Goal: Transaction & Acquisition: Download file/media

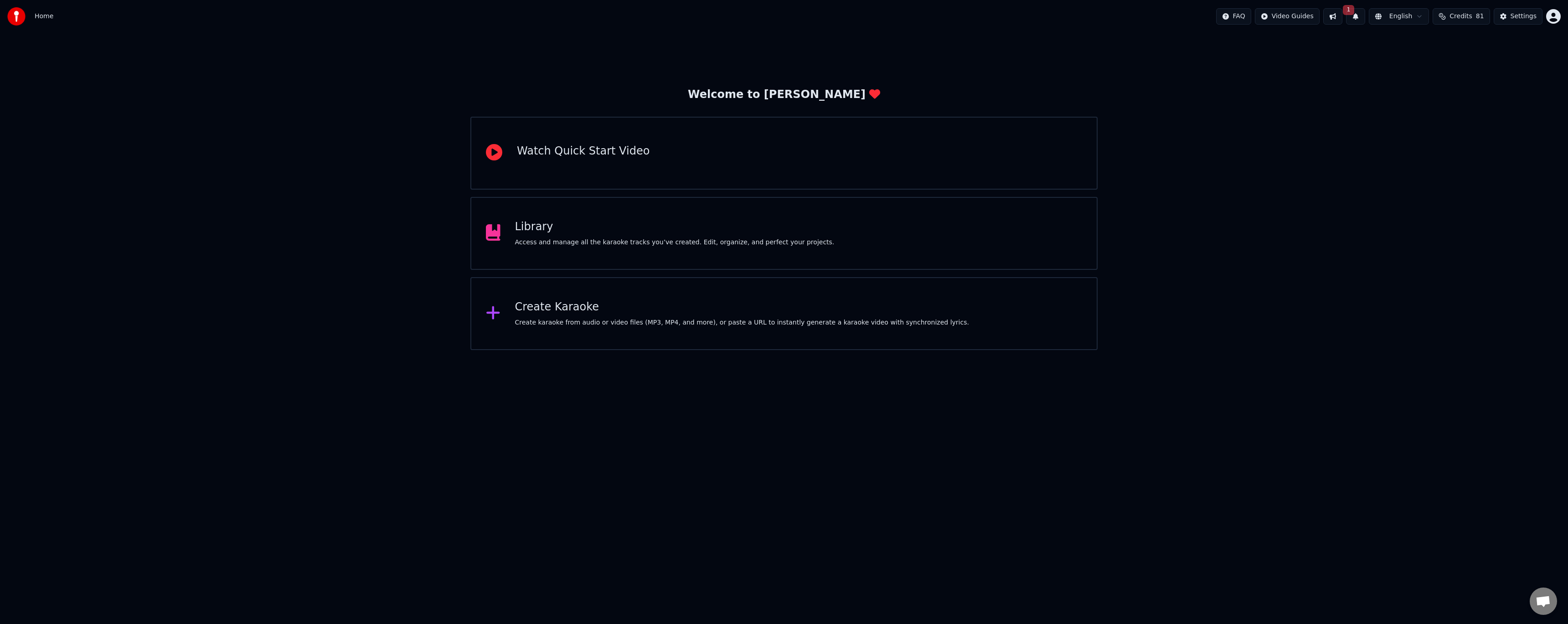
click at [627, 238] on div "Access and manage all the karaoke tracks you’ve created. Edit, organize, and pe…" at bounding box center [674, 242] width 319 height 9
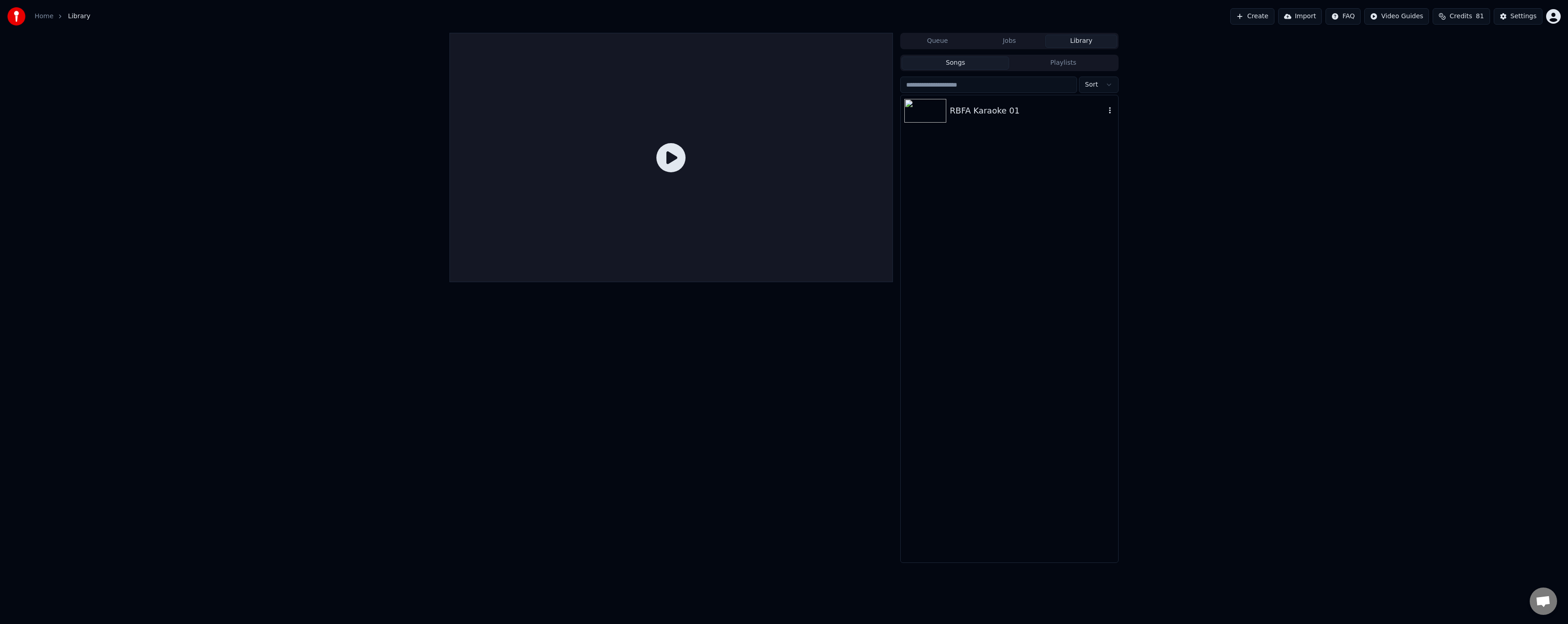
click at [974, 120] on div "RBFA Karaoke 01" at bounding box center [1009, 110] width 217 height 31
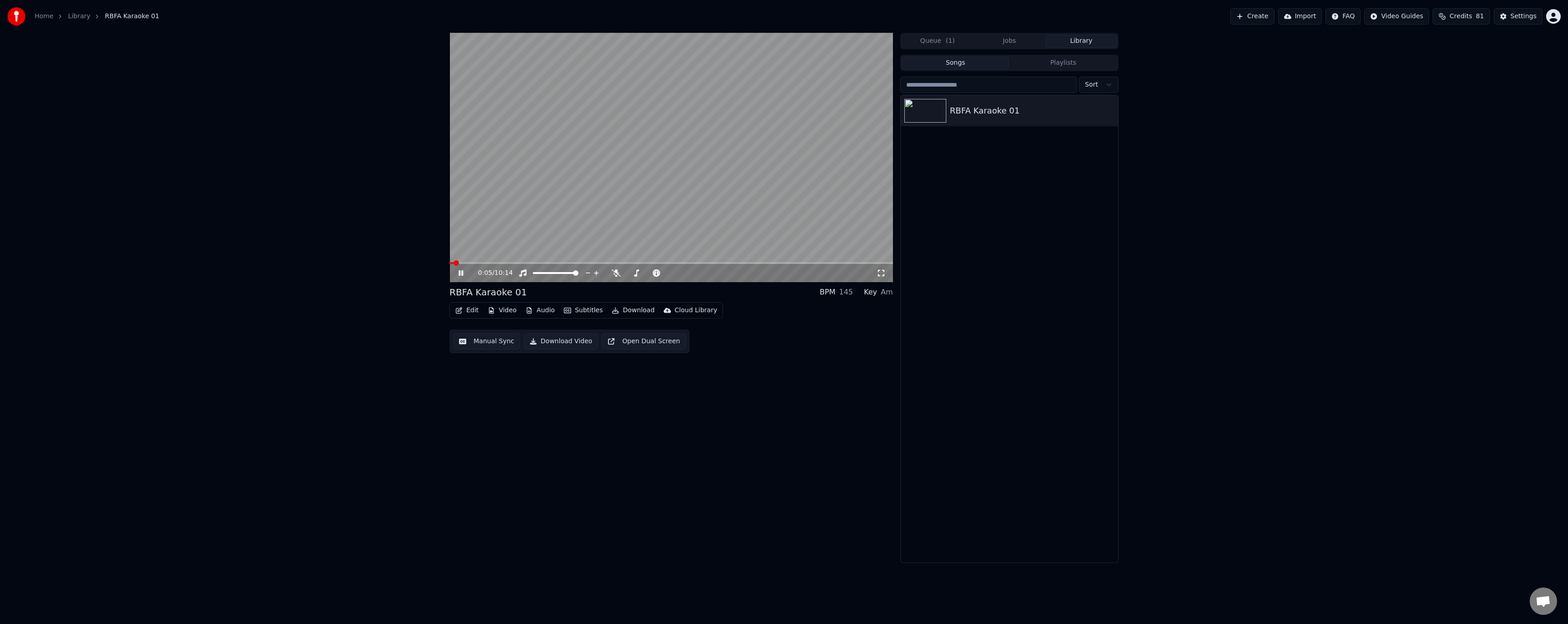
click at [472, 312] on button "Edit" at bounding box center [467, 310] width 30 height 13
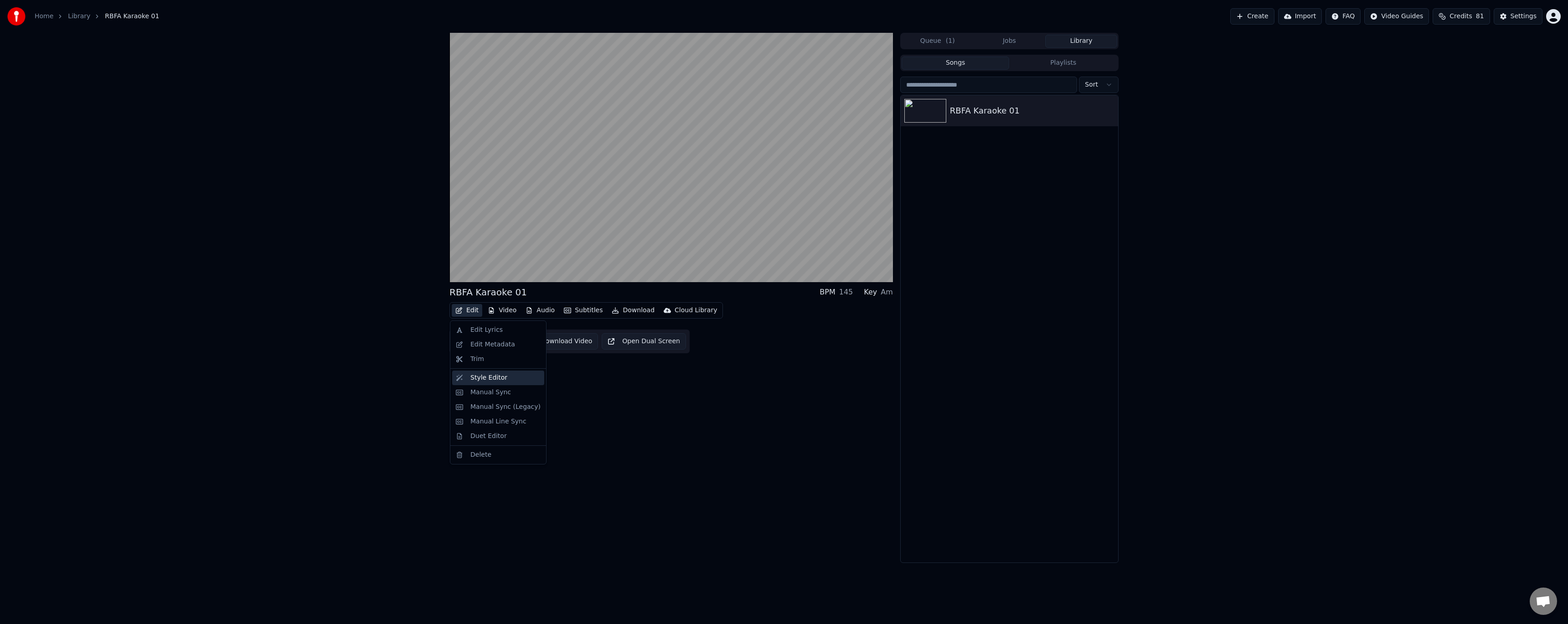
click at [495, 381] on div "Style Editor" at bounding box center [488, 378] width 37 height 9
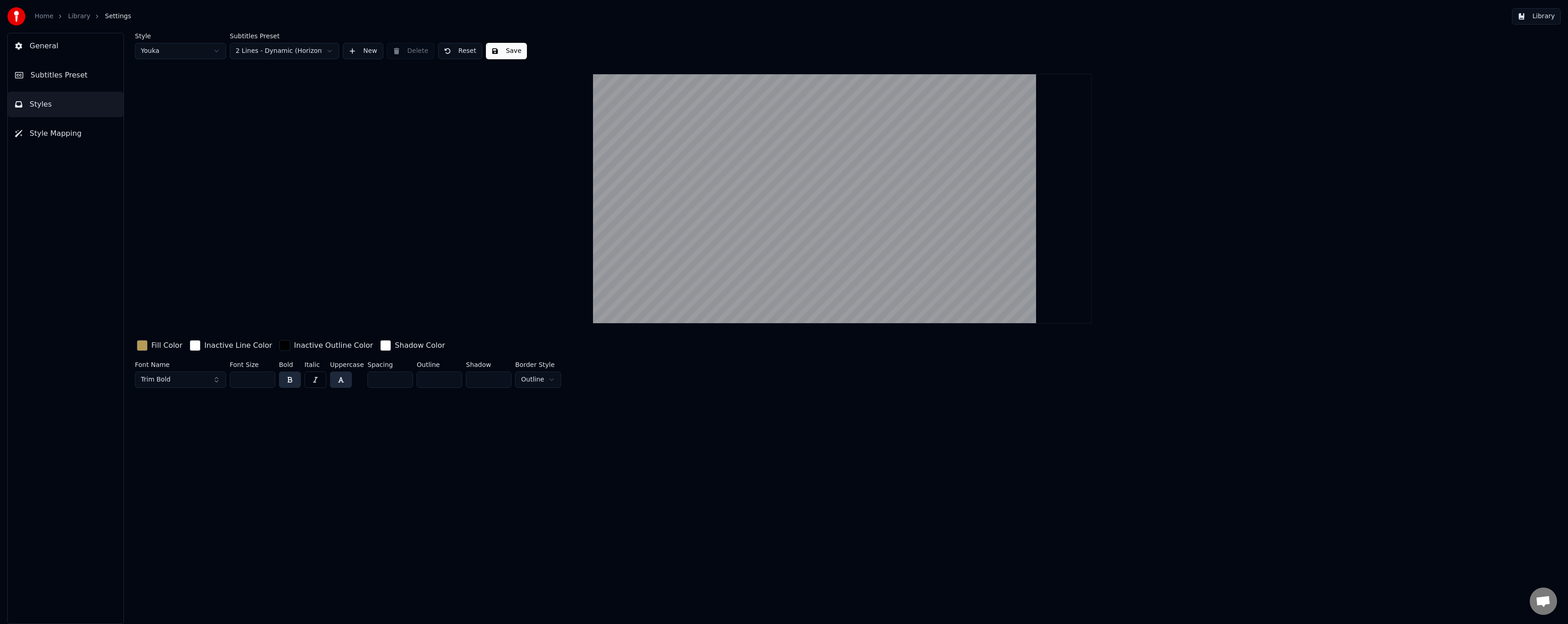
click at [67, 50] on button "General" at bounding box center [66, 46] width 116 height 26
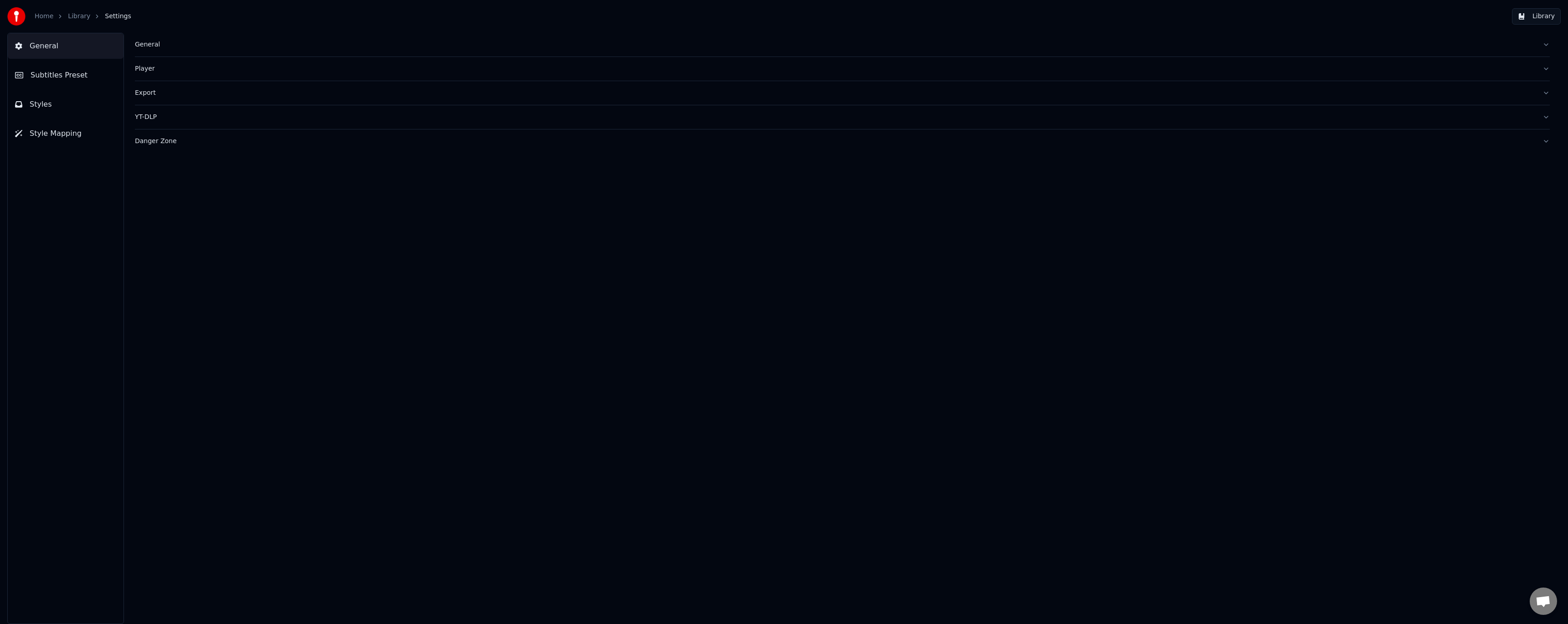
click at [160, 43] on div "General" at bounding box center [835, 45] width 1400 height 9
click at [80, 74] on span "Subtitles Preset" at bounding box center [59, 75] width 57 height 11
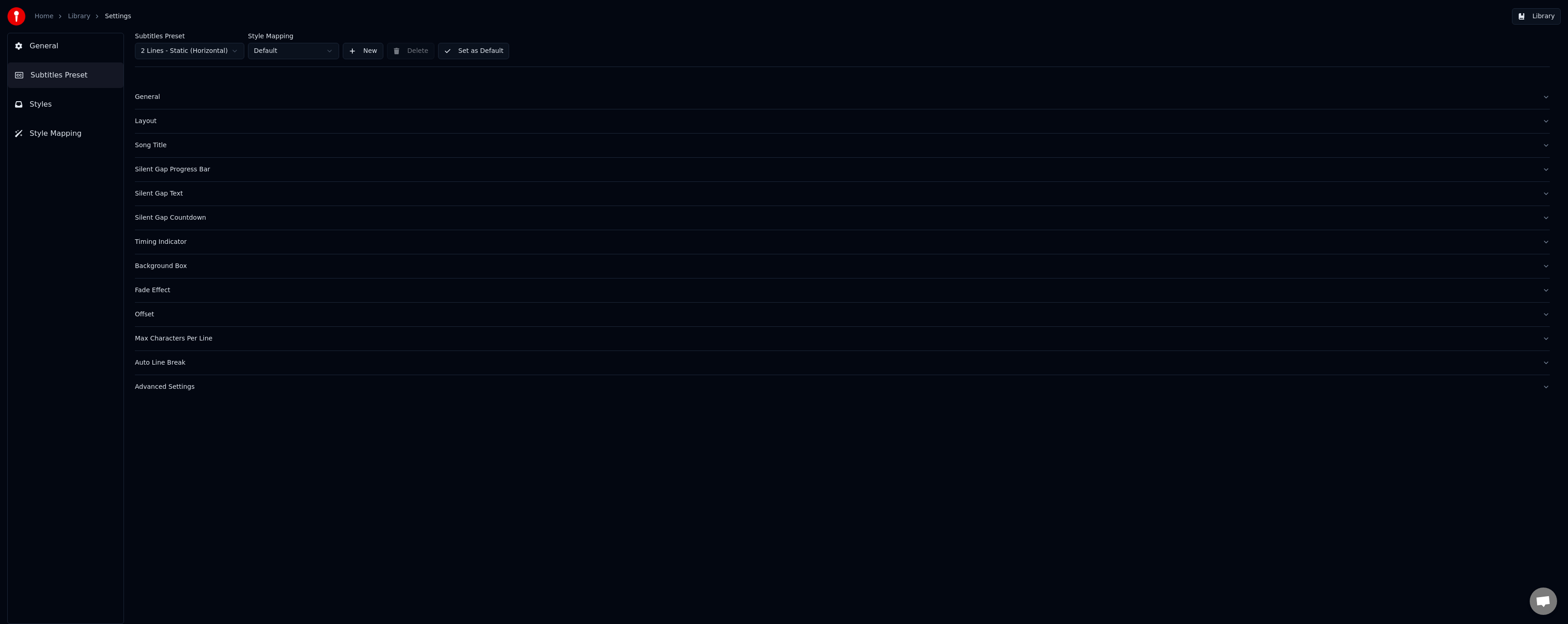
click at [96, 50] on button "General" at bounding box center [66, 46] width 116 height 26
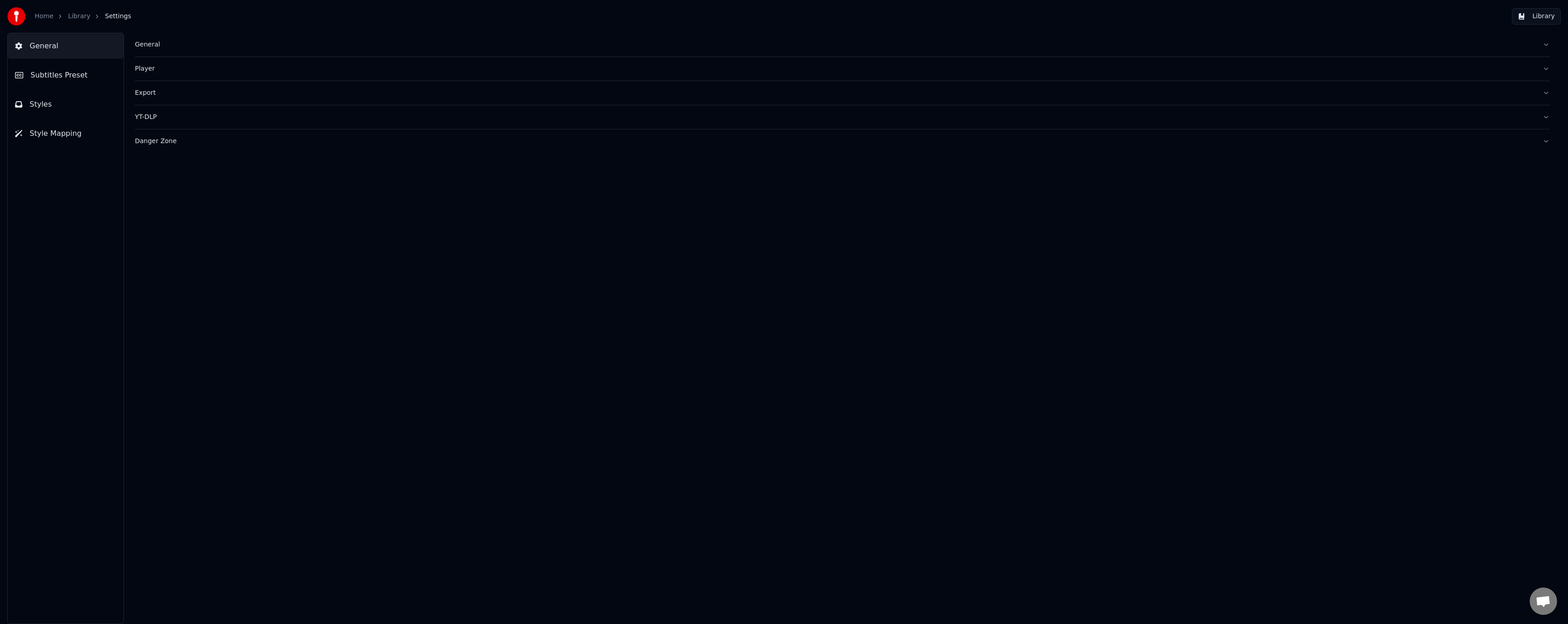
click at [142, 69] on div "Player" at bounding box center [835, 69] width 1400 height 9
click at [154, 45] on div "General" at bounding box center [835, 45] width 1400 height 9
click at [210, 149] on html "**********" at bounding box center [784, 312] width 1568 height 624
click at [204, 172] on div "Separate Model MDX-23C" at bounding box center [842, 176] width 1415 height 27
click at [205, 178] on html "**********" at bounding box center [784, 312] width 1568 height 624
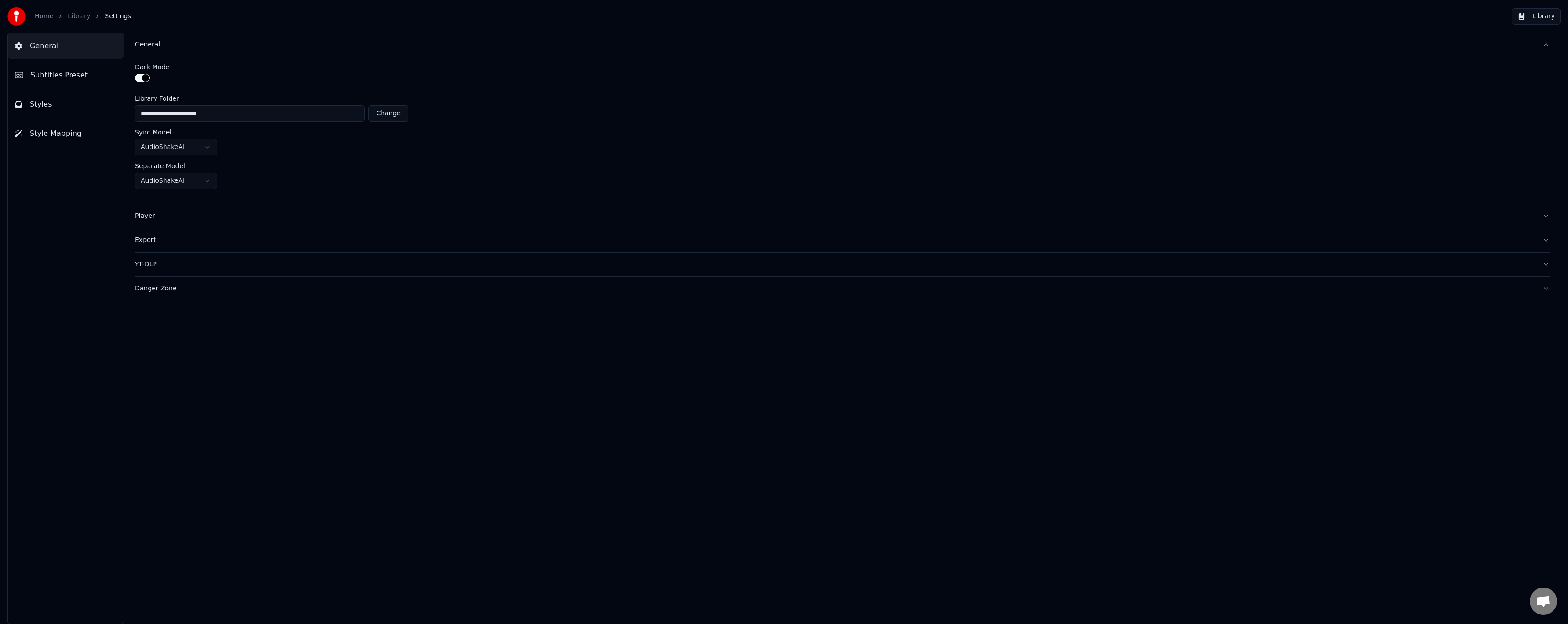
click at [75, 77] on span "Subtitles Preset" at bounding box center [59, 75] width 57 height 11
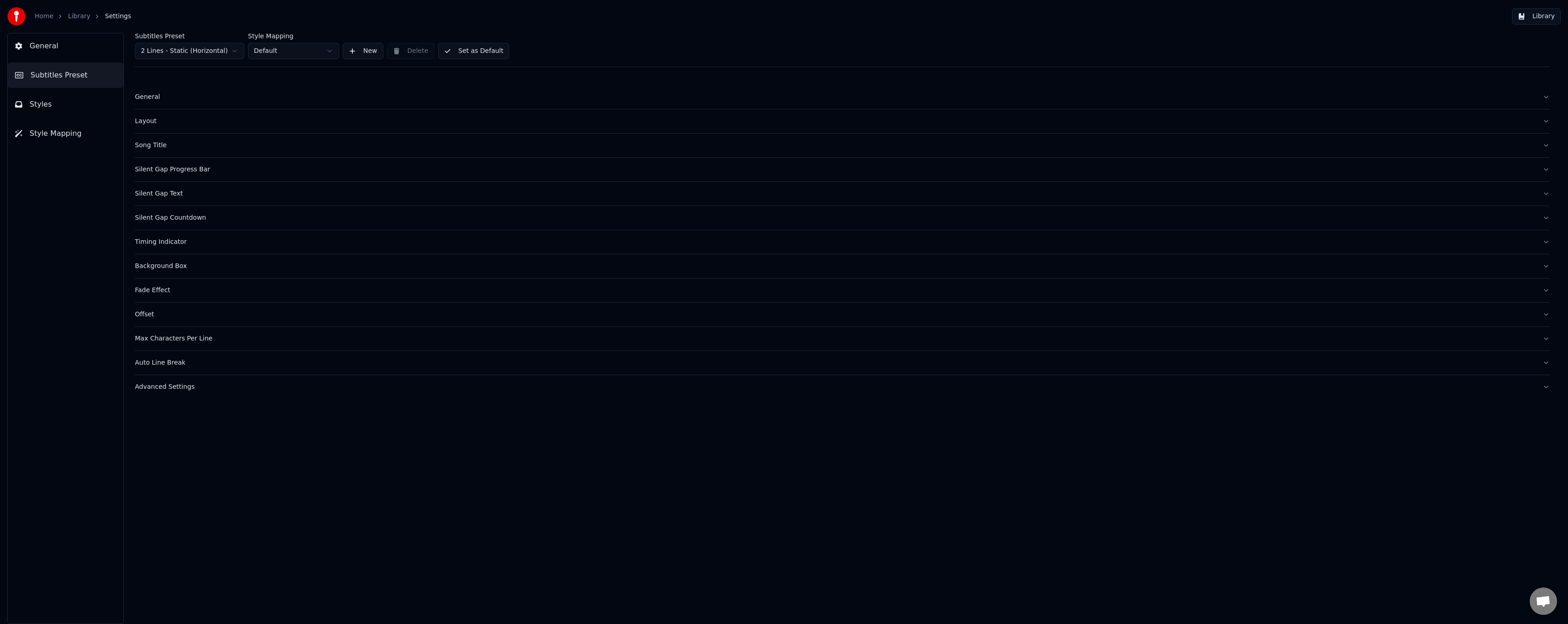
click at [160, 96] on div "General" at bounding box center [835, 97] width 1400 height 9
click at [156, 194] on div "Layout" at bounding box center [835, 192] width 1400 height 9
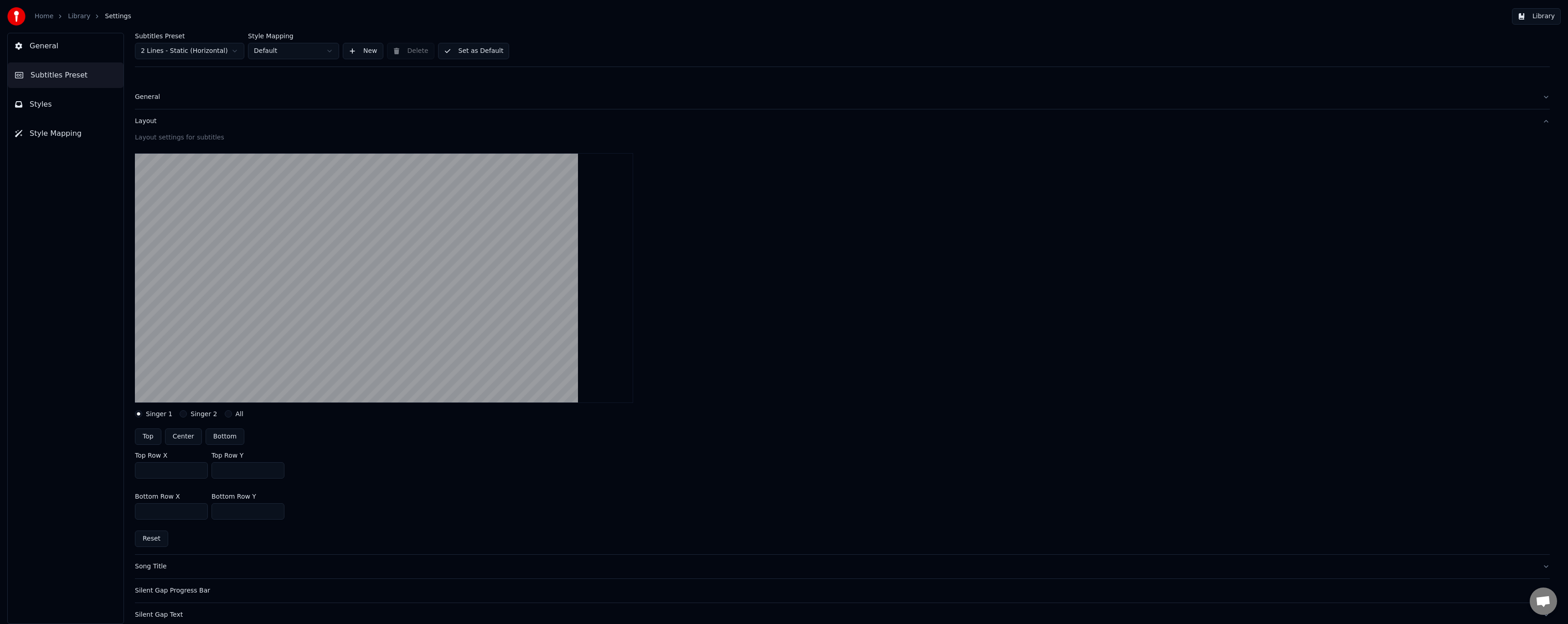
click at [180, 416] on button "Singer 2" at bounding box center [184, 414] width 8 height 8
click at [136, 414] on button "Singer 1" at bounding box center [139, 414] width 8 height 8
click at [189, 438] on button "Center" at bounding box center [184, 437] width 37 height 17
type input "***"
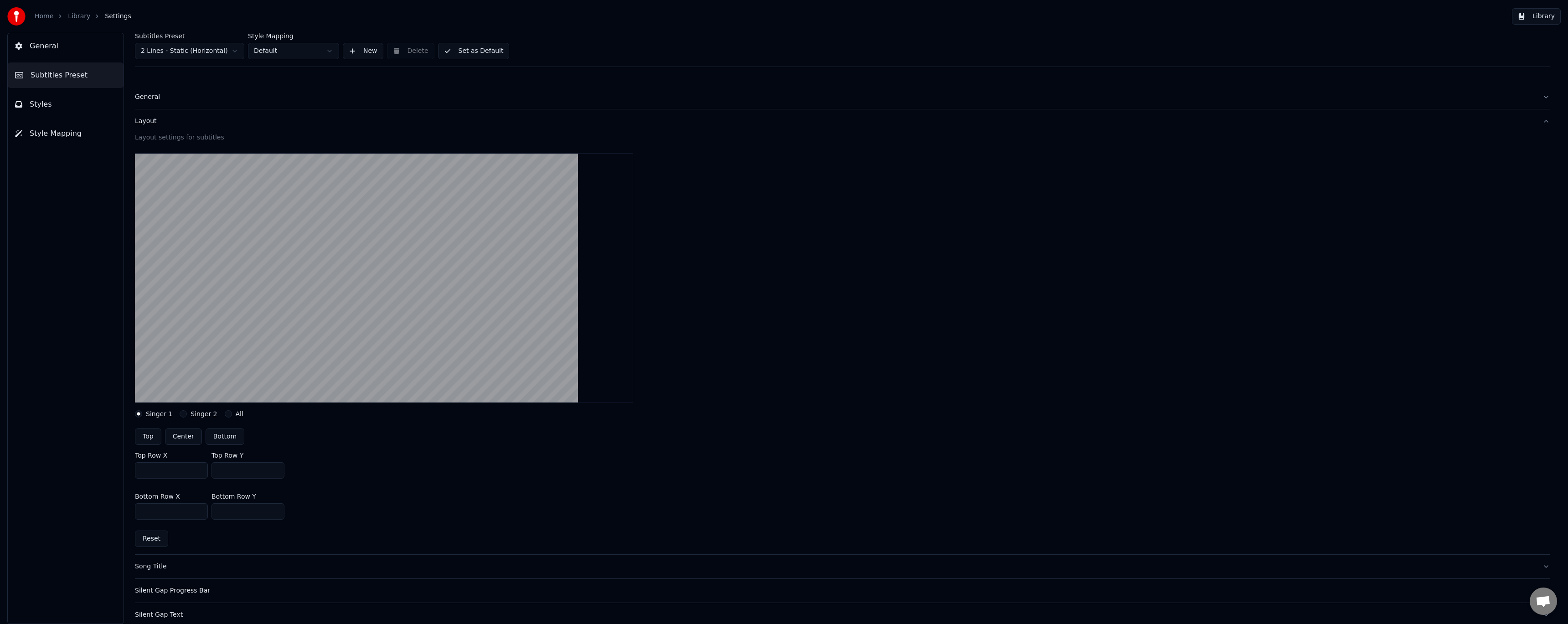
click at [189, 438] on button "Center" at bounding box center [184, 437] width 37 height 17
click at [225, 416] on button "All" at bounding box center [229, 414] width 8 height 8
click at [154, 414] on label "Singer 1" at bounding box center [158, 414] width 27 height 6
click at [142, 414] on button "Singer 1" at bounding box center [139, 414] width 8 height 8
click at [190, 437] on button "Center" at bounding box center [184, 437] width 37 height 17
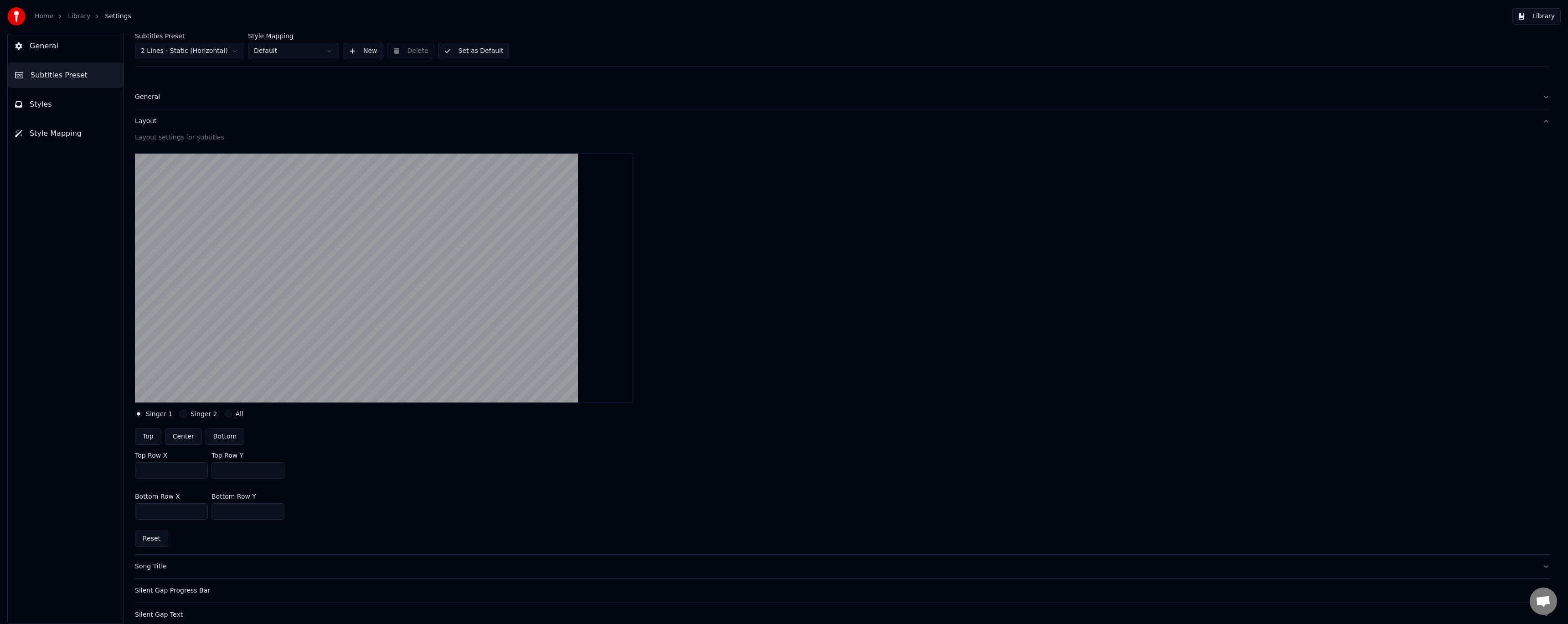
click at [216, 435] on button "Bottom" at bounding box center [225, 437] width 39 height 17
type input "***"
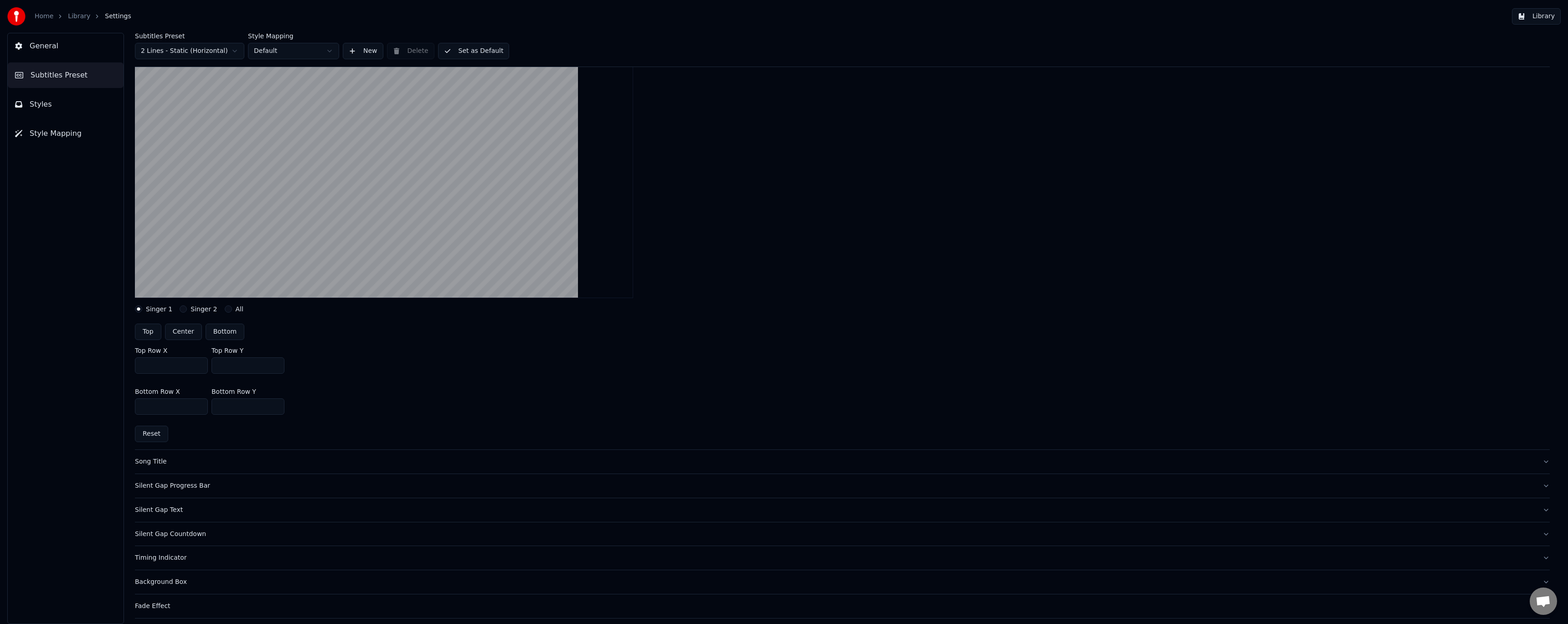
scroll to position [122, 0]
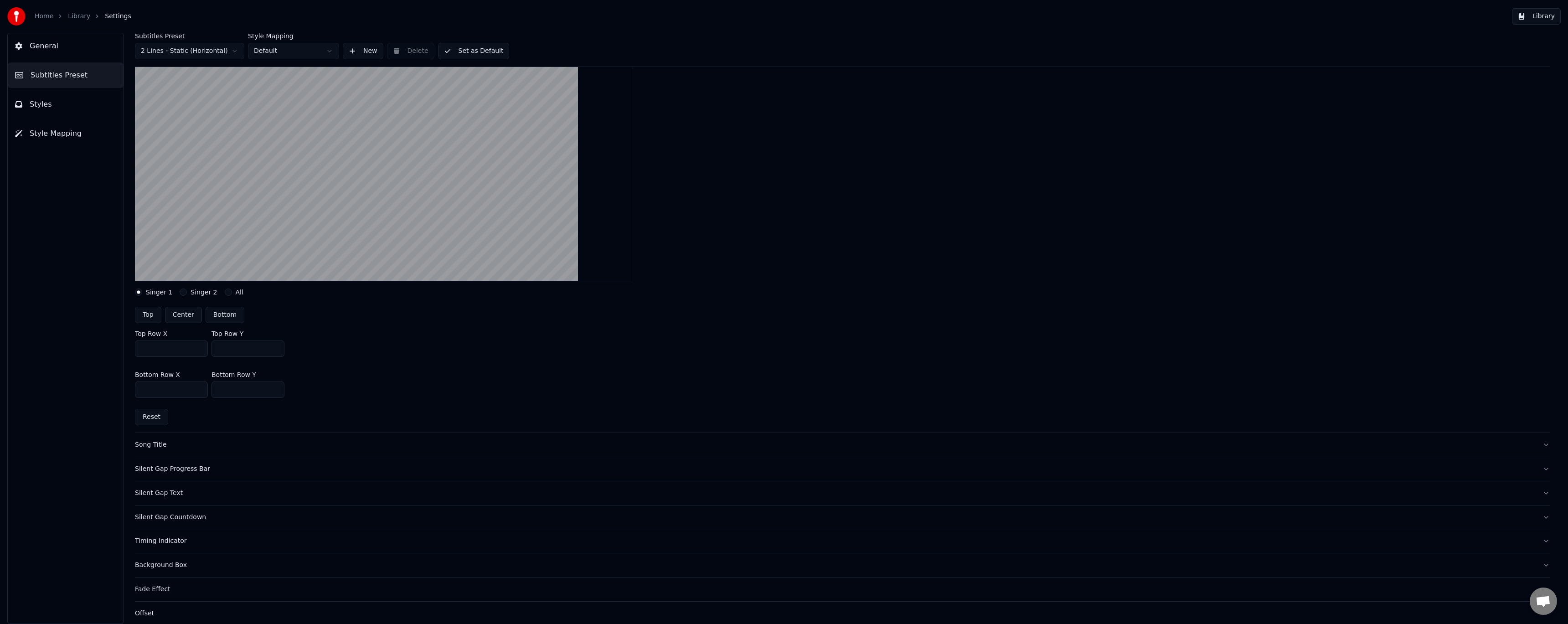
click at [156, 419] on button "Reset" at bounding box center [152, 418] width 34 height 17
click at [160, 444] on div "Song Title" at bounding box center [835, 445] width 1400 height 9
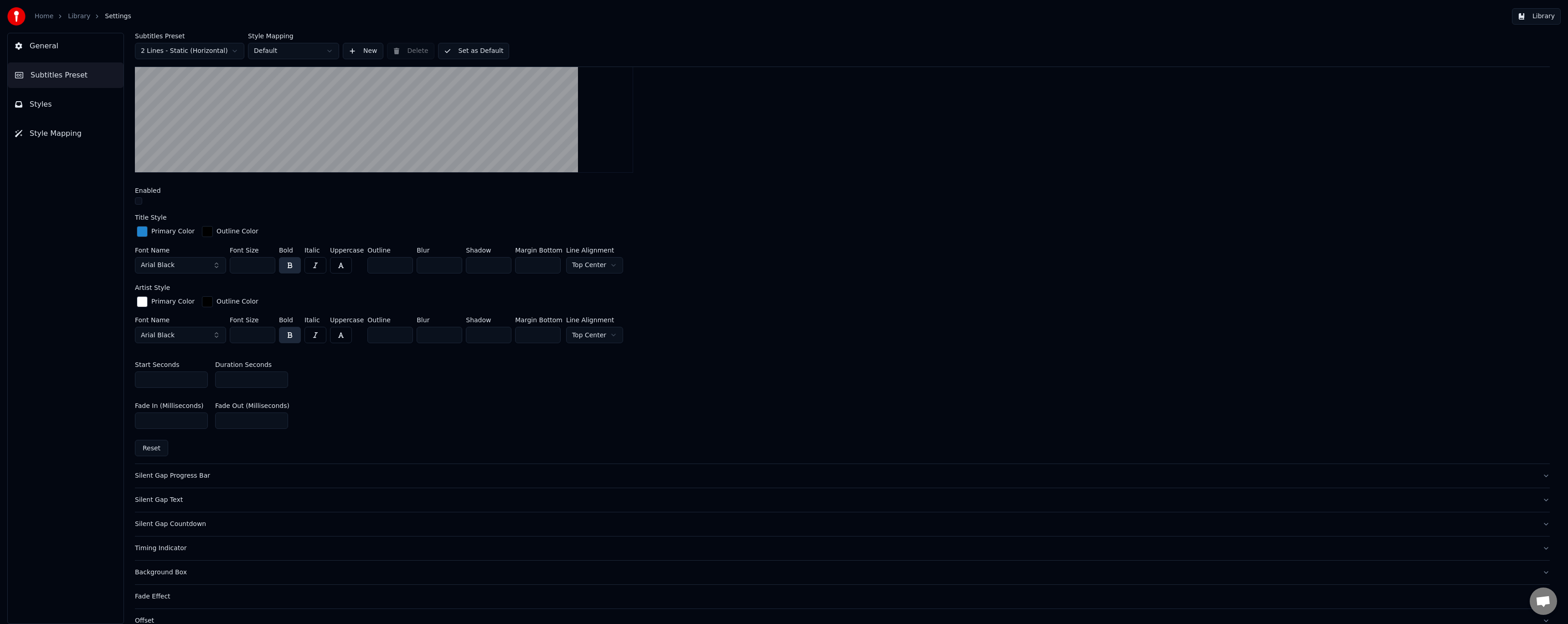
scroll to position [304, 0]
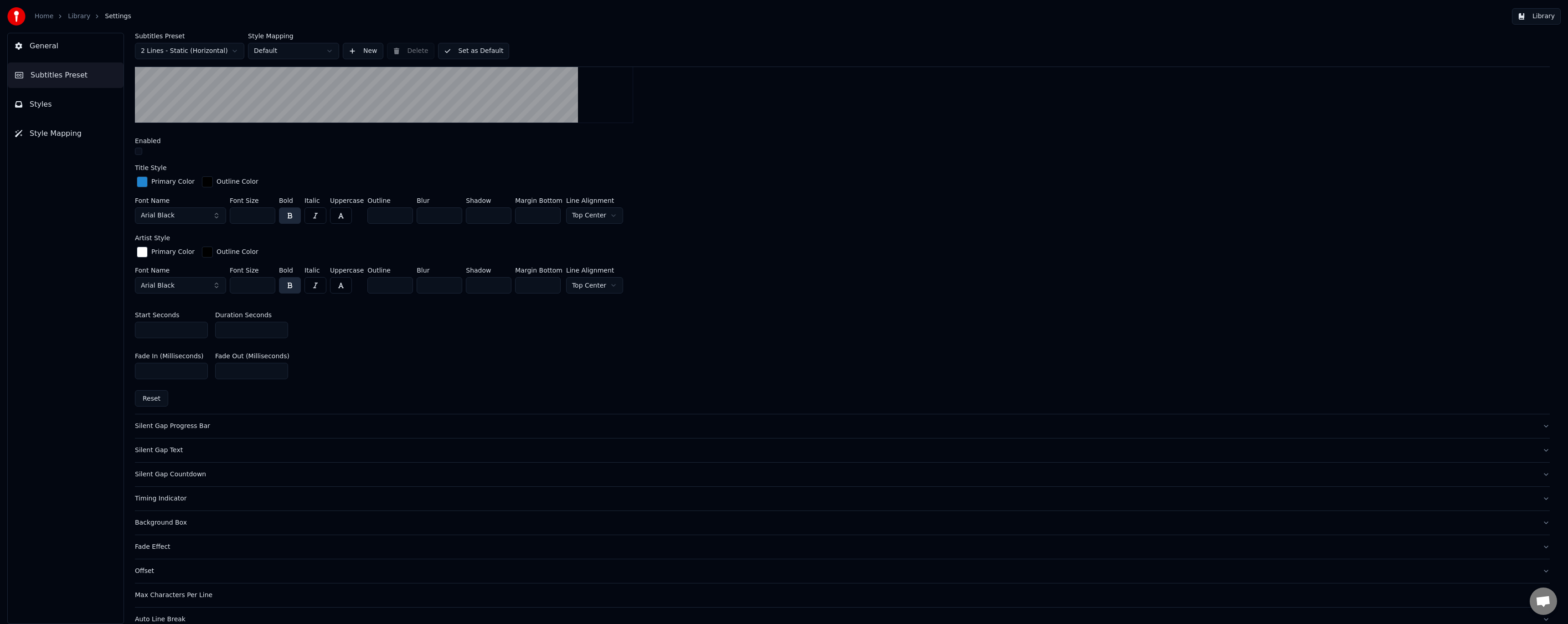
click at [171, 423] on div "Silent Gap Progress Bar" at bounding box center [835, 426] width 1400 height 9
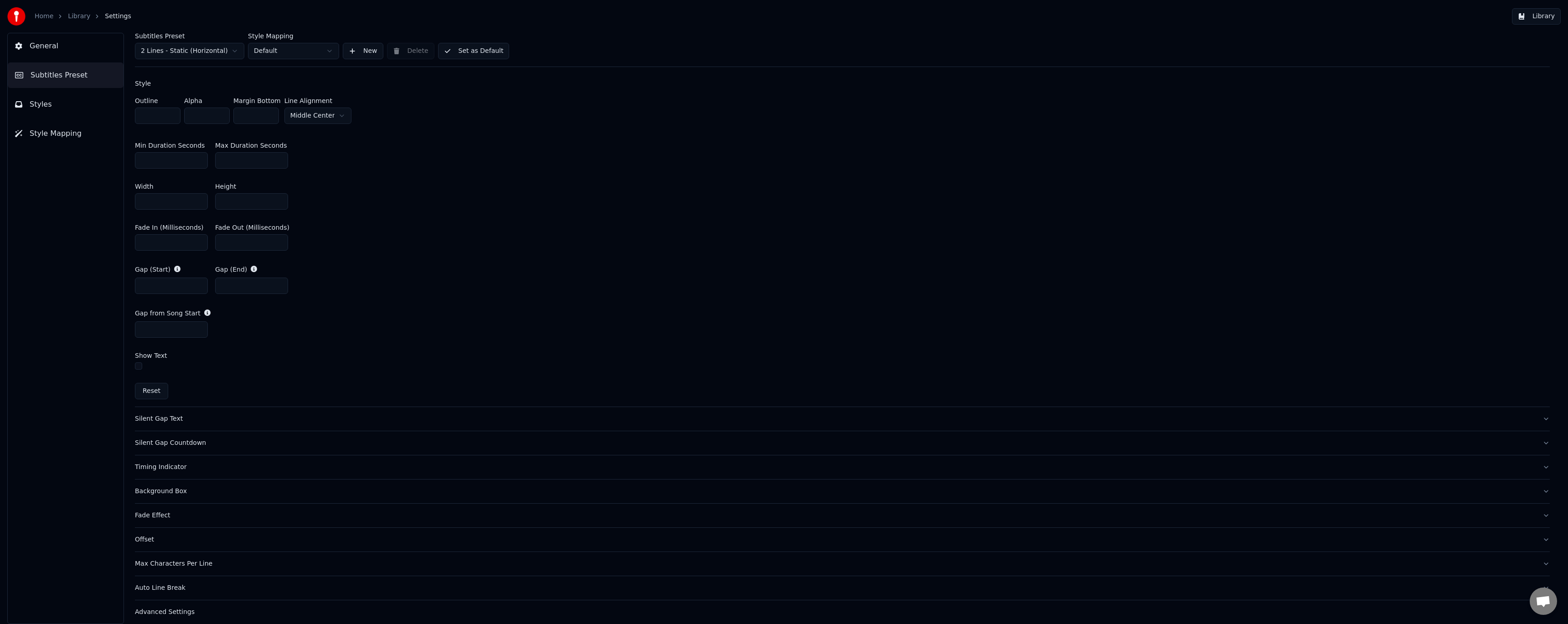
scroll to position [426, 0]
click at [164, 410] on div "Silent Gap Text" at bounding box center [835, 412] width 1400 height 9
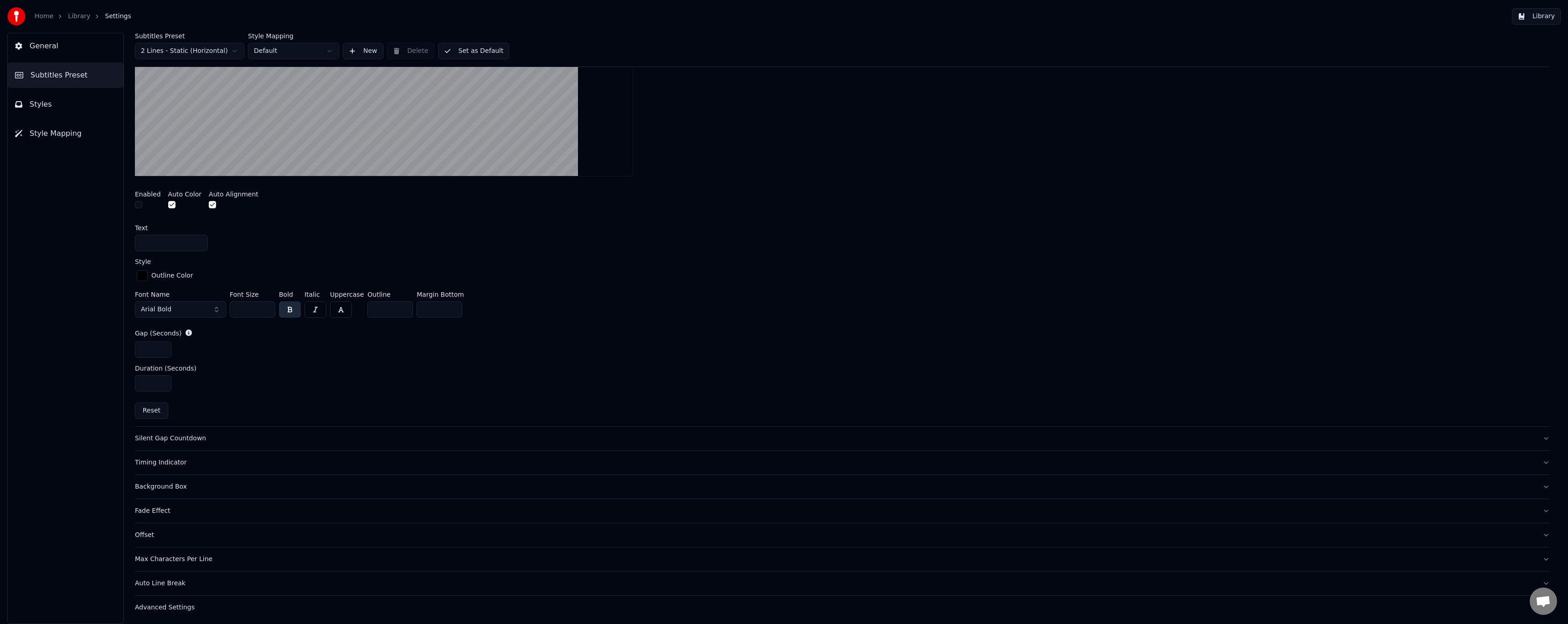
scroll to position [301, 0]
click at [182, 430] on button "Silent Gap Countdown" at bounding box center [842, 437] width 1415 height 24
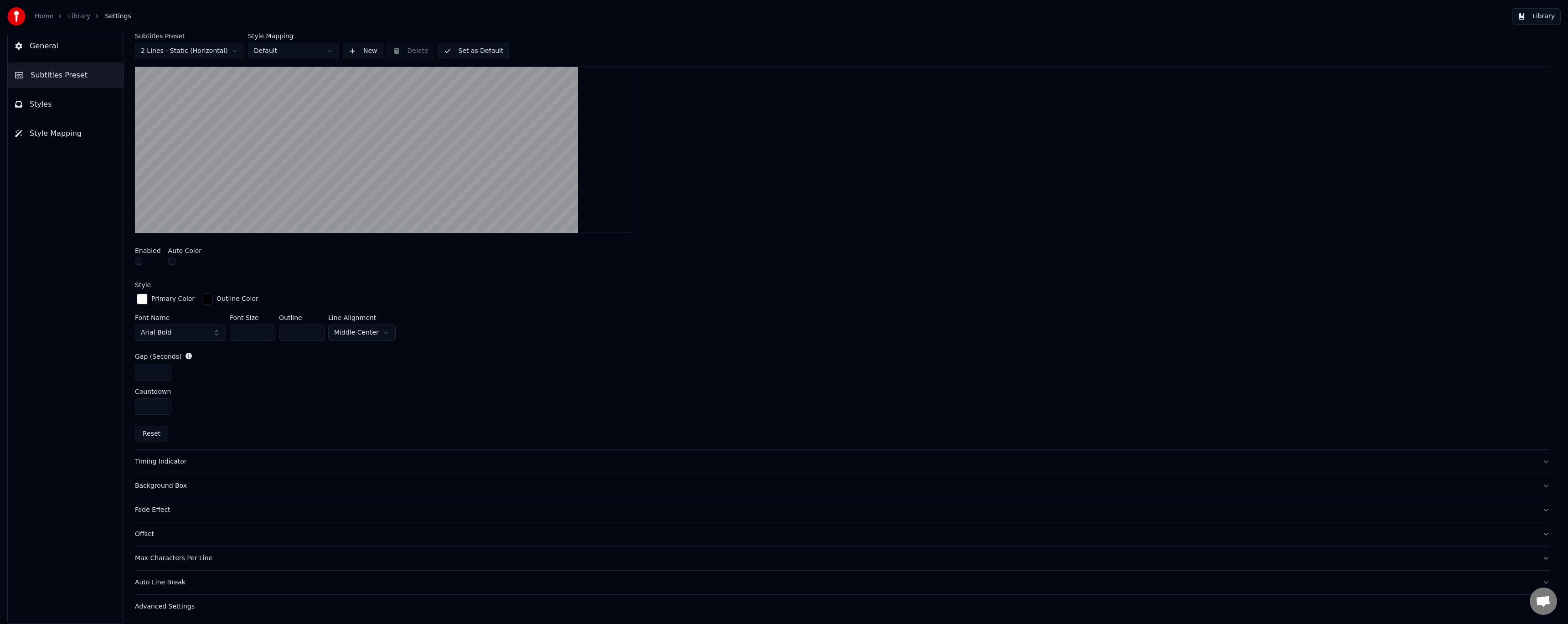
scroll to position [267, 0]
click at [172, 458] on div "Timing Indicator" at bounding box center [835, 461] width 1400 height 9
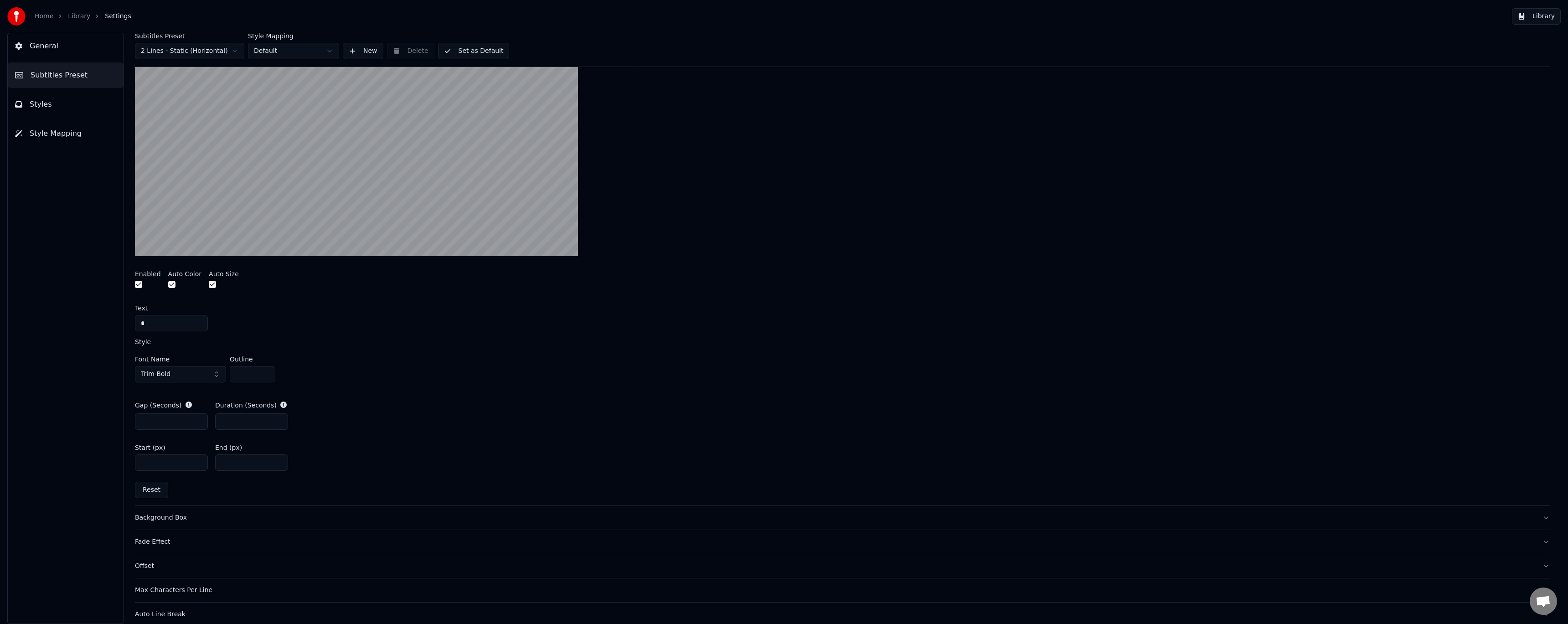
scroll to position [206, 0]
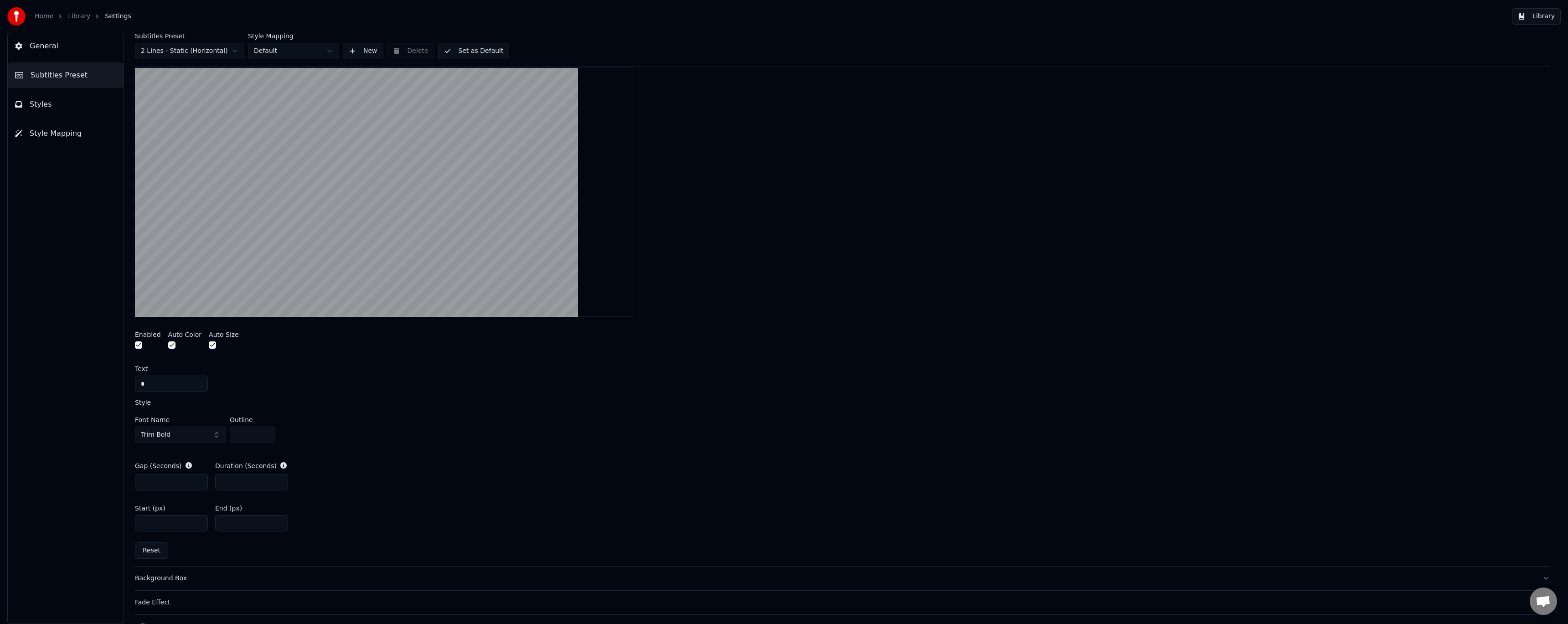
click at [170, 345] on button "button" at bounding box center [172, 345] width 8 height 8
click at [209, 346] on button "button" at bounding box center [213, 345] width 8 height 8
click at [209, 344] on button "button" at bounding box center [213, 345] width 8 height 8
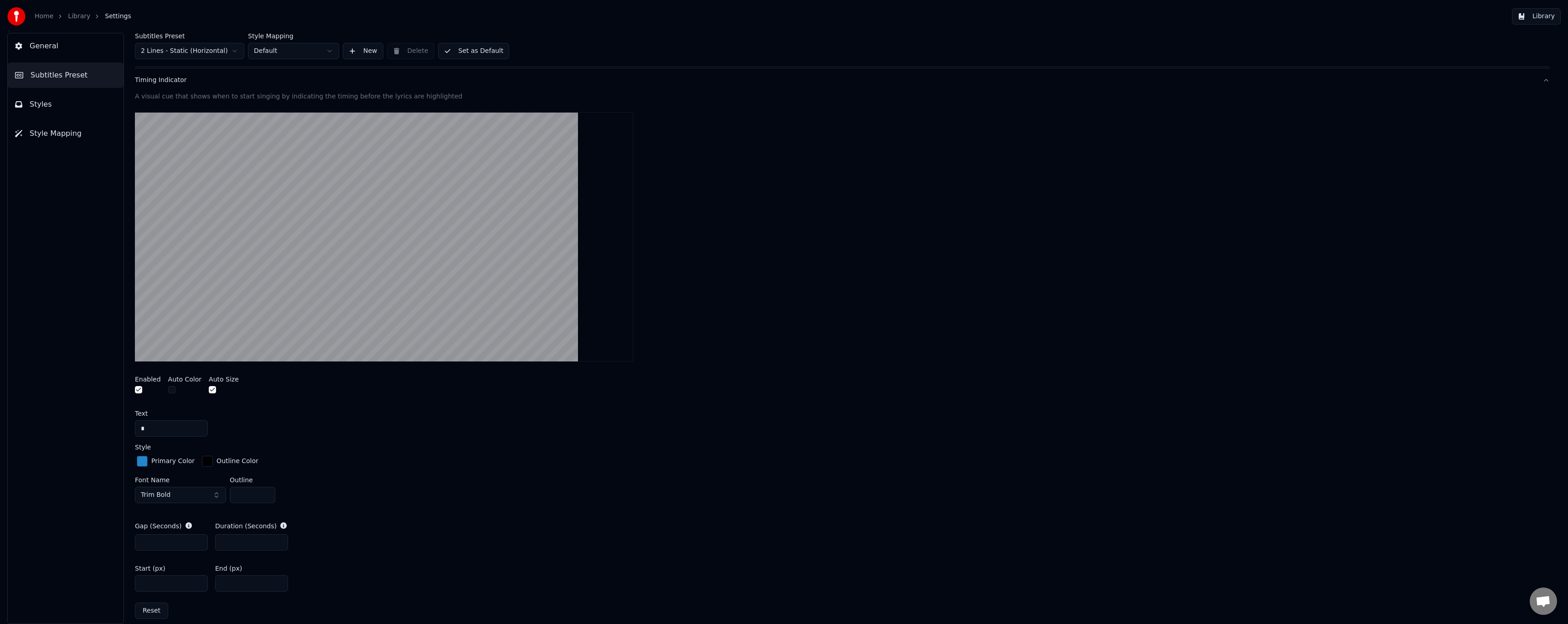
scroll to position [146, 0]
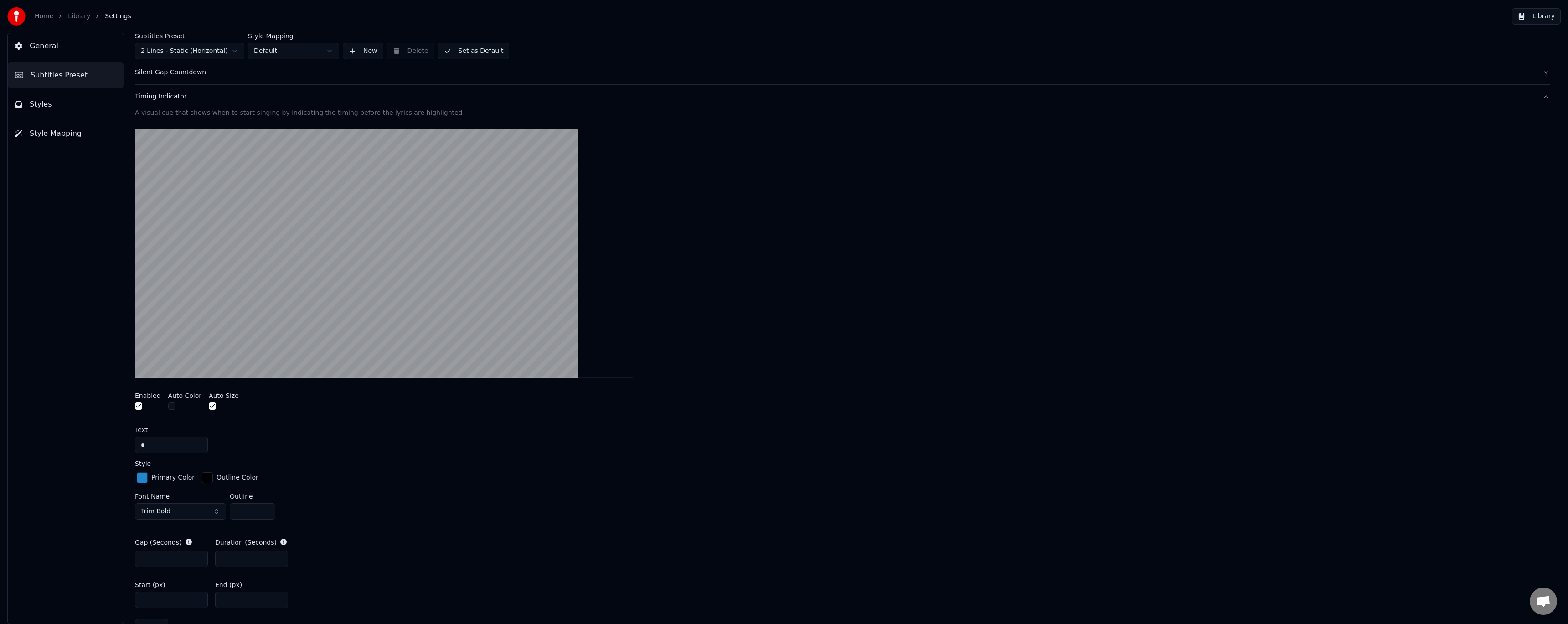
drag, startPoint x: 245, startPoint y: 510, endPoint x: 213, endPoint y: 509, distance: 32.0
click at [213, 509] on div "Font Name Trim Bold Outline *" at bounding box center [842, 507] width 1415 height 30
type input "*"
click at [306, 473] on div "Primary Color Outline Color" at bounding box center [842, 478] width 1415 height 15
click at [145, 476] on div "button" at bounding box center [142, 478] width 11 height 11
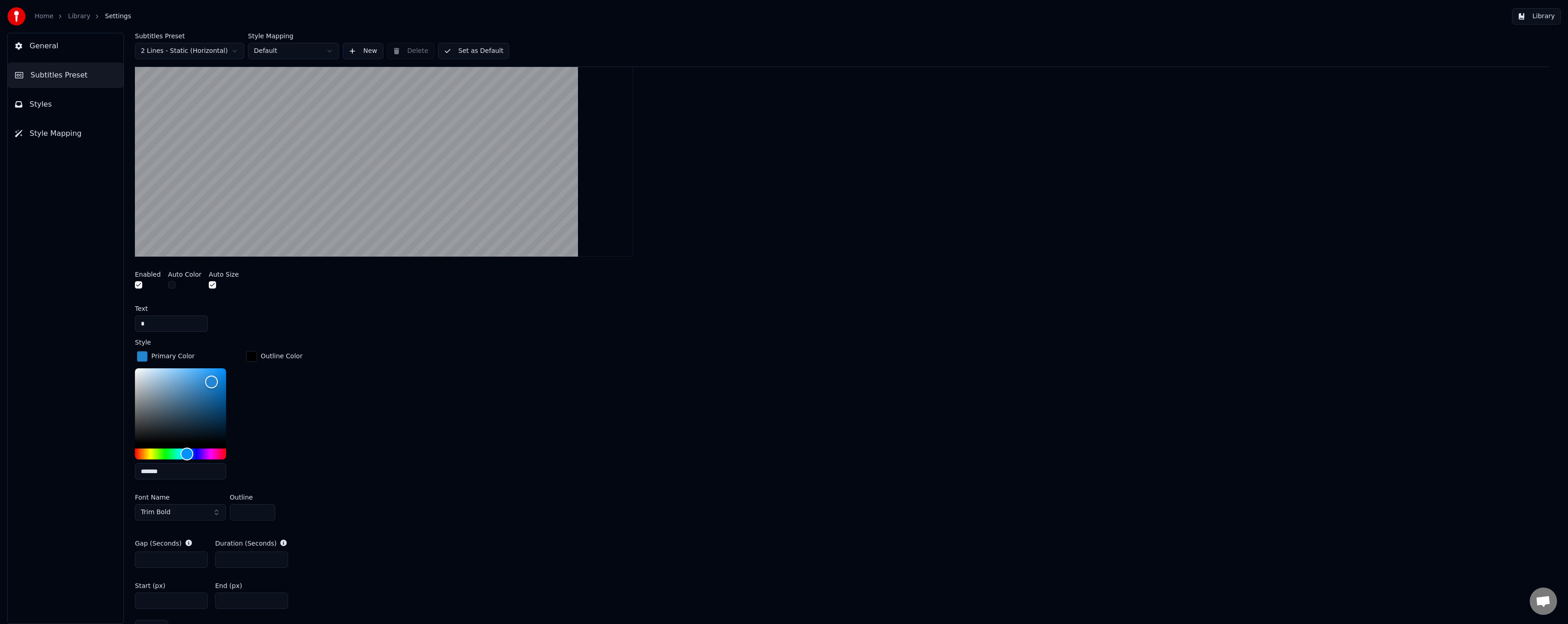
scroll to position [267, 0]
drag, startPoint x: 175, startPoint y: 469, endPoint x: 89, endPoint y: 467, distance: 86.0
click at [89, 467] on div "General Subtitles Preset Styles Style Mapping Subtitles Preset 2 Lines - Static…" at bounding box center [784, 328] width 1568 height 591
paste input "text"
type input "******"
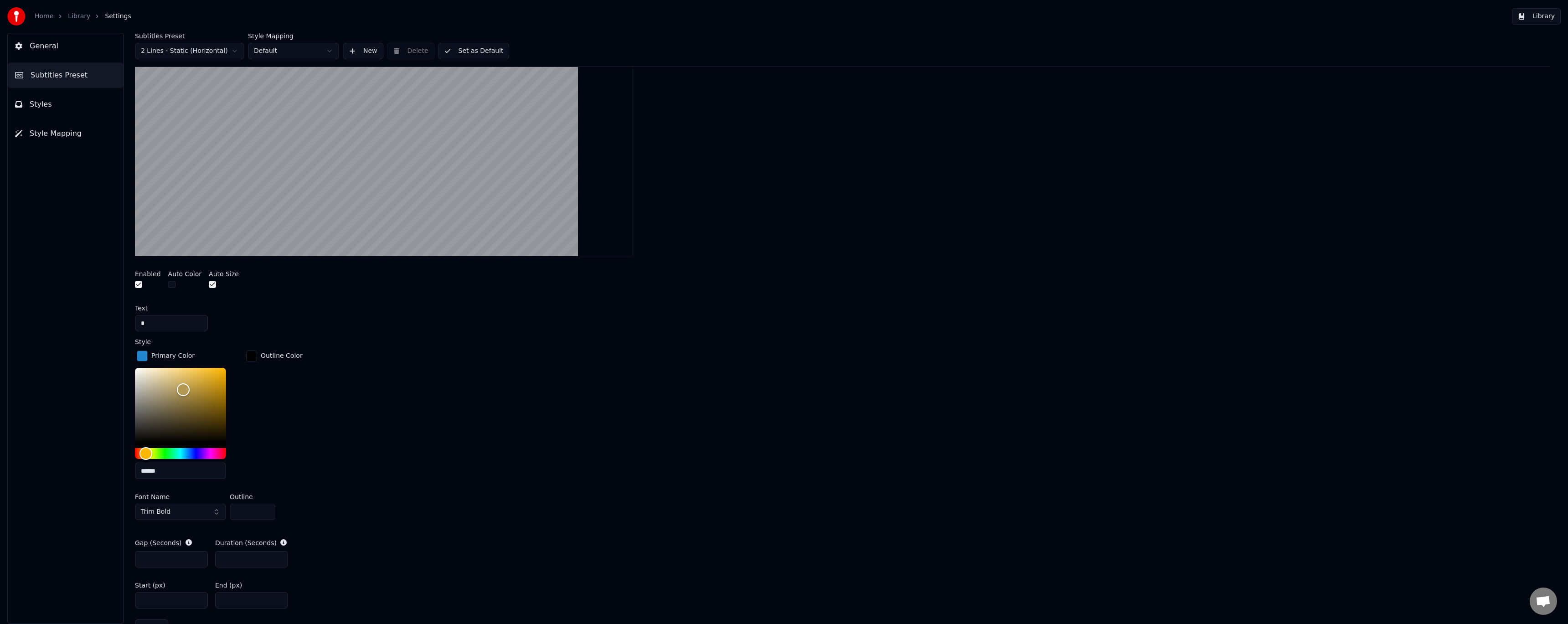
click at [397, 433] on div "Primary Color ****** Outline Color" at bounding box center [842, 418] width 1415 height 138
click at [423, 393] on div "Primary Color ****** Outline Color" at bounding box center [842, 418] width 1415 height 138
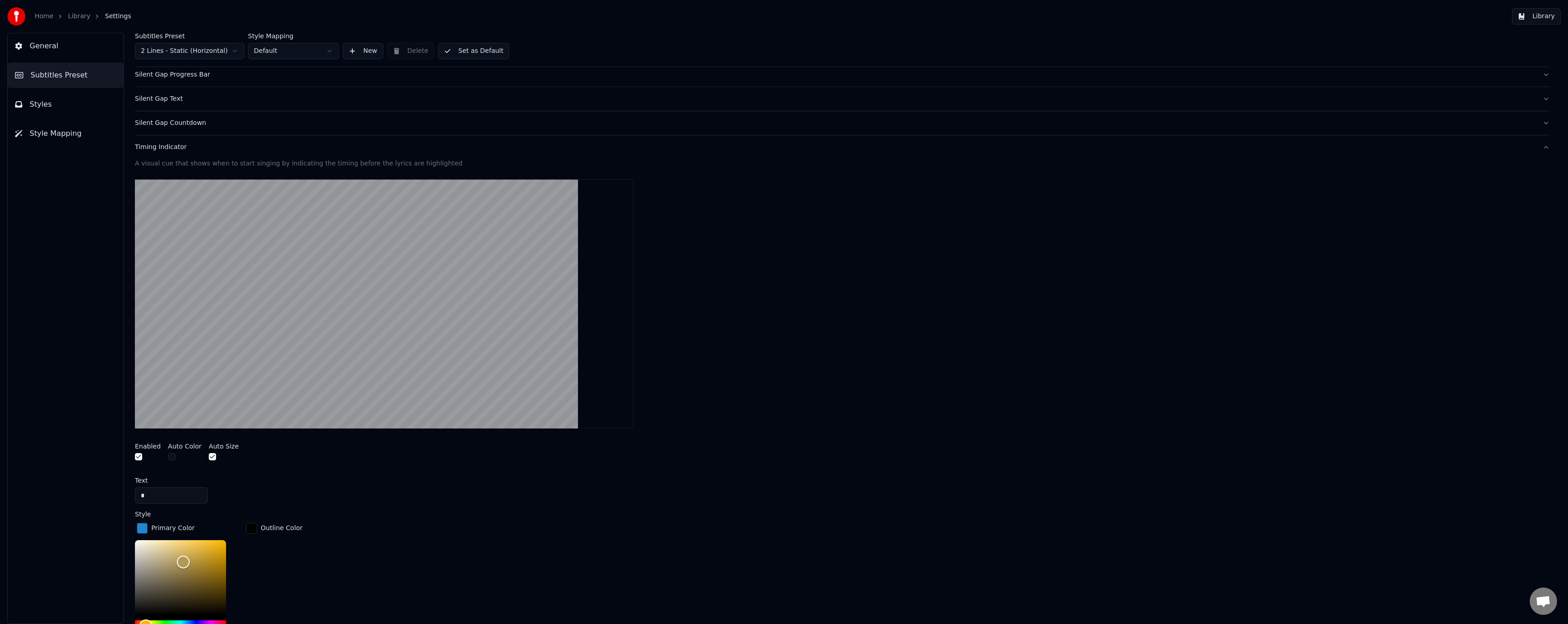
scroll to position [85, 0]
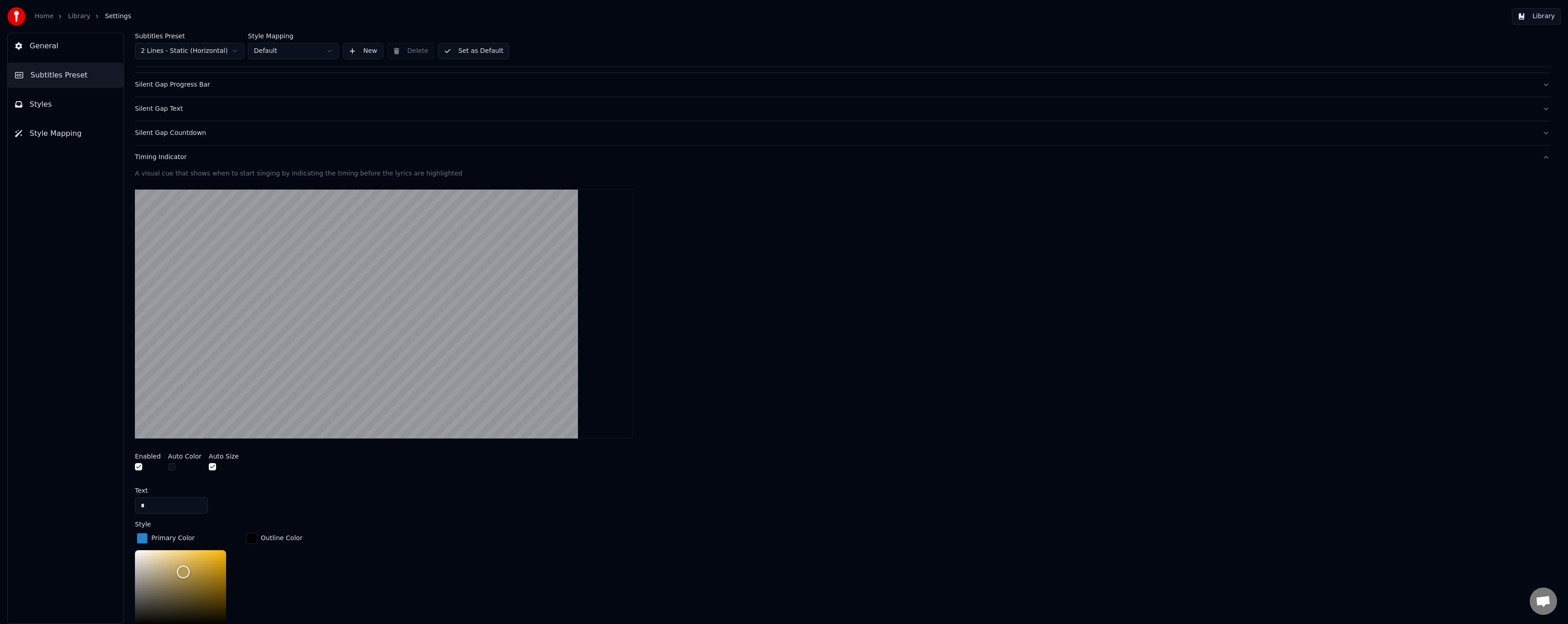
click at [168, 465] on button "button" at bounding box center [172, 467] width 8 height 8
click at [168, 466] on button "button" at bounding box center [172, 467] width 8 height 8
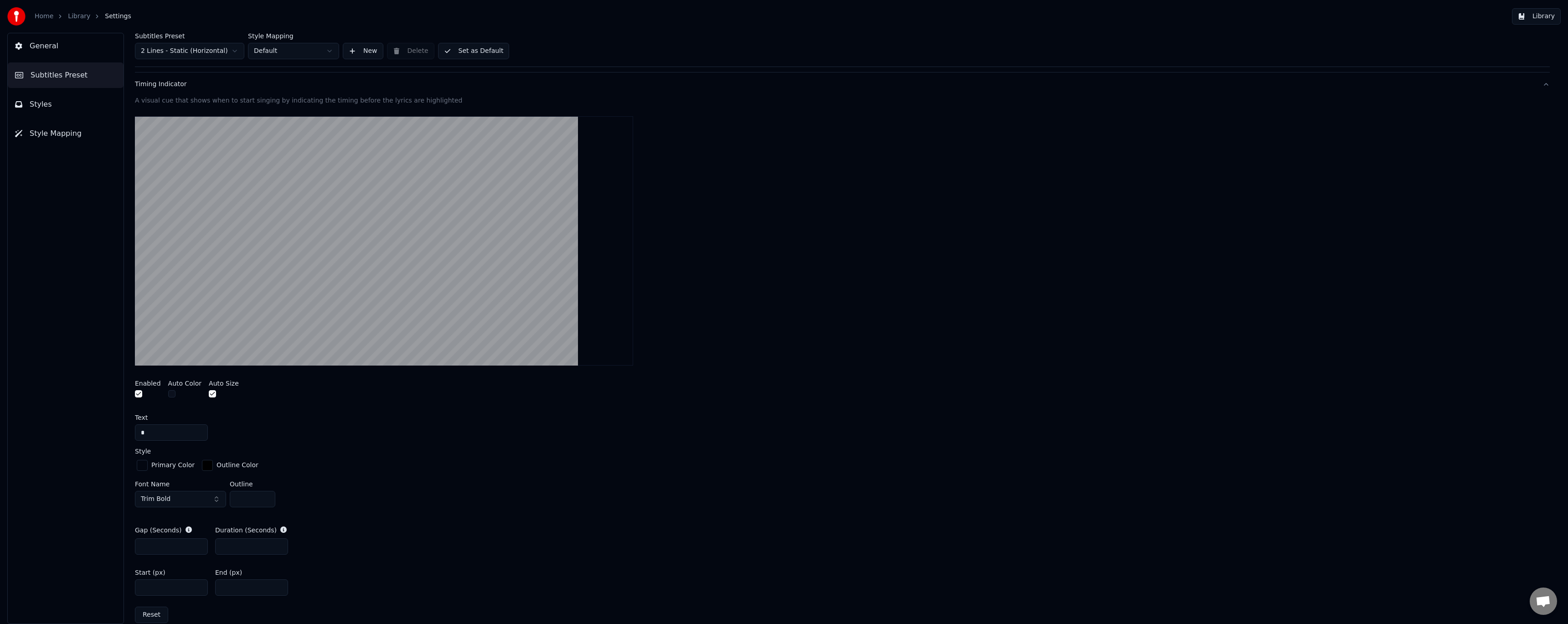
scroll to position [206, 0]
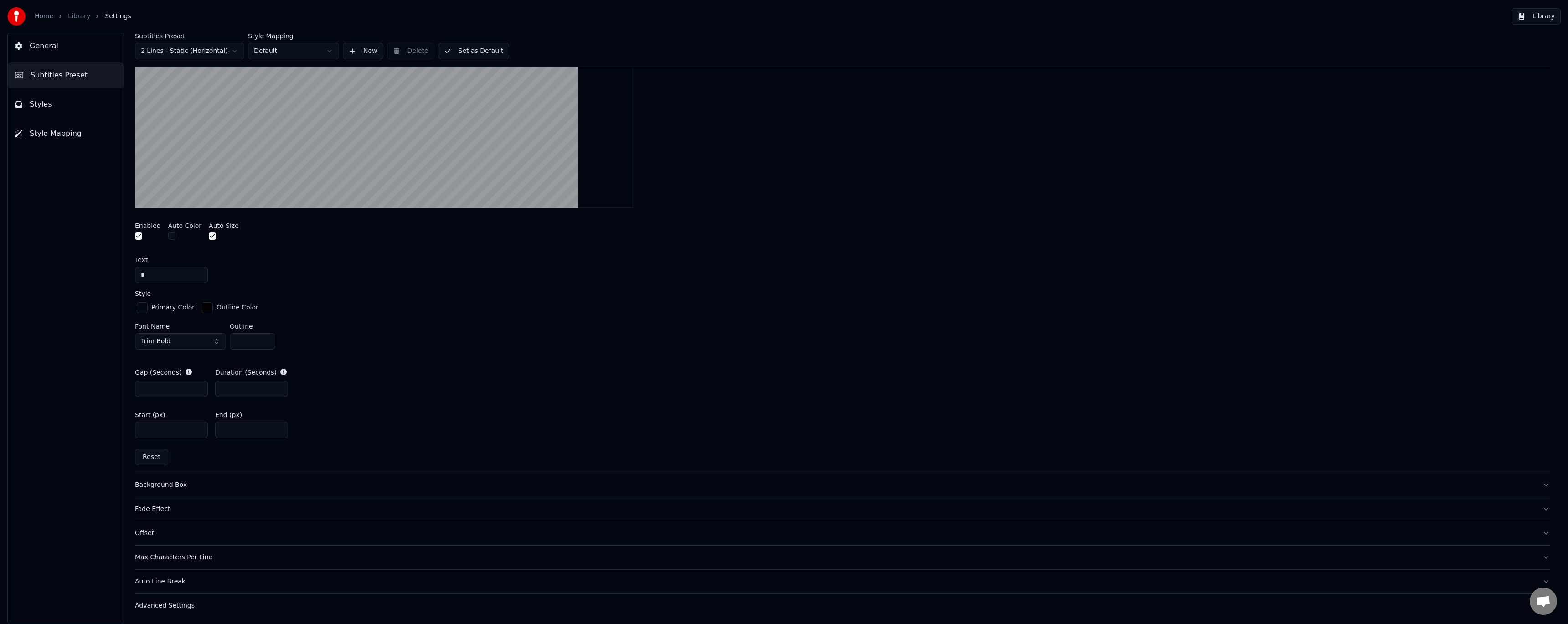
click at [162, 484] on div "Background Box" at bounding box center [835, 485] width 1400 height 9
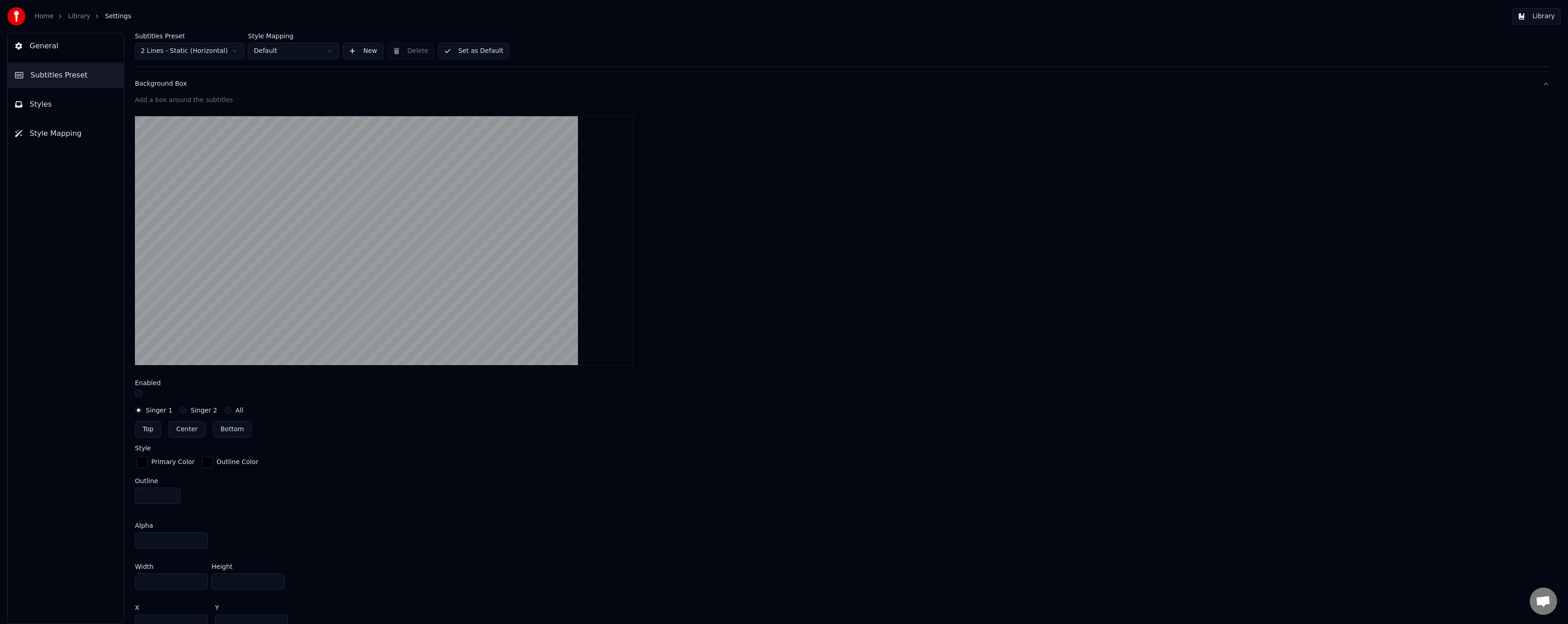
scroll to position [122, 0]
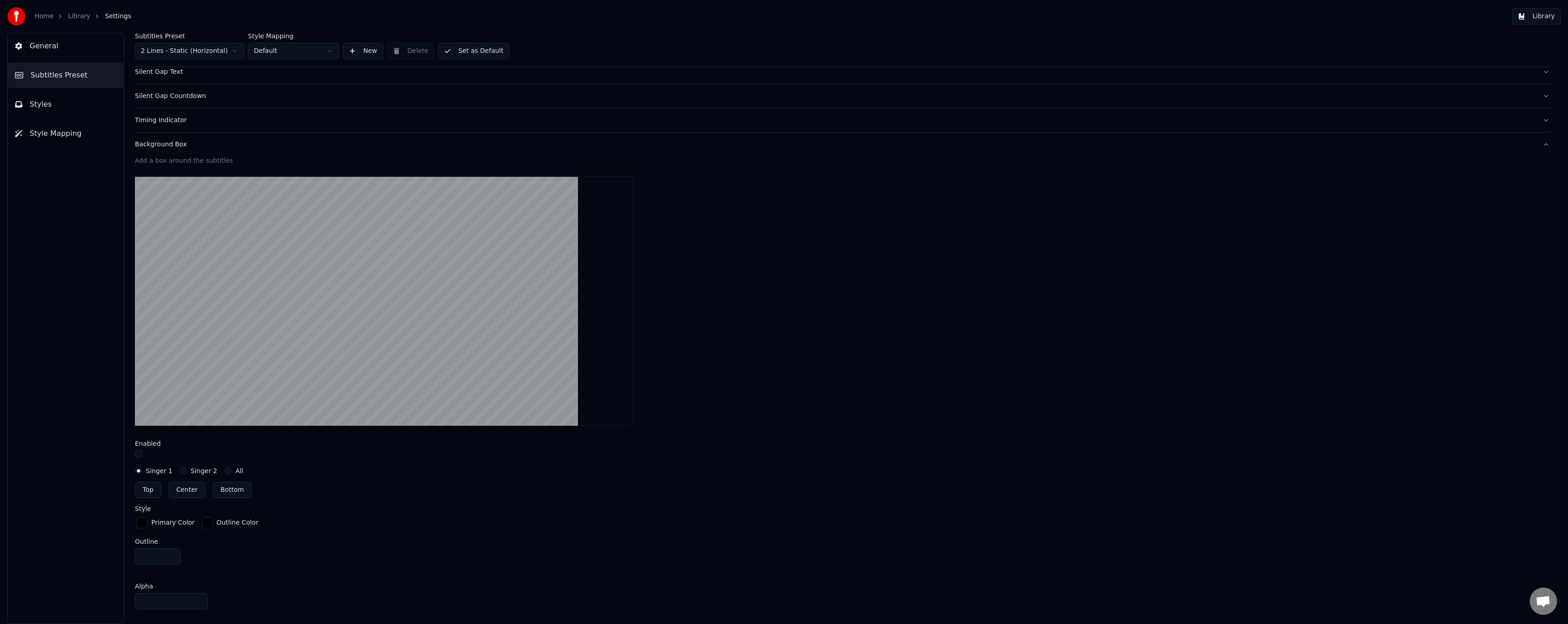
click at [150, 443] on label "Enabled" at bounding box center [148, 443] width 26 height 6
click at [136, 453] on button "button" at bounding box center [139, 454] width 8 height 8
click at [139, 454] on button "button" at bounding box center [139, 454] width 8 height 8
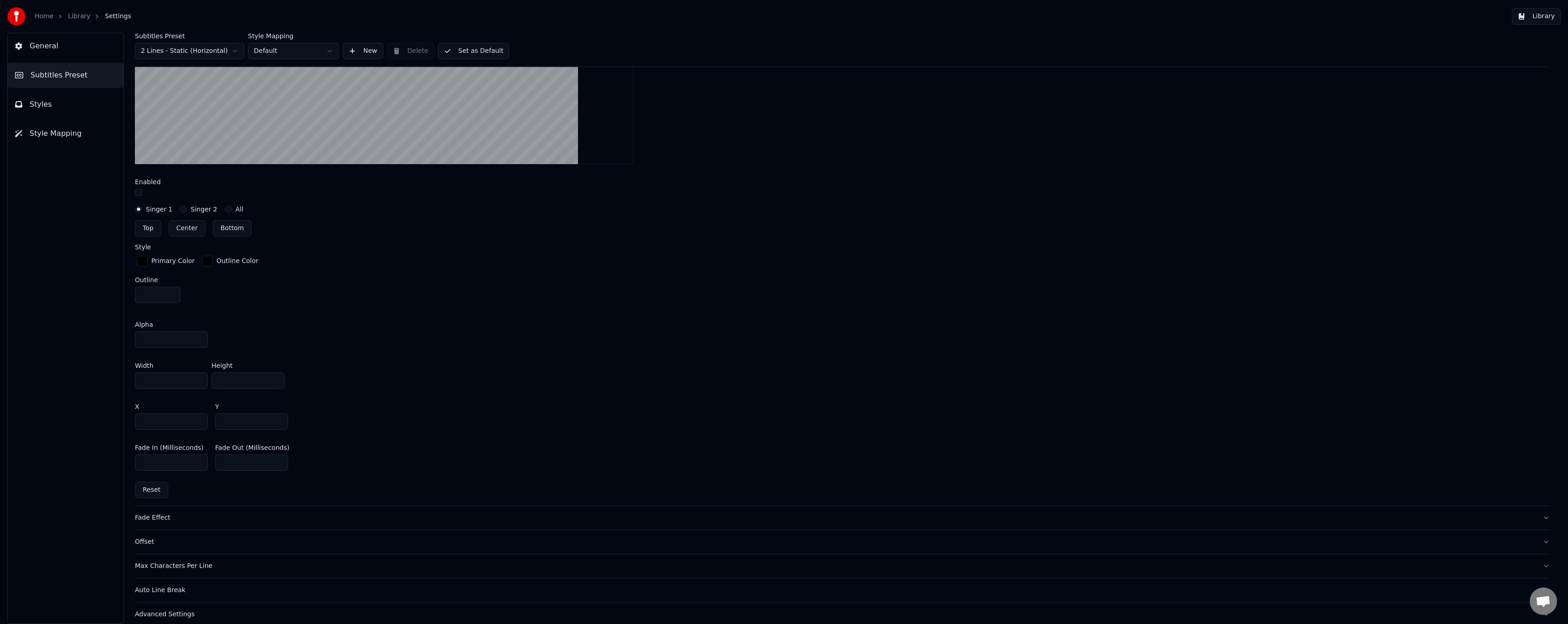
scroll to position [392, 0]
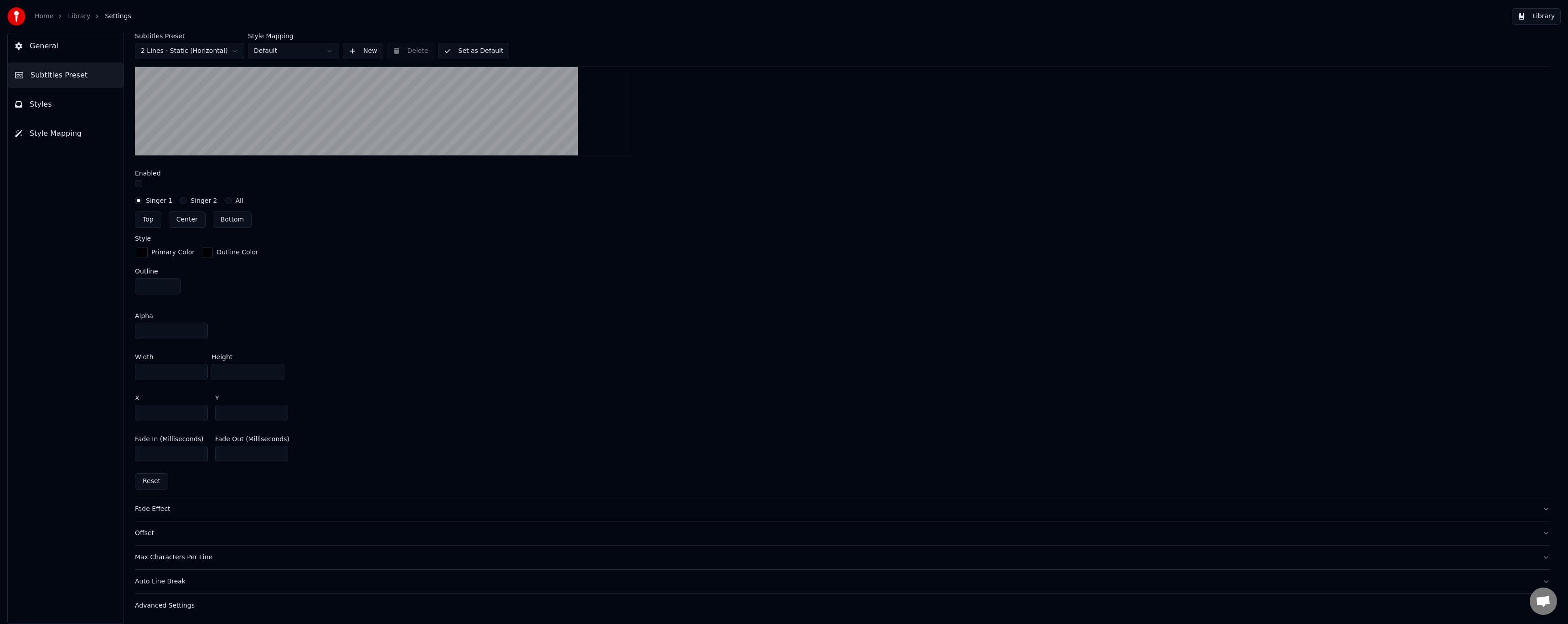
click at [164, 507] on div "Fade Effect" at bounding box center [835, 509] width 1400 height 9
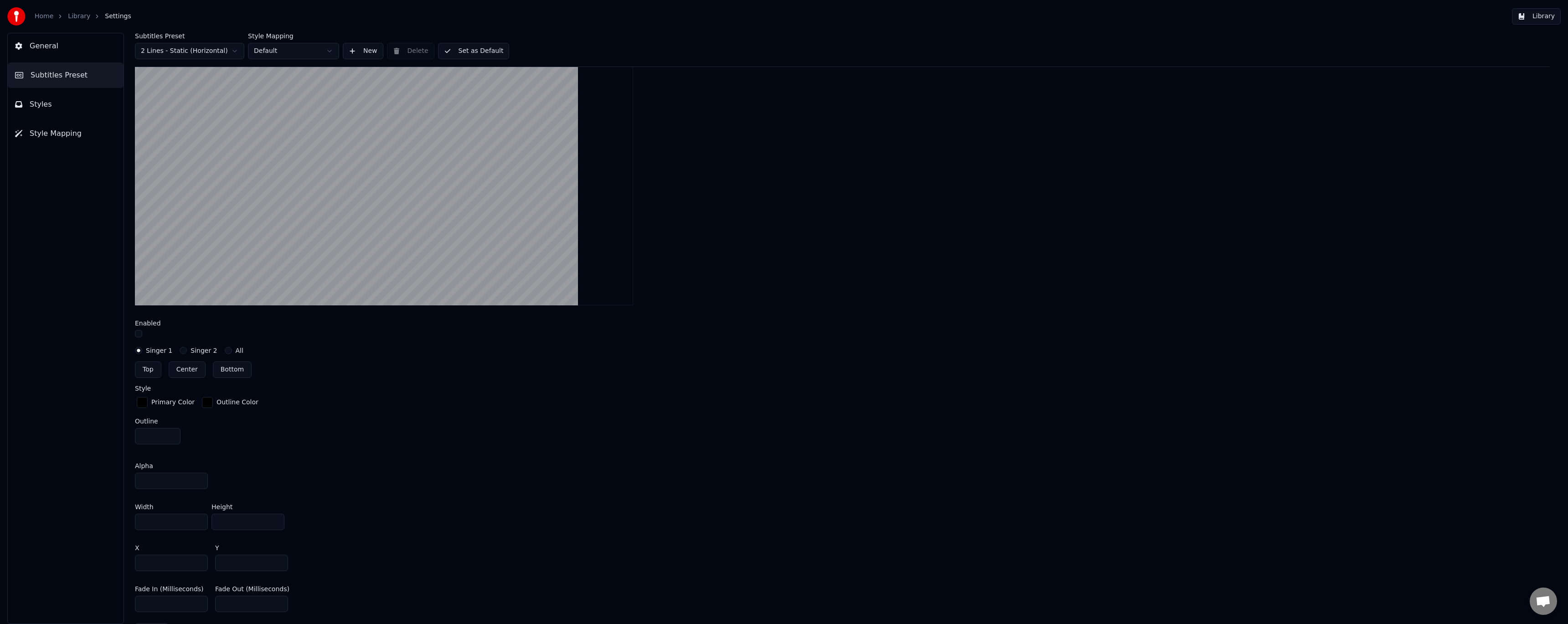
scroll to position [187, 0]
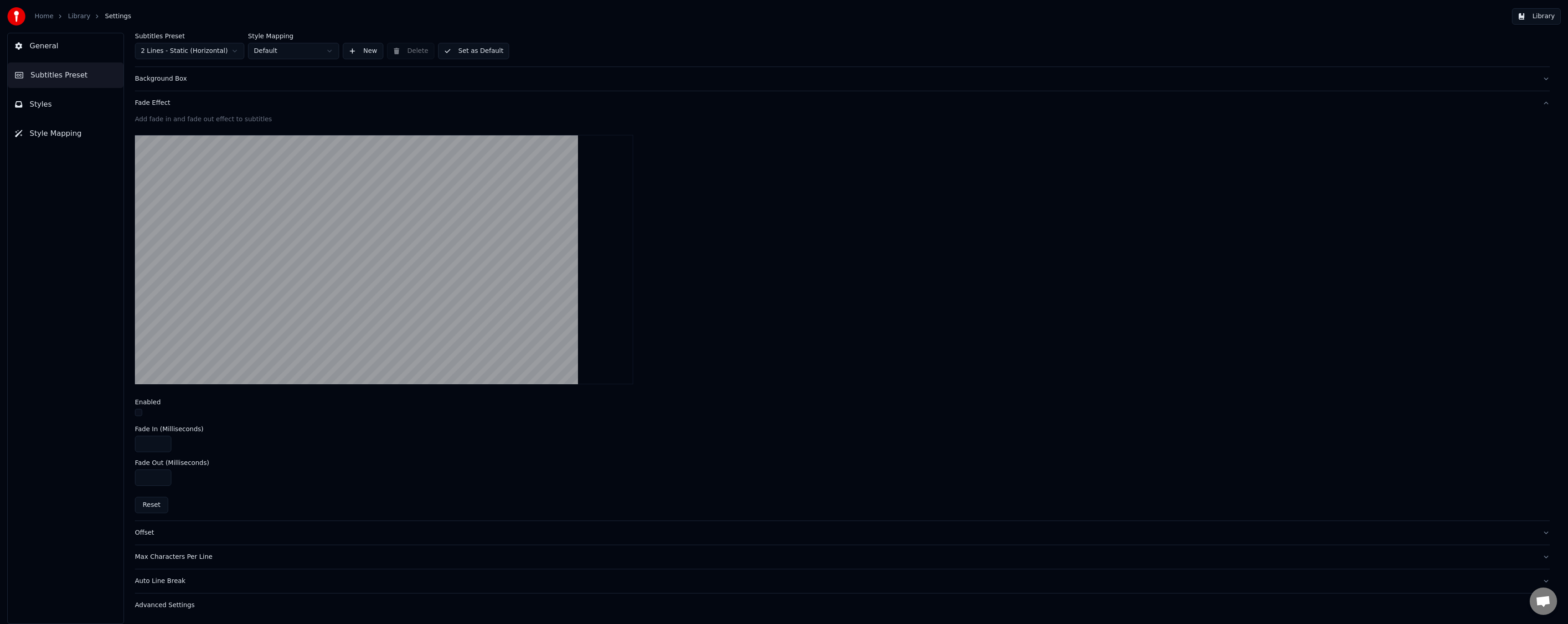
click at [140, 414] on button "button" at bounding box center [139, 413] width 8 height 8
click at [142, 532] on div "Offset" at bounding box center [835, 533] width 1400 height 9
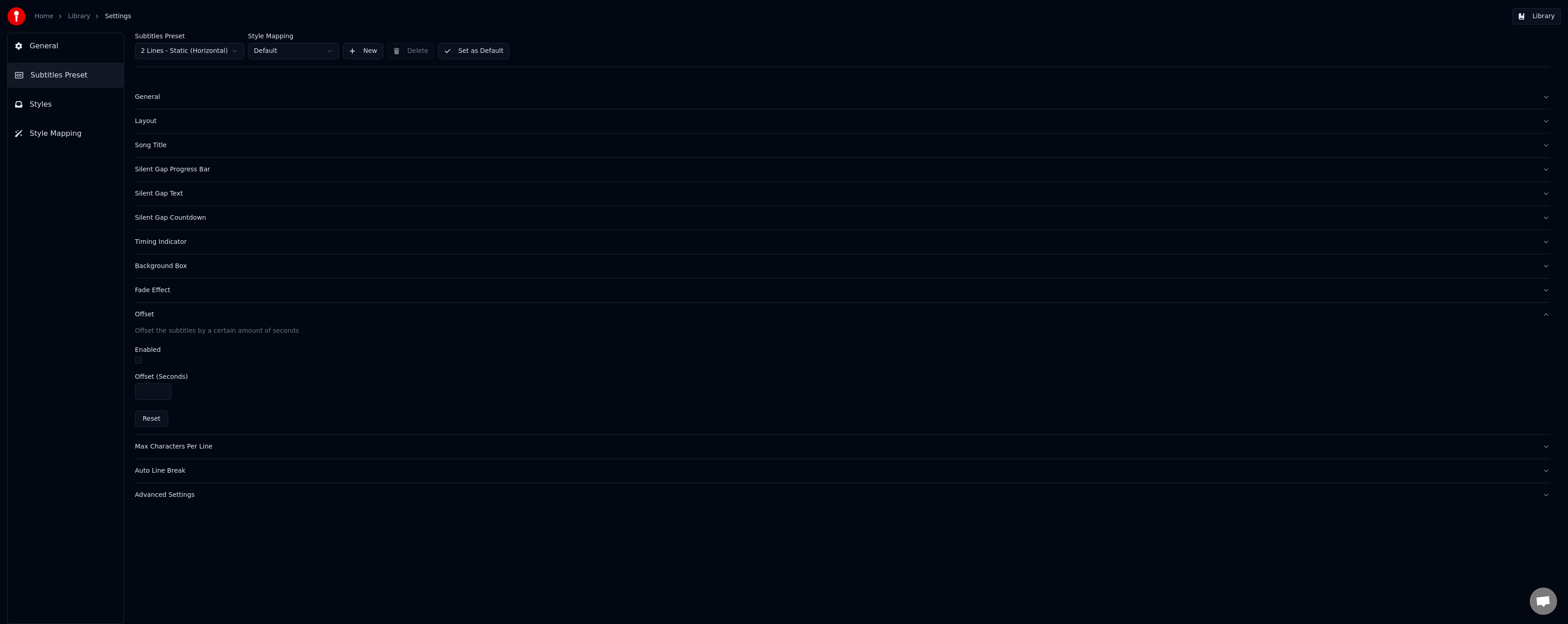
click at [187, 446] on div "Max Characters Per Line" at bounding box center [835, 446] width 1400 height 9
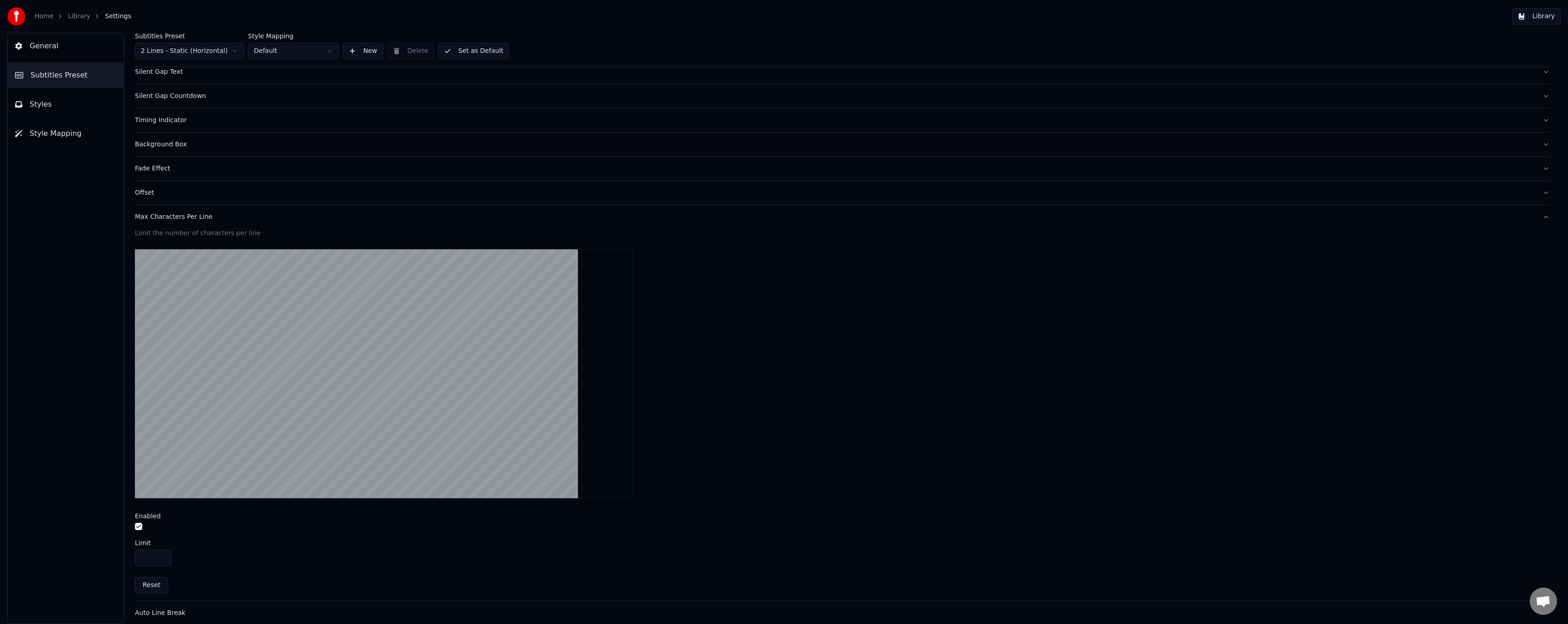
scroll to position [154, 0]
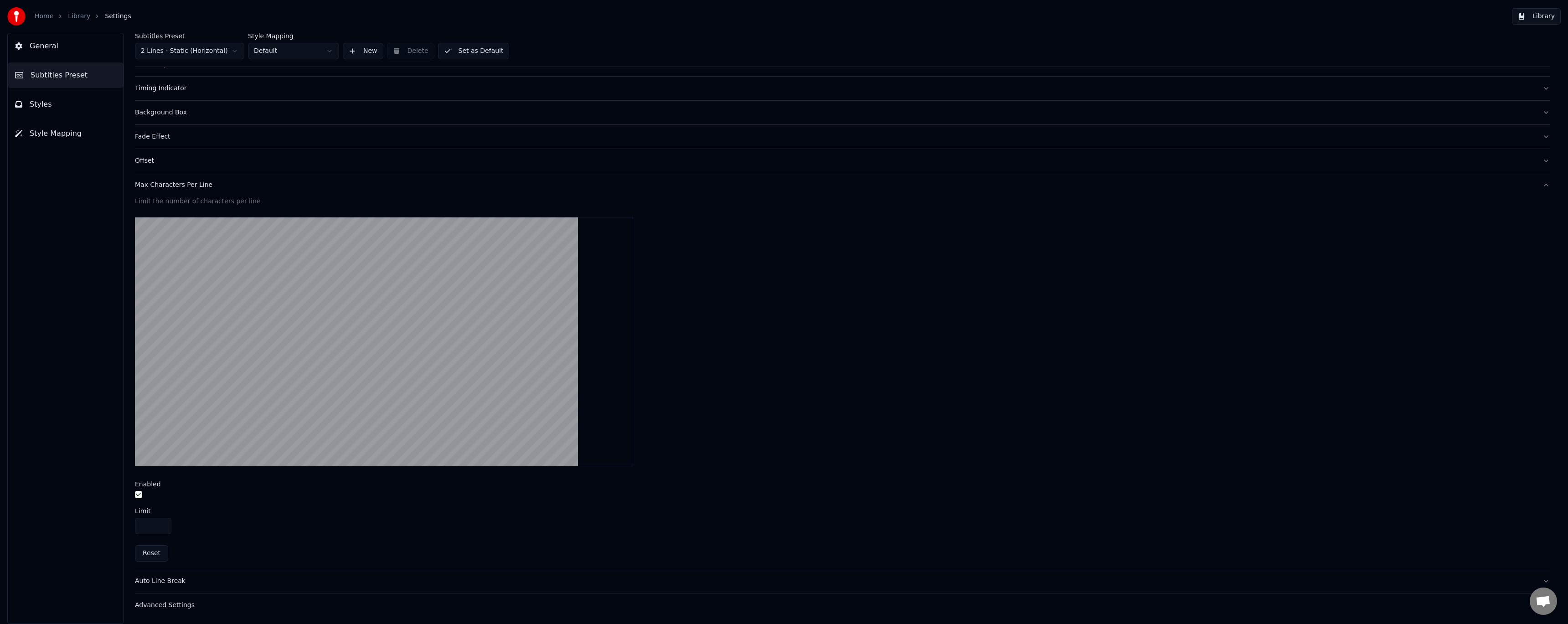
click at [137, 494] on button "button" at bounding box center [139, 494] width 8 height 8
click at [196, 187] on div "Max Characters Per Line" at bounding box center [835, 185] width 1400 height 9
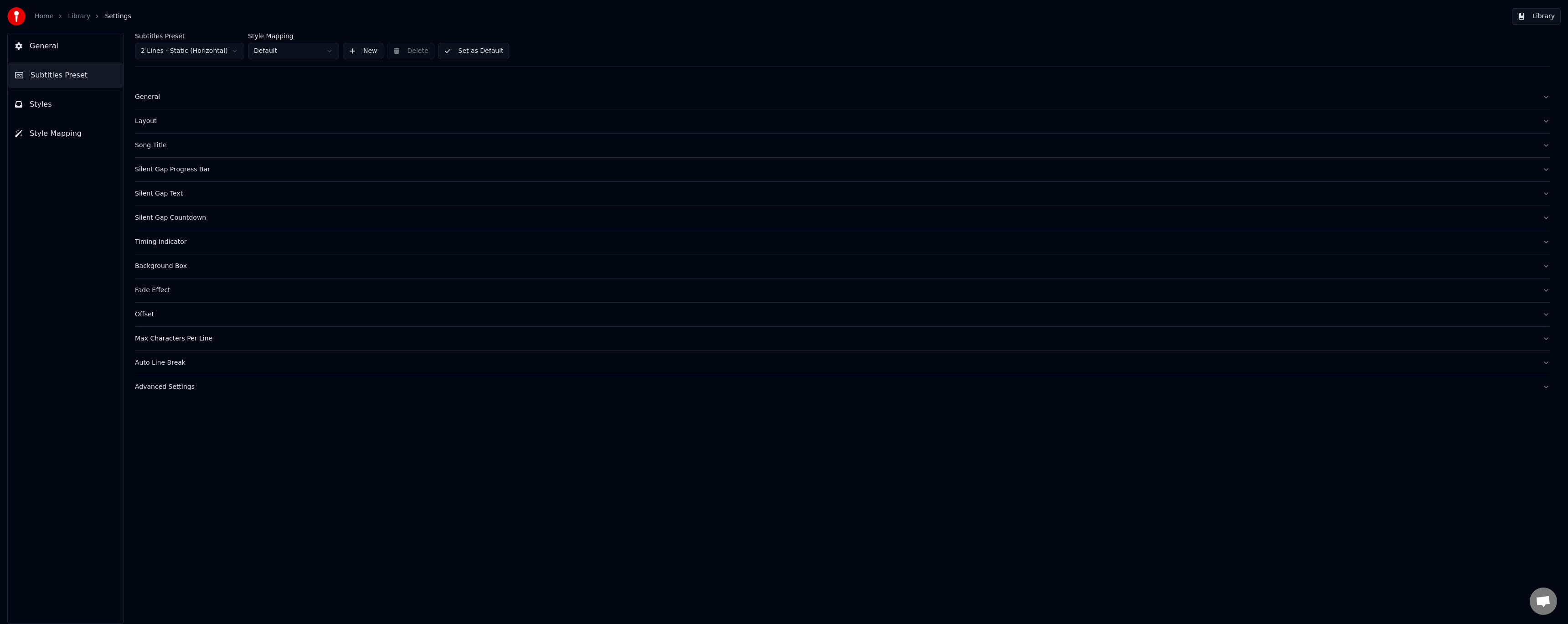
click at [173, 364] on div "Auto Line Break" at bounding box center [835, 363] width 1400 height 9
click at [181, 494] on div "Advanced Settings" at bounding box center [835, 495] width 1400 height 9
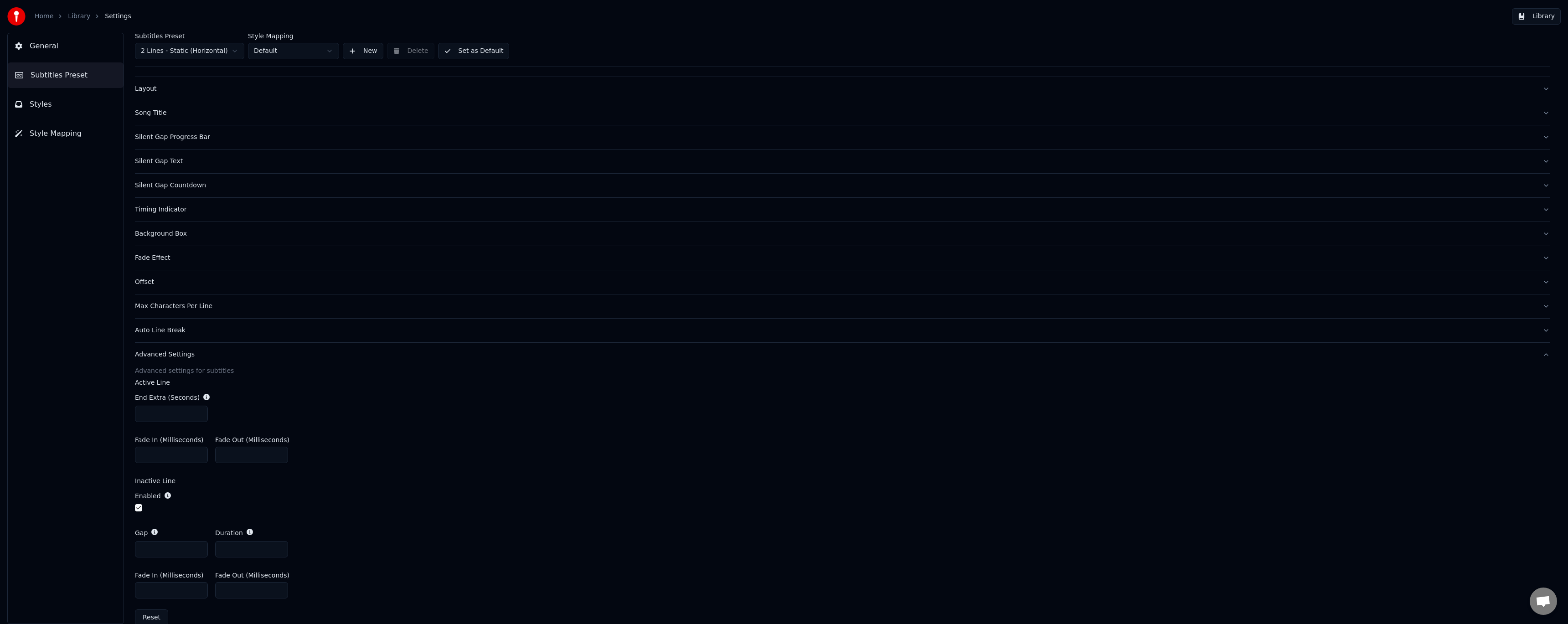
scroll to position [48, 0]
drag, startPoint x: 155, startPoint y: 398, endPoint x: 101, endPoint y: 390, distance: 54.6
click at [101, 390] on div "General Subtitles Preset Styles Style Mapping Subtitles Preset 2 Lines - Static…" at bounding box center [784, 328] width 1568 height 591
type input "*"
type input "***"
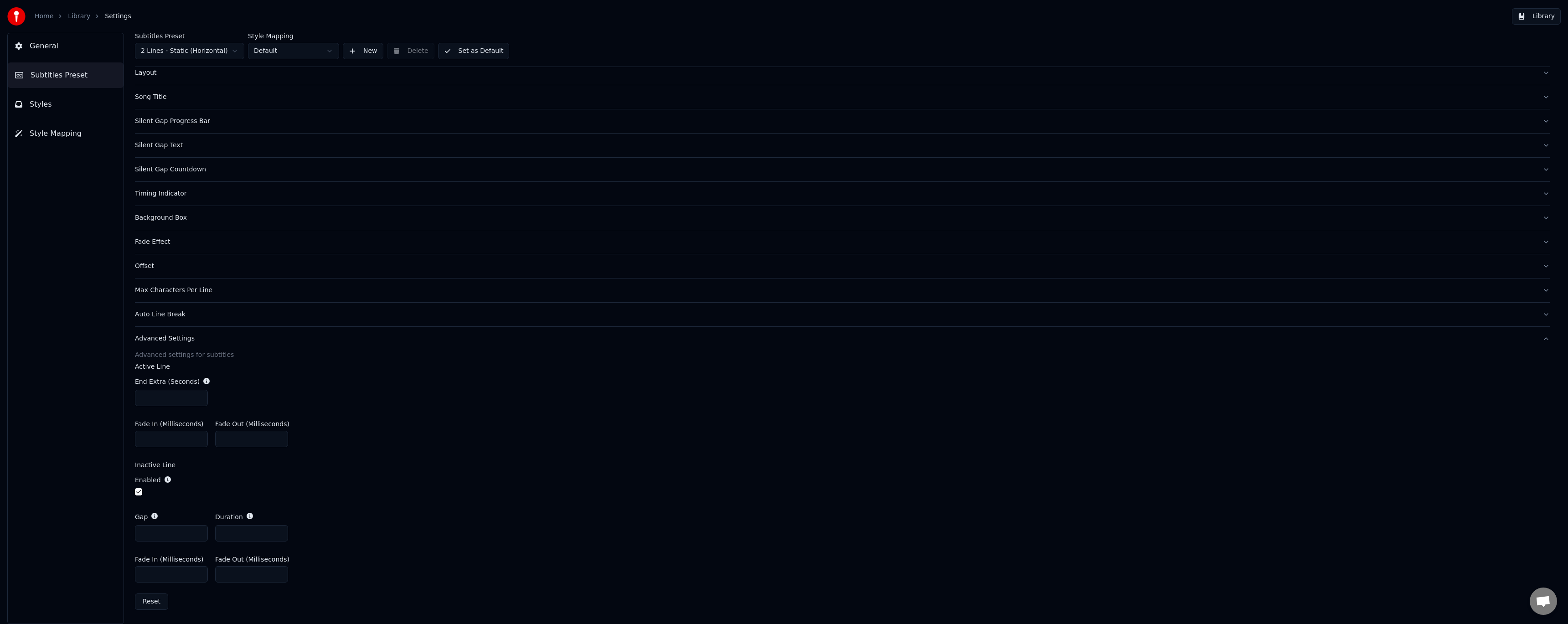
type input "***"
click at [373, 446] on div "Fade In (Milliseconds) *** Fade Out (Milliseconds) ***" at bounding box center [842, 434] width 1415 height 41
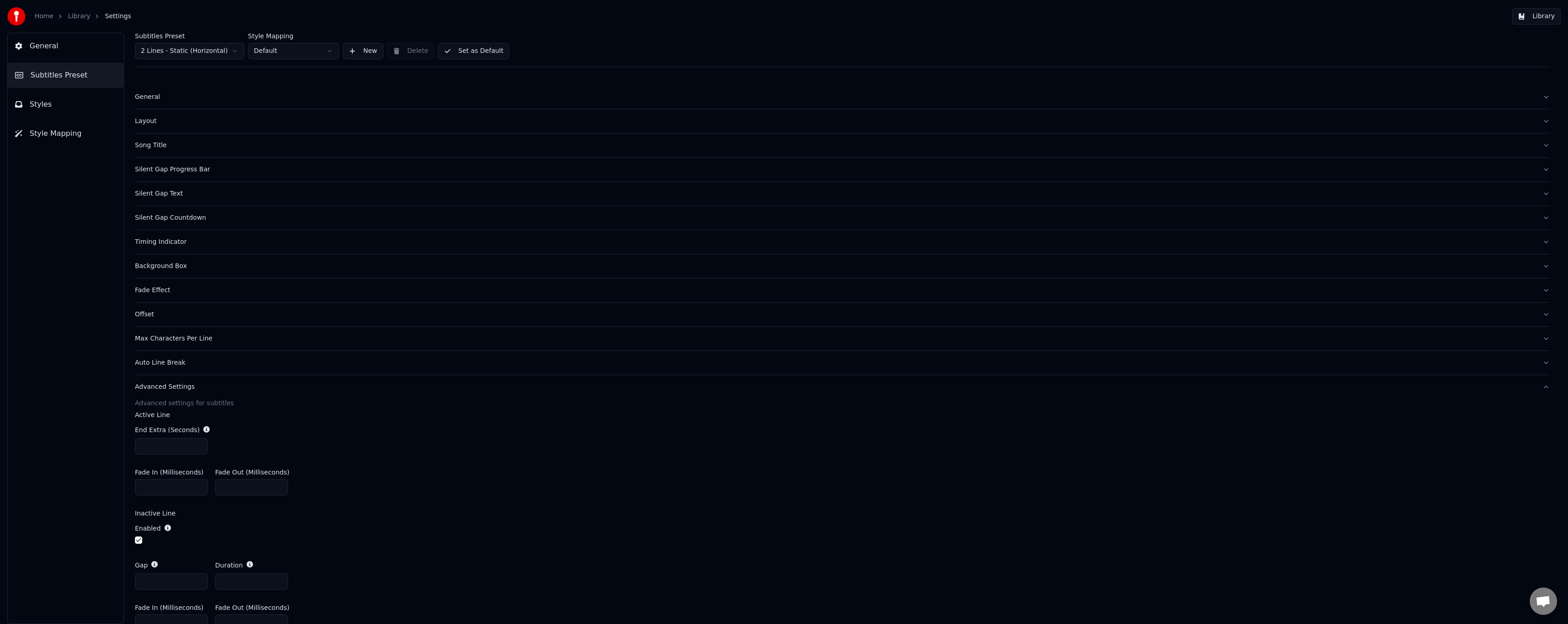
click at [475, 50] on button "Set as Default" at bounding box center [474, 51] width 72 height 17
click at [158, 122] on div "Layout" at bounding box center [835, 121] width 1400 height 9
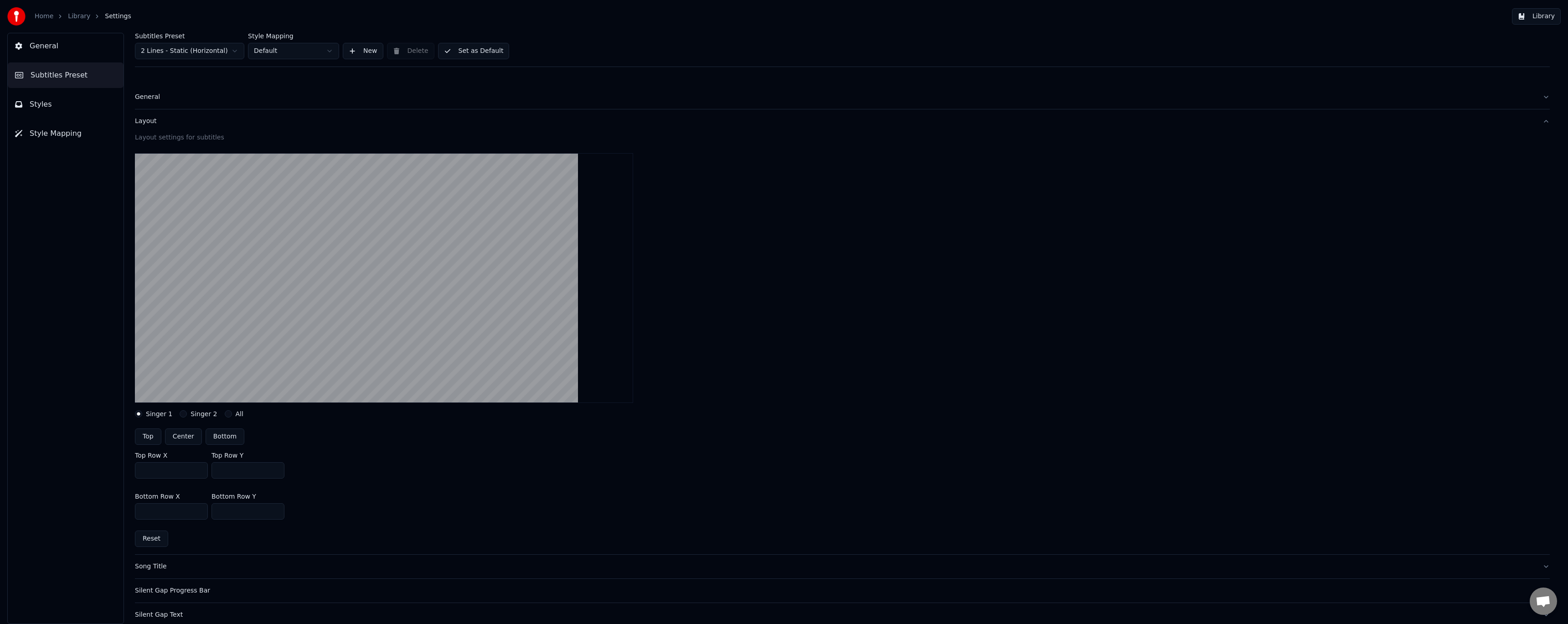
click at [80, 75] on span "Subtitles Preset" at bounding box center [59, 75] width 57 height 11
click at [75, 105] on button "Styles" at bounding box center [66, 104] width 116 height 26
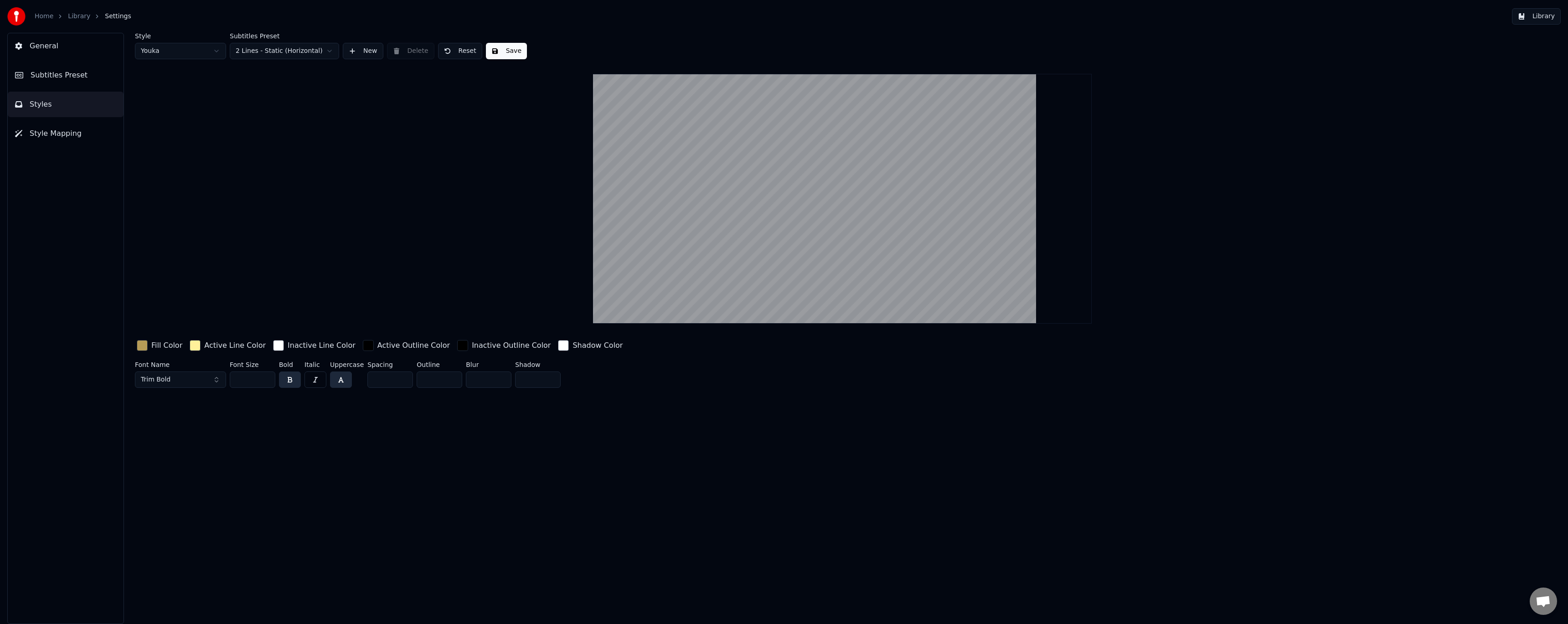
click at [194, 344] on div "button" at bounding box center [195, 345] width 11 height 11
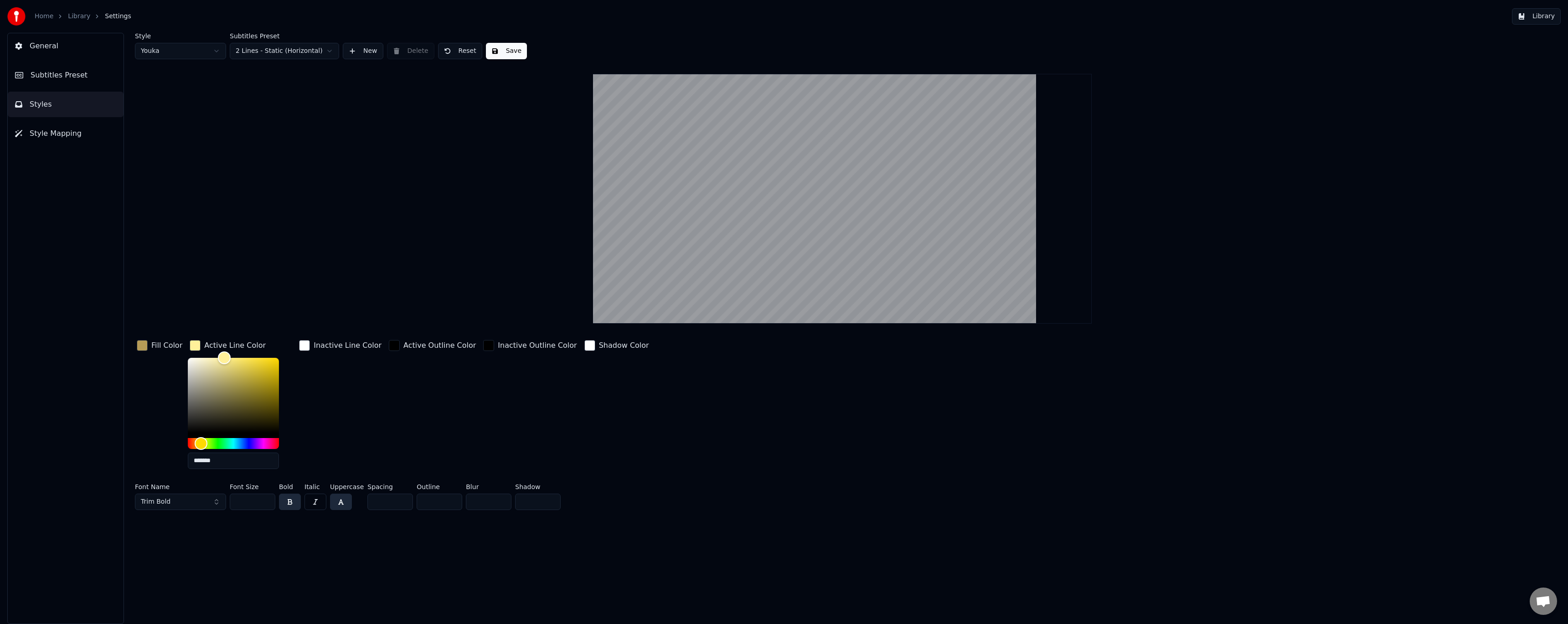
drag, startPoint x: 216, startPoint y: 463, endPoint x: 201, endPoint y: 466, distance: 15.3
click at [201, 466] on input "*******" at bounding box center [233, 461] width 91 height 17
type input "********"
click at [340, 410] on div "Inactive Line Color" at bounding box center [340, 407] width 86 height 138
click at [482, 363] on div "Inactive Outline Color" at bounding box center [530, 407] width 97 height 138
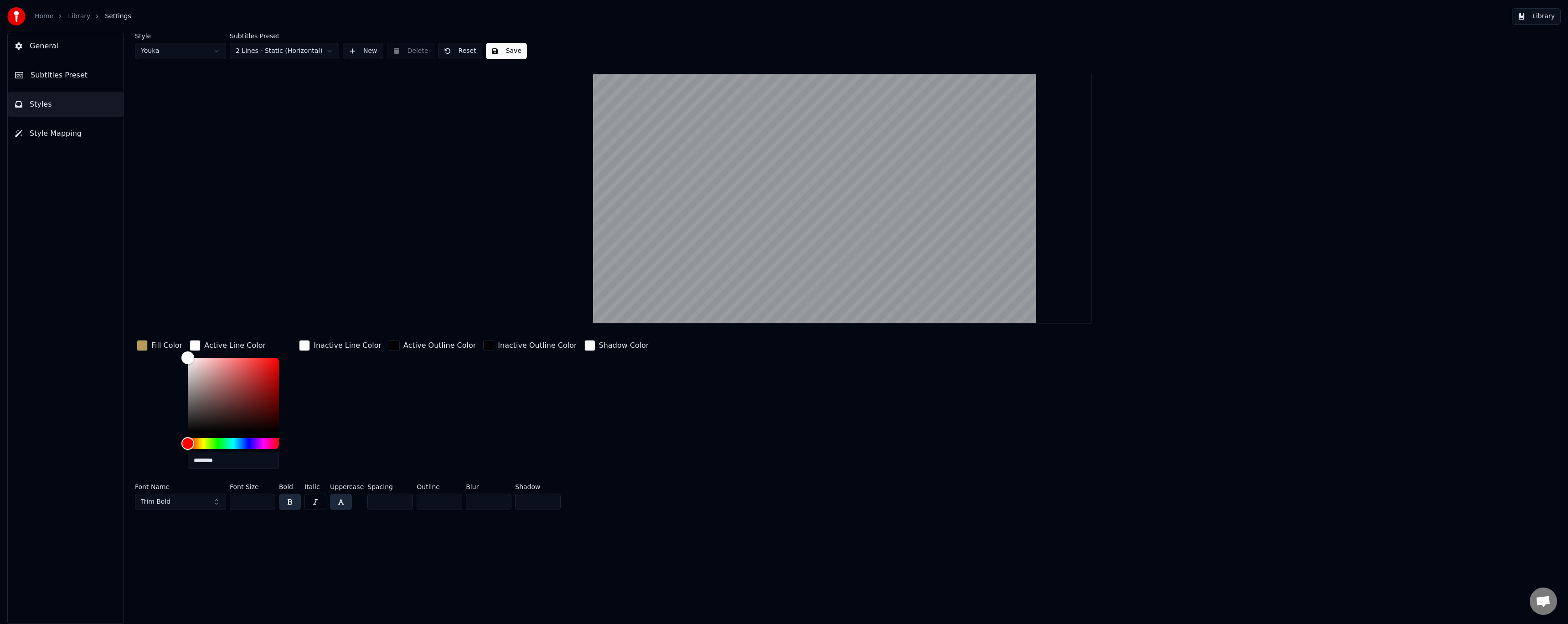
drag, startPoint x: 425, startPoint y: 501, endPoint x: 393, endPoint y: 497, distance: 32.2
click at [398, 500] on div "Font Name Trim Bold Font Size *** Bold Italic Uppercase Spacing * Outline * Blu…" at bounding box center [683, 498] width 1098 height 30
type input "*"
click at [482, 430] on div "Inactive Outline Color" at bounding box center [530, 407] width 97 height 138
click at [343, 503] on button "button" at bounding box center [341, 502] width 22 height 17
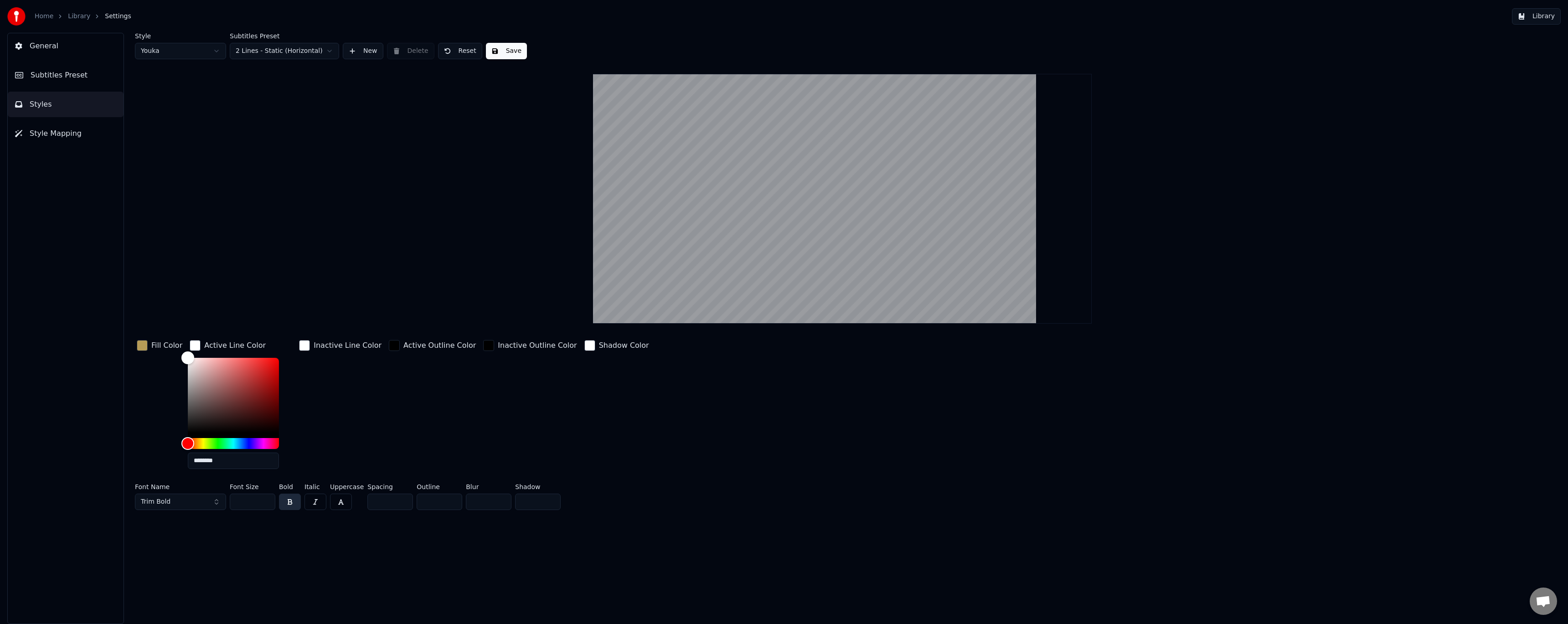
click at [341, 504] on button "button" at bounding box center [341, 502] width 22 height 17
click at [426, 425] on div "Active Outline Color" at bounding box center [432, 407] width 91 height 138
click at [503, 50] on button "Save" at bounding box center [507, 51] width 41 height 17
click at [62, 134] on span "Style Mapping" at bounding box center [56, 133] width 52 height 11
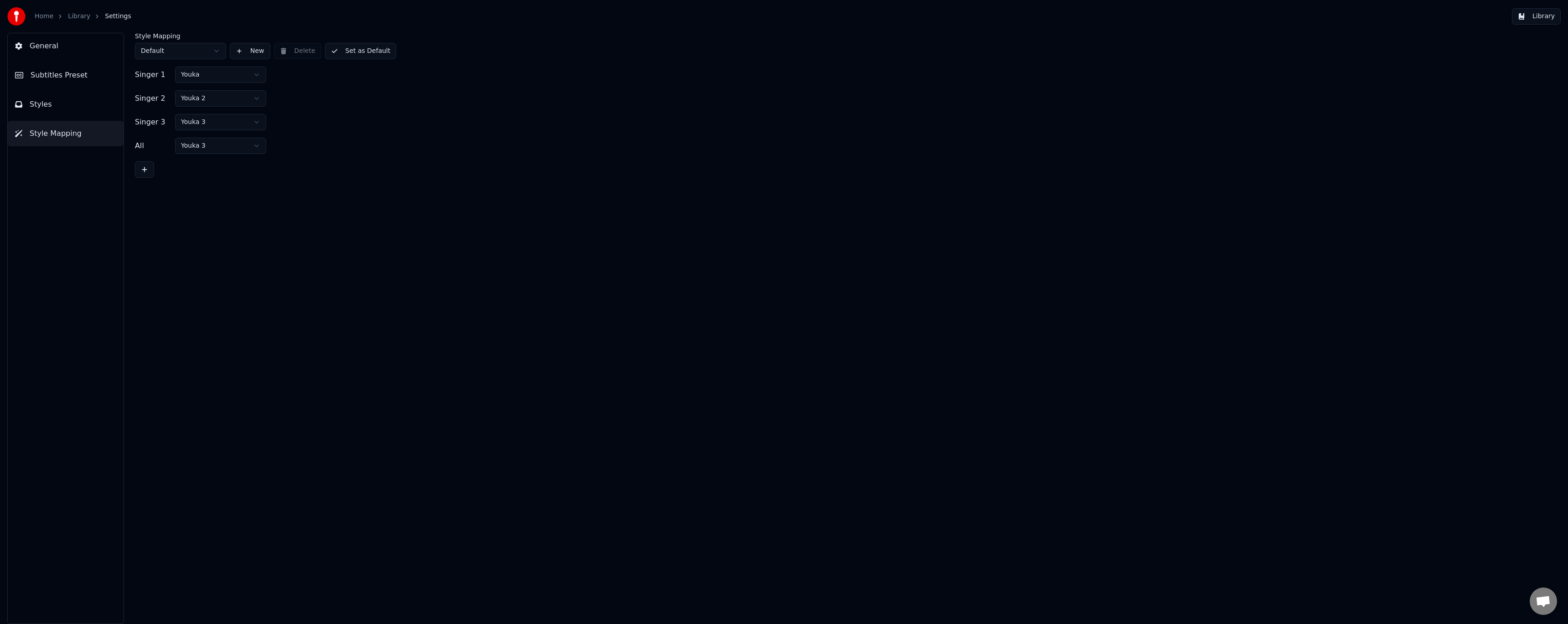
click at [62, 107] on button "Styles" at bounding box center [66, 104] width 116 height 26
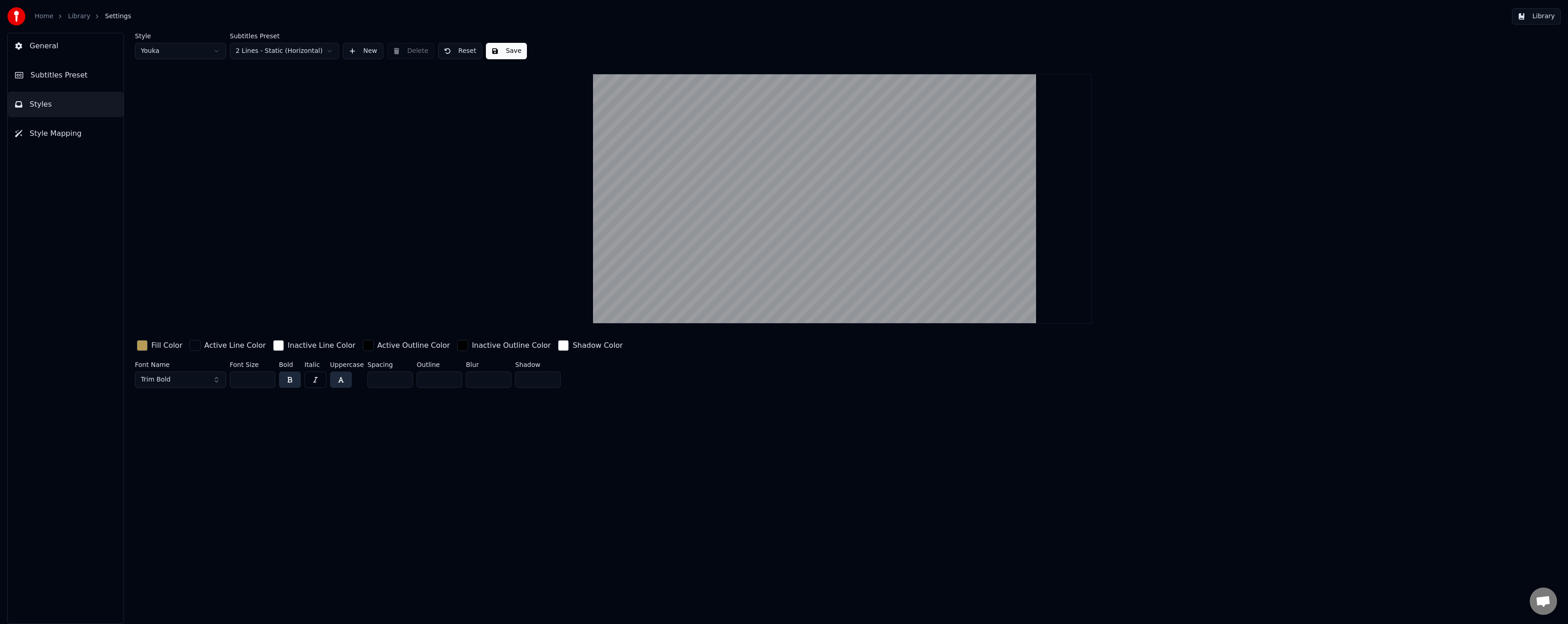
click at [63, 134] on span "Style Mapping" at bounding box center [56, 133] width 52 height 11
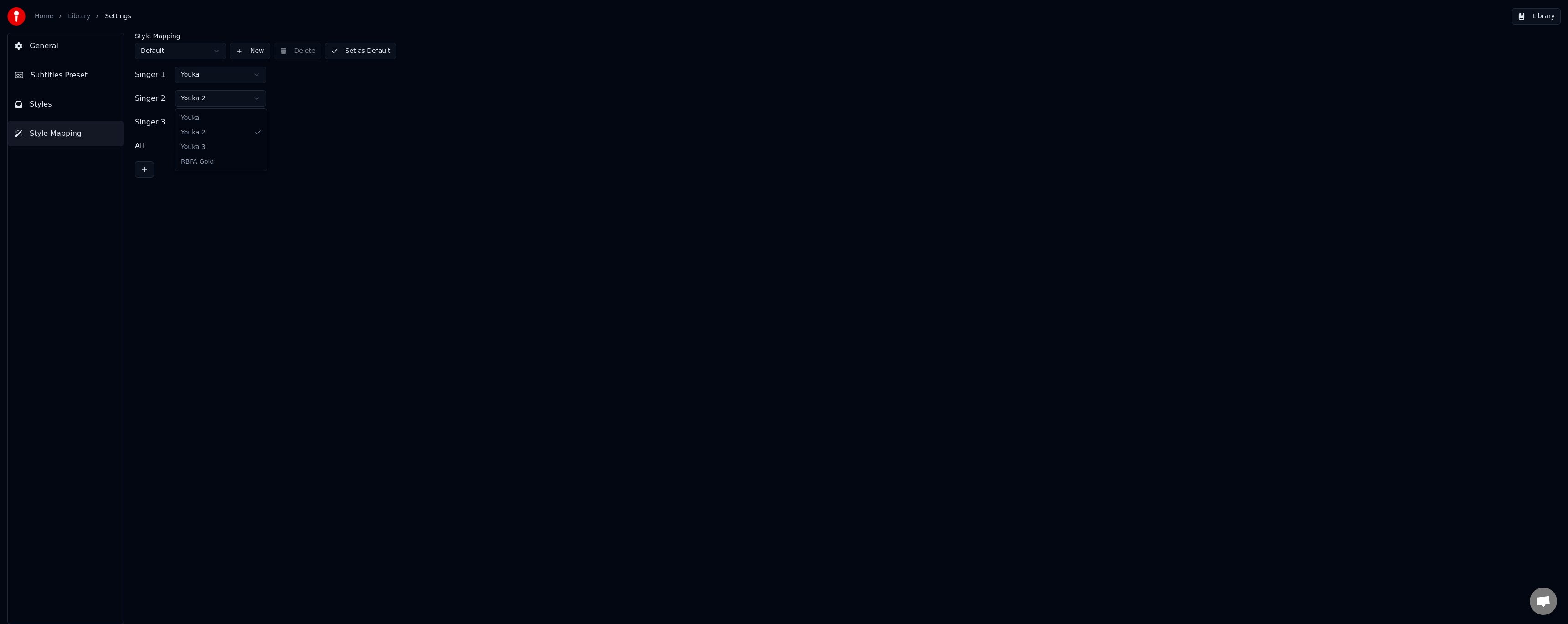
click at [224, 98] on html "Home Library Settings Library General Subtitles Preset Styles Style Mapping Sty…" at bounding box center [784, 312] width 1568 height 624
click at [222, 124] on html "Home Library Settings Library General Subtitles Preset Styles Style Mapping Sty…" at bounding box center [784, 312] width 1568 height 624
click at [218, 153] on html "Home Library Settings Library General Subtitles Preset Styles Style Mapping Sty…" at bounding box center [784, 312] width 1568 height 624
click at [338, 87] on div "Singer 1 Youka Singer 2 Youka Singer 3 Youka All Youka" at bounding box center [842, 122] width 1415 height 111
click at [359, 50] on button "Set as Default" at bounding box center [361, 51] width 72 height 17
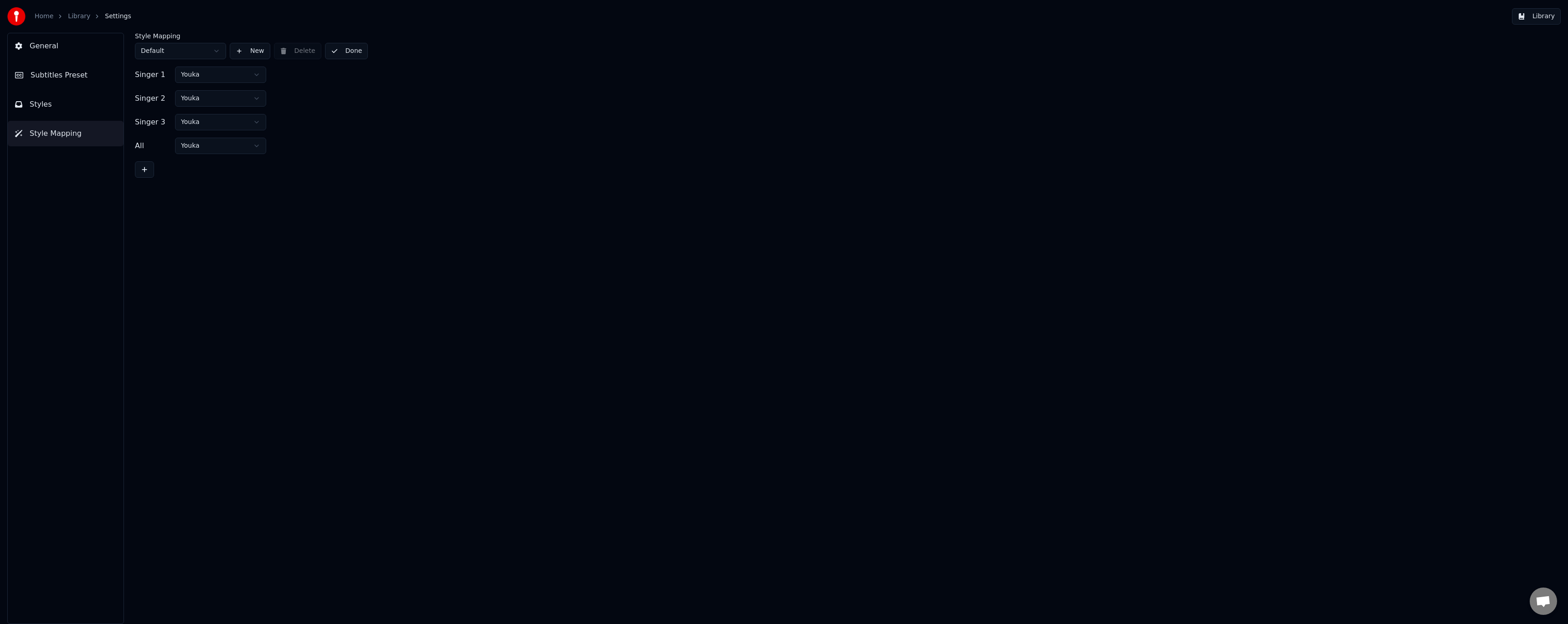
click at [75, 104] on button "Styles" at bounding box center [66, 104] width 116 height 26
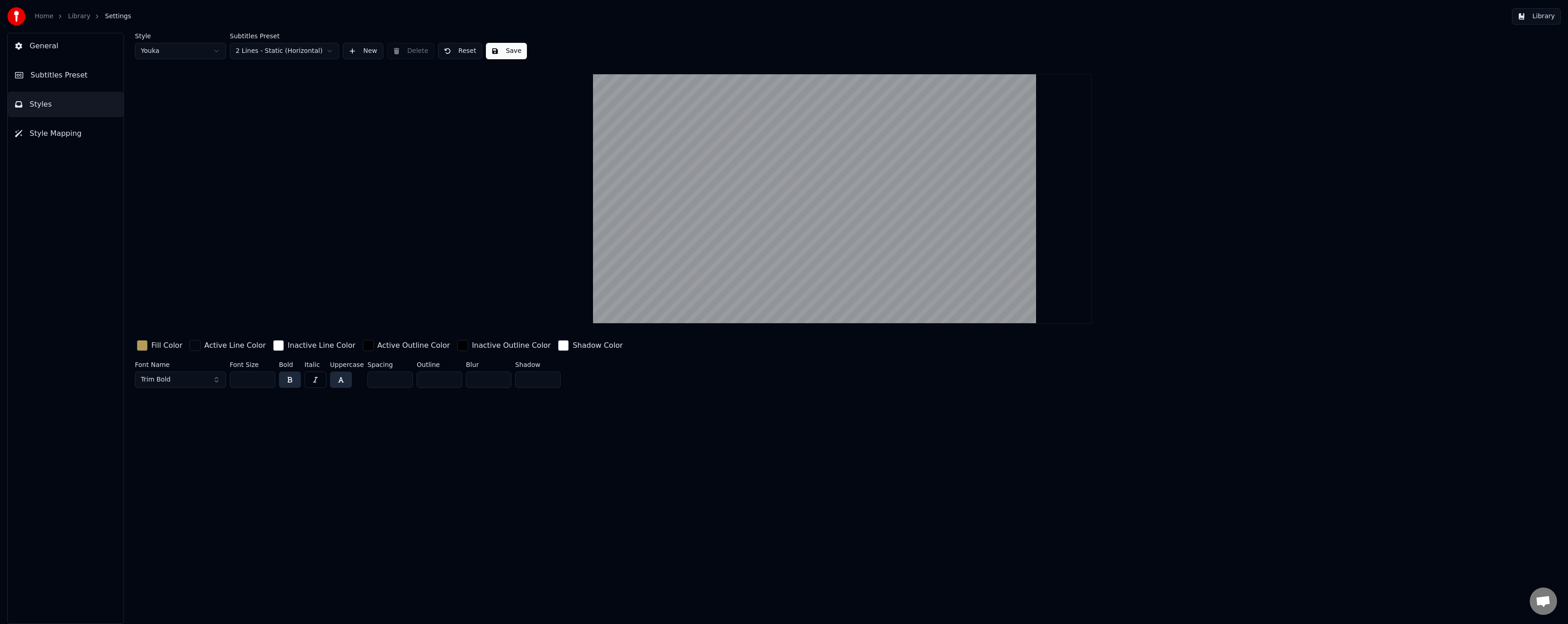
click at [80, 77] on button "Subtitles Preset" at bounding box center [66, 75] width 116 height 26
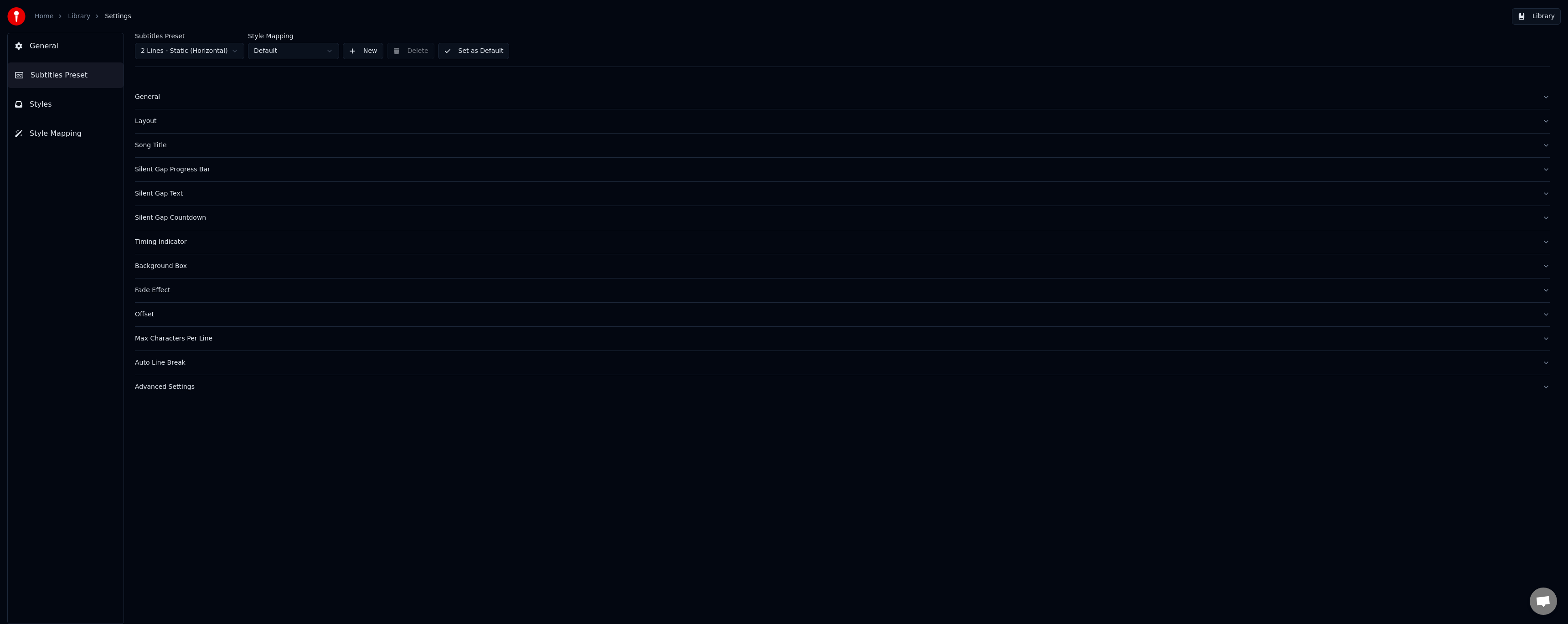
click at [149, 99] on div "General" at bounding box center [835, 97] width 1400 height 9
click at [155, 190] on div "Layout" at bounding box center [835, 192] width 1400 height 9
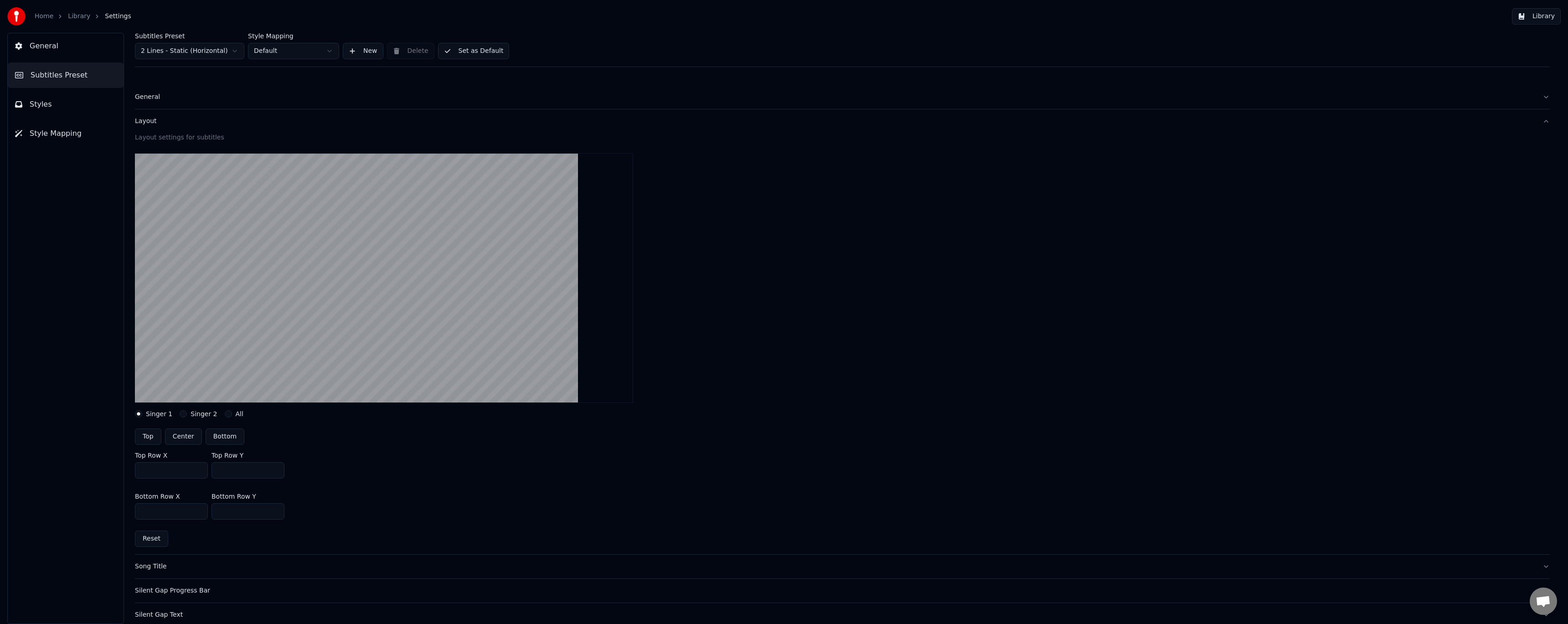
click at [68, 78] on span "Subtitles Preset" at bounding box center [59, 75] width 57 height 11
click at [149, 126] on div "Layout" at bounding box center [835, 121] width 1400 height 9
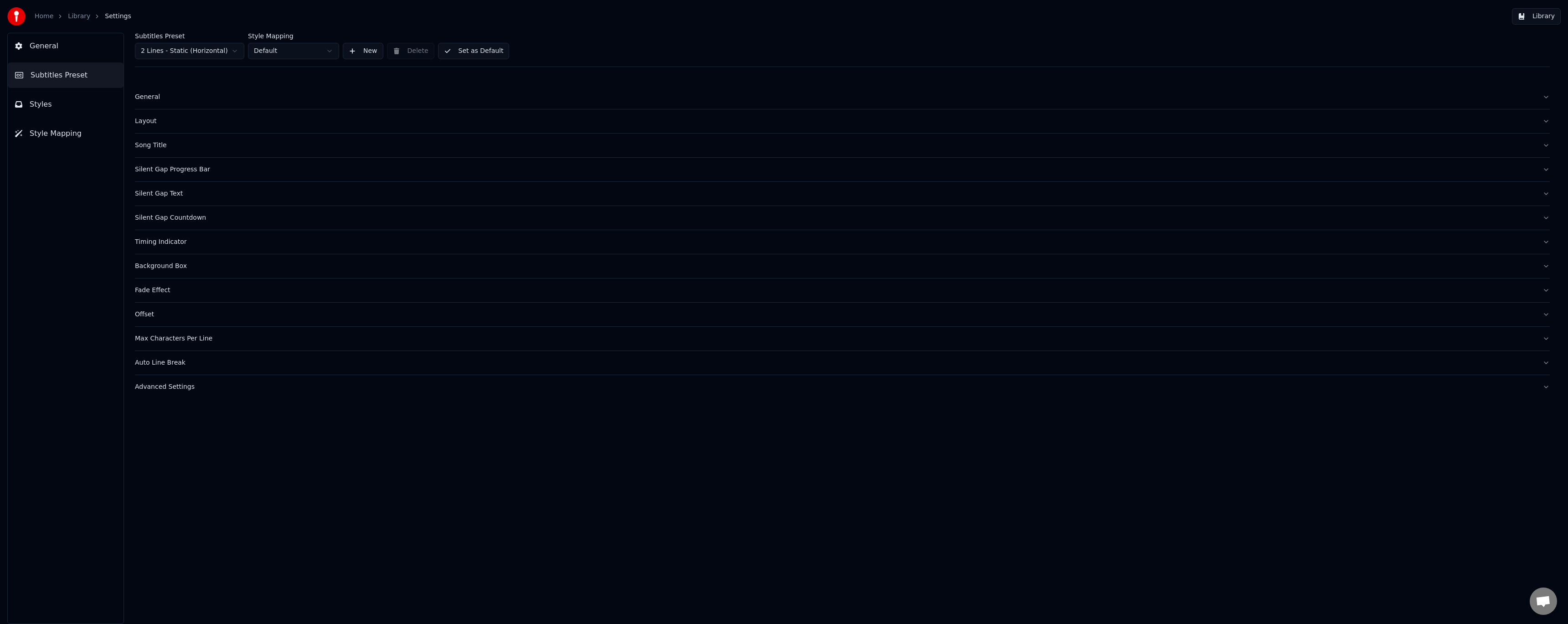
click at [78, 110] on button "Styles" at bounding box center [66, 104] width 116 height 26
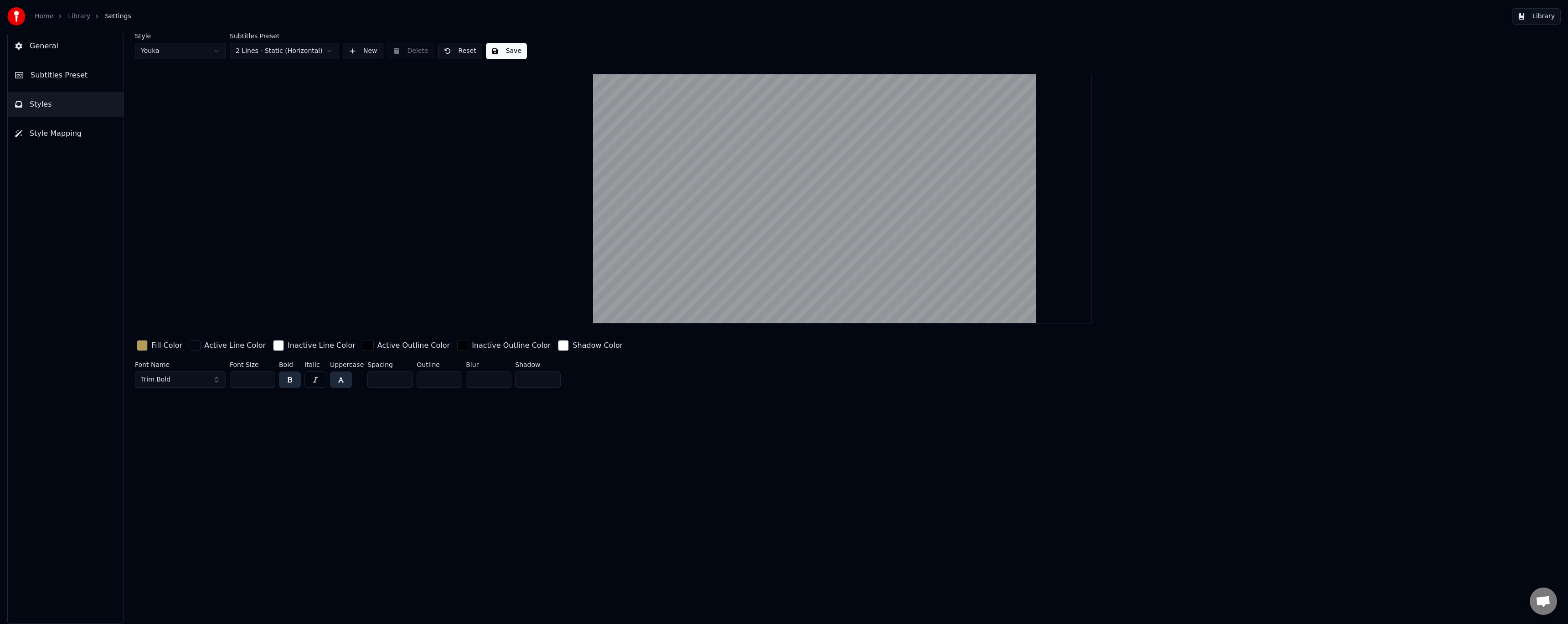
drag, startPoint x: 246, startPoint y: 379, endPoint x: 226, endPoint y: 376, distance: 20.2
click at [226, 376] on div "Font Name Trim Bold Font Size *** Bold Italic Uppercase Spacing * Outline * Blu…" at bounding box center [683, 376] width 1098 height 30
type input "***"
click at [510, 52] on button "Save" at bounding box center [507, 51] width 41 height 17
click at [75, 17] on link "Library" at bounding box center [78, 17] width 22 height 9
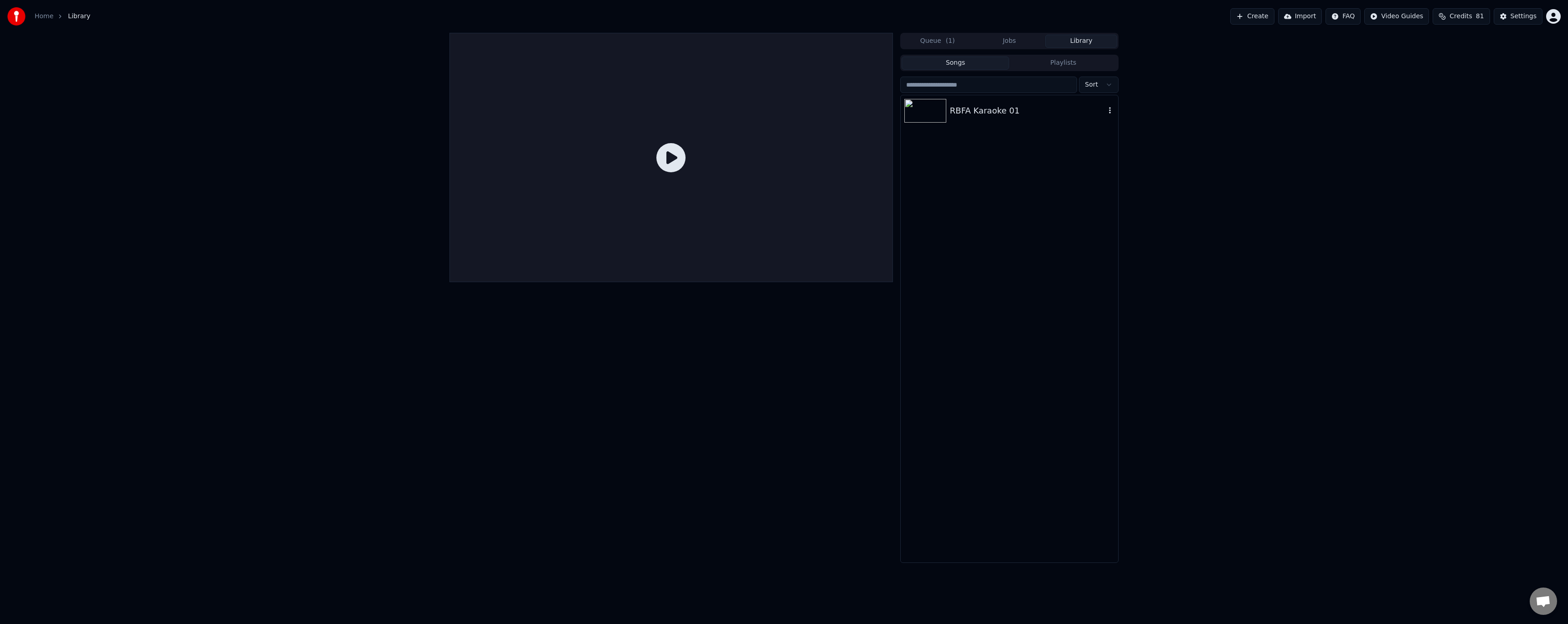
click at [1010, 115] on div "RBFA Karaoke 01" at bounding box center [1028, 110] width 155 height 13
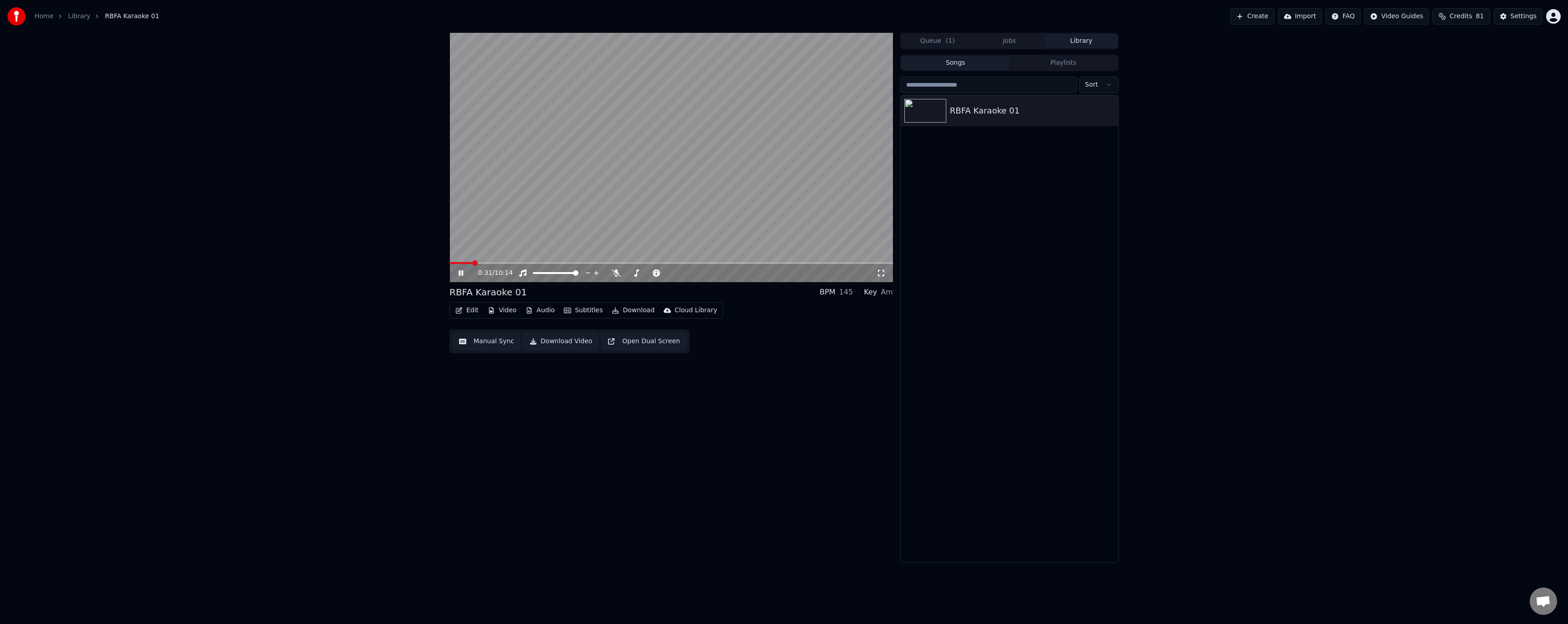
click at [474, 309] on button "Edit" at bounding box center [467, 310] width 30 height 13
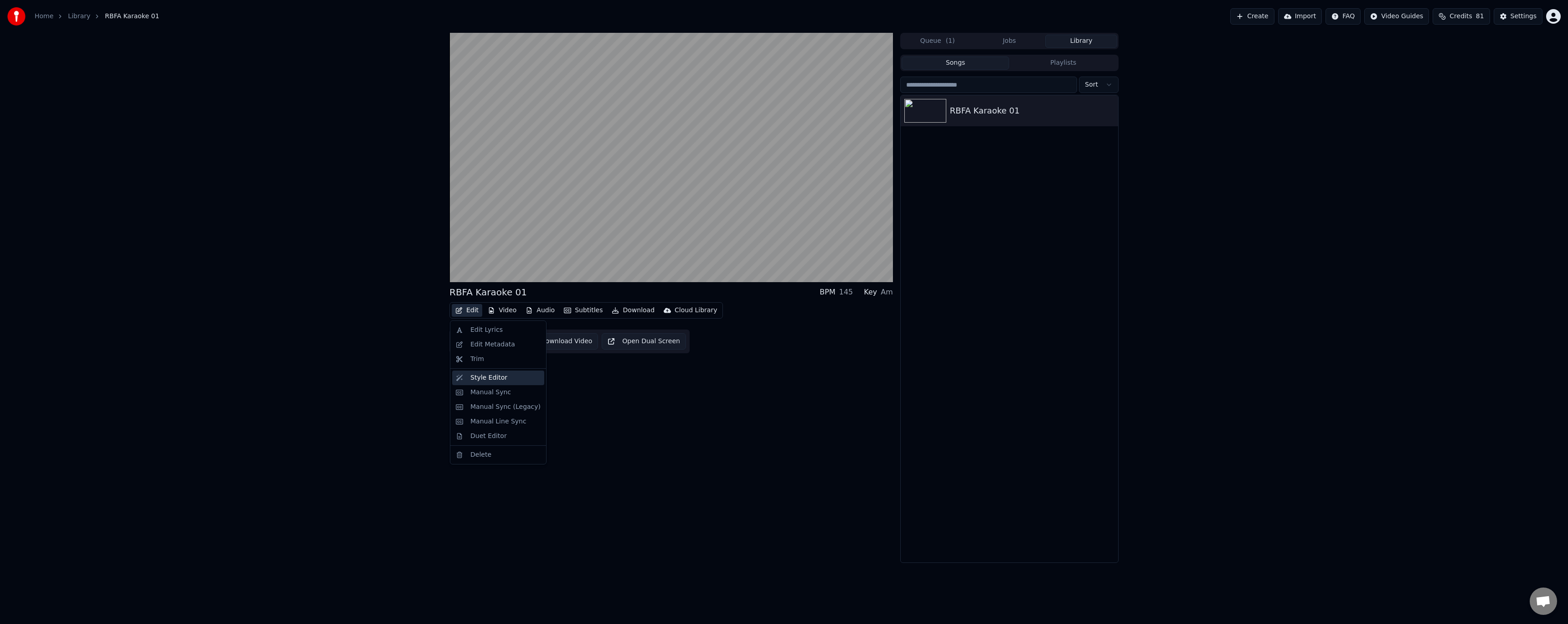
click at [494, 374] on div "Style Editor" at bounding box center [488, 378] width 37 height 9
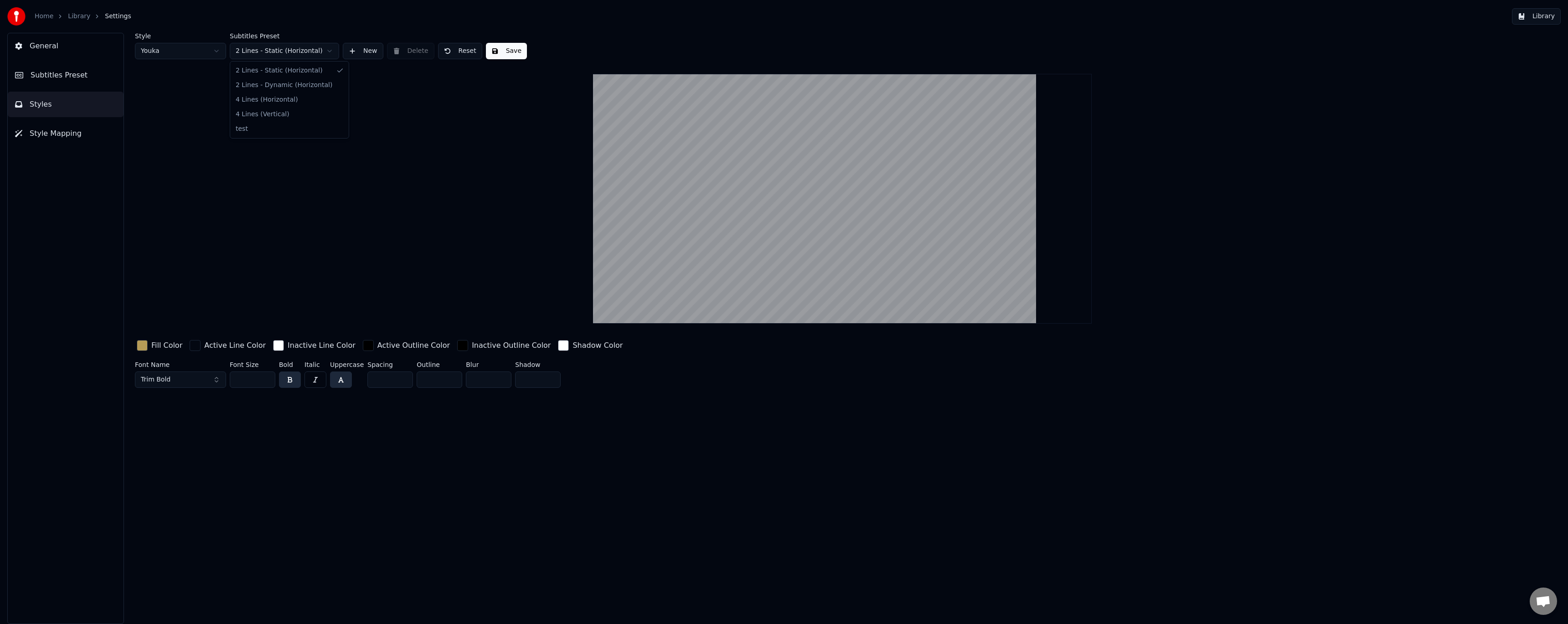
click at [289, 50] on html "Home Library Settings Library General Subtitles Preset Styles Style Mapping Sty…" at bounding box center [784, 312] width 1568 height 624
click at [363, 347] on div "button" at bounding box center [368, 345] width 11 height 11
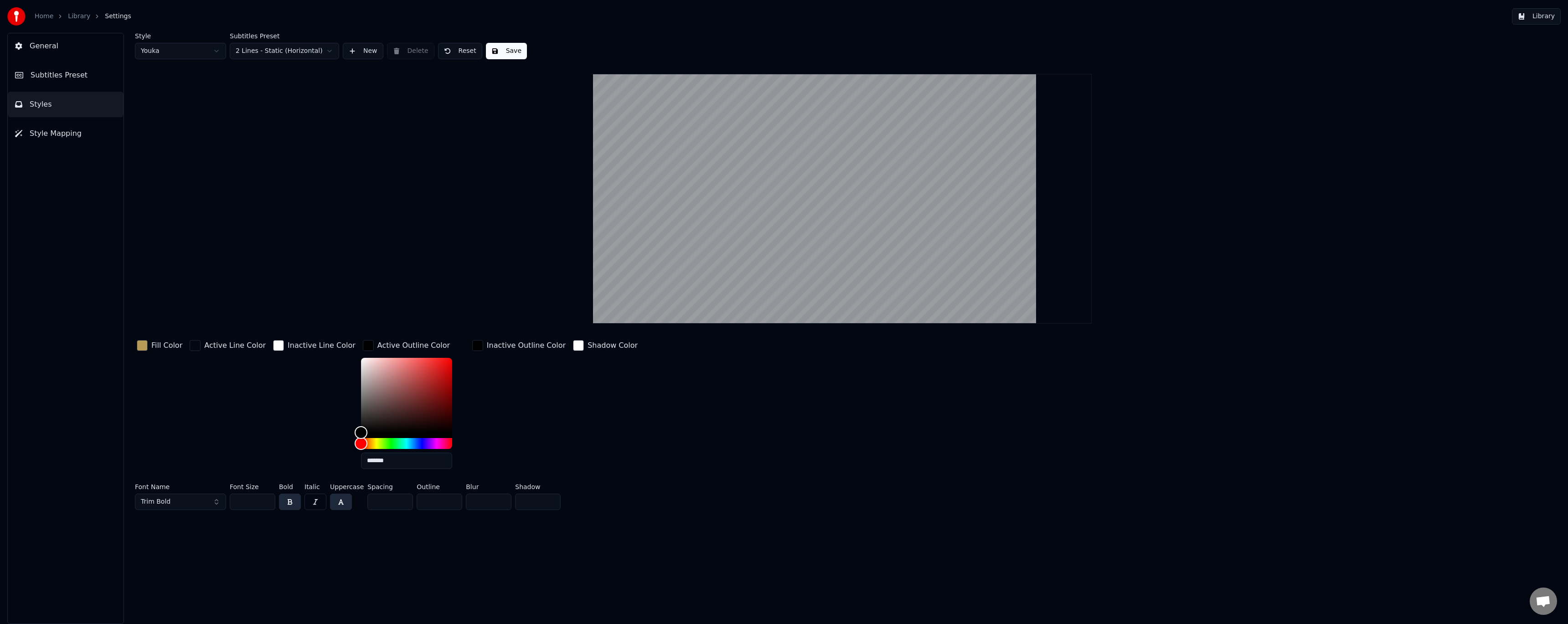
click at [377, 342] on div "Active Outline Color" at bounding box center [413, 345] width 72 height 11
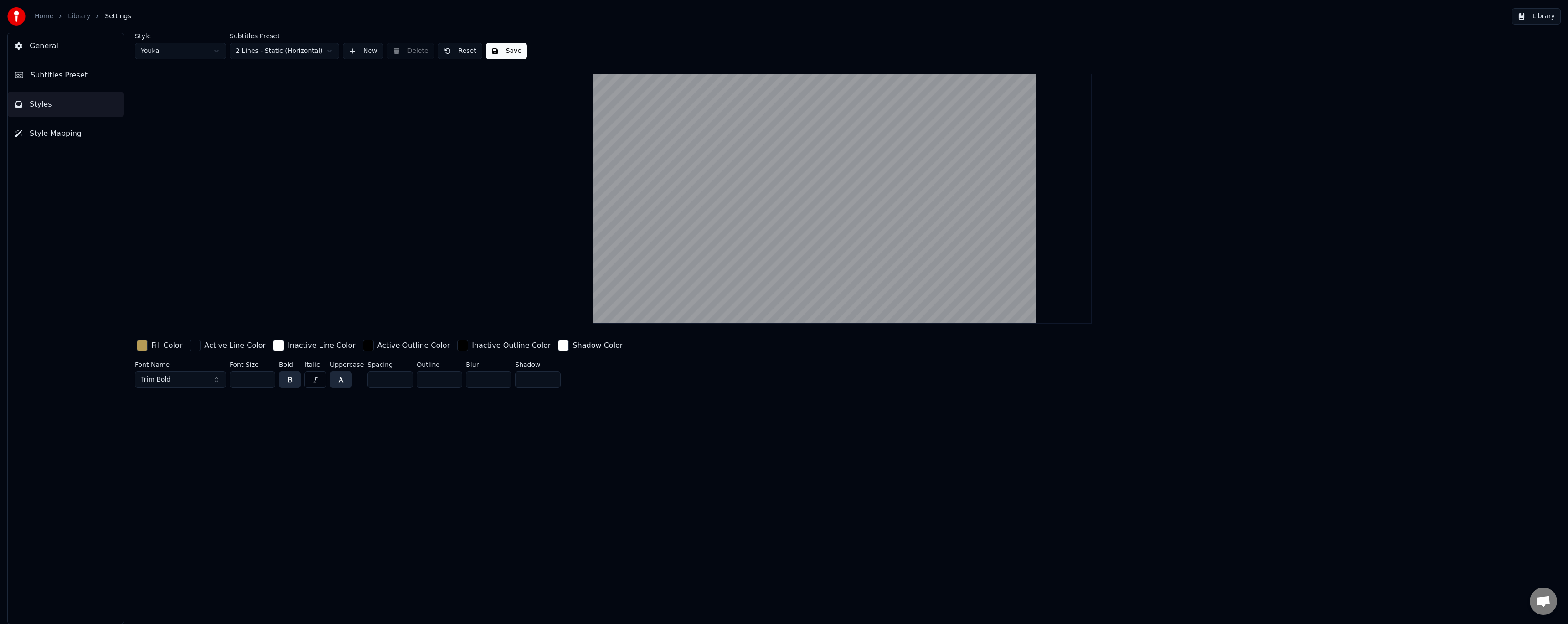
click at [192, 347] on div "button" at bounding box center [195, 345] width 11 height 11
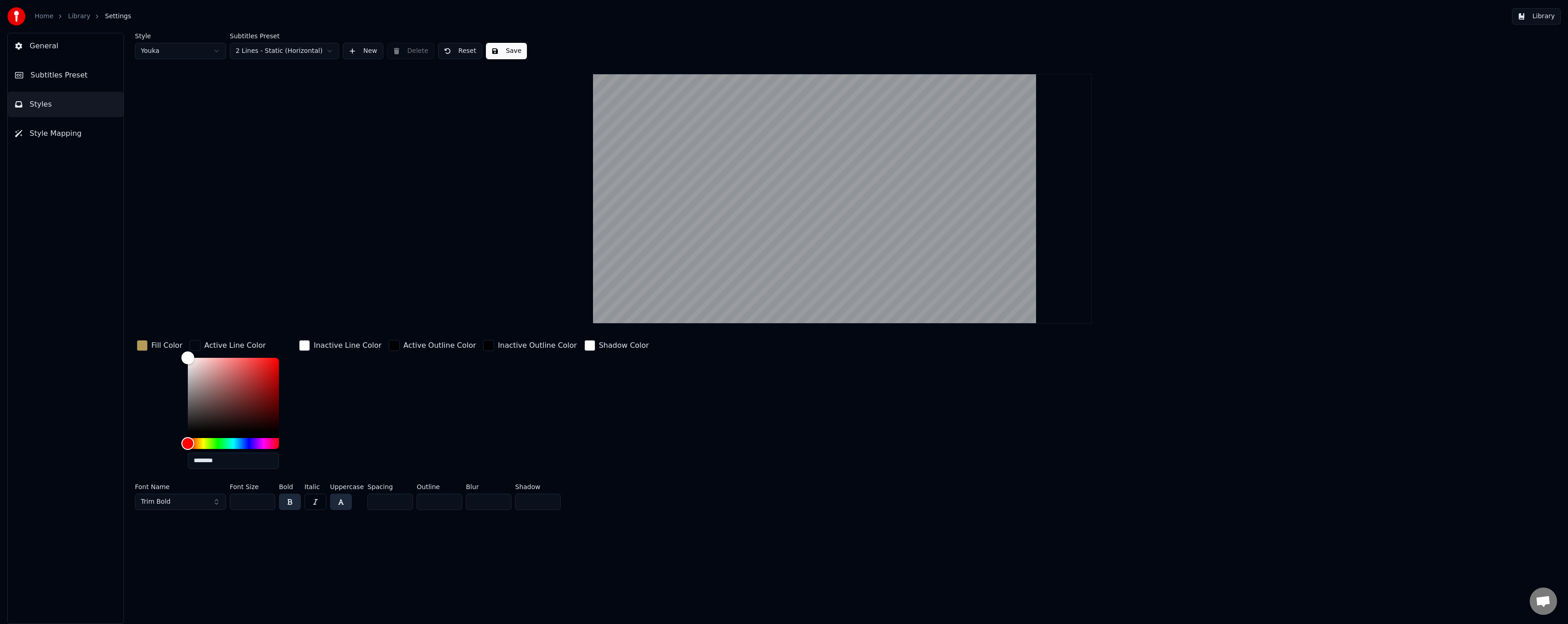
drag, startPoint x: 216, startPoint y: 460, endPoint x: 142, endPoint y: 456, distance: 74.1
click at [142, 456] on div "Fill Color Active Line Color ******** Inactive Line Color Active Outline Color …" at bounding box center [683, 407] width 1098 height 138
paste input "text"
type input "******"
click at [402, 408] on div "Active Outline Color" at bounding box center [432, 407] width 91 height 138
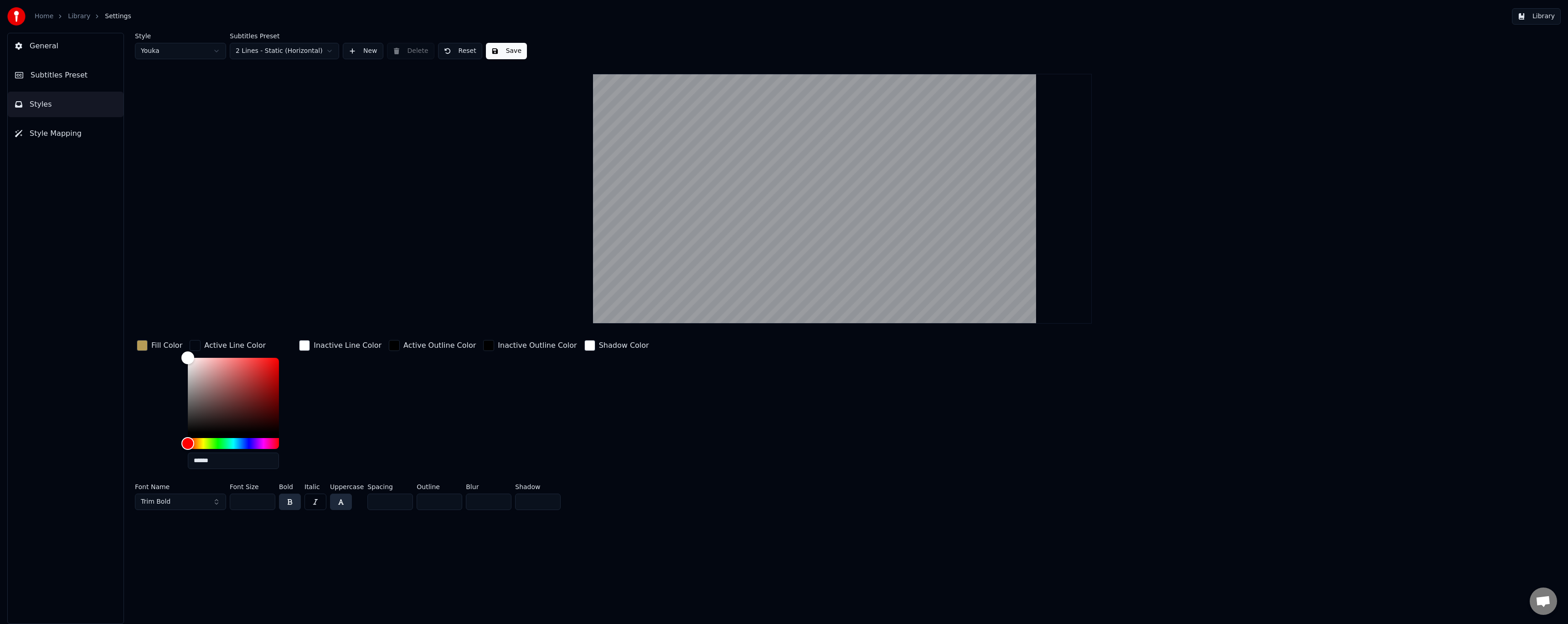
drag, startPoint x: 364, startPoint y: 394, endPoint x: 319, endPoint y: 383, distance: 46.3
click at [364, 393] on div "Inactive Line Color" at bounding box center [340, 407] width 86 height 138
click at [242, 347] on div "Active Line Color" at bounding box center [235, 345] width 62 height 11
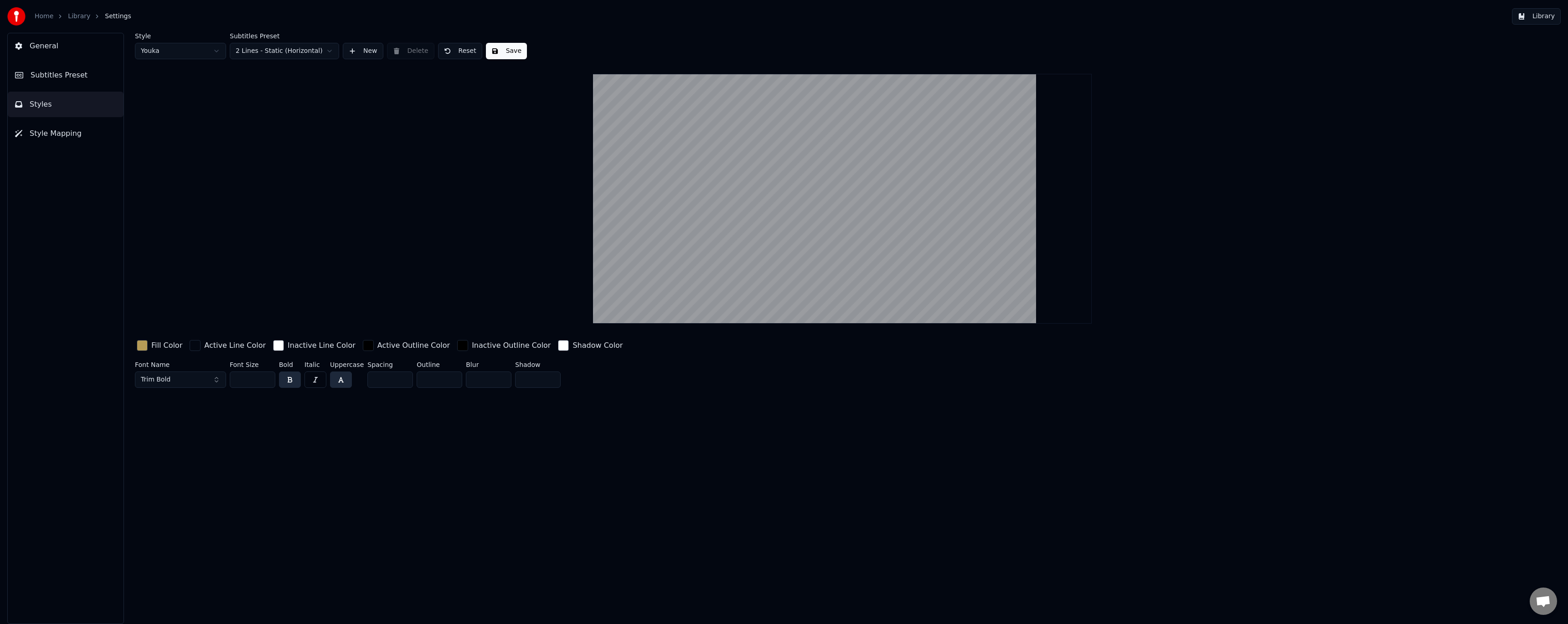
click at [194, 346] on div "button" at bounding box center [195, 345] width 11 height 11
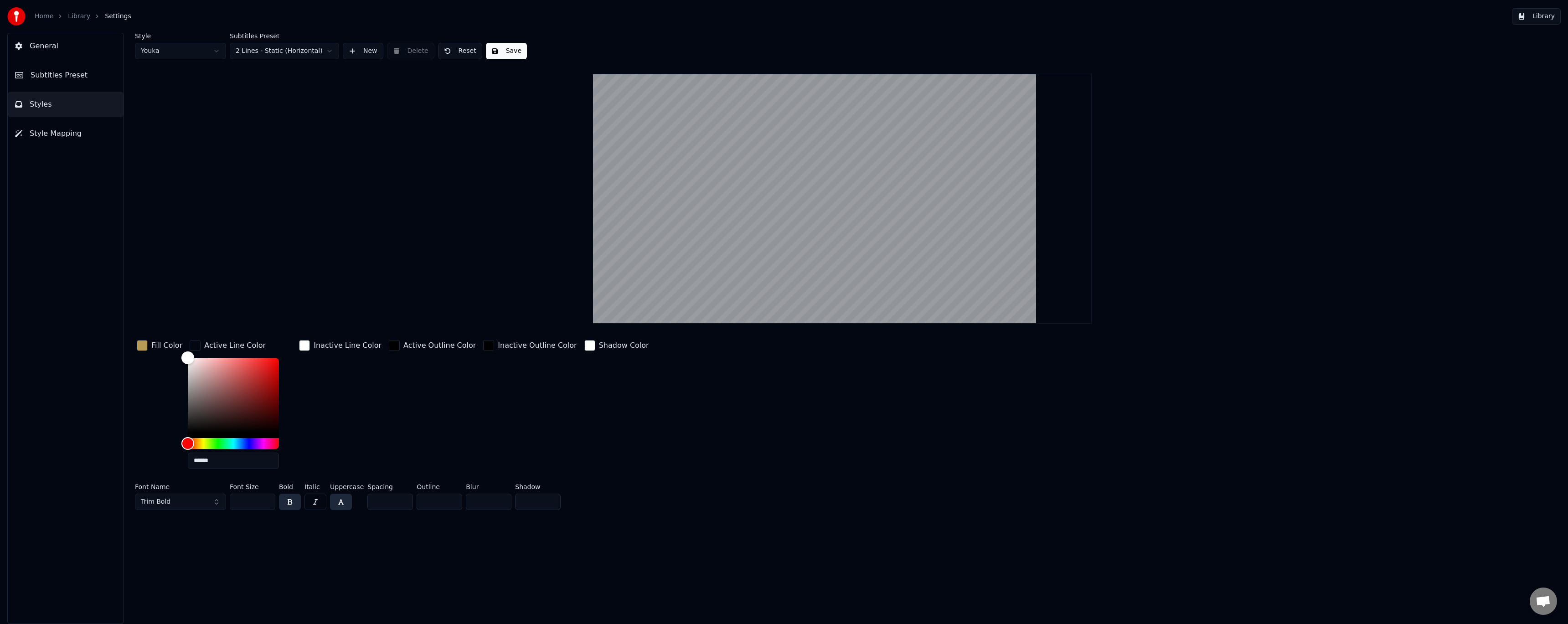
drag, startPoint x: 166, startPoint y: 463, endPoint x: 140, endPoint y: 461, distance: 26.1
click at [140, 461] on div "Fill Color Active Line Color ****** Inactive Line Color Active Outline Color In…" at bounding box center [683, 407] width 1098 height 138
click at [417, 398] on div "Active Outline Color" at bounding box center [432, 407] width 91 height 138
click at [189, 460] on input "******" at bounding box center [233, 461] width 91 height 17
click at [304, 408] on div "Inactive Line Color" at bounding box center [340, 407] width 86 height 138
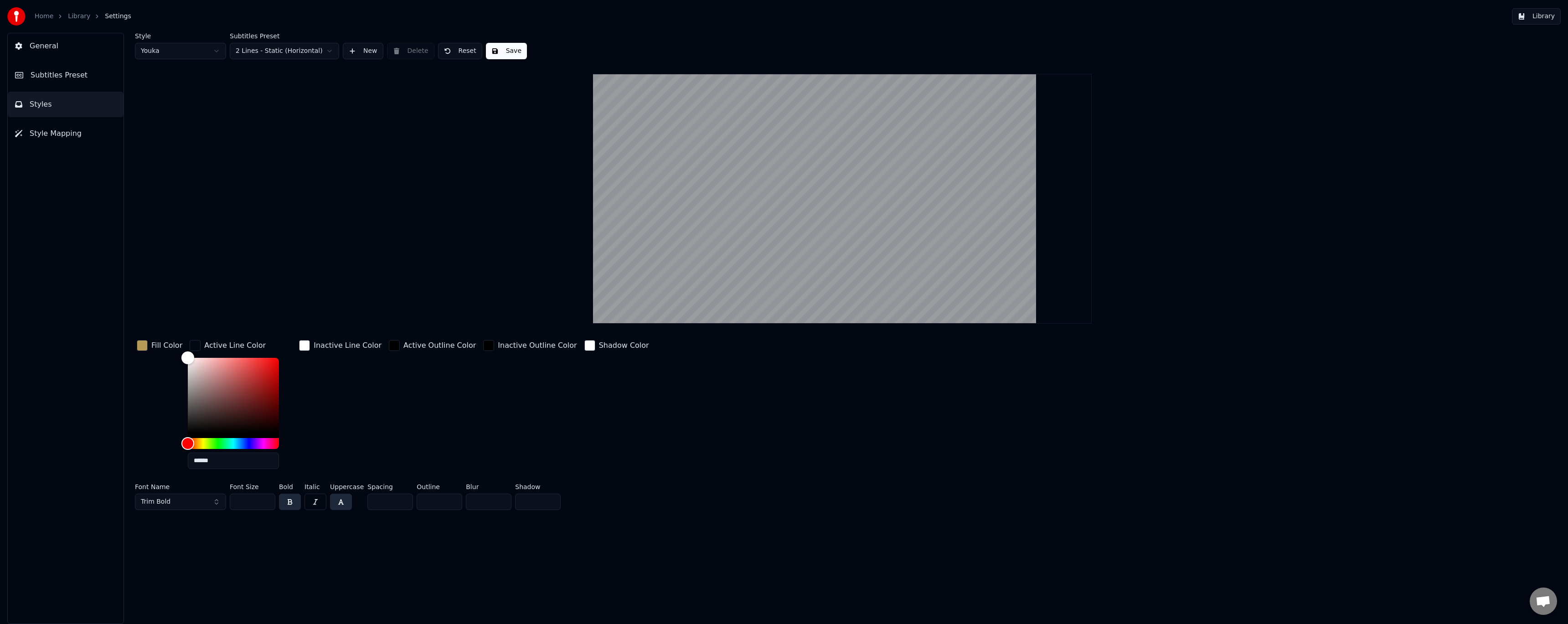
click at [301, 345] on div "button" at bounding box center [304, 345] width 11 height 11
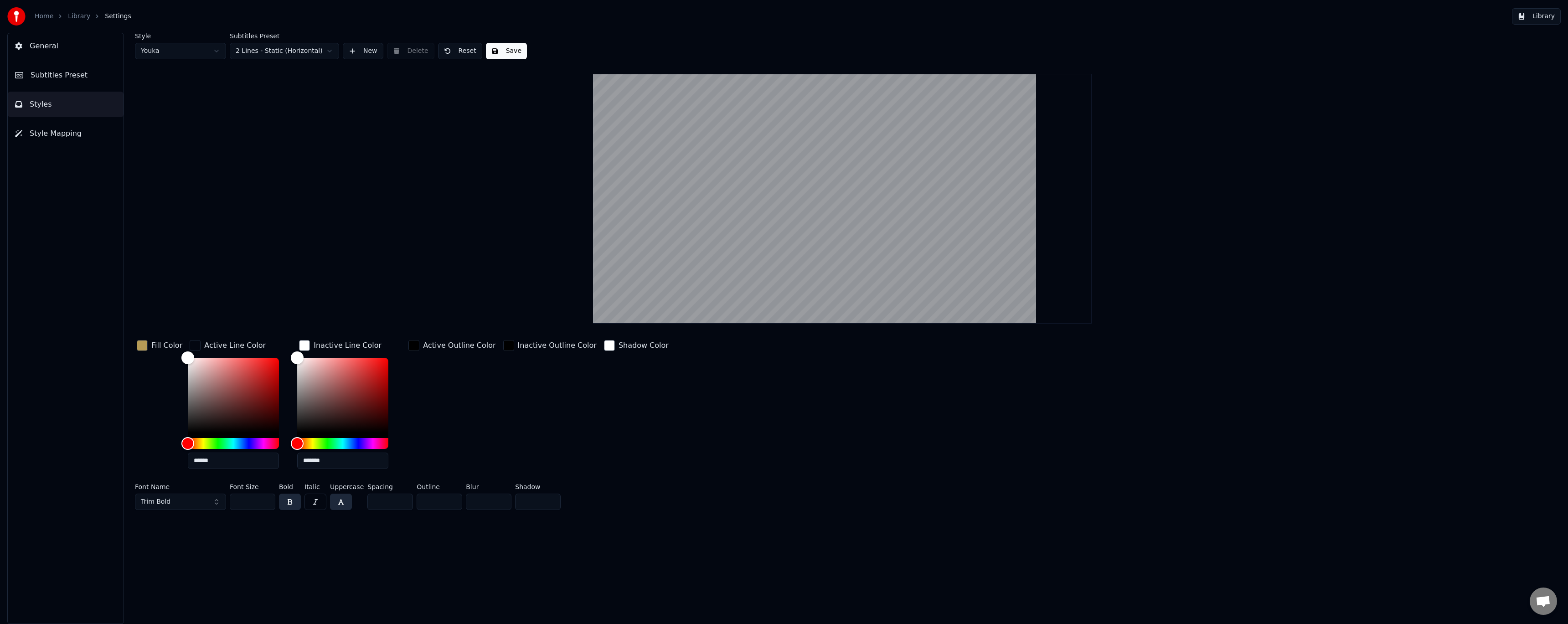
drag, startPoint x: 331, startPoint y: 463, endPoint x: 257, endPoint y: 461, distance: 74.0
click at [257, 461] on div "Fill Color Active Line Color ****** Inactive Line Color ******* Active Outline …" at bounding box center [683, 407] width 1098 height 138
drag, startPoint x: 222, startPoint y: 460, endPoint x: 85, endPoint y: 450, distance: 137.4
click at [86, 450] on div "General Subtitles Preset Styles Style Mapping Style Youka Subtitles Preset 2 Li…" at bounding box center [784, 328] width 1568 height 591
paste input "*"
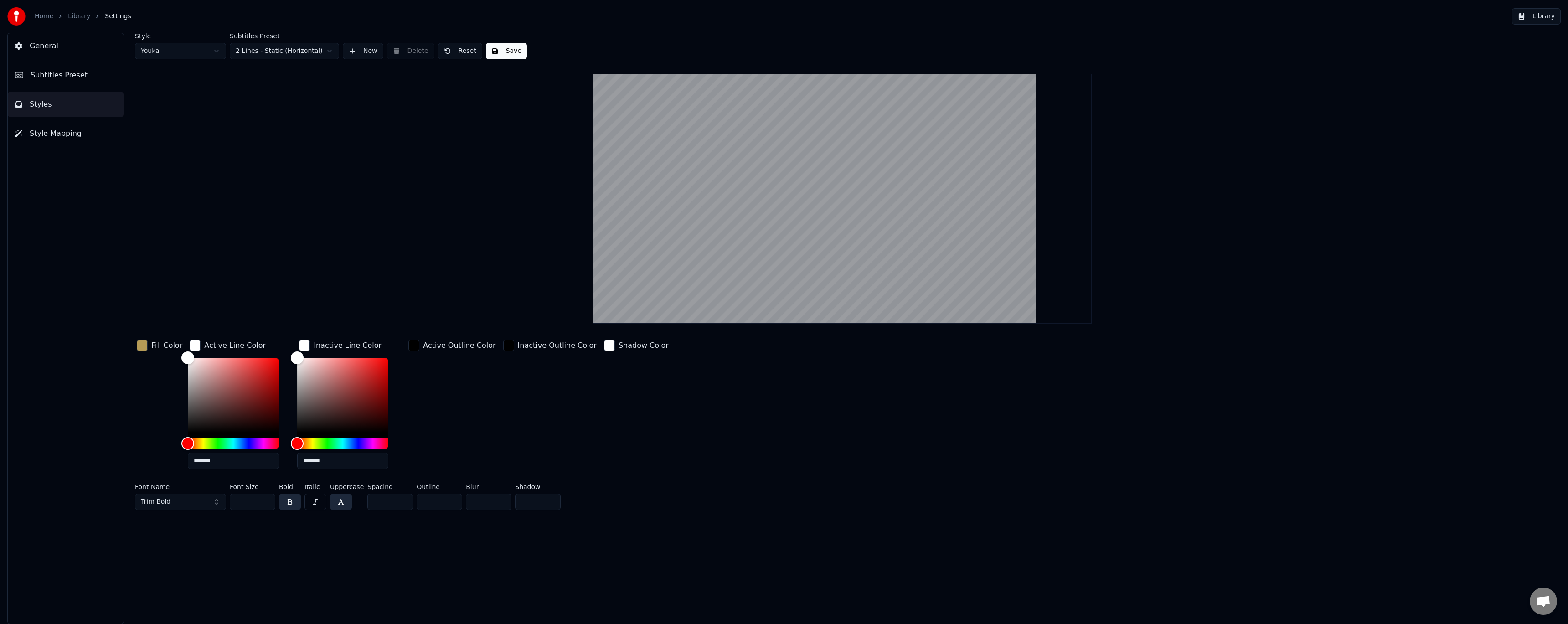
type input "*******"
click at [441, 390] on div "Active Outline Color" at bounding box center [452, 407] width 91 height 138
click at [426, 347] on div "Active Outline Color" at bounding box center [459, 345] width 72 height 11
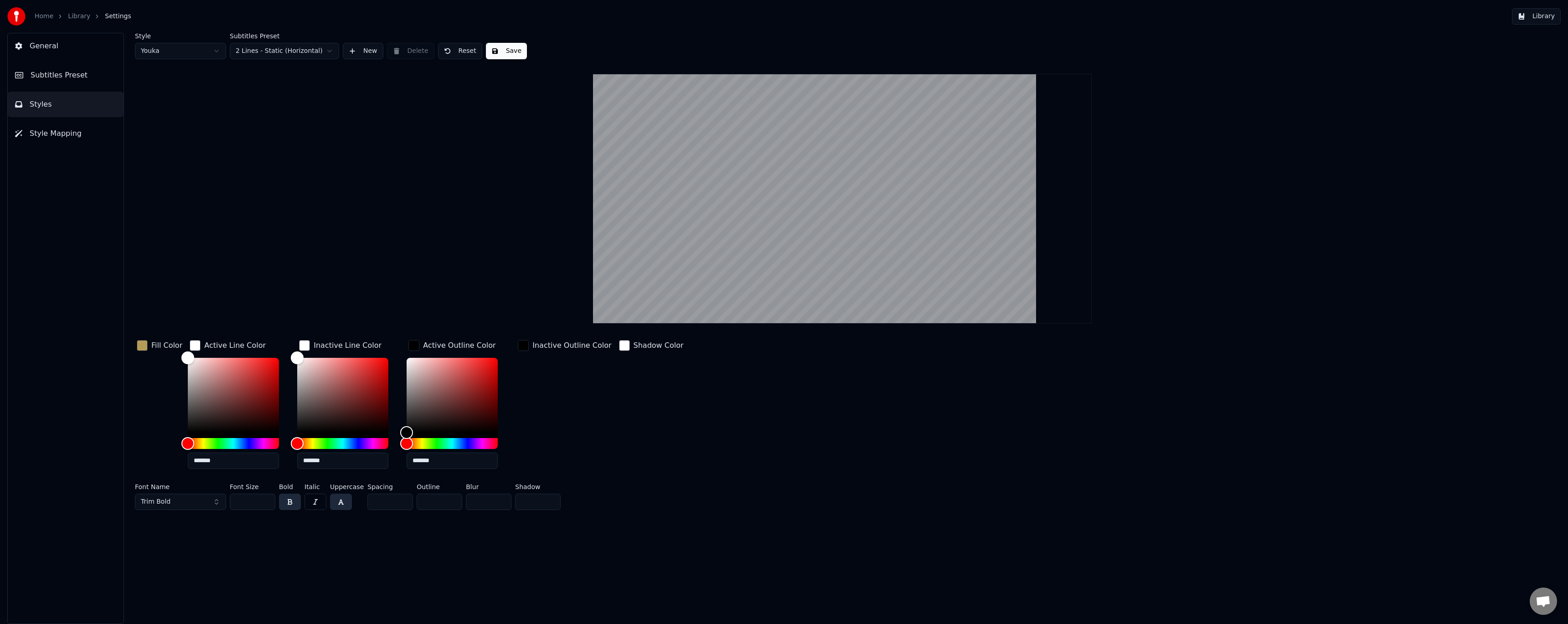
drag, startPoint x: 447, startPoint y: 463, endPoint x: 366, endPoint y: 459, distance: 81.1
click at [366, 459] on div "Fill Color Active Line Color ******* Inactive Line Color ******* Active Outline…" at bounding box center [683, 407] width 1098 height 138
paste input "text"
type input "*******"
click at [544, 383] on div "Inactive Outline Color" at bounding box center [564, 407] width 97 height 138
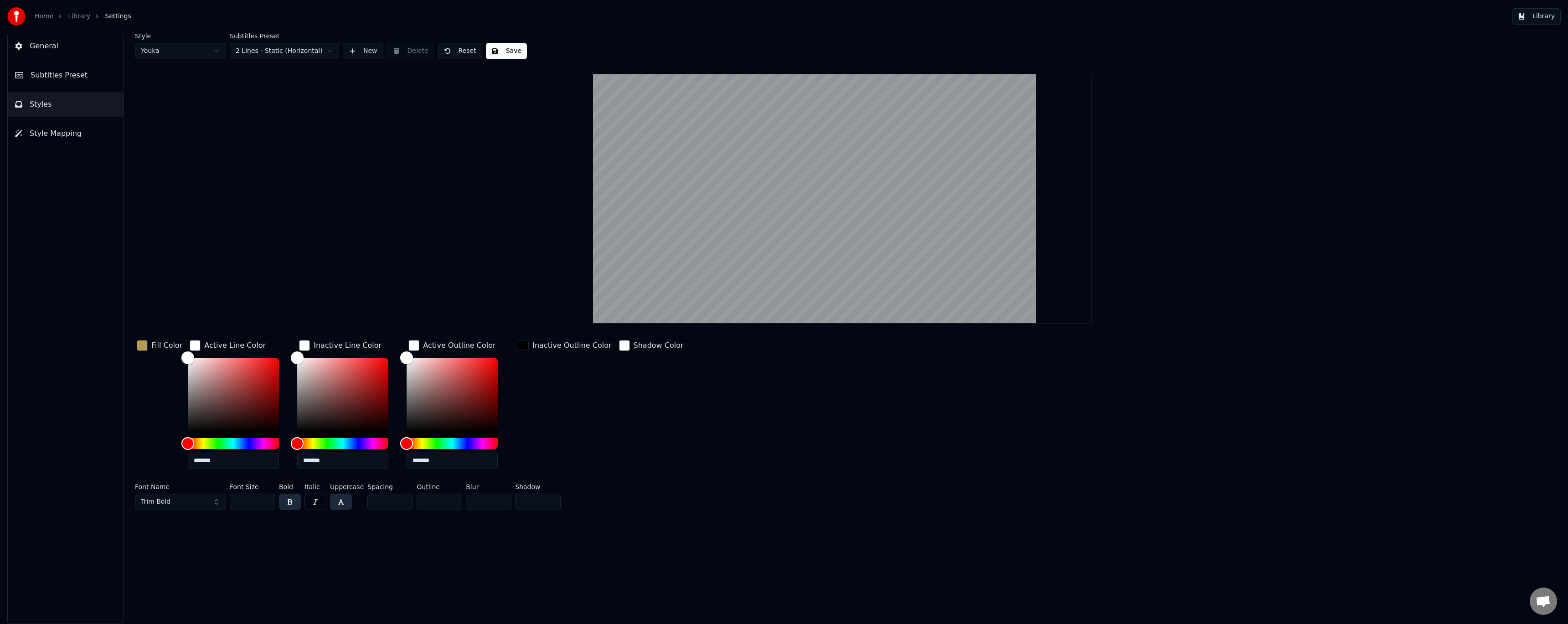
click at [555, 347] on div "Inactive Outline Color" at bounding box center [572, 345] width 79 height 11
drag, startPoint x: 544, startPoint y: 463, endPoint x: 443, endPoint y: 456, distance: 101.2
click at [443, 456] on div "Fill Color Active Line Color ******* Inactive Line Color ******* Active Outline…" at bounding box center [683, 407] width 1098 height 138
paste input "text"
type input "*******"
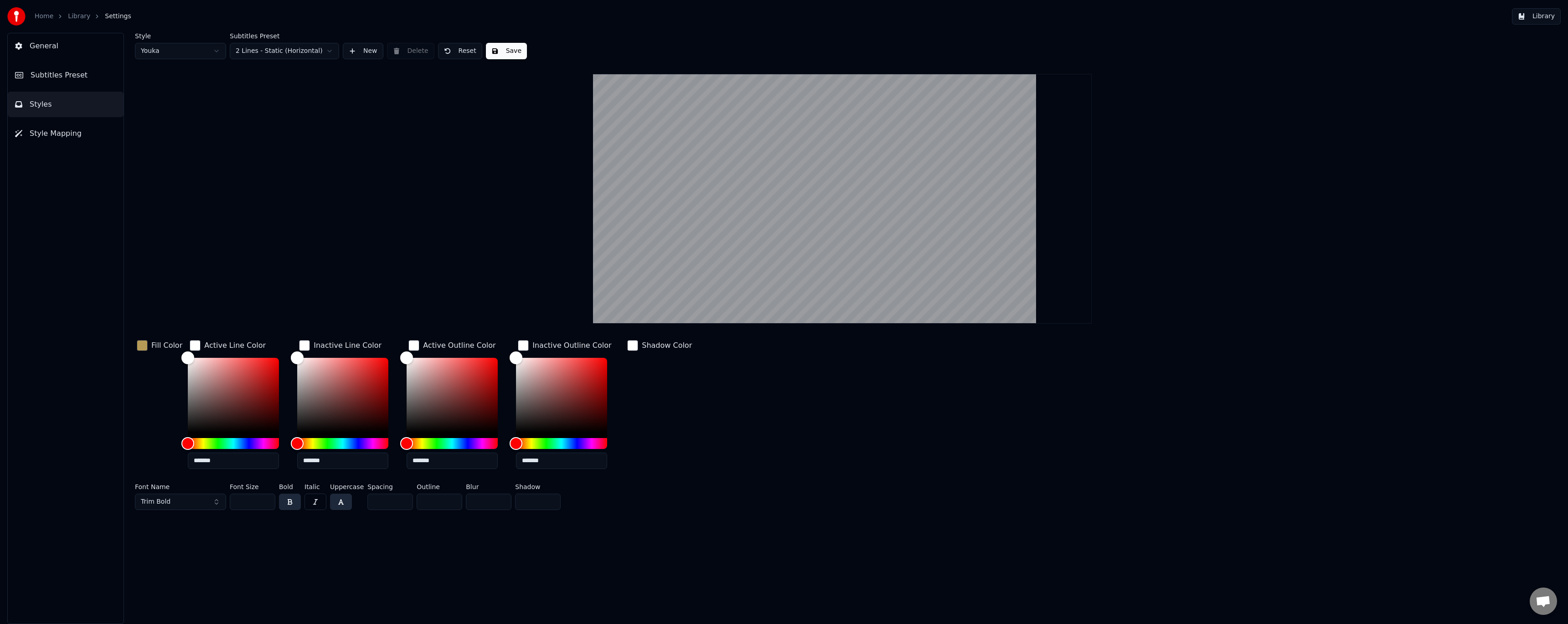
click at [639, 379] on div "Shadow Color" at bounding box center [660, 407] width 69 height 138
click at [70, 108] on button "Styles" at bounding box center [66, 104] width 116 height 26
click at [59, 70] on span "Subtitles Preset" at bounding box center [59, 75] width 57 height 11
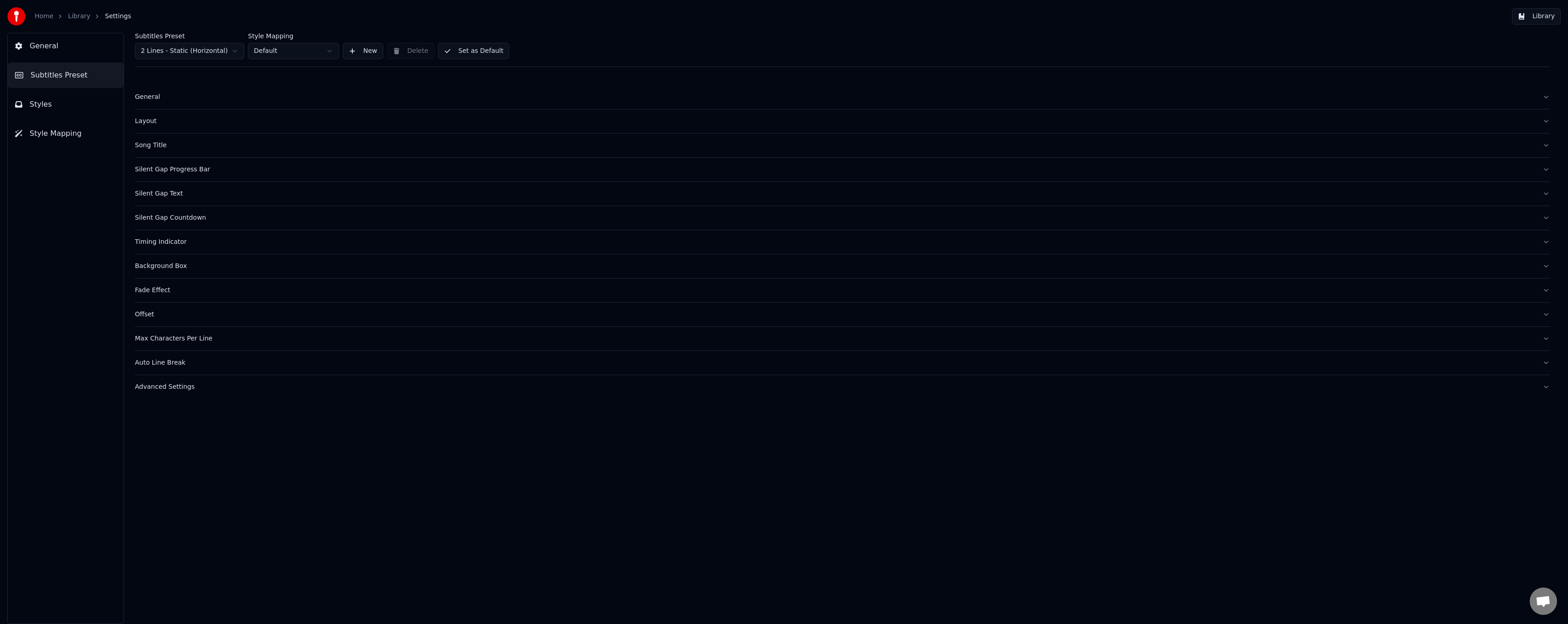
click at [152, 93] on div "General" at bounding box center [835, 97] width 1400 height 9
click at [180, 129] on html "Home Library Settings Library General Subtitles Preset Styles Style Mapping Sub…" at bounding box center [784, 312] width 1568 height 624
click at [148, 193] on div "Layout" at bounding box center [835, 192] width 1400 height 9
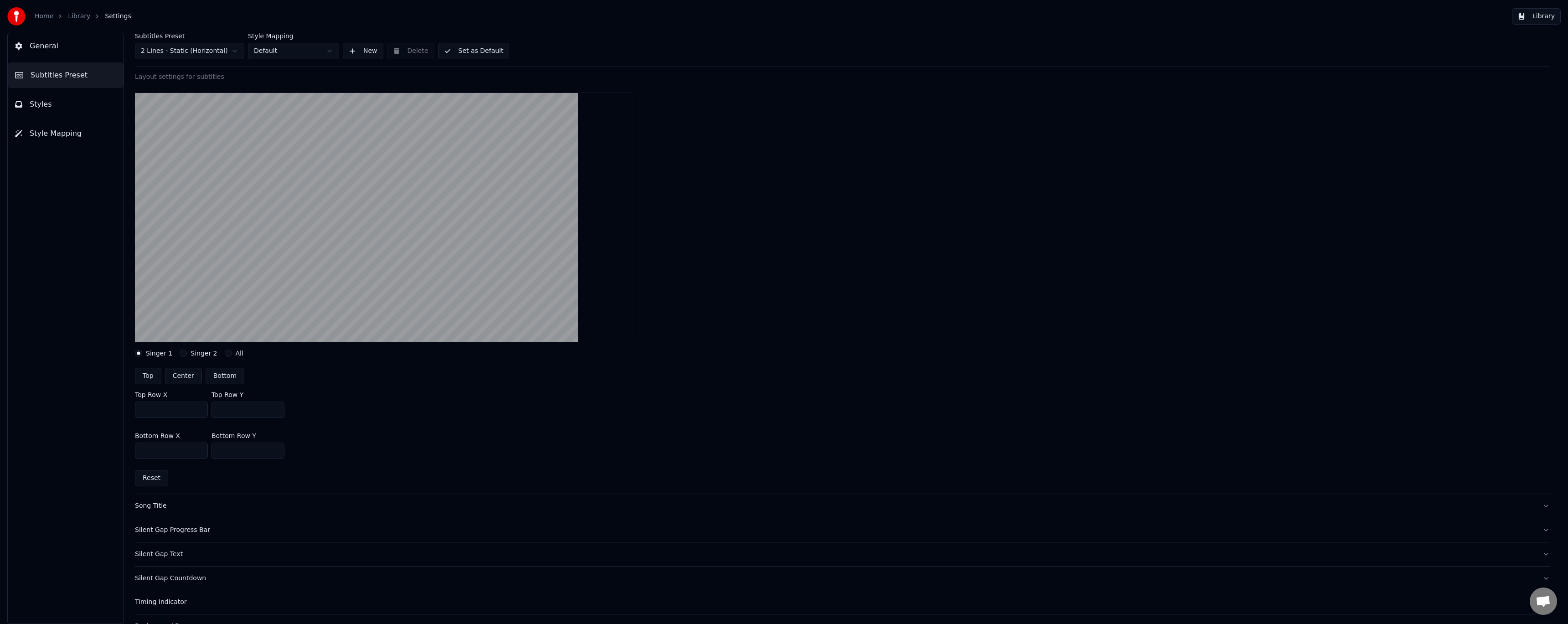
scroll to position [122, 0]
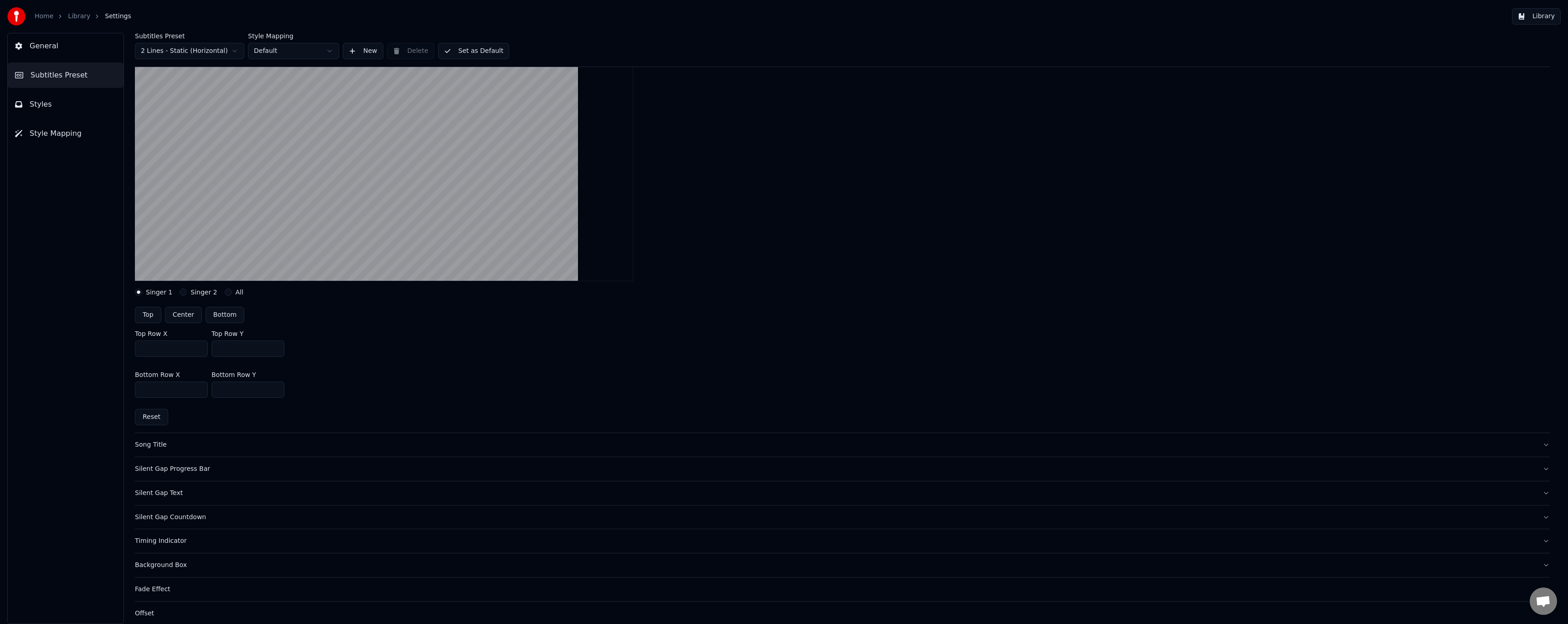
click at [180, 292] on button "Singer 2" at bounding box center [184, 293] width 8 height 8
click at [141, 291] on button "Singer 1" at bounding box center [139, 293] width 8 height 8
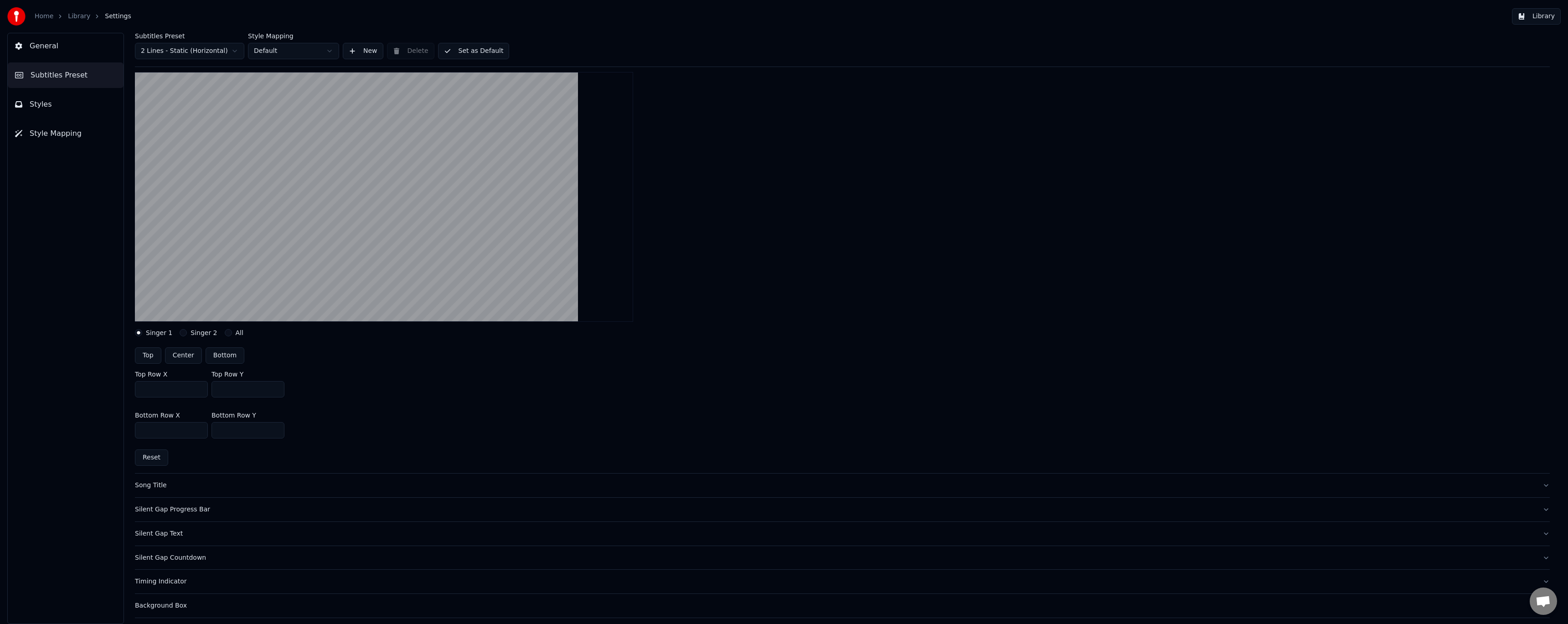
scroll to position [61, 0]
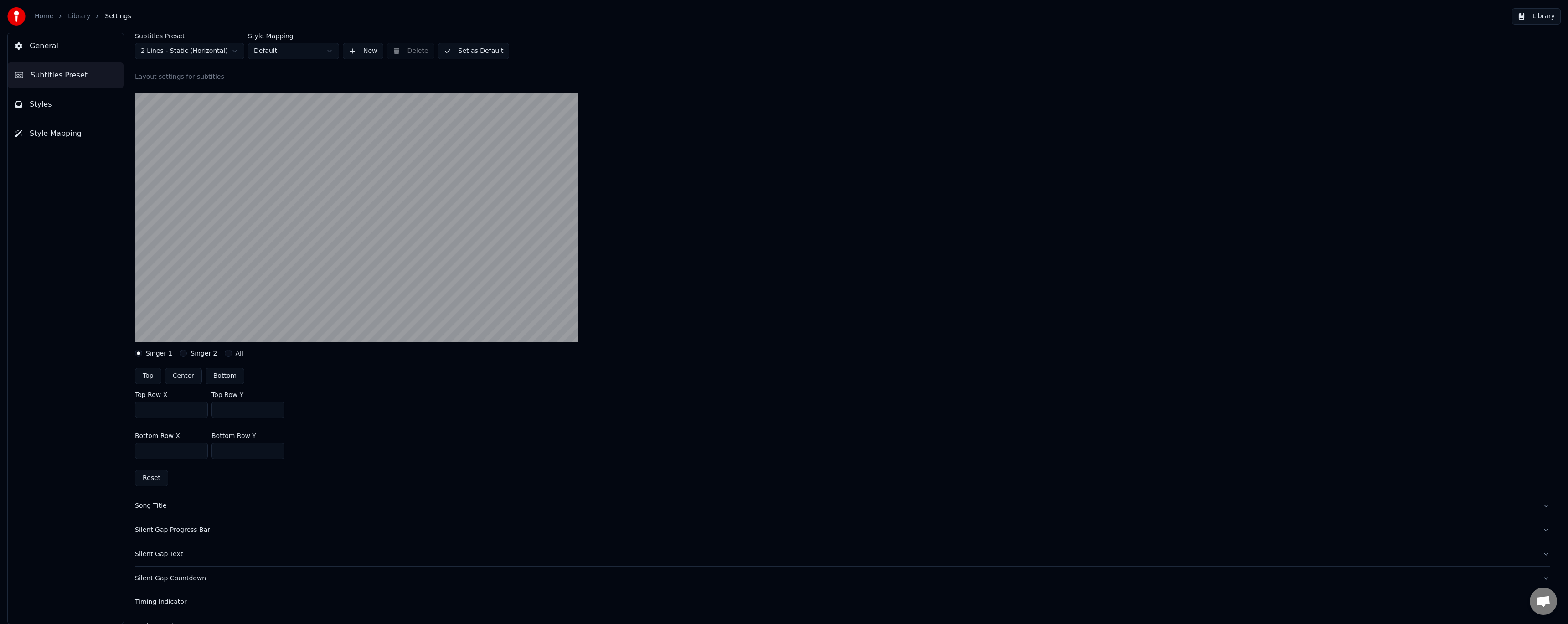
click at [181, 377] on button "Center" at bounding box center [184, 376] width 37 height 17
type input "***"
click at [181, 377] on button "Center" at bounding box center [184, 376] width 37 height 17
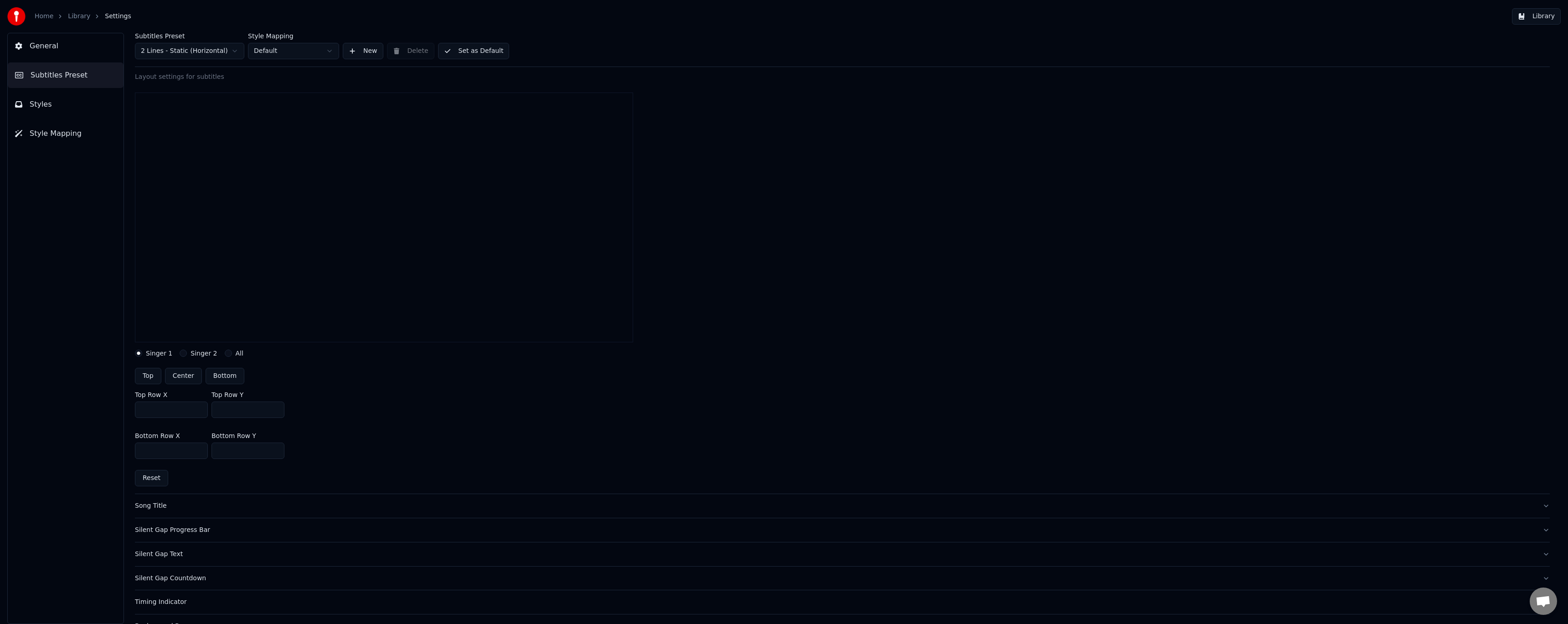
click at [181, 377] on button "Center" at bounding box center [184, 376] width 37 height 17
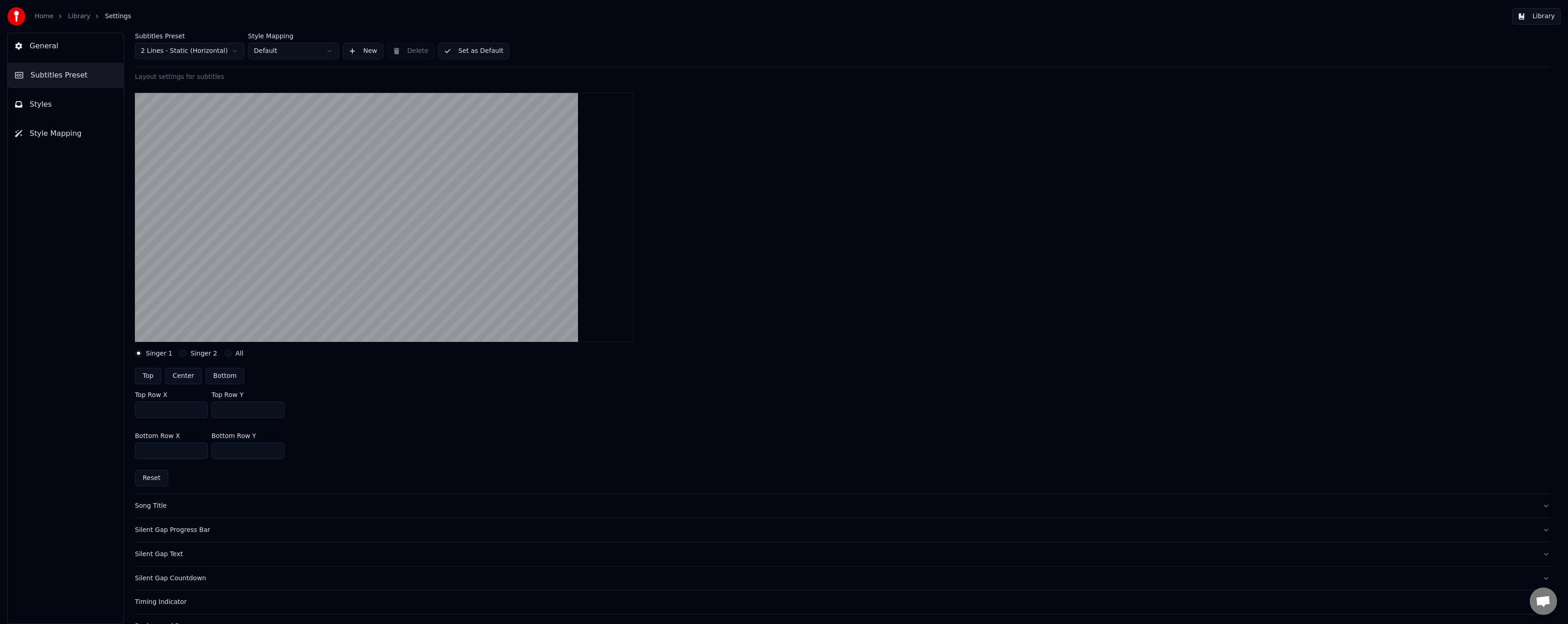
click at [181, 377] on button "Center" at bounding box center [184, 376] width 37 height 17
click at [152, 372] on button "Top" at bounding box center [148, 376] width 27 height 17
type input "***"
click at [184, 374] on button "Center" at bounding box center [184, 376] width 37 height 17
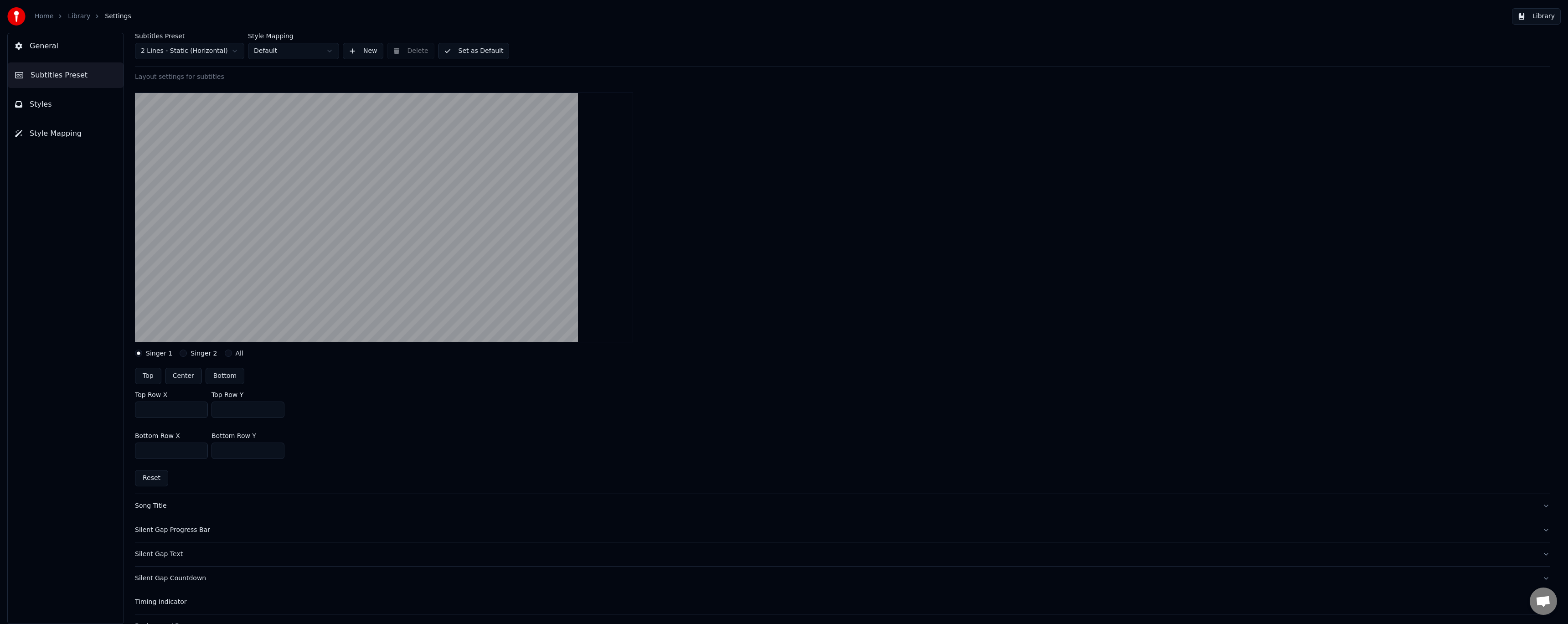
type input "***"
drag, startPoint x: 165, startPoint y: 408, endPoint x: 130, endPoint y: 403, distance: 35.4
click at [130, 403] on div "Subtitles Preset 2 Lines - Static (Horizontal) Style Mapping Default New Delete…" at bounding box center [842, 328] width 1451 height 591
type input "****"
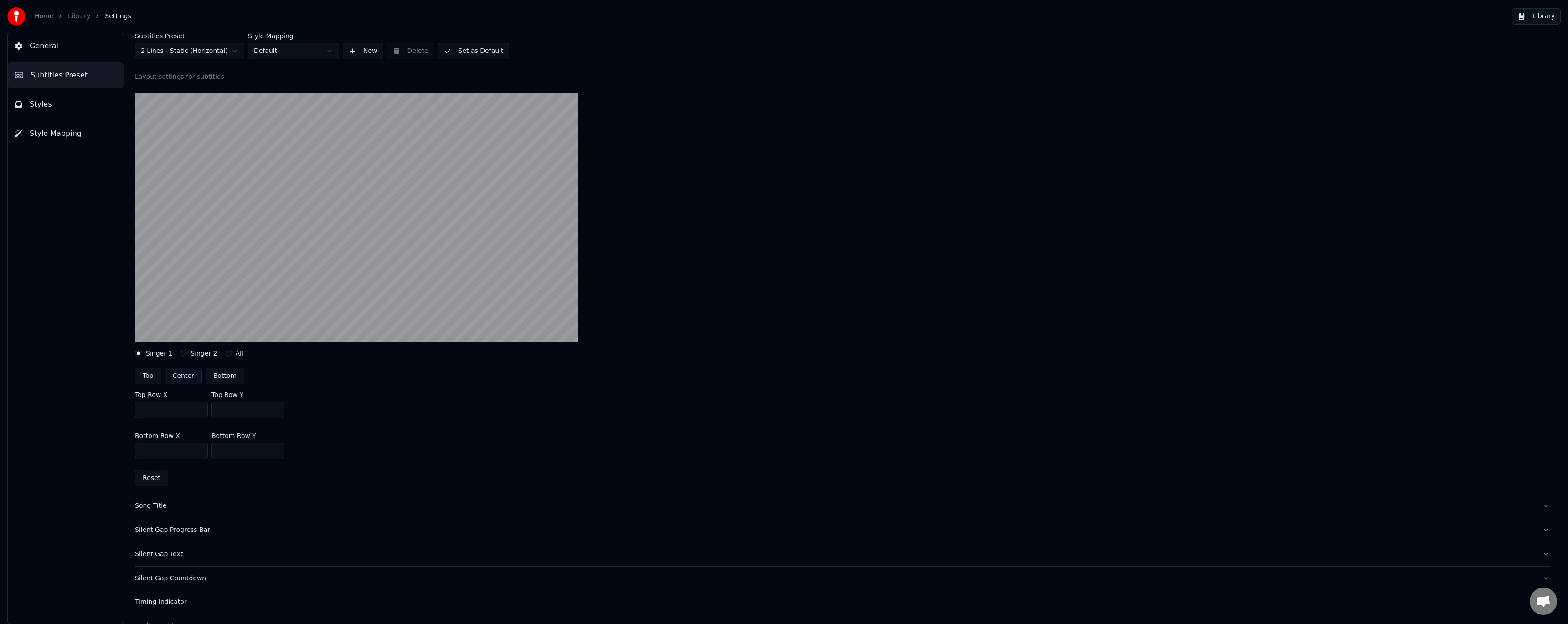
drag, startPoint x: 238, startPoint y: 409, endPoint x: 137, endPoint y: 408, distance: 101.0
click at [137, 408] on div "Top Row X **** Top Row Y ****" at bounding box center [842, 405] width 1415 height 41
drag, startPoint x: 230, startPoint y: 410, endPoint x: 185, endPoint y: 400, distance: 46.1
click at [185, 400] on div "Top Row X **** Top Row Y *" at bounding box center [842, 405] width 1415 height 41
type input "****"
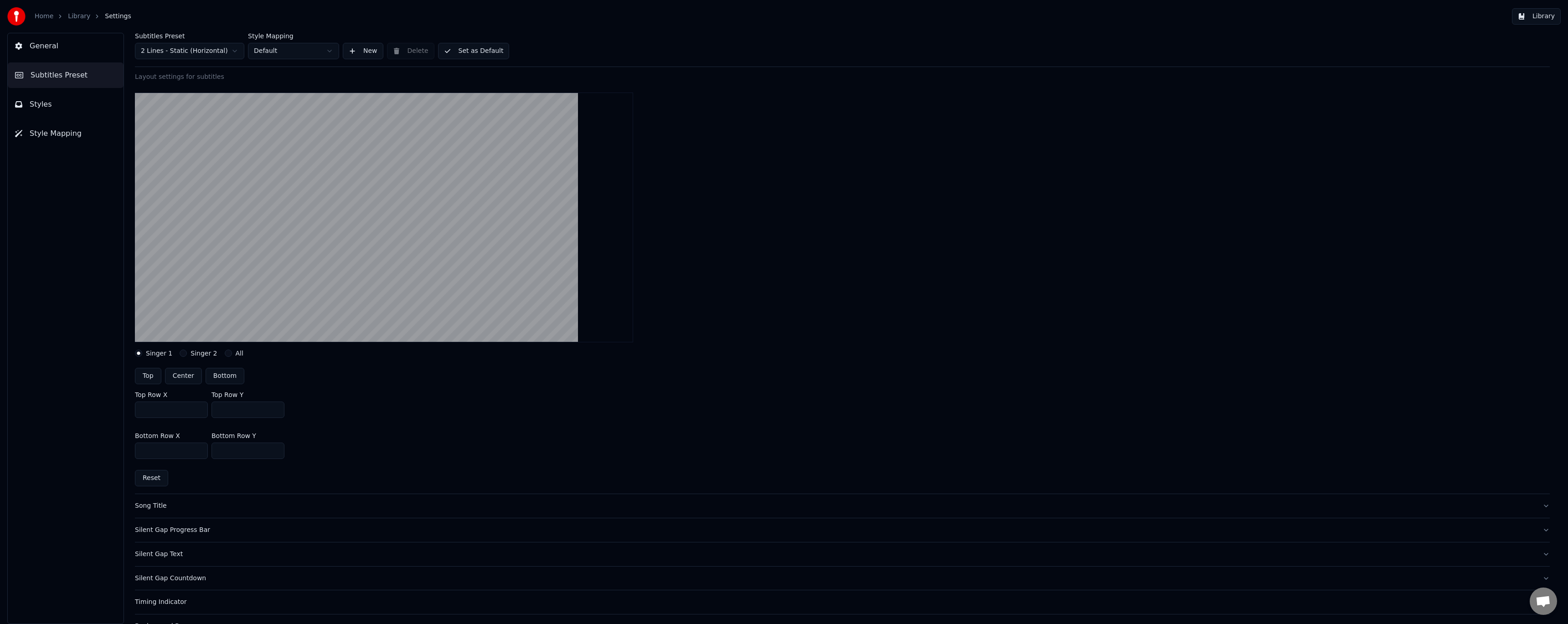
click at [225, 352] on button "All" at bounding box center [229, 354] width 8 height 8
click at [147, 352] on label "Singer 1" at bounding box center [158, 353] width 27 height 6
click at [142, 352] on button "Singer 1" at bounding box center [139, 354] width 8 height 8
drag, startPoint x: 159, startPoint y: 453, endPoint x: 69, endPoint y: 433, distance: 92.2
click at [69, 433] on div "General Subtitles Preset Styles Style Mapping Subtitles Preset 2 Lines - Static…" at bounding box center [784, 328] width 1568 height 591
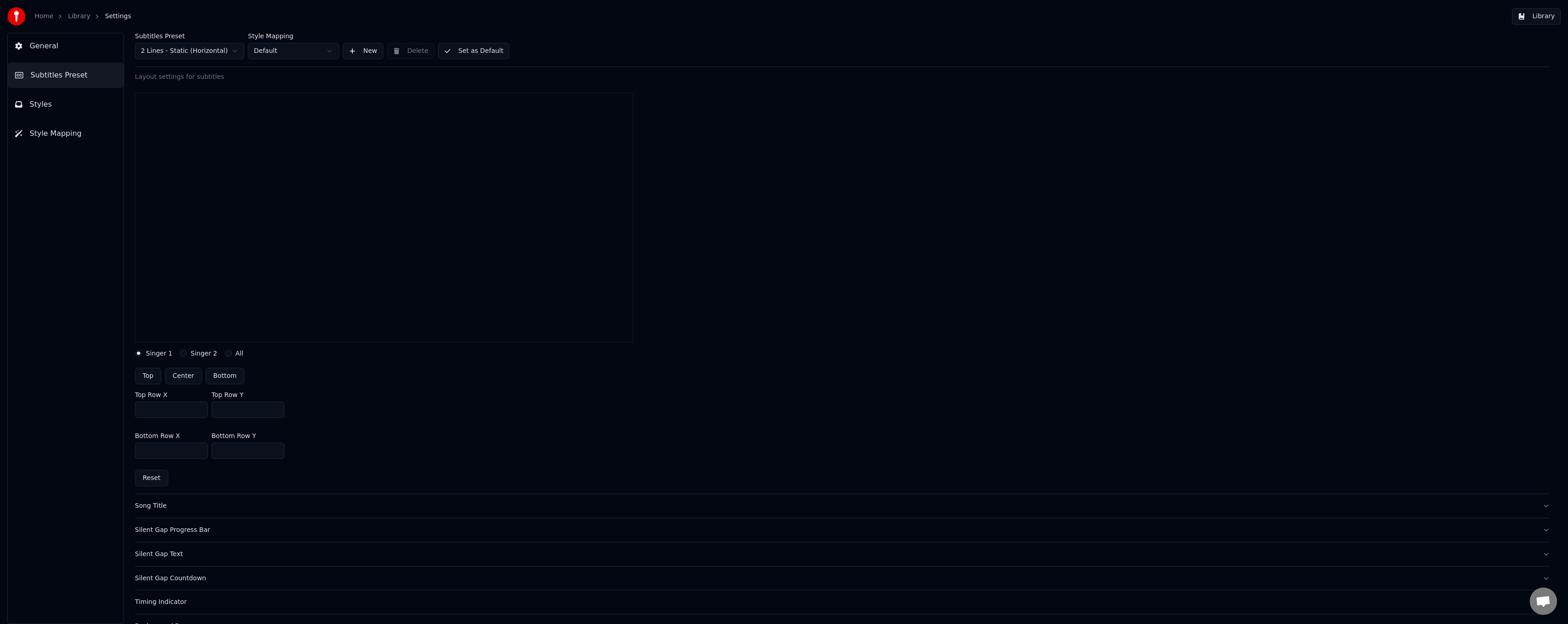
type input "****"
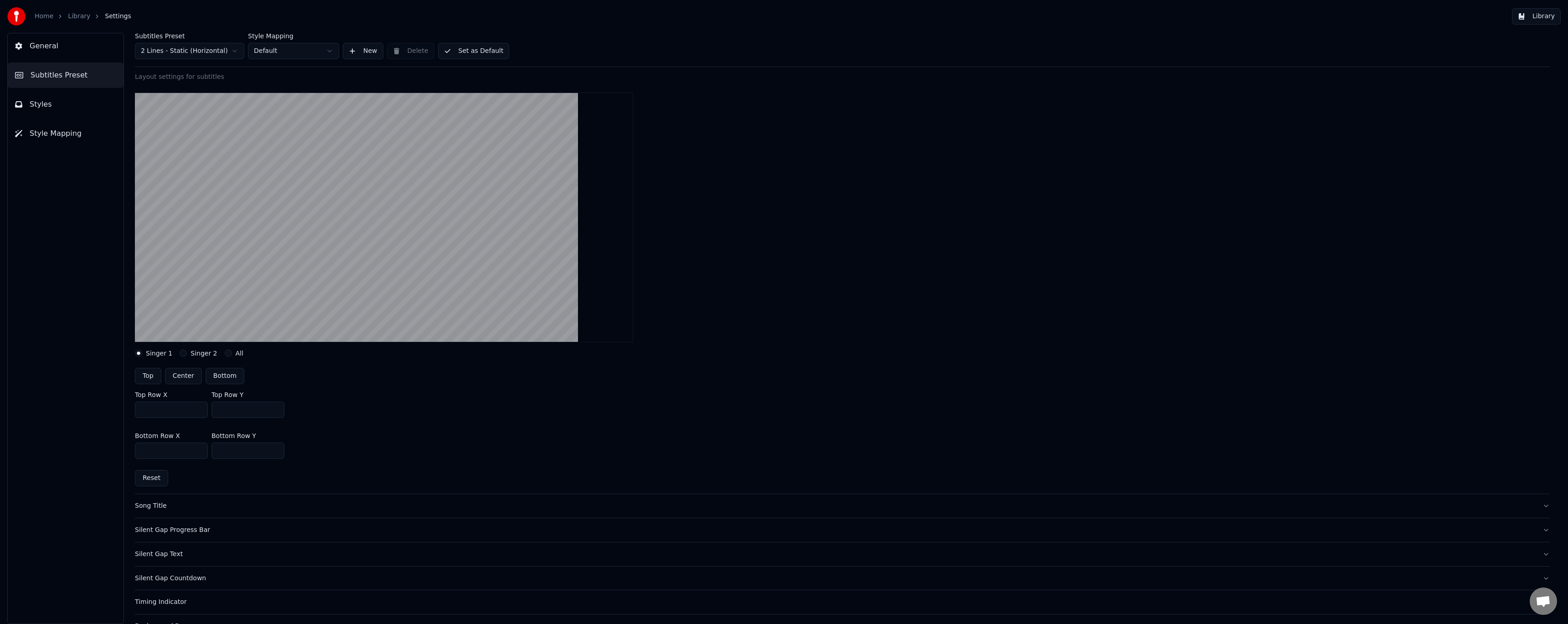
drag, startPoint x: 233, startPoint y: 451, endPoint x: 190, endPoint y: 448, distance: 43.1
click at [190, 448] on div "Bottom Row X **** Bottom Row Y ****" at bounding box center [842, 446] width 1415 height 41
type input "****"
click at [180, 378] on button "Center" at bounding box center [184, 376] width 37 height 17
type input "***"
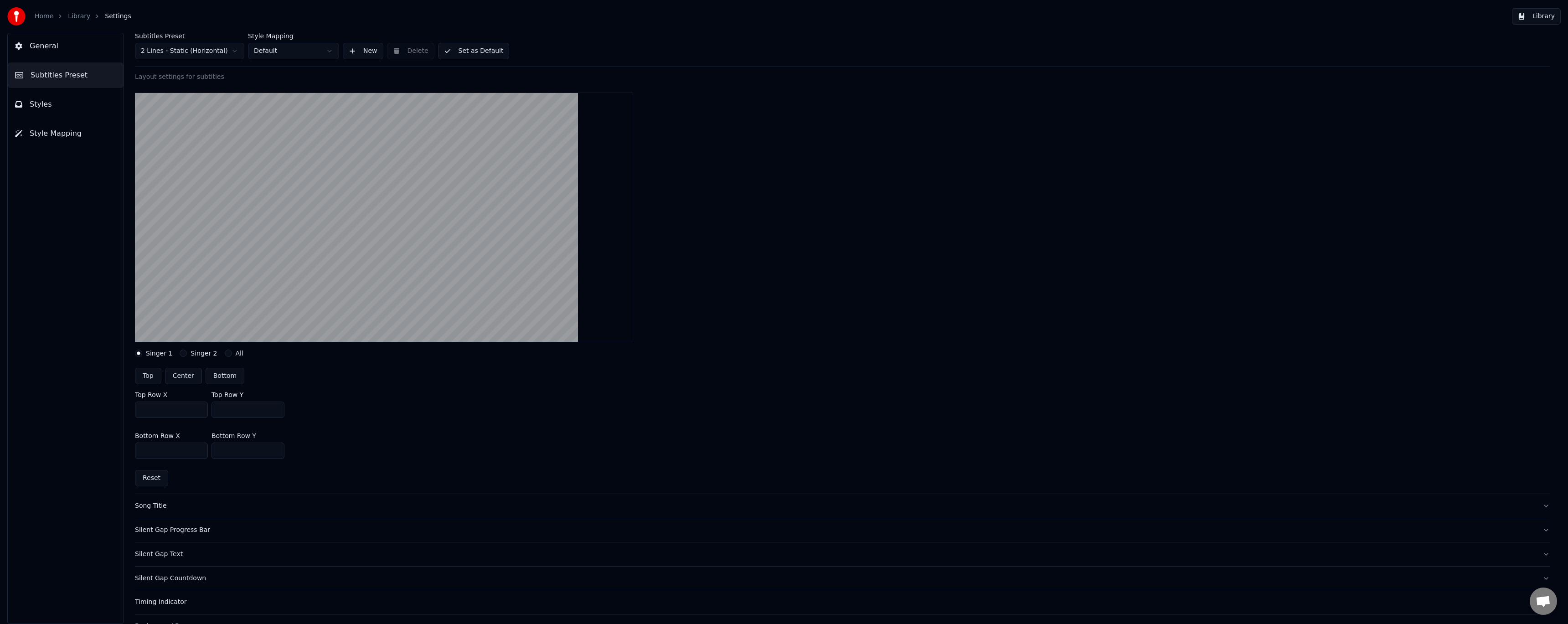
type input "***"
click at [180, 378] on button "Center" at bounding box center [184, 376] width 37 height 17
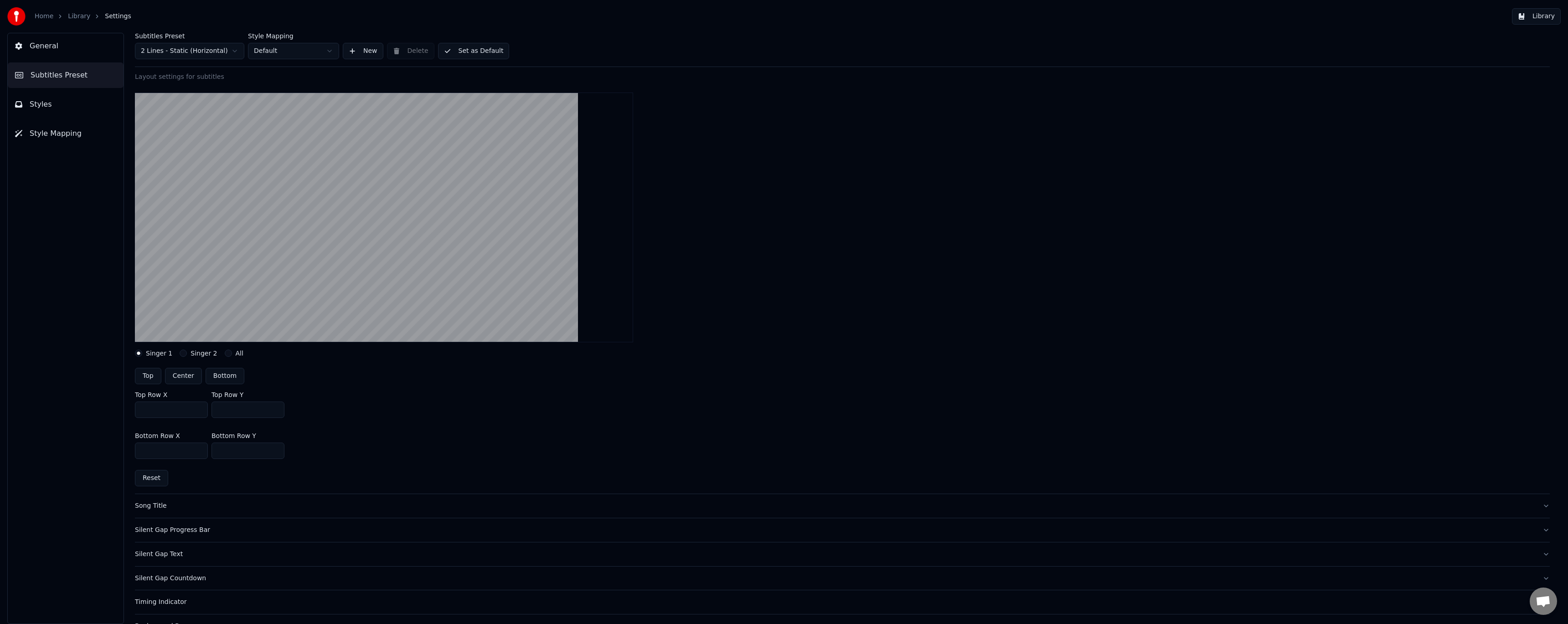
click at [180, 378] on button "Center" at bounding box center [184, 376] width 37 height 17
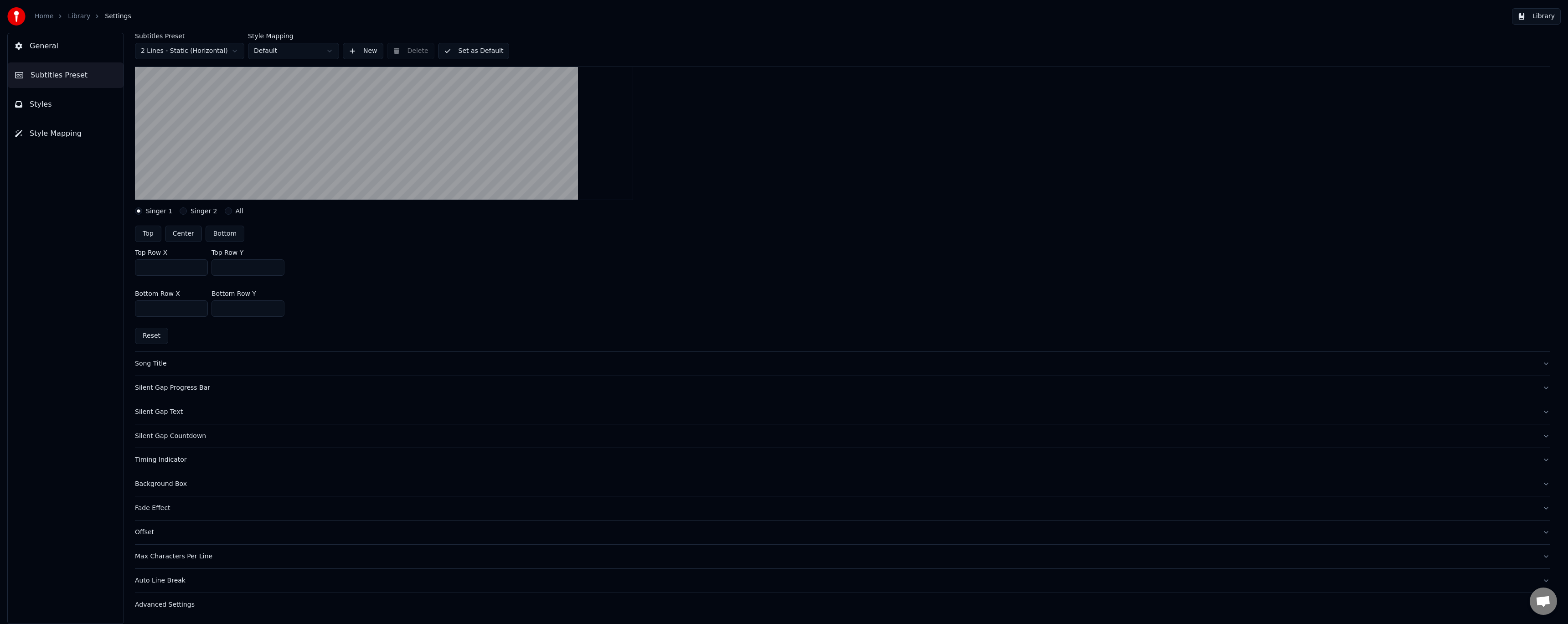
scroll to position [142, 0]
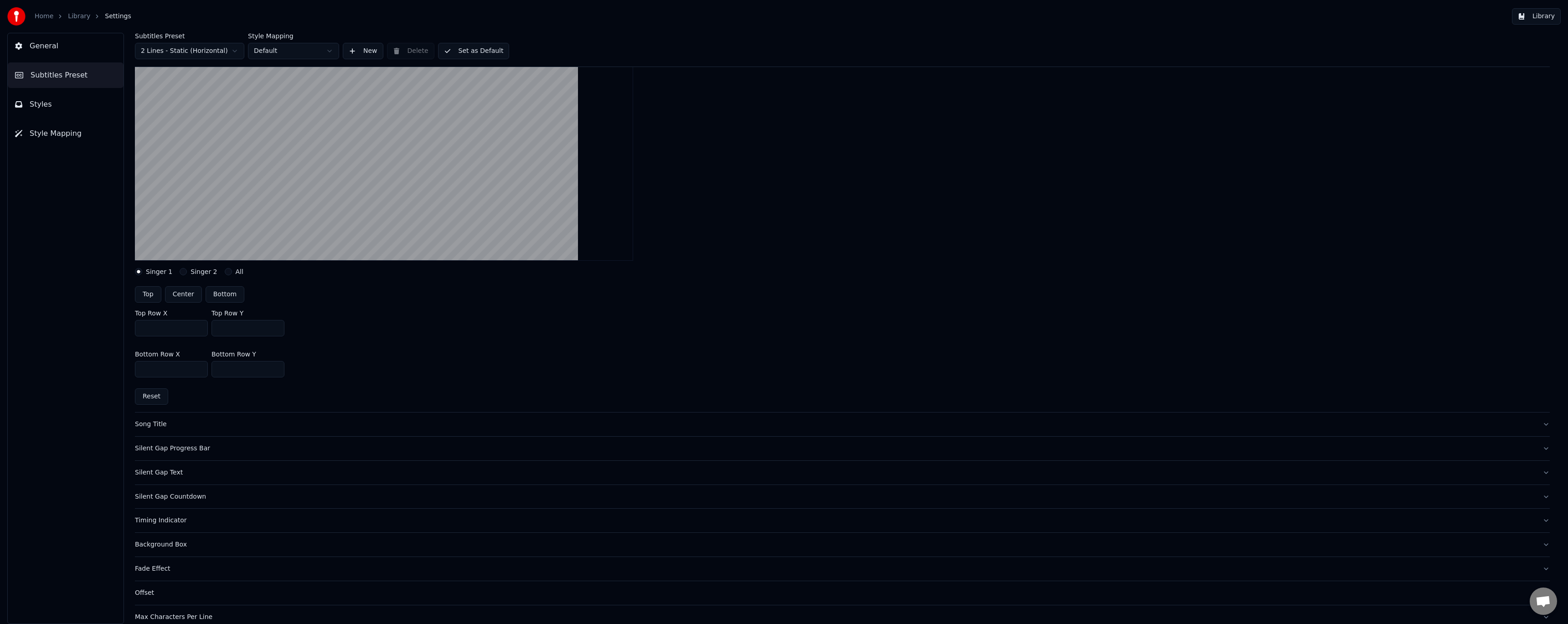
click at [149, 398] on button "Reset" at bounding box center [152, 397] width 34 height 17
type input "***"
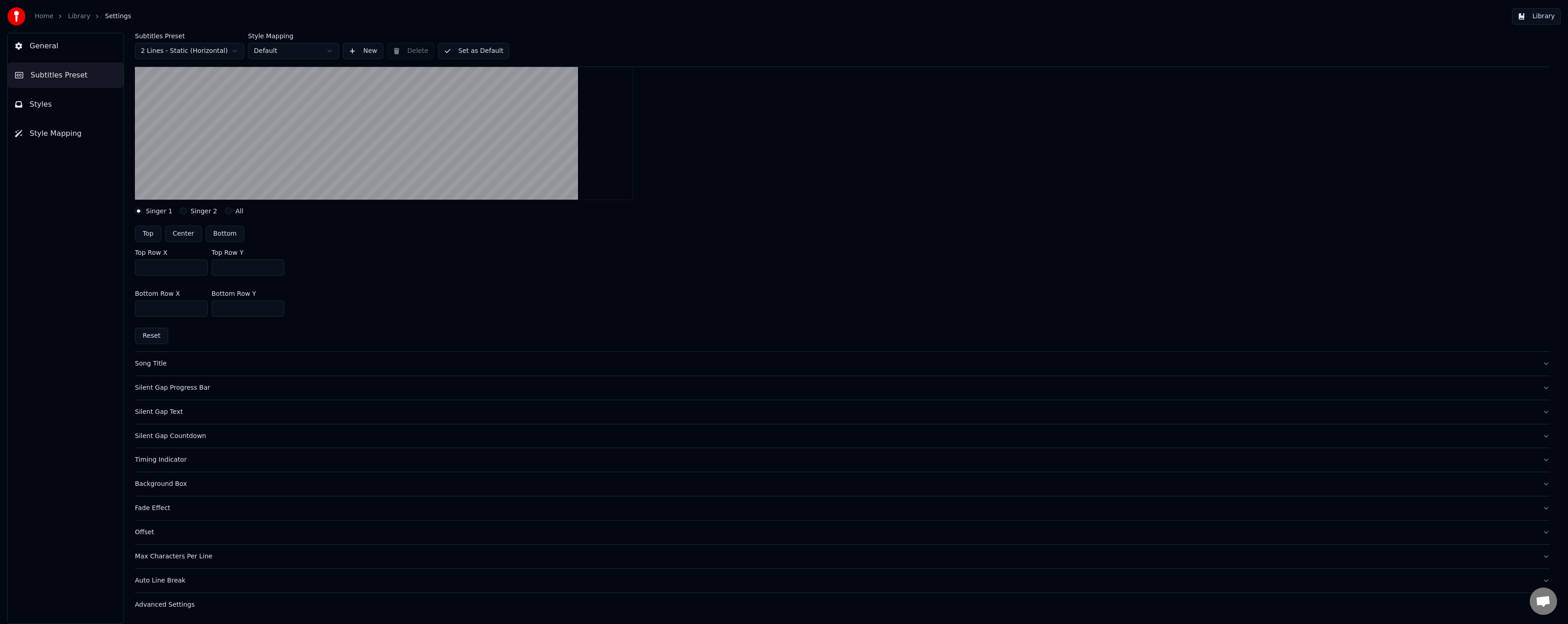
click at [161, 510] on div "Fade Effect" at bounding box center [835, 508] width 1400 height 9
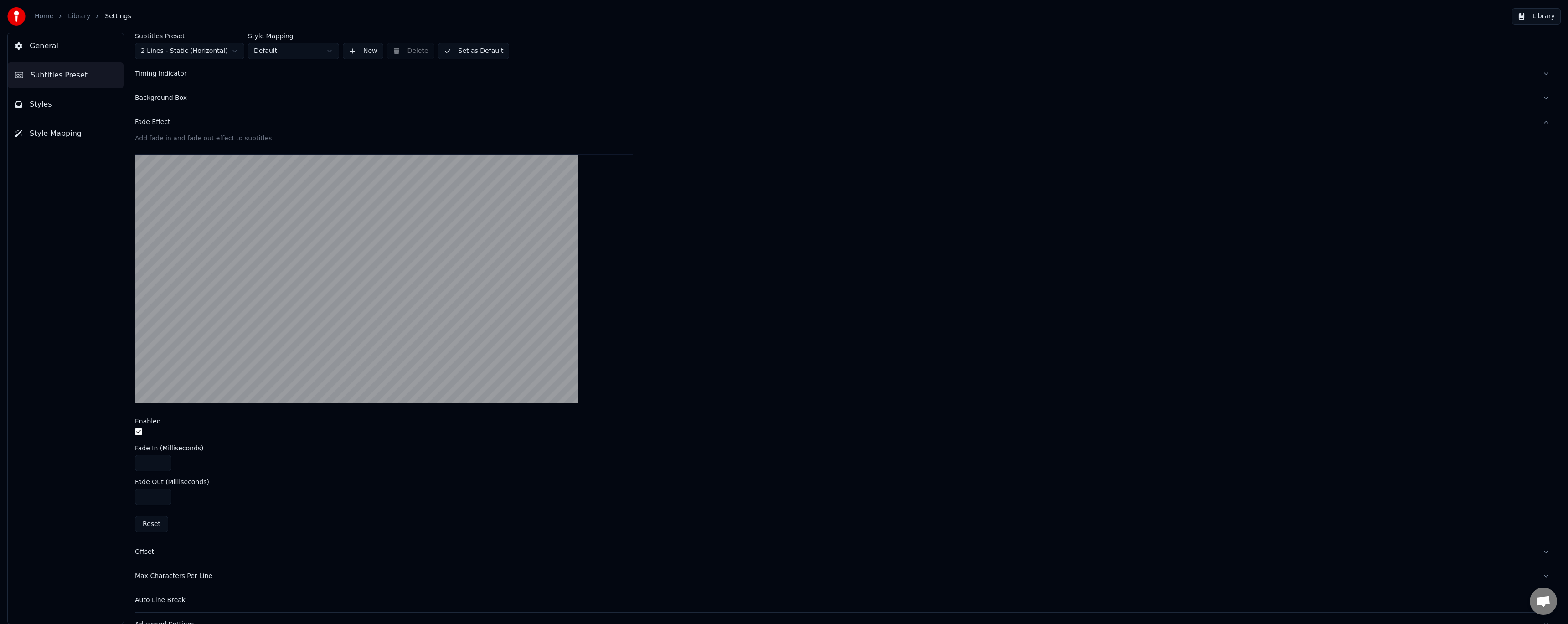
scroll to position [187, 0]
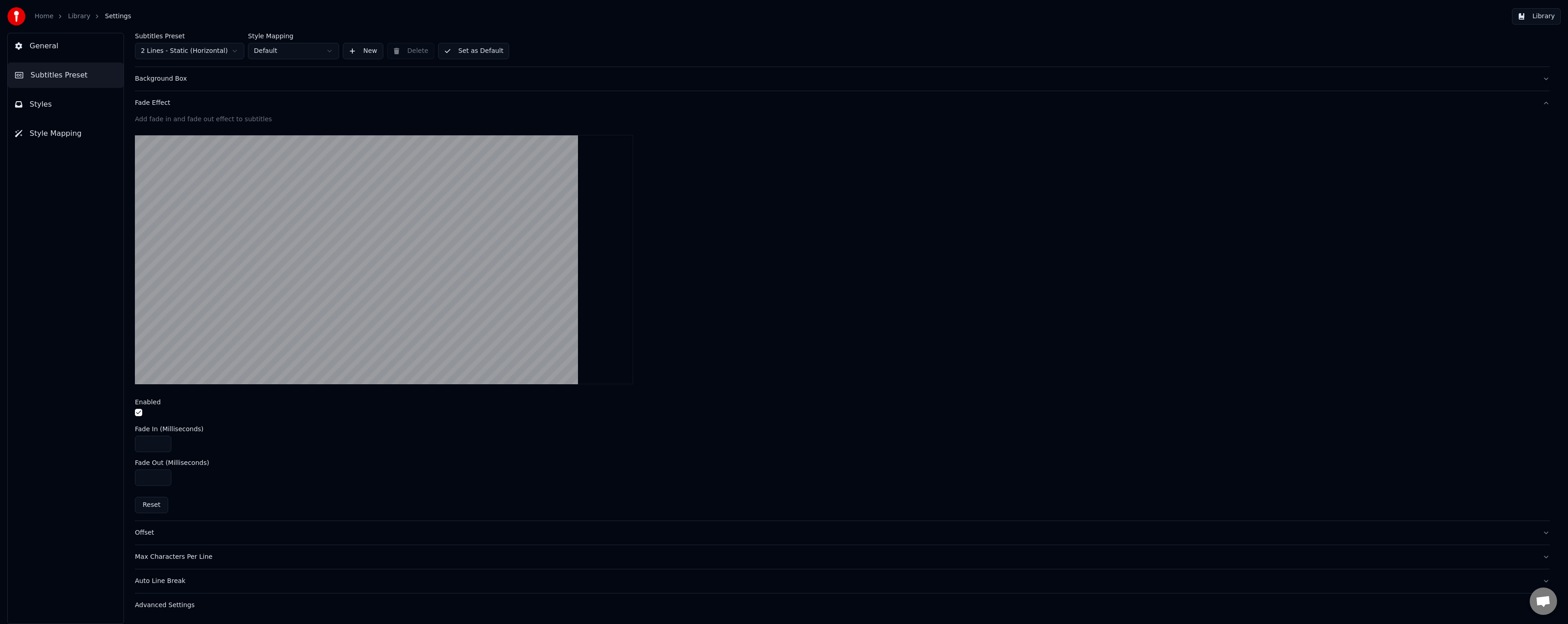
click at [169, 583] on div "Auto Line Break" at bounding box center [835, 581] width 1400 height 9
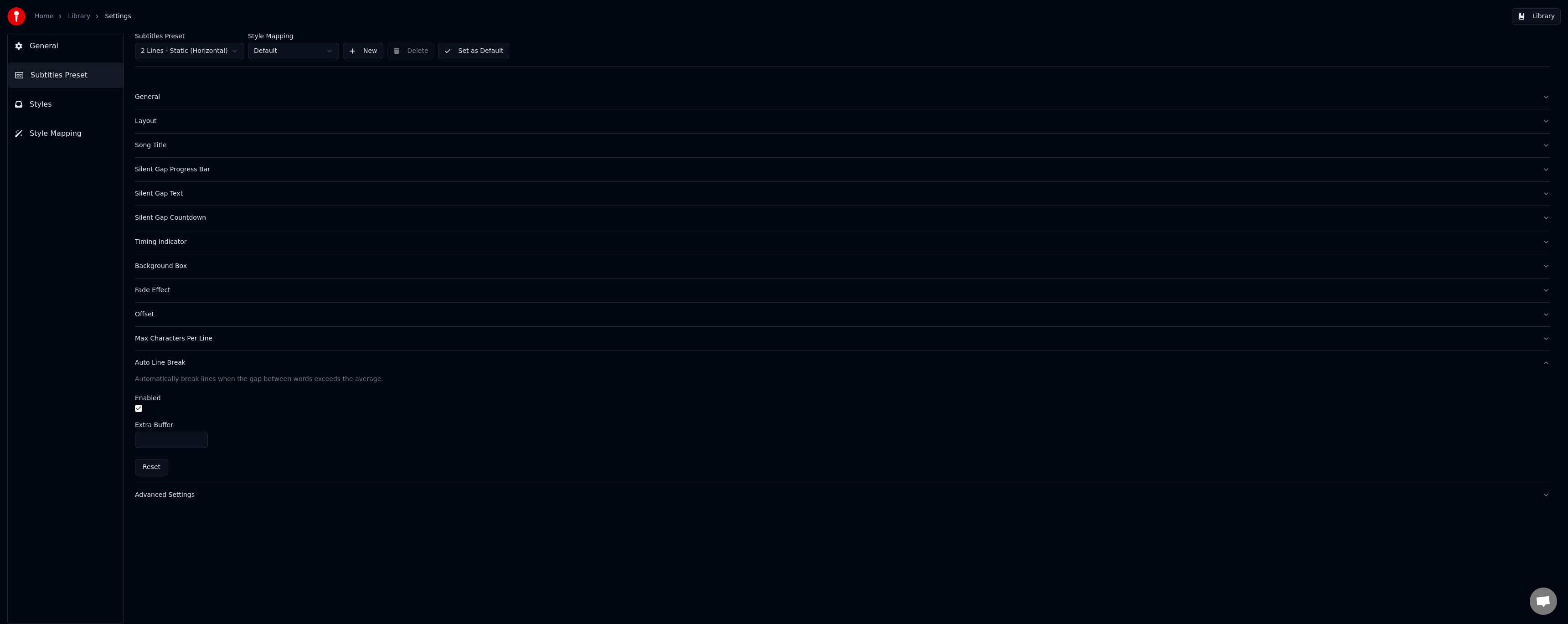
click at [164, 495] on div "Advanced Settings" at bounding box center [835, 495] width 1400 height 9
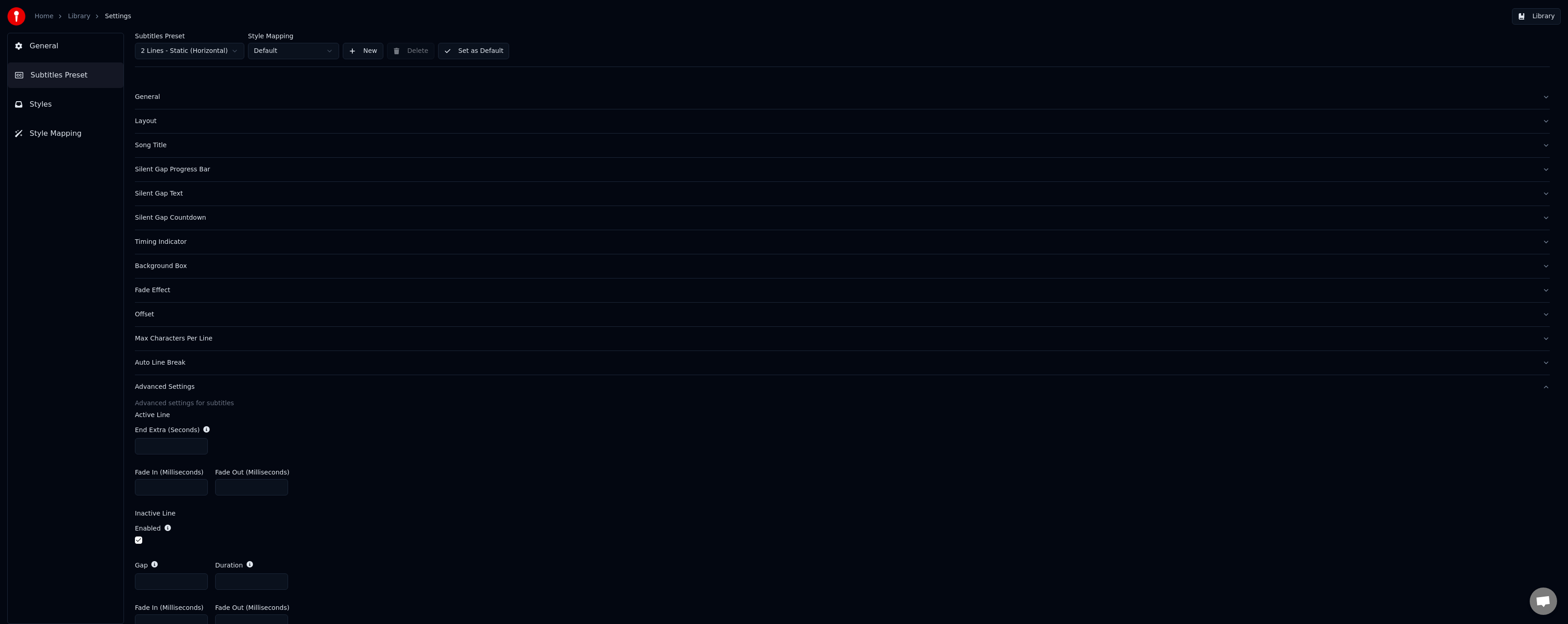
scroll to position [48, 0]
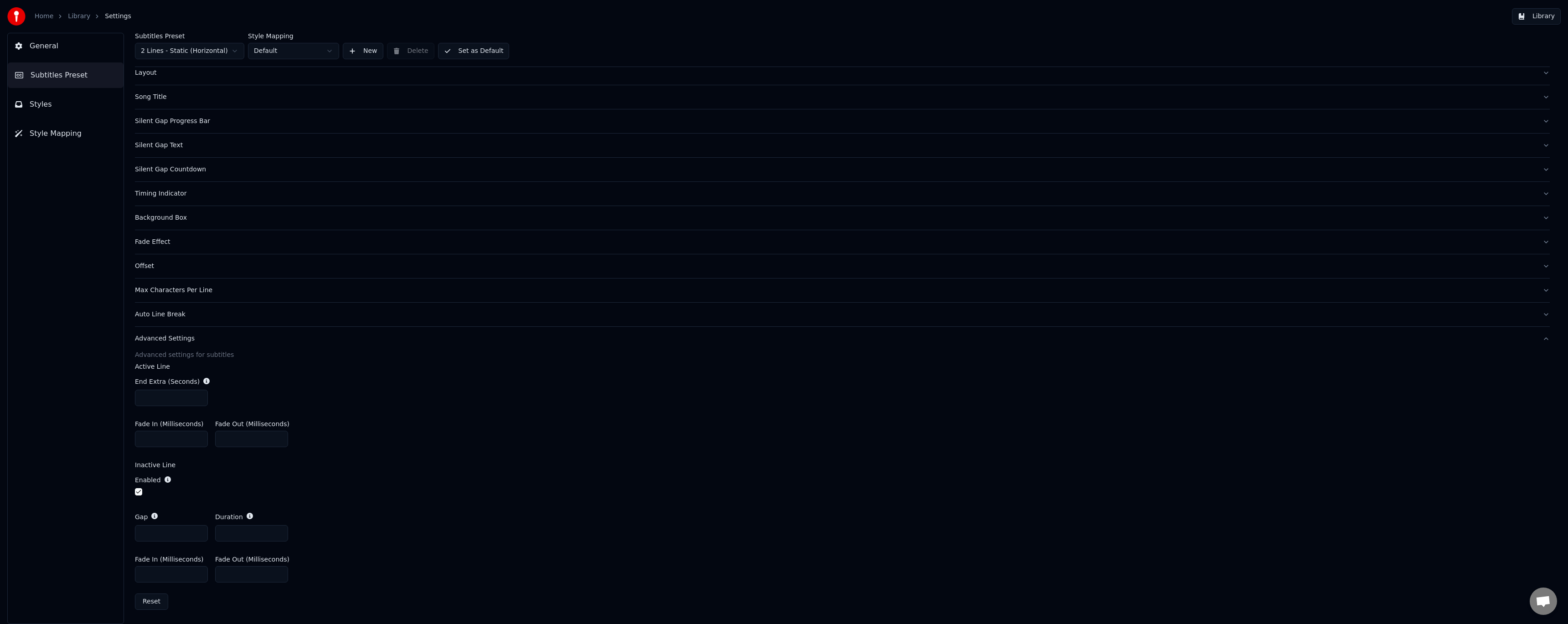
drag, startPoint x: 155, startPoint y: 572, endPoint x: 104, endPoint y: 568, distance: 51.2
click at [104, 568] on div "General Subtitles Preset Styles Style Mapping Subtitles Preset 2 Lines - Static…" at bounding box center [784, 328] width 1568 height 591
type input "***"
click at [323, 507] on div "Gap * Duration *" at bounding box center [842, 526] width 1415 height 43
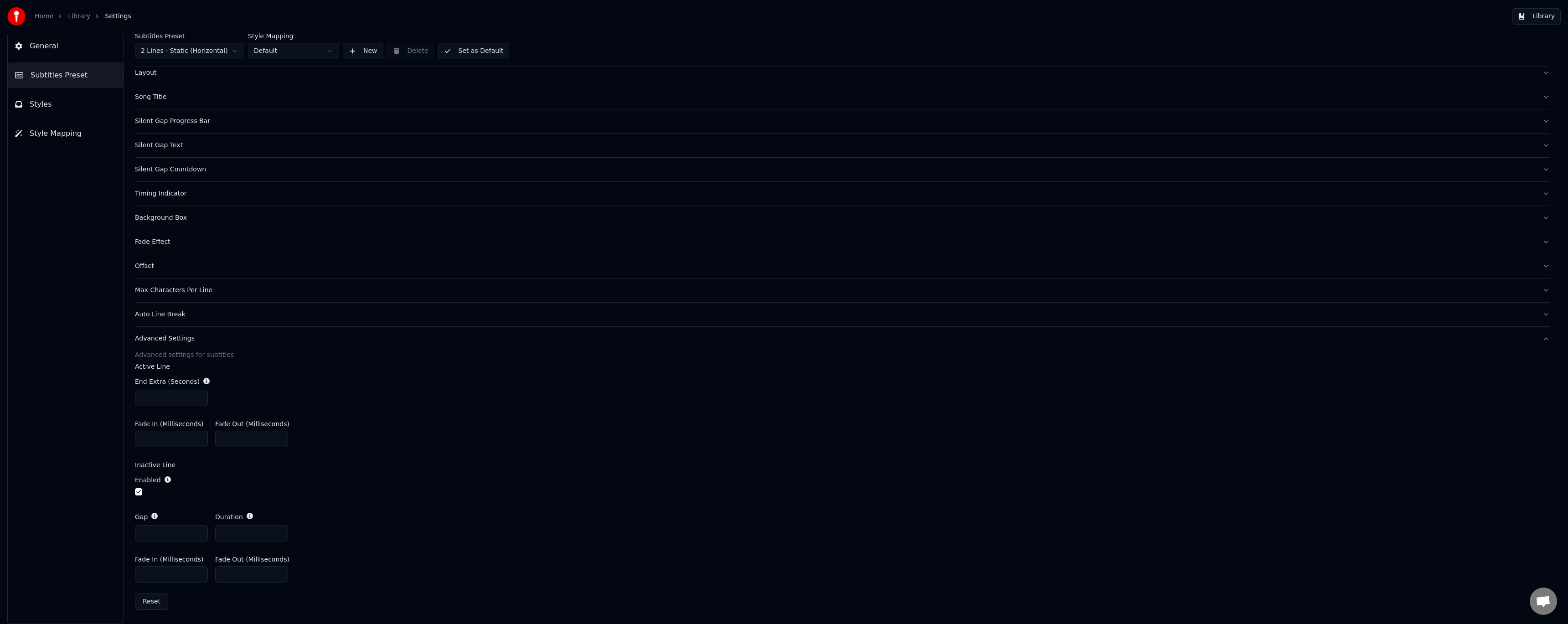
scroll to position [0, 0]
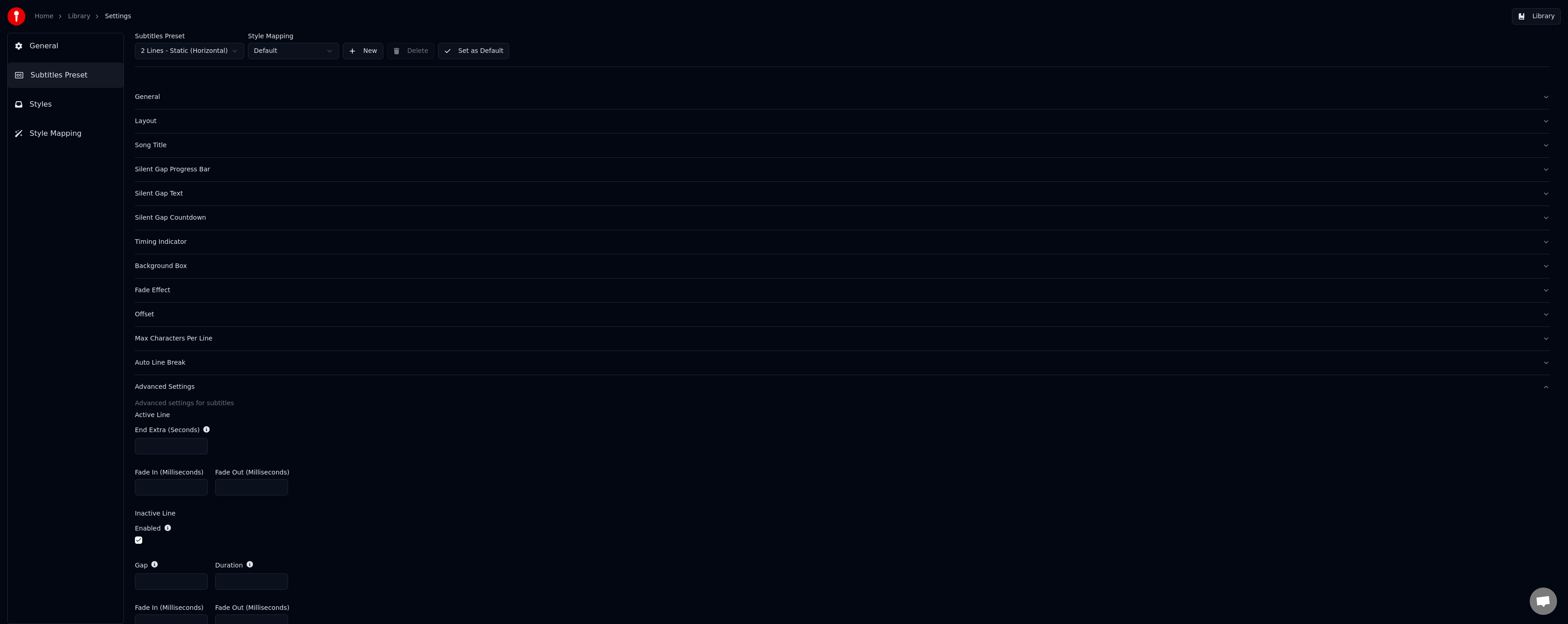
click at [143, 101] on button "General" at bounding box center [842, 97] width 1415 height 24
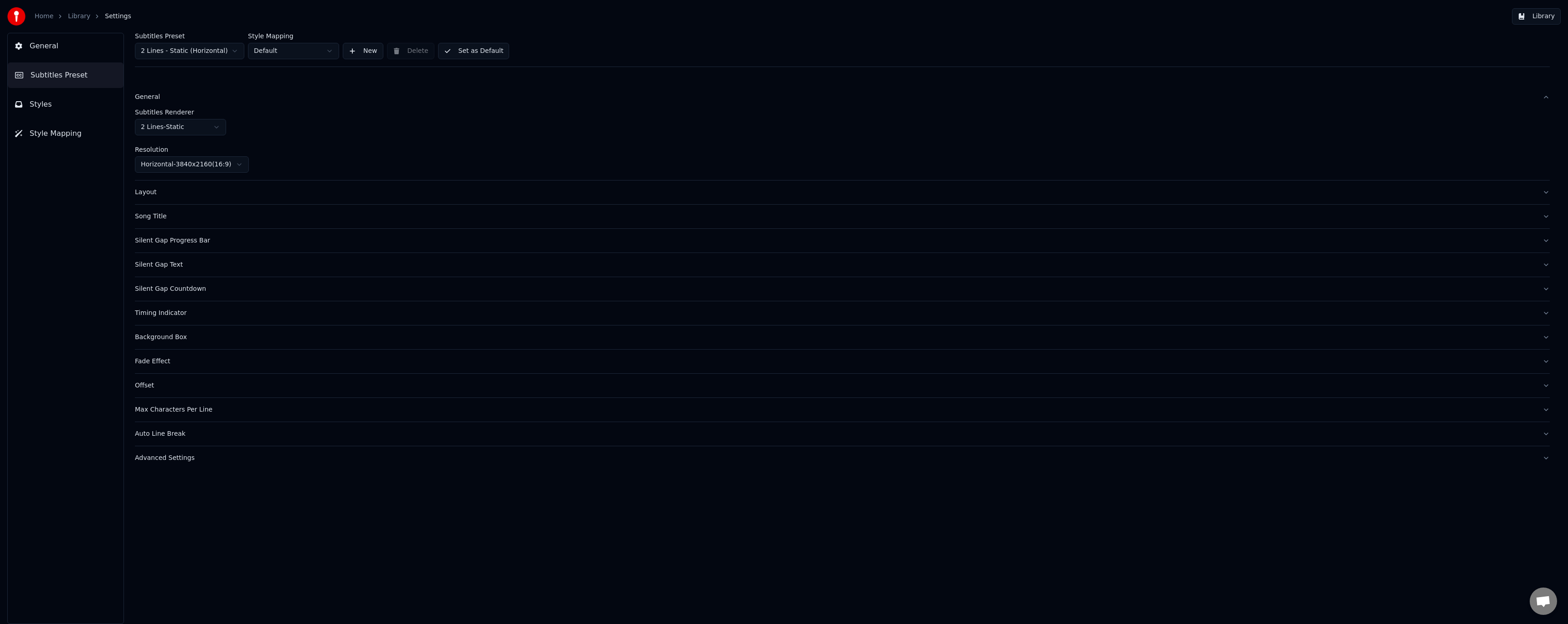
click at [141, 192] on div "Layout" at bounding box center [835, 192] width 1400 height 9
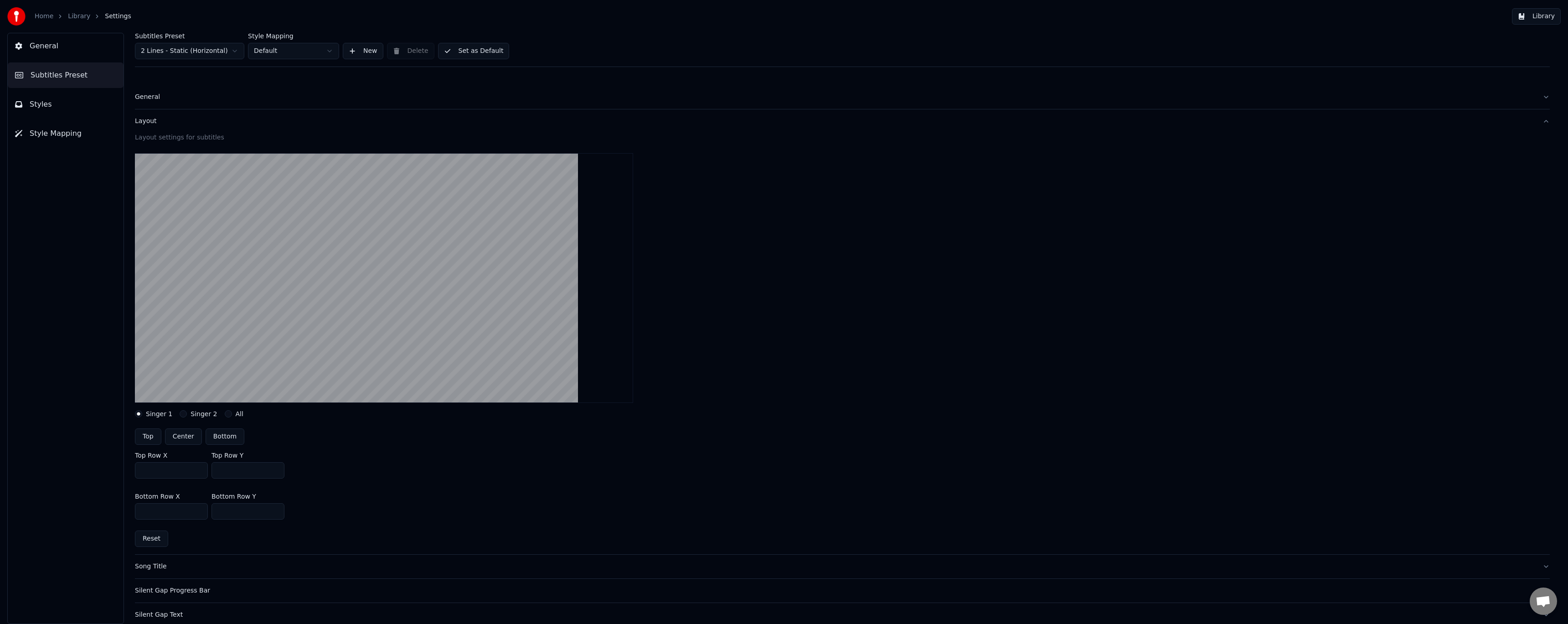
click at [85, 77] on button "Subtitles Preset" at bounding box center [66, 75] width 116 height 26
click at [42, 104] on span "Styles" at bounding box center [40, 104] width 22 height 11
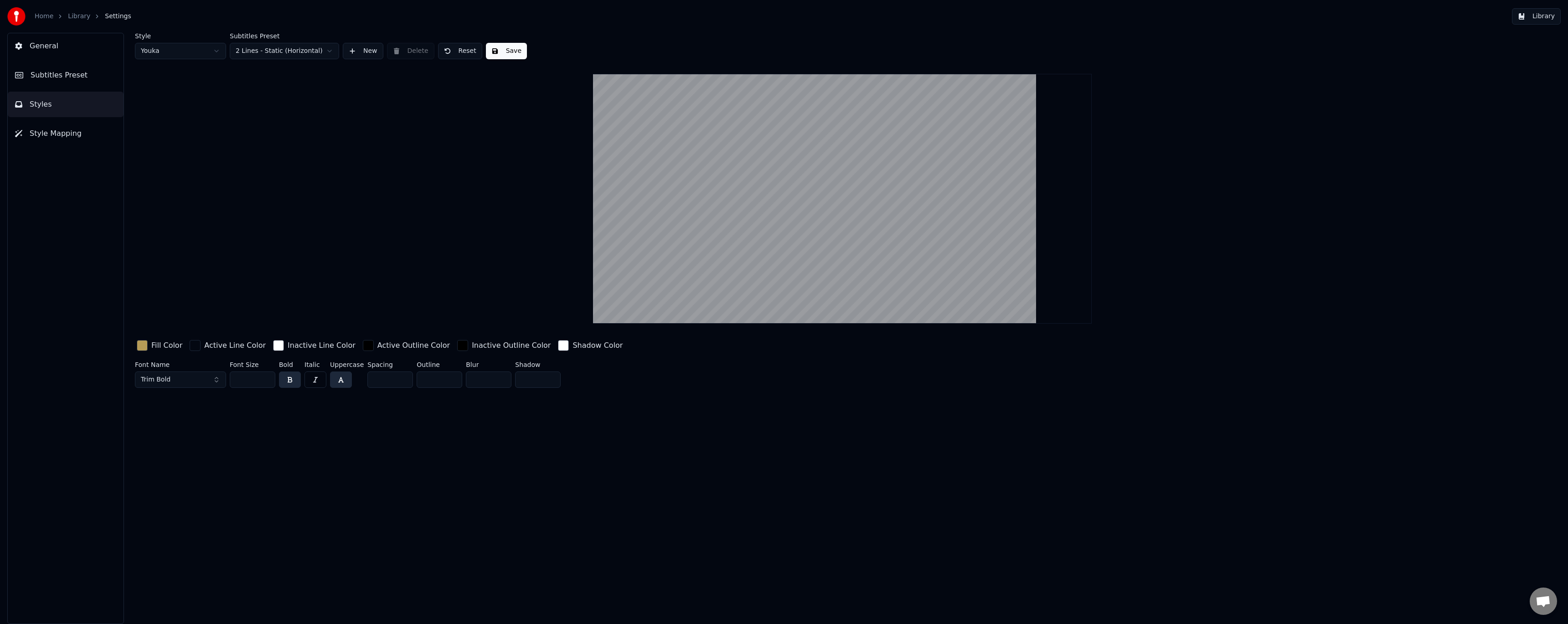
click at [766, 200] on video at bounding box center [842, 199] width 498 height 250
drag, startPoint x: 734, startPoint y: 187, endPoint x: 906, endPoint y: 242, distance: 180.6
click at [906, 242] on video at bounding box center [842, 199] width 498 height 250
click at [46, 134] on span "Style Mapping" at bounding box center [56, 133] width 52 height 11
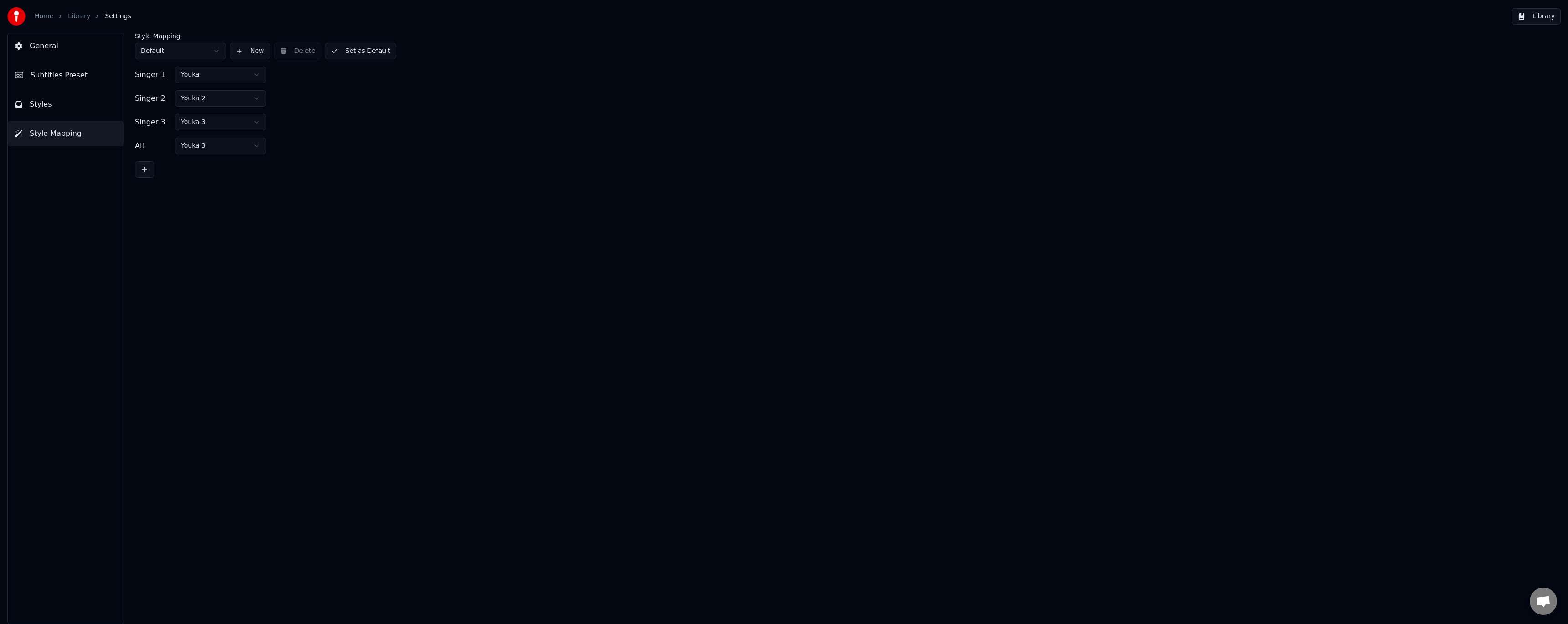
click at [205, 99] on html "Home Library Settings Library General Subtitles Preset Styles Style Mapping Sty…" at bounding box center [784, 312] width 1568 height 624
click at [210, 126] on html "Home Library Settings Library General Subtitles Preset Styles Style Mapping Sty…" at bounding box center [784, 312] width 1568 height 624
click at [210, 146] on html "Home Library Settings Library General Subtitles Preset Styles Style Mapping Sty…" at bounding box center [784, 312] width 1568 height 624
click at [74, 46] on button "General" at bounding box center [66, 46] width 116 height 26
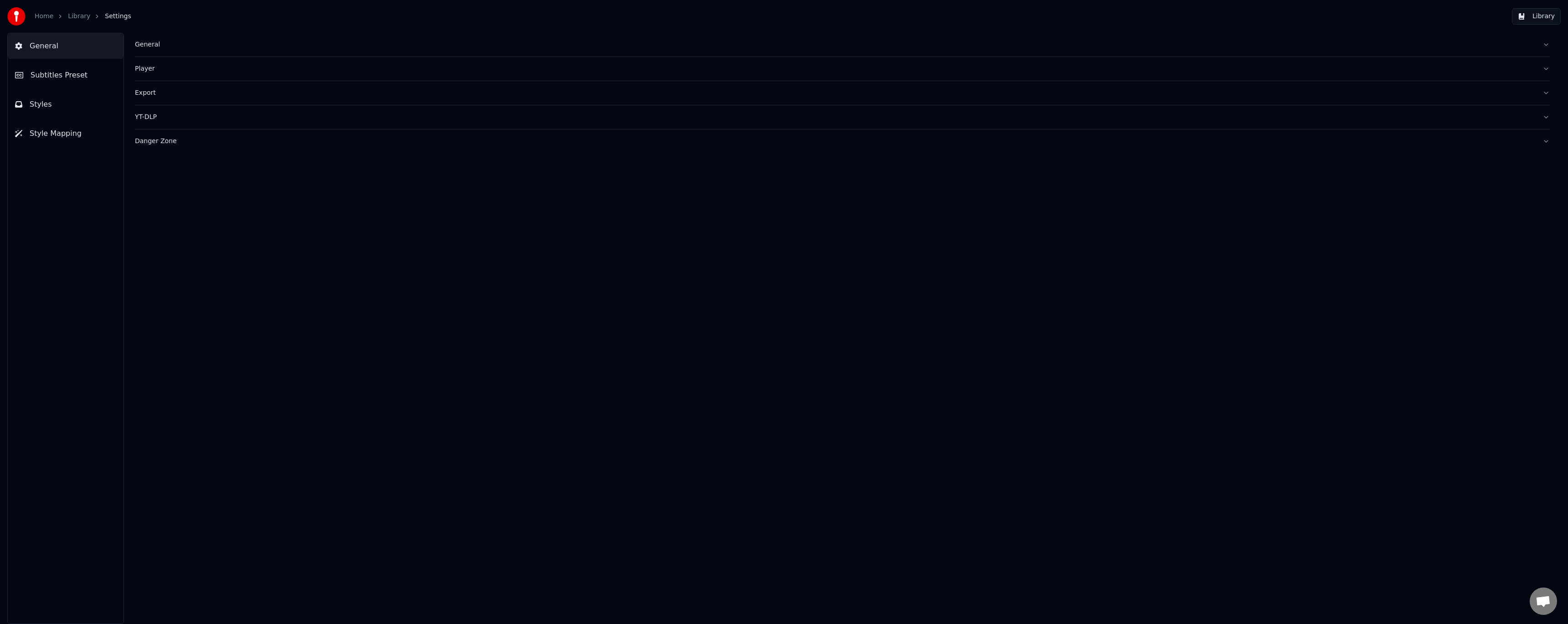
click at [59, 136] on span "Style Mapping" at bounding box center [56, 133] width 52 height 11
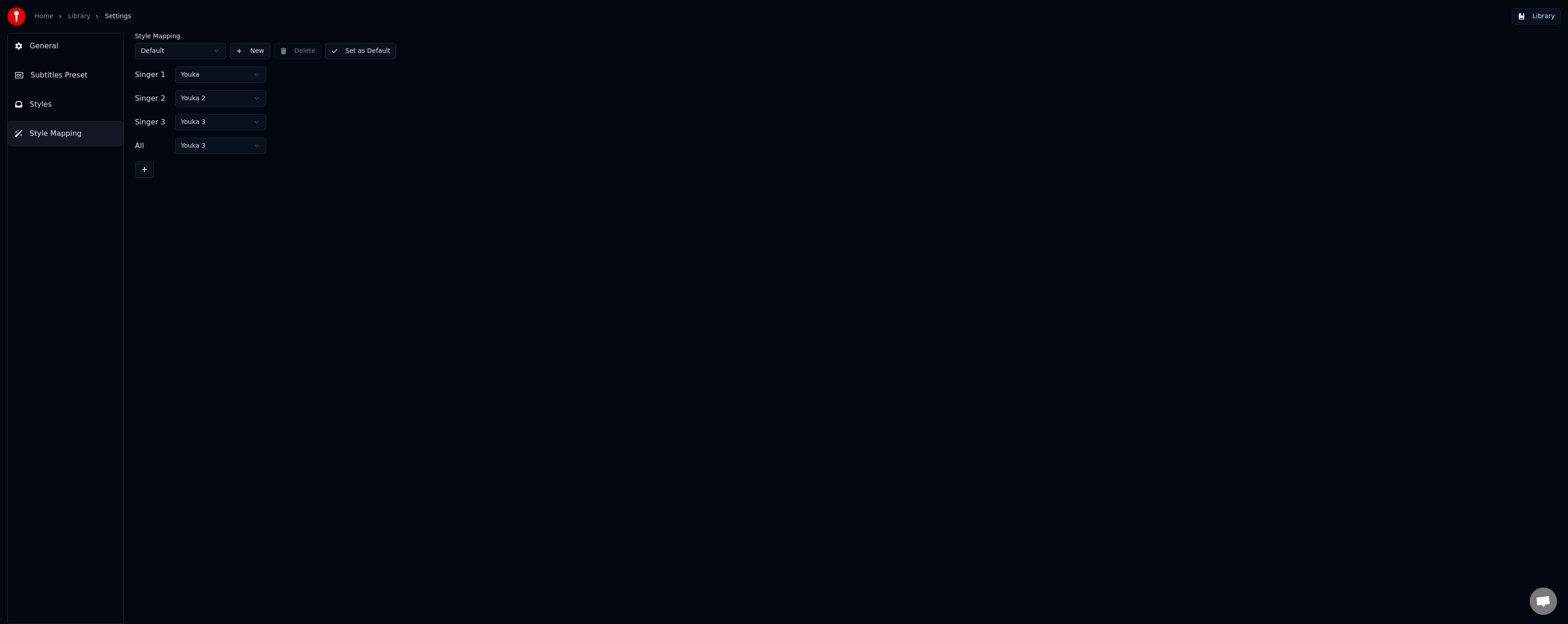
click at [59, 107] on button "Styles" at bounding box center [66, 104] width 116 height 26
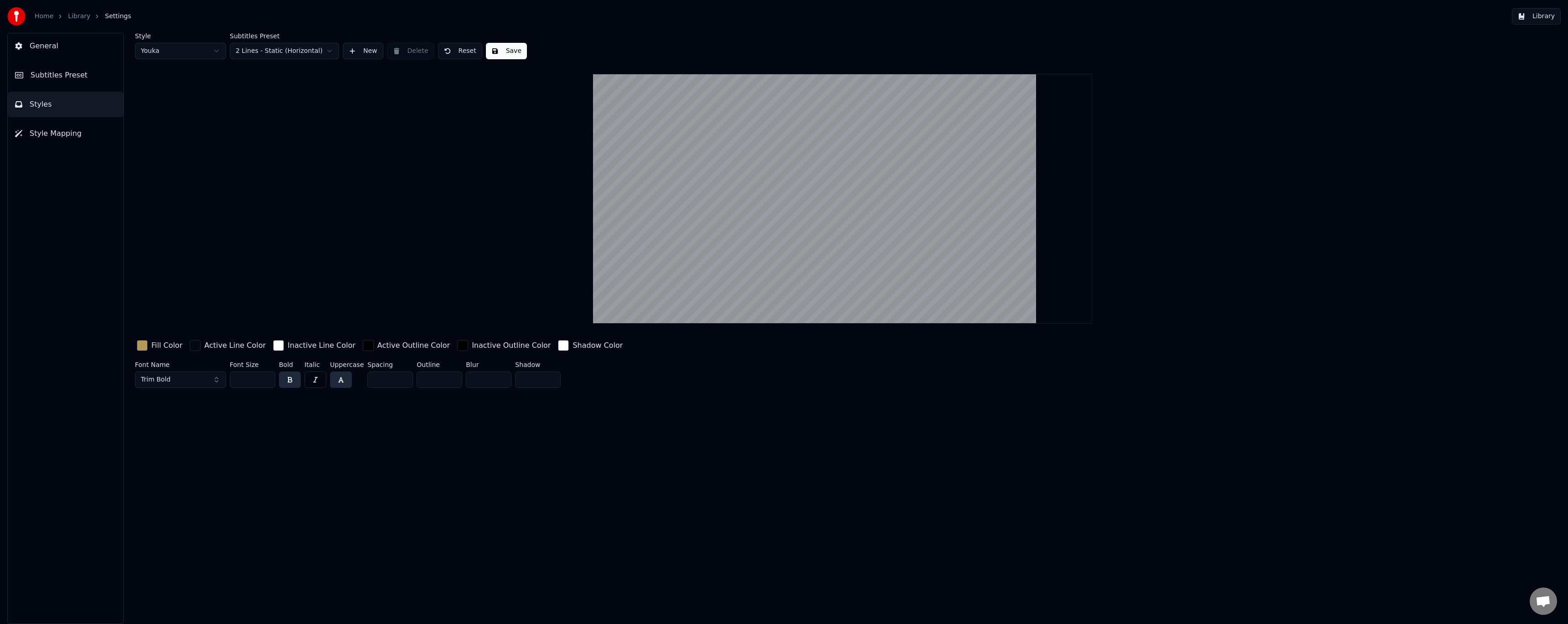
click at [59, 52] on button "General" at bounding box center [66, 46] width 116 height 26
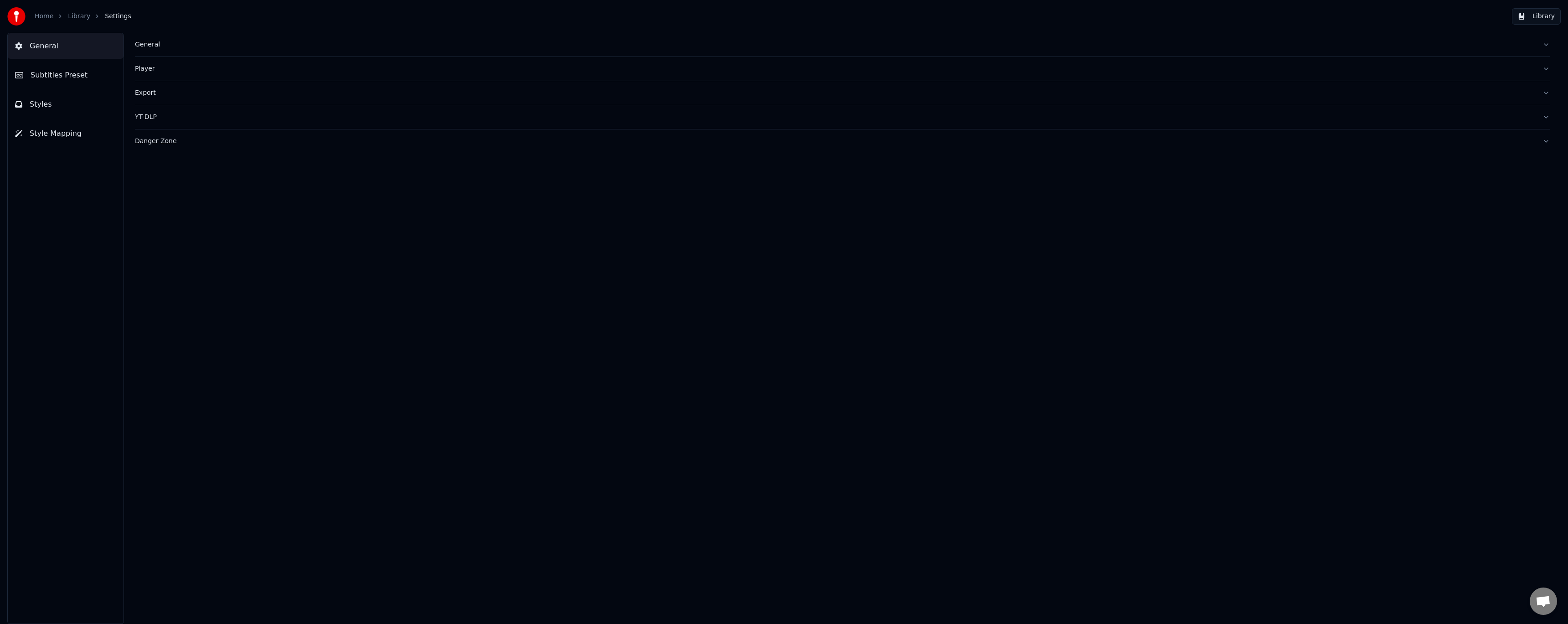
click at [143, 47] on div "General" at bounding box center [835, 45] width 1400 height 9
click at [89, 77] on button "Subtitles Preset" at bounding box center [66, 75] width 116 height 26
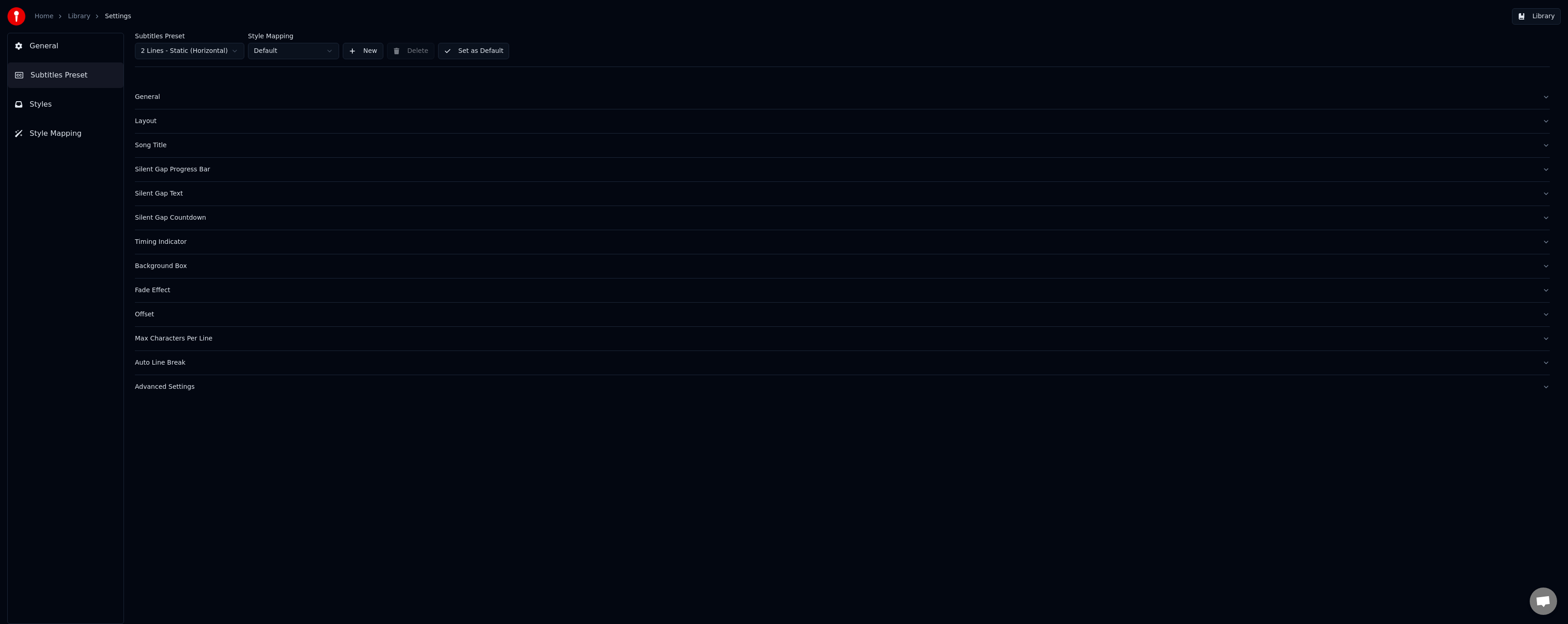
click at [148, 97] on div "General" at bounding box center [835, 97] width 1400 height 9
click at [152, 194] on div "Layout" at bounding box center [835, 192] width 1400 height 9
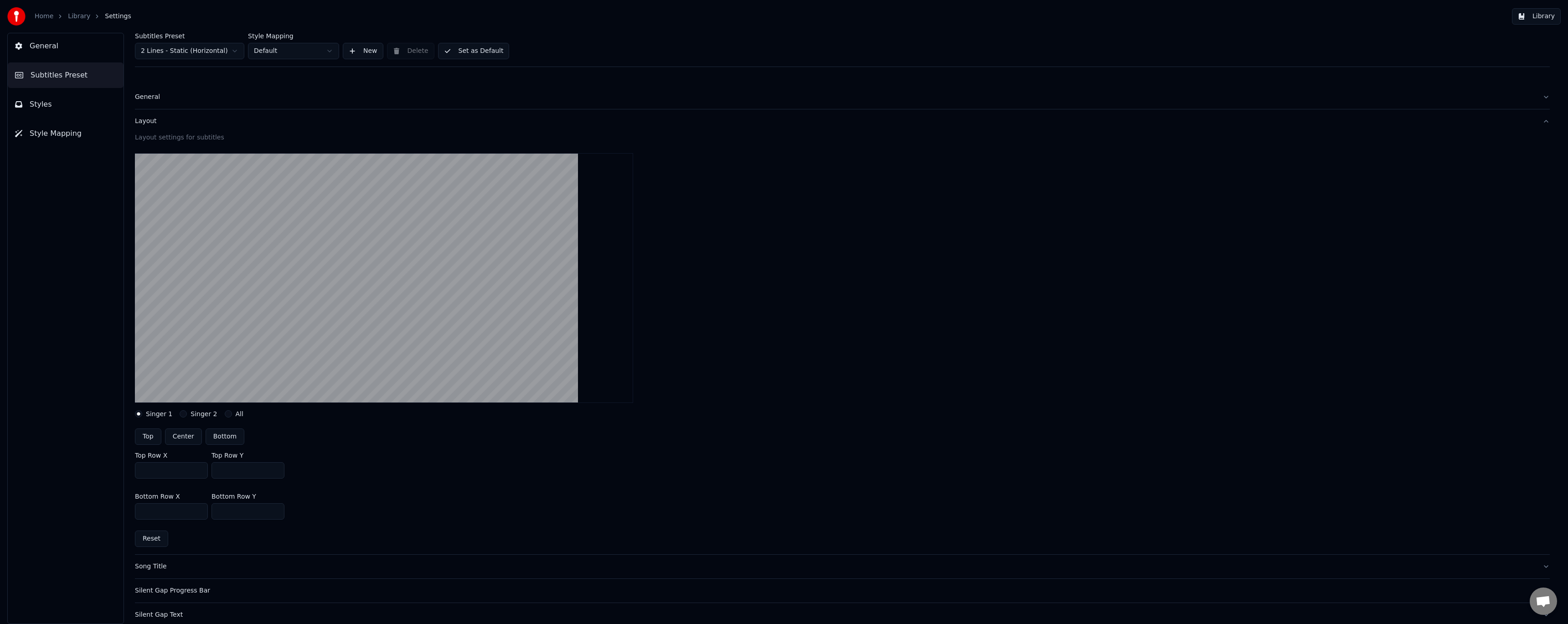
click at [78, 15] on link "Library" at bounding box center [78, 17] width 22 height 9
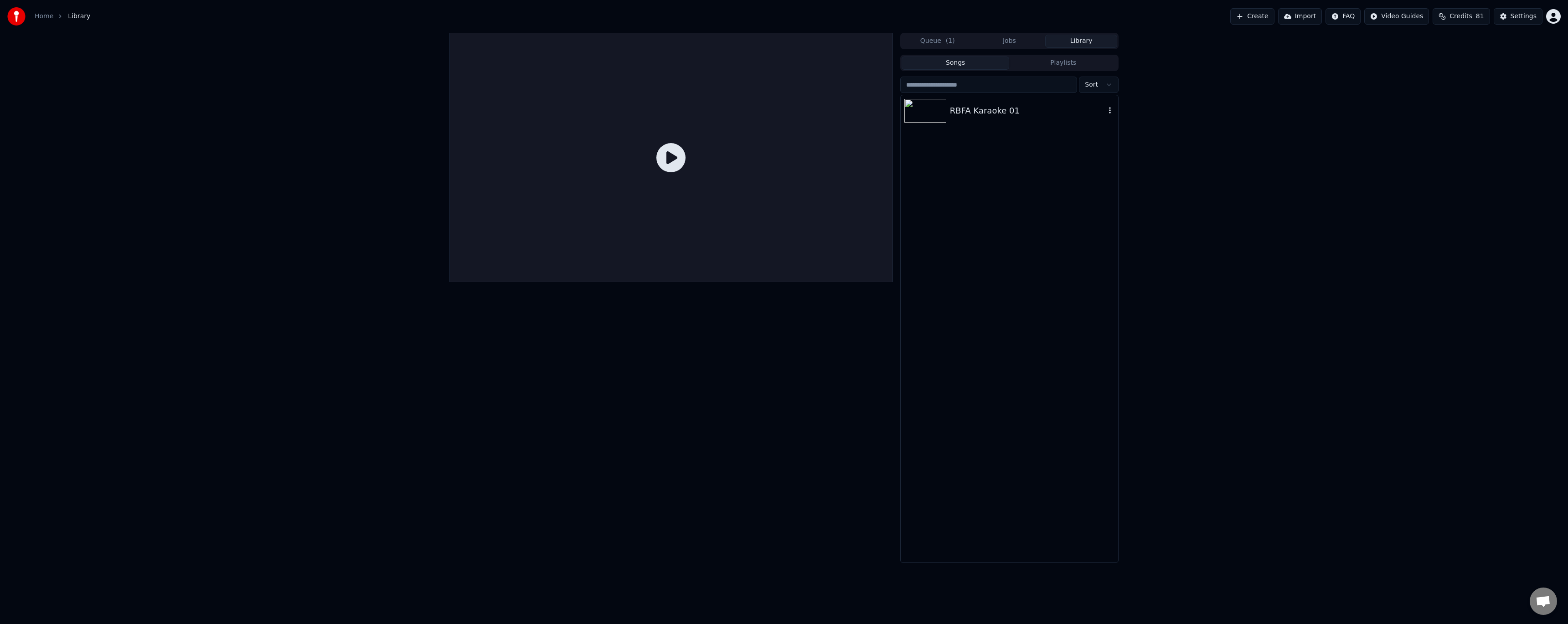
click at [984, 119] on div "RBFA Karaoke 01" at bounding box center [1009, 110] width 217 height 31
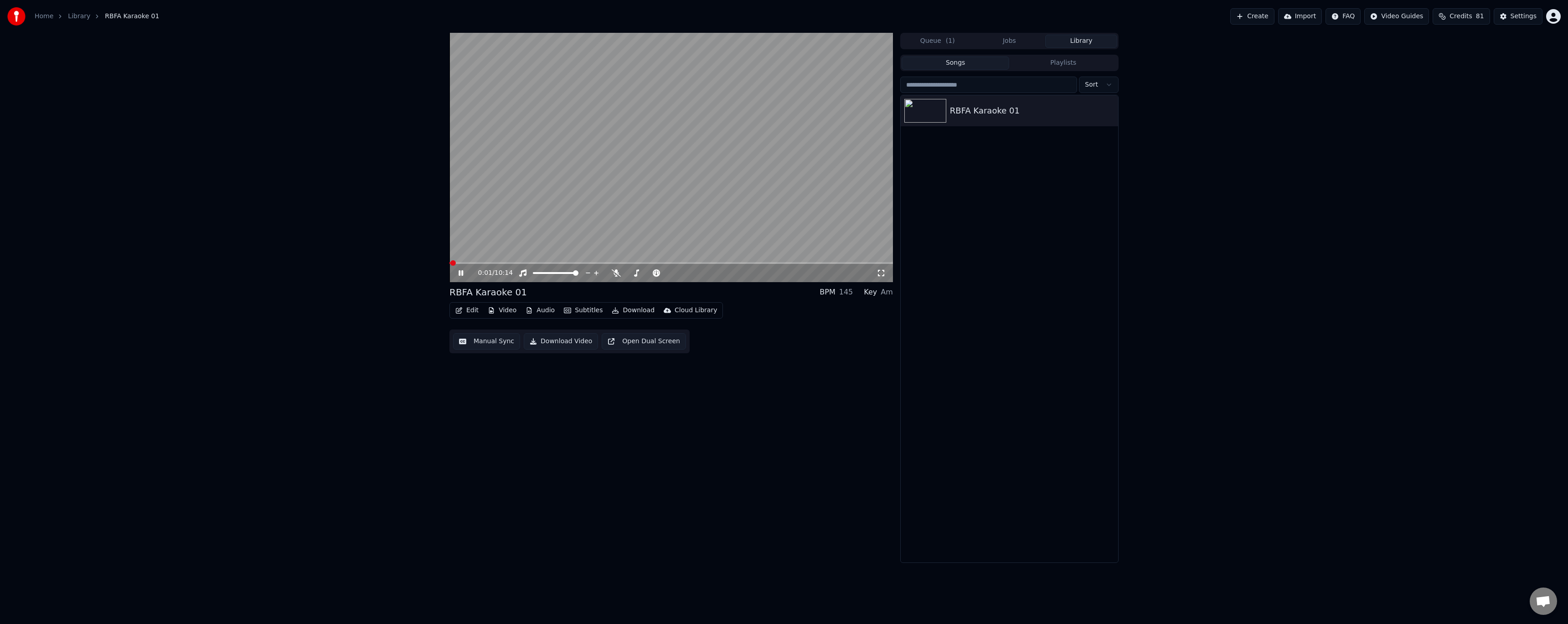
click at [472, 262] on span at bounding box center [671, 263] width 443 height 2
click at [459, 275] on icon at bounding box center [461, 273] width 5 height 5
click at [1518, 17] on div "Settings" at bounding box center [1524, 17] width 26 height 9
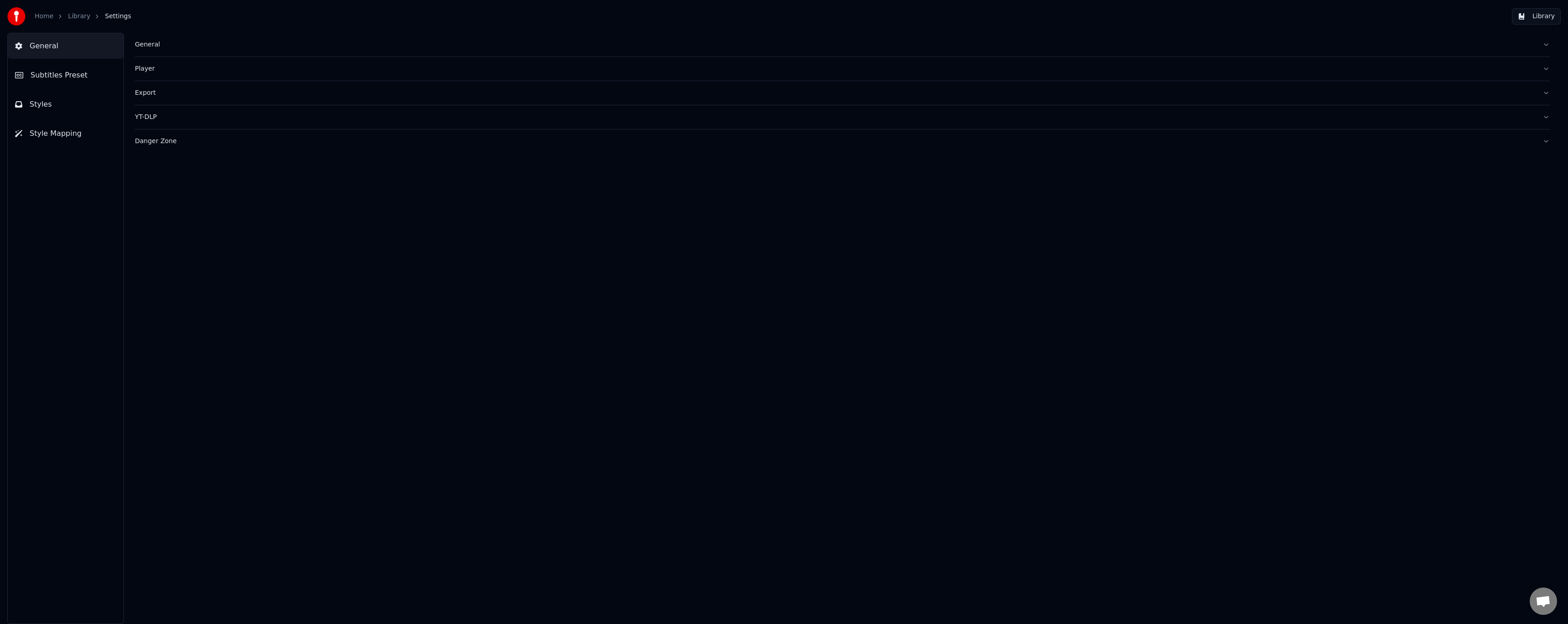
click at [73, 19] on link "Library" at bounding box center [78, 17] width 22 height 9
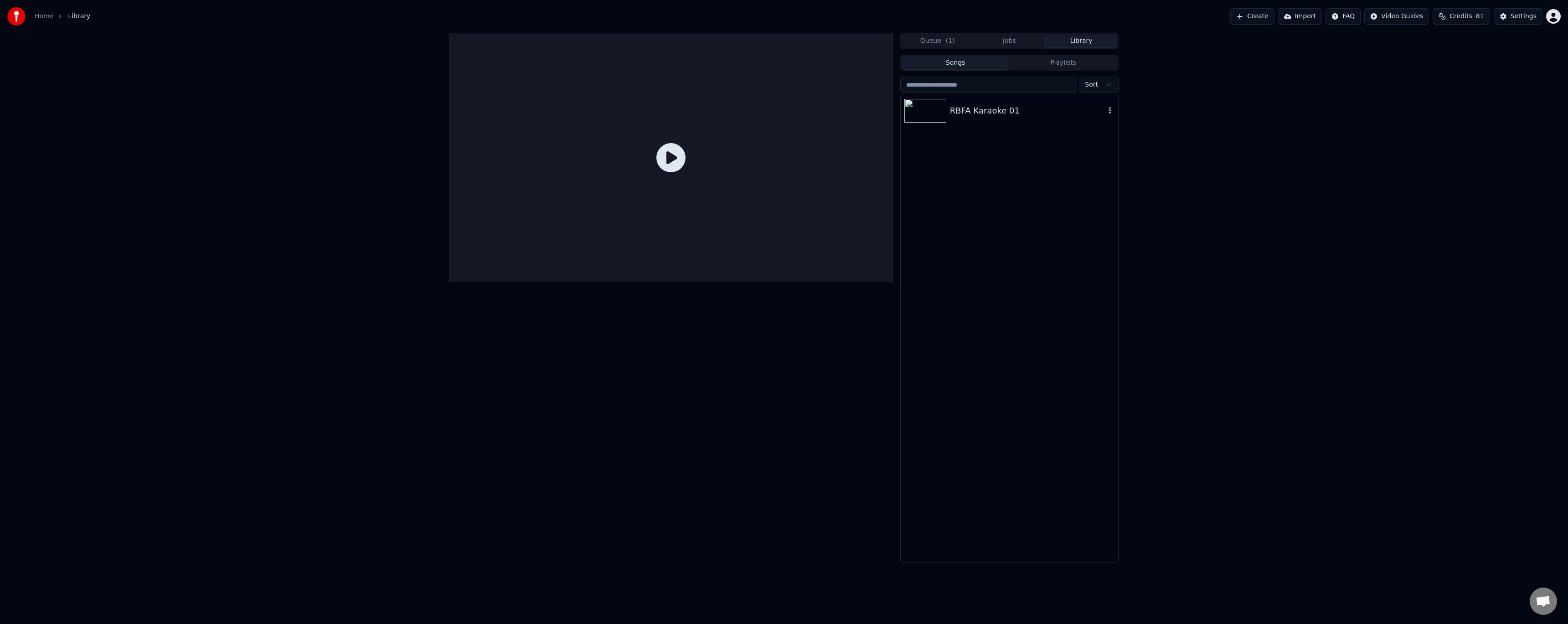
click at [1013, 107] on div "RBFA Karaoke 01" at bounding box center [1028, 110] width 155 height 13
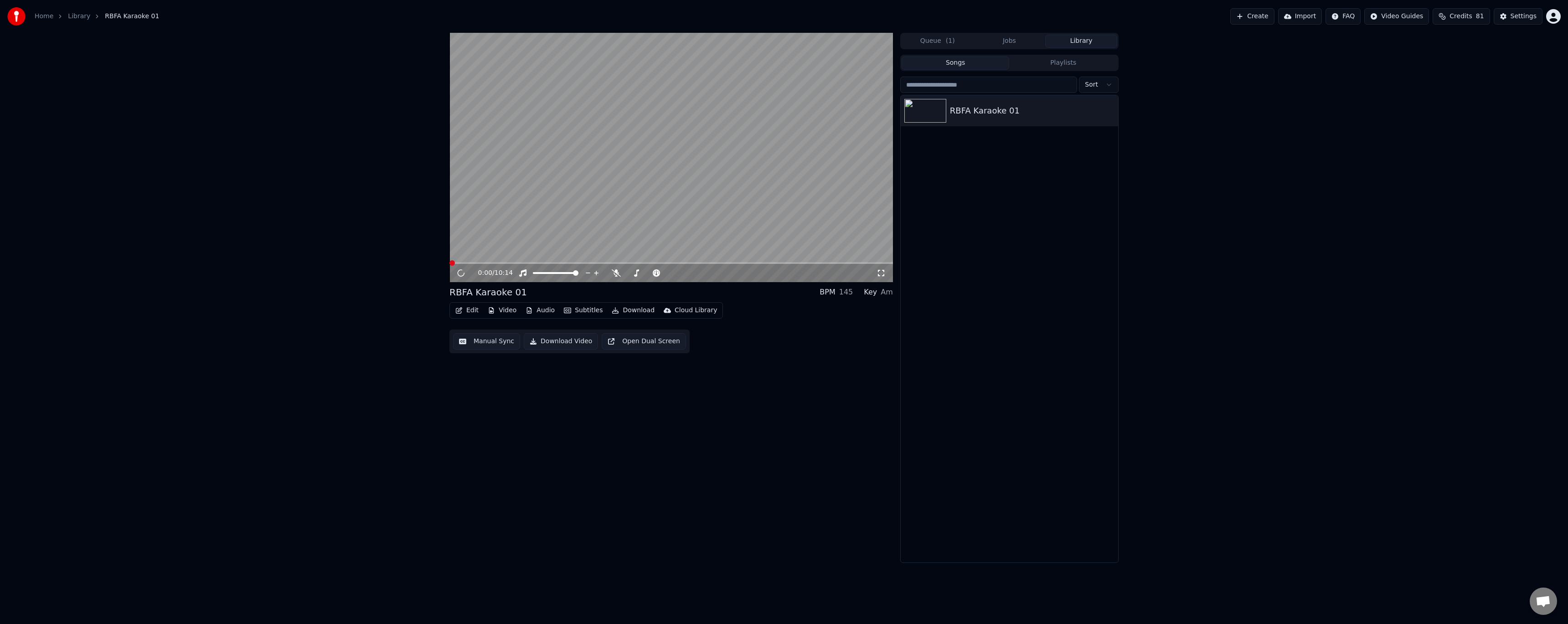
click at [469, 314] on button "Edit" at bounding box center [467, 310] width 30 height 13
click at [485, 374] on div "Style Editor" at bounding box center [488, 378] width 37 height 9
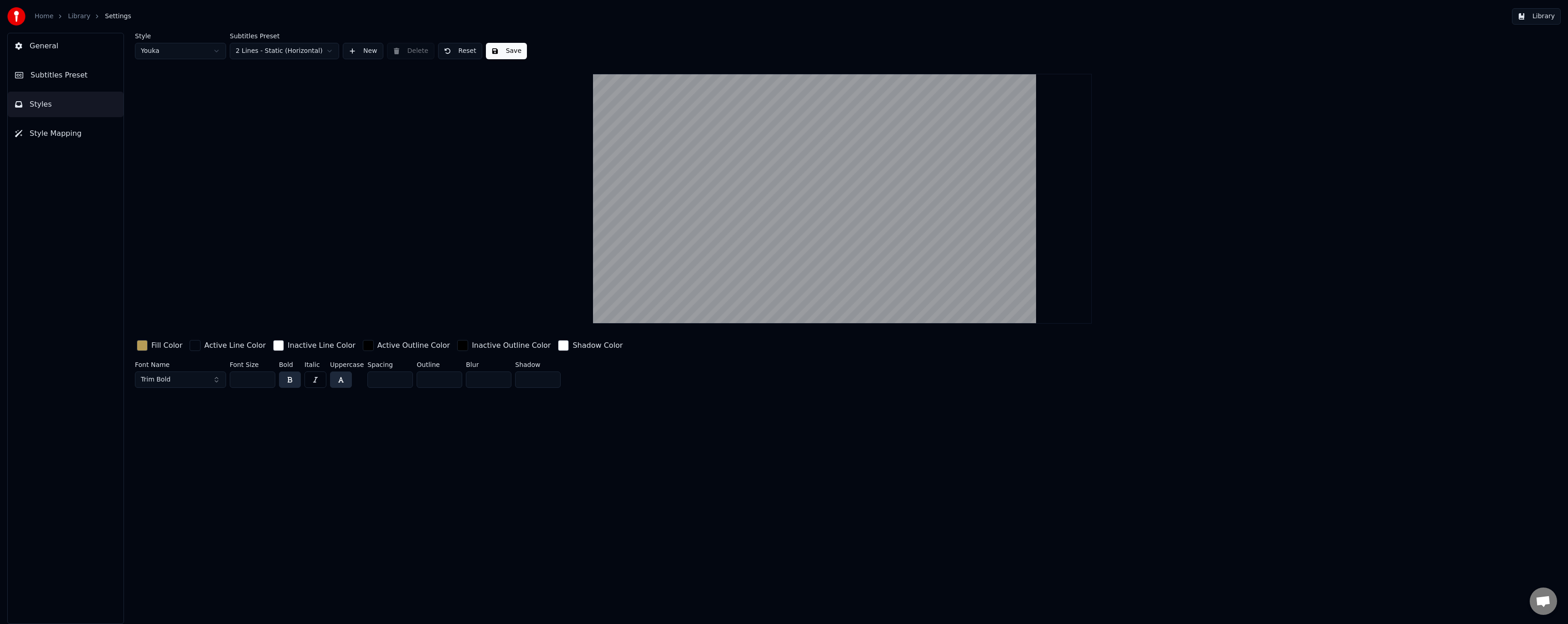
click at [778, 235] on video at bounding box center [842, 199] width 498 height 250
click at [207, 50] on html "Home Library Settings Library General Subtitles Preset Styles Style Mapping Sty…" at bounding box center [784, 312] width 1568 height 624
type input "**"
type input "*"
click at [180, 47] on html "Home Library Settings Library General Subtitles Preset Styles Style Mapping Sty…" at bounding box center [784, 312] width 1568 height 624
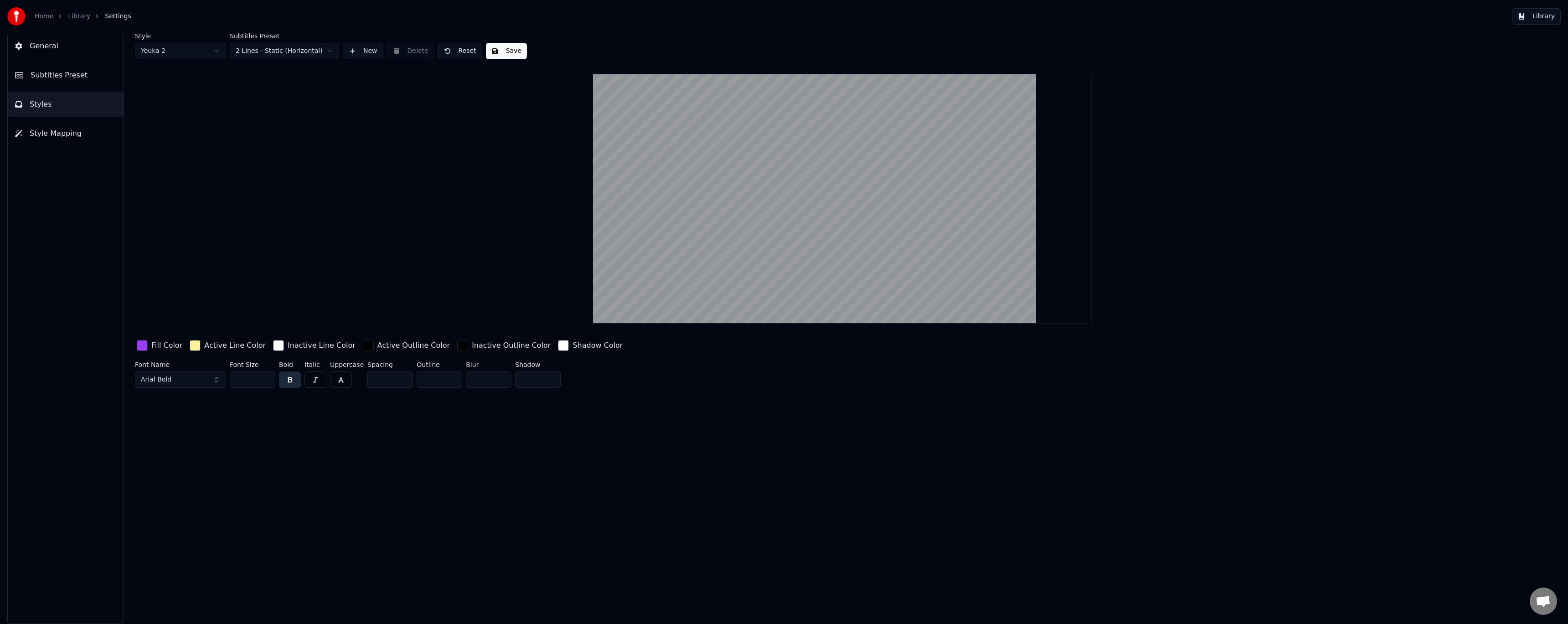
click at [496, 53] on button "Save" at bounding box center [507, 51] width 41 height 17
click at [140, 342] on div "button" at bounding box center [142, 345] width 11 height 11
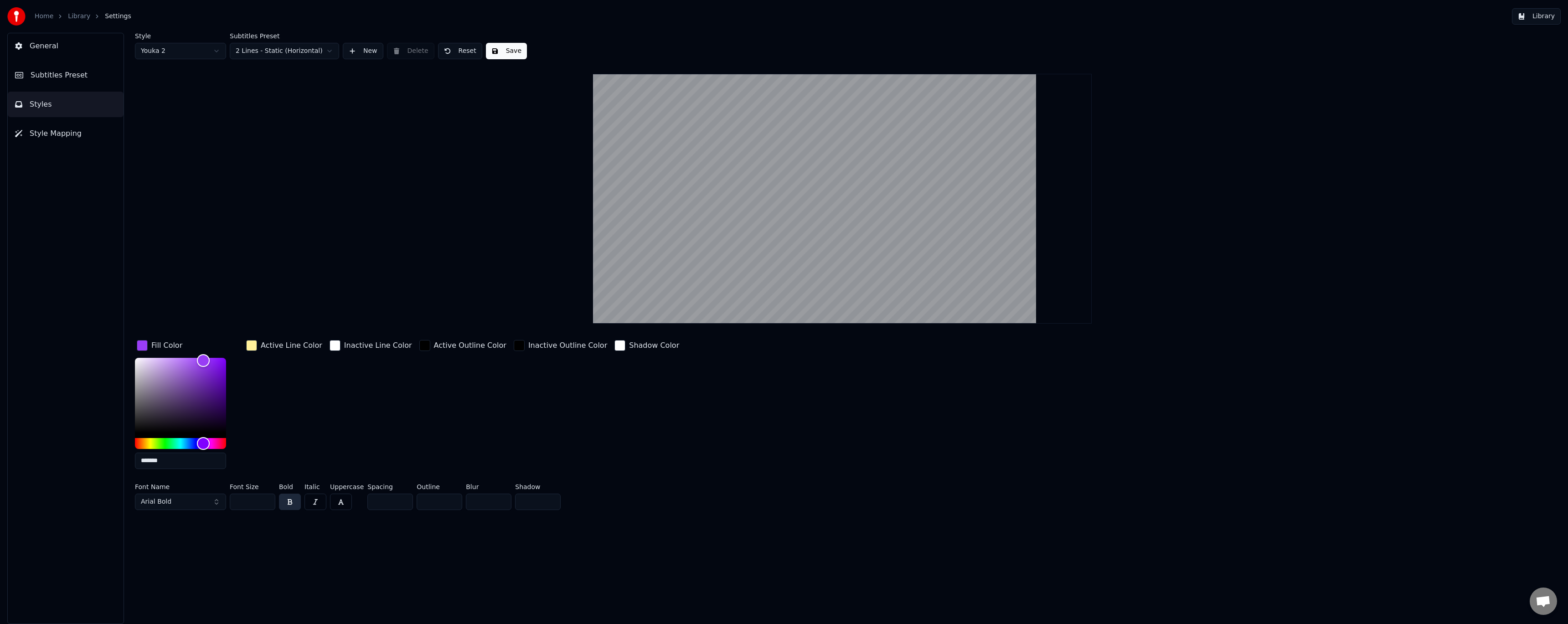
drag, startPoint x: 177, startPoint y: 462, endPoint x: 96, endPoint y: 460, distance: 81.0
click at [96, 460] on div "General Subtitles Preset Styles Style Mapping Style Youka 2 Subtitles Preset 2 …" at bounding box center [784, 328] width 1568 height 591
paste input "text"
drag, startPoint x: 168, startPoint y: 461, endPoint x: 143, endPoint y: 464, distance: 25.2
click at [143, 464] on input "*******" at bounding box center [181, 461] width 91 height 17
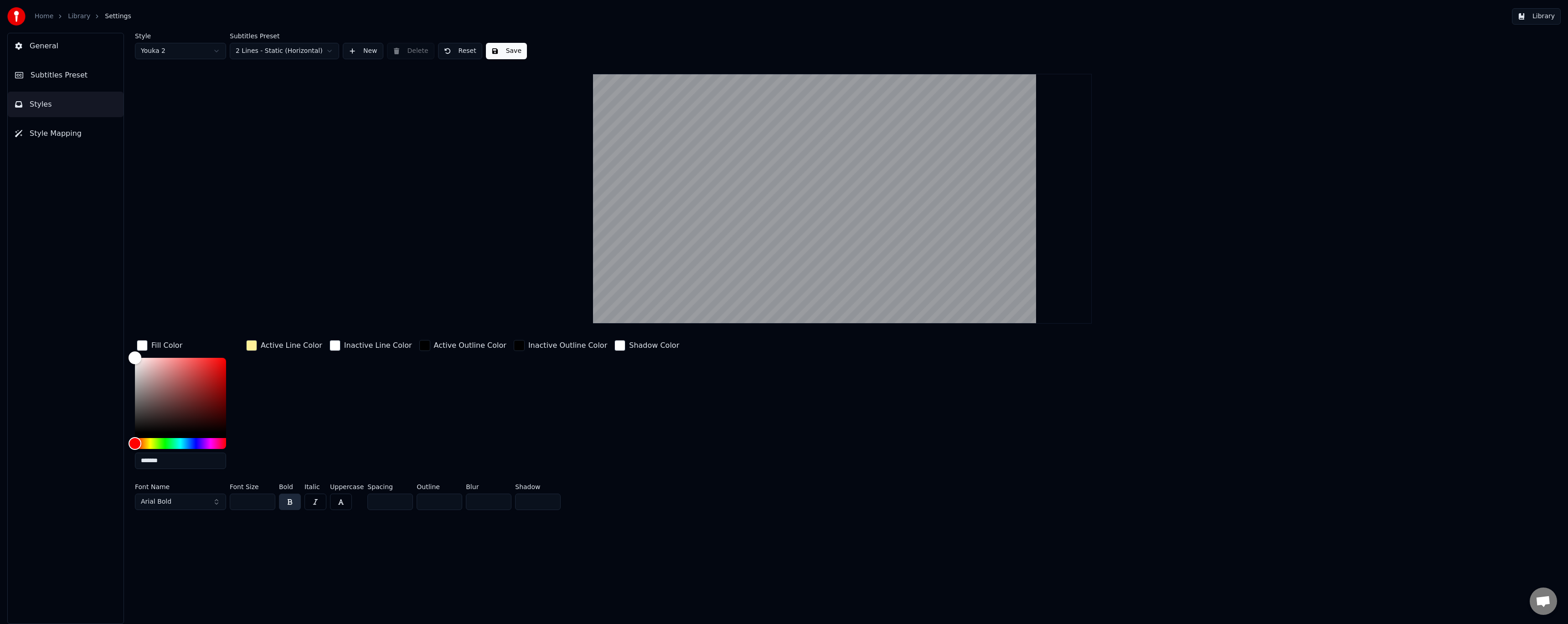
paste input "text"
type input "*******"
click at [288, 405] on div "Active Line Color" at bounding box center [284, 407] width 80 height 138
click at [278, 364] on div "Active Line Color" at bounding box center [284, 407] width 80 height 138
drag, startPoint x: 430, startPoint y: 503, endPoint x: 395, endPoint y: 504, distance: 35.0
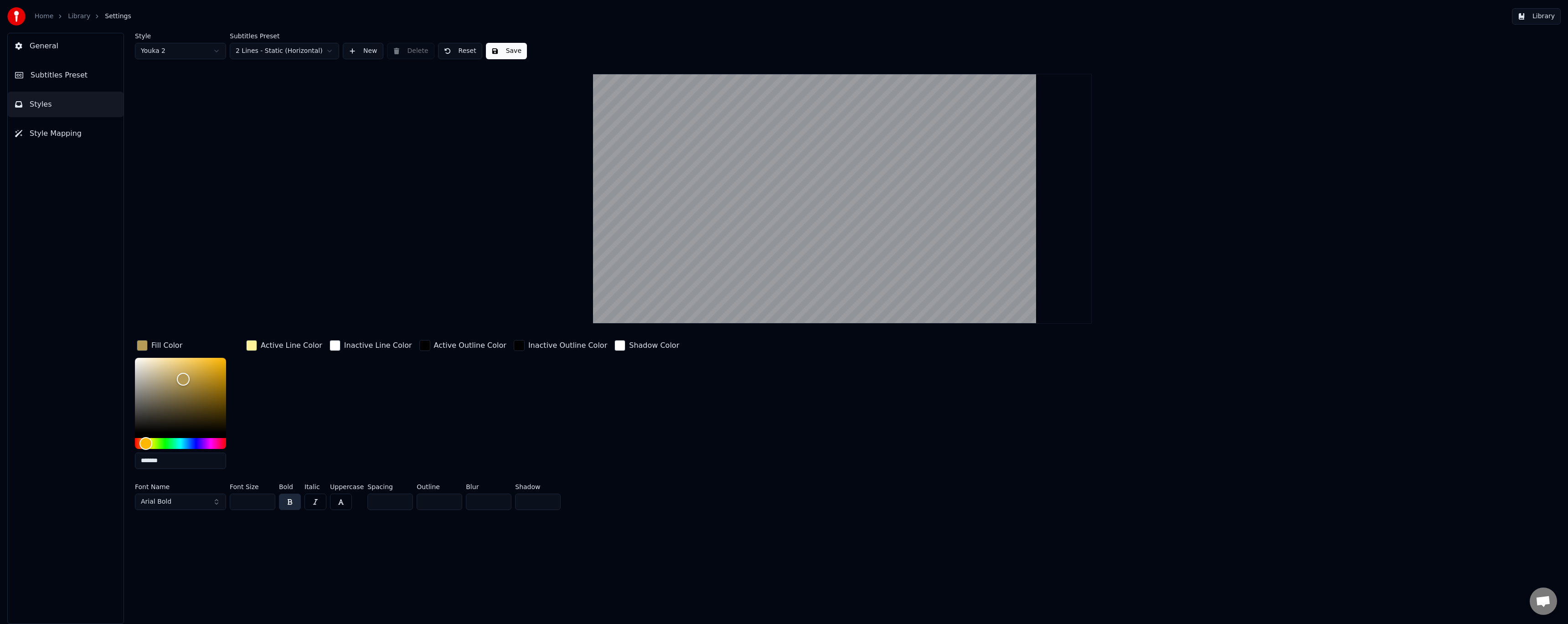
click at [395, 504] on div "Font Name Arial Bold Font Size ** Bold Italic Uppercase Spacing * Outline * Blu…" at bounding box center [683, 498] width 1098 height 30
type input "*"
click at [418, 446] on div "Active Outline Color" at bounding box center [462, 407] width 91 height 138
click at [251, 347] on div "button" at bounding box center [251, 345] width 11 height 11
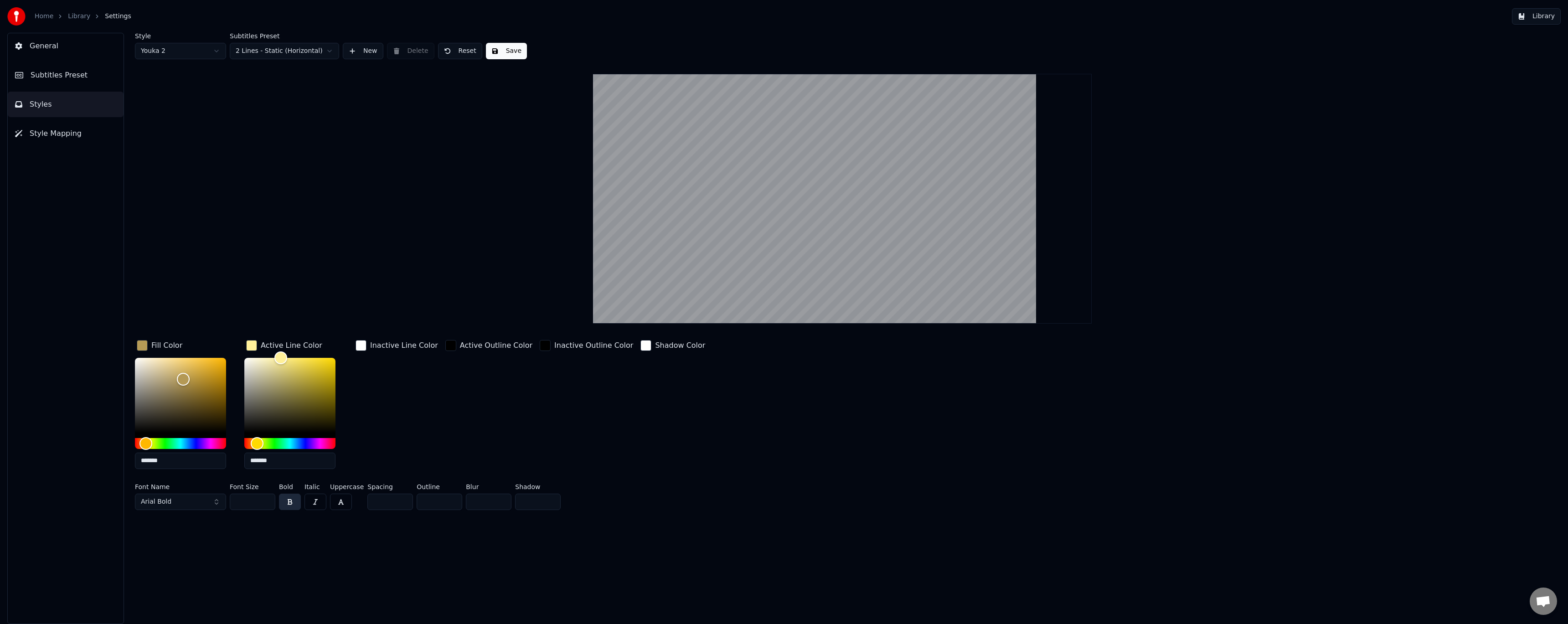
click at [360, 343] on div "button" at bounding box center [361, 345] width 11 height 11
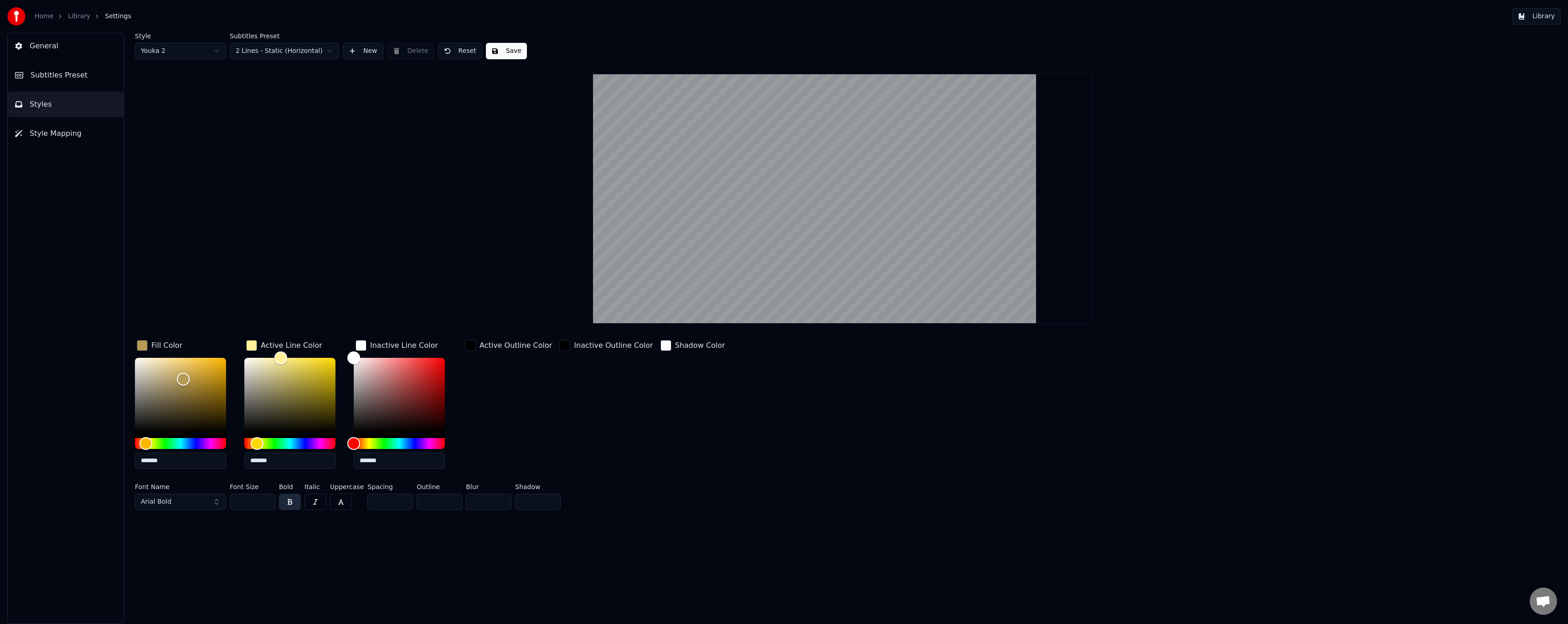
drag, startPoint x: 388, startPoint y: 462, endPoint x: 334, endPoint y: 458, distance: 54.1
click at [334, 458] on div "Fill Color ******* Active Line Color ******* Inactive Line Color ******* Active…" at bounding box center [683, 407] width 1098 height 138
drag, startPoint x: 309, startPoint y: 465, endPoint x: 176, endPoint y: 453, distance: 133.5
click at [176, 453] on div "Fill Color ******* Active Line Color ******* Inactive Line Color ******* Active…" at bounding box center [683, 407] width 1098 height 138
paste input "text"
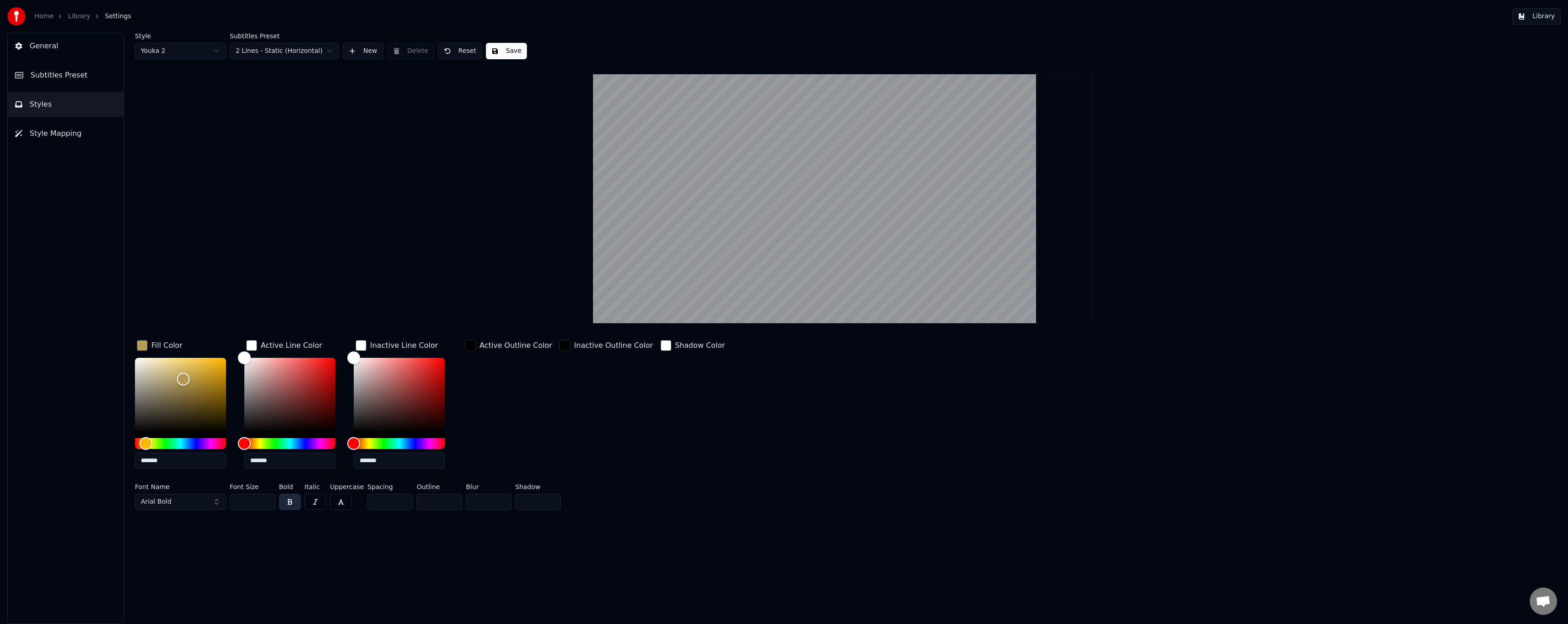
type input "*******"
click at [544, 405] on div "Active Outline Color" at bounding box center [508, 407] width 91 height 138
click at [470, 345] on div "button" at bounding box center [470, 345] width 11 height 11
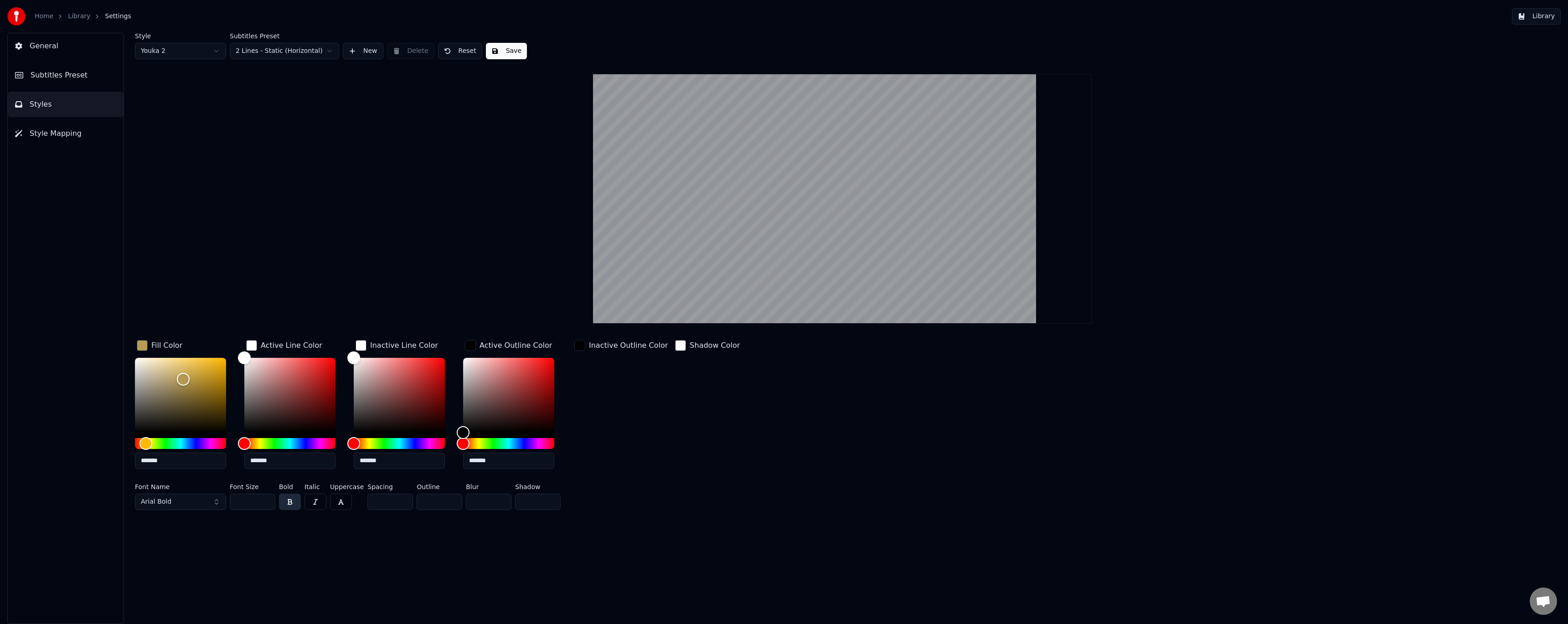
drag, startPoint x: 500, startPoint y: 460, endPoint x: 419, endPoint y: 464, distance: 81.1
click at [419, 464] on div "Fill Color ******* Active Line Color ******* Inactive Line Color ******* Active…" at bounding box center [683, 407] width 1098 height 138
paste input "text"
type input "*******"
click at [612, 386] on div "Inactive Outline Color" at bounding box center [620, 407] width 97 height 138
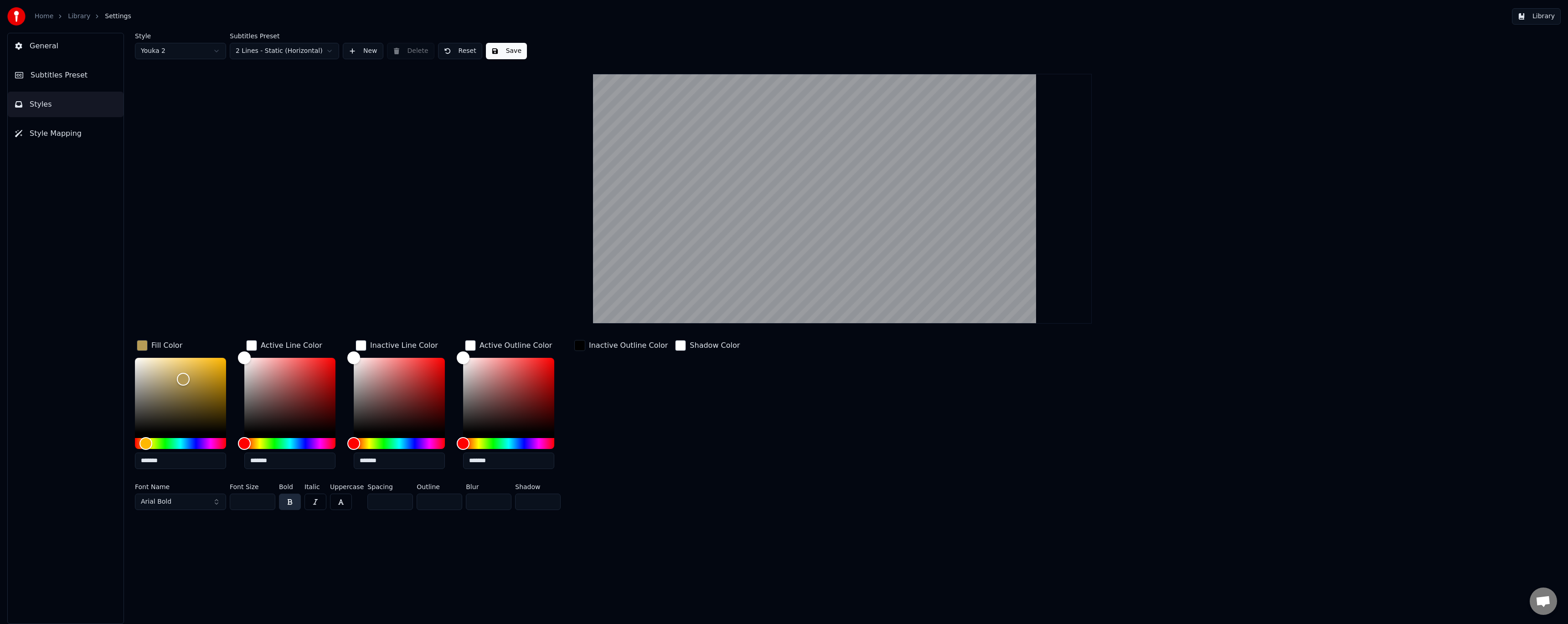
click at [613, 347] on div "Inactive Outline Color" at bounding box center [629, 345] width 79 height 11
drag, startPoint x: 610, startPoint y: 460, endPoint x: 523, endPoint y: 460, distance: 87.0
click at [523, 460] on div "Fill Color ******* Active Line Color ******* Inactive Line Color ******* Active…" at bounding box center [683, 407] width 1098 height 138
paste input "text"
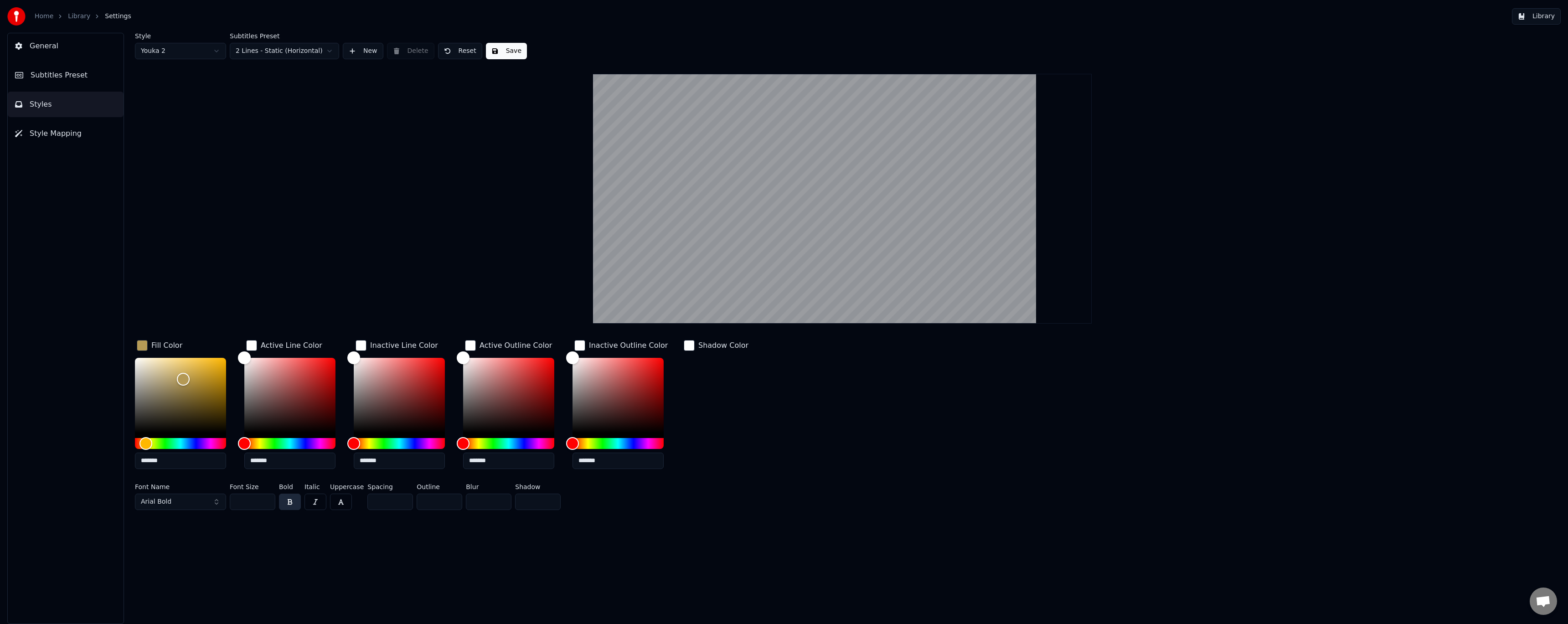
type input "*******"
click at [711, 386] on div "Shadow Color" at bounding box center [716, 407] width 69 height 138
drag, startPoint x: 184, startPoint y: 501, endPoint x: 84, endPoint y: 491, distance: 100.5
click at [84, 491] on div "General Subtitles Preset Styles Style Mapping Style Youka 2 Subtitles Preset 2 …" at bounding box center [784, 328] width 1568 height 591
drag, startPoint x: 184, startPoint y: 501, endPoint x: 849, endPoint y: 622, distance: 675.9
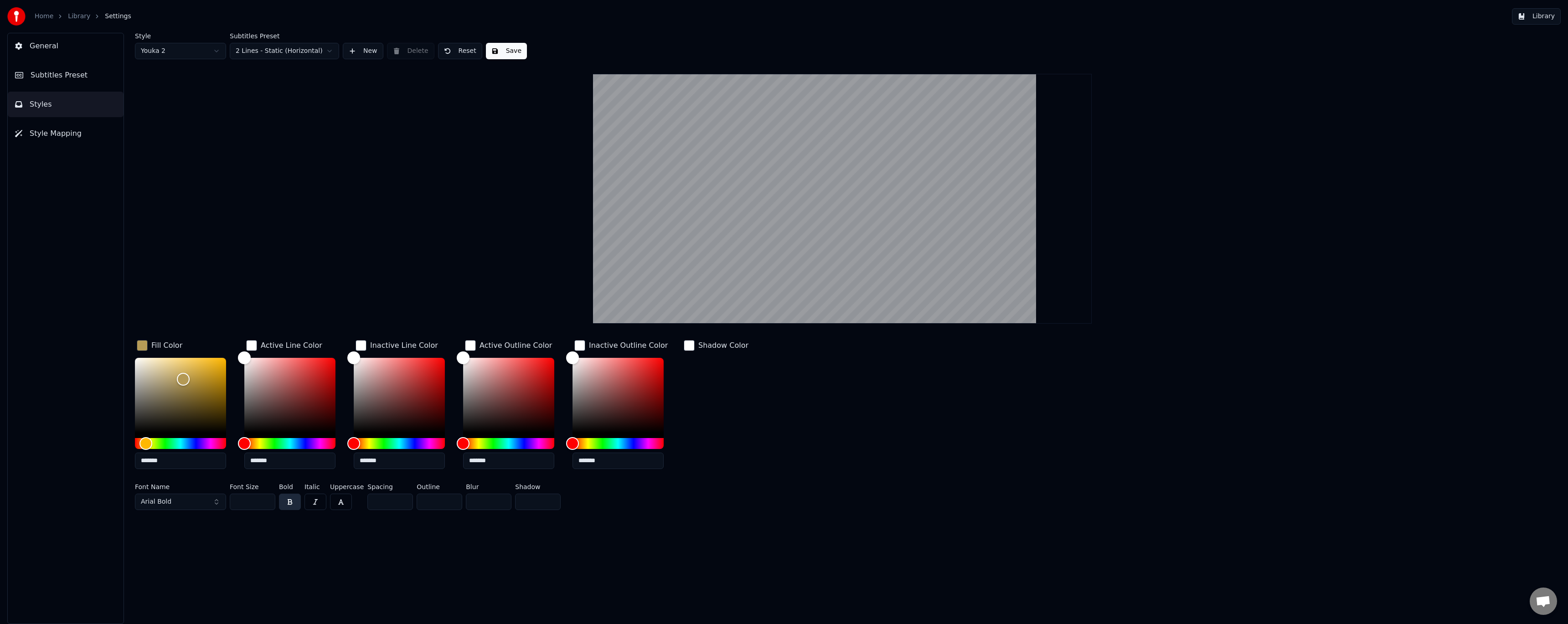
click at [184, 501] on button "Arial Bold" at bounding box center [181, 502] width 91 height 17
click at [210, 501] on button "Arial Bold" at bounding box center [181, 502] width 91 height 17
click at [215, 501] on button "Arial Bold" at bounding box center [181, 502] width 91 height 17
click at [217, 501] on button "Arial Bold" at bounding box center [181, 502] width 91 height 17
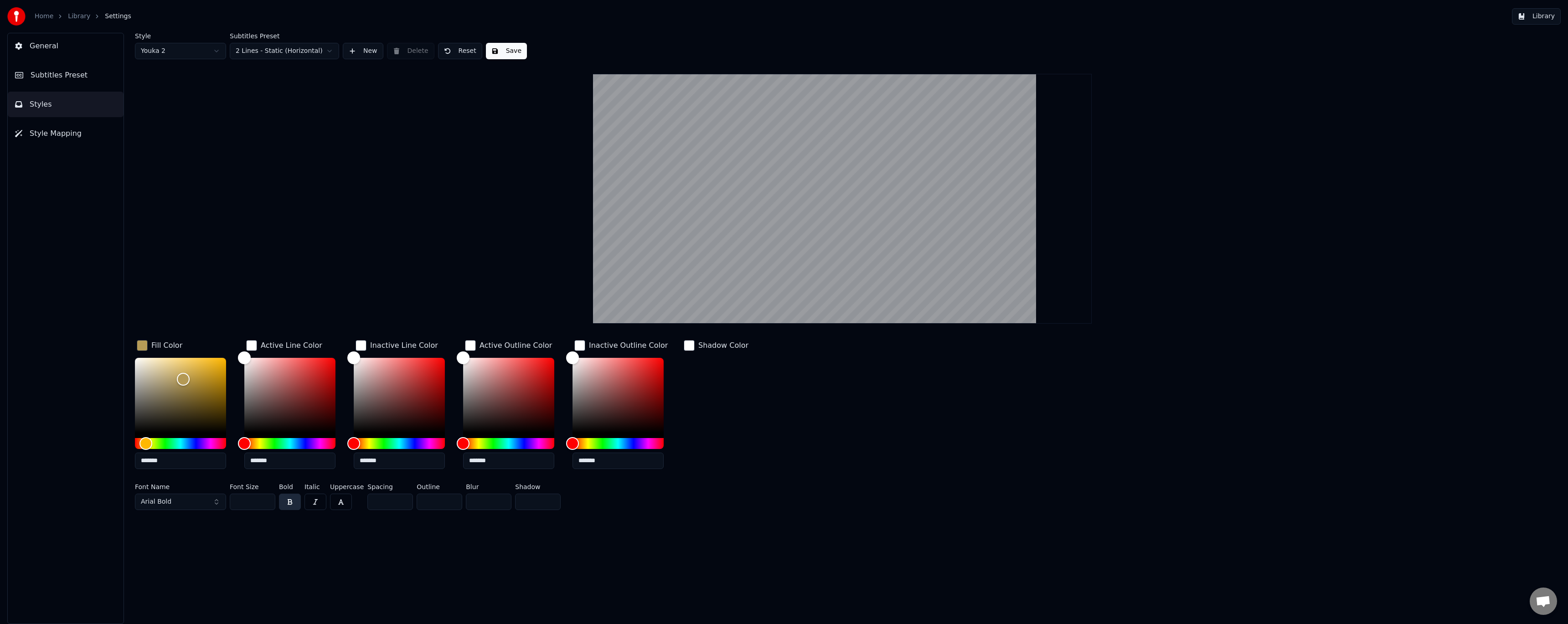
click at [211, 501] on button "Arial Bold" at bounding box center [181, 502] width 91 height 17
click at [395, 235] on div "Style Youka 2 Subtitles Preset 2 Lines - Static (Horizontal) New Delete Reset S…" at bounding box center [842, 273] width 1415 height 481
click at [206, 499] on button "Arial Bold" at bounding box center [181, 502] width 91 height 17
click at [216, 499] on button "Arial Bold" at bounding box center [181, 502] width 91 height 17
click at [216, 504] on button "Arial Bold" at bounding box center [181, 502] width 91 height 17
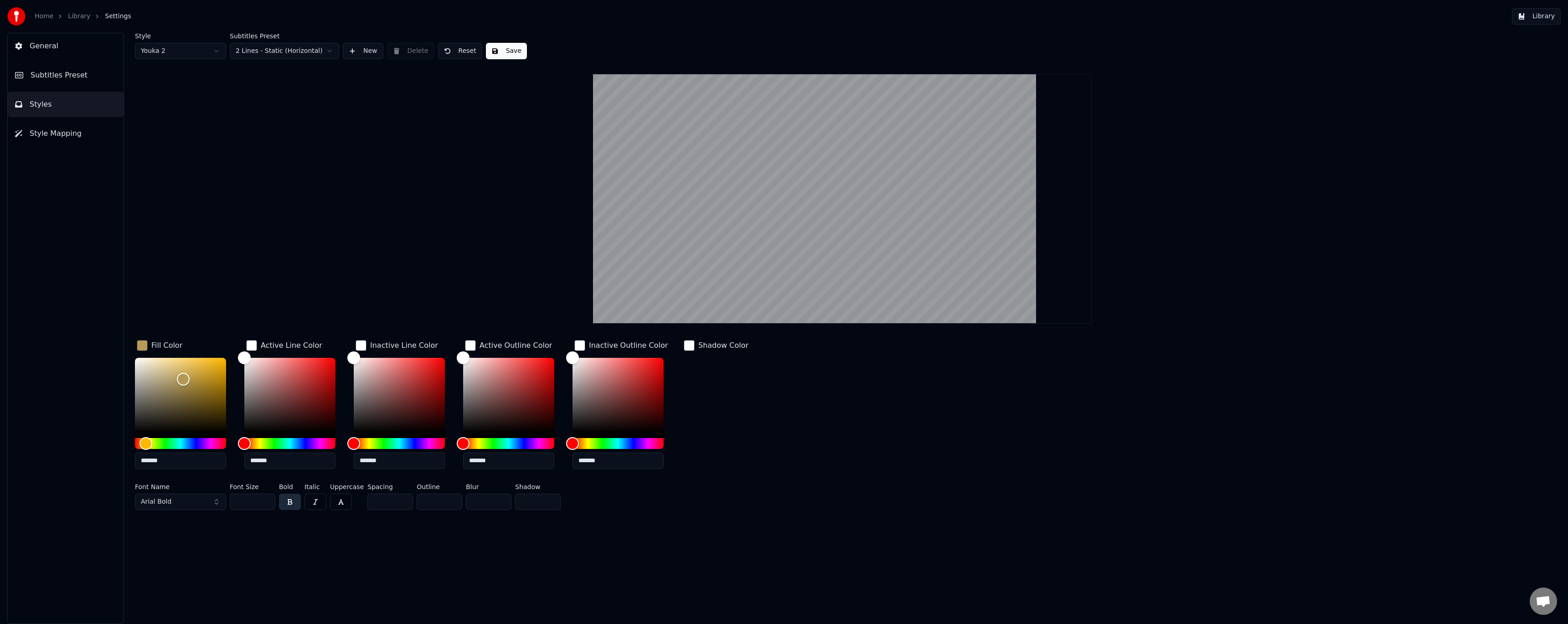
click at [198, 500] on button "Arial Bold" at bounding box center [181, 502] width 91 height 17
click at [182, 501] on button "Arial Bold" at bounding box center [181, 502] width 91 height 17
drag, startPoint x: 182, startPoint y: 501, endPoint x: 830, endPoint y: 623, distance: 659.4
click at [182, 501] on button "Arial Bold" at bounding box center [181, 502] width 91 height 17
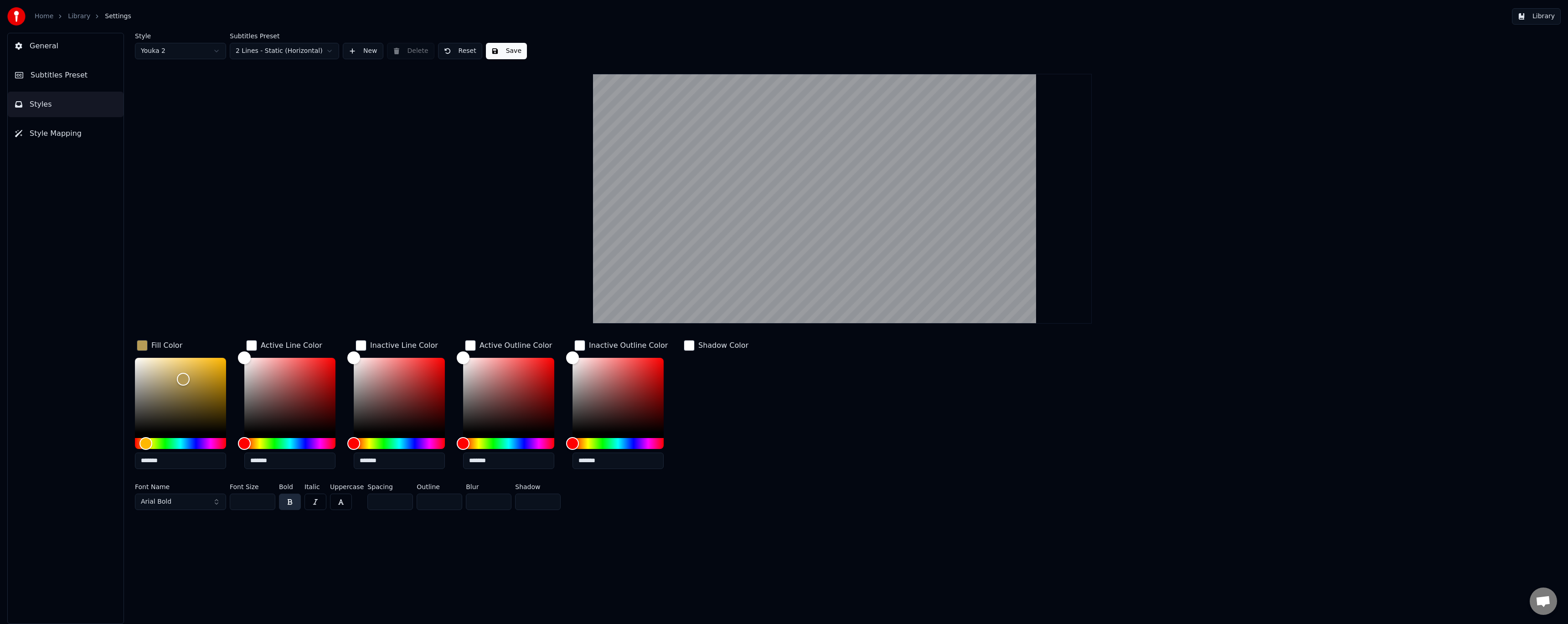
click at [214, 500] on button "Arial Bold" at bounding box center [181, 502] width 91 height 17
click at [208, 501] on button "Arial Bold" at bounding box center [181, 502] width 91 height 17
drag, startPoint x: 164, startPoint y: 503, endPoint x: 702, endPoint y: 368, distance: 554.7
click at [164, 504] on span "Arial Bold" at bounding box center [156, 502] width 30 height 9
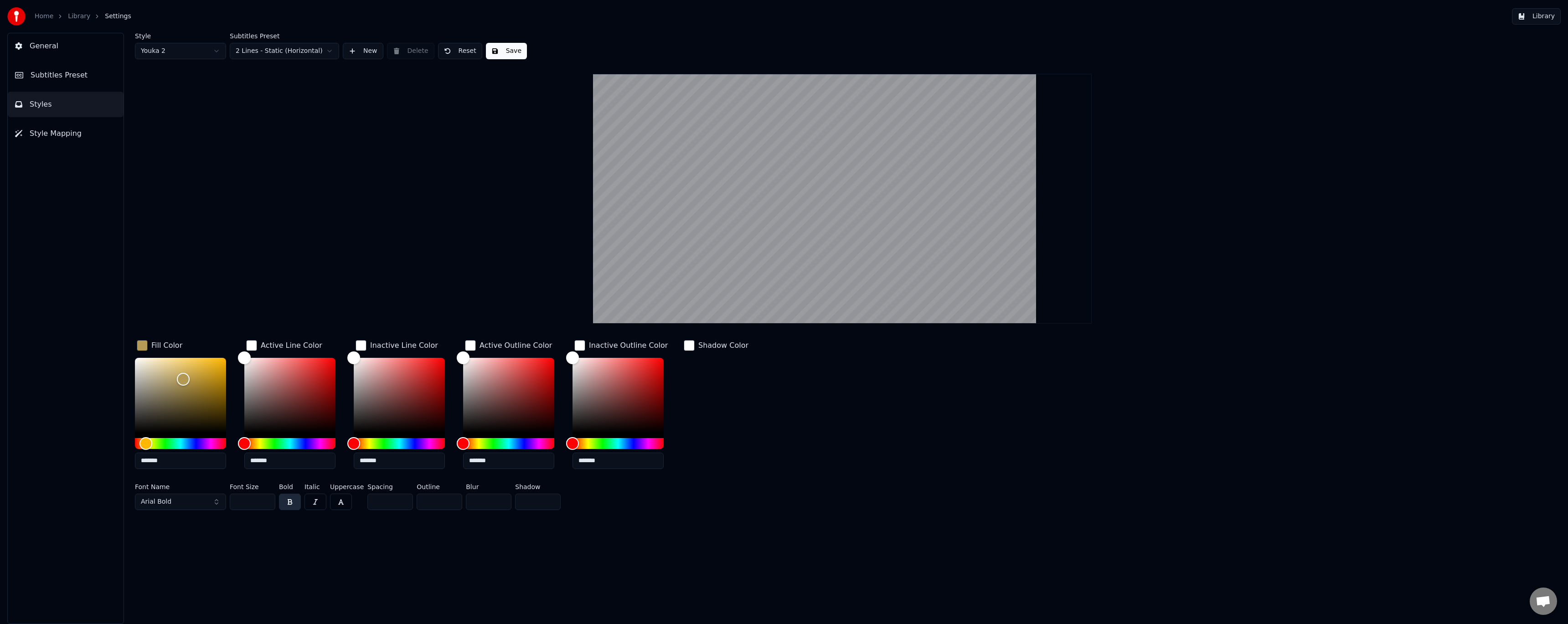
click at [181, 502] on button "Arial Bold" at bounding box center [181, 502] width 91 height 17
click at [184, 502] on button "Arial Bold" at bounding box center [181, 502] width 91 height 17
click at [184, 502] on button "Arial Bold" at bounding box center [181, 502] width 91 height 17
click at [215, 502] on button "Arial Bold" at bounding box center [181, 502] width 91 height 17
click at [199, 502] on button "Arial Bold" at bounding box center [181, 502] width 91 height 17
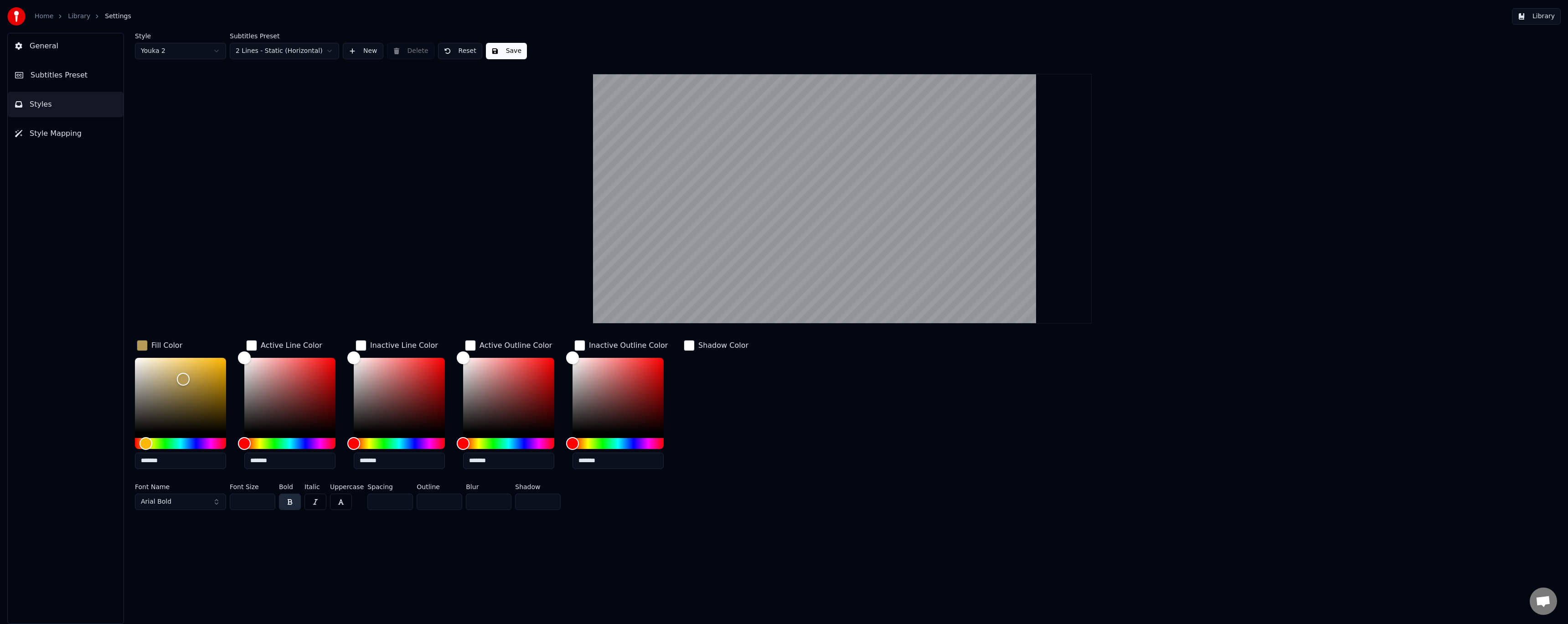
click at [199, 502] on button "Arial Bold" at bounding box center [181, 502] width 91 height 17
click at [732, 402] on div "Shadow Color" at bounding box center [716, 407] width 69 height 138
drag, startPoint x: 702, startPoint y: 368, endPoint x: 503, endPoint y: 114, distance: 322.7
click at [703, 370] on div "Shadow Color" at bounding box center [716, 407] width 69 height 138
click at [509, 52] on button "Save" at bounding box center [507, 51] width 41 height 17
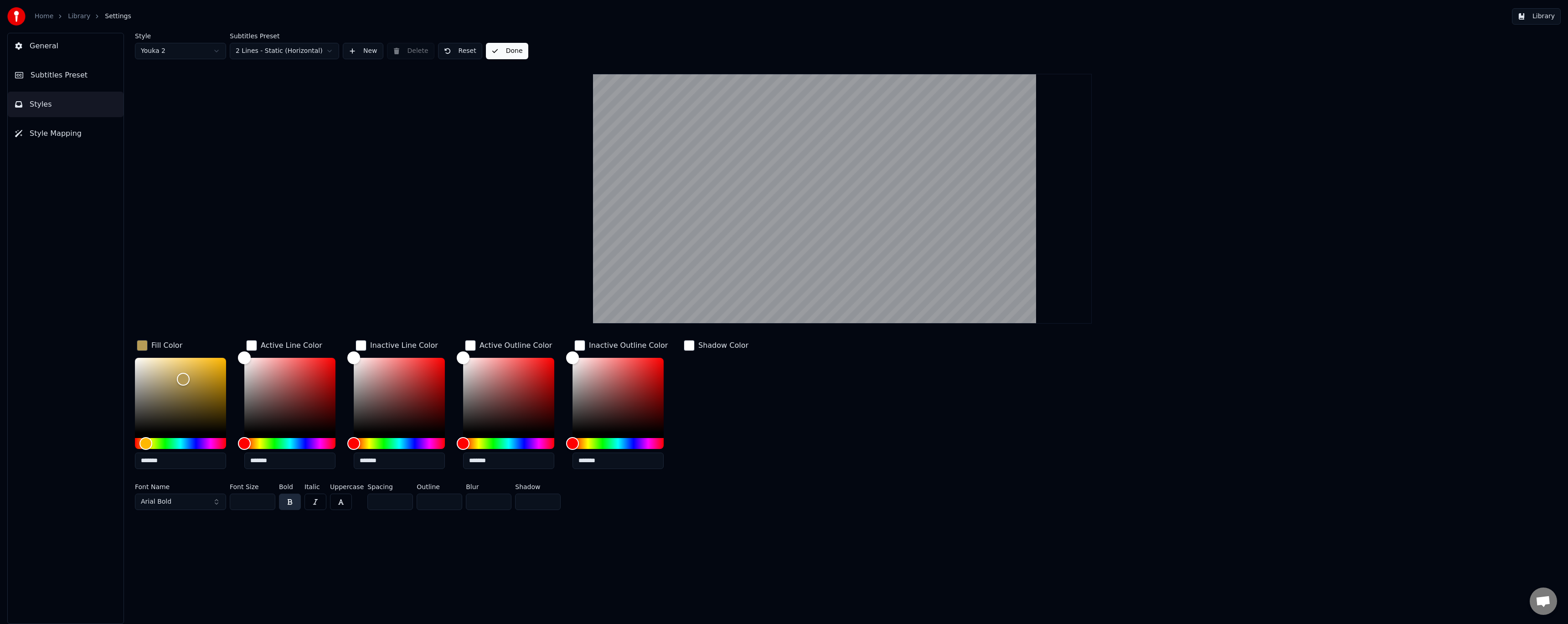
click at [184, 503] on button "Arial Bold" at bounding box center [181, 502] width 91 height 17
click at [500, 54] on button "Save" at bounding box center [507, 51] width 41 height 17
click at [87, 132] on button "Style Mapping" at bounding box center [66, 134] width 116 height 26
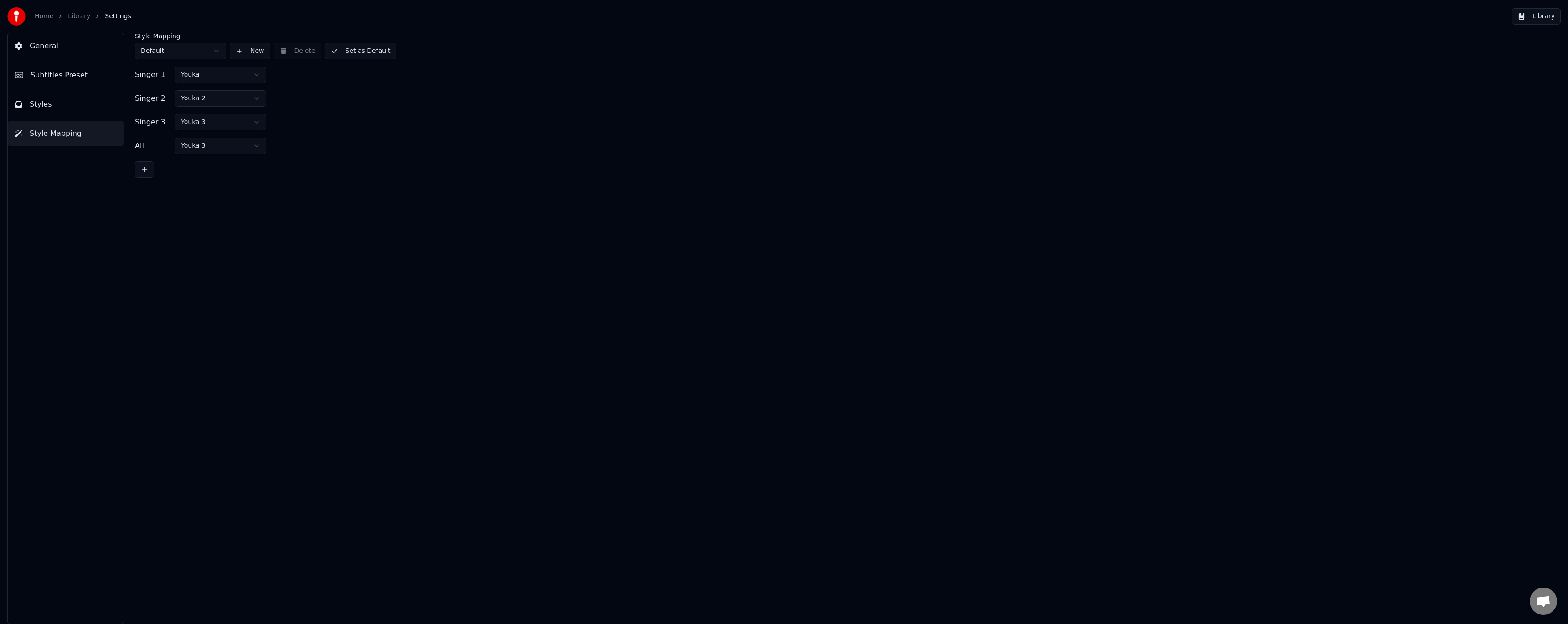
click at [203, 77] on html "Home Library Settings Library General Subtitles Preset Styles Style Mapping Sty…" at bounding box center [784, 312] width 1568 height 624
click at [220, 126] on html "Home Library Settings Library General Subtitles Preset Styles Style Mapping Sty…" at bounding box center [784, 312] width 1568 height 624
click at [221, 152] on html "Home Library Settings Library General Subtitles Preset Styles Style Mapping Sty…" at bounding box center [784, 312] width 1568 height 624
click at [299, 98] on div "Singer 2 Youka 2" at bounding box center [842, 98] width 1415 height 17
click at [216, 51] on html "Home Library Settings Library General Subtitles Preset Styles Style Mapping Sty…" at bounding box center [784, 312] width 1568 height 624
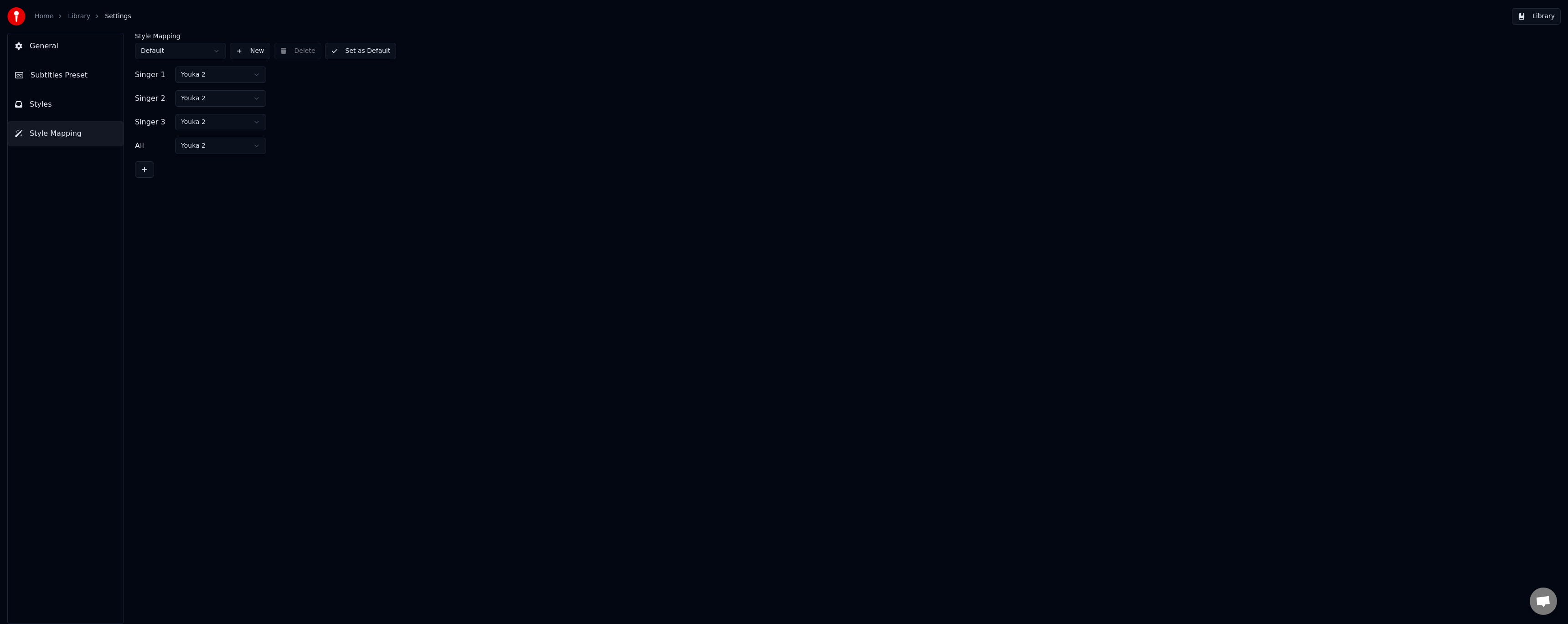
click at [216, 51] on html "Home Library Settings Library General Subtitles Preset Styles Style Mapping Sty…" at bounding box center [784, 312] width 1568 height 624
click at [309, 78] on div "Singer 1 Youka 2" at bounding box center [842, 75] width 1415 height 17
click at [351, 53] on button "Set as Default" at bounding box center [361, 51] width 72 height 17
click at [72, 101] on button "Styles" at bounding box center [66, 104] width 116 height 26
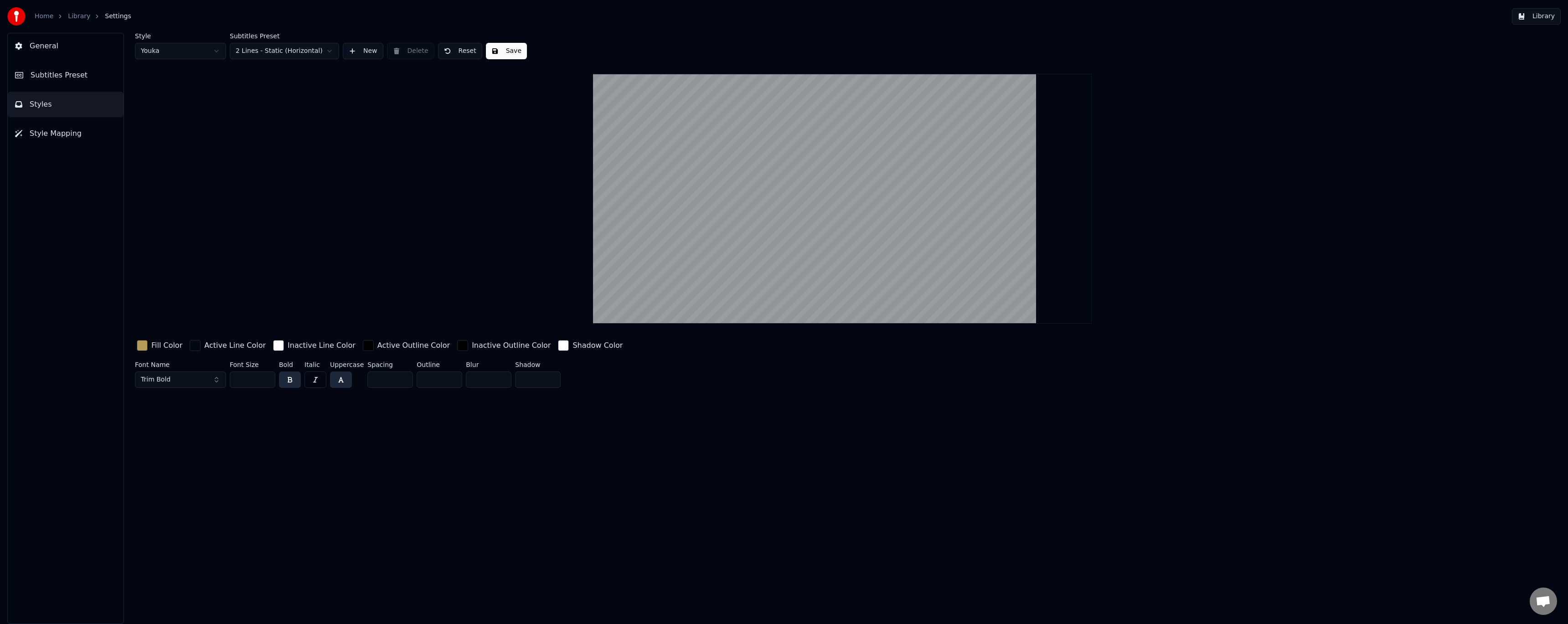
click at [64, 130] on span "Style Mapping" at bounding box center [56, 133] width 52 height 11
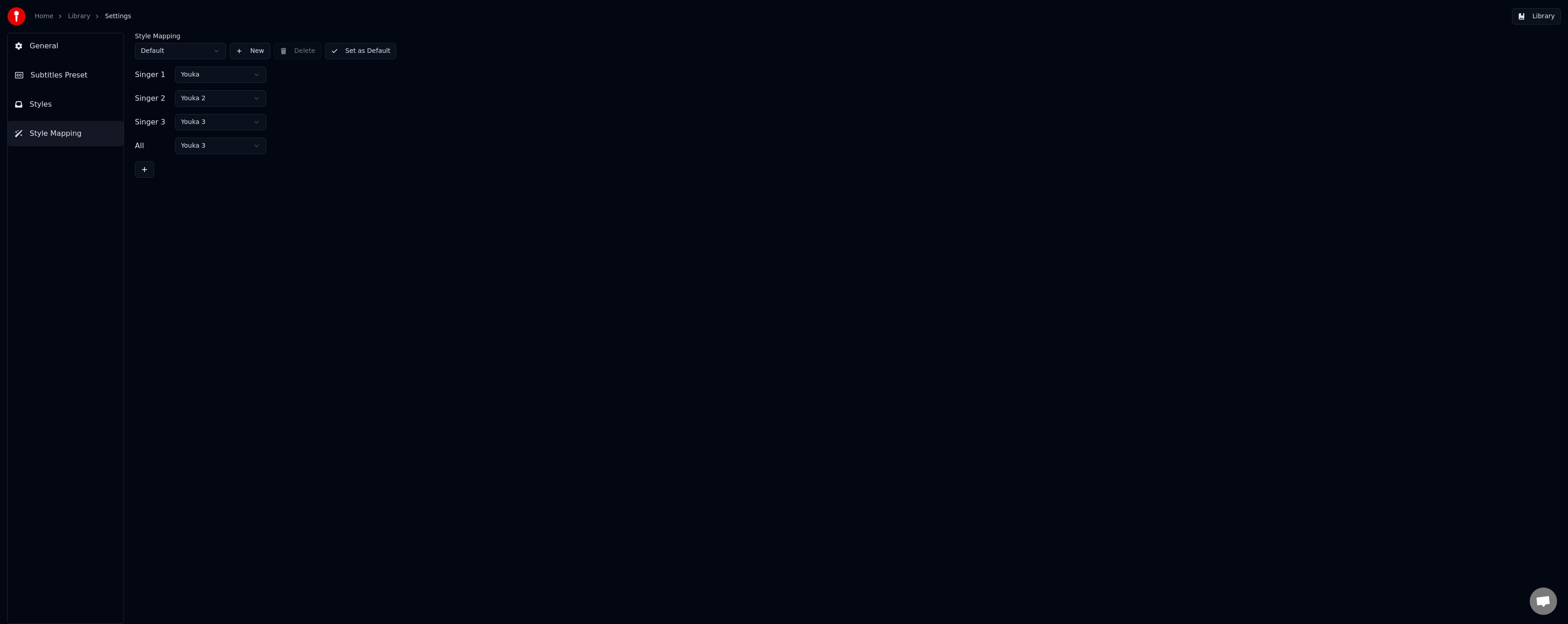
click at [213, 71] on html "Home Library Settings Library General Subtitles Preset Styles Style Mapping Sty…" at bounding box center [784, 312] width 1568 height 624
click at [258, 98] on html "Home Library Settings Library General Subtitles Preset Styles Style Mapping Sty…" at bounding box center [784, 312] width 1568 height 624
click at [235, 123] on html "Home Library Settings Library General Subtitles Preset Styles Style Mapping Sty…" at bounding box center [784, 312] width 1568 height 624
click at [226, 146] on html "Home Library Settings Library General Subtitles Preset Styles Style Mapping Sty…" at bounding box center [784, 312] width 1568 height 624
click at [327, 108] on div "Singer 1 Youka 2 Singer 2 Youka Singer 3 Youka All Youka" at bounding box center [842, 122] width 1415 height 111
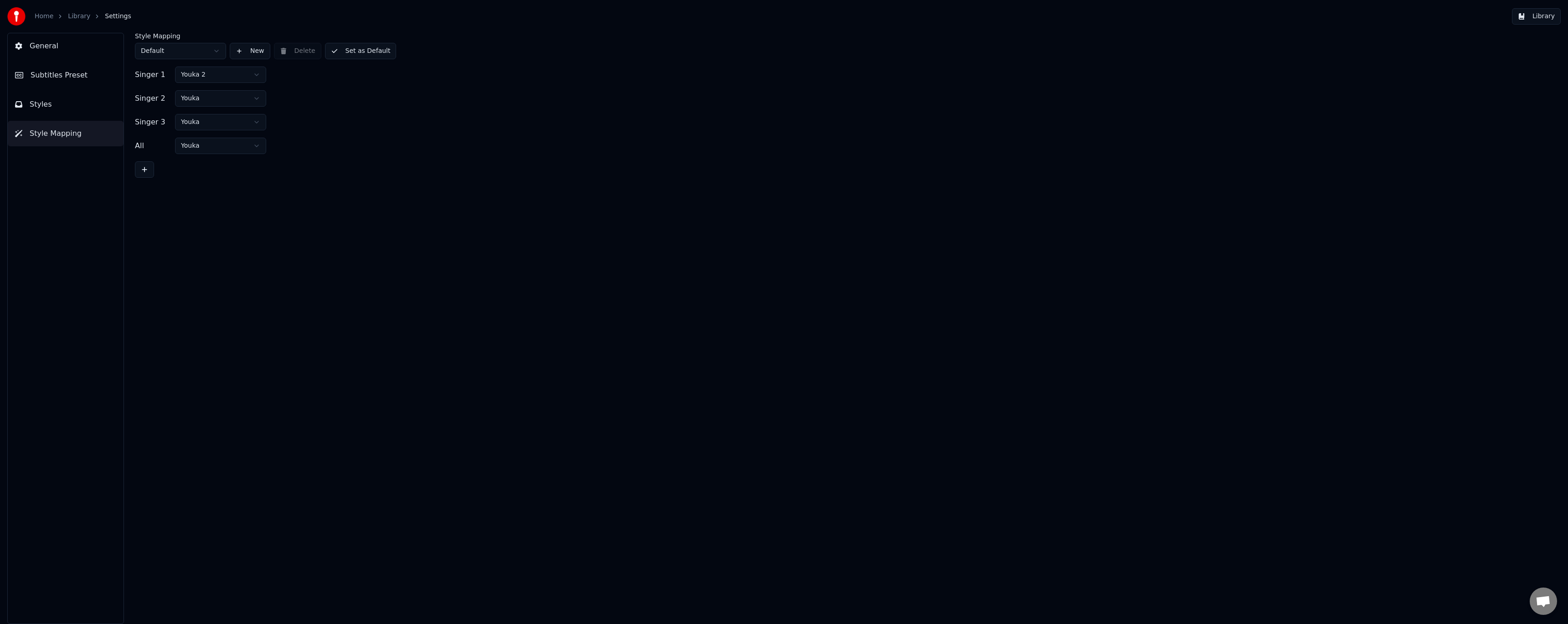
click at [354, 52] on button "Set as Default" at bounding box center [361, 51] width 72 height 17
click at [71, 75] on span "Subtitles Preset" at bounding box center [59, 75] width 57 height 11
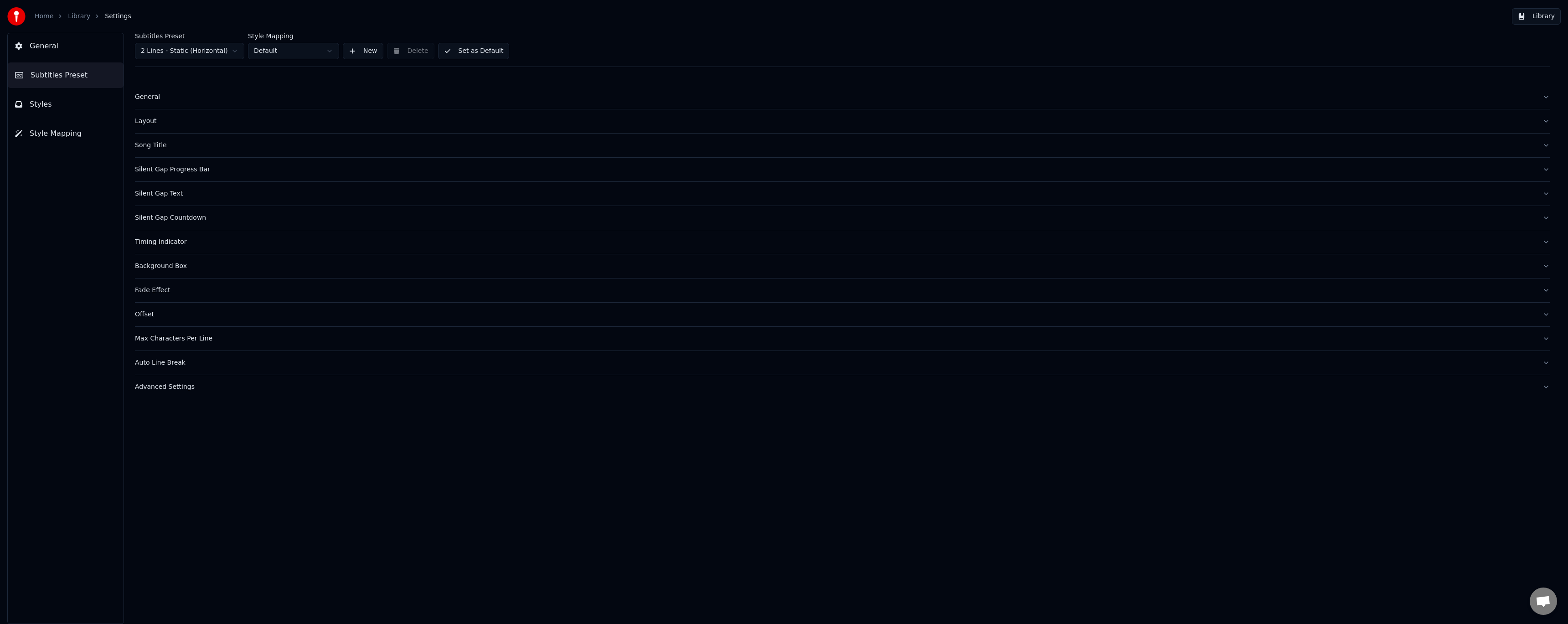
click at [150, 119] on div "Layout" at bounding box center [835, 121] width 1400 height 9
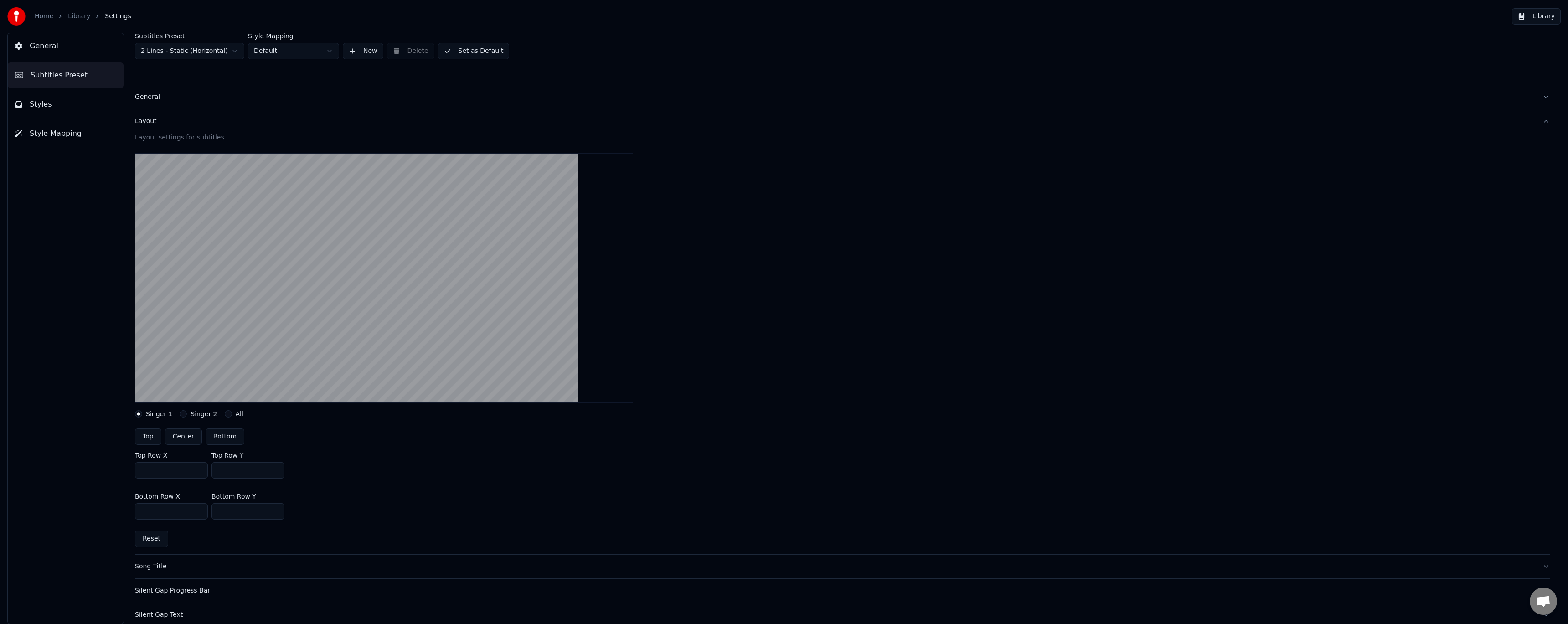
click at [185, 440] on button "Center" at bounding box center [184, 437] width 37 height 17
type input "***"
click at [73, 18] on link "Library" at bounding box center [78, 17] width 22 height 9
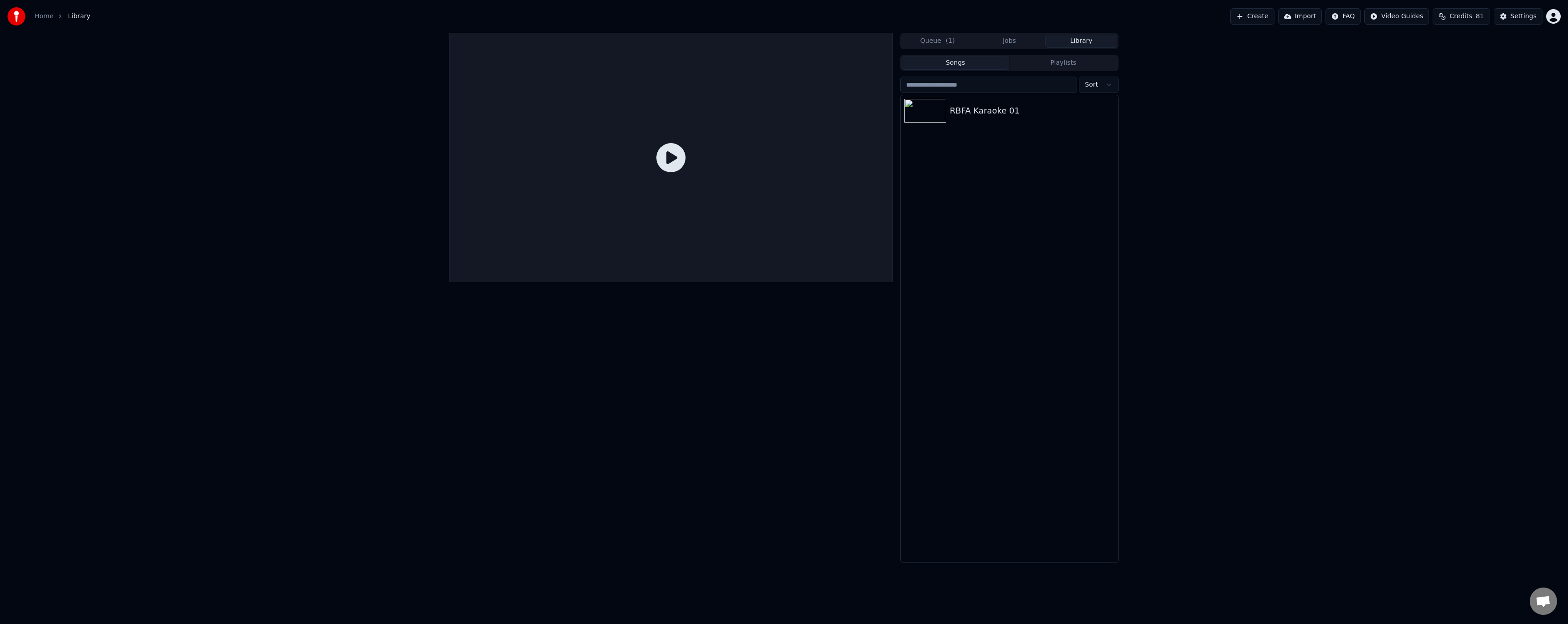
click at [981, 117] on div "RBFA Karaoke 01" at bounding box center [1032, 110] width 165 height 13
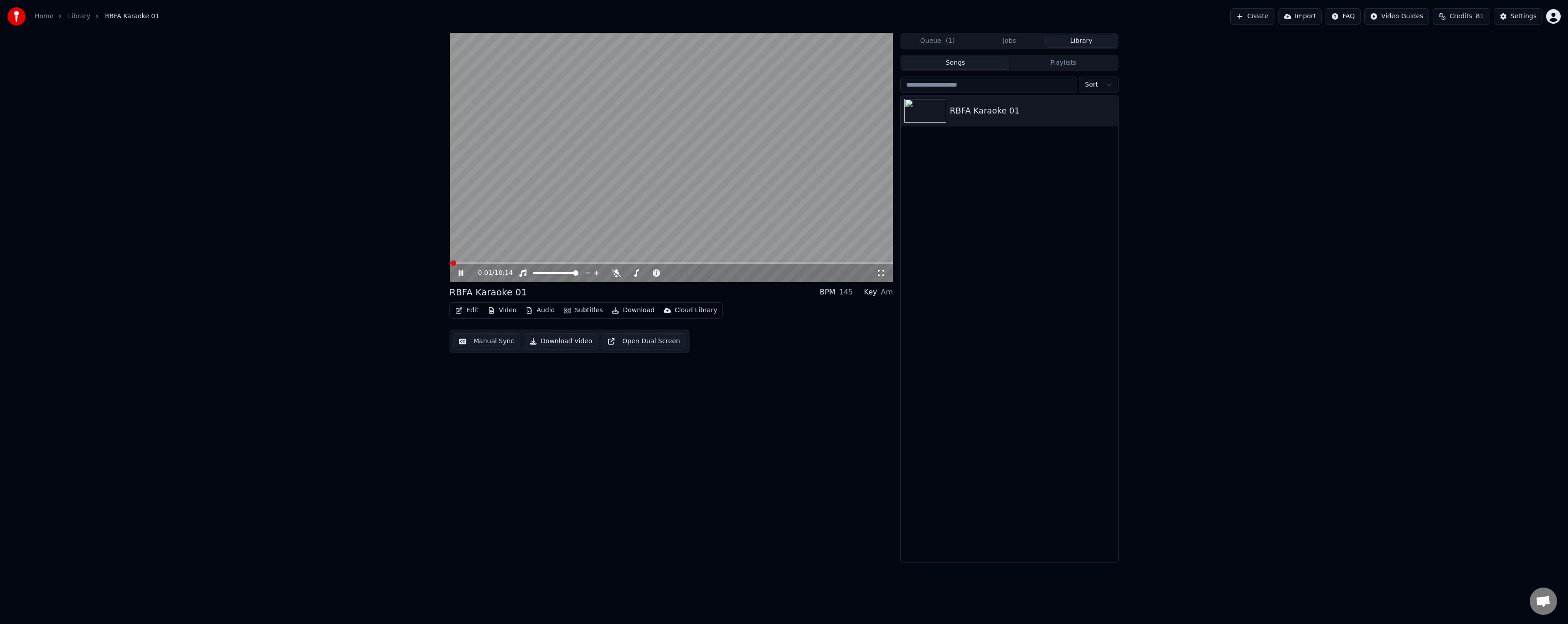
click at [479, 263] on span at bounding box center [671, 263] width 443 height 2
click at [465, 273] on icon at bounding box center [467, 274] width 21 height 8
click at [471, 315] on button "Edit" at bounding box center [467, 310] width 30 height 13
click at [497, 380] on div "Style Editor" at bounding box center [488, 378] width 37 height 9
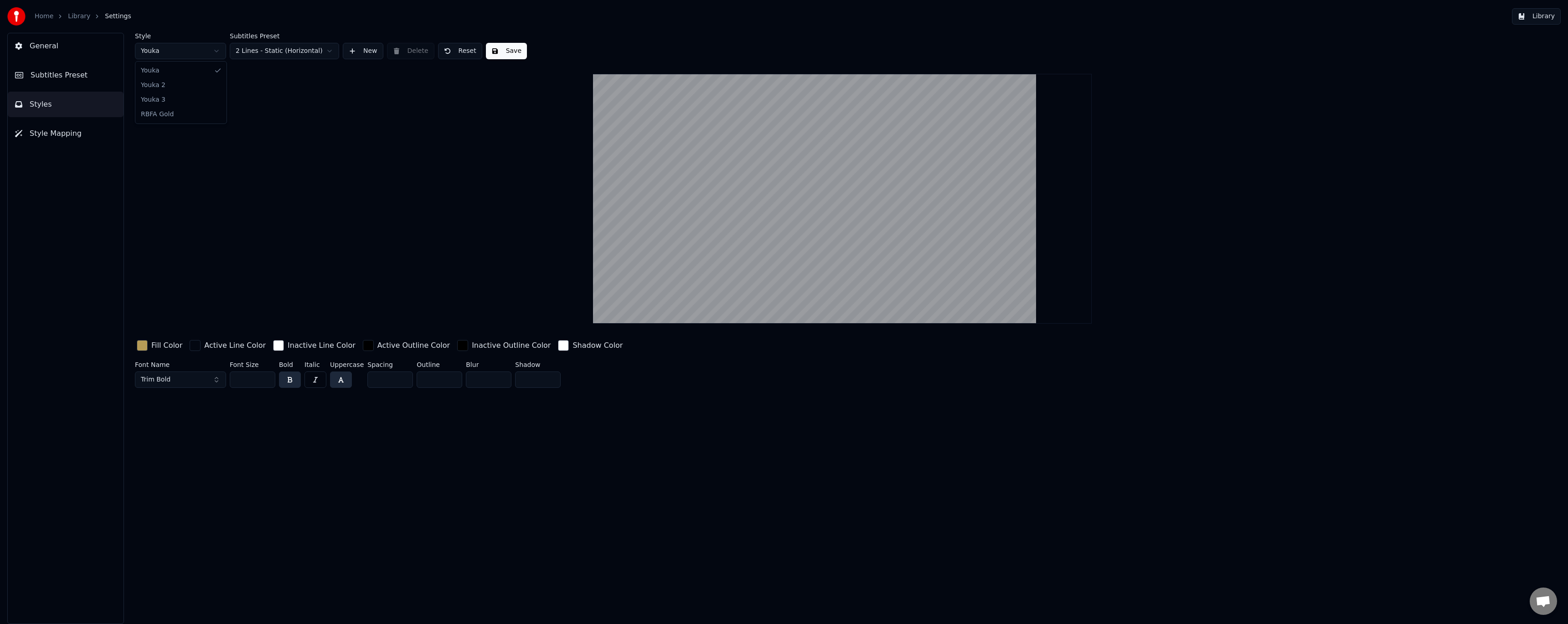
click at [216, 51] on html "Home Library Settings Library General Subtitles Preset Styles Style Mapping Sty…" at bounding box center [784, 312] width 1568 height 624
click at [91, 71] on button "Subtitles Preset" at bounding box center [66, 75] width 116 height 26
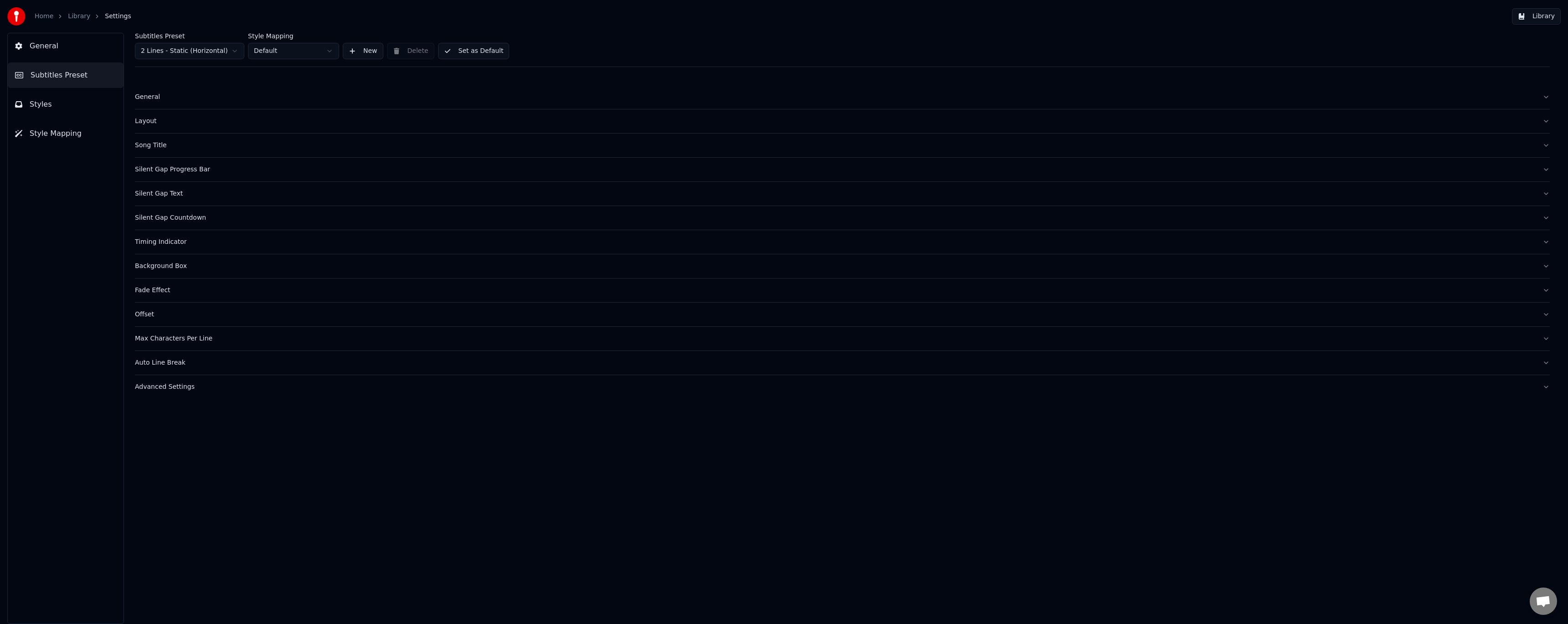
click at [81, 135] on button "Style Mapping" at bounding box center [66, 134] width 116 height 26
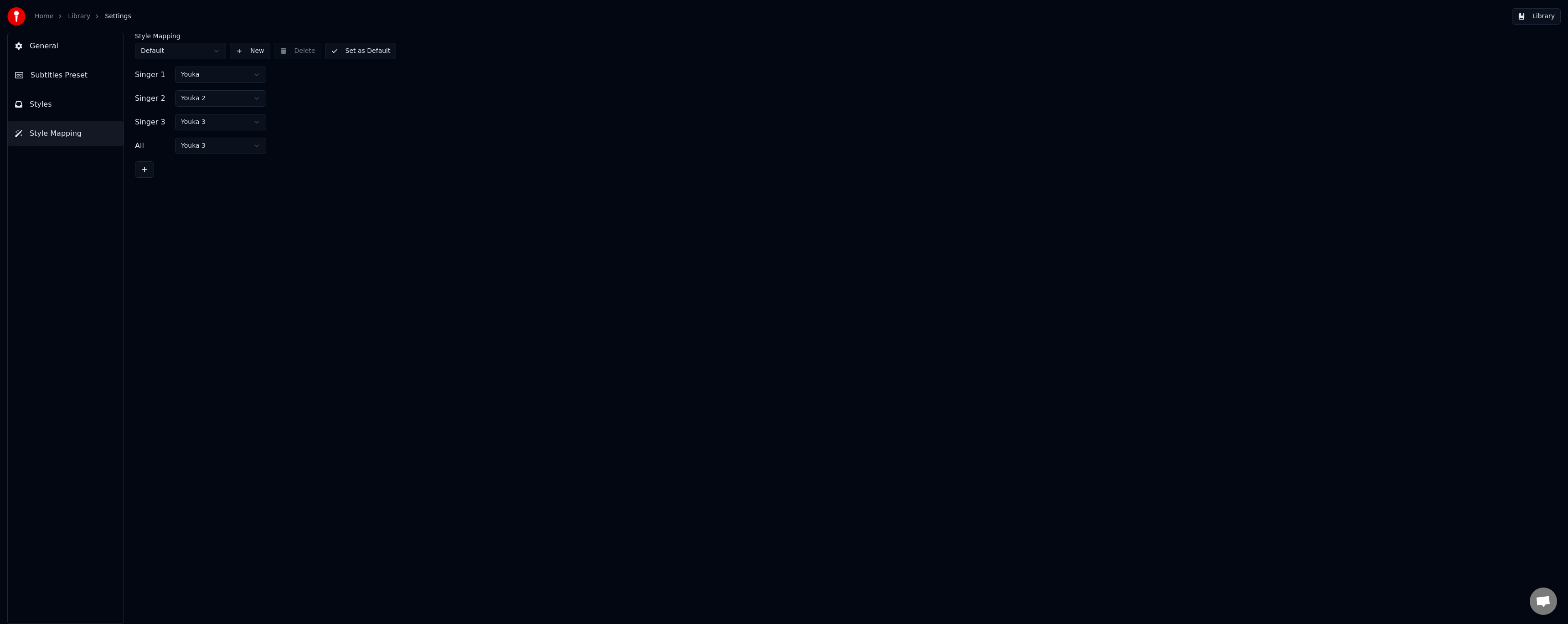
click at [87, 98] on button "Styles" at bounding box center [66, 104] width 116 height 26
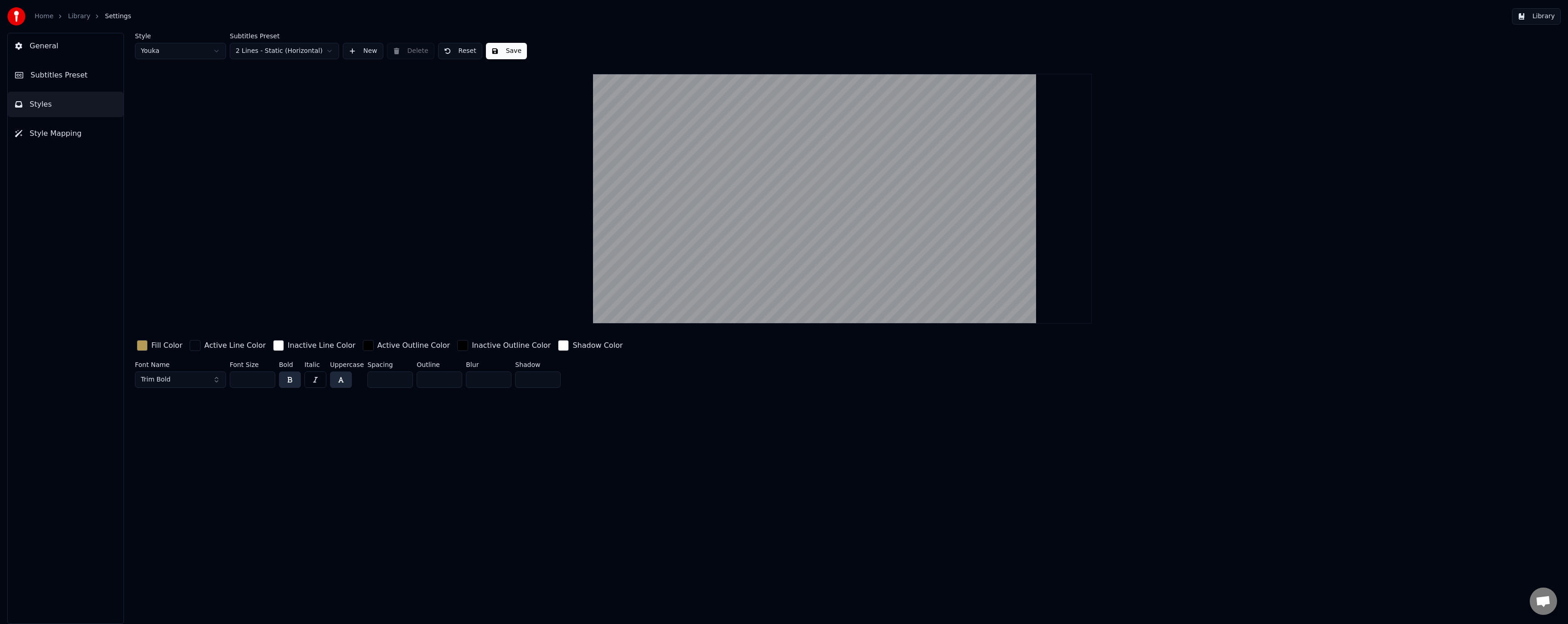
click at [101, 78] on button "Subtitles Preset" at bounding box center [66, 75] width 116 height 26
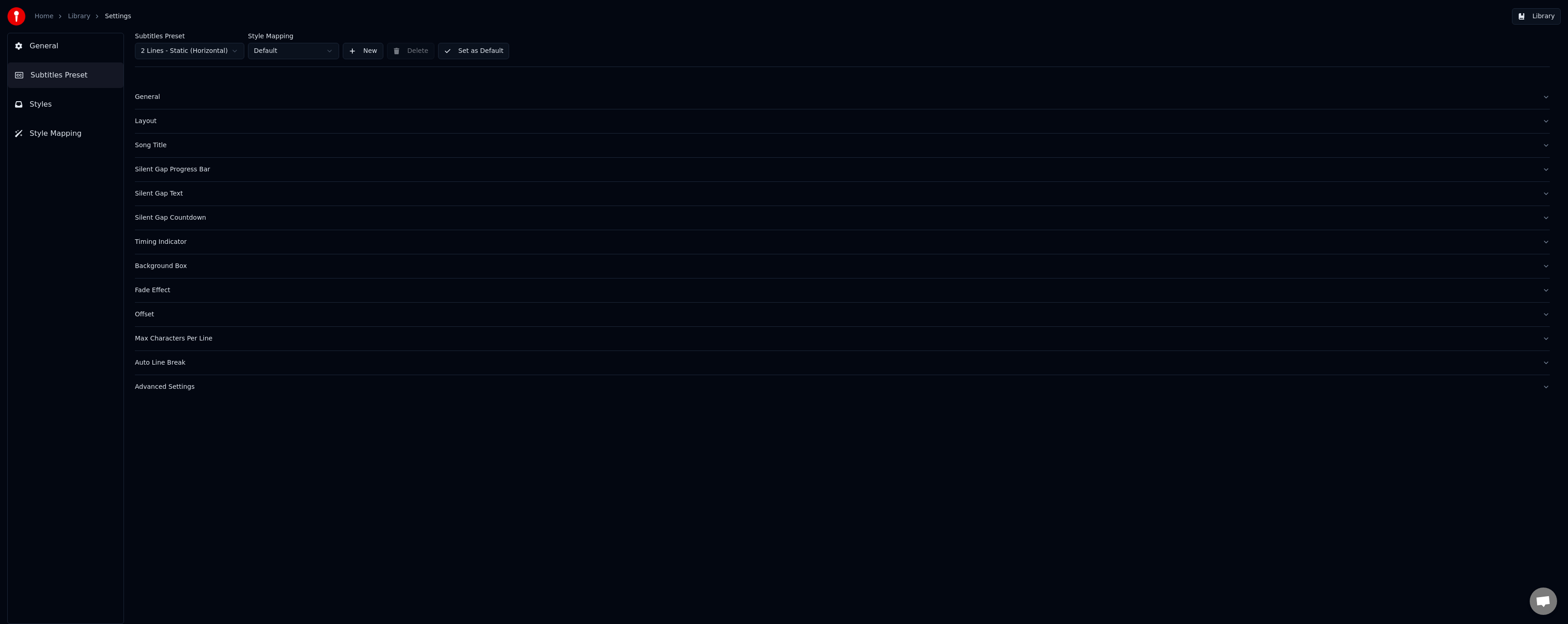
click at [90, 104] on button "Styles" at bounding box center [66, 104] width 116 height 26
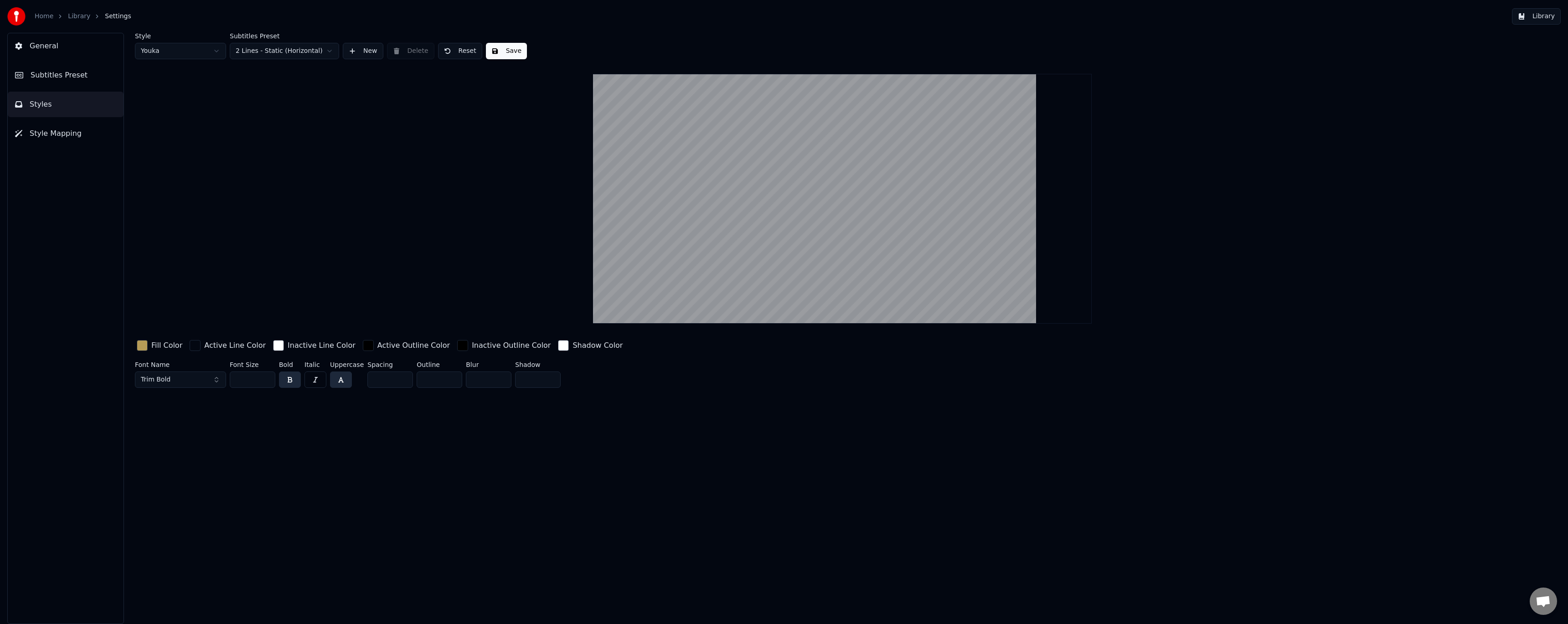
click at [191, 52] on html "Home Library Settings Library General Subtitles Preset Styles Style Mapping Sty…" at bounding box center [784, 312] width 1568 height 624
type input "**"
click at [88, 71] on button "Subtitles Preset" at bounding box center [66, 75] width 116 height 26
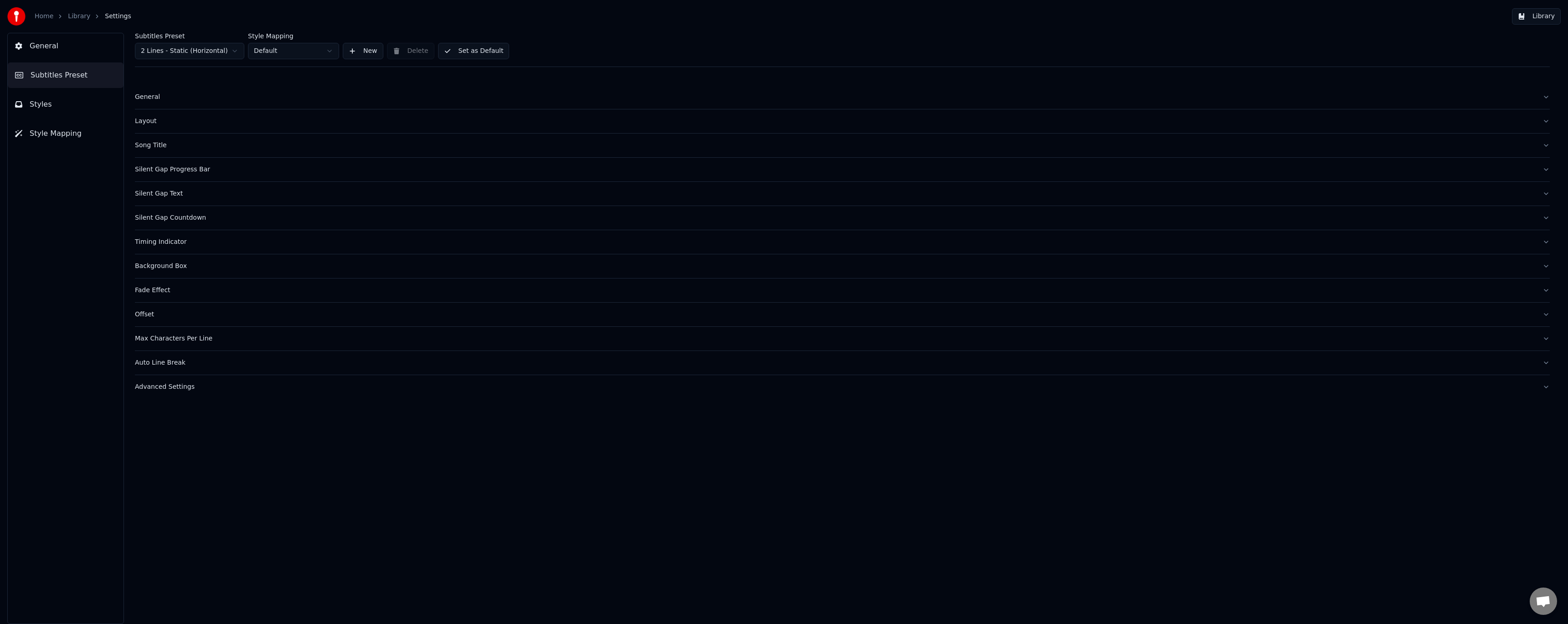
click at [303, 52] on html "Home Library Settings Library General Subtitles Preset Styles Style Mapping Sub…" at bounding box center [784, 312] width 1568 height 624
click at [76, 127] on html "Home Library Settings Library General Subtitles Preset Styles Style Mapping Sub…" at bounding box center [784, 312] width 1568 height 624
click at [66, 134] on span "Style Mapping" at bounding box center [56, 133] width 52 height 11
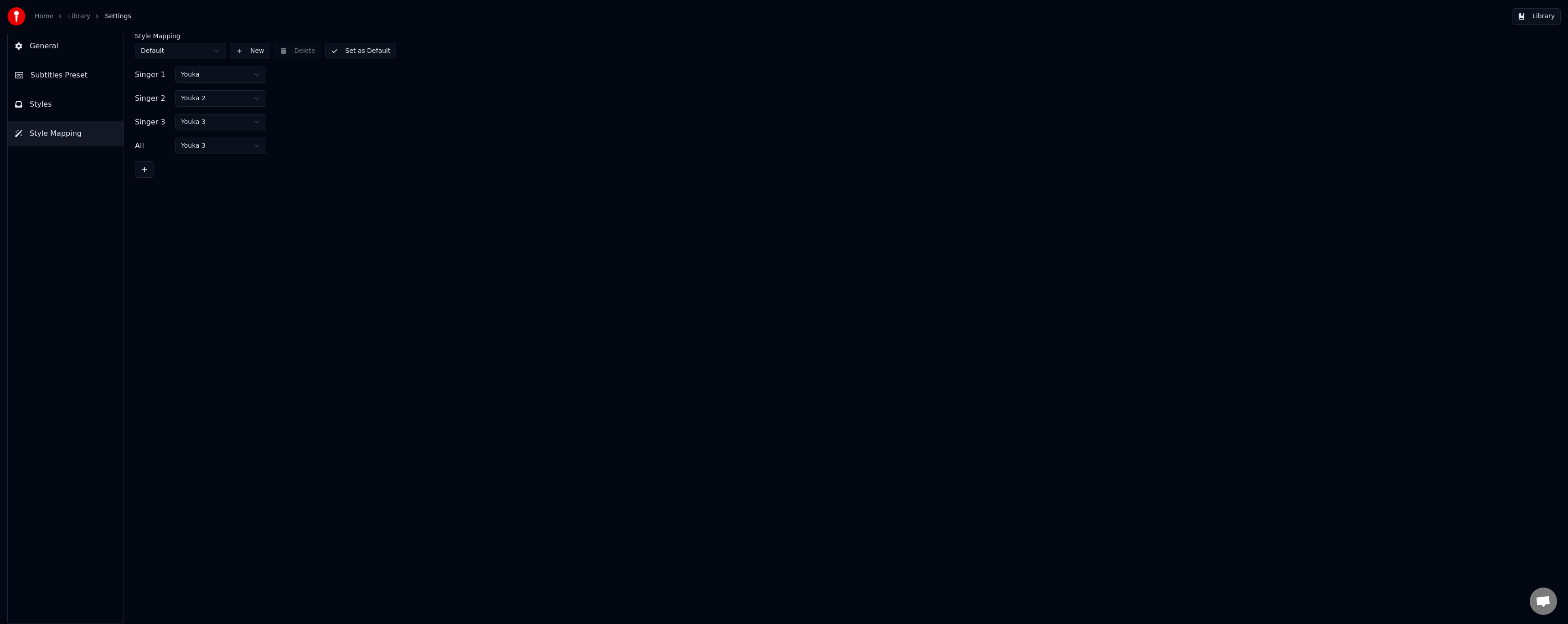
click at [239, 72] on html "Home Library Settings Library General Subtitles Preset Styles Style Mapping Sty…" at bounding box center [784, 312] width 1568 height 624
click at [78, 97] on button "Styles" at bounding box center [66, 104] width 116 height 26
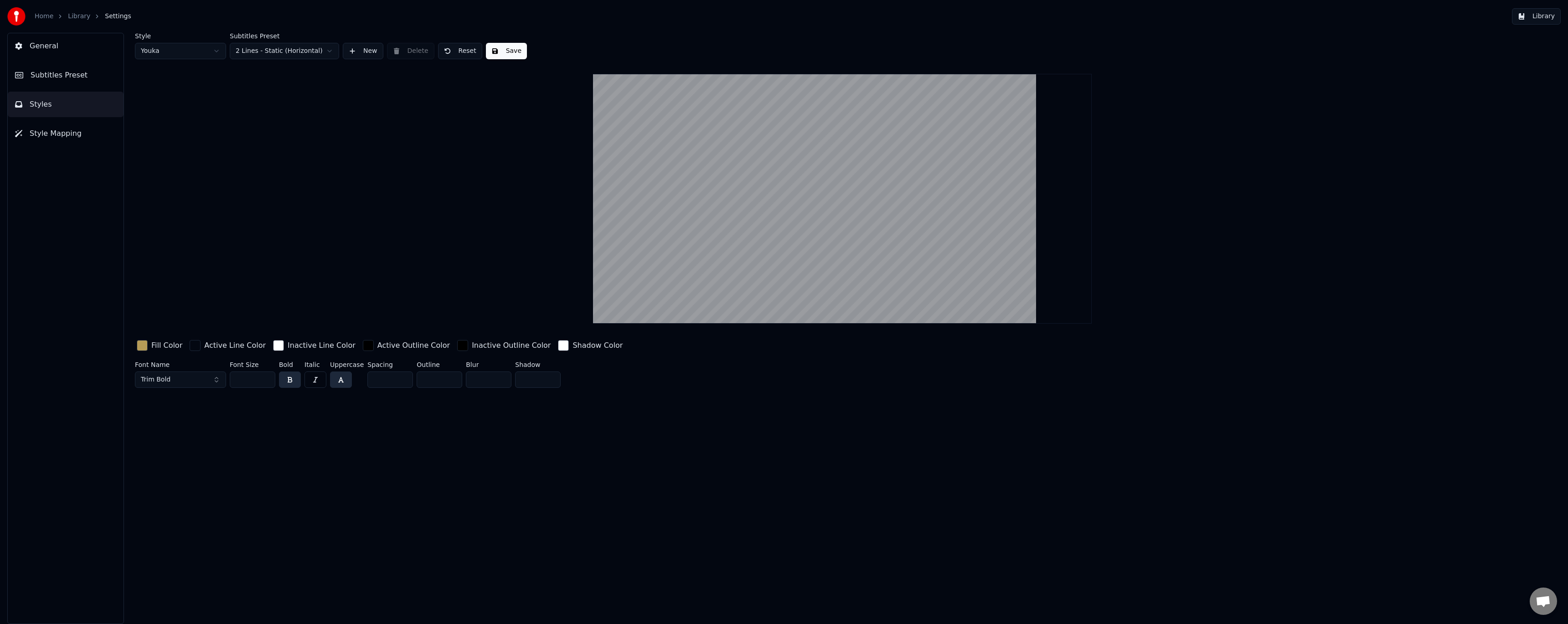
click at [180, 52] on html "Home Library Settings Library General Subtitles Preset Styles Style Mapping Sty…" at bounding box center [784, 312] width 1568 height 624
type input "**"
click at [91, 73] on button "Subtitles Preset" at bounding box center [66, 75] width 116 height 26
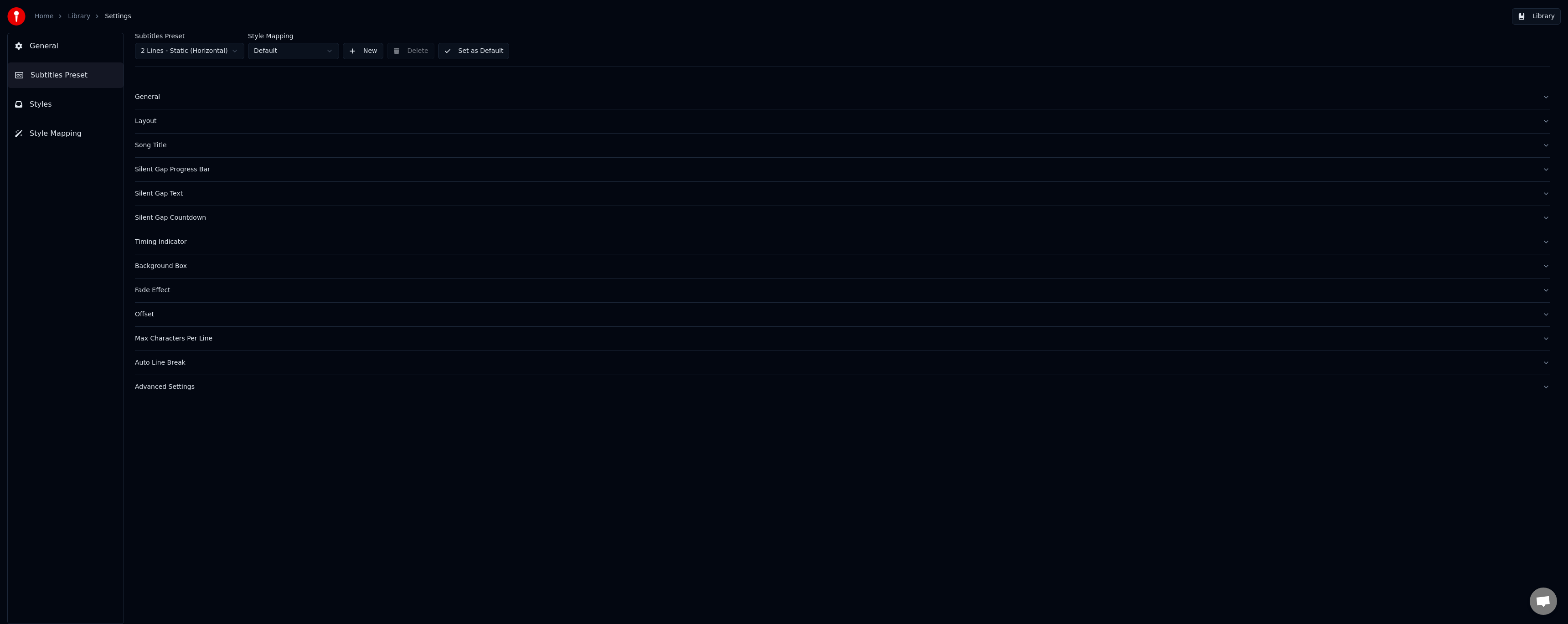
click at [79, 136] on button "Style Mapping" at bounding box center [66, 134] width 116 height 26
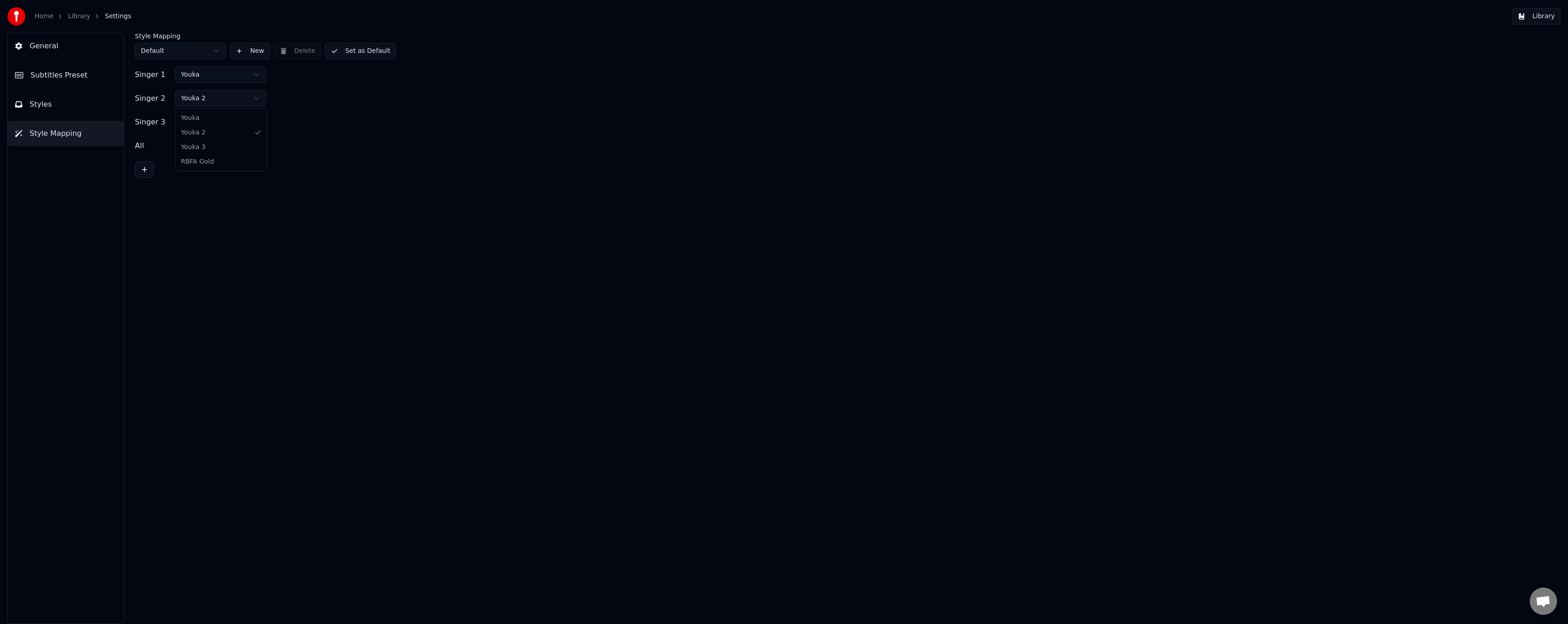
click at [222, 96] on html "Home Library Settings Library General Subtitles Preset Styles Style Mapping Sty…" at bounding box center [784, 312] width 1568 height 624
click at [215, 122] on html "Home Library Settings Library General Subtitles Preset Styles Style Mapping Sty…" at bounding box center [784, 312] width 1568 height 624
click at [217, 147] on html "Home Library Settings Library General Subtitles Preset Styles Style Mapping Sty…" at bounding box center [784, 312] width 1568 height 624
click at [228, 78] on html "Home Library Settings Library General Subtitles Preset Styles Style Mapping Sty…" at bounding box center [784, 312] width 1568 height 624
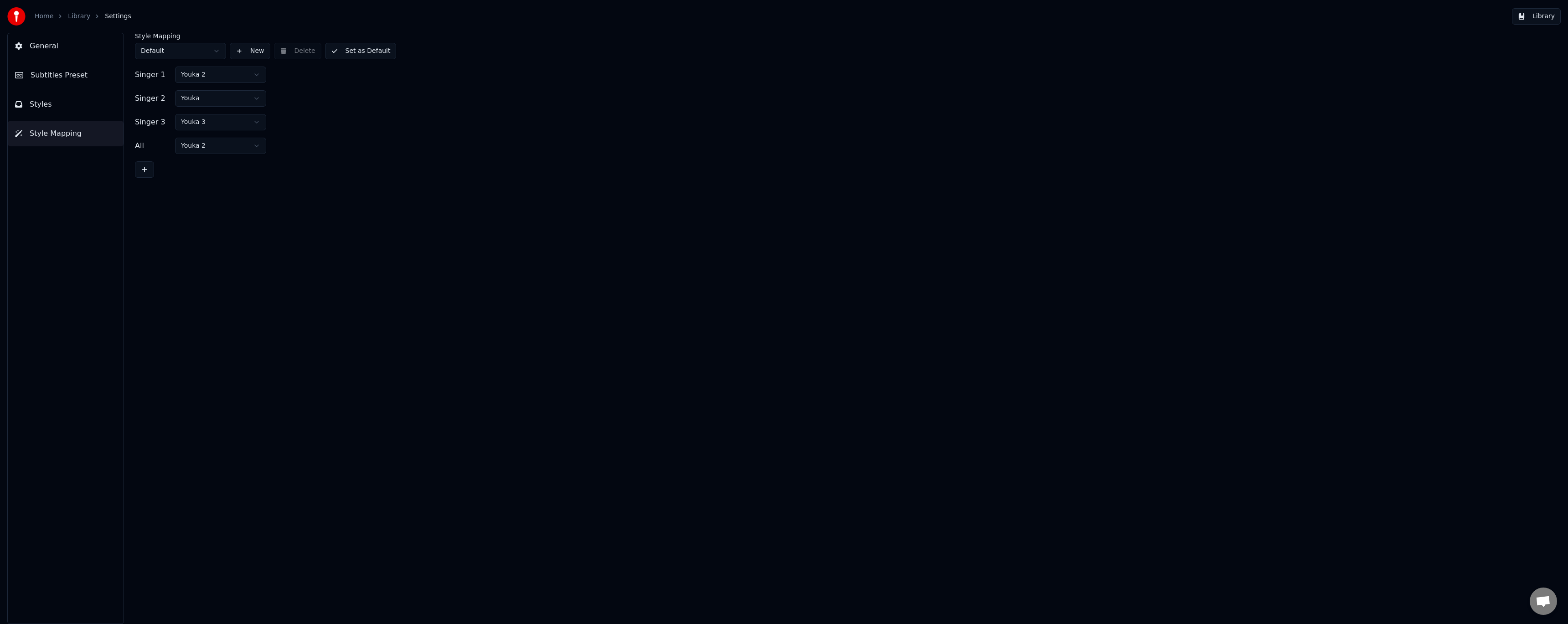
click at [351, 54] on button "Set as Default" at bounding box center [361, 51] width 72 height 17
click at [70, 102] on button "Styles" at bounding box center [66, 104] width 116 height 26
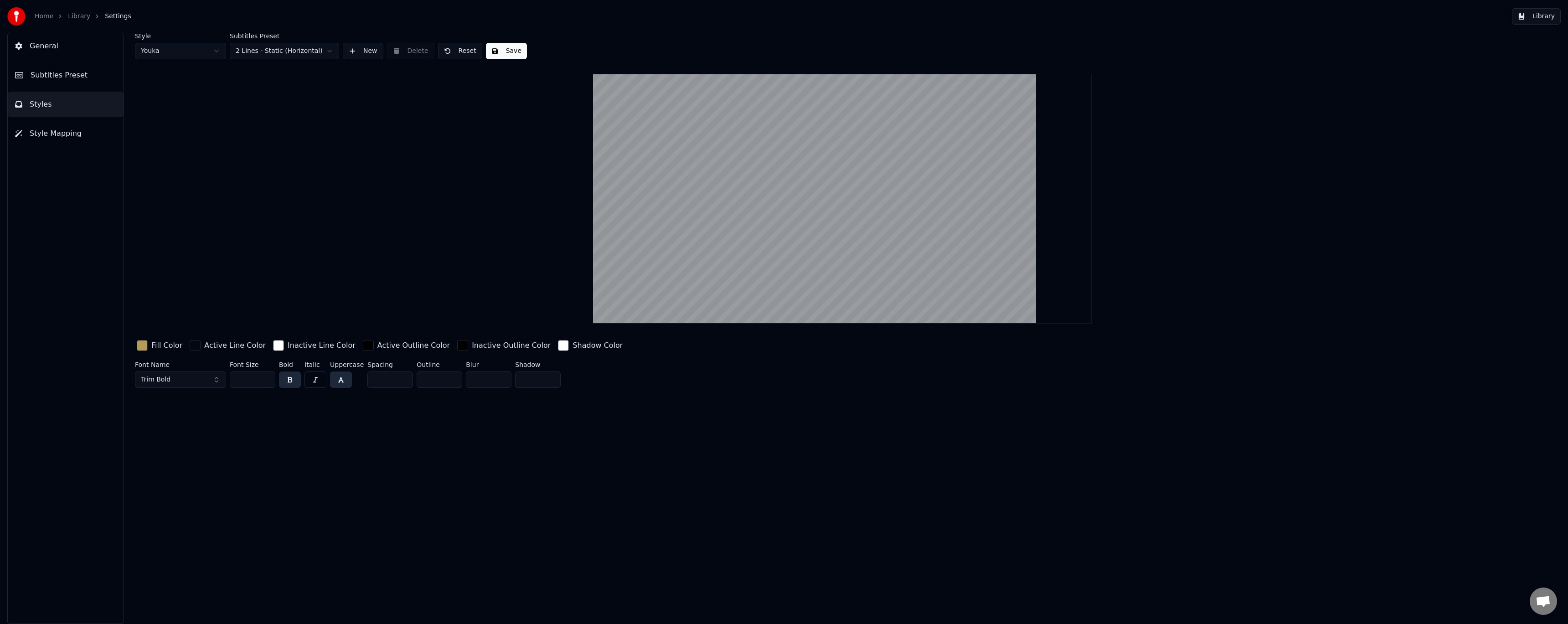
click at [197, 52] on html "Home Library Settings Library General Subtitles Preset Styles Style Mapping Sty…" at bounding box center [784, 312] width 1568 height 624
type input "**"
click at [498, 56] on button "Save" at bounding box center [507, 51] width 41 height 17
click at [81, 18] on link "Library" at bounding box center [78, 17] width 22 height 9
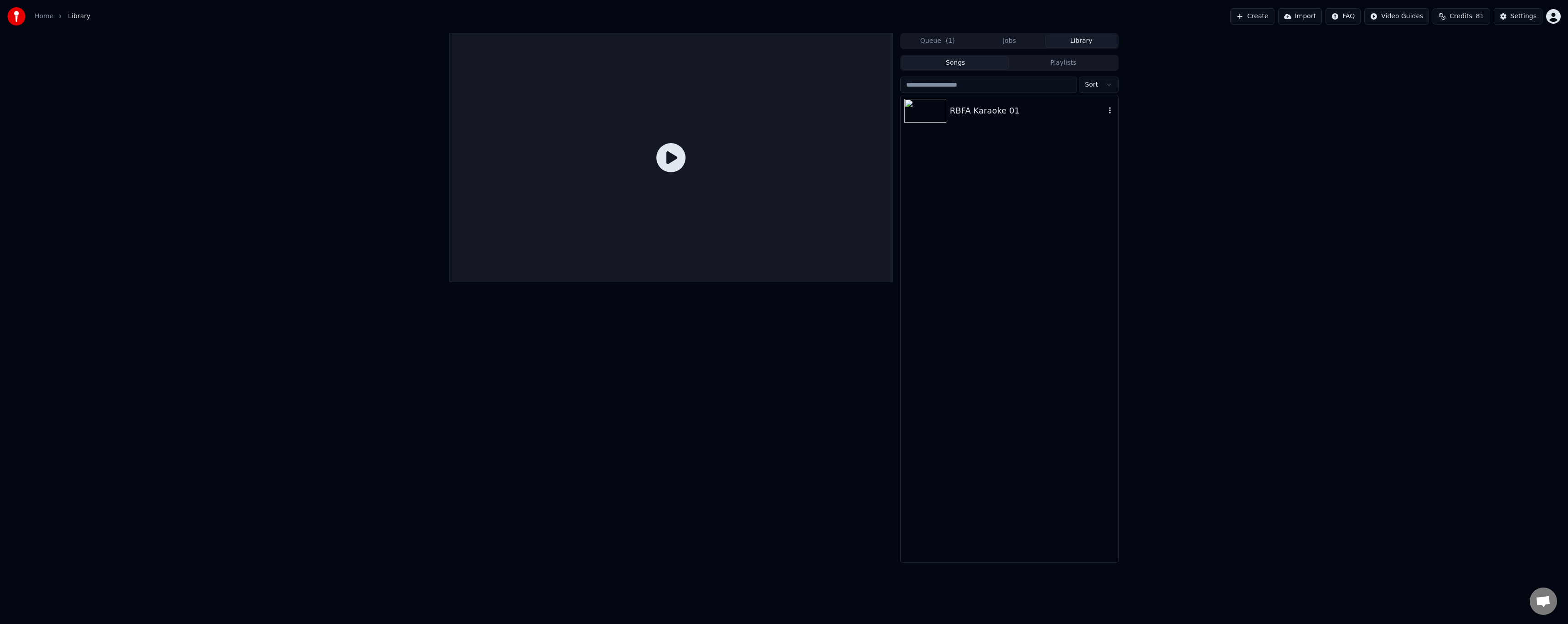
click at [992, 120] on div "RBFA Karaoke 01" at bounding box center [1009, 110] width 217 height 31
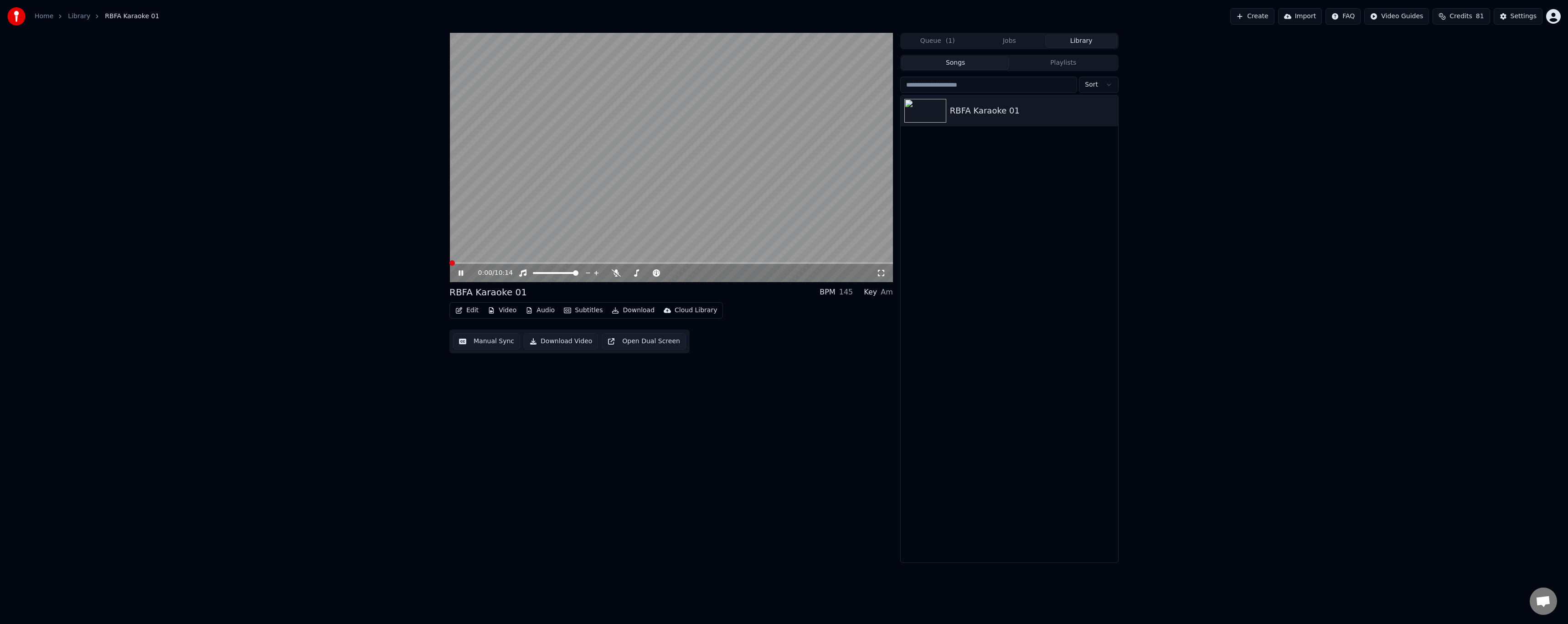
click at [491, 263] on span at bounding box center [671, 263] width 443 height 2
click at [510, 262] on span at bounding box center [671, 263] width 443 height 2
click at [465, 270] on icon at bounding box center [467, 274] width 21 height 8
click at [473, 309] on button "Edit" at bounding box center [467, 310] width 30 height 13
click at [492, 373] on div "Style Editor" at bounding box center [488, 378] width 37 height 9
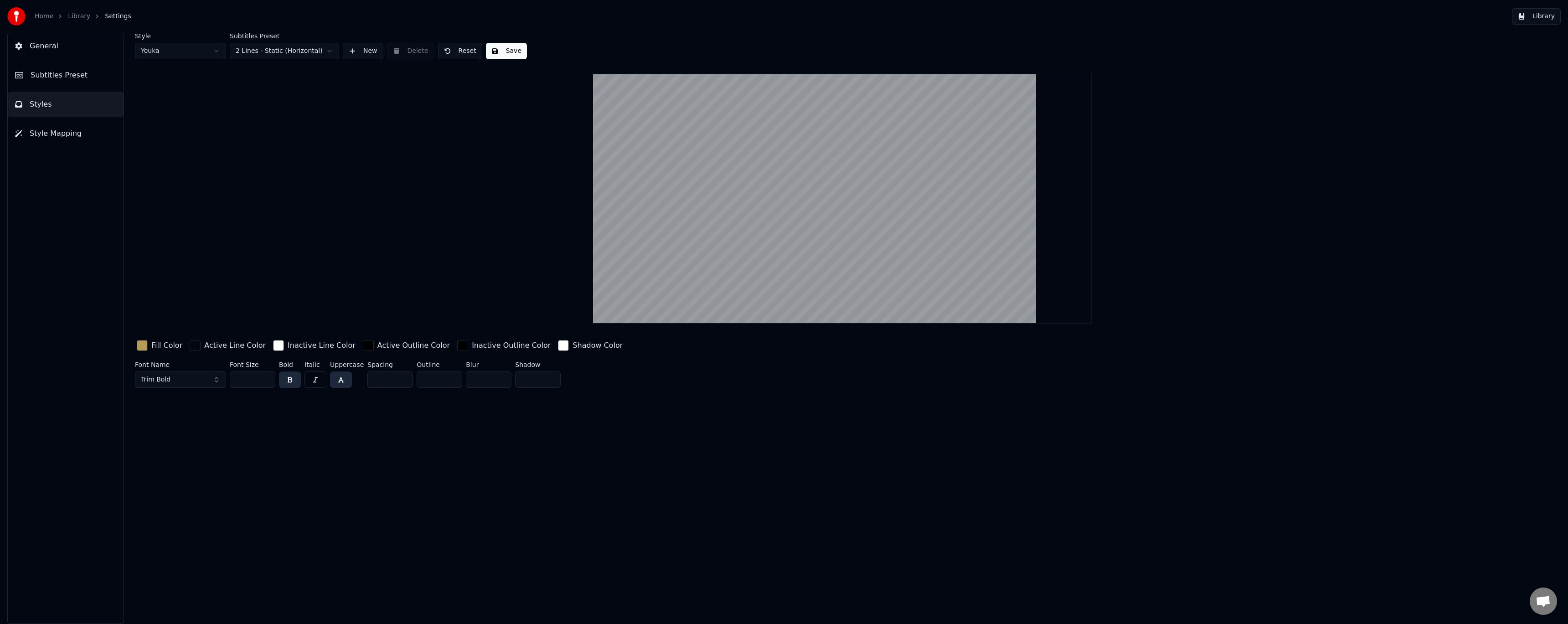
click at [194, 48] on html "Home Library Settings Library General Subtitles Preset Styles Style Mapping Sty…" at bounding box center [784, 312] width 1568 height 624
drag, startPoint x: 247, startPoint y: 381, endPoint x: 265, endPoint y: 328, distance: 56.0
click at [227, 376] on div "Font Name Trim Bold Font Size ** Bold Italic Uppercase Spacing * Outline * Blur…" at bounding box center [683, 376] width 1098 height 30
type input "***"
drag, startPoint x: 381, startPoint y: 380, endPoint x: 347, endPoint y: 372, distance: 34.9
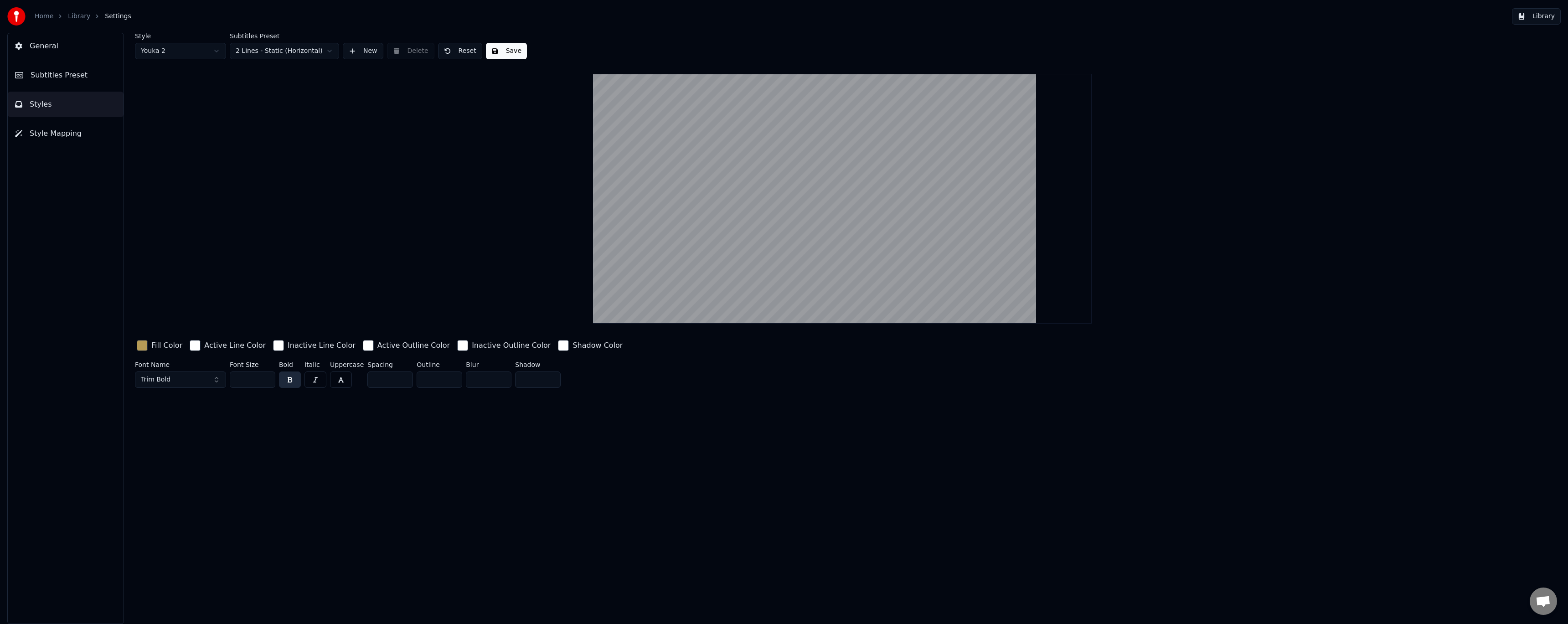
click at [347, 372] on div "Font Name Trim Bold Font Size *** Bold Italic Uppercase Spacing * Outline * Blu…" at bounding box center [683, 376] width 1098 height 30
drag, startPoint x: 392, startPoint y: 383, endPoint x: 320, endPoint y: 368, distance: 73.5
click at [320, 368] on div "Font Name Trim Bold Font Size *** Bold Italic Uppercase Spacing *** Outline * B…" at bounding box center [683, 376] width 1098 height 30
type input "*"
click at [337, 149] on div "Style Youka 2 Subtitles Preset 2 Lines - Static (Horizontal) New Delete Reset S…" at bounding box center [842, 212] width 1415 height 359
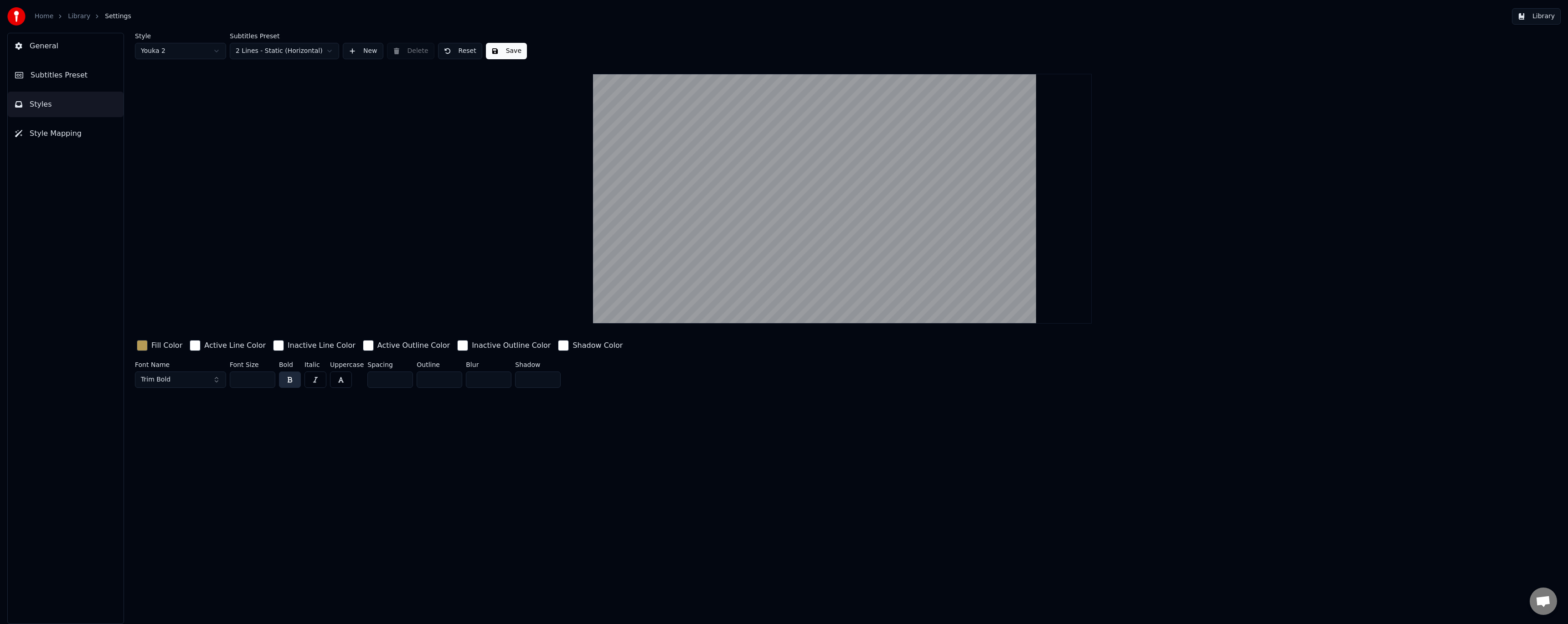
click at [498, 46] on button "Save" at bounding box center [507, 51] width 41 height 17
click at [81, 128] on button "Style Mapping" at bounding box center [66, 134] width 116 height 26
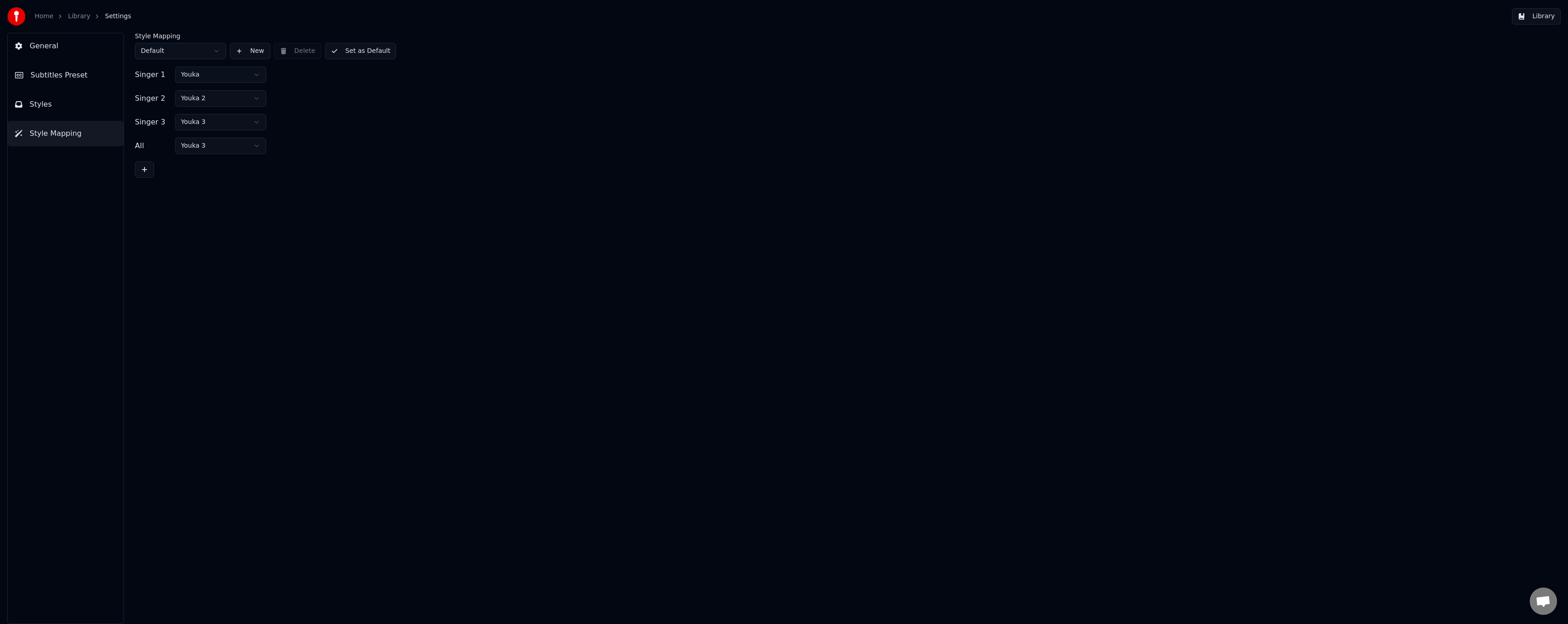
click at [220, 75] on html "Home Library Settings Library General Subtitles Preset Styles Style Mapping Sty…" at bounding box center [784, 312] width 1568 height 624
click at [211, 97] on html "Home Library Settings Library General Subtitles Preset Styles Style Mapping Sty…" at bounding box center [784, 312] width 1568 height 624
click at [216, 126] on html "Home Library Settings Library General Subtitles Preset Styles Style Mapping Sty…" at bounding box center [784, 312] width 1568 height 624
click at [210, 146] on html "Home Library Settings Library General Subtitles Preset Styles Style Mapping Sty…" at bounding box center [784, 312] width 1568 height 624
click at [225, 147] on html "Home Library Settings Library General Subtitles Preset Styles Style Mapping Sty…" at bounding box center [784, 312] width 1568 height 624
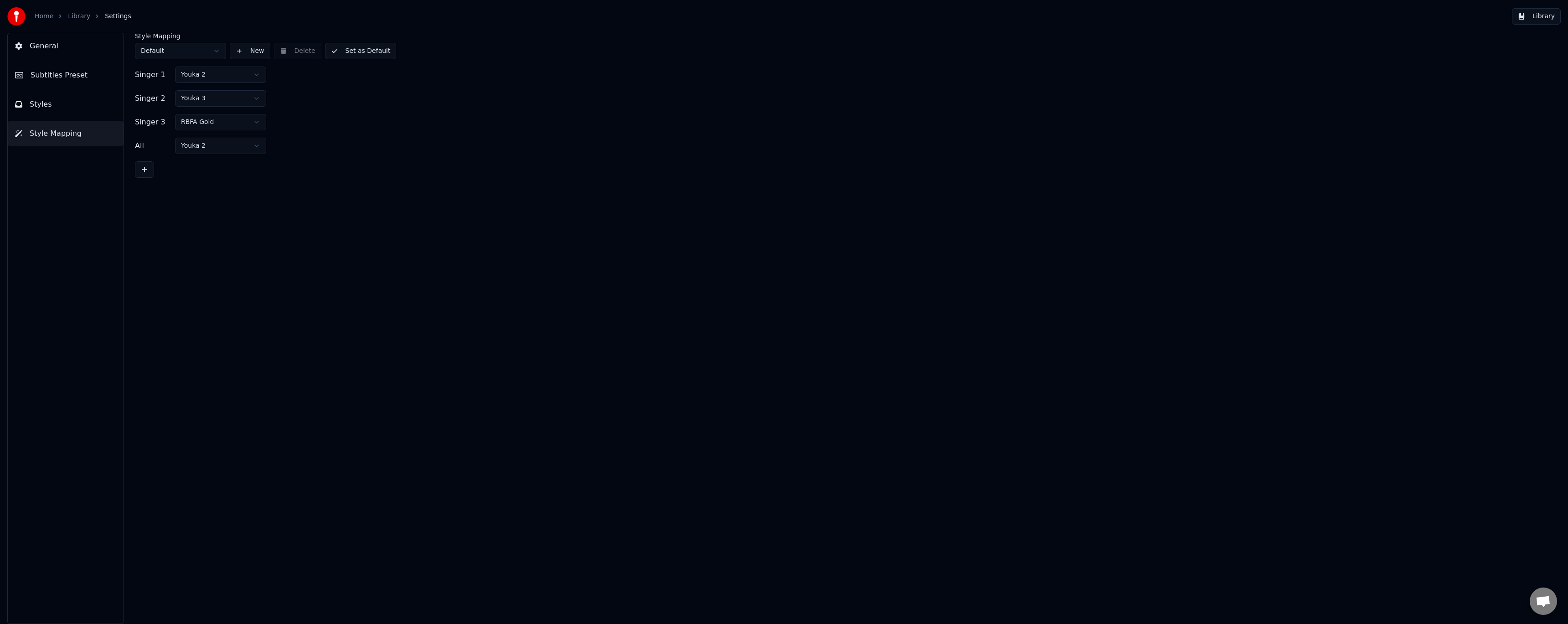
click at [352, 54] on button "Set as Default" at bounding box center [361, 51] width 72 height 17
click at [101, 71] on button "Subtitles Preset" at bounding box center [66, 75] width 116 height 26
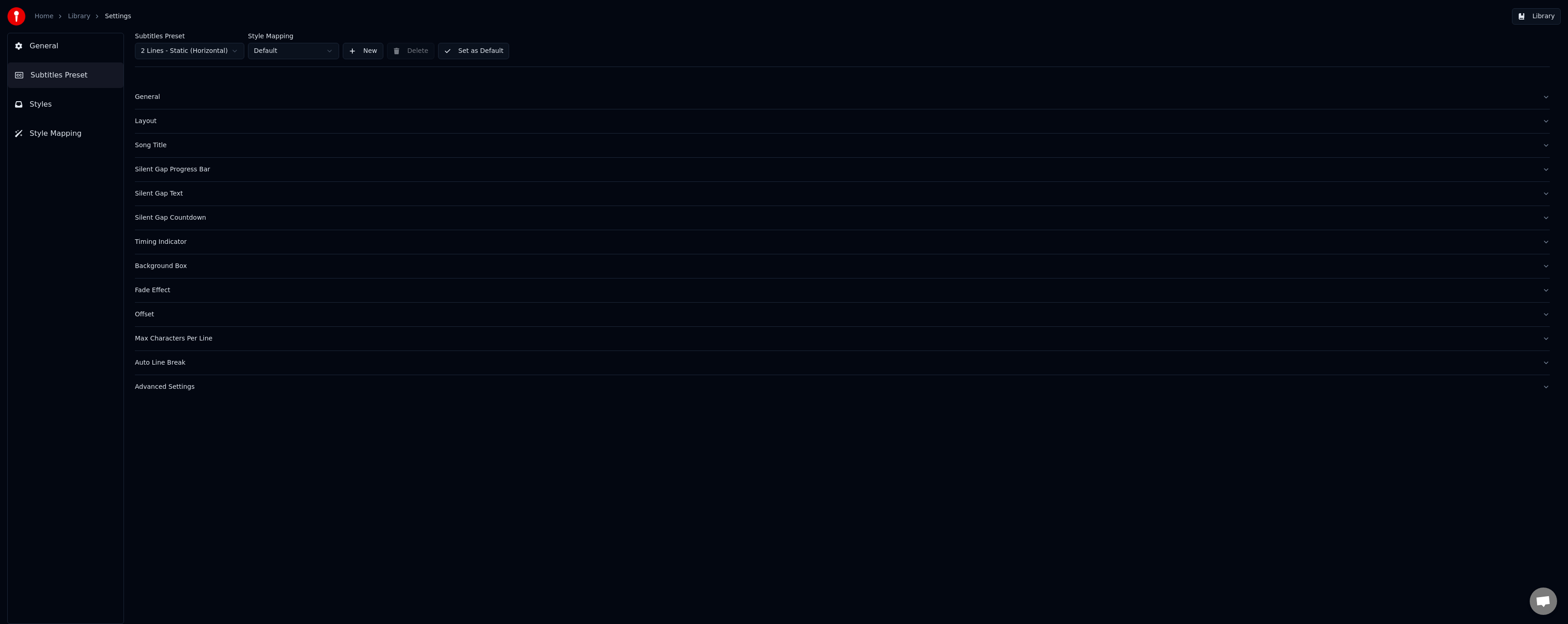
click at [160, 96] on div "General" at bounding box center [835, 97] width 1400 height 9
click at [151, 193] on div "Layout" at bounding box center [835, 192] width 1400 height 9
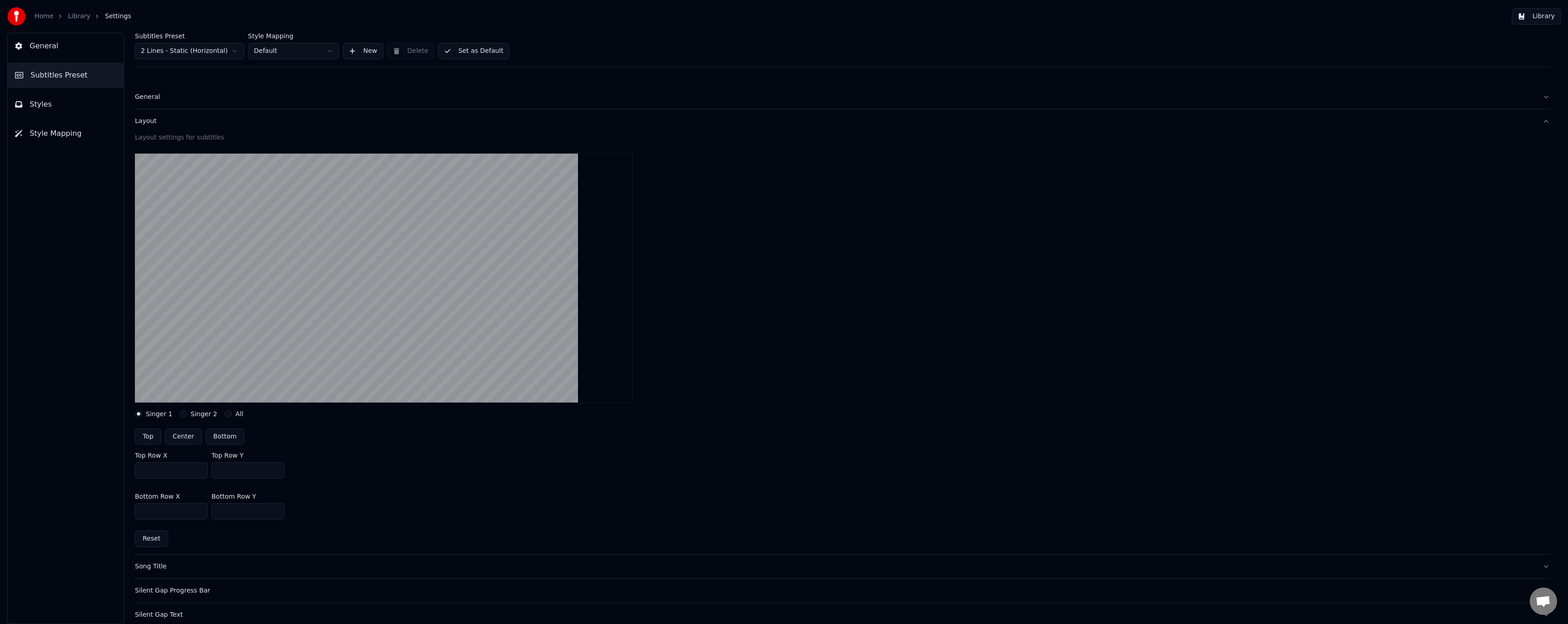
click at [225, 414] on button "All" at bounding box center [229, 414] width 8 height 8
click at [182, 414] on button "Singer 2" at bounding box center [184, 414] width 8 height 8
click at [190, 439] on button "Center" at bounding box center [184, 437] width 37 height 17
type input "***"
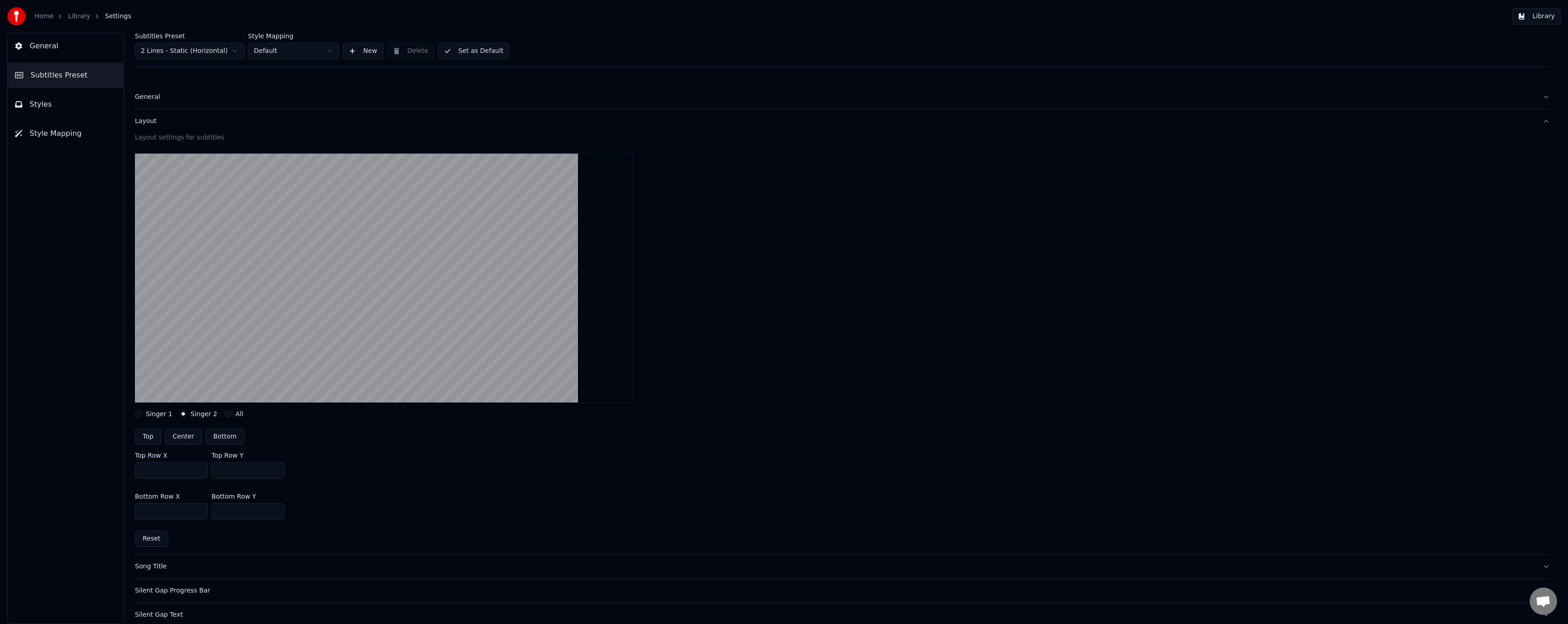
click at [150, 537] on button "Reset" at bounding box center [152, 539] width 34 height 17
type input "***"
drag, startPoint x: 164, startPoint y: 472, endPoint x: 107, endPoint y: 462, distance: 57.9
click at [107, 462] on div "General Subtitles Preset Styles Style Mapping Subtitles Preset 2 Lines - Static…" at bounding box center [784, 328] width 1568 height 591
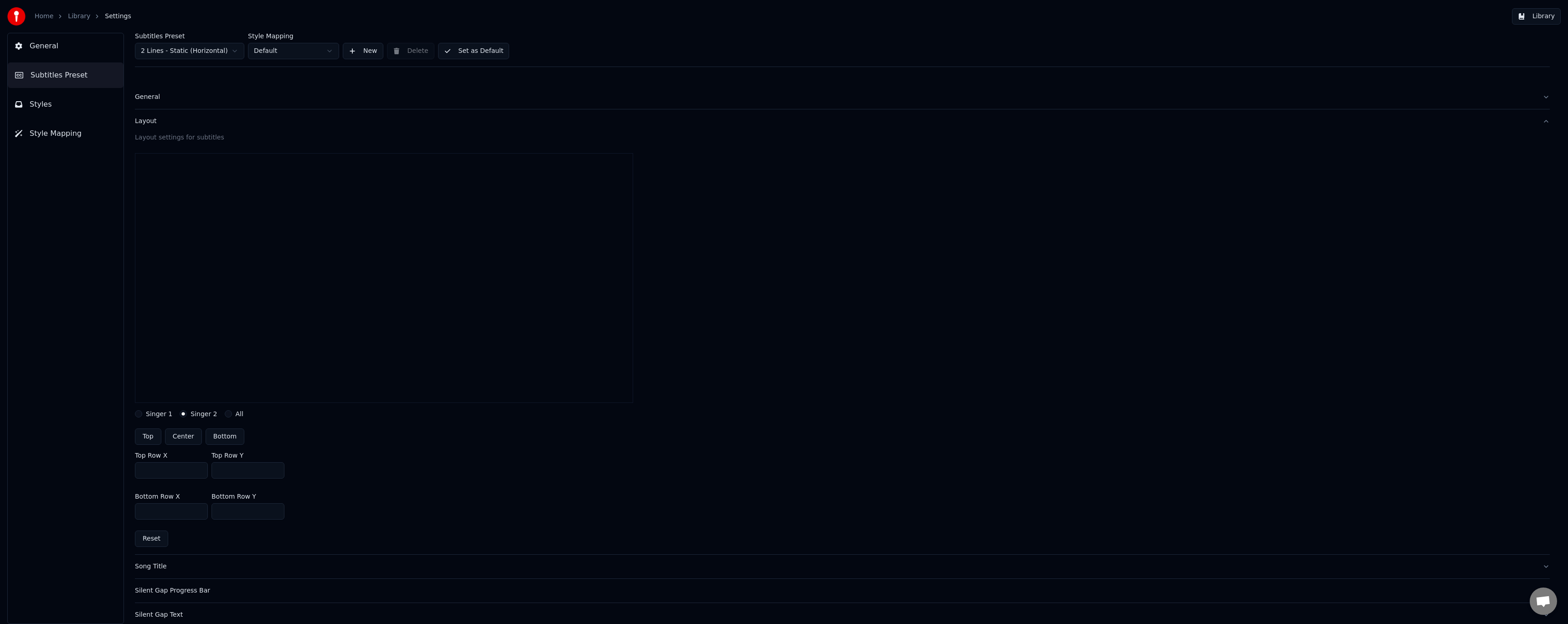
type input "****"
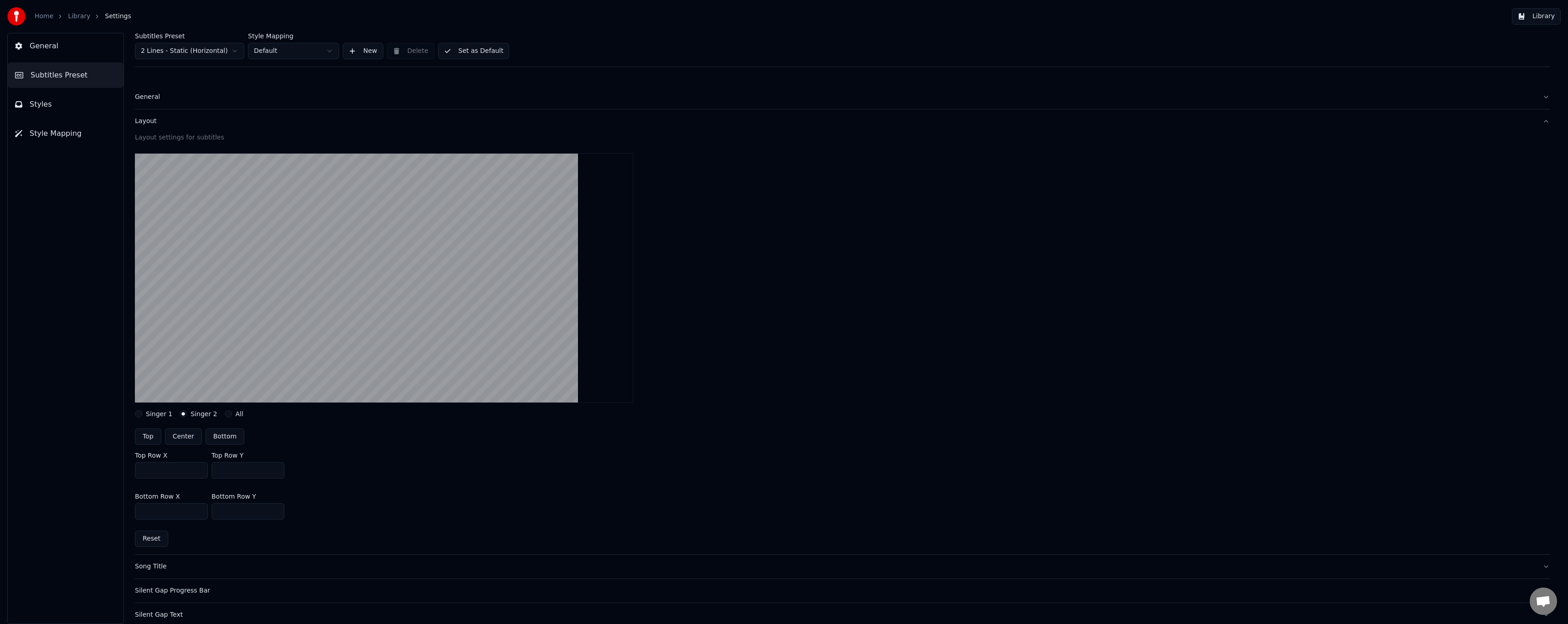
type input "****"
drag, startPoint x: 166, startPoint y: 514, endPoint x: 83, endPoint y: 504, distance: 83.6
click at [83, 504] on div "General Subtitles Preset Styles Style Mapping Subtitles Preset 2 Lines - Static…" at bounding box center [784, 328] width 1568 height 591
type input "****"
drag, startPoint x: 244, startPoint y: 512, endPoint x: 187, endPoint y: 508, distance: 57.1
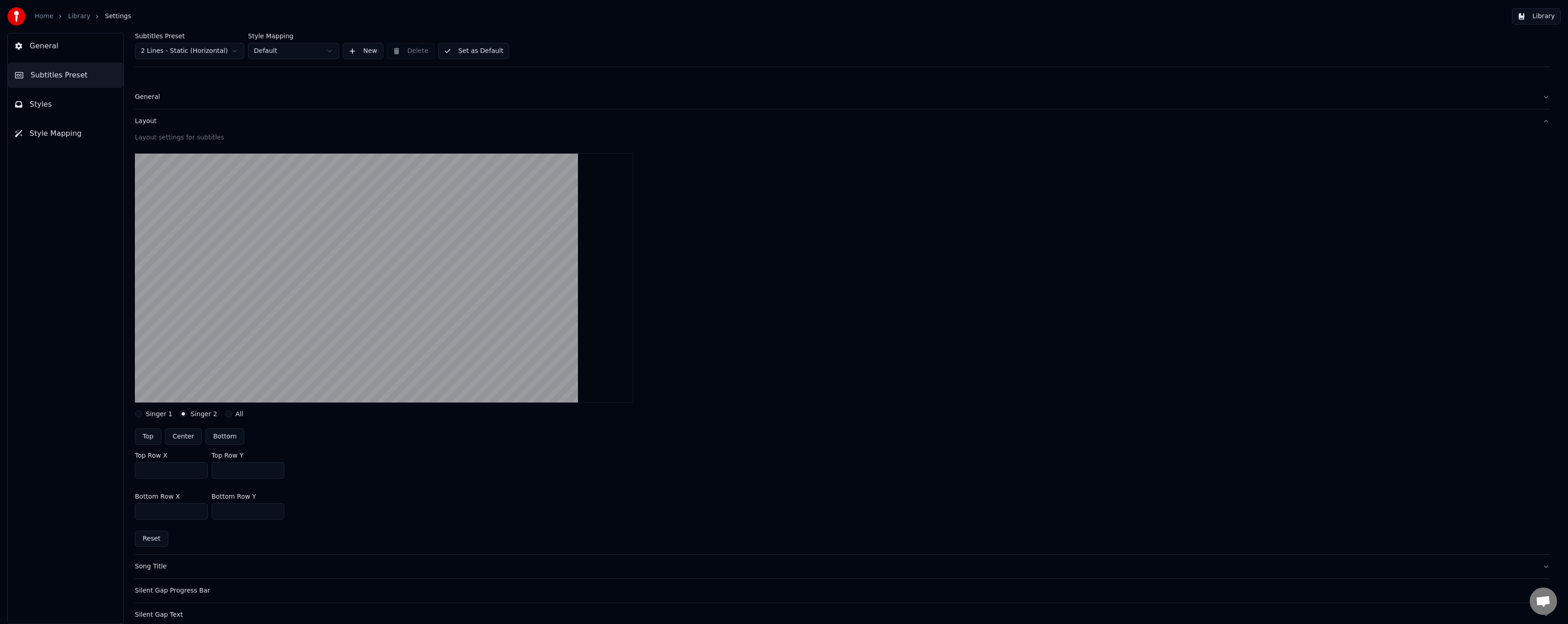
click at [187, 508] on div "Bottom Row X **** Bottom Row Y ****" at bounding box center [842, 507] width 1415 height 41
type input "****"
drag, startPoint x: 238, startPoint y: 472, endPoint x: 178, endPoint y: 468, distance: 60.1
click at [178, 468] on div "Top Row X **** Top Row Y ****" at bounding box center [842, 466] width 1415 height 41
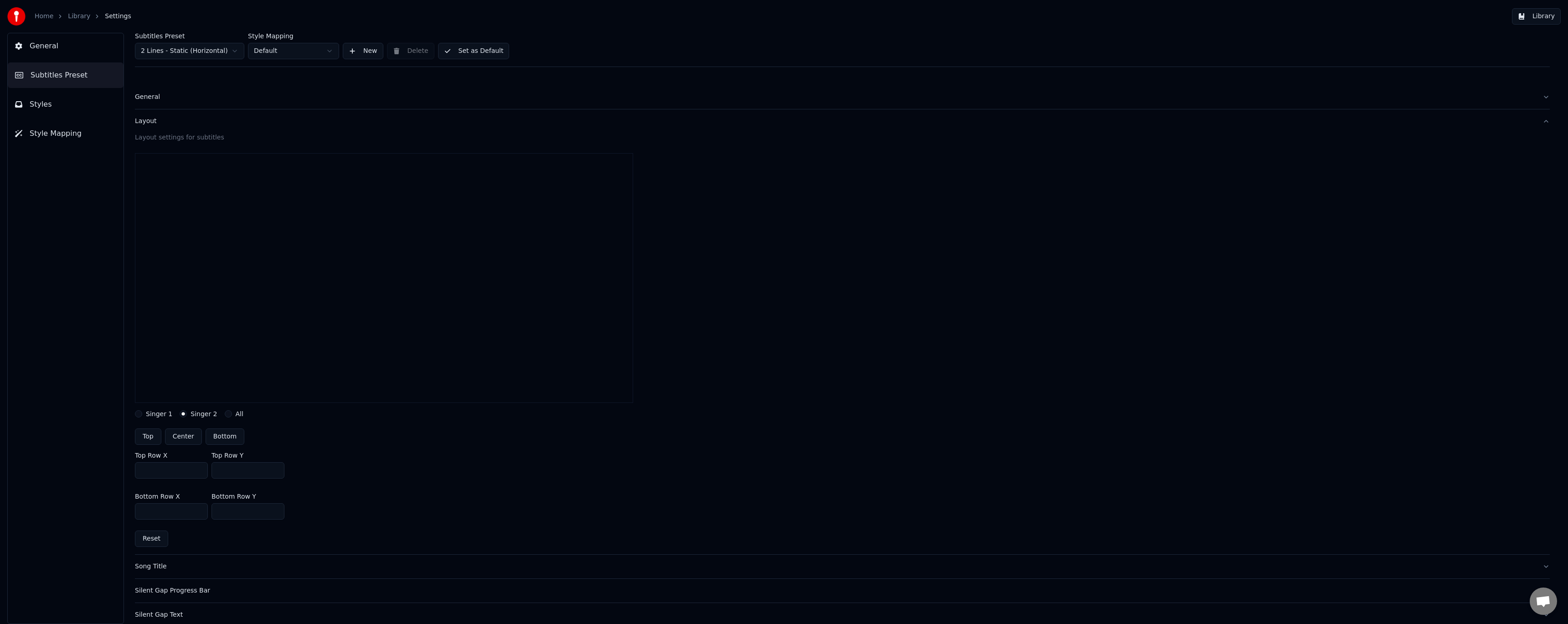
type input "***"
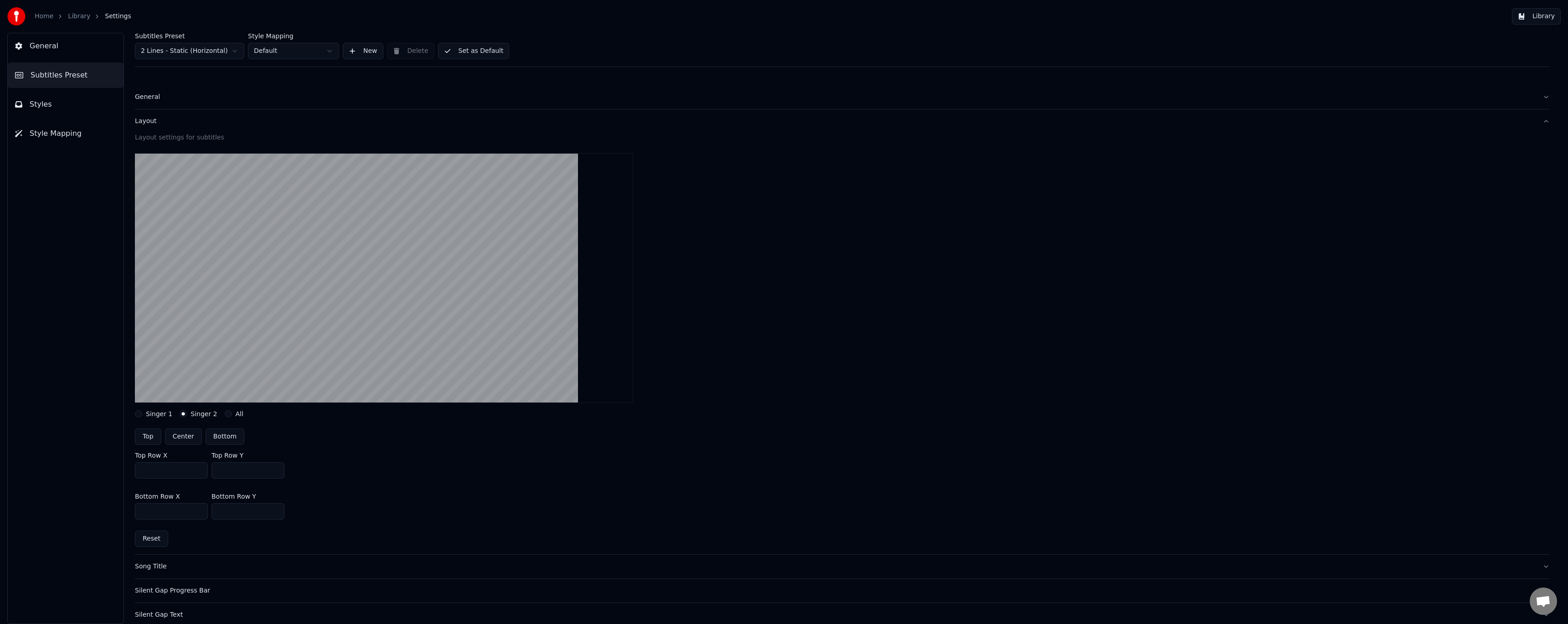
drag, startPoint x: 242, startPoint y: 514, endPoint x: 172, endPoint y: 505, distance: 70.6
click at [172, 505] on div "Bottom Row X **** Bottom Row Y ****" at bounding box center [842, 507] width 1415 height 41
drag, startPoint x: 235, startPoint y: 510, endPoint x: 176, endPoint y: 505, distance: 59.2
click at [176, 505] on div "Bottom Row X **** Bottom Row Y ***" at bounding box center [842, 507] width 1415 height 41
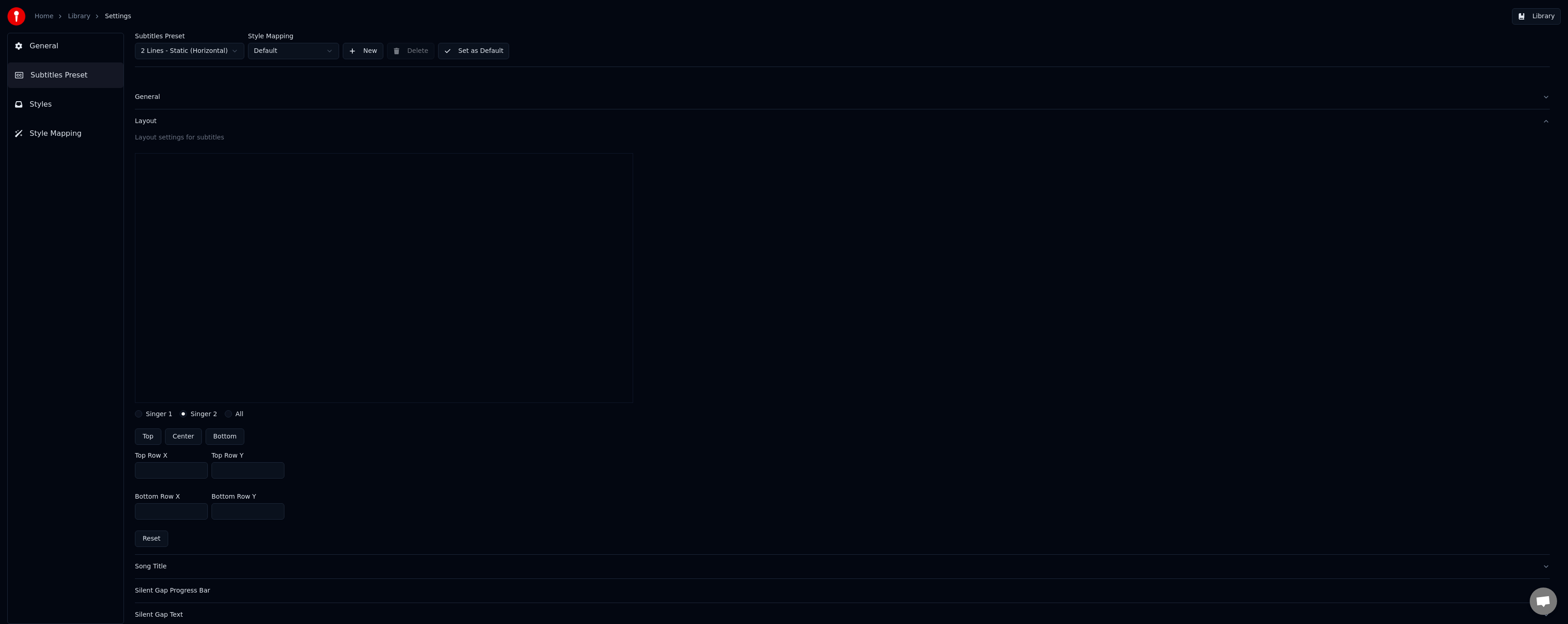
type input "****"
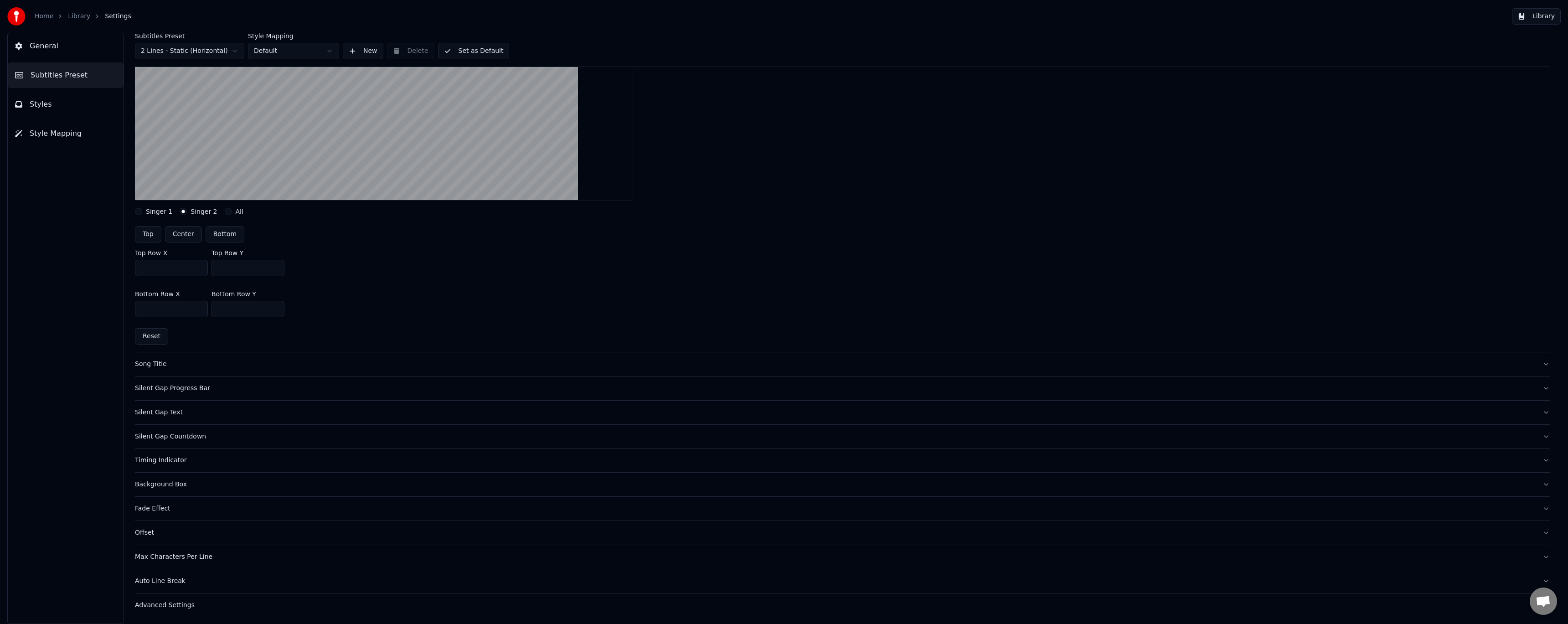
scroll to position [203, 0]
click at [197, 392] on div "Silent Gap Progress Bar" at bounding box center [835, 388] width 1400 height 9
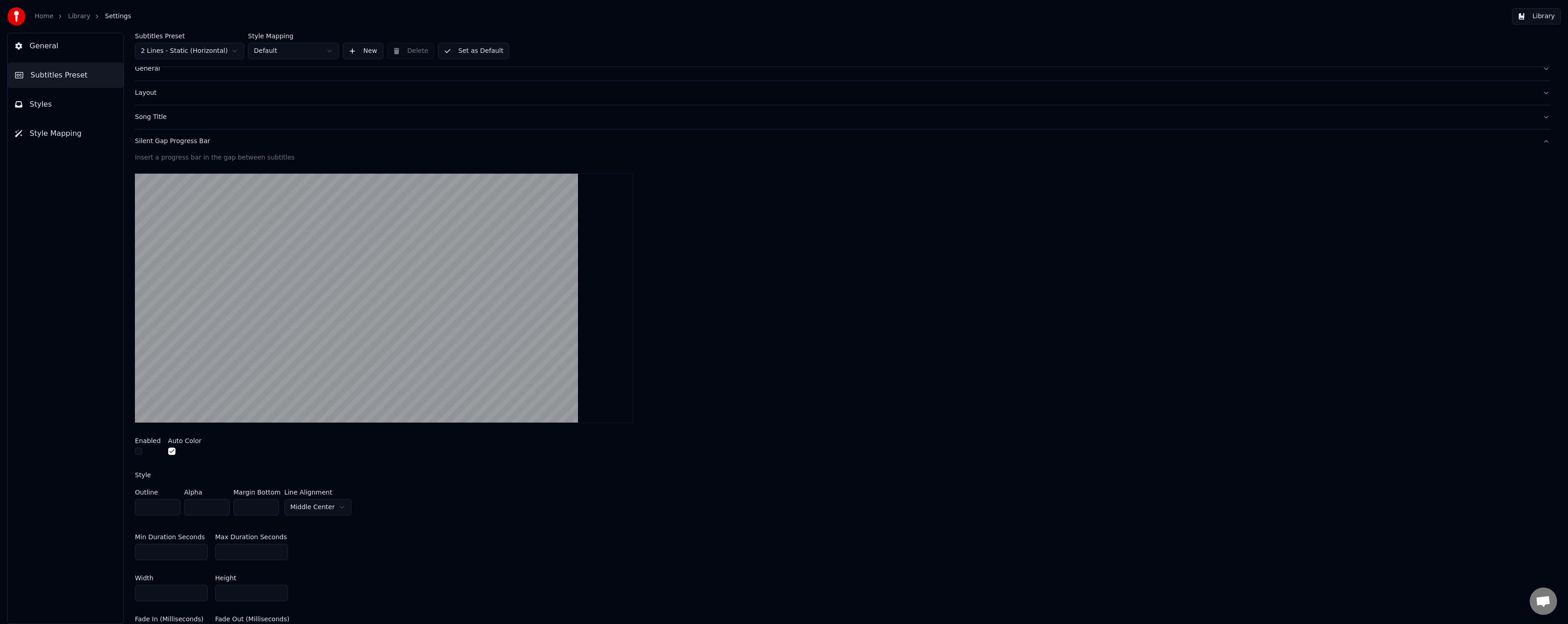
scroll to position [0, 0]
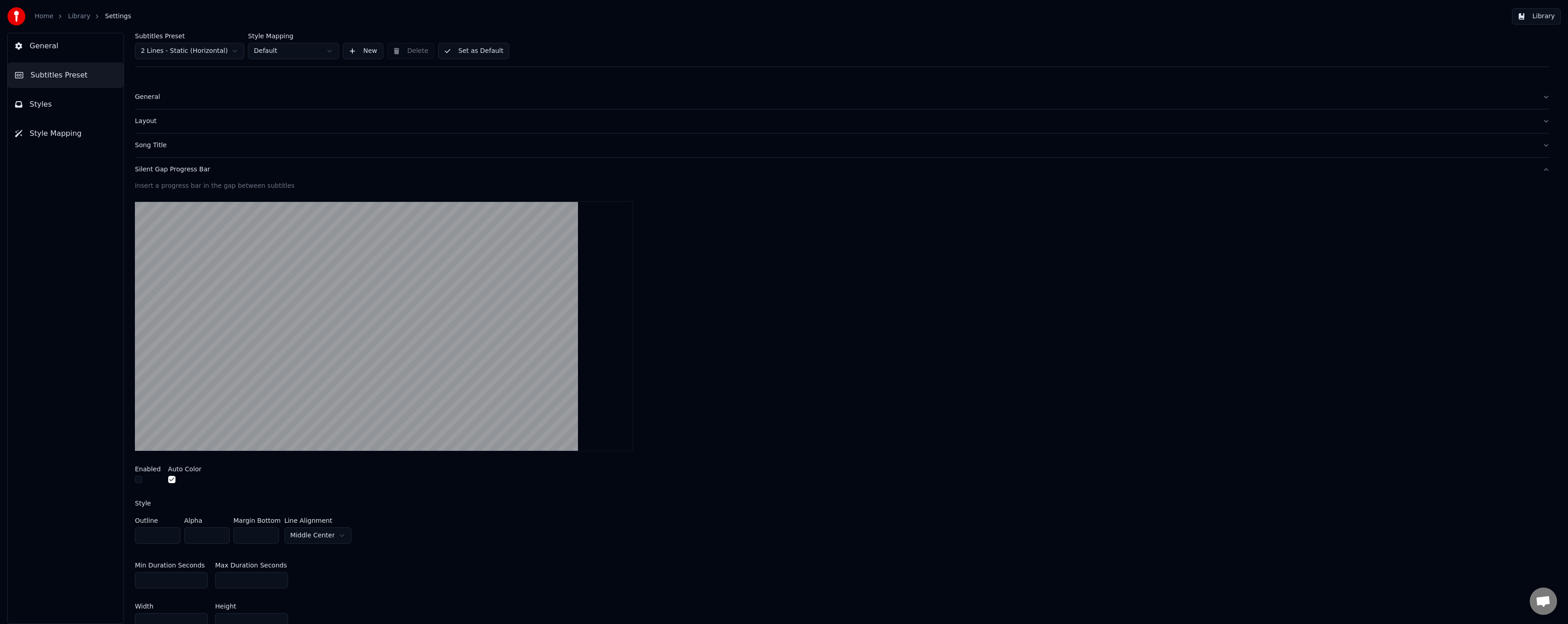
click at [136, 479] on button "button" at bounding box center [139, 480] width 8 height 8
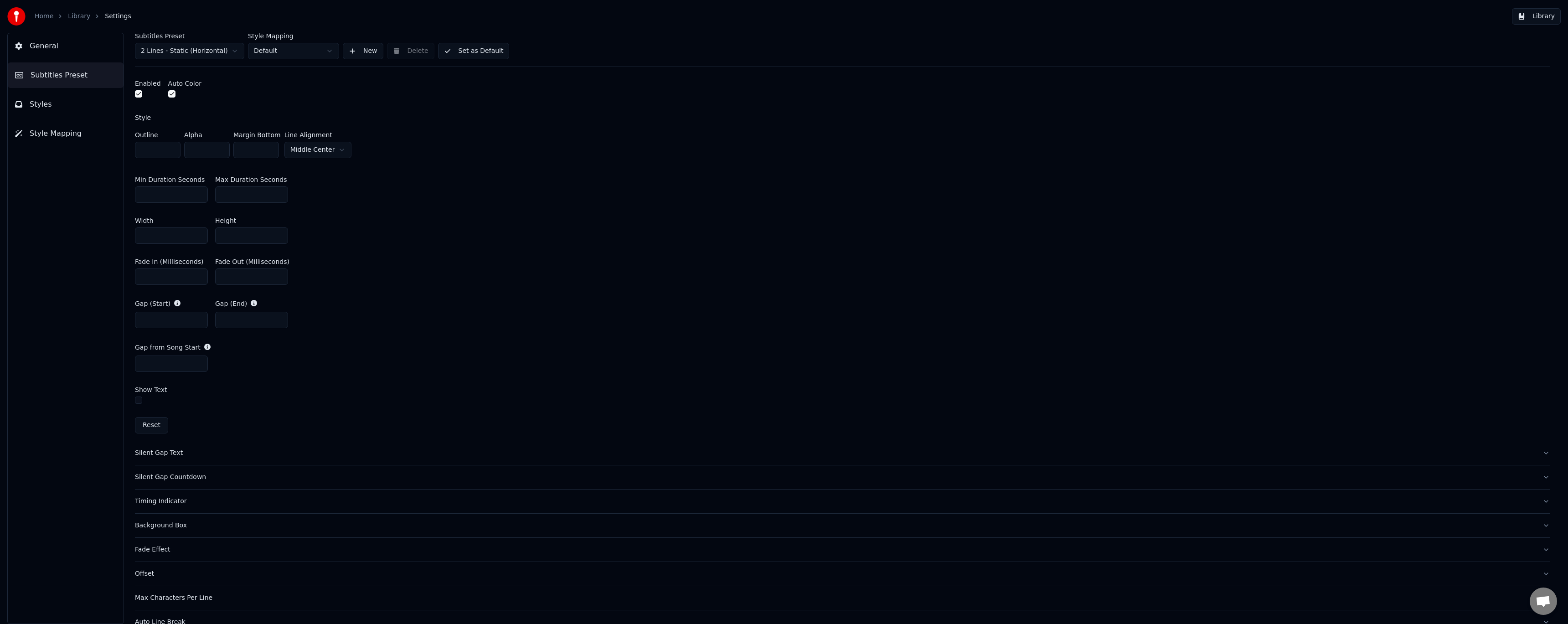
scroll to position [425, 0]
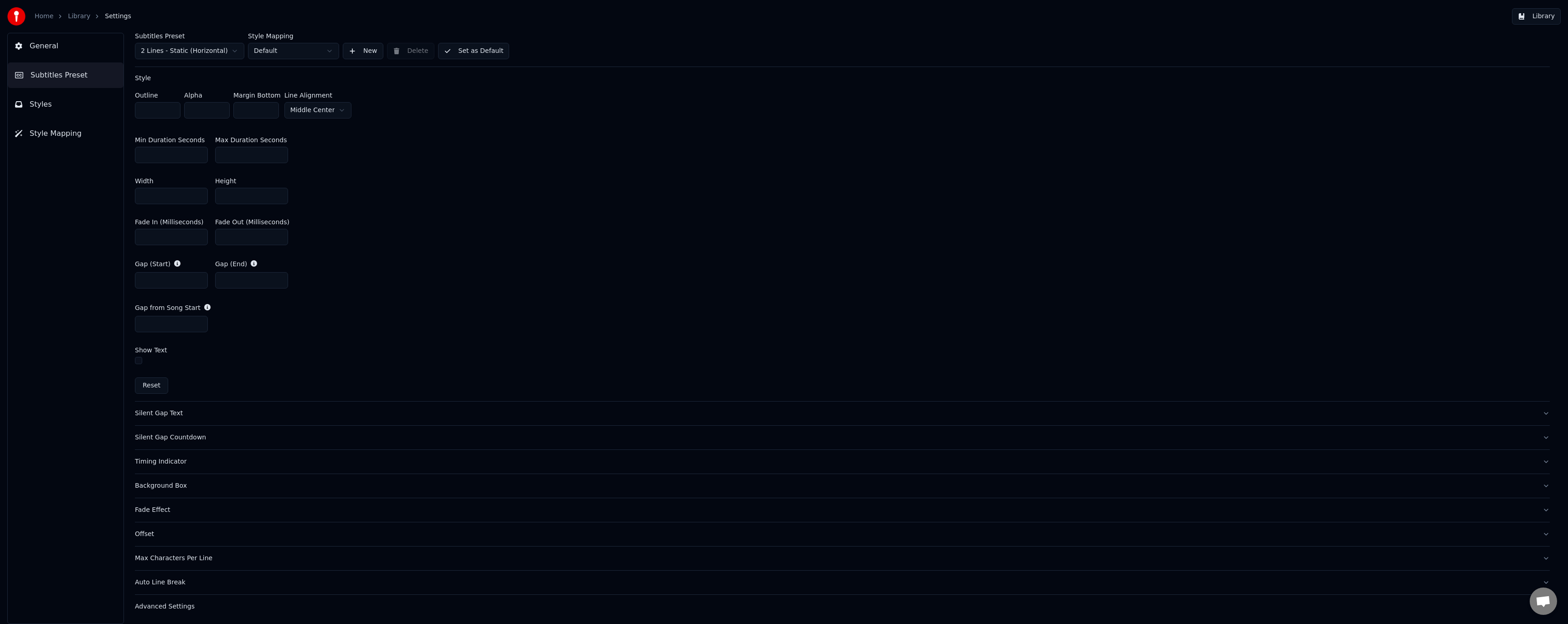
click at [172, 460] on div "Timing Indicator" at bounding box center [835, 462] width 1400 height 9
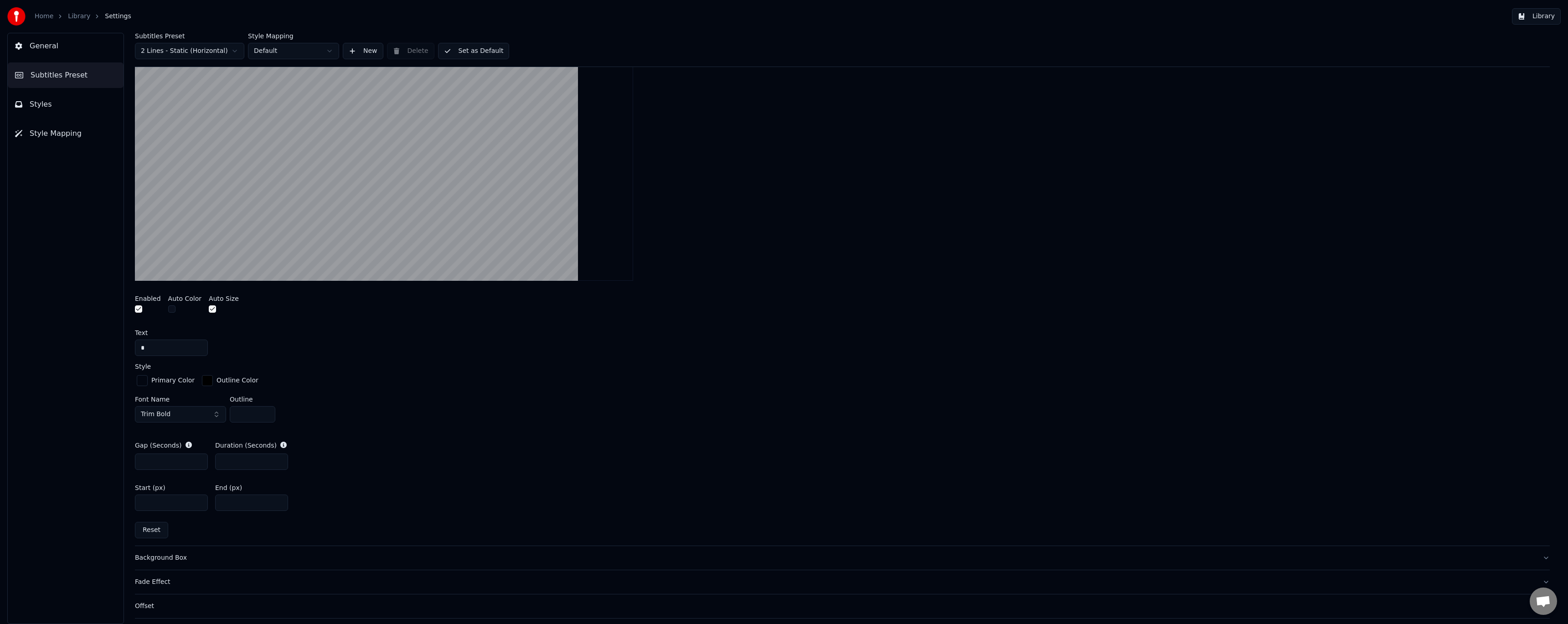
scroll to position [181, 0]
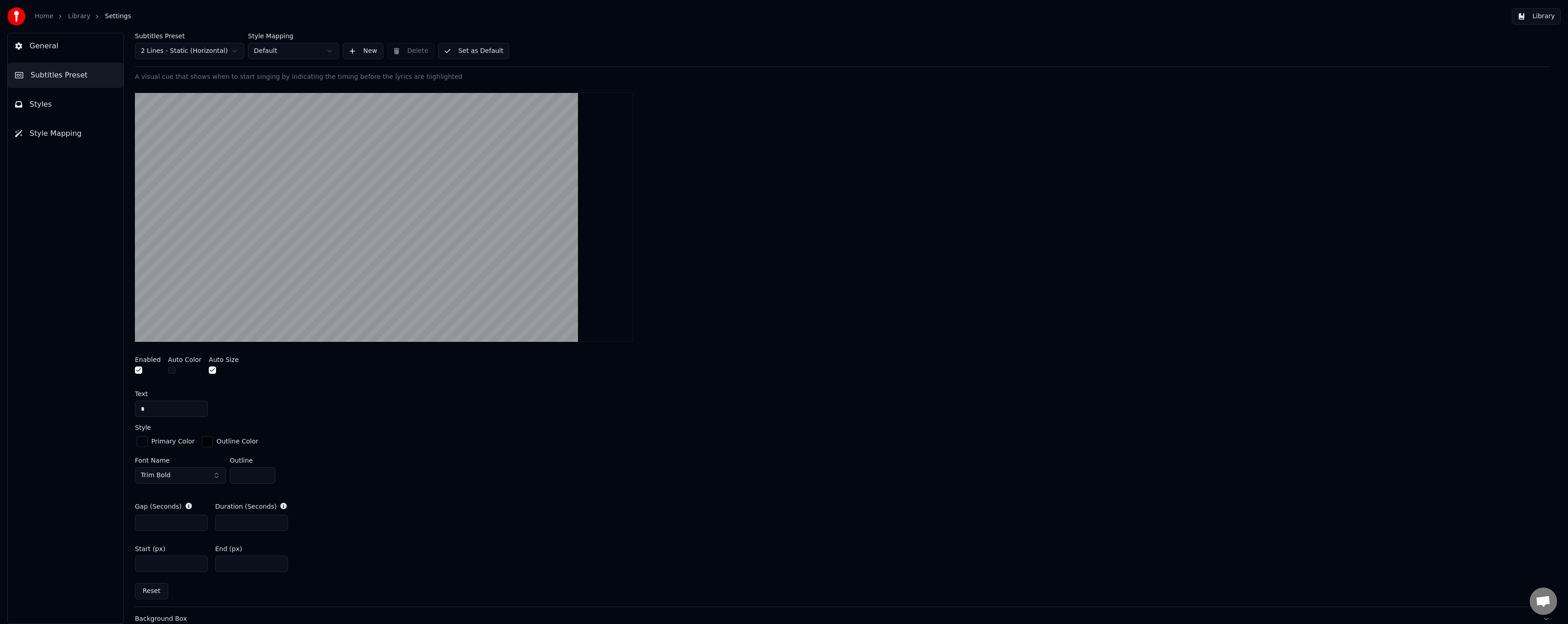
click at [165, 443] on div "Primary Color" at bounding box center [173, 442] width 43 height 9
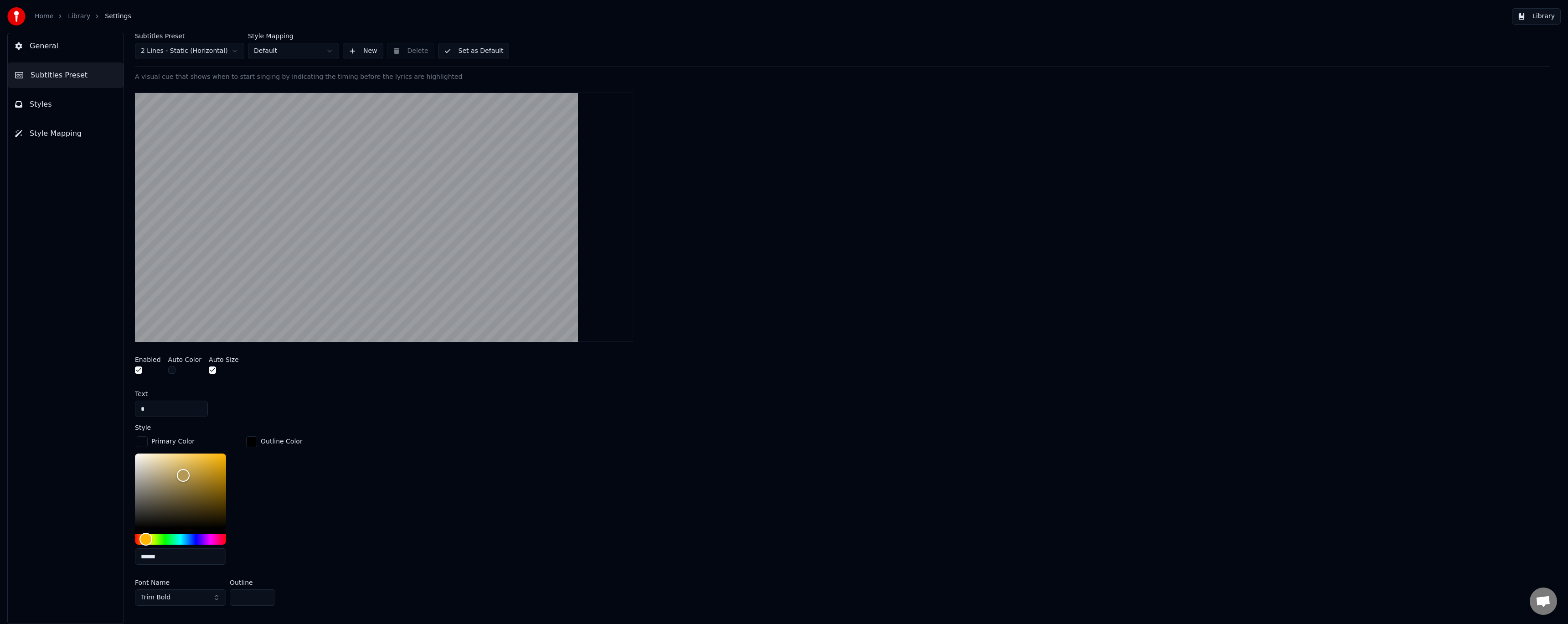
drag, startPoint x: 174, startPoint y: 558, endPoint x: 112, endPoint y: 556, distance: 62.0
click at [112, 556] on div "General Subtitles Preset Styles Style Mapping Subtitles Preset 2 Lines - Static…" at bounding box center [784, 328] width 1568 height 591
drag, startPoint x: 169, startPoint y: 555, endPoint x: 105, endPoint y: 553, distance: 64.0
click at [105, 553] on div "General Subtitles Preset Styles Style Mapping Subtitles Preset 2 Lines - Static…" at bounding box center [784, 328] width 1568 height 591
click at [357, 494] on div "Primary Color ****** Outline Color" at bounding box center [842, 503] width 1415 height 138
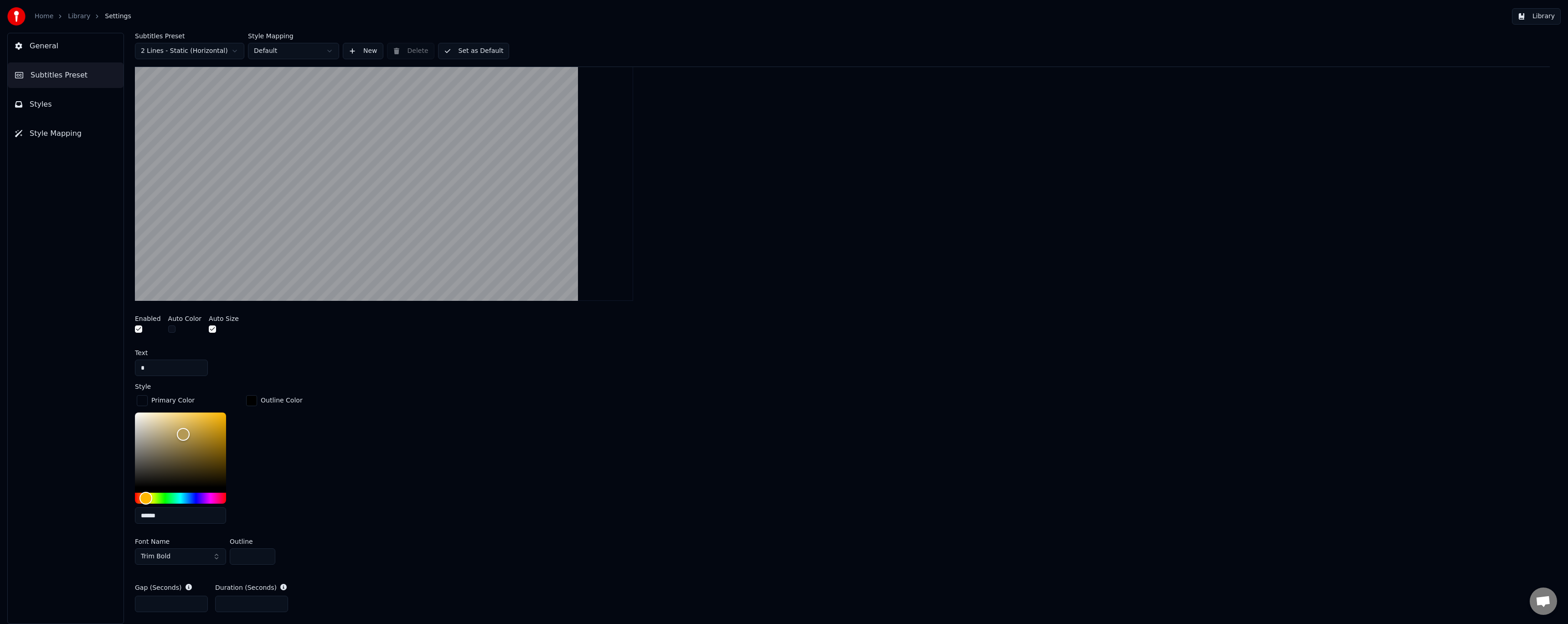
scroll to position [242, 0]
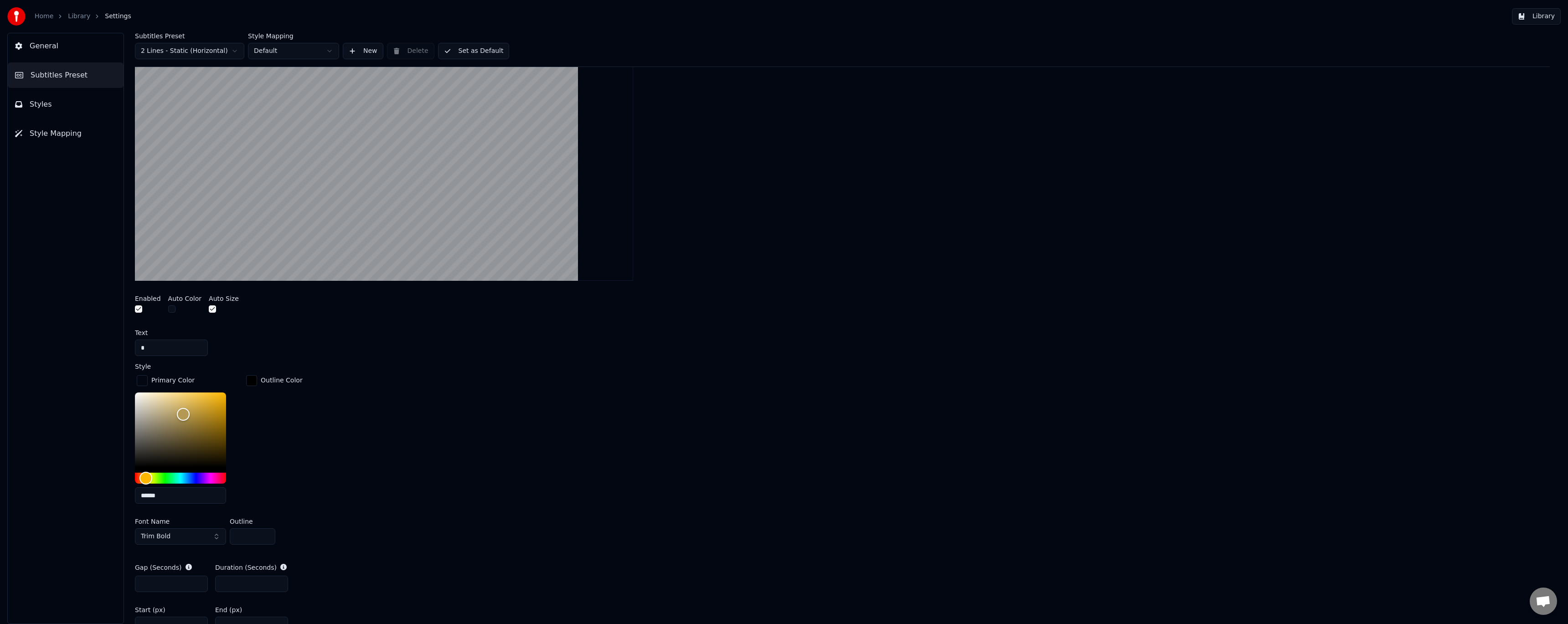
click at [251, 383] on div "button" at bounding box center [251, 380] width 11 height 11
click at [425, 409] on div "Primary Color ****** Outline Color *******" at bounding box center [842, 442] width 1415 height 138
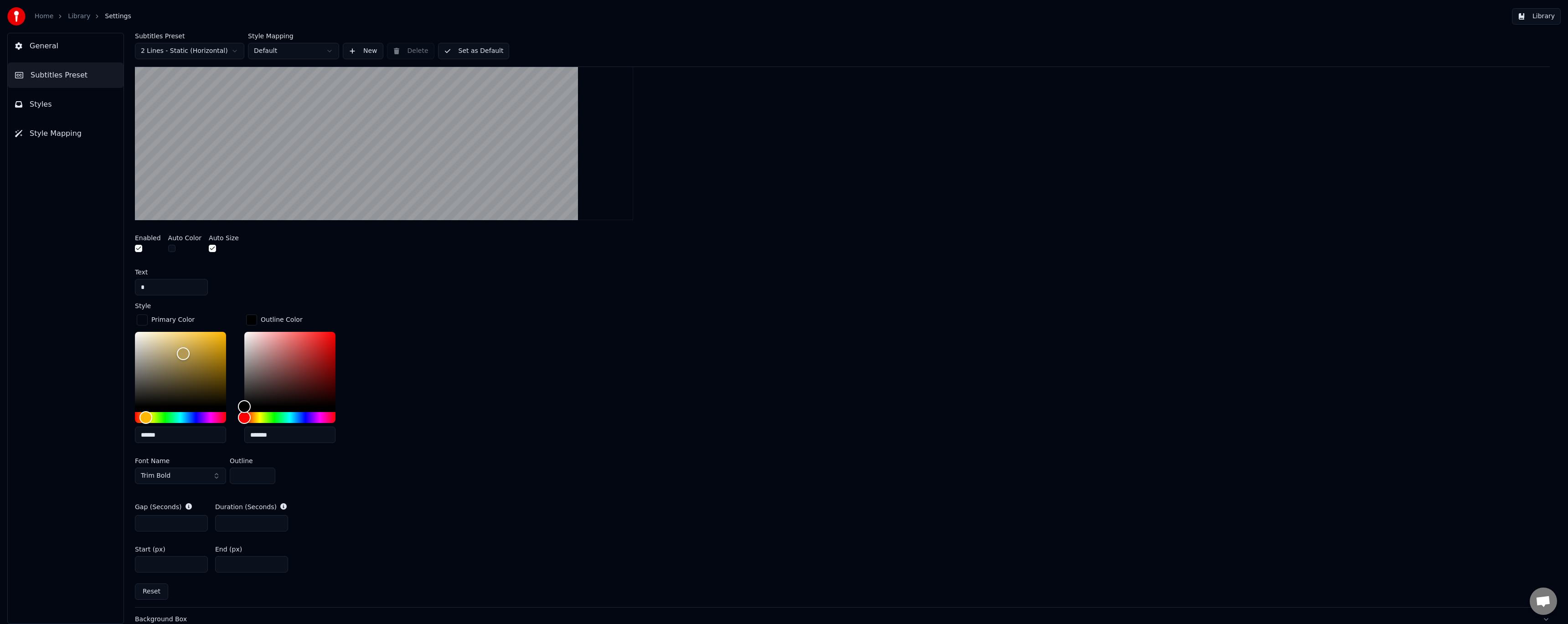
scroll to position [363, 0]
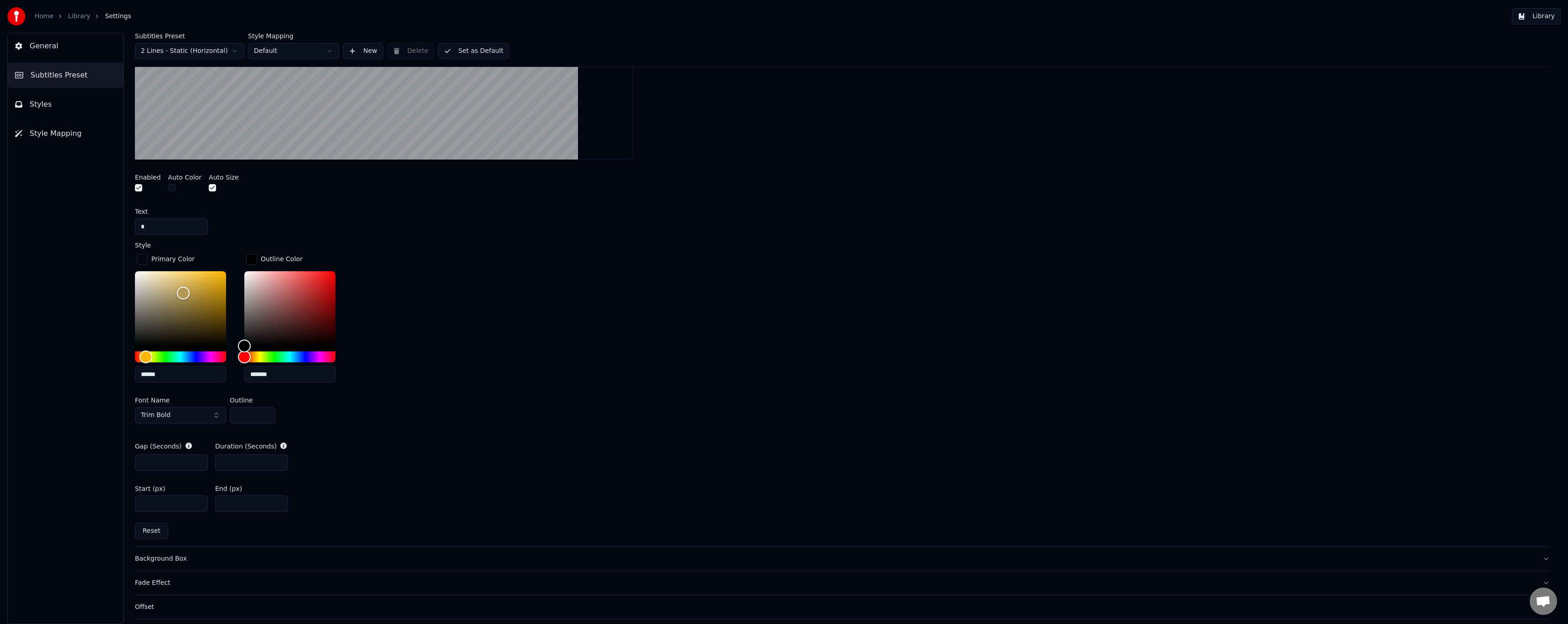
drag, startPoint x: 156, startPoint y: 504, endPoint x: 96, endPoint y: 497, distance: 60.4
click at [96, 497] on div "General Subtitles Preset Styles Style Mapping Subtitles Preset 2 Lines - Static…" at bounding box center [784, 328] width 1568 height 591
drag, startPoint x: 163, startPoint y: 501, endPoint x: 46, endPoint y: 493, distance: 117.3
click at [47, 493] on div "General Subtitles Preset Styles Style Mapping Subtitles Preset 2 Lines - Static…" at bounding box center [784, 328] width 1568 height 591
type input "***"
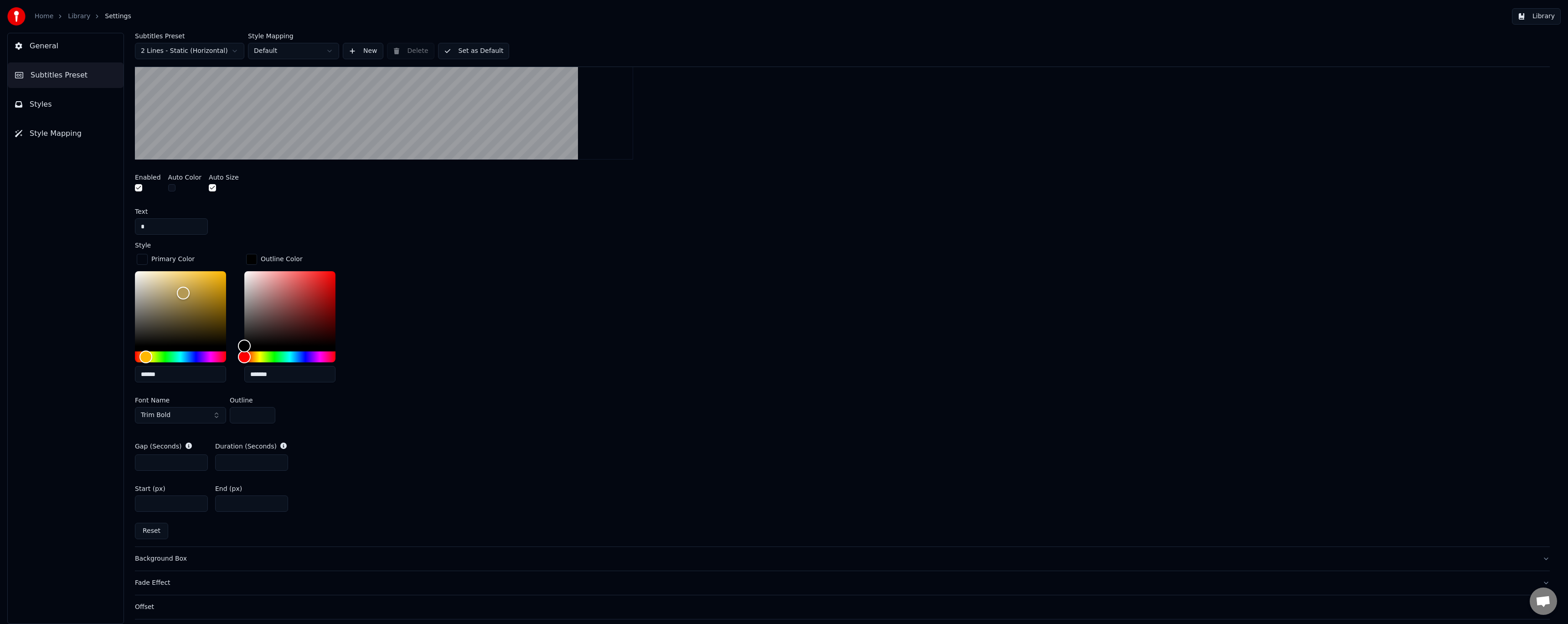
click at [440, 390] on div "Primary Color ****** Outline Color ******* Font Name Trim Bold Outline *" at bounding box center [842, 340] width 1415 height 175
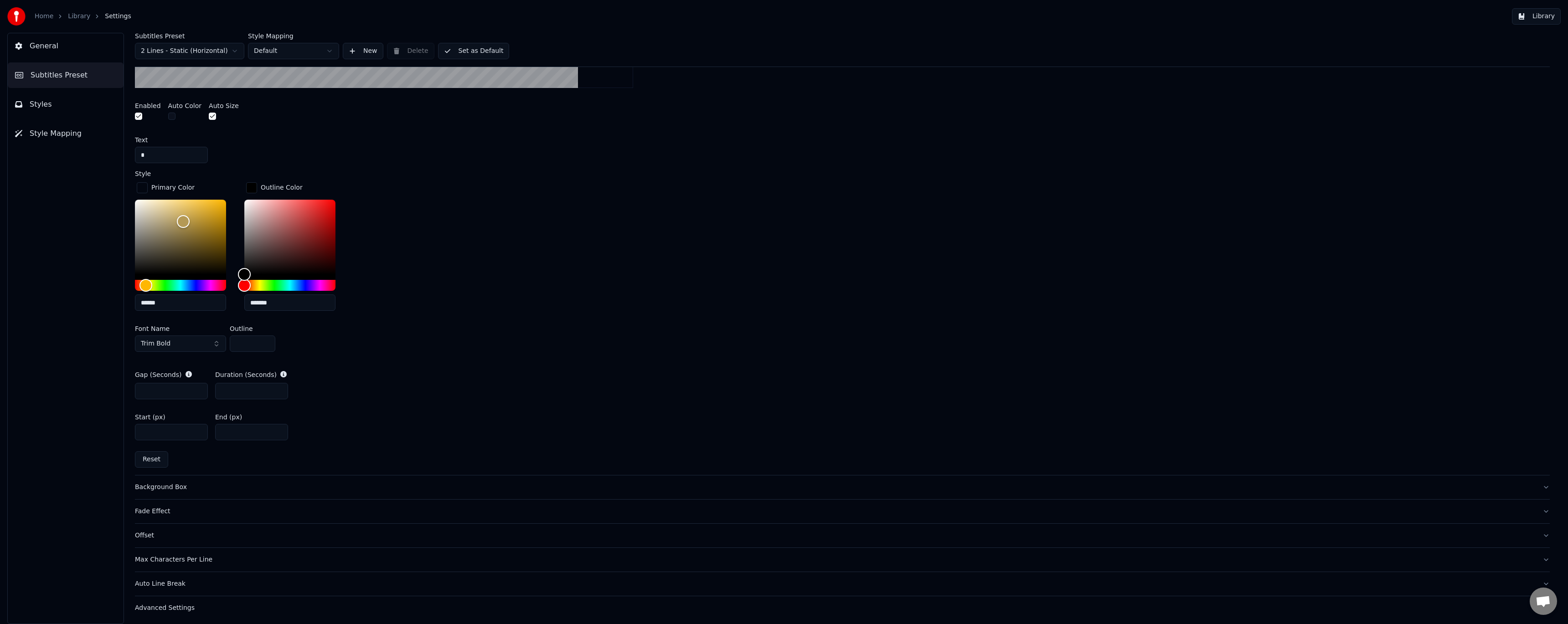
scroll to position [437, 0]
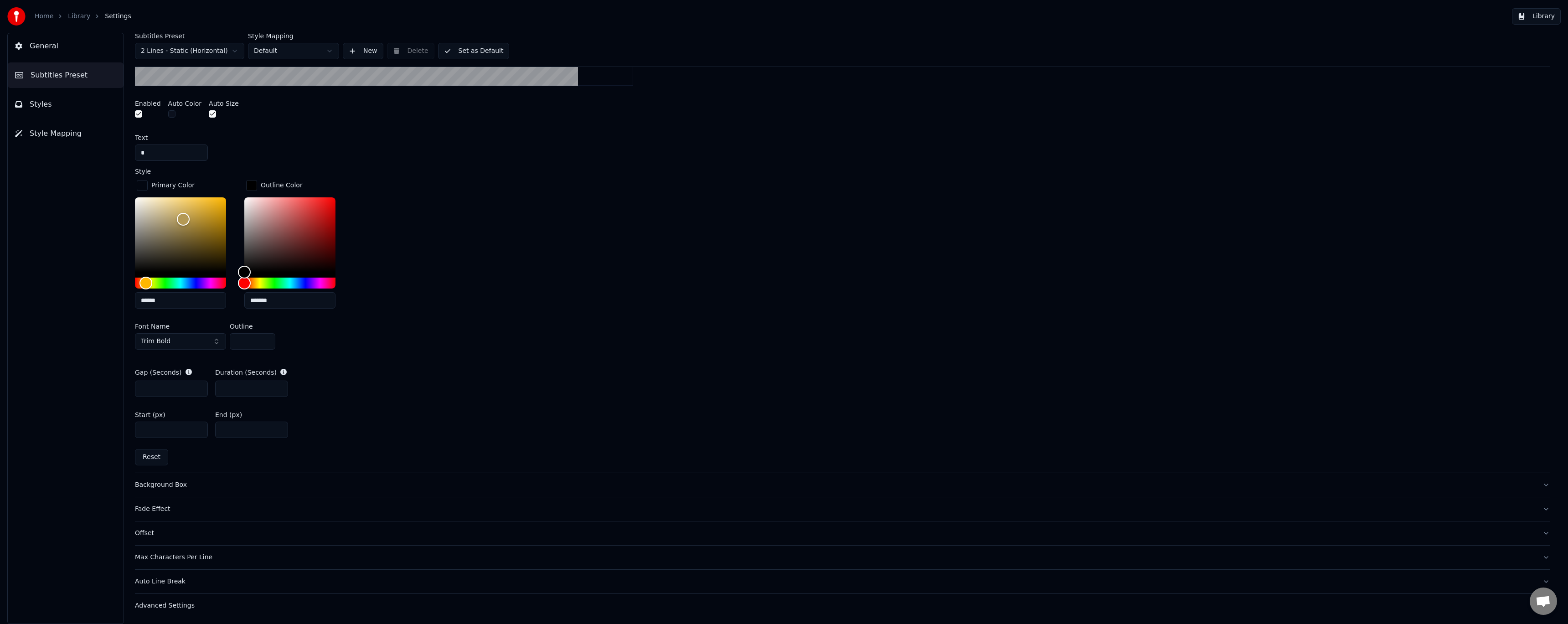
click at [156, 512] on div "Fade Effect" at bounding box center [835, 509] width 1400 height 9
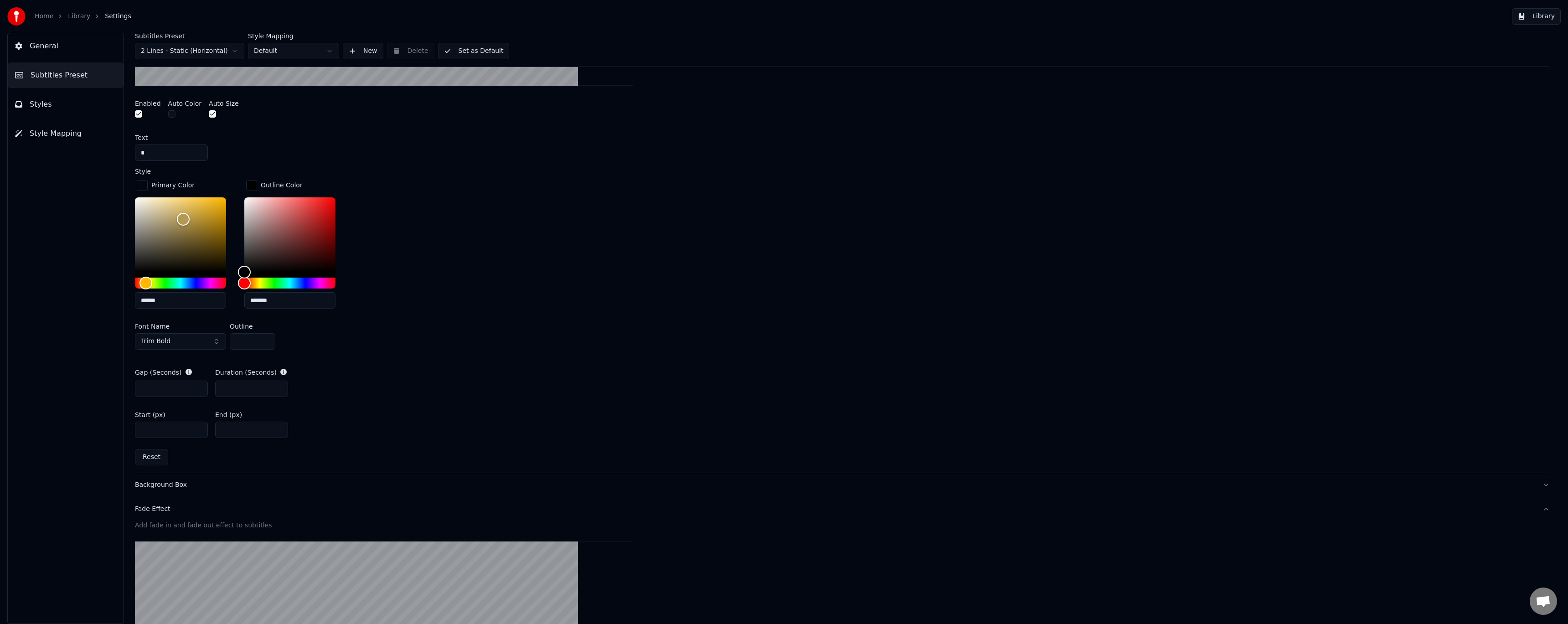
scroll to position [187, 0]
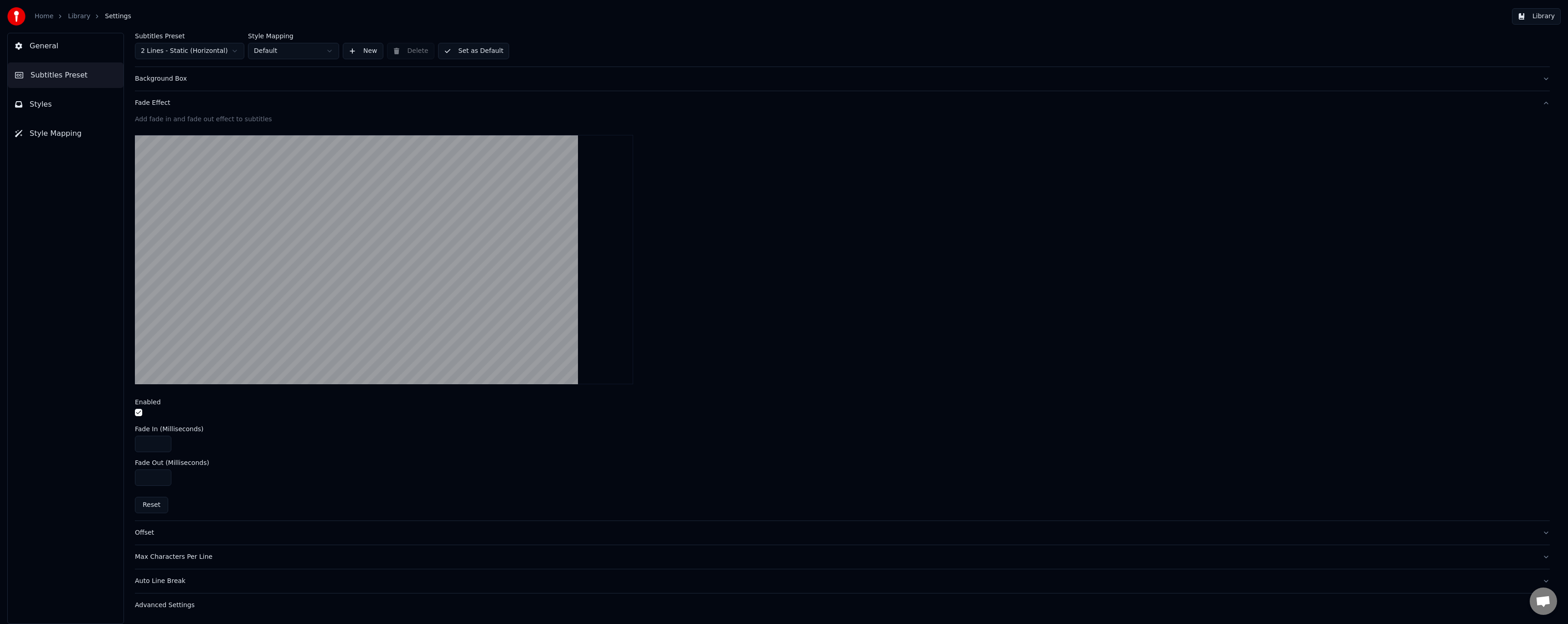
click at [149, 442] on input "***" at bounding box center [153, 444] width 37 height 17
drag, startPoint x: 152, startPoint y: 443, endPoint x: 92, endPoint y: 439, distance: 60.1
click at [92, 439] on div "General Subtitles Preset Styles Style Mapping Subtitles Preset 2 Lines - Static…" at bounding box center [784, 328] width 1568 height 591
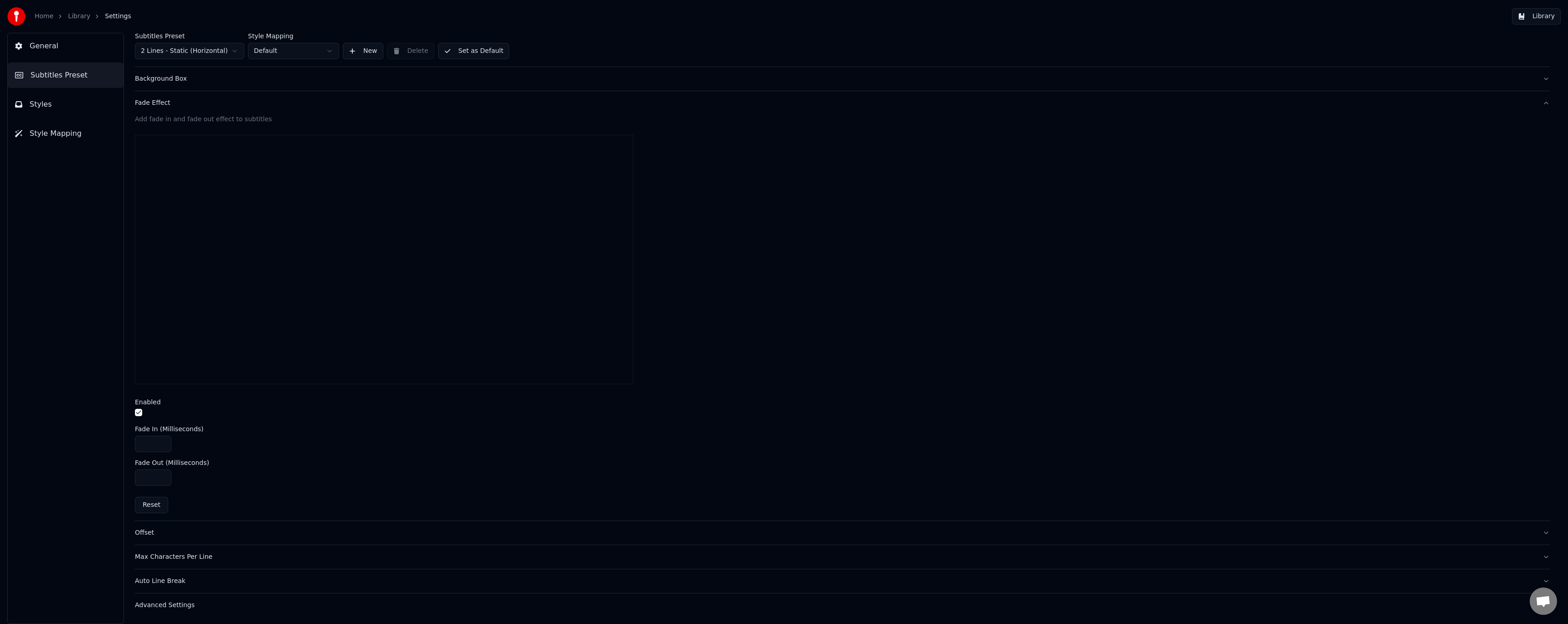
type input "***"
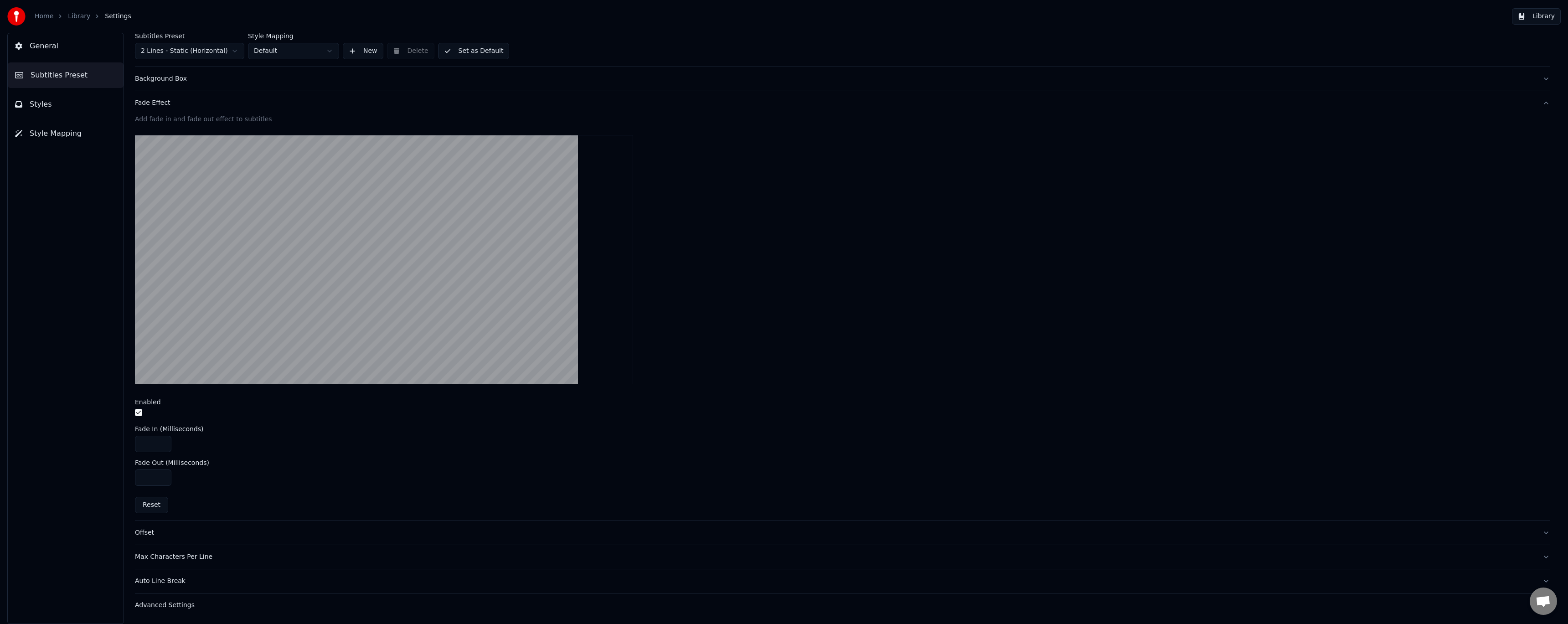
type input "***"
click at [147, 534] on div "Offset" at bounding box center [835, 533] width 1400 height 9
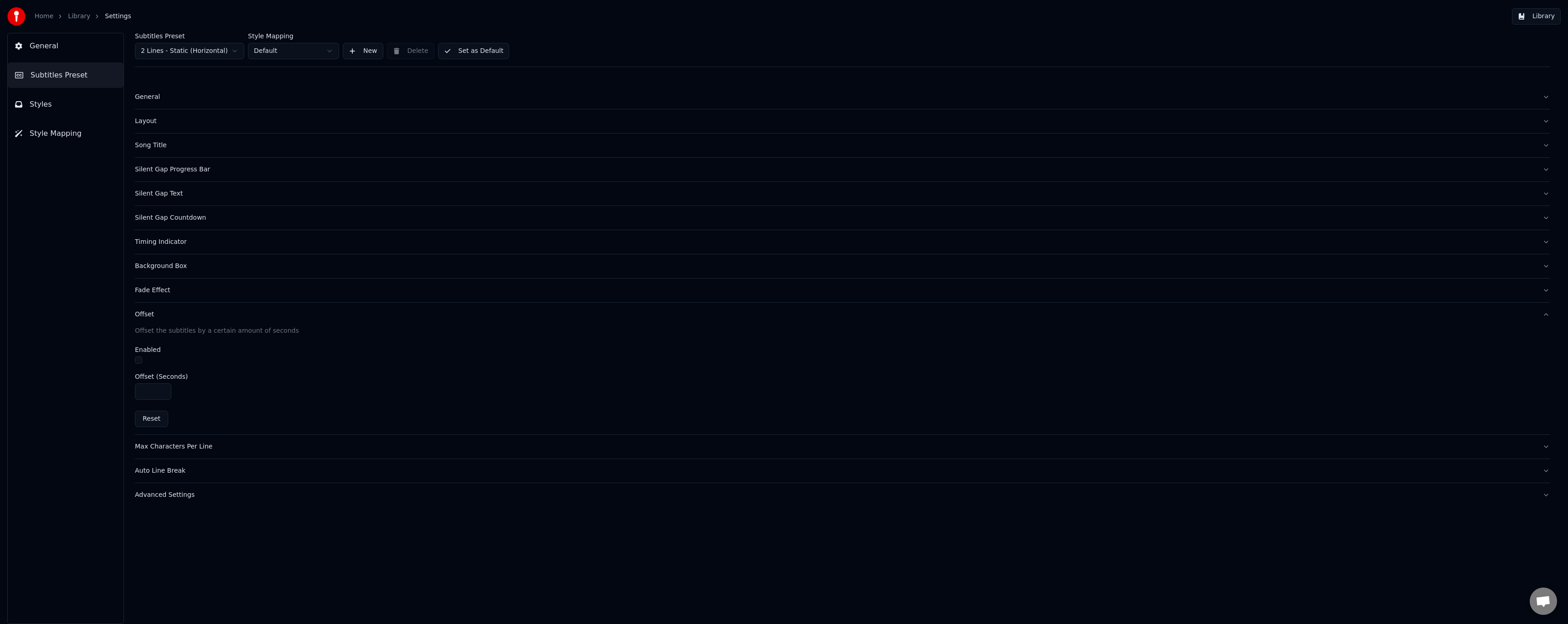
click at [178, 491] on div "Advanced Settings" at bounding box center [835, 495] width 1400 height 9
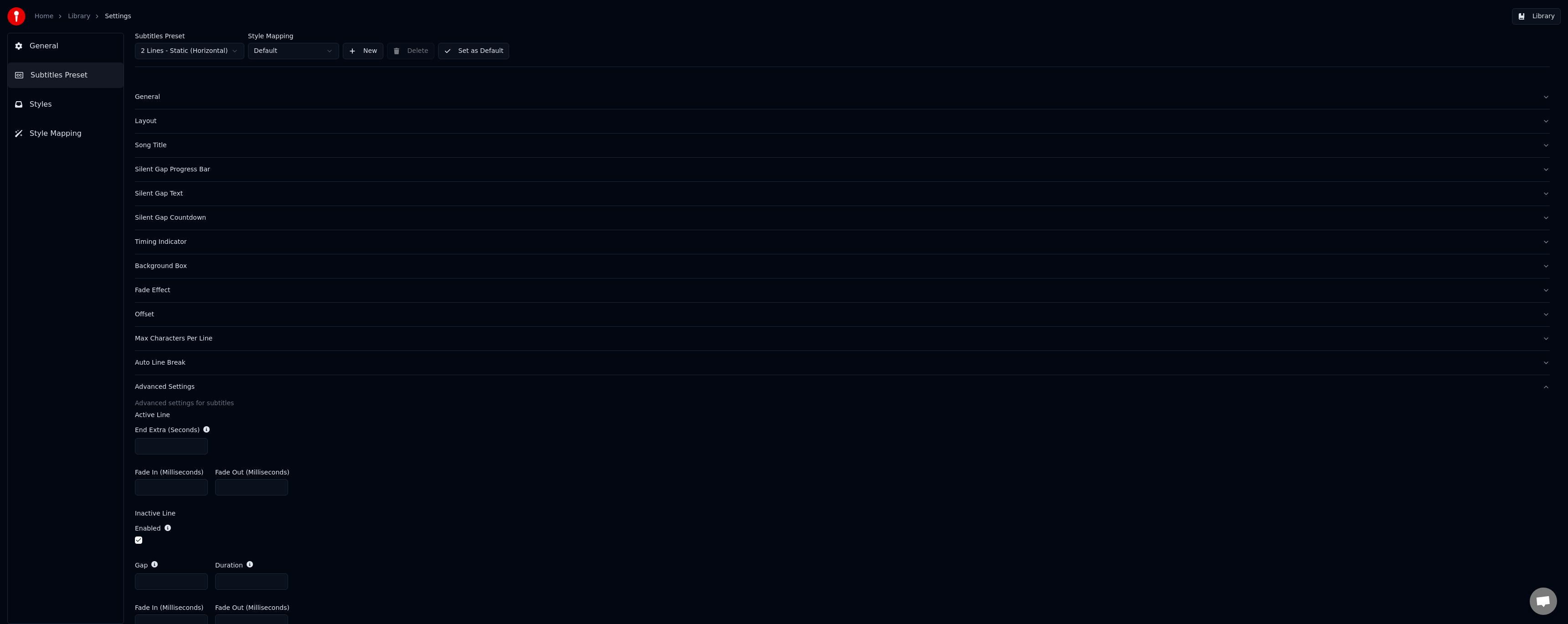
drag, startPoint x: 171, startPoint y: 447, endPoint x: 97, endPoint y: 442, distance: 74.2
click at [97, 442] on div "General Subtitles Preset Styles Style Mapping Subtitles Preset 2 Lines - Static…" at bounding box center [784, 328] width 1568 height 591
type input "***"
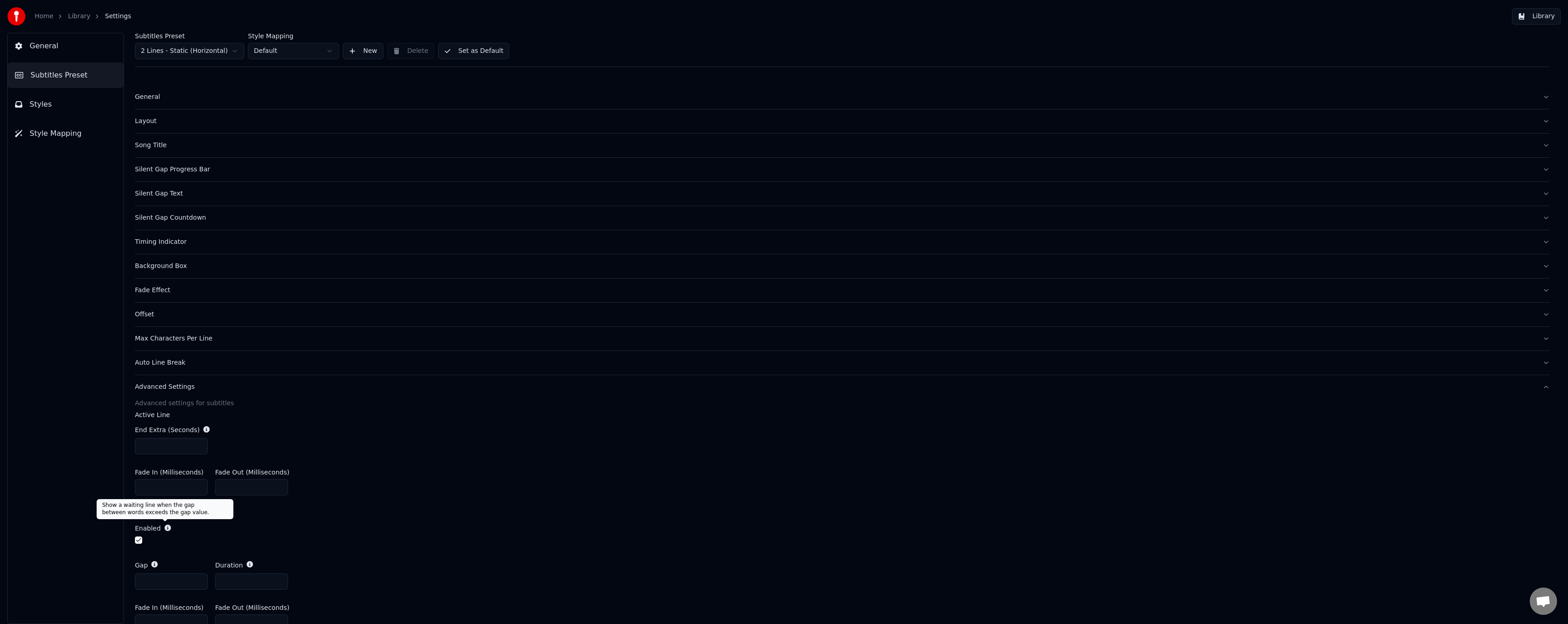
click at [344, 472] on div "Fade In (Milliseconds) *** Fade Out (Milliseconds) ***" at bounding box center [842, 482] width 1415 height 41
click at [111, 444] on div "General Subtitles Preset Styles Style Mapping Subtitles Preset 2 Lines - Static…" at bounding box center [784, 328] width 1568 height 591
click at [304, 443] on div "End Extra (Seconds) ***" at bounding box center [842, 440] width 1415 height 43
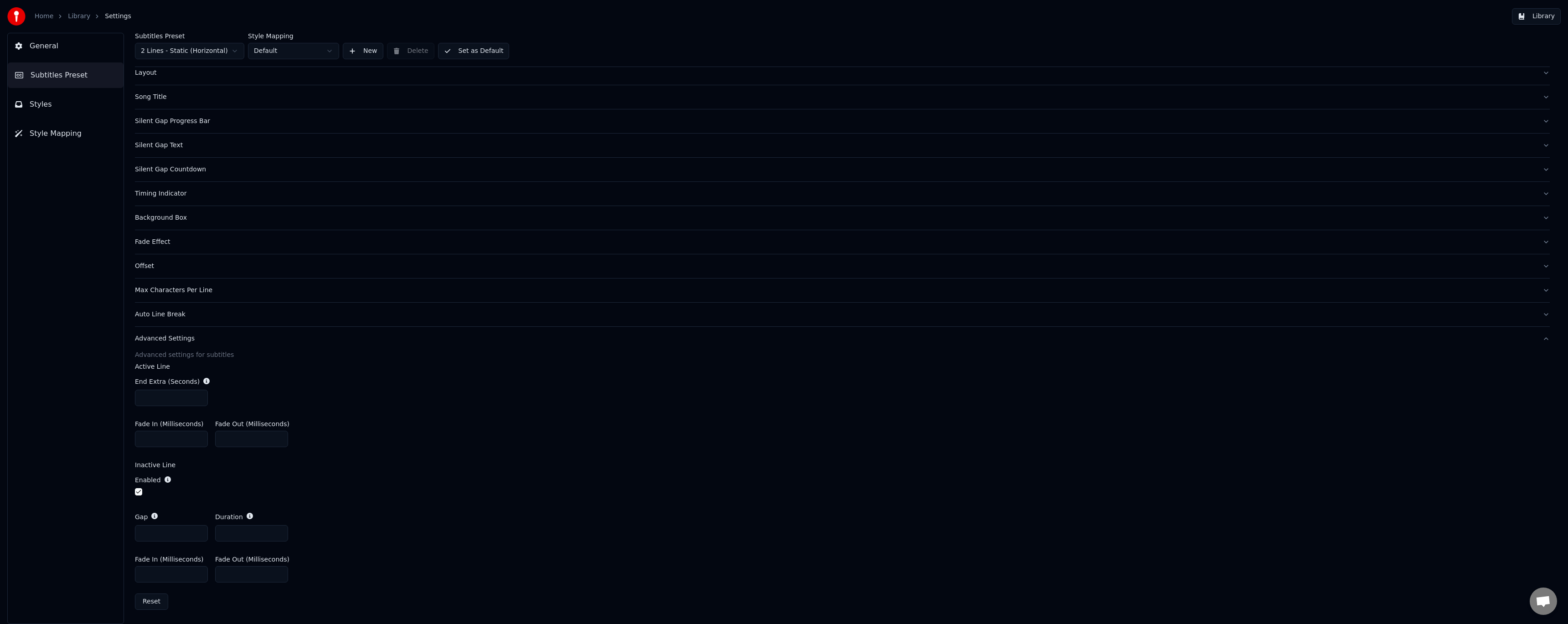
drag, startPoint x: 230, startPoint y: 533, endPoint x: 189, endPoint y: 531, distance: 41.0
click at [189, 531] on div "Gap * Duration *" at bounding box center [842, 526] width 1415 height 43
type input "*"
click at [488, 505] on div "Gap * Duration *" at bounding box center [842, 526] width 1415 height 43
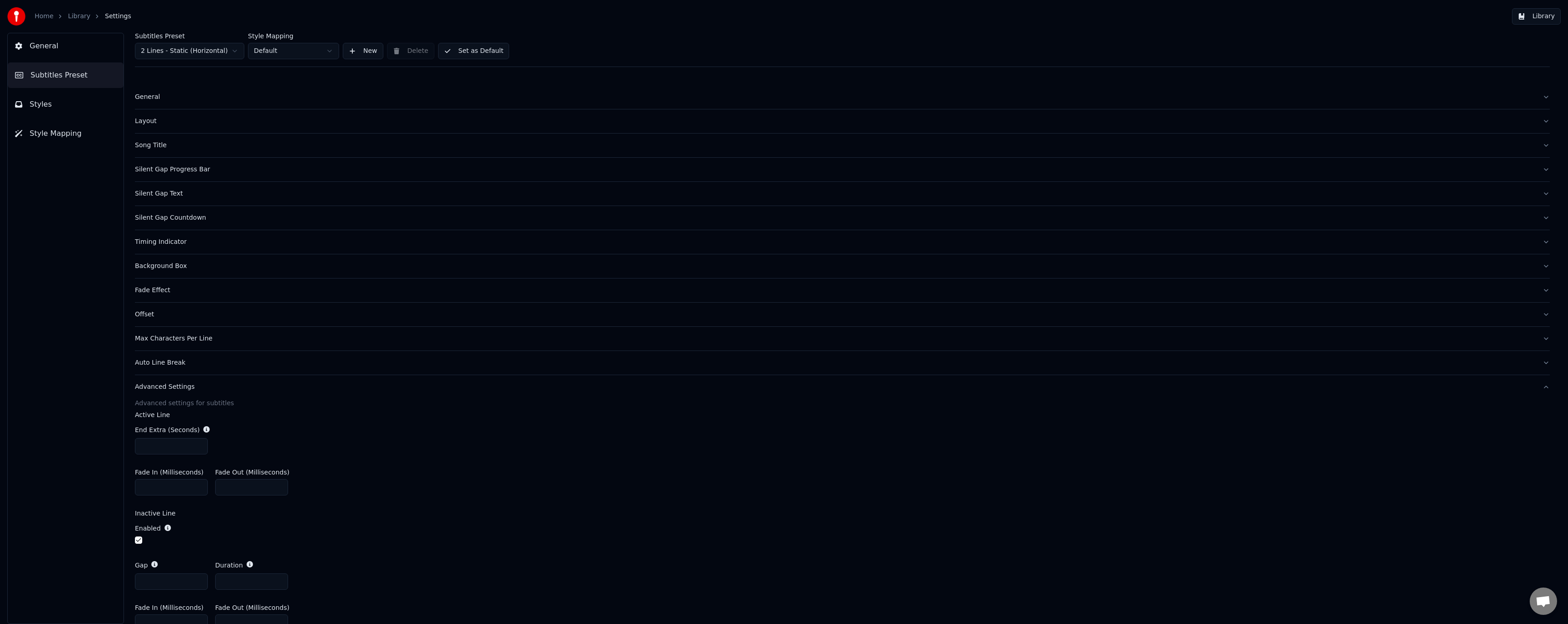
click at [481, 50] on button "Set as Default" at bounding box center [474, 51] width 72 height 17
click at [81, 15] on link "Library" at bounding box center [78, 17] width 22 height 9
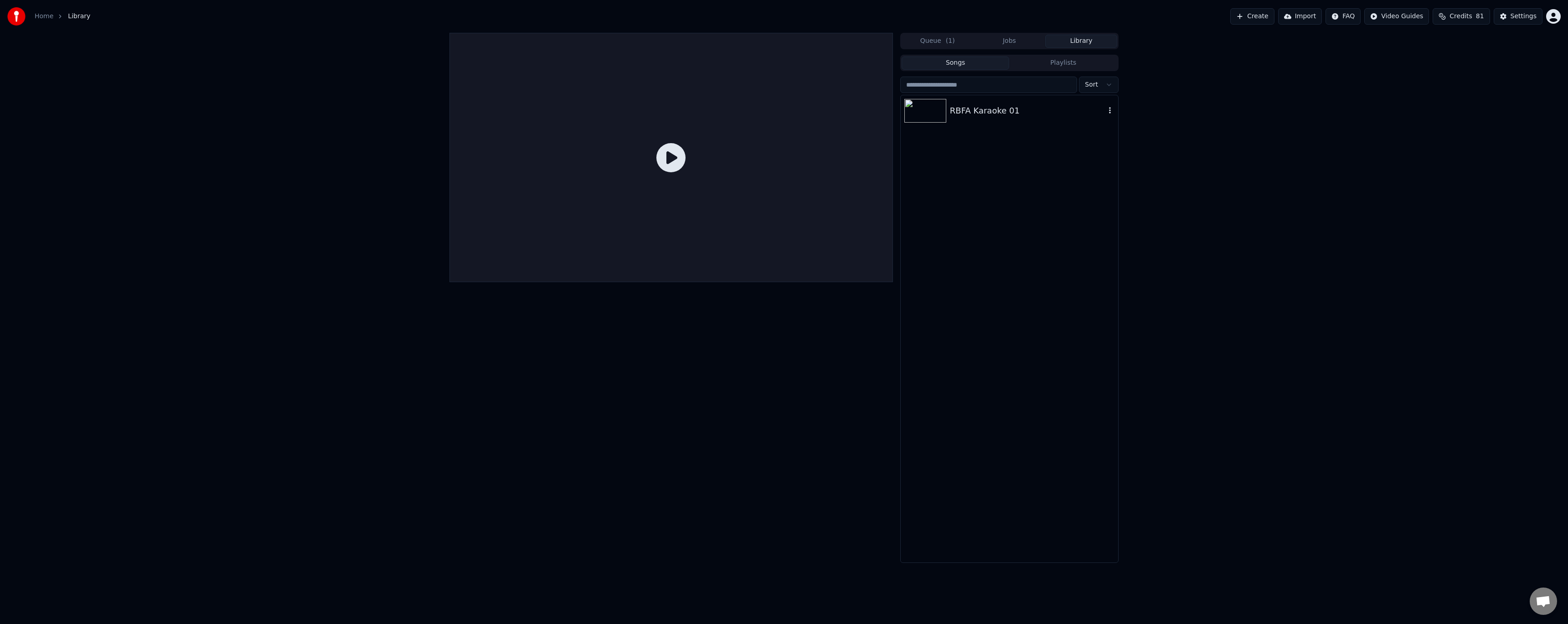
click at [996, 119] on div "RBFA Karaoke 01" at bounding box center [1009, 110] width 217 height 31
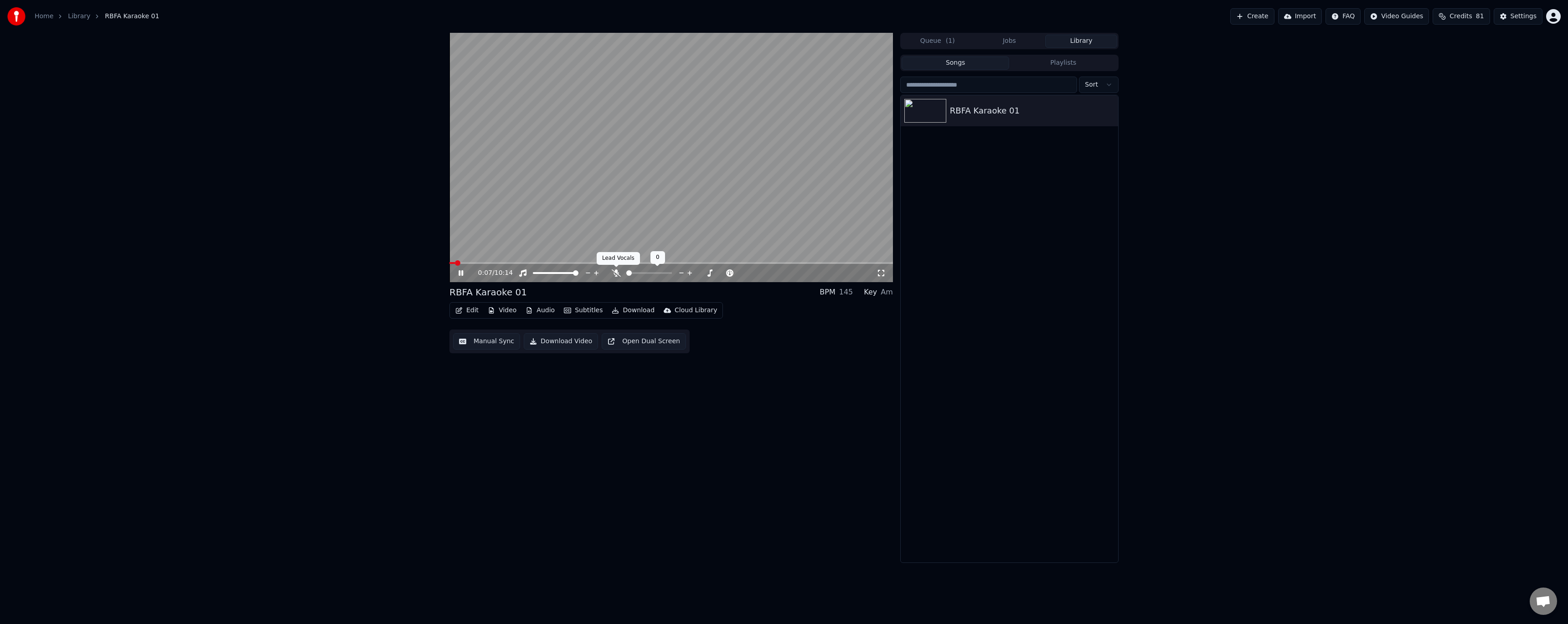
drag, startPoint x: 616, startPoint y: 276, endPoint x: 616, endPoint y: 281, distance: 5.0
click at [616, 275] on icon at bounding box center [616, 274] width 9 height 8
click at [463, 273] on icon at bounding box center [467, 274] width 21 height 8
click at [475, 312] on button "Edit" at bounding box center [467, 310] width 30 height 13
click at [495, 372] on div "Style Editor" at bounding box center [498, 377] width 92 height 14
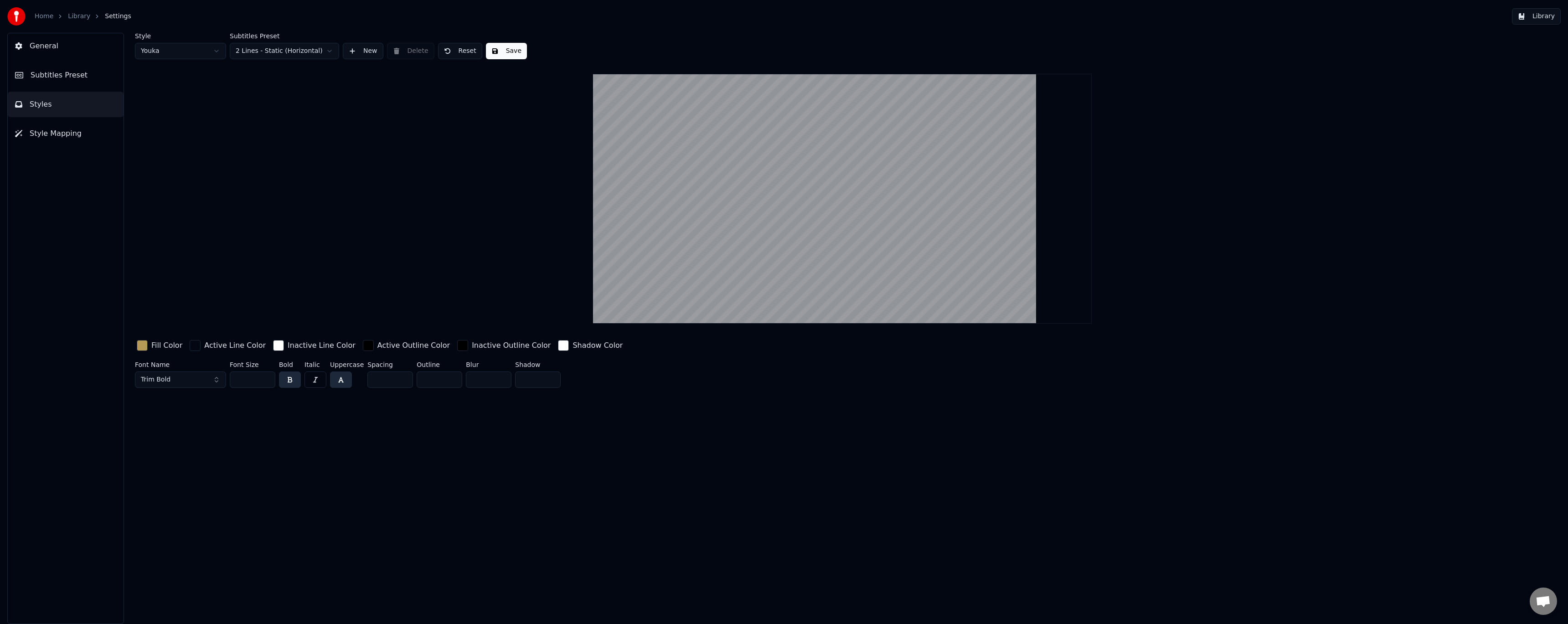
click at [200, 52] on html "Home Library Settings Library General Subtitles Preset Styles Style Mapping Sty…" at bounding box center [784, 312] width 1568 height 624
click at [91, 75] on button "Subtitles Preset" at bounding box center [66, 75] width 116 height 26
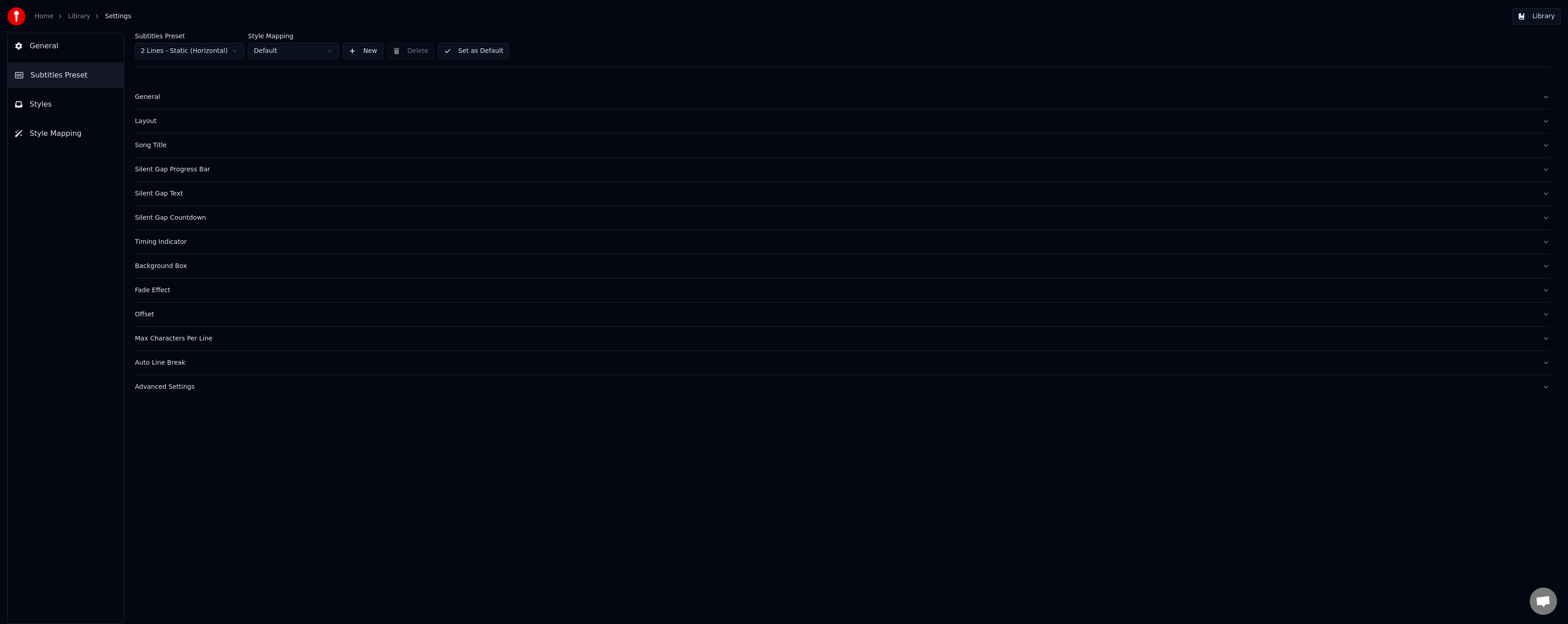
click at [147, 121] on div "Layout" at bounding box center [835, 121] width 1400 height 9
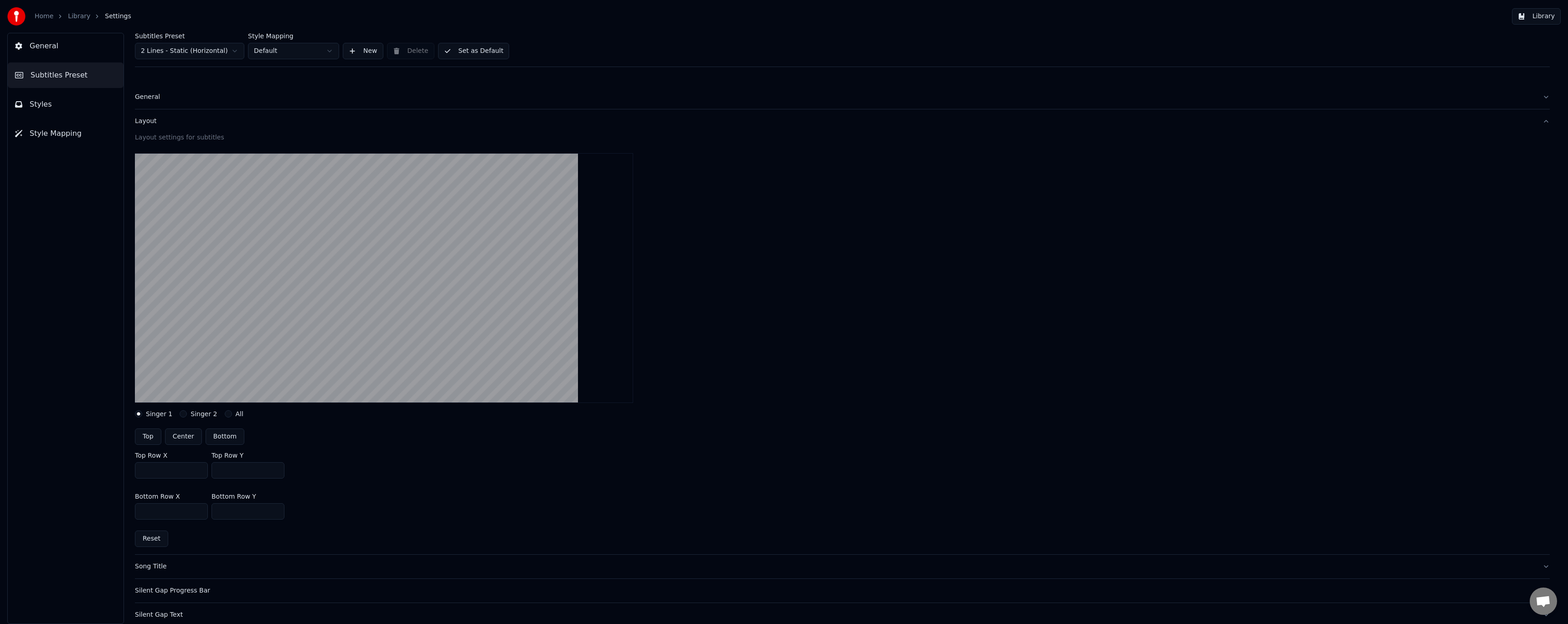
click at [147, 121] on div "Layout" at bounding box center [835, 121] width 1400 height 9
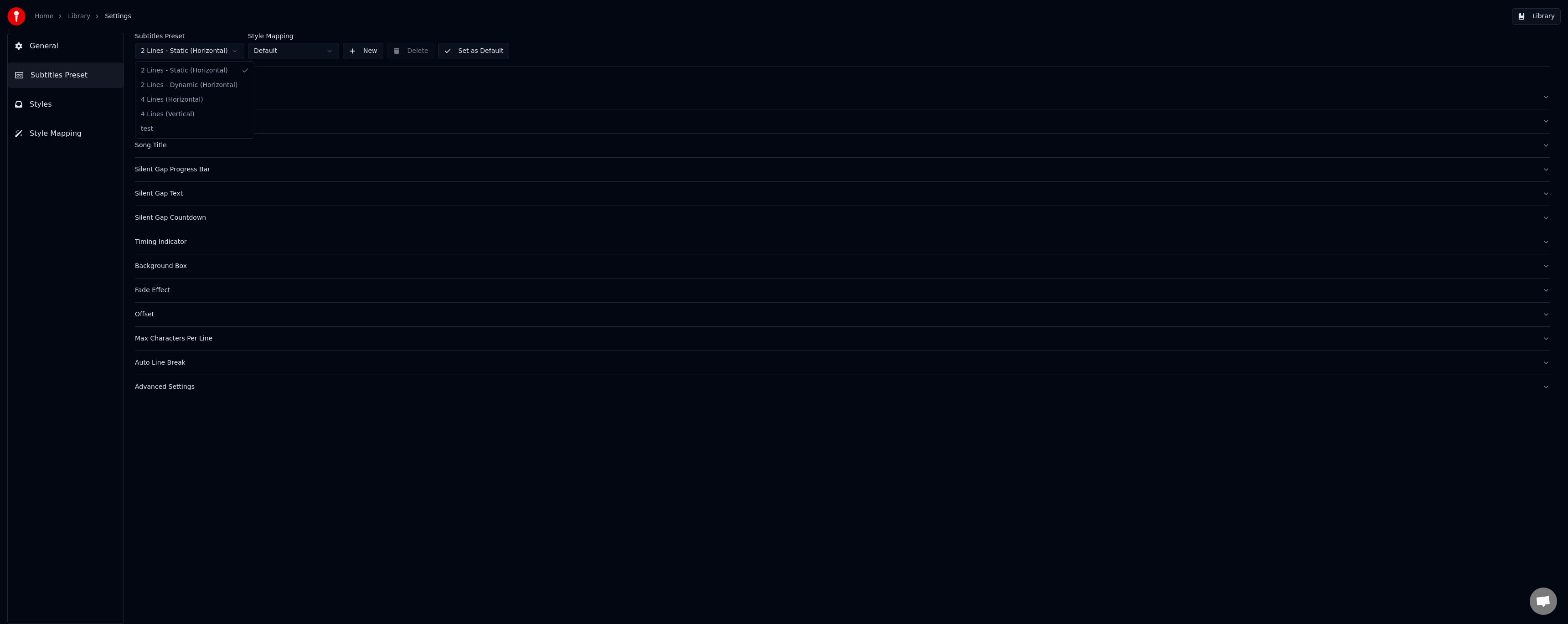
click at [235, 56] on html "Home Library Settings Library General Subtitles Preset Styles Style Mapping Sub…" at bounding box center [784, 312] width 1568 height 624
click at [301, 53] on html "Home Library Settings Library General Subtitles Preset Styles Style Mapping Sub…" at bounding box center [784, 312] width 1568 height 624
click at [73, 128] on span "Style Mapping" at bounding box center [56, 133] width 52 height 11
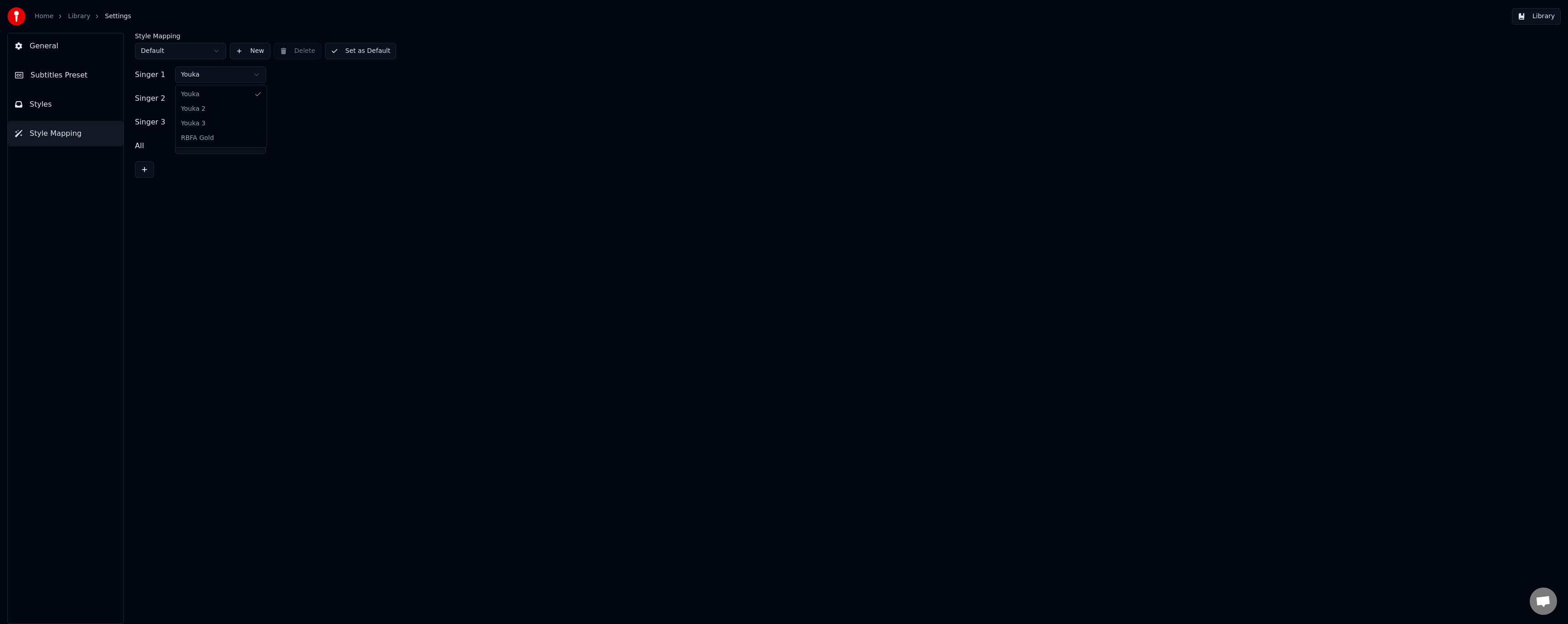
click at [222, 72] on html "Home Library Settings Library General Subtitles Preset Styles Style Mapping Sty…" at bounding box center [784, 312] width 1568 height 624
click at [371, 51] on button "Set as Default" at bounding box center [361, 51] width 72 height 17
click at [85, 101] on button "Styles" at bounding box center [66, 104] width 116 height 26
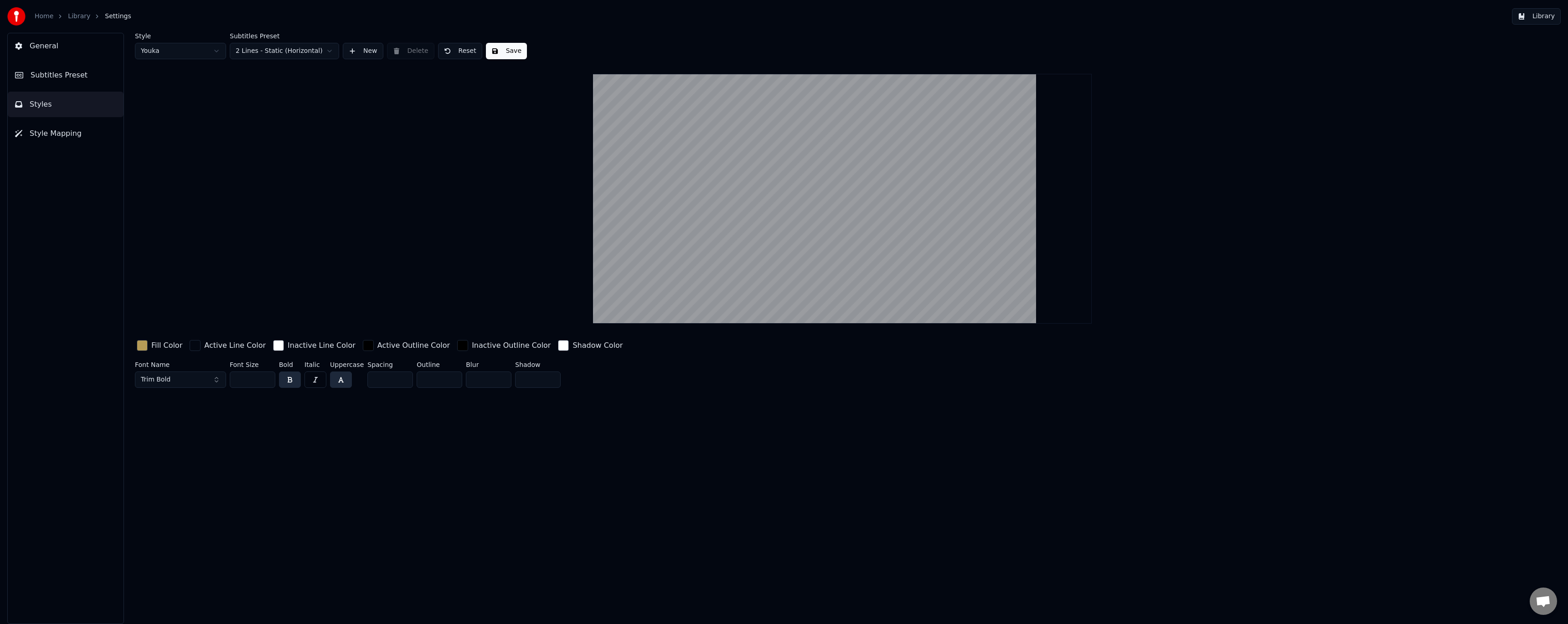
click at [71, 130] on span "Style Mapping" at bounding box center [56, 133] width 52 height 11
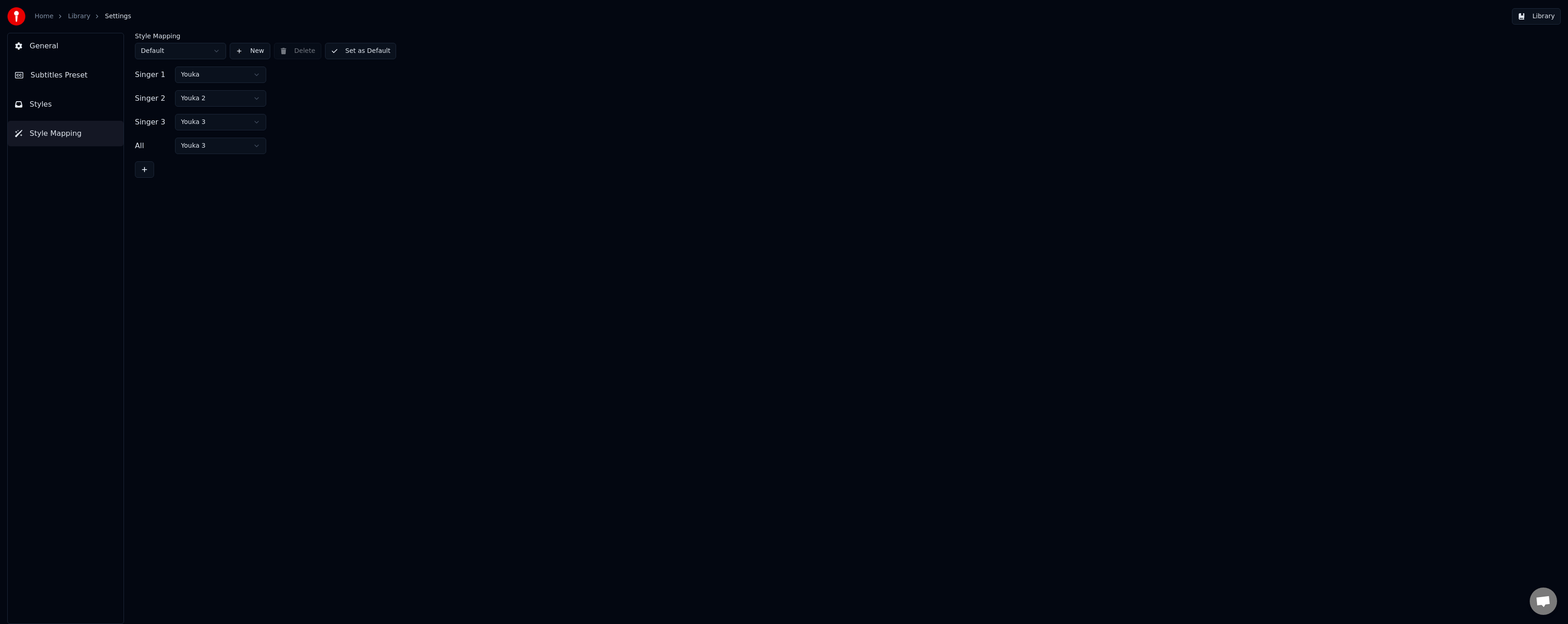
click at [73, 108] on button "Styles" at bounding box center [66, 104] width 116 height 26
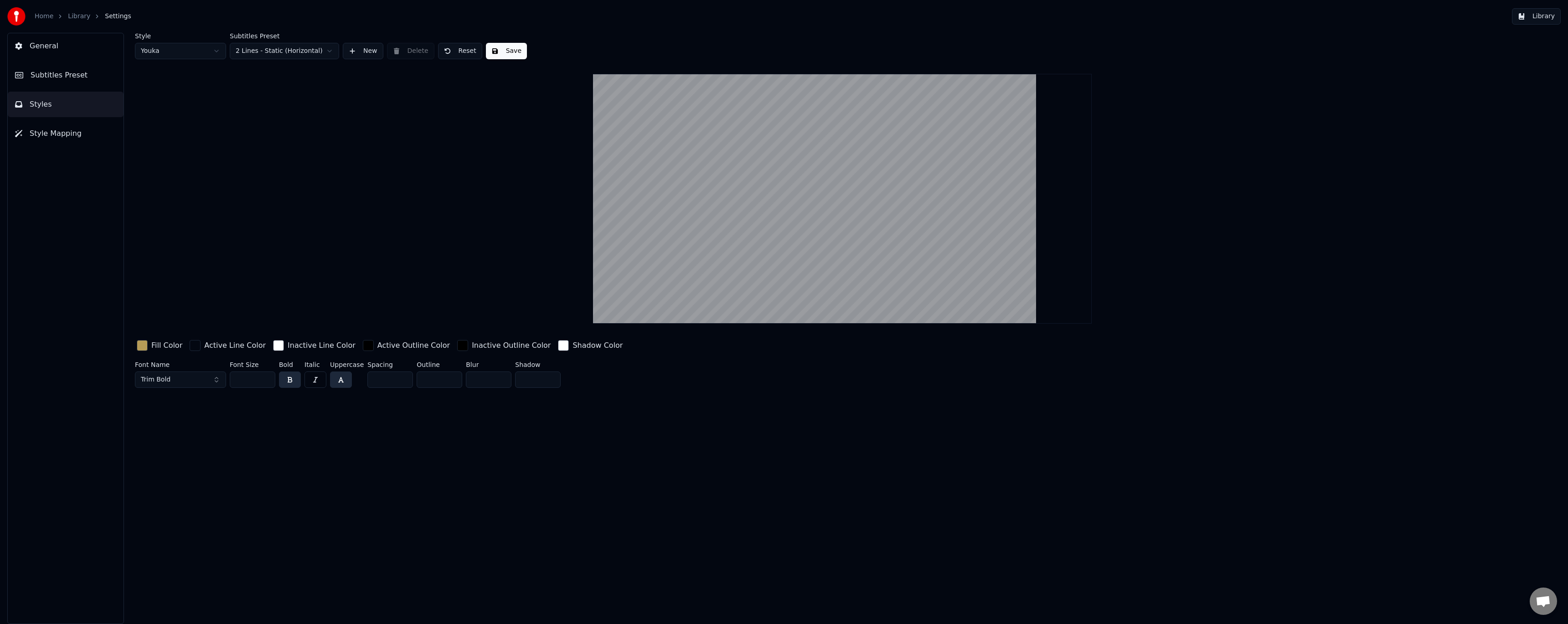
click at [79, 77] on span "Subtitles Preset" at bounding box center [59, 75] width 57 height 11
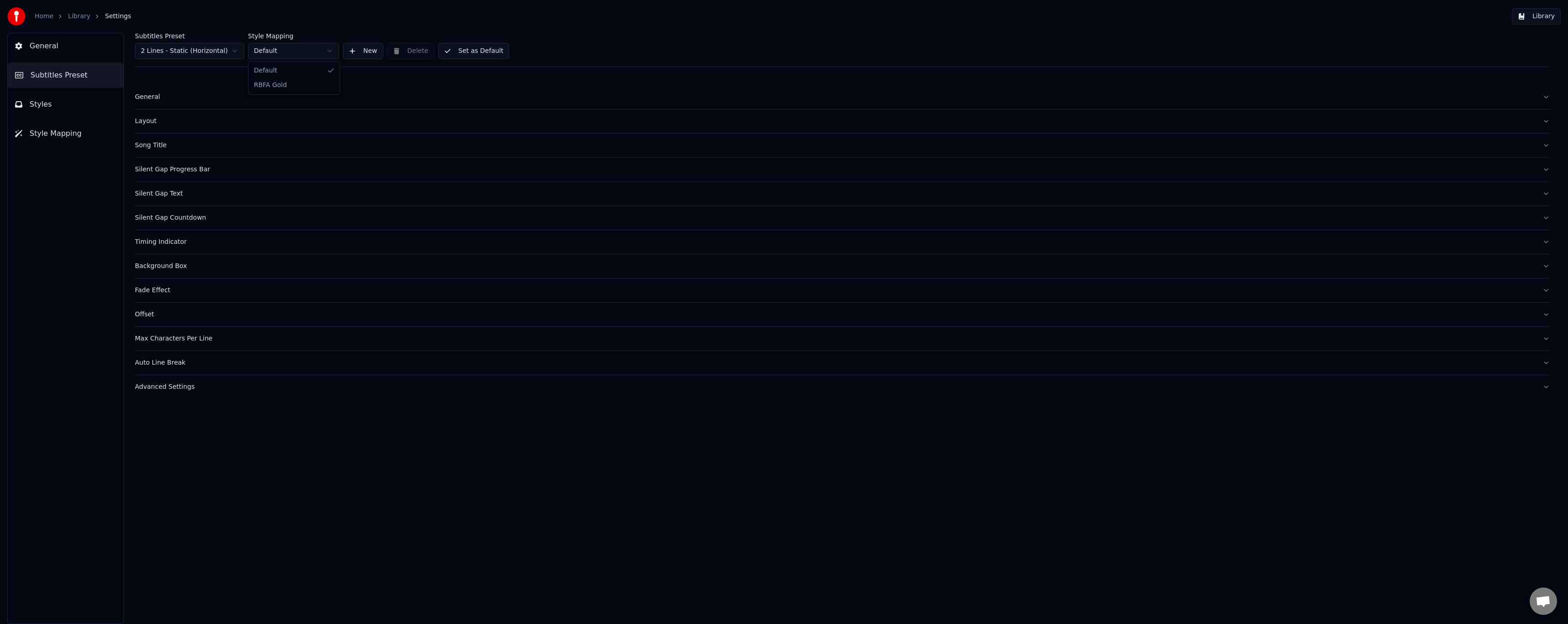
click at [296, 50] on html "Home Library Settings Library General Subtitles Preset Styles Style Mapping Sub…" at bounding box center [784, 312] width 1568 height 624
click at [296, 50] on html "Home Library Settings Library General Subtitles Preset Styles Style Mapping Sub…" at bounding box center [784, 312] width 1568 height 624
click at [80, 100] on button "Styles" at bounding box center [66, 104] width 116 height 26
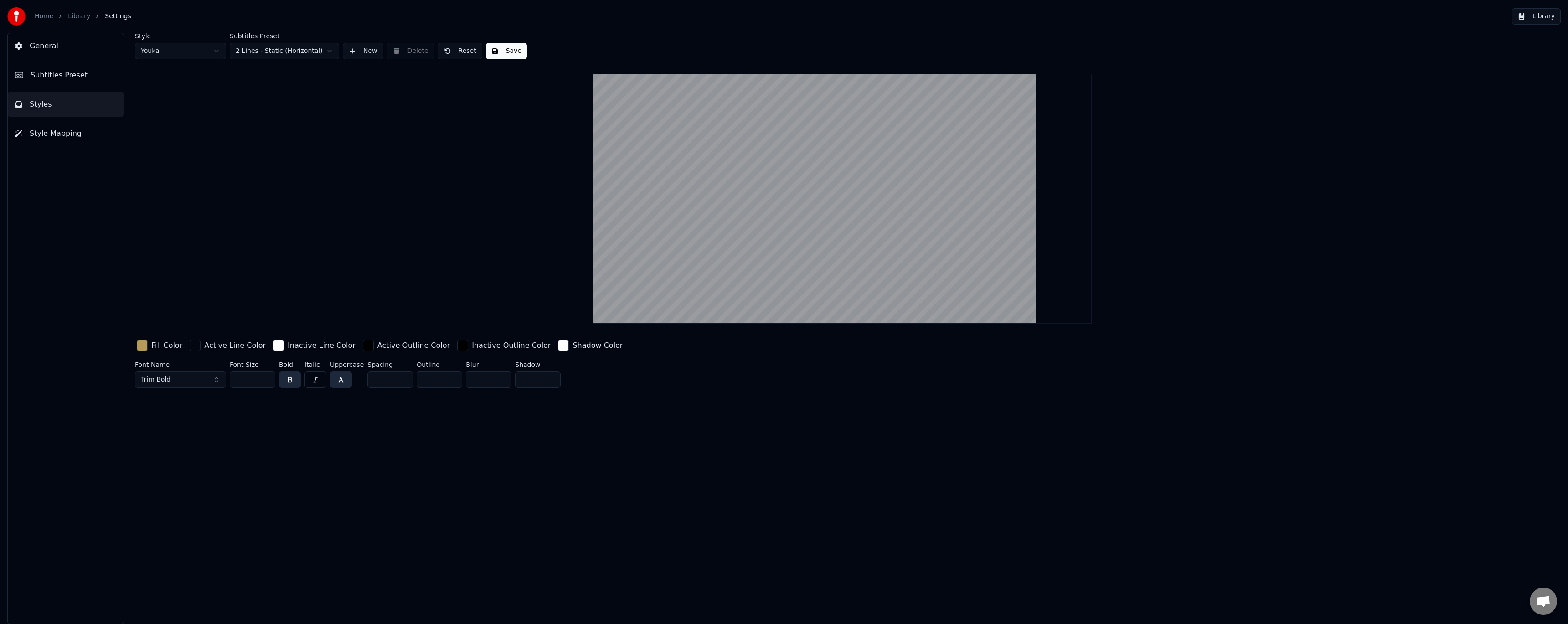
click at [199, 56] on html "Home Library Settings Library General Subtitles Preset Styles Style Mapping Sty…" at bounding box center [784, 312] width 1568 height 624
click at [89, 76] on button "Subtitles Preset" at bounding box center [66, 75] width 116 height 26
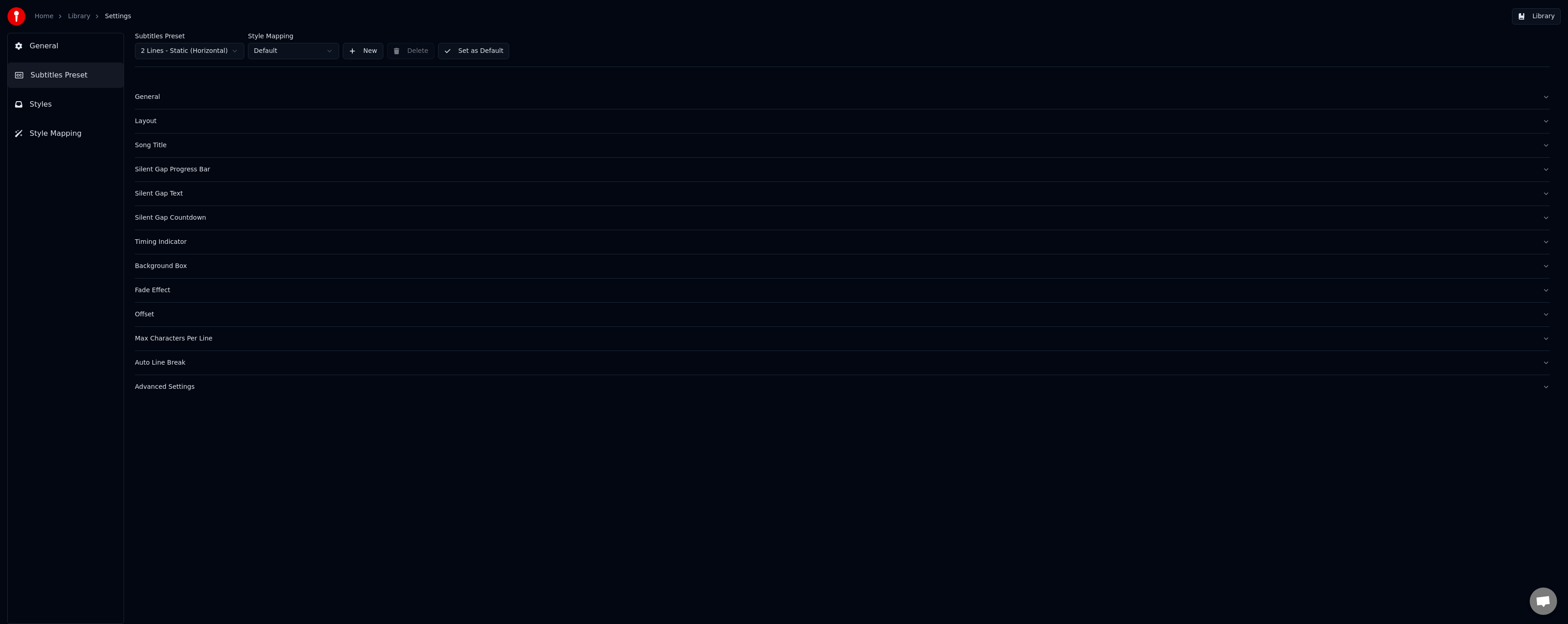
click at [165, 383] on div "Advanced Settings" at bounding box center [835, 387] width 1400 height 9
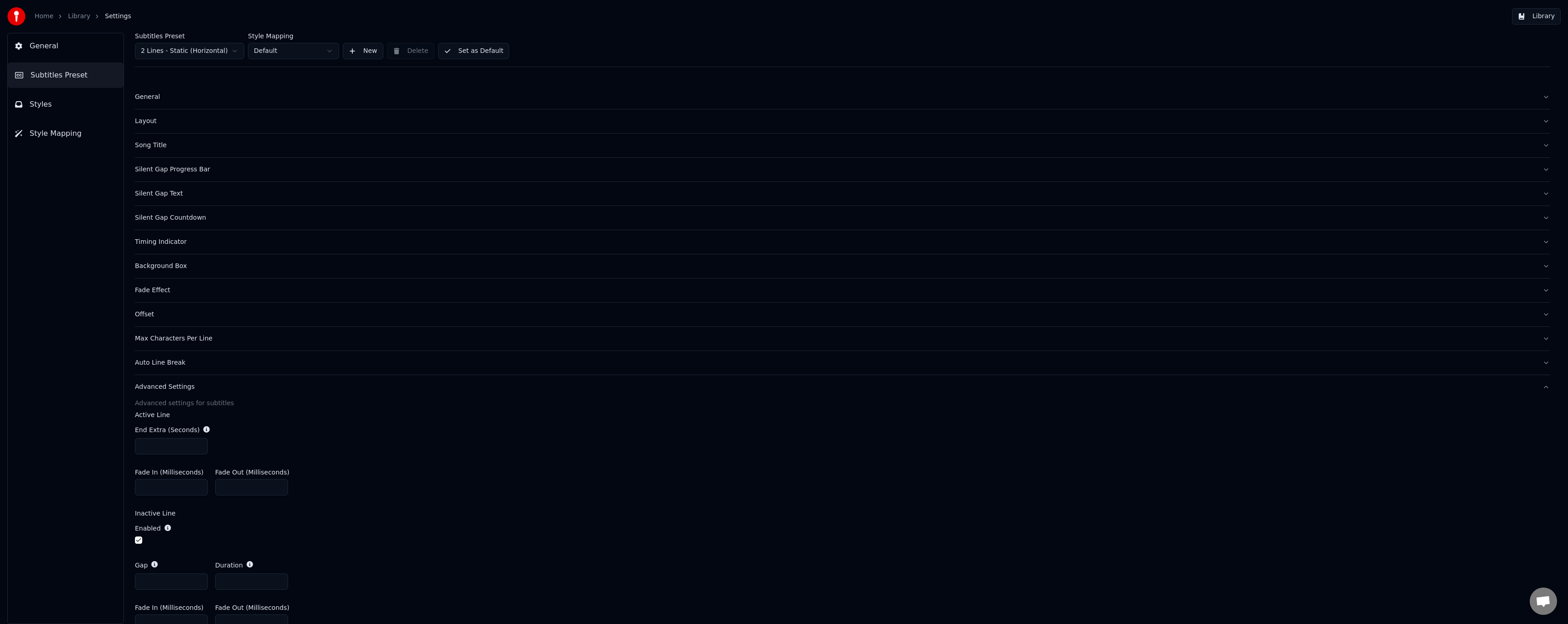
scroll to position [48, 0]
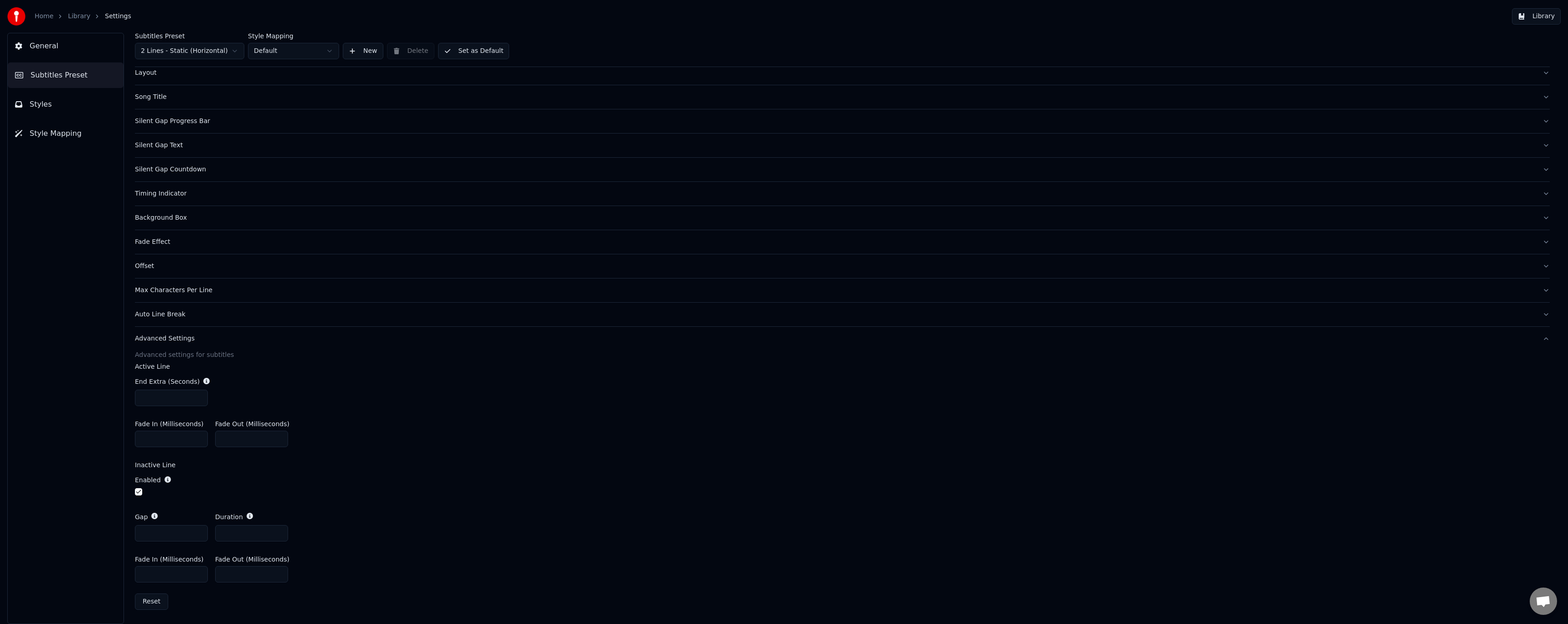
drag, startPoint x: 154, startPoint y: 399, endPoint x: 87, endPoint y: 389, distance: 67.7
click at [89, 389] on div "General Subtitles Preset Styles Style Mapping Subtitles Preset 2 Lines - Static…" at bounding box center [784, 328] width 1568 height 591
type input "*"
click at [360, 382] on div "End Extra (Seconds) *" at bounding box center [842, 391] width 1415 height 43
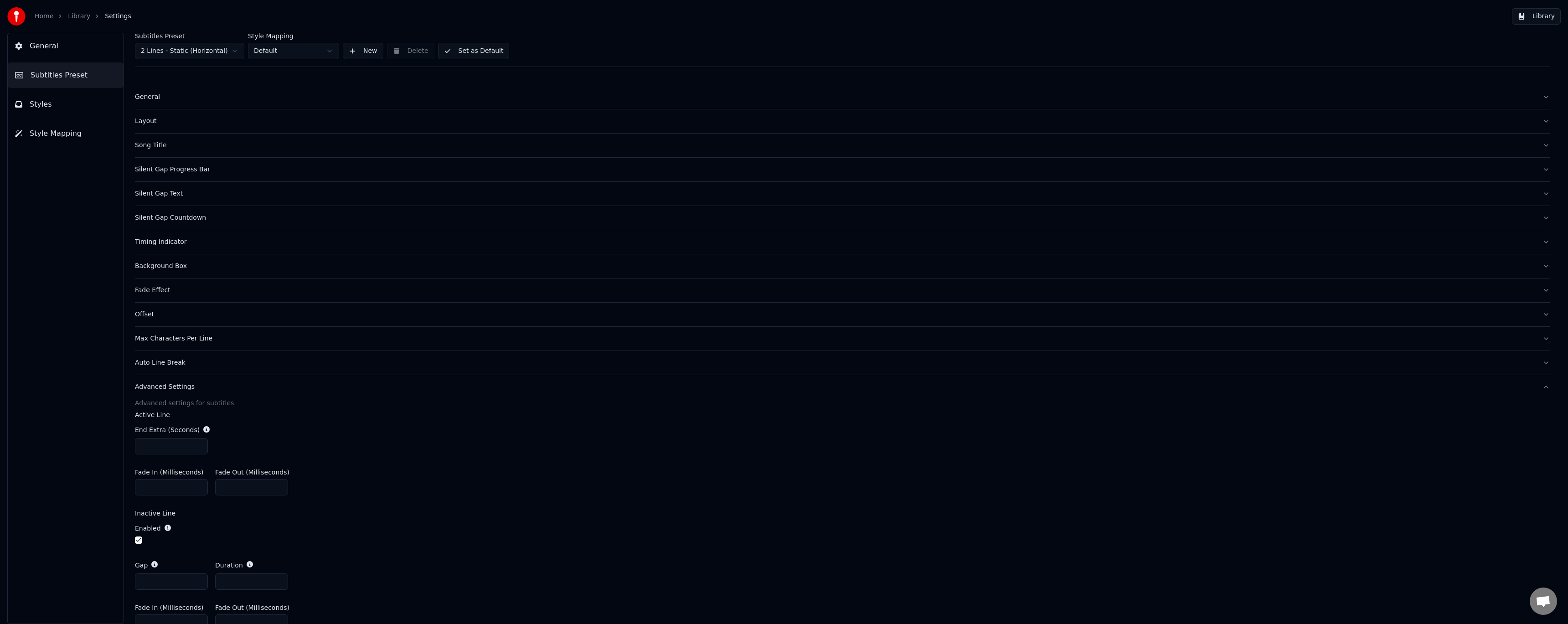
click at [469, 50] on button "Set as Default" at bounding box center [474, 51] width 72 height 17
click at [49, 133] on span "Style Mapping" at bounding box center [56, 133] width 52 height 11
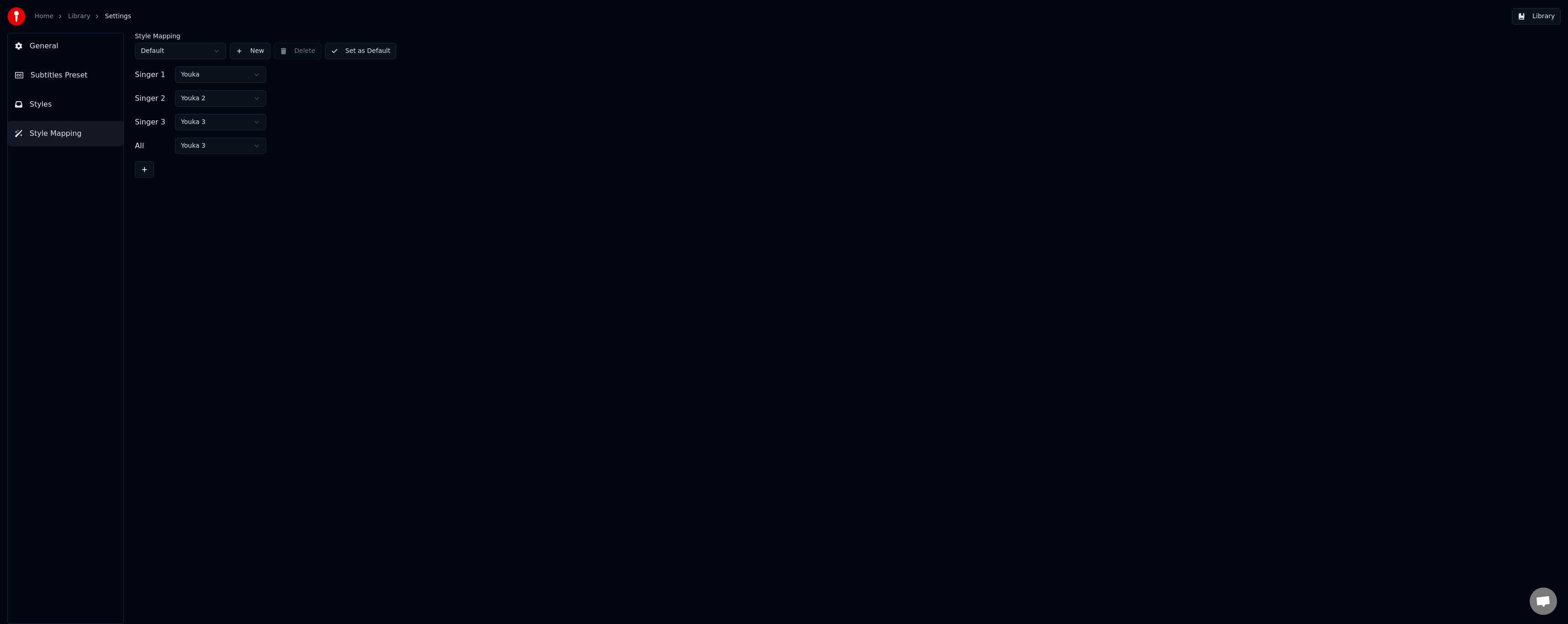
click at [214, 46] on html "Home Library Settings Library General Subtitles Preset Styles Style Mapping Sty…" at bounding box center [784, 312] width 1568 height 624
click at [212, 52] on html "Home Library Settings Library General Subtitles Preset Styles Style Mapping Sty…" at bounding box center [784, 312] width 1568 height 624
click at [248, 52] on button "New" at bounding box center [250, 51] width 40 height 17
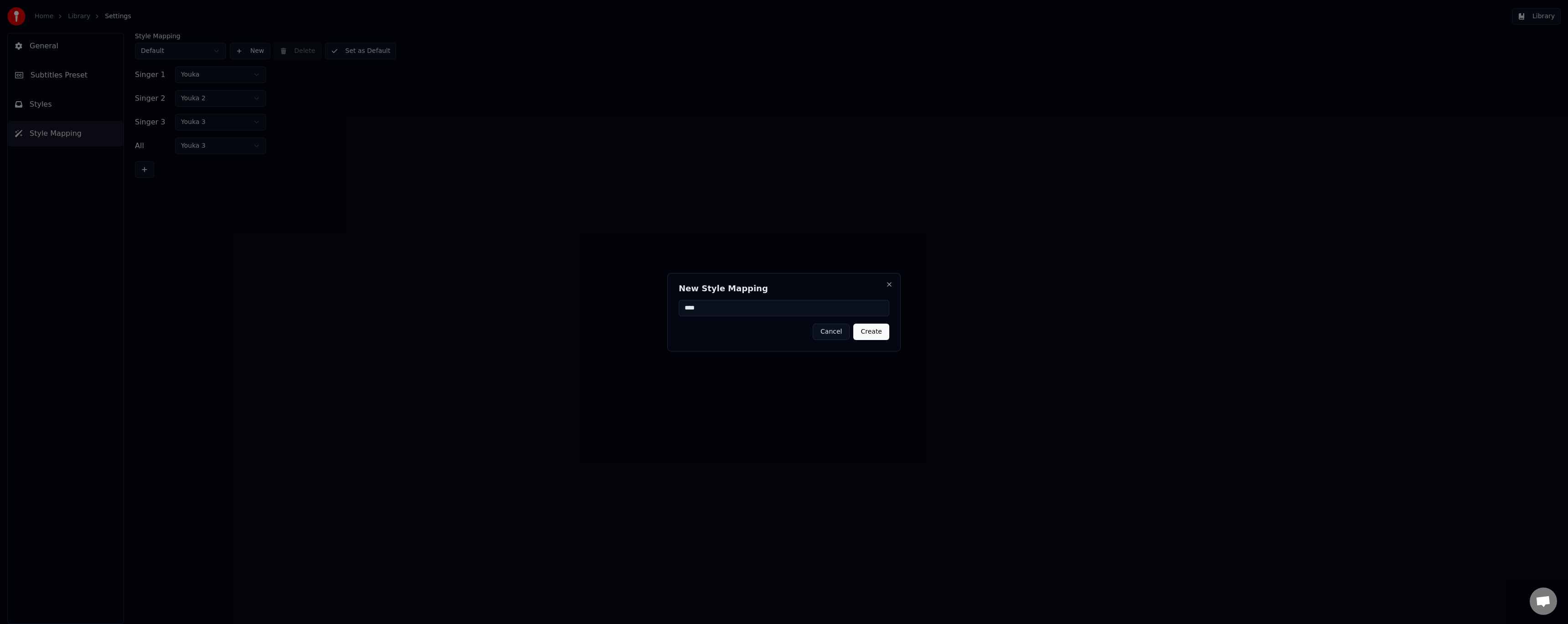
type input "****"
click at [866, 333] on button "Create" at bounding box center [871, 332] width 36 height 17
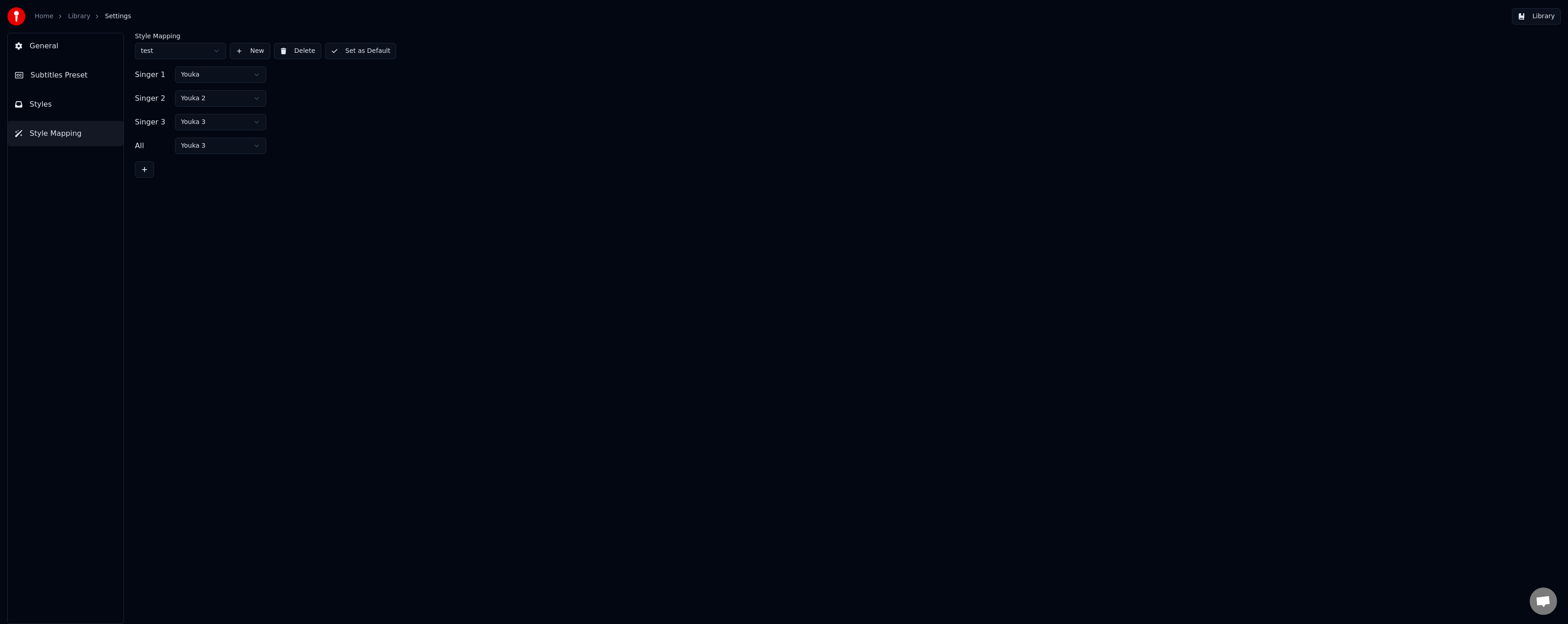
click at [249, 72] on html "Home Library Settings Library General Subtitles Preset Styles Style Mapping Sty…" at bounding box center [784, 312] width 1568 height 624
click at [217, 122] on html "Home Library Settings Library General Subtitles Preset Styles Style Mapping Sty…" at bounding box center [784, 312] width 1568 height 624
click at [212, 148] on html "Home Library Settings Library General Subtitles Preset Styles Style Mapping Sty…" at bounding box center [784, 312] width 1568 height 624
click at [356, 53] on button "Set as Default" at bounding box center [361, 51] width 72 height 17
click at [66, 105] on button "Styles" at bounding box center [66, 104] width 116 height 26
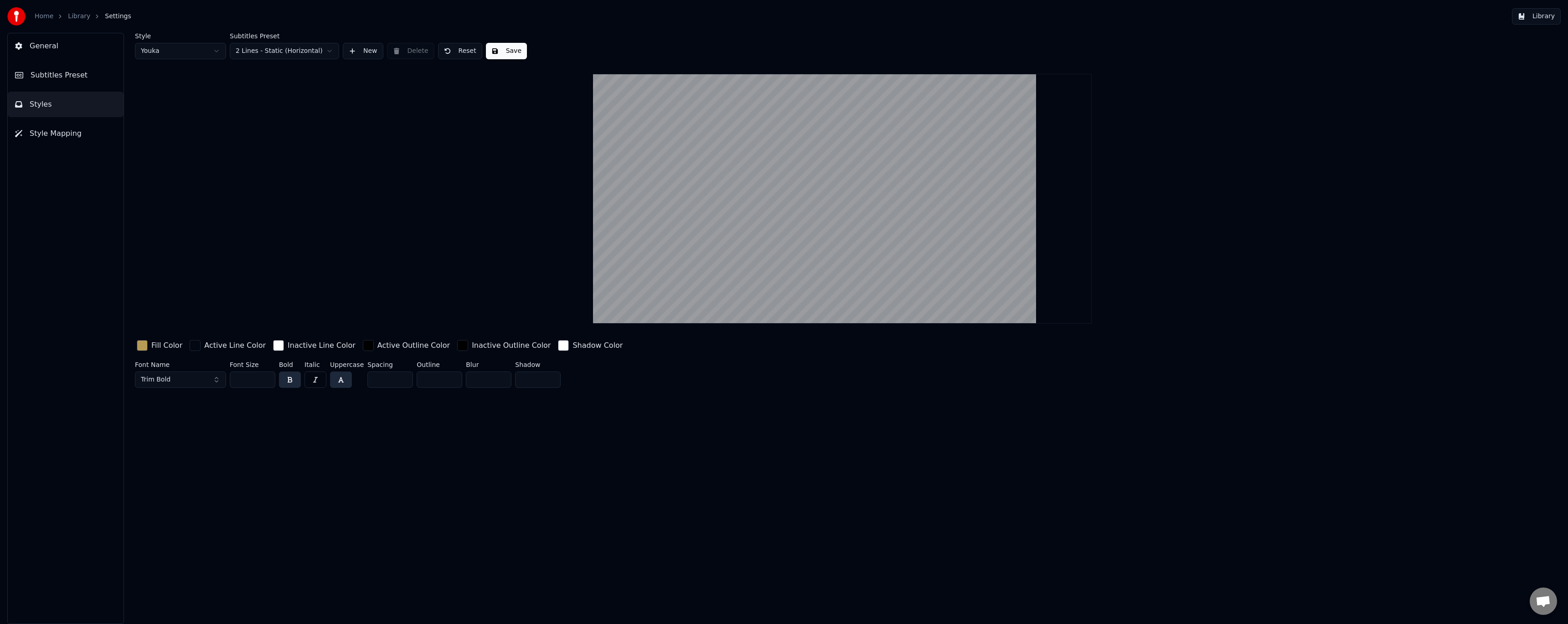
click at [65, 133] on span "Style Mapping" at bounding box center [56, 133] width 52 height 11
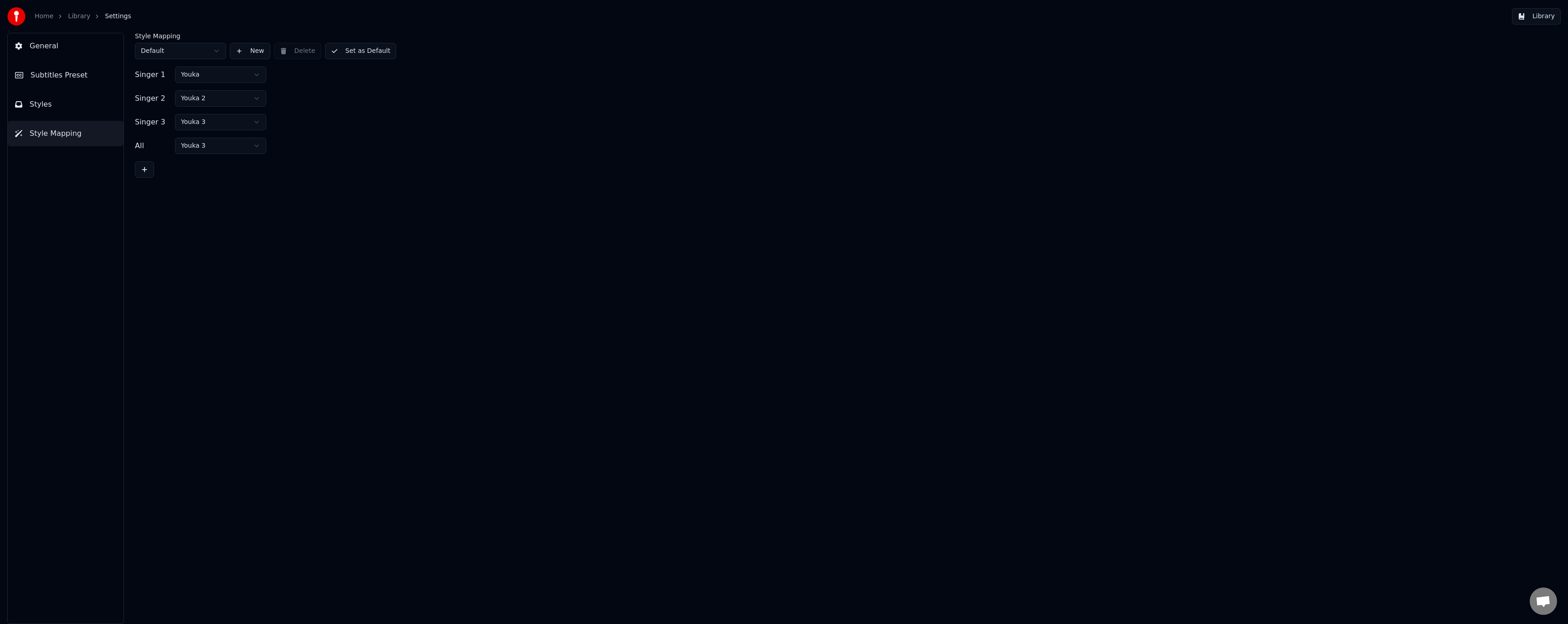
click at [180, 49] on html "Home Library Settings Library General Subtitles Preset Styles Style Mapping Sty…" at bounding box center [784, 312] width 1568 height 624
click at [184, 236] on div "Style Mapping test New Delete Set as Default Singer 1 Youka 2 Singer 2 Youka 2 …" at bounding box center [842, 328] width 1451 height 591
click at [87, 105] on button "Styles" at bounding box center [66, 104] width 116 height 26
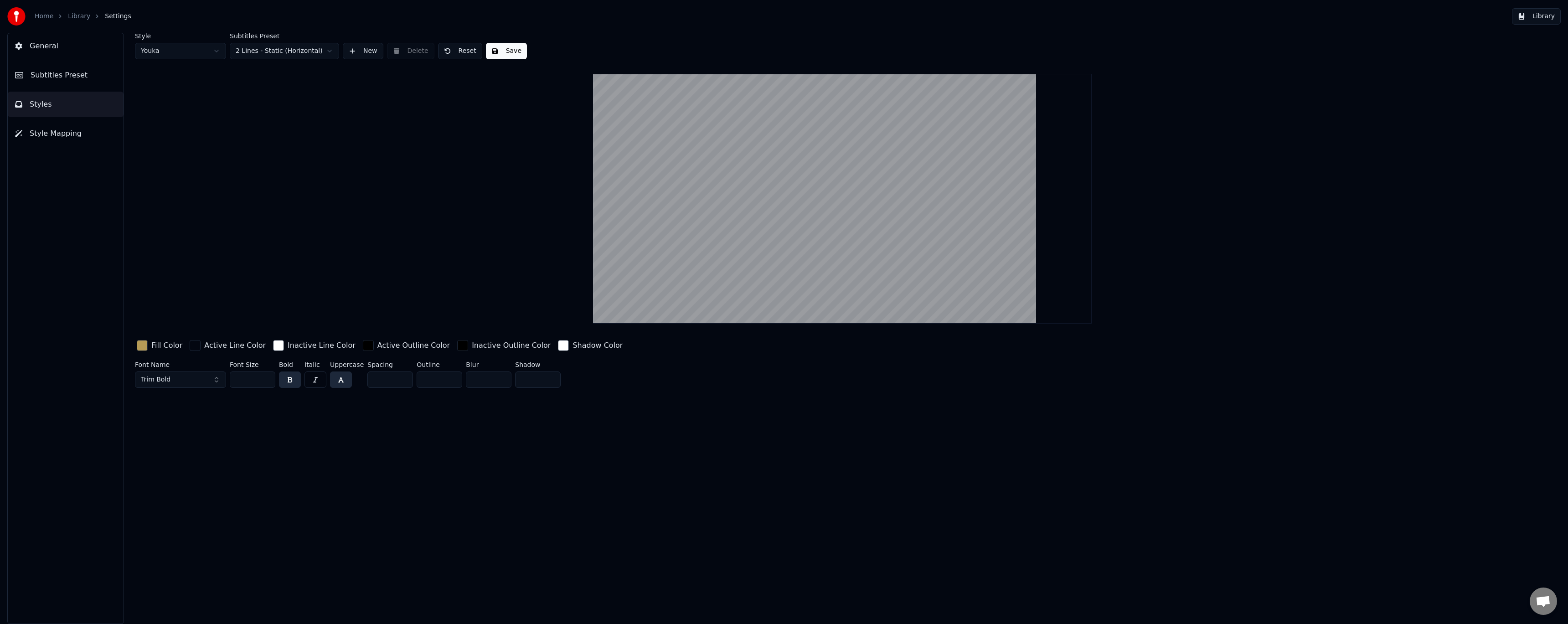
click at [212, 50] on html "Home Library Settings Library General Subtitles Preset Styles Style Mapping Sty…" at bounding box center [784, 312] width 1568 height 624
click at [498, 53] on button "Save" at bounding box center [507, 51] width 41 height 17
click at [74, 72] on span "Subtitles Preset" at bounding box center [59, 75] width 57 height 11
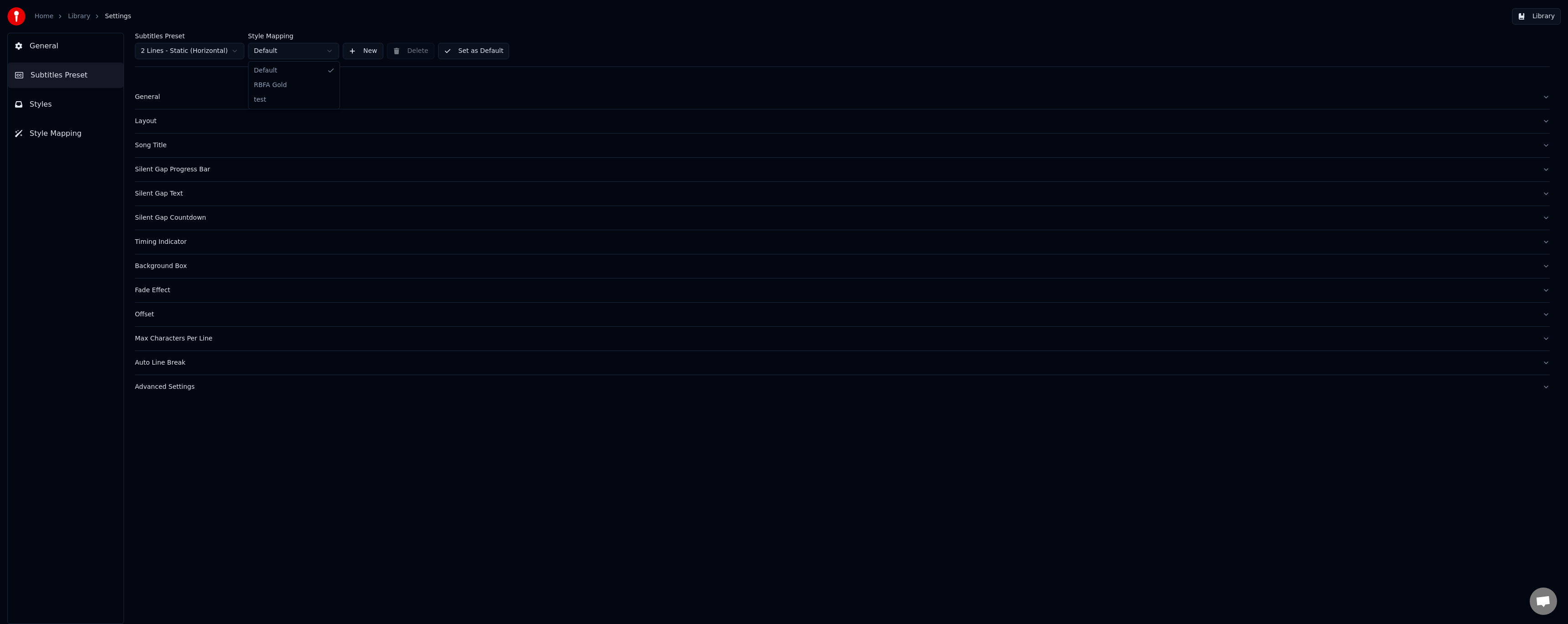
click at [293, 50] on html "Home Library Settings Library General Subtitles Preset Styles Style Mapping Sub…" at bounding box center [784, 312] width 1568 height 624
click at [472, 50] on button "Set as Default" at bounding box center [474, 51] width 72 height 17
click at [156, 120] on div "Layout" at bounding box center [835, 121] width 1400 height 9
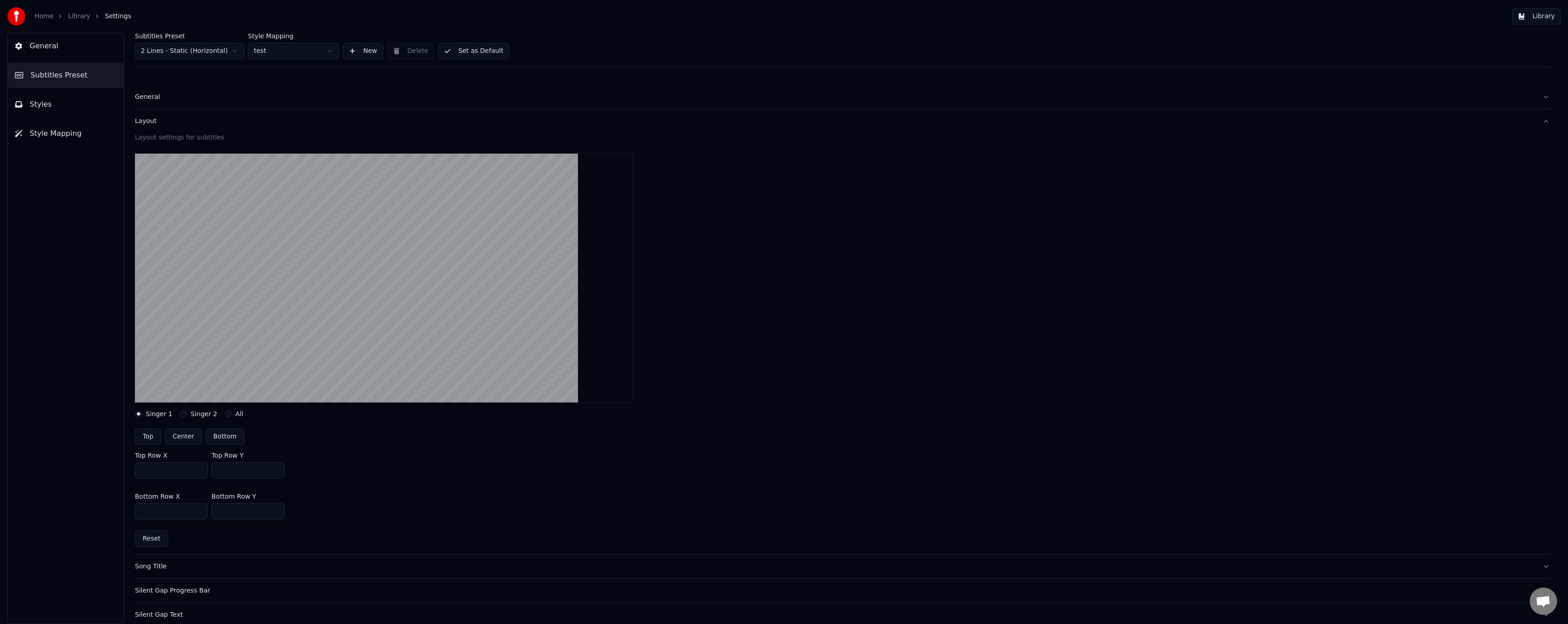
click at [139, 122] on div "Layout" at bounding box center [835, 121] width 1400 height 9
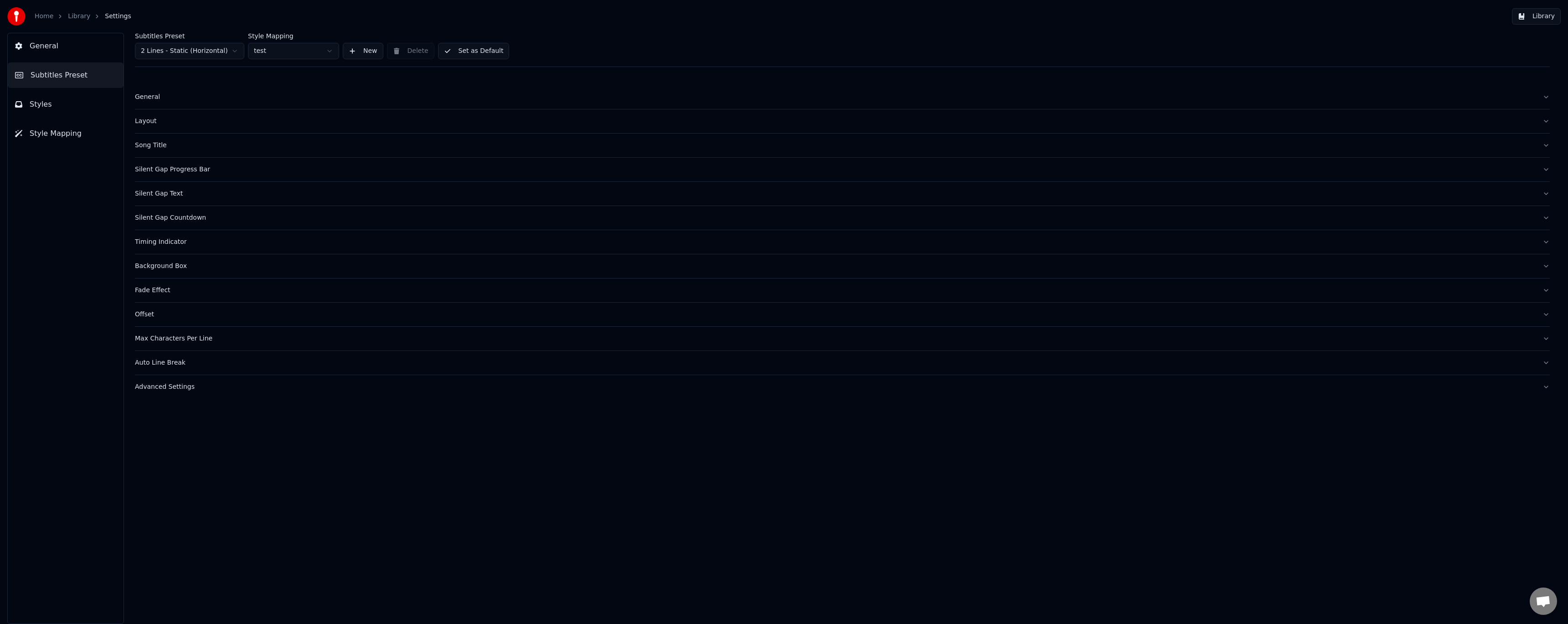
click at [79, 75] on span "Subtitles Preset" at bounding box center [59, 75] width 57 height 11
click at [147, 123] on div "Layout" at bounding box center [835, 121] width 1400 height 9
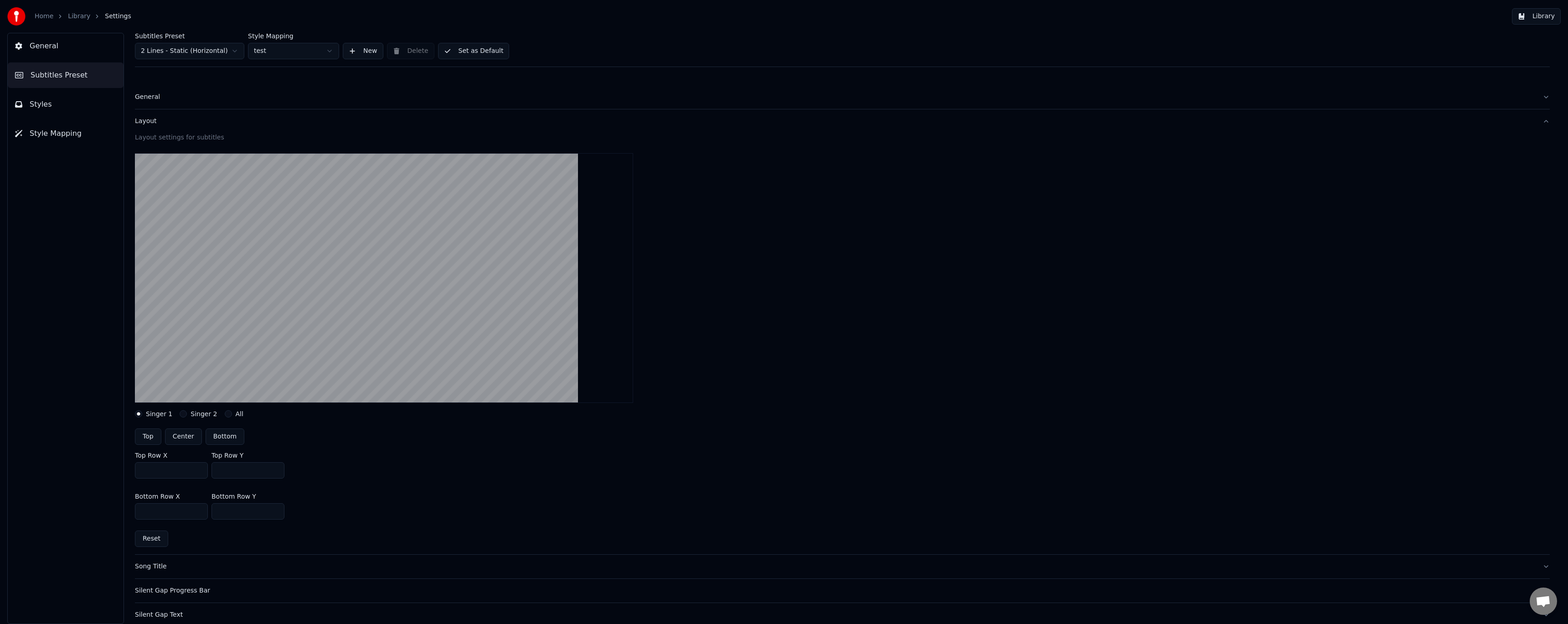
scroll to position [61, 0]
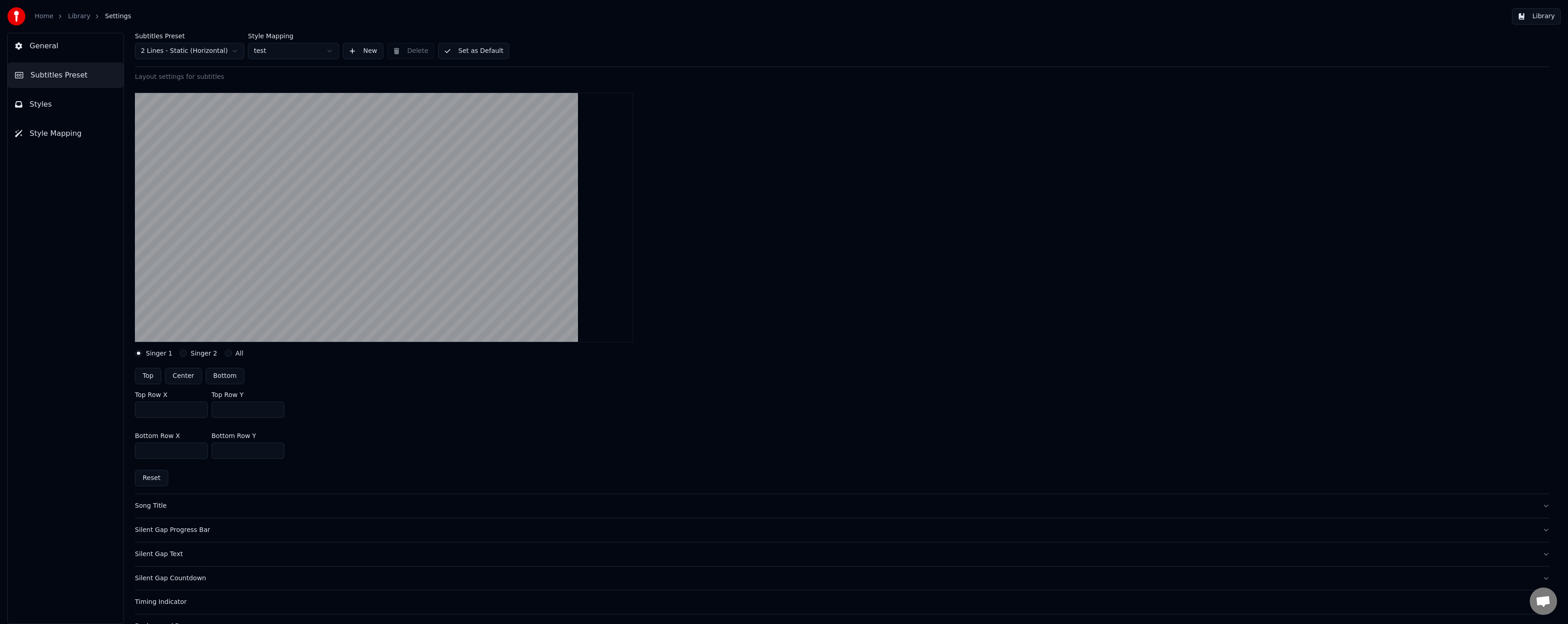
click at [180, 355] on button "Singer 2" at bounding box center [184, 354] width 8 height 8
click at [225, 354] on button "All" at bounding box center [229, 354] width 8 height 8
click at [140, 384] on button "button" at bounding box center [139, 385] width 8 height 8
click at [142, 354] on button "Singer 1" at bounding box center [139, 354] width 8 height 8
click at [186, 353] on div "Singer 2" at bounding box center [198, 354] width 37 height 8
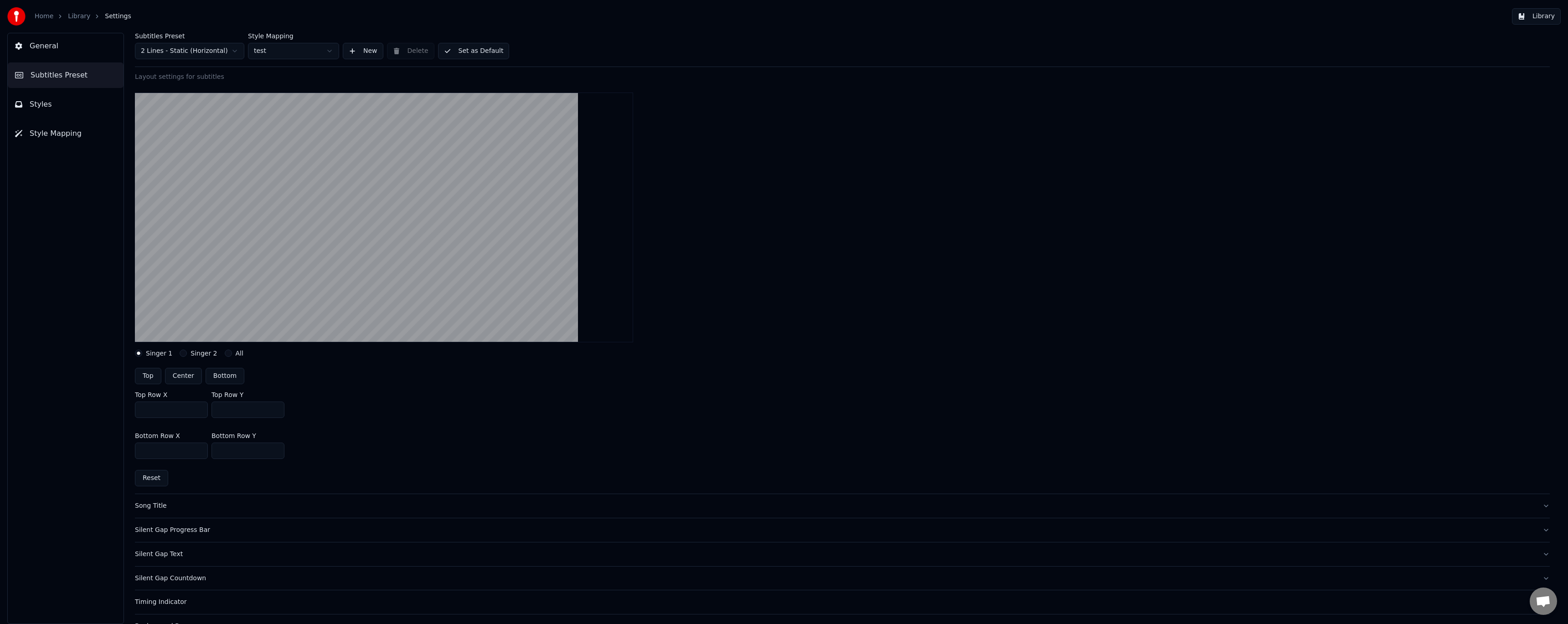
click at [184, 354] on div "Singer 2" at bounding box center [198, 354] width 37 height 8
click at [181, 354] on button "Singer 2" at bounding box center [184, 354] width 8 height 8
click at [140, 352] on button "Singer 1" at bounding box center [139, 354] width 8 height 8
click at [203, 354] on label "Singer 2" at bounding box center [203, 353] width 27 height 6
click at [187, 354] on button "Singer 2" at bounding box center [184, 354] width 8 height 8
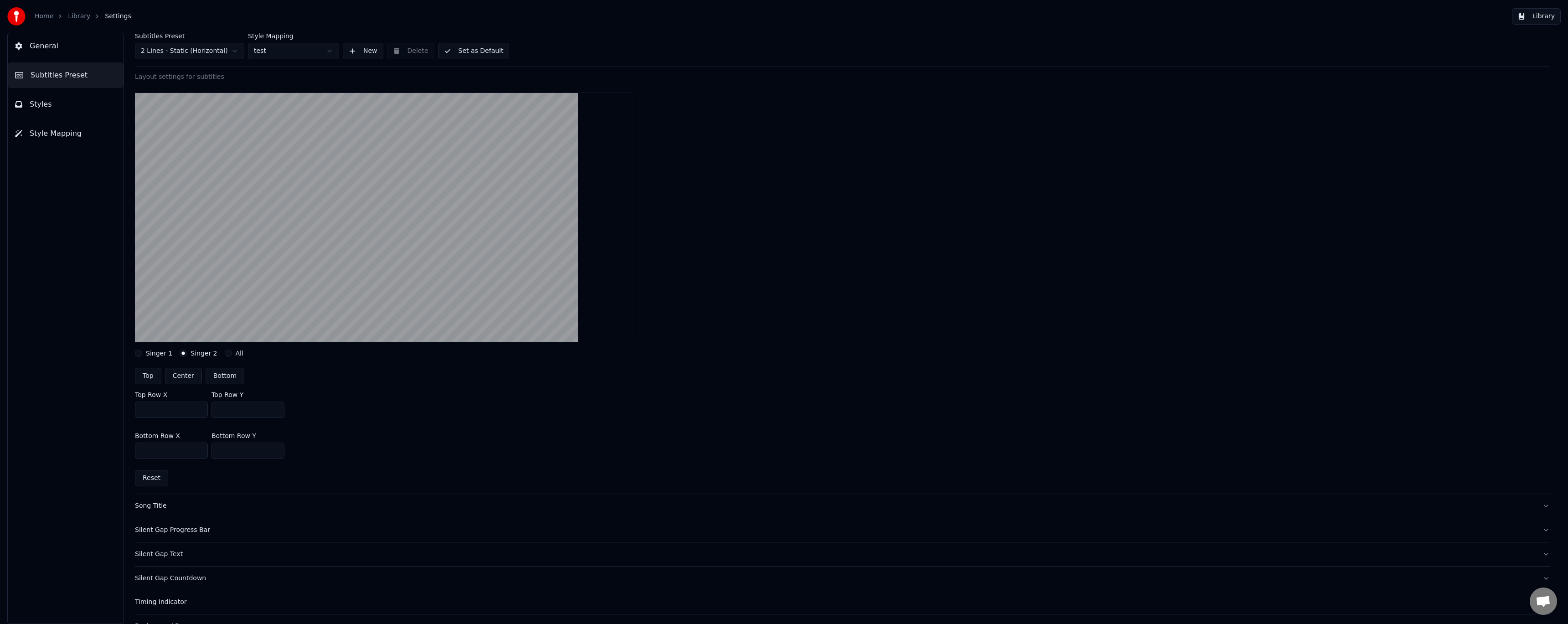
click at [154, 350] on label "Singer 1" at bounding box center [158, 353] width 27 height 6
click at [142, 350] on button "Singer 1" at bounding box center [139, 354] width 8 height 8
drag, startPoint x: 159, startPoint y: 405, endPoint x: 106, endPoint y: 406, distance: 53.0
click at [106, 406] on div "General Subtitles Preset Styles Style Mapping Subtitles Preset 2 Lines - Static…" at bounding box center [784, 328] width 1568 height 591
type input "****"
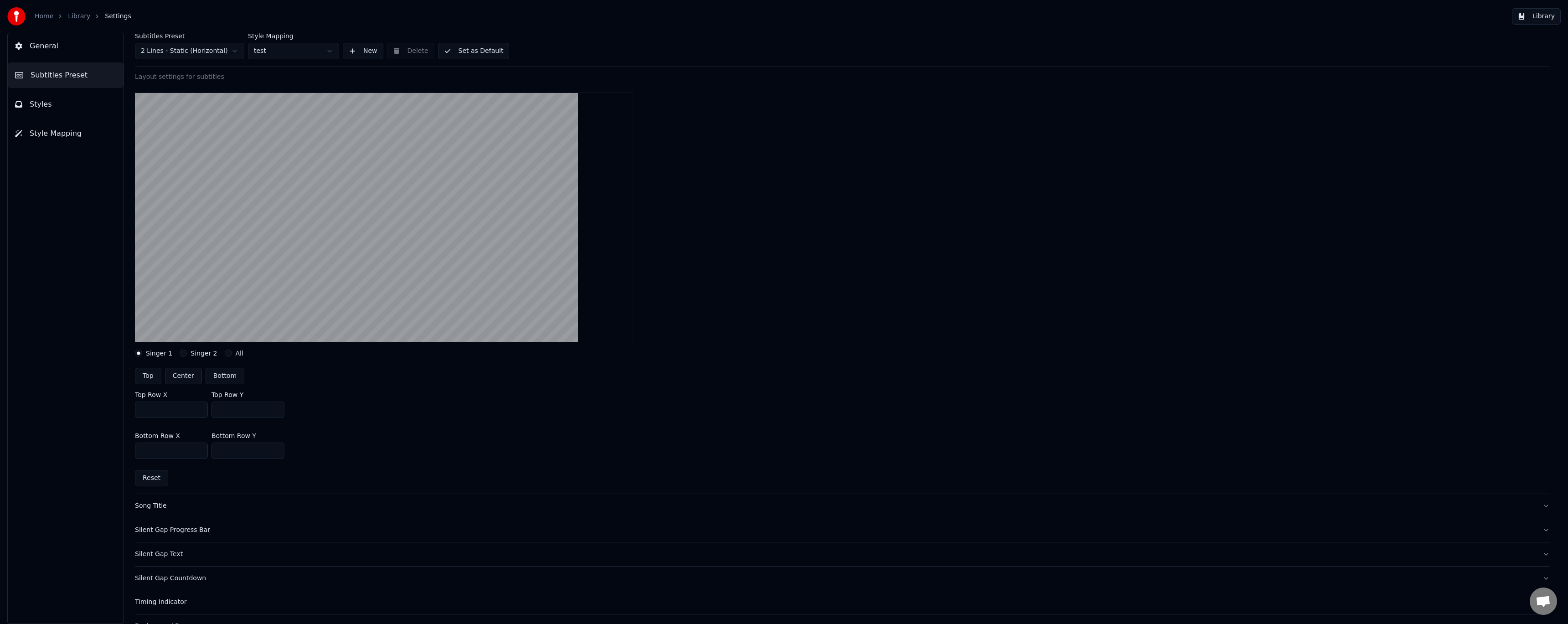
type input "****"
click at [194, 354] on label "Singer 2" at bounding box center [203, 353] width 27 height 6
click at [187, 354] on button "Singer 2" at bounding box center [184, 354] width 8 height 8
click at [161, 354] on label "Singer 1" at bounding box center [158, 353] width 27 height 6
click at [142, 354] on button "Singer 1" at bounding box center [139, 354] width 8 height 8
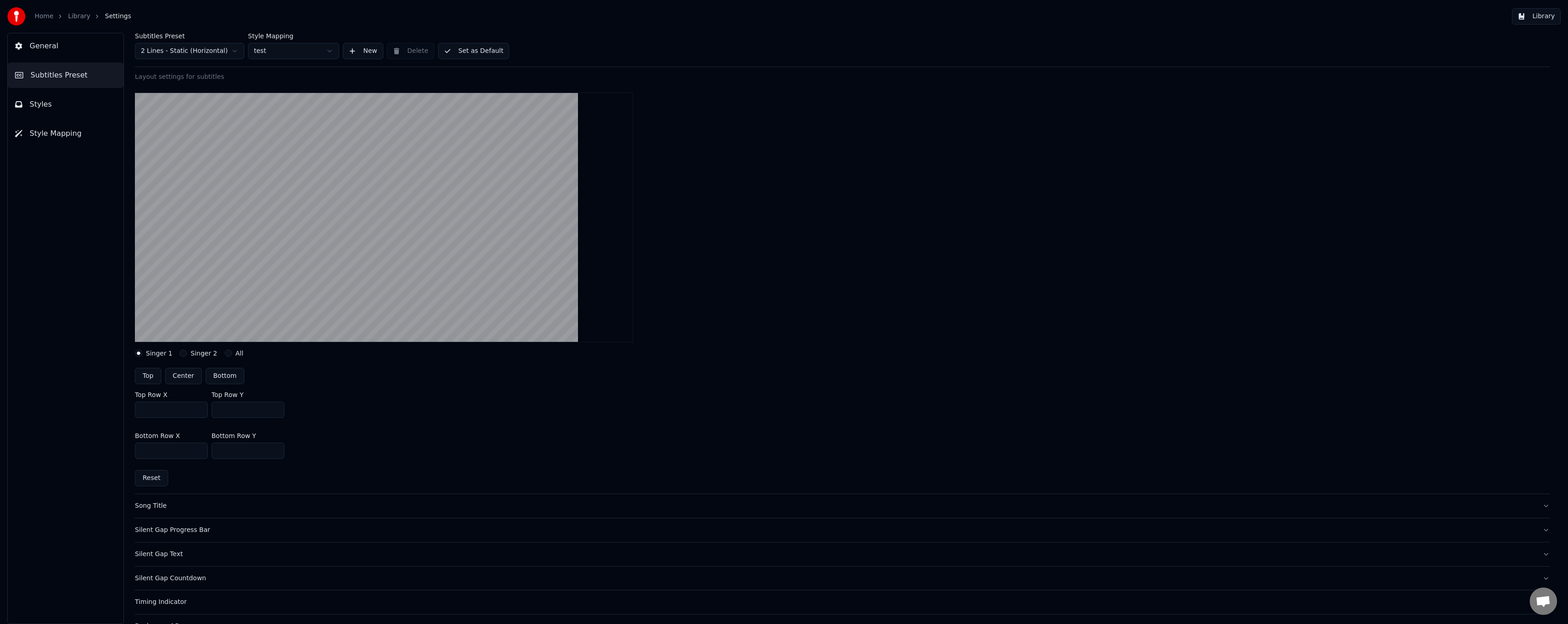
drag, startPoint x: 238, startPoint y: 411, endPoint x: 185, endPoint y: 408, distance: 53.1
click at [185, 408] on div "Top Row X **** Top Row Y ***" at bounding box center [842, 405] width 1415 height 41
type input "***"
type input "****"
click at [473, 48] on button "Set as Default" at bounding box center [474, 51] width 72 height 17
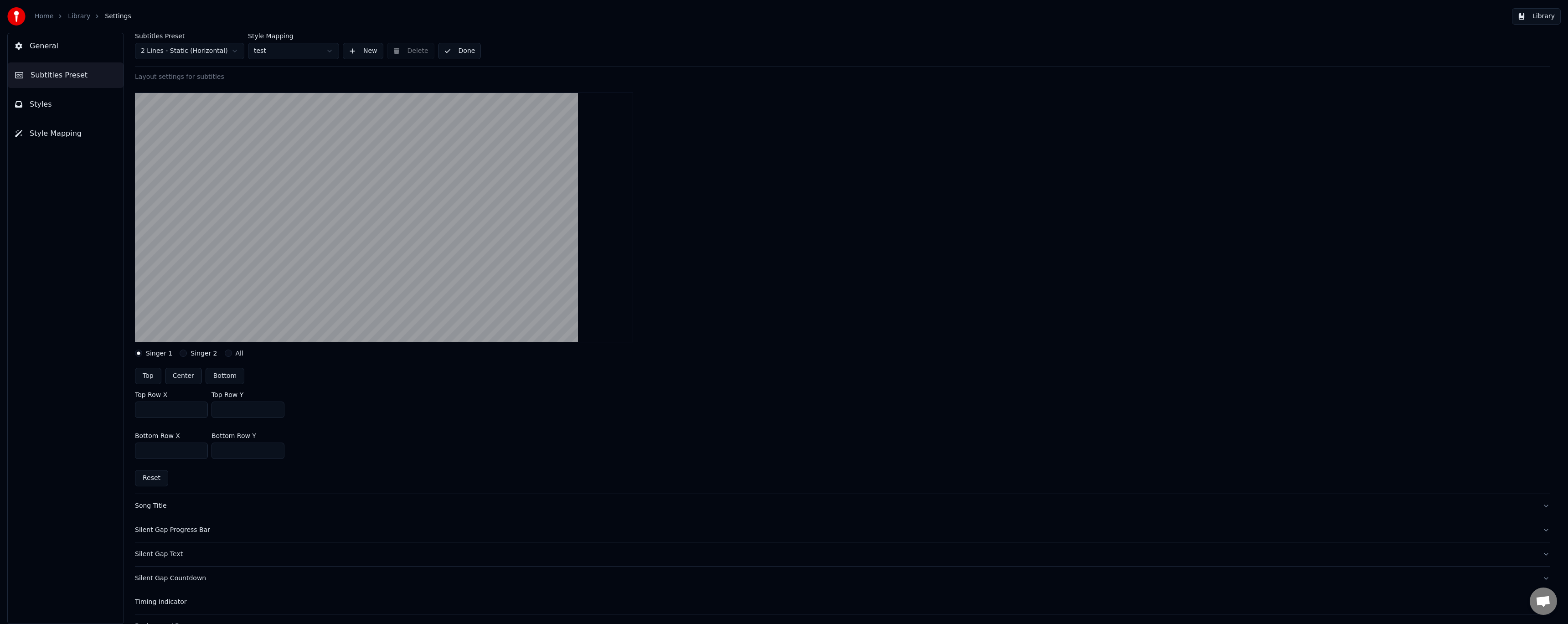
click at [470, 51] on button "Done" at bounding box center [459, 51] width 43 height 17
click at [59, 46] on button "General" at bounding box center [66, 46] width 116 height 26
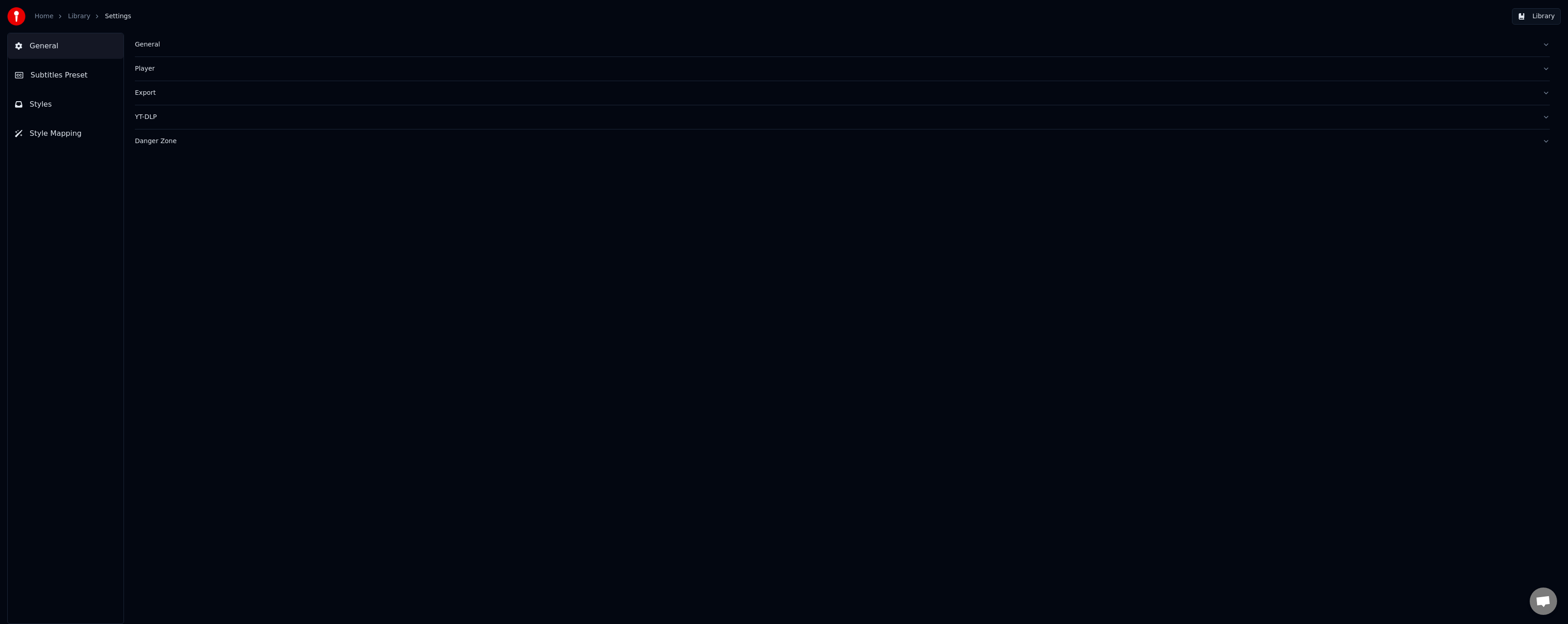
scroll to position [0, 0]
click at [82, 16] on link "Library" at bounding box center [78, 17] width 22 height 9
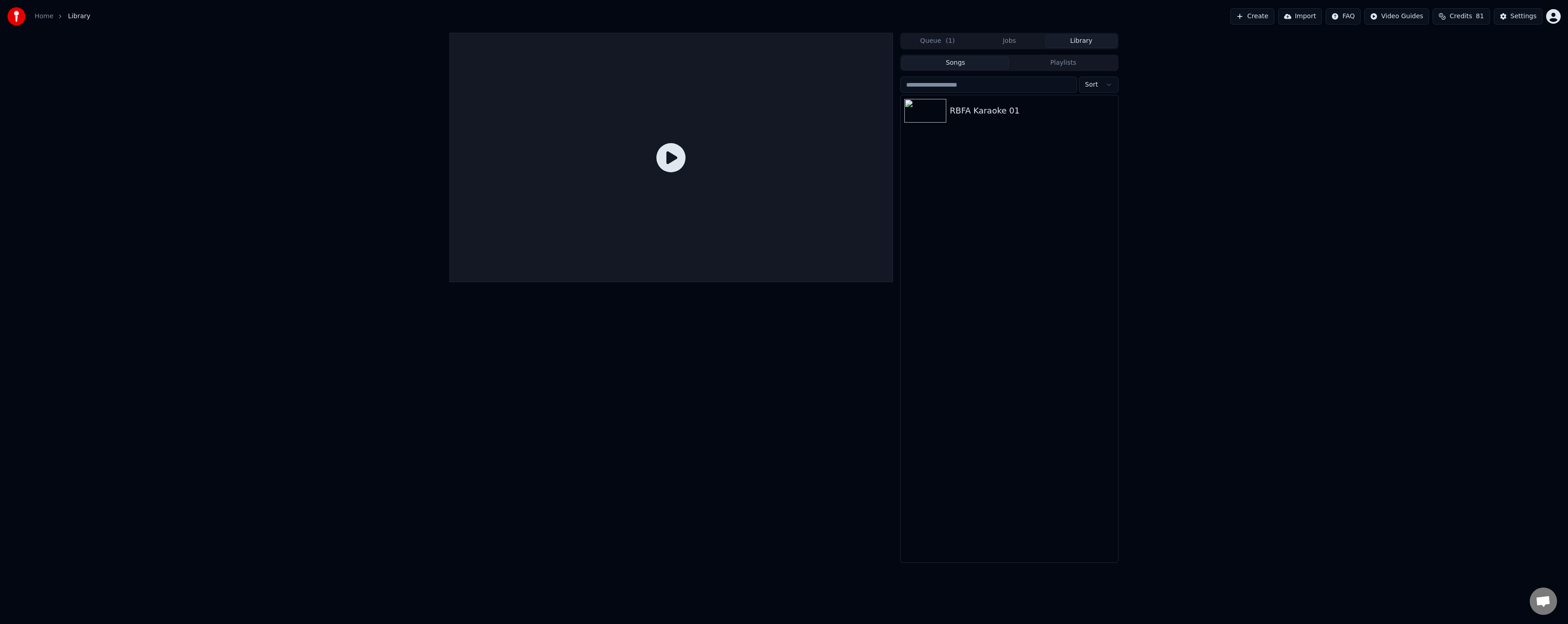
click at [523, 168] on div at bounding box center [671, 157] width 443 height 249
click at [981, 114] on div "RBFA Karaoke 01" at bounding box center [1028, 110] width 155 height 13
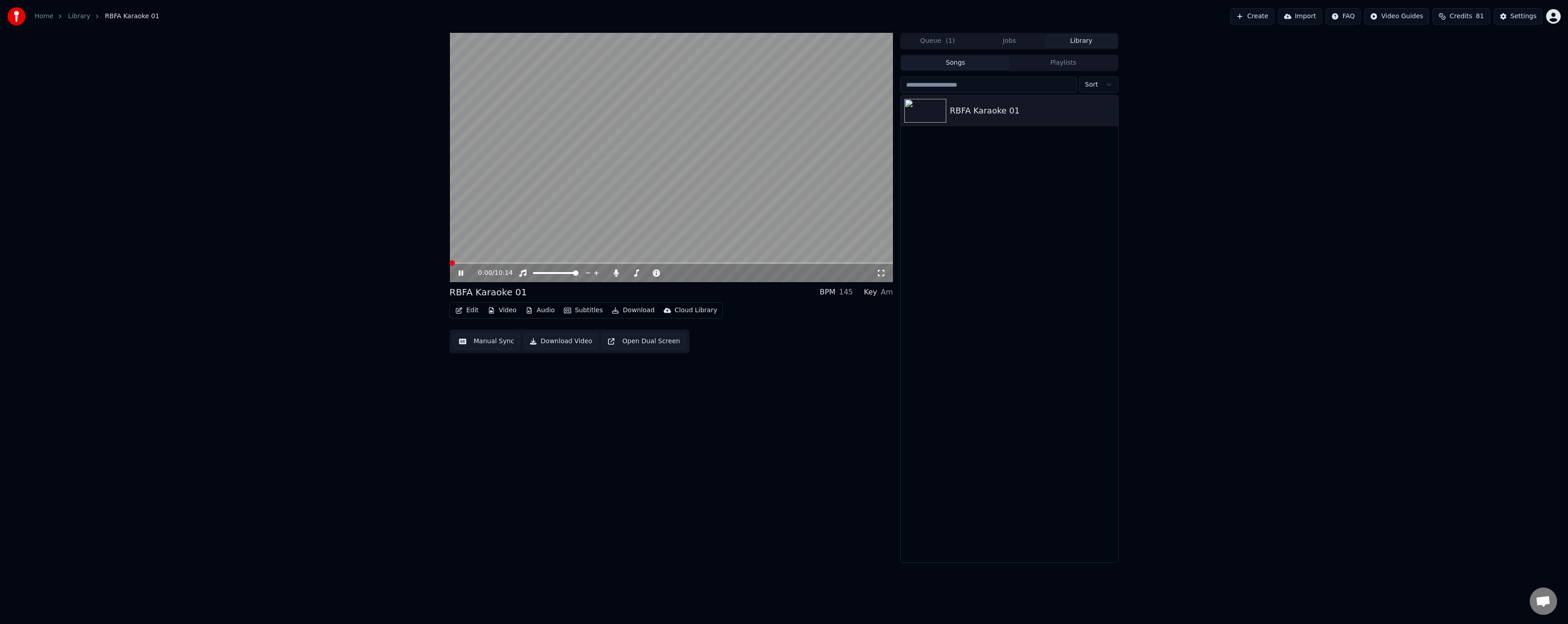
click at [478, 261] on video at bounding box center [671, 157] width 443 height 249
click at [478, 263] on span at bounding box center [671, 263] width 443 height 2
click at [462, 275] on icon at bounding box center [467, 274] width 21 height 8
click at [474, 262] on span at bounding box center [471, 263] width 43 height 2
click at [460, 272] on icon at bounding box center [461, 273] width 5 height 5
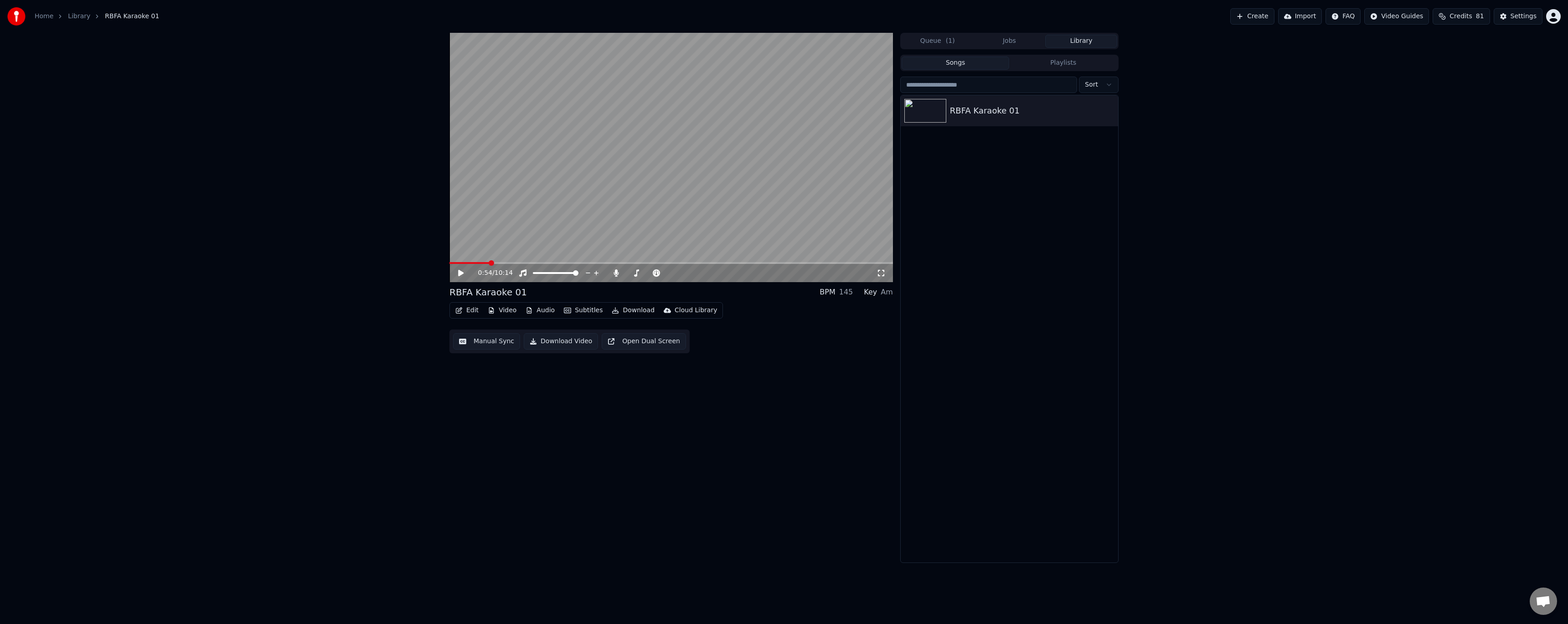
click at [475, 312] on button "Edit" at bounding box center [467, 310] width 30 height 13
click at [498, 382] on div "Style Editor" at bounding box center [488, 378] width 37 height 9
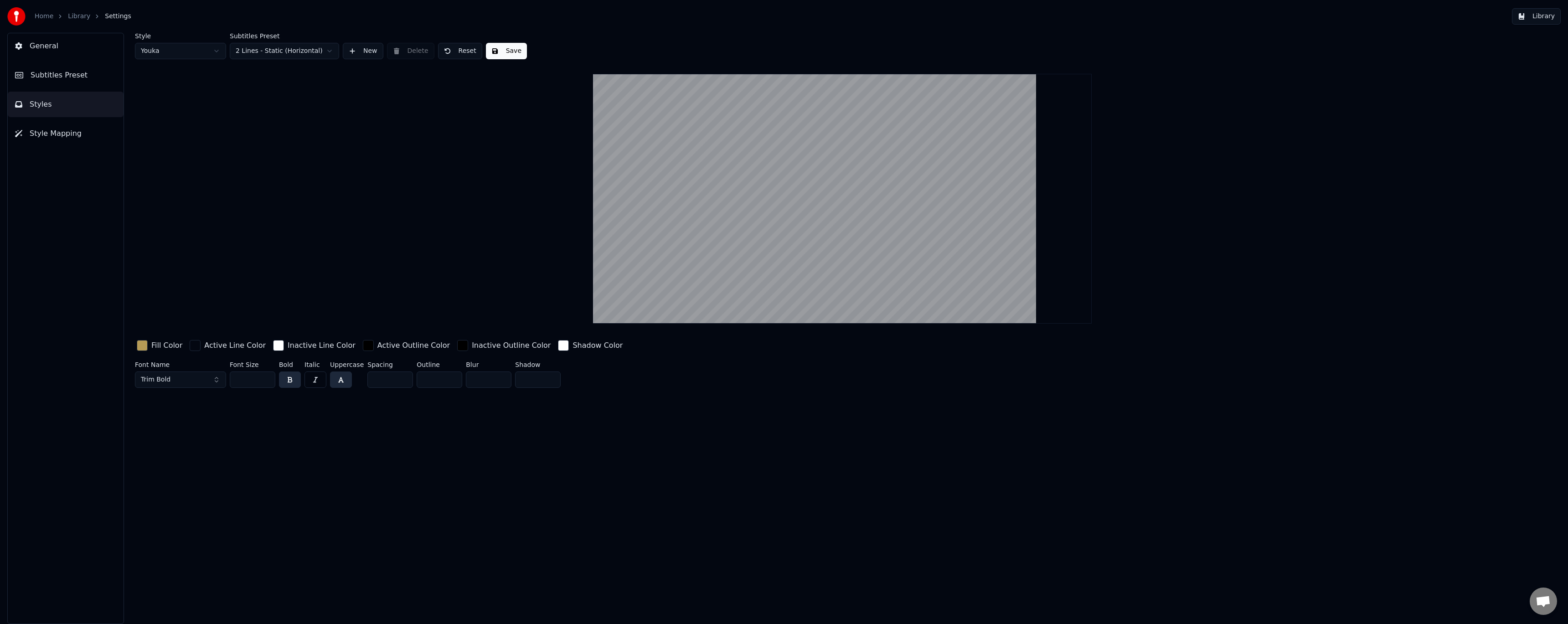
click at [75, 105] on button "Styles" at bounding box center [66, 104] width 116 height 26
click at [72, 75] on span "Subtitles Preset" at bounding box center [59, 75] width 57 height 11
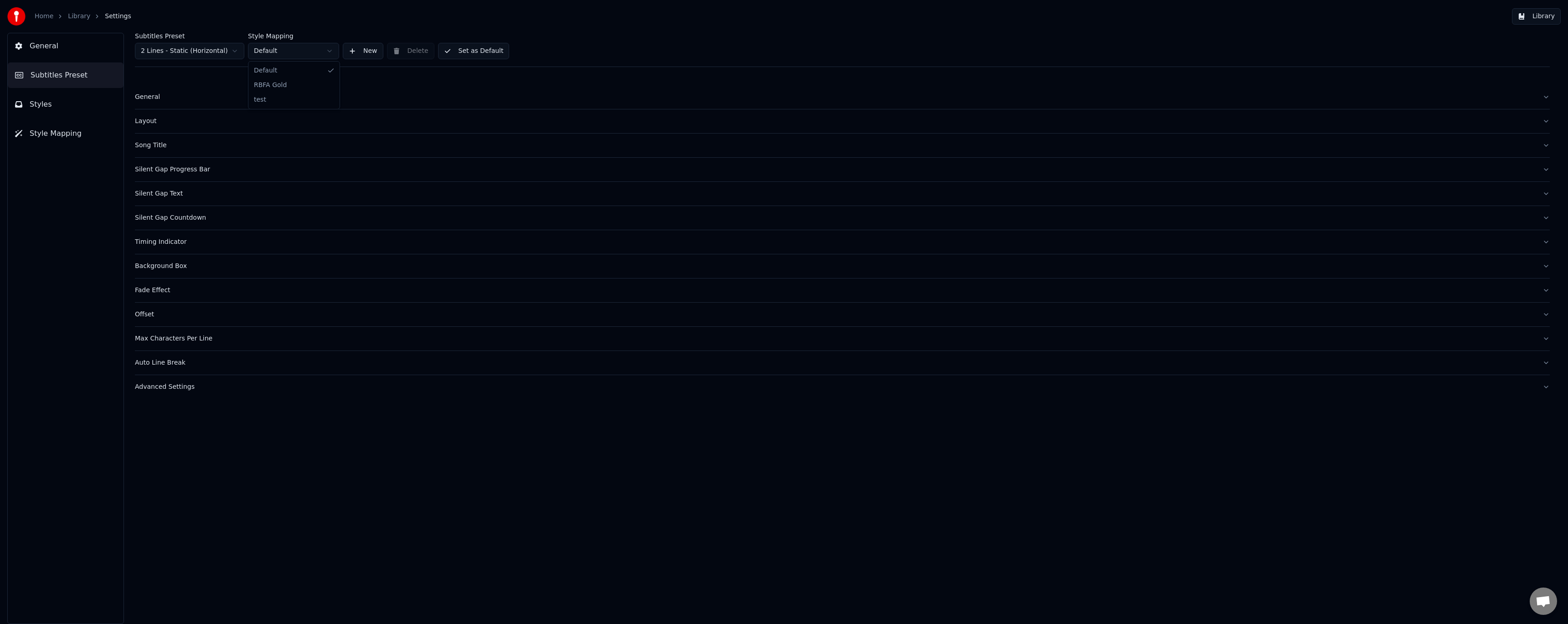
click at [286, 50] on html "Home Library Settings Library General Subtitles Preset Styles Style Mapping Sub…" at bounding box center [784, 312] width 1568 height 624
click at [190, 389] on div "Advanced Settings" at bounding box center [835, 387] width 1400 height 9
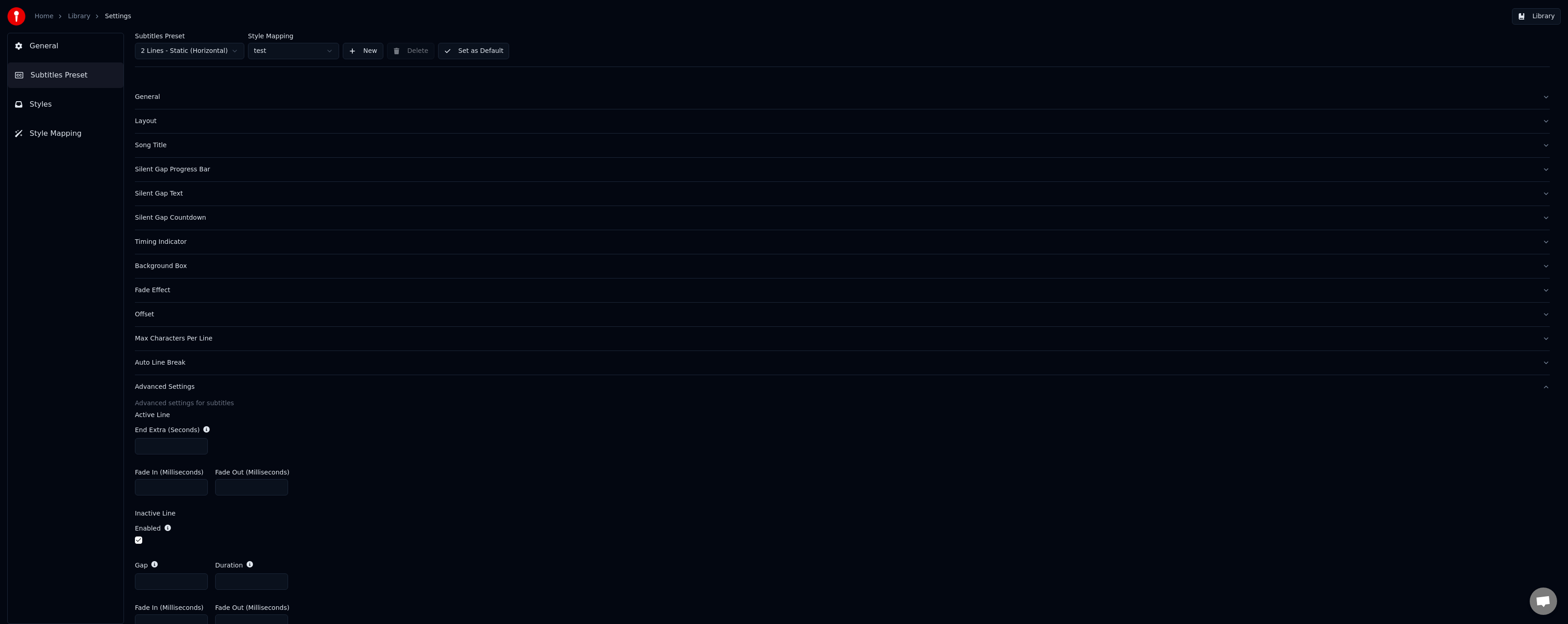
click at [168, 290] on div "Fade Effect" at bounding box center [835, 290] width 1400 height 9
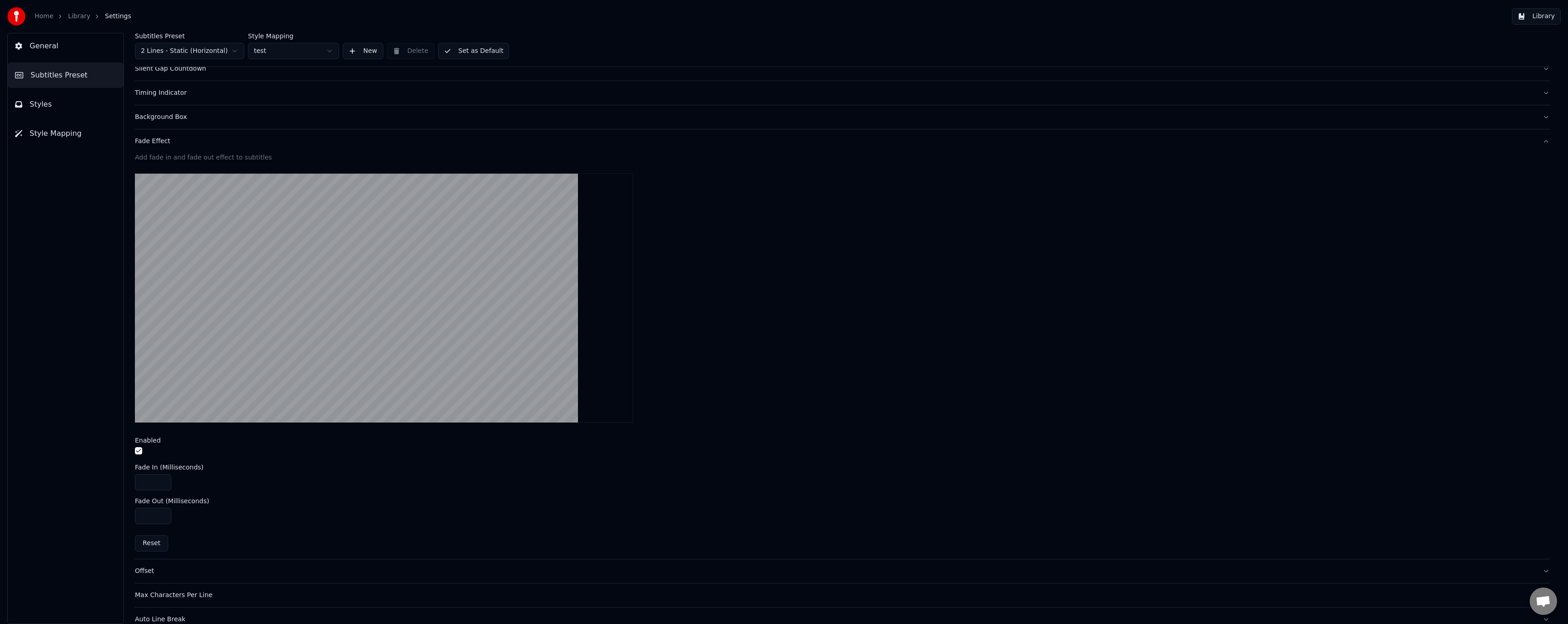
scroll to position [182, 0]
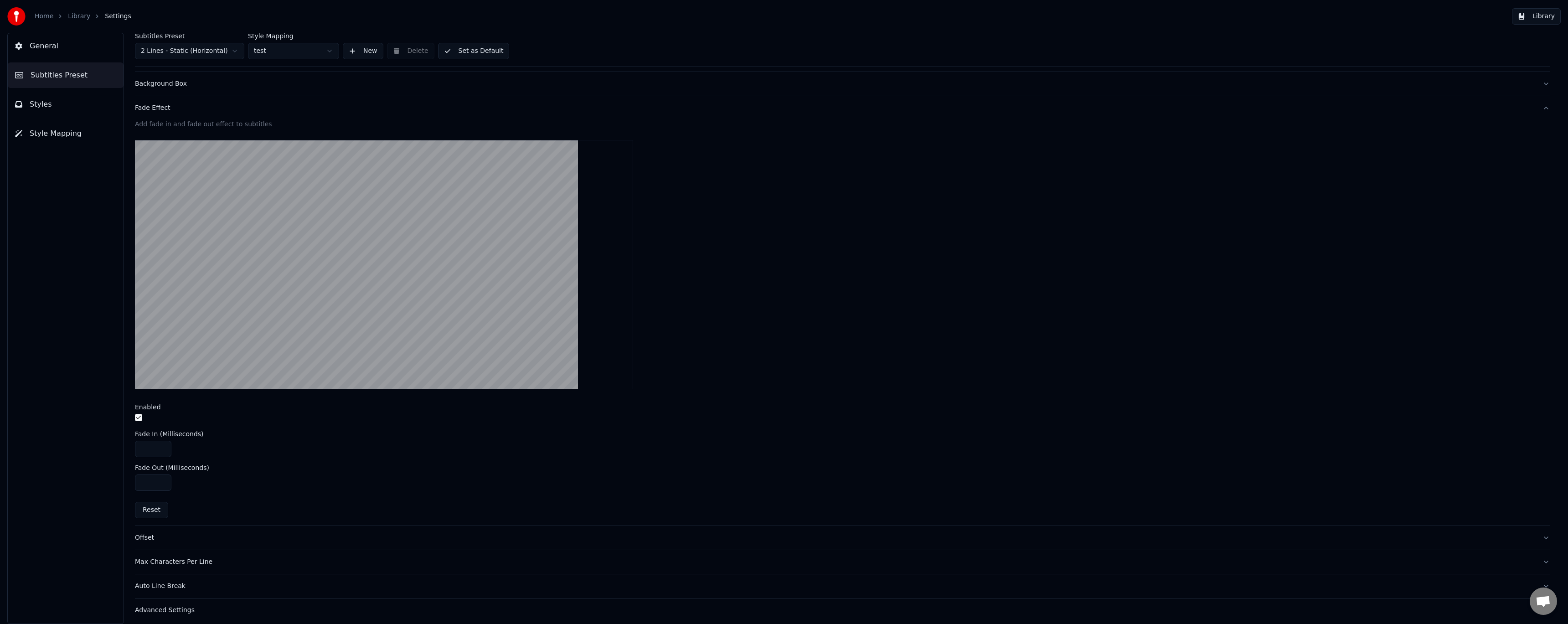
drag, startPoint x: 152, startPoint y: 449, endPoint x: 133, endPoint y: 441, distance: 20.6
click at [134, 441] on div "Subtitles Preset 2 Lines - Static (Horizontal) Style Mapping test New Delete Se…" at bounding box center [842, 328] width 1451 height 591
type input "***"
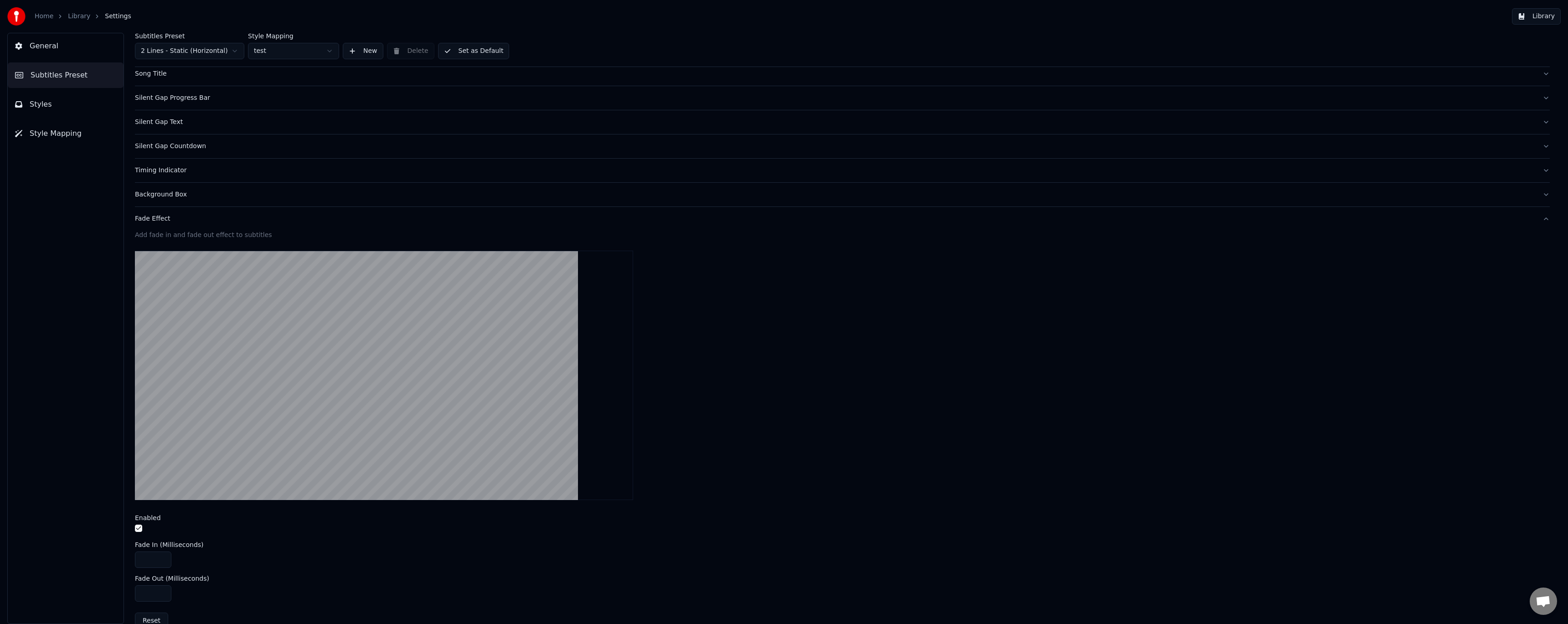
scroll to position [0, 0]
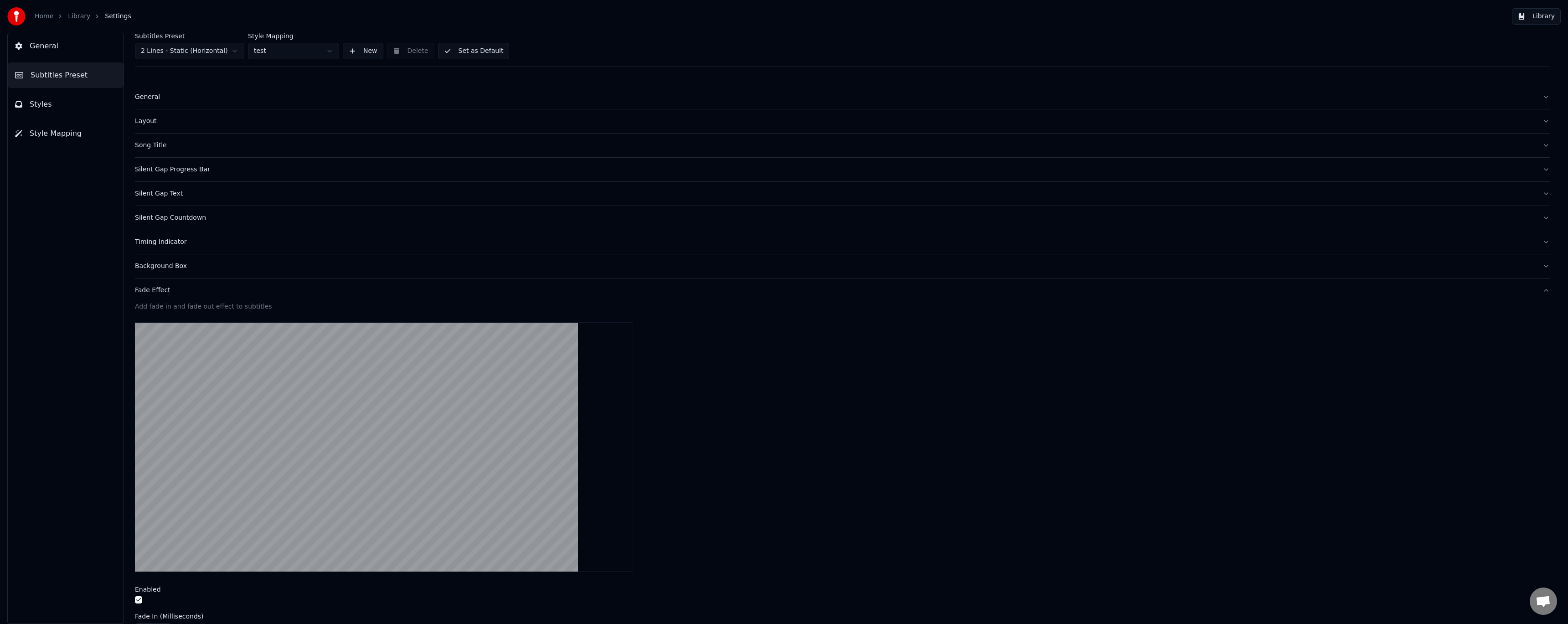
click at [156, 289] on div "Fade Effect" at bounding box center [835, 290] width 1400 height 9
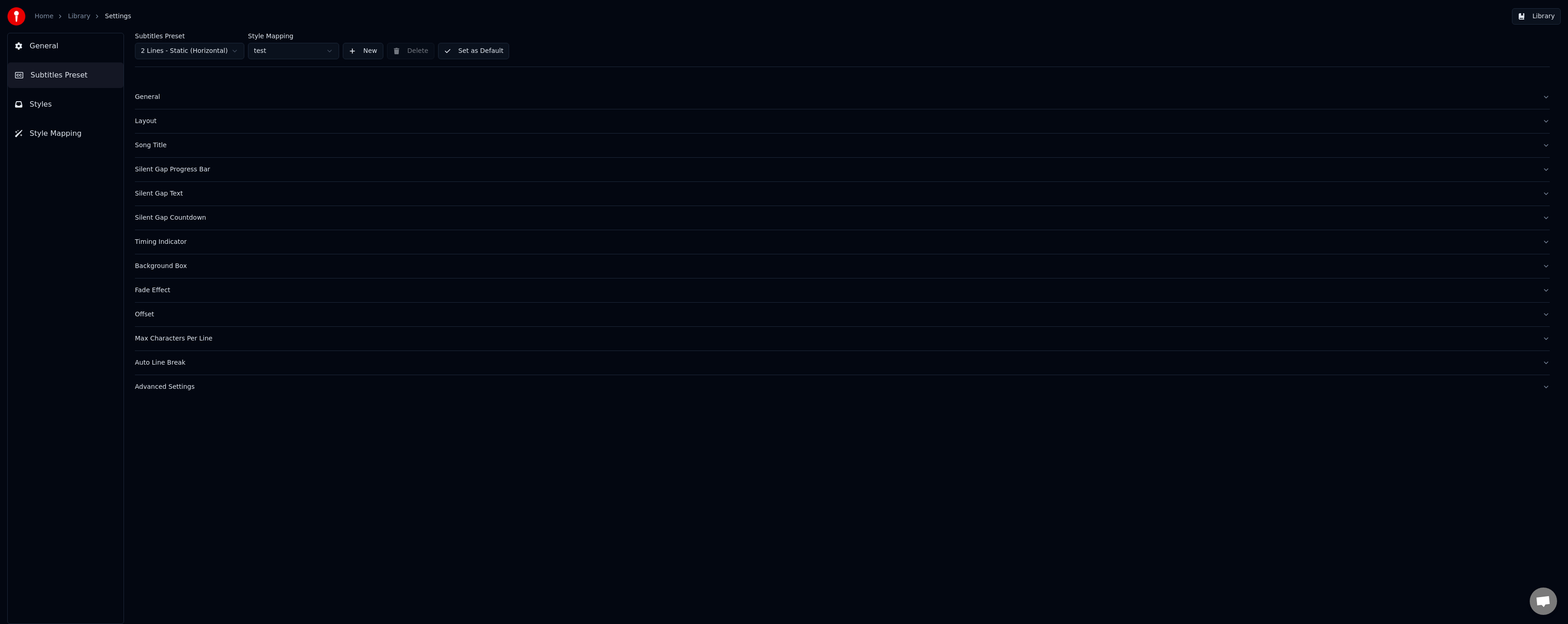
click at [466, 53] on button "Set as Default" at bounding box center [474, 51] width 72 height 17
click at [168, 291] on div "Fade Effect" at bounding box center [835, 290] width 1400 height 9
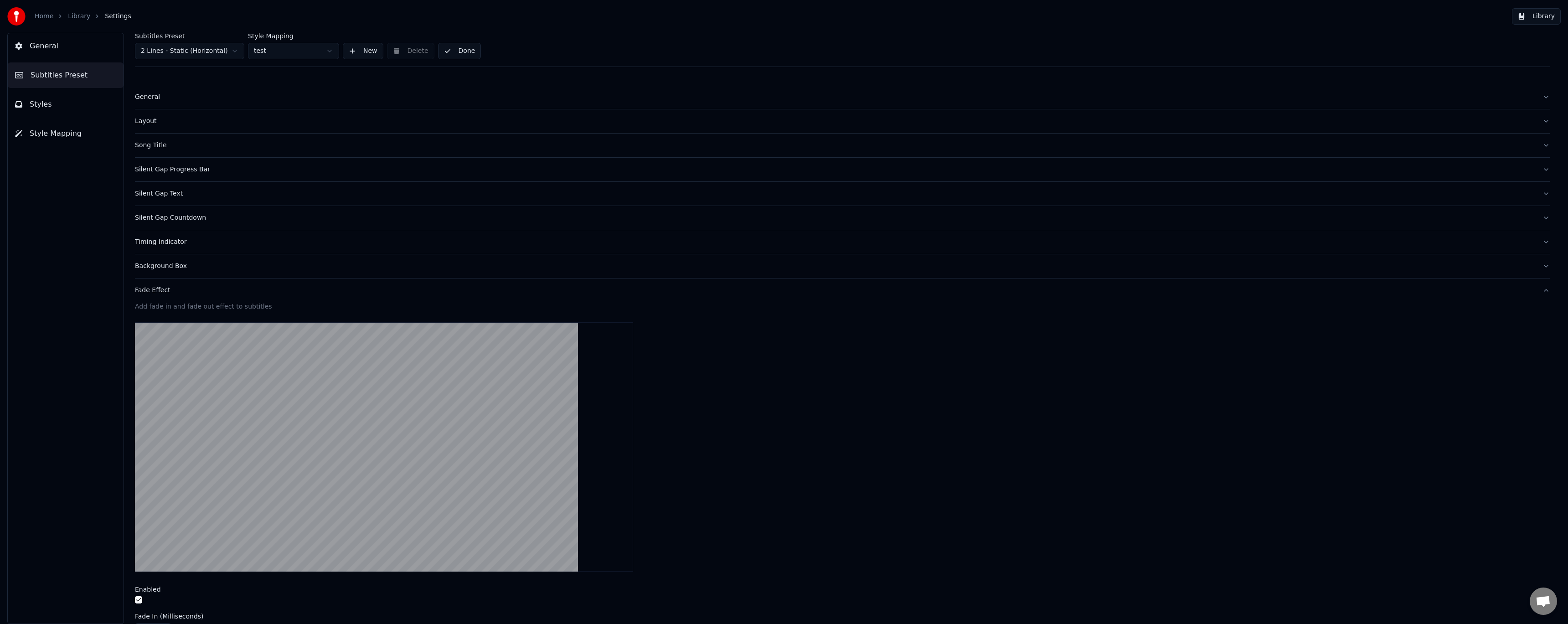
click at [163, 289] on div "Fade Effect" at bounding box center [835, 290] width 1400 height 9
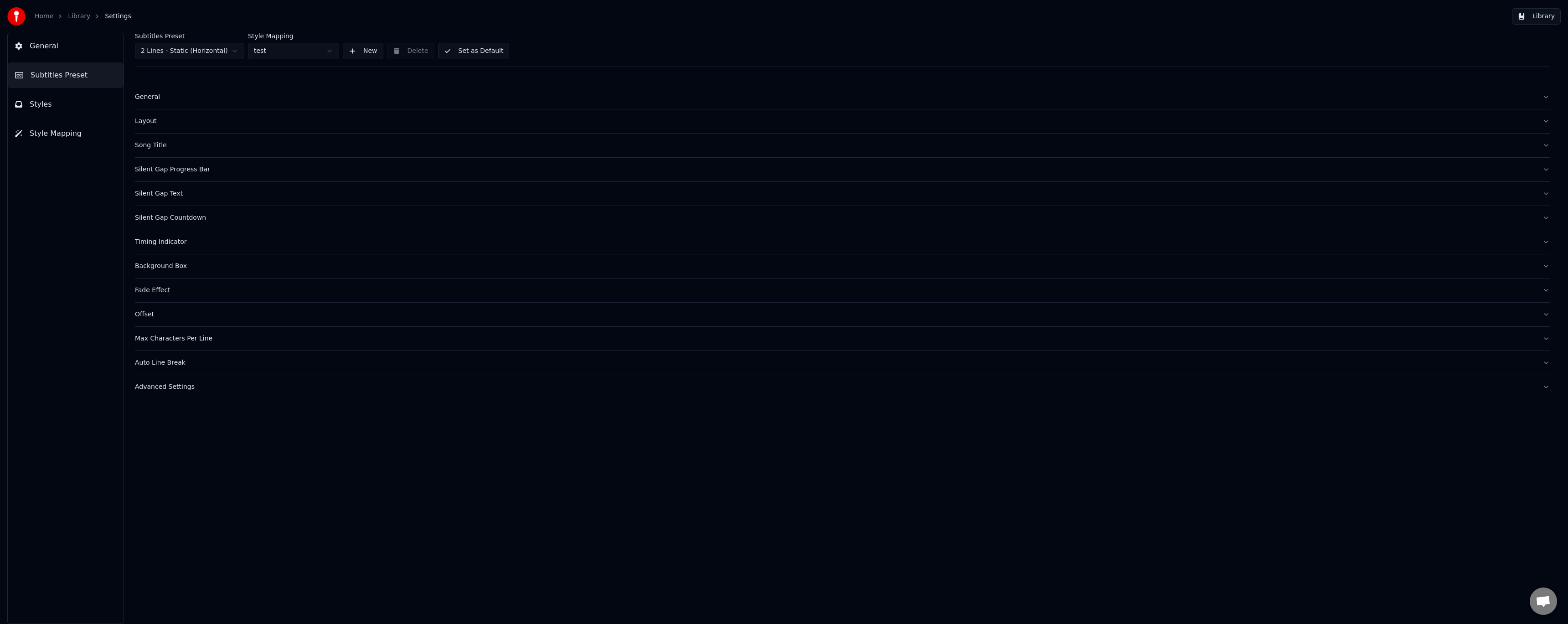
click at [152, 312] on div "Offset" at bounding box center [835, 315] width 1400 height 9
click at [148, 318] on div "Offset" at bounding box center [835, 315] width 1400 height 9
click at [171, 340] on div "Max Characters Per Line" at bounding box center [835, 339] width 1400 height 9
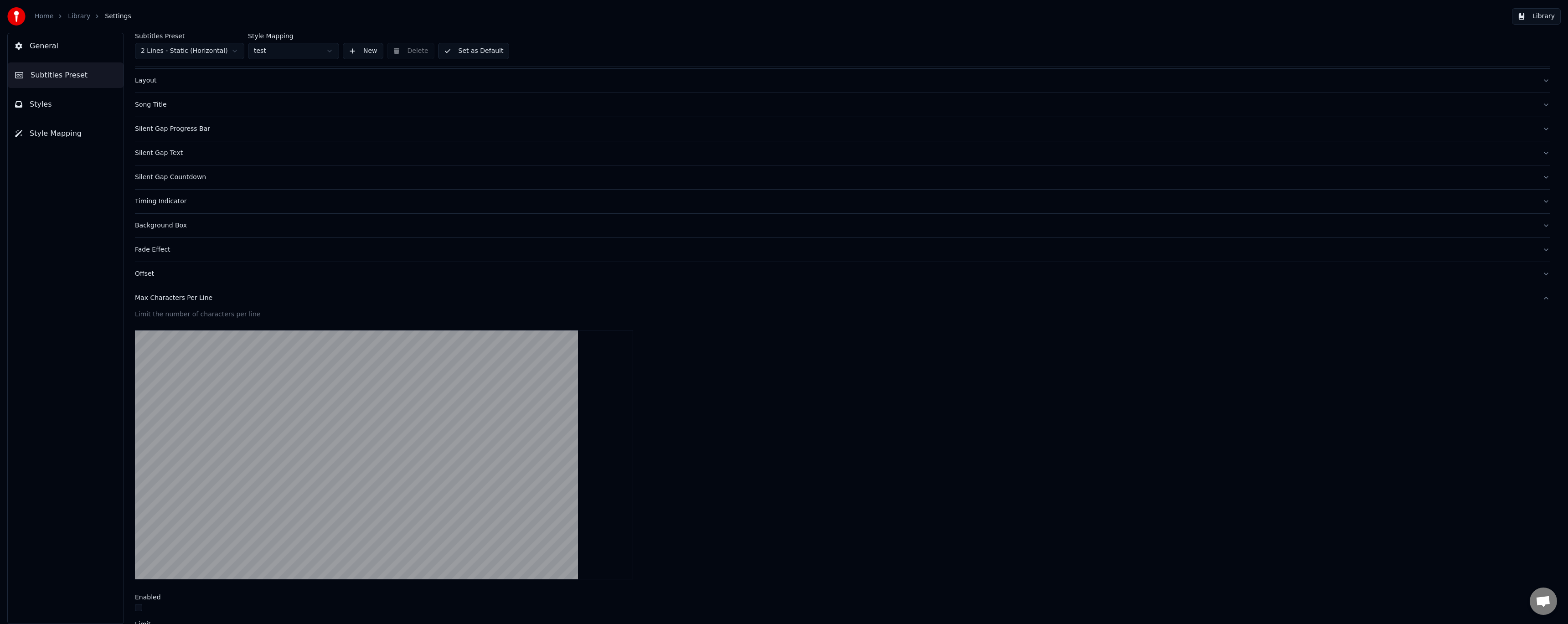
scroll to position [61, 0]
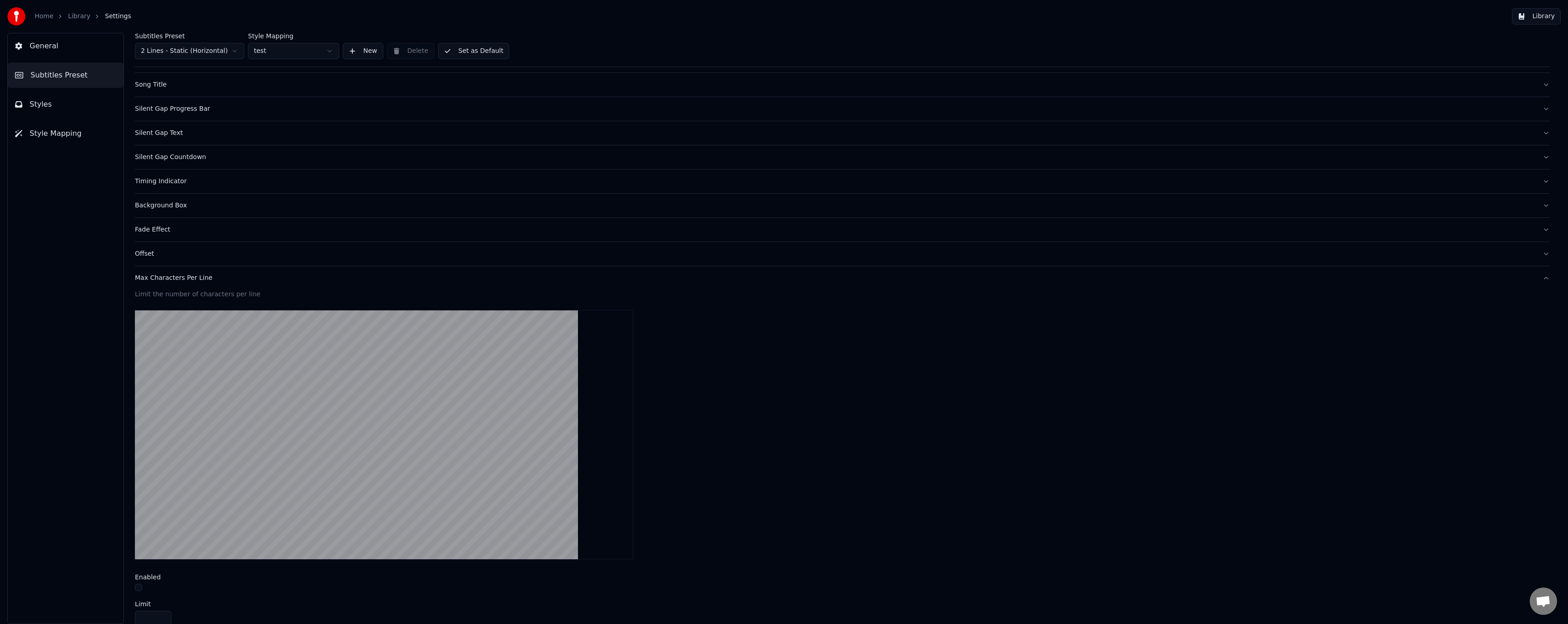
click at [184, 277] on div "Max Characters Per Line" at bounding box center [835, 278] width 1400 height 9
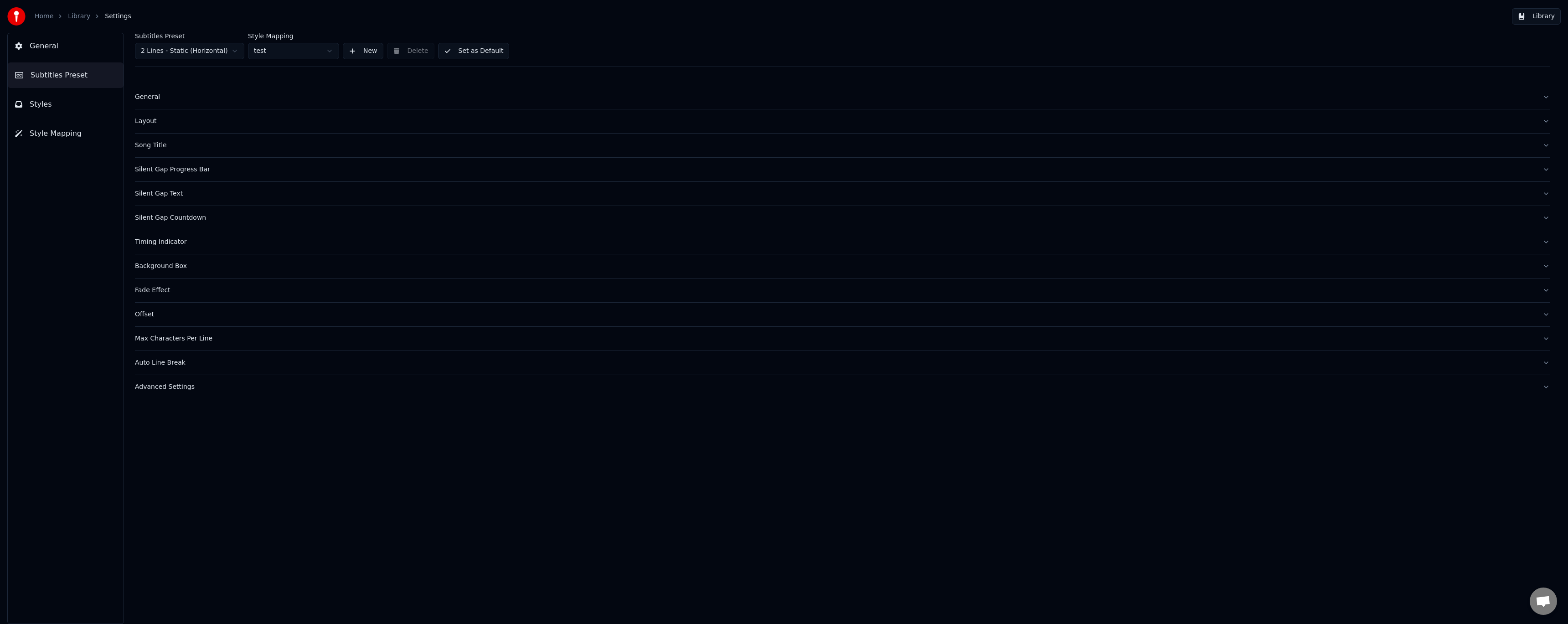
click at [168, 362] on div "Auto Line Break" at bounding box center [835, 363] width 1400 height 9
click at [170, 388] on div "Advanced Settings" at bounding box center [835, 387] width 1400 height 9
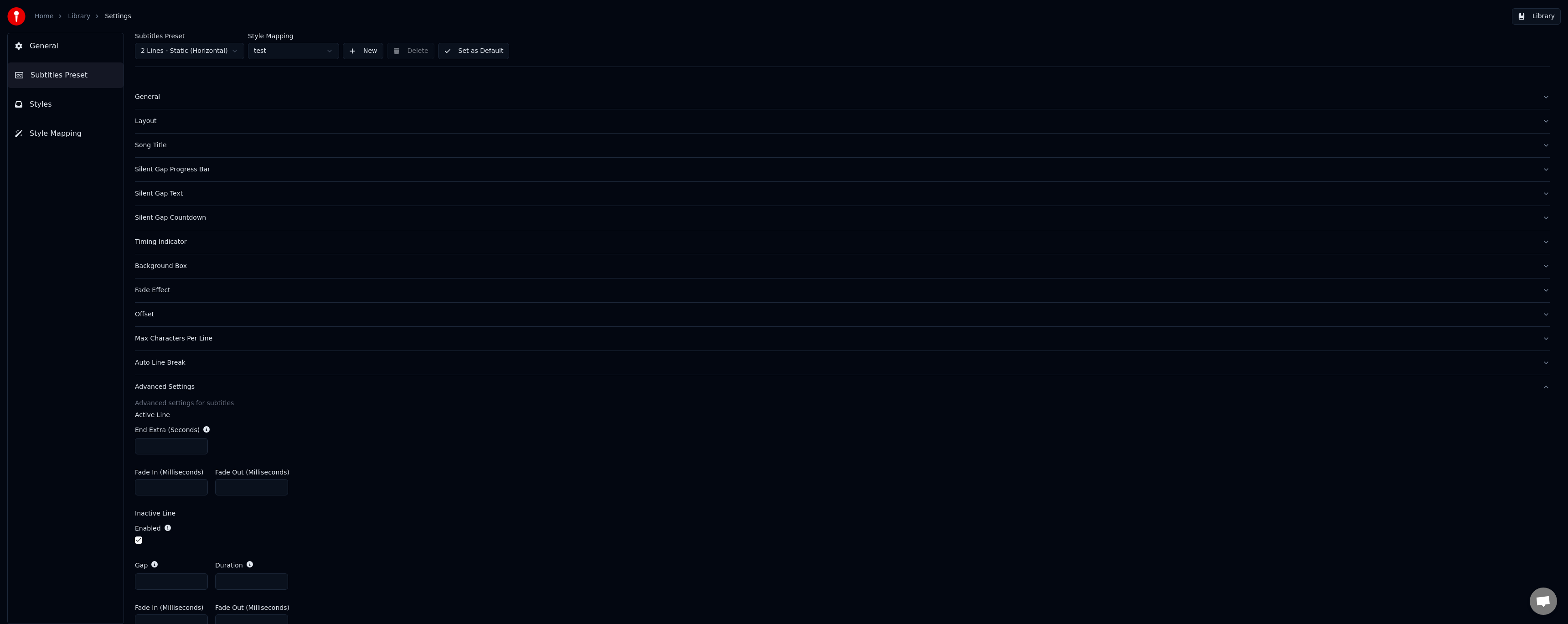
scroll to position [48, 0]
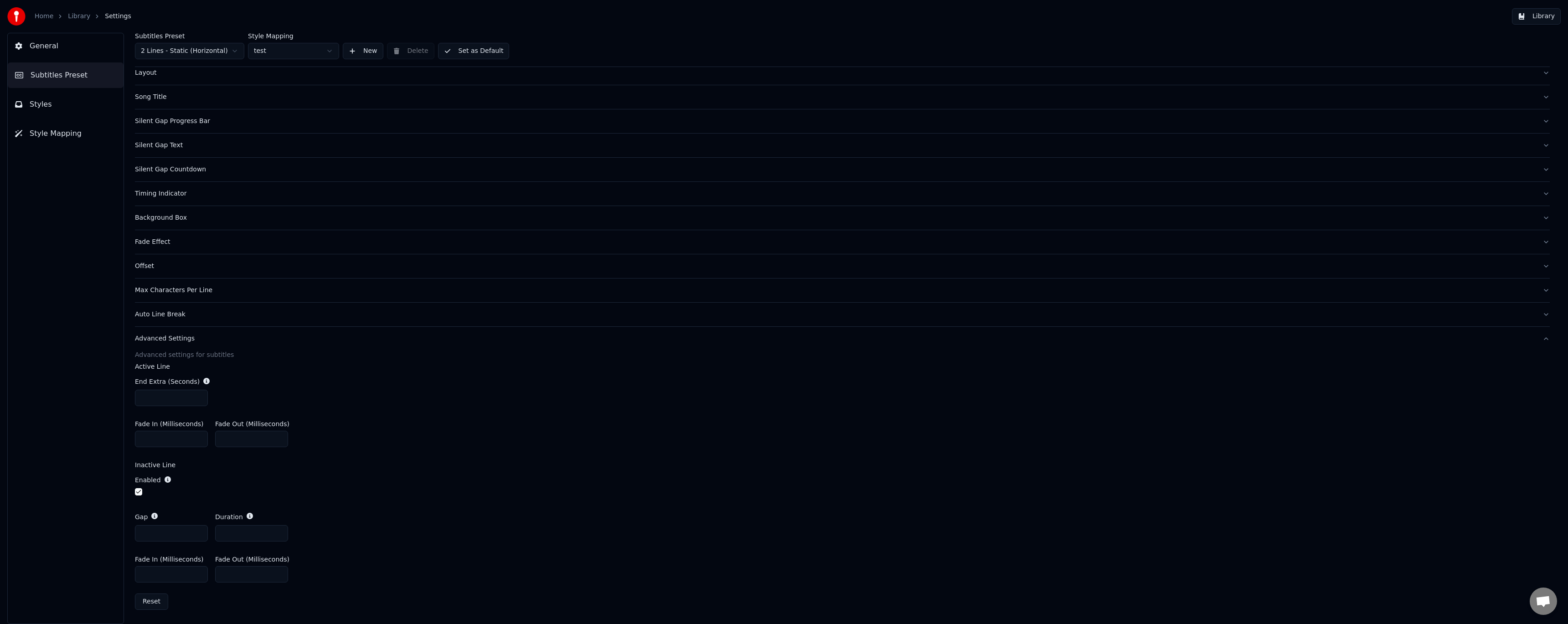
click at [197, 399] on input "*" at bounding box center [171, 398] width 73 height 17
click at [197, 534] on input "*" at bounding box center [171, 533] width 73 height 17
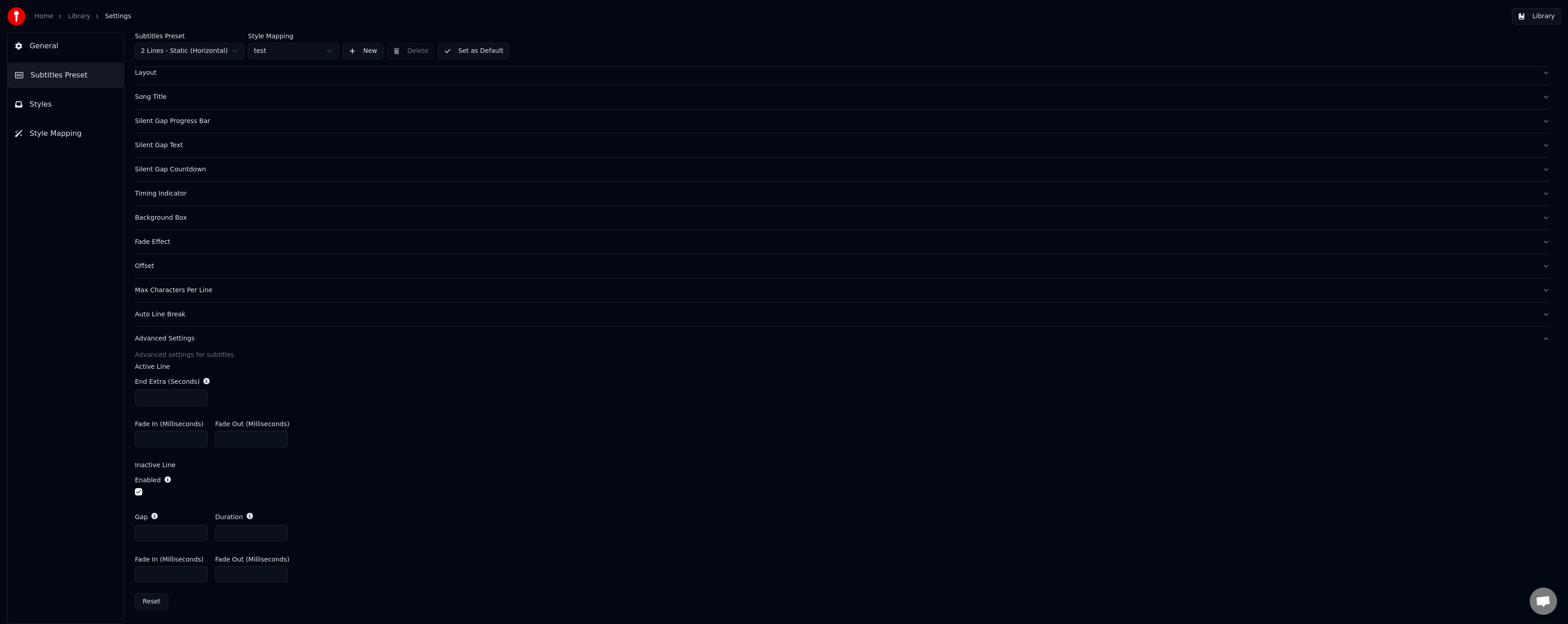
type input "*"
click at [197, 534] on input "*" at bounding box center [171, 533] width 73 height 17
type input "*"
click at [278, 536] on input "*" at bounding box center [251, 533] width 73 height 17
click at [469, 53] on button "Set as Default" at bounding box center [474, 51] width 72 height 17
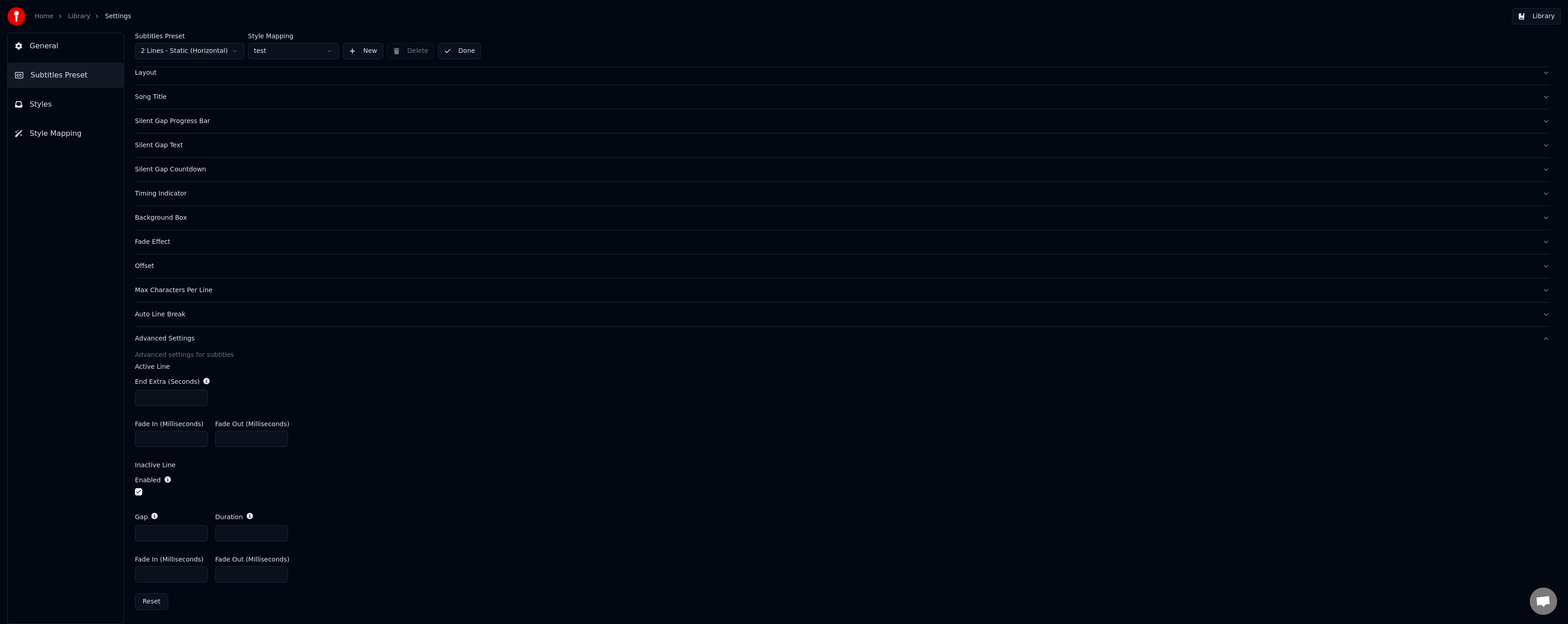
click at [77, 21] on link "Library" at bounding box center [78, 17] width 22 height 9
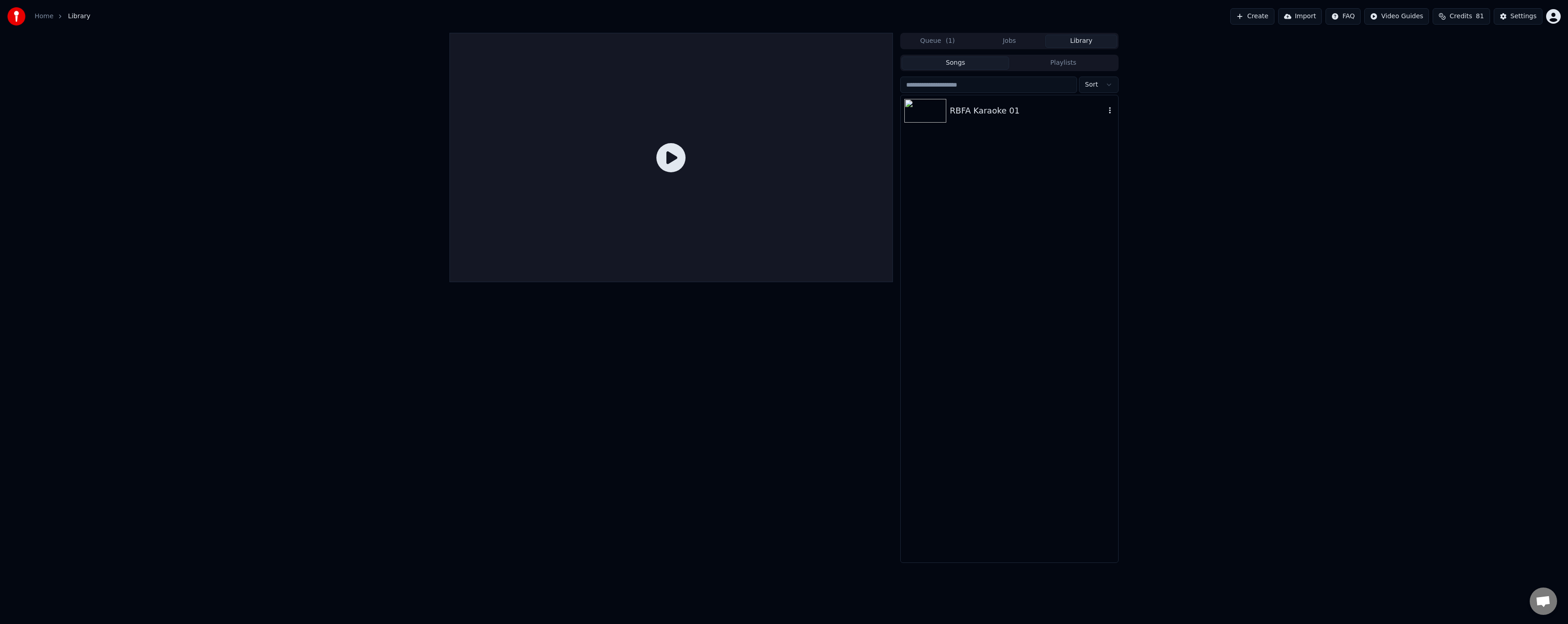
click at [977, 122] on div "RBFA Karaoke 01" at bounding box center [1009, 110] width 217 height 31
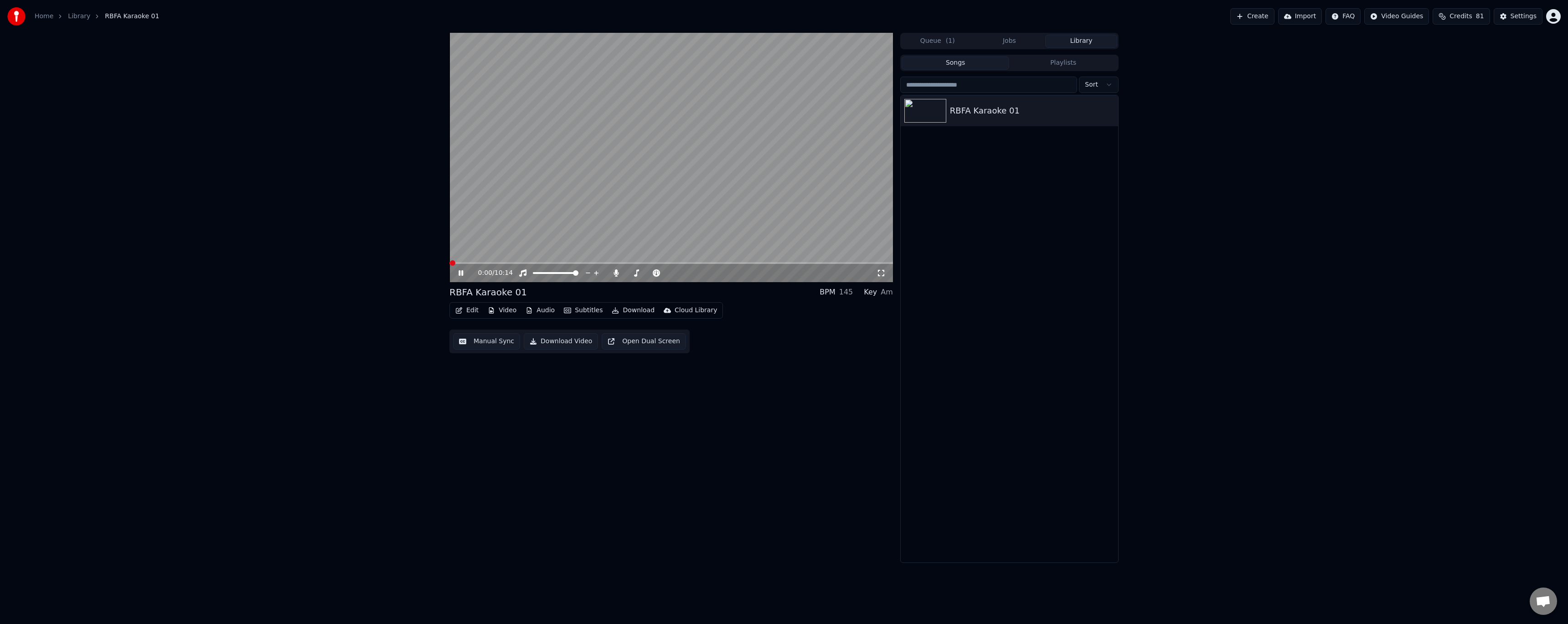
click at [477, 263] on span at bounding box center [671, 263] width 443 height 2
click at [468, 261] on video at bounding box center [671, 157] width 443 height 249
click at [465, 263] on span at bounding box center [457, 263] width 15 height 2
click at [460, 274] on icon at bounding box center [460, 273] width 5 height 6
click at [461, 272] on icon at bounding box center [467, 274] width 21 height 8
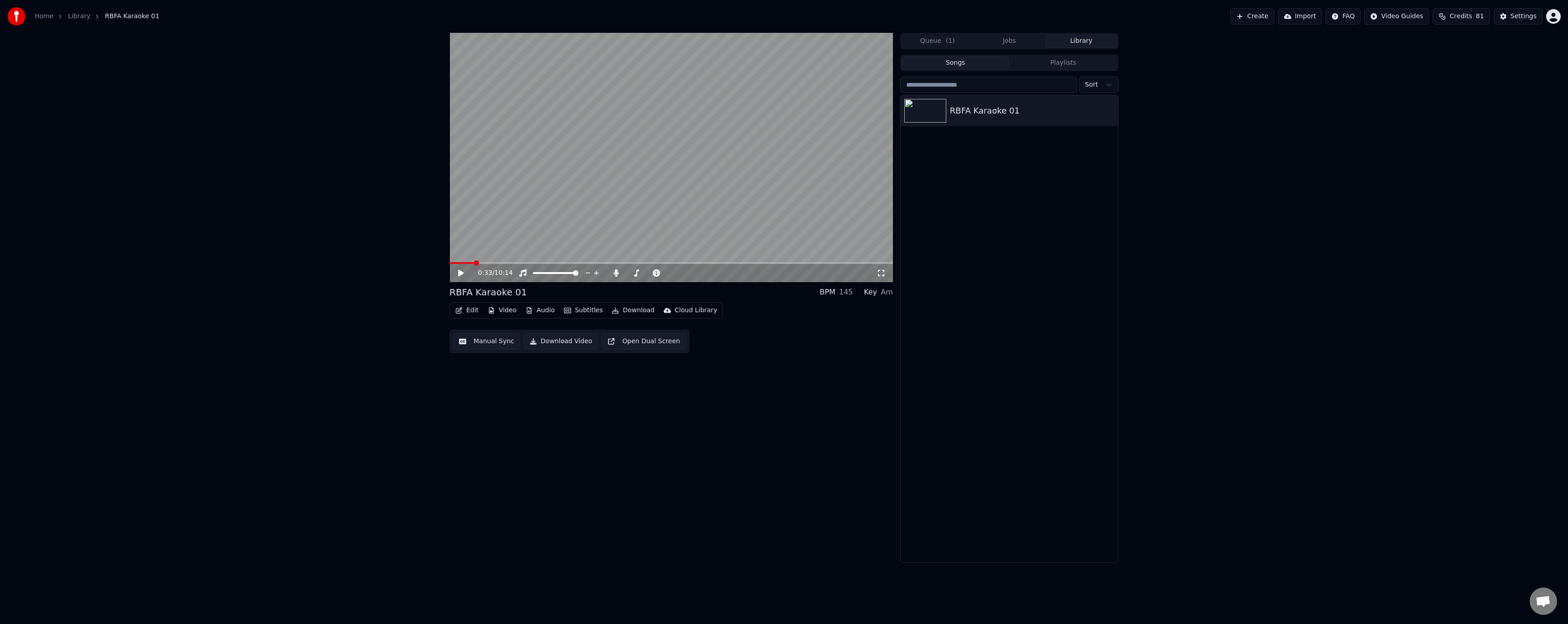
click at [472, 314] on button "Edit" at bounding box center [467, 310] width 30 height 13
click at [488, 376] on div "Style Editor" at bounding box center [488, 378] width 37 height 9
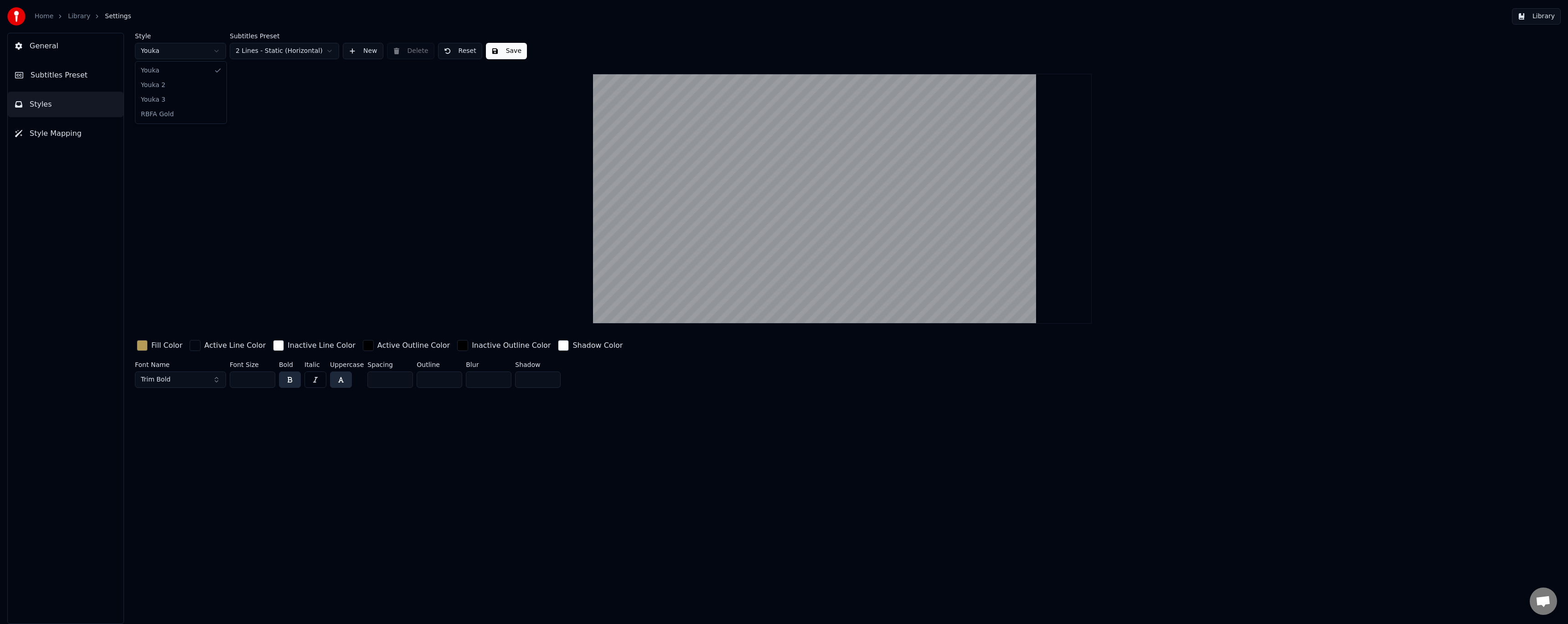
click at [174, 51] on html "Home Library Settings Library General Subtitles Preset Styles Style Mapping Sty…" at bounding box center [784, 312] width 1568 height 624
click at [294, 104] on html "Home Library Settings Library General Subtitles Preset Styles Style Mapping Sty…" at bounding box center [784, 312] width 1568 height 624
click at [80, 80] on span "Subtitles Preset" at bounding box center [59, 75] width 57 height 11
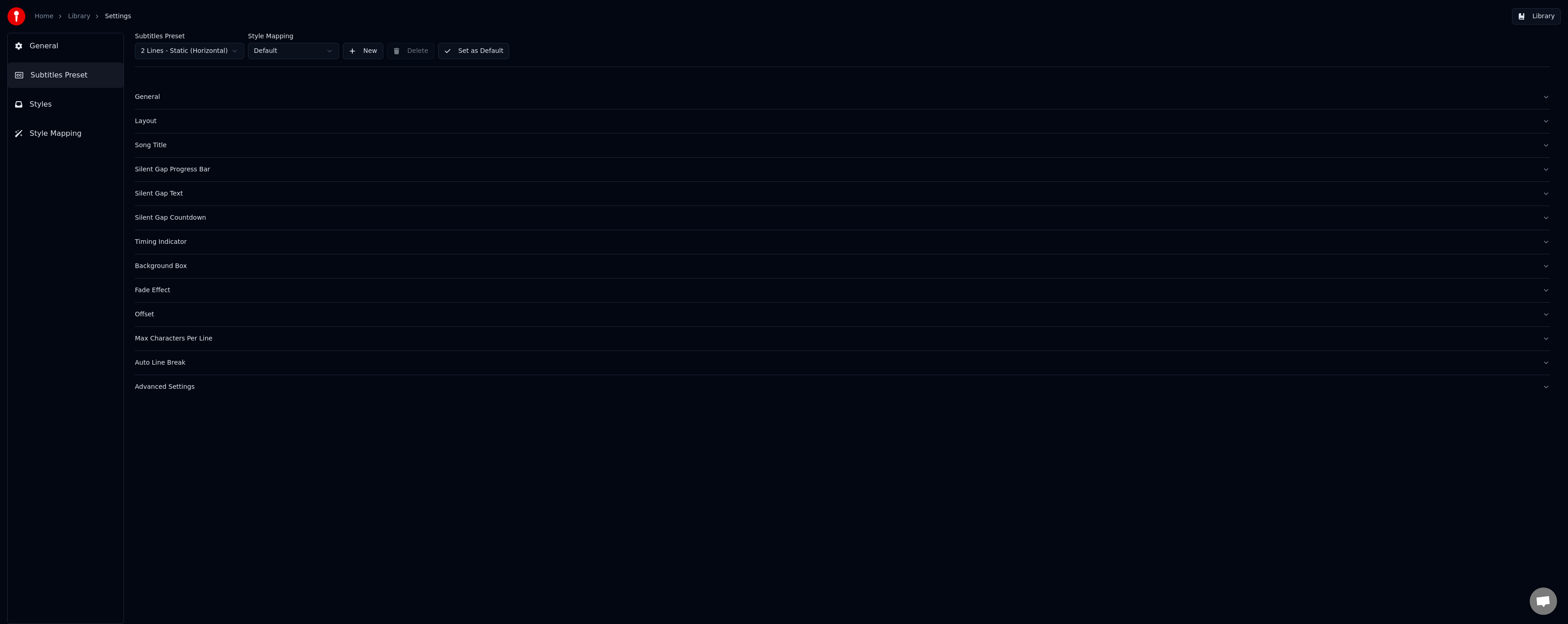
click at [154, 98] on div "General" at bounding box center [835, 97] width 1400 height 9
click at [154, 123] on div "Layout" at bounding box center [835, 121] width 1400 height 9
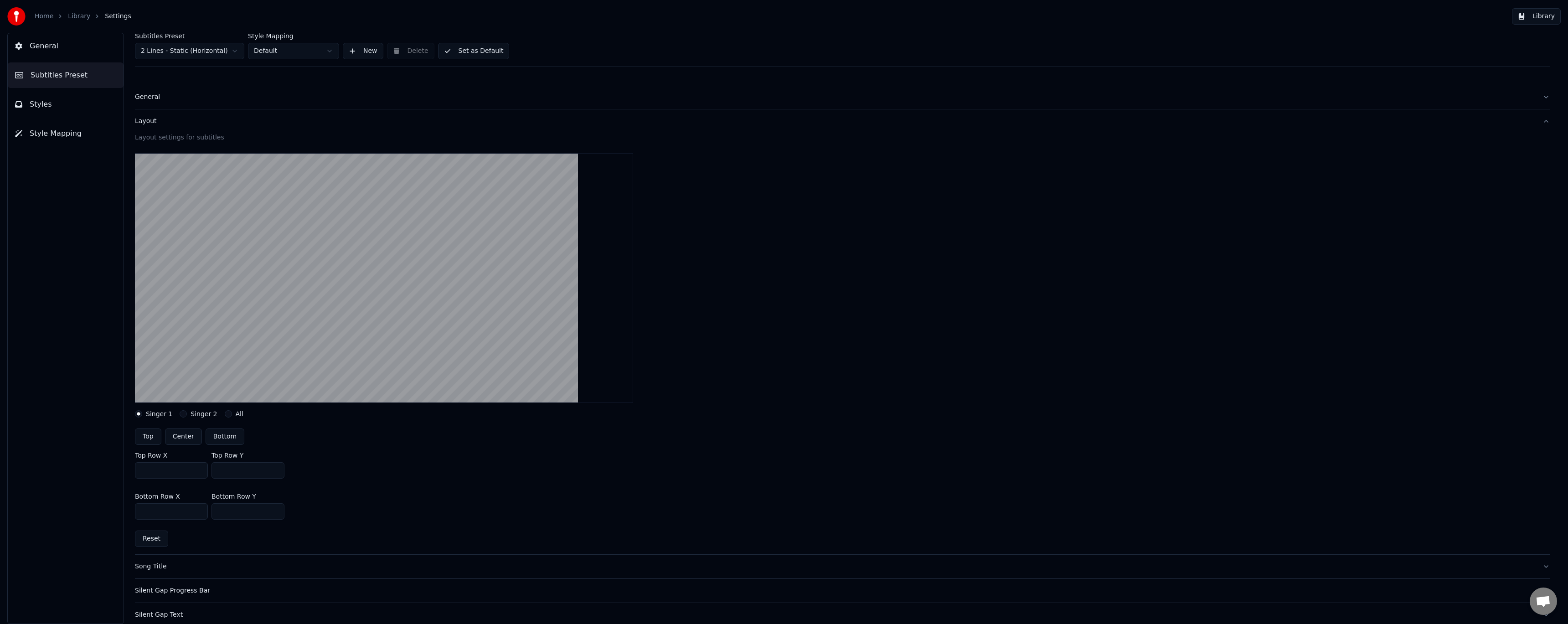
click at [148, 122] on div "Layout" at bounding box center [835, 121] width 1400 height 9
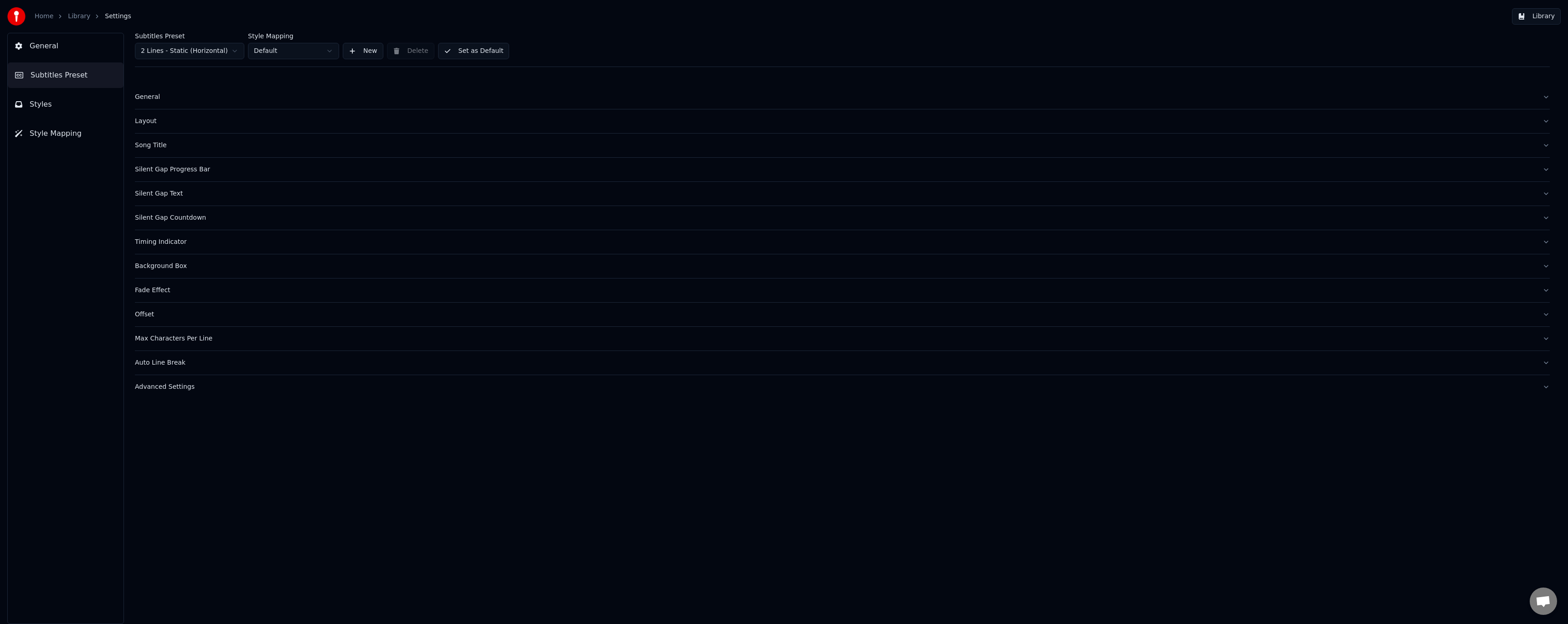
click at [148, 122] on div "Layout" at bounding box center [835, 121] width 1400 height 9
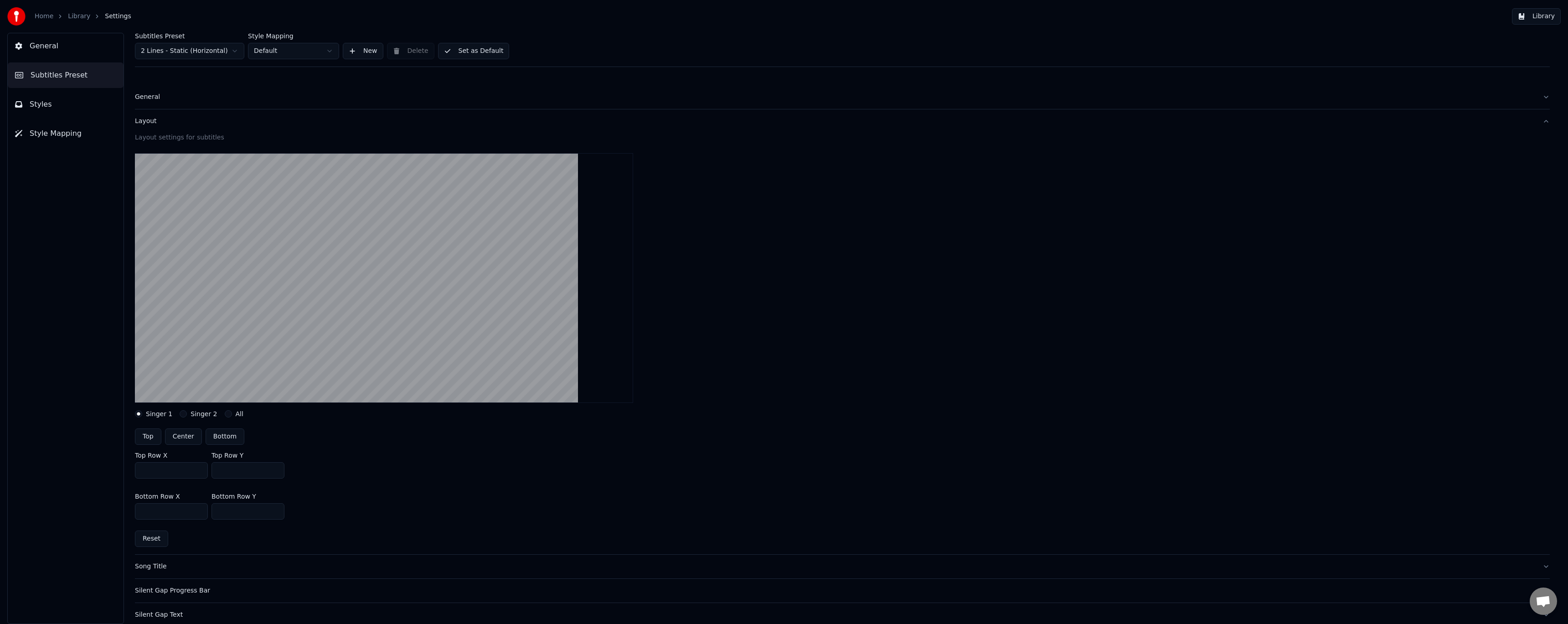
click at [148, 122] on div "Layout" at bounding box center [835, 121] width 1400 height 9
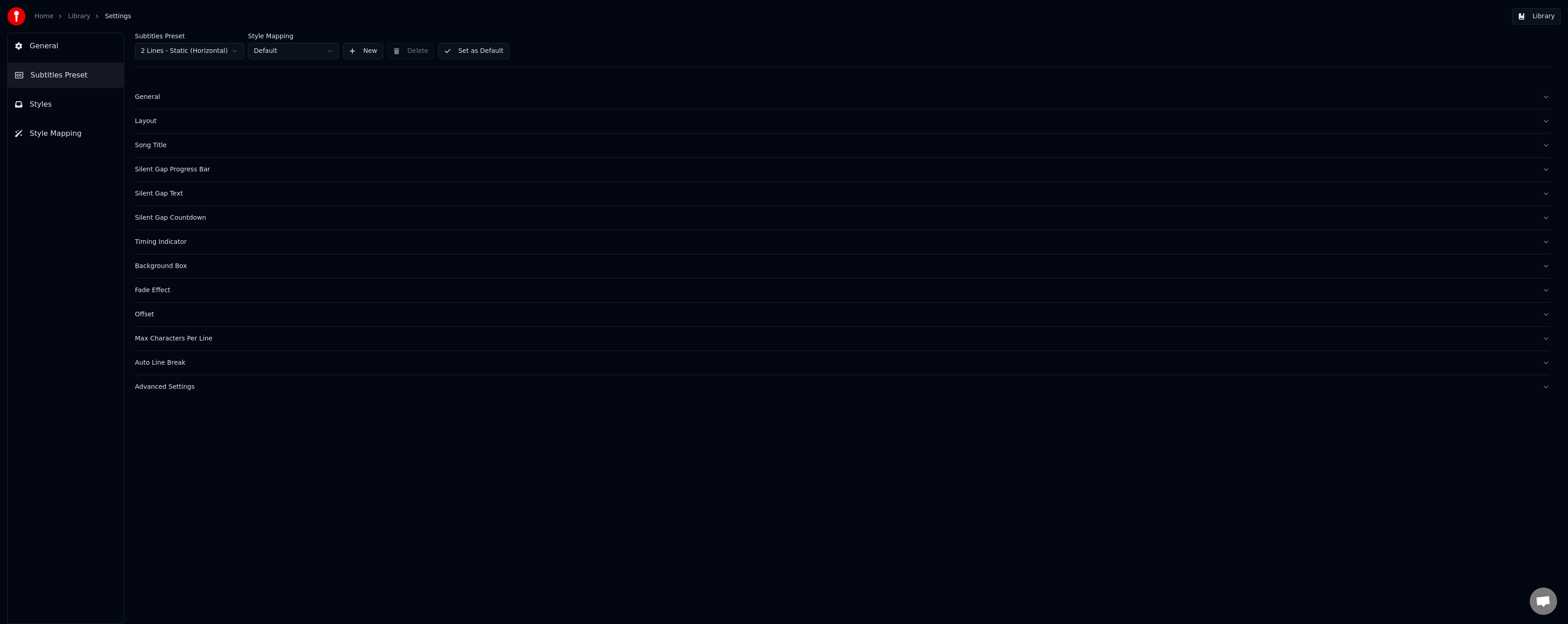
click at [165, 199] on button "Silent Gap Text" at bounding box center [842, 194] width 1415 height 24
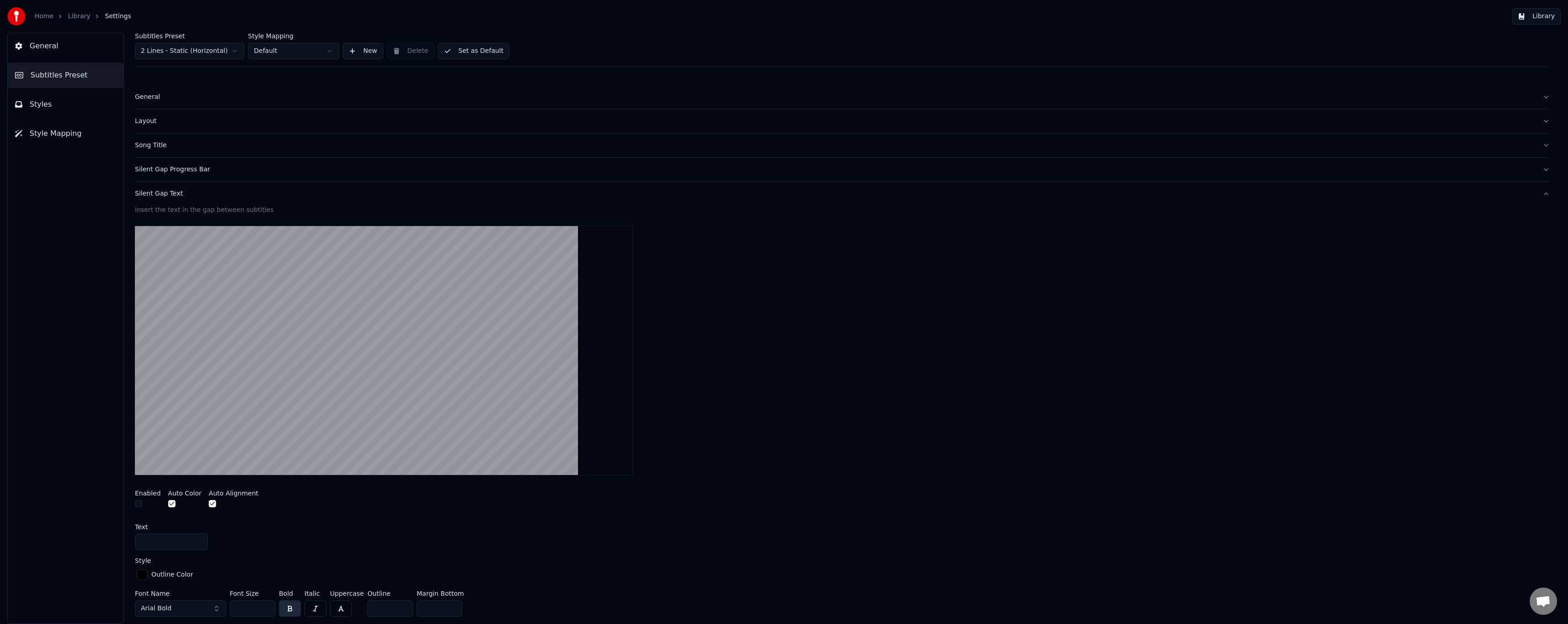
click at [165, 191] on div "Silent Gap Text" at bounding box center [835, 194] width 1400 height 9
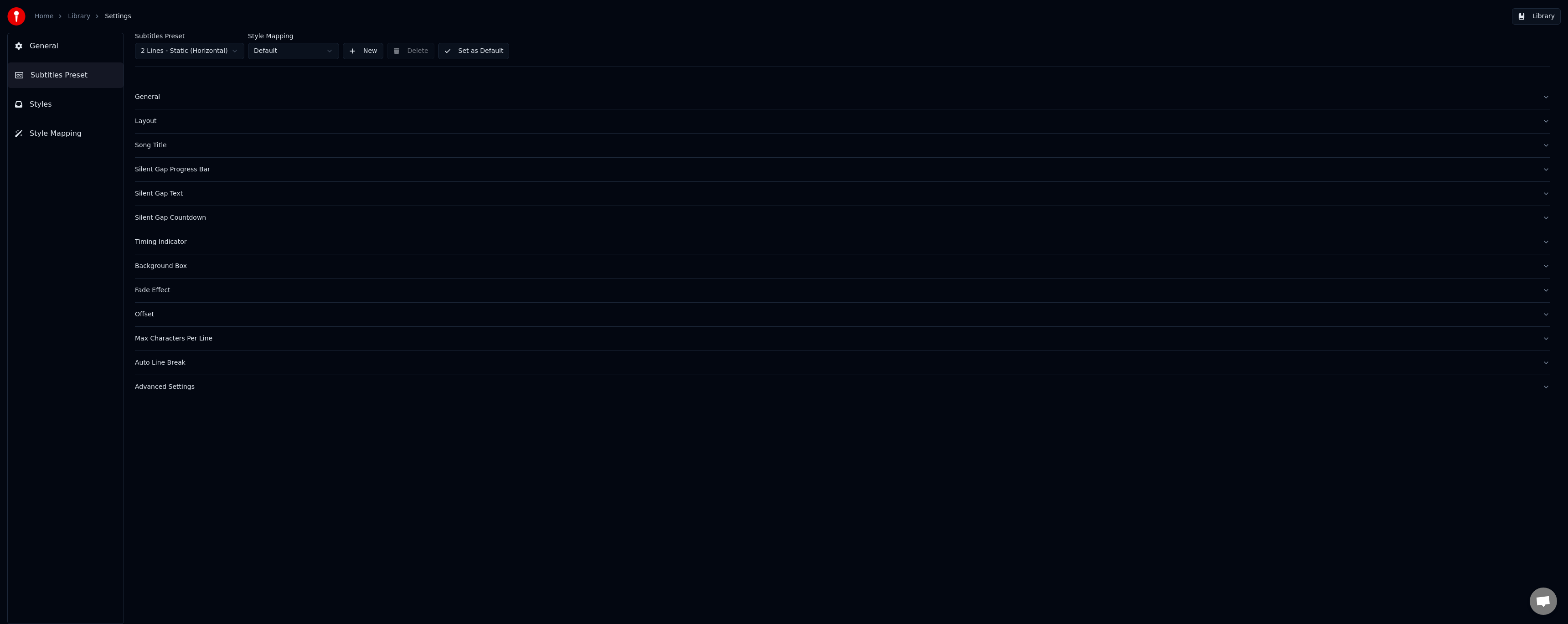
click at [166, 168] on div "Silent Gap Progress Bar" at bounding box center [835, 170] width 1400 height 9
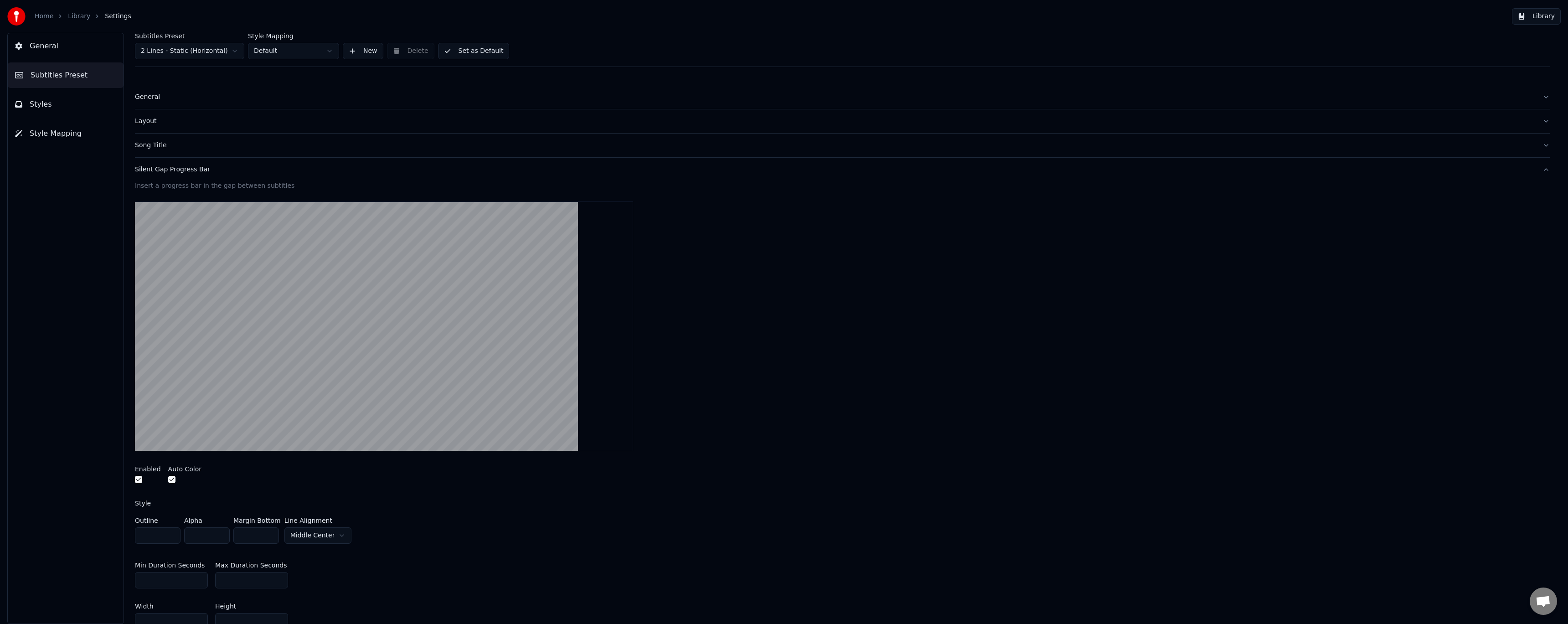
click at [169, 169] on div "Silent Gap Progress Bar" at bounding box center [835, 170] width 1400 height 9
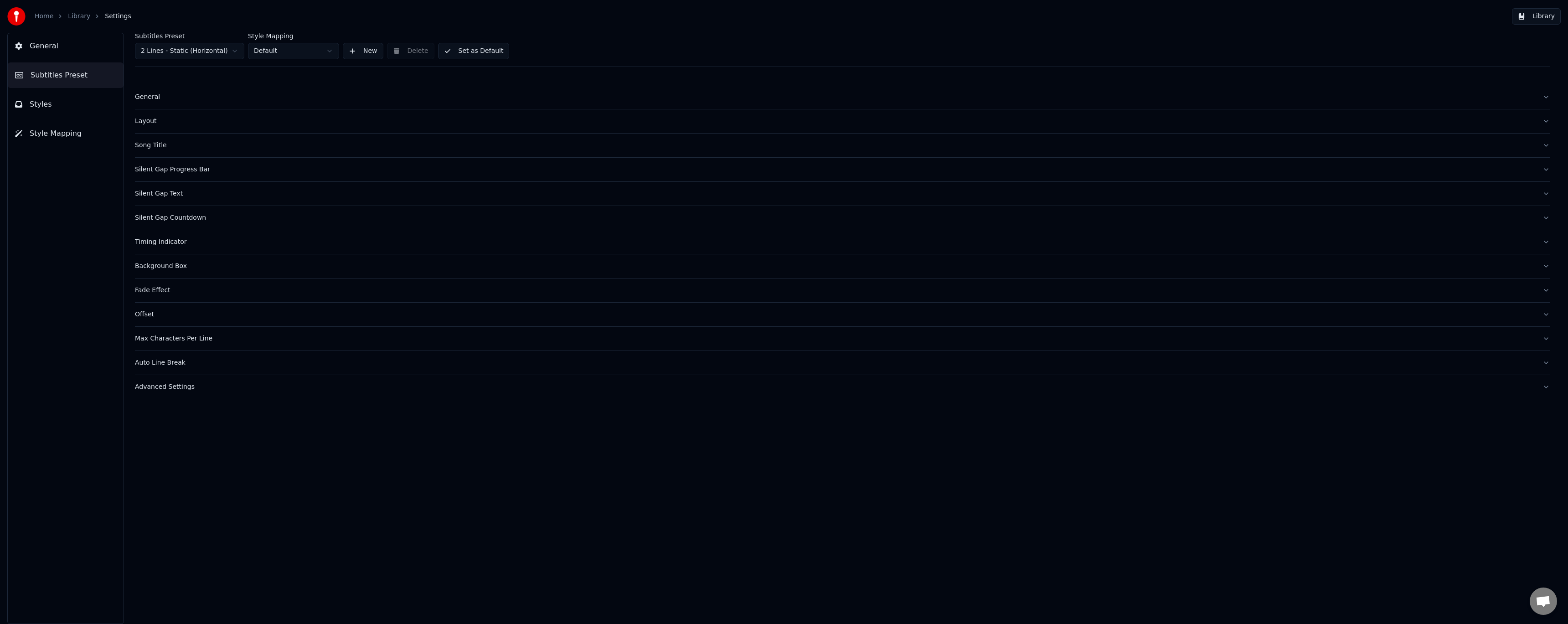
click at [169, 219] on div "Silent Gap Countdown" at bounding box center [835, 218] width 1400 height 9
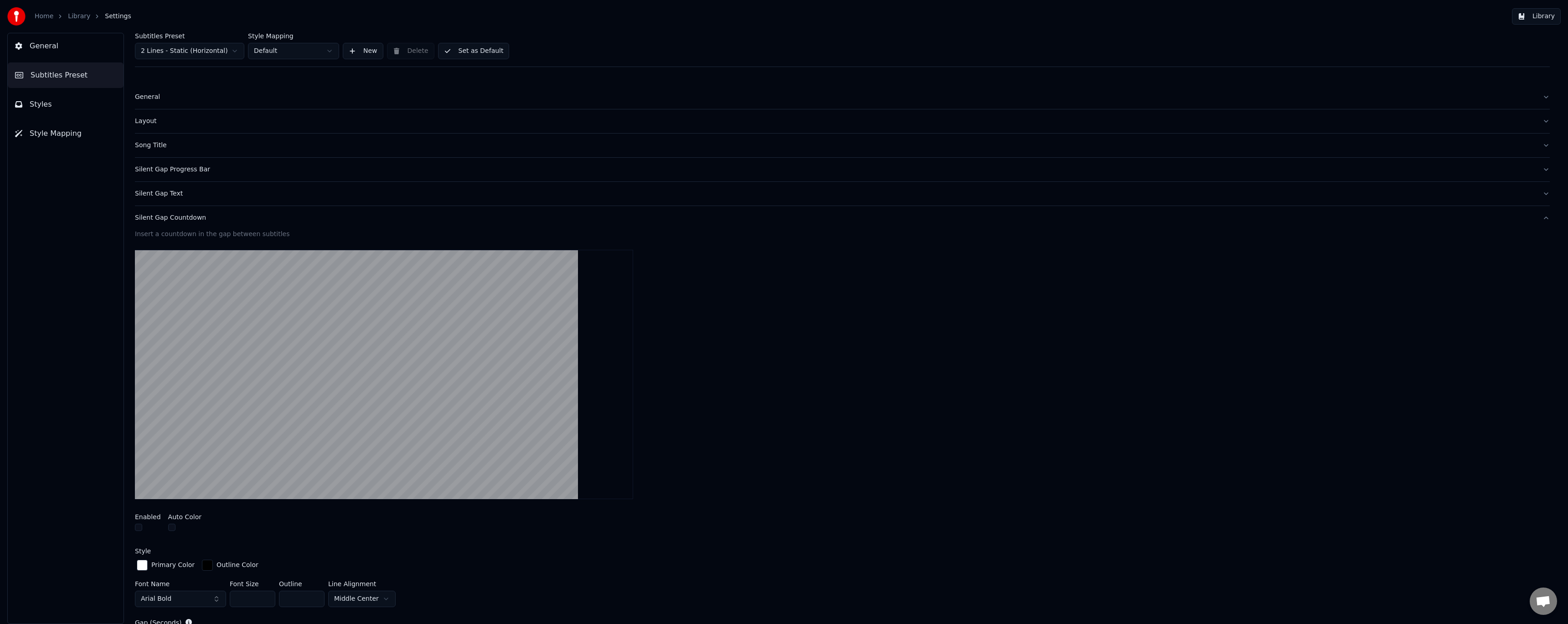
click at [169, 219] on div "Silent Gap Countdown" at bounding box center [835, 218] width 1400 height 9
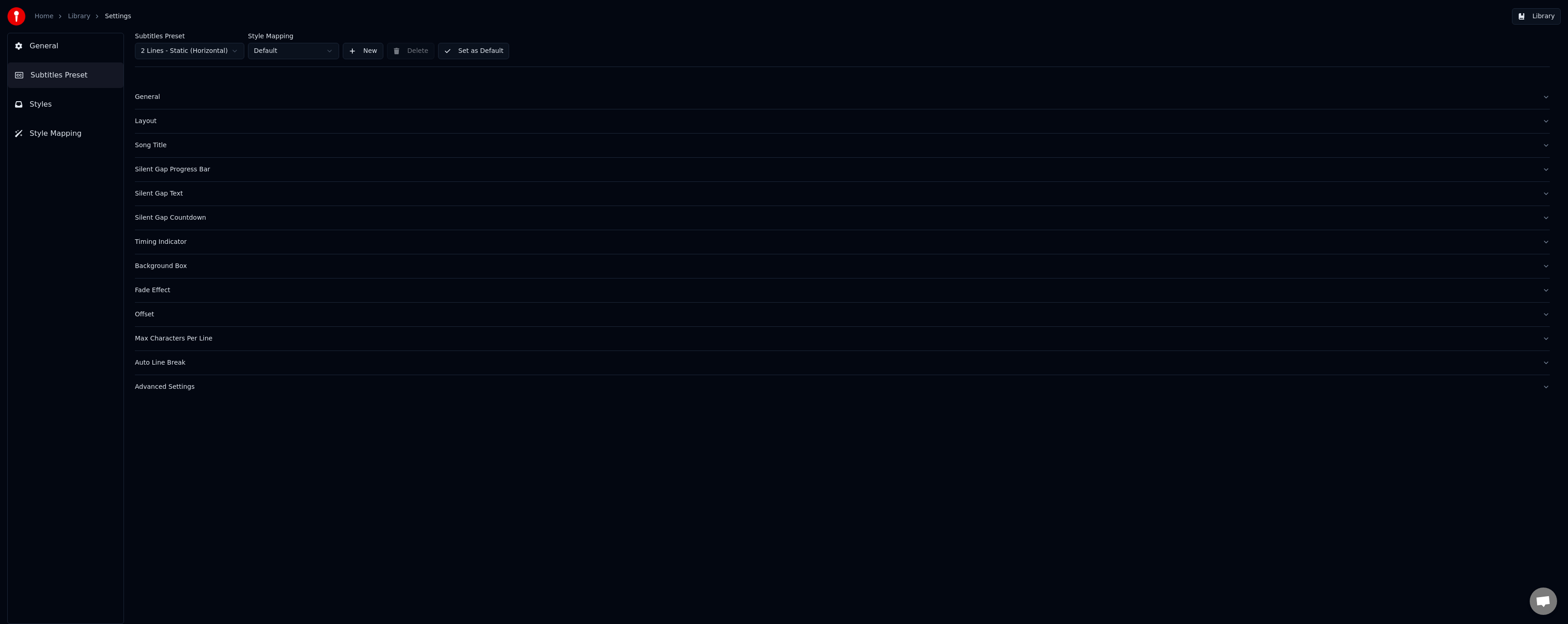
click at [166, 240] on div "Timing Indicator" at bounding box center [835, 242] width 1400 height 9
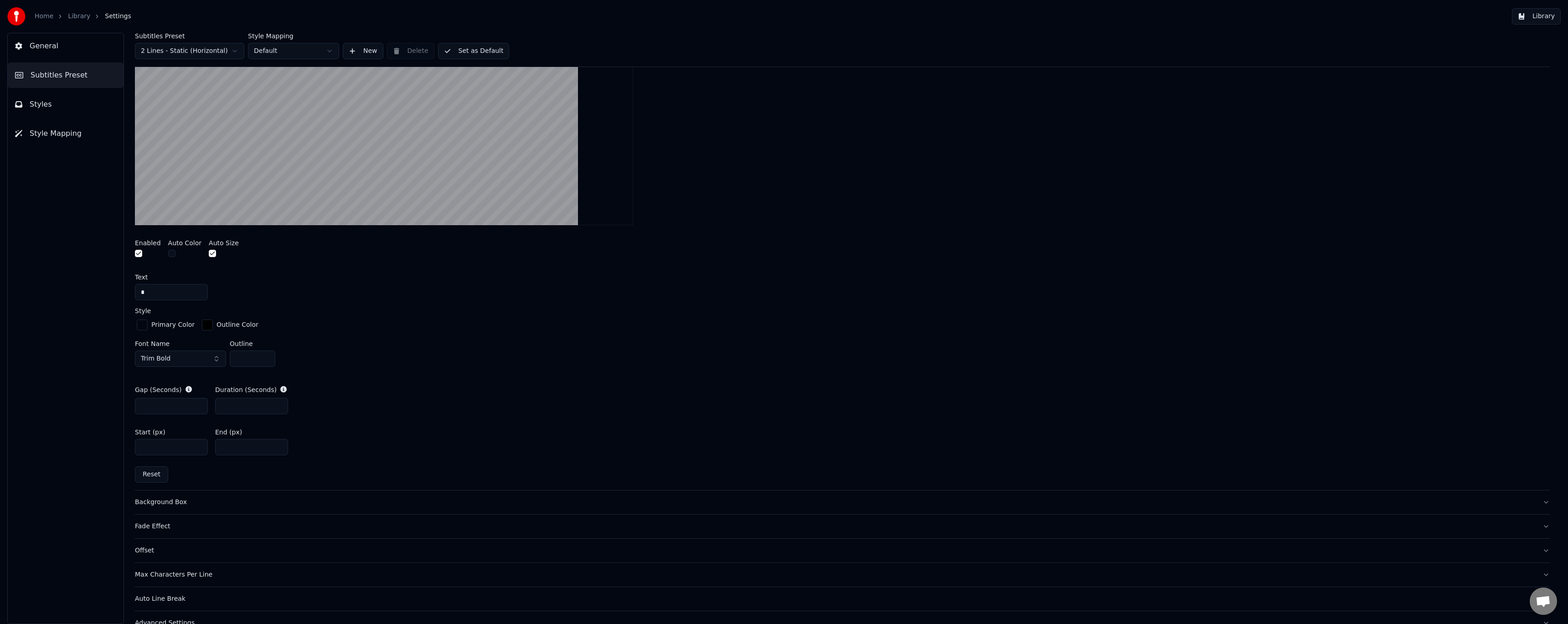
scroll to position [304, 0]
click at [278, 402] on input "*" at bounding box center [251, 401] width 73 height 17
type input "*"
click at [278, 402] on input "*" at bounding box center [251, 401] width 73 height 17
drag, startPoint x: 246, startPoint y: 441, endPoint x: 172, endPoint y: 436, distance: 74.2
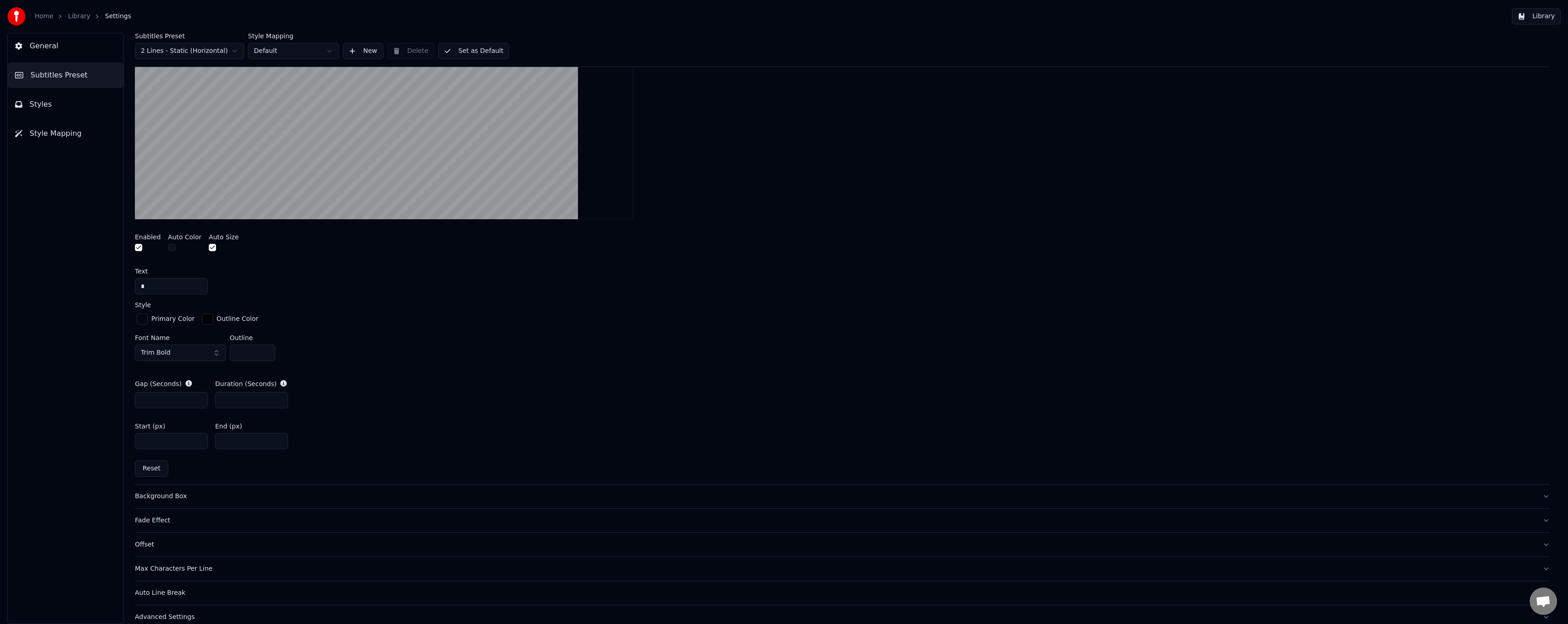
click at [172, 436] on div "Start (px) *** End (px) ***" at bounding box center [842, 437] width 1415 height 41
type input "*"
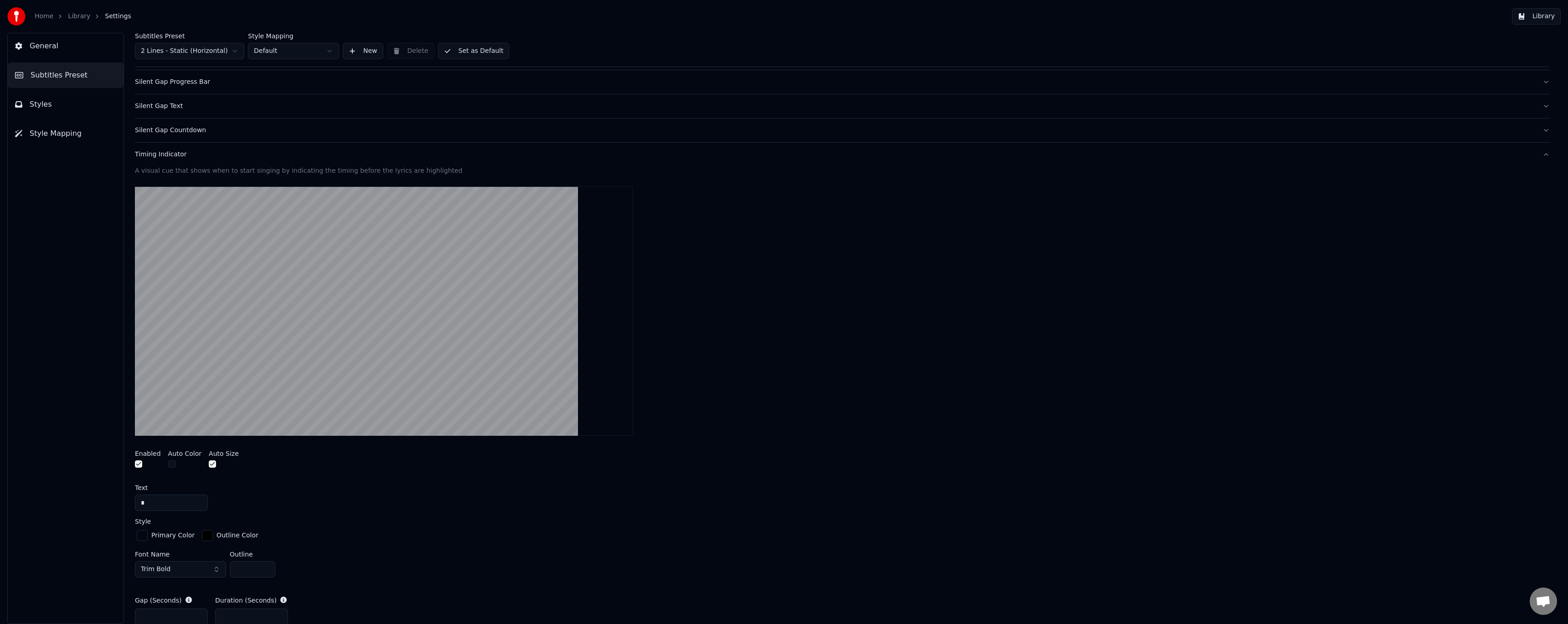
scroll to position [61, 0]
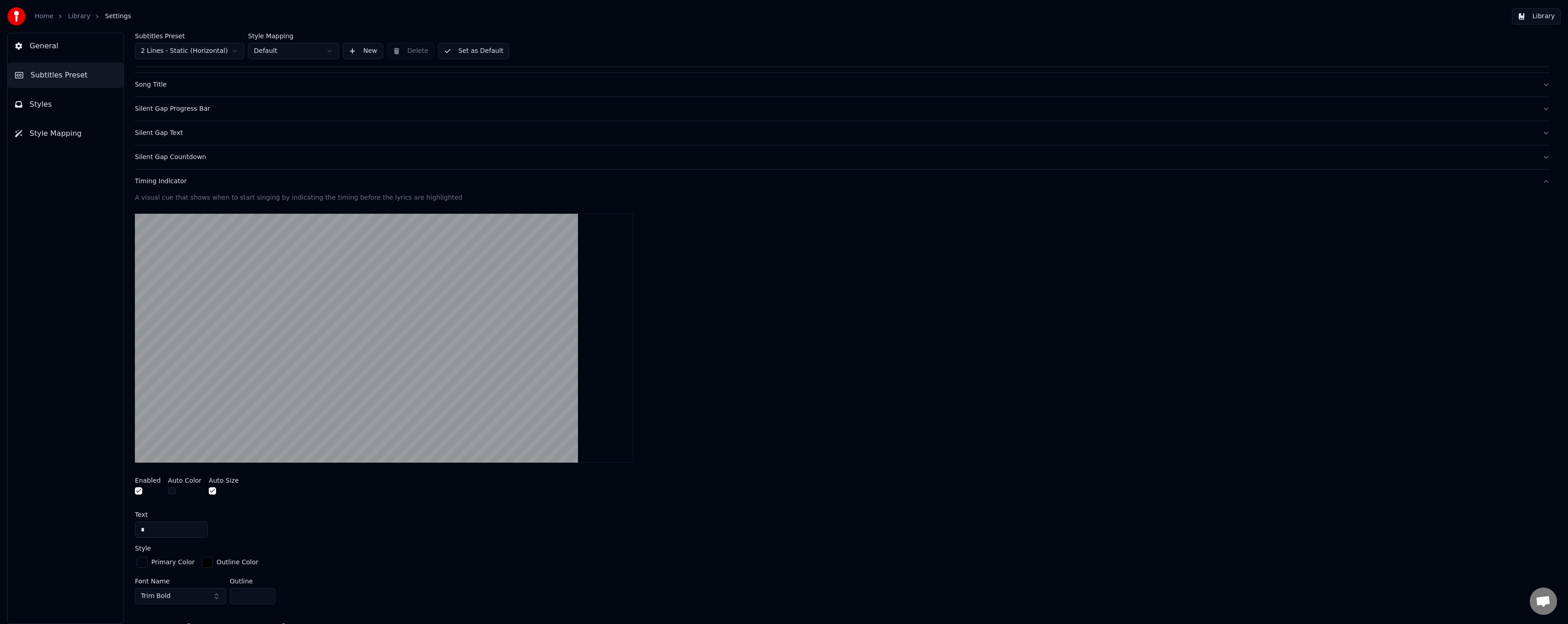
click at [172, 184] on div "Timing Indicator" at bounding box center [835, 181] width 1400 height 9
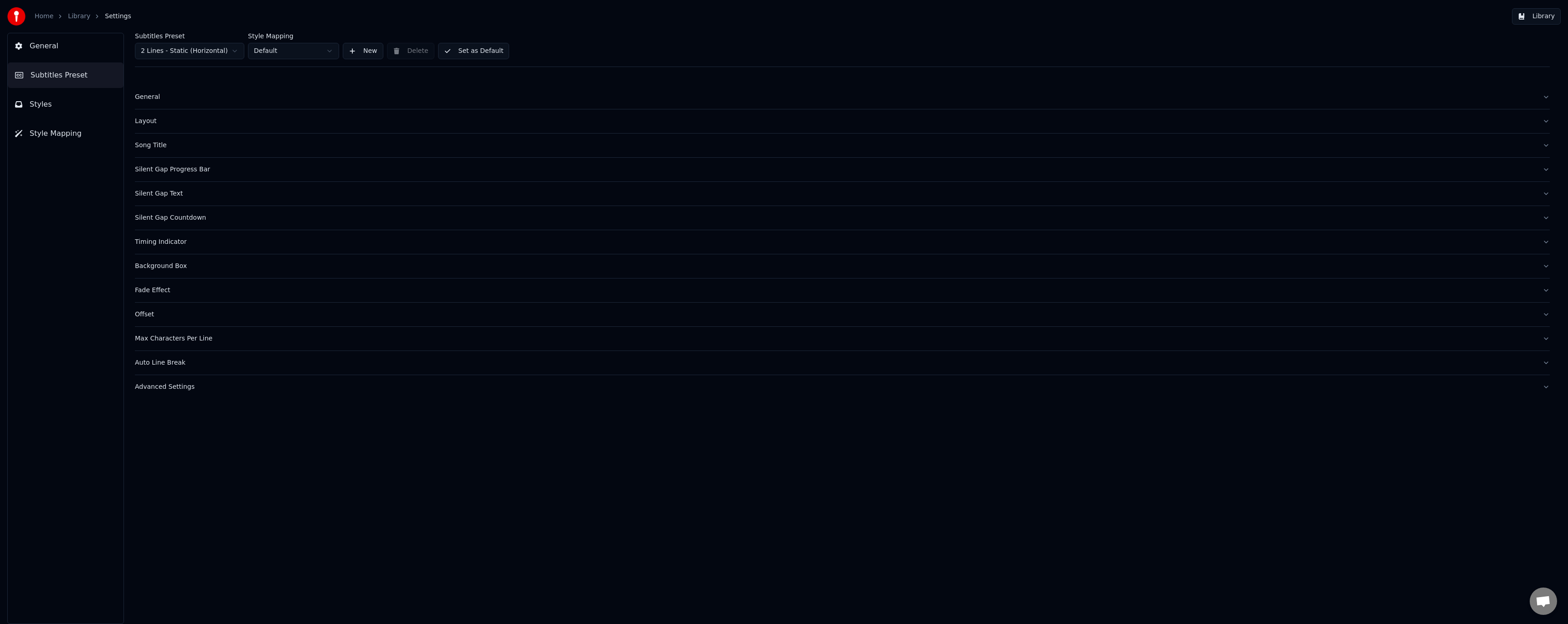
click at [162, 291] on div "Fade Effect" at bounding box center [835, 290] width 1400 height 9
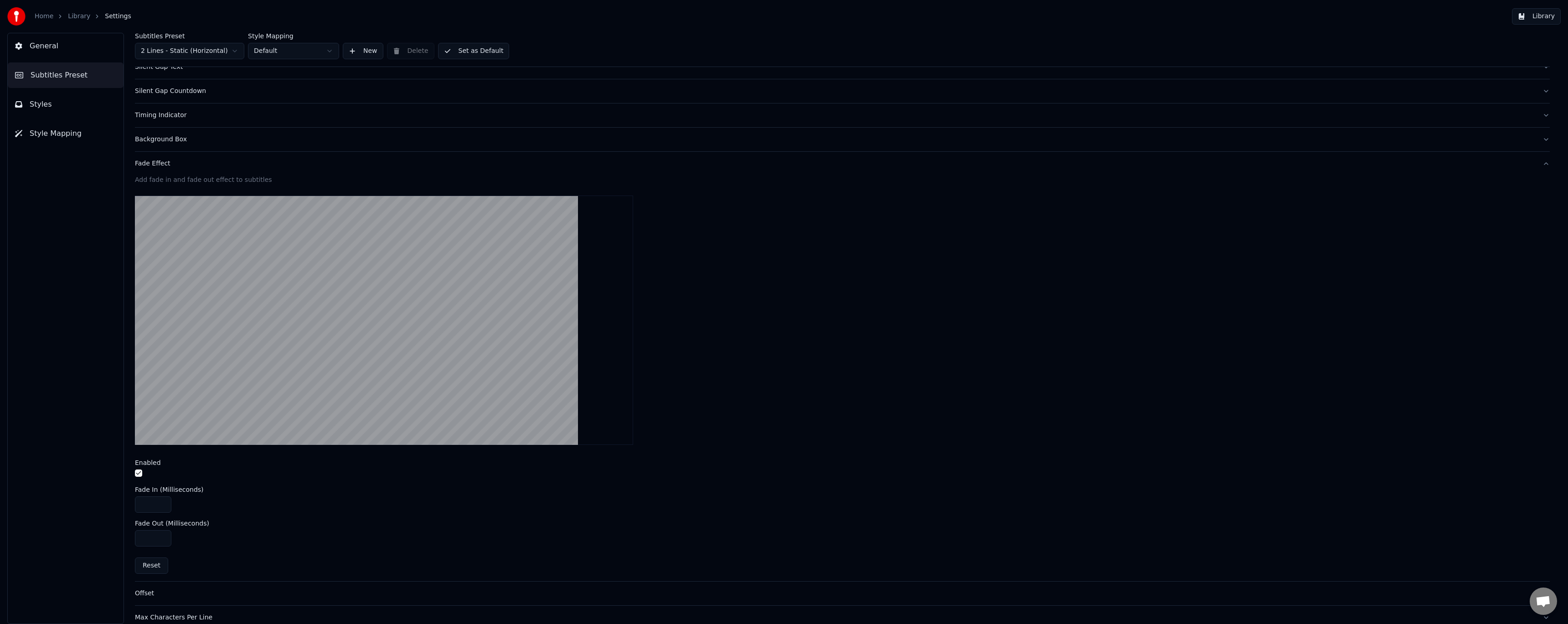
scroll to position [66, 0]
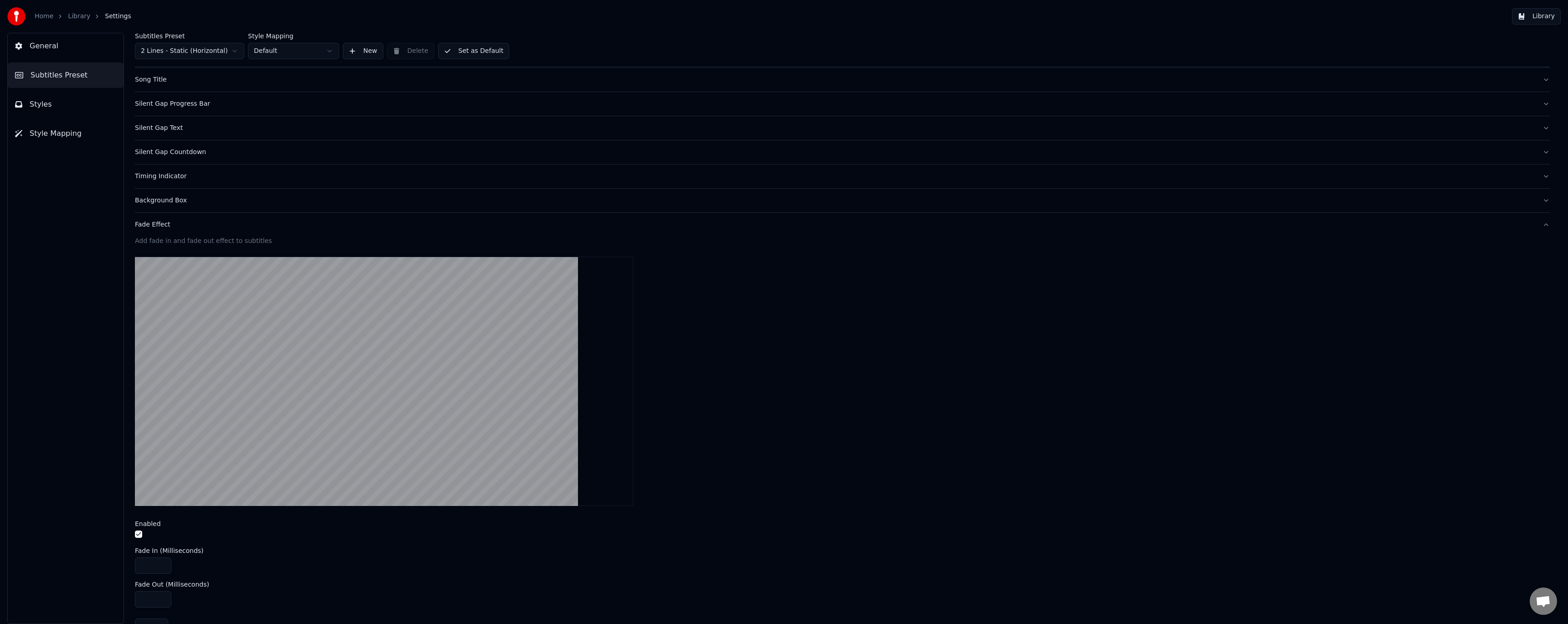
click at [157, 227] on div "Fade Effect" at bounding box center [835, 225] width 1400 height 9
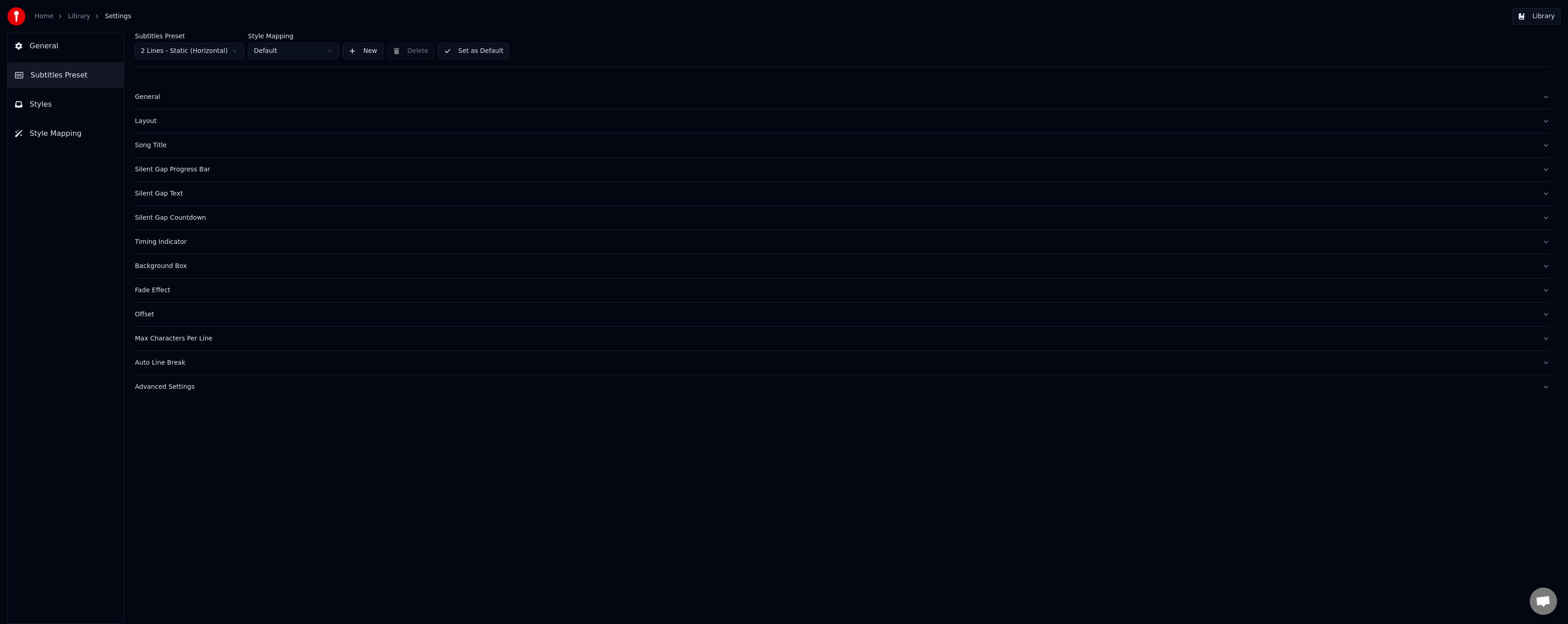
click at [139, 312] on div "Offset" at bounding box center [835, 315] width 1400 height 9
drag, startPoint x: 152, startPoint y: 392, endPoint x: 113, endPoint y: 384, distance: 39.8
click at [114, 384] on div "General Subtitles Preset Styles Style Mapping Subtitles Preset 2 Lines - Static…" at bounding box center [784, 328] width 1568 height 591
type input "*"
click at [156, 494] on div "Advanced Settings" at bounding box center [835, 495] width 1400 height 9
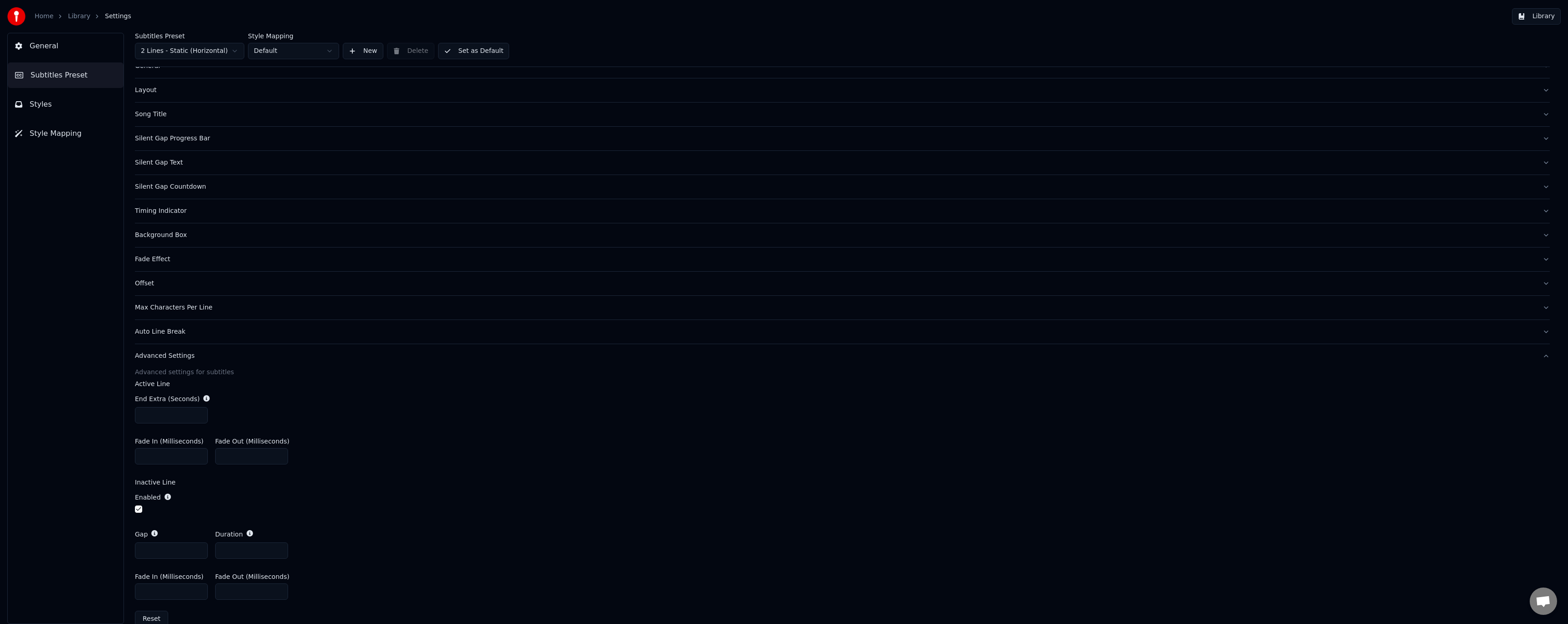
scroll to position [48, 0]
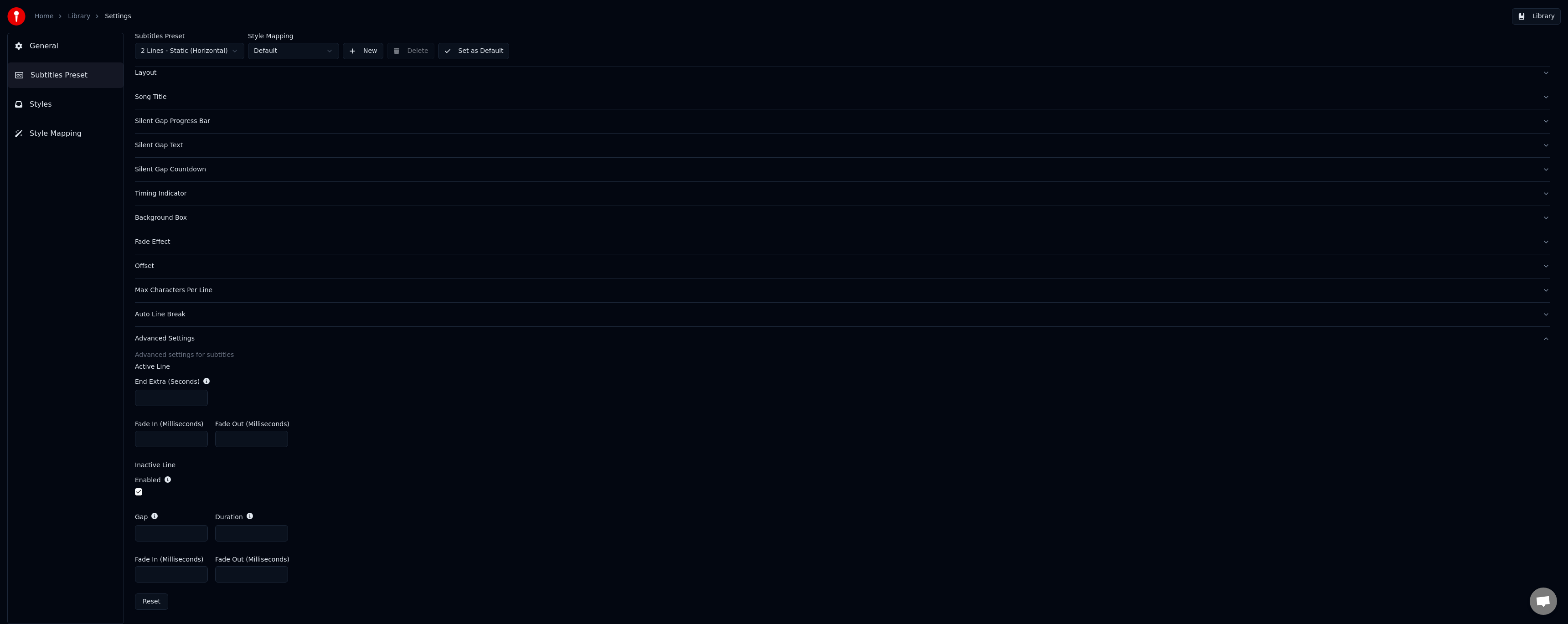
click at [341, 451] on div "Fade In (Milliseconds) *** Fade Out (Milliseconds) ***" at bounding box center [842, 434] width 1415 height 41
drag, startPoint x: 155, startPoint y: 533, endPoint x: 104, endPoint y: 528, distance: 51.2
click at [104, 528] on div "General Subtitles Preset Styles Style Mapping Subtitles Preset 2 Lines - Static…" at bounding box center [784, 328] width 1568 height 591
type input "*"
click at [409, 466] on label "Inactive Line" at bounding box center [842, 465] width 1415 height 6
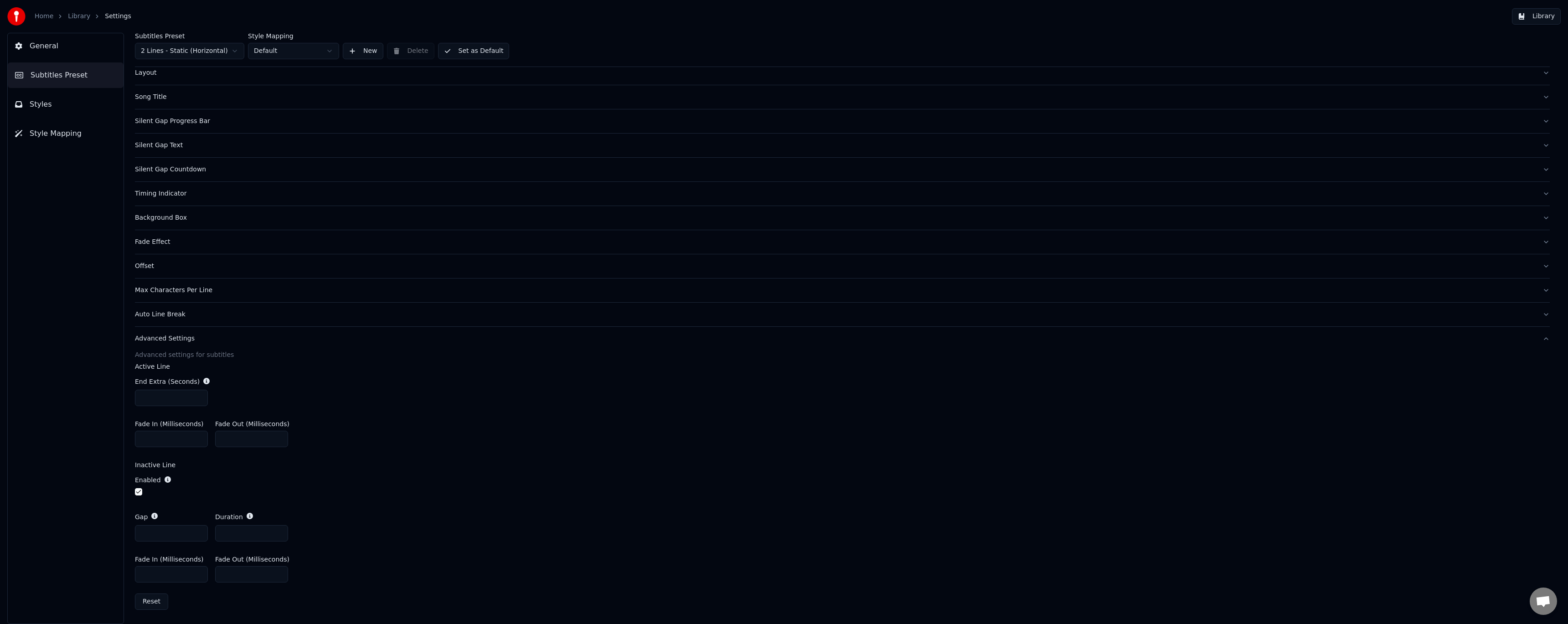
scroll to position [0, 0]
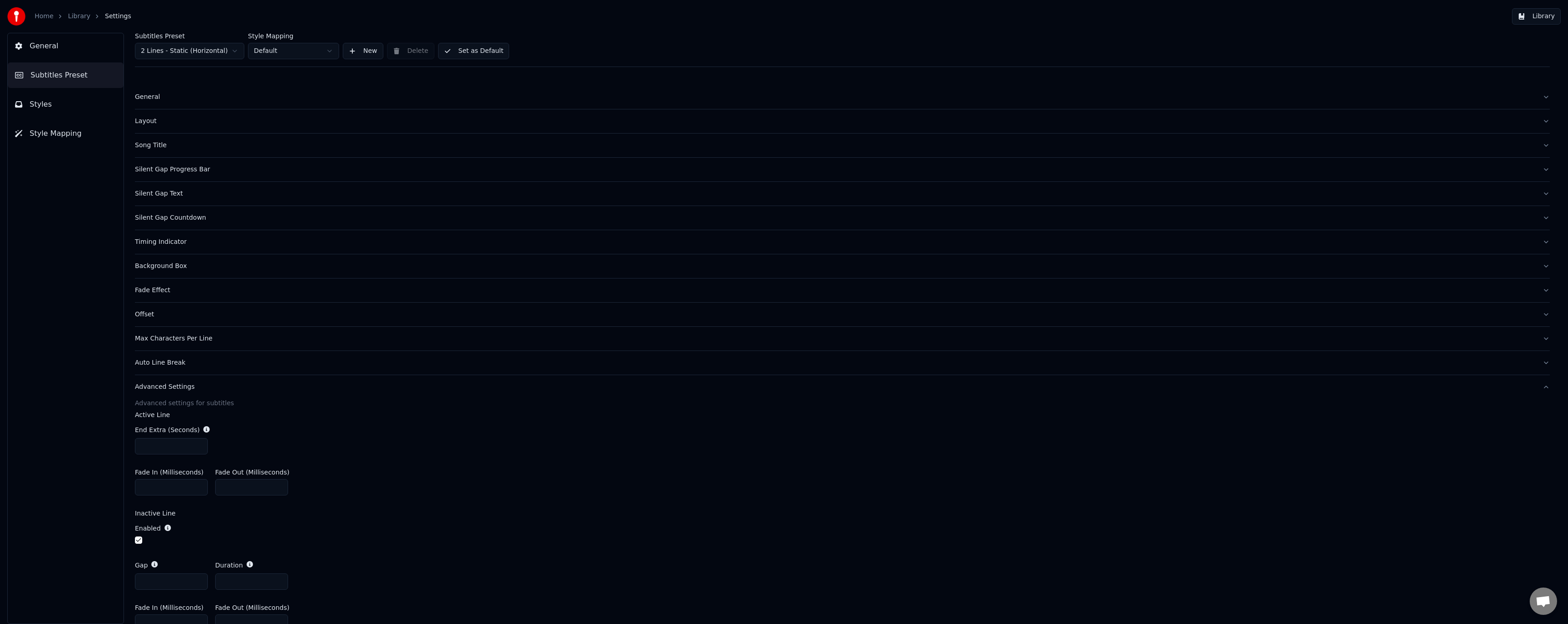
click at [475, 50] on button "Set as Default" at bounding box center [474, 51] width 72 height 17
click at [302, 50] on html "Home Library Settings Library General Subtitles Preset Styles Style Mapping Sub…" at bounding box center [784, 312] width 1568 height 624
click at [466, 52] on button "Set as Default" at bounding box center [474, 51] width 72 height 17
click at [79, 14] on link "Library" at bounding box center [78, 17] width 22 height 9
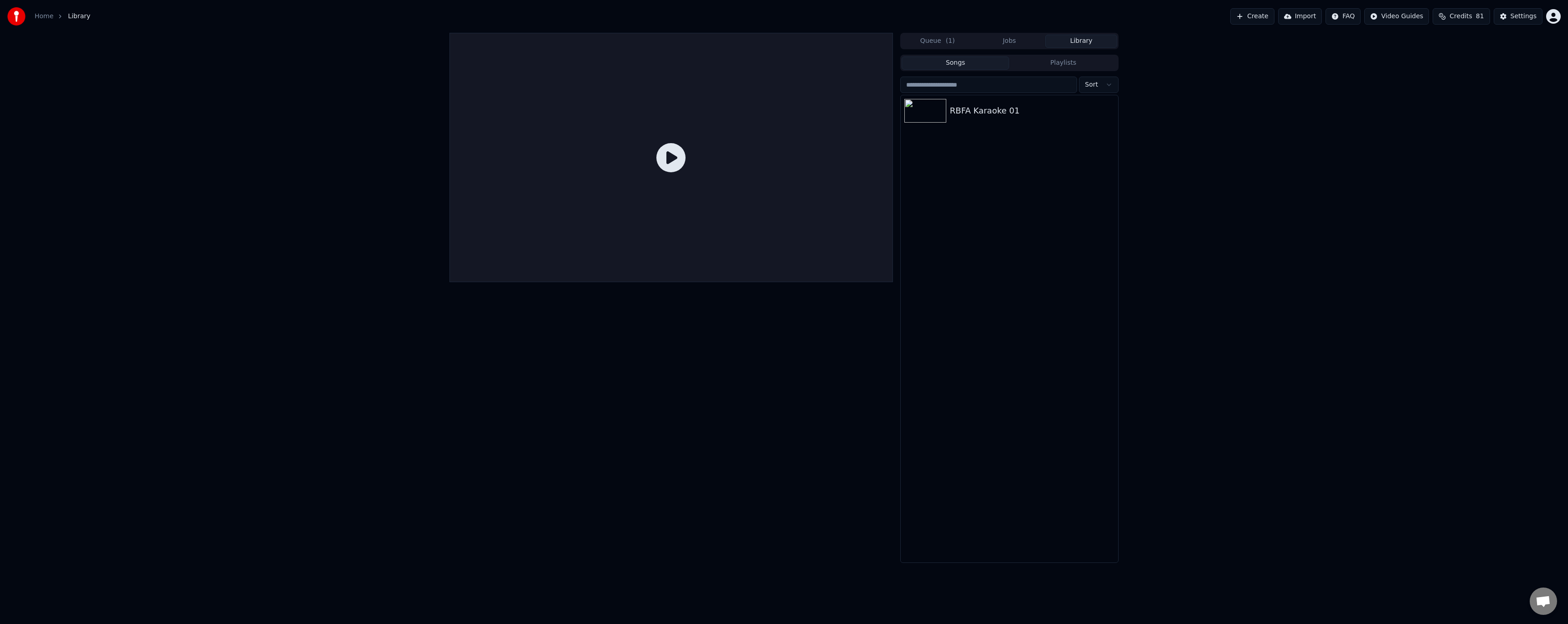
click at [978, 110] on div "RBFA Karaoke 01" at bounding box center [1032, 110] width 165 height 13
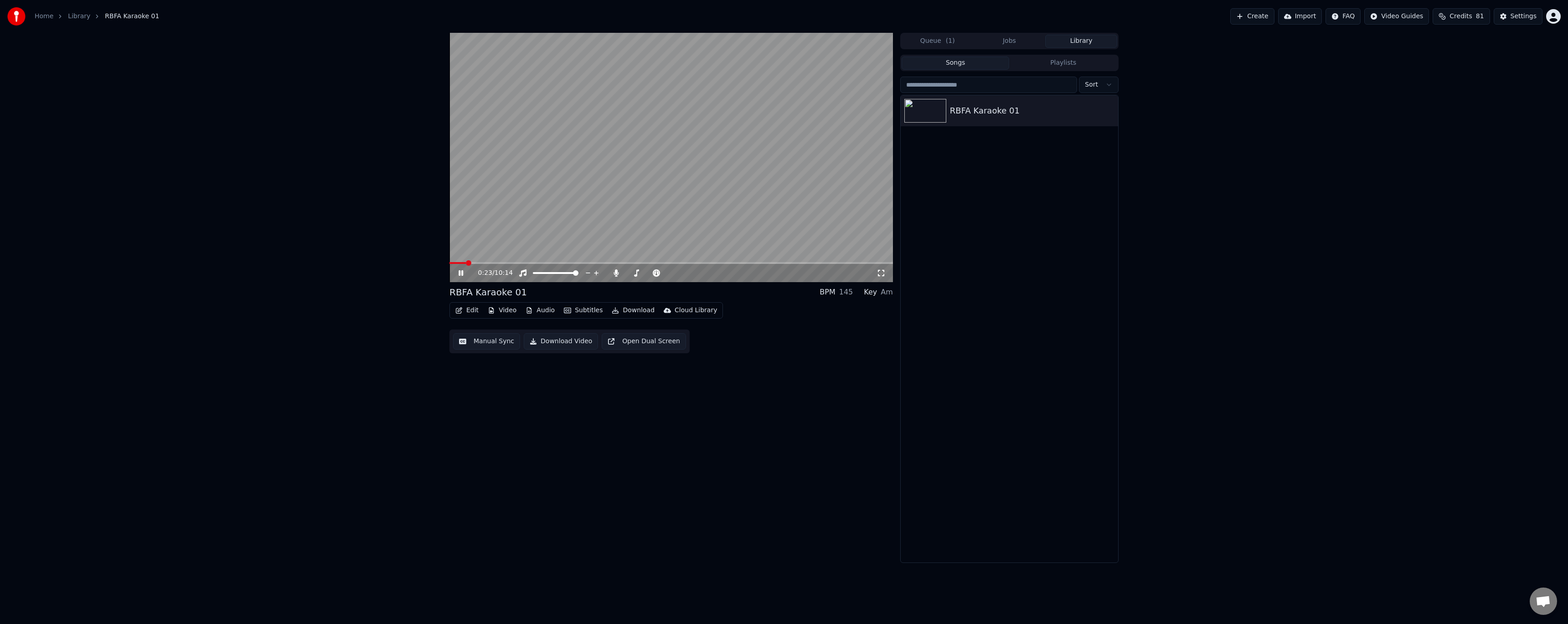
click at [466, 262] on span at bounding box center [671, 263] width 443 height 2
click at [459, 263] on span at bounding box center [458, 263] width 17 height 2
click at [461, 274] on icon at bounding box center [467, 274] width 21 height 8
click at [462, 307] on button "Edit" at bounding box center [467, 310] width 30 height 13
click at [488, 376] on div "Style Editor" at bounding box center [488, 378] width 37 height 9
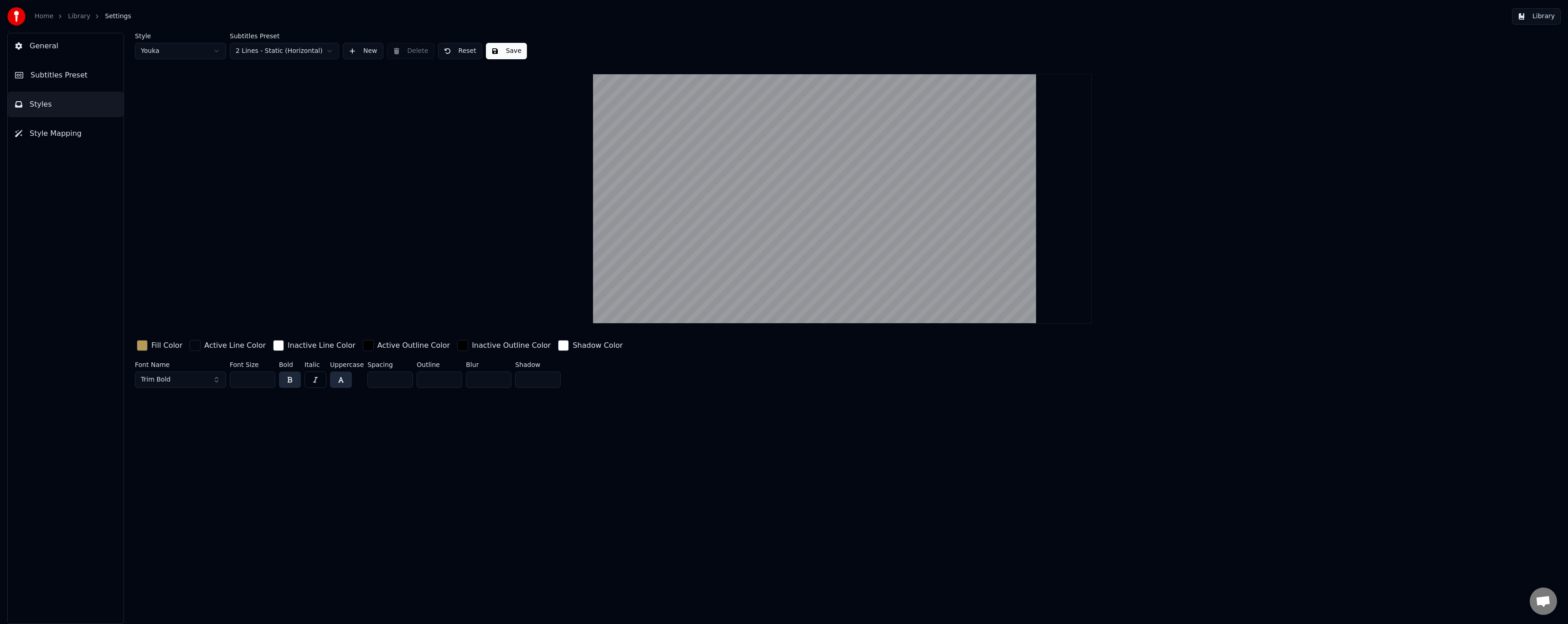
click at [62, 72] on span "Subtitles Preset" at bounding box center [59, 75] width 57 height 11
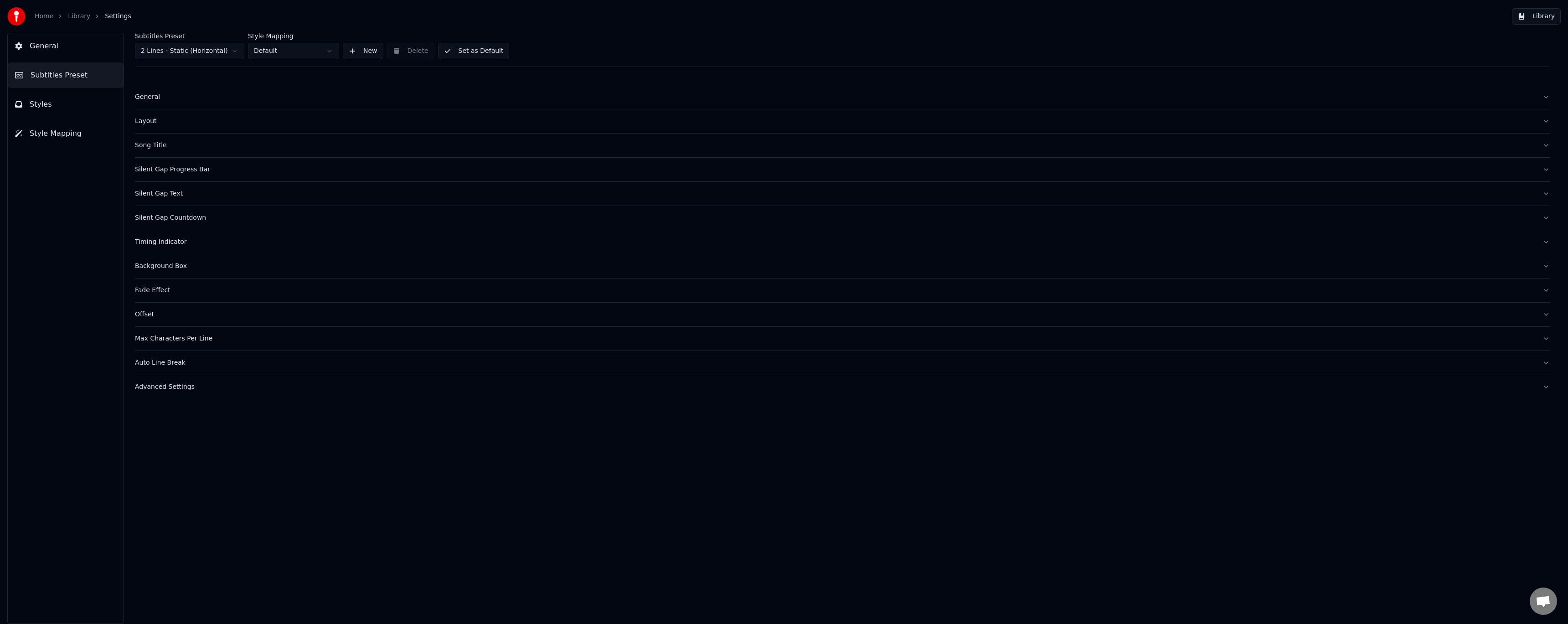
click at [59, 101] on button "Styles" at bounding box center [66, 104] width 116 height 26
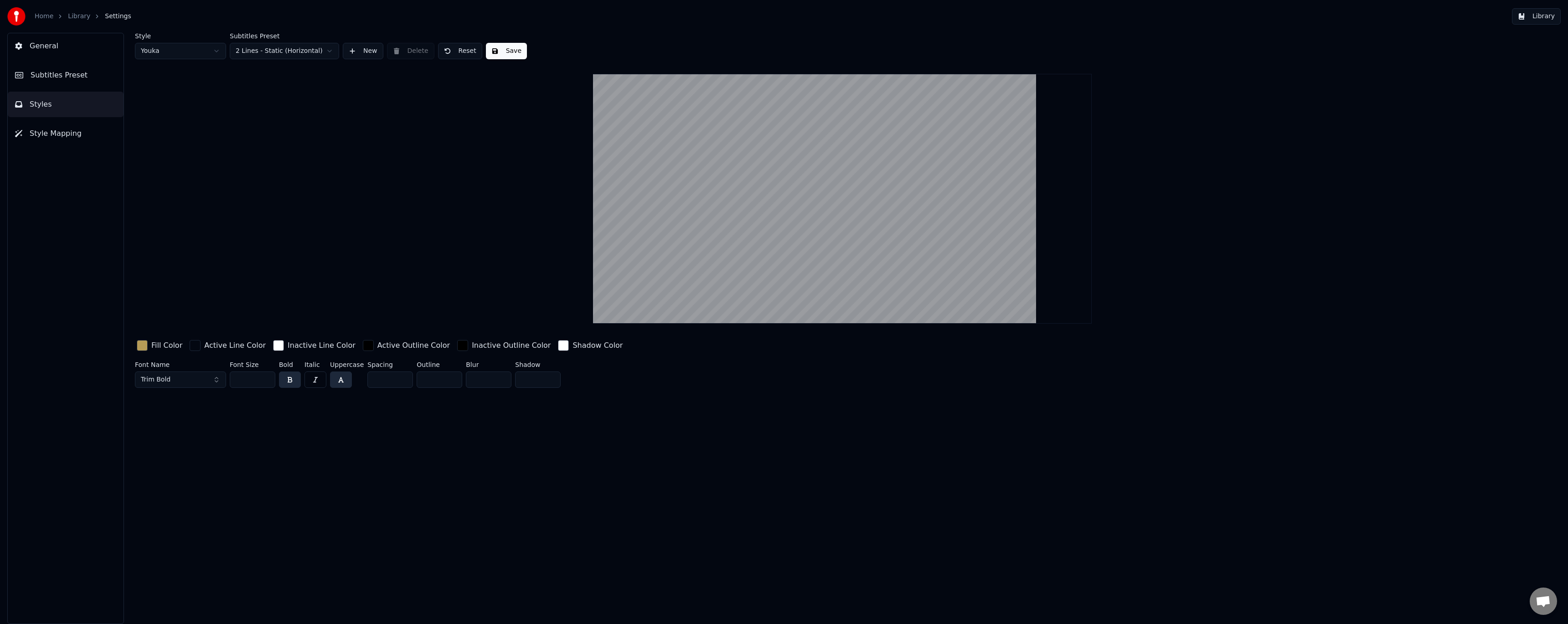
click at [190, 50] on html "Home Library Settings Library General Subtitles Preset Styles Style Mapping Sty…" at bounding box center [784, 312] width 1568 height 624
click at [499, 53] on button "Save" at bounding box center [507, 51] width 41 height 17
click at [56, 139] on button "Style Mapping" at bounding box center [66, 134] width 116 height 26
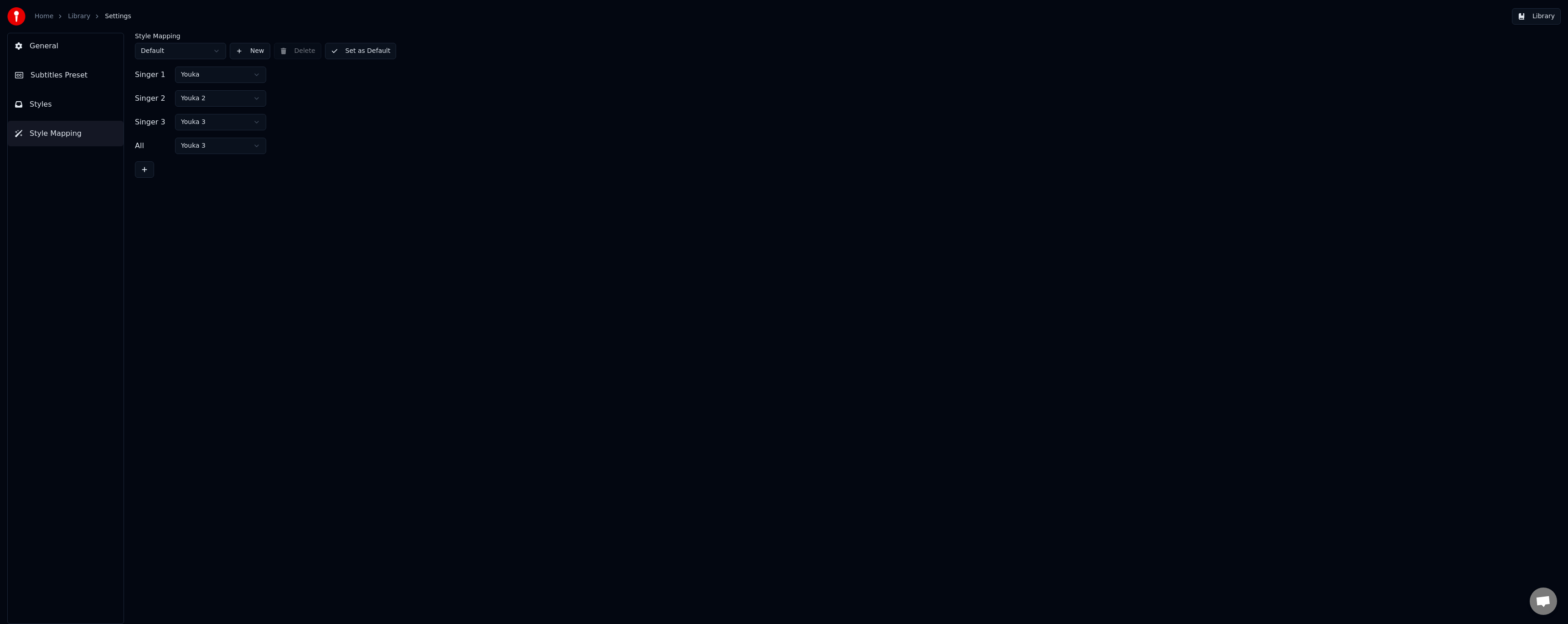
click at [81, 78] on button "Subtitles Preset" at bounding box center [66, 75] width 116 height 26
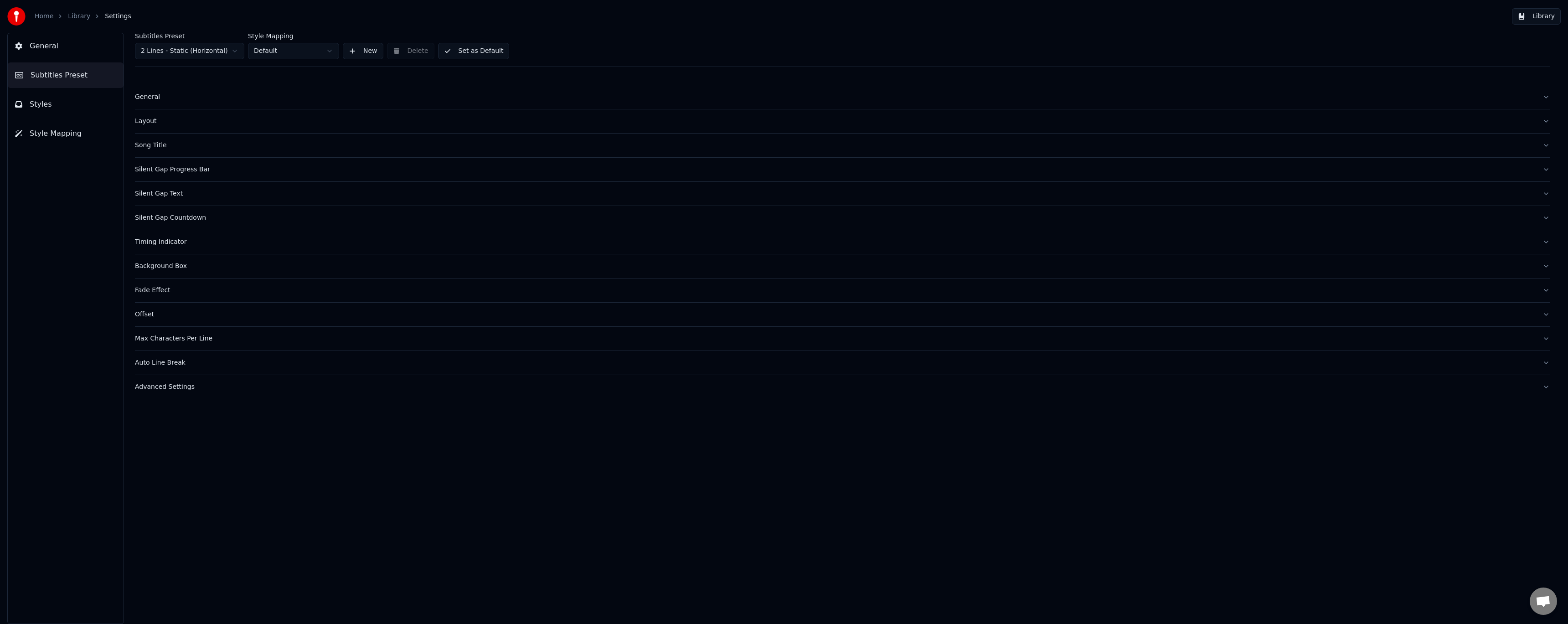
click at [157, 391] on div "Advanced Settings" at bounding box center [835, 387] width 1400 height 9
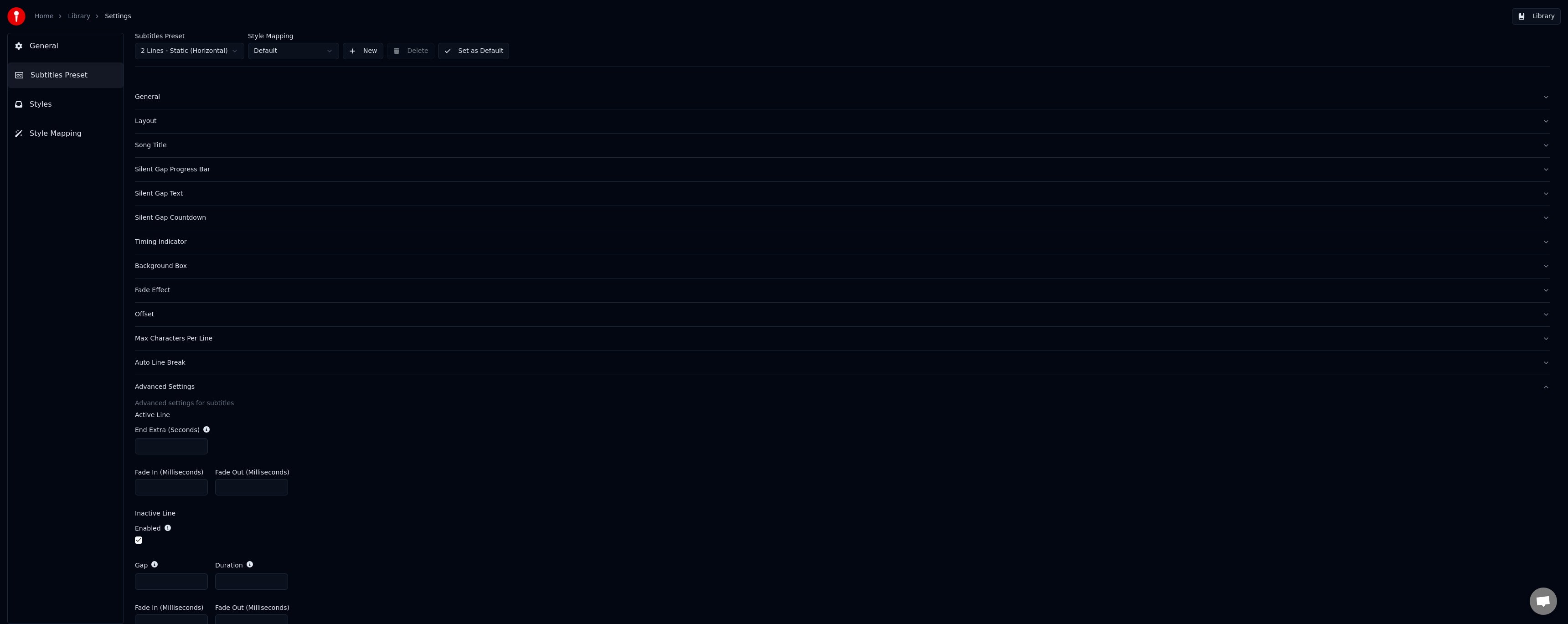
scroll to position [48, 0]
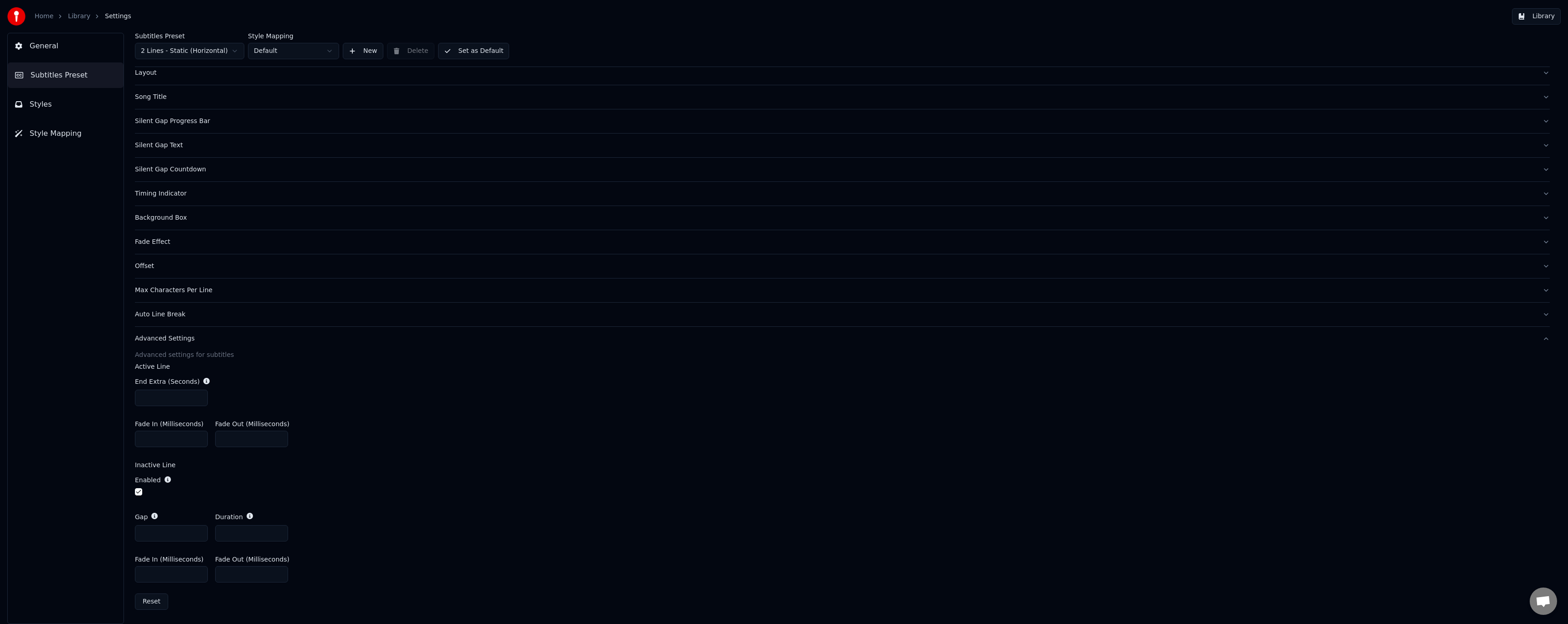
click at [136, 490] on button "button" at bounding box center [139, 492] width 8 height 8
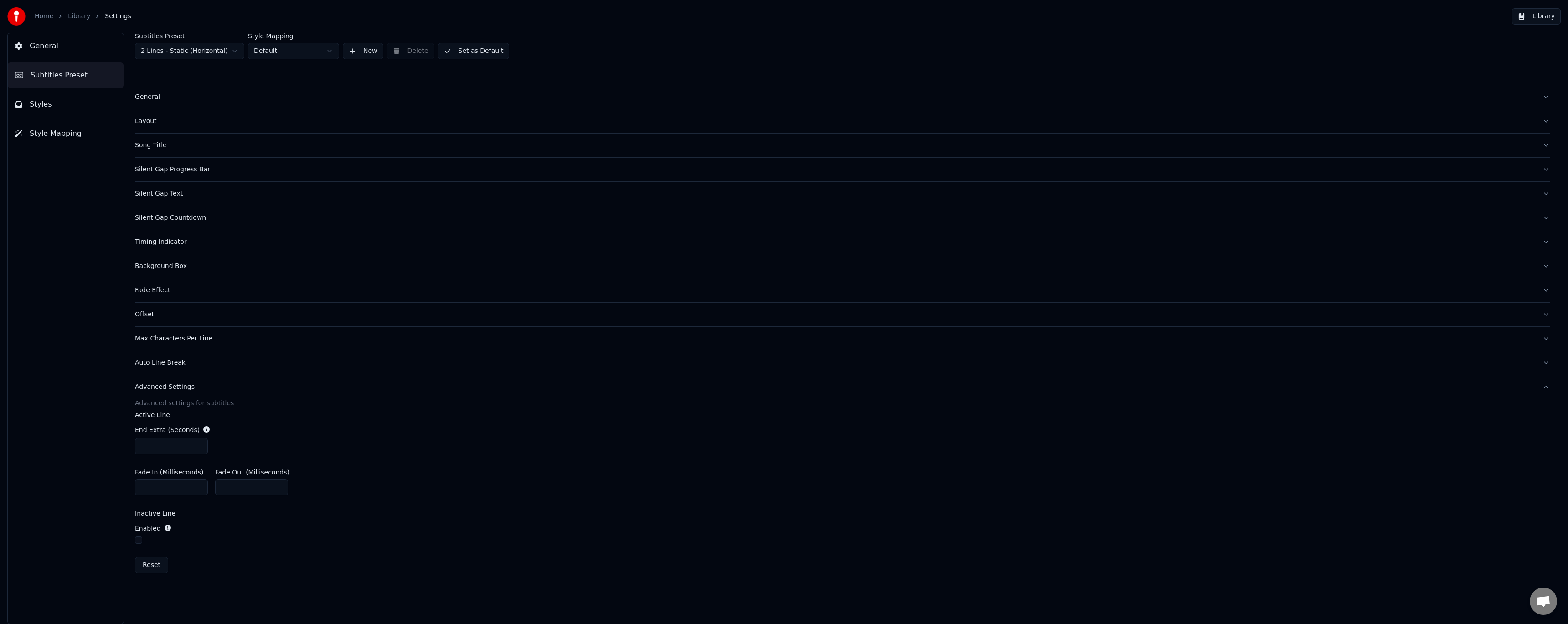
scroll to position [0, 0]
click at [463, 53] on button "Set as Default" at bounding box center [474, 51] width 72 height 17
click at [68, 14] on link "Library" at bounding box center [78, 17] width 22 height 9
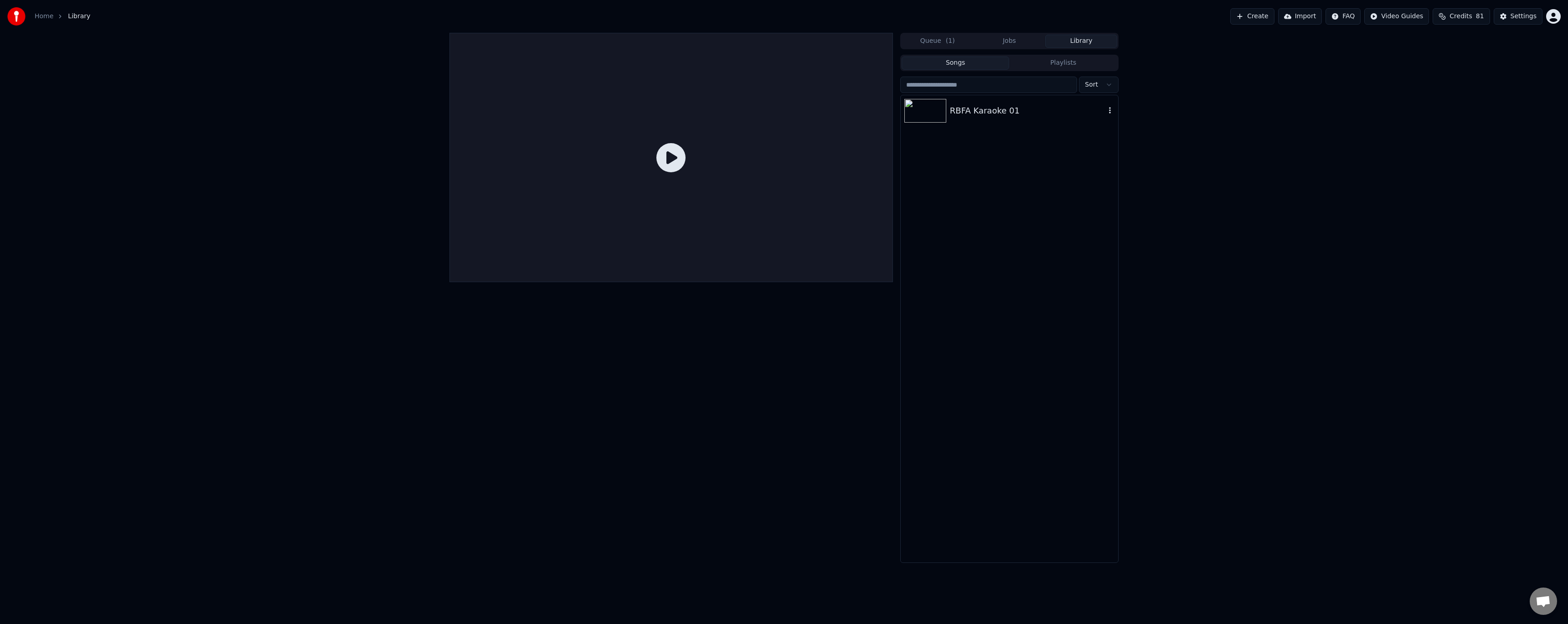
click at [995, 120] on div "RBFA Karaoke 01" at bounding box center [1009, 110] width 217 height 31
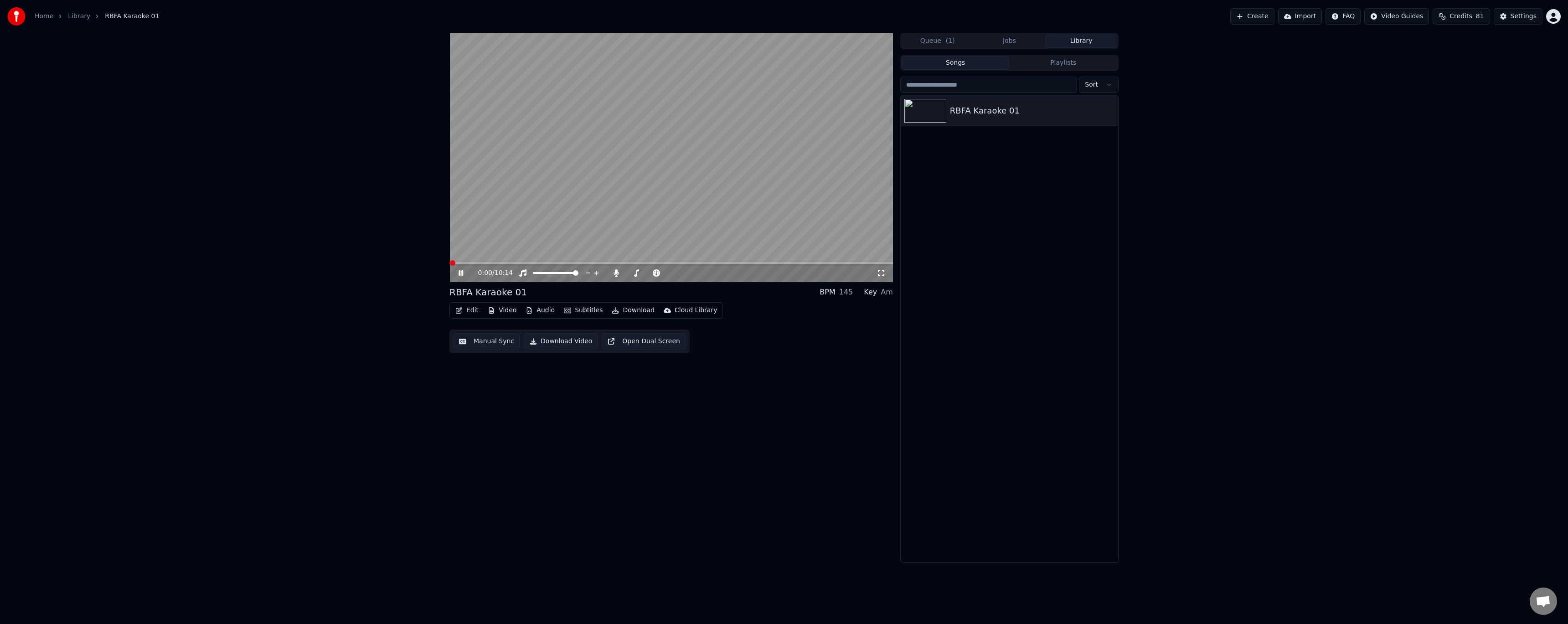
click at [466, 263] on span at bounding box center [671, 263] width 443 height 2
click at [456, 261] on video at bounding box center [671, 157] width 443 height 249
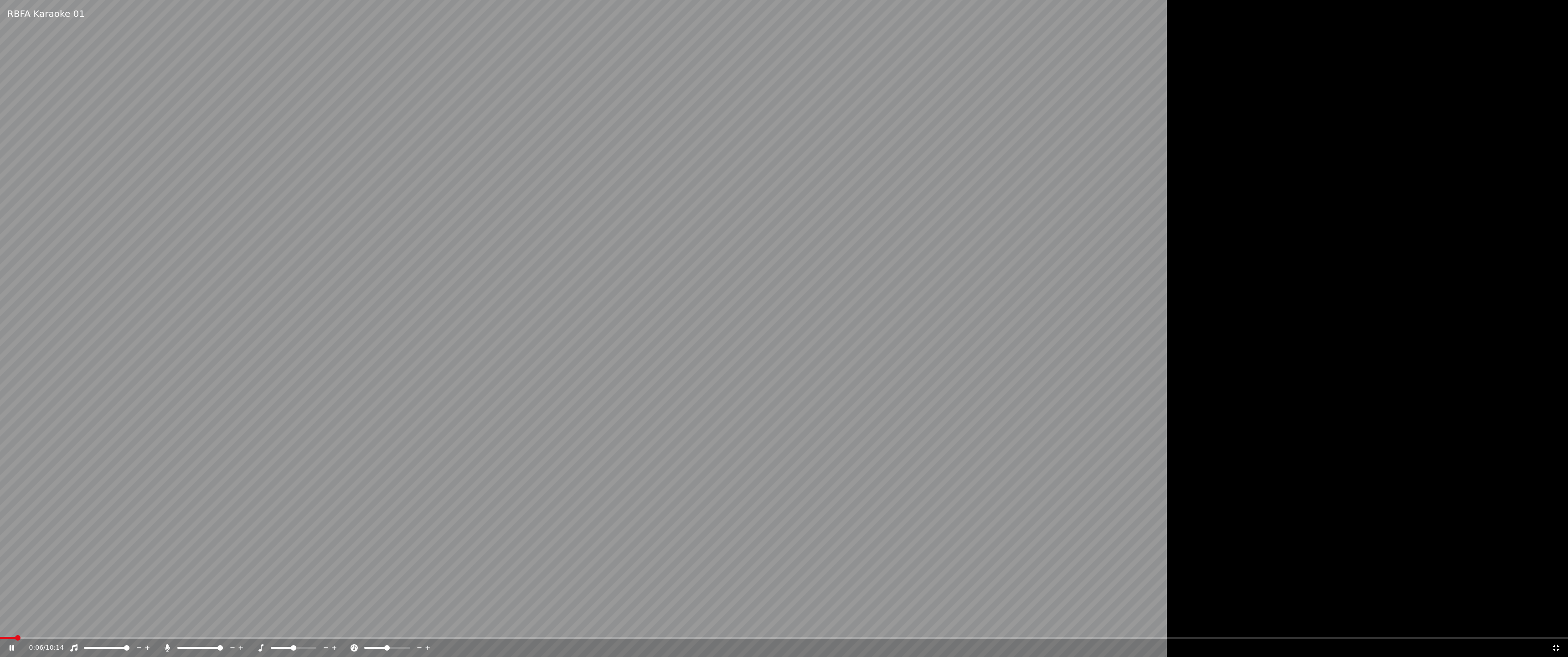
click at [15, 623] on span at bounding box center [8, 637] width 15 height 2
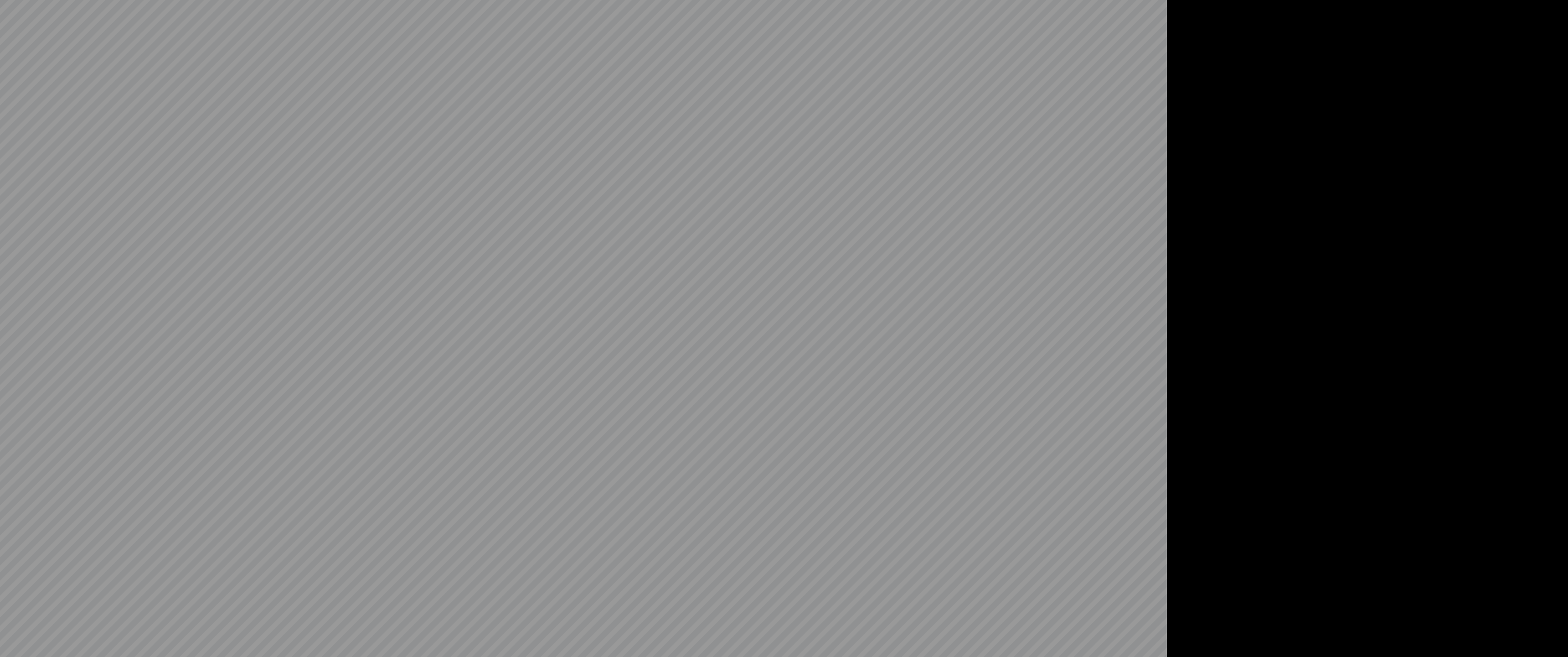
click at [13, 623] on video at bounding box center [656, 328] width 1313 height 657
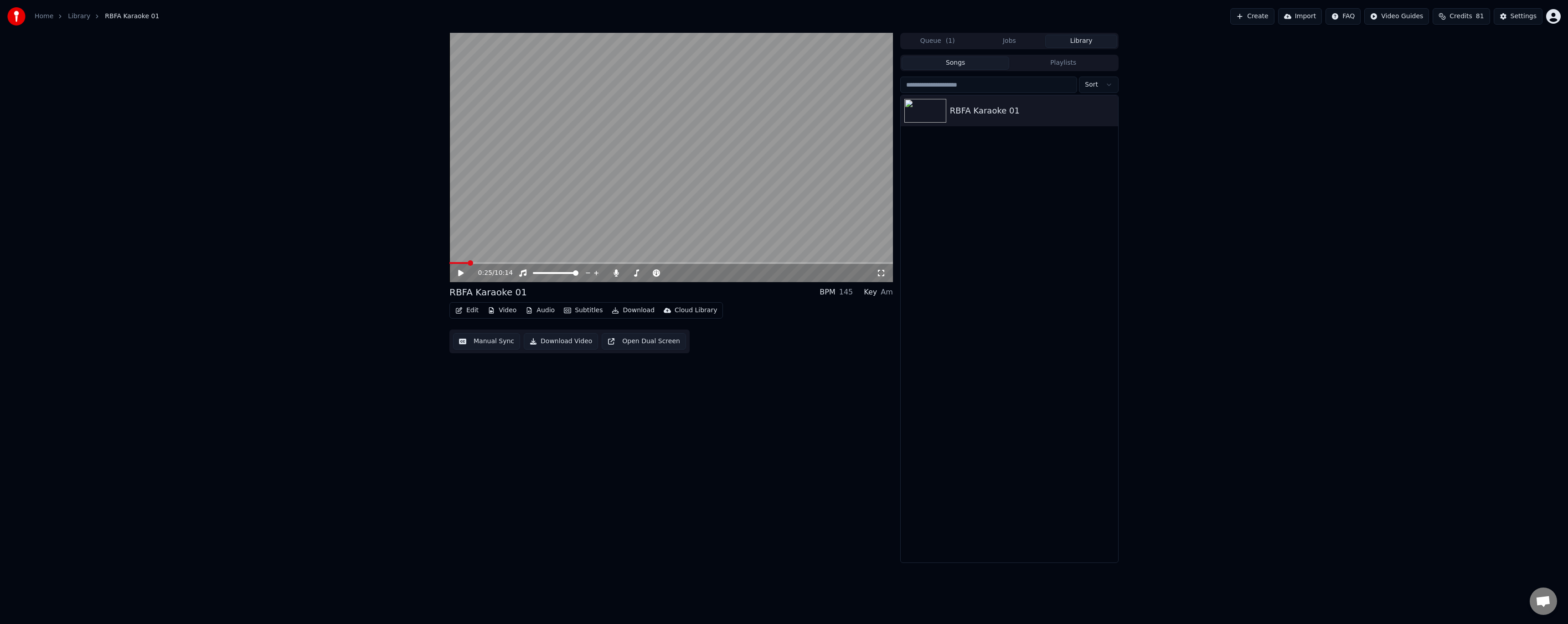
click at [481, 304] on div "Edit Video Audio Subtitles Download Cloud Library" at bounding box center [586, 311] width 274 height 17
click at [476, 306] on button "Edit" at bounding box center [467, 310] width 30 height 13
click at [501, 379] on div "Style Editor" at bounding box center [488, 378] width 37 height 9
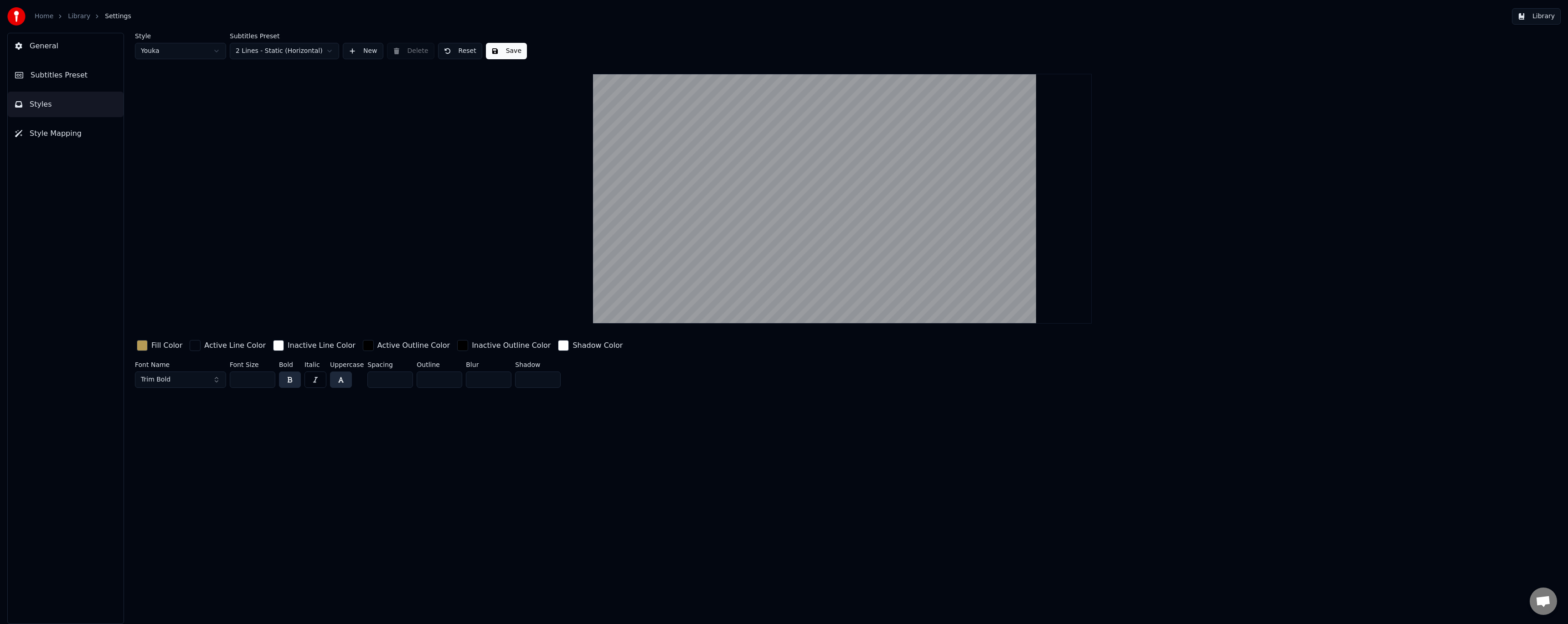
click at [83, 101] on button "Styles" at bounding box center [66, 104] width 116 height 26
click at [48, 101] on button "Styles" at bounding box center [66, 104] width 116 height 26
click at [183, 52] on html "Home Library Settings Library General Subtitles Preset Styles Style Mapping Sty…" at bounding box center [784, 312] width 1568 height 624
click at [177, 53] on html "Home Library Settings Library General Subtitles Preset Styles Style Mapping Sty…" at bounding box center [784, 312] width 1568 height 624
click at [78, 75] on span "Subtitles Preset" at bounding box center [59, 75] width 57 height 11
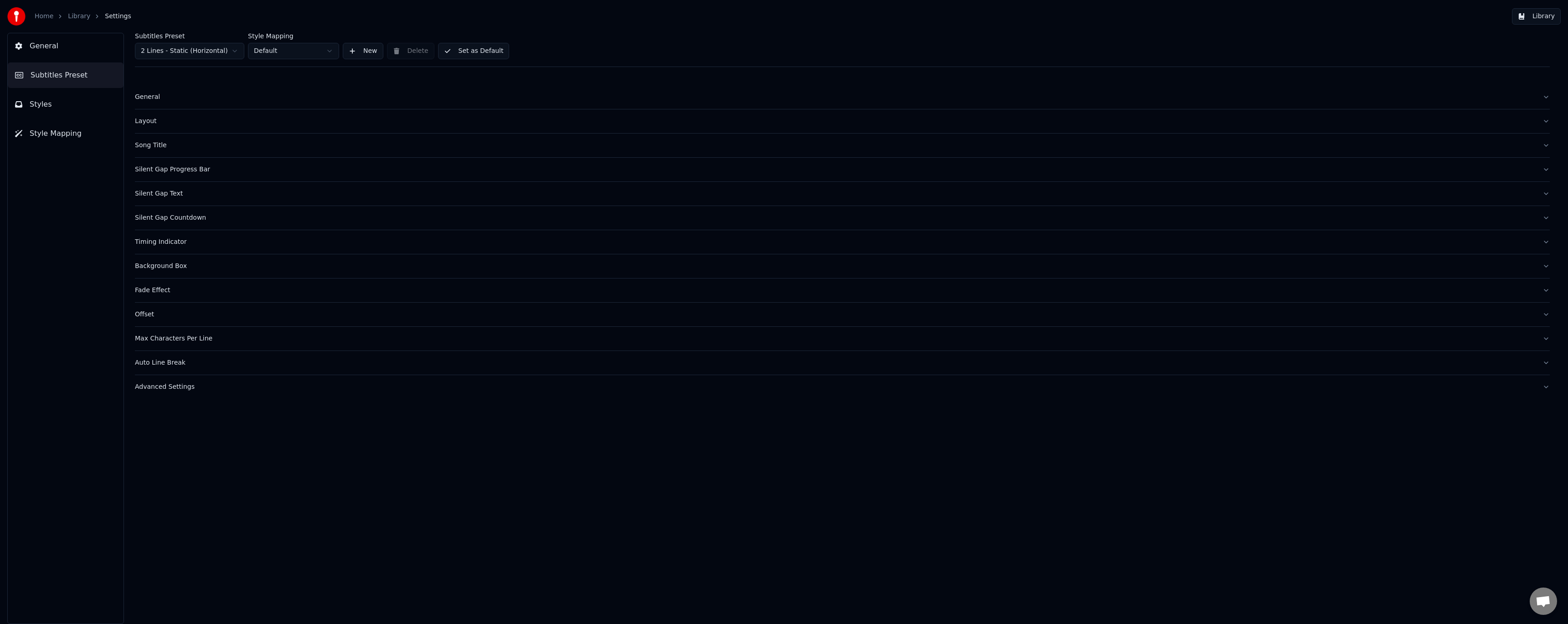
click at [75, 103] on button "Styles" at bounding box center [66, 104] width 116 height 26
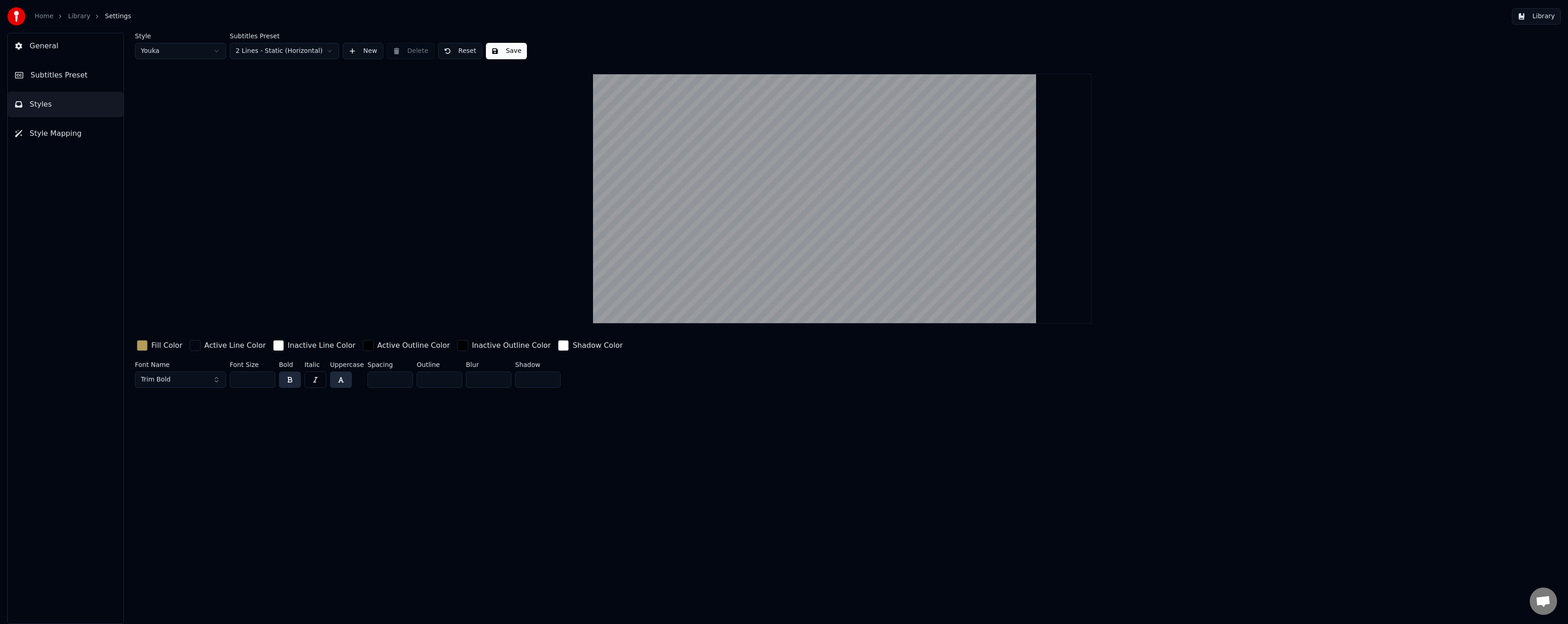
click at [73, 75] on span "Subtitles Preset" at bounding box center [59, 75] width 57 height 11
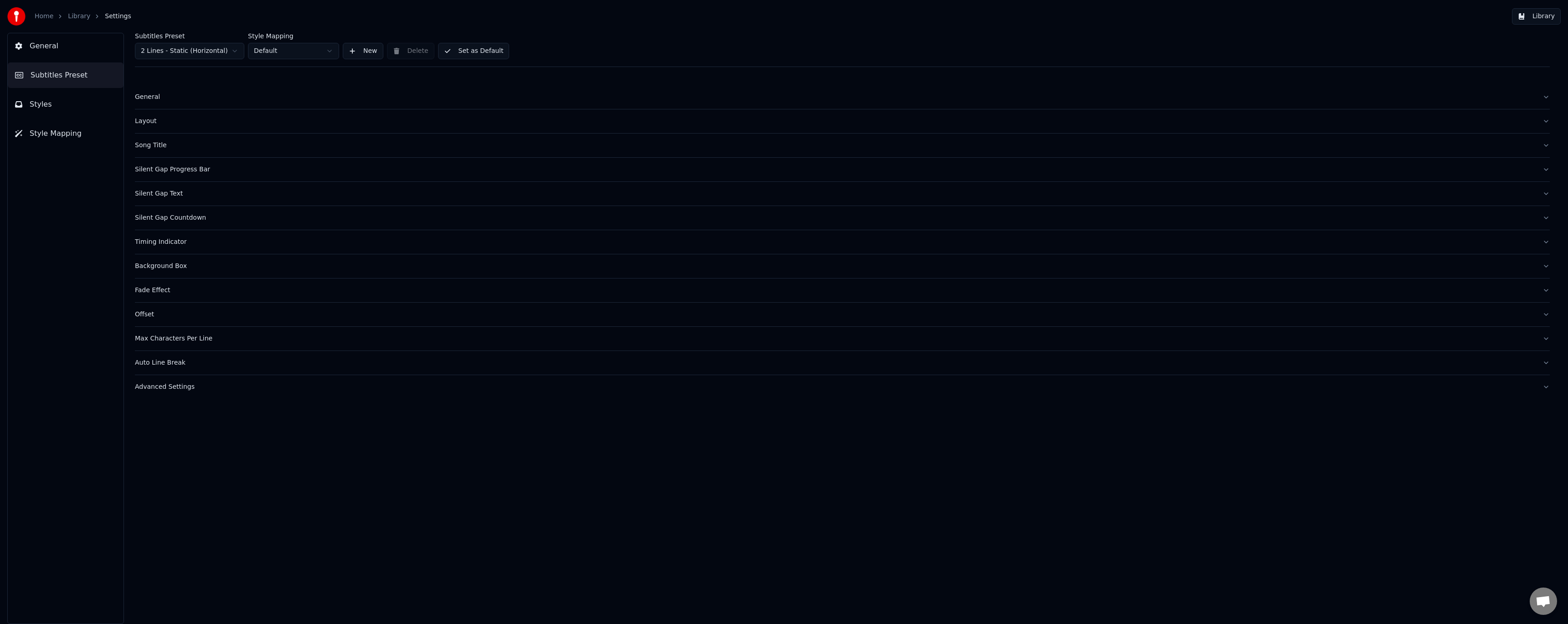
click at [179, 384] on div "Advanced Settings" at bounding box center [835, 387] width 1400 height 9
click at [138, 537] on button "button" at bounding box center [139, 540] width 8 height 8
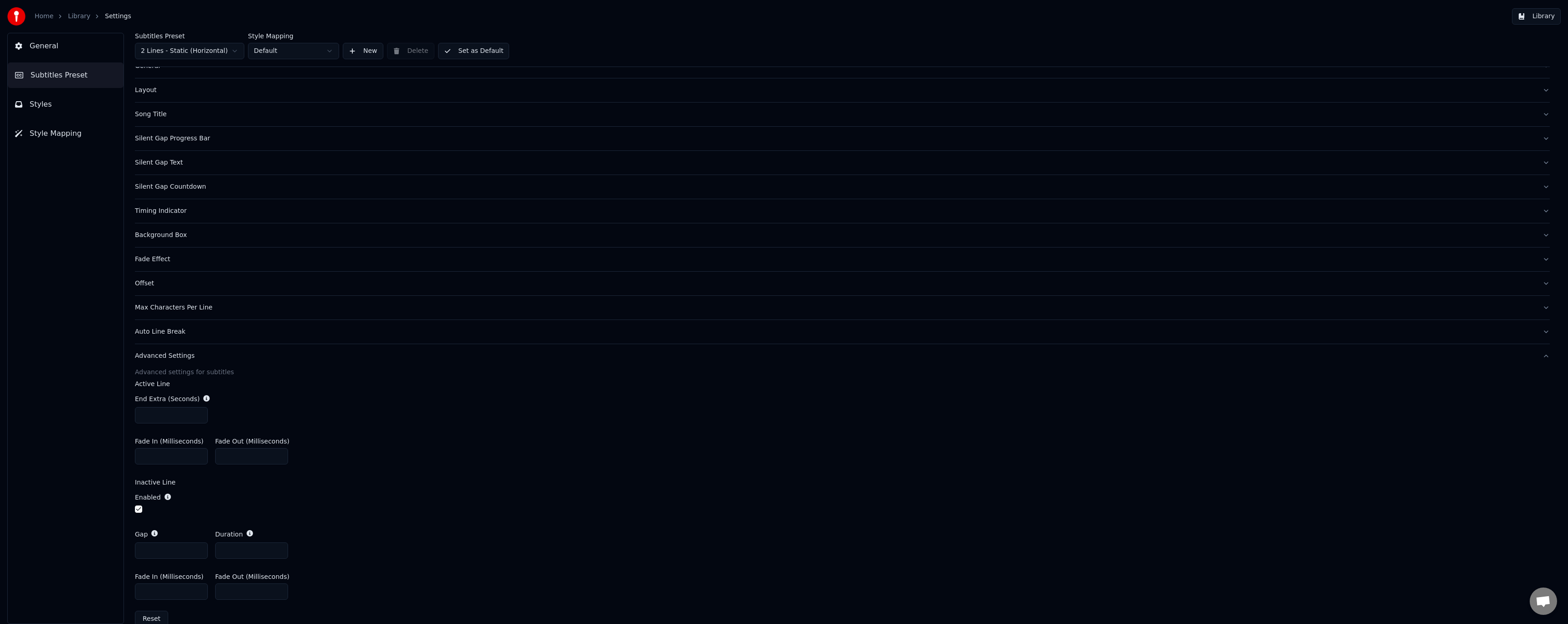
scroll to position [48, 0]
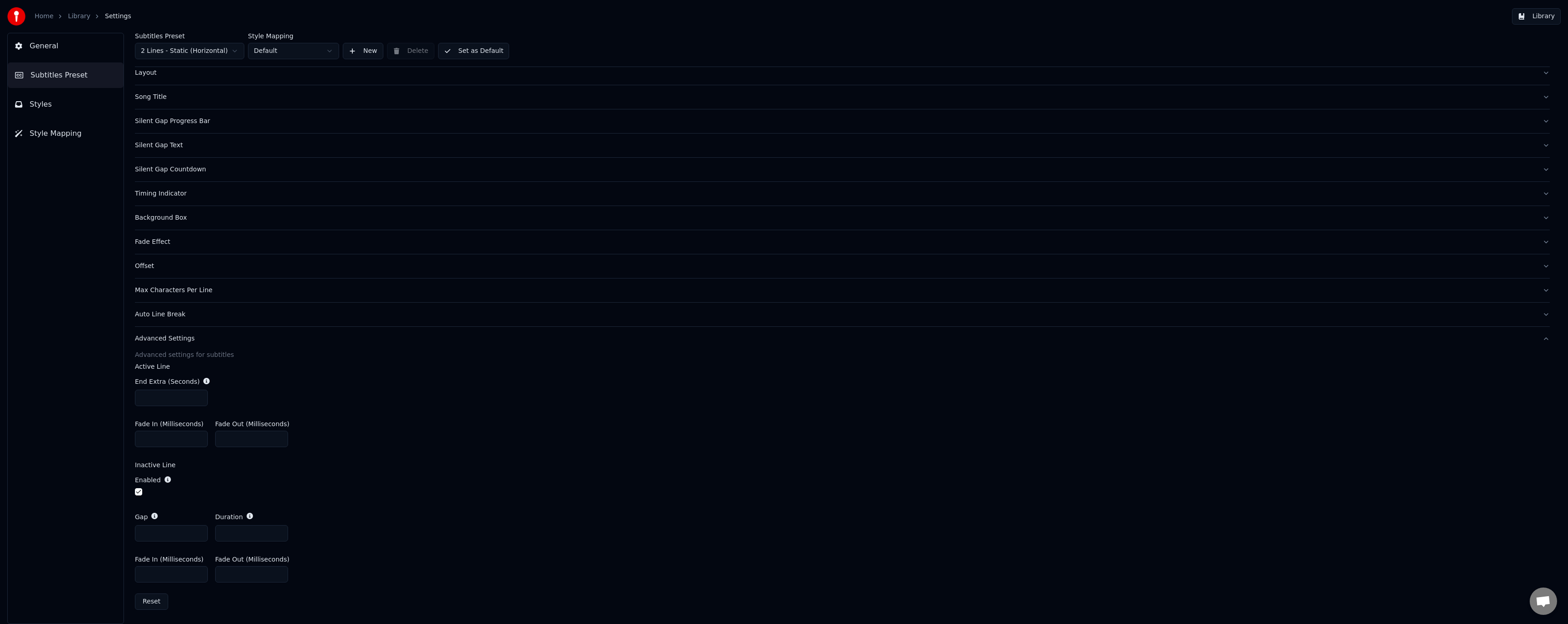
click at [201, 530] on input "*" at bounding box center [171, 533] width 73 height 17
click at [199, 531] on input "*" at bounding box center [171, 533] width 73 height 17
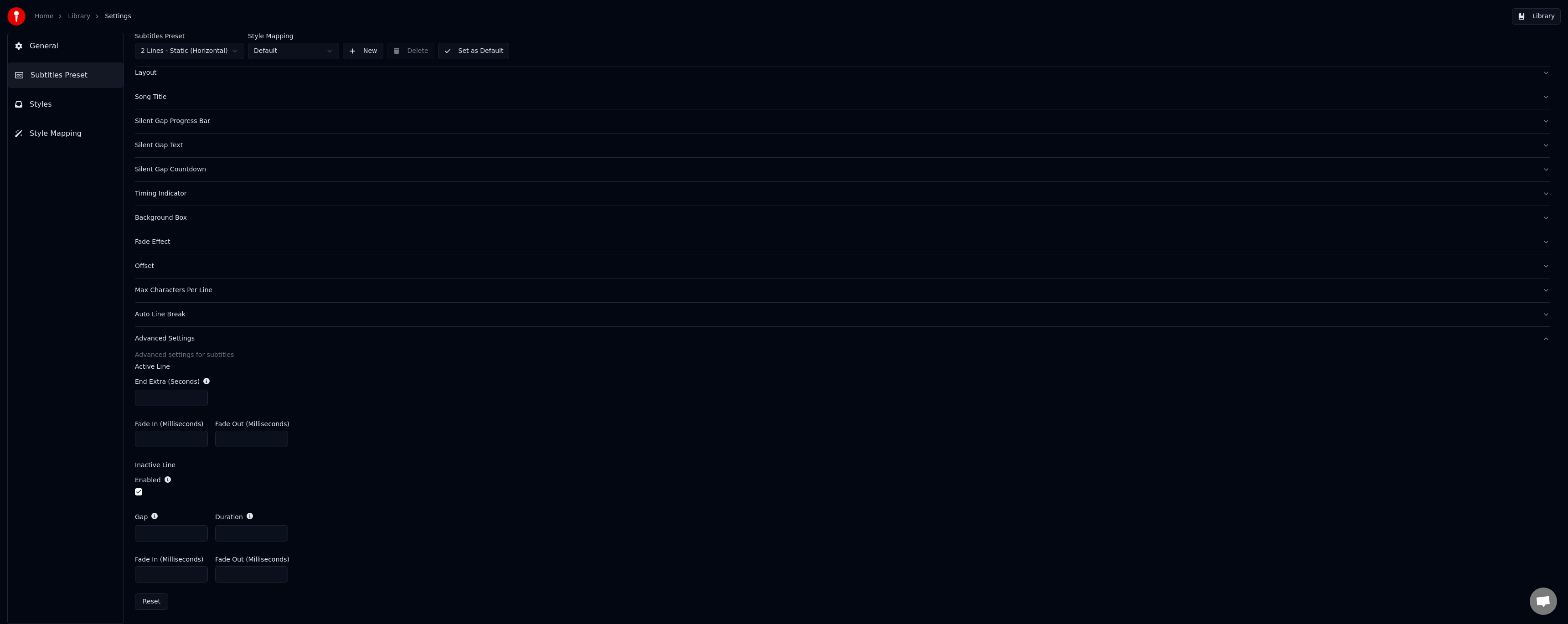
click at [199, 531] on input "*" at bounding box center [171, 533] width 73 height 17
type input "*"
click at [199, 531] on input "*" at bounding box center [171, 533] width 73 height 17
click at [331, 450] on div "Fade In (Milliseconds) *** Fade Out (Milliseconds) ***" at bounding box center [842, 434] width 1415 height 41
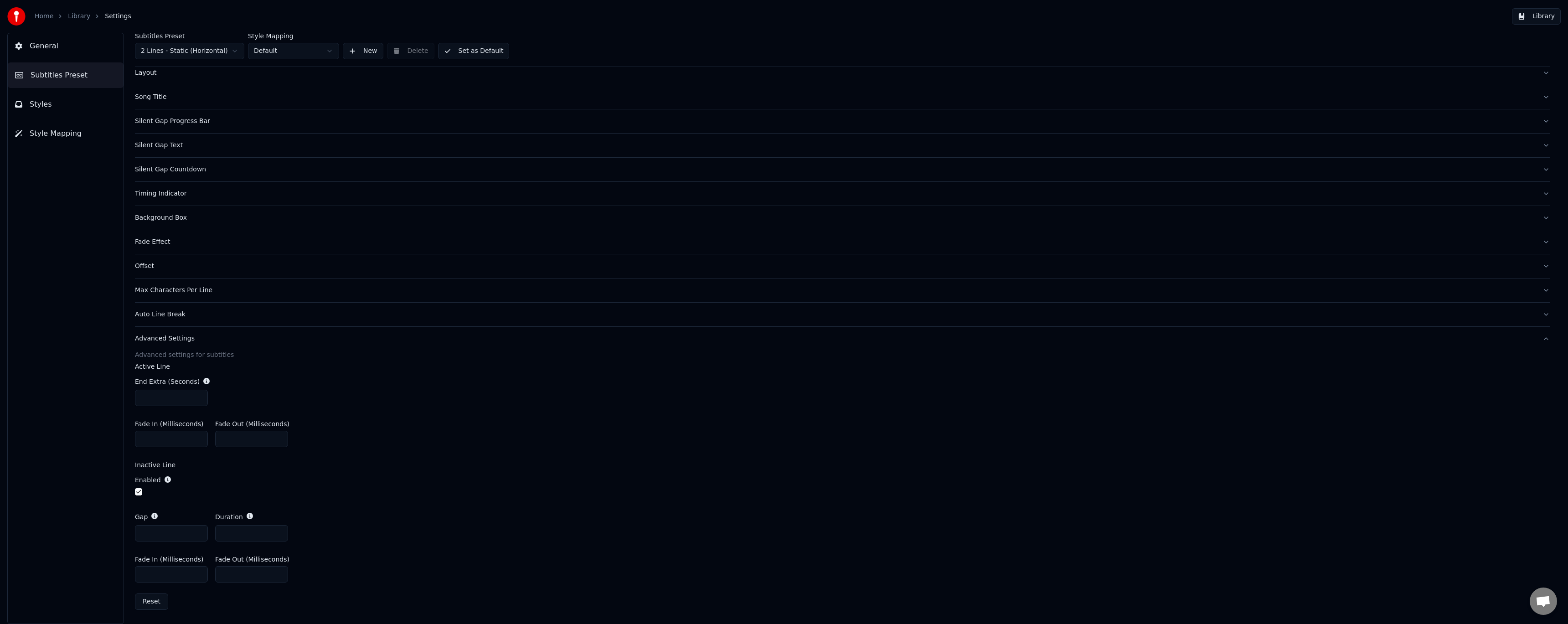
click at [472, 53] on button "Set as Default" at bounding box center [474, 51] width 72 height 17
click at [71, 19] on link "Library" at bounding box center [78, 17] width 22 height 9
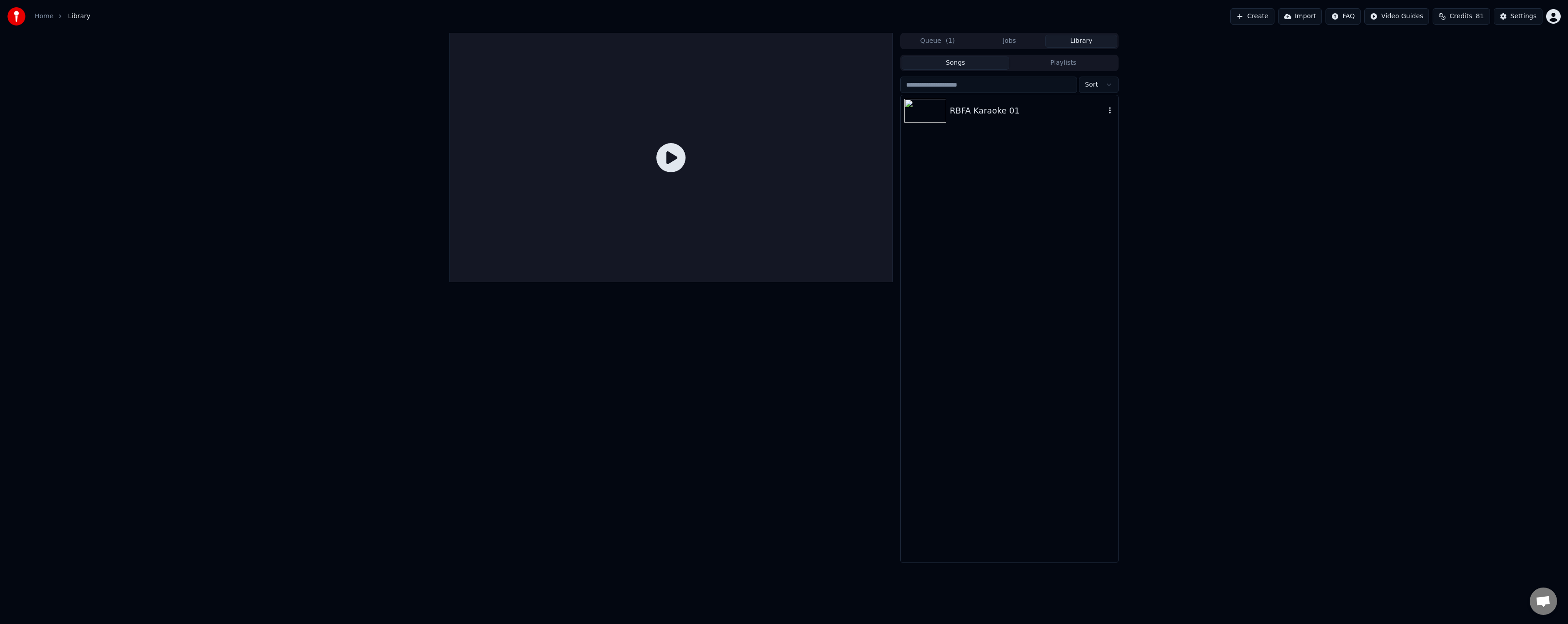
click at [994, 117] on div "RBFA Karaoke 01" at bounding box center [1009, 110] width 217 height 31
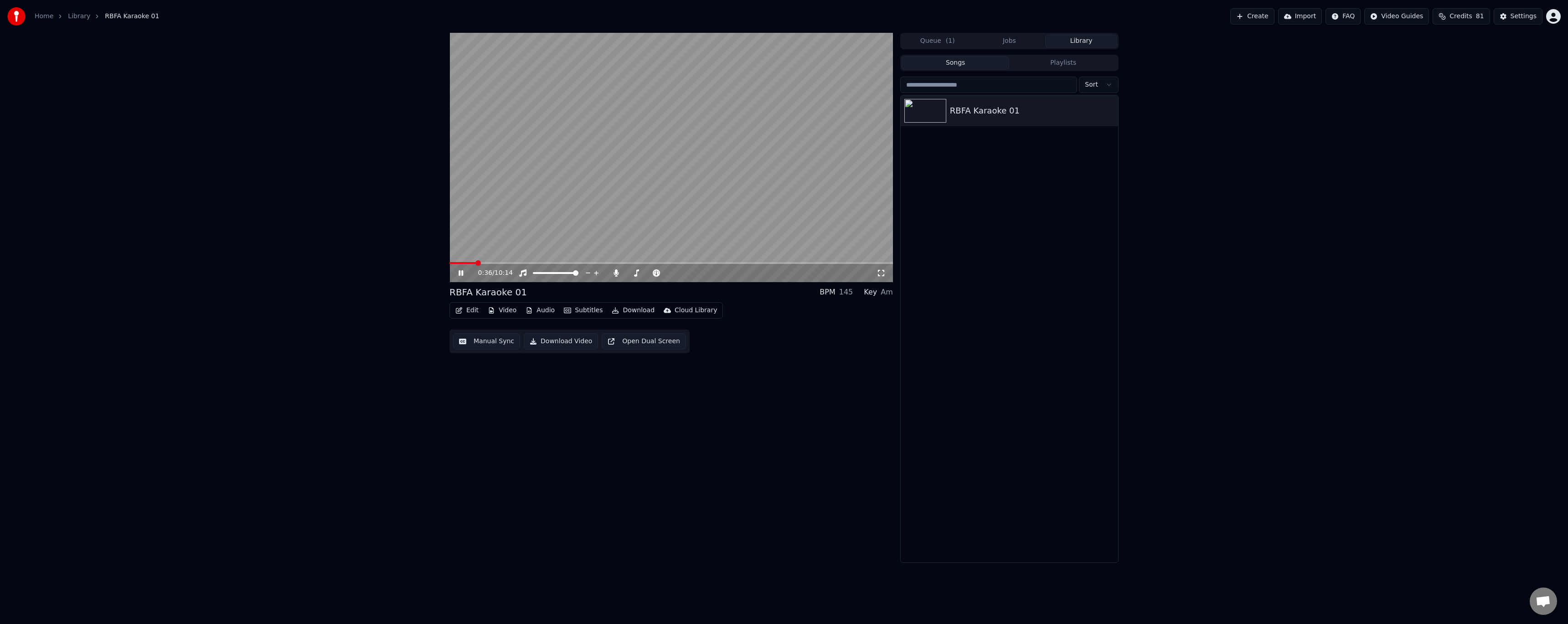
click at [463, 274] on icon at bounding box center [461, 273] width 5 height 5
click at [466, 312] on button "Edit" at bounding box center [467, 310] width 30 height 13
click at [495, 378] on div "Style Editor" at bounding box center [488, 378] width 37 height 9
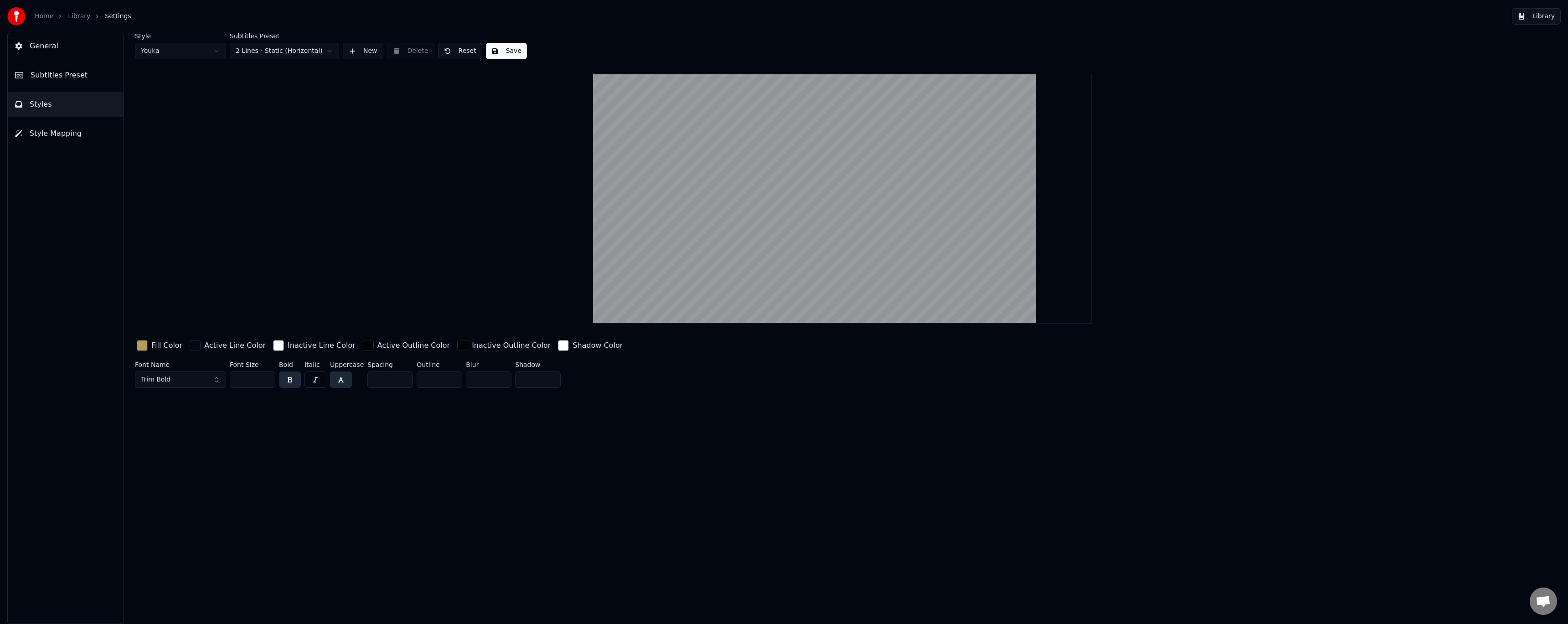
click at [59, 107] on button "Styles" at bounding box center [66, 104] width 116 height 26
click at [34, 107] on span "Styles" at bounding box center [40, 104] width 22 height 11
click at [45, 77] on span "Subtitles Preset" at bounding box center [59, 75] width 57 height 11
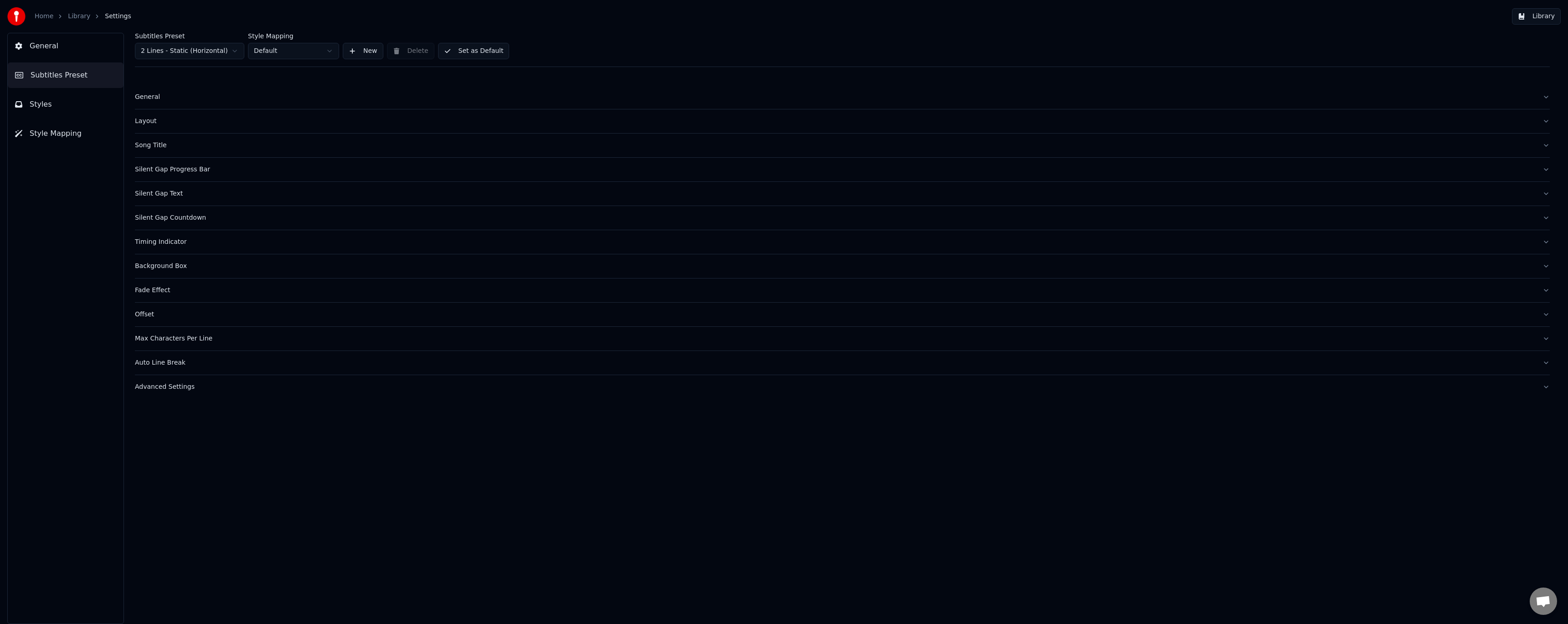
click at [302, 51] on html "Home Library Settings Library General Subtitles Preset Styles Style Mapping Sub…" at bounding box center [784, 312] width 1568 height 624
click at [174, 386] on div "Advanced Settings" at bounding box center [835, 387] width 1400 height 9
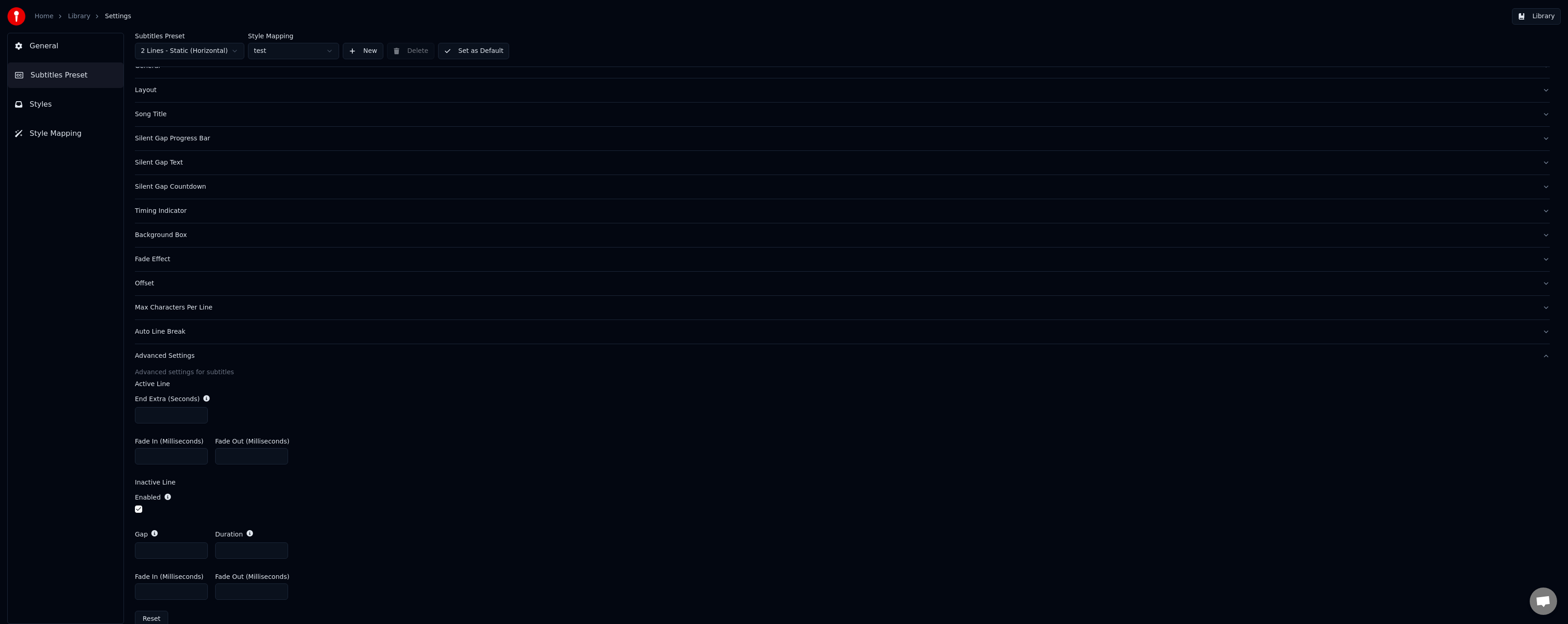
scroll to position [48, 0]
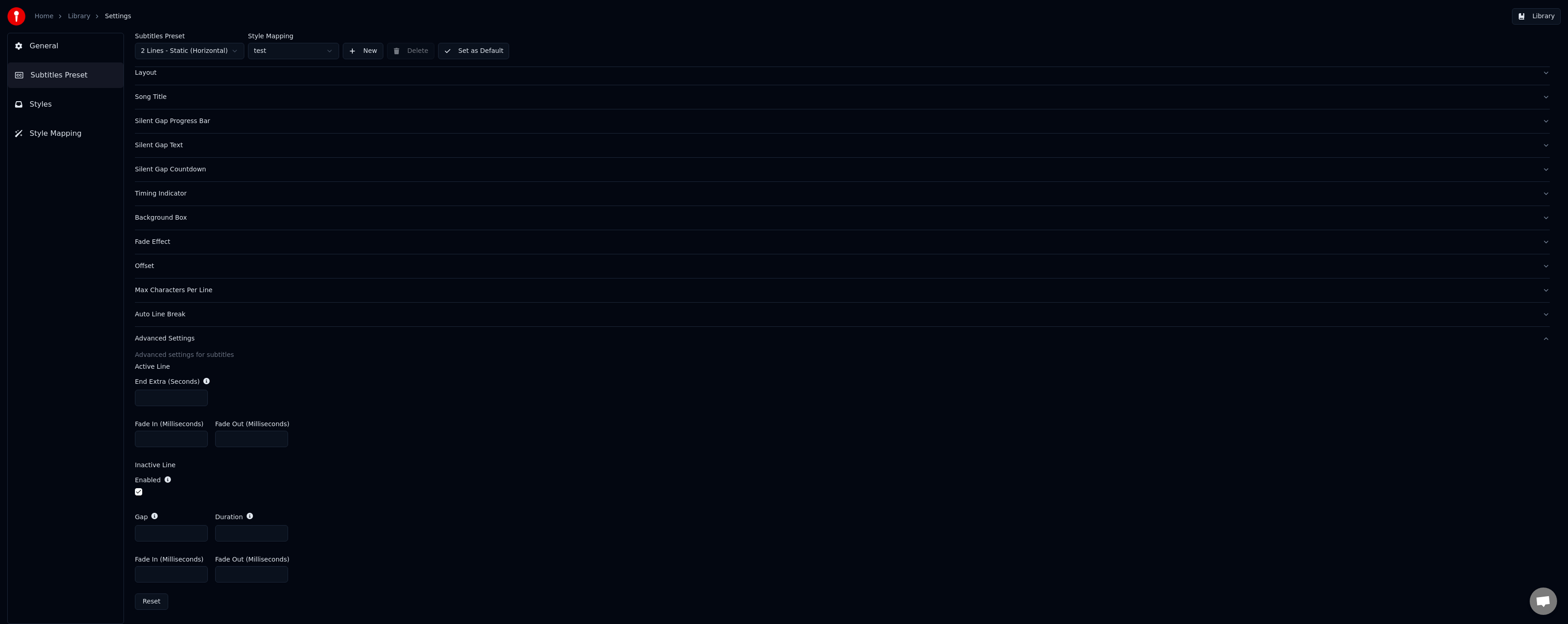
drag, startPoint x: 146, startPoint y: 533, endPoint x: 129, endPoint y: 530, distance: 17.3
click at [129, 530] on div "Subtitles Preset 2 Lines - Static (Horizontal) Style Mapping test New Delete Se…" at bounding box center [842, 328] width 1451 height 591
type input "*"
click at [371, 501] on div "Enabled" at bounding box center [842, 486] width 1415 height 37
click at [77, 14] on link "Library" at bounding box center [78, 17] width 22 height 9
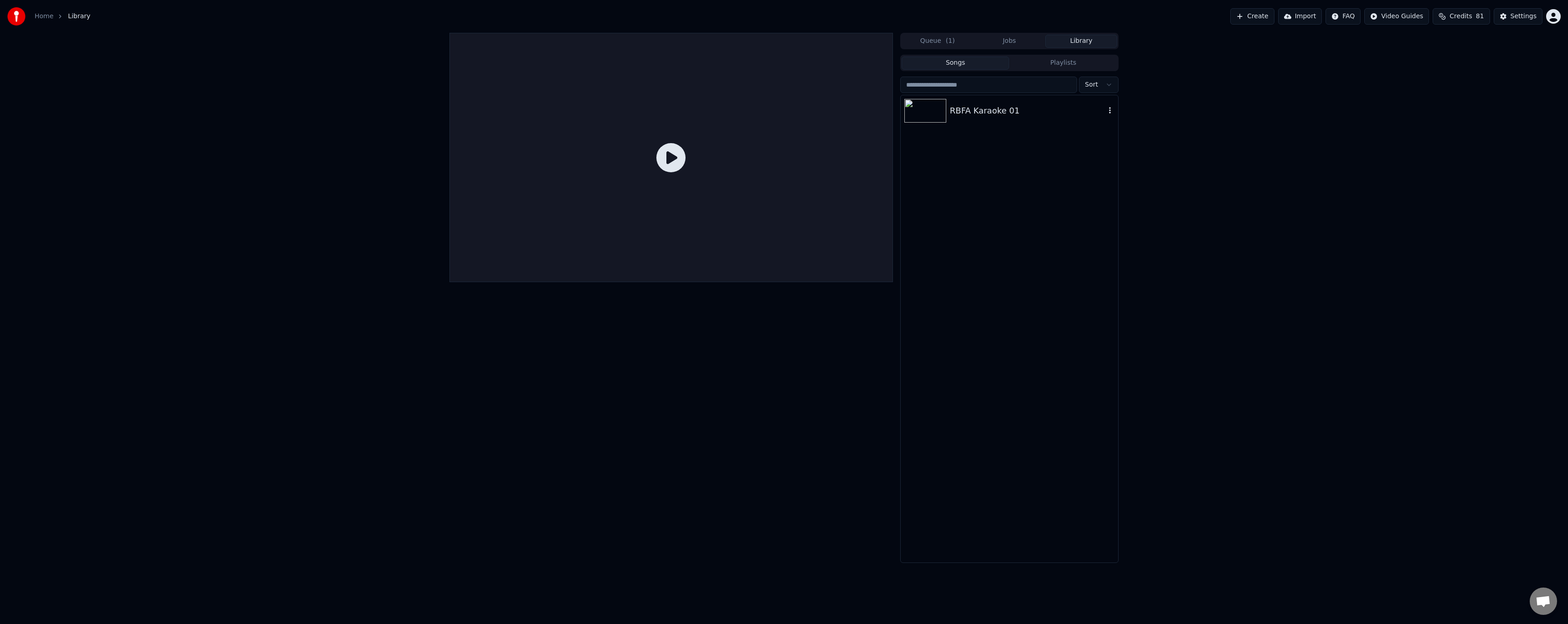
click at [1000, 115] on div "RBFA Karaoke 01" at bounding box center [1028, 110] width 155 height 13
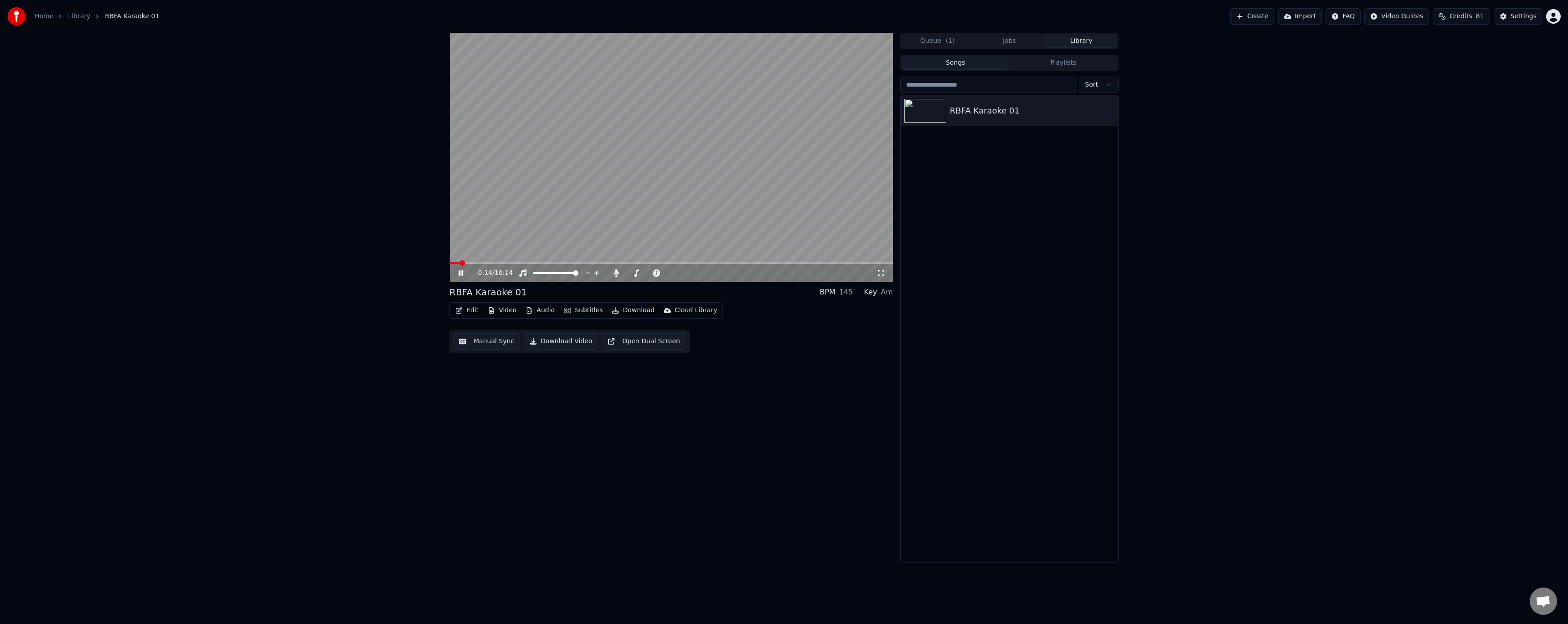
click at [465, 272] on icon at bounding box center [467, 274] width 21 height 8
click at [474, 311] on button "Edit" at bounding box center [467, 310] width 30 height 13
click at [516, 379] on div "Style Editor" at bounding box center [505, 378] width 70 height 9
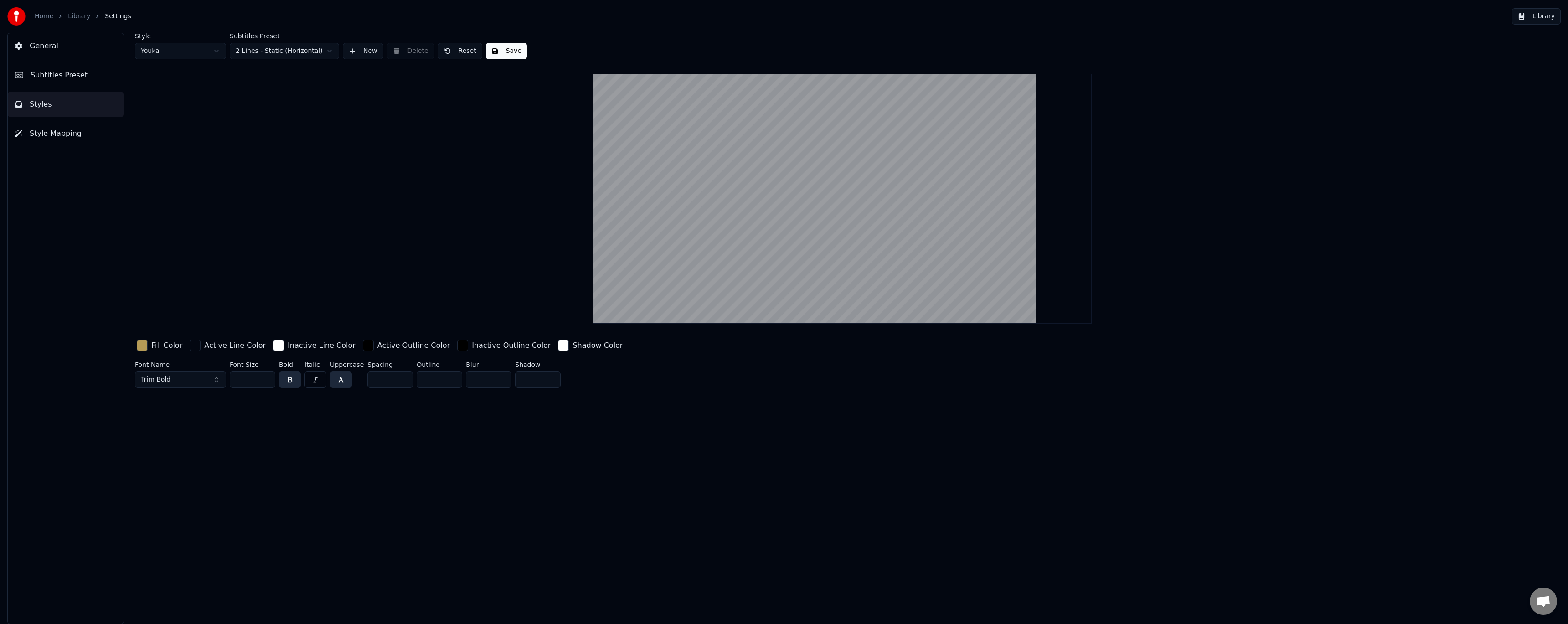
click at [58, 99] on button "Styles" at bounding box center [66, 104] width 116 height 26
click at [58, 100] on button "Styles" at bounding box center [66, 104] width 116 height 26
click at [194, 48] on html "Home Library Settings Library General Subtitles Preset Styles Style Mapping Sty…" at bounding box center [784, 312] width 1568 height 624
click at [186, 52] on html "Home Library Settings Library General Subtitles Preset Styles Style Mapping Sty…" at bounding box center [784, 312] width 1568 height 624
click at [62, 129] on span "Style Mapping" at bounding box center [56, 133] width 52 height 11
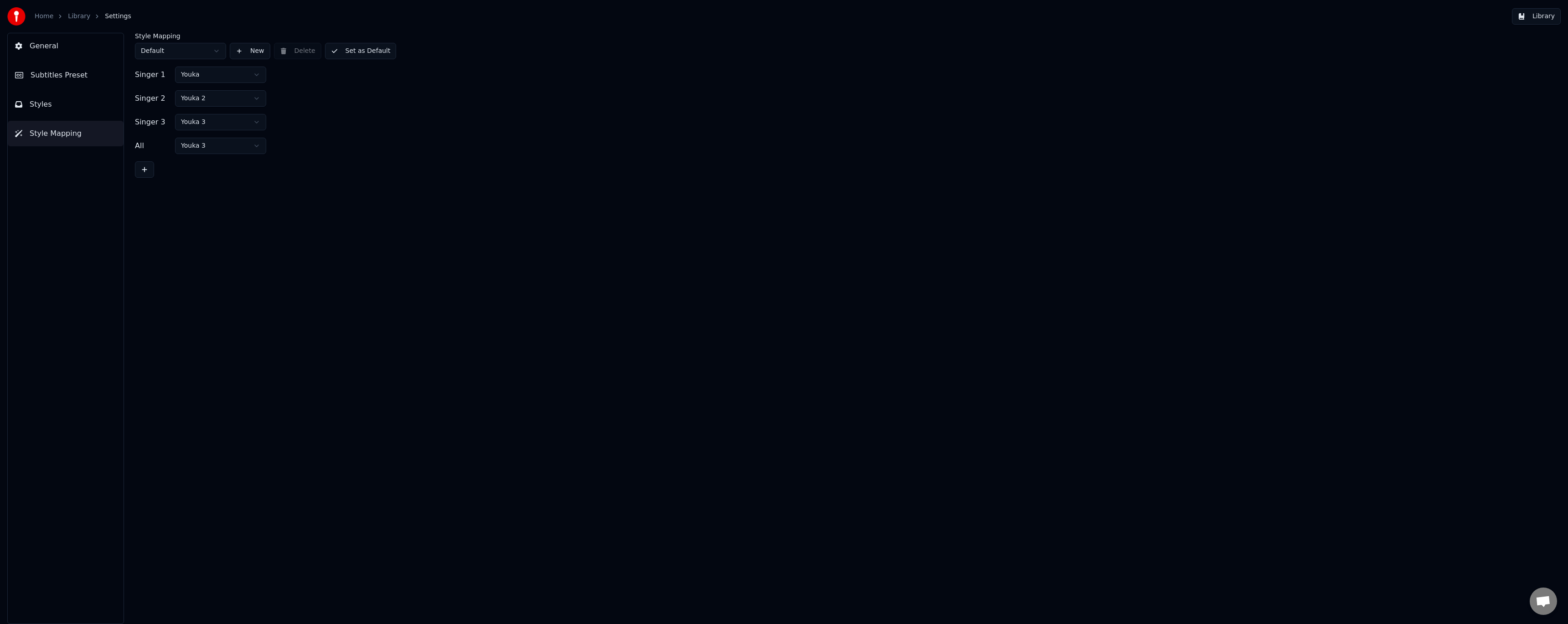
click at [190, 72] on html "Home Library Settings Library General Subtitles Preset Styles Style Mapping Sty…" at bounding box center [784, 312] width 1568 height 624
click at [68, 75] on span "Subtitles Preset" at bounding box center [59, 75] width 57 height 11
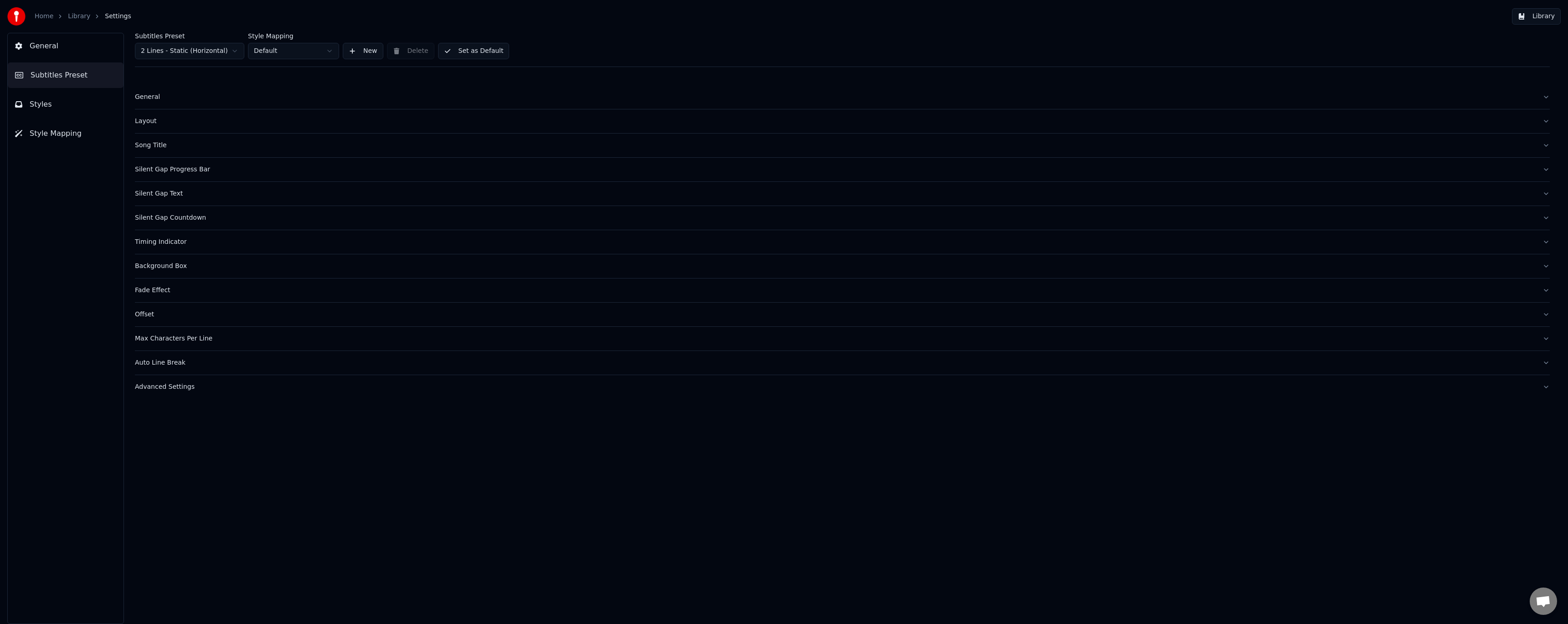
click at [296, 52] on html "Home Library Settings Library General Subtitles Preset Styles Style Mapping Sub…" at bounding box center [784, 312] width 1568 height 624
click at [180, 386] on div "Advanced Settings" at bounding box center [835, 387] width 1400 height 9
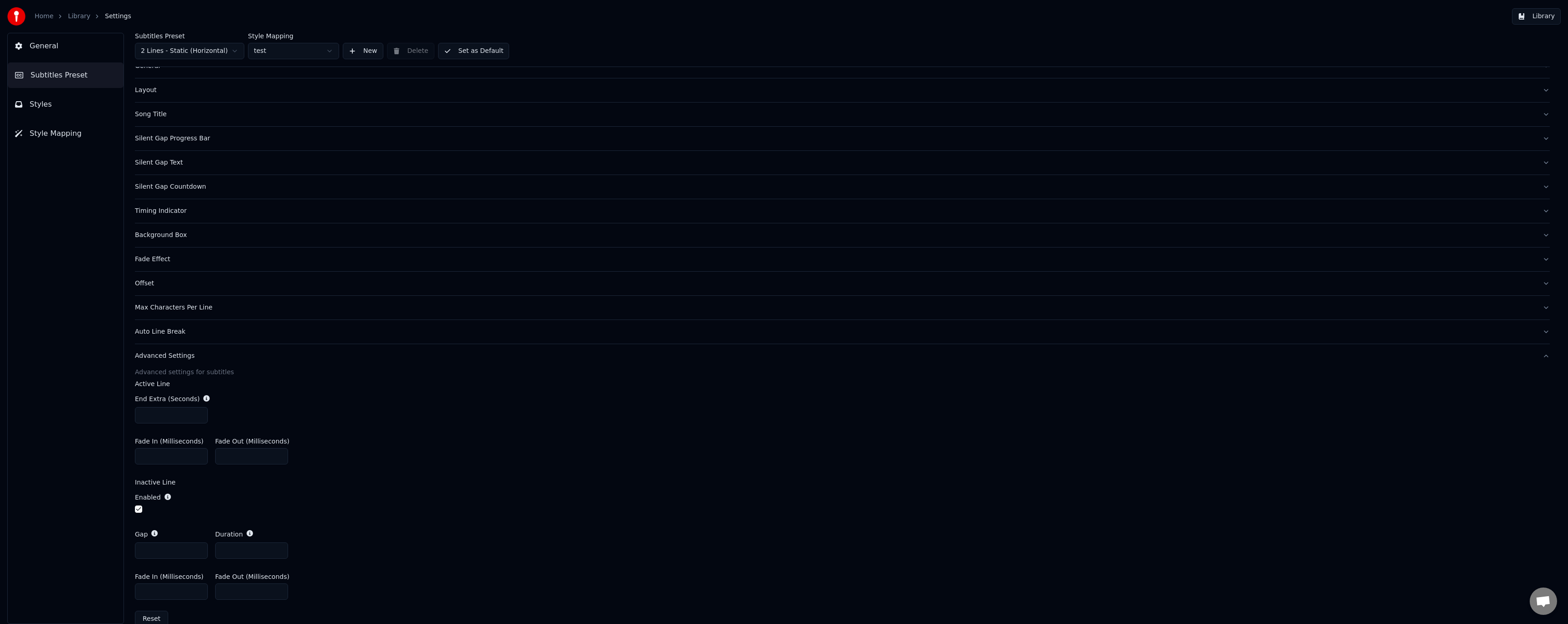
scroll to position [48, 0]
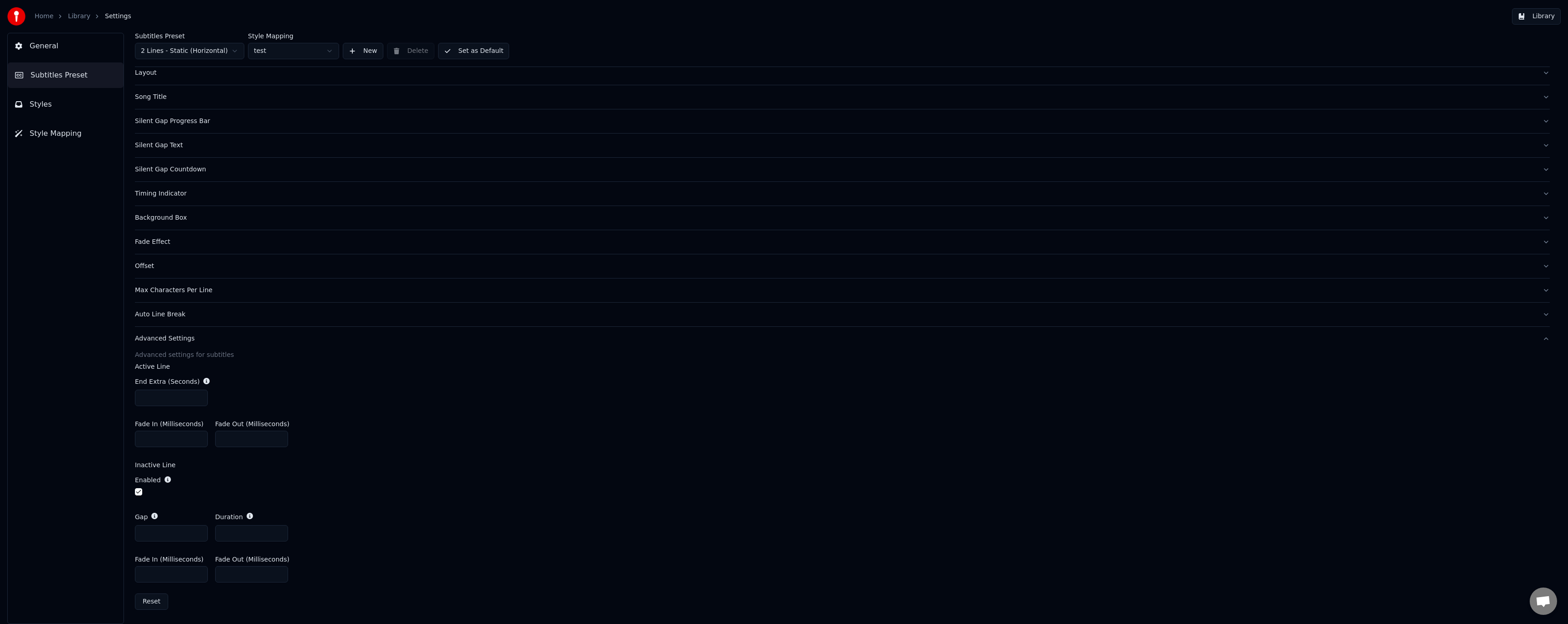
drag, startPoint x: 155, startPoint y: 534, endPoint x: 91, endPoint y: 520, distance: 65.5
click at [91, 520] on div "General Subtitles Preset Styles Style Mapping Subtitles Preset 2 Lines - Static…" at bounding box center [784, 328] width 1568 height 591
click at [198, 535] on input "*" at bounding box center [171, 533] width 73 height 17
type input "*"
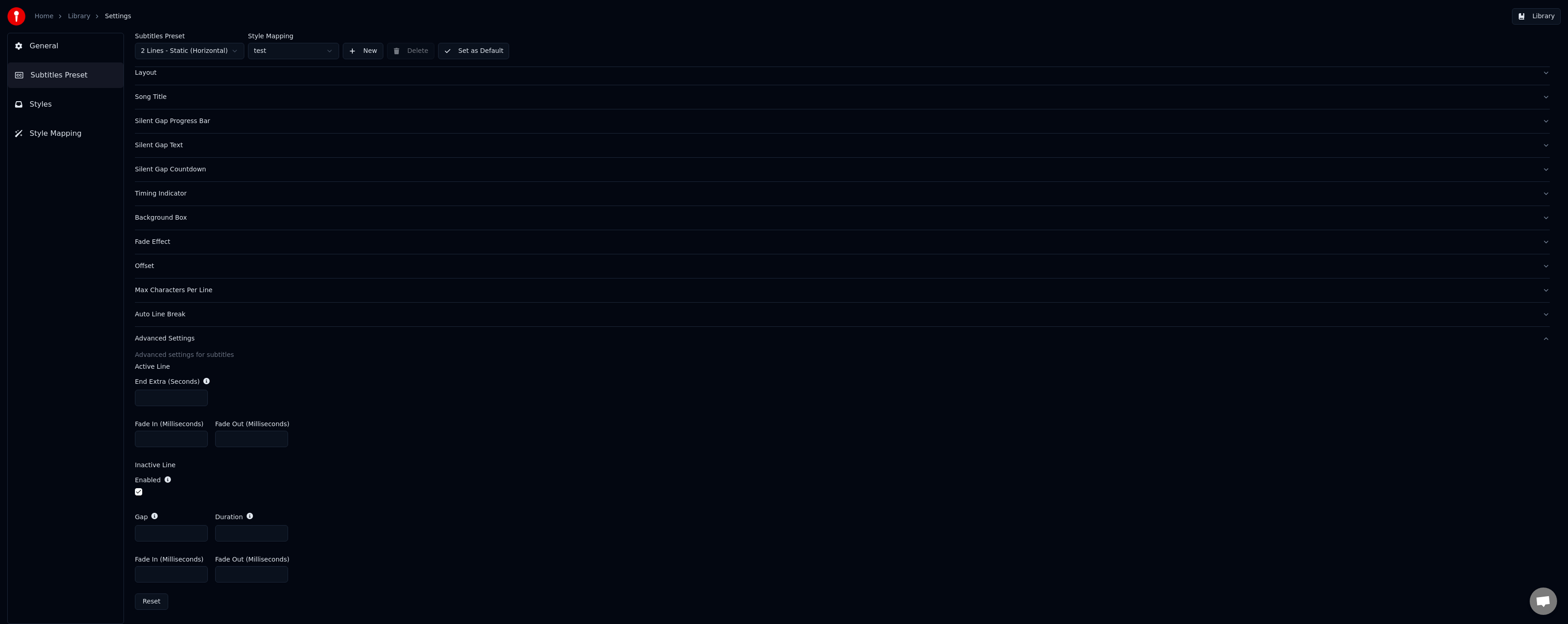
click at [199, 530] on input "*" at bounding box center [171, 533] width 73 height 17
click at [280, 530] on input "*" at bounding box center [251, 533] width 73 height 17
type input "*"
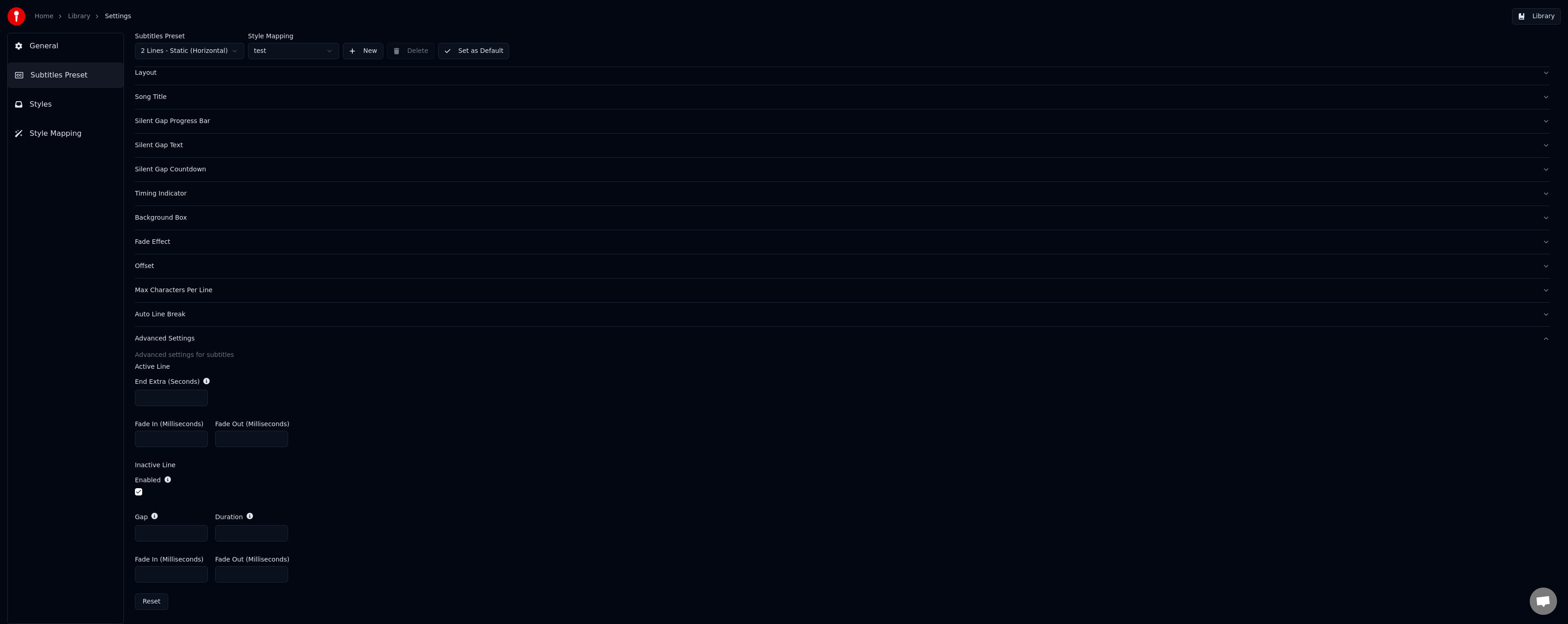
click at [280, 530] on input "*" at bounding box center [251, 533] width 73 height 17
click at [337, 509] on div "Gap * Duration *" at bounding box center [842, 526] width 1415 height 43
click at [482, 49] on button "Set as Default" at bounding box center [474, 51] width 72 height 17
click at [46, 48] on span "General" at bounding box center [44, 46] width 29 height 11
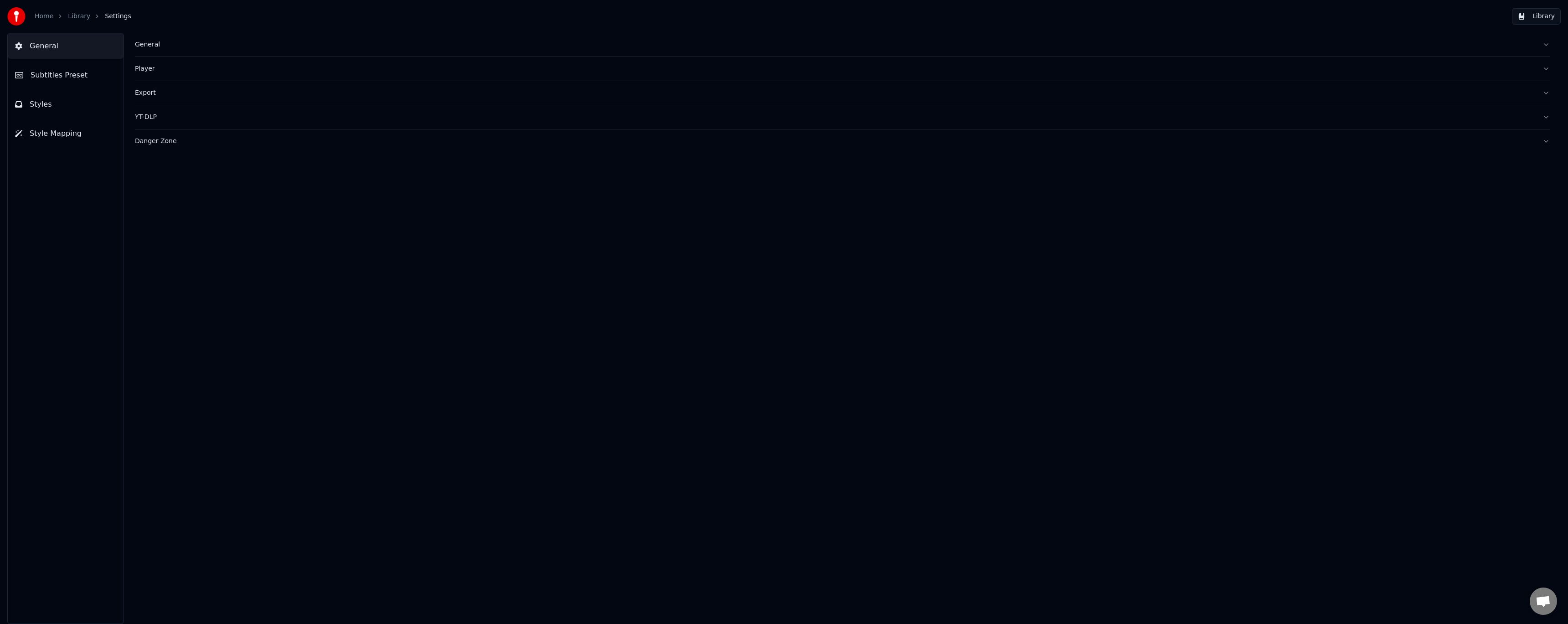
click at [143, 47] on div "General" at bounding box center [835, 45] width 1400 height 9
click at [66, 138] on span "Style Mapping" at bounding box center [56, 133] width 52 height 11
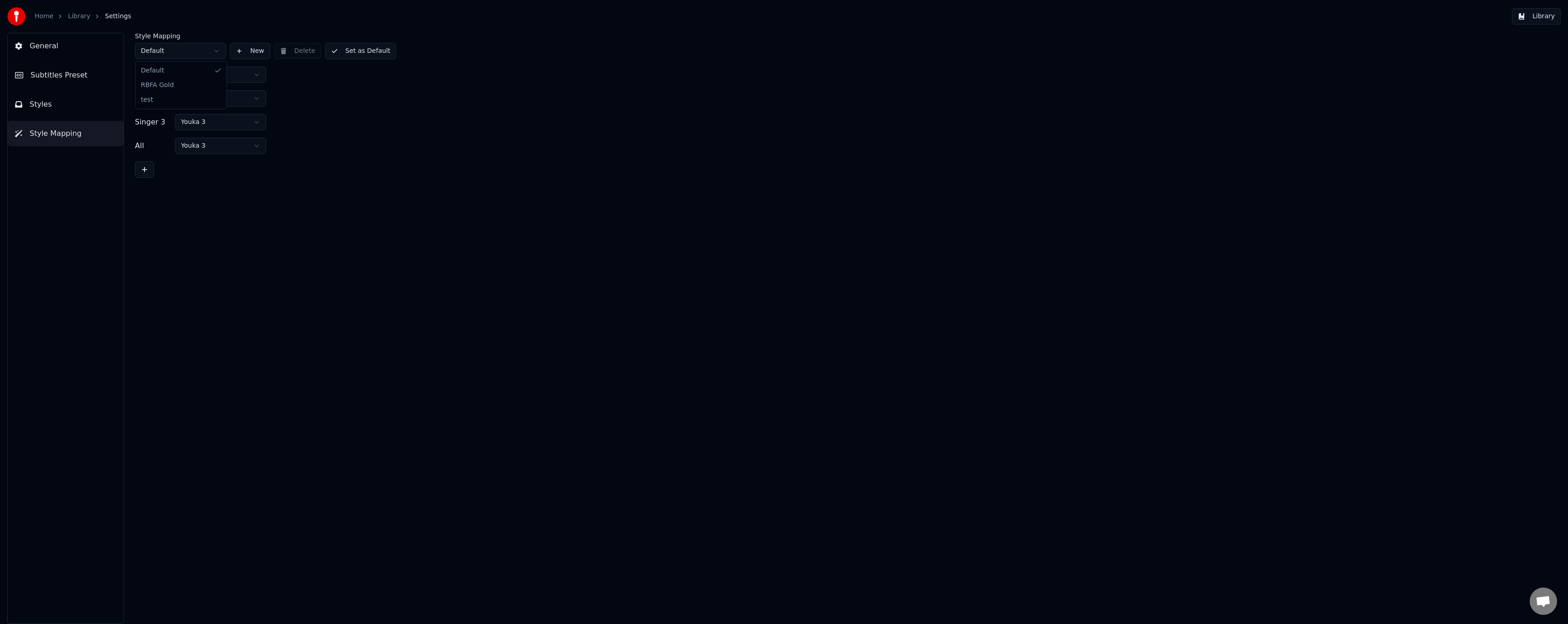
click at [187, 50] on html "Home Library Settings Library General Subtitles Preset Styles Style Mapping Sty…" at bounding box center [784, 312] width 1568 height 624
click at [357, 54] on button "Set as Default" at bounding box center [361, 51] width 72 height 17
click at [84, 18] on link "Library" at bounding box center [78, 17] width 22 height 9
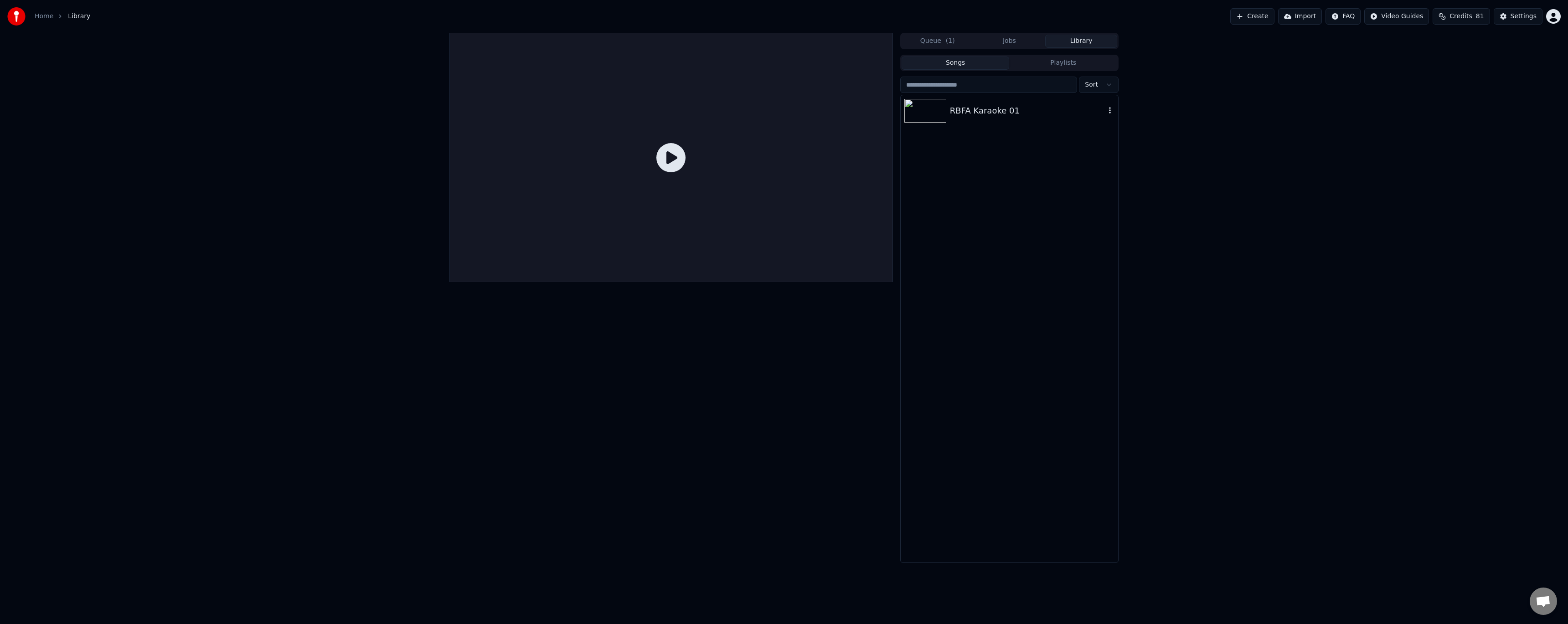
click at [987, 112] on div "RBFA Karaoke 01" at bounding box center [1028, 110] width 155 height 13
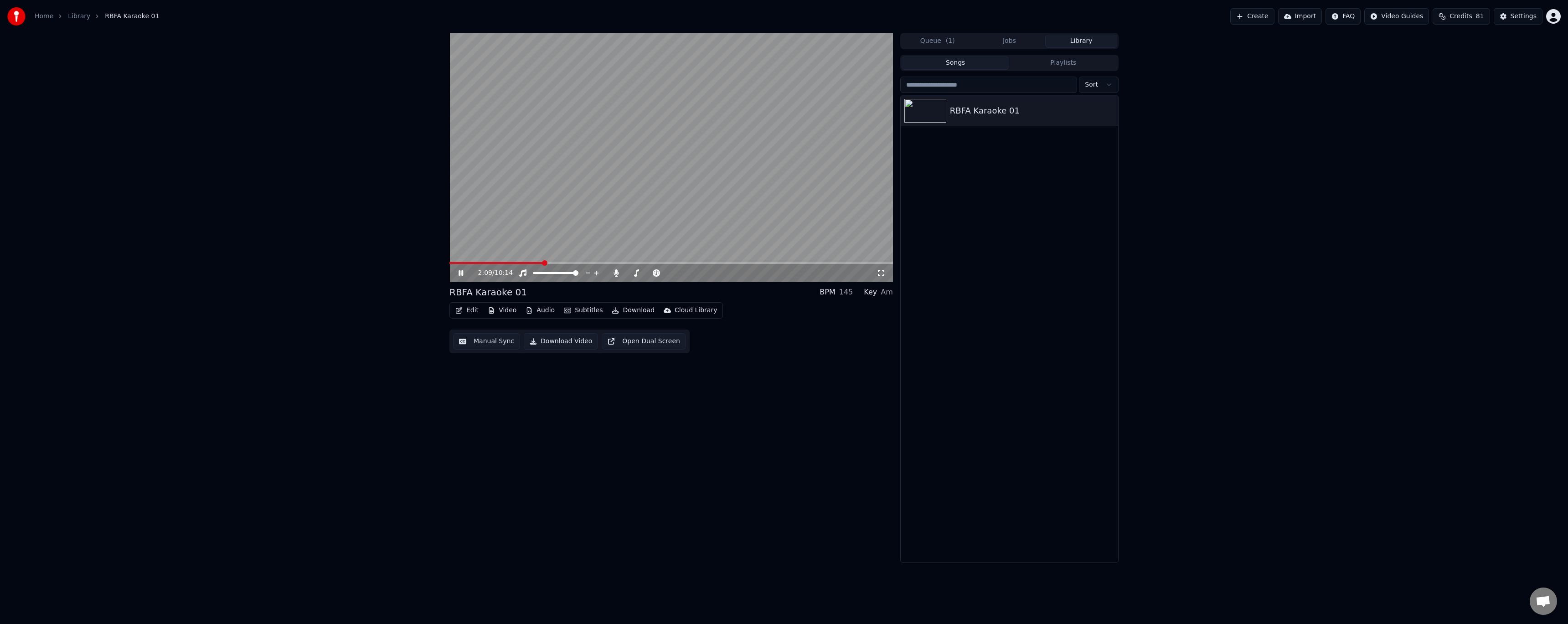
click at [460, 274] on icon at bounding box center [461, 273] width 5 height 5
click at [474, 310] on button "Edit" at bounding box center [467, 310] width 30 height 13
click at [509, 379] on div "Style Editor" at bounding box center [505, 378] width 70 height 9
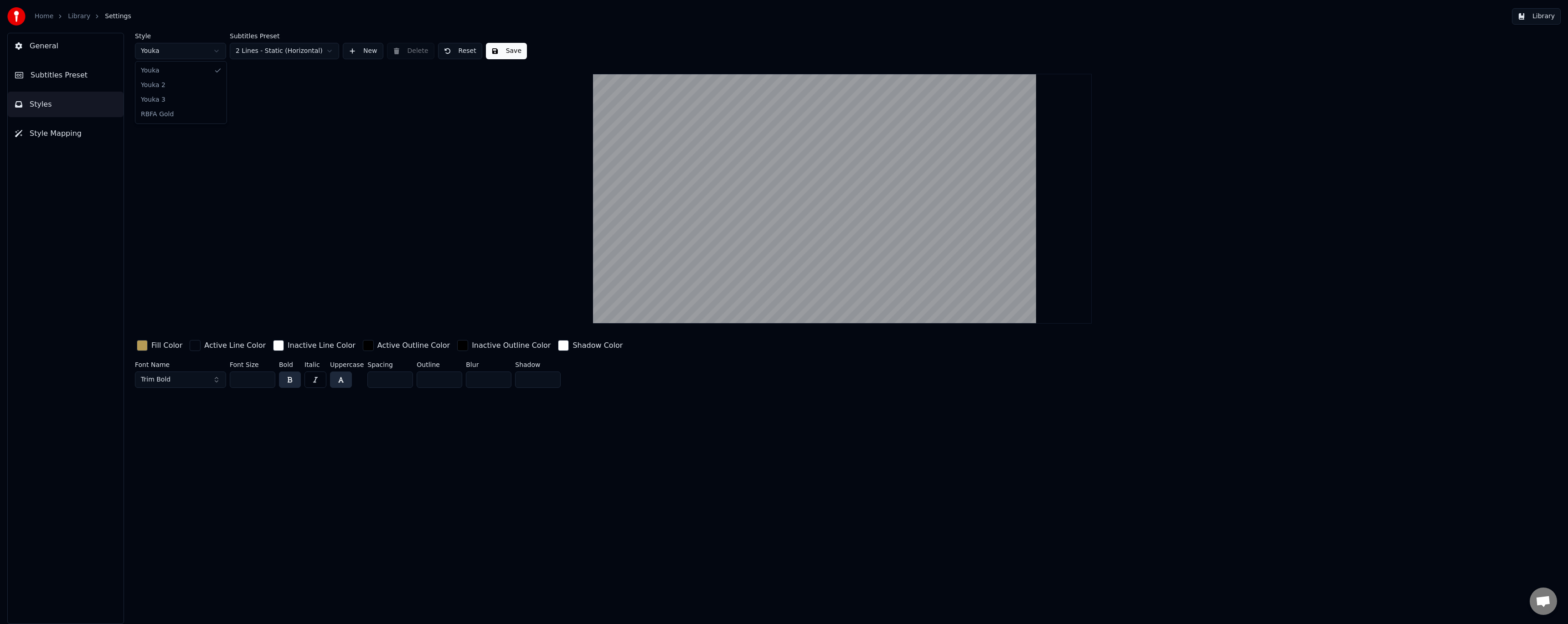
click at [181, 48] on html "Home Library Settings Library General Subtitles Preset Styles Style Mapping Sty…" at bounding box center [784, 312] width 1568 height 624
click at [495, 54] on button "Save" at bounding box center [507, 51] width 41 height 17
click at [66, 129] on span "Style Mapping" at bounding box center [56, 133] width 52 height 11
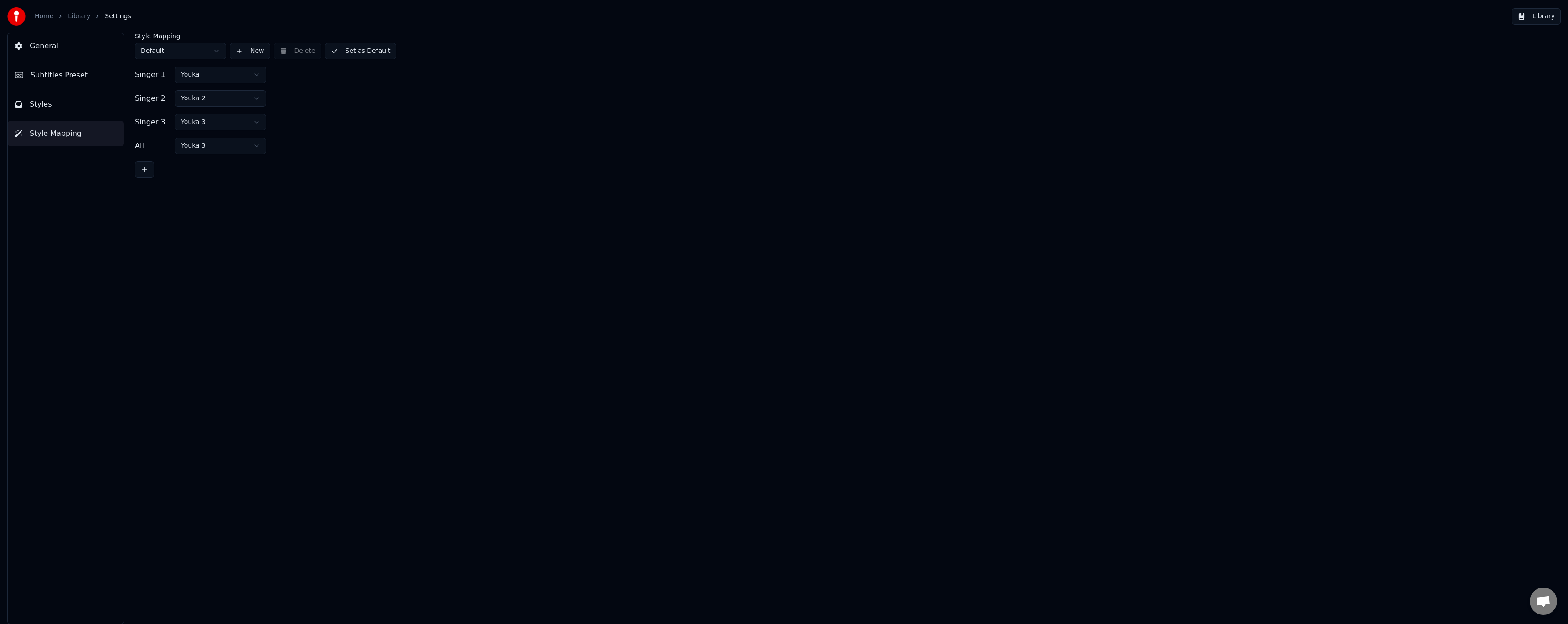
click at [214, 75] on html "Home Library Settings Library General Subtitles Preset Styles Style Mapping Sty…" at bounding box center [784, 312] width 1568 height 624
click at [379, 52] on button "Set as Default" at bounding box center [361, 51] width 72 height 17
click at [72, 75] on span "Subtitles Preset" at bounding box center [59, 75] width 57 height 11
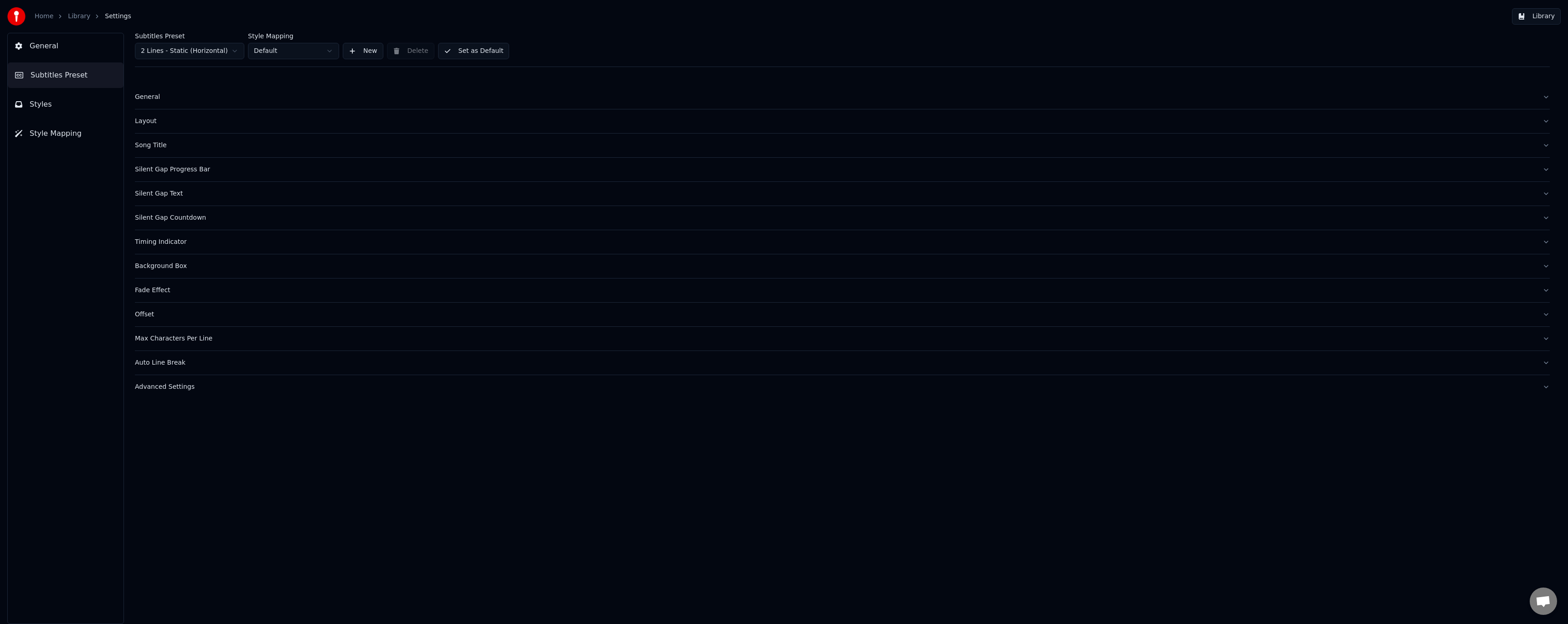
click at [283, 50] on html "Home Library Settings Library General Subtitles Preset Styles Style Mapping Sub…" at bounding box center [784, 312] width 1568 height 624
click at [164, 386] on div "Advanced Settings" at bounding box center [835, 387] width 1400 height 9
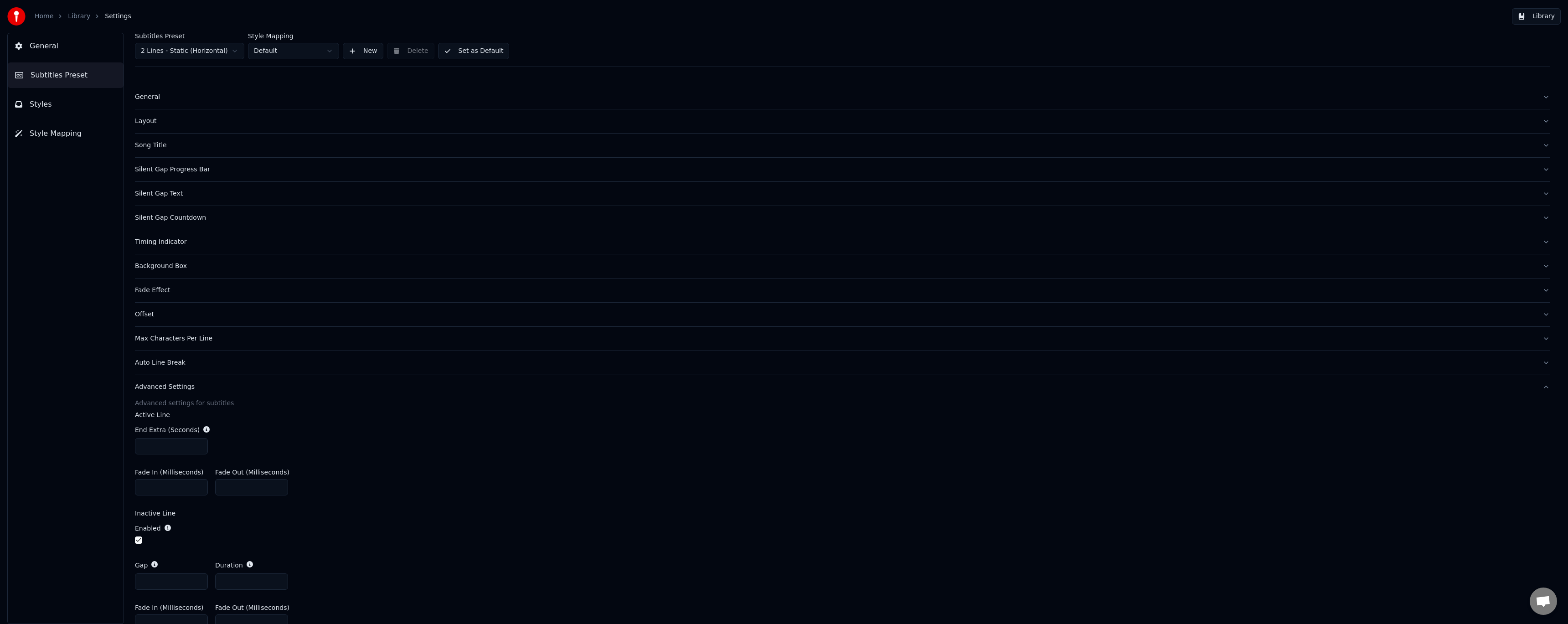
scroll to position [48, 0]
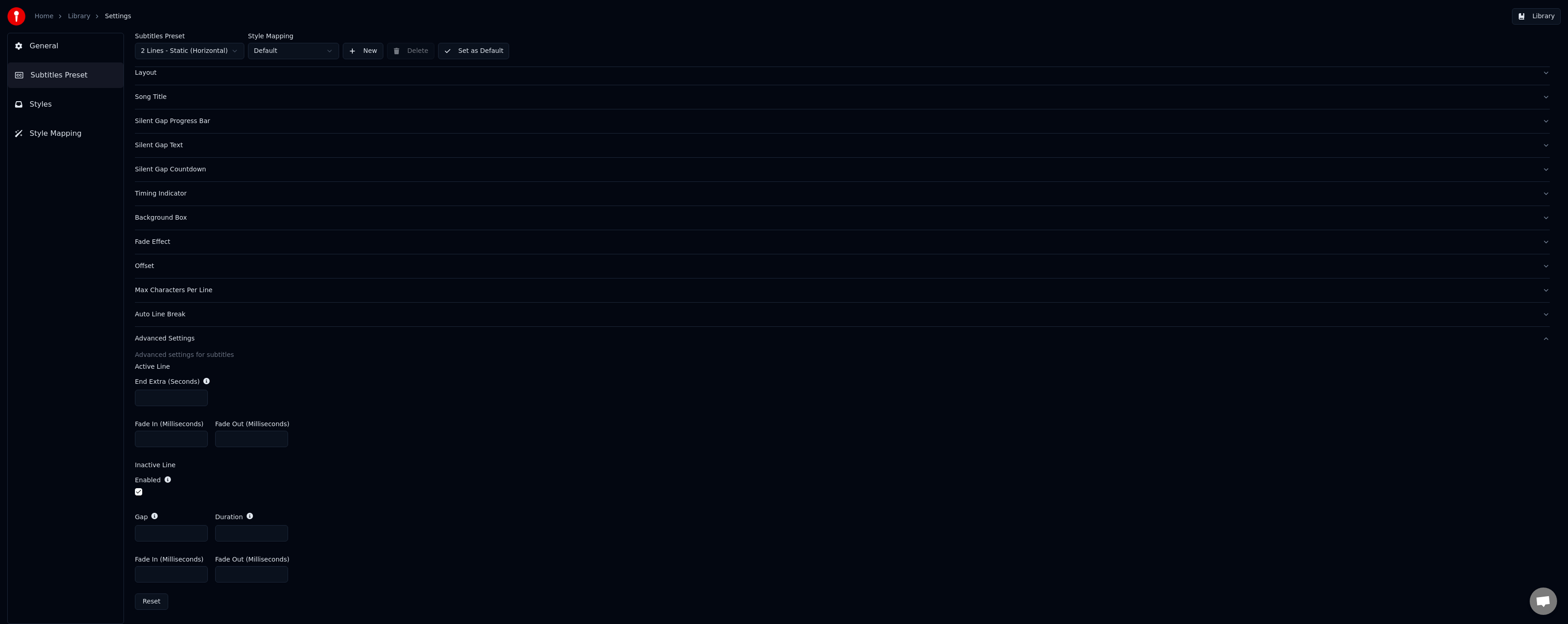
drag, startPoint x: 156, startPoint y: 531, endPoint x: 105, endPoint y: 530, distance: 51.0
click at [105, 530] on div "General Subtitles Preset Styles Style Mapping Subtitles Preset 2 Lines - Static…" at bounding box center [784, 328] width 1568 height 591
click at [139, 492] on button "button" at bounding box center [139, 492] width 8 height 8
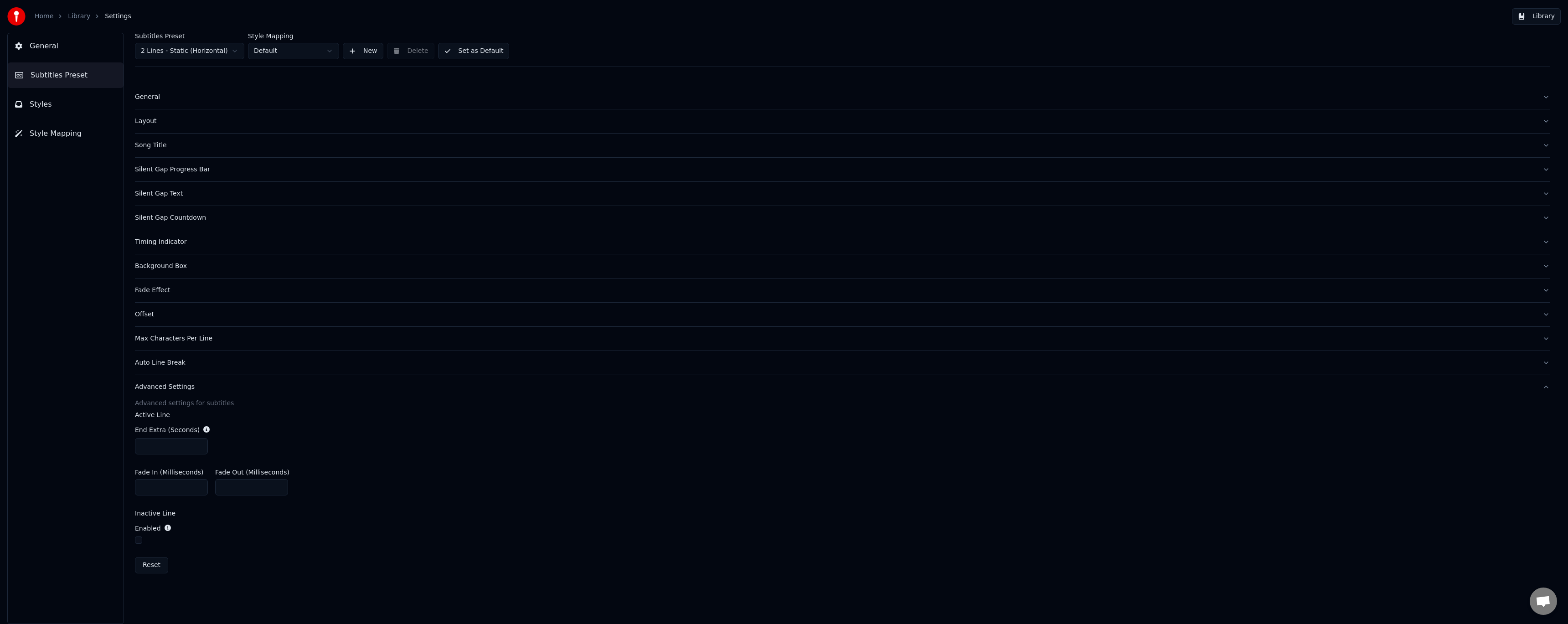
click at [472, 53] on button "Set as Default" at bounding box center [474, 51] width 72 height 17
click at [69, 16] on link "Library" at bounding box center [78, 17] width 22 height 9
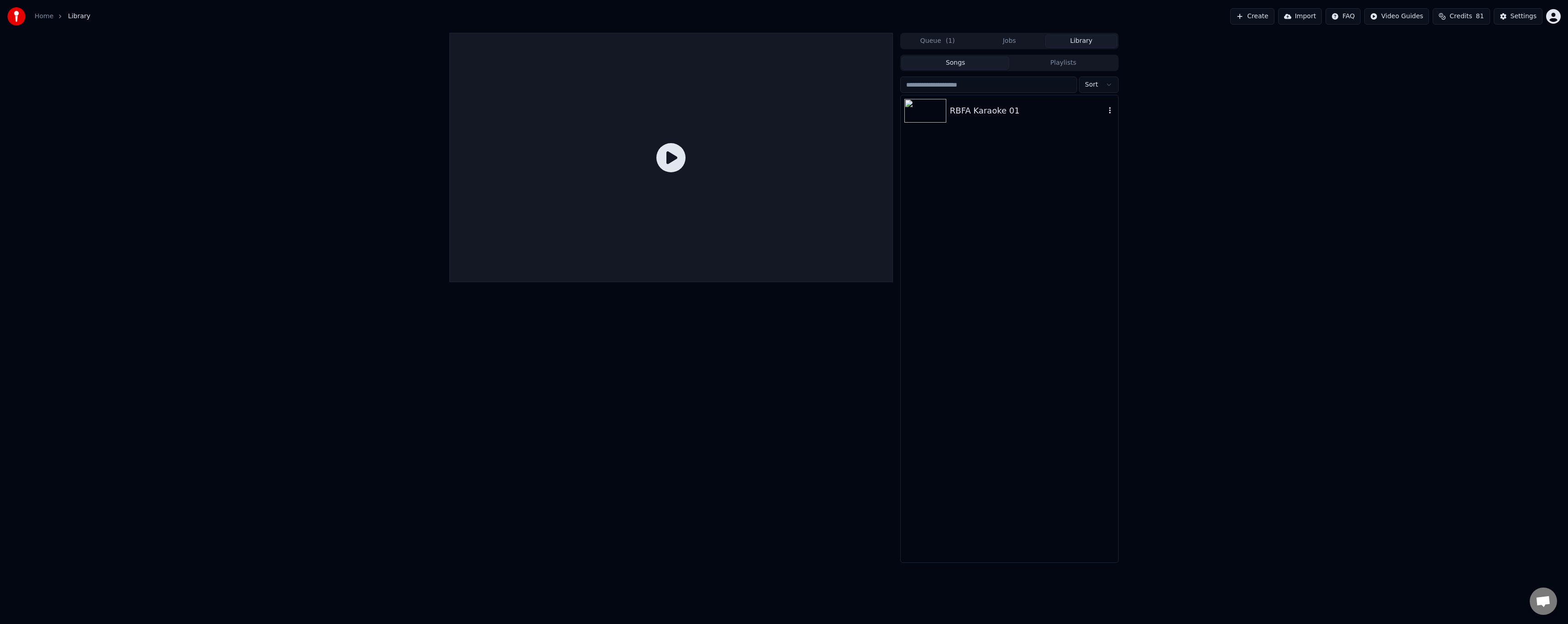
click at [1005, 111] on div "RBFA Karaoke 01" at bounding box center [1028, 110] width 155 height 13
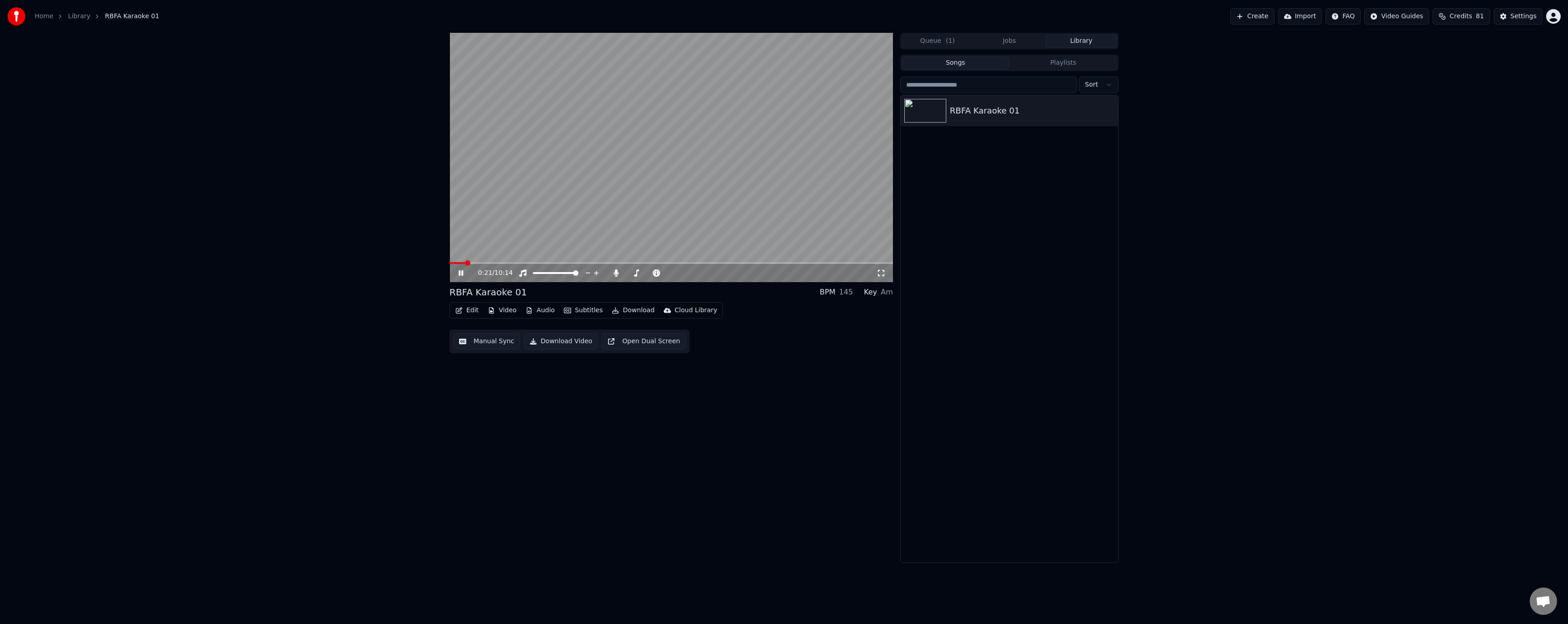
click at [461, 274] on icon at bounding box center [467, 274] width 21 height 8
click at [467, 310] on button "Edit" at bounding box center [467, 310] width 30 height 13
click at [501, 378] on div "Style Editor" at bounding box center [488, 378] width 37 height 9
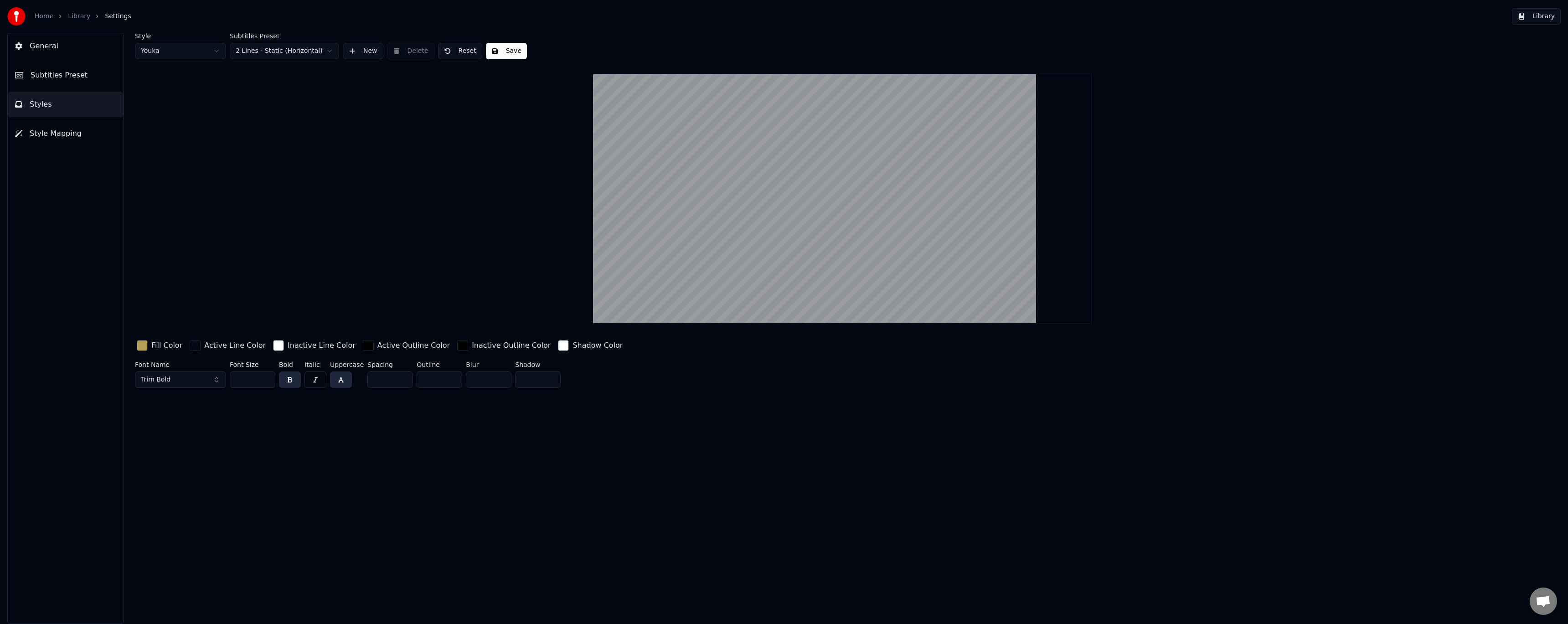
click at [76, 102] on button "Styles" at bounding box center [66, 104] width 116 height 26
click at [45, 104] on span "Styles" at bounding box center [40, 104] width 22 height 11
click at [82, 77] on button "Subtitles Preset" at bounding box center [66, 75] width 116 height 26
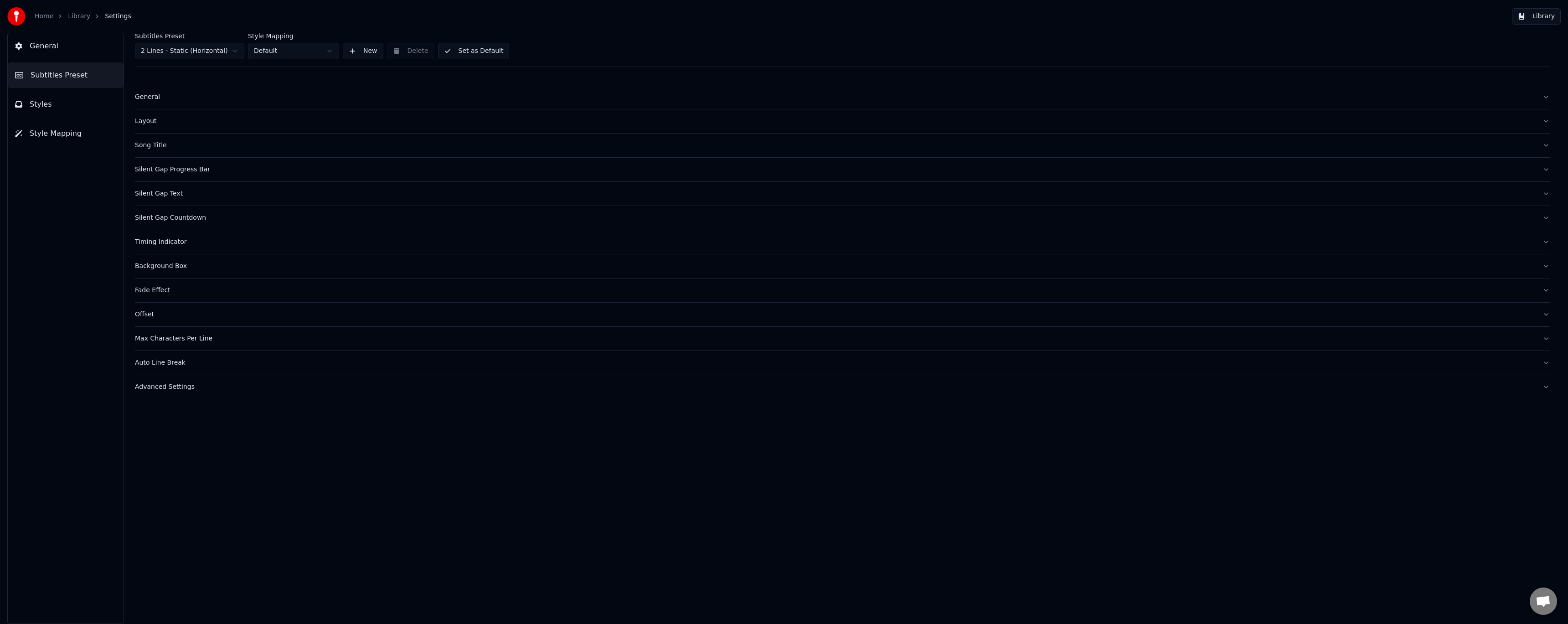
click at [296, 51] on html "Home Library Settings Library General Subtitles Preset Styles Style Mapping Sub…" at bounding box center [784, 312] width 1568 height 624
click at [184, 383] on div "Advanced Settings" at bounding box center [835, 387] width 1400 height 9
click at [133, 528] on div "Subtitles Preset 2 Lines - Static (Horizontal) Style Mapping test New Delete Se…" at bounding box center [842, 328] width 1451 height 591
click at [152, 529] on label "Enabled" at bounding box center [148, 528] width 26 height 6
click at [136, 539] on button "button" at bounding box center [139, 540] width 8 height 8
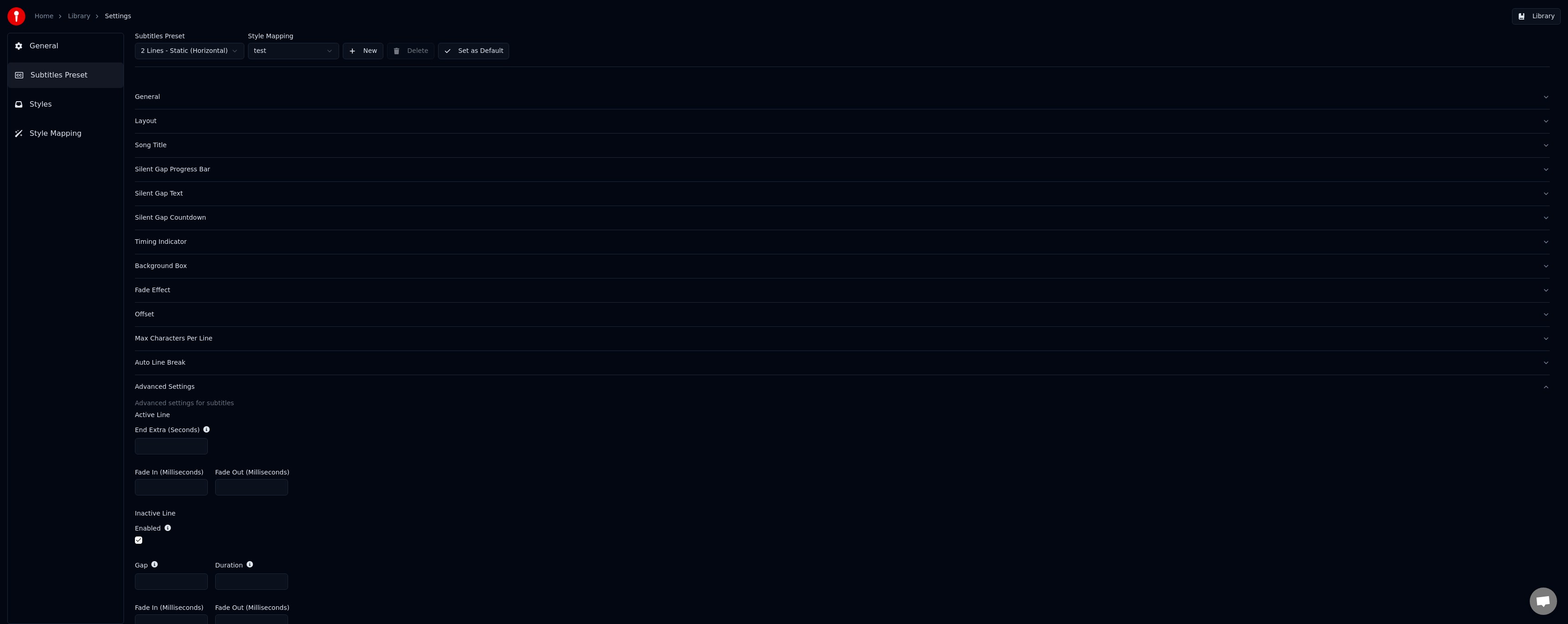
scroll to position [48, 0]
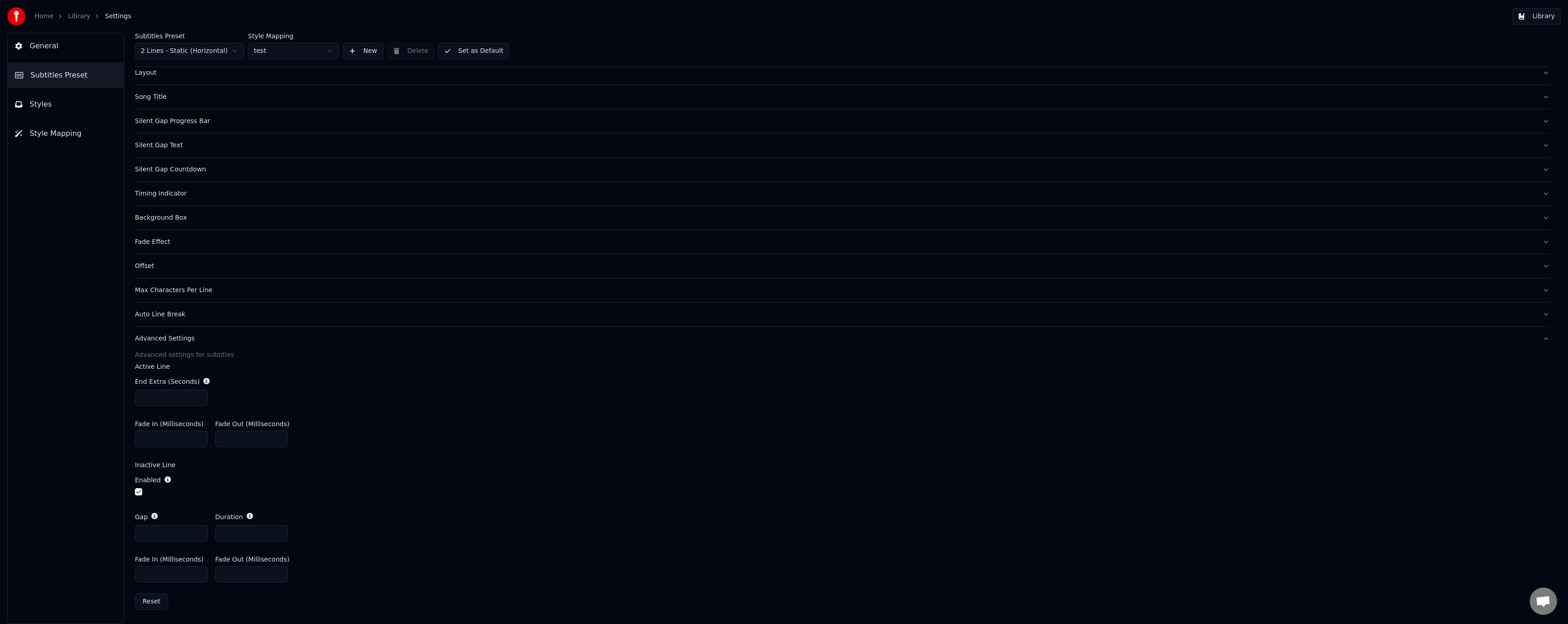
drag, startPoint x: 115, startPoint y: 530, endPoint x: 88, endPoint y: 528, distance: 27.1
click at [88, 528] on div "General Subtitles Preset Styles Style Mapping Subtitles Preset 2 Lines - Static…" at bounding box center [784, 328] width 1568 height 591
type input "*"
drag, startPoint x: 235, startPoint y: 535, endPoint x: 214, endPoint y: 532, distance: 21.2
click at [214, 532] on div "Gap * Duration *" at bounding box center [842, 526] width 1415 height 43
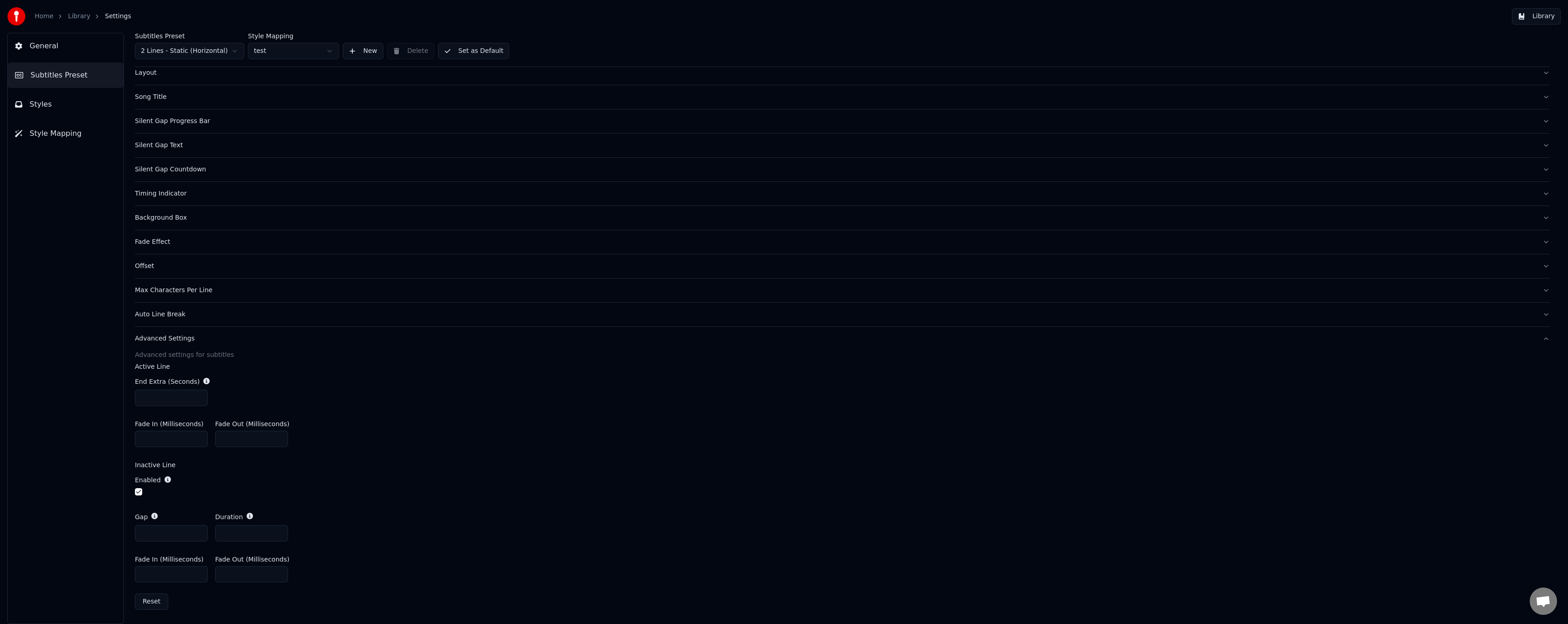
type input "**"
click at [314, 466] on label "Inactive Line" at bounding box center [842, 465] width 1415 height 6
click at [462, 50] on button "Set as Default" at bounding box center [474, 51] width 72 height 17
click at [78, 14] on link "Library" at bounding box center [78, 17] width 22 height 9
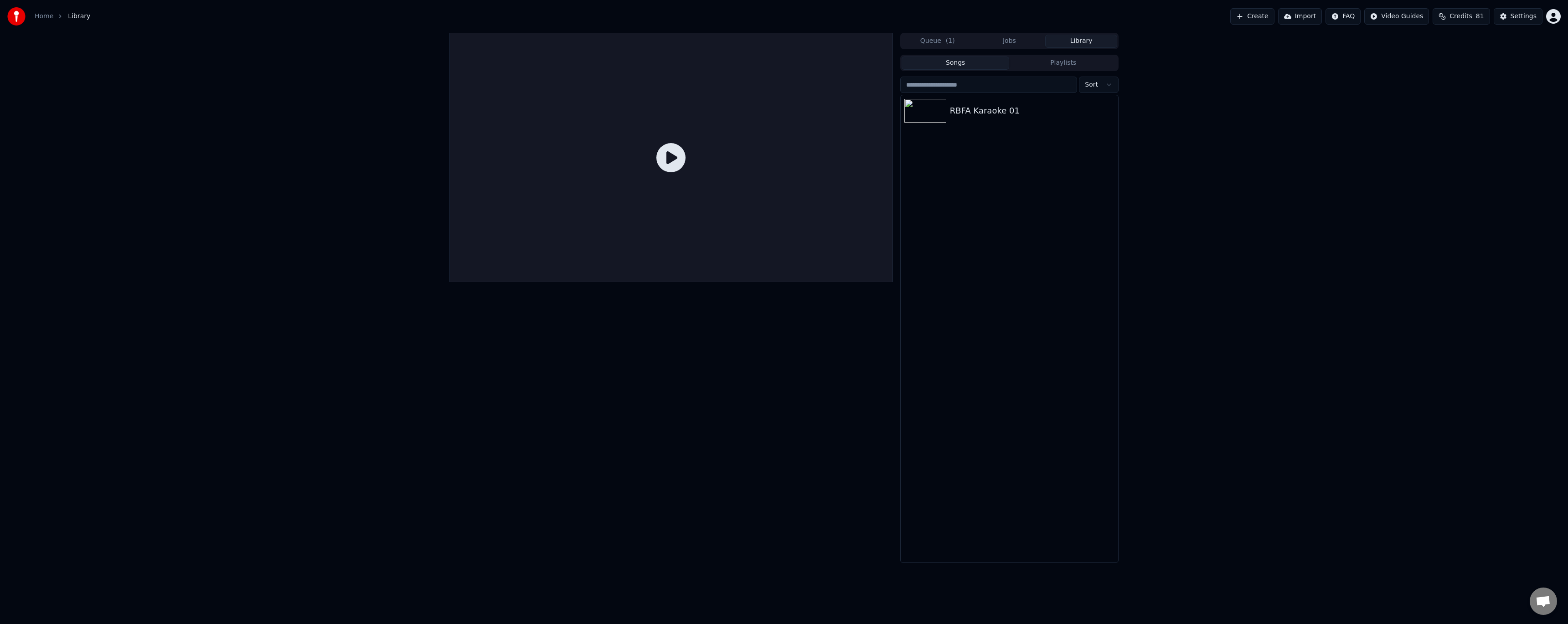
click at [578, 113] on div at bounding box center [671, 157] width 443 height 249
click at [971, 115] on div "RBFA Karaoke 01" at bounding box center [1028, 110] width 155 height 13
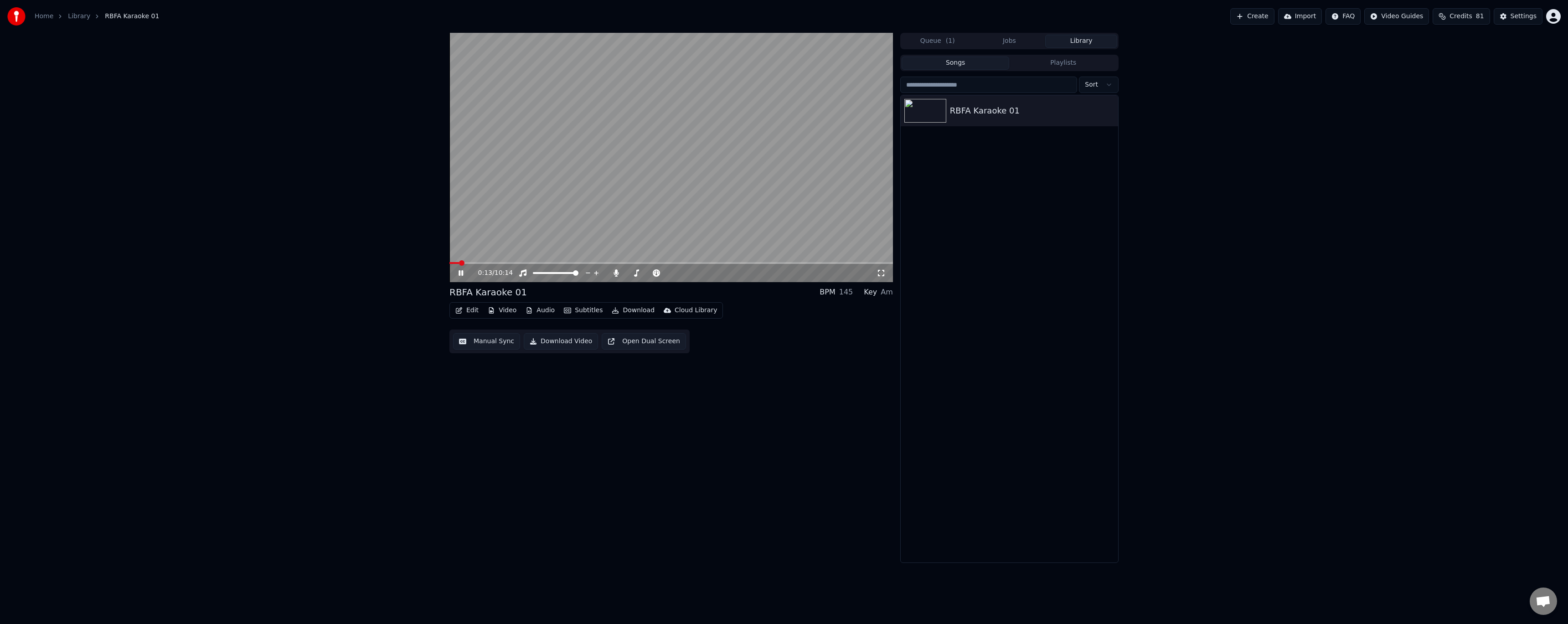
click at [475, 309] on button "Edit" at bounding box center [467, 310] width 30 height 13
click at [491, 376] on div "Style Editor" at bounding box center [488, 378] width 37 height 9
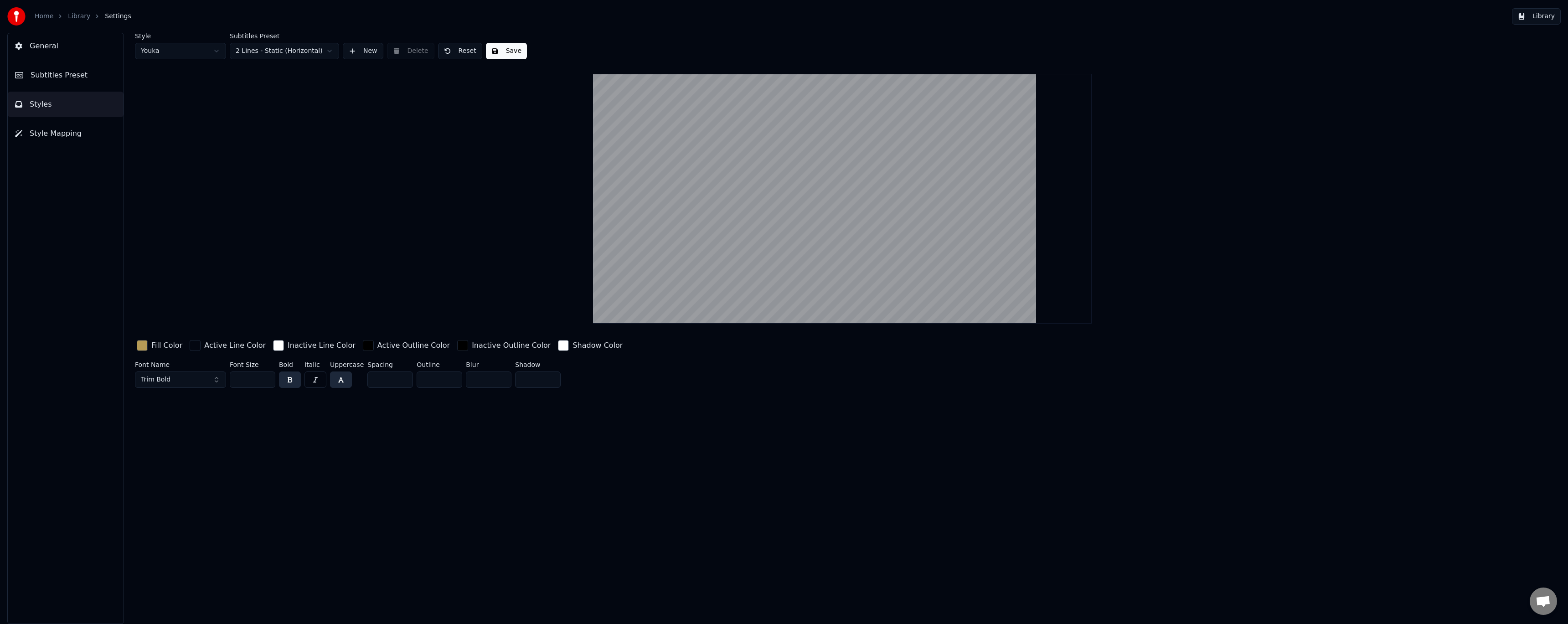
click at [41, 105] on span "Styles" at bounding box center [40, 104] width 22 height 11
click at [71, 75] on span "Subtitles Preset" at bounding box center [59, 75] width 57 height 11
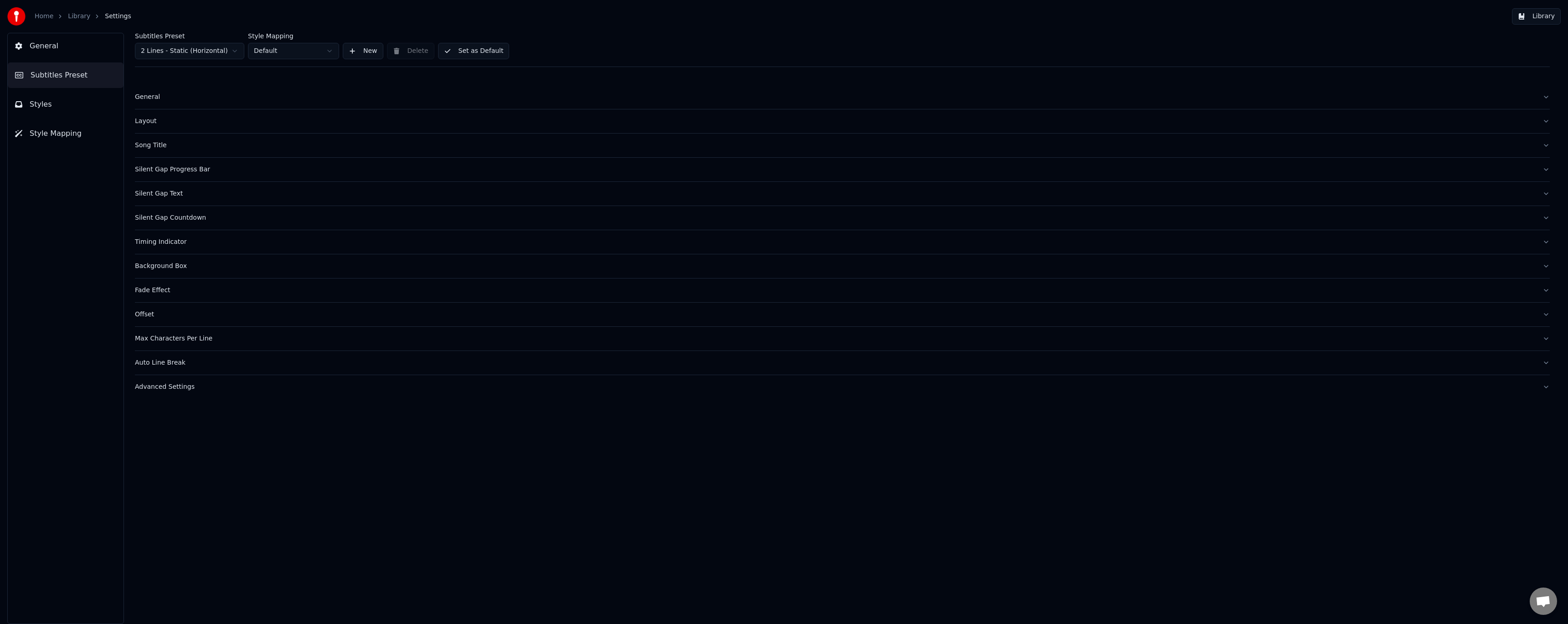
click at [288, 53] on html "Home Library Settings Library General Subtitles Preset Styles Style Mapping Sub…" at bounding box center [784, 312] width 1568 height 624
click at [174, 389] on div "Advanced Settings" at bounding box center [835, 387] width 1400 height 9
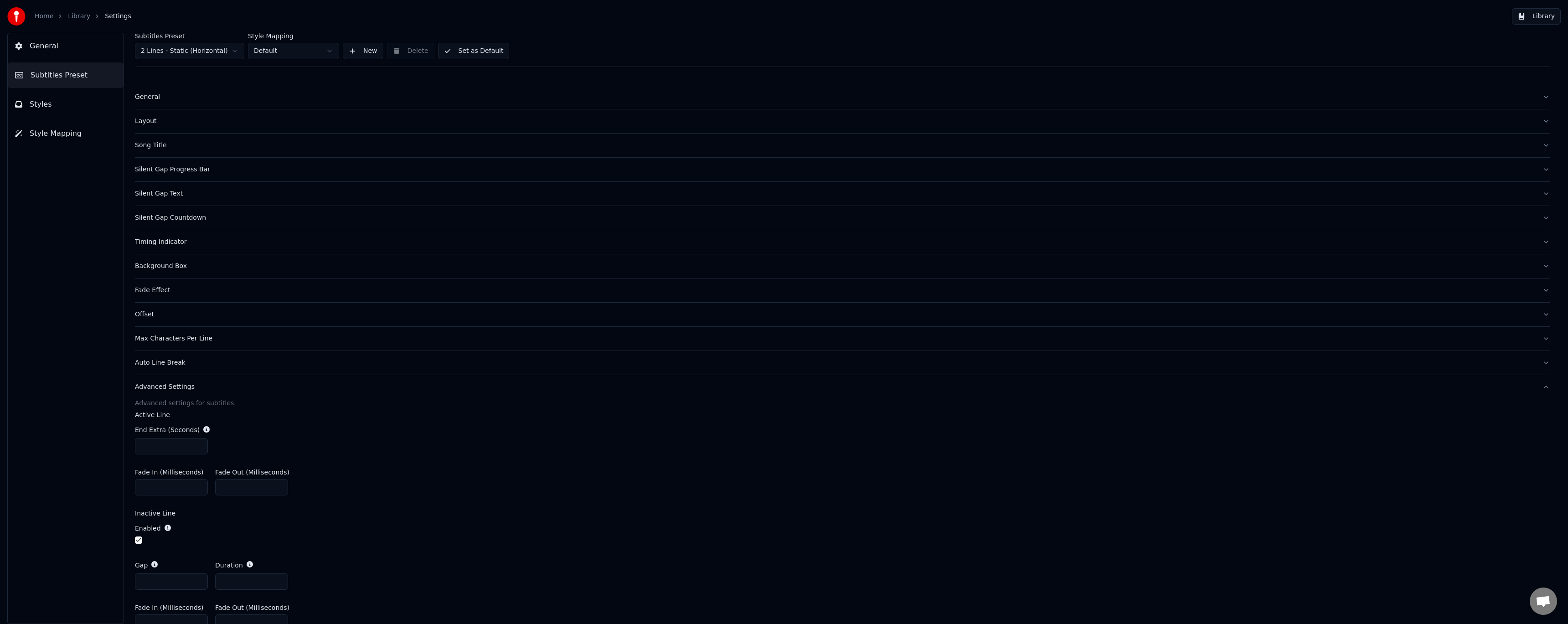
scroll to position [48, 0]
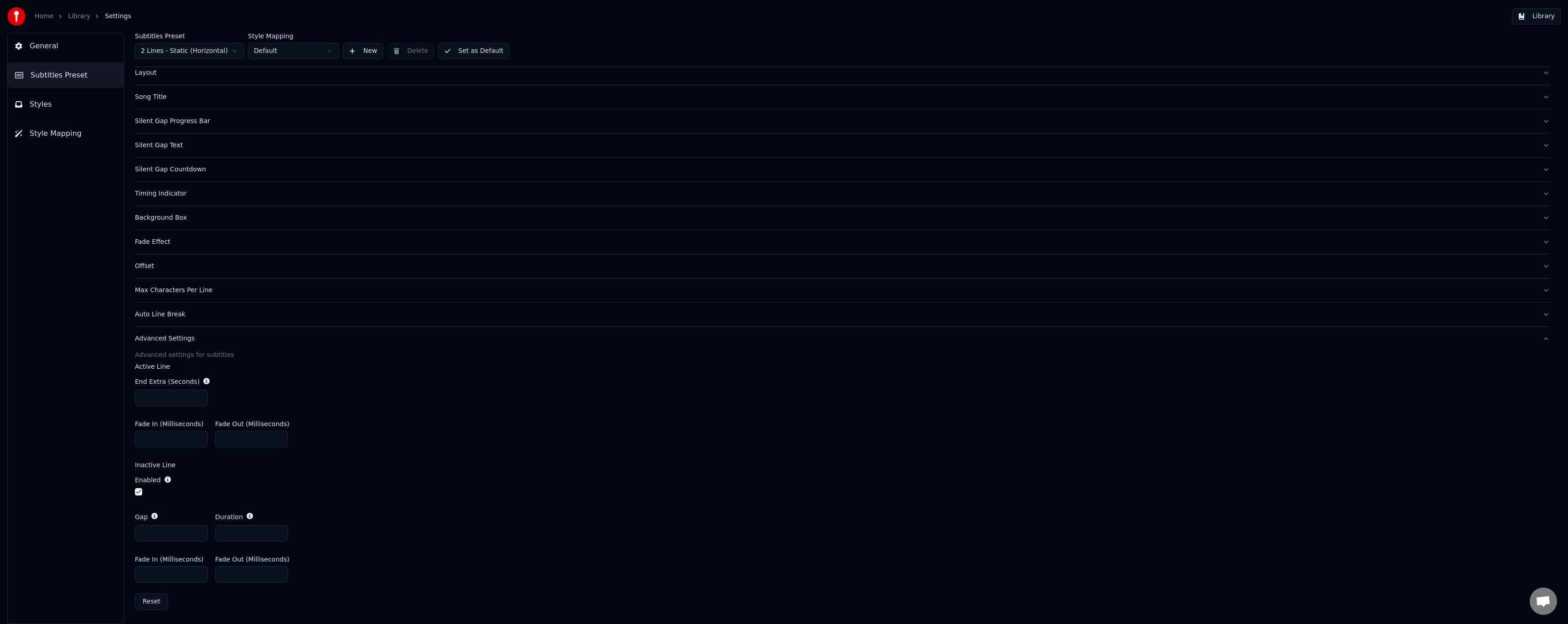
drag, startPoint x: 235, startPoint y: 533, endPoint x: 197, endPoint y: 532, distance: 38.0
click at [197, 532] on div "Gap * Duration **" at bounding box center [842, 526] width 1415 height 43
type input "*"
click at [400, 516] on div "Gap * Duration *" at bounding box center [842, 526] width 1415 height 43
click at [485, 53] on button "Set as Default" at bounding box center [474, 51] width 72 height 17
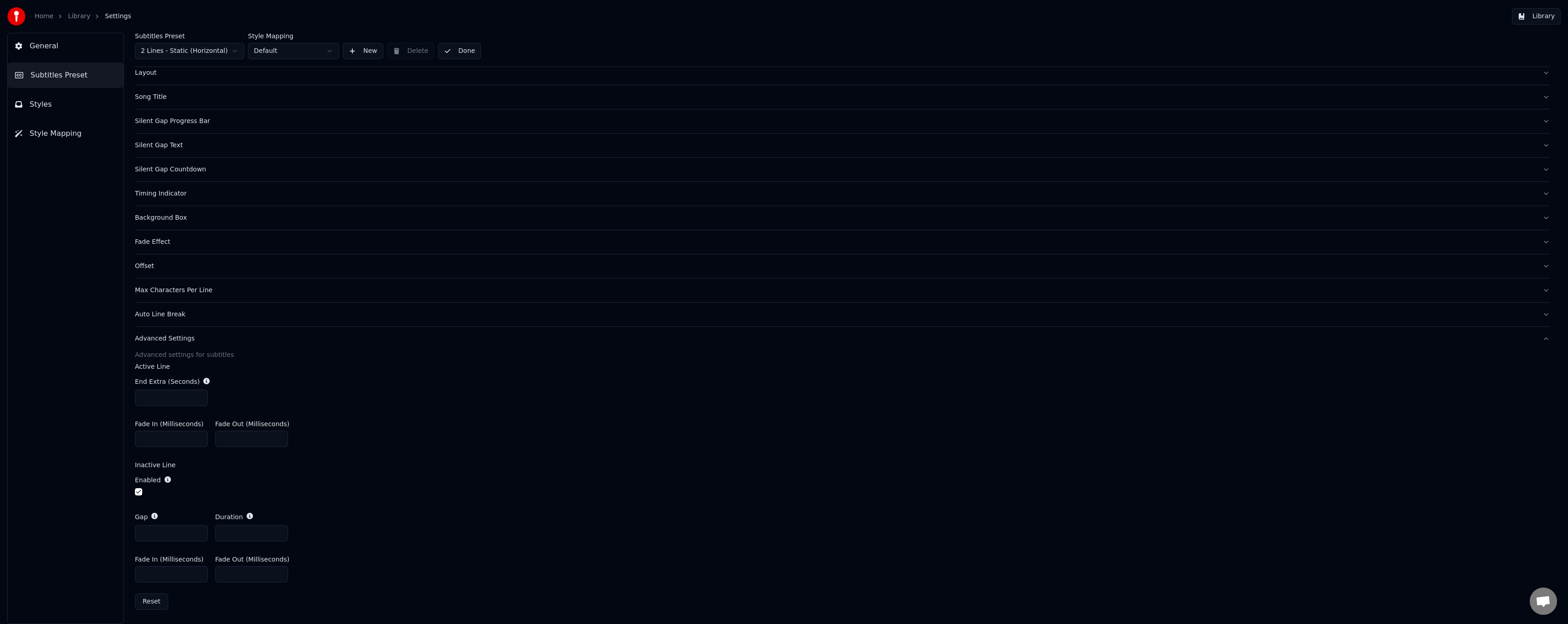
click at [72, 18] on link "Library" at bounding box center [78, 17] width 22 height 9
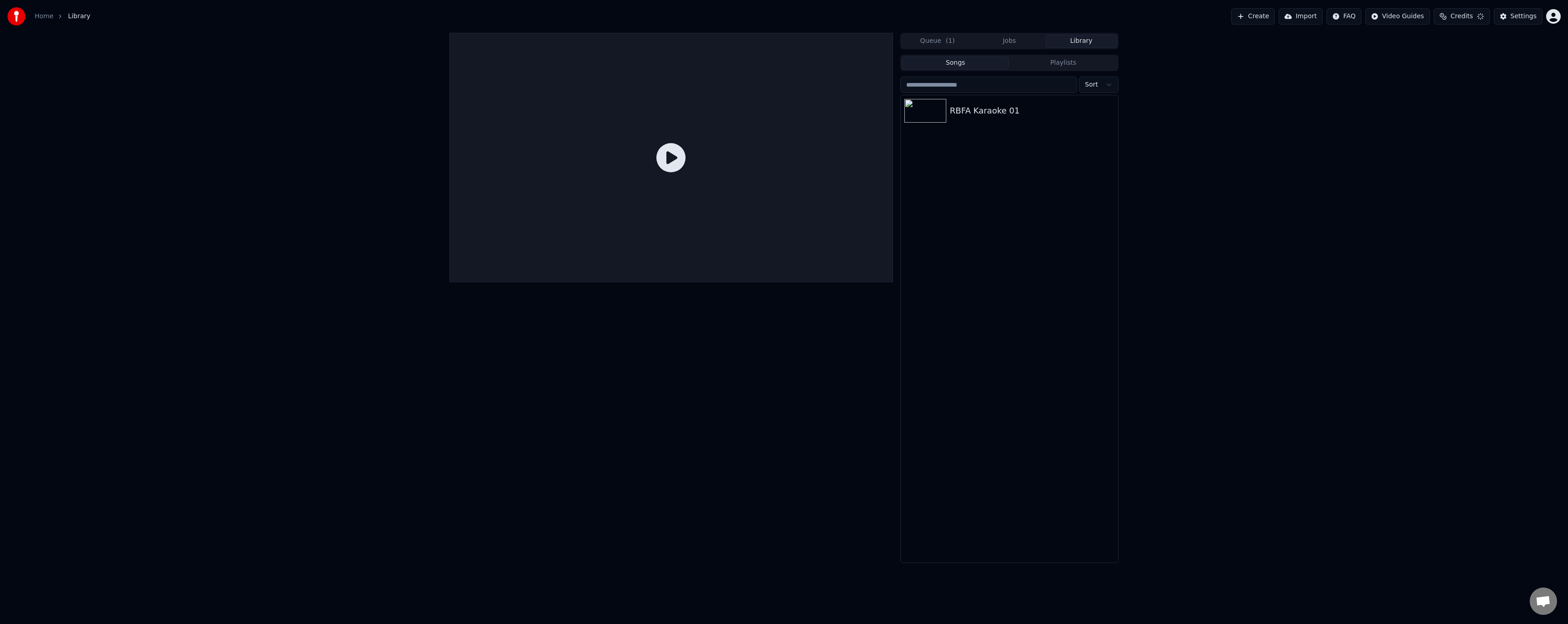
click at [555, 190] on div at bounding box center [671, 157] width 443 height 249
click at [1005, 120] on div "RBFA Karaoke 01" at bounding box center [1009, 110] width 217 height 31
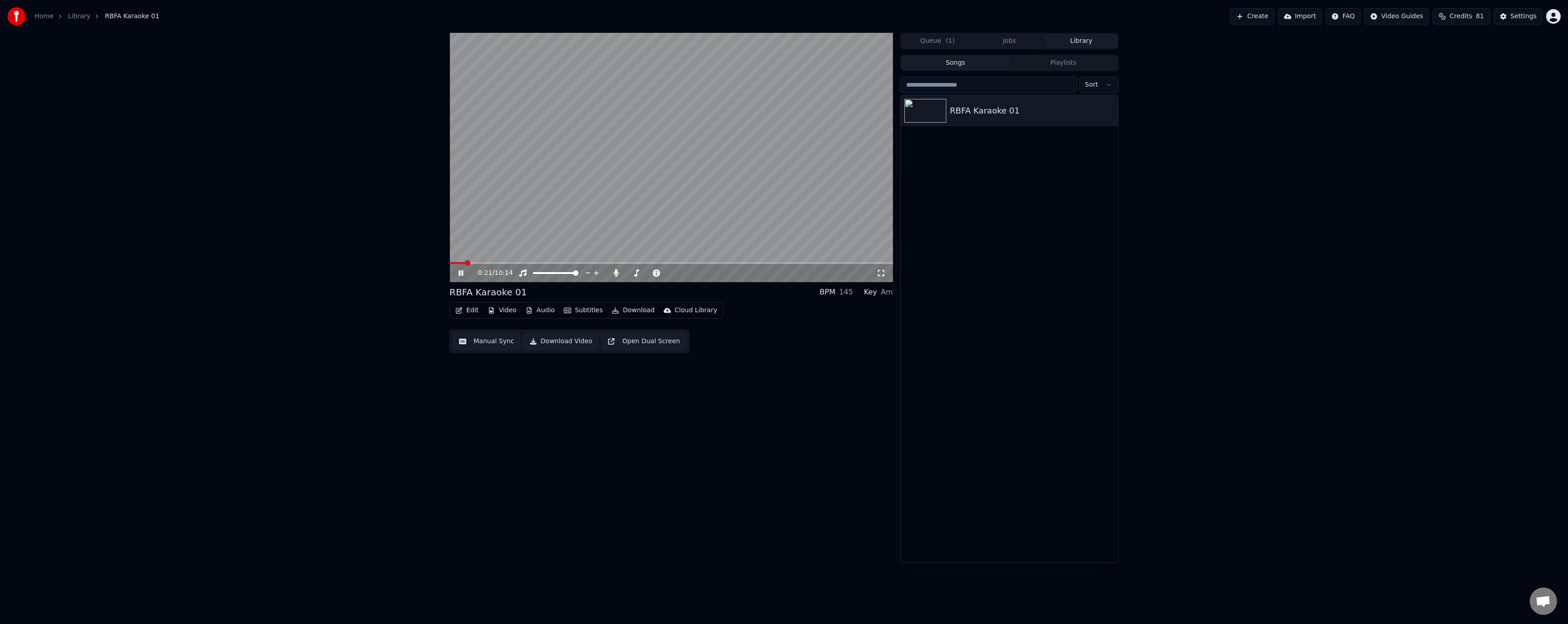
click at [462, 272] on icon at bounding box center [461, 273] width 5 height 5
click at [470, 314] on button "Edit" at bounding box center [467, 310] width 30 height 13
click at [501, 379] on div "Style Editor" at bounding box center [488, 378] width 37 height 9
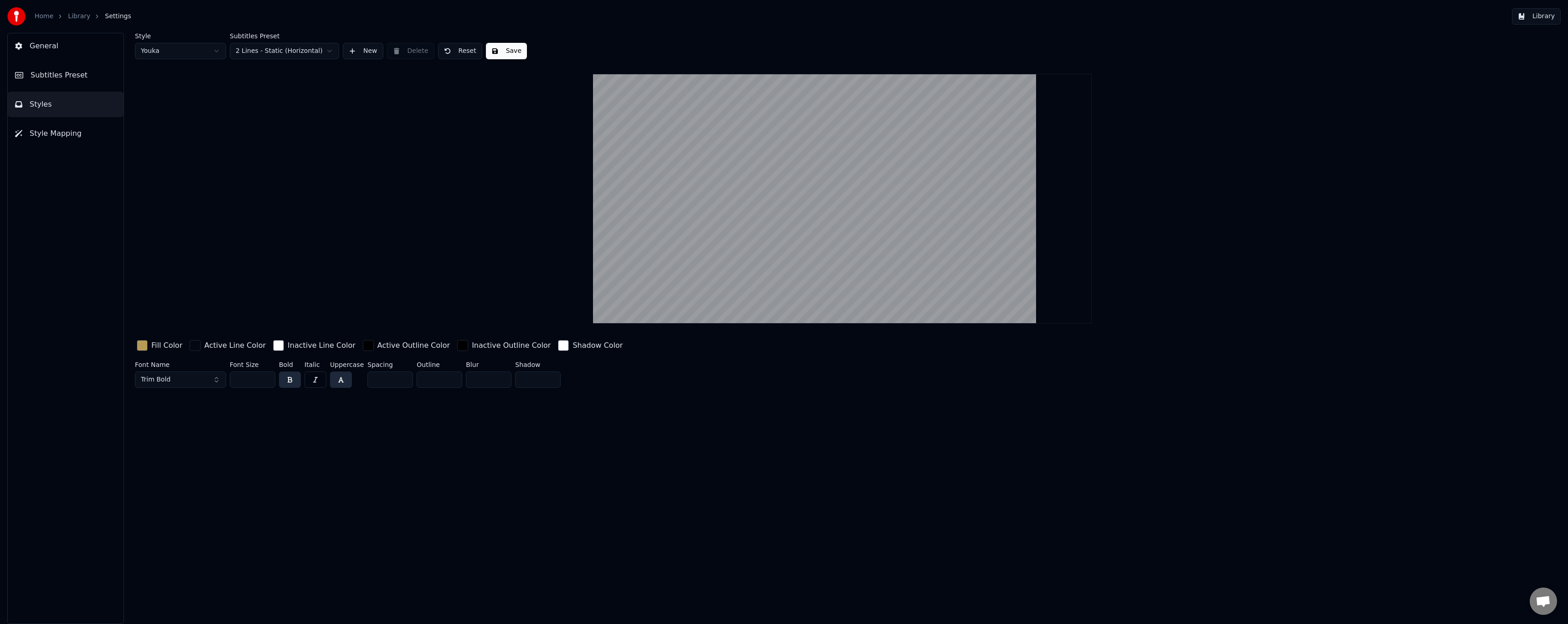
click at [72, 78] on span "Subtitles Preset" at bounding box center [59, 75] width 57 height 11
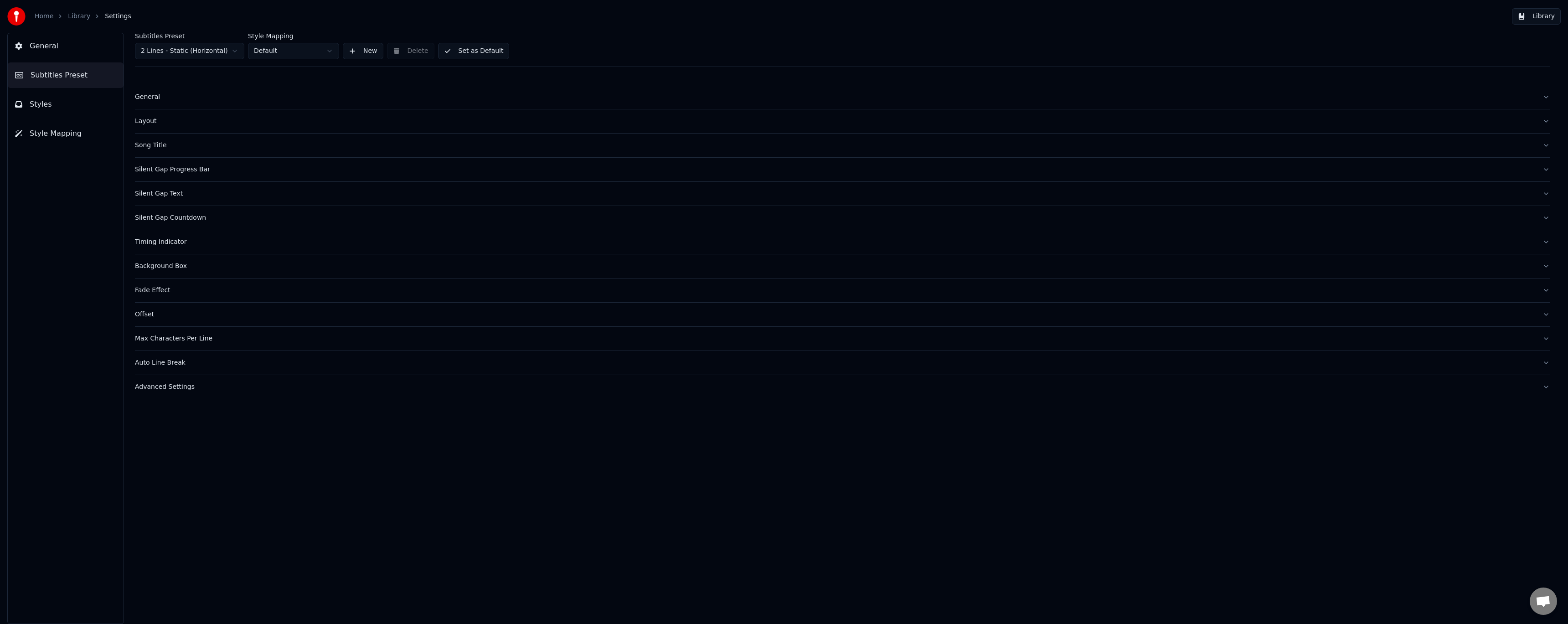
click at [167, 389] on div "Advanced Settings" at bounding box center [835, 387] width 1400 height 9
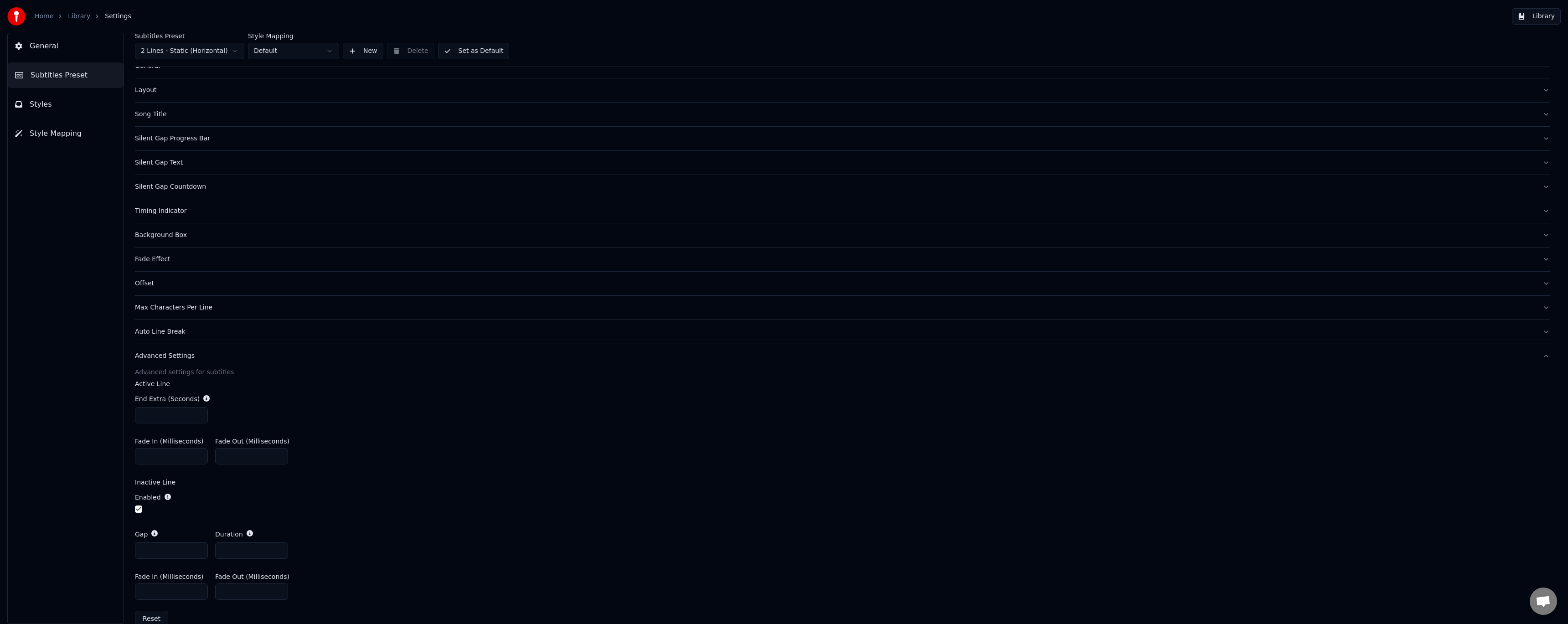
scroll to position [48, 0]
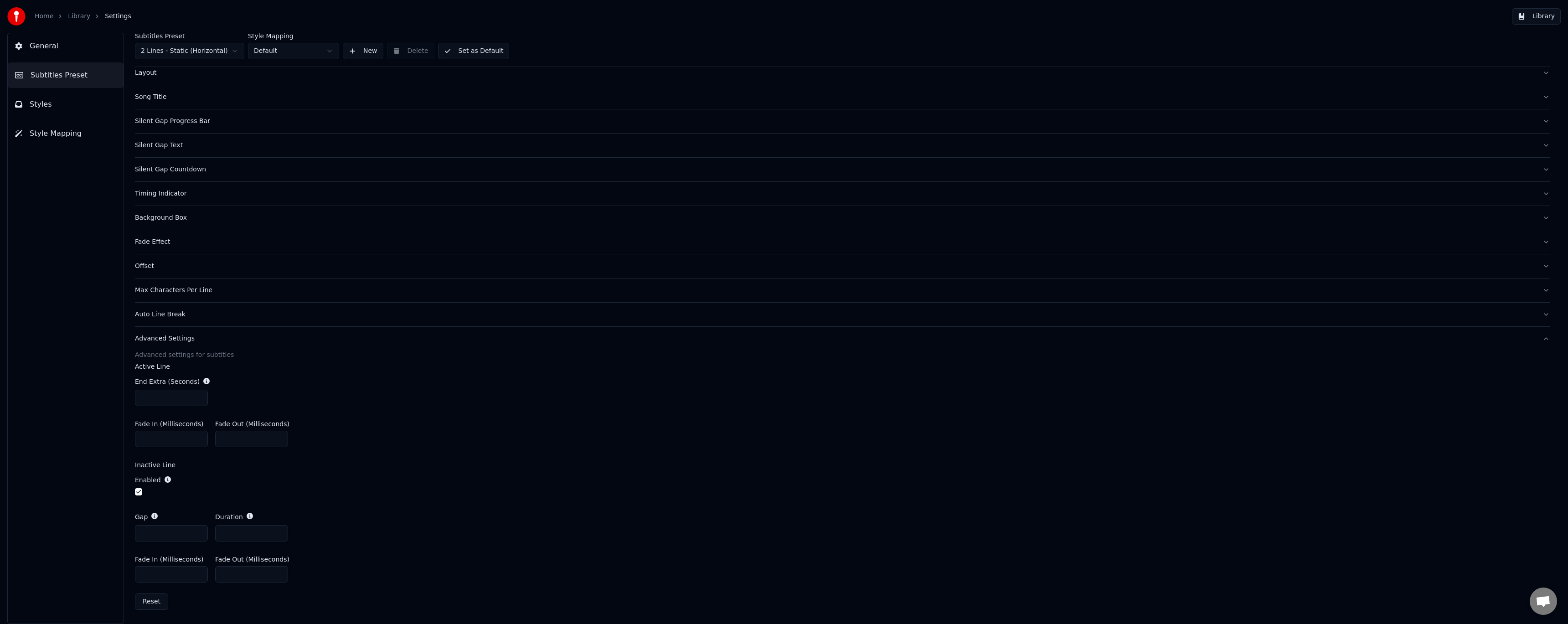
drag, startPoint x: 152, startPoint y: 573, endPoint x: 104, endPoint y: 574, distance: 48.0
click at [104, 574] on div "General Subtitles Preset Styles Style Mapping Subtitles Preset 2 Lines - Static…" at bounding box center [784, 328] width 1568 height 591
type input "*"
click at [488, 50] on button "Set as Default" at bounding box center [474, 51] width 72 height 17
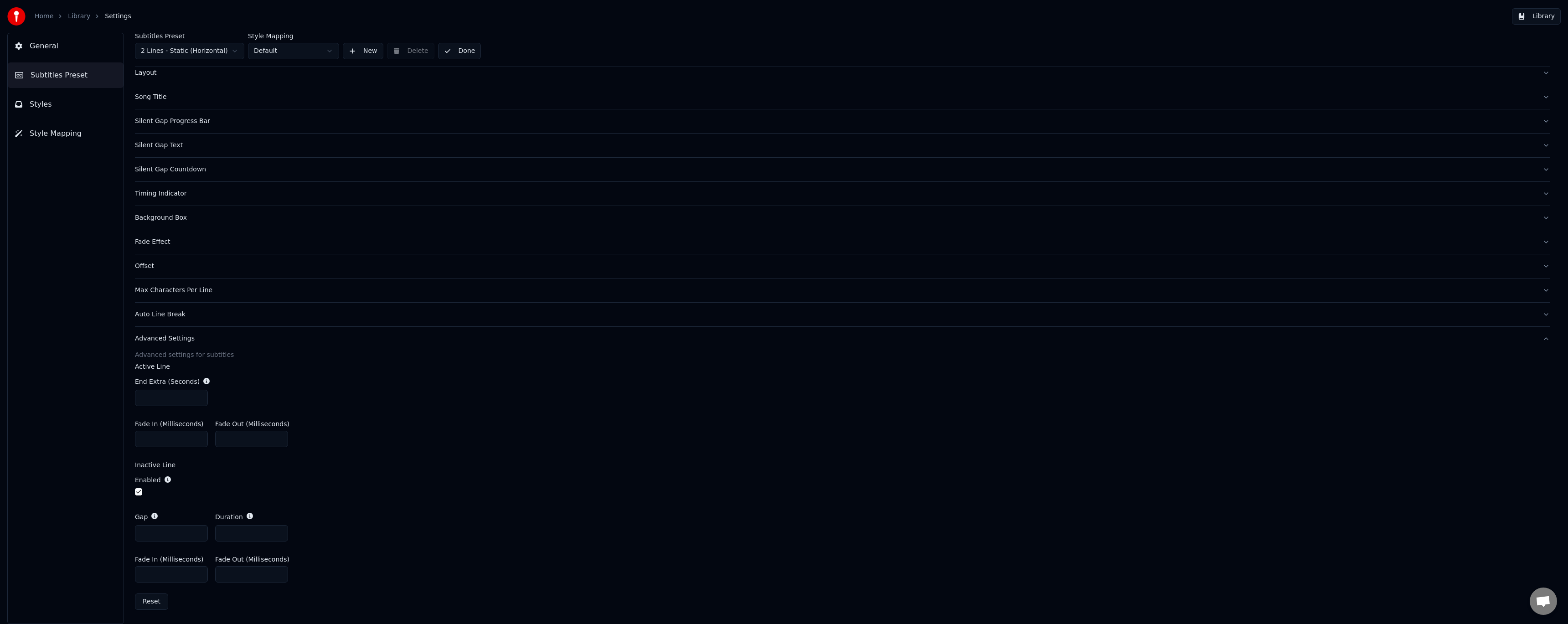
click at [79, 14] on link "Library" at bounding box center [78, 17] width 22 height 9
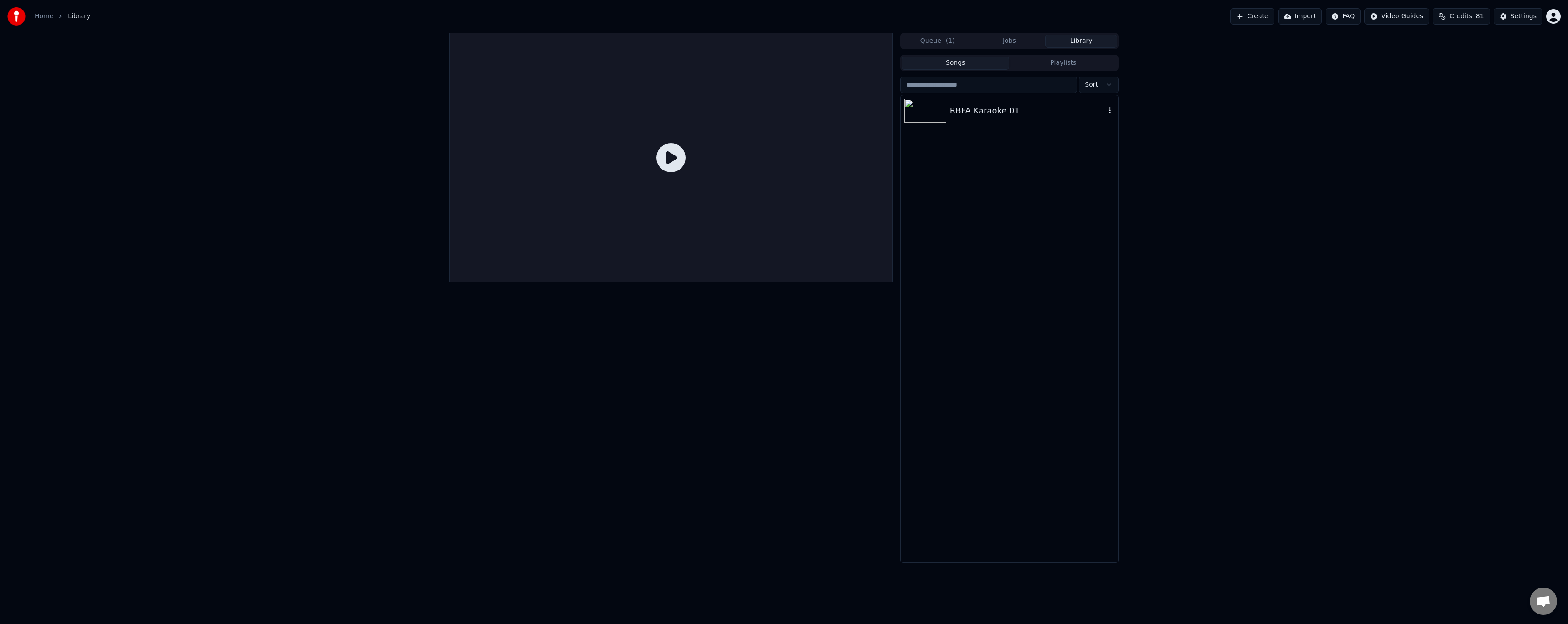
click at [973, 107] on div "RBFA Karaoke 01" at bounding box center [1028, 110] width 155 height 13
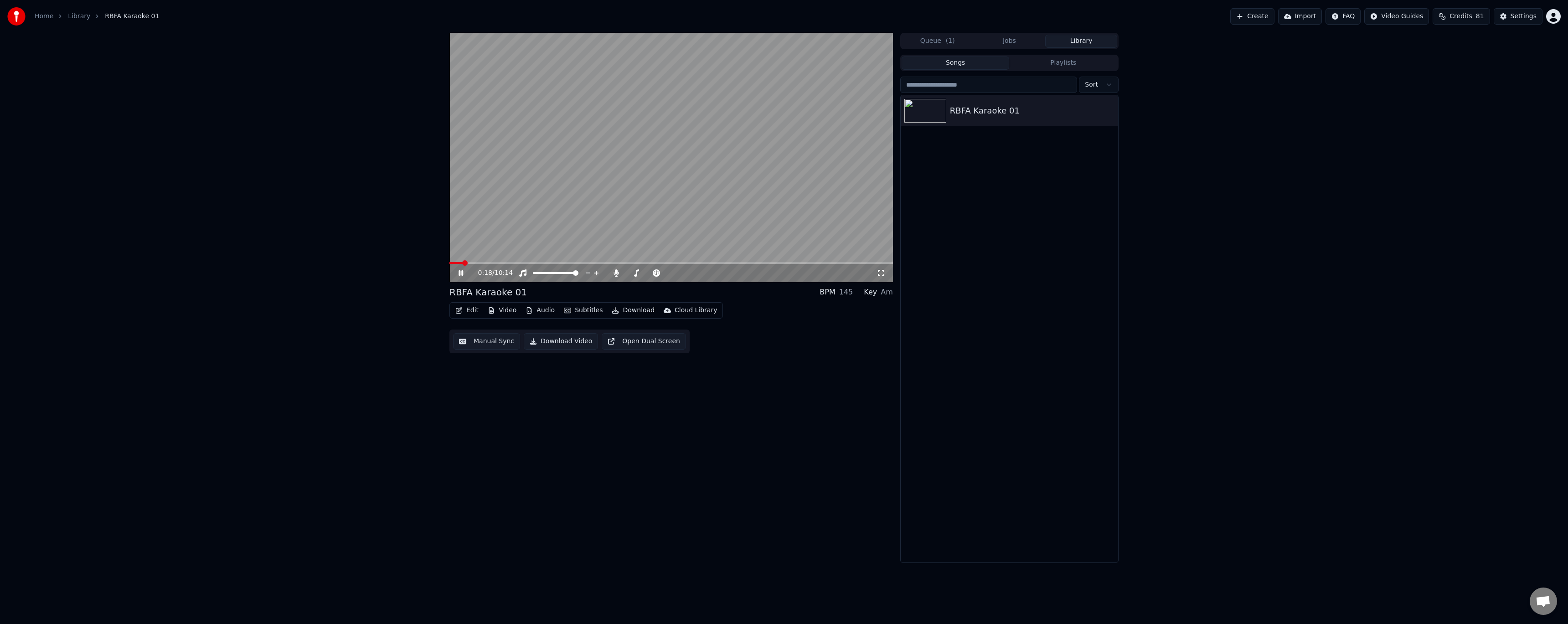
click at [464, 268] on div "0:18 / 10:14" at bounding box center [671, 273] width 437 height 9
click at [461, 274] on icon at bounding box center [467, 274] width 21 height 8
click at [471, 310] on button "Edit" at bounding box center [467, 310] width 30 height 13
click at [501, 377] on div "Style Editor" at bounding box center [488, 378] width 37 height 9
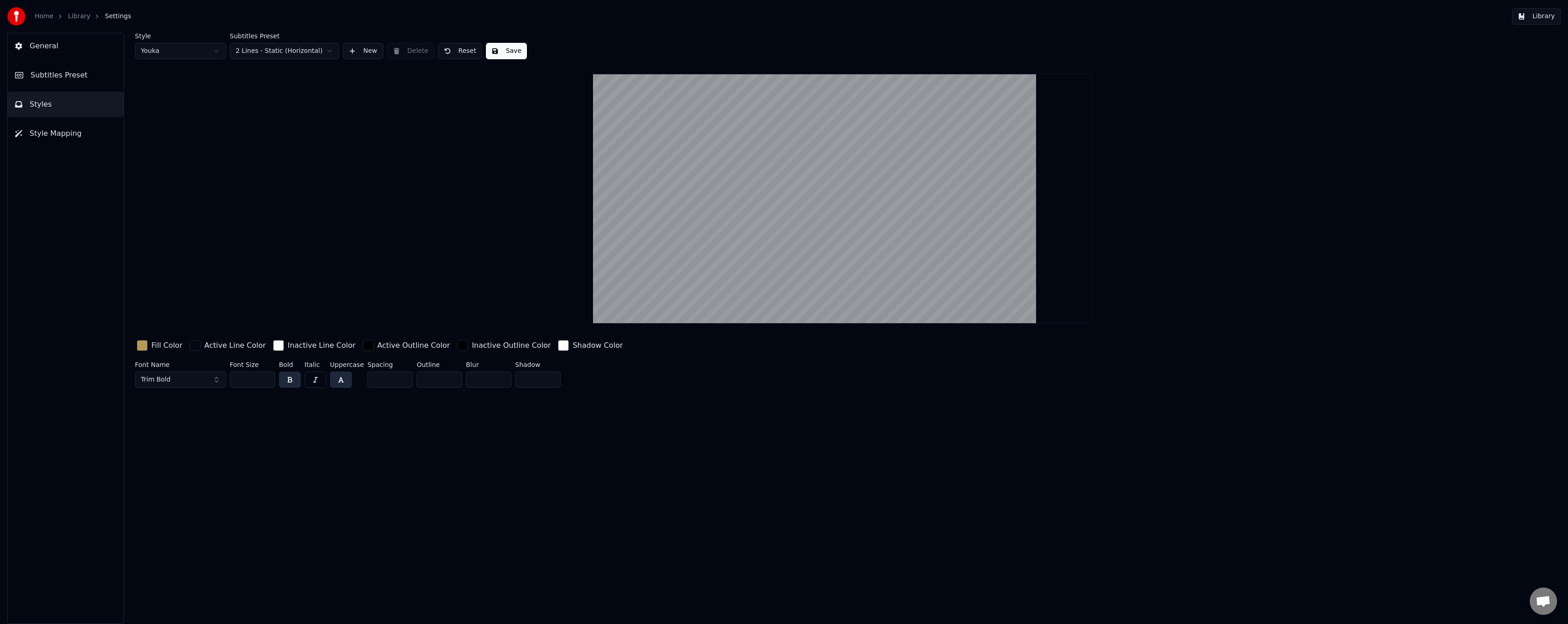
click at [66, 79] on span "Subtitles Preset" at bounding box center [59, 75] width 57 height 11
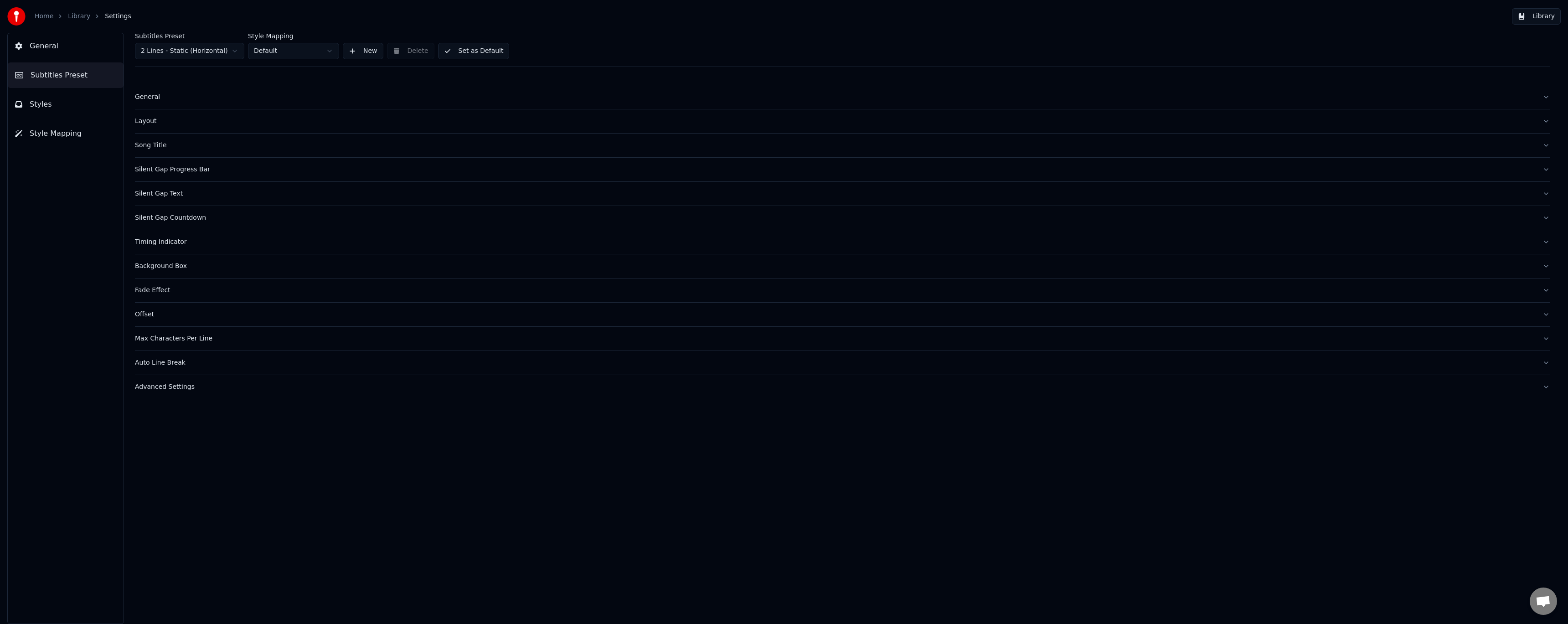
click at [66, 136] on span "Style Mapping" at bounding box center [56, 133] width 52 height 11
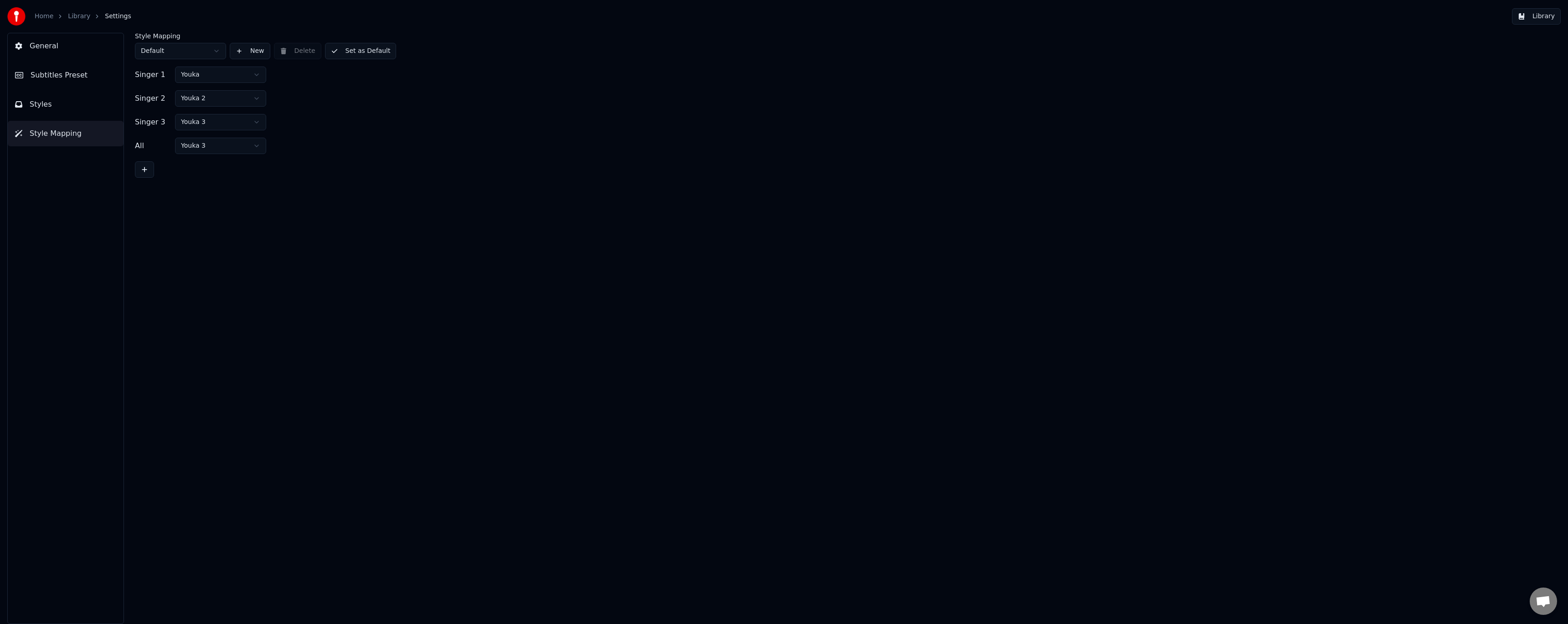
click at [69, 110] on button "Styles" at bounding box center [66, 104] width 116 height 26
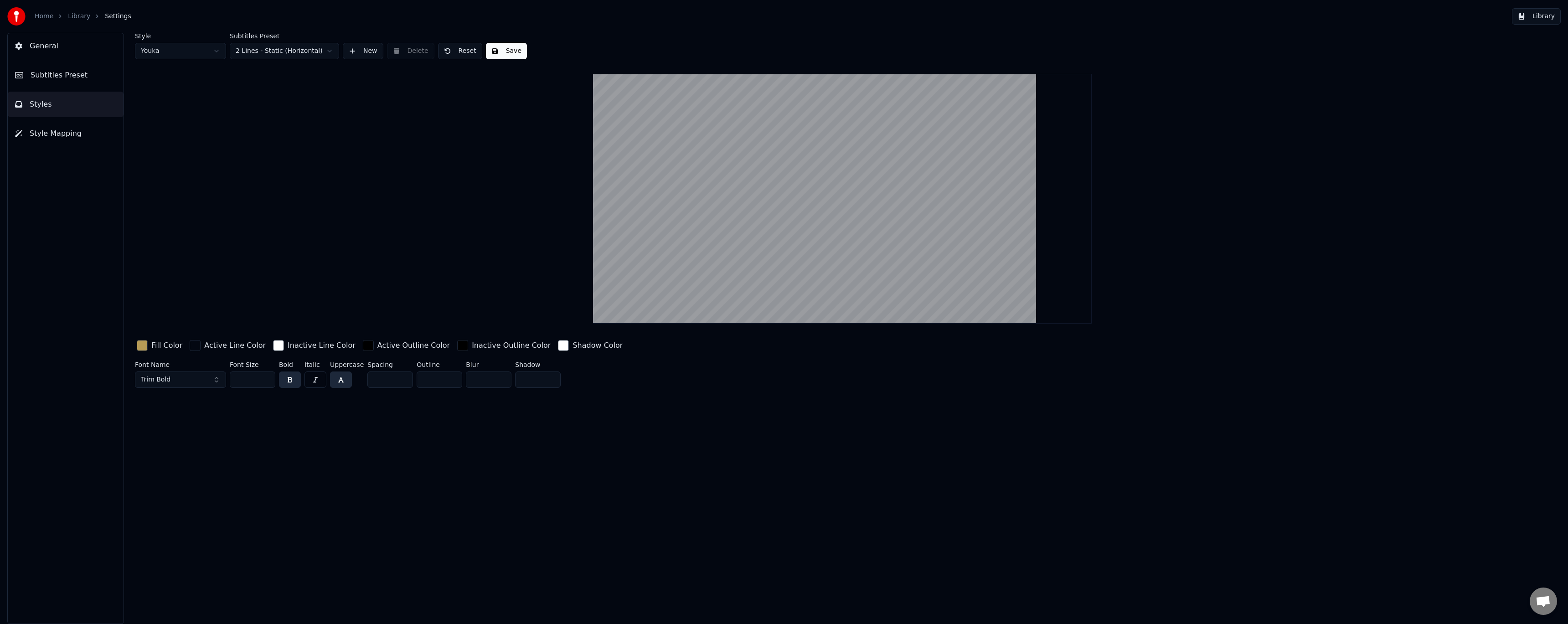
click at [77, 77] on span "Subtitles Preset" at bounding box center [59, 75] width 57 height 11
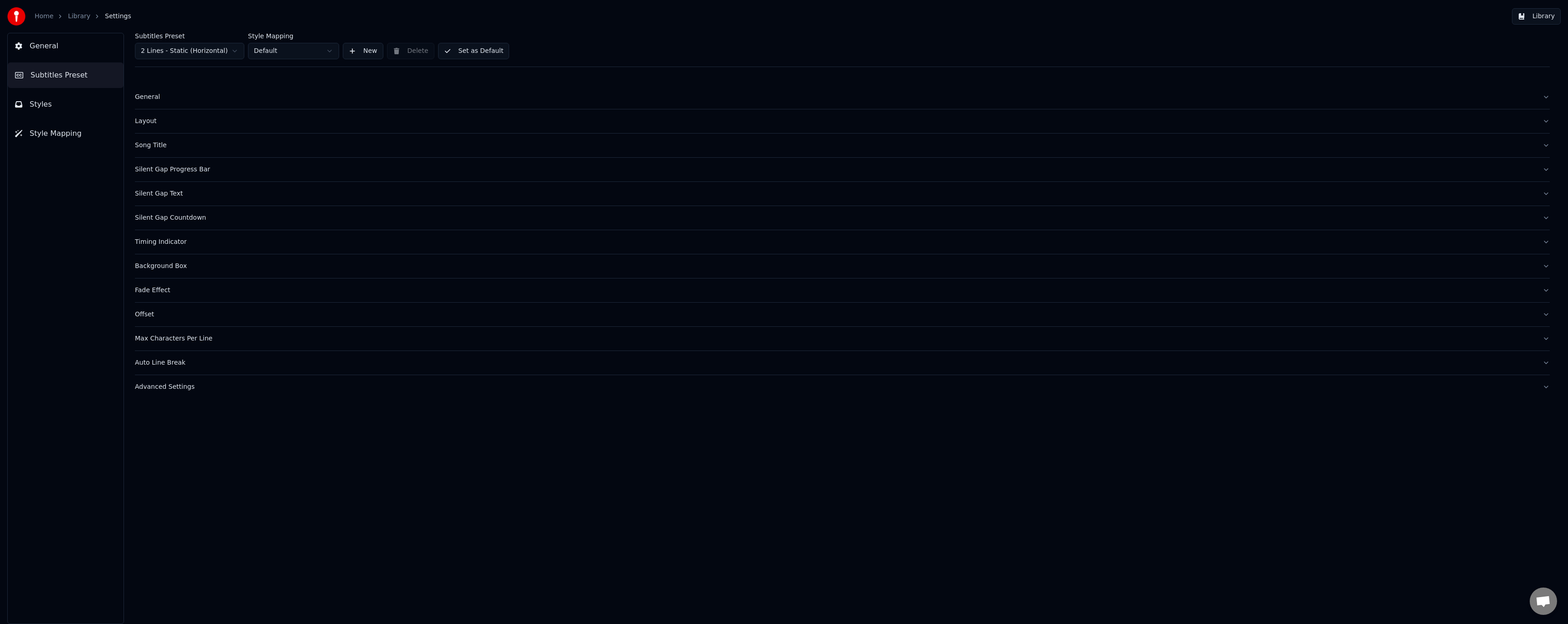
click at [167, 389] on div "Advanced Settings" at bounding box center [835, 387] width 1400 height 9
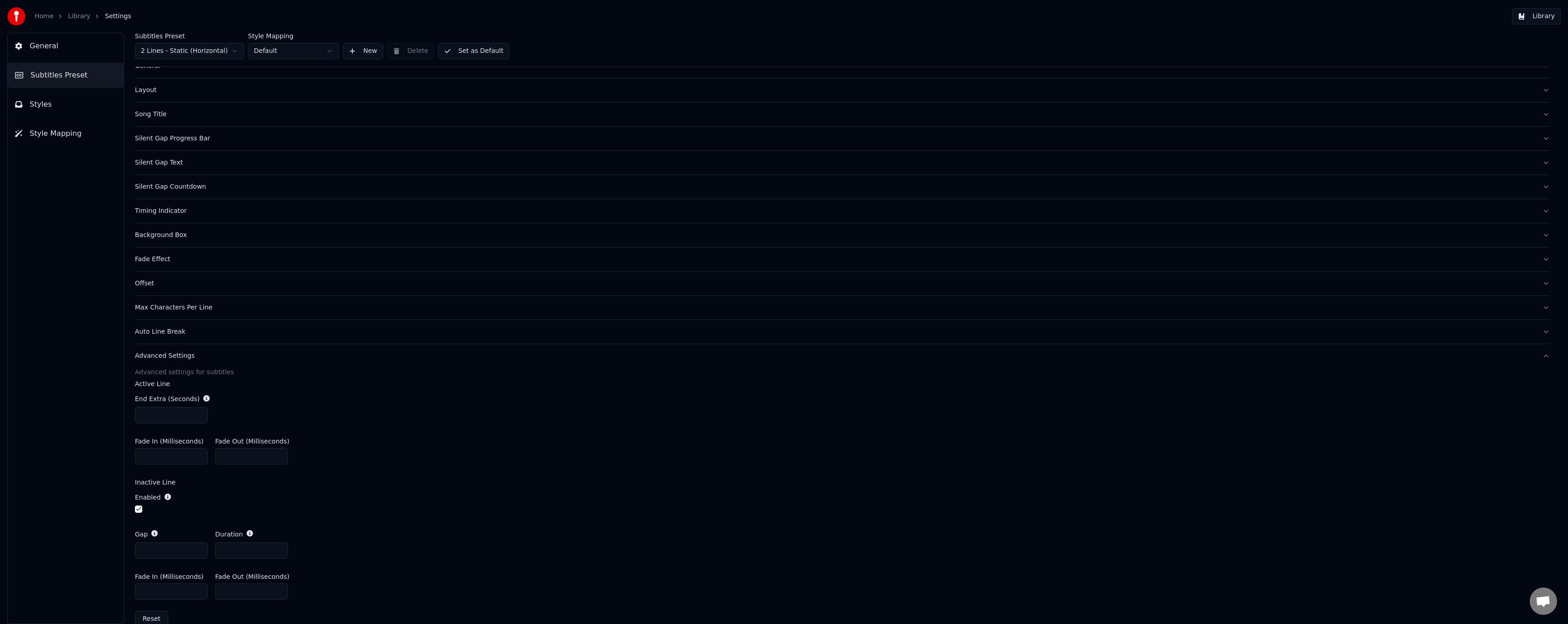
scroll to position [48, 0]
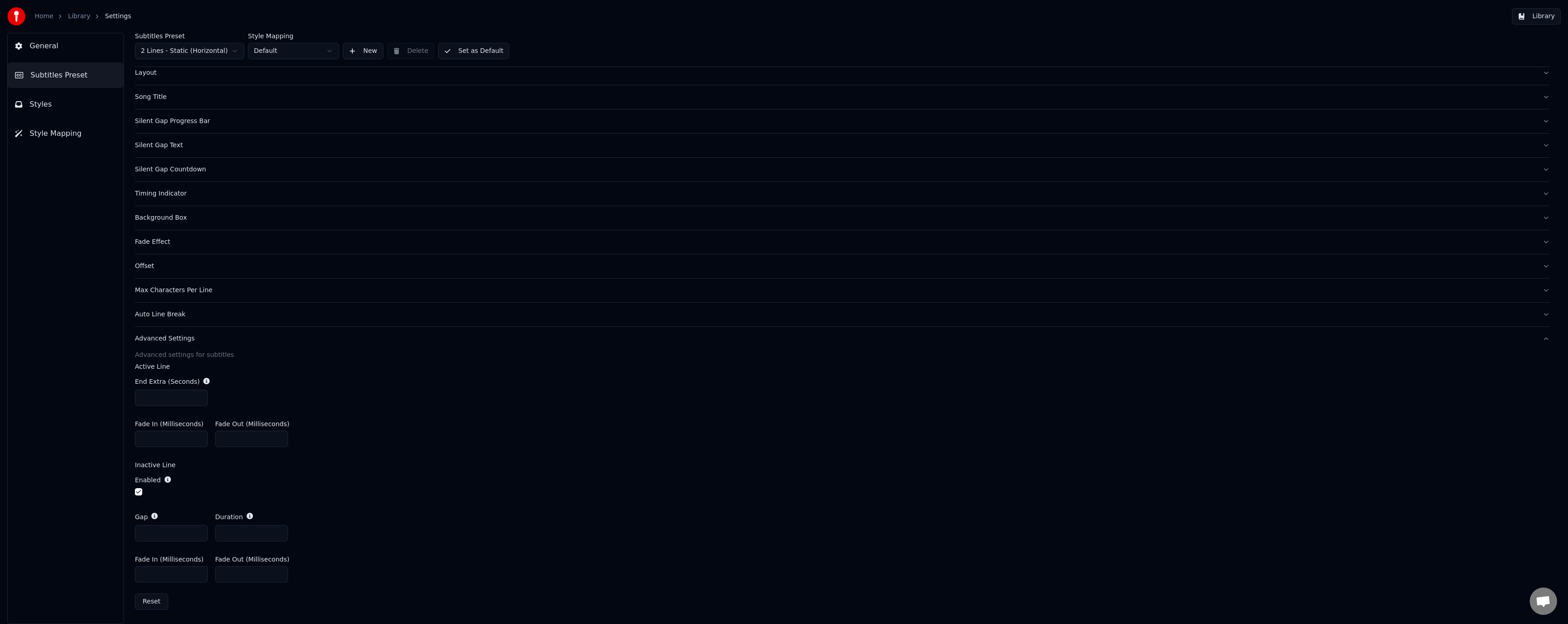
drag, startPoint x: 151, startPoint y: 532, endPoint x: 114, endPoint y: 529, distance: 37.1
click at [114, 529] on div "General Subtitles Preset Styles Style Mapping Subtitles Preset 2 Lines - Static…" at bounding box center [784, 328] width 1568 height 591
click at [148, 604] on button "Reset" at bounding box center [152, 602] width 34 height 17
type input "***"
type input "*"
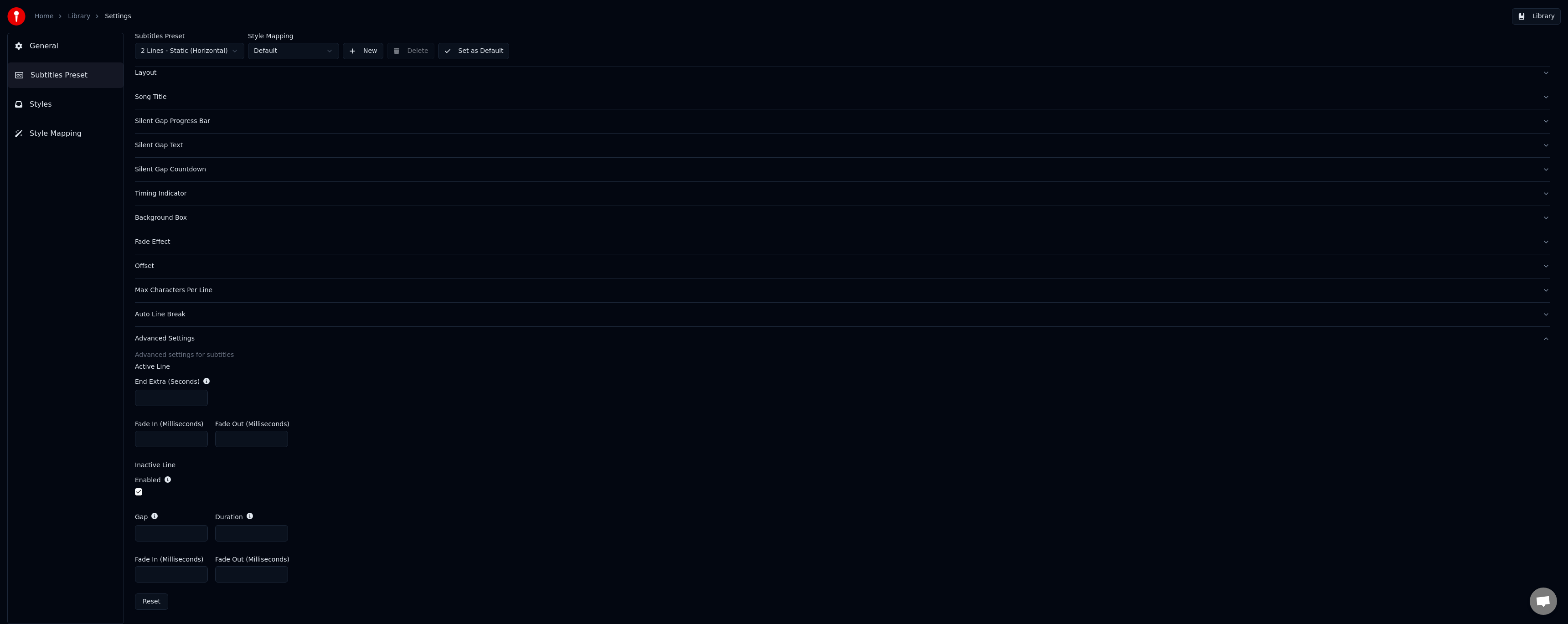
type input "*"
type input "***"
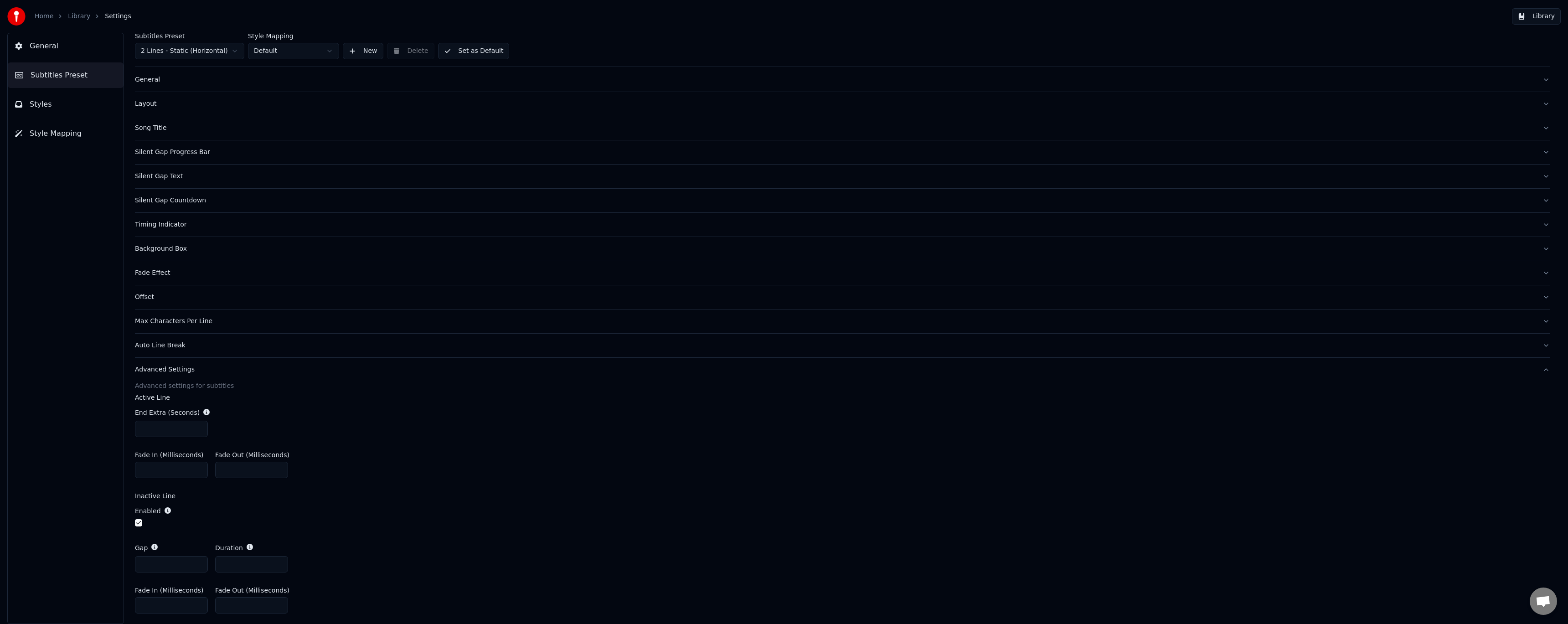
scroll to position [0, 0]
click at [466, 52] on button "Set as Default" at bounding box center [474, 51] width 72 height 17
click at [69, 15] on link "Library" at bounding box center [78, 17] width 22 height 9
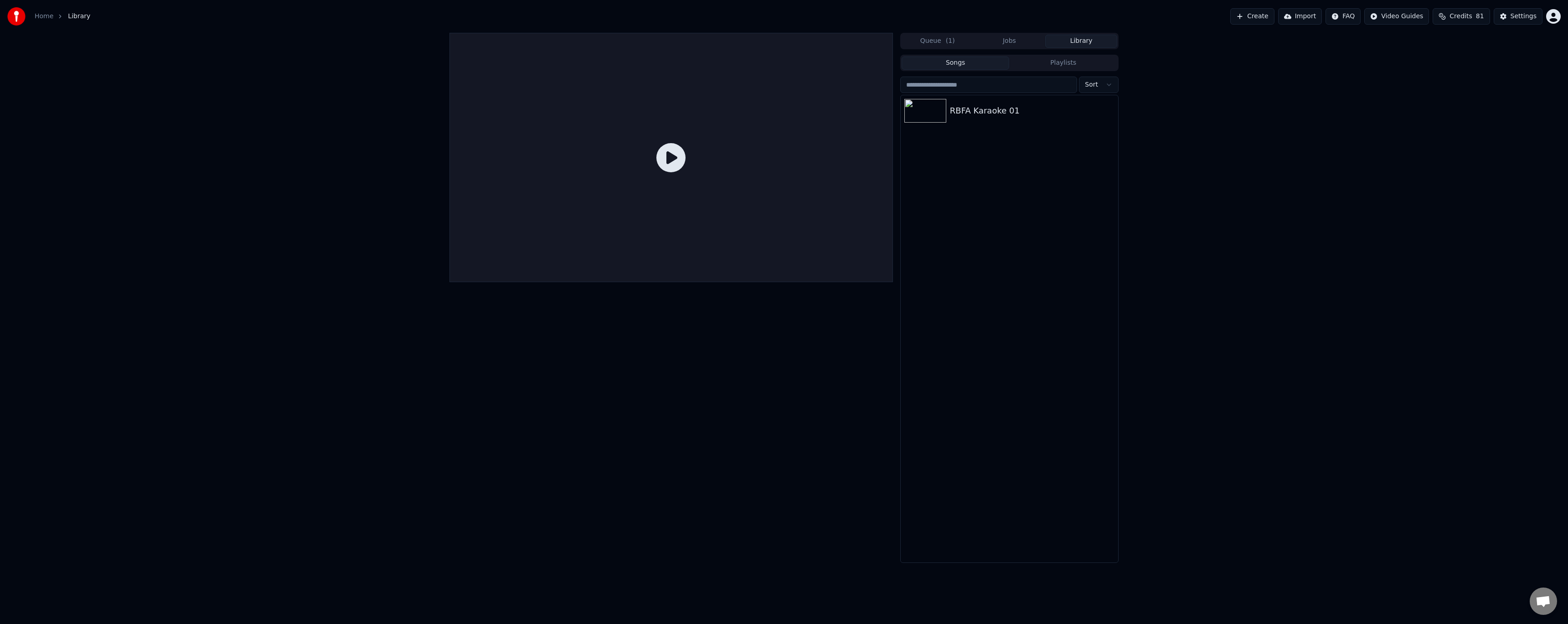
click at [550, 95] on div at bounding box center [671, 157] width 443 height 249
click at [1010, 107] on div "RBFA Karaoke 01" at bounding box center [1028, 110] width 155 height 13
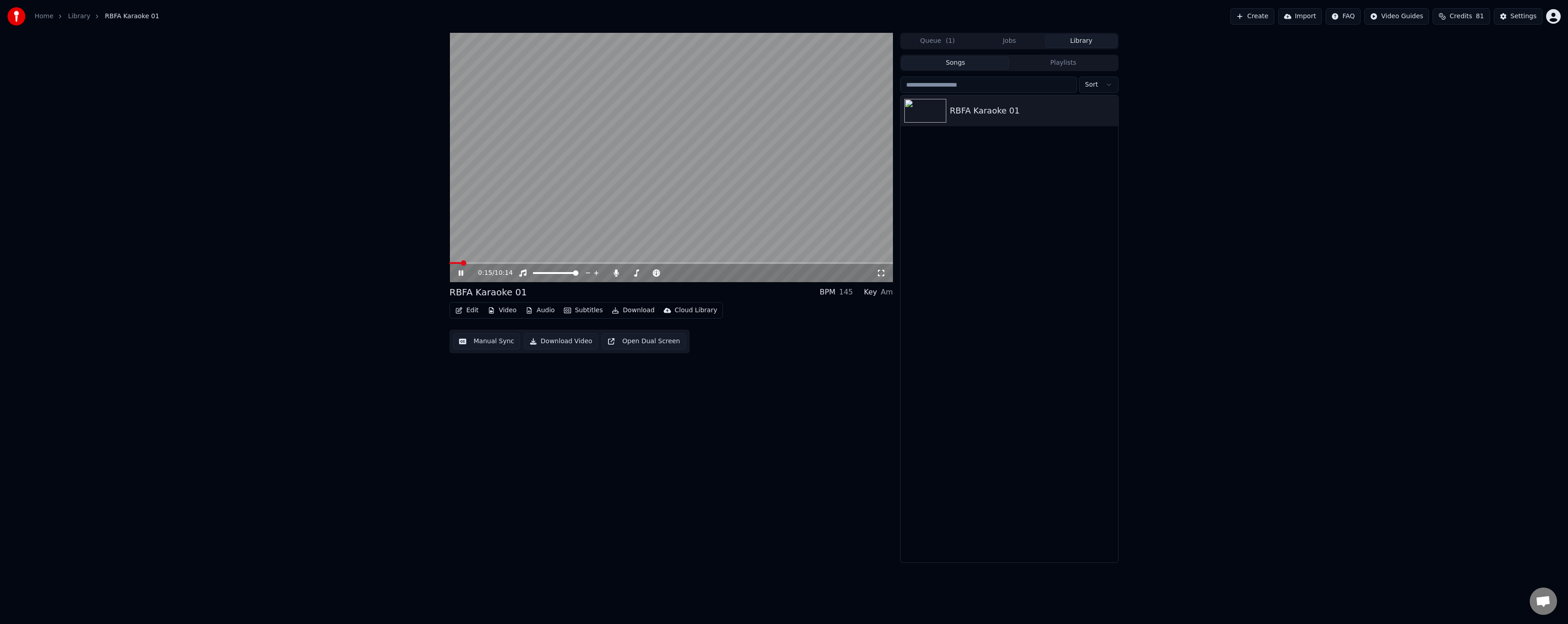
click at [465, 273] on icon at bounding box center [467, 274] width 21 height 8
click at [472, 312] on button "Edit" at bounding box center [467, 310] width 30 height 13
click at [499, 379] on div "Style Editor" at bounding box center [488, 378] width 37 height 9
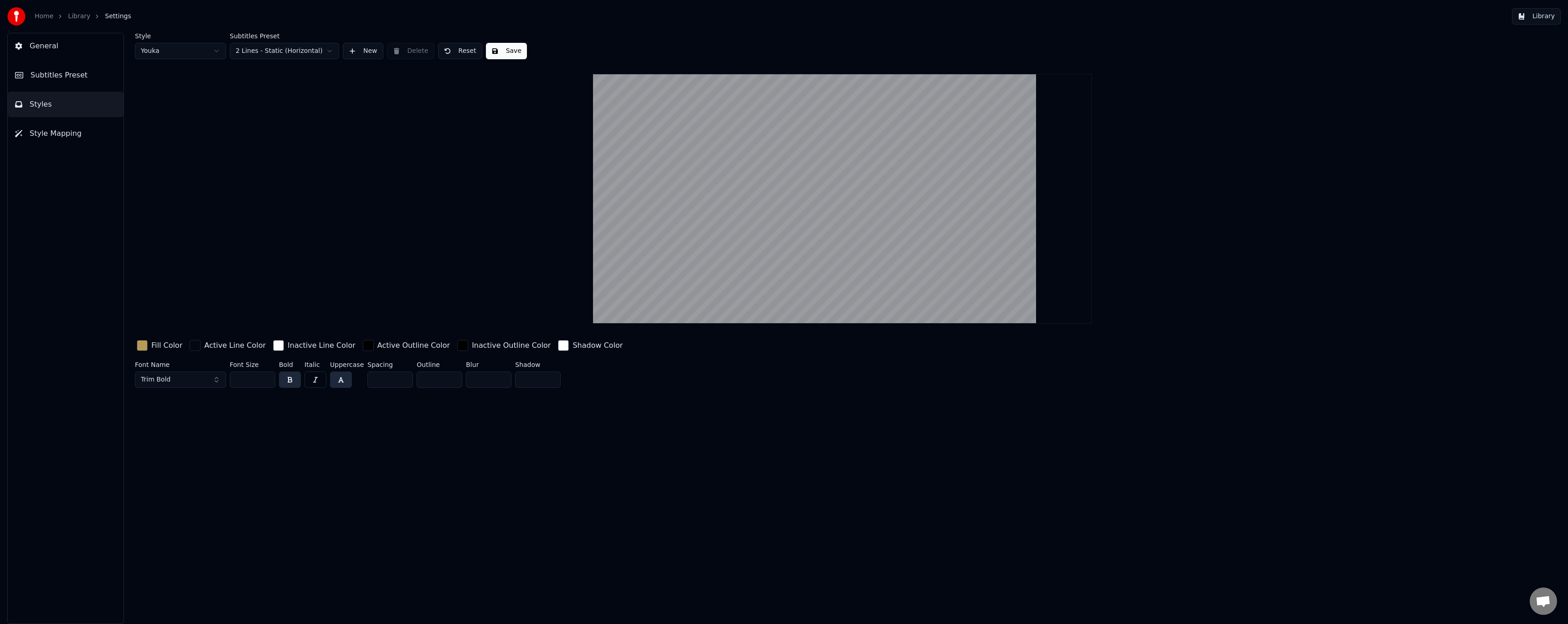
click at [199, 52] on html "Home Library Settings Library General Subtitles Preset Styles Style Mapping Sty…" at bounding box center [784, 312] width 1568 height 624
click at [507, 50] on button "Save" at bounding box center [507, 51] width 41 height 17
click at [56, 138] on span "Style Mapping" at bounding box center [56, 133] width 52 height 11
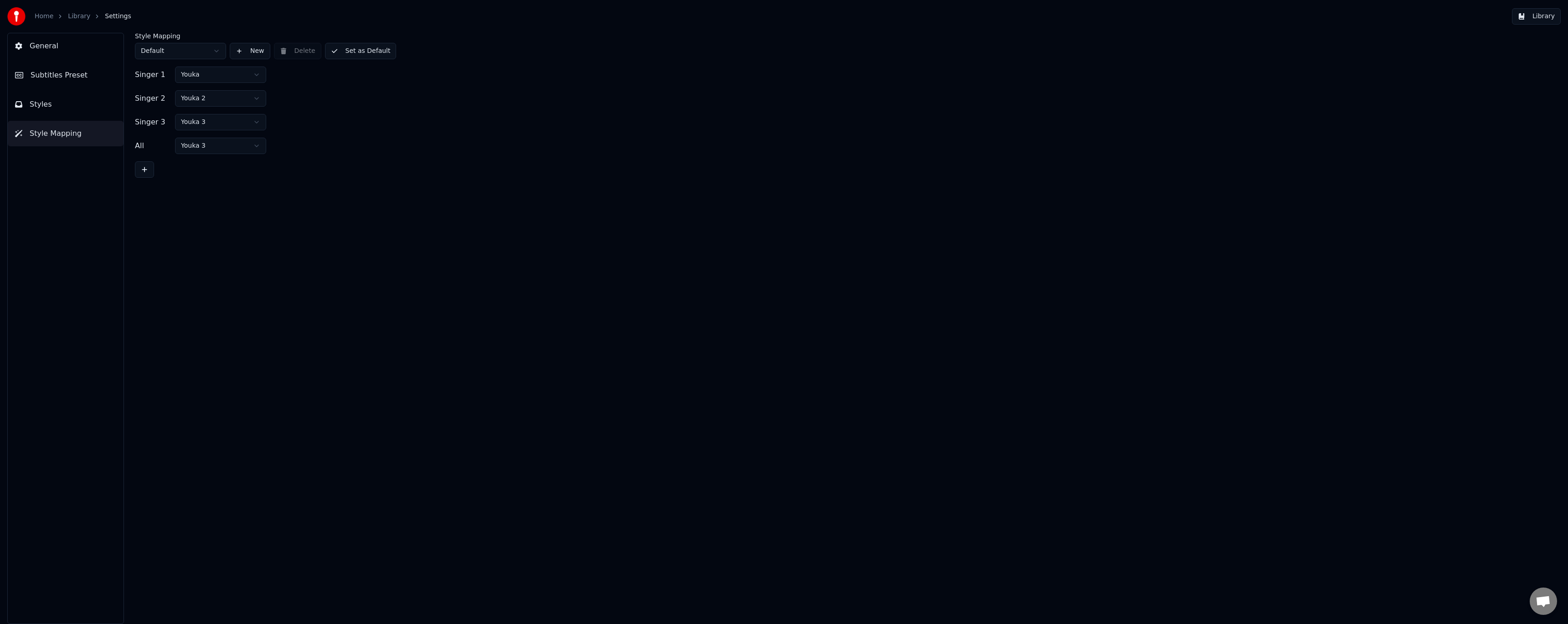
click at [201, 77] on html "Home Library Settings Library General Subtitles Preset Styles Style Mapping Sty…" at bounding box center [784, 312] width 1568 height 624
click at [357, 55] on button "Set as Default" at bounding box center [361, 51] width 72 height 17
click at [204, 52] on html "Home Library Settings Library General Subtitles Preset Styles Style Mapping Sty…" at bounding box center [784, 312] width 1568 height 624
click at [358, 51] on button "Set as Default" at bounding box center [361, 51] width 72 height 17
click at [75, 107] on button "Styles" at bounding box center [66, 104] width 116 height 26
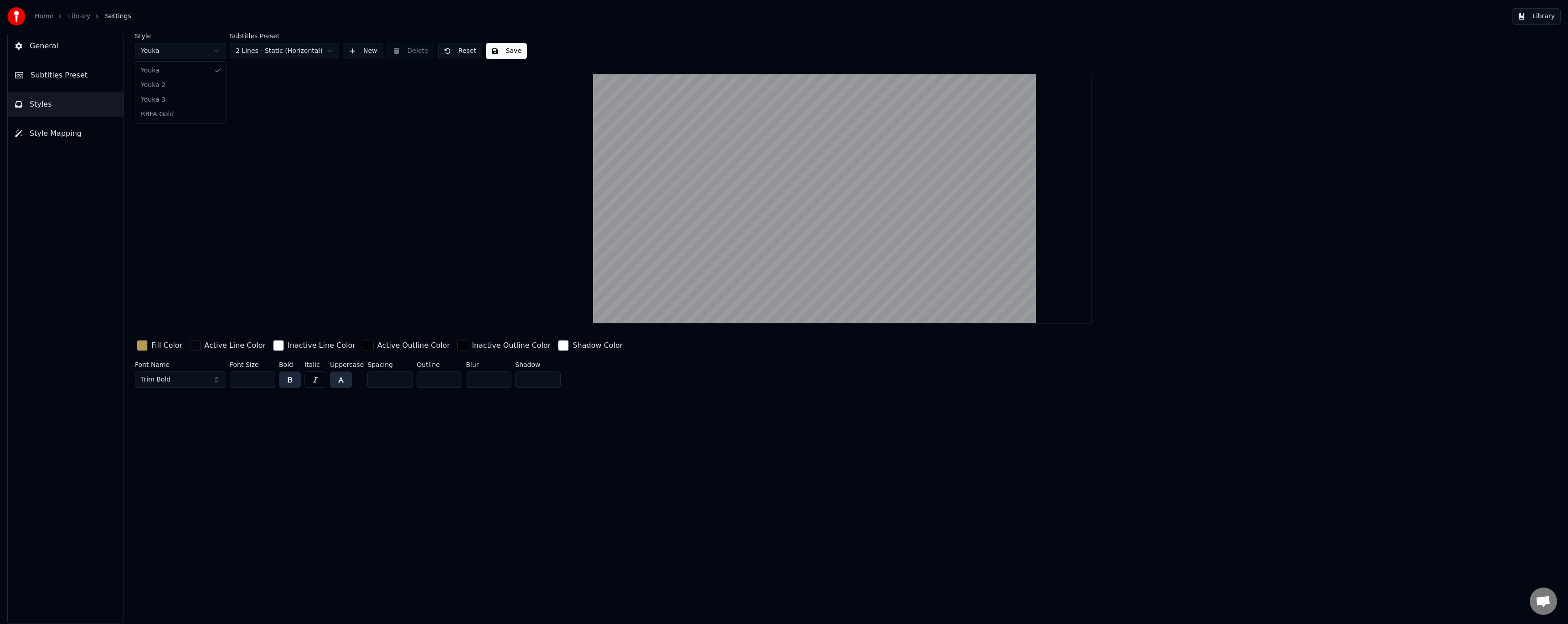
click at [210, 54] on html "Home Library Settings Library General Subtitles Preset Styles Style Mapping Sty…" at bounding box center [784, 312] width 1568 height 624
click at [501, 50] on button "Save" at bounding box center [507, 51] width 41 height 17
click at [495, 52] on button "Save" at bounding box center [507, 51] width 41 height 17
click at [50, 136] on span "Style Mapping" at bounding box center [56, 133] width 52 height 11
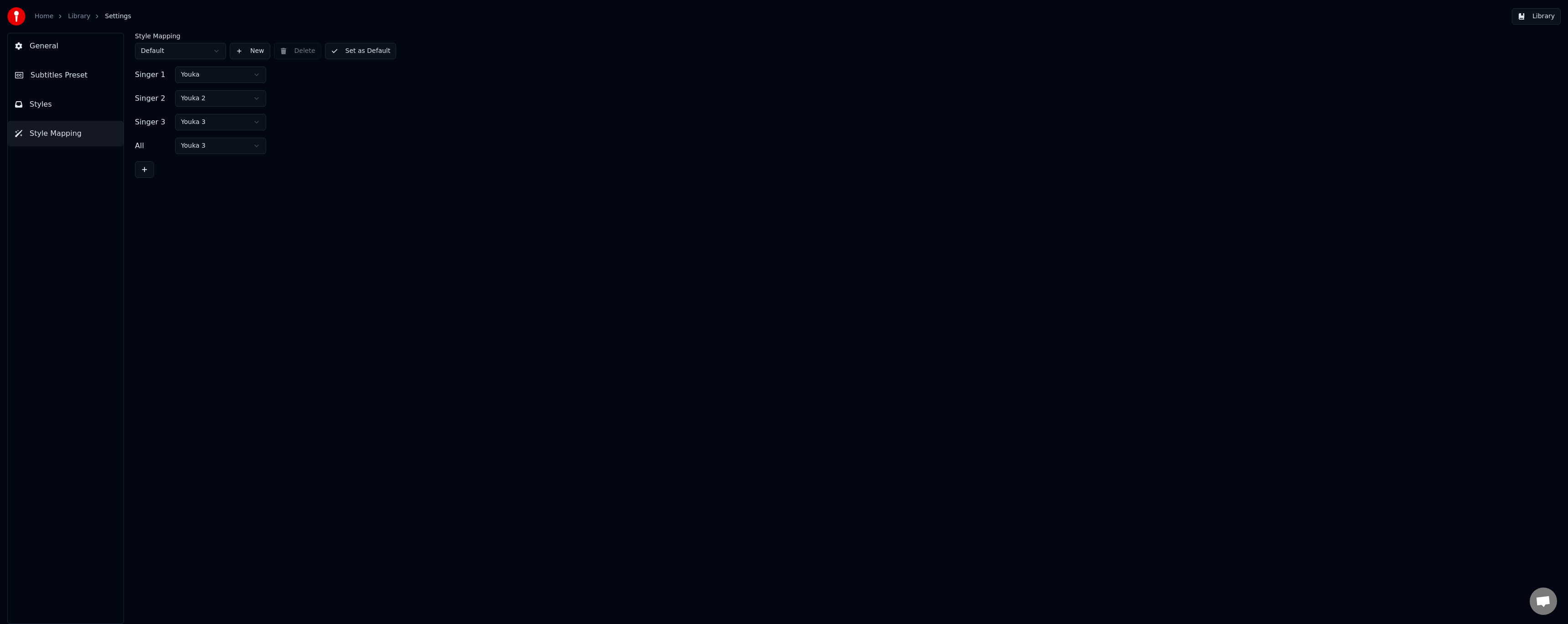
click at [247, 50] on button "New" at bounding box center [250, 51] width 40 height 17
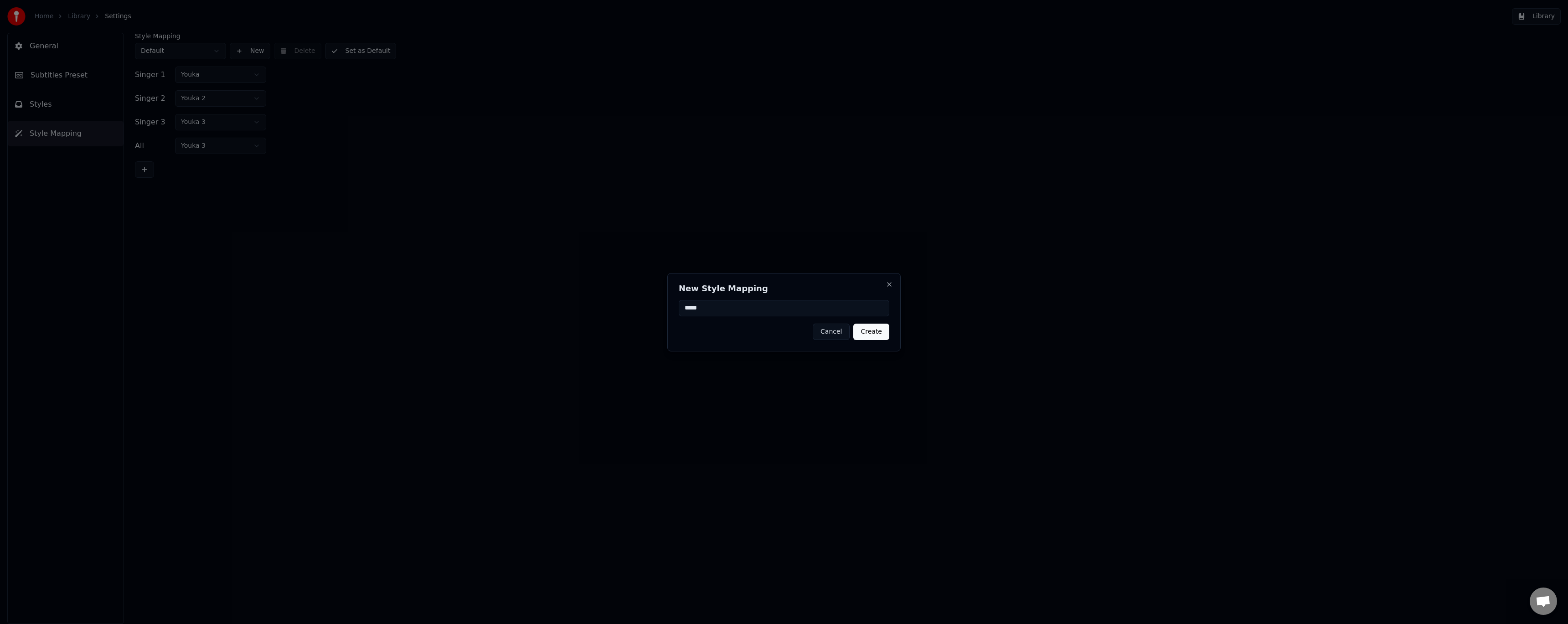
type input "*****"
click at [867, 331] on button "Create" at bounding box center [871, 332] width 36 height 17
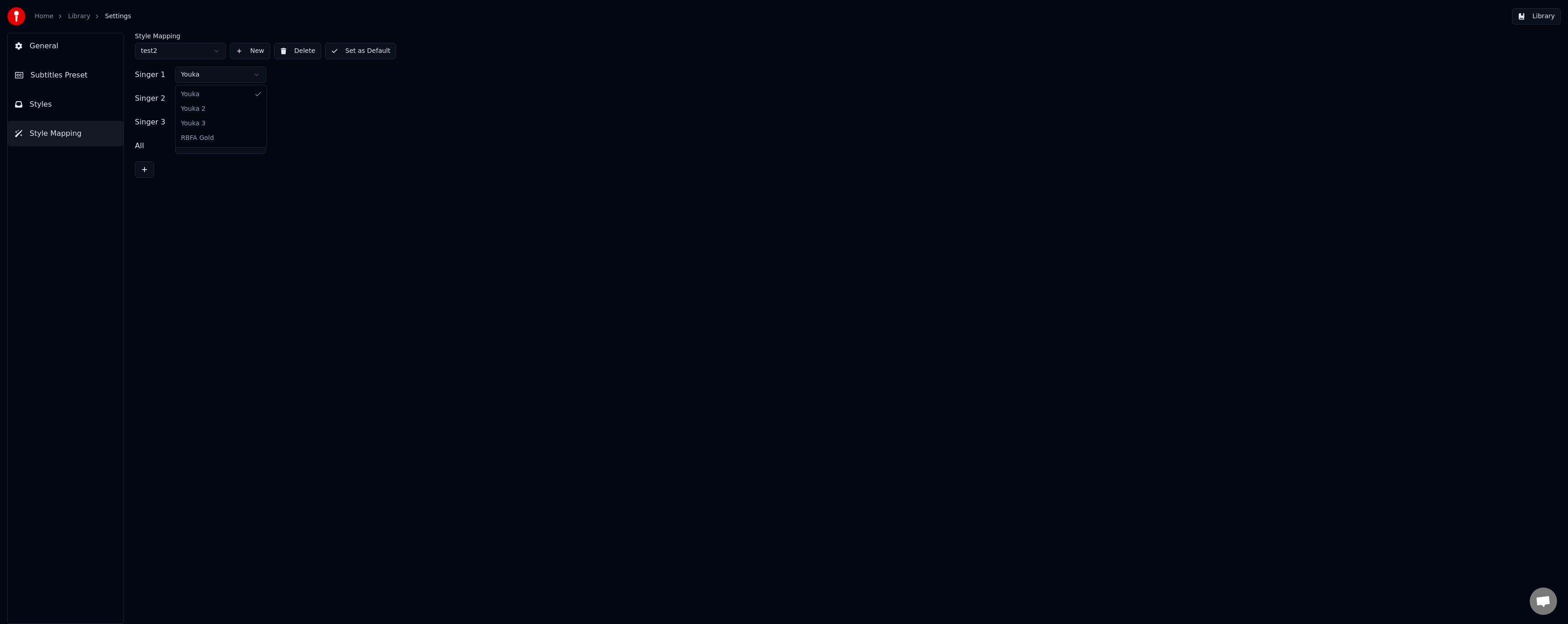
click at [229, 78] on html "Home Library Settings Library General Subtitles Preset Styles Style Mapping Sty…" at bounding box center [784, 312] width 1568 height 624
click at [220, 103] on html "Home Library Settings Library General Subtitles Preset Styles Style Mapping Sty…" at bounding box center [784, 312] width 1568 height 624
click at [212, 126] on html "Home Library Settings Library General Subtitles Preset Styles Style Mapping Sty…" at bounding box center [784, 312] width 1568 height 624
click at [207, 149] on html "Home Library Settings Library General Subtitles Preset Styles Style Mapping Sty…" at bounding box center [784, 312] width 1568 height 624
click at [371, 89] on div "Singer 1 Youka 2 Singer 2 Youka 2 Singer 3 Youka 2 All Youka 2" at bounding box center [842, 122] width 1415 height 111
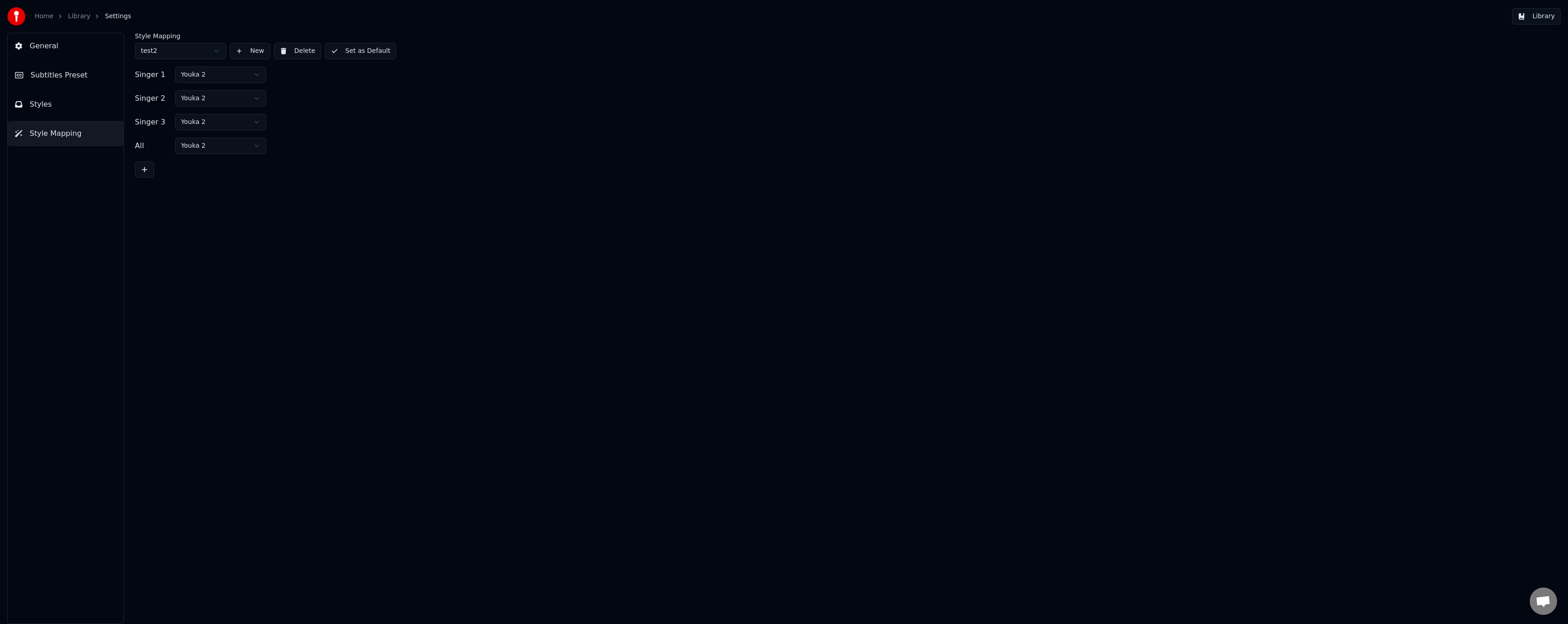
click at [363, 49] on button "Set as Default" at bounding box center [361, 51] width 72 height 17
click at [80, 104] on button "Styles" at bounding box center [66, 104] width 116 height 26
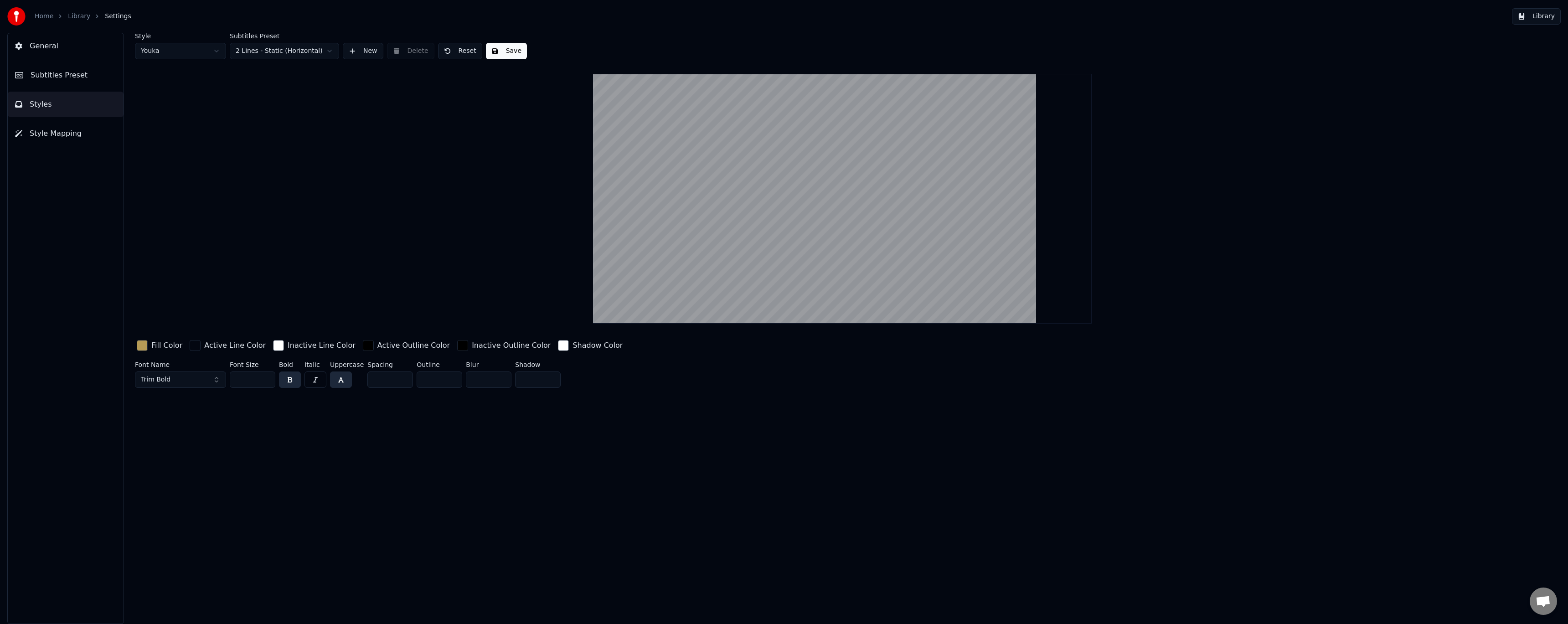
click at [85, 71] on button "Subtitles Preset" at bounding box center [66, 75] width 116 height 26
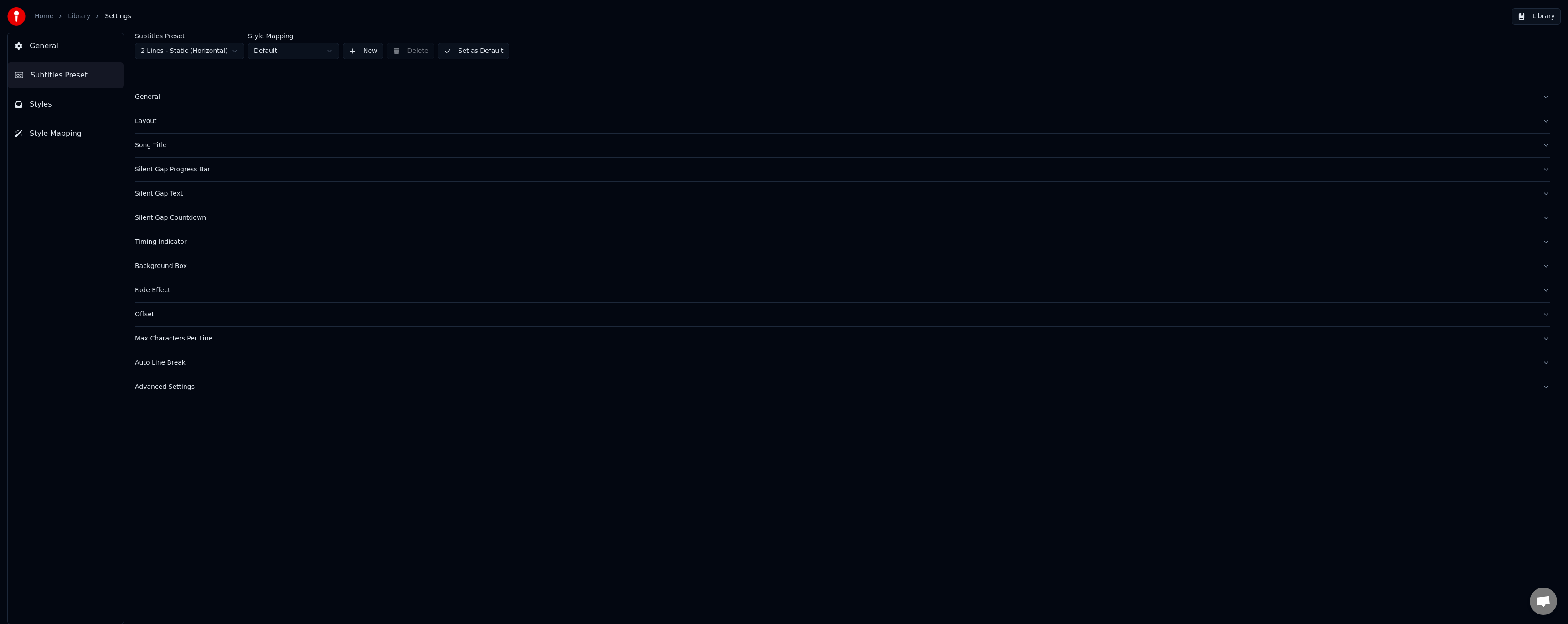
click at [305, 47] on html "Home Library Settings Library General Subtitles Preset Styles Style Mapping Sub…" at bounding box center [784, 312] width 1568 height 624
click at [411, 83] on div "General Layout Song Title Silent Gap Progress Bar Silent Gap Text Silent Gap Co…" at bounding box center [842, 240] width 1415 height 317
click at [469, 48] on button "Set as Default" at bounding box center [474, 51] width 72 height 17
click at [148, 98] on div "General" at bounding box center [835, 97] width 1400 height 9
click at [147, 99] on div "General" at bounding box center [835, 97] width 1400 height 9
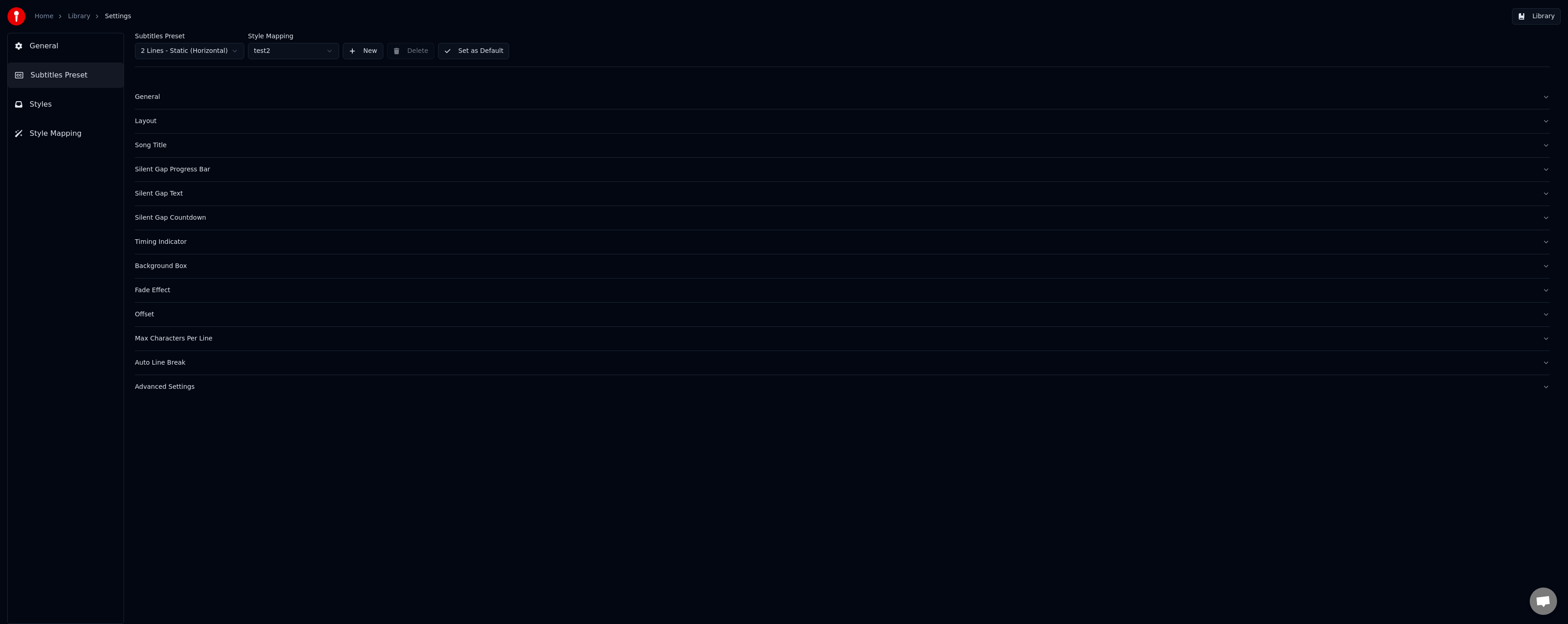
click at [154, 122] on div "Layout" at bounding box center [835, 121] width 1400 height 9
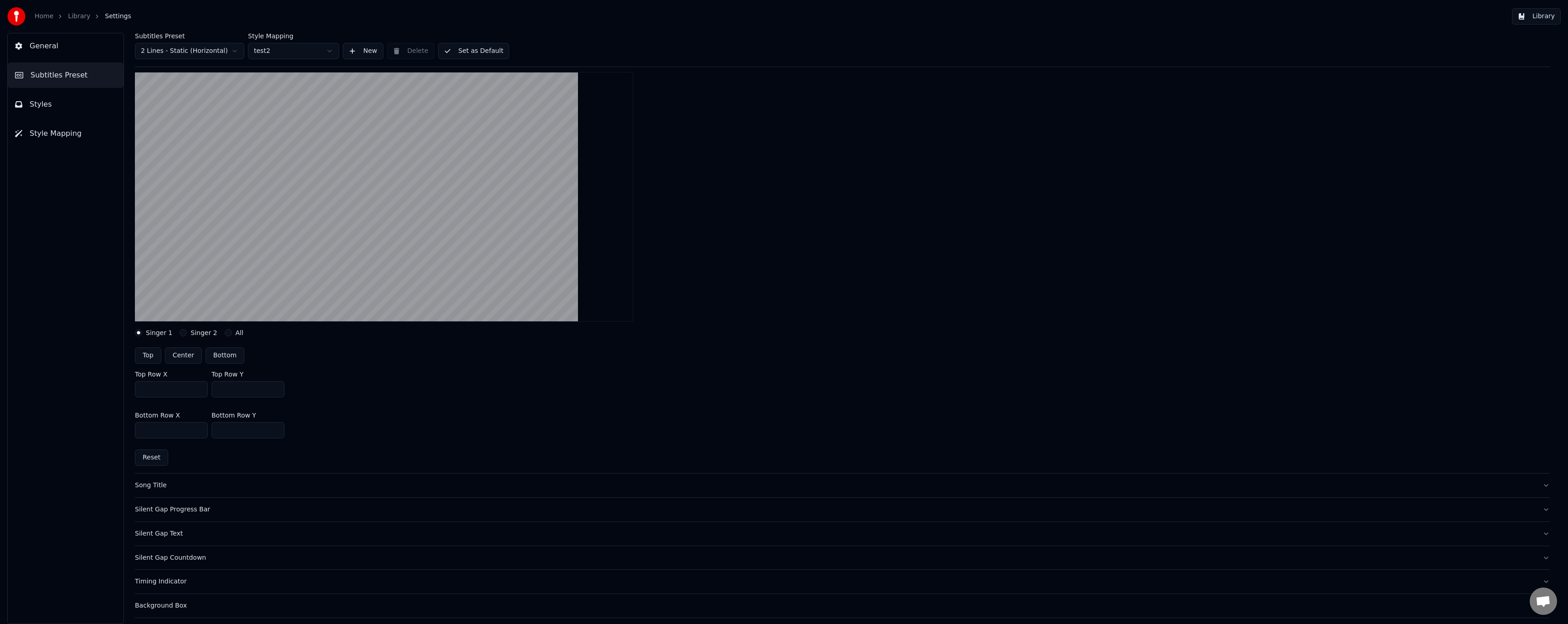
scroll to position [61, 0]
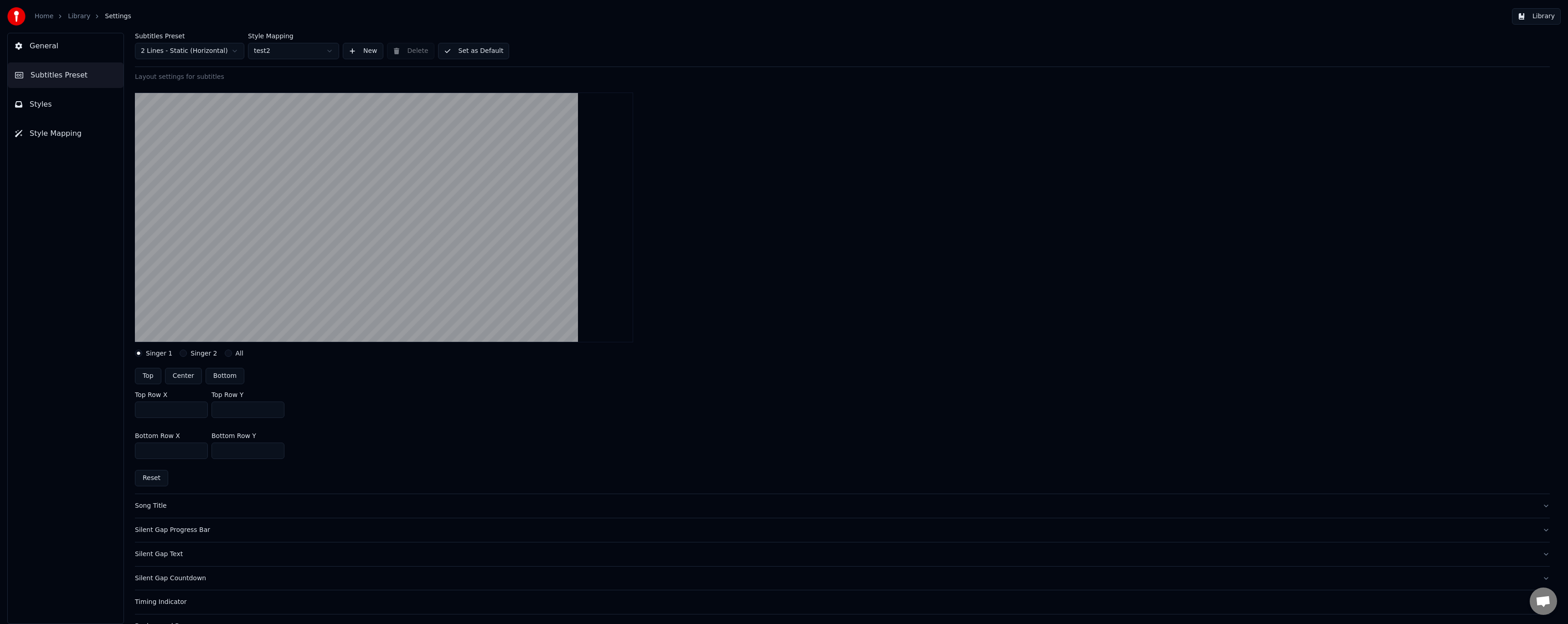
drag, startPoint x: 155, startPoint y: 411, endPoint x: 112, endPoint y: 397, distance: 45.2
click at [112, 397] on div "General Subtitles Preset Styles Style Mapping Subtitles Preset 2 Lines - Static…" at bounding box center [784, 328] width 1568 height 591
type input "****"
drag, startPoint x: 238, startPoint y: 413, endPoint x: 125, endPoint y: 389, distance: 115.5
click at [125, 389] on div "Subtitles Preset 2 Lines - Static (Horizontal) Style Mapping test2 New Delete S…" at bounding box center [842, 328] width 1451 height 591
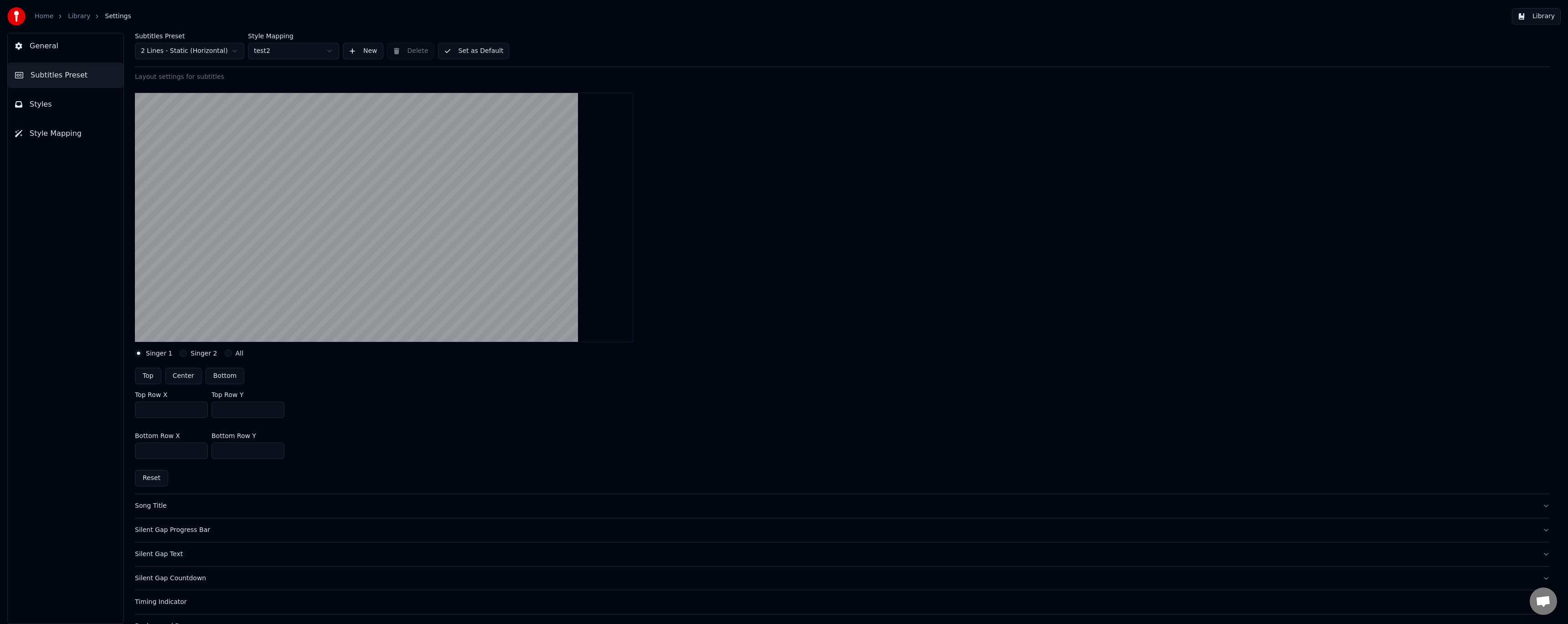
type input "***"
drag, startPoint x: 159, startPoint y: 452, endPoint x: 111, endPoint y: 445, distance: 48.5
click at [111, 446] on div "General Subtitles Preset Styles Style Mapping Subtitles Preset 2 Lines - Static…" at bounding box center [784, 328] width 1568 height 591
type input "****"
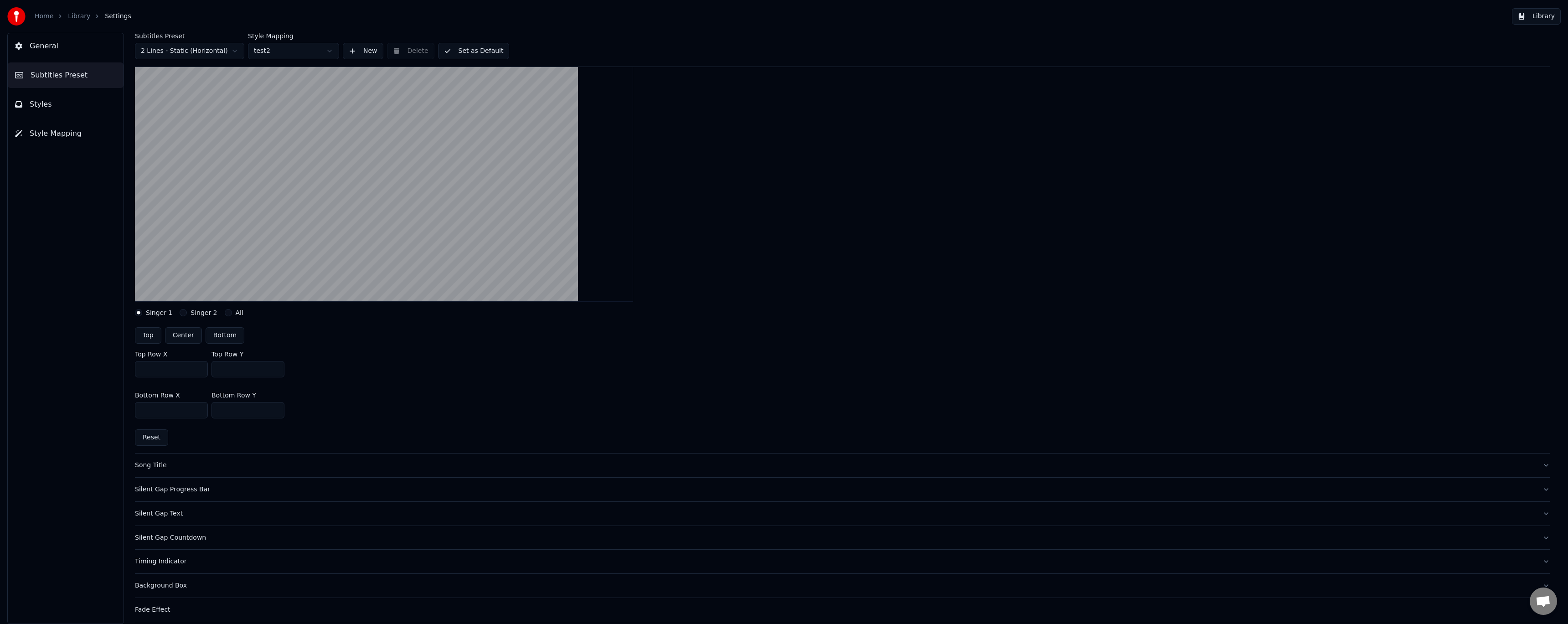
scroll to position [122, 0]
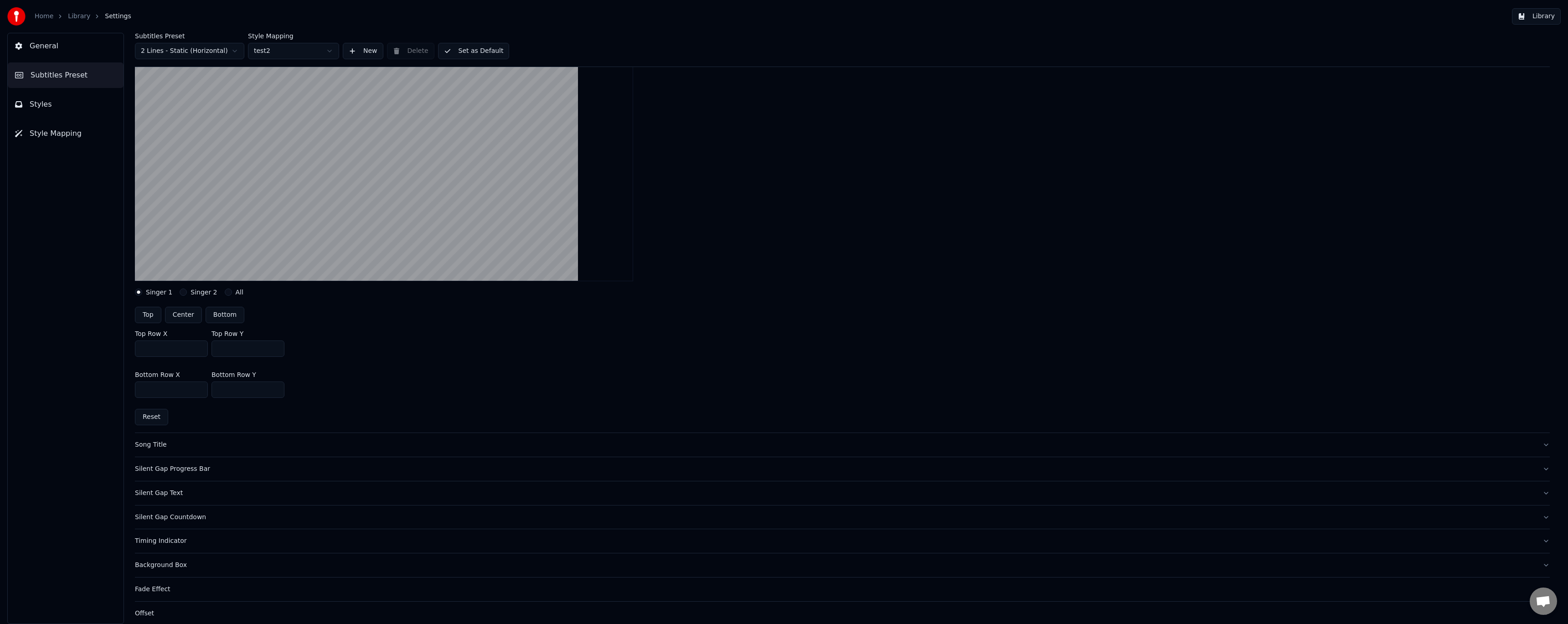
click at [157, 442] on div "Song Title" at bounding box center [835, 445] width 1400 height 9
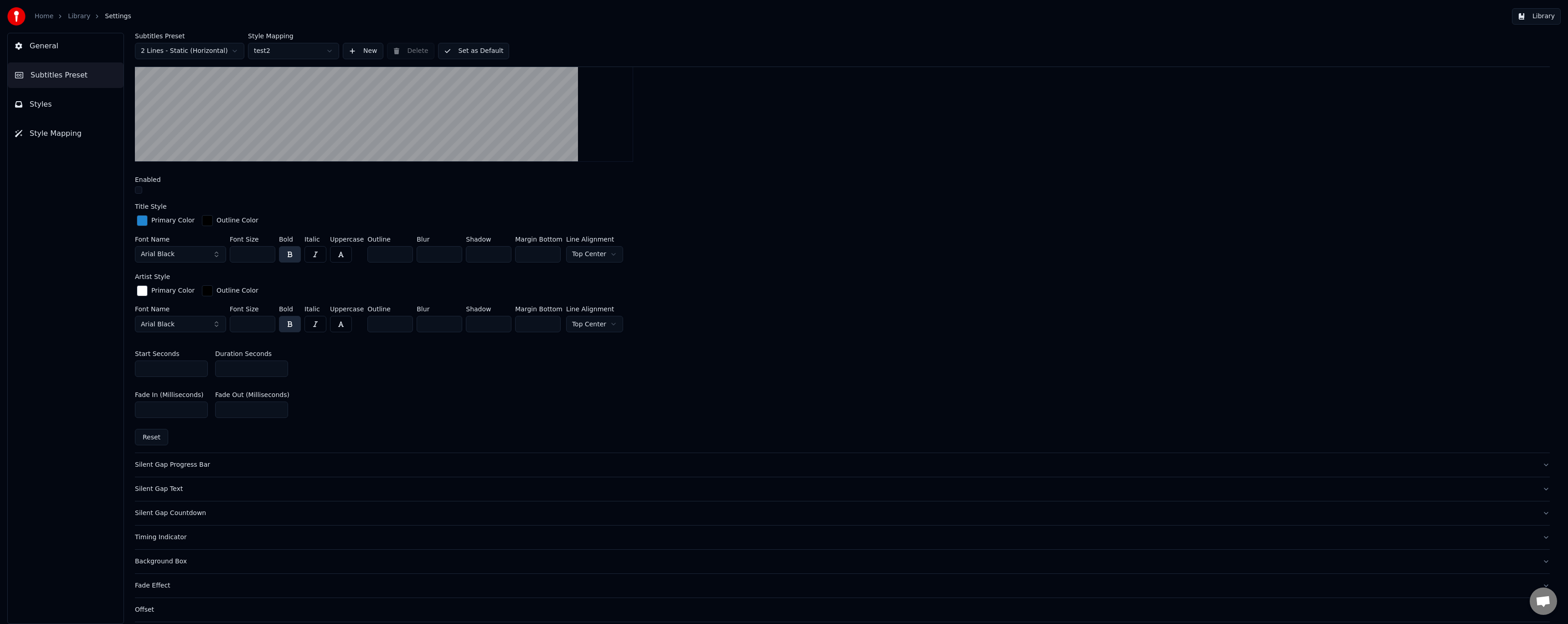
scroll to position [341, 0]
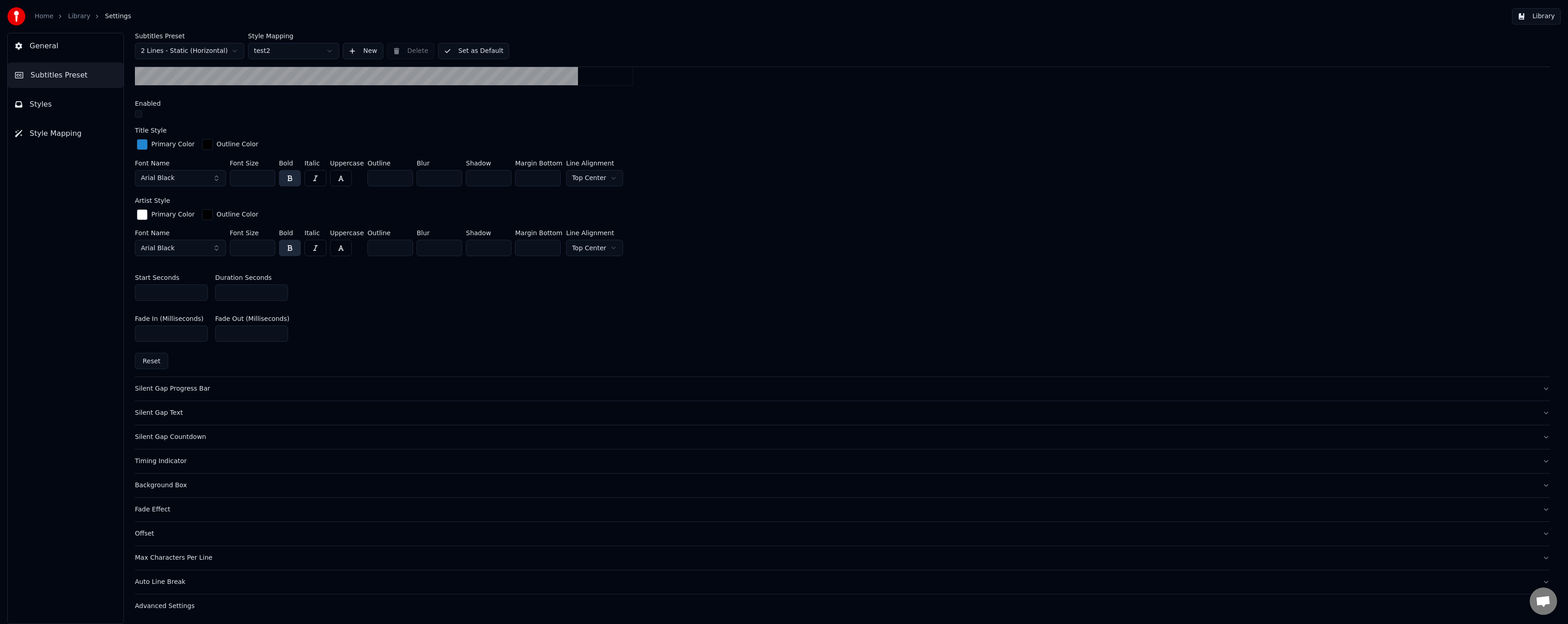
click at [180, 389] on div "Silent Gap Progress Bar" at bounding box center [835, 389] width 1400 height 9
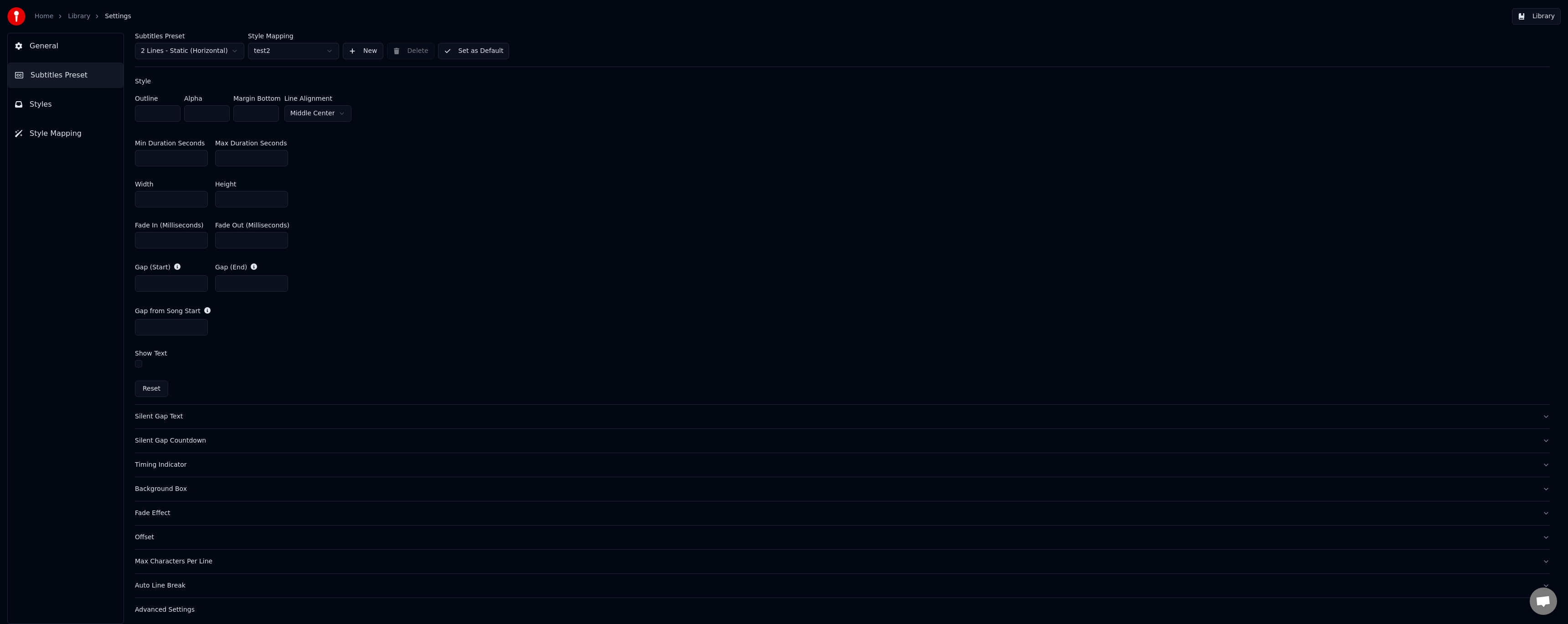
scroll to position [426, 0]
click at [173, 459] on div "Timing Indicator" at bounding box center [835, 461] width 1400 height 9
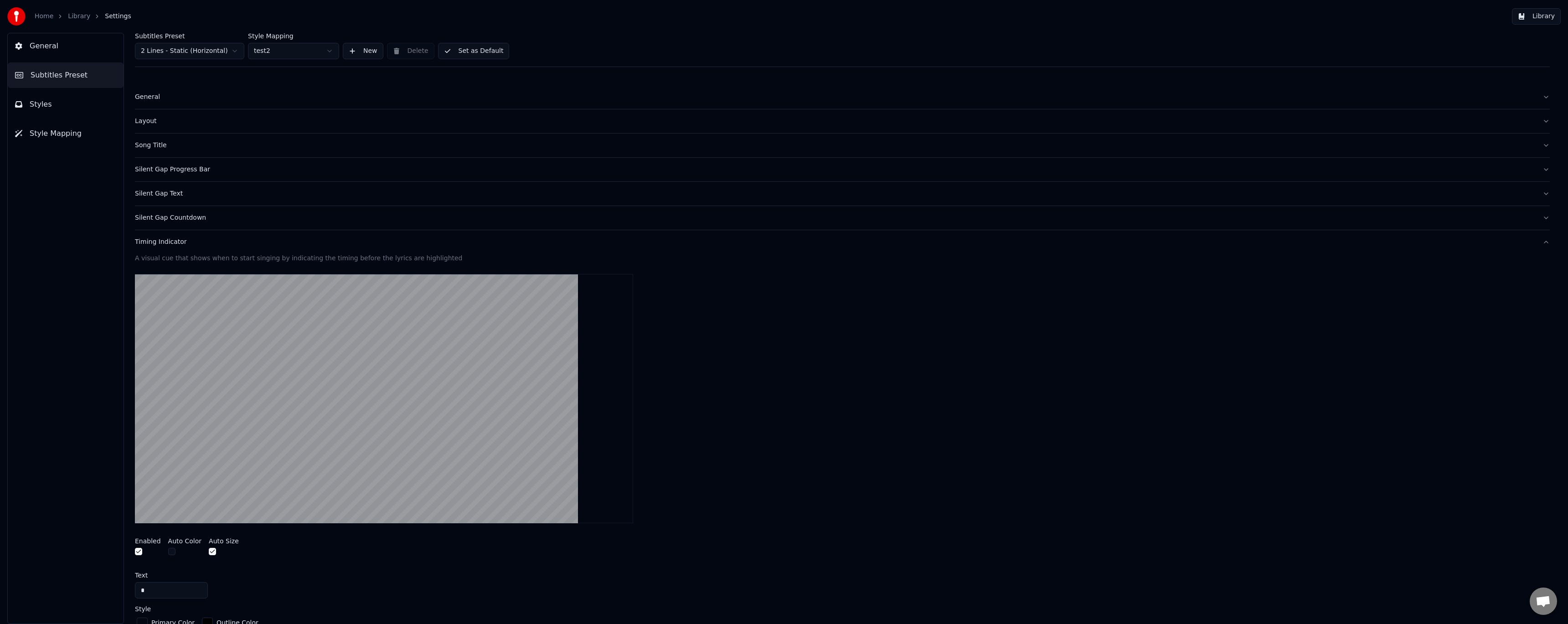
scroll to position [315, 0]
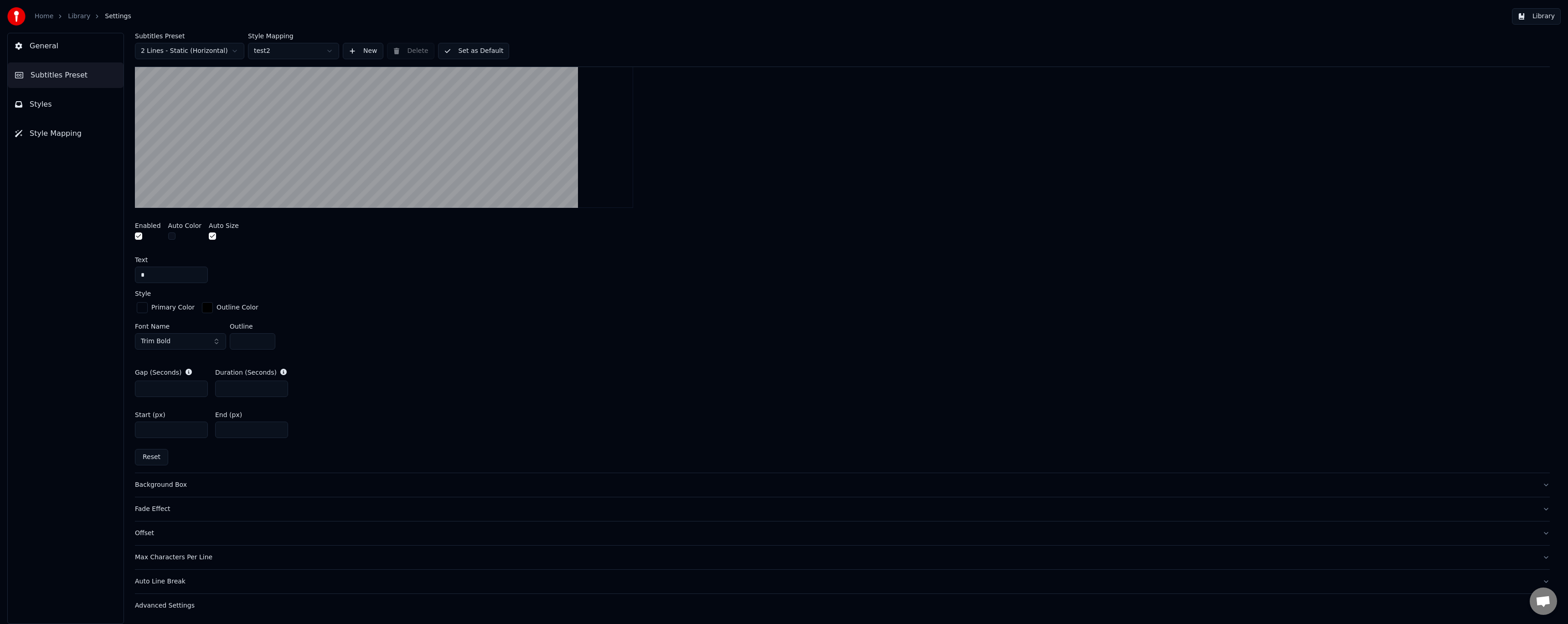
click at [159, 507] on div "Fade Effect" at bounding box center [835, 509] width 1400 height 9
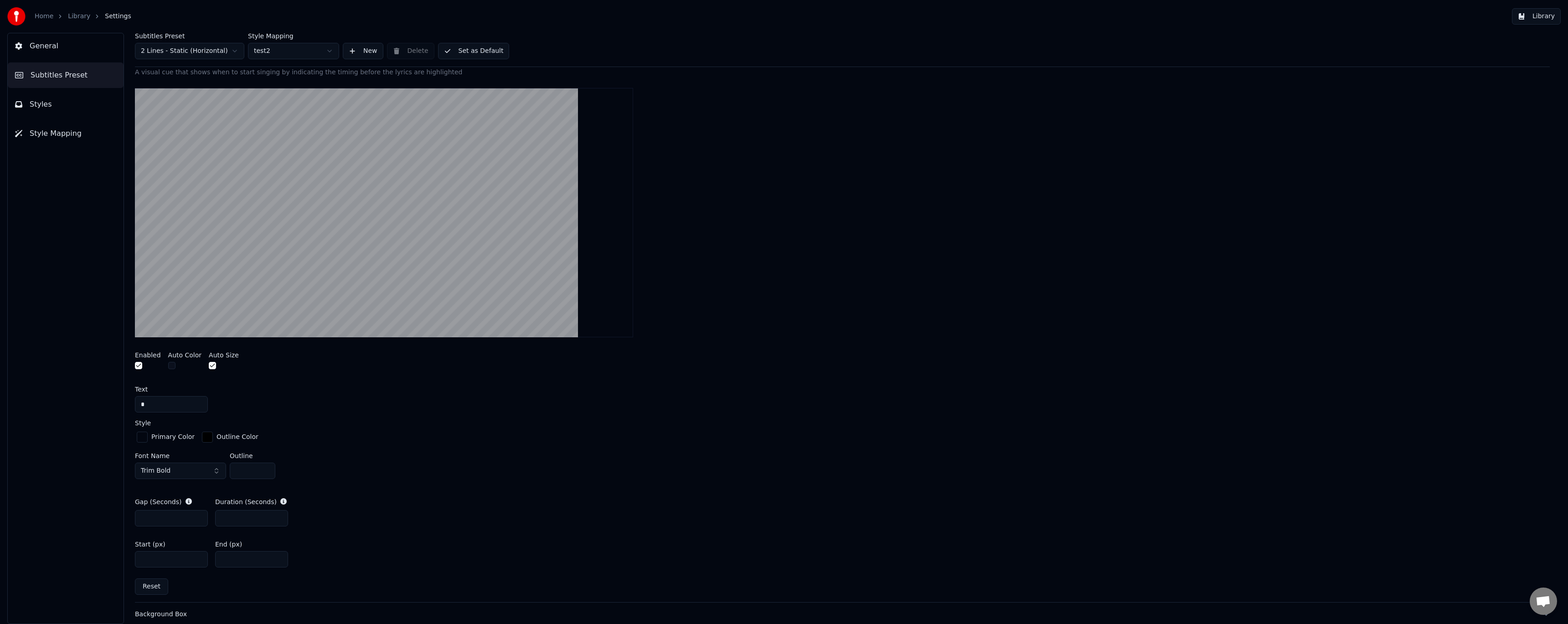
scroll to position [187, 0]
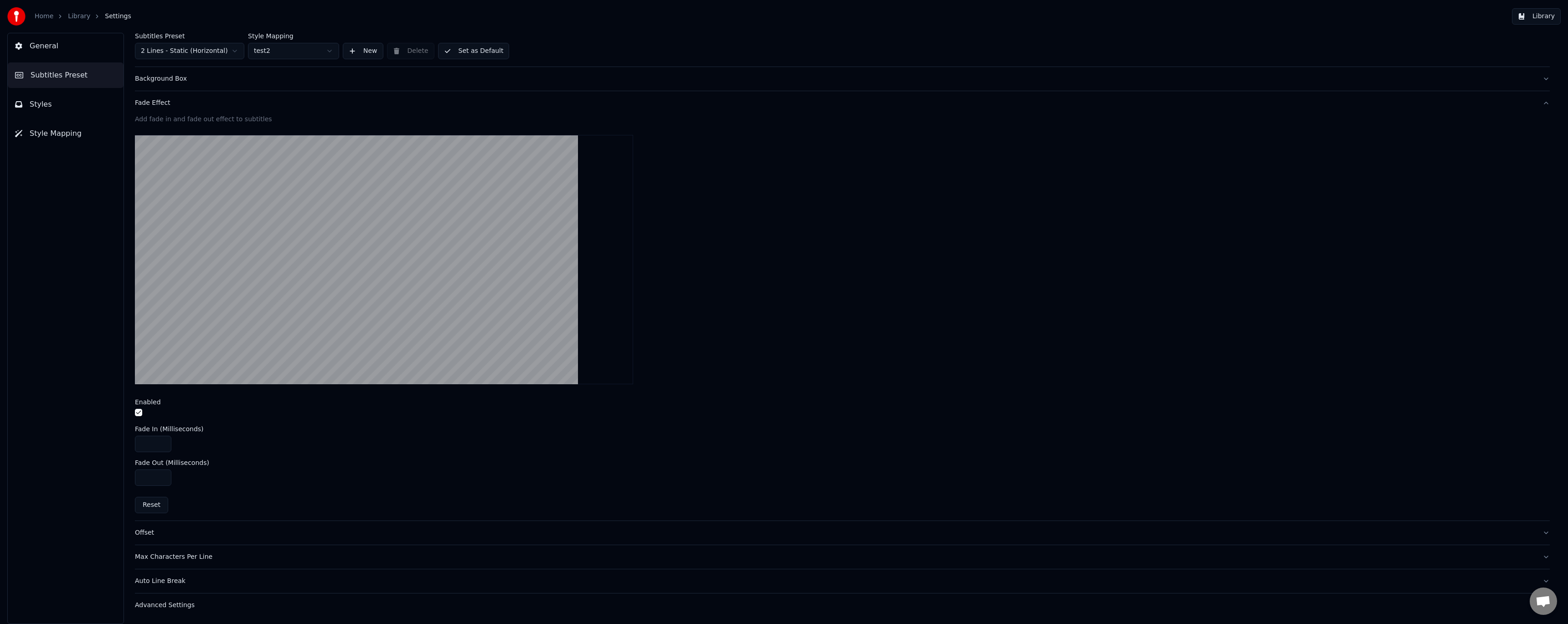
click at [170, 581] on div "Auto Line Break" at bounding box center [835, 581] width 1400 height 9
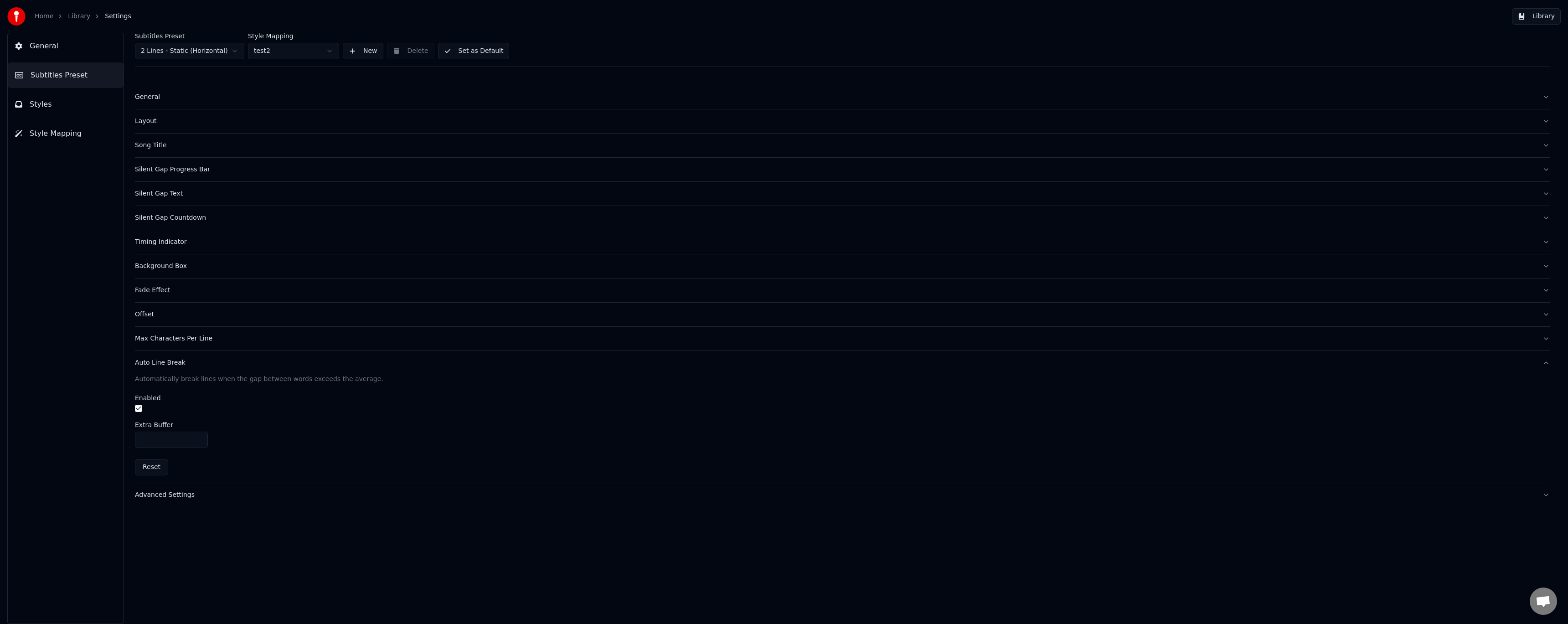
click at [172, 497] on div "Advanced Settings" at bounding box center [835, 495] width 1400 height 9
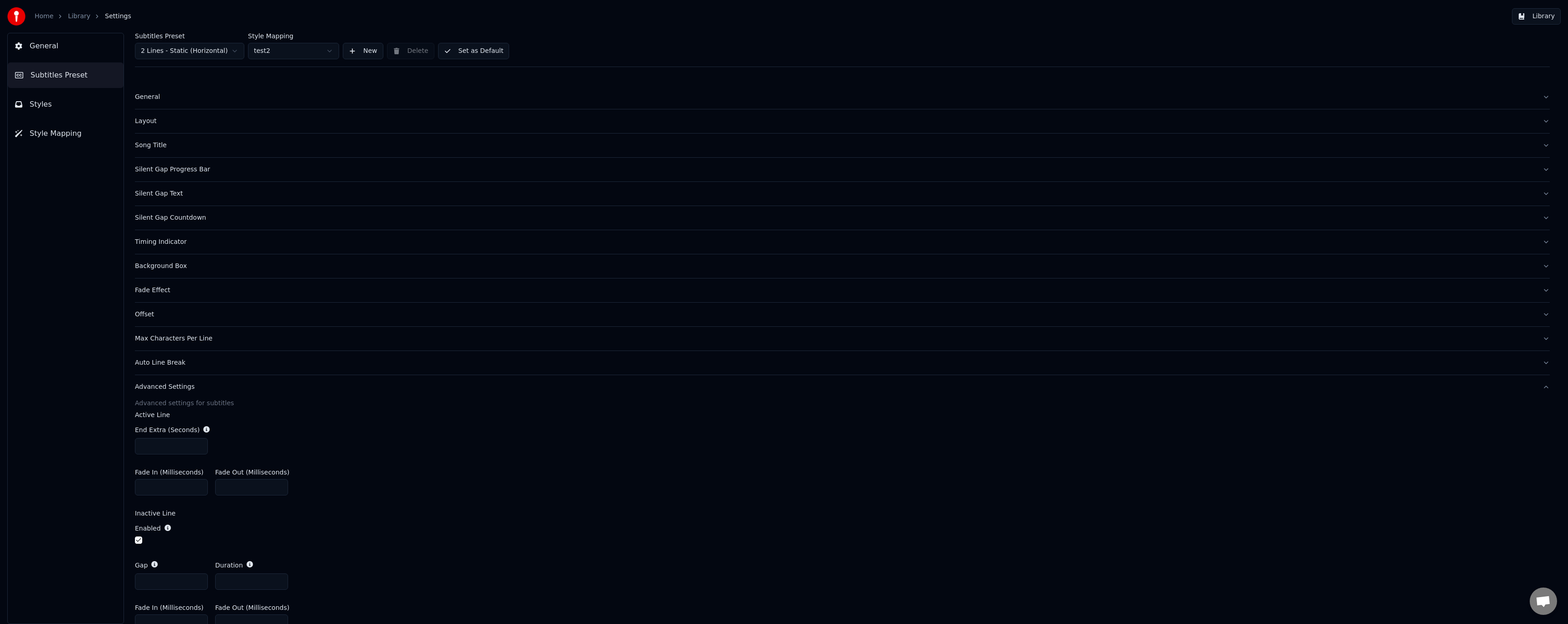
click at [465, 55] on button "Set as Default" at bounding box center [474, 51] width 72 height 17
click at [59, 18] on icon "breadcrumb" at bounding box center [60, 16] width 6 height 6
click at [72, 18] on link "Library" at bounding box center [78, 17] width 22 height 9
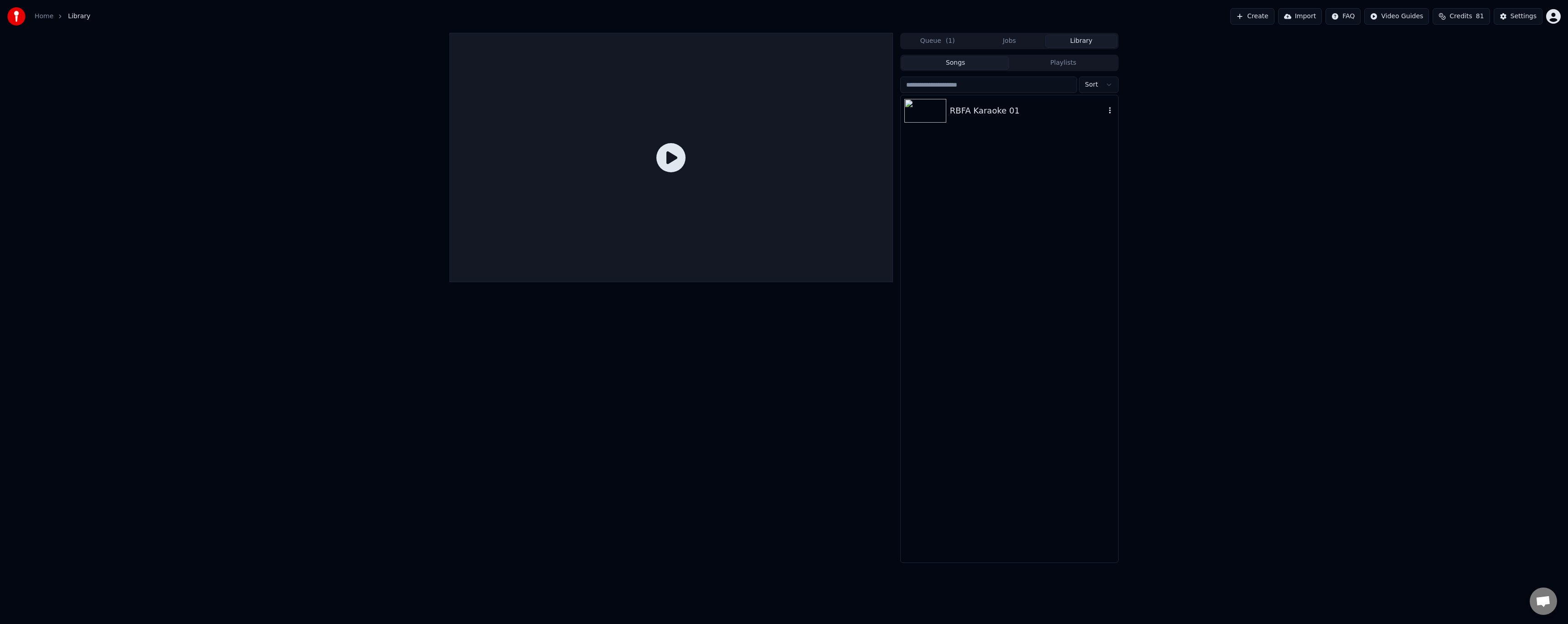
click at [985, 117] on div "RBFA Karaoke 01" at bounding box center [1009, 110] width 217 height 31
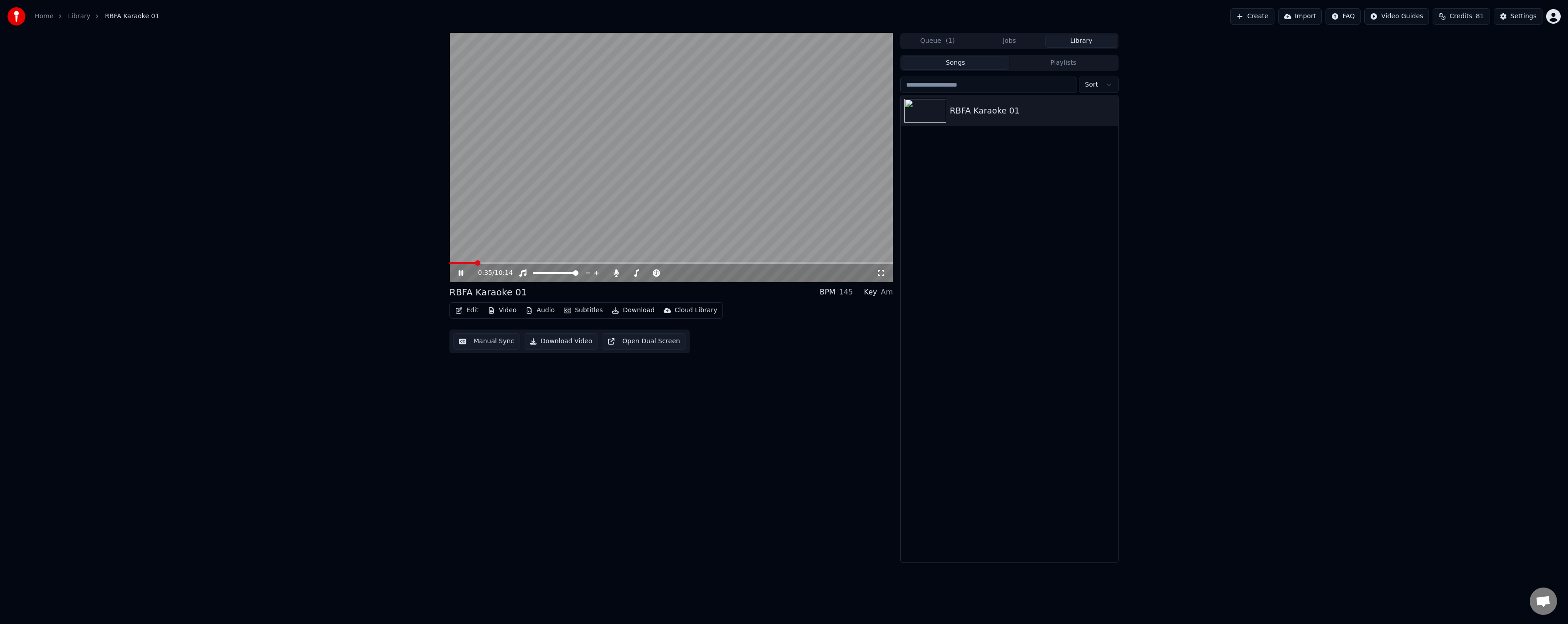
click at [458, 276] on icon at bounding box center [467, 274] width 21 height 8
click at [476, 312] on button "Edit" at bounding box center [467, 310] width 30 height 13
click at [488, 376] on div "Style Editor" at bounding box center [488, 378] width 37 height 9
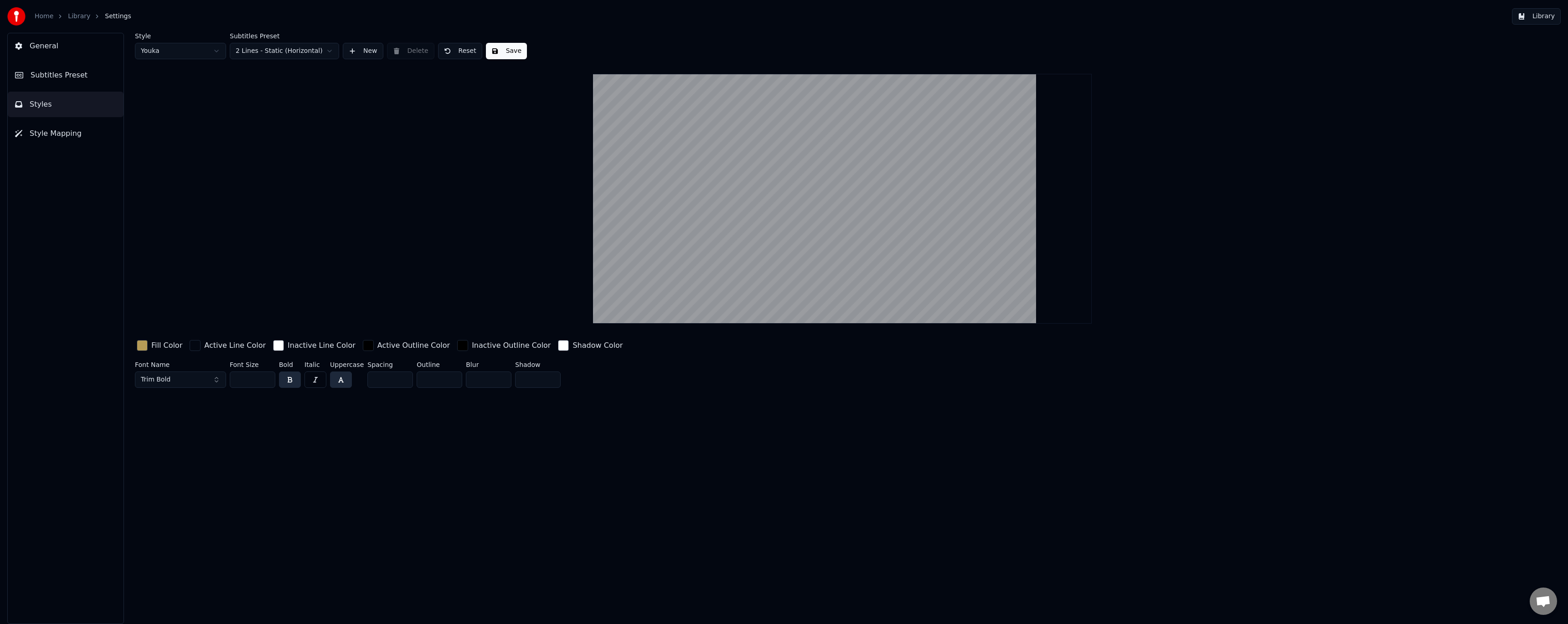
click at [67, 80] on span "Subtitles Preset" at bounding box center [59, 75] width 57 height 11
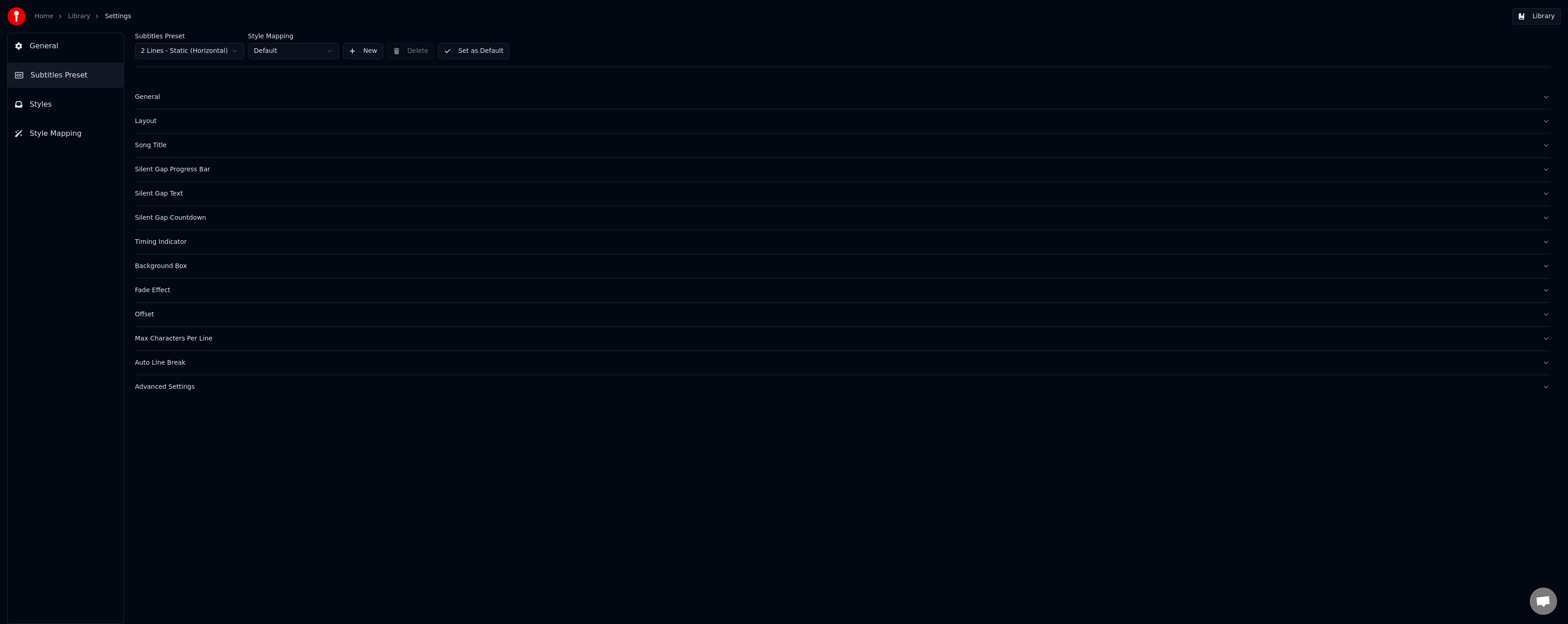
click at [292, 51] on html "Home Library Settings Library General Subtitles Preset Styles Style Mapping Sub…" at bounding box center [784, 312] width 1568 height 624
click at [157, 122] on div "Layout" at bounding box center [835, 121] width 1400 height 9
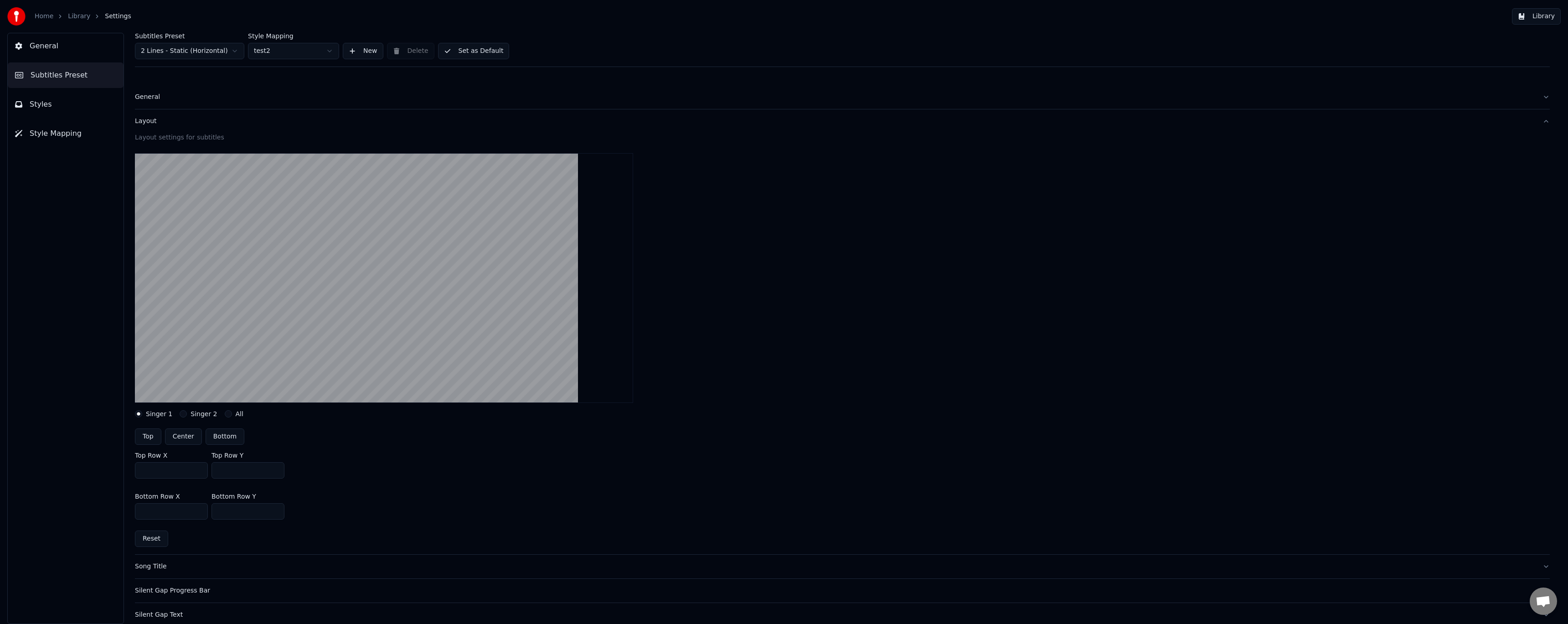
click at [184, 414] on div "Singer 2" at bounding box center [198, 414] width 37 height 8
click at [181, 413] on button "Singer 2" at bounding box center [184, 414] width 8 height 8
click at [225, 413] on button "All" at bounding box center [229, 414] width 8 height 8
click at [183, 414] on button "Singer 2" at bounding box center [184, 414] width 8 height 8
click at [152, 412] on label "Singer 1" at bounding box center [158, 414] width 27 height 6
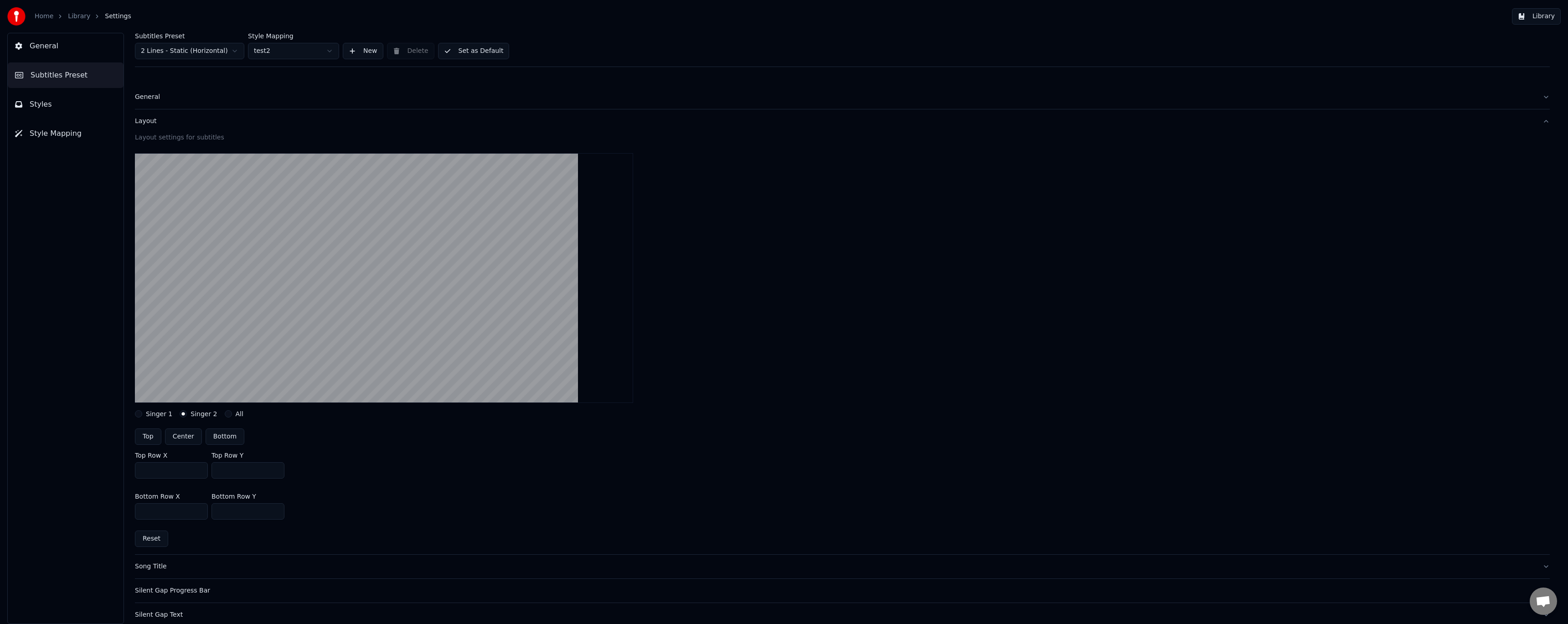
click at [142, 412] on button "Singer 1" at bounding box center [139, 414] width 8 height 8
drag, startPoint x: 235, startPoint y: 510, endPoint x: 187, endPoint y: 507, distance: 48.1
click at [187, 507] on div "Bottom Row X **** Bottom Row Y ****" at bounding box center [842, 507] width 1415 height 41
type input "****"
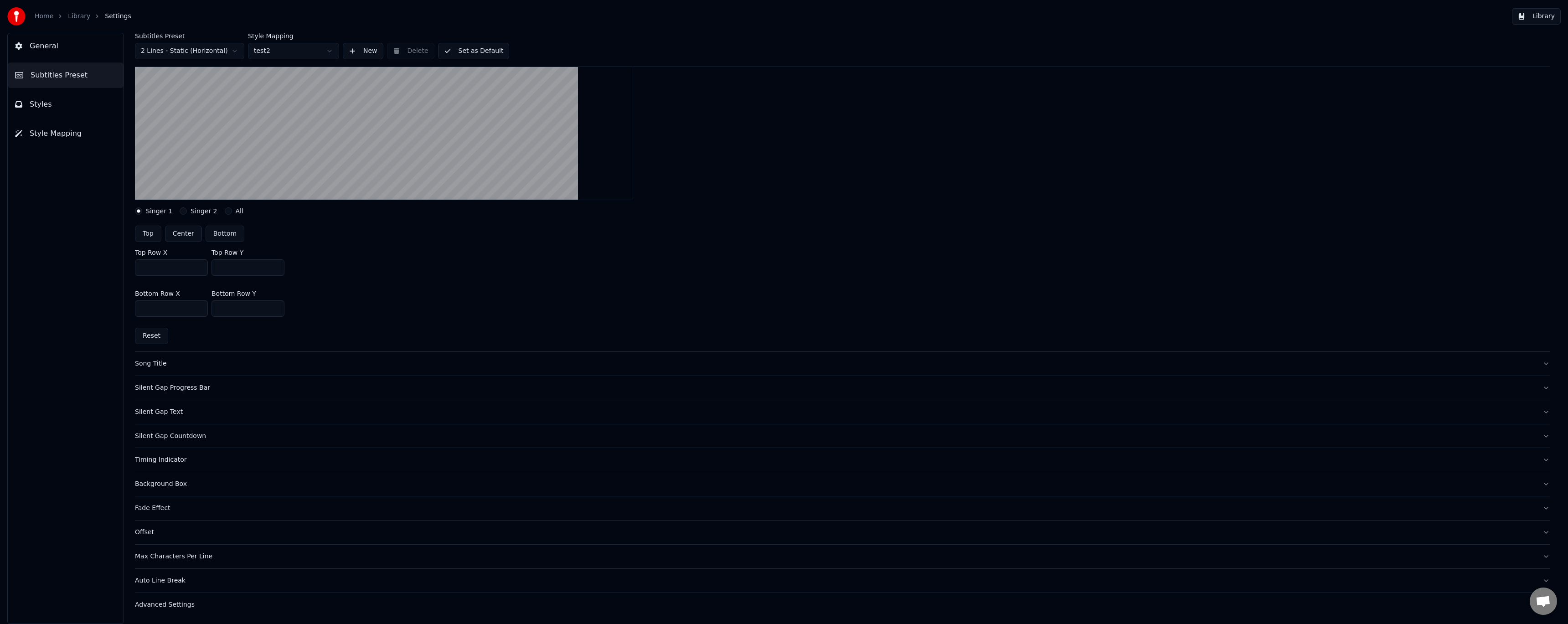
click at [168, 601] on div "Advanced Settings" at bounding box center [835, 605] width 1400 height 9
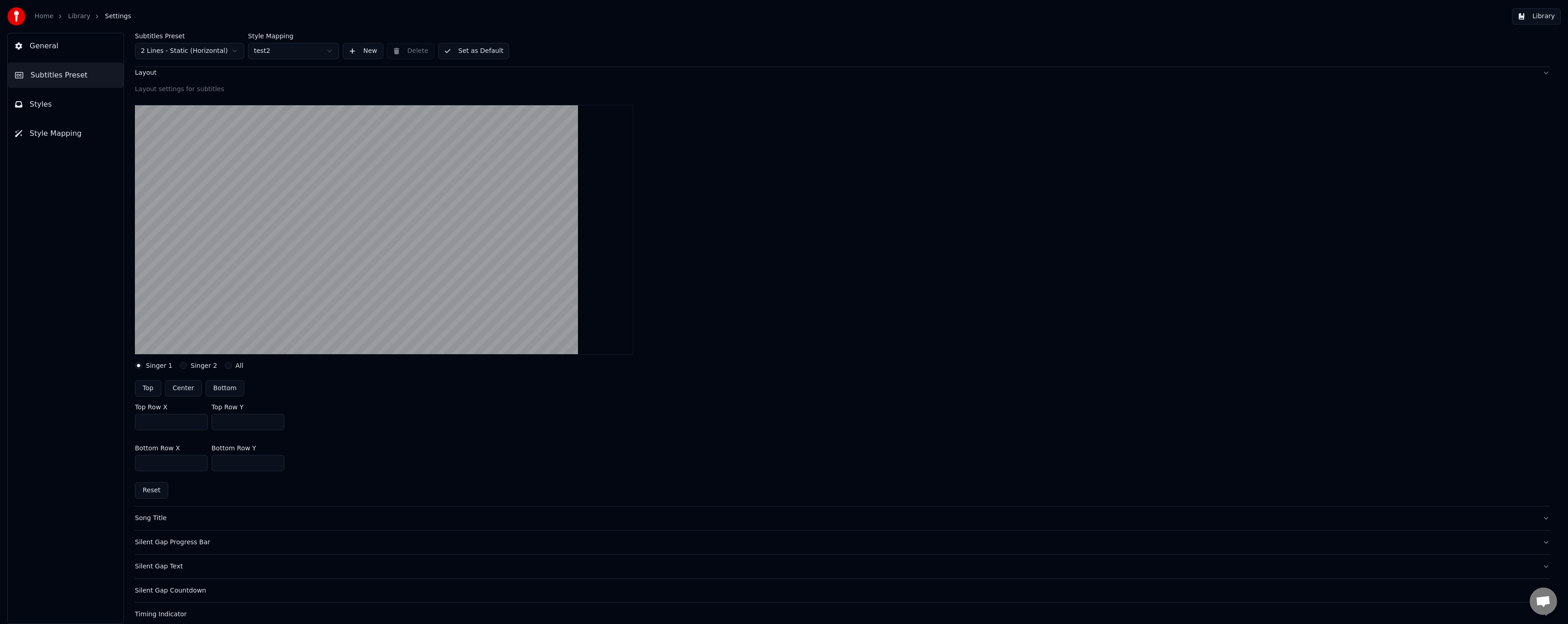
scroll to position [48, 0]
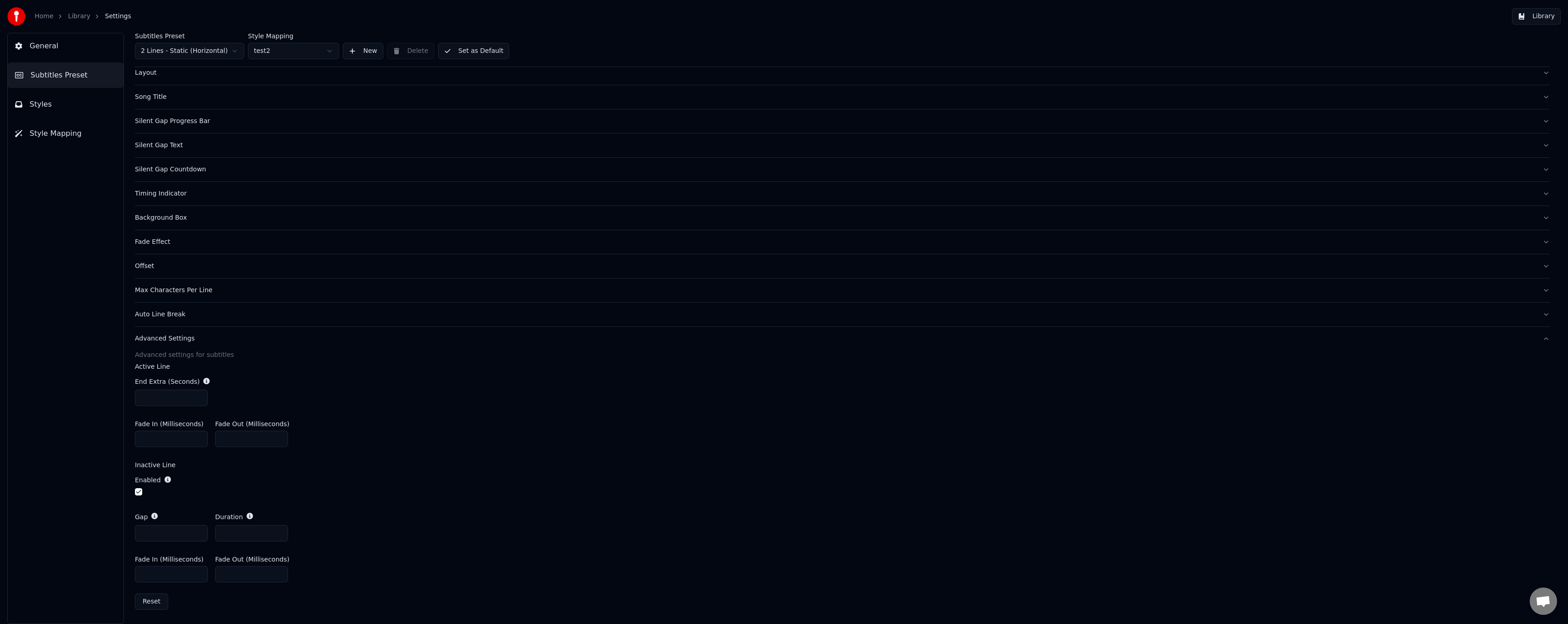
drag, startPoint x: 158, startPoint y: 571, endPoint x: 75, endPoint y: 570, distance: 83.0
click at [75, 570] on div "General Subtitles Preset Styles Style Mapping Subtitles Preset 2 Lines - Static…" at bounding box center [784, 328] width 1568 height 591
type input "*"
type input "***"
drag, startPoint x: 147, startPoint y: 574, endPoint x: 101, endPoint y: 564, distance: 47.1
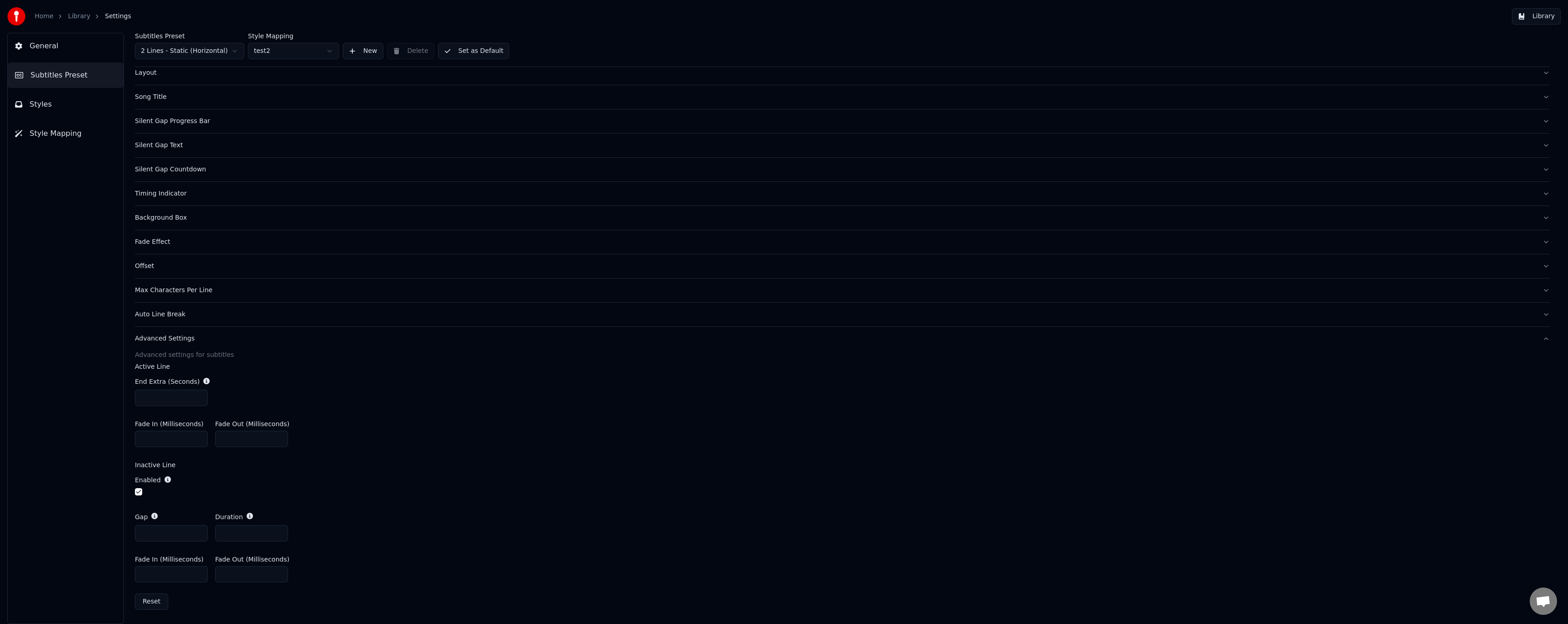
click at [101, 564] on div "General Subtitles Preset Styles Style Mapping Subtitles Preset 2 Lines - Static…" at bounding box center [784, 328] width 1568 height 591
type input "***"
drag, startPoint x: 231, startPoint y: 532, endPoint x: 181, endPoint y: 530, distance: 50.0
click at [181, 530] on div "Gap * Duration *" at bounding box center [842, 526] width 1415 height 43
type input "*"
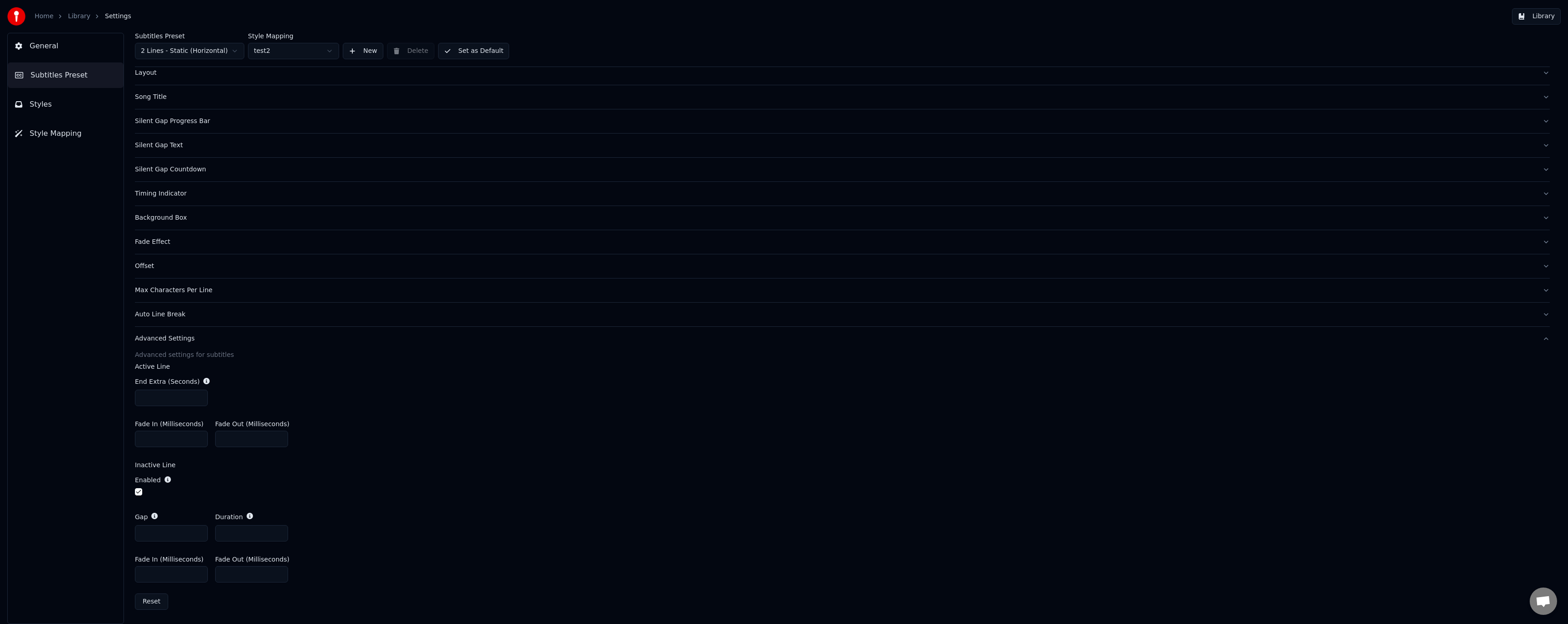
click at [485, 77] on div "Layout" at bounding box center [835, 73] width 1400 height 9
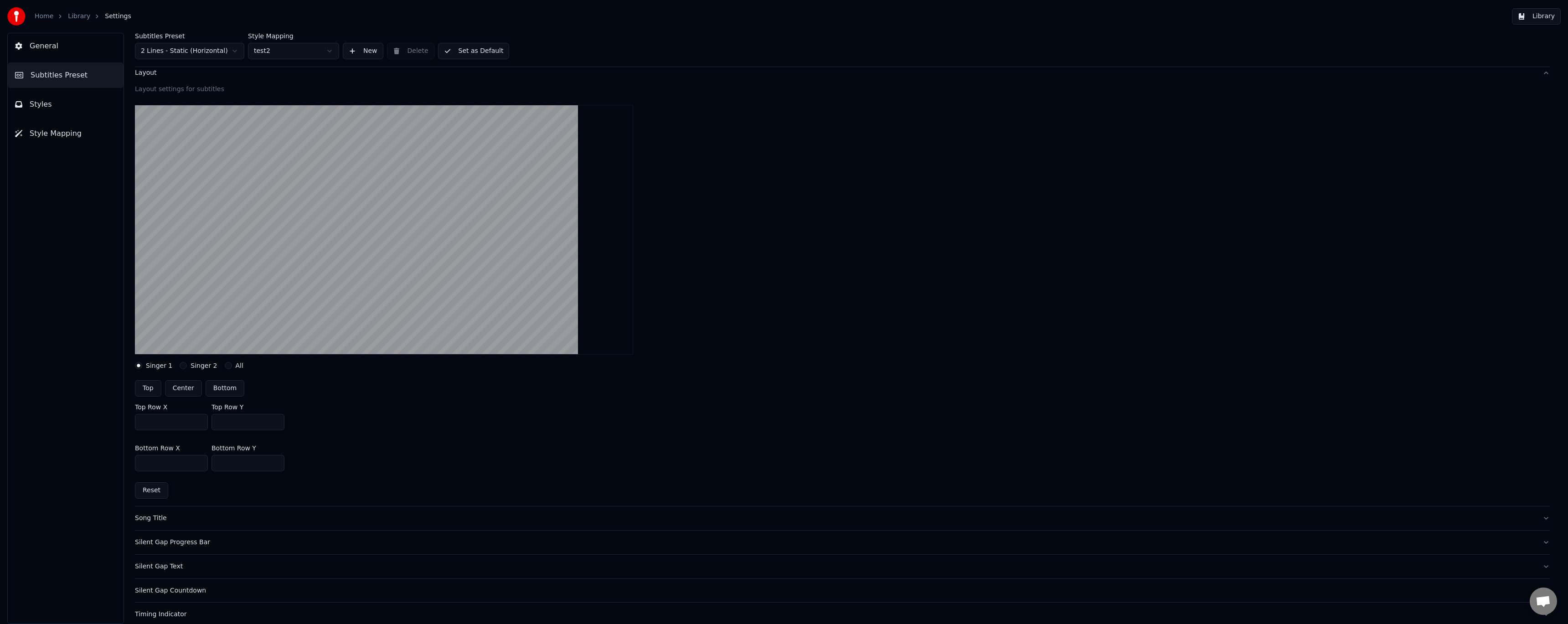
click at [83, 16] on link "Library" at bounding box center [78, 17] width 22 height 9
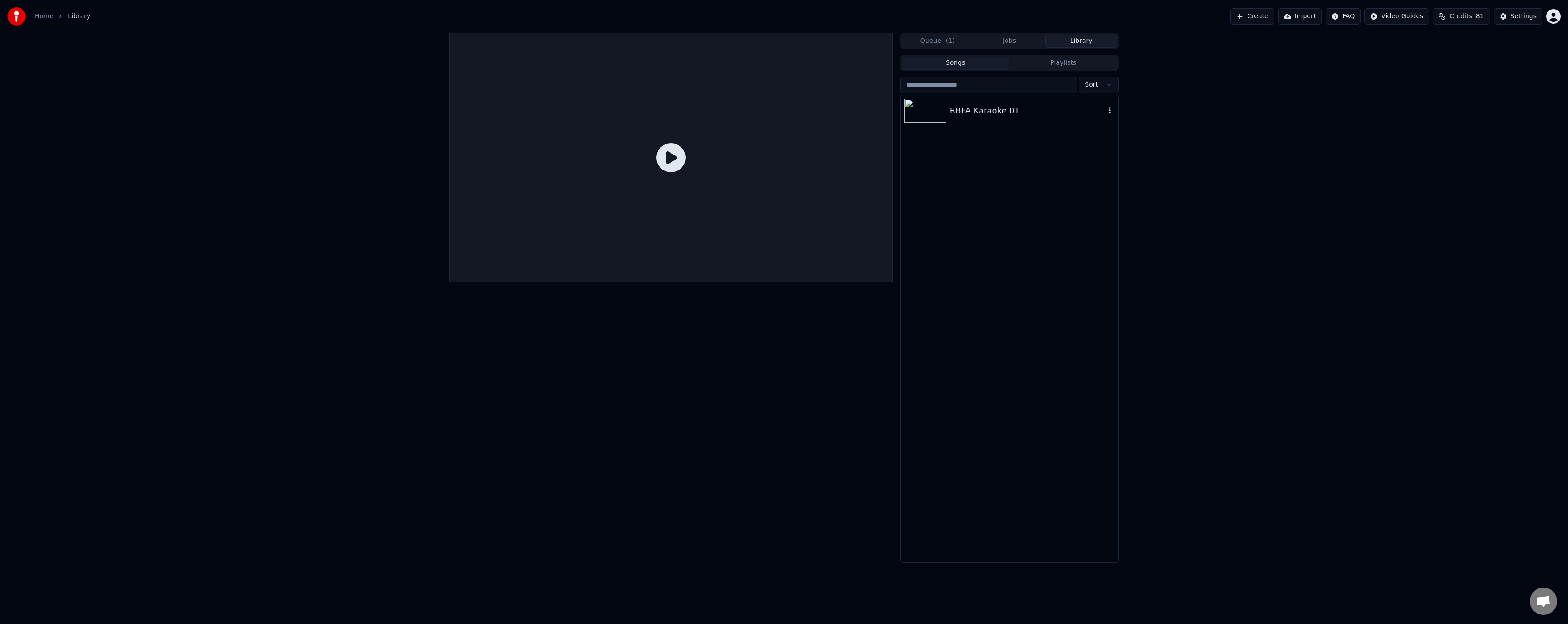
click at [981, 119] on div "RBFA Karaoke 01" at bounding box center [1009, 110] width 217 height 31
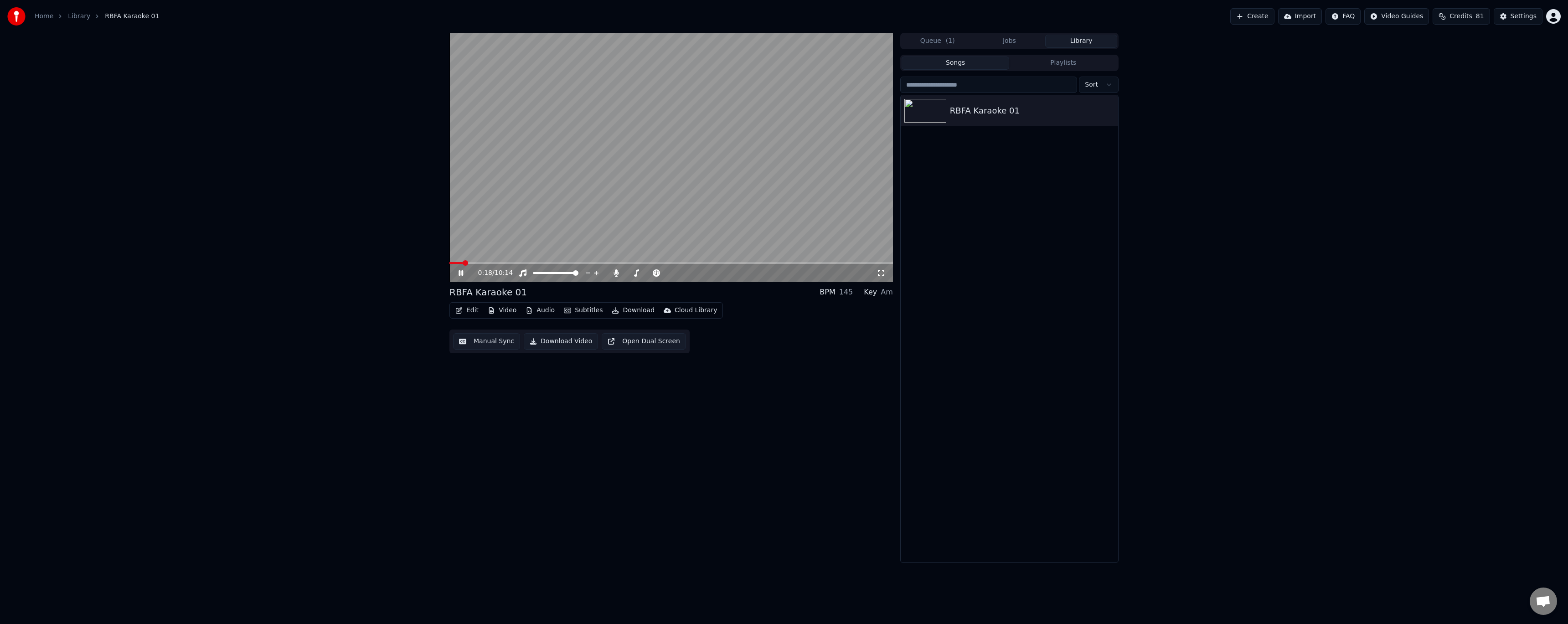
click at [458, 270] on icon at bounding box center [467, 274] width 21 height 8
click at [467, 311] on button "Edit" at bounding box center [467, 310] width 30 height 13
click at [510, 379] on div "Style Editor" at bounding box center [505, 378] width 70 height 9
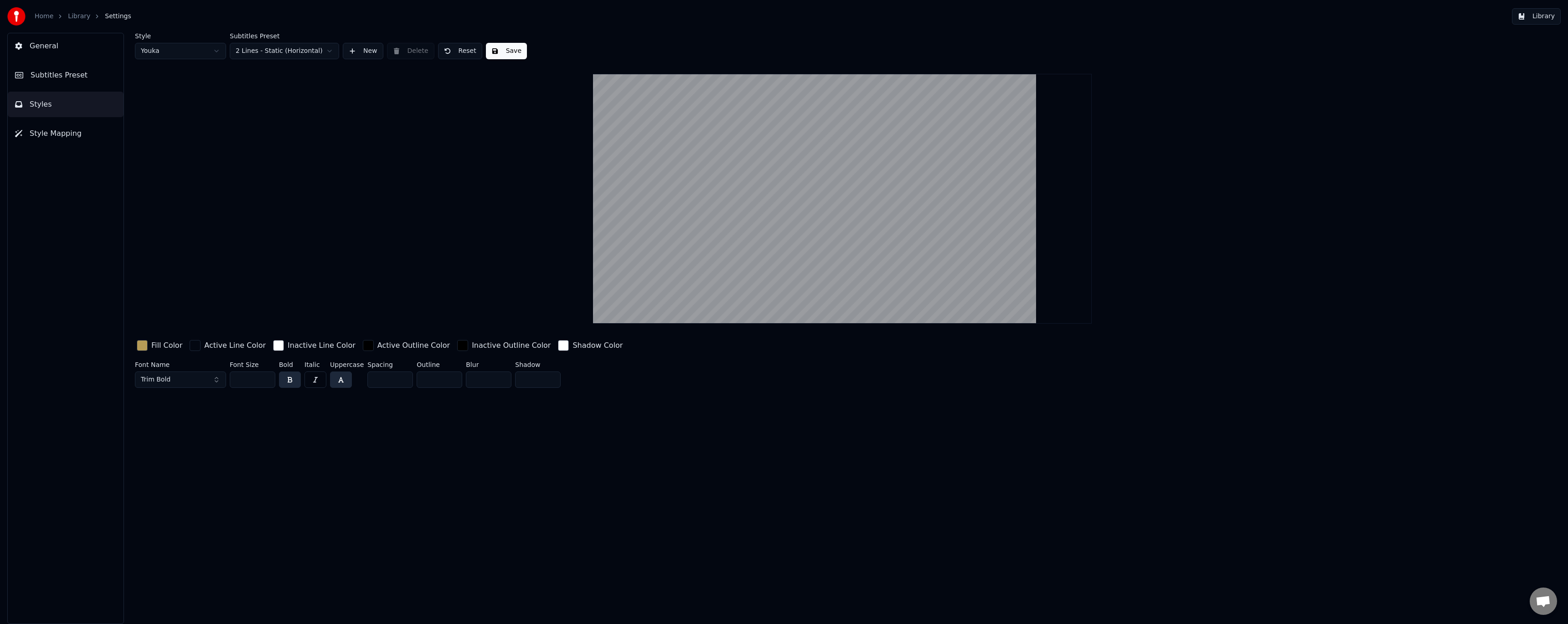
click at [70, 107] on button "Styles" at bounding box center [66, 104] width 116 height 26
click at [79, 80] on span "Subtitles Preset" at bounding box center [59, 75] width 57 height 11
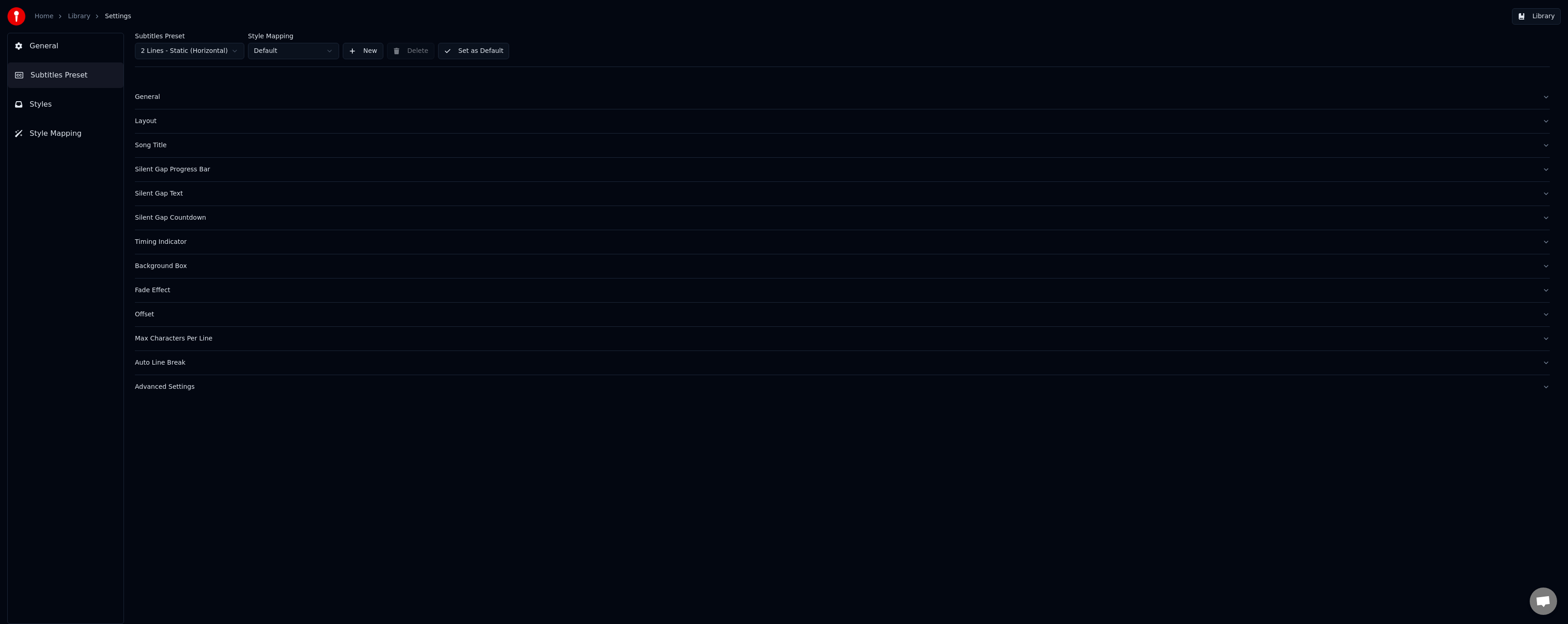
click at [162, 243] on div "Timing Indicator" at bounding box center [835, 242] width 1400 height 9
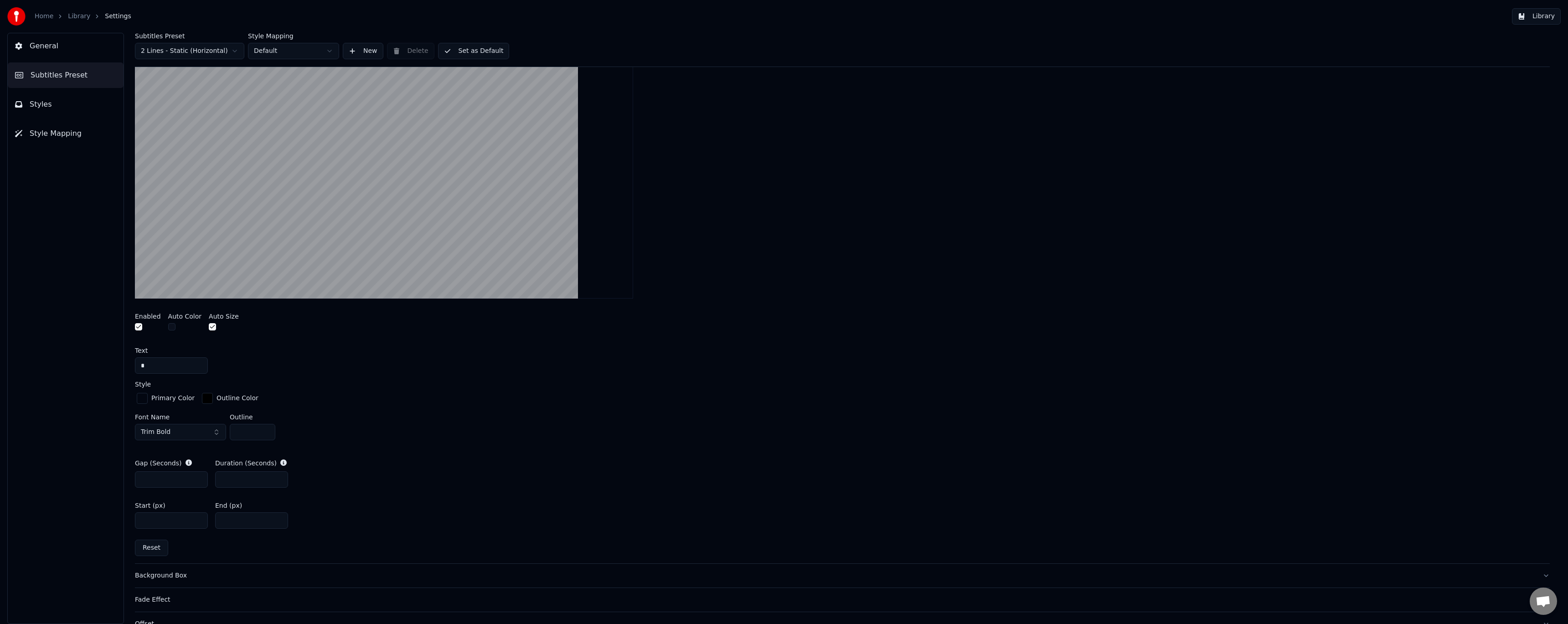
scroll to position [194, 0]
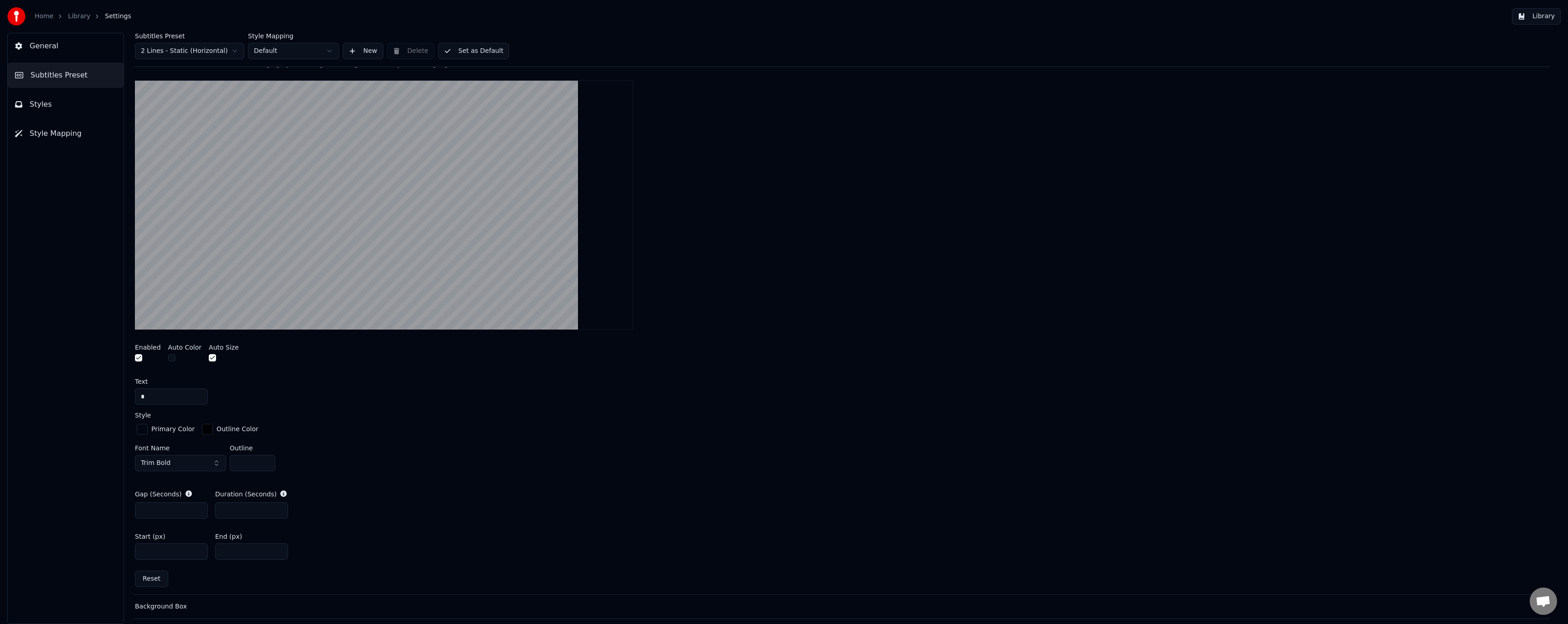
click at [143, 550] on input "***" at bounding box center [171, 552] width 73 height 17
type input "****"
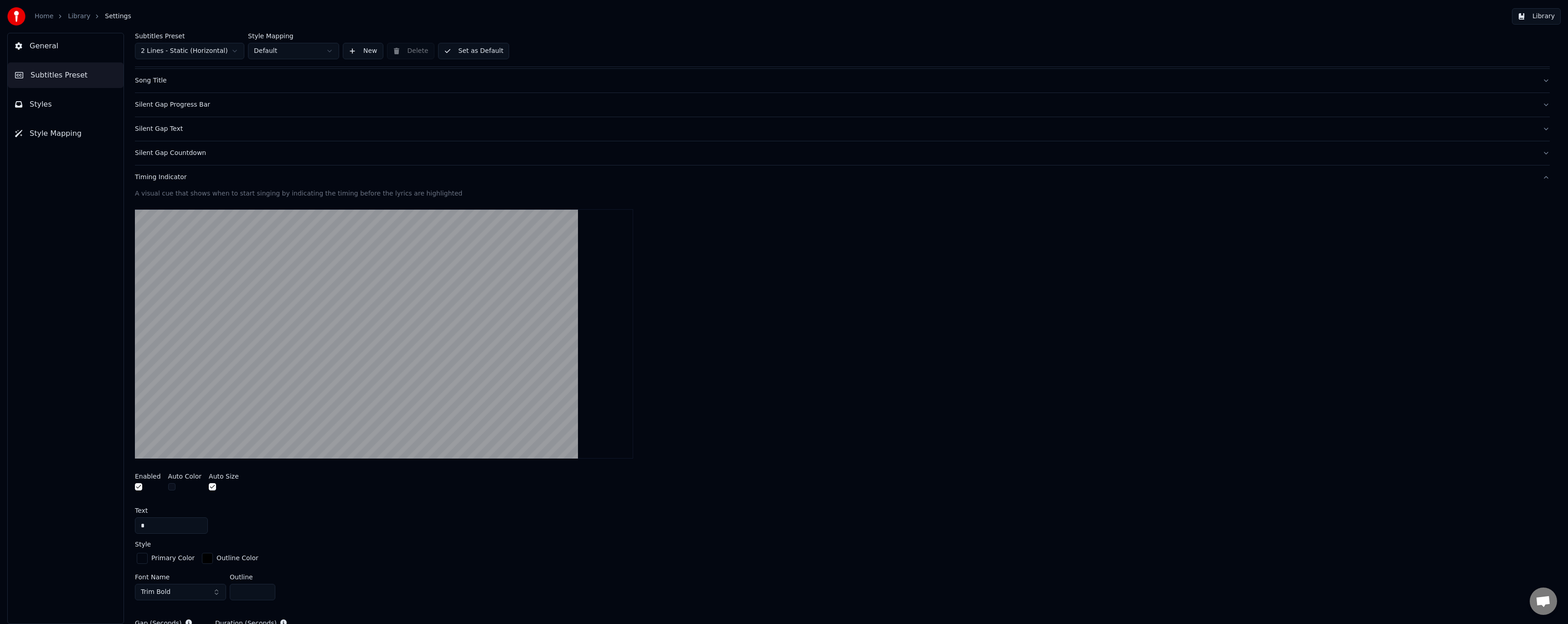
scroll to position [0, 0]
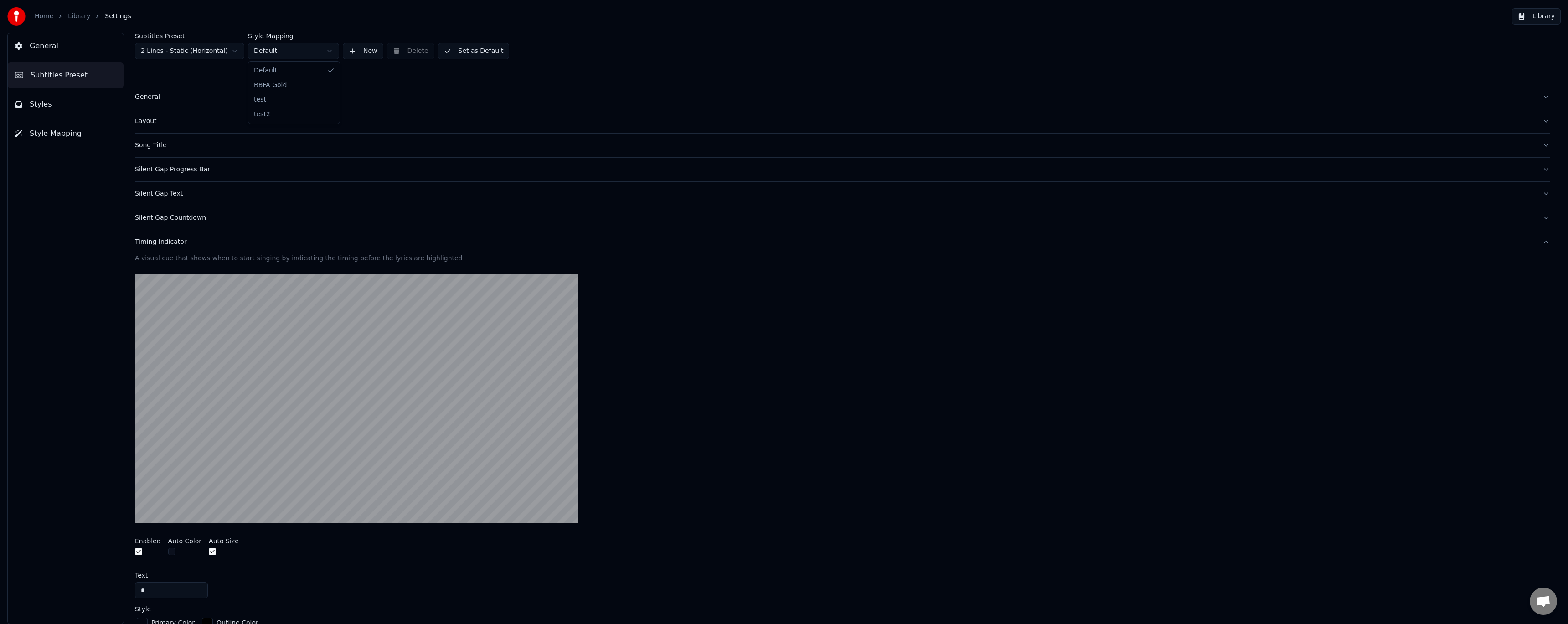
click at [280, 50] on html "Home Library Settings Library General Subtitles Preset Styles Style Mapping Sub…" at bounding box center [784, 312] width 1568 height 624
click at [162, 241] on div "Timing Indicator" at bounding box center [835, 242] width 1400 height 9
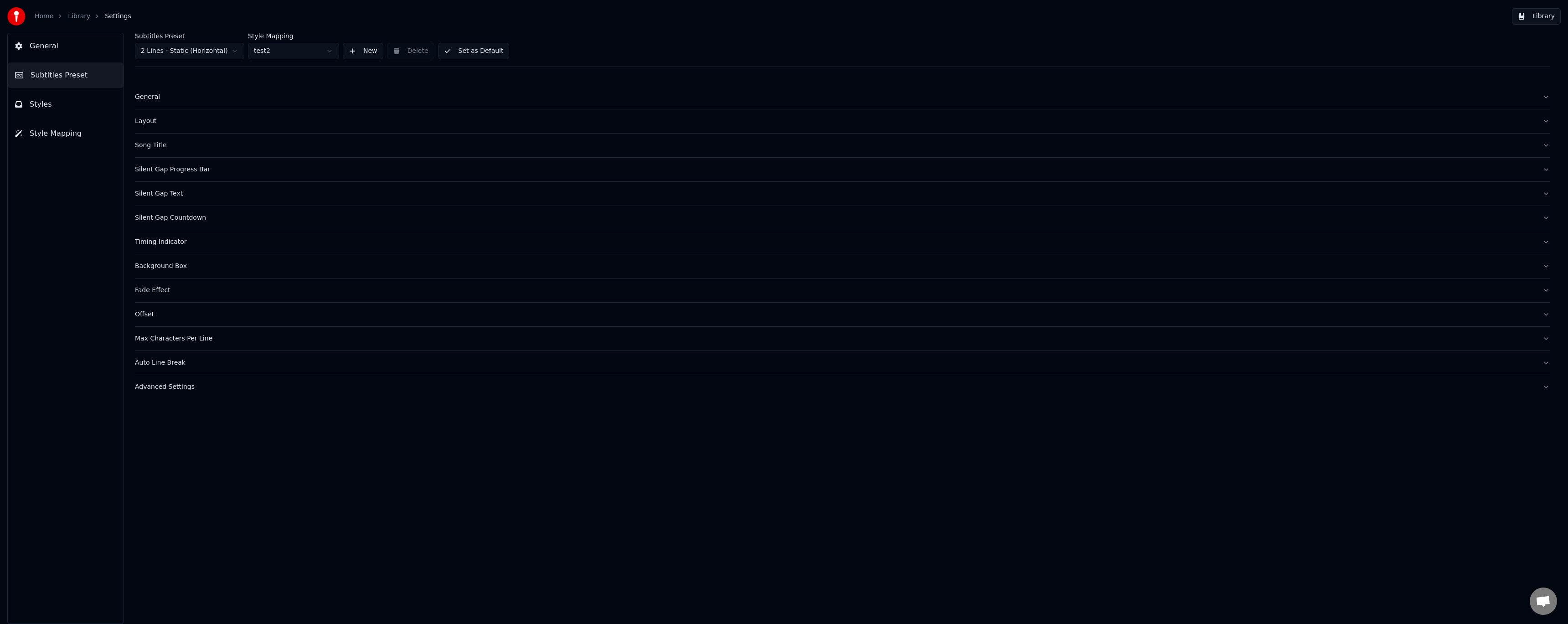
click at [162, 241] on div "Timing Indicator" at bounding box center [835, 242] width 1400 height 9
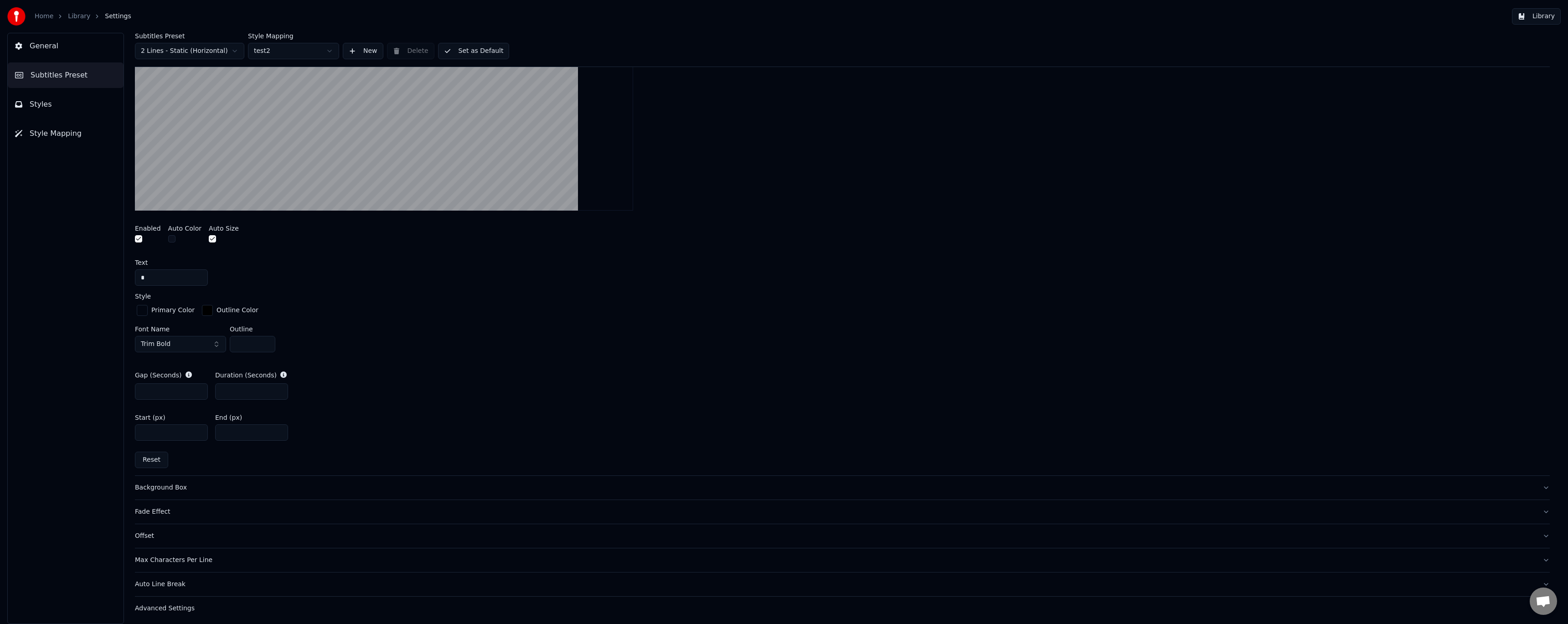
scroll to position [315, 0]
click at [142, 308] on div "button" at bounding box center [142, 308] width 11 height 11
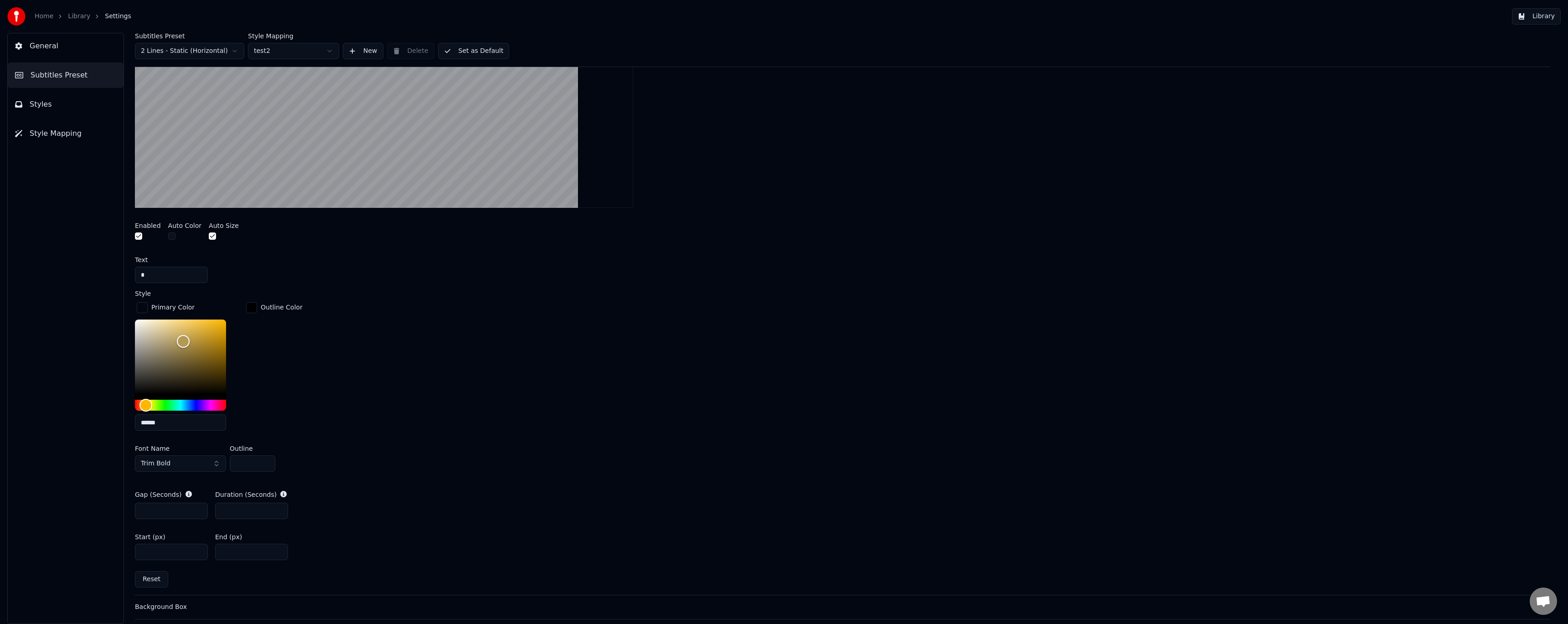
click at [433, 337] on div "Primary Color ****** Outline Color" at bounding box center [842, 369] width 1415 height 138
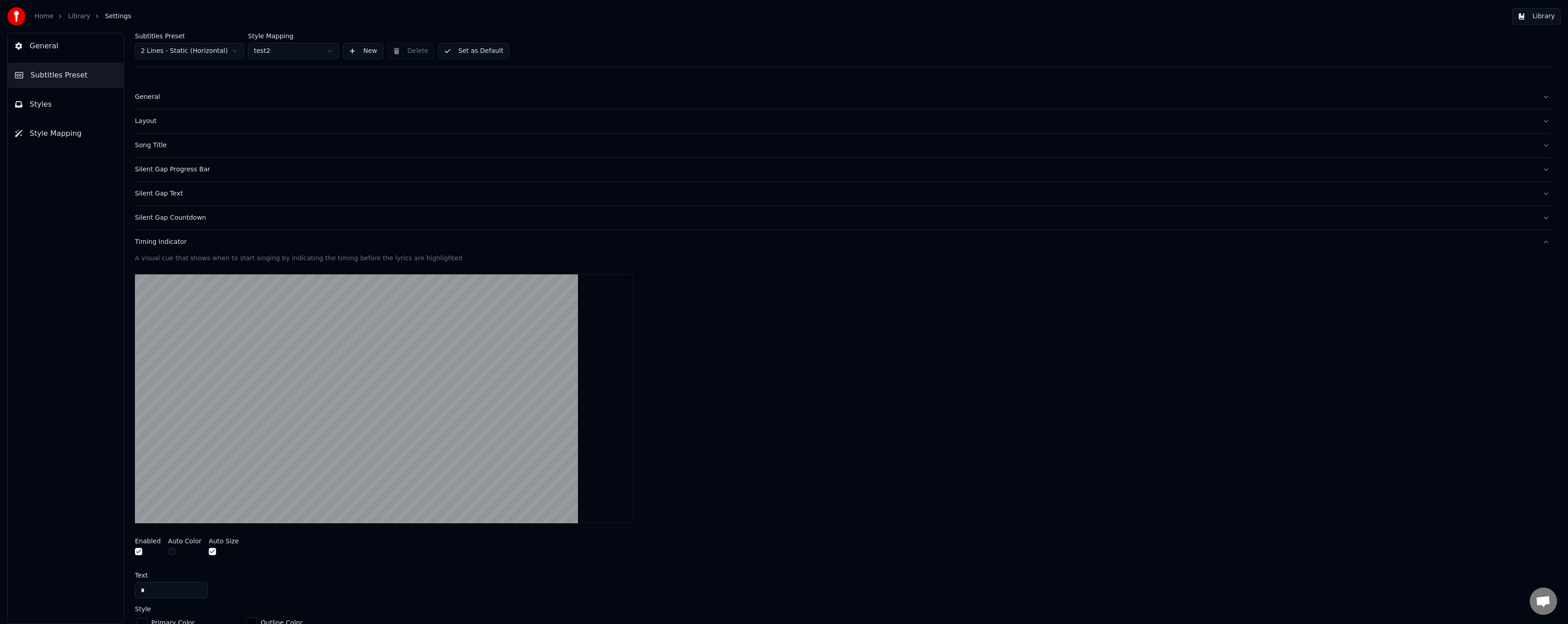
click at [477, 50] on button "Set as Default" at bounding box center [474, 51] width 72 height 17
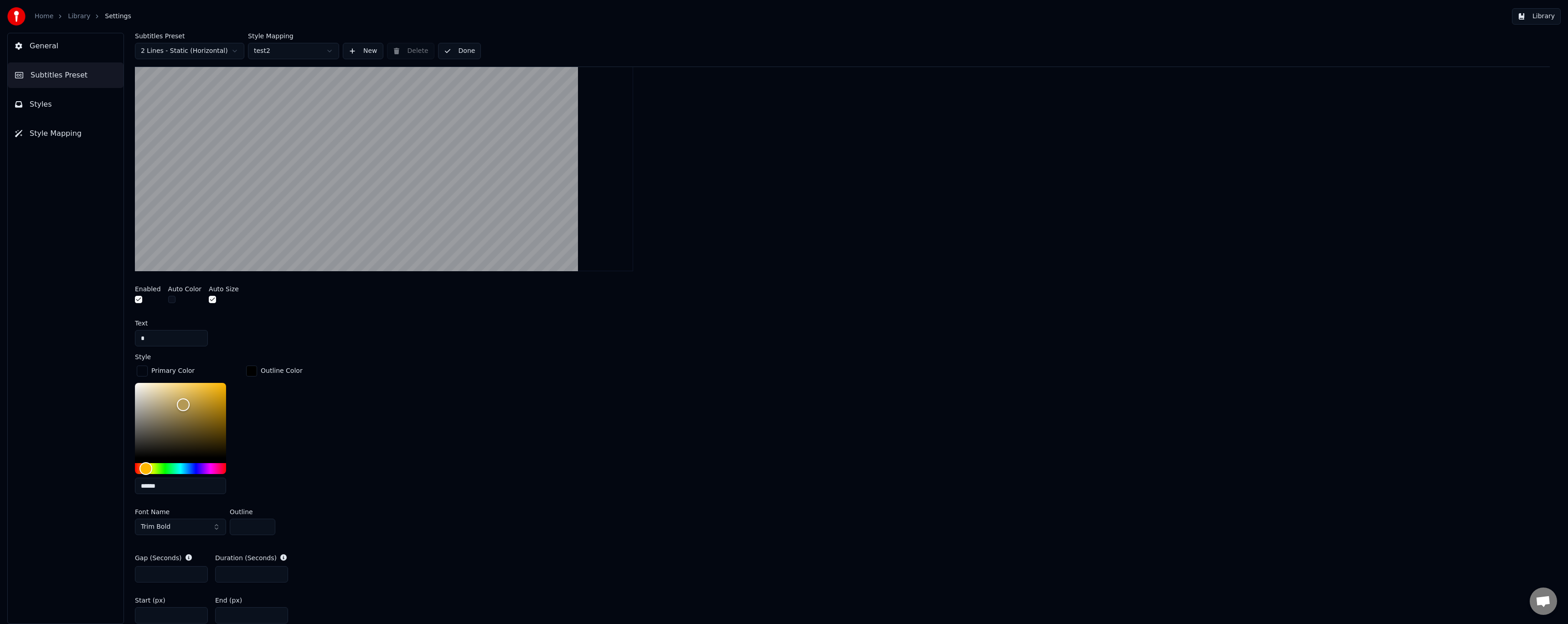
scroll to position [437, 0]
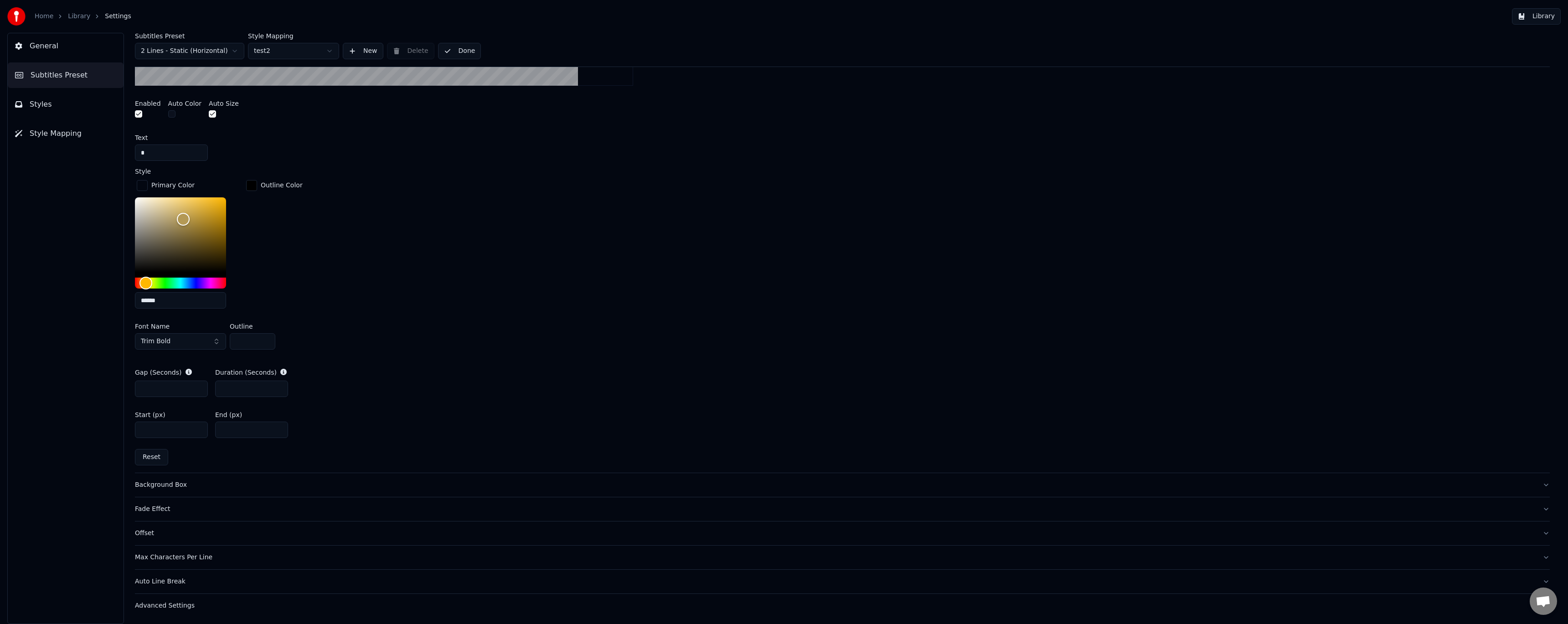
click at [181, 606] on div "Advanced Settings" at bounding box center [835, 606] width 1400 height 9
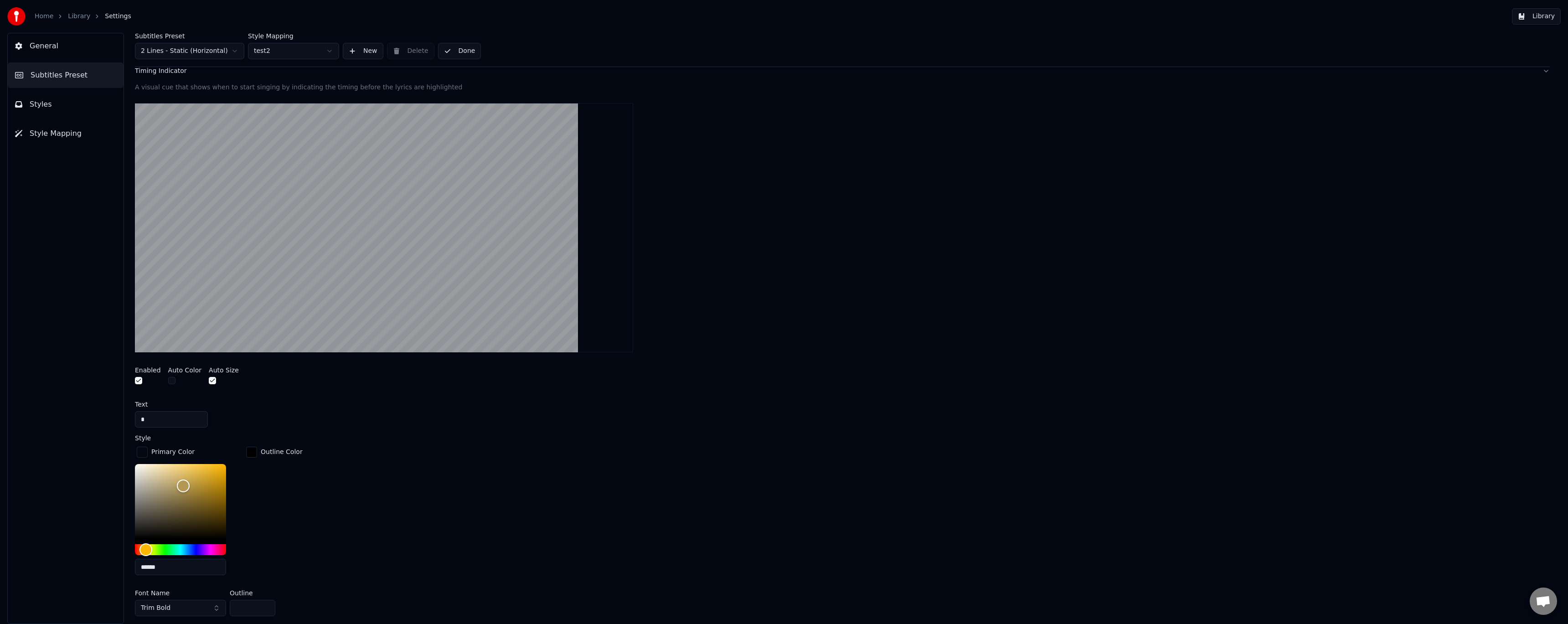
scroll to position [48, 0]
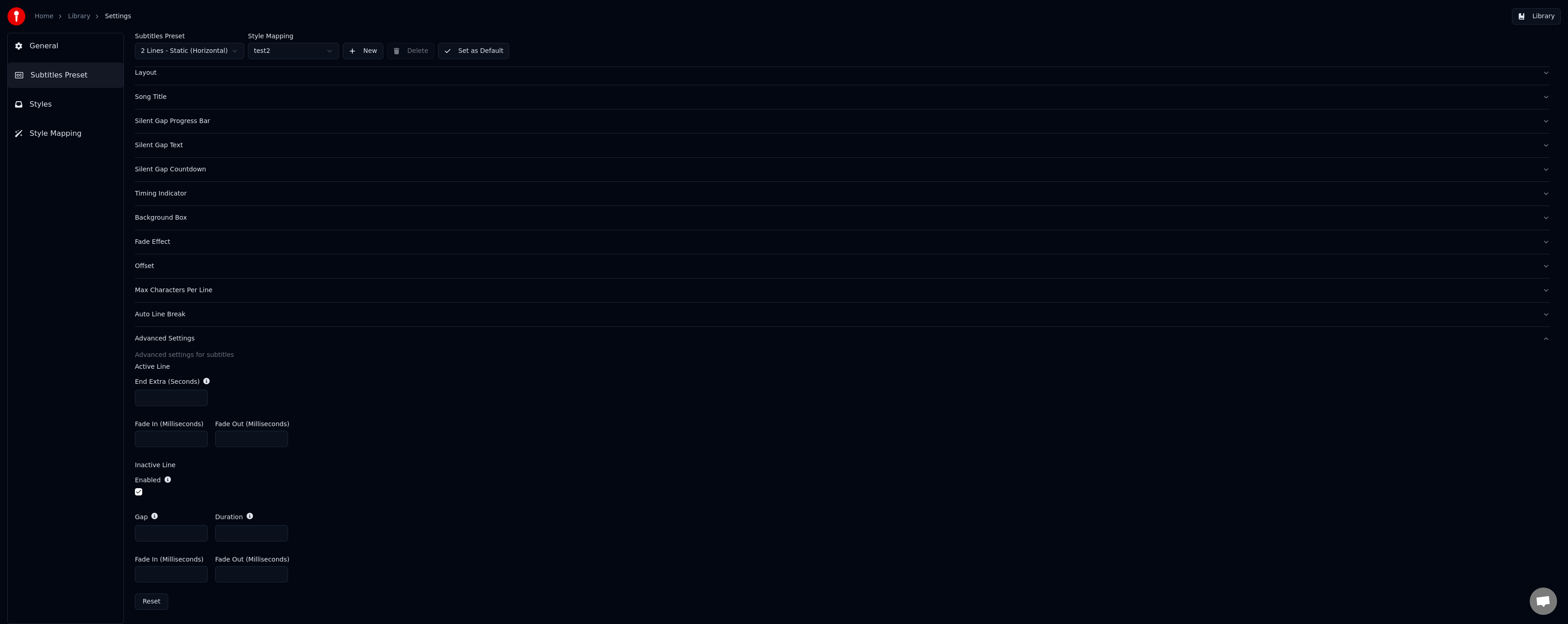
drag, startPoint x: 152, startPoint y: 395, endPoint x: 85, endPoint y: 395, distance: 67.0
click at [85, 395] on div "General Subtitles Preset Styles Style Mapping Subtitles Preset 2 Lines - Static…" at bounding box center [784, 328] width 1568 height 591
type input "*"
click at [413, 343] on button "Advanced Settings" at bounding box center [842, 338] width 1415 height 24
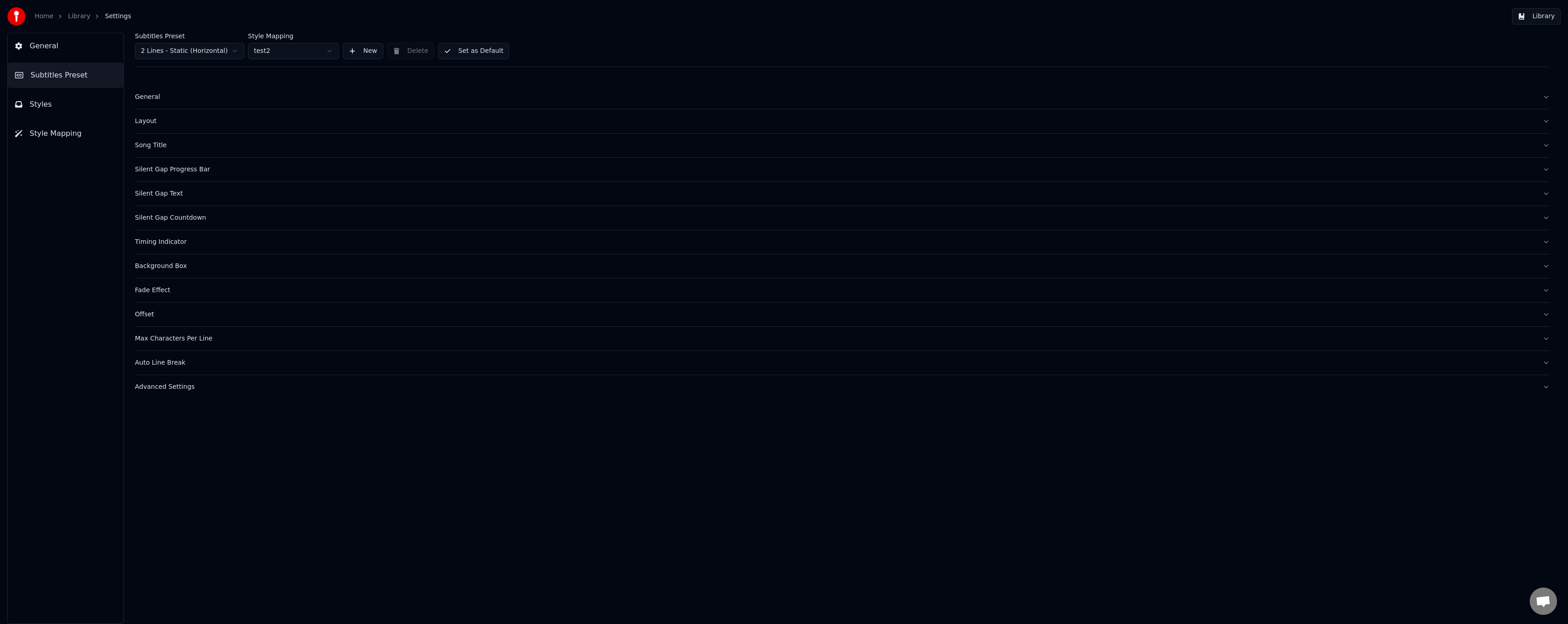
click at [487, 50] on button "Set as Default" at bounding box center [474, 51] width 72 height 17
click at [75, 14] on link "Library" at bounding box center [78, 17] width 22 height 9
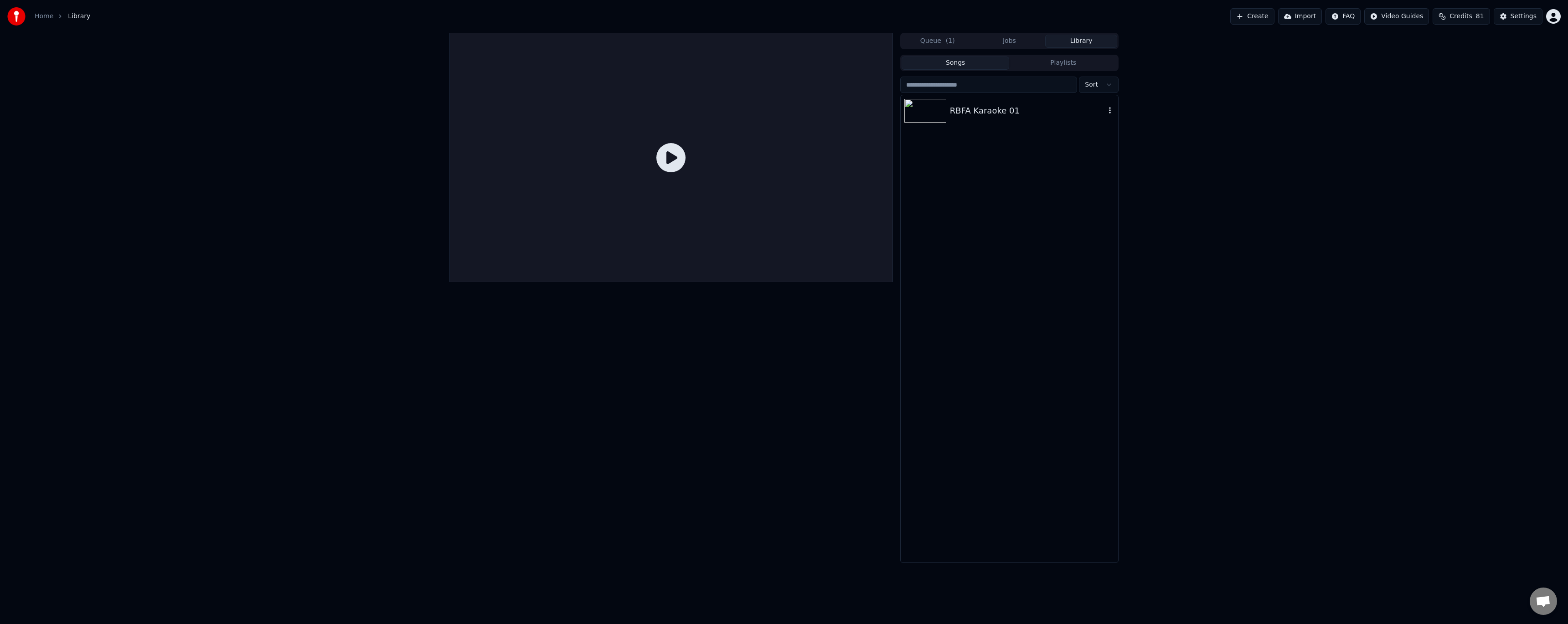
click at [993, 110] on div "RBFA Karaoke 01" at bounding box center [1028, 110] width 155 height 13
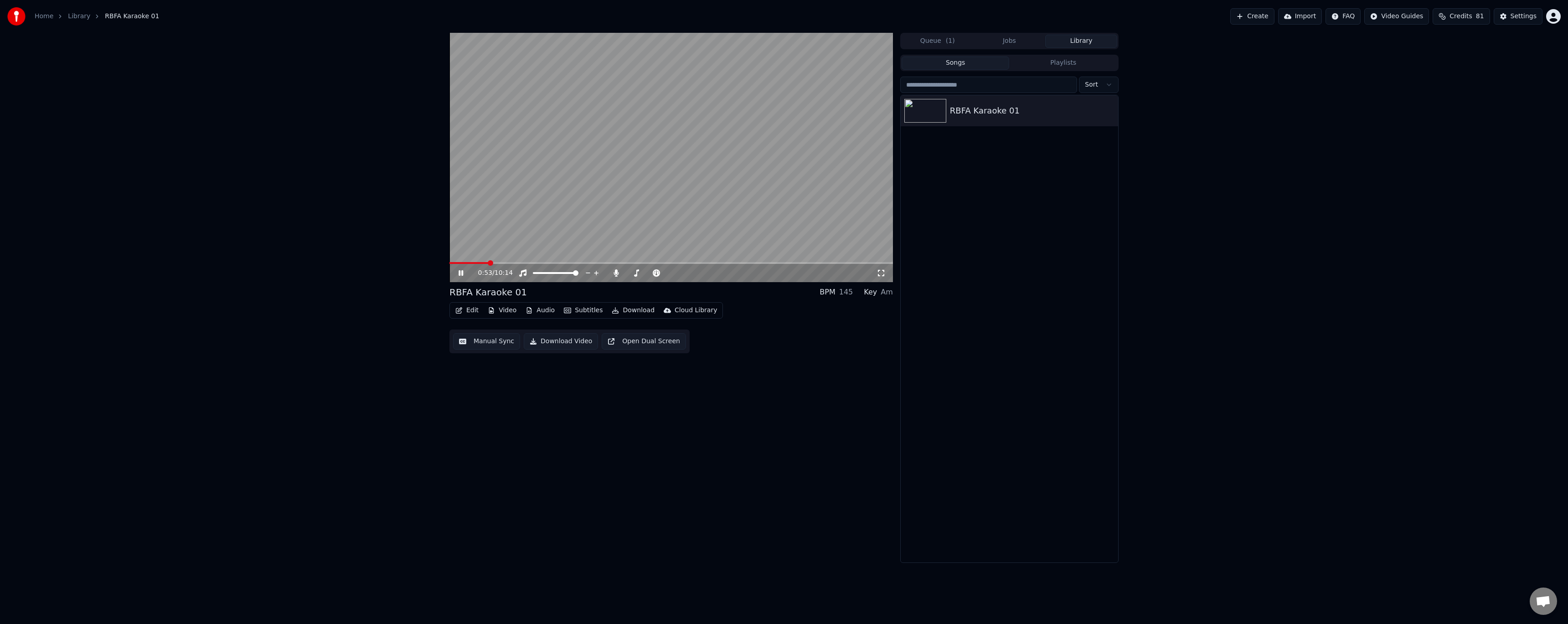
click at [461, 269] on div "0:53 / 10:14" at bounding box center [671, 273] width 437 height 9
click at [469, 314] on button "Edit" at bounding box center [467, 310] width 30 height 13
click at [488, 381] on div "Style Editor" at bounding box center [488, 378] width 37 height 9
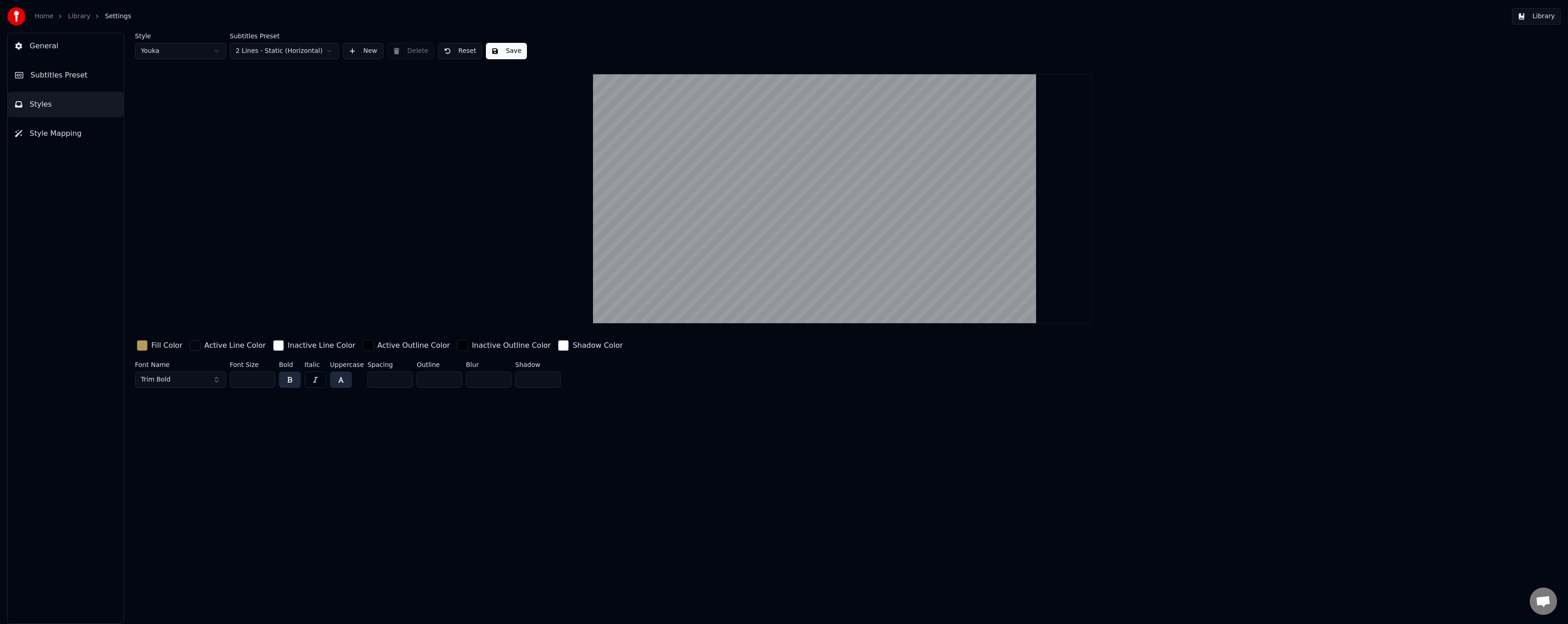
click at [72, 79] on span "Subtitles Preset" at bounding box center [59, 75] width 57 height 11
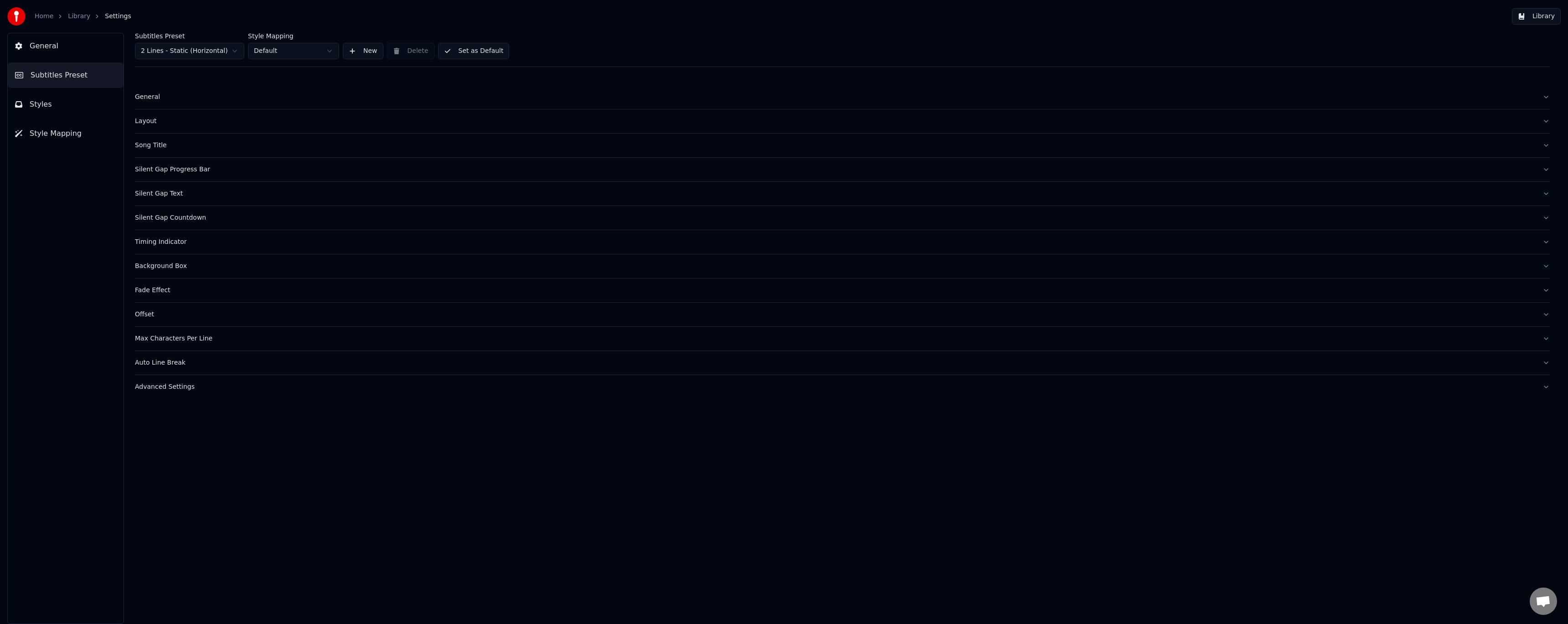
click at [161, 388] on div "Advanced Settings" at bounding box center [835, 387] width 1400 height 9
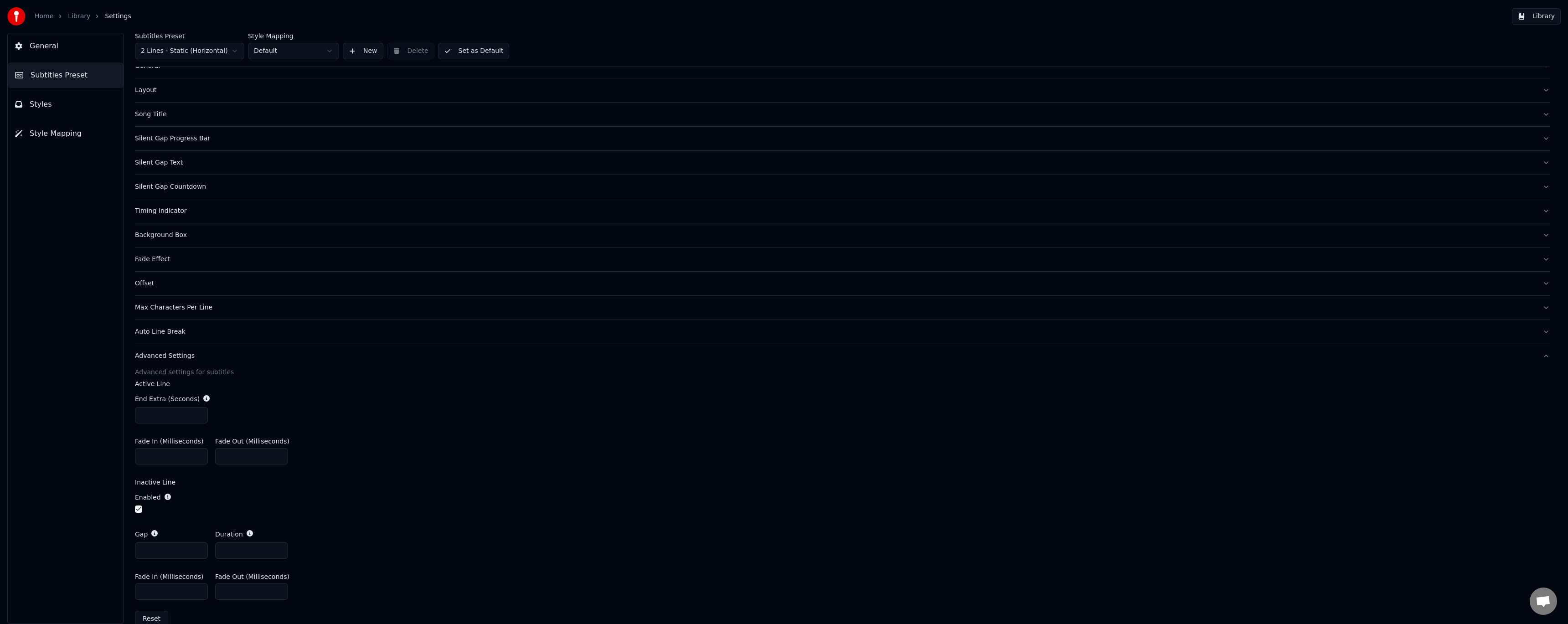
scroll to position [48, 0]
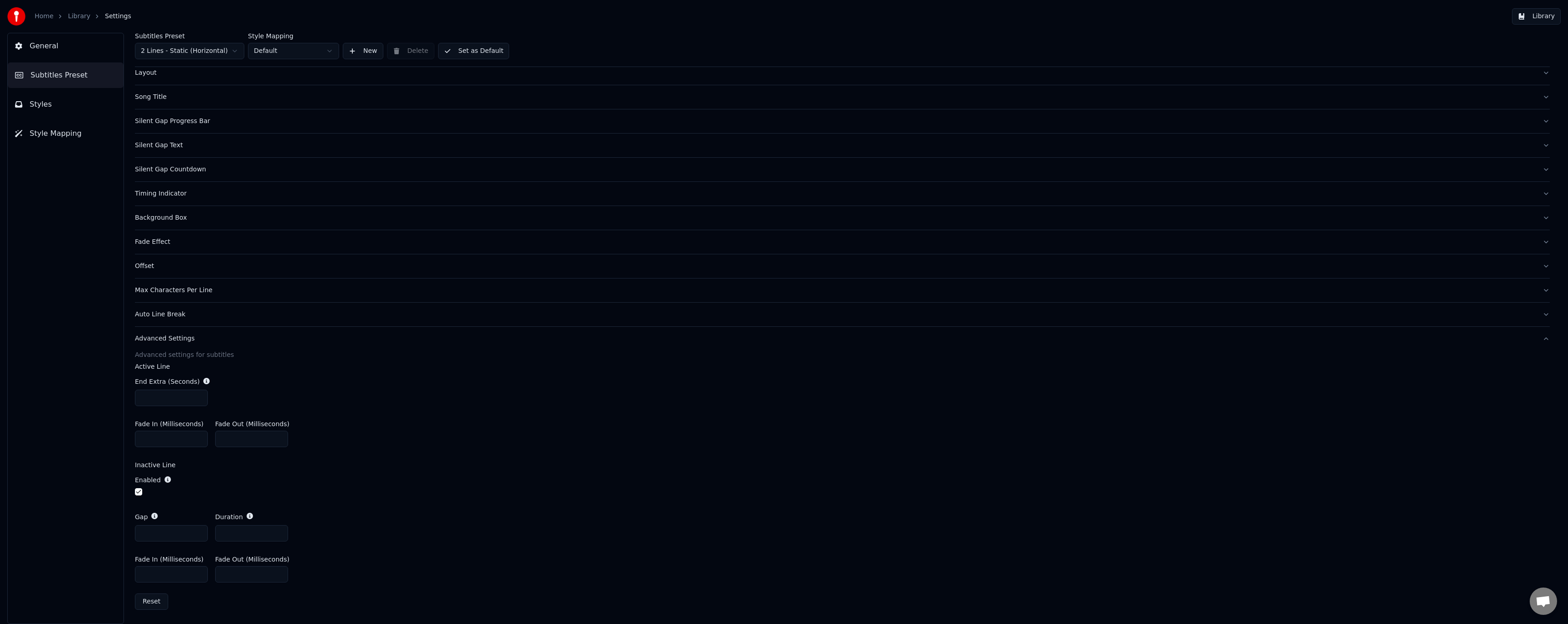
drag, startPoint x: 229, startPoint y: 534, endPoint x: 206, endPoint y: 533, distance: 23.0
click at [206, 533] on div "Gap * Duration *" at bounding box center [842, 526] width 1415 height 43
click at [278, 530] on input "*" at bounding box center [251, 533] width 73 height 17
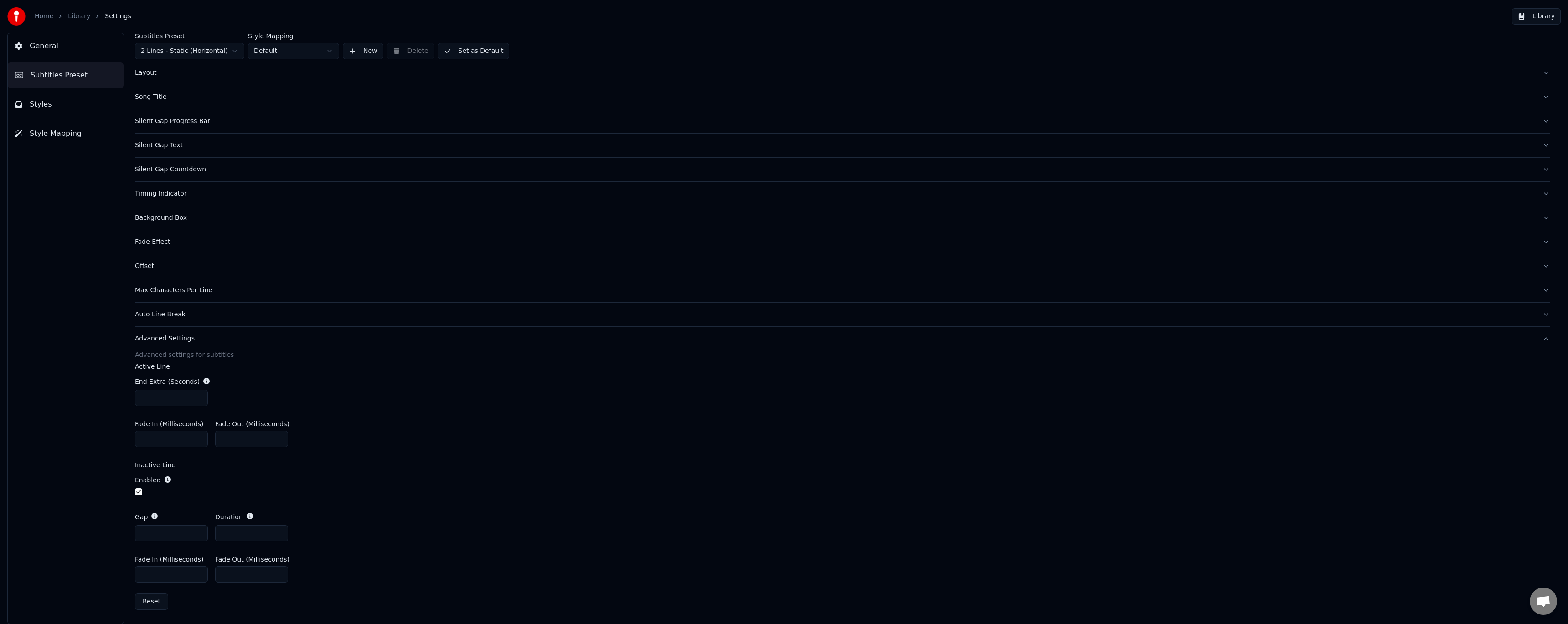
click at [278, 530] on input "*" at bounding box center [251, 533] width 73 height 17
type input "*"
click at [278, 530] on input "*" at bounding box center [251, 533] width 73 height 17
click at [198, 531] on input "*" at bounding box center [171, 533] width 73 height 17
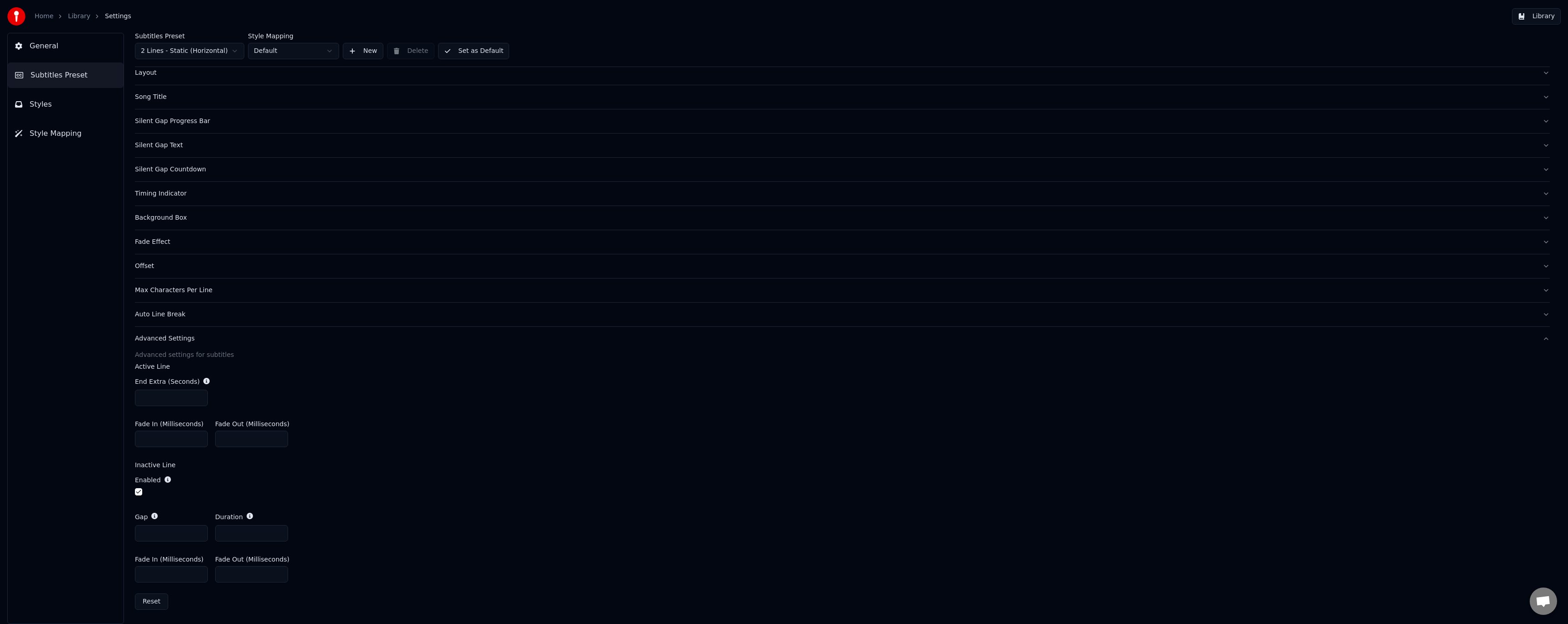
click at [198, 531] on input "*" at bounding box center [171, 533] width 73 height 17
type input "*"
click at [198, 531] on input "*" at bounding box center [171, 533] width 73 height 17
click at [366, 494] on div "Enabled" at bounding box center [842, 486] width 1415 height 37
click at [77, 17] on link "Library" at bounding box center [78, 17] width 22 height 9
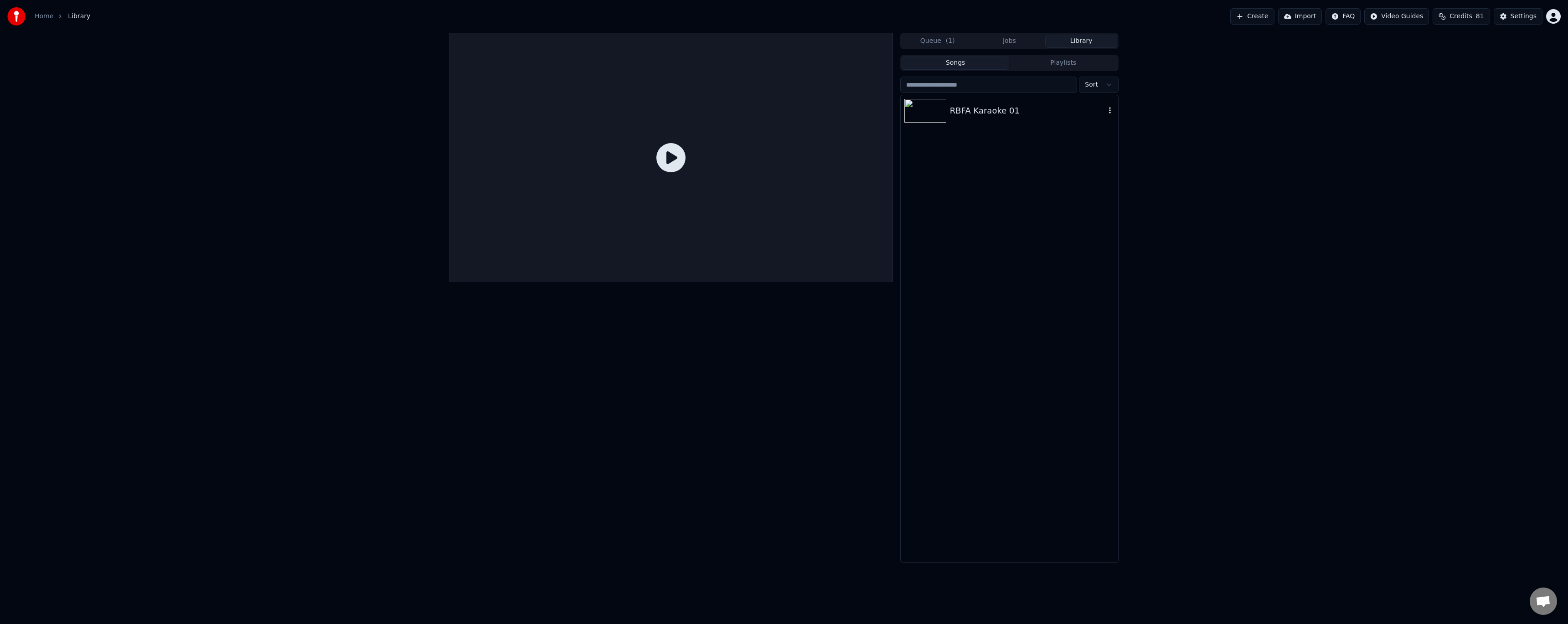
click at [985, 110] on div "RBFA Karaoke 01" at bounding box center [1028, 110] width 155 height 13
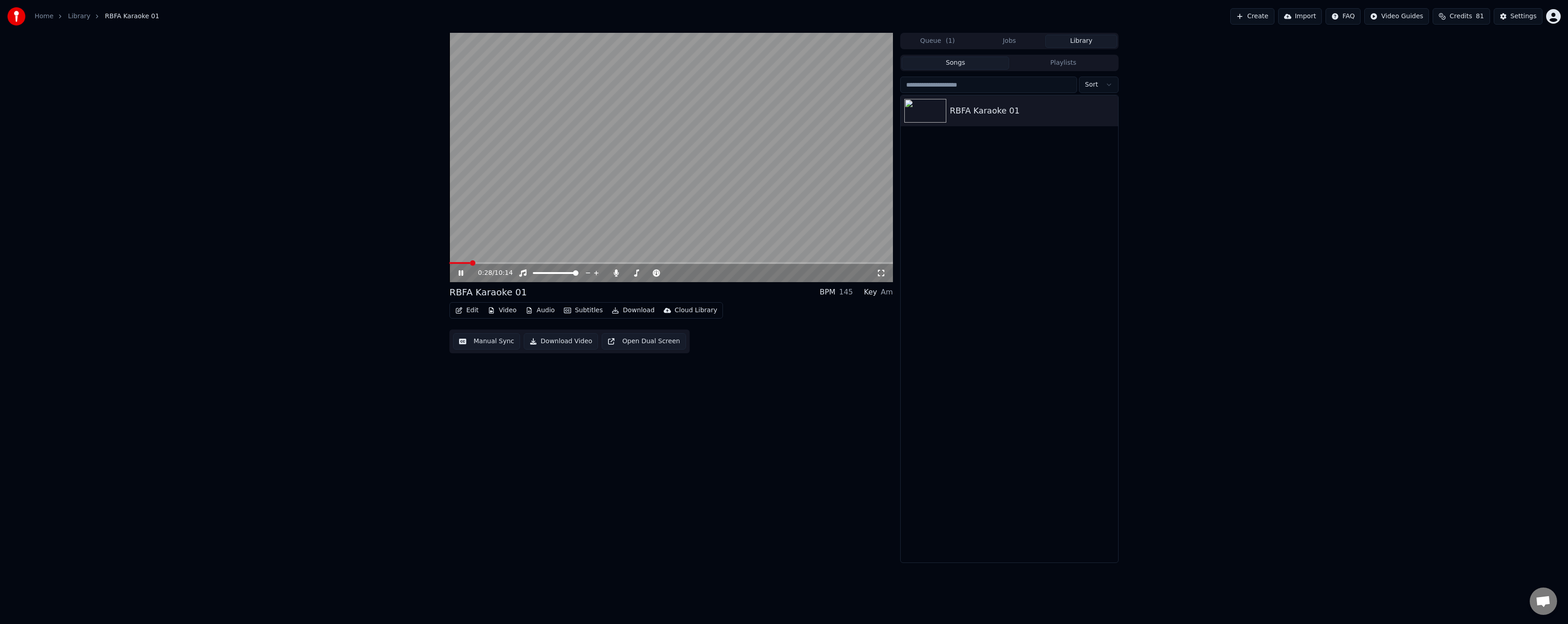
click at [461, 264] on span at bounding box center [459, 263] width 21 height 2
click at [460, 271] on icon at bounding box center [461, 273] width 5 height 5
click at [469, 309] on button "Edit" at bounding box center [467, 310] width 30 height 13
click at [491, 379] on div "Style Editor" at bounding box center [488, 378] width 37 height 9
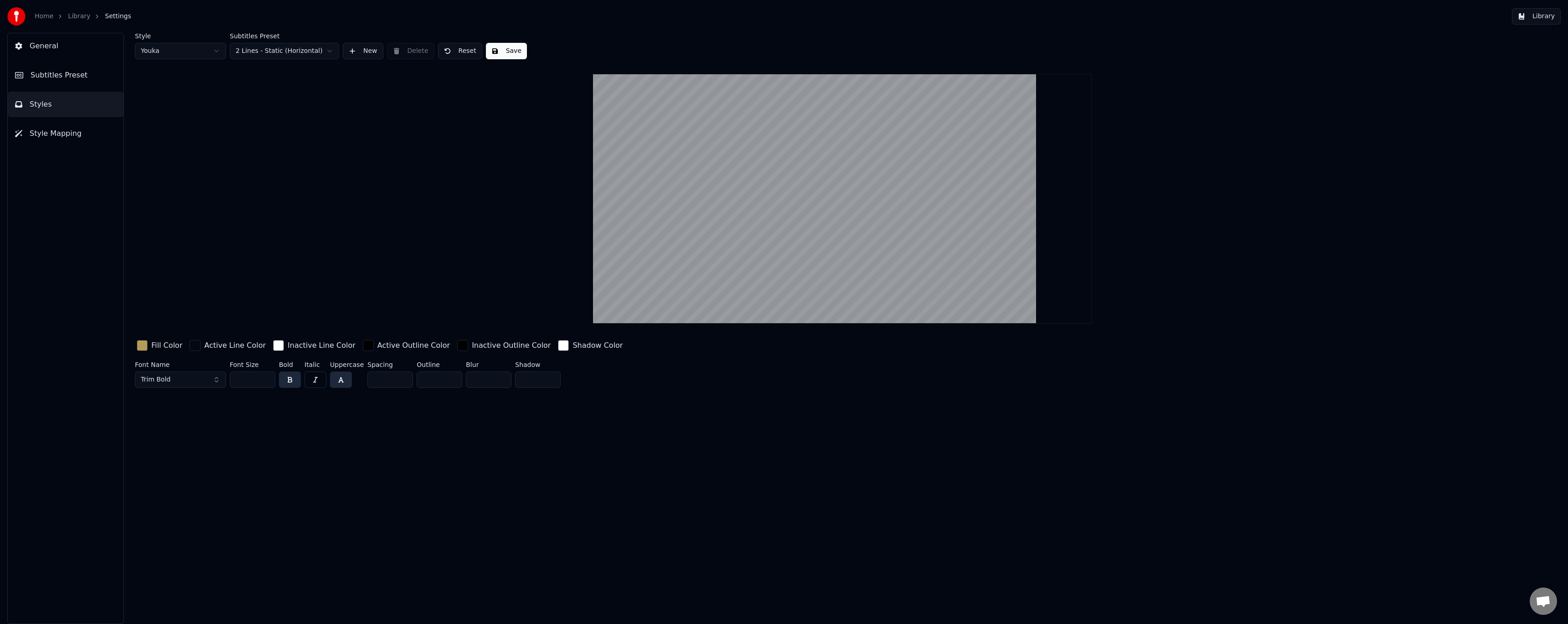
click at [53, 103] on button "Styles" at bounding box center [66, 104] width 116 height 26
click at [59, 70] on span "Subtitles Preset" at bounding box center [59, 75] width 57 height 11
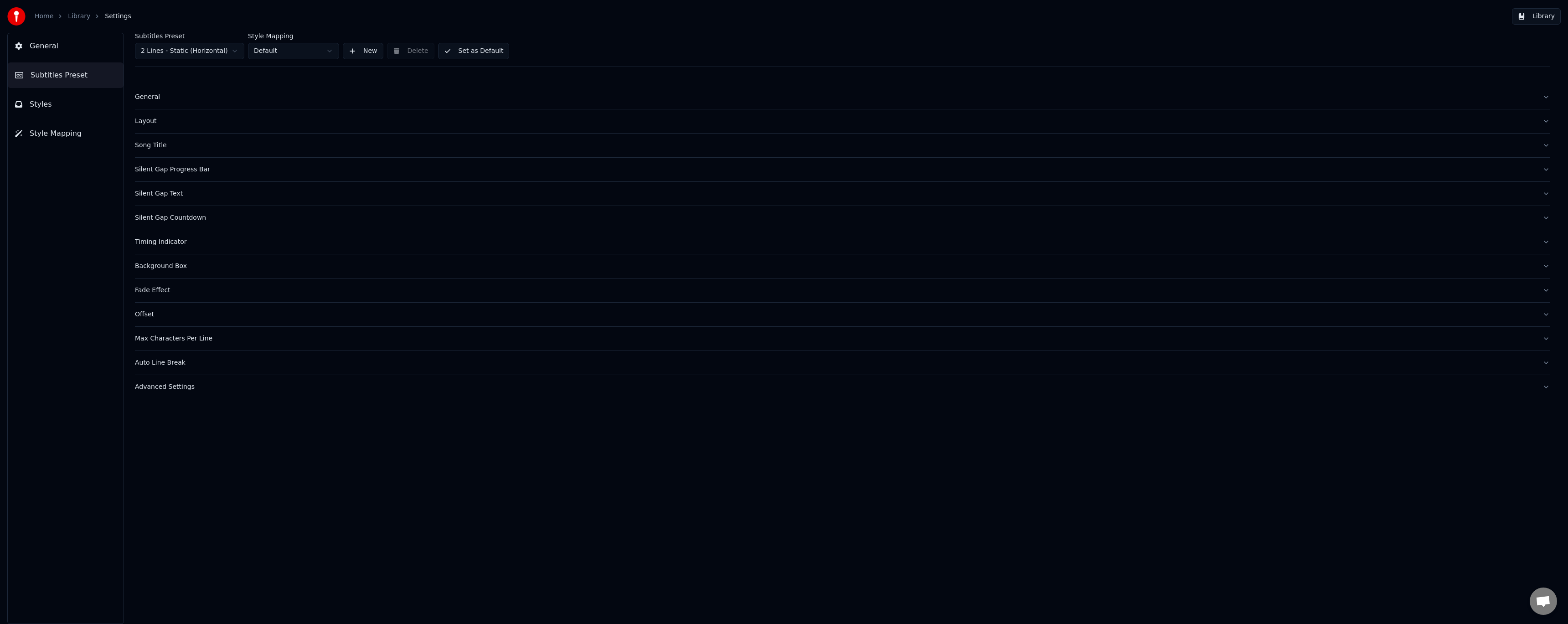
click at [283, 50] on html "Home Library Settings Library General Subtitles Preset Styles Style Mapping Sub…" at bounding box center [784, 312] width 1568 height 624
click at [174, 383] on div "Advanced Settings" at bounding box center [835, 387] width 1400 height 9
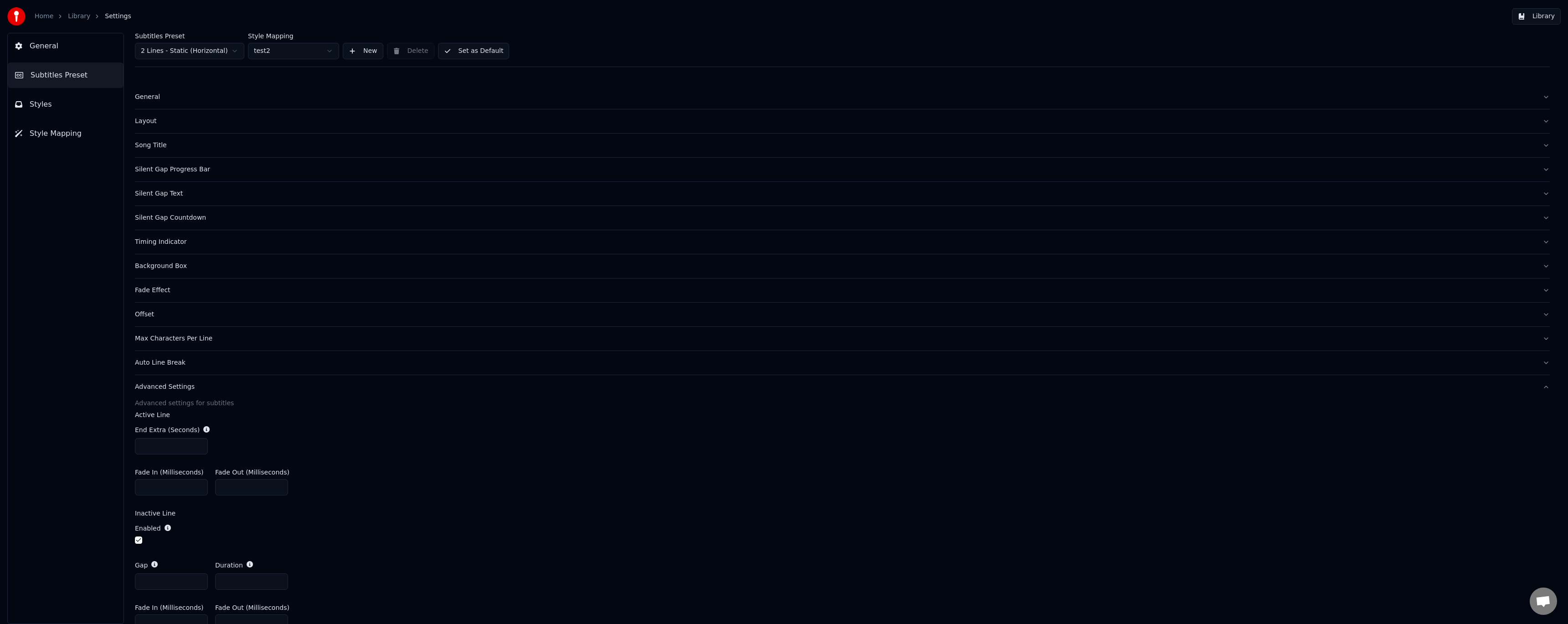
scroll to position [48, 0]
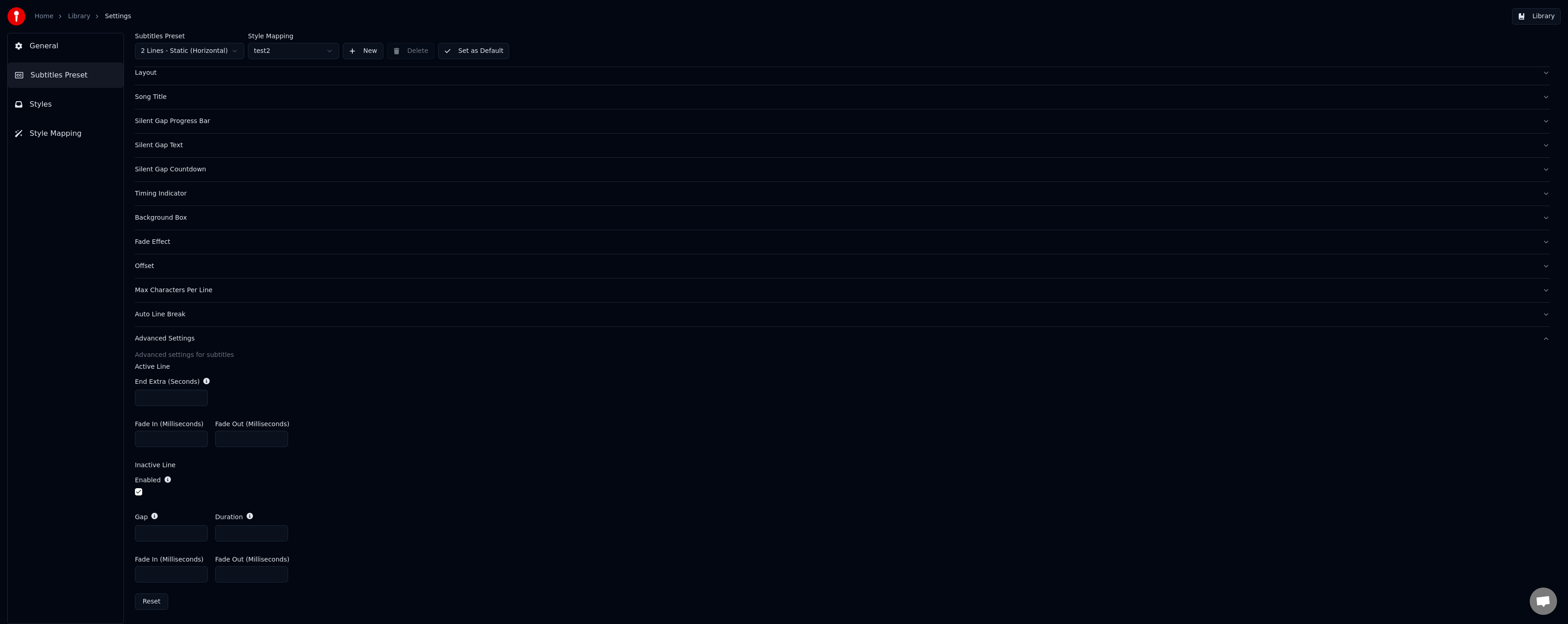
click at [309, 51] on html "Home Library Settings Library General Subtitles Preset Styles Style Mapping Sub…" at bounding box center [784, 312] width 1568 height 624
click at [296, 54] on html "Home Library Settings Library General Subtitles Preset Styles Style Mapping Sub…" at bounding box center [784, 312] width 1568 height 624
click at [296, 56] on html "Home Library Settings Library General Subtitles Preset Styles Style Mapping Sub…" at bounding box center [784, 312] width 1568 height 624
click at [294, 56] on html "Home Library Settings Library General Subtitles Preset Styles Style Mapping Sub…" at bounding box center [784, 312] width 1568 height 624
click at [69, 133] on span "Style Mapping" at bounding box center [56, 133] width 52 height 11
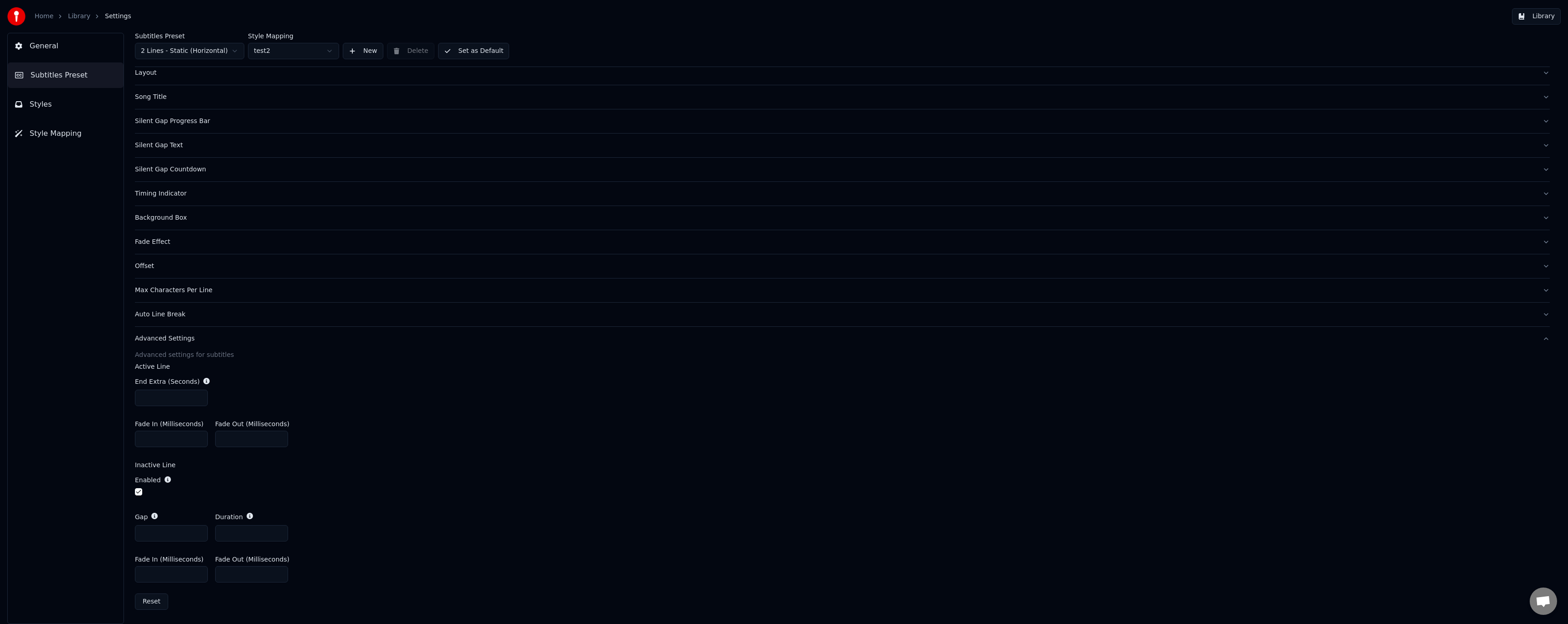
scroll to position [0, 0]
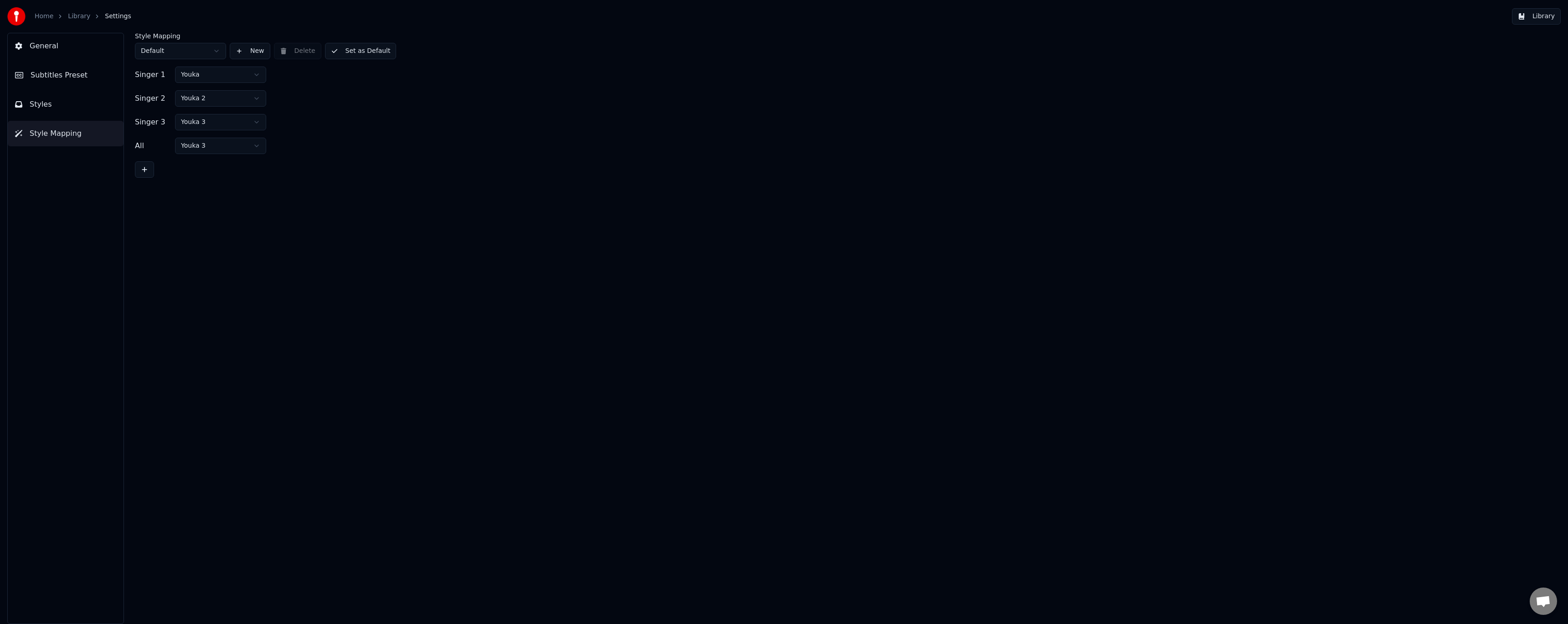
click at [235, 74] on html "Home Library Settings Library General Subtitles Preset Styles Style Mapping Sty…" at bounding box center [784, 312] width 1568 height 624
click at [78, 107] on html "Home Library Settings Library General Subtitles Preset Styles Style Mapping Sty…" at bounding box center [784, 312] width 1568 height 624
click at [42, 115] on button "Styles" at bounding box center [66, 104] width 116 height 26
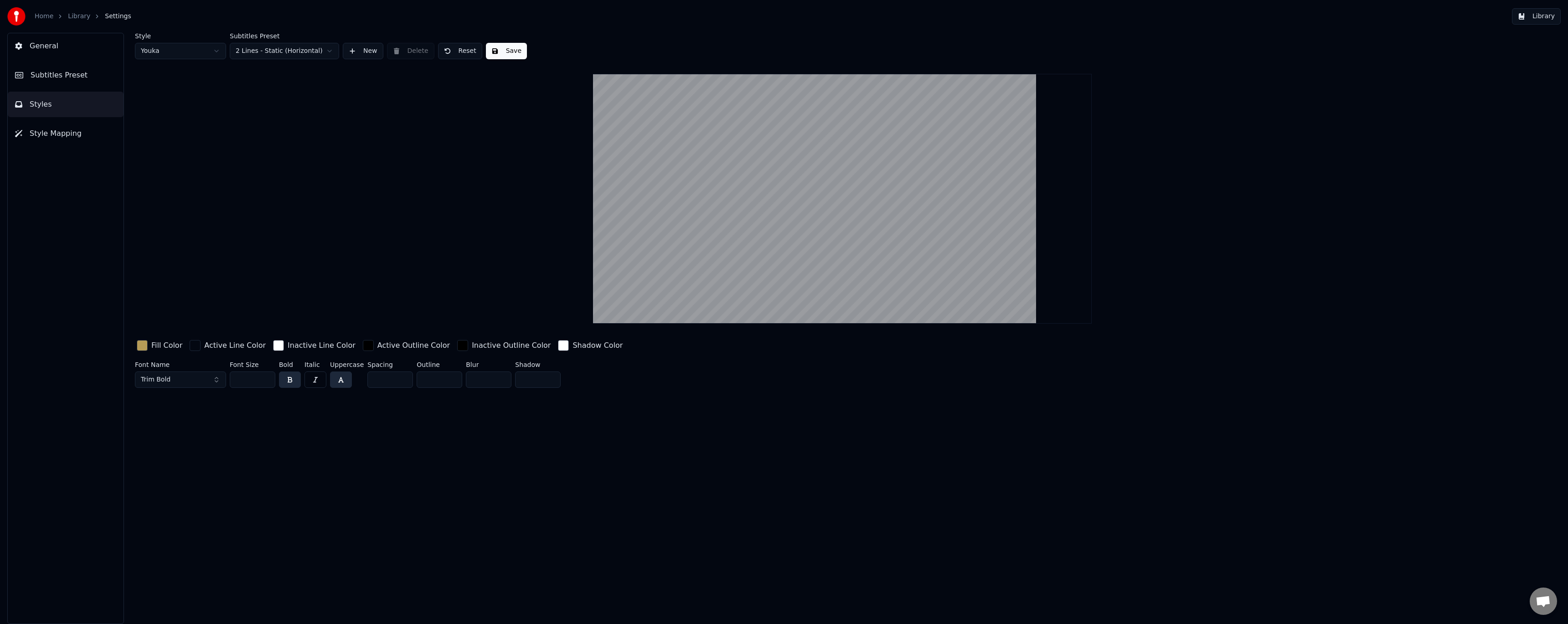
click at [60, 136] on span "Style Mapping" at bounding box center [56, 133] width 52 height 11
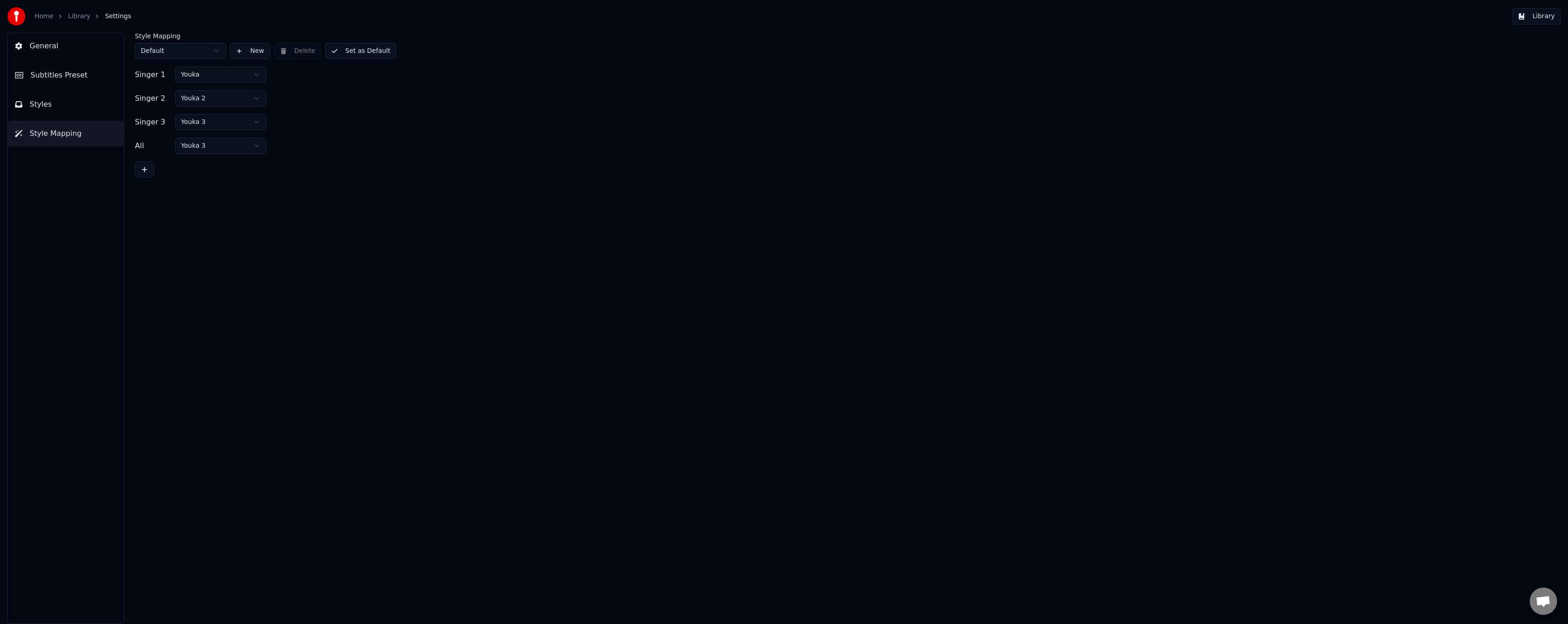
click at [55, 103] on button "Styles" at bounding box center [66, 104] width 116 height 26
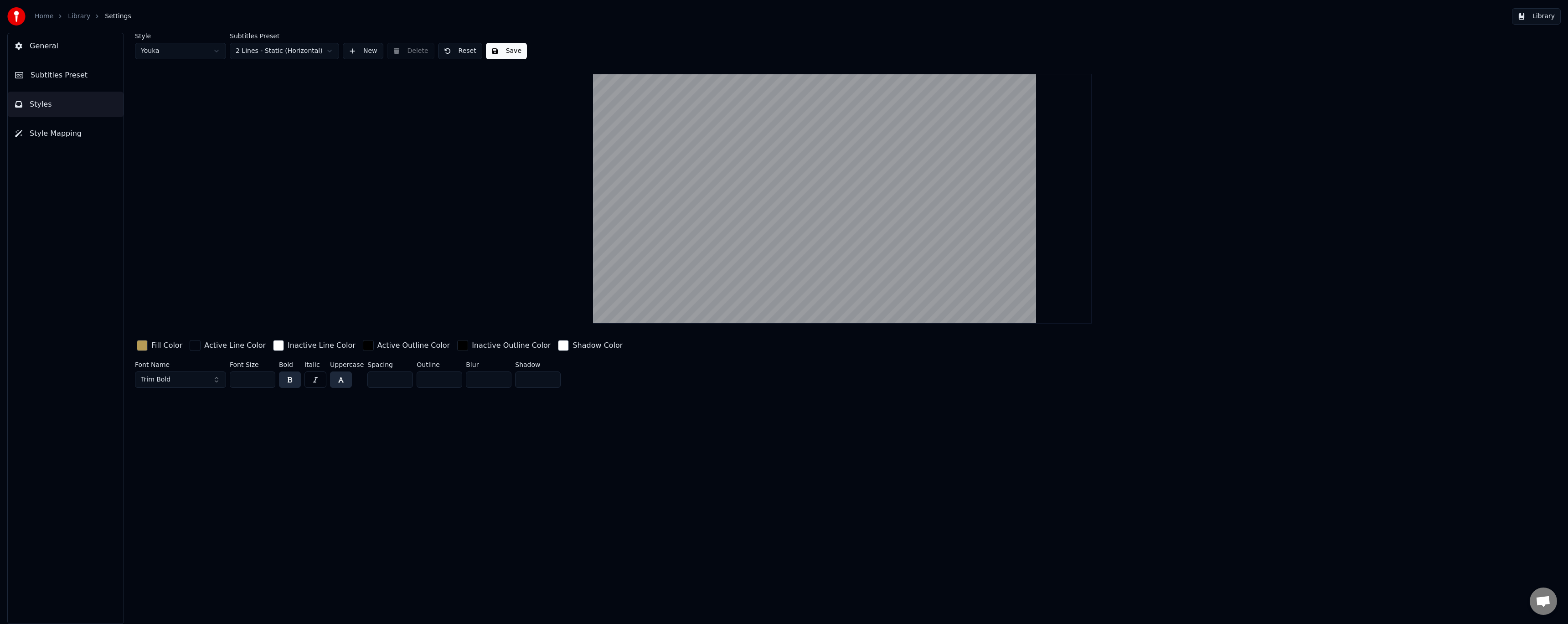
click at [68, 77] on span "Subtitles Preset" at bounding box center [59, 75] width 57 height 11
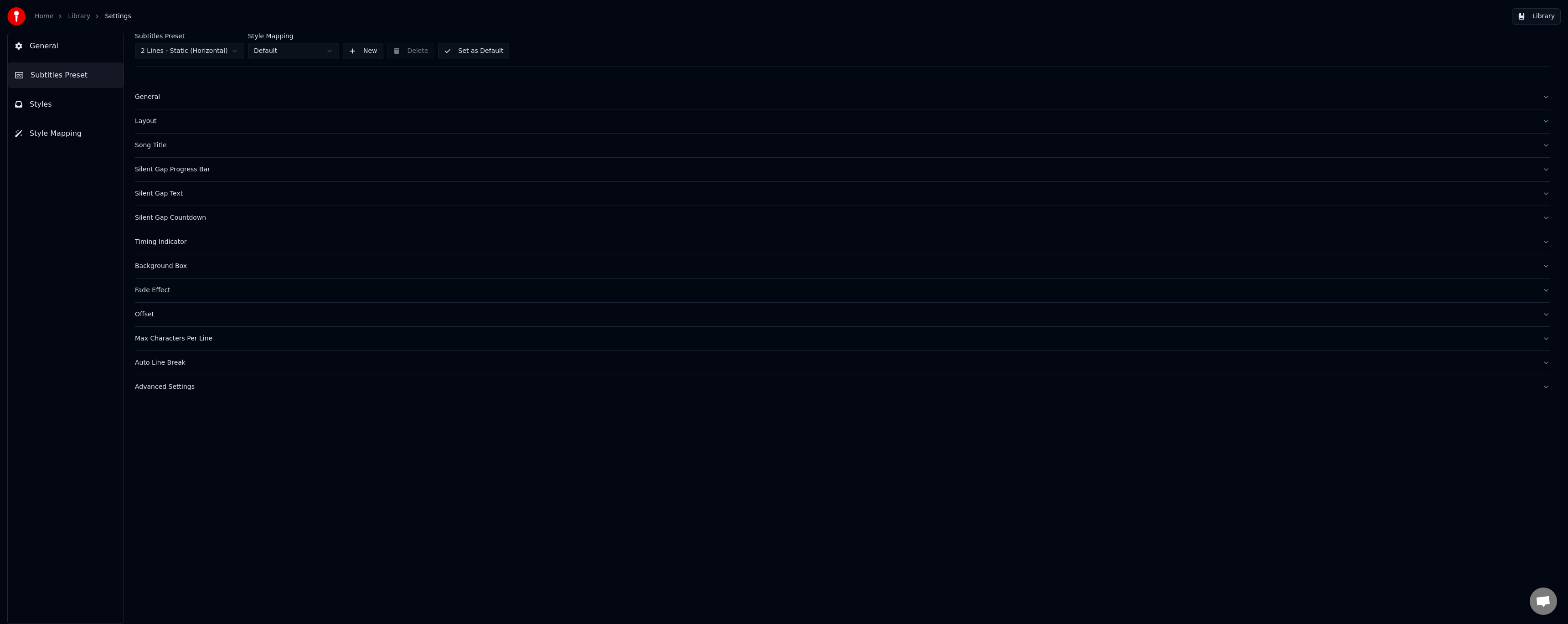
click at [176, 387] on div "Advanced Settings" at bounding box center [835, 387] width 1400 height 9
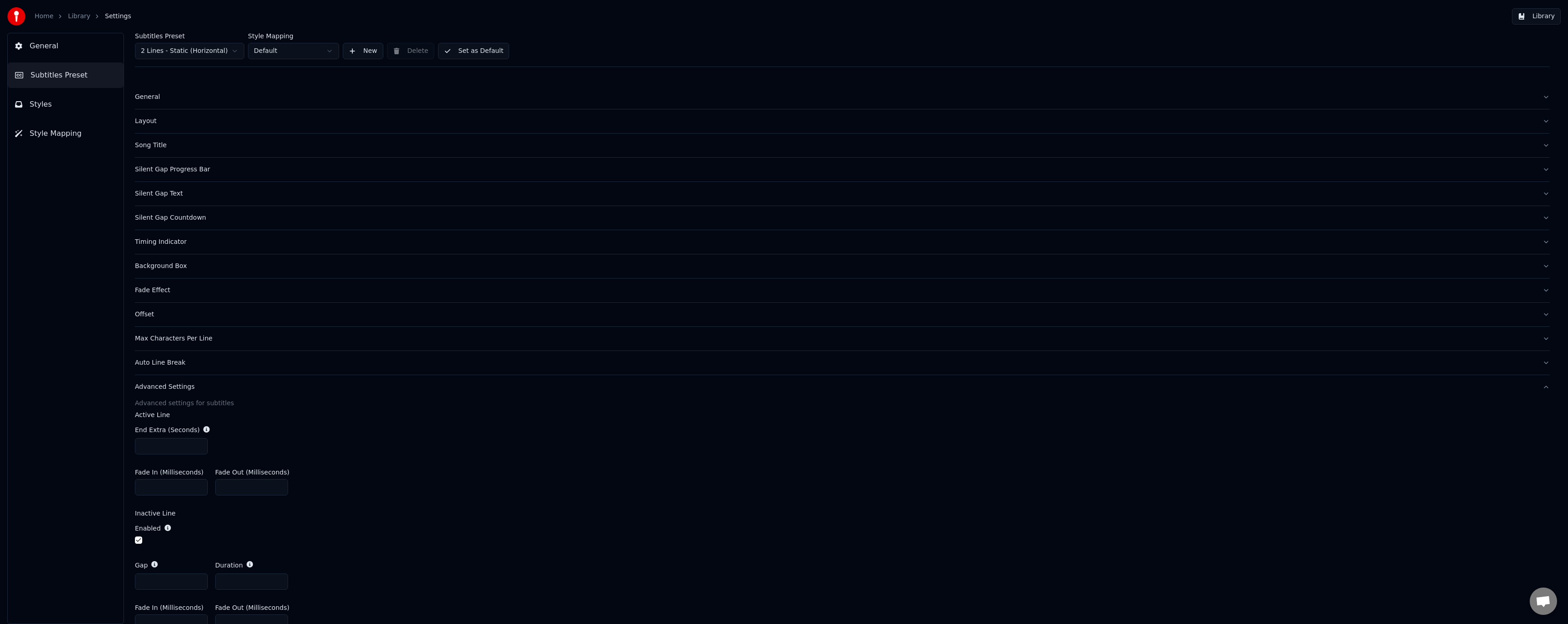
scroll to position [48, 0]
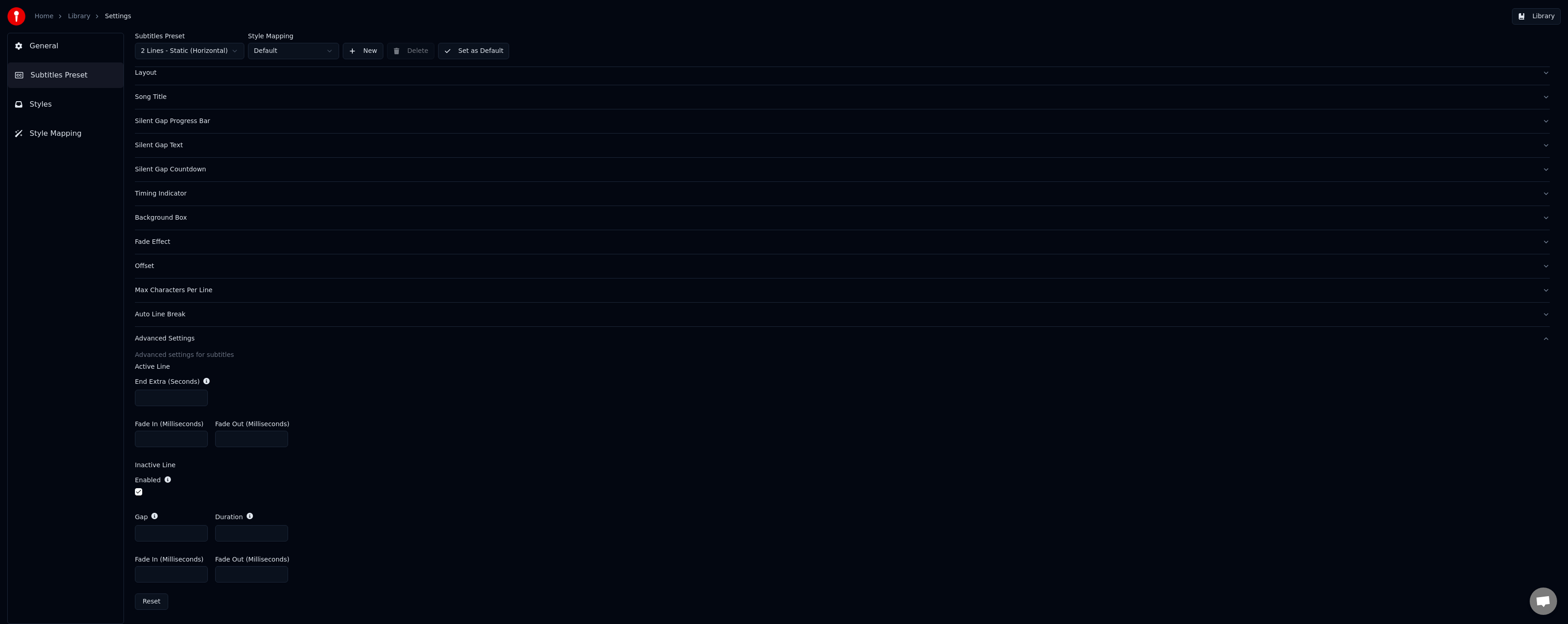
drag, startPoint x: 229, startPoint y: 533, endPoint x: 196, endPoint y: 527, distance: 33.5
click at [200, 530] on div "Gap * Duration *" at bounding box center [842, 526] width 1415 height 43
type input "*"
click at [354, 514] on div "Gap * Duration *" at bounding box center [842, 526] width 1415 height 43
click at [75, 20] on link "Library" at bounding box center [78, 17] width 22 height 9
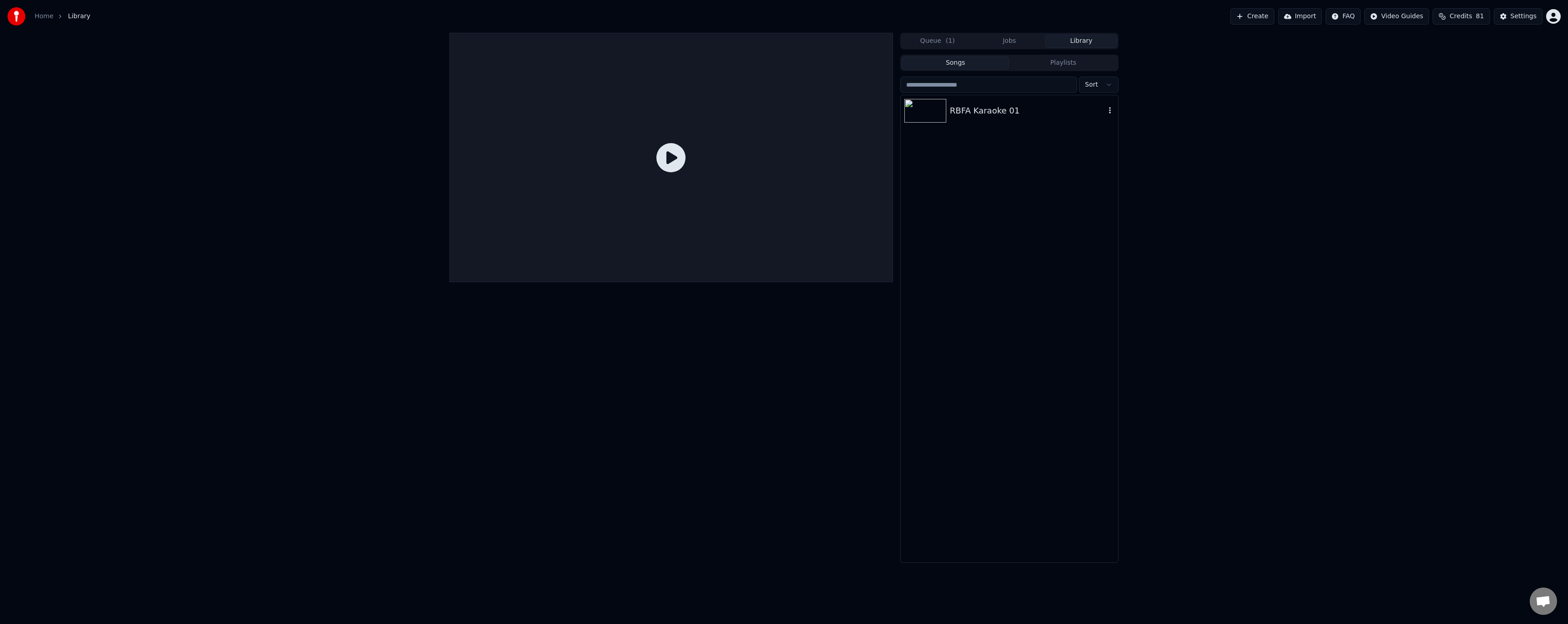
click at [994, 123] on div "RBFA Karaoke 01" at bounding box center [1009, 110] width 217 height 31
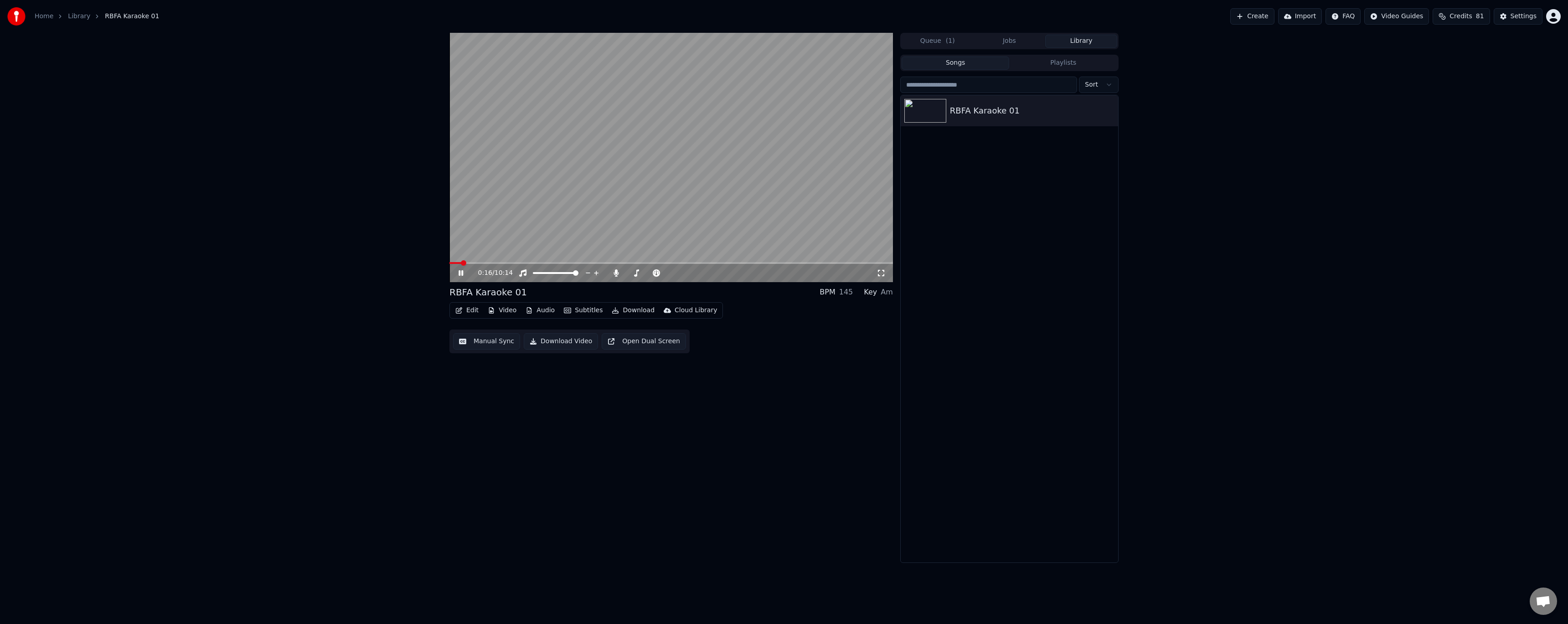
click at [460, 272] on icon at bounding box center [461, 273] width 5 height 5
click at [470, 312] on button "Edit" at bounding box center [467, 310] width 30 height 13
click at [502, 380] on div "Style Editor" at bounding box center [505, 378] width 70 height 9
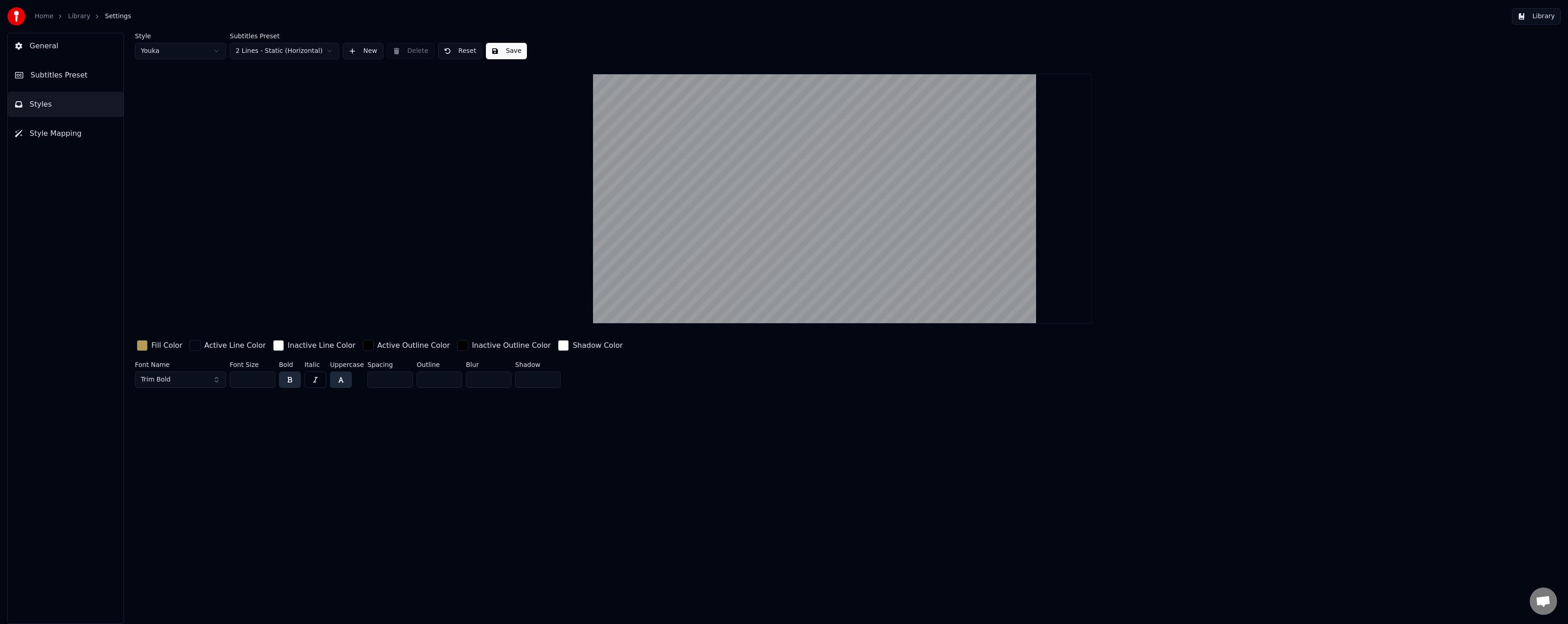
click at [75, 74] on span "Subtitles Preset" at bounding box center [59, 75] width 57 height 11
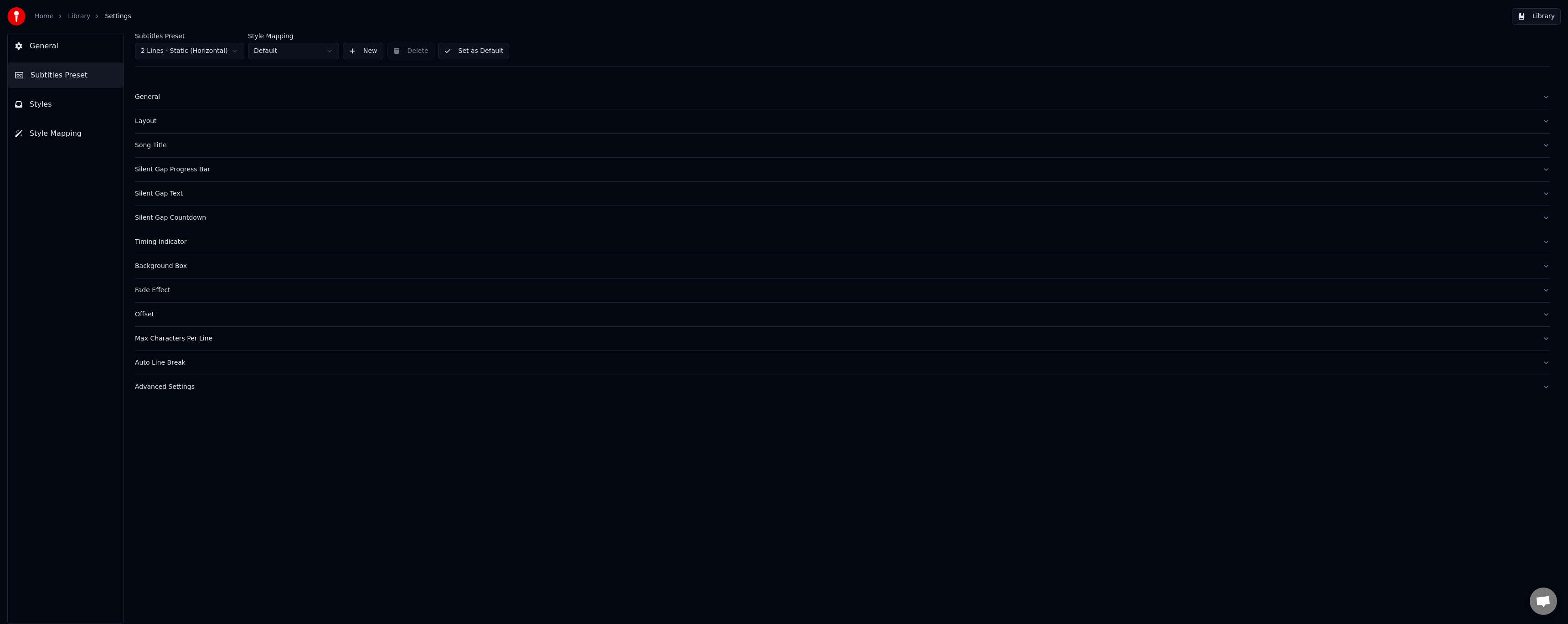
click at [168, 243] on div "Timing Indicator" at bounding box center [835, 242] width 1400 height 9
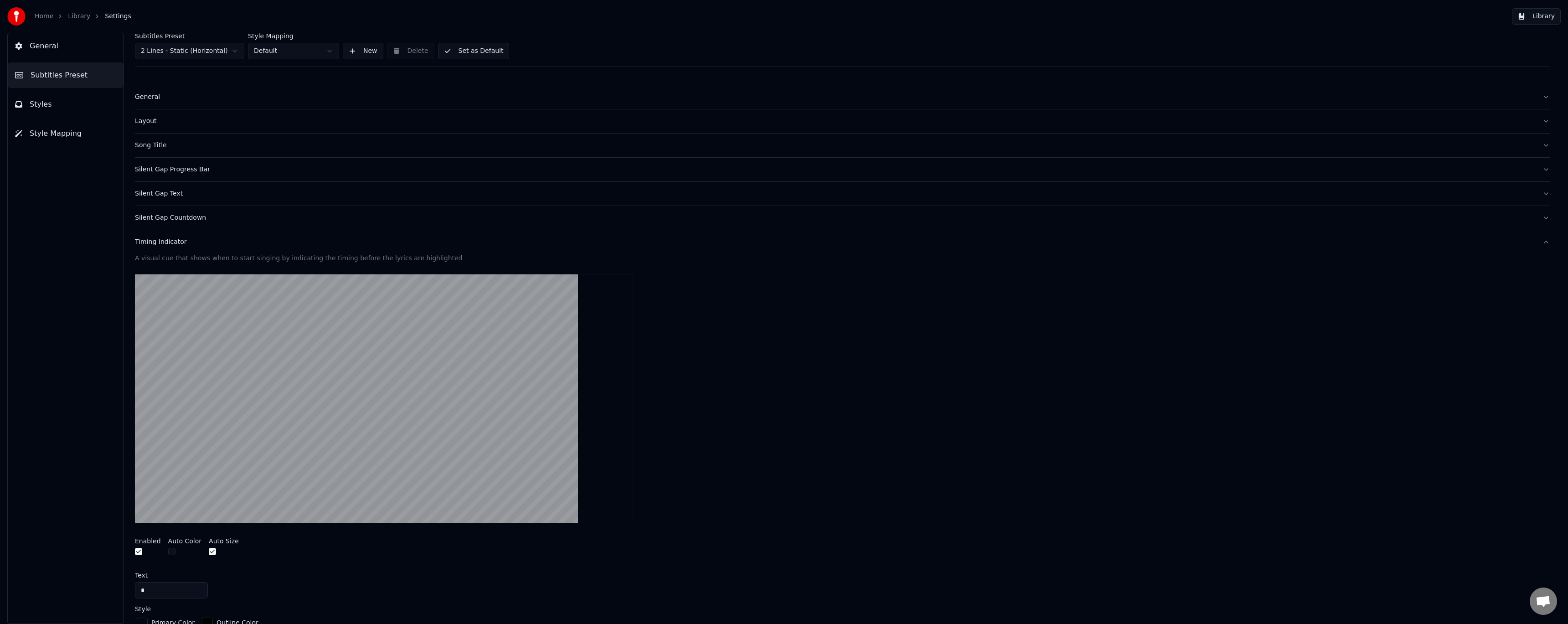
click at [190, 168] on div "Silent Gap Progress Bar" at bounding box center [835, 170] width 1400 height 9
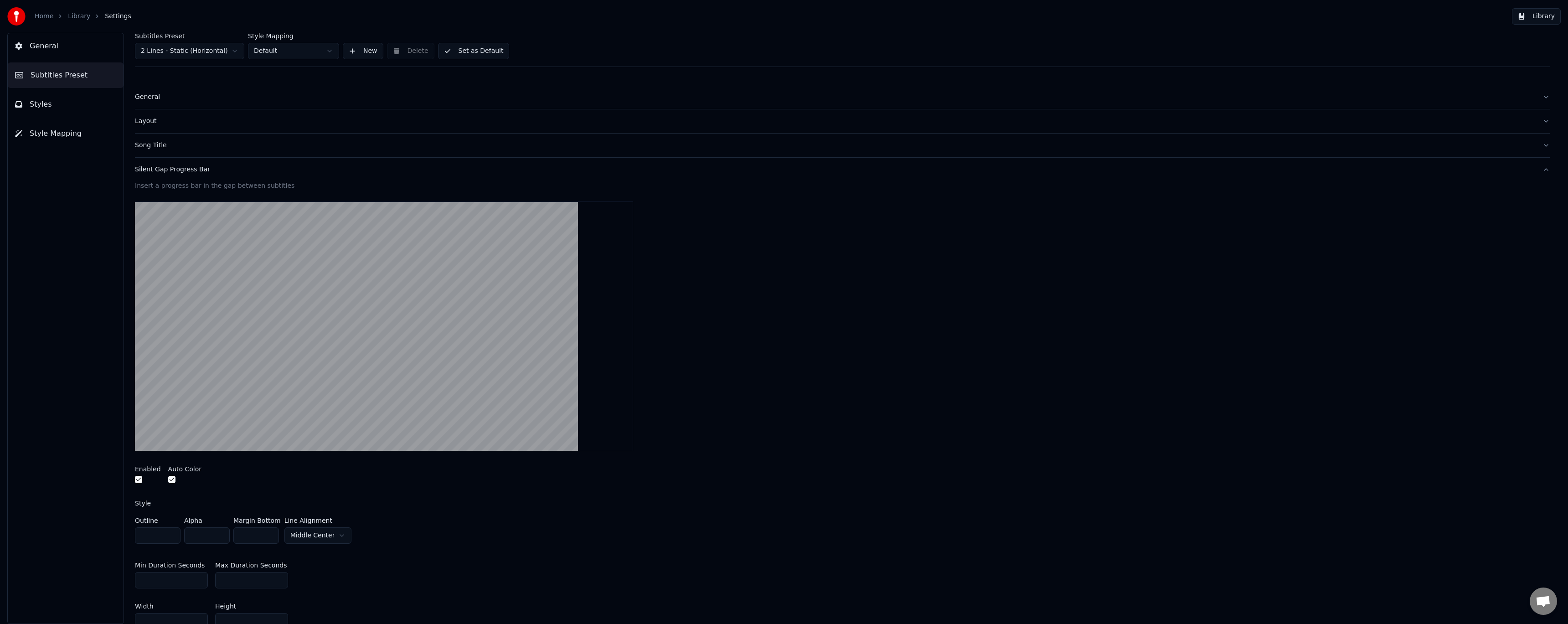
click at [185, 168] on div "Silent Gap Progress Bar" at bounding box center [835, 170] width 1400 height 9
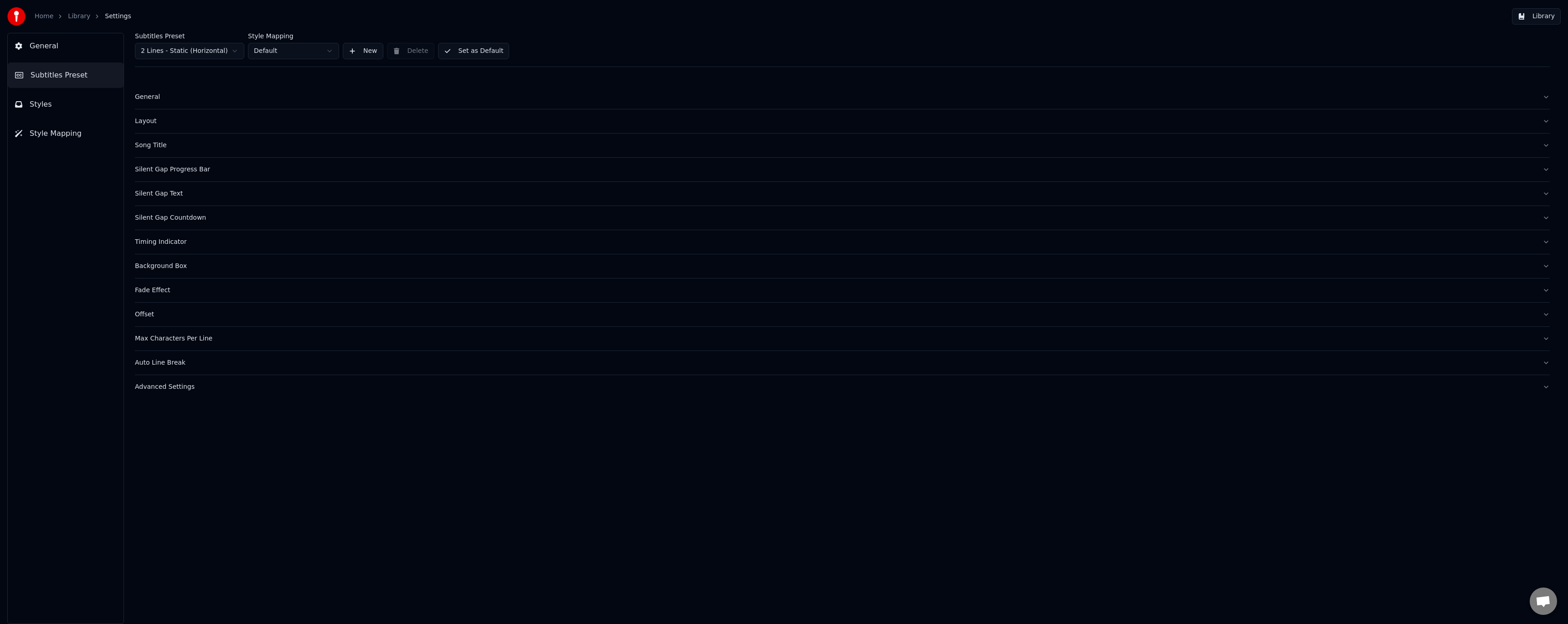
click at [172, 219] on div "Silent Gap Countdown" at bounding box center [835, 218] width 1400 height 9
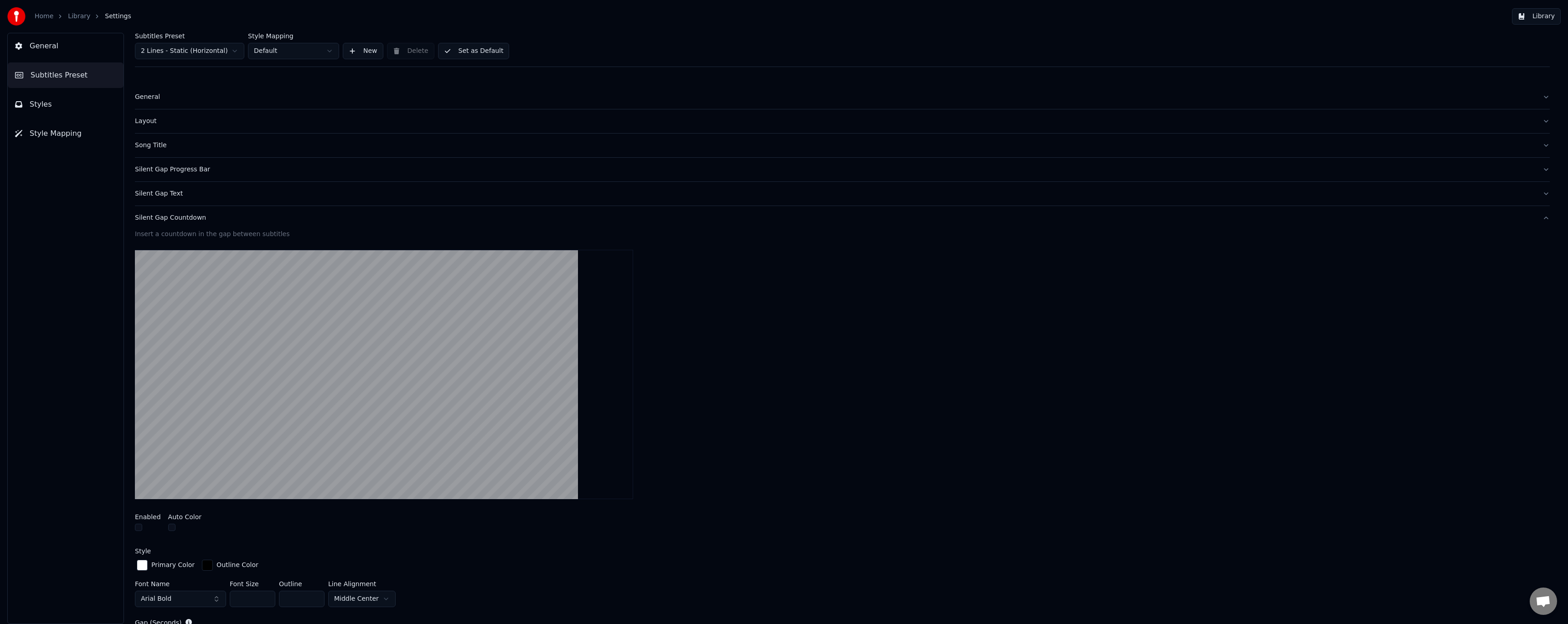
click at [172, 219] on div "Silent Gap Countdown" at bounding box center [835, 218] width 1400 height 9
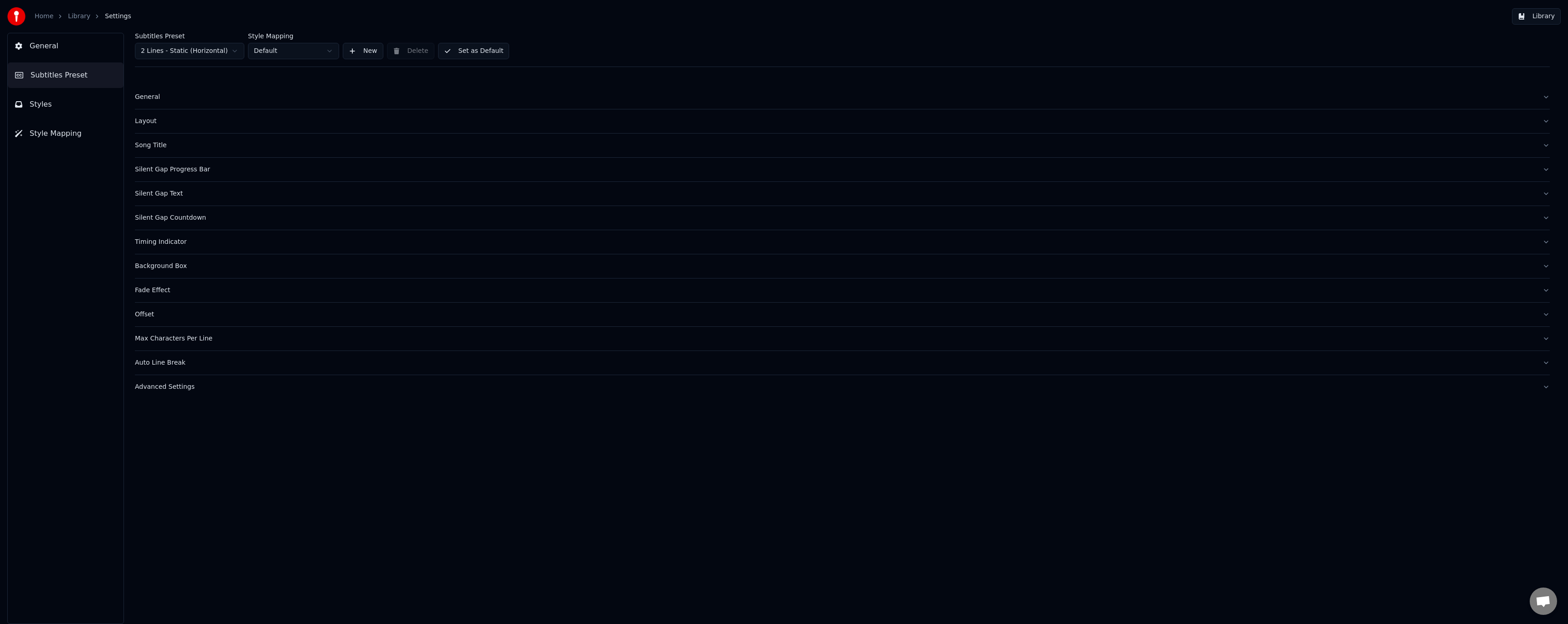
click at [173, 174] on button "Silent Gap Progress Bar" at bounding box center [842, 169] width 1415 height 24
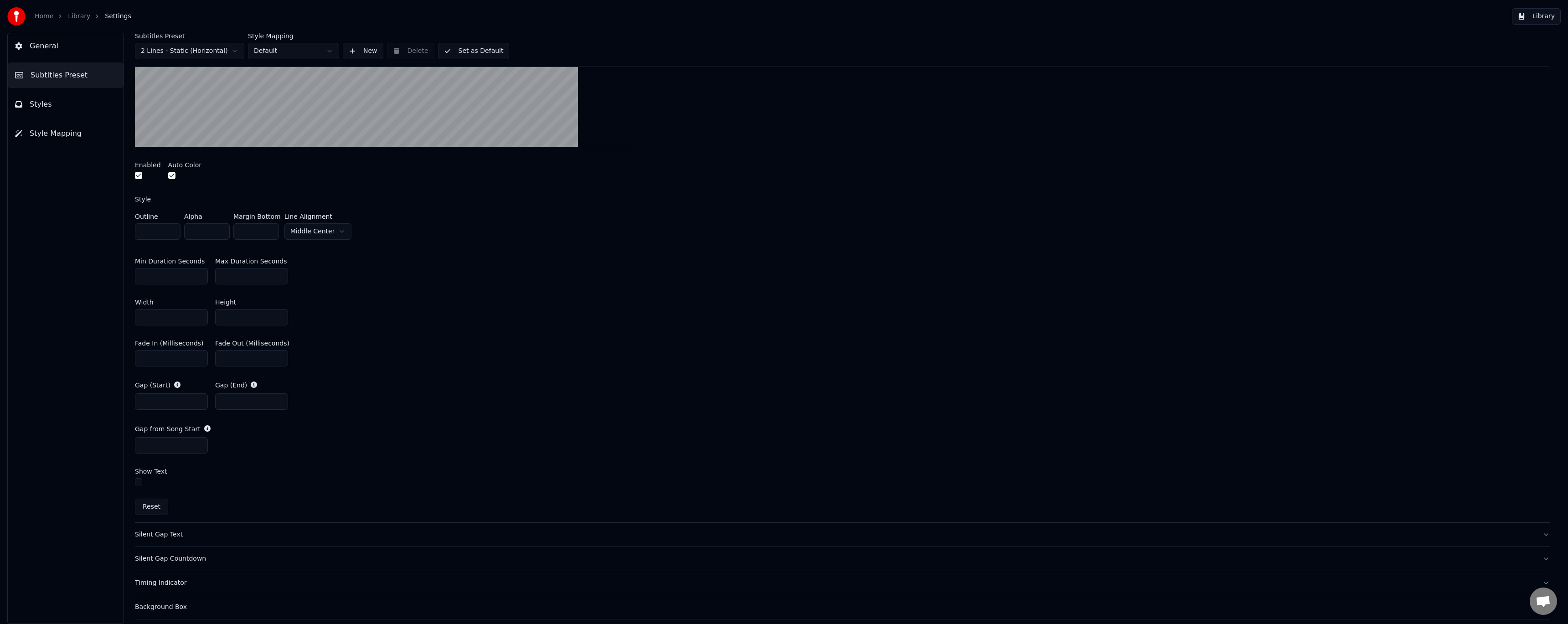
scroll to position [365, 0]
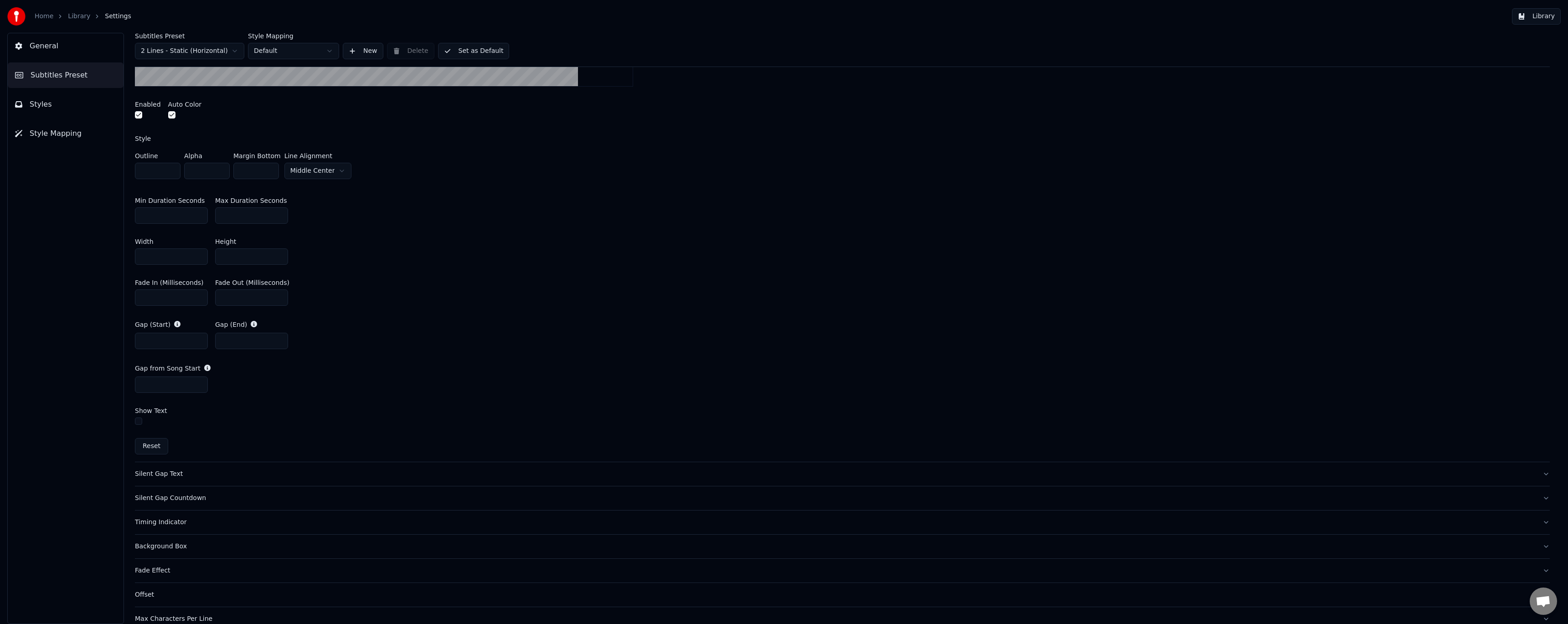
drag, startPoint x: 145, startPoint y: 384, endPoint x: 130, endPoint y: 385, distance: 15.0
click at [130, 385] on div "Subtitles Preset 2 Lines - Static (Horizontal) Style Mapping Default New Delete…" at bounding box center [842, 328] width 1451 height 591
type input "*"
click at [264, 383] on div "Gap from Song Start *" at bounding box center [842, 378] width 1415 height 43
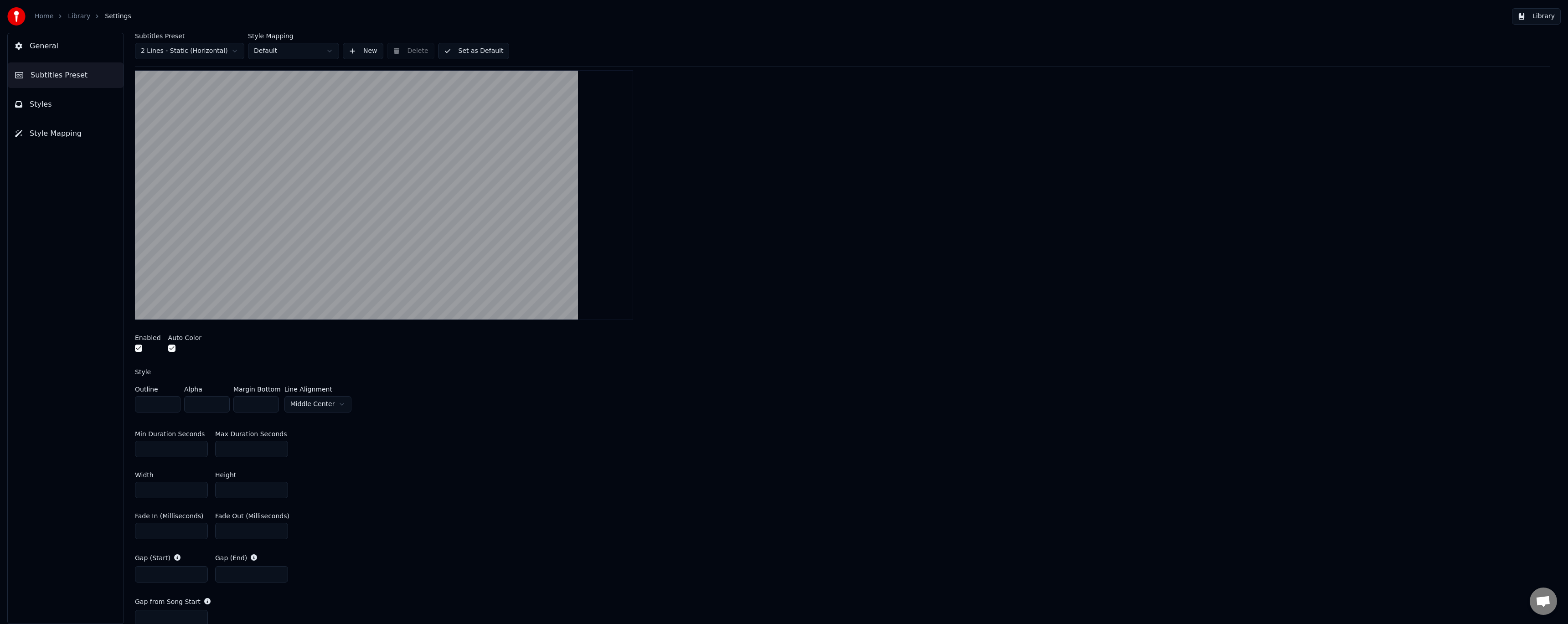
scroll to position [0, 0]
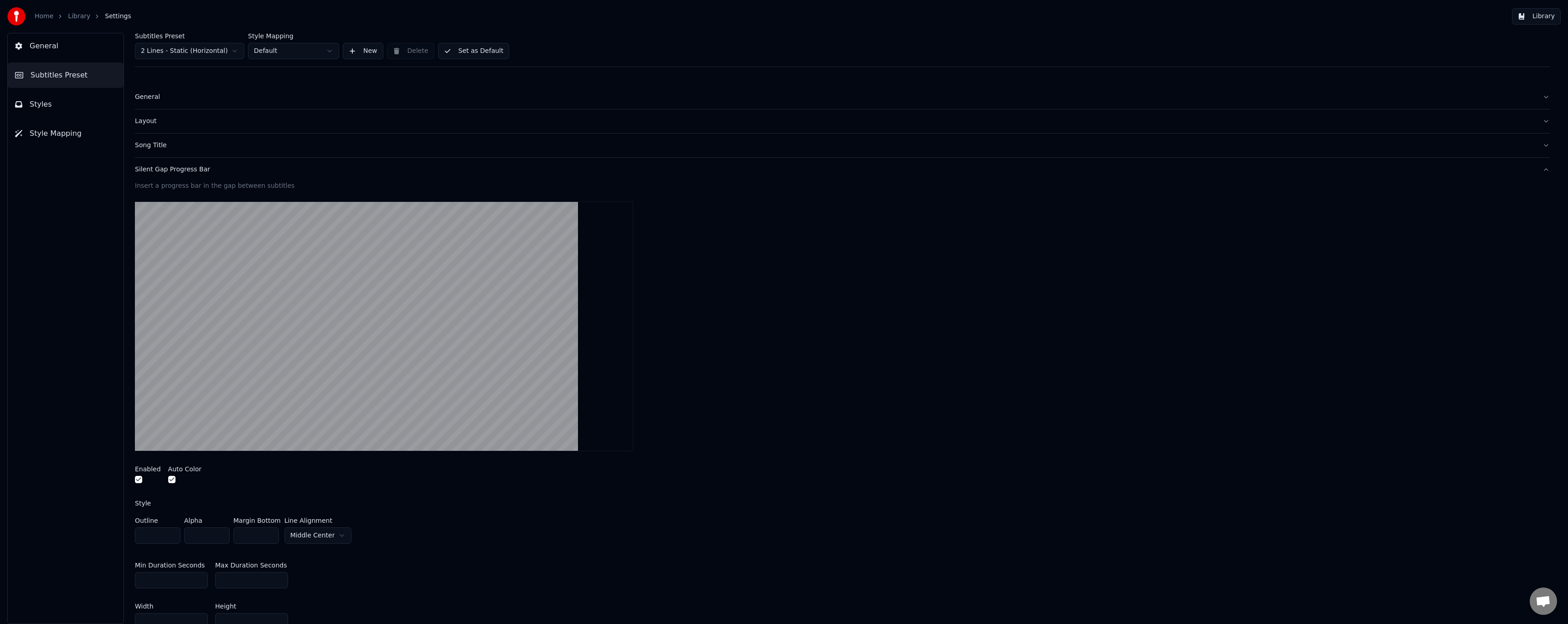
click at [195, 166] on div "Silent Gap Progress Bar" at bounding box center [835, 170] width 1400 height 9
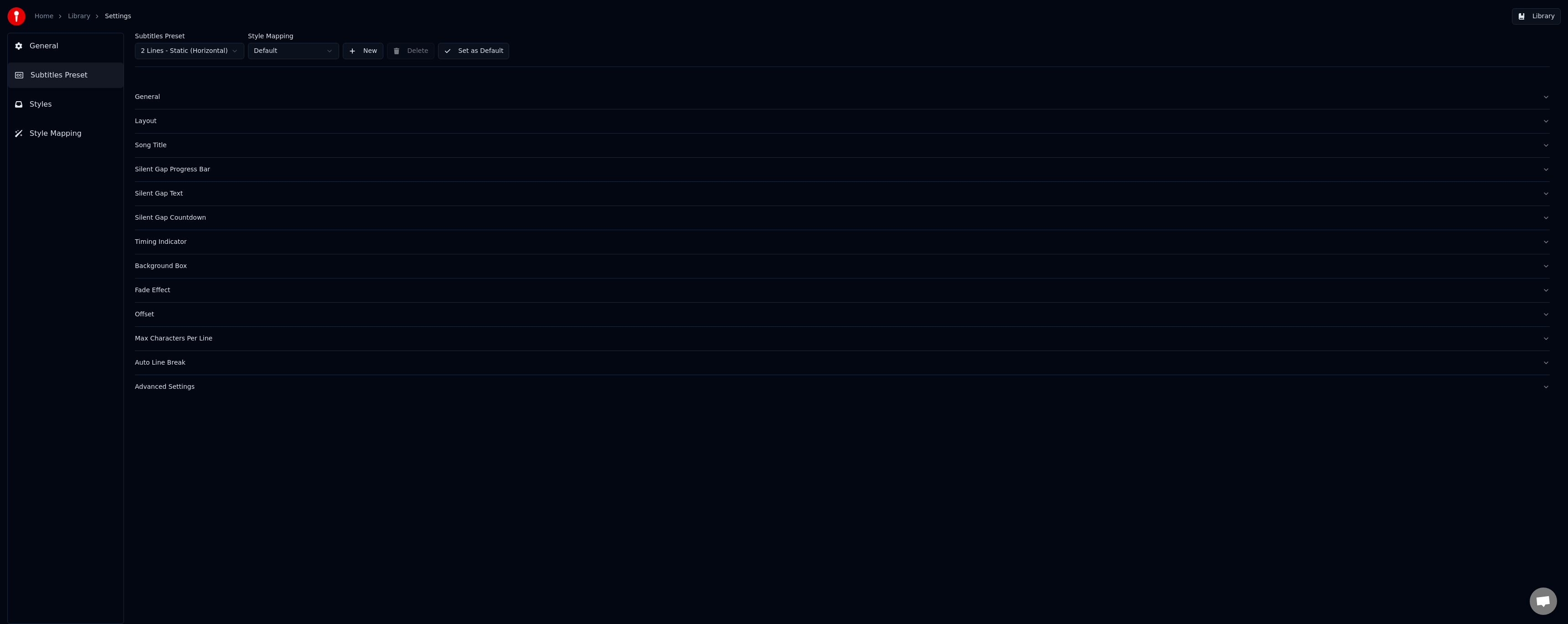
click at [178, 388] on div "Advanced Settings" at bounding box center [835, 387] width 1400 height 9
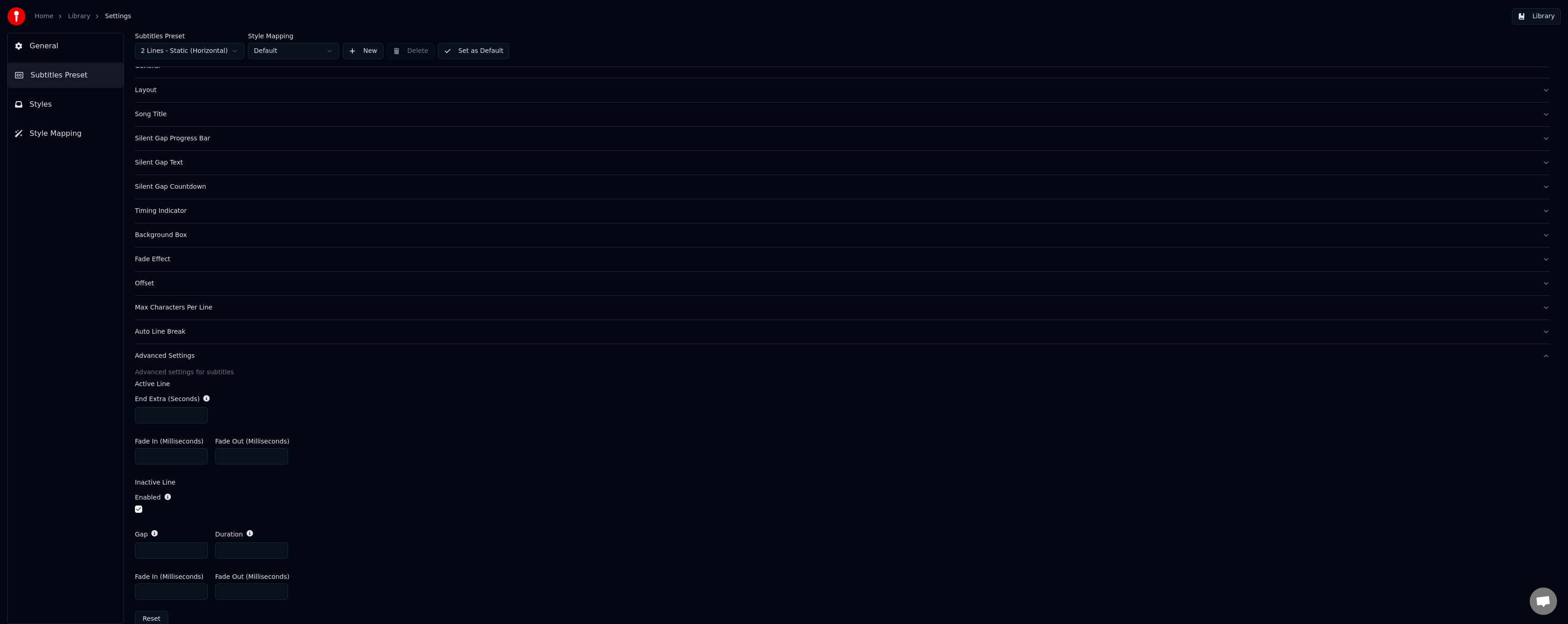
scroll to position [48, 0]
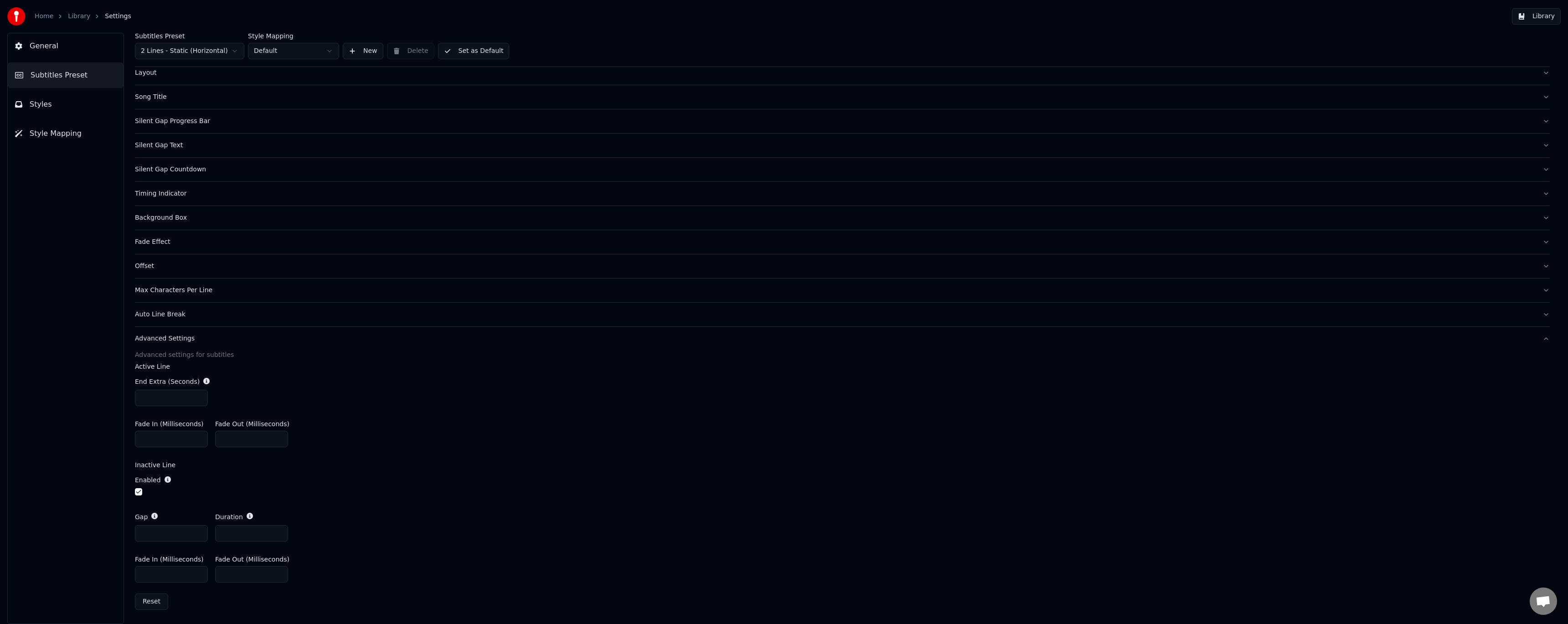
drag, startPoint x: 152, startPoint y: 533, endPoint x: 89, endPoint y: 530, distance: 63.1
click at [89, 530] on div "General Subtitles Preset Styles Style Mapping Subtitles Preset 2 Lines - Static…" at bounding box center [784, 328] width 1568 height 591
type input "*"
click at [279, 533] on input "*" at bounding box center [251, 533] width 73 height 17
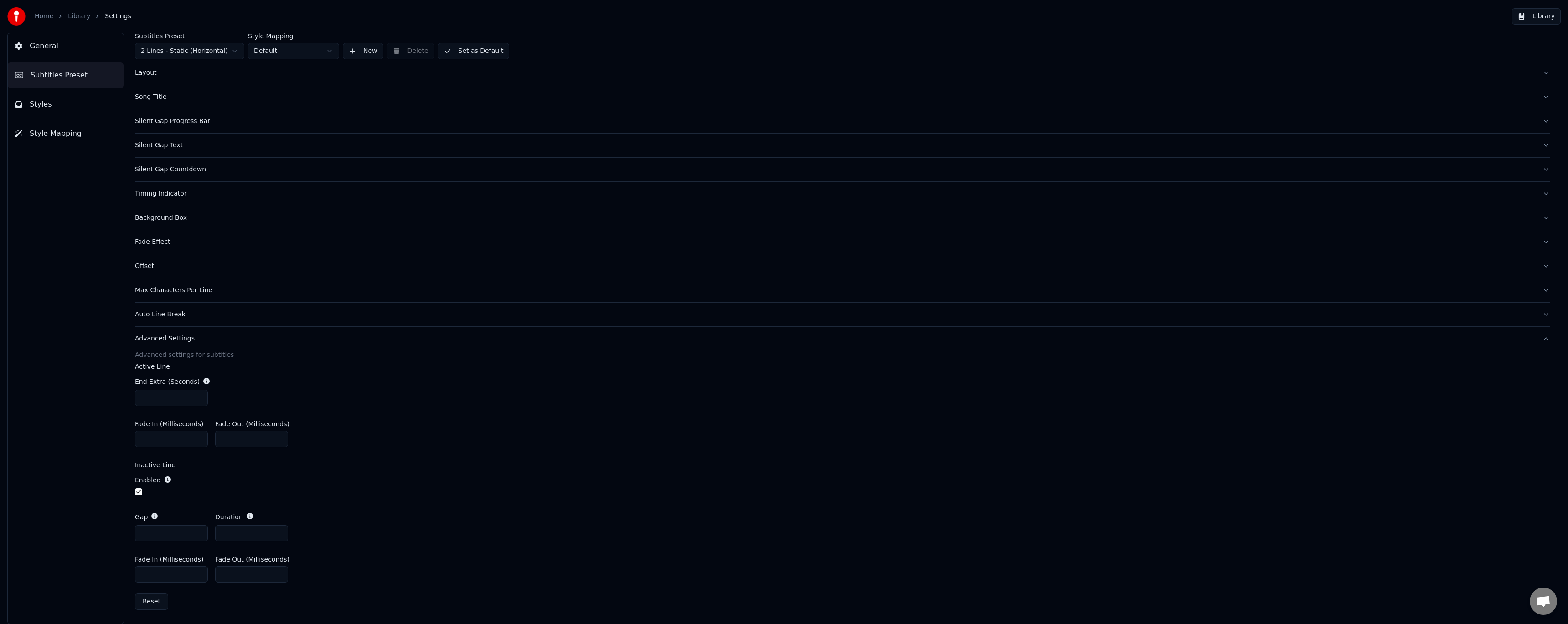
click at [334, 494] on div "Enabled" at bounding box center [842, 486] width 1415 height 37
click at [79, 21] on div "Home Library Settings" at bounding box center [69, 17] width 124 height 18
click at [83, 18] on link "Library" at bounding box center [78, 17] width 22 height 9
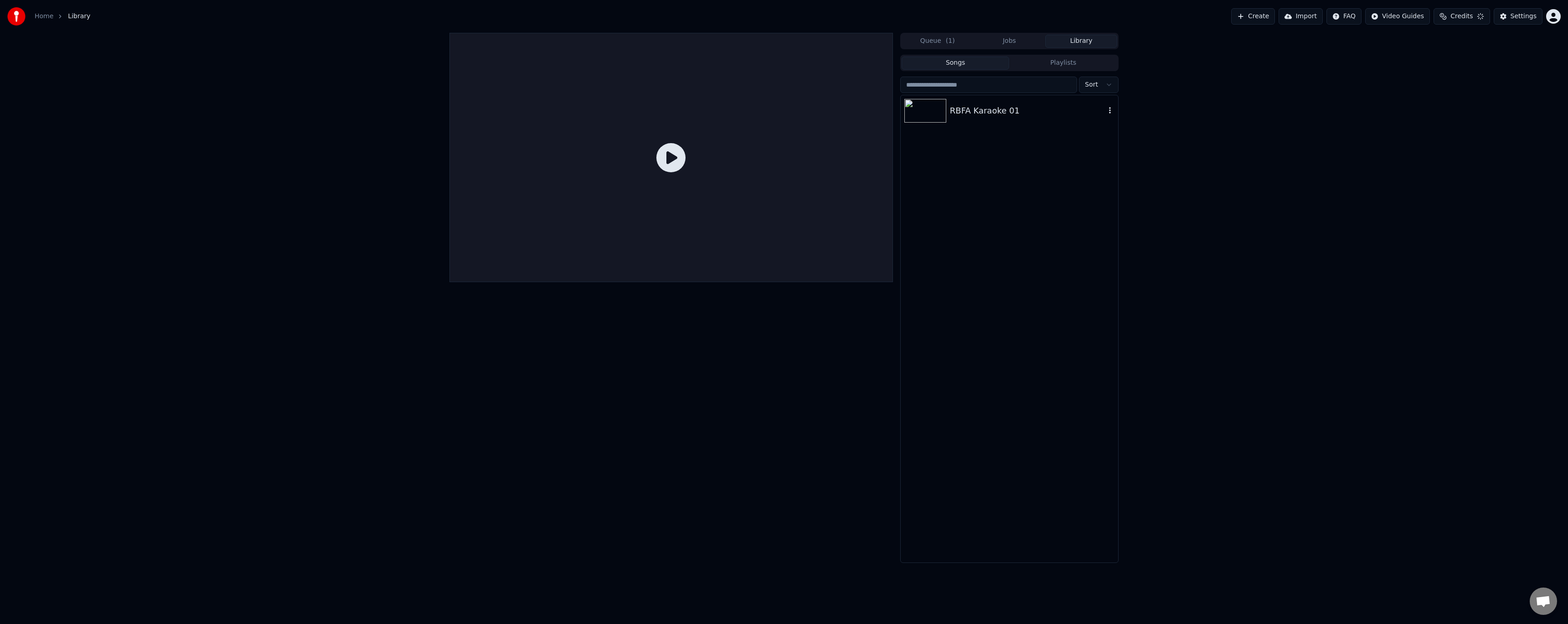
click at [985, 114] on div "RBFA Karaoke 01" at bounding box center [1028, 110] width 155 height 13
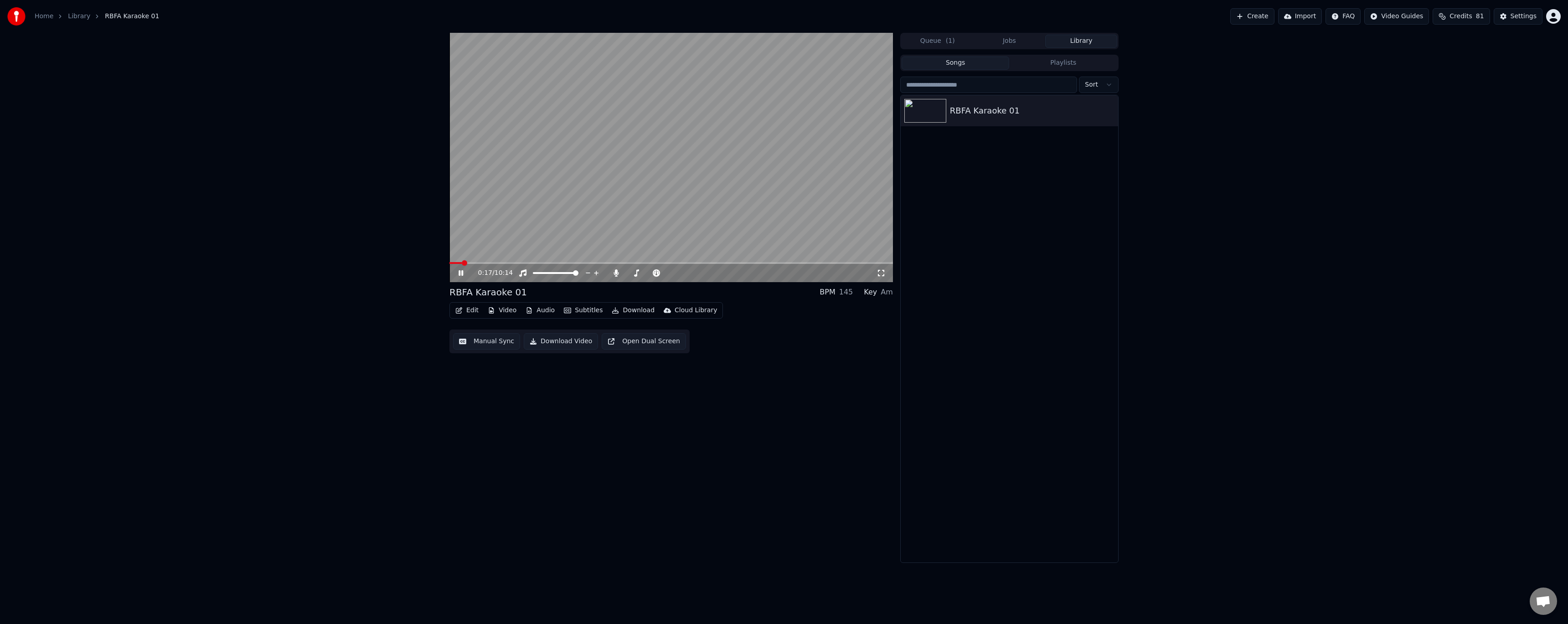
click at [466, 274] on icon at bounding box center [467, 274] width 21 height 8
click at [472, 310] on button "Edit" at bounding box center [467, 310] width 30 height 13
click at [384, 368] on div "0:17 / 10:14 RBFA Karaoke 01 BPM 145 Key Am Edit Video Audio Subtitles Download…" at bounding box center [784, 298] width 1568 height 530
click at [450, 266] on span at bounding box center [453, 263] width 5 height 5
click at [461, 273] on icon at bounding box center [460, 273] width 5 height 6
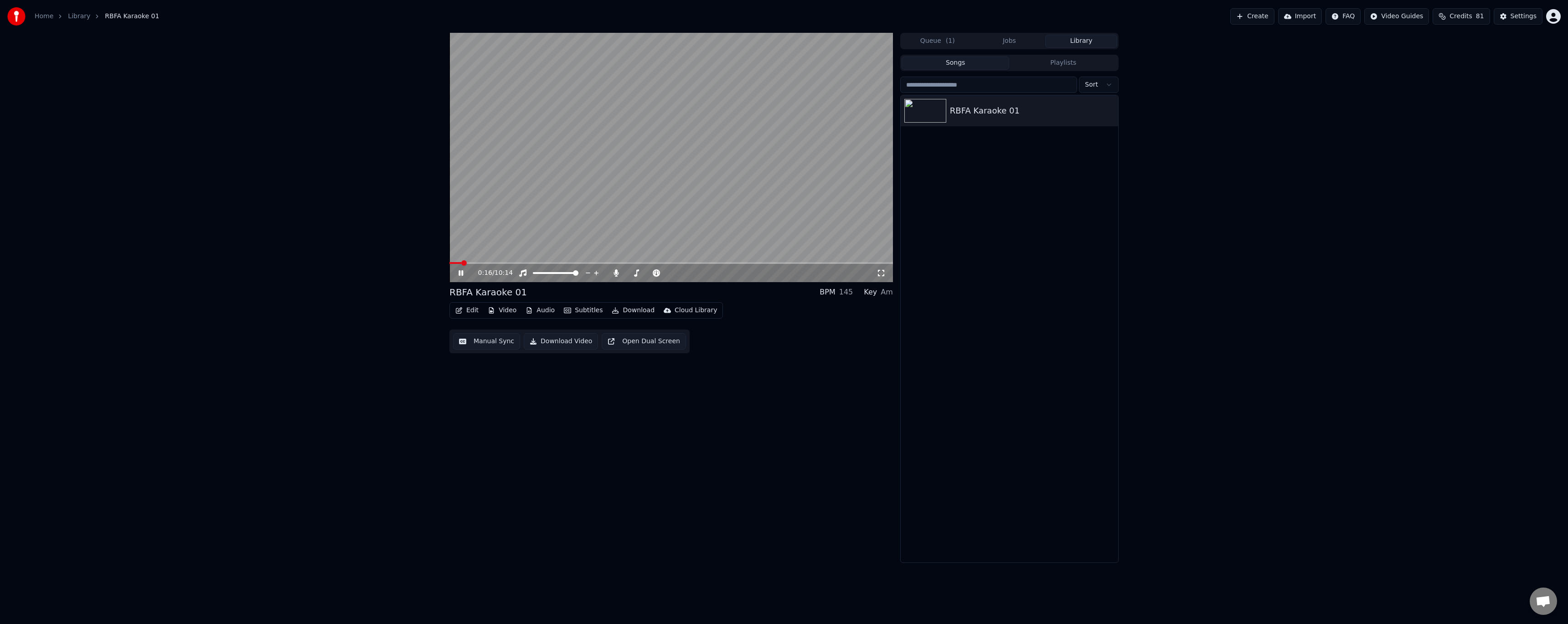
click at [459, 275] on icon at bounding box center [461, 273] width 5 height 5
click at [450, 266] on span at bounding box center [452, 263] width 5 height 5
click at [462, 276] on icon at bounding box center [467, 274] width 21 height 8
click at [462, 276] on icon at bounding box center [461, 273] width 5 height 5
click at [472, 312] on button "Edit" at bounding box center [467, 310] width 30 height 13
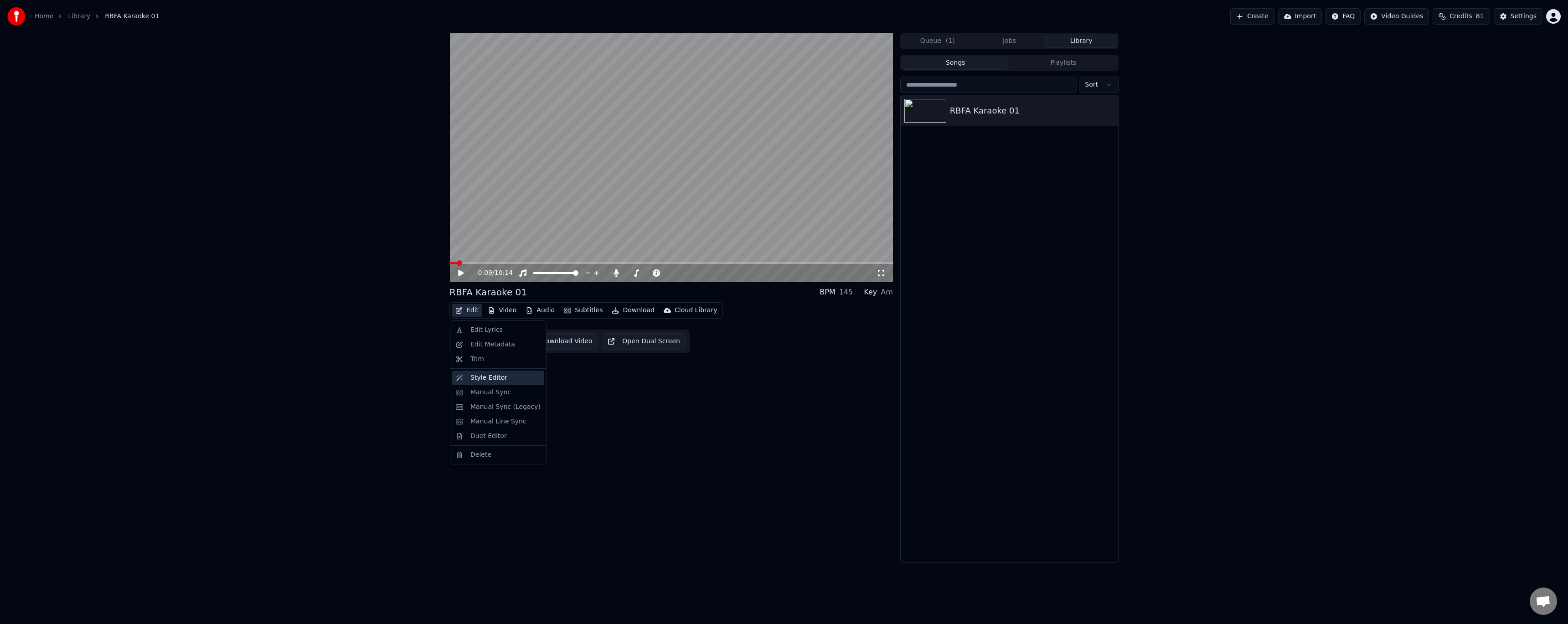
click at [500, 375] on div "Style Editor" at bounding box center [488, 378] width 37 height 9
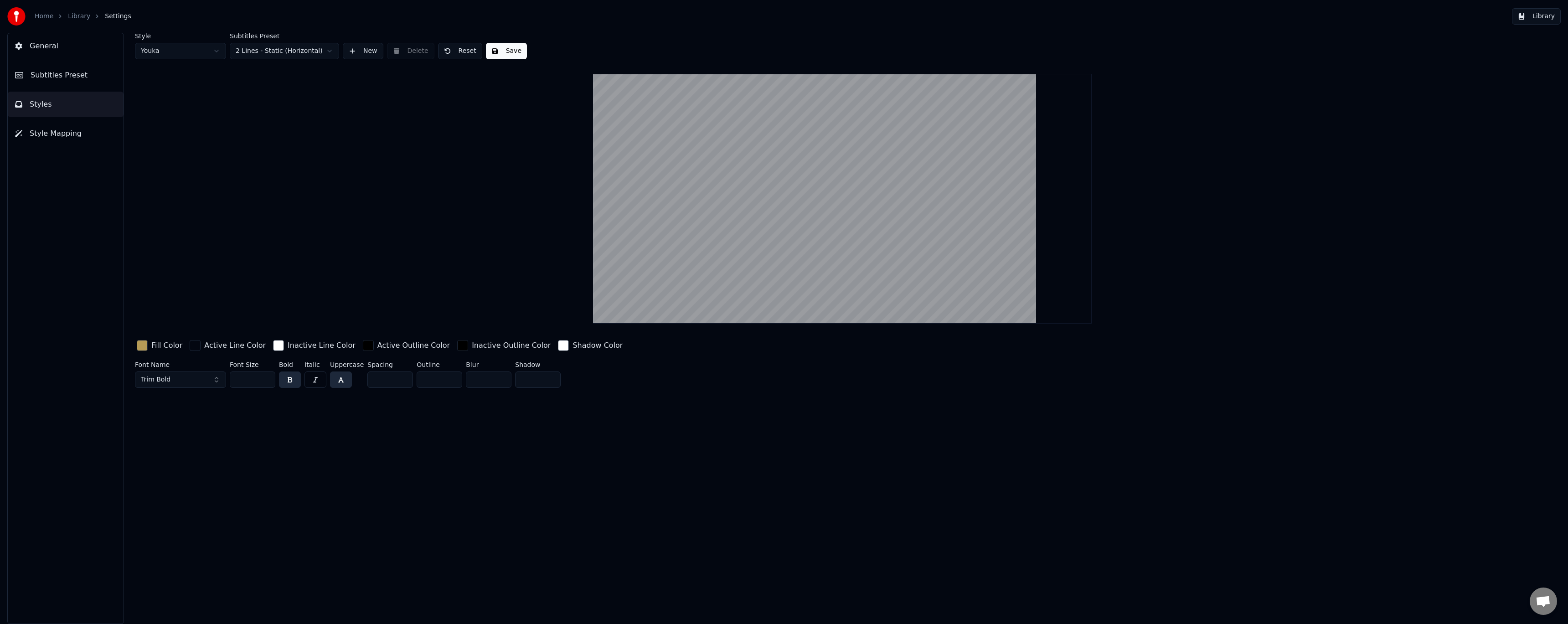
click at [67, 104] on button "Styles" at bounding box center [66, 104] width 116 height 26
click at [52, 108] on button "Styles" at bounding box center [66, 104] width 116 height 26
click at [71, 75] on span "Subtitles Preset" at bounding box center [59, 75] width 57 height 11
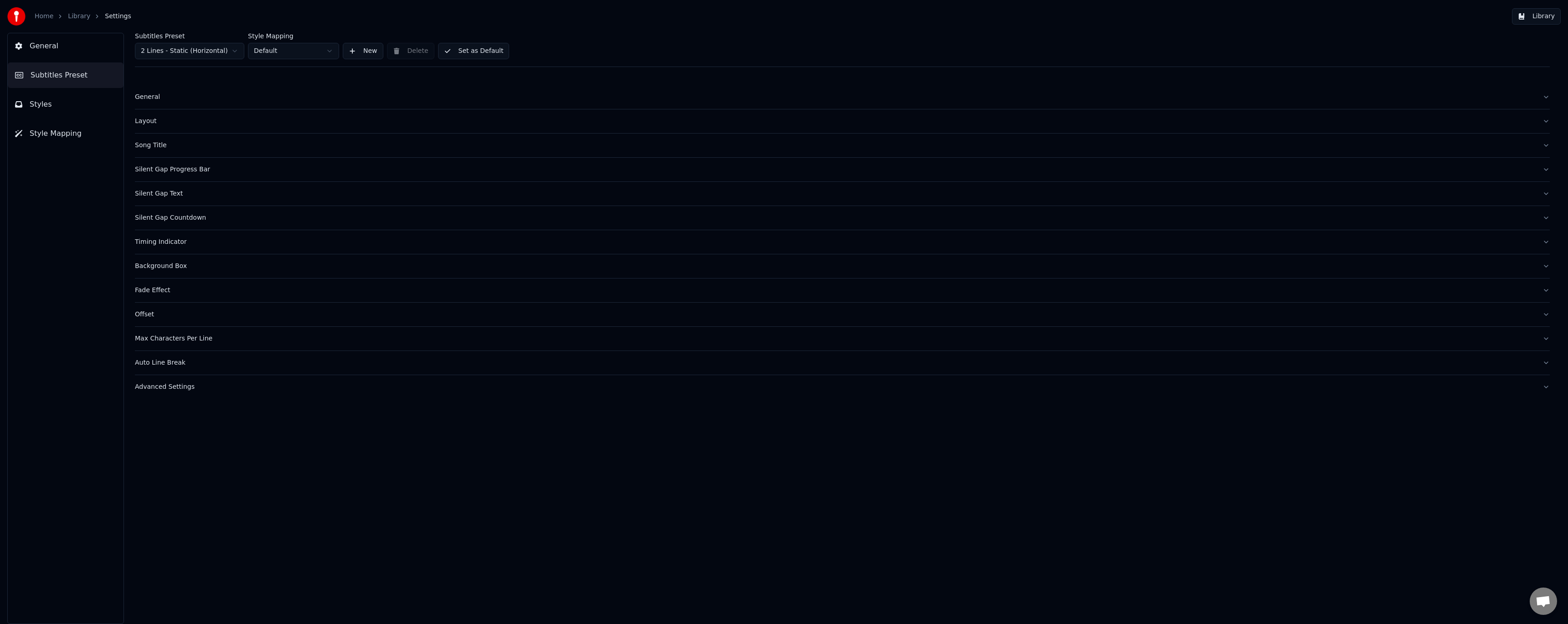
click at [178, 223] on button "Silent Gap Countdown" at bounding box center [842, 217] width 1415 height 24
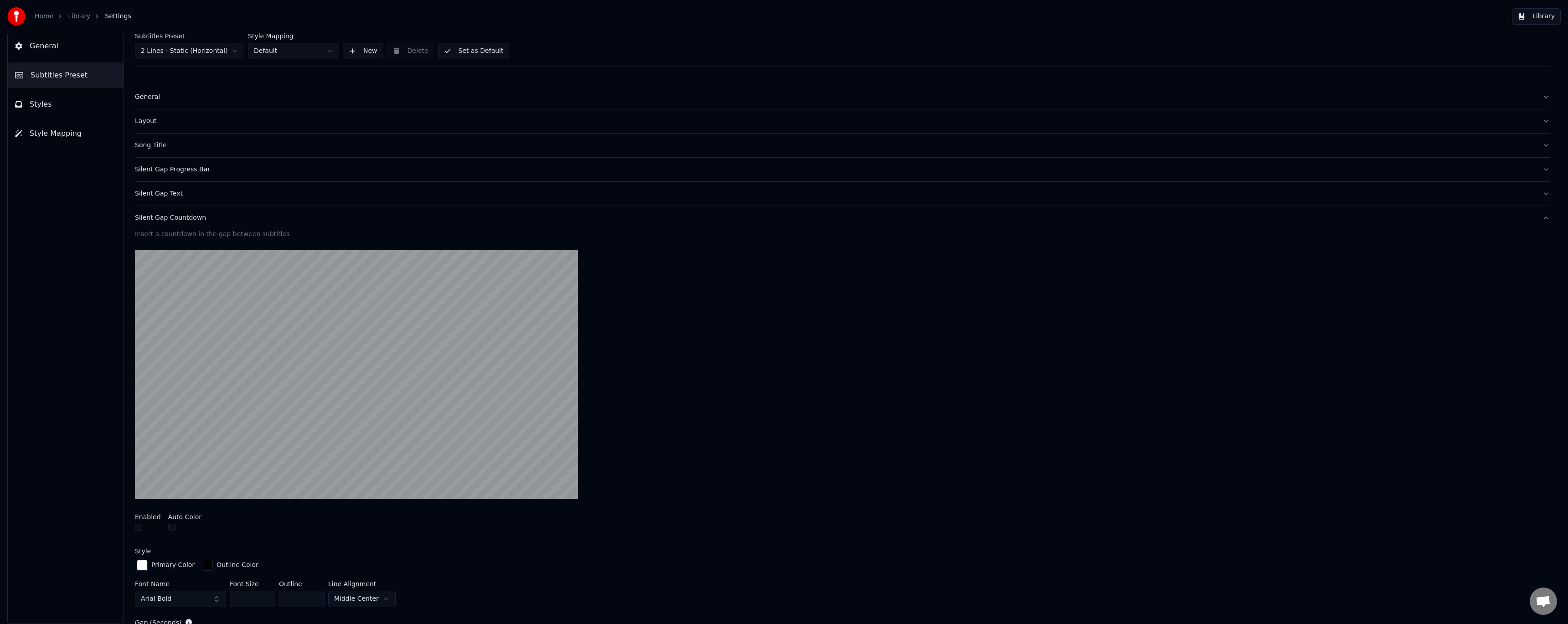
click at [178, 219] on div "Silent Gap Countdown" at bounding box center [835, 218] width 1400 height 9
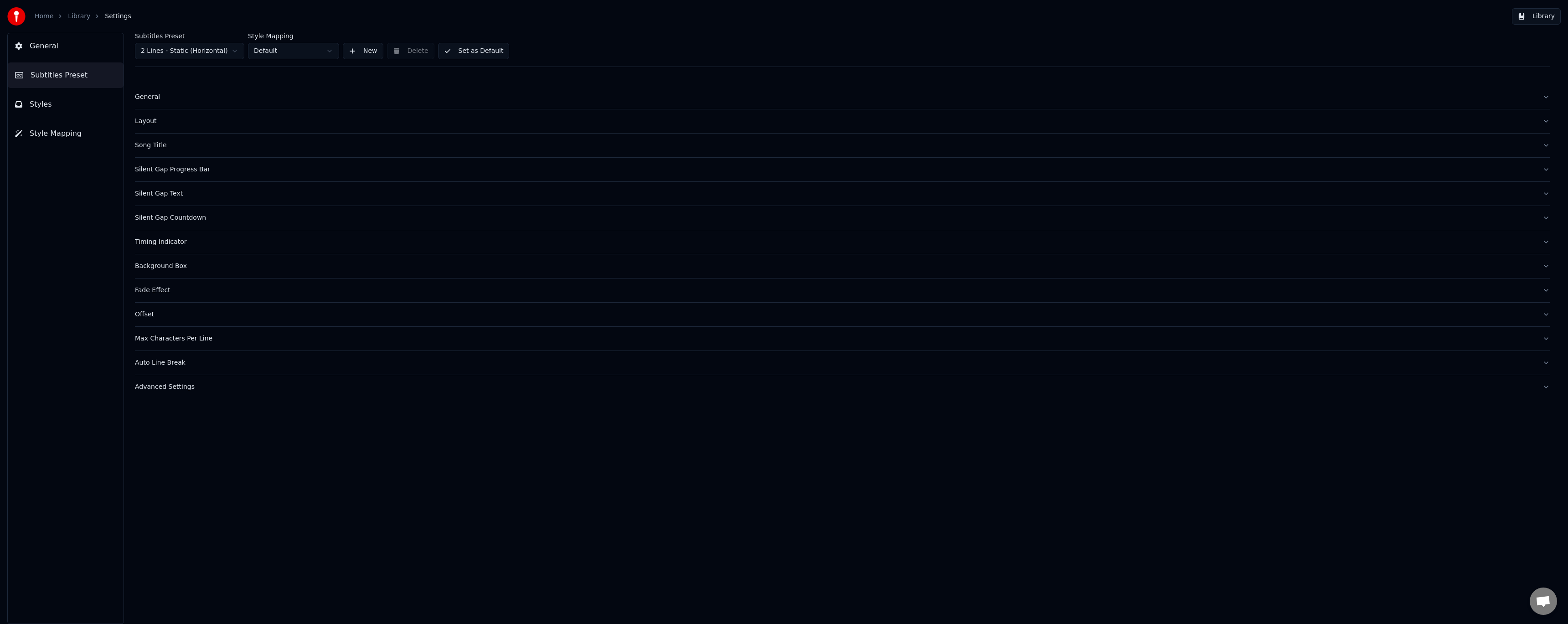
click at [182, 171] on div "Silent Gap Progress Bar" at bounding box center [835, 170] width 1400 height 9
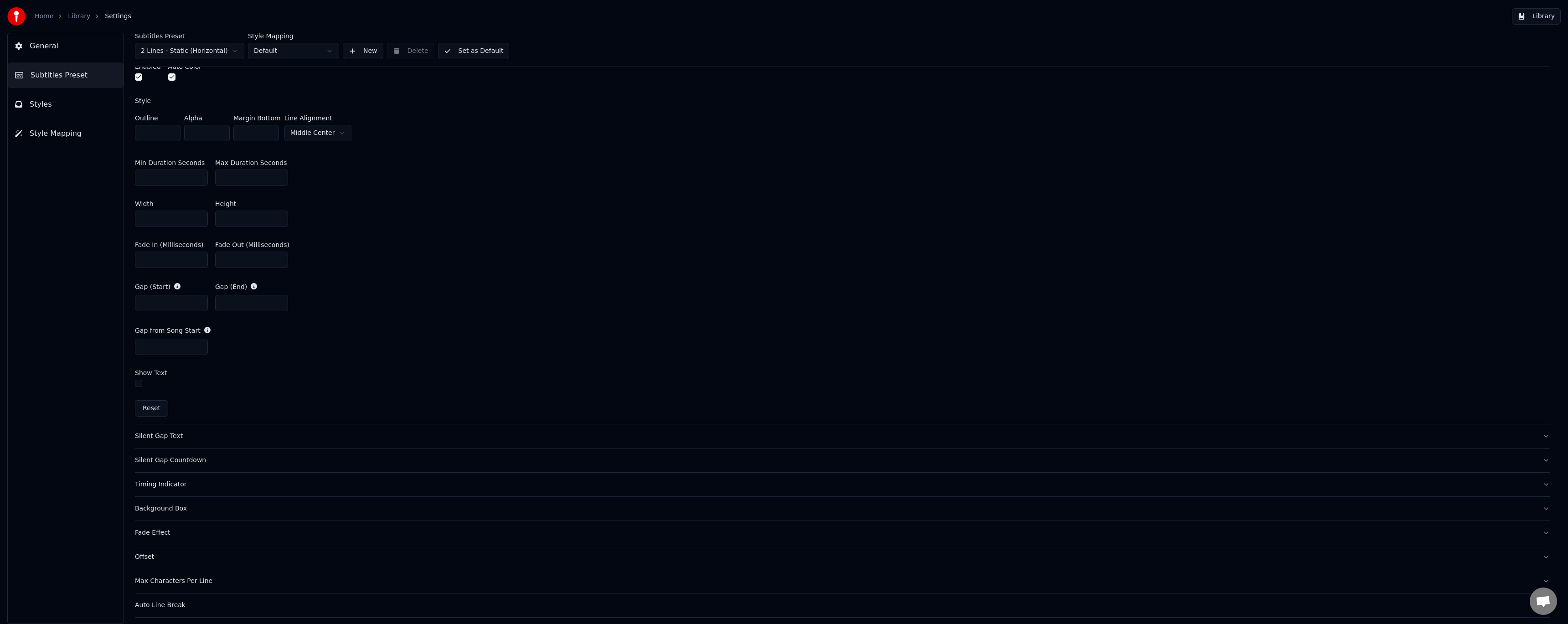
scroll to position [425, 0]
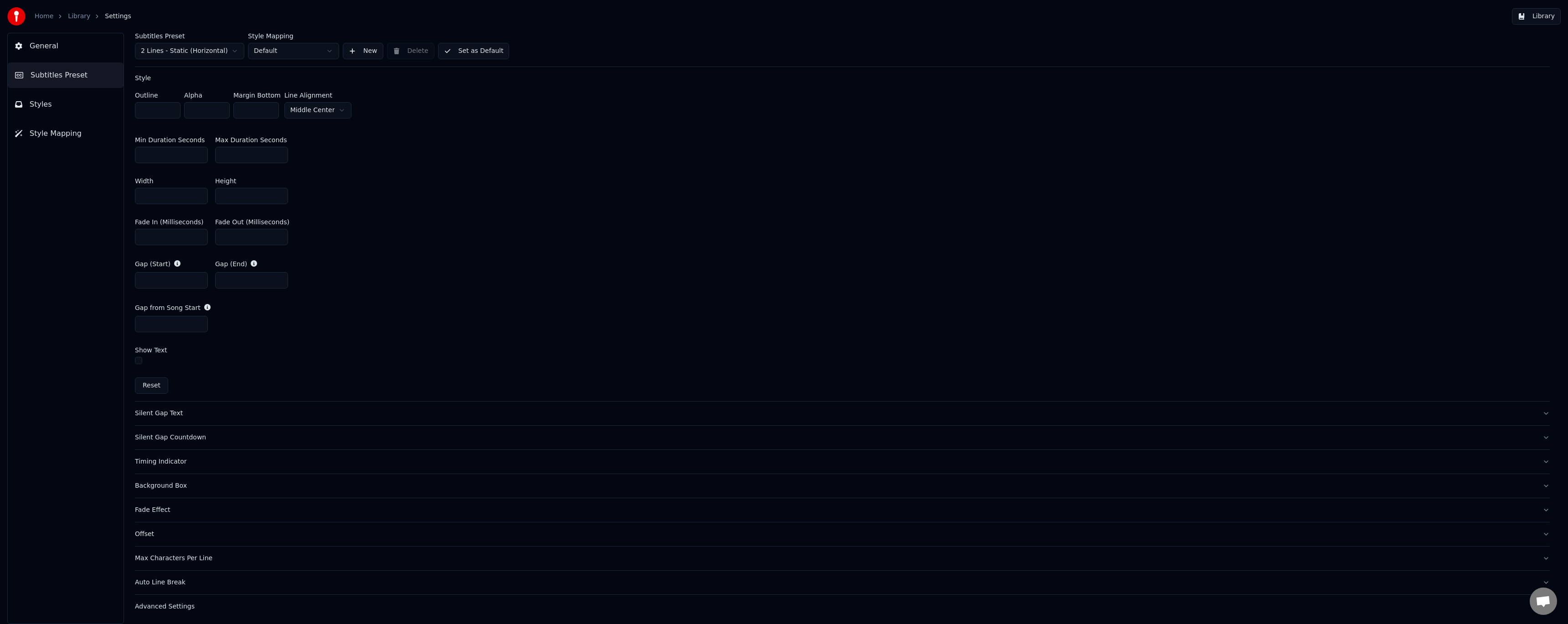
drag, startPoint x: 154, startPoint y: 321, endPoint x: 101, endPoint y: 319, distance: 53.0
click at [101, 319] on div "General Subtitles Preset Styles Style Mapping Subtitles Preset 2 Lines - Static…" at bounding box center [784, 328] width 1568 height 591
type input "*"
click at [469, 268] on div "Gap (Start) * Gap (End) *" at bounding box center [842, 274] width 1415 height 43
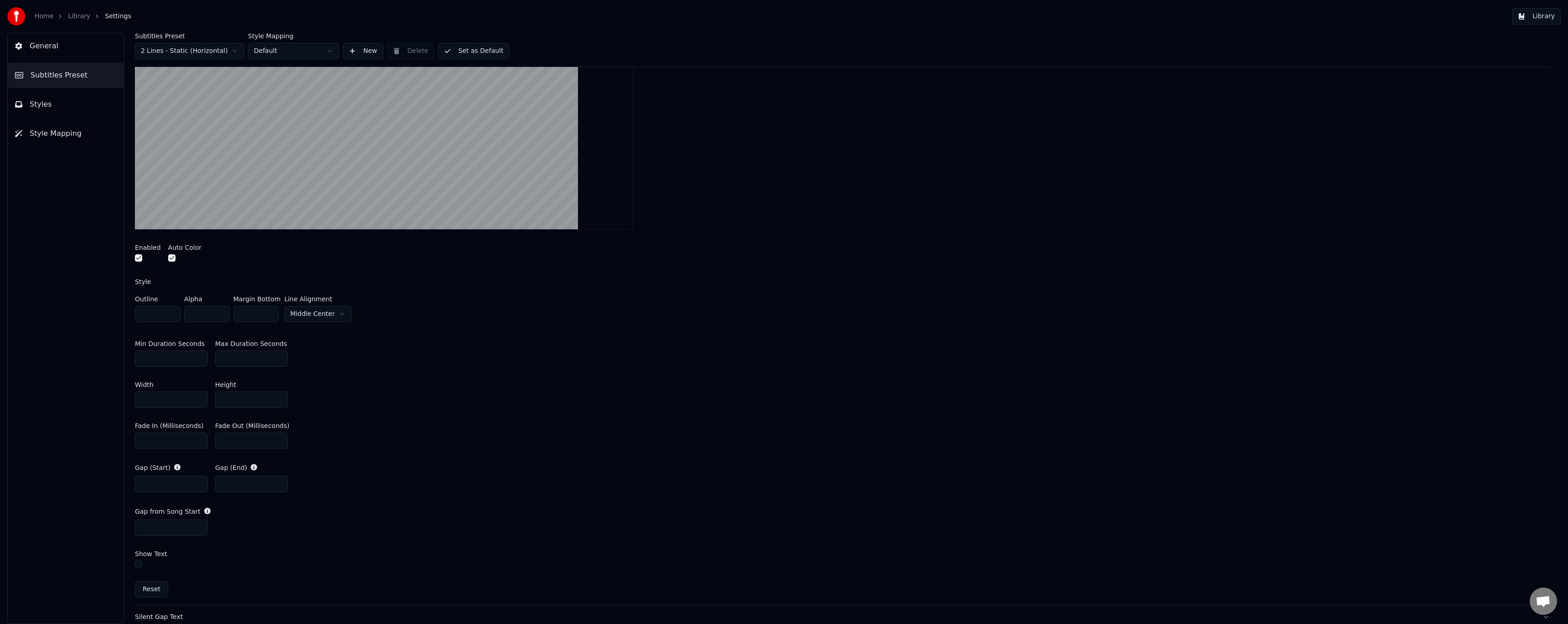
scroll to position [0, 0]
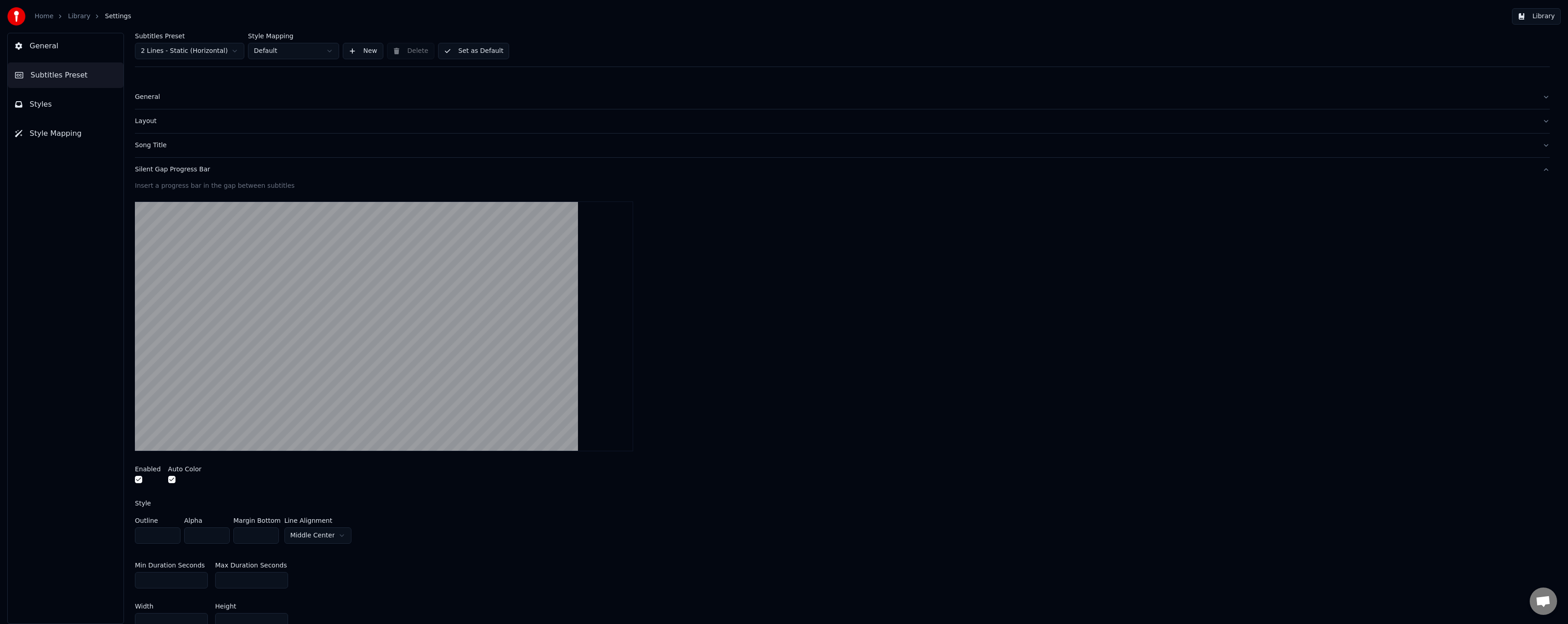
click at [190, 172] on div "Silent Gap Progress Bar" at bounding box center [835, 170] width 1400 height 9
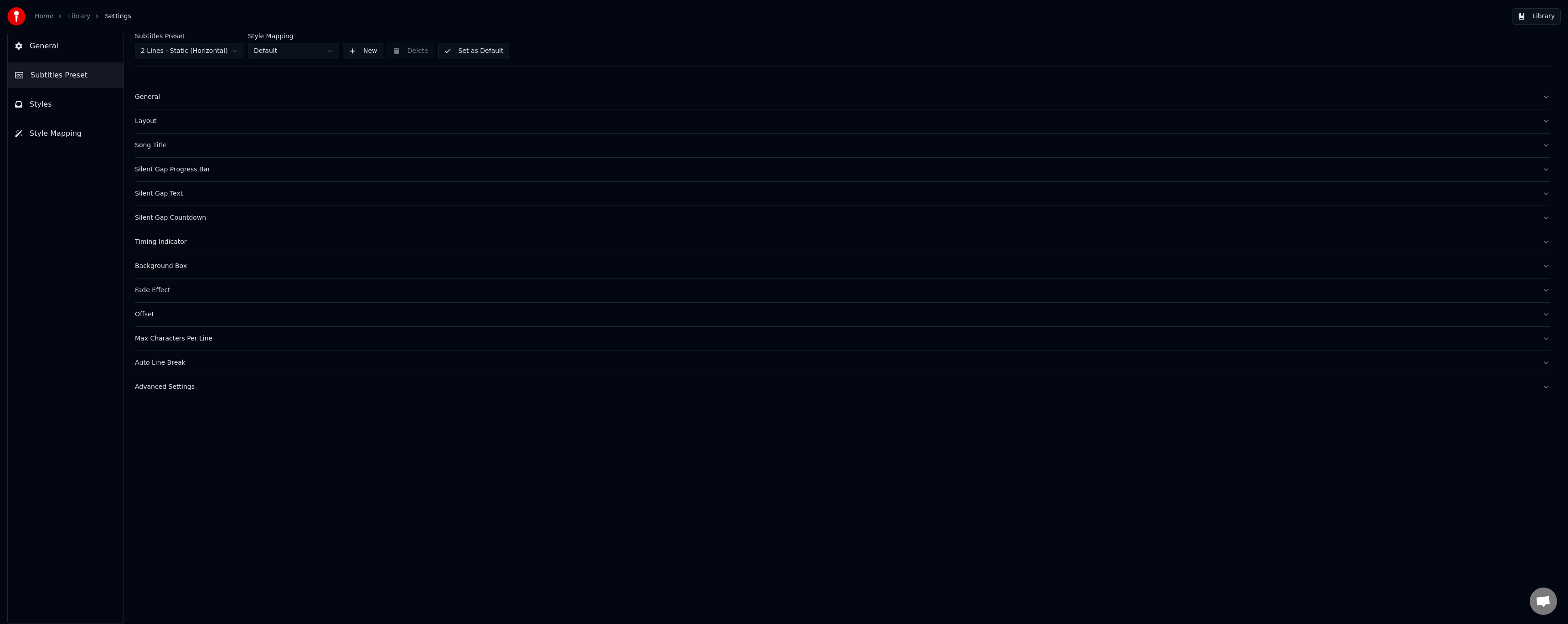
click at [185, 389] on div "Advanced Settings" at bounding box center [835, 387] width 1400 height 9
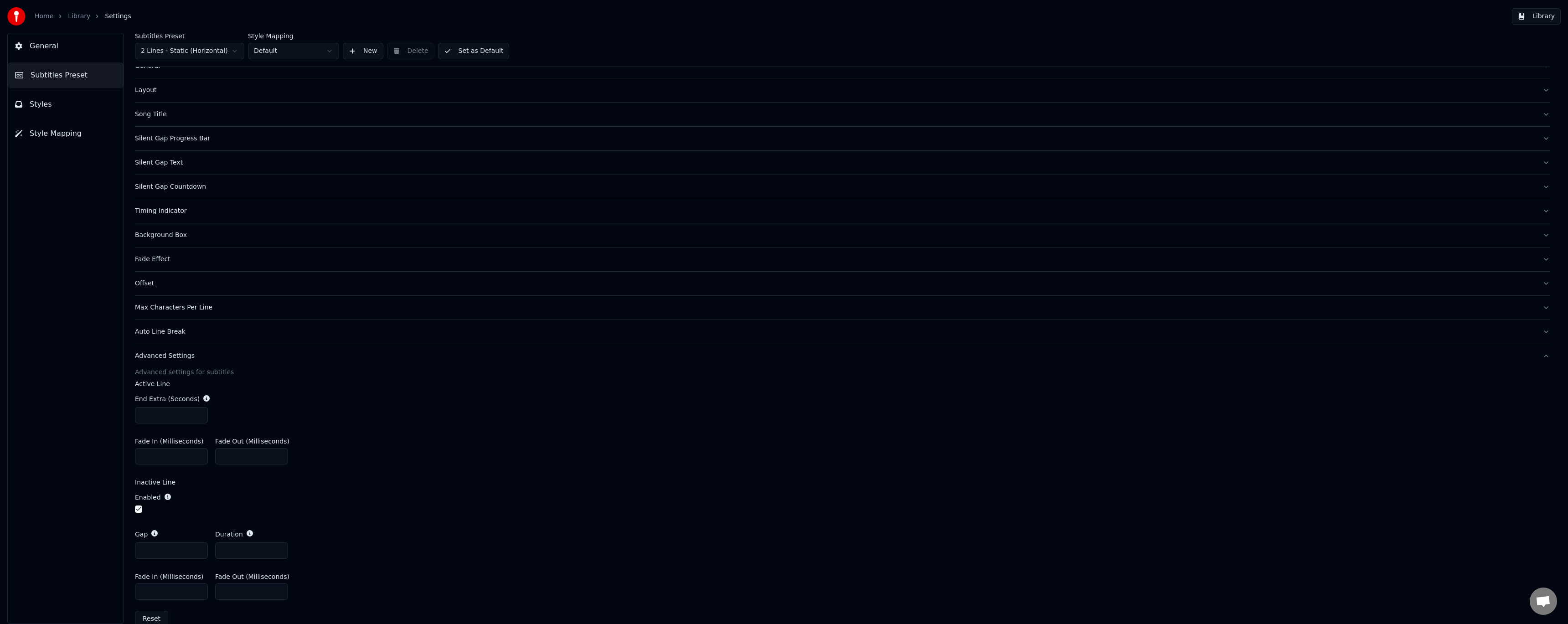
scroll to position [48, 0]
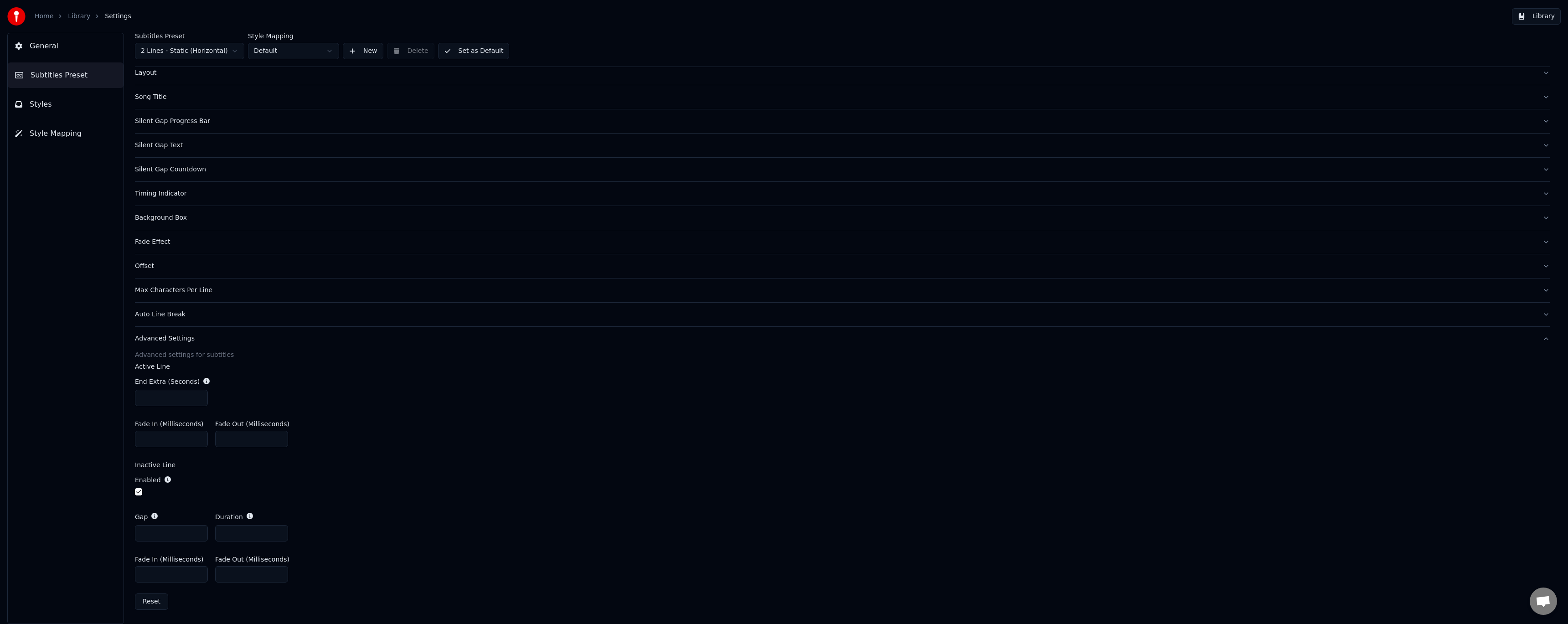
drag, startPoint x: 155, startPoint y: 533, endPoint x: 103, endPoint y: 530, distance: 52.1
click at [103, 530] on div "General Subtitles Preset Styles Style Mapping Subtitles Preset 2 Lines - Static…" at bounding box center [784, 328] width 1568 height 591
type input "*"
click at [77, 16] on link "Library" at bounding box center [78, 17] width 22 height 9
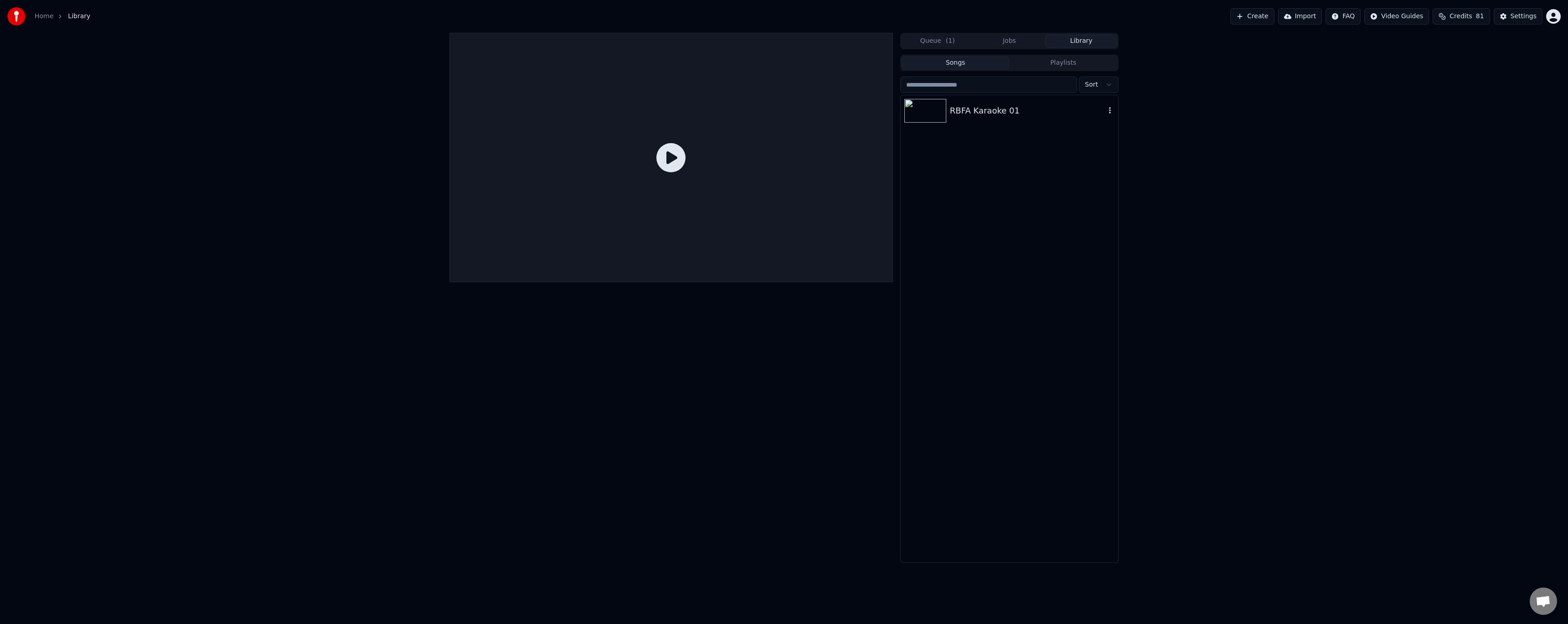
click at [994, 102] on div "RBFA Karaoke 01" at bounding box center [1009, 110] width 217 height 31
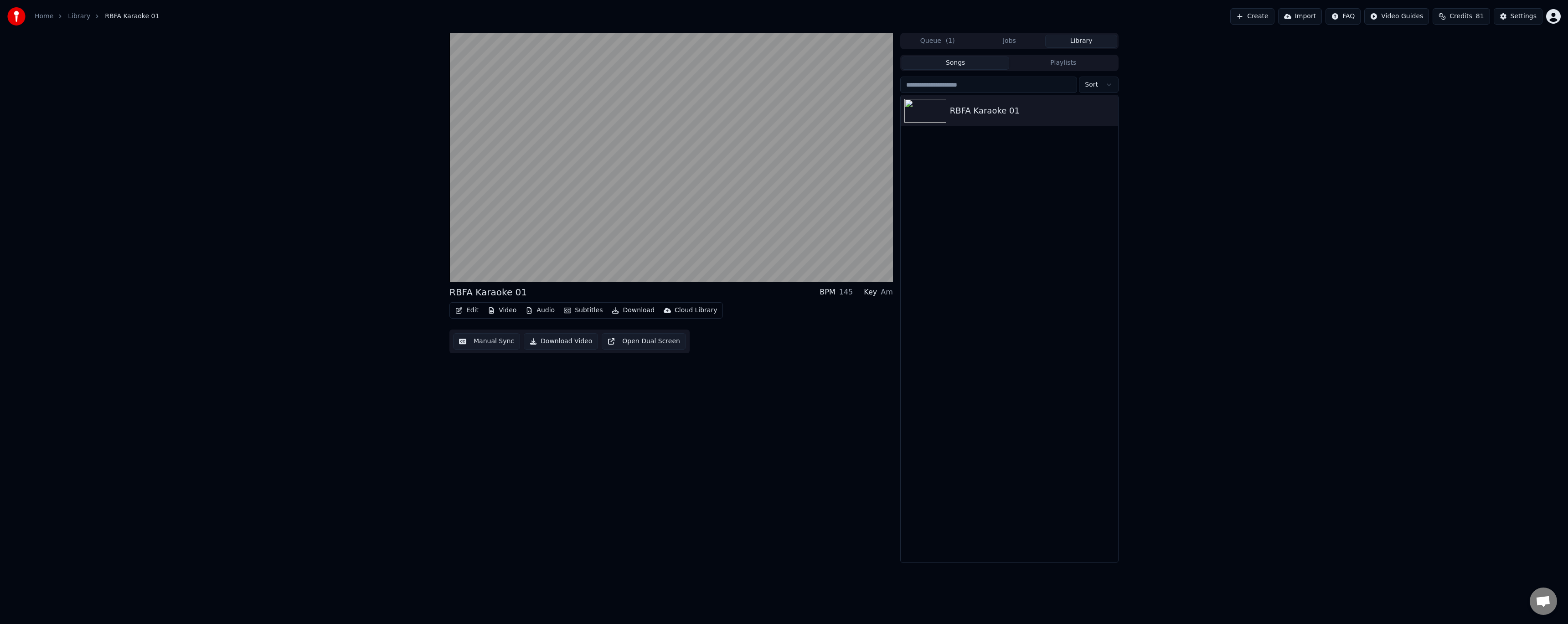
click at [470, 314] on button "Edit" at bounding box center [467, 310] width 30 height 13
click at [498, 377] on div "Style Editor" at bounding box center [488, 378] width 37 height 9
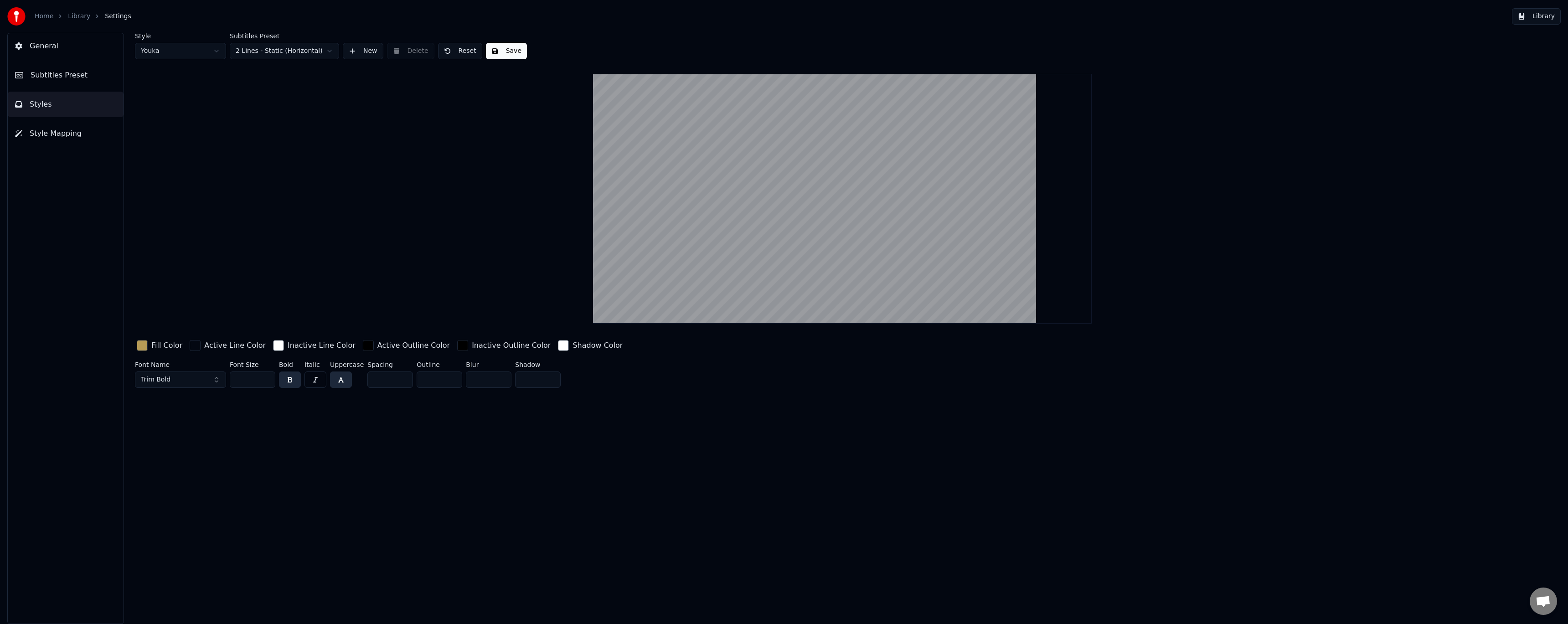
click at [72, 79] on span "Subtitles Preset" at bounding box center [59, 75] width 57 height 11
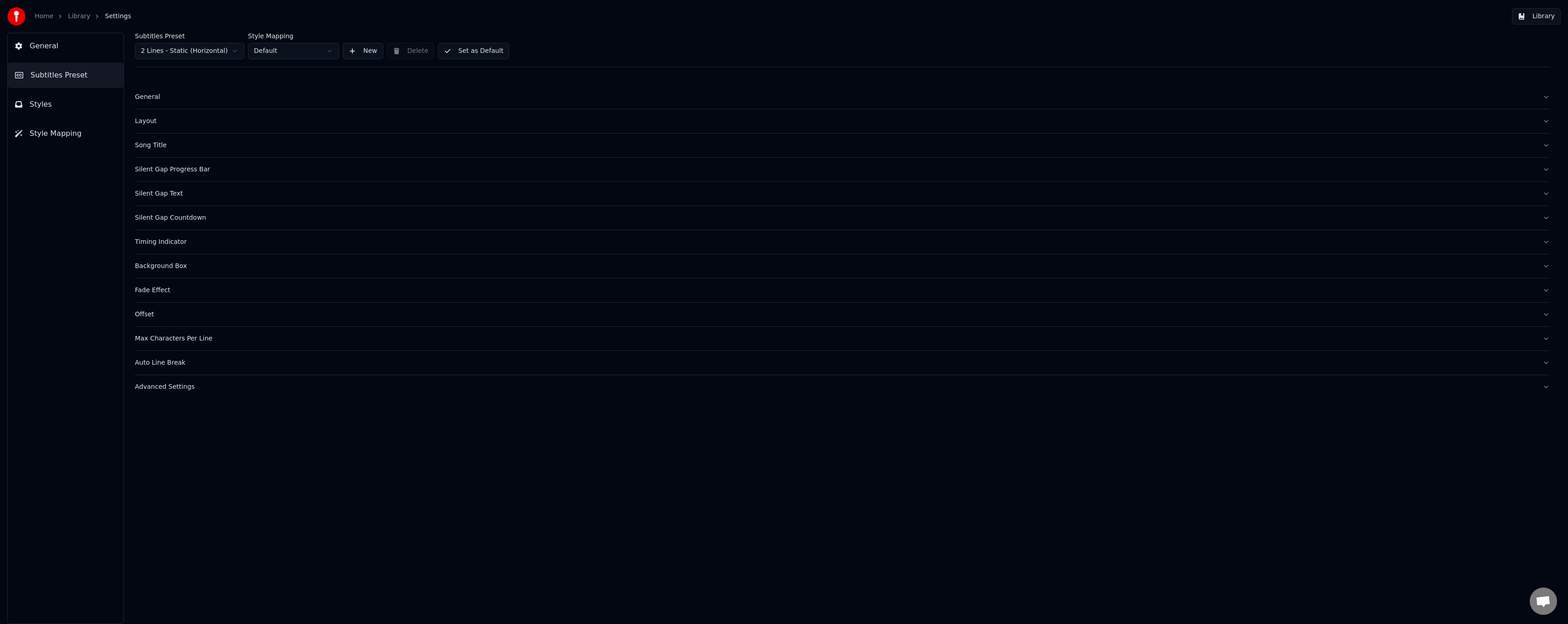
click at [172, 387] on div "Advanced Settings" at bounding box center [835, 387] width 1400 height 9
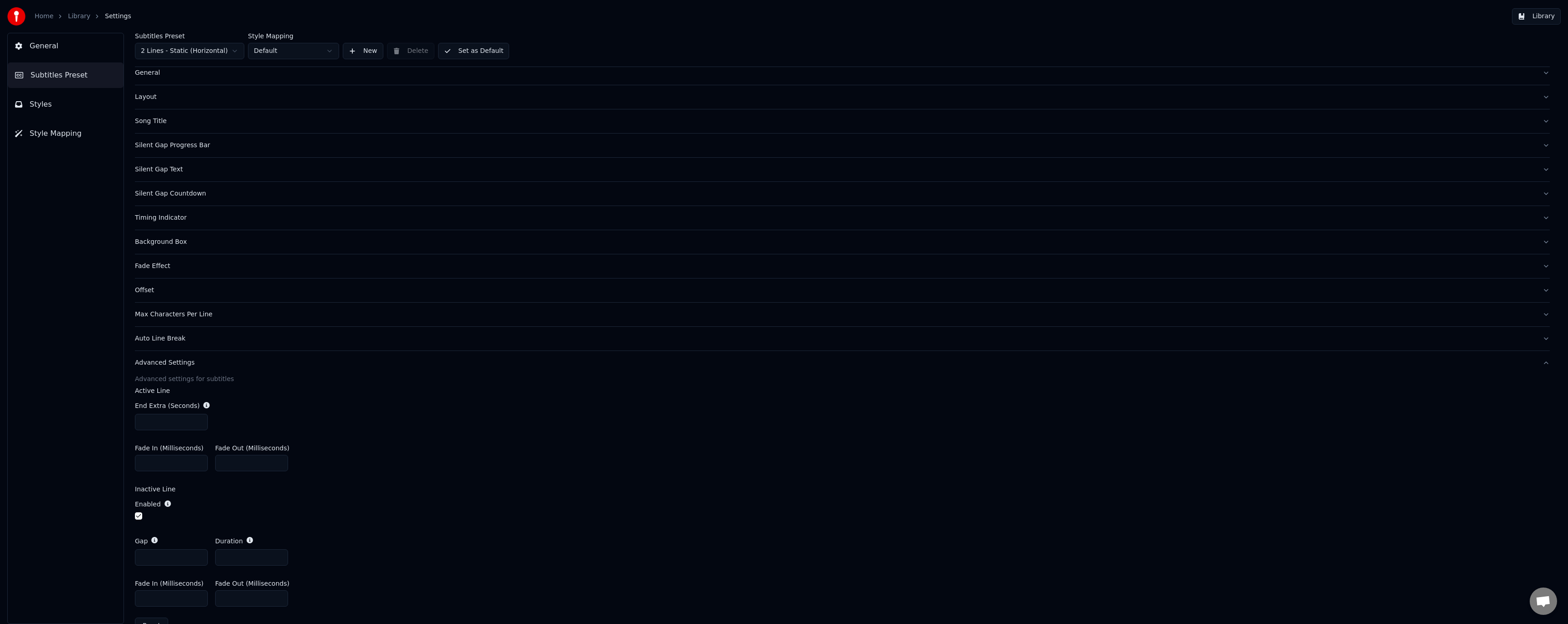
scroll to position [48, 0]
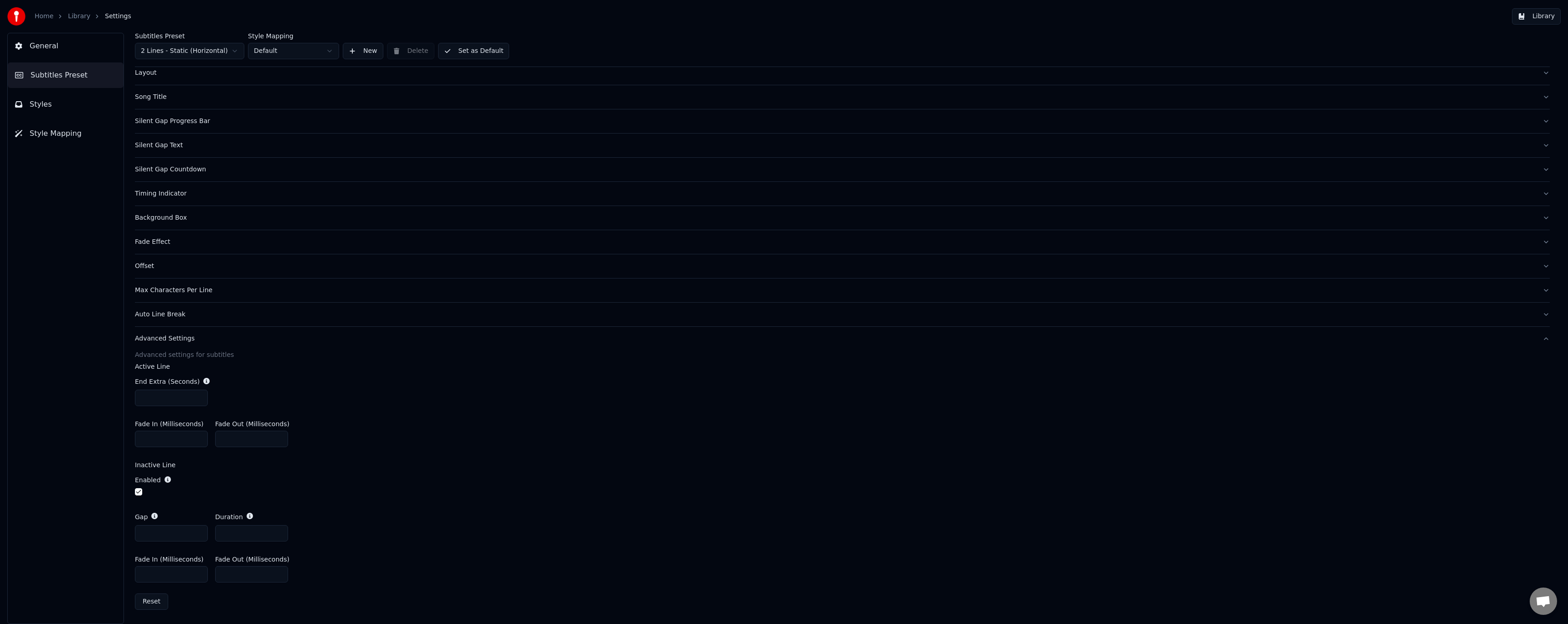
type input "*"
click at [200, 530] on input "*" at bounding box center [171, 533] width 73 height 17
type input "*"
click at [279, 530] on input "*" at bounding box center [251, 533] width 73 height 17
click at [324, 521] on div "Gap * Duration *" at bounding box center [842, 526] width 1415 height 43
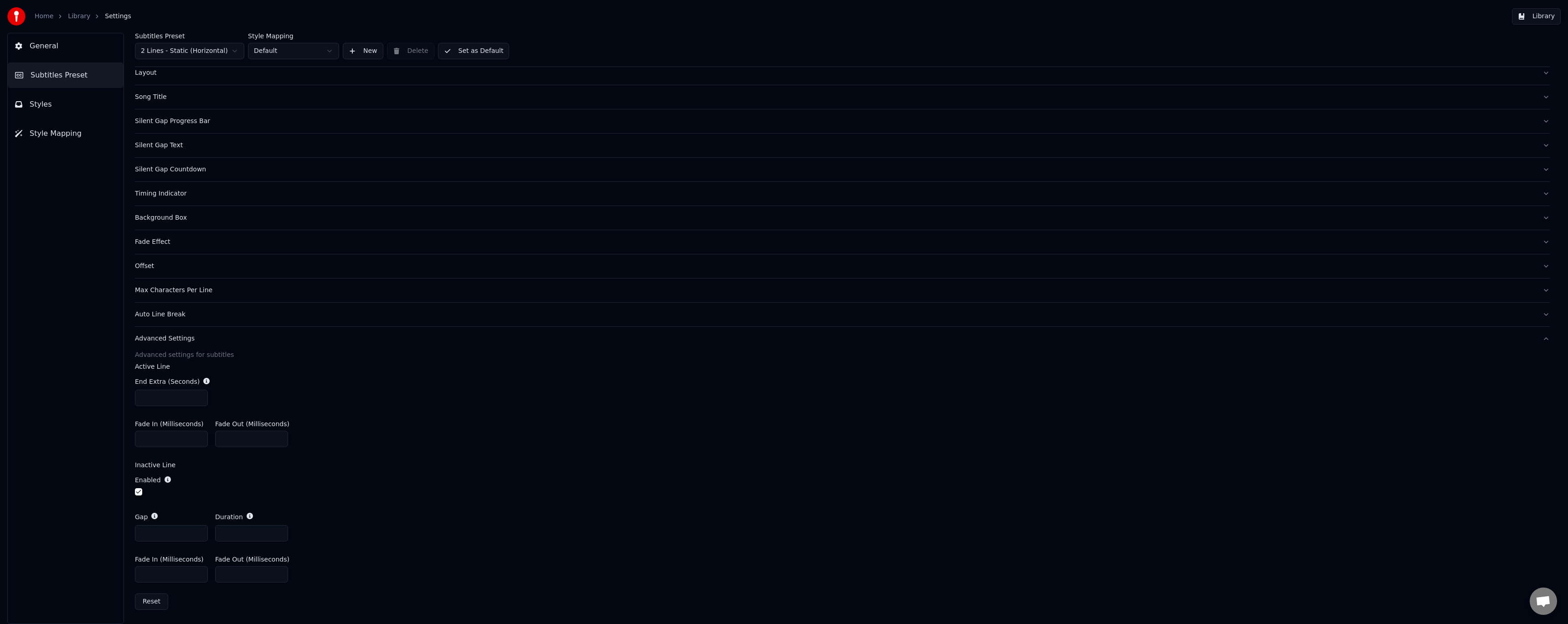
click at [77, 13] on link "Library" at bounding box center [78, 17] width 22 height 9
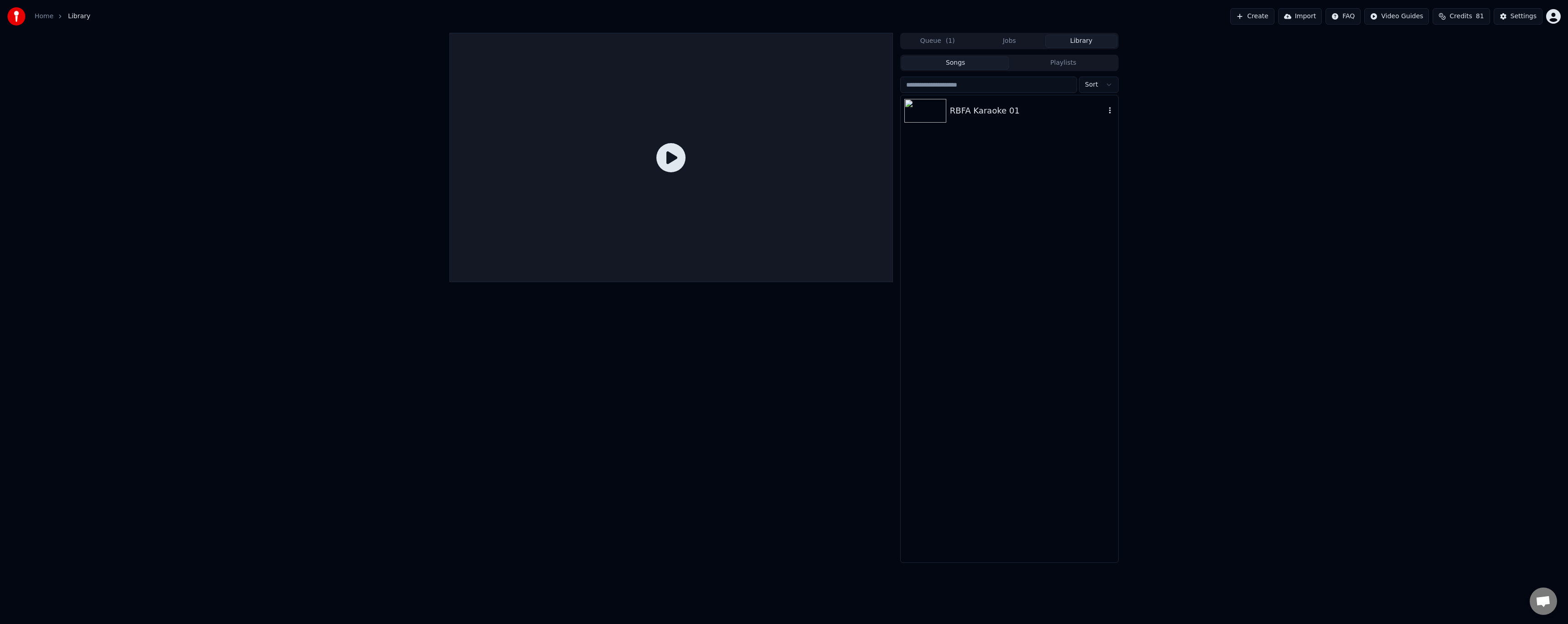
click at [971, 117] on div "RBFA Karaoke 01" at bounding box center [1009, 110] width 217 height 31
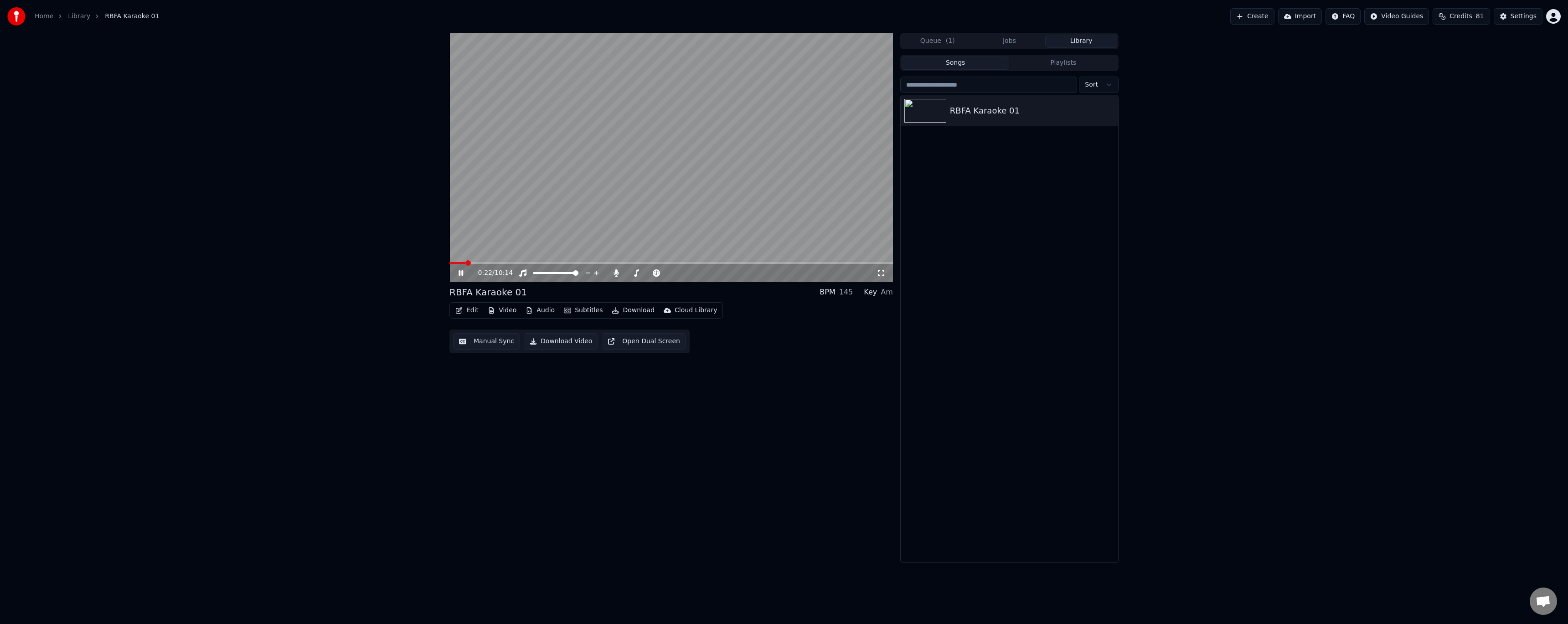
drag, startPoint x: 461, startPoint y: 275, endPoint x: 459, endPoint y: 270, distance: 5.4
click at [461, 275] on icon at bounding box center [467, 274] width 21 height 8
click at [463, 312] on button "Edit" at bounding box center [467, 310] width 30 height 13
click at [497, 377] on div "Style Editor" at bounding box center [488, 378] width 37 height 9
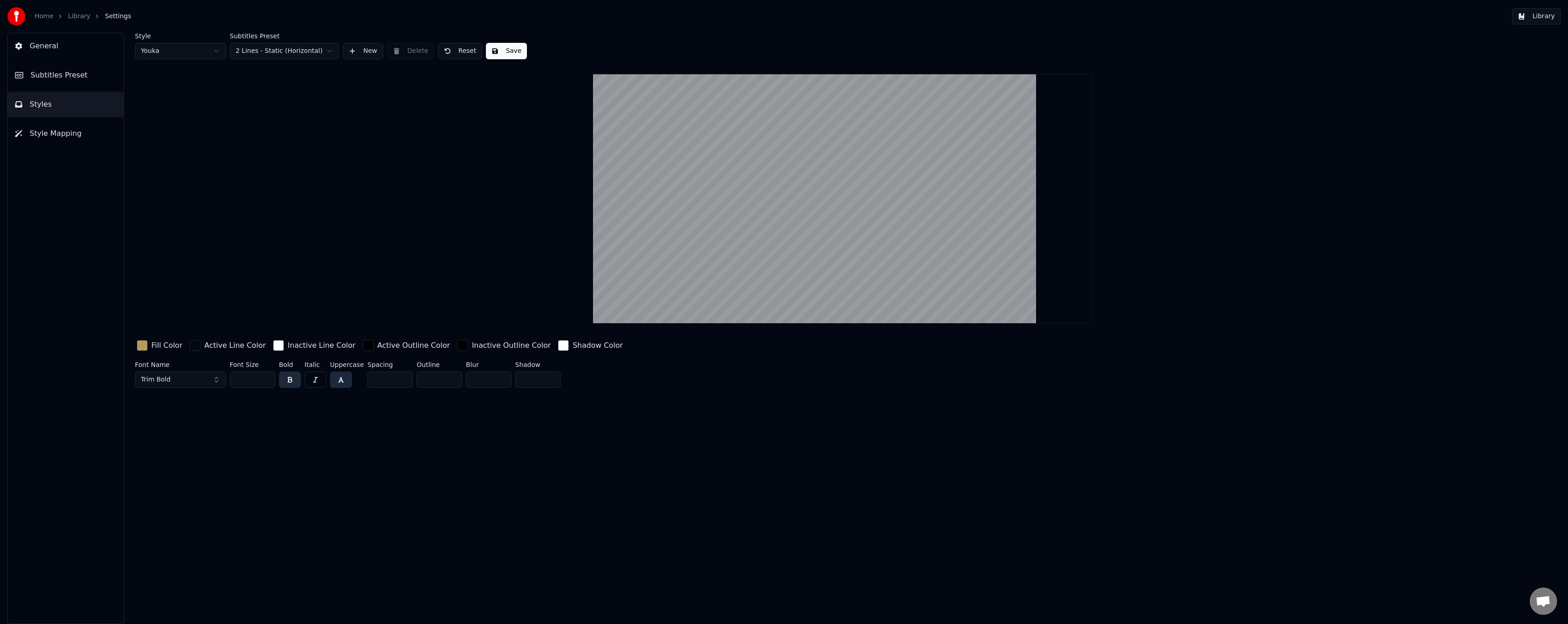
click at [84, 79] on button "Subtitles Preset" at bounding box center [66, 75] width 116 height 26
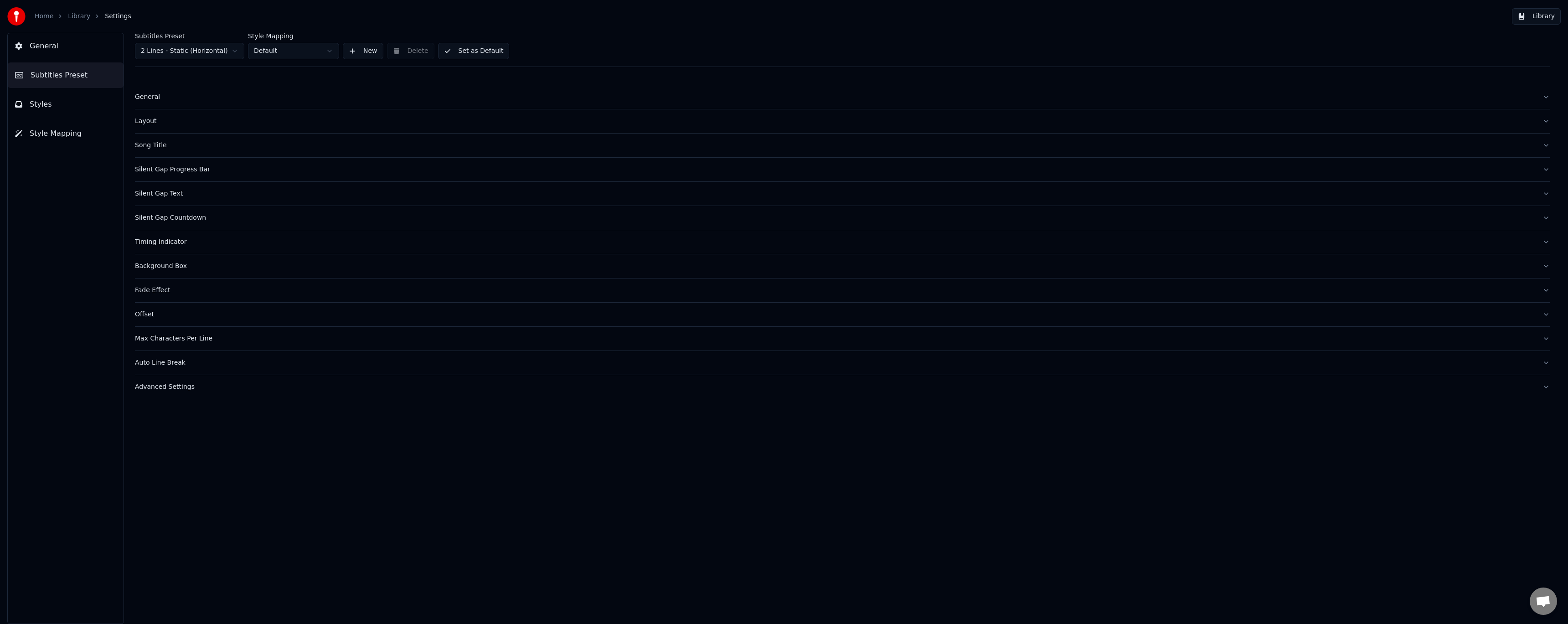
click at [187, 394] on button "Advanced Settings" at bounding box center [842, 386] width 1415 height 24
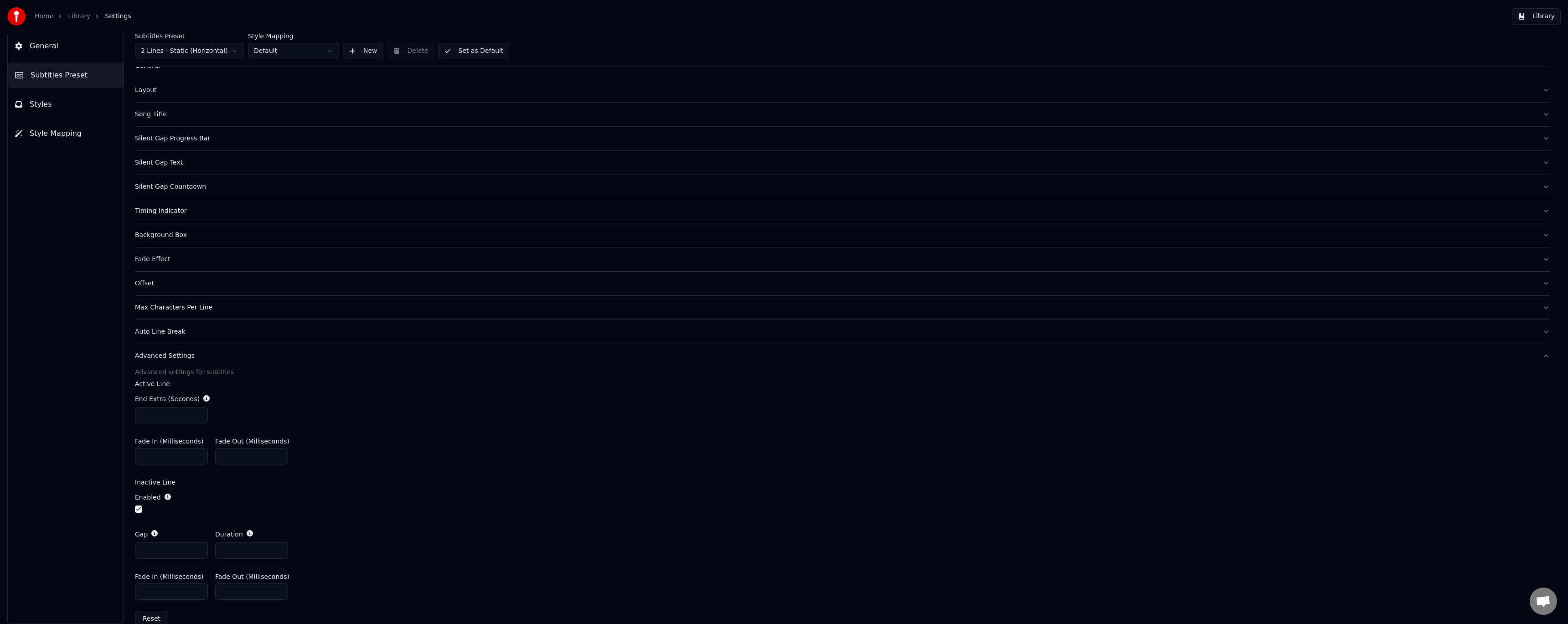
scroll to position [48, 0]
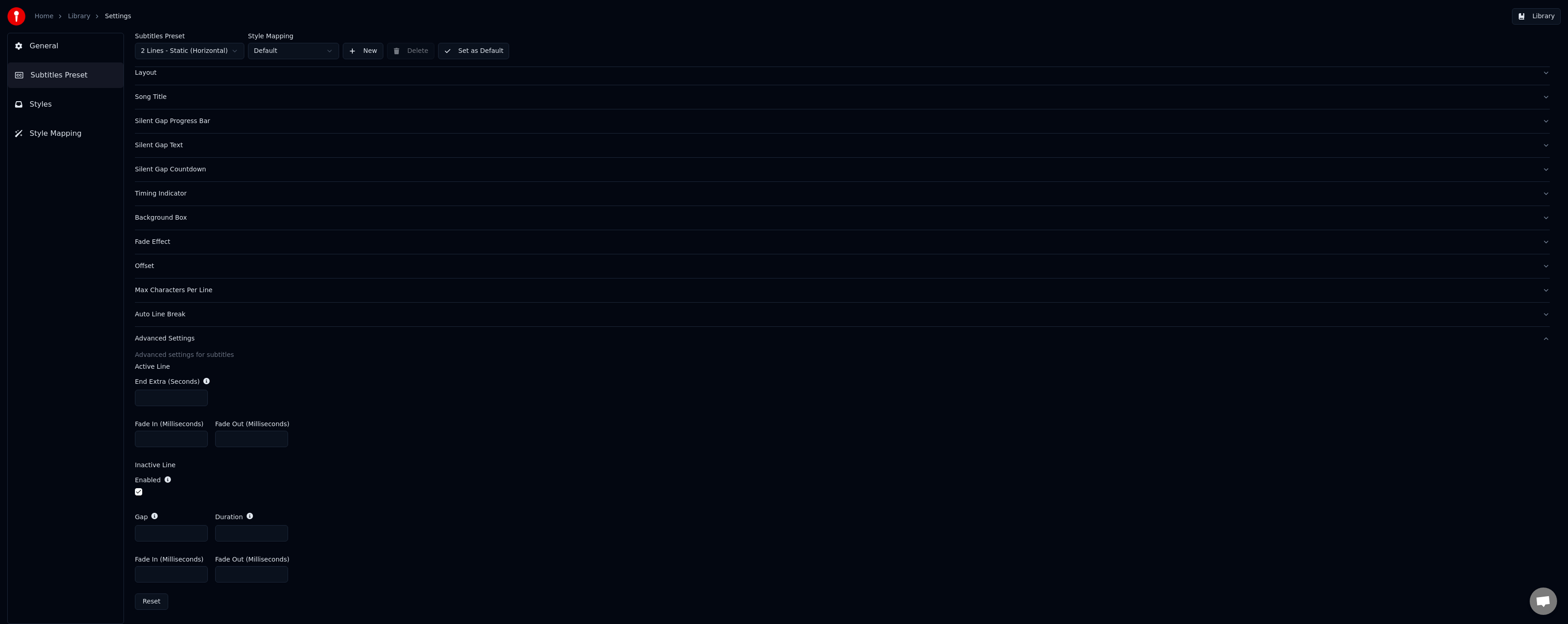
type input "*"
click at [277, 535] on input "*" at bounding box center [251, 533] width 73 height 17
click at [79, 17] on link "Library" at bounding box center [78, 17] width 22 height 9
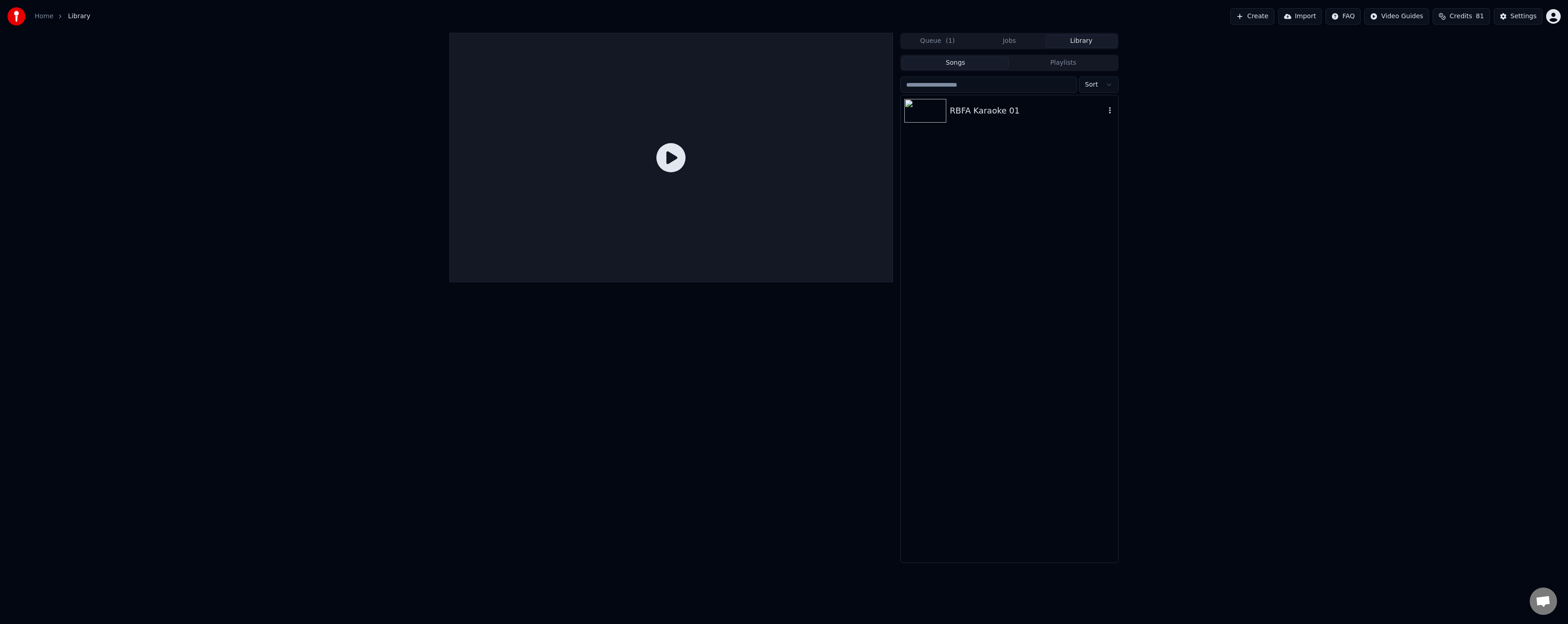
click at [987, 120] on div "RBFA Karaoke 01" at bounding box center [1009, 110] width 217 height 31
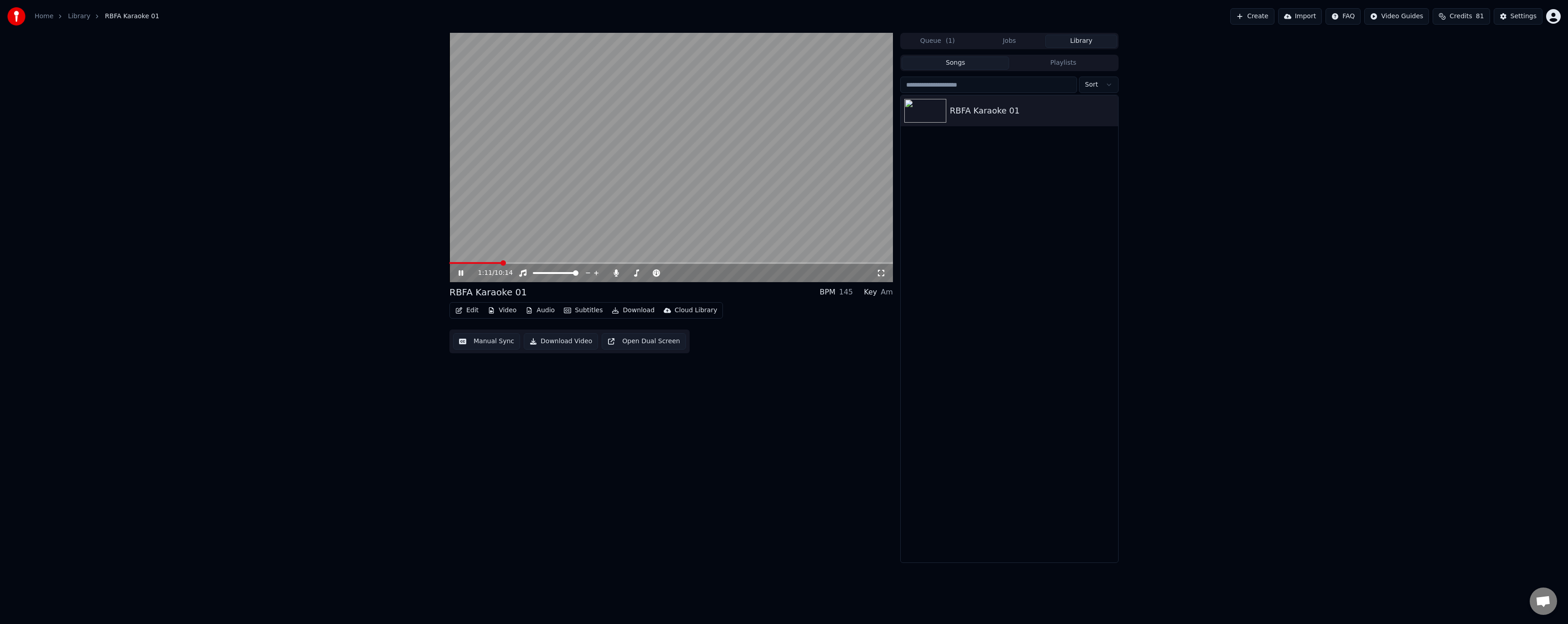
click at [470, 262] on span at bounding box center [475, 263] width 52 height 2
click at [466, 272] on icon at bounding box center [467, 274] width 21 height 8
click at [469, 308] on button "Edit" at bounding box center [467, 310] width 30 height 13
click at [497, 379] on div "Style Editor" at bounding box center [488, 378] width 37 height 9
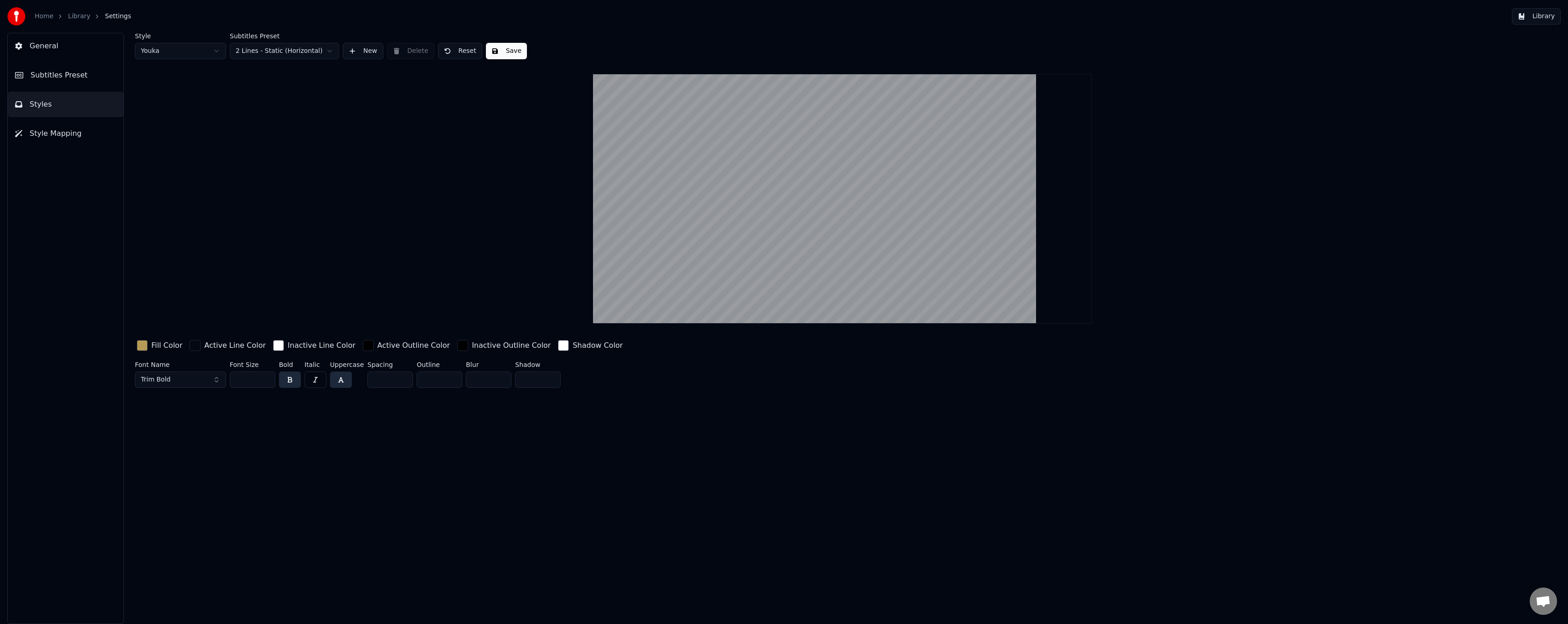
click at [83, 75] on button "Subtitles Preset" at bounding box center [66, 75] width 116 height 26
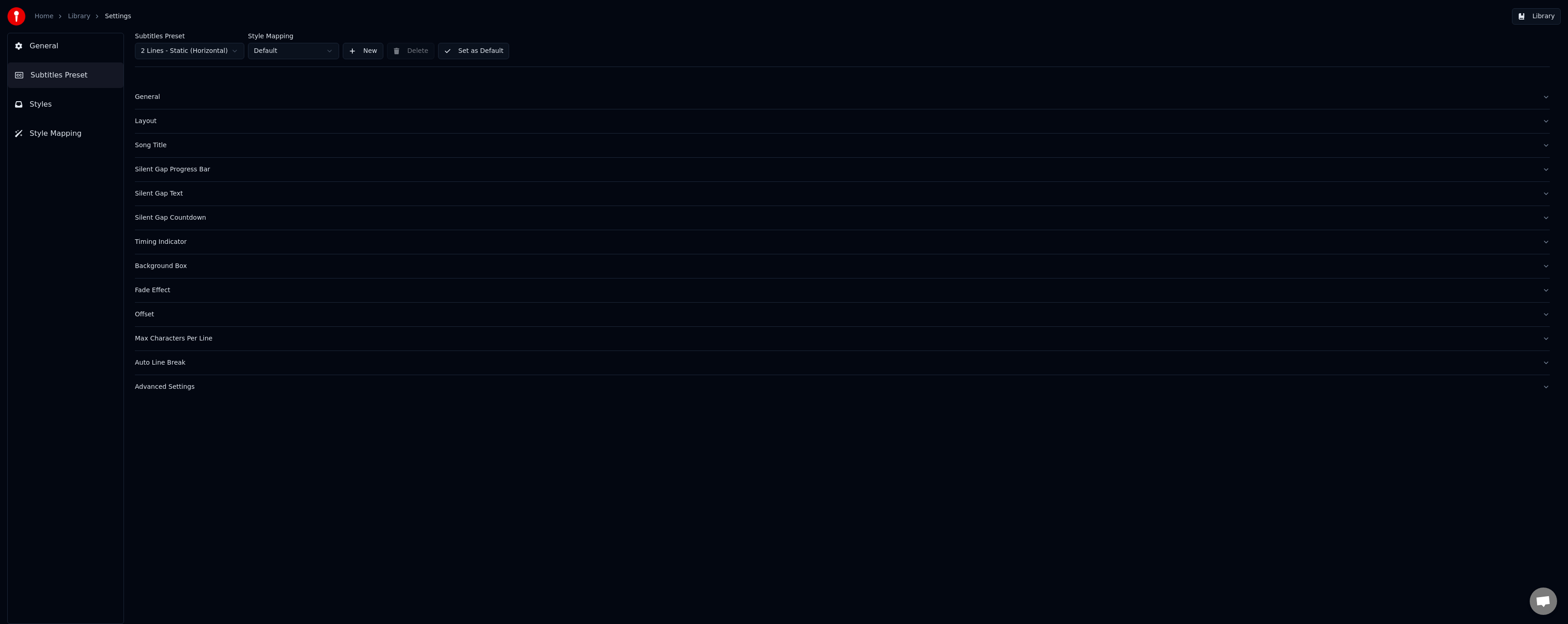
click at [185, 384] on div "Advanced Settings" at bounding box center [835, 387] width 1400 height 9
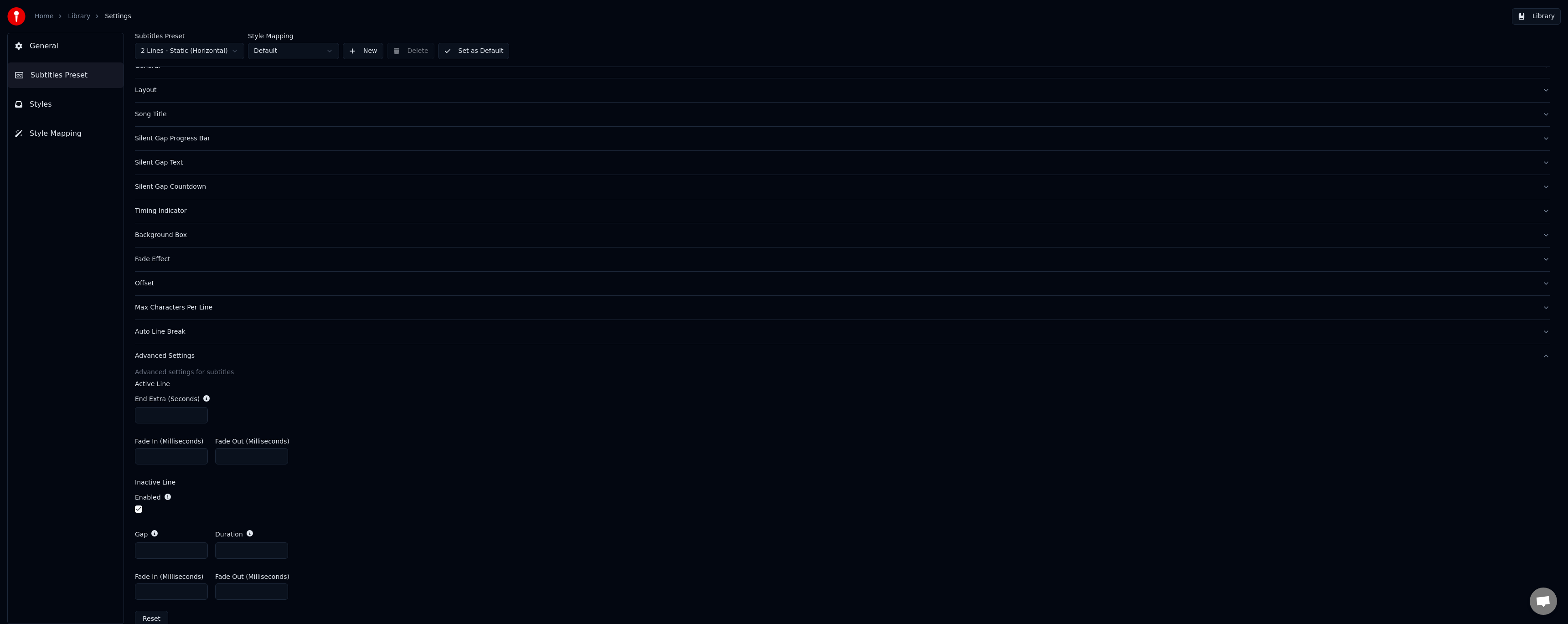
scroll to position [48, 0]
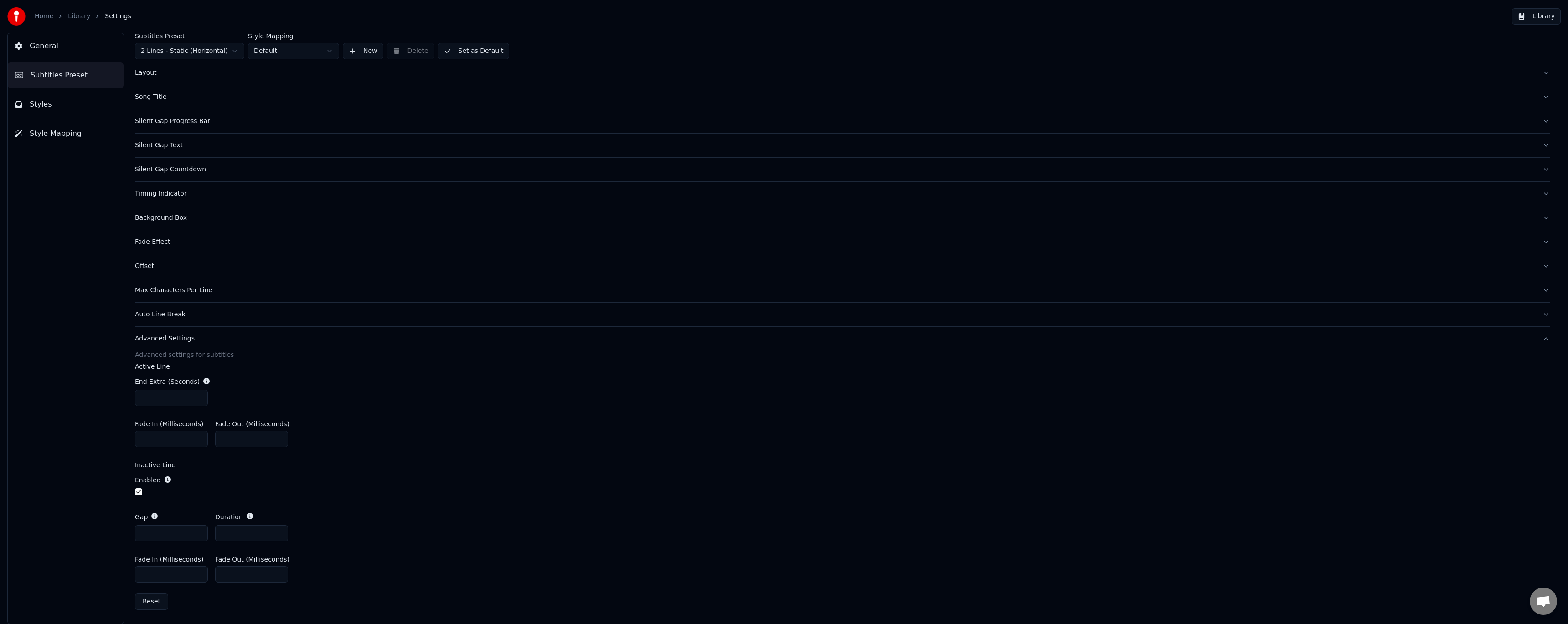
click at [280, 536] on input "*" at bounding box center [251, 533] width 73 height 17
drag, startPoint x: 240, startPoint y: 569, endPoint x: 189, endPoint y: 571, distance: 51.0
click at [189, 571] on div "Fade In (Milliseconds) *** Fade Out (Milliseconds) ***" at bounding box center [842, 569] width 1415 height 41
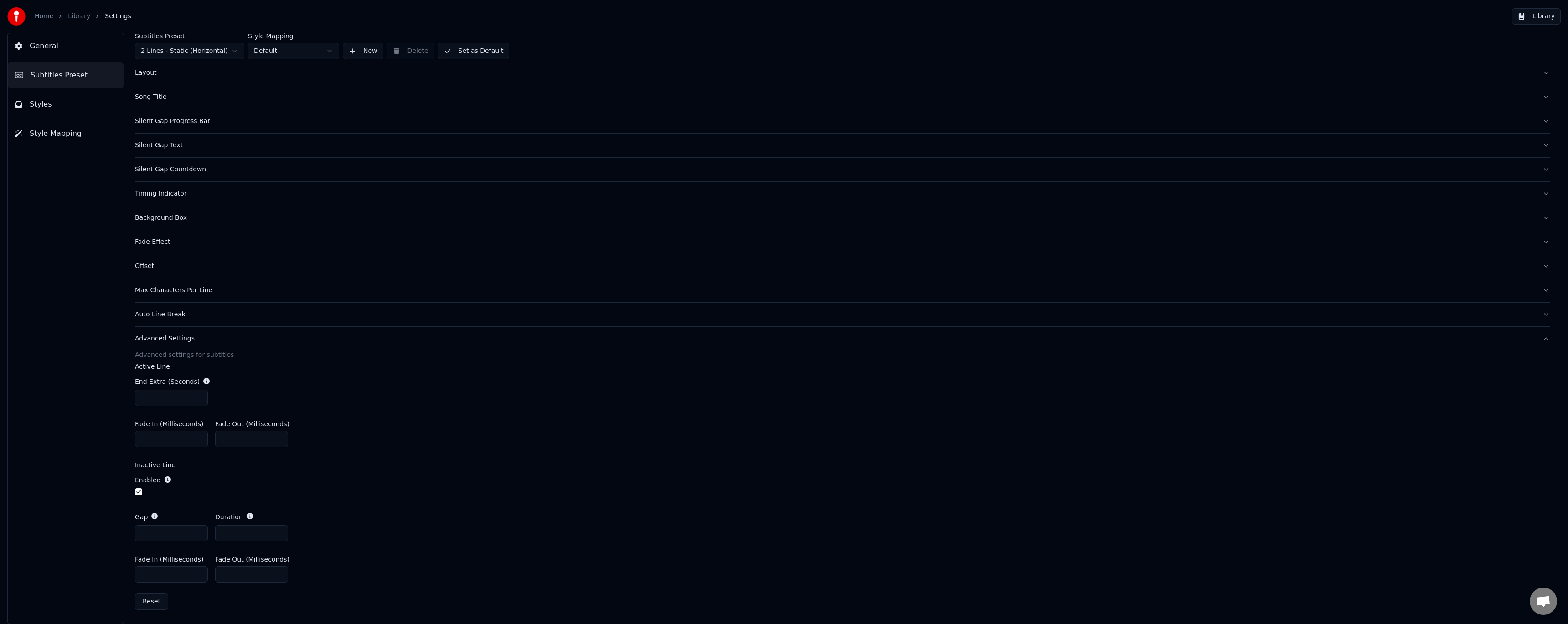
type input "*"
click at [357, 536] on div "Gap * Duration *" at bounding box center [842, 526] width 1415 height 43
drag, startPoint x: 162, startPoint y: 574, endPoint x: 70, endPoint y: 565, distance: 92.4
click at [70, 565] on div "General Subtitles Preset Styles Style Mapping Subtitles Preset 2 Lines - Static…" at bounding box center [784, 328] width 1568 height 591
type input "*"
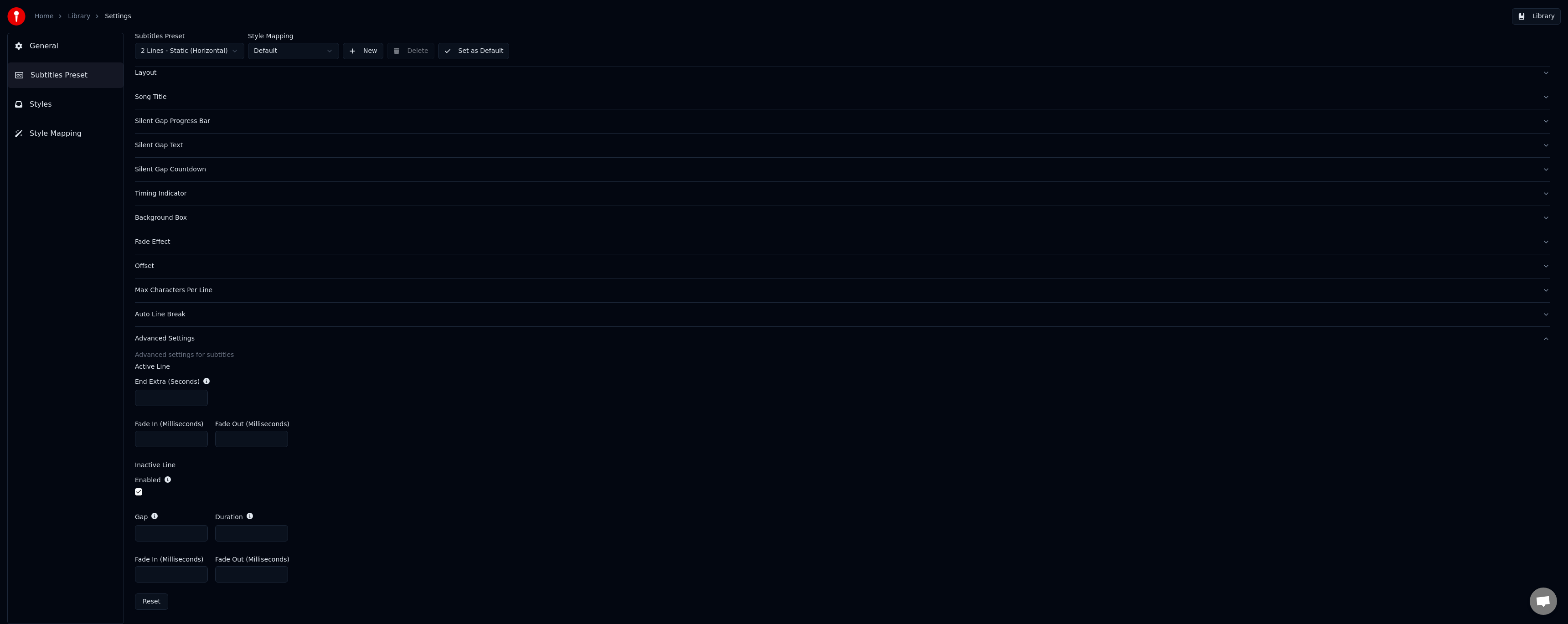
click at [82, 10] on div "Home Library Settings" at bounding box center [69, 17] width 124 height 18
click at [81, 18] on link "Library" at bounding box center [78, 17] width 22 height 9
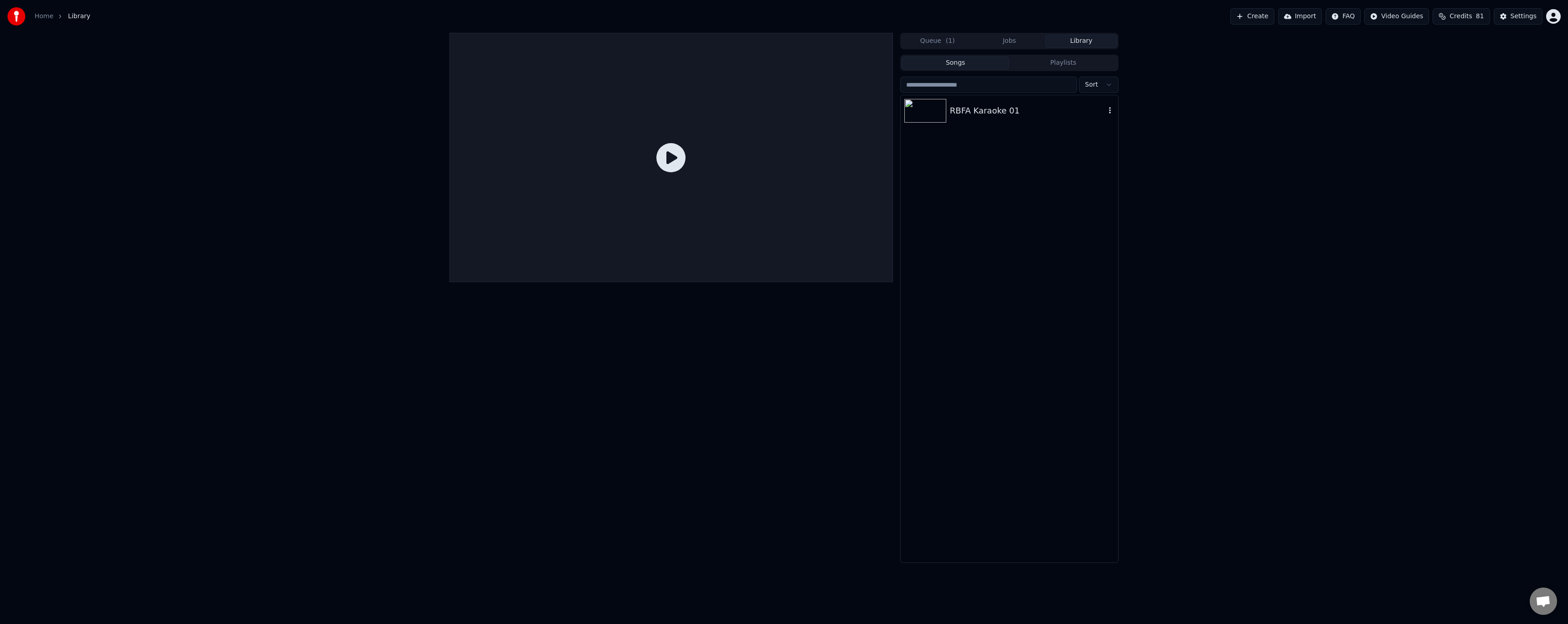
click at [1033, 113] on div "RBFA Karaoke 01" at bounding box center [1028, 110] width 155 height 13
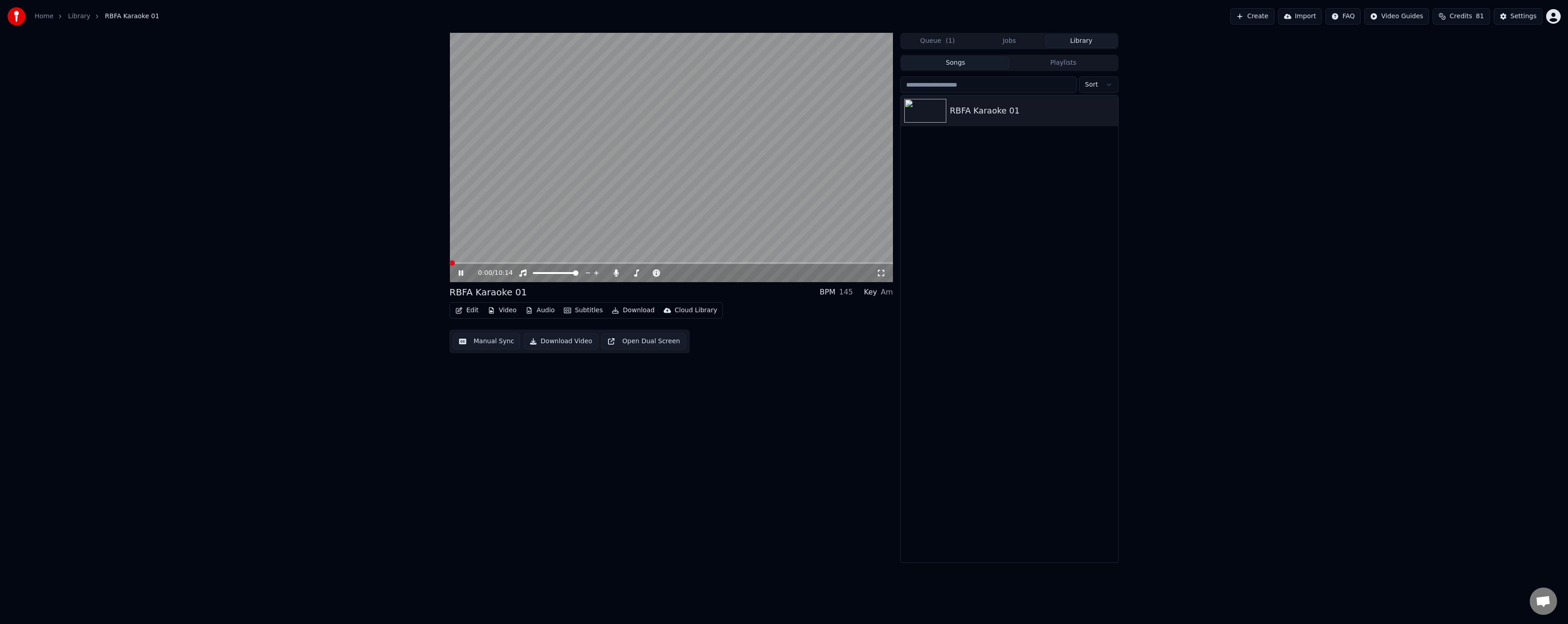
click at [450, 264] on span at bounding box center [452, 263] width 5 height 5
click at [459, 274] on icon at bounding box center [461, 273] width 5 height 5
click at [457, 266] on span at bounding box center [459, 263] width 5 height 5
click at [458, 273] on icon at bounding box center [467, 274] width 21 height 8
click at [459, 273] on icon at bounding box center [467, 274] width 21 height 8
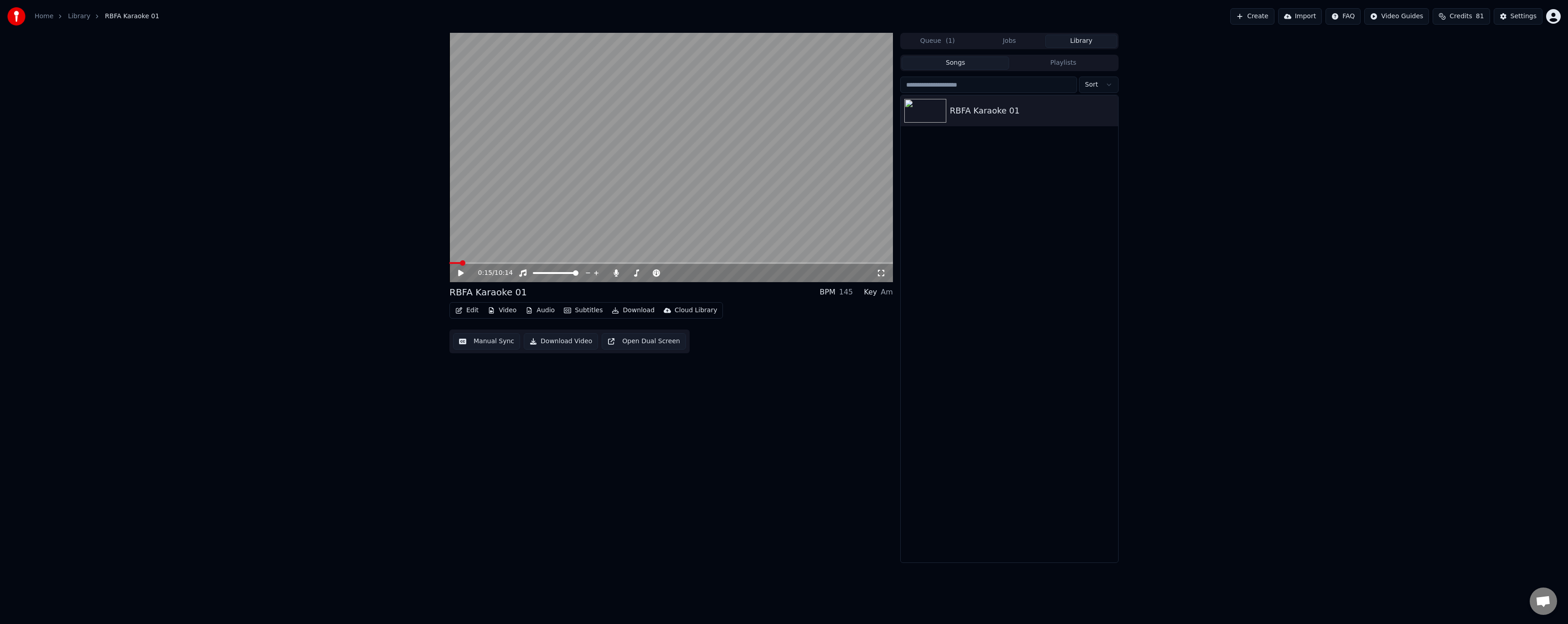
click at [460, 263] on span at bounding box center [462, 263] width 5 height 5
click at [458, 265] on span at bounding box center [460, 263] width 5 height 5
click at [461, 274] on icon at bounding box center [460, 273] width 5 height 6
click at [461, 274] on icon at bounding box center [467, 274] width 21 height 8
click at [456, 266] on span at bounding box center [458, 263] width 5 height 5
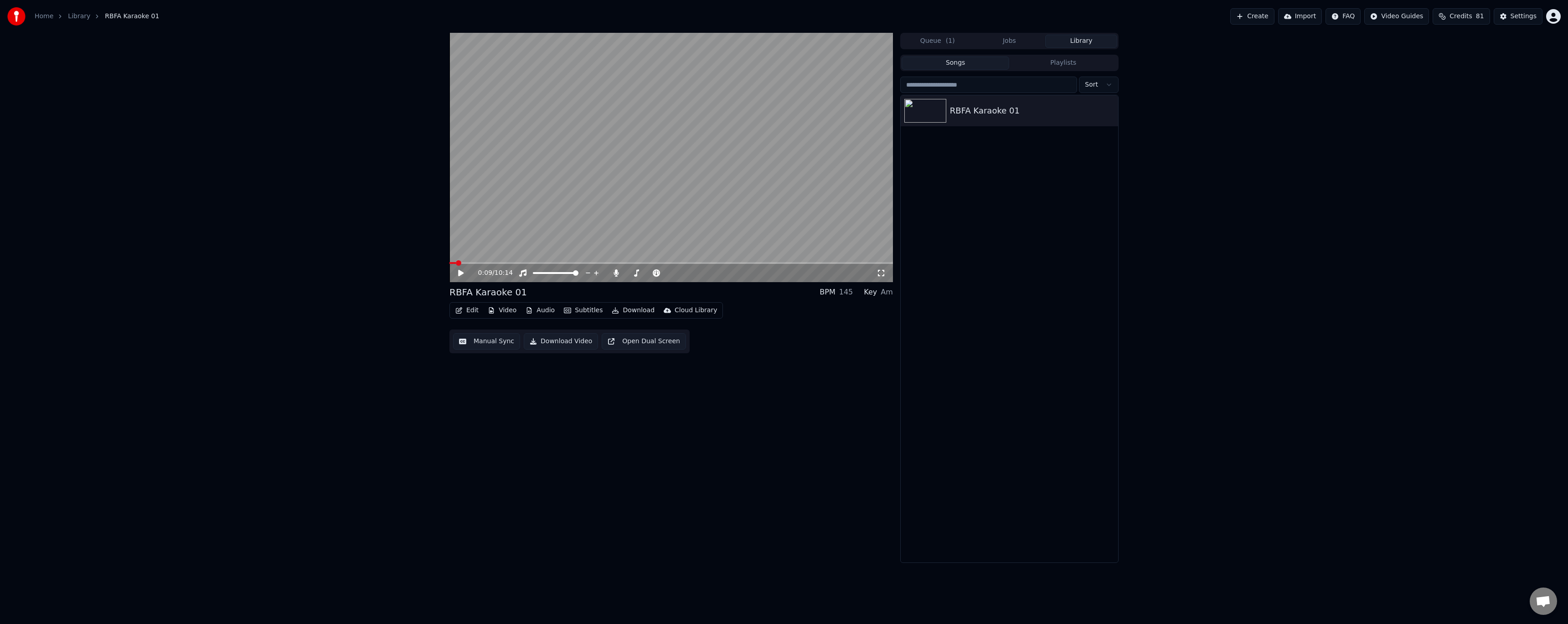
click at [459, 270] on icon at bounding box center [460, 273] width 5 height 6
click at [459, 272] on icon at bounding box center [461, 273] width 5 height 5
click at [459, 272] on icon at bounding box center [460, 273] width 5 height 6
click at [459, 272] on icon at bounding box center [461, 273] width 5 height 5
click at [474, 312] on button "Edit" at bounding box center [467, 310] width 30 height 13
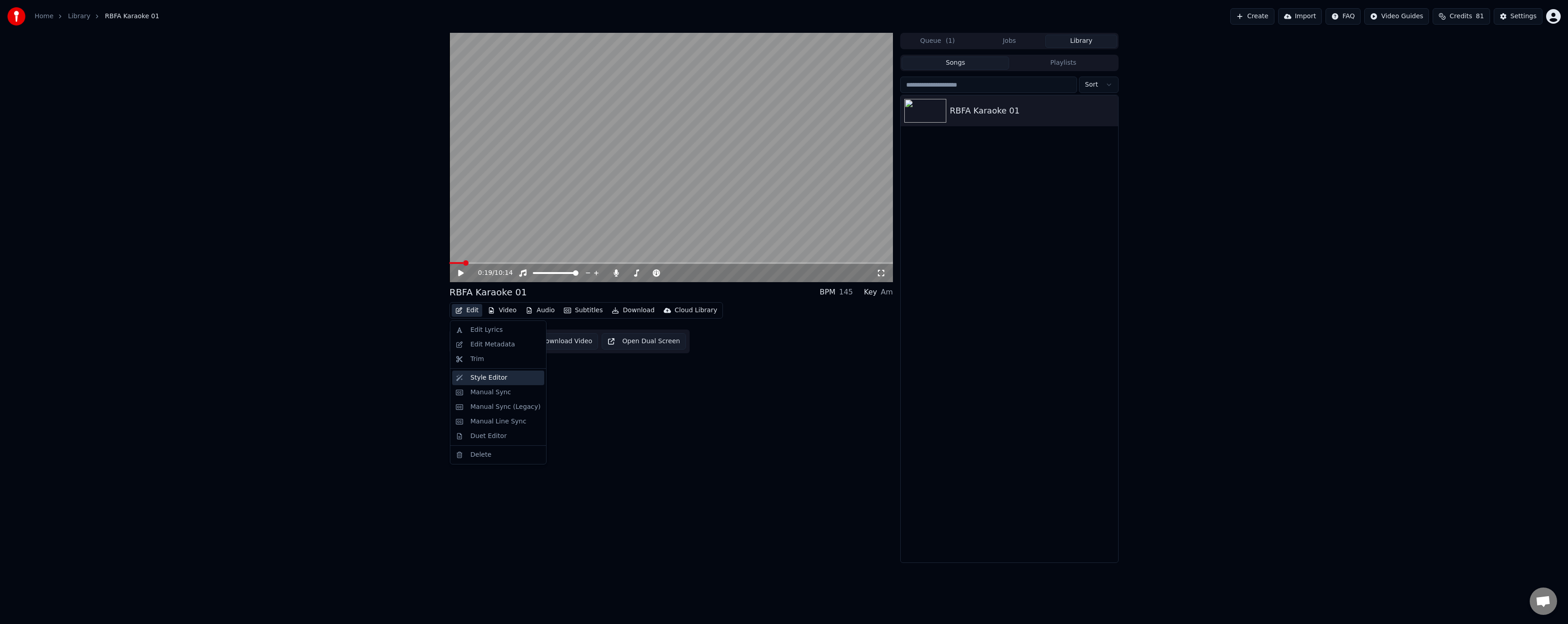
click at [491, 377] on div "Style Editor" at bounding box center [488, 378] width 37 height 9
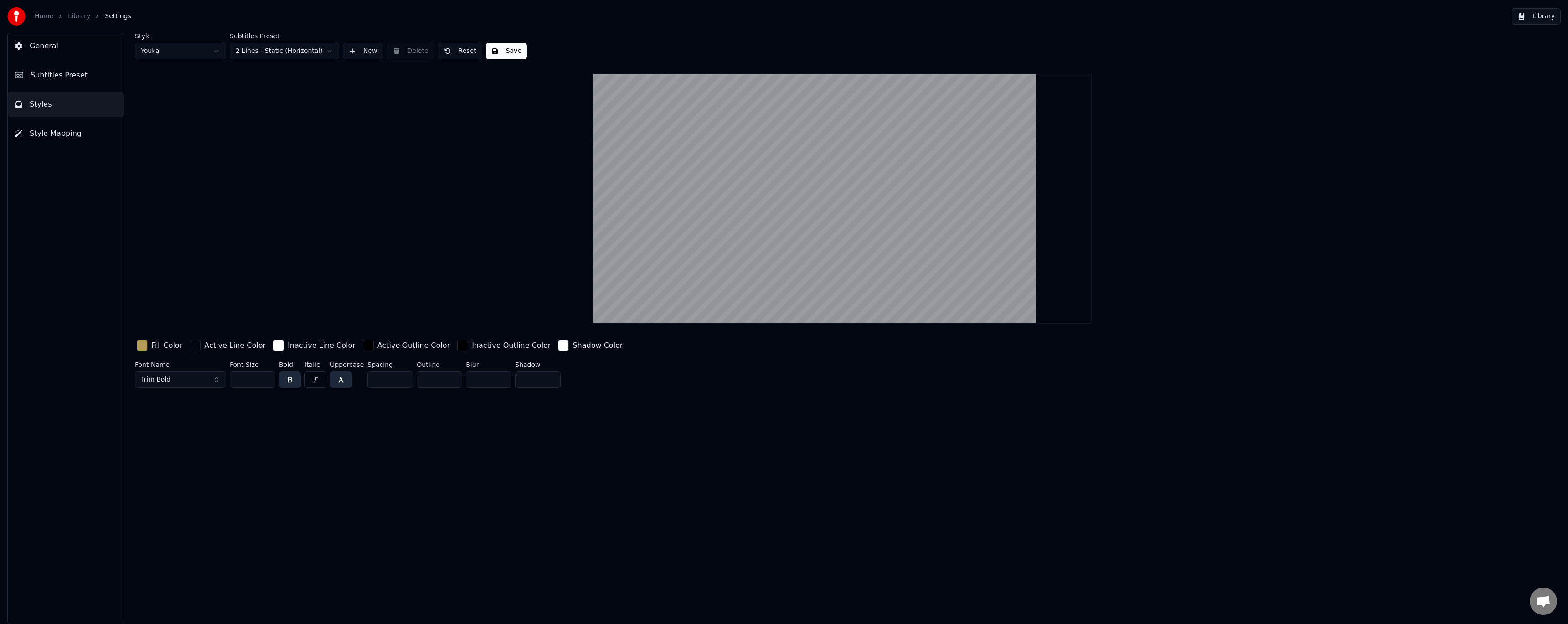
click at [88, 75] on button "Subtitles Preset" at bounding box center [66, 75] width 116 height 26
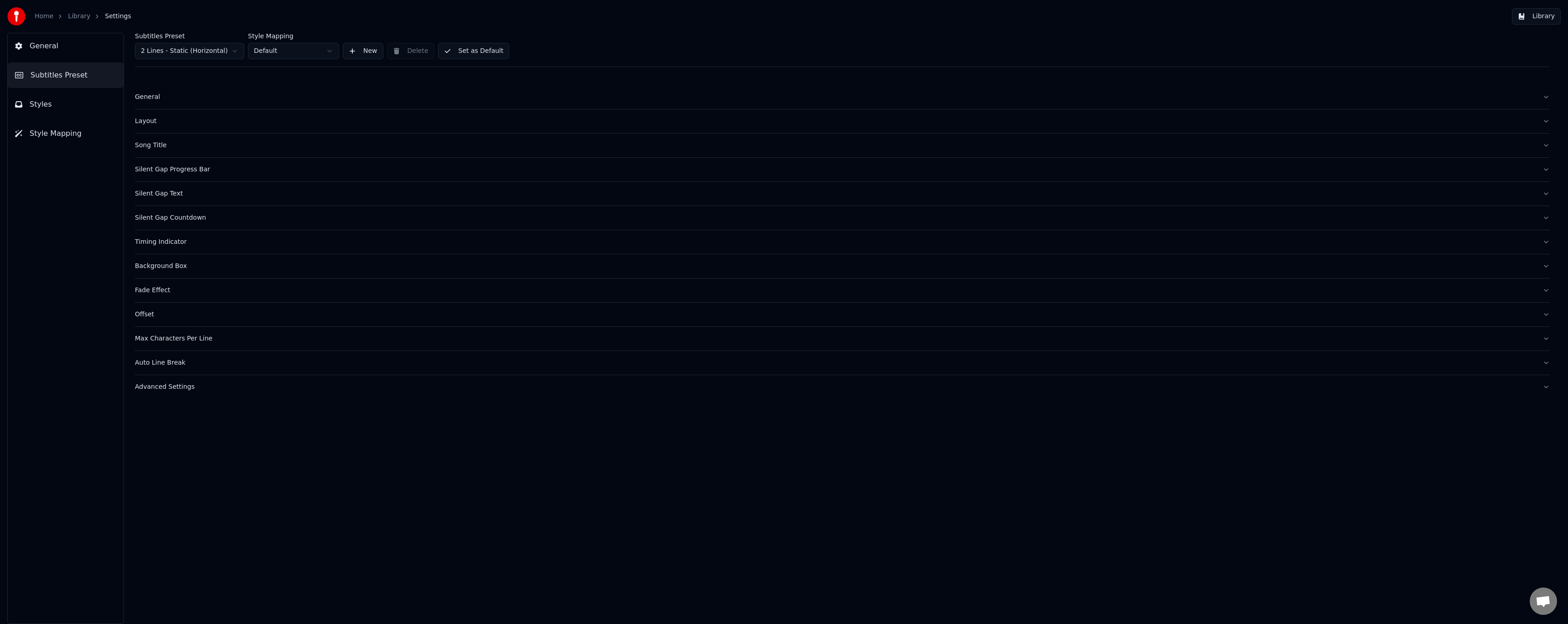
click at [144, 122] on div "Layout" at bounding box center [835, 121] width 1400 height 9
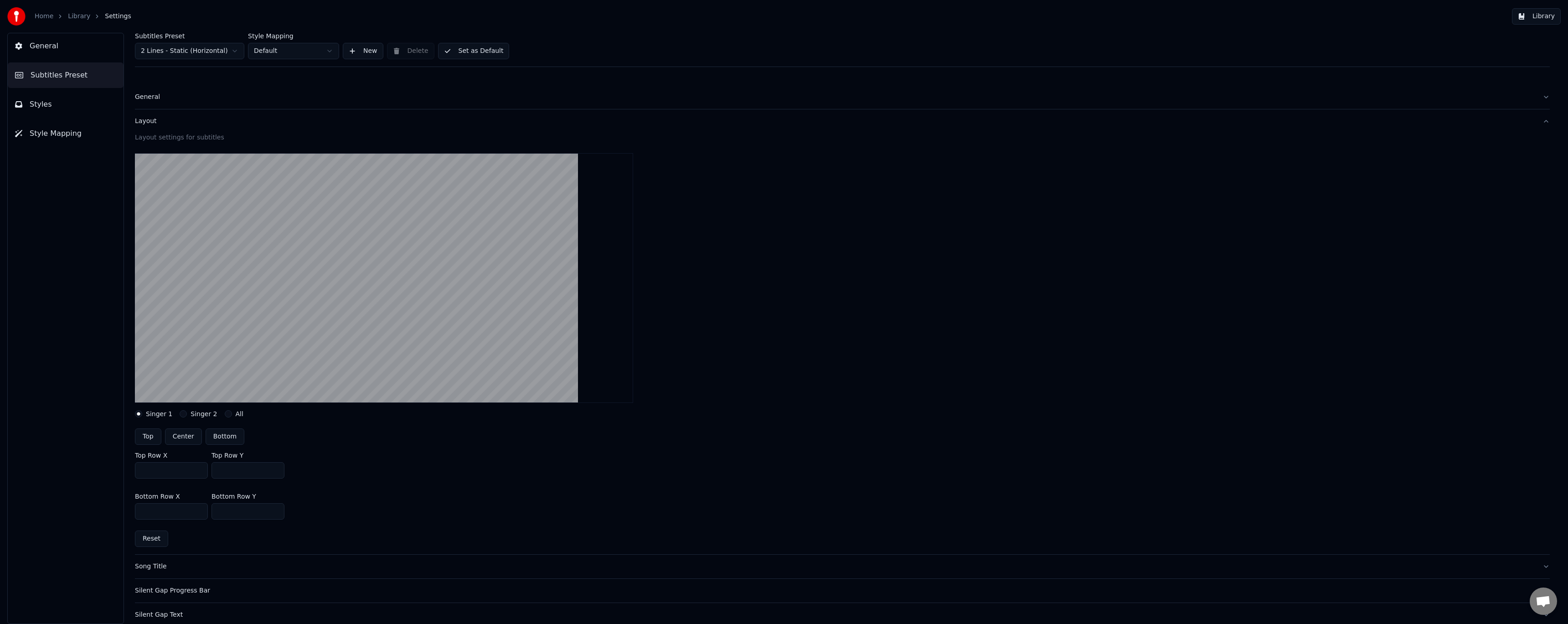
click at [144, 122] on div "Layout" at bounding box center [835, 121] width 1400 height 9
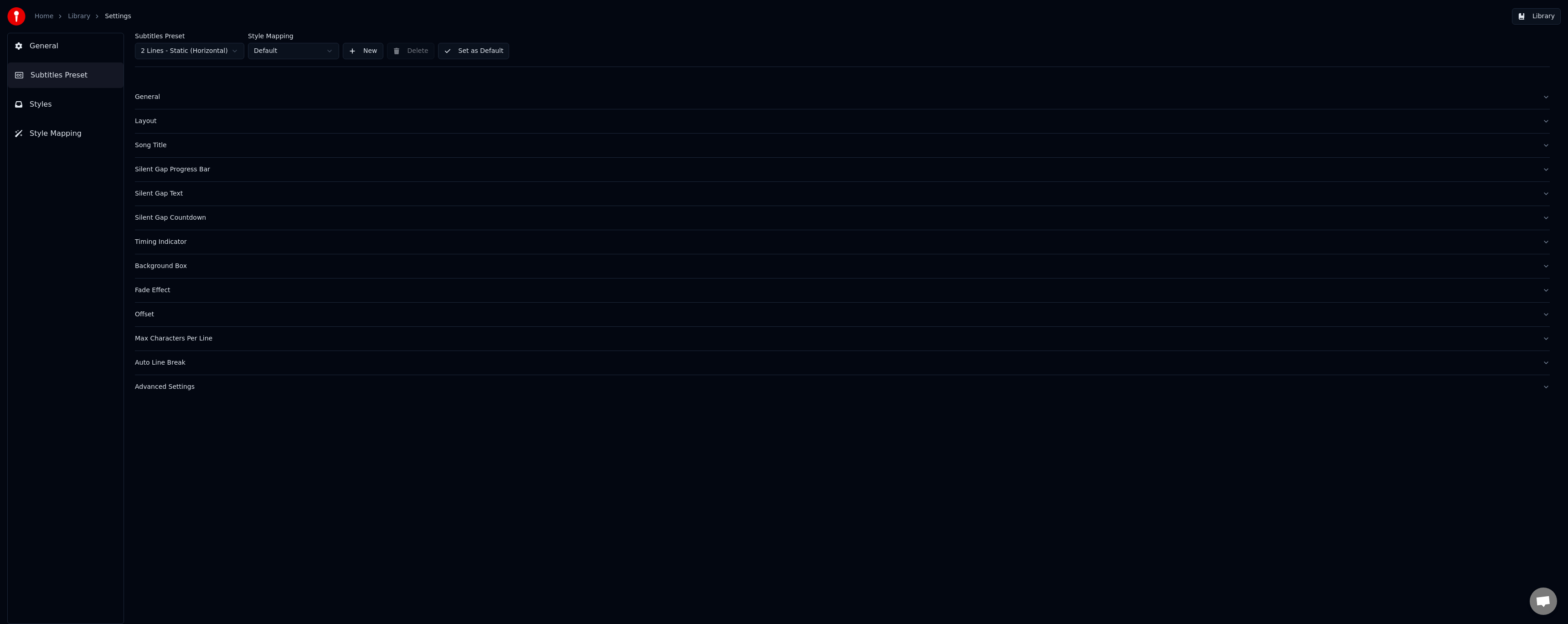
click at [157, 290] on div "Fade Effect" at bounding box center [835, 290] width 1400 height 9
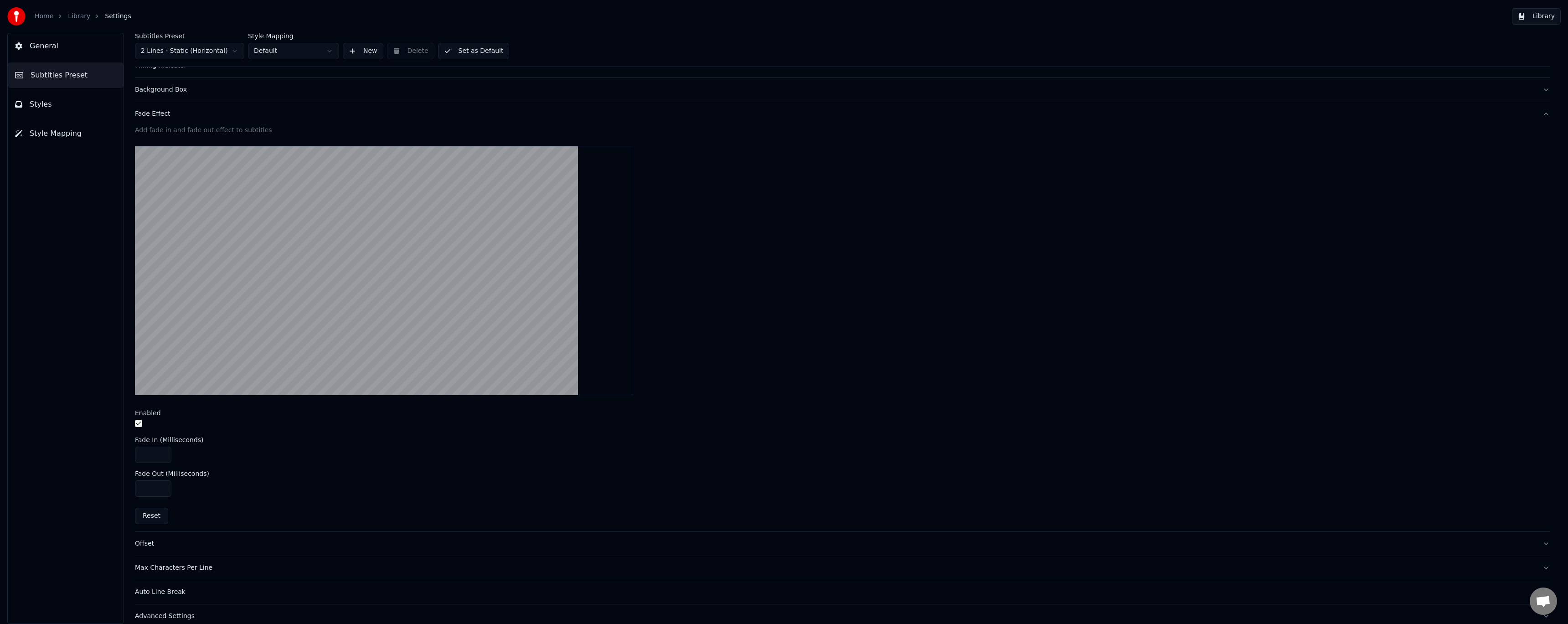
scroll to position [187, 0]
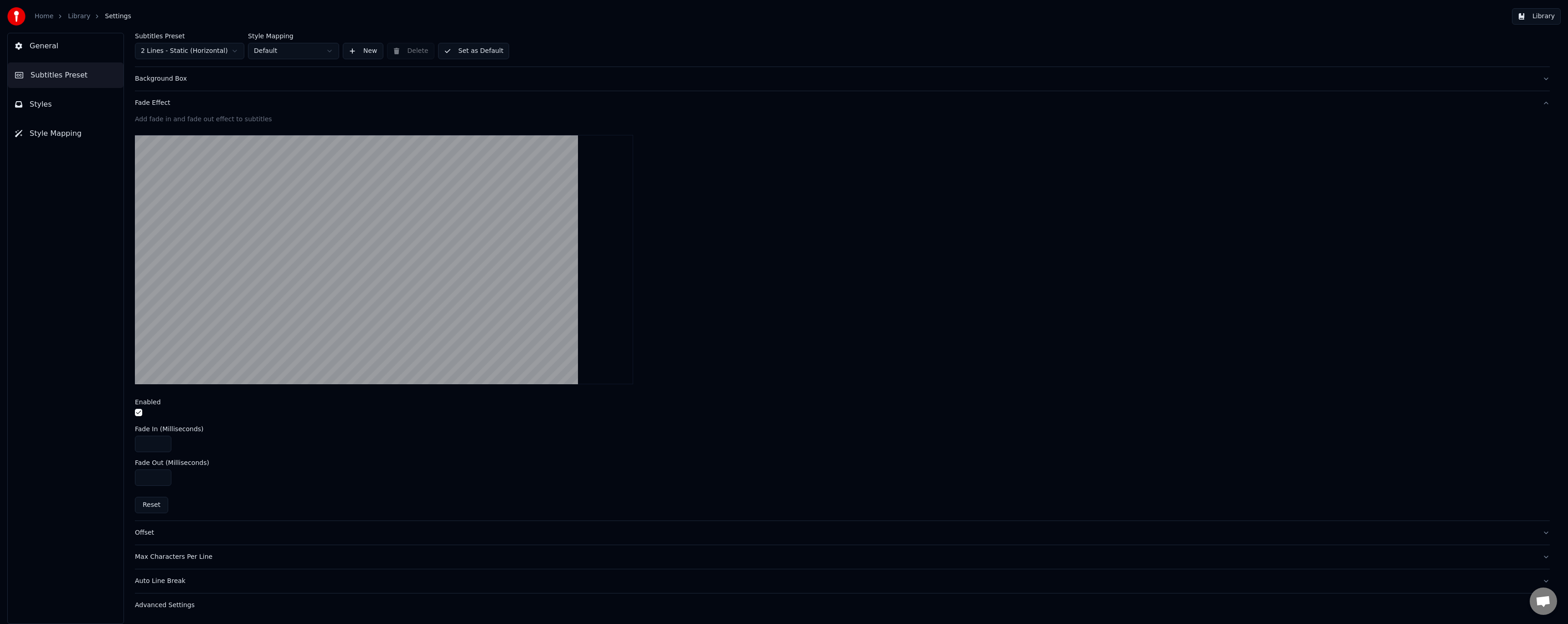
click at [135, 410] on button "button" at bounding box center [139, 413] width 8 height 8
click at [79, 19] on link "Library" at bounding box center [78, 17] width 22 height 9
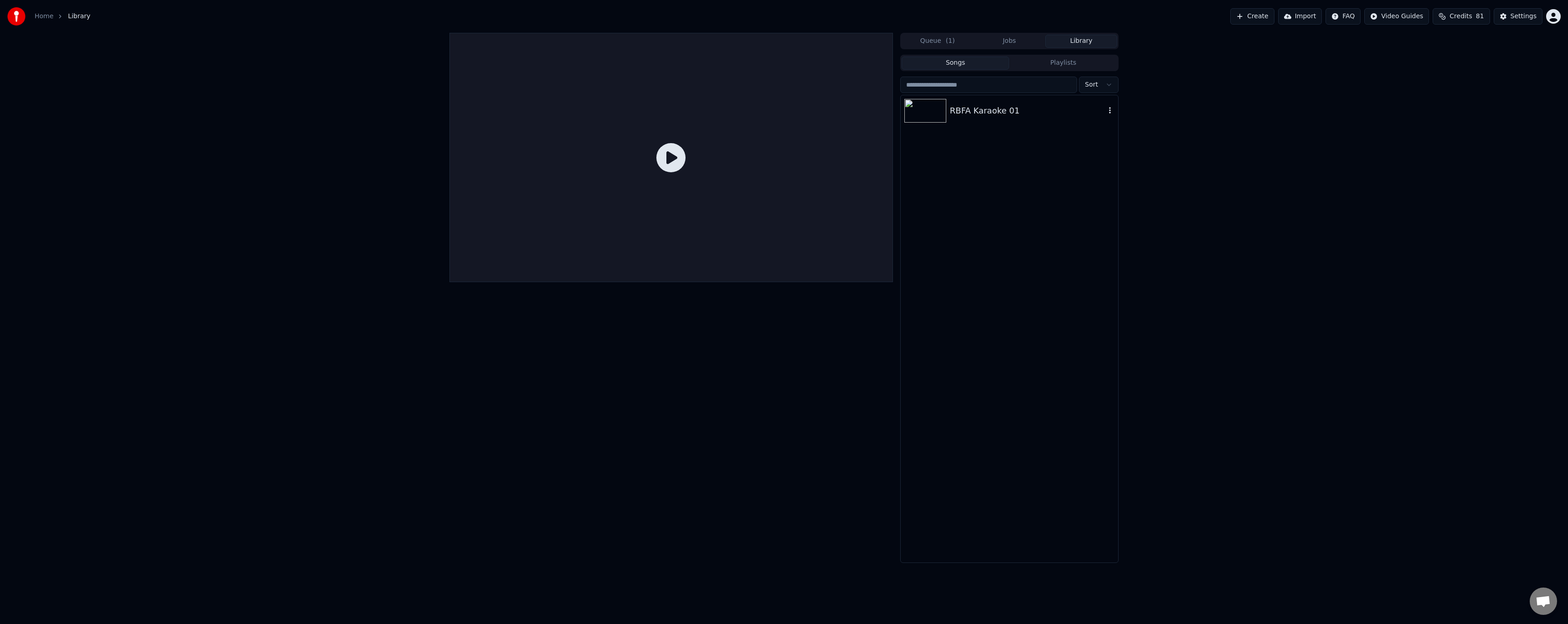
click at [972, 120] on div "RBFA Karaoke 01" at bounding box center [1009, 110] width 217 height 31
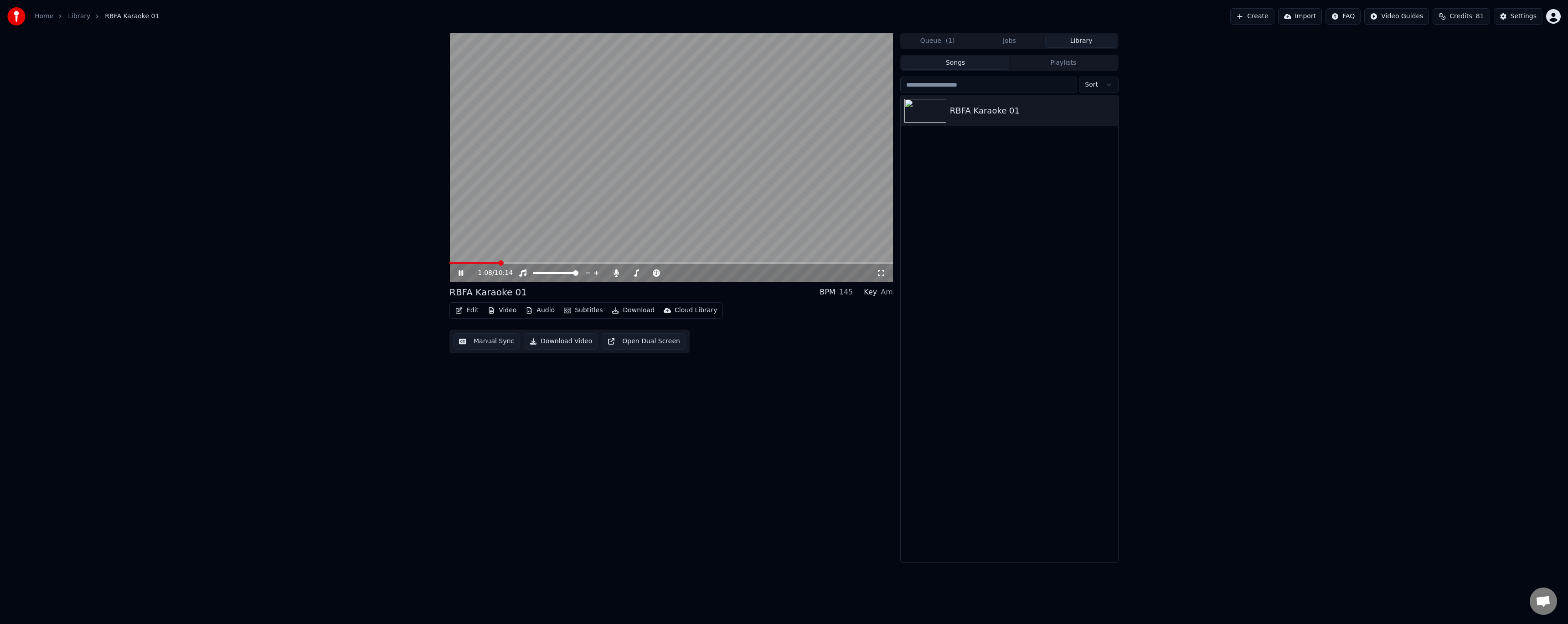
click at [462, 263] on span at bounding box center [474, 263] width 50 height 2
click at [454, 263] on span at bounding box center [459, 263] width 19 height 2
click at [464, 270] on icon at bounding box center [467, 274] width 21 height 8
click at [472, 305] on button "Edit" at bounding box center [467, 310] width 30 height 13
click at [490, 375] on div "Style Editor" at bounding box center [488, 378] width 37 height 9
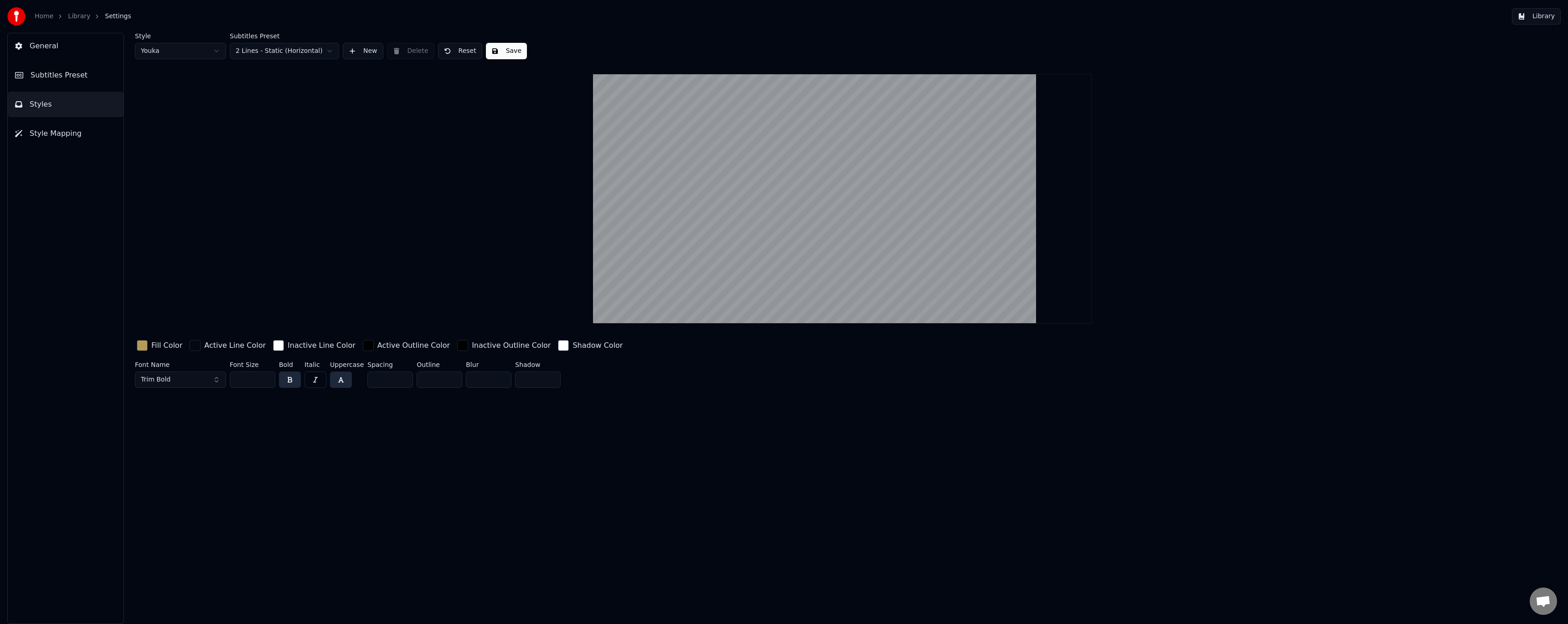
click at [62, 78] on span "Subtitles Preset" at bounding box center [59, 75] width 57 height 11
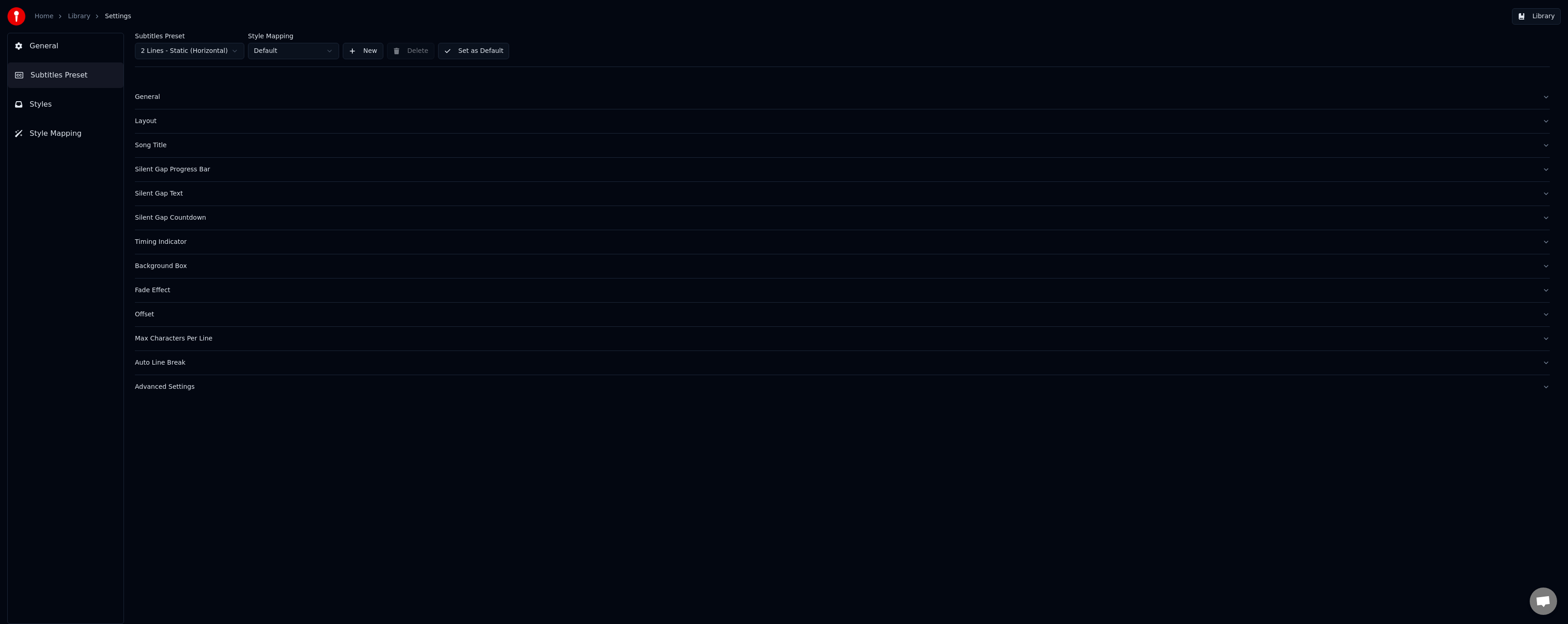
click at [159, 289] on div "Fade Effect" at bounding box center [835, 290] width 1400 height 9
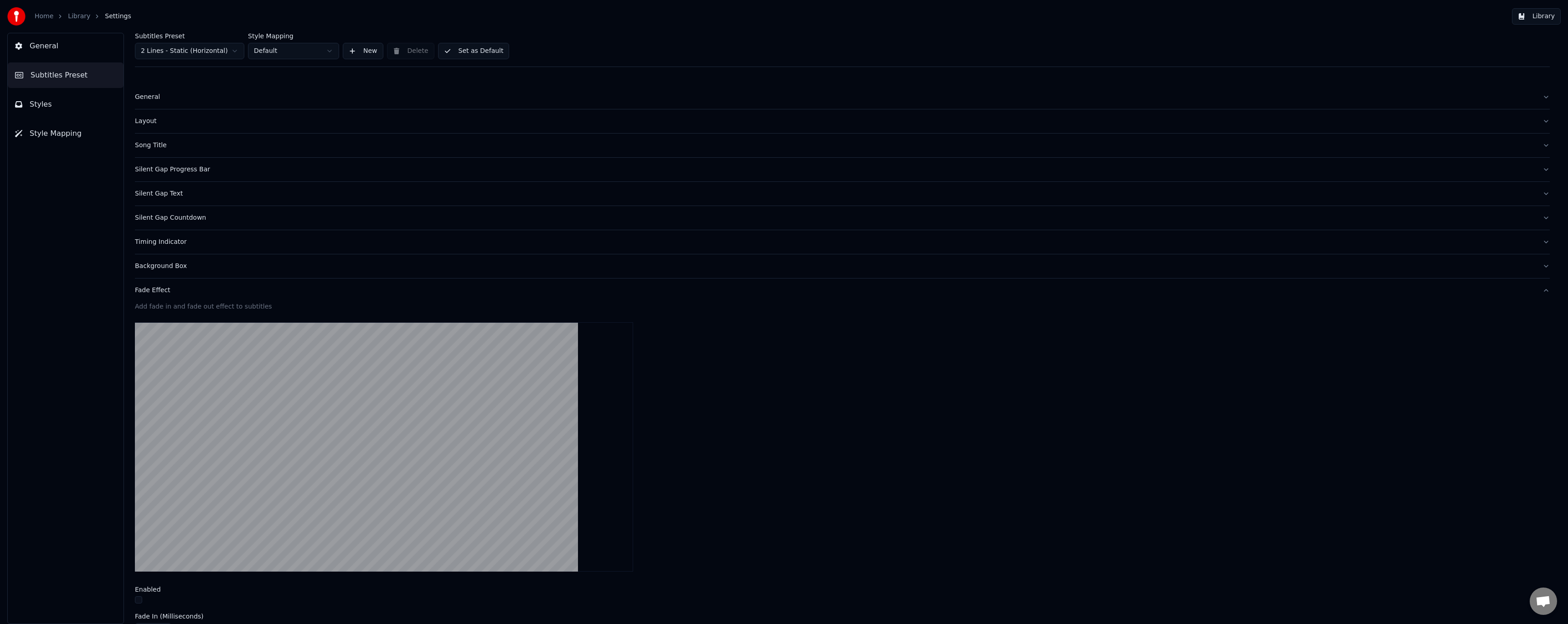
scroll to position [187, 0]
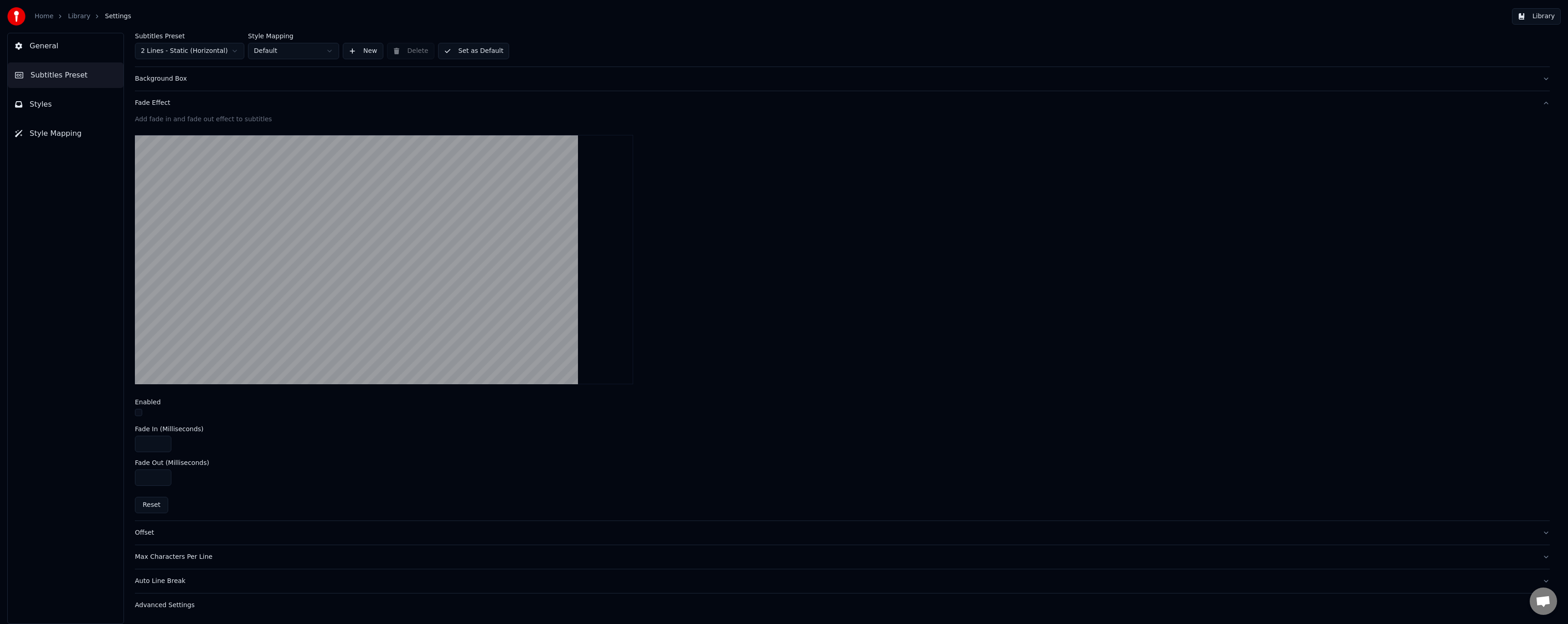
click at [140, 412] on button "button" at bounding box center [139, 413] width 8 height 8
drag, startPoint x: 152, startPoint y: 443, endPoint x: 117, endPoint y: 442, distance: 35.0
click at [117, 442] on div "Subtitles Preset 2 Lines - Static (Horizontal) Style Mapping Default New Delete…" at bounding box center [842, 328] width 1451 height 591
type input "**"
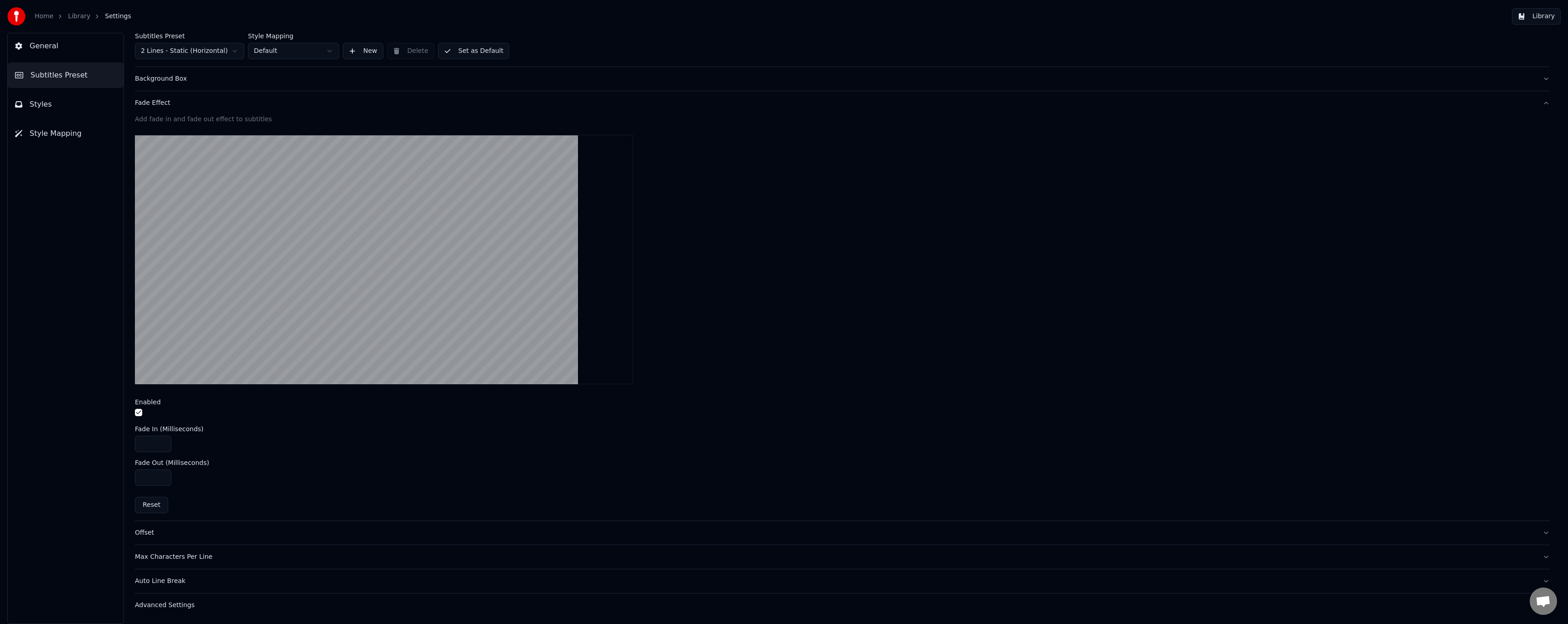
click at [75, 15] on link "Library" at bounding box center [78, 17] width 22 height 9
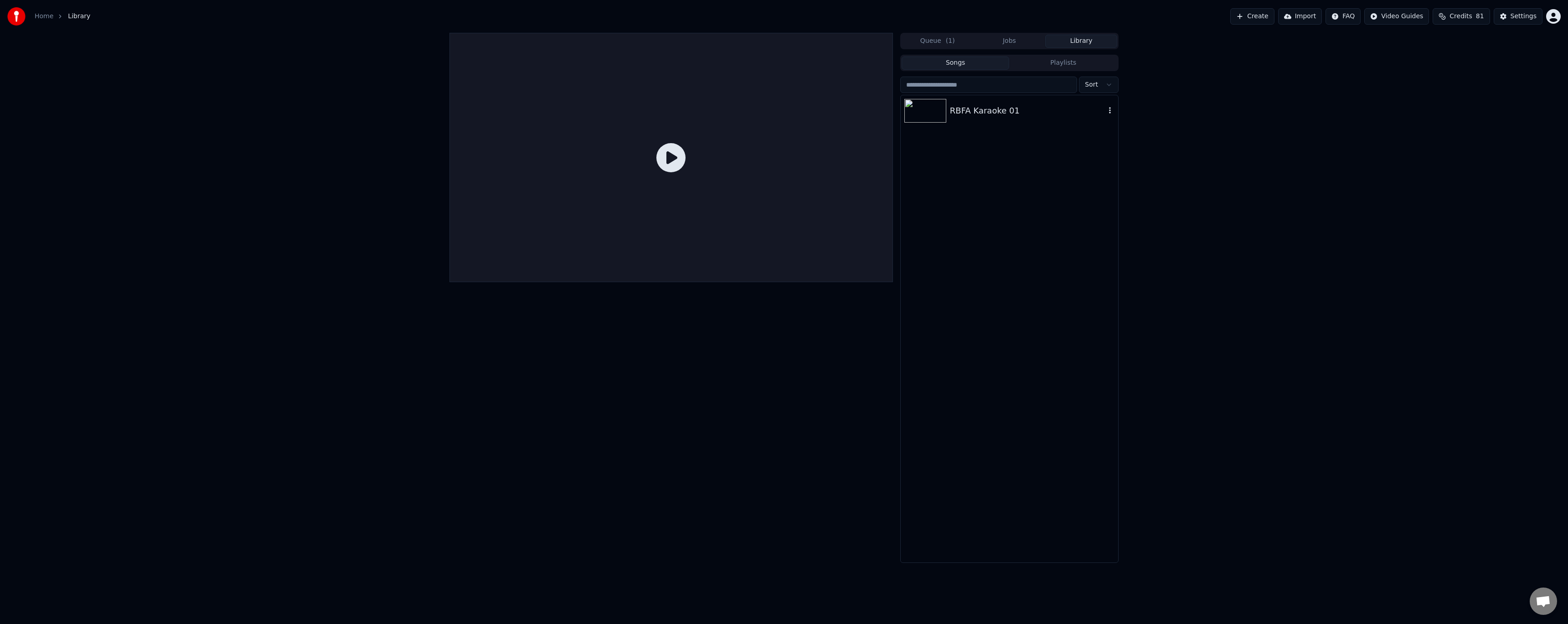
click at [981, 118] on div "RBFA Karaoke 01" at bounding box center [1009, 110] width 217 height 31
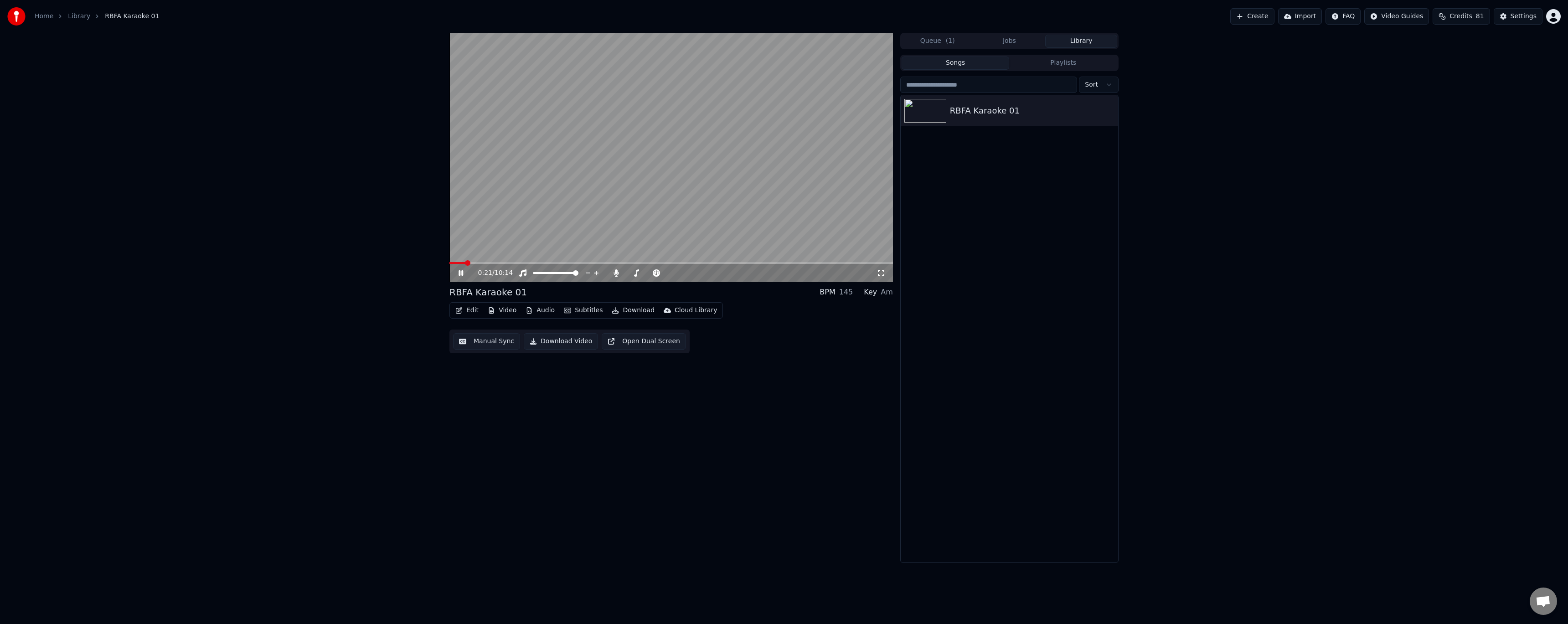
click at [461, 273] on icon at bounding box center [467, 274] width 21 height 8
click at [469, 307] on button "Edit" at bounding box center [467, 310] width 30 height 13
click at [498, 374] on div "Style Editor" at bounding box center [488, 378] width 37 height 9
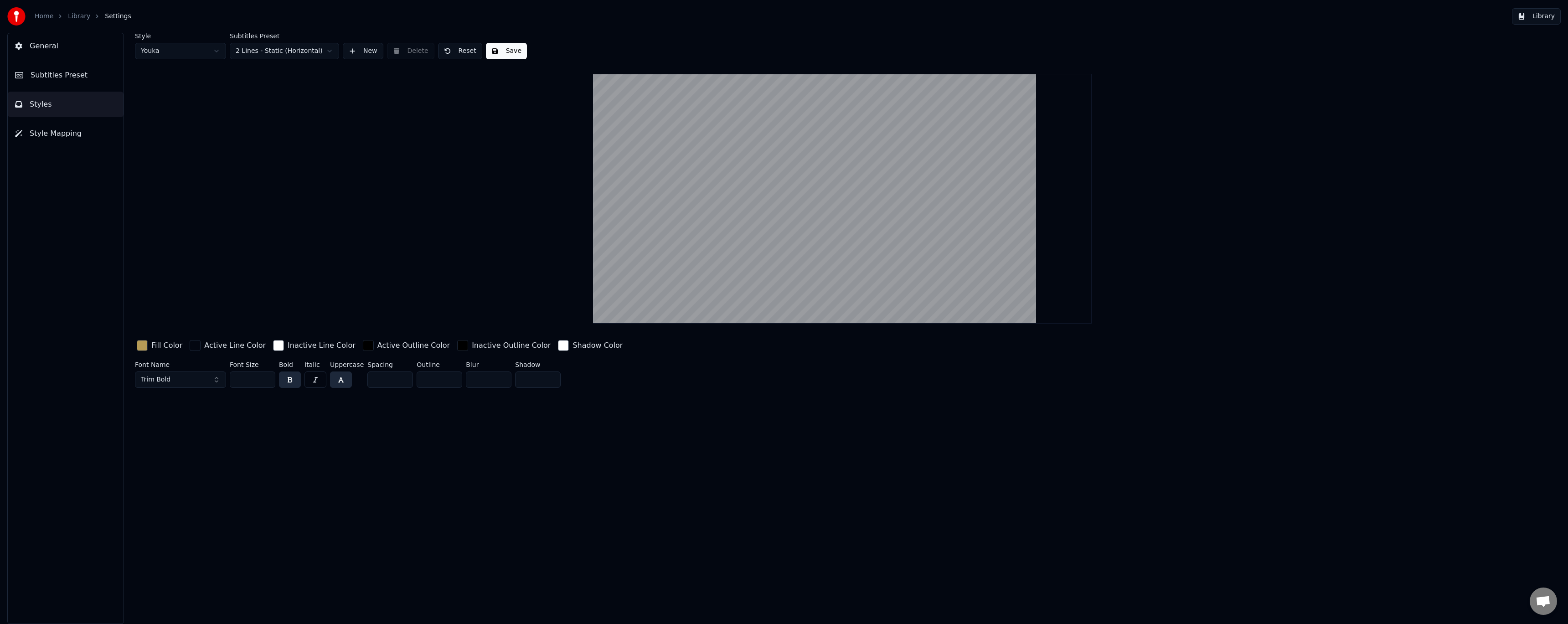
click at [75, 78] on span "Subtitles Preset" at bounding box center [59, 75] width 57 height 11
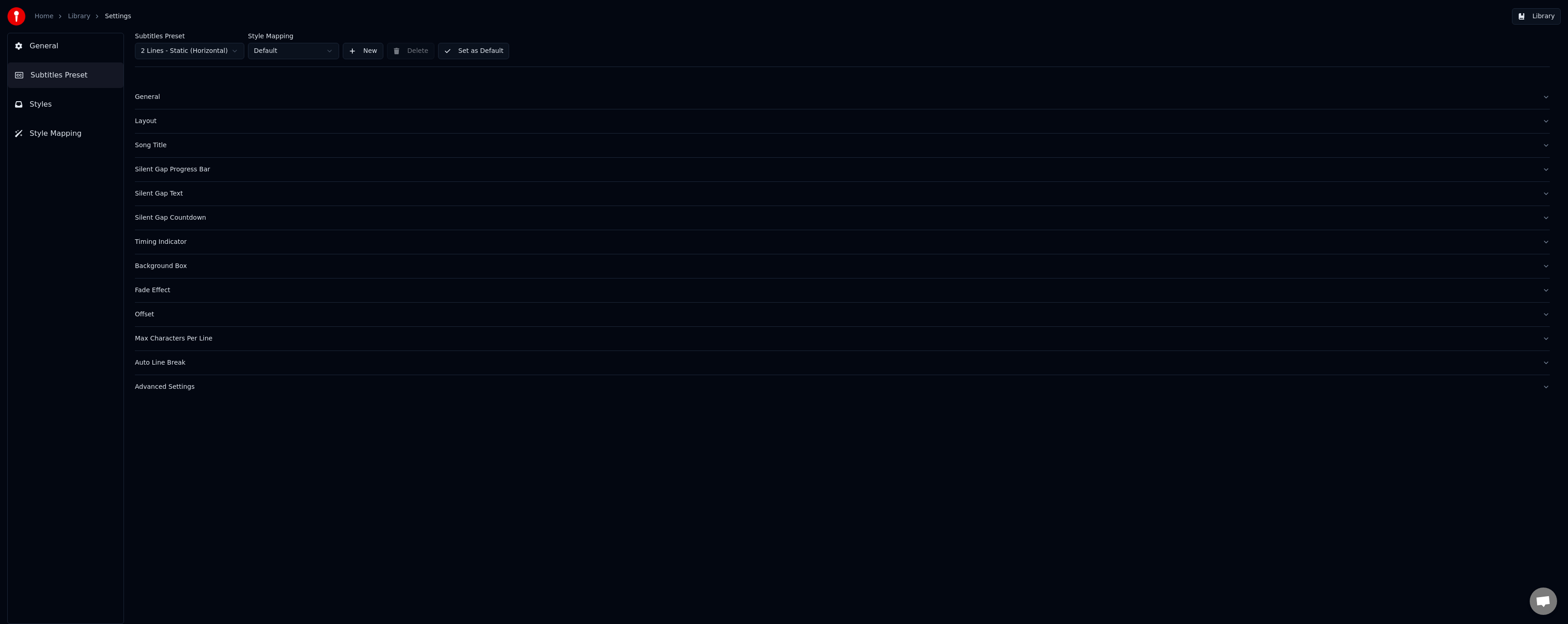
click at [158, 293] on div "Fade Effect" at bounding box center [835, 290] width 1400 height 9
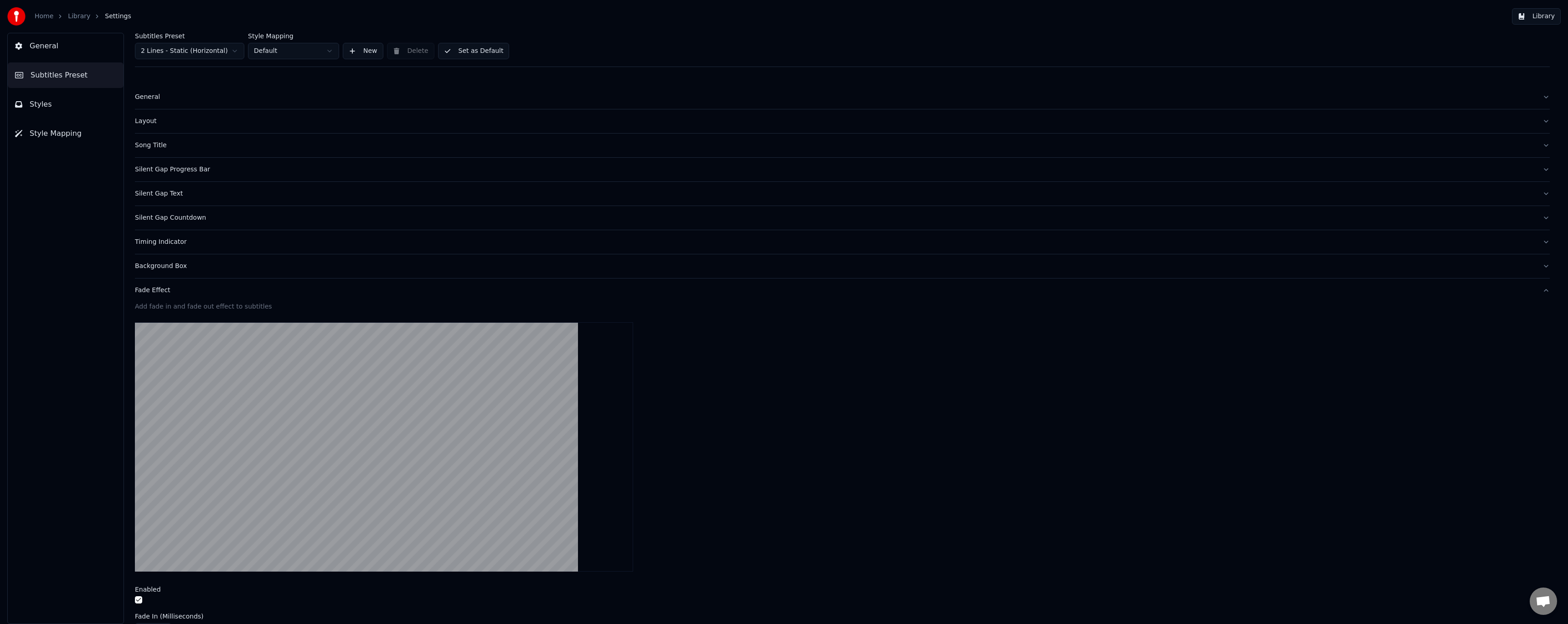
scroll to position [187, 0]
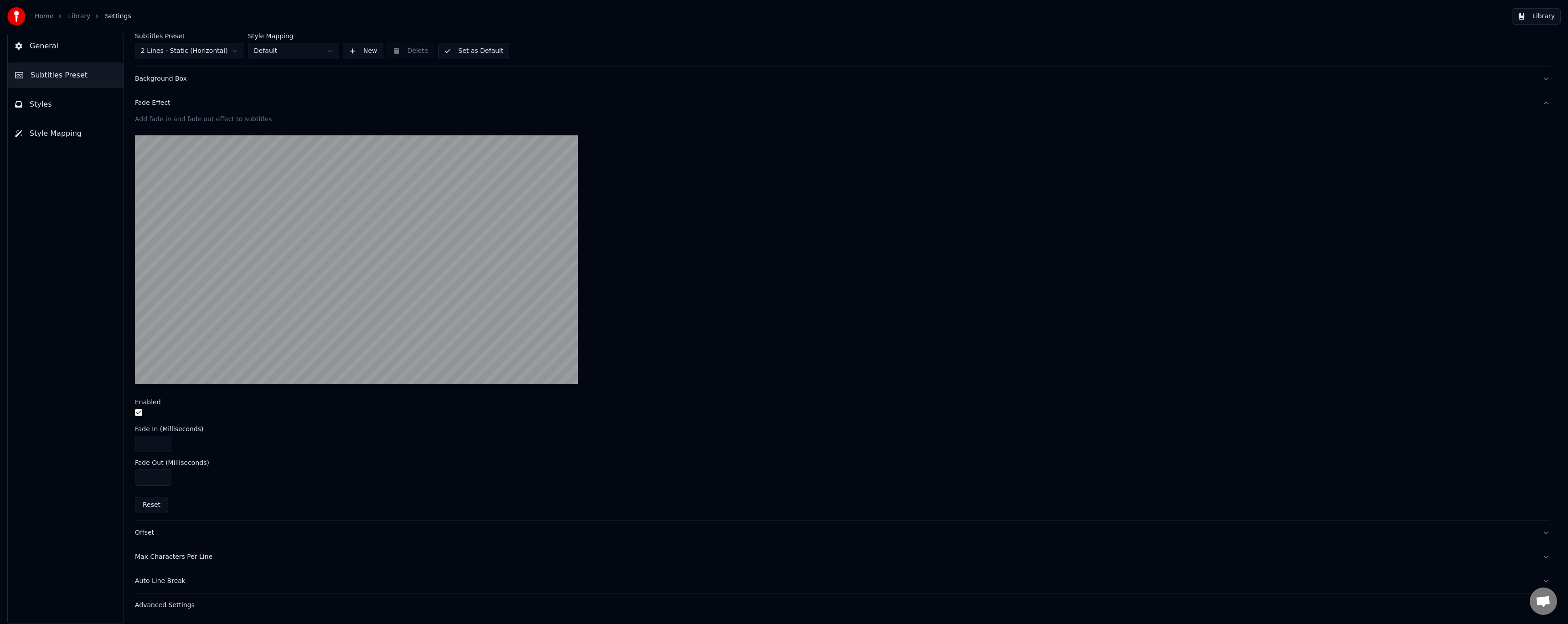
drag, startPoint x: 149, startPoint y: 444, endPoint x: 123, endPoint y: 442, distance: 26.1
click at [123, 442] on div "Subtitles Preset 2 Lines - Static (Horizontal) Style Mapping Default New Delete…" at bounding box center [842, 328] width 1451 height 591
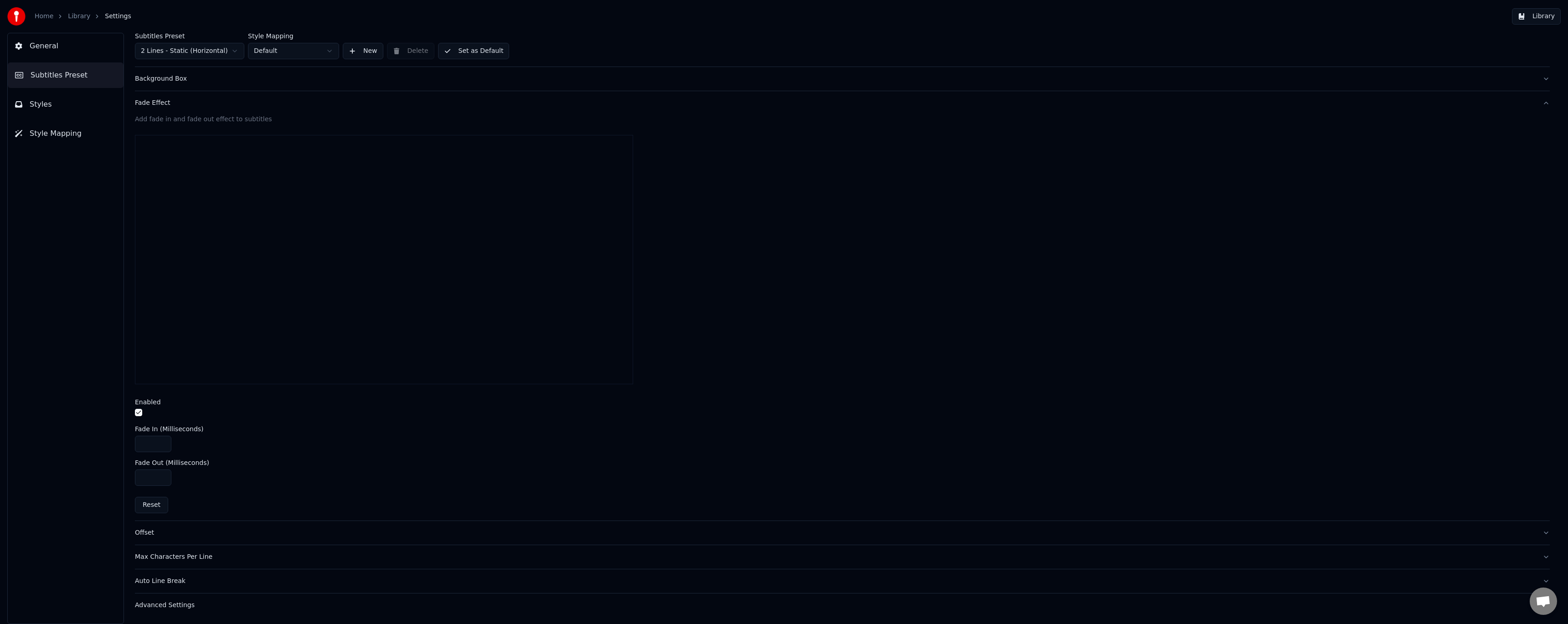
type input "**"
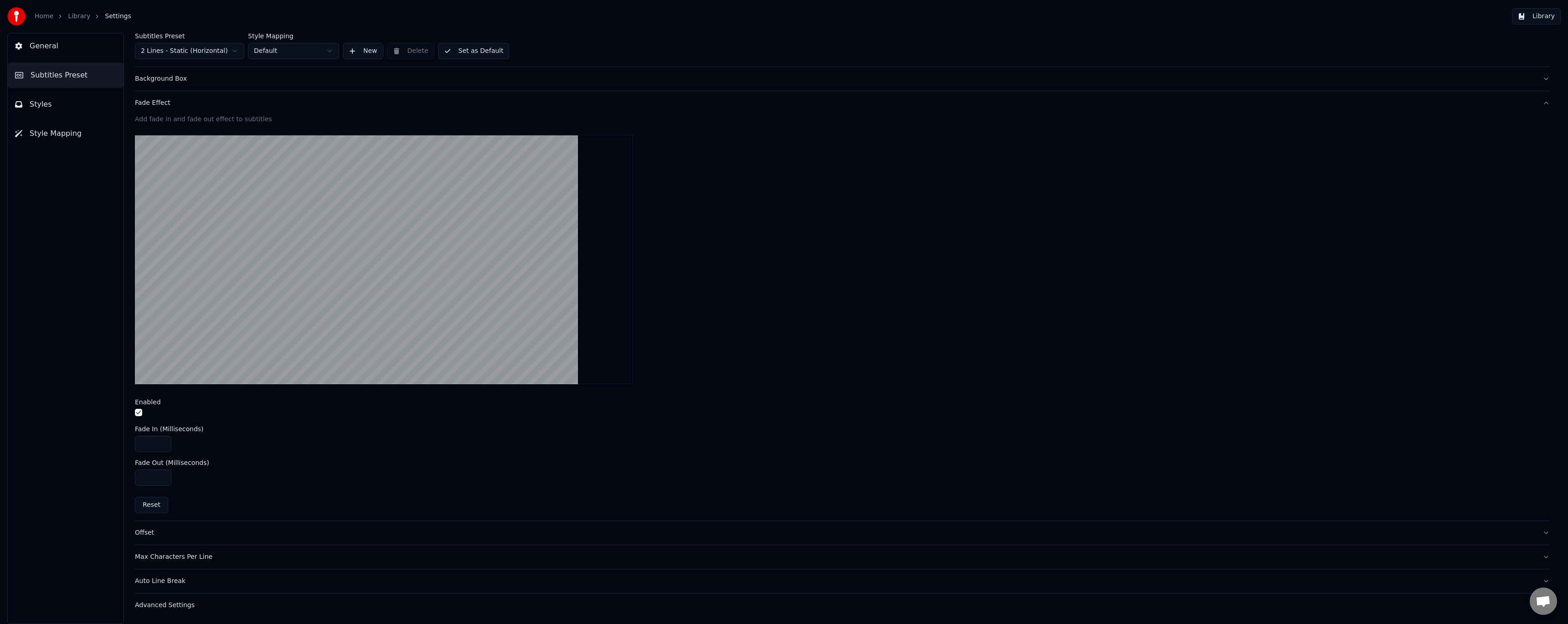
type input "**"
click at [81, 11] on div "Home Library Settings" at bounding box center [69, 17] width 124 height 18
click at [78, 16] on link "Library" at bounding box center [78, 17] width 22 height 9
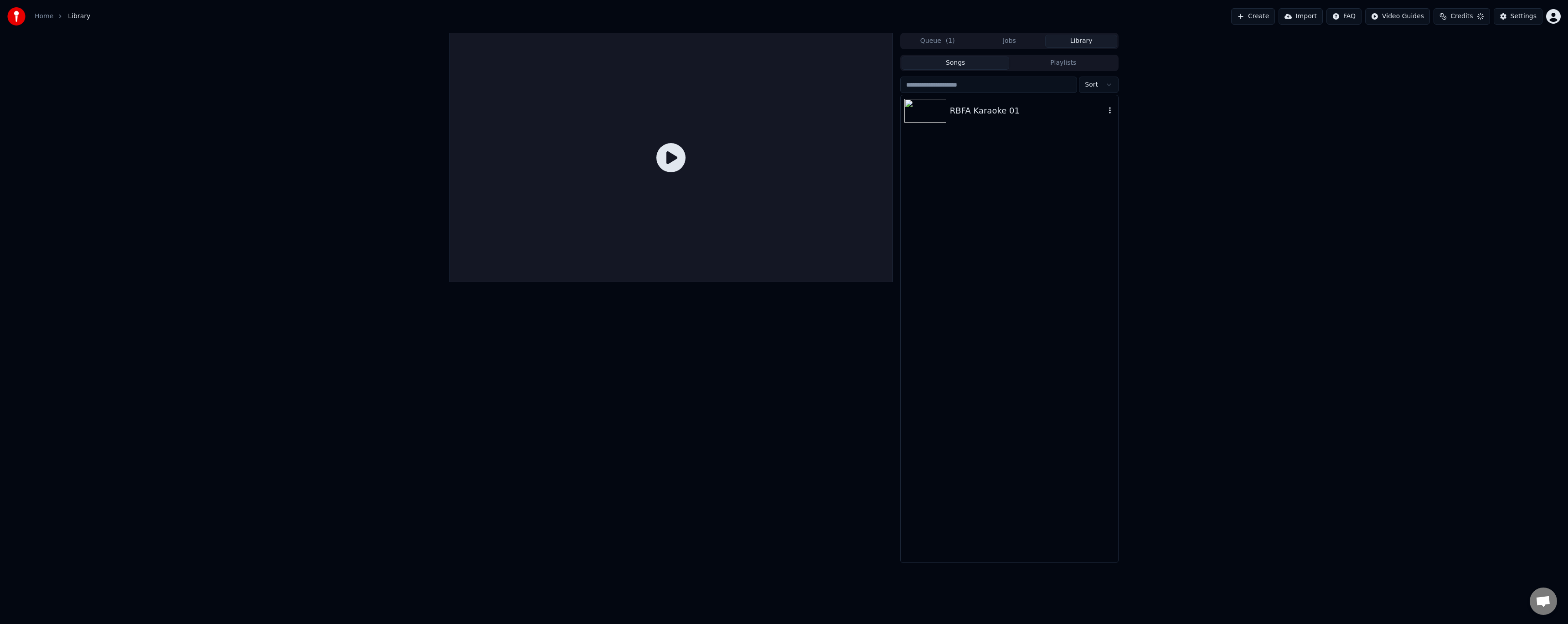
click at [997, 118] on div "RBFA Karaoke 01" at bounding box center [1009, 110] width 217 height 31
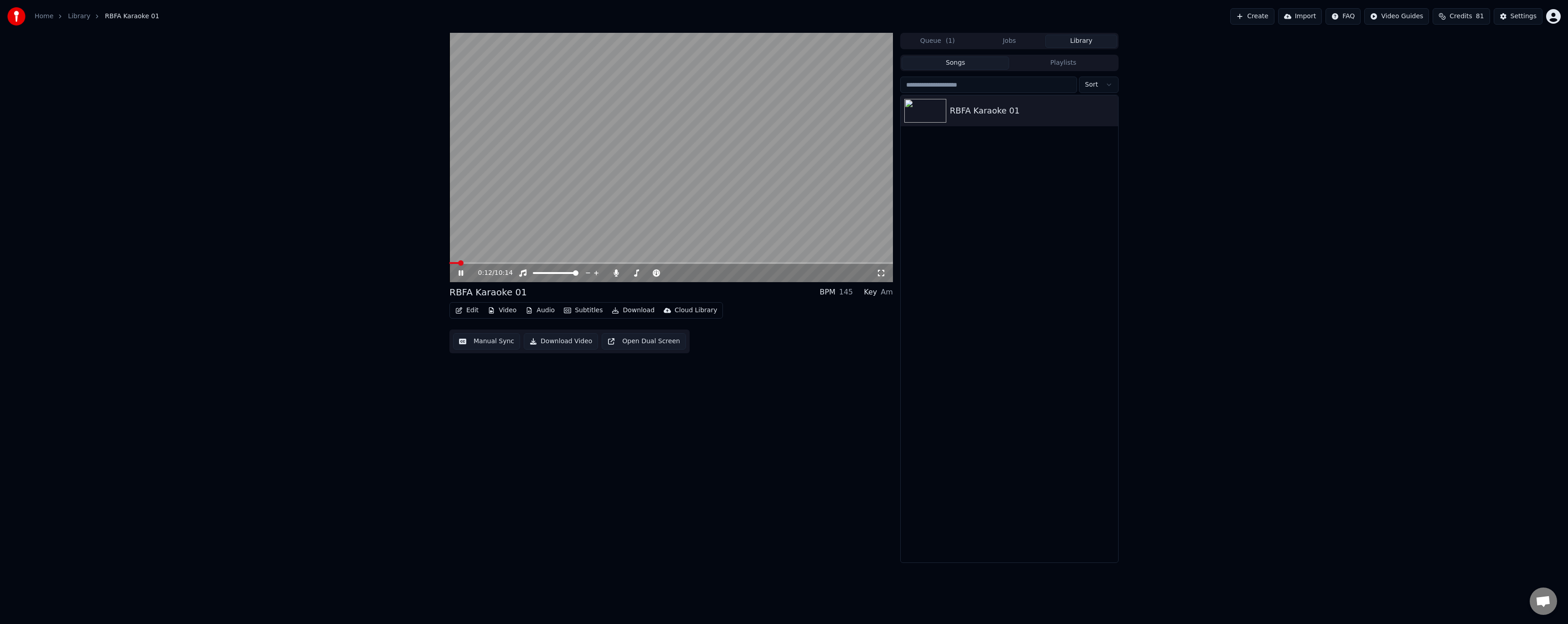
click at [459, 270] on icon at bounding box center [467, 274] width 21 height 8
click at [466, 310] on button "Edit" at bounding box center [467, 310] width 30 height 13
click at [494, 377] on div "Style Editor" at bounding box center [488, 378] width 37 height 9
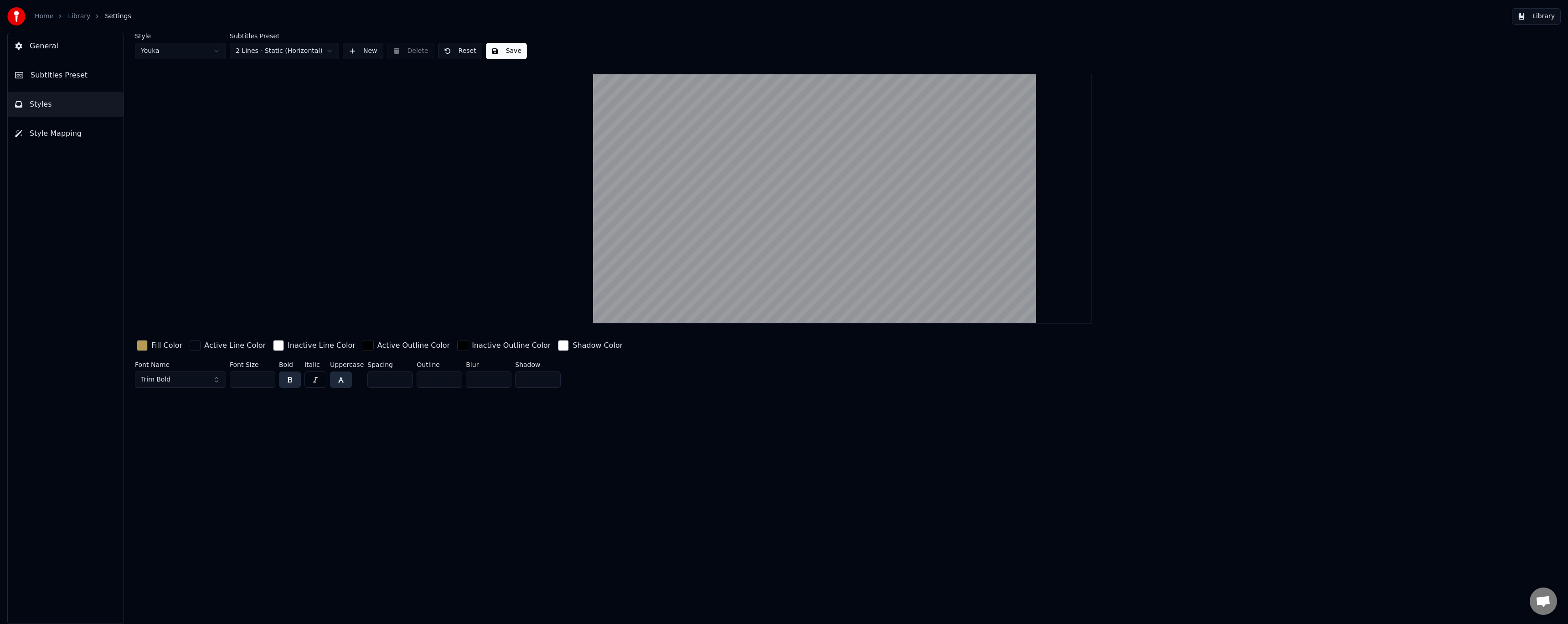
click at [85, 76] on button "Subtitles Preset" at bounding box center [66, 75] width 116 height 26
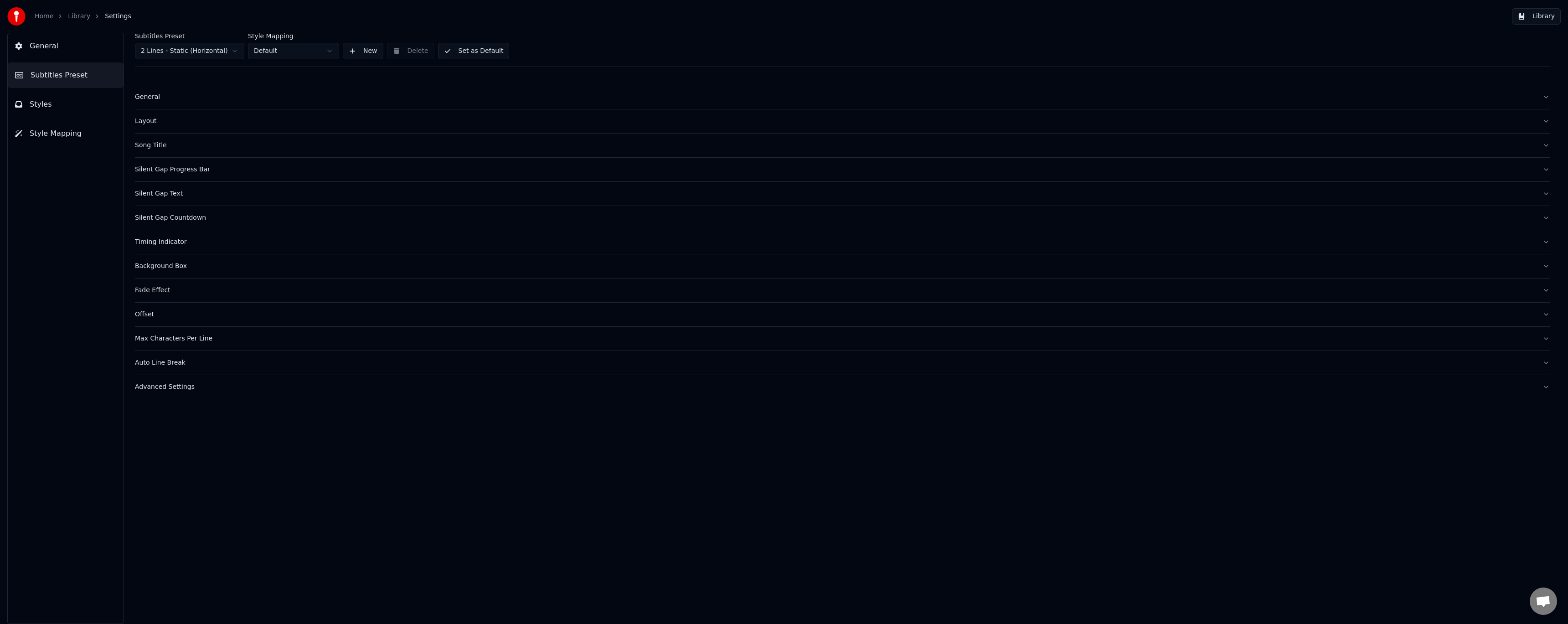
click at [165, 289] on div "Fade Effect" at bounding box center [835, 290] width 1400 height 9
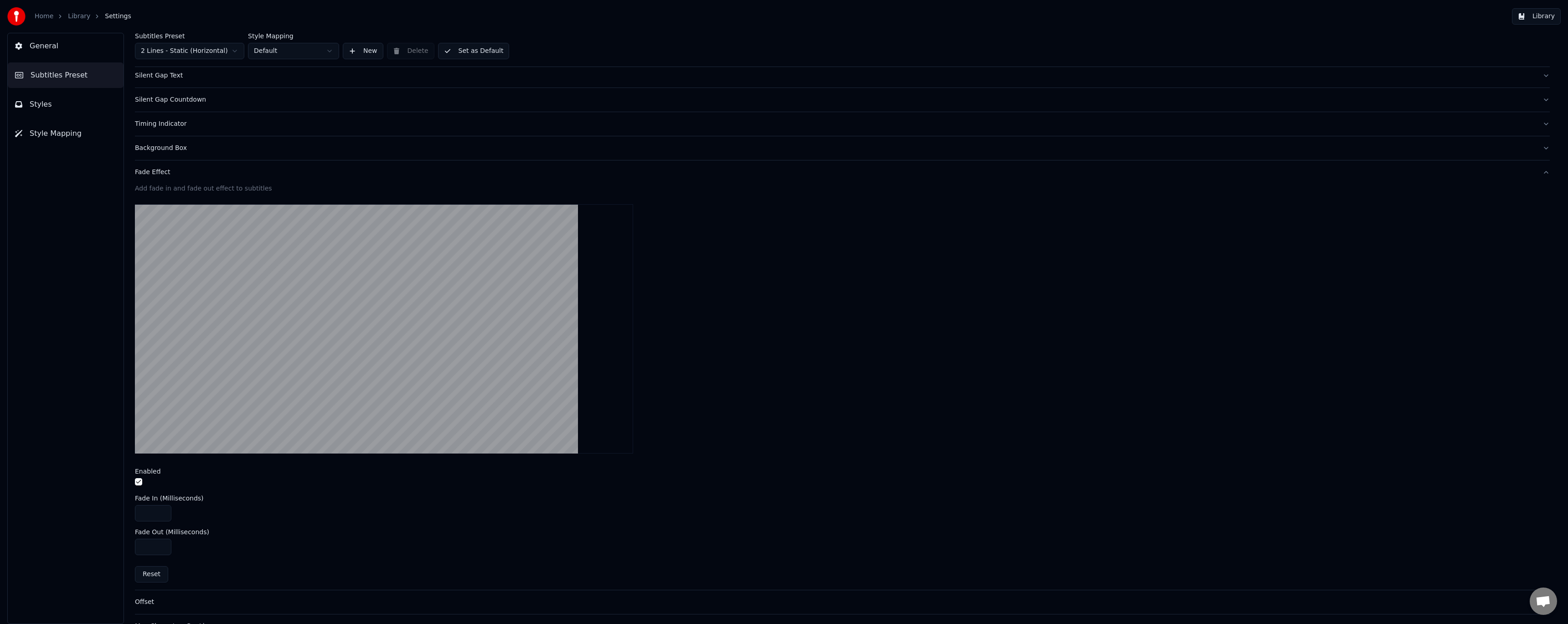
scroll to position [187, 0]
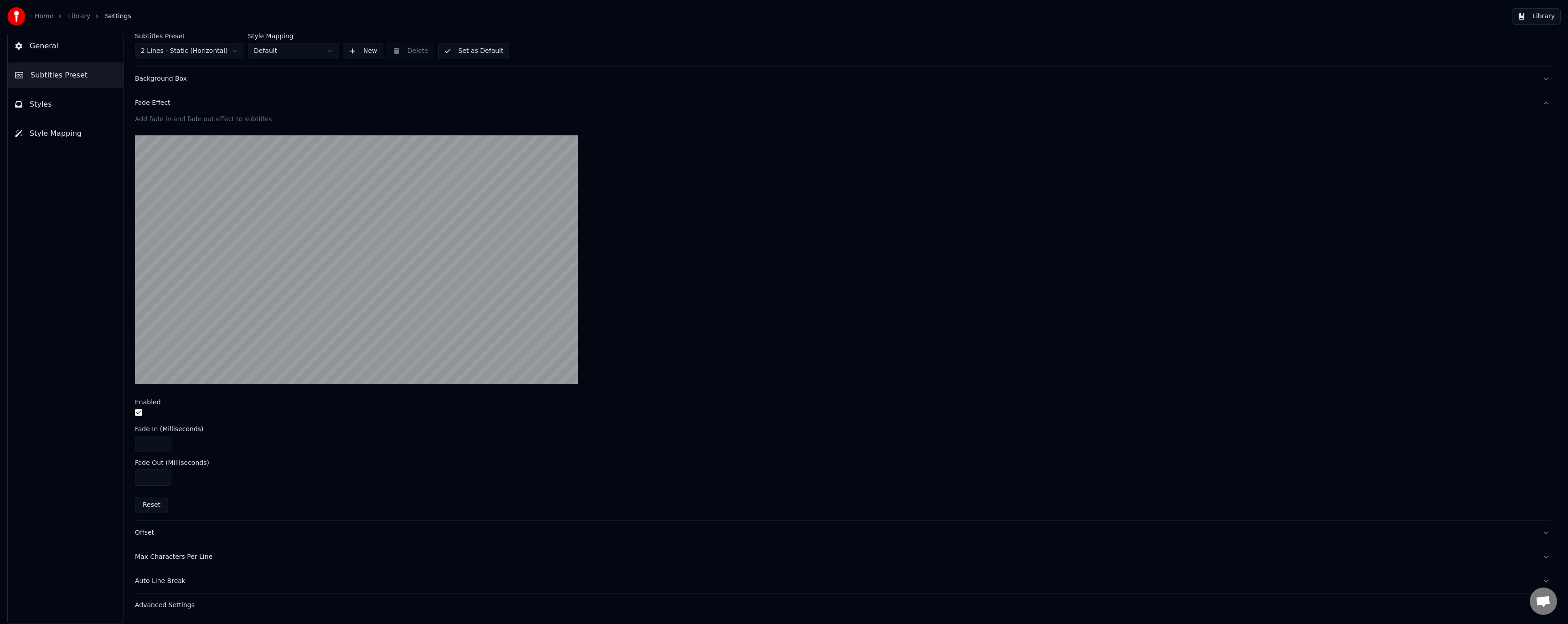
drag, startPoint x: 149, startPoint y: 443, endPoint x: 107, endPoint y: 437, distance: 42.4
click at [107, 437] on div "General Subtitles Preset Styles Style Mapping Subtitles Preset 2 Lines - Static…" at bounding box center [784, 328] width 1568 height 591
type input "**"
click at [78, 6] on div "Home Library Settings Library" at bounding box center [784, 16] width 1568 height 33
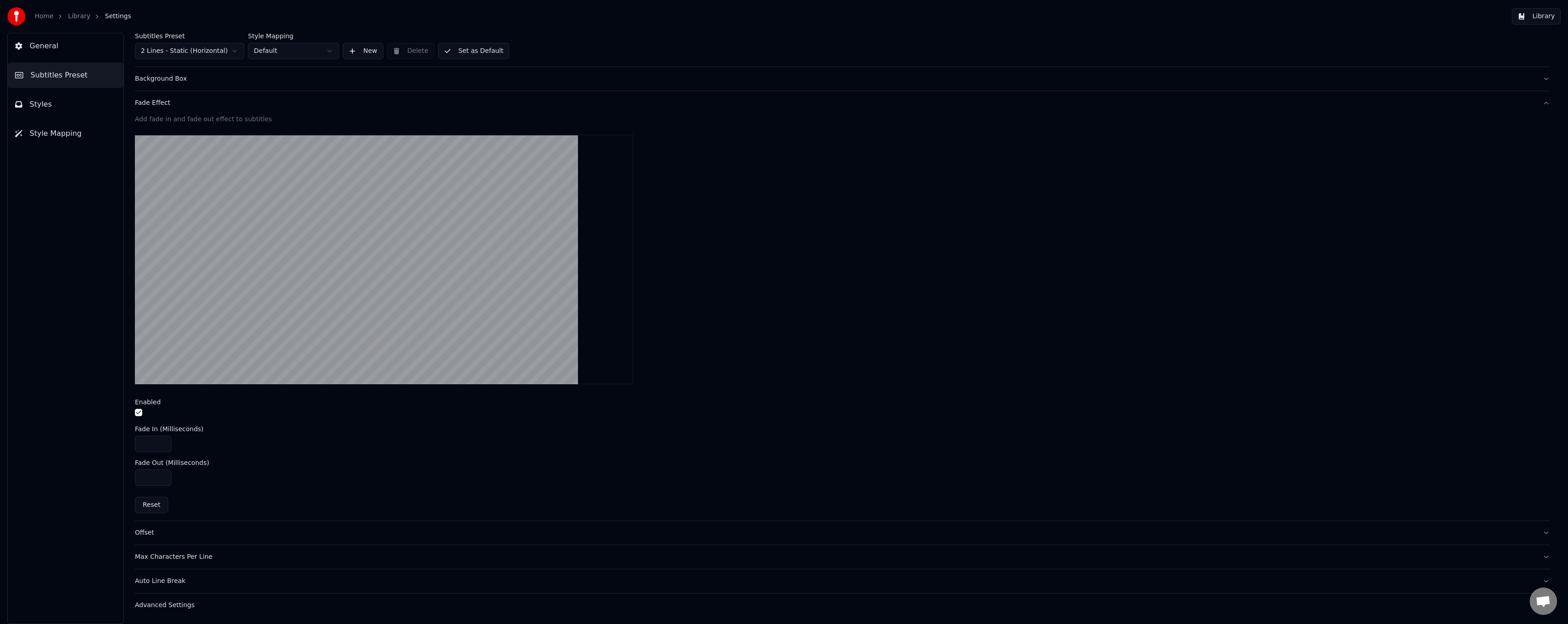
click at [75, 14] on link "Library" at bounding box center [78, 17] width 22 height 9
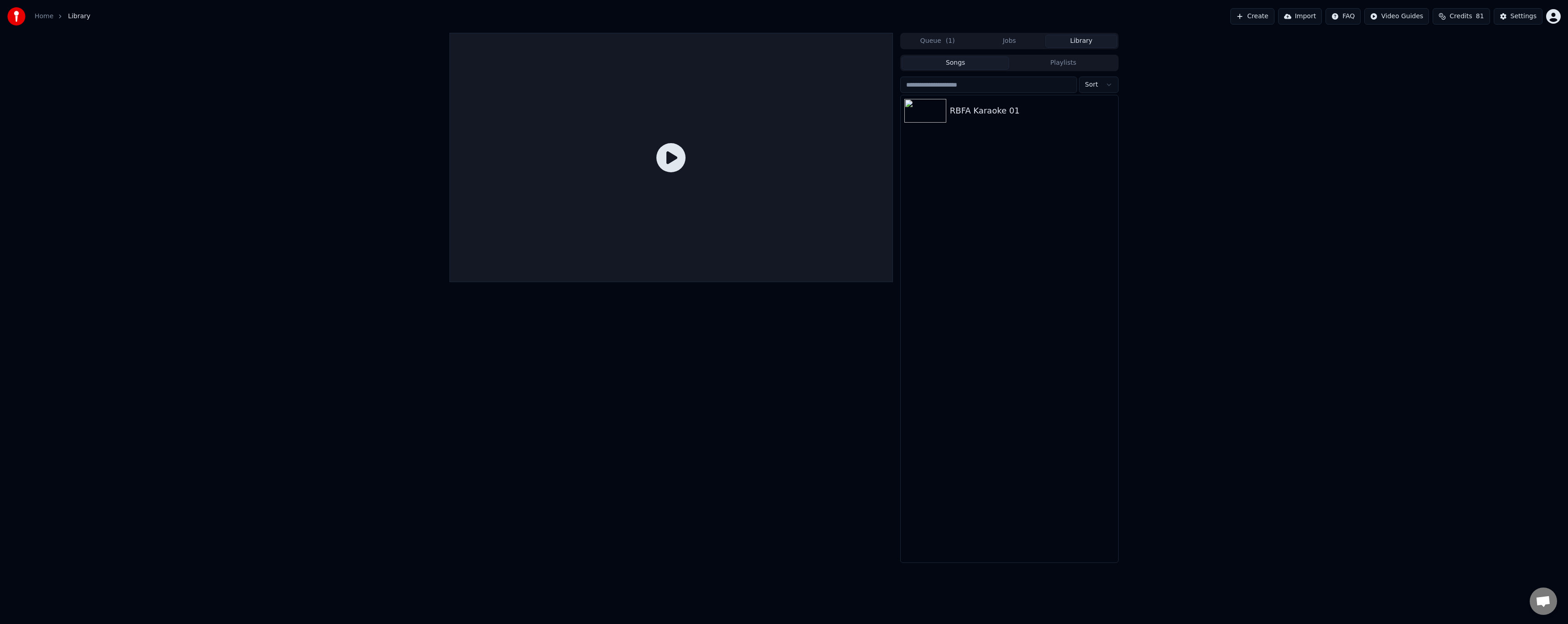
click at [994, 119] on div "RBFA Karaoke 01" at bounding box center [1009, 110] width 217 height 31
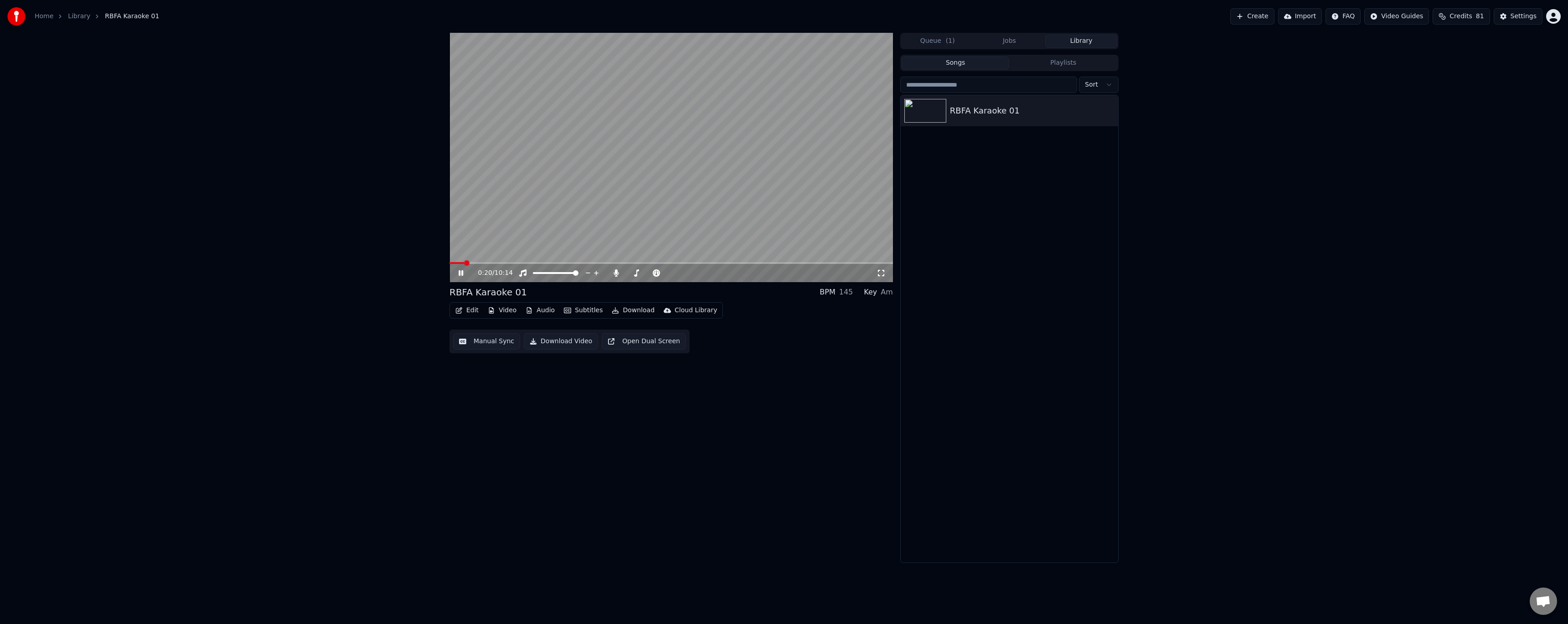
click at [552, 191] on video at bounding box center [671, 157] width 443 height 249
click at [476, 311] on button "Edit" at bounding box center [467, 310] width 30 height 13
click at [499, 376] on div "Style Editor" at bounding box center [488, 378] width 37 height 9
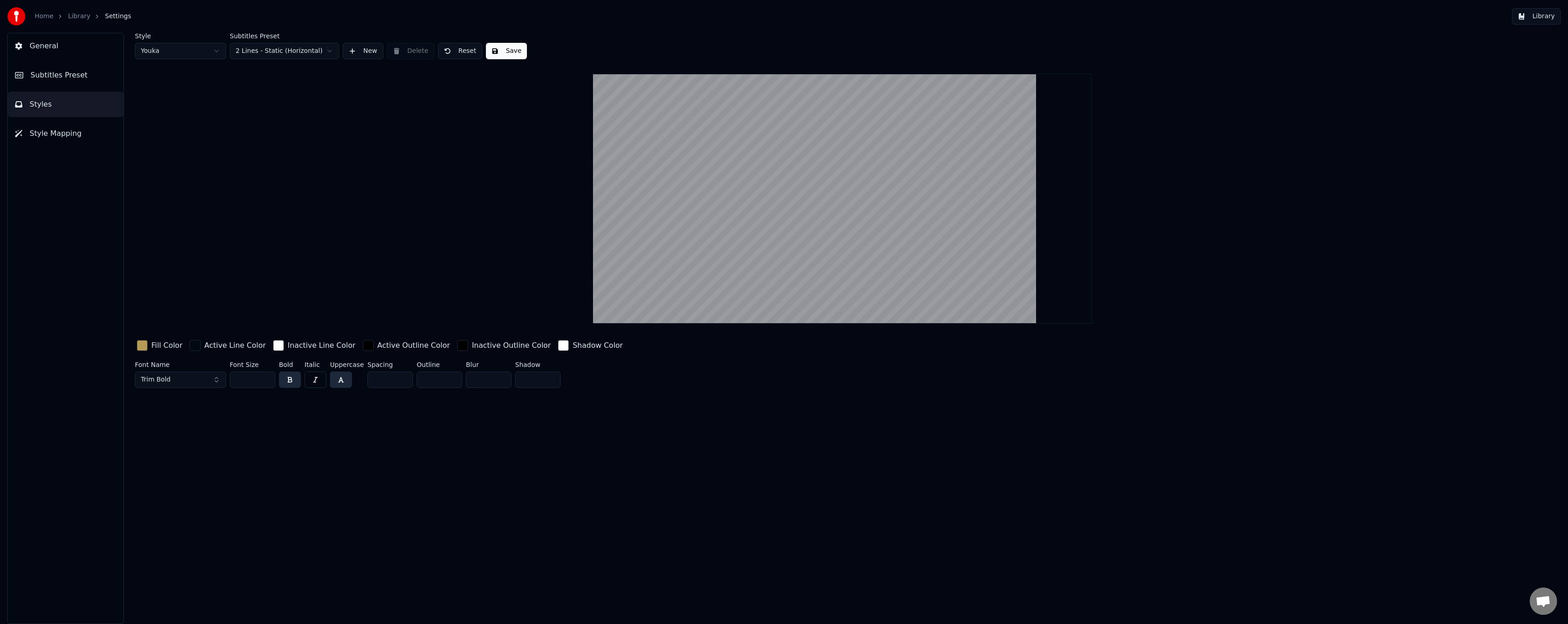
click at [75, 80] on span "Subtitles Preset" at bounding box center [59, 75] width 57 height 11
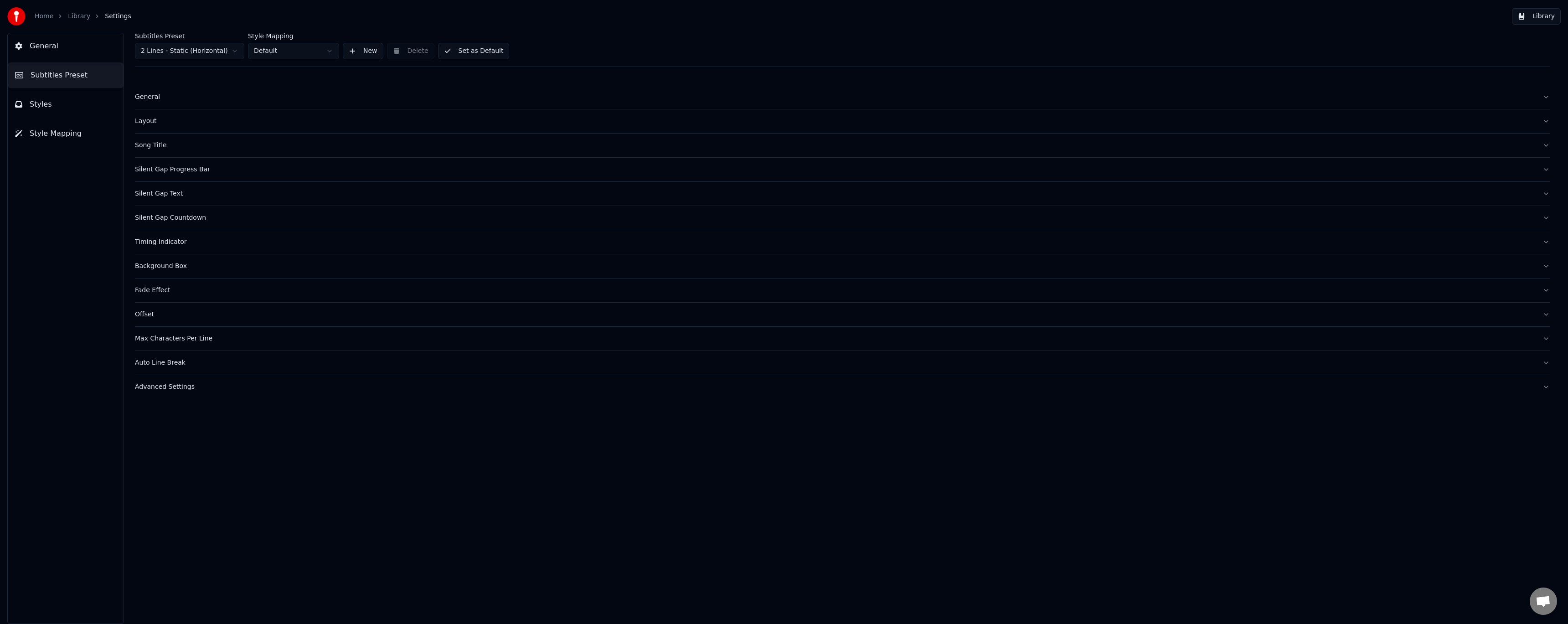
click at [162, 293] on div "Fade Effect" at bounding box center [835, 290] width 1400 height 9
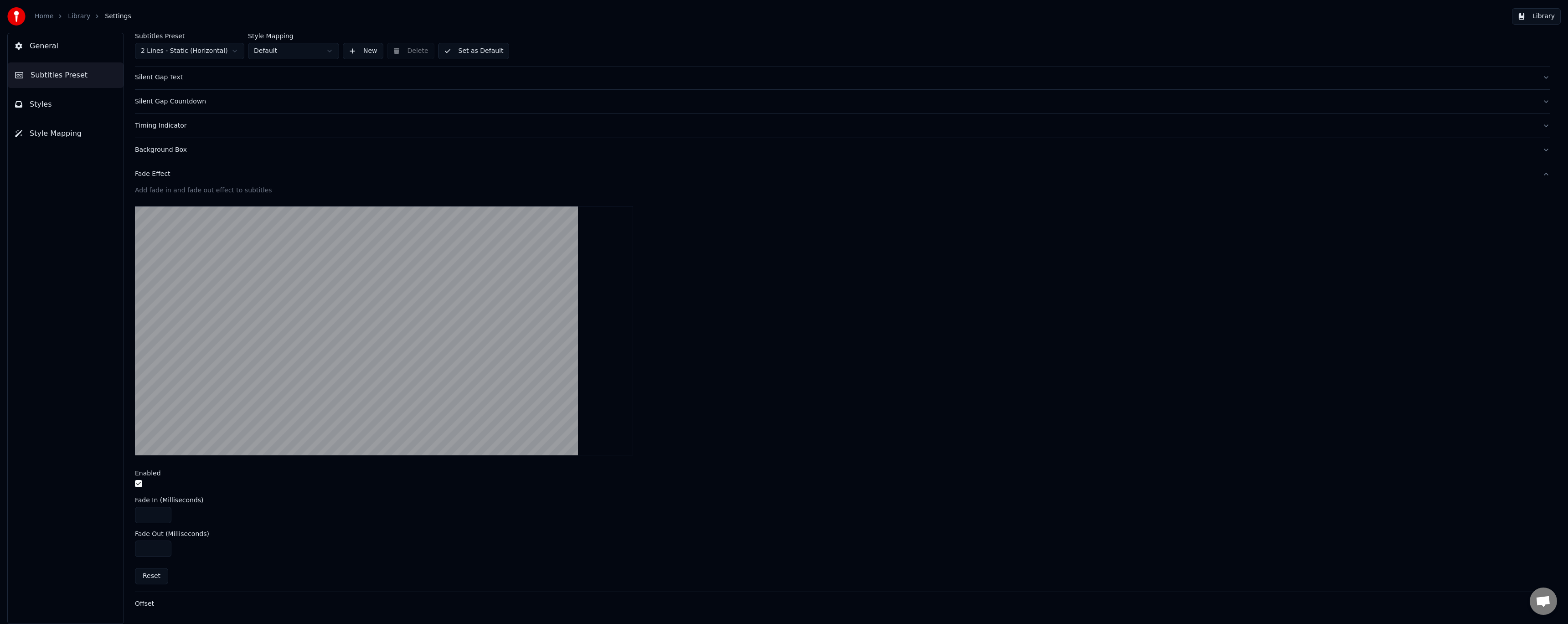
scroll to position [187, 0]
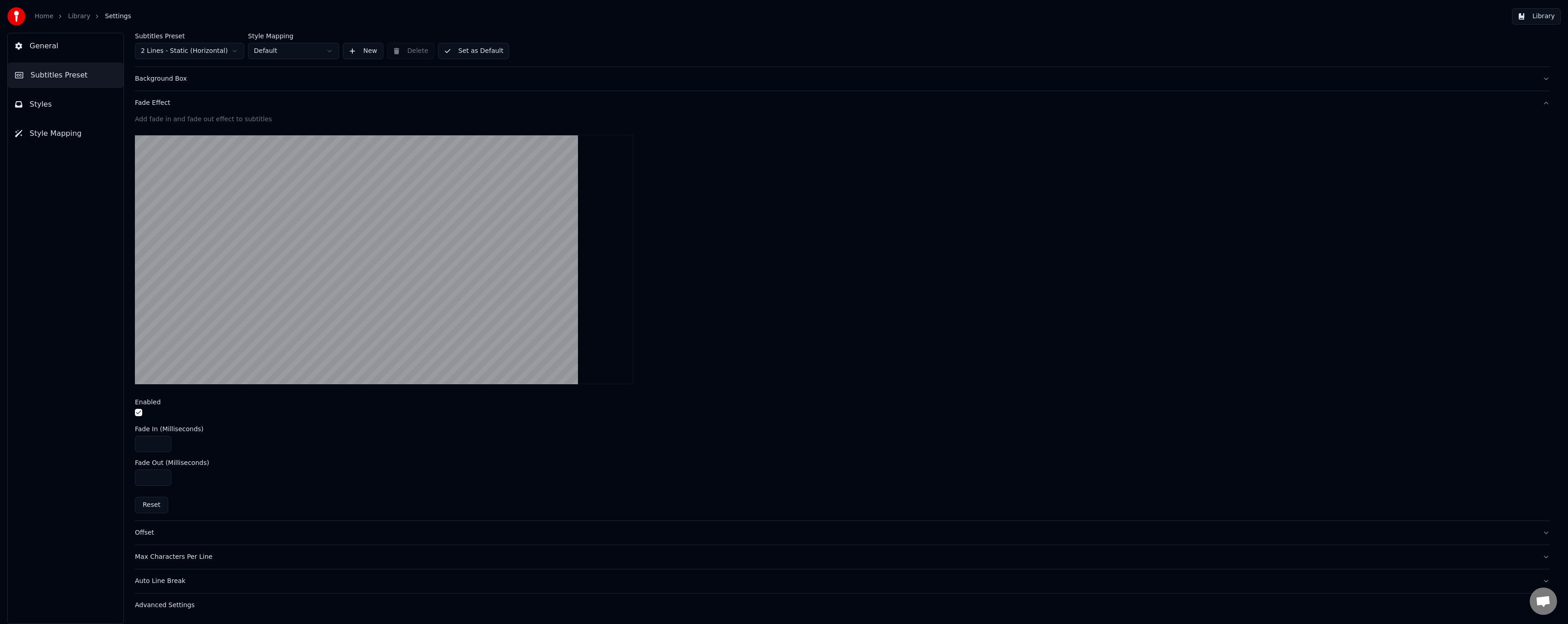
drag, startPoint x: 149, startPoint y: 444, endPoint x: 110, endPoint y: 435, distance: 40.0
click at [110, 435] on div "General Subtitles Preset Styles Style Mapping Subtitles Preset 2 Lines - Static…" at bounding box center [784, 328] width 1568 height 591
type input "**"
click at [72, 21] on div "Home Library Settings" at bounding box center [69, 17] width 124 height 18
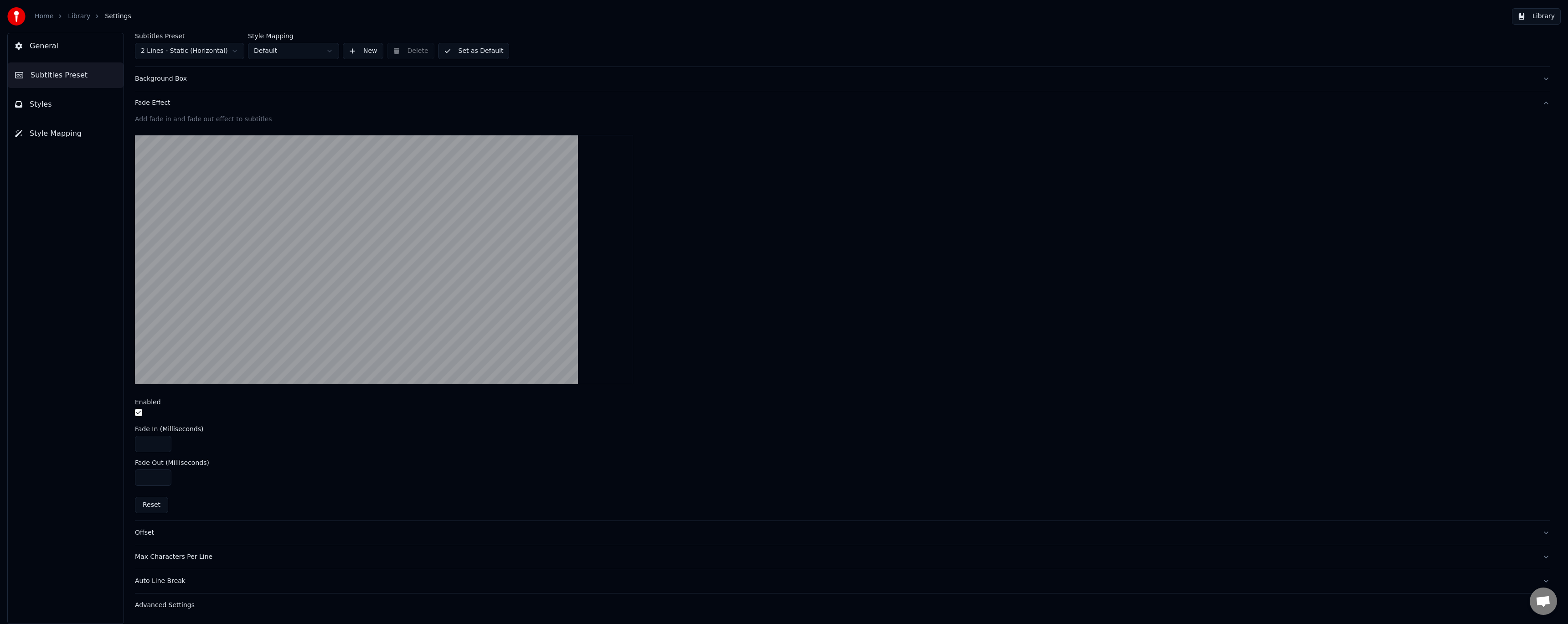
click at [78, 21] on link "Library" at bounding box center [78, 17] width 22 height 9
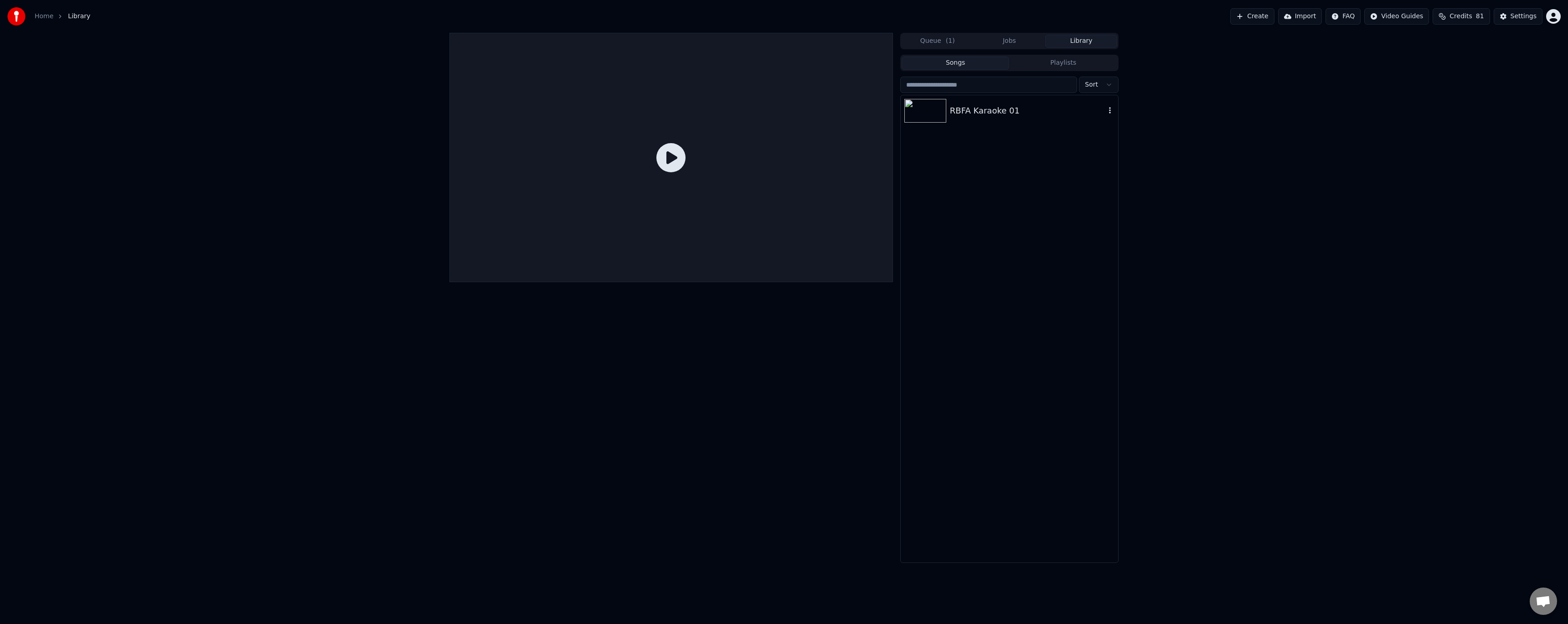
click at [994, 117] on div "RBFA Karaoke 01" at bounding box center [1009, 110] width 217 height 31
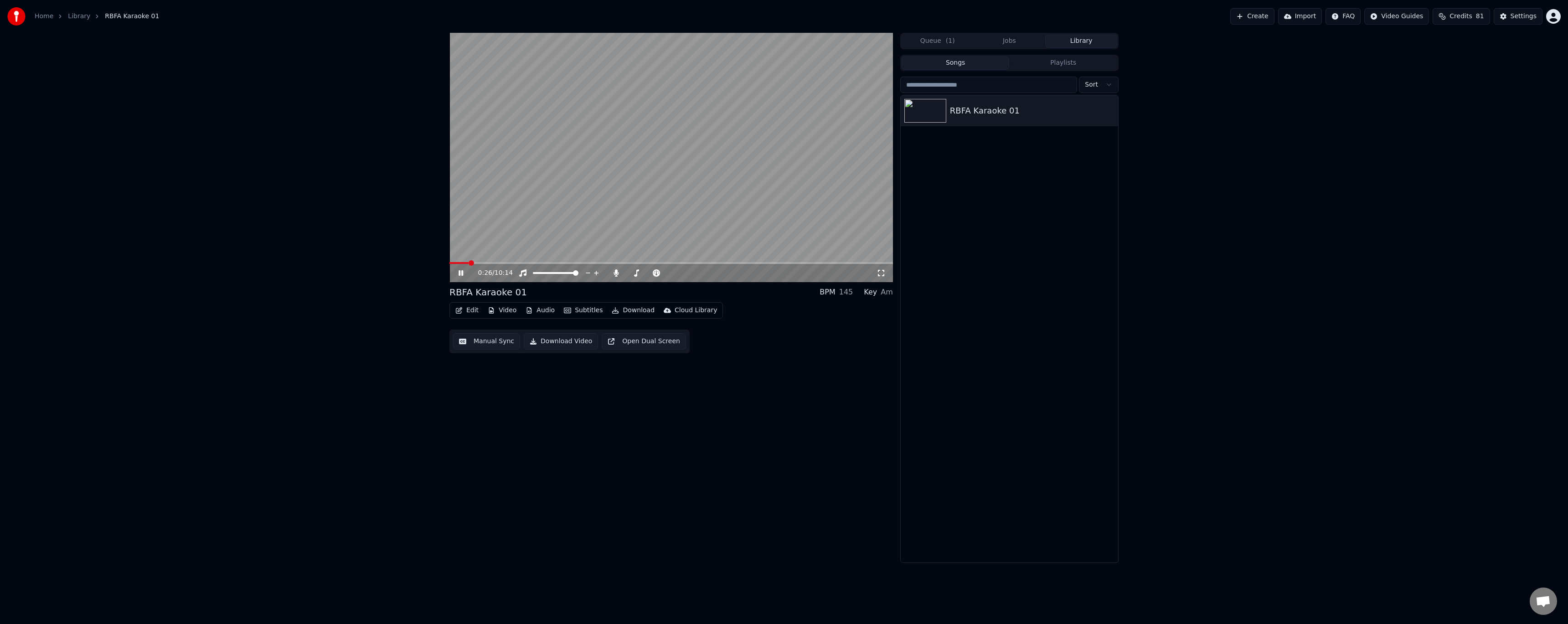
click at [462, 271] on icon at bounding box center [461, 273] width 5 height 5
click at [469, 310] on button "Edit" at bounding box center [467, 310] width 30 height 13
click at [504, 375] on div "Style Editor" at bounding box center [505, 378] width 70 height 9
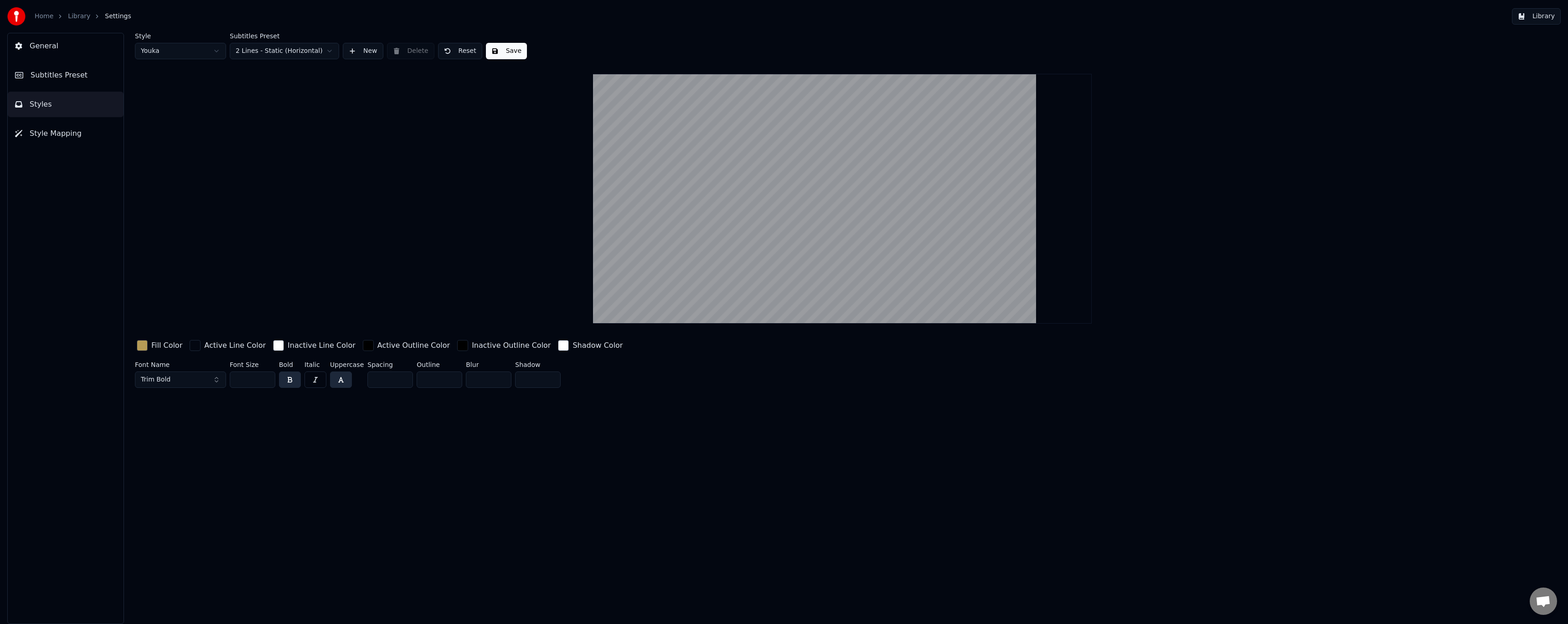
click at [66, 75] on span "Subtitles Preset" at bounding box center [59, 75] width 57 height 11
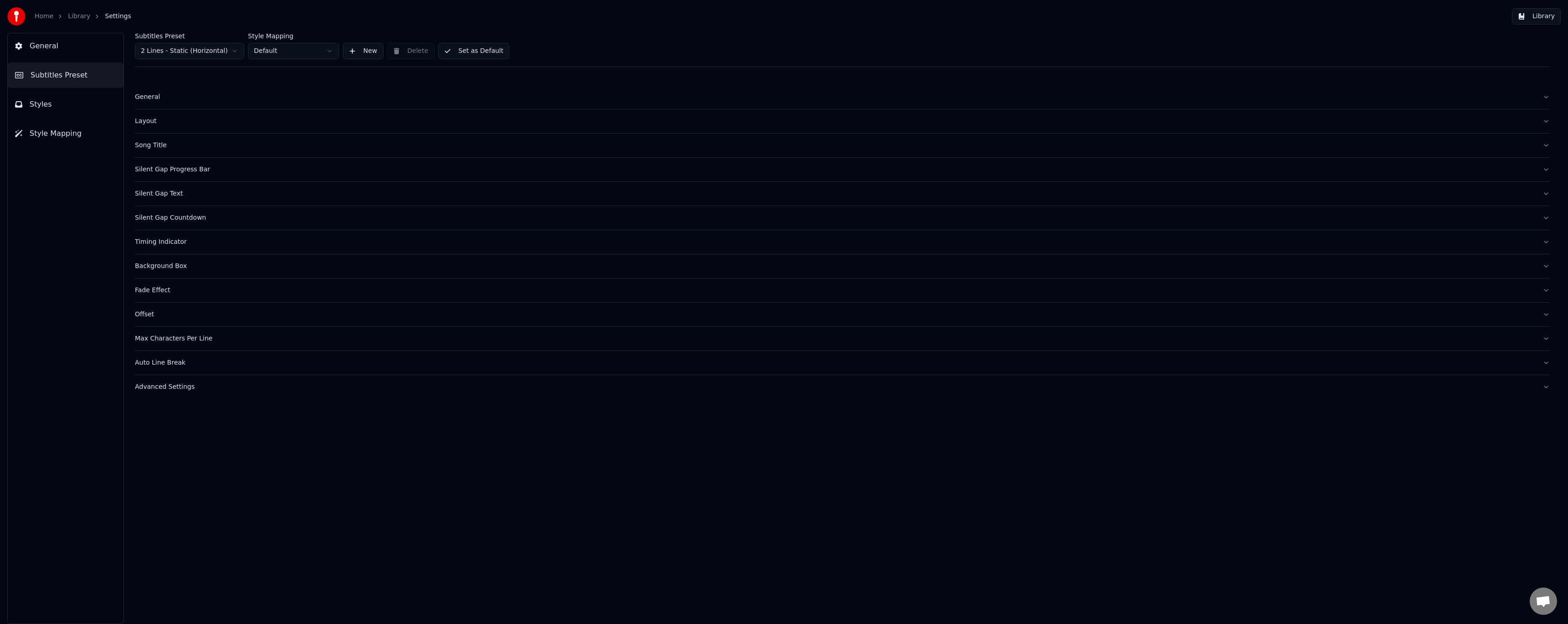
click at [150, 123] on div "Layout" at bounding box center [835, 121] width 1400 height 9
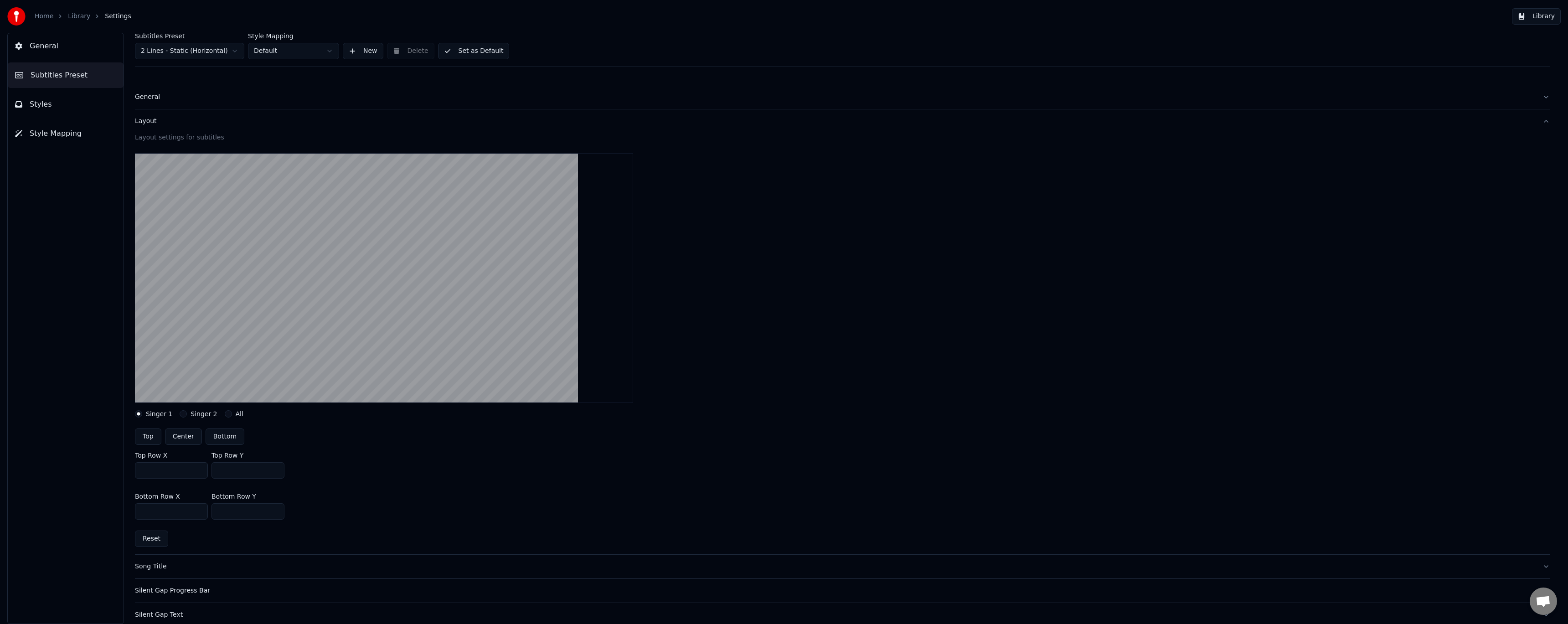
click at [180, 414] on button "Singer 2" at bounding box center [184, 414] width 8 height 8
click at [226, 411] on div "All" at bounding box center [234, 414] width 19 height 8
click at [146, 414] on div "Singer 1" at bounding box center [153, 414] width 37 height 8
click at [141, 414] on button "Singer 1" at bounding box center [139, 414] width 8 height 8
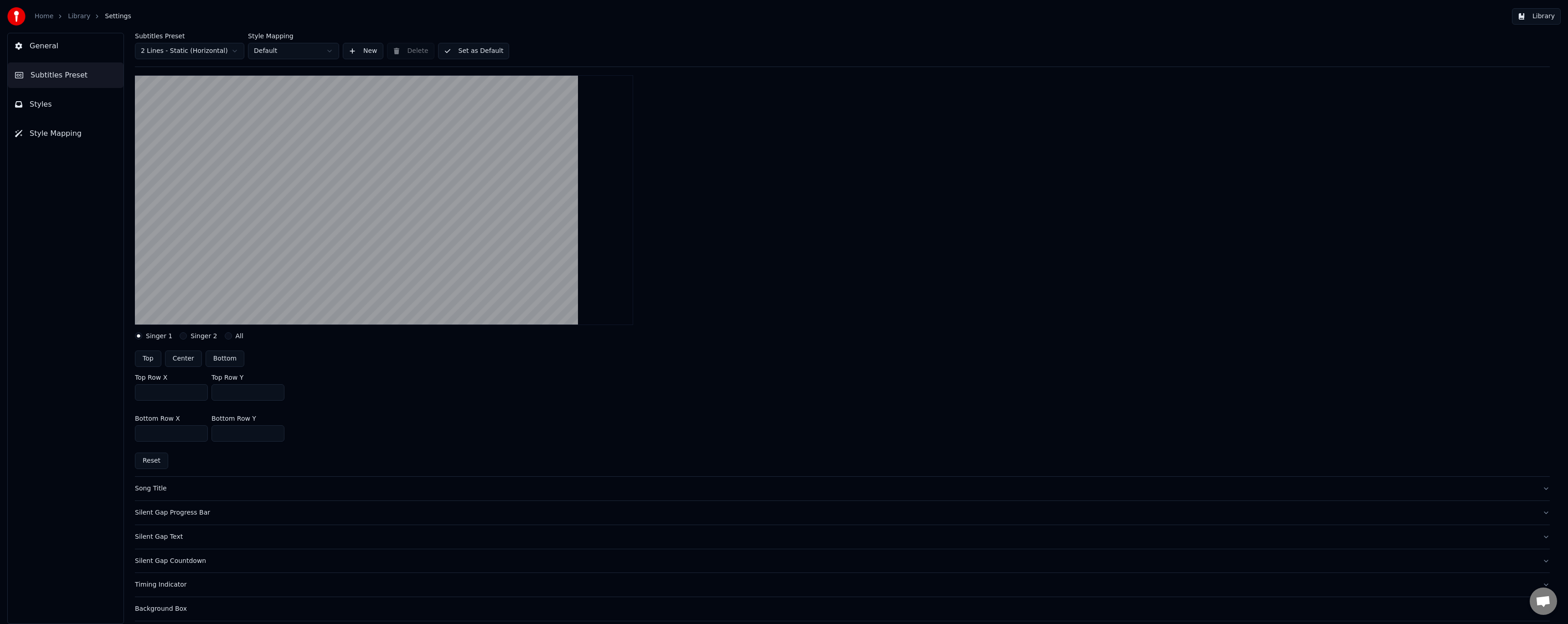
scroll to position [61, 0]
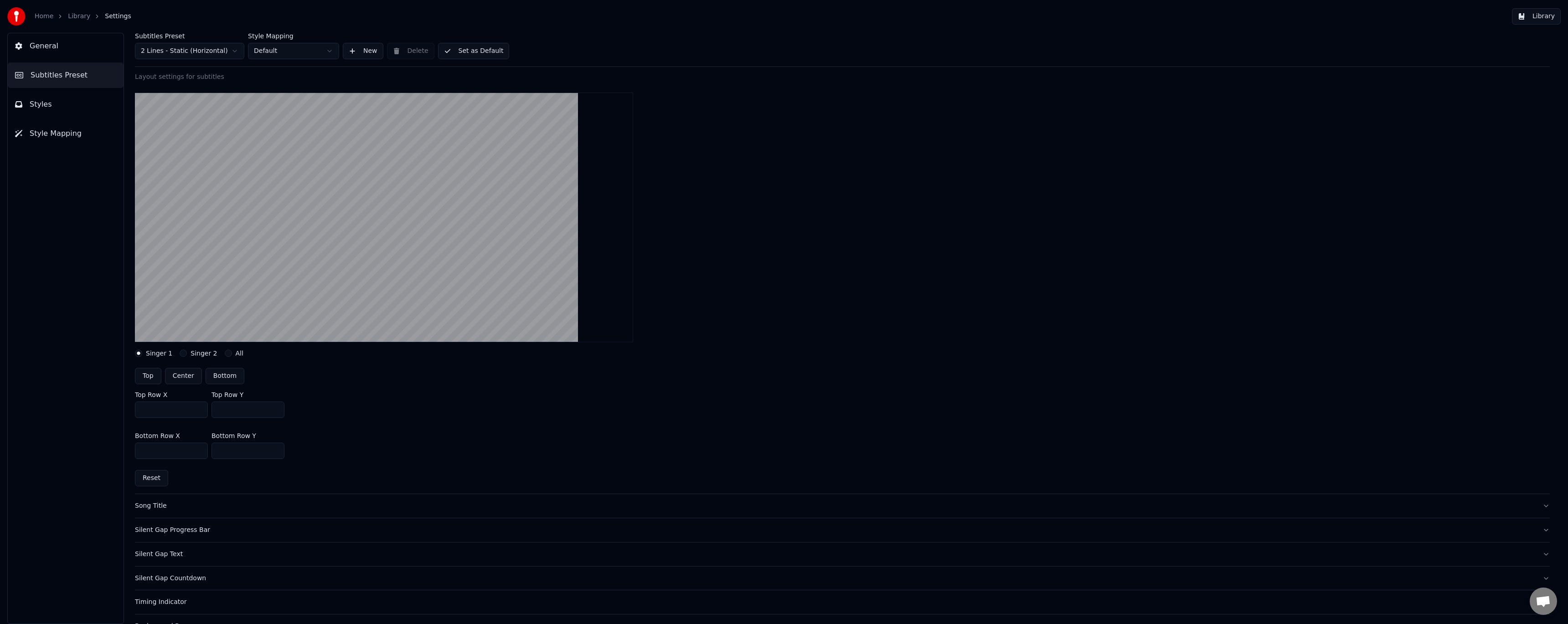
drag, startPoint x: 235, startPoint y: 411, endPoint x: 170, endPoint y: 399, distance: 66.1
click at [170, 399] on div "Top Row X **** Top Row Y ***" at bounding box center [842, 405] width 1415 height 41
type input "***"
drag, startPoint x: 237, startPoint y: 452, endPoint x: 178, endPoint y: 446, distance: 59.3
click at [178, 446] on div "Bottom Row X **** Bottom Row Y ****" at bounding box center [842, 446] width 1415 height 41
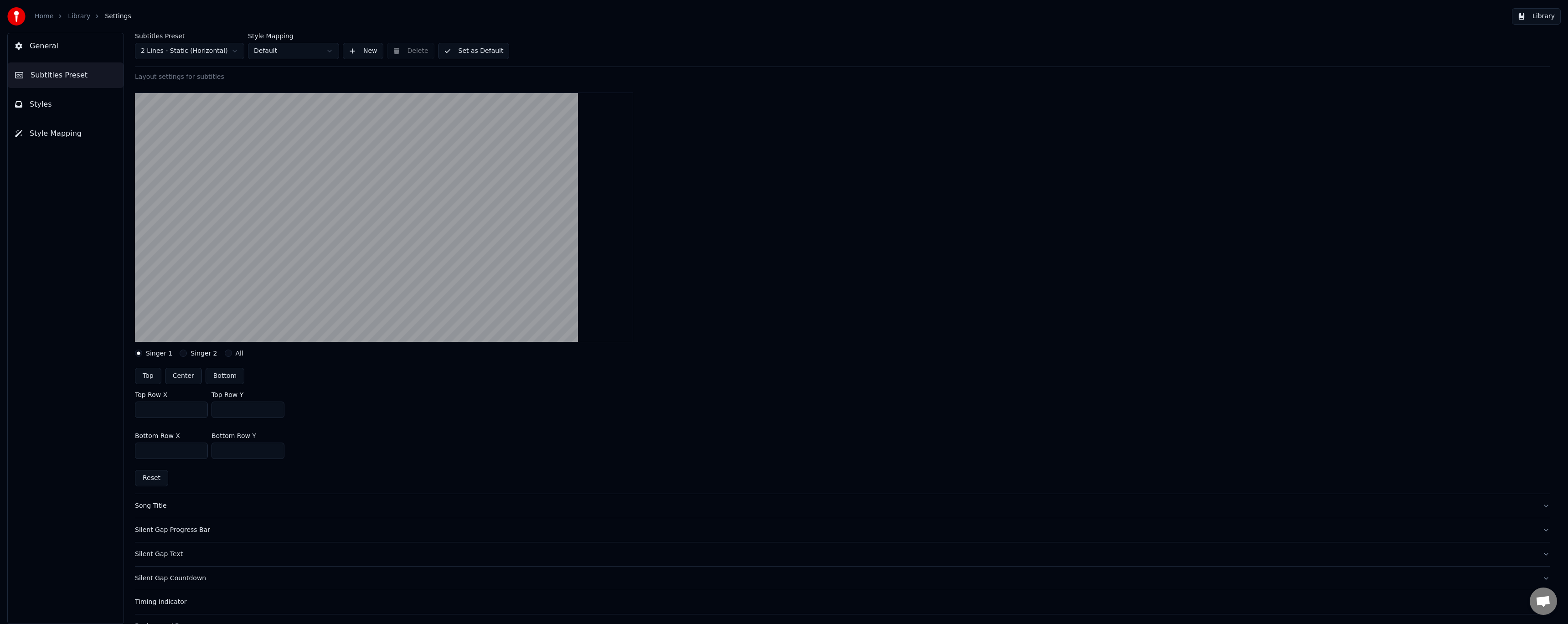
type input "****"
drag, startPoint x: 238, startPoint y: 451, endPoint x: 170, endPoint y: 443, distance: 68.5
click at [172, 445] on div "Bottom Row X **** Bottom Row Y ****" at bounding box center [842, 446] width 1415 height 41
type input "****"
click at [75, 18] on link "Library" at bounding box center [78, 17] width 22 height 9
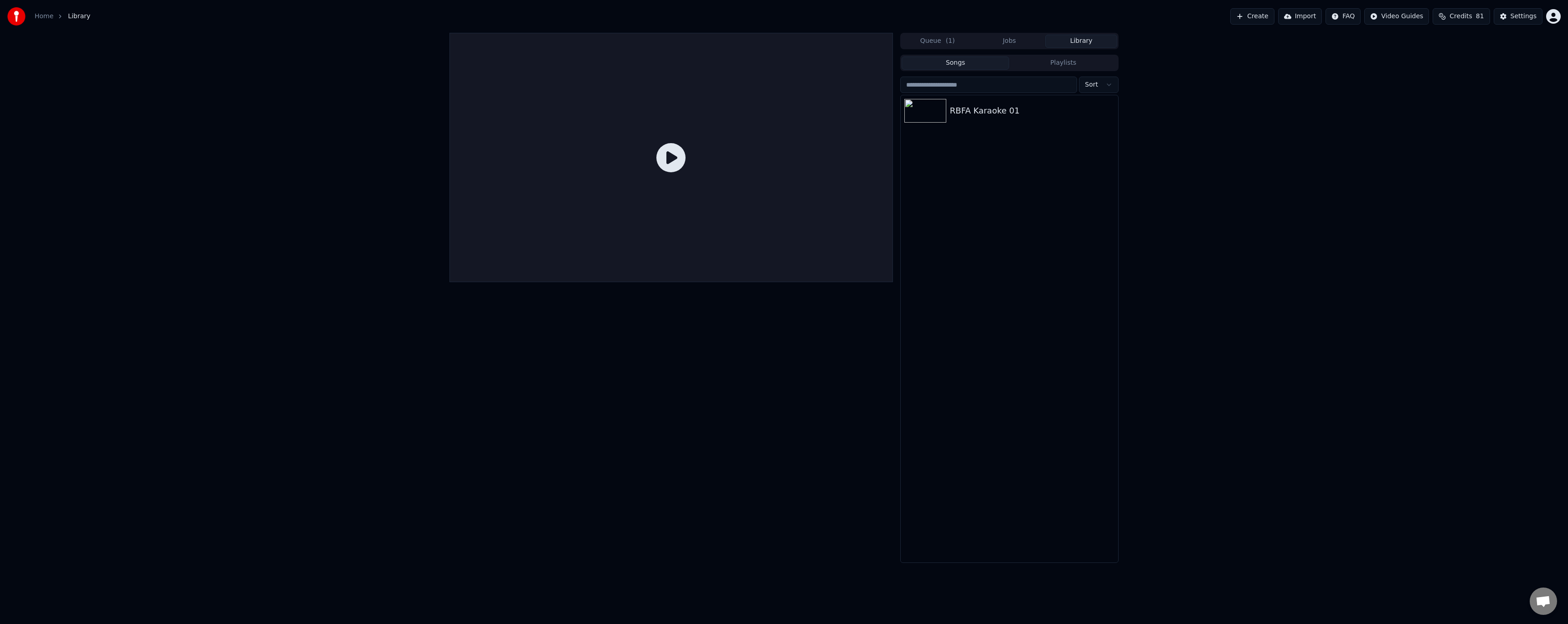
click at [982, 106] on div "RBFA Karaoke 01" at bounding box center [1032, 110] width 165 height 13
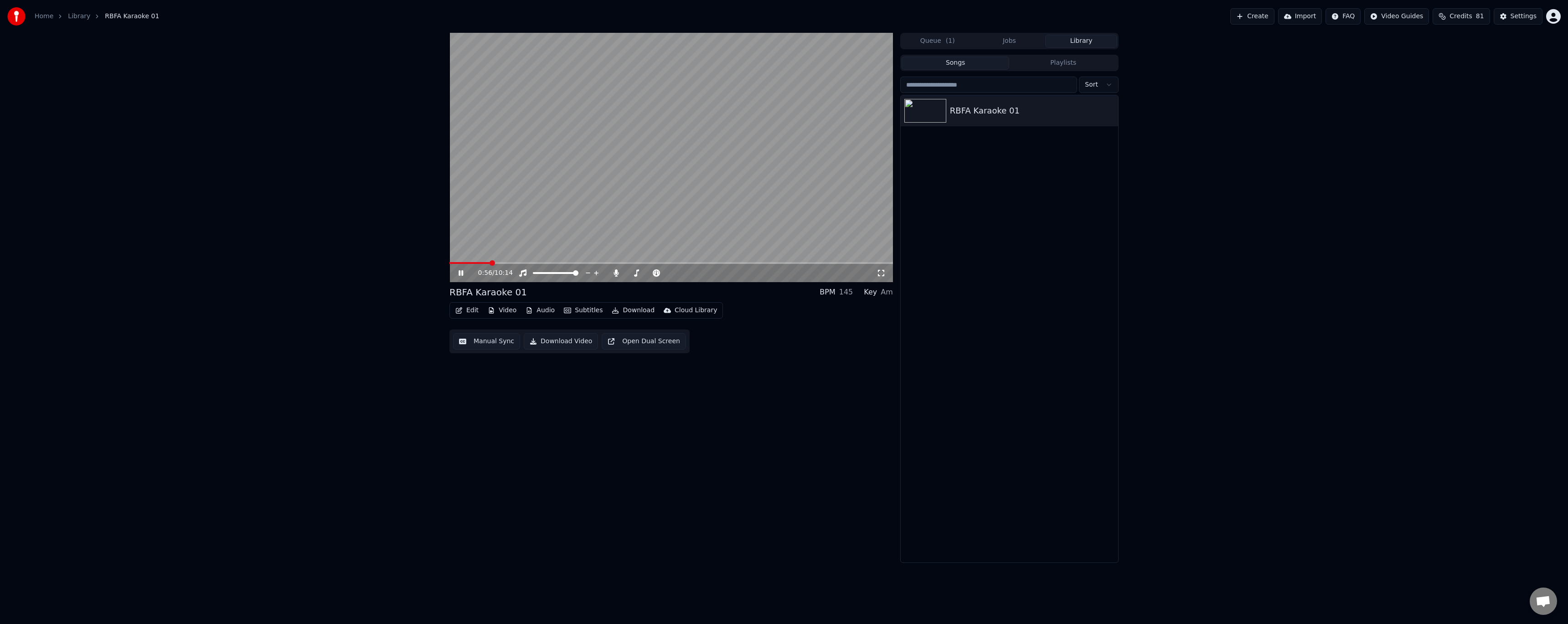
click at [468, 263] on span at bounding box center [469, 263] width 40 height 2
click at [462, 274] on icon at bounding box center [461, 273] width 5 height 5
click at [469, 312] on button "Edit" at bounding box center [467, 310] width 30 height 13
click at [501, 314] on button "Video" at bounding box center [501, 310] width 36 height 13
click at [503, 314] on button "Video" at bounding box center [501, 310] width 36 height 13
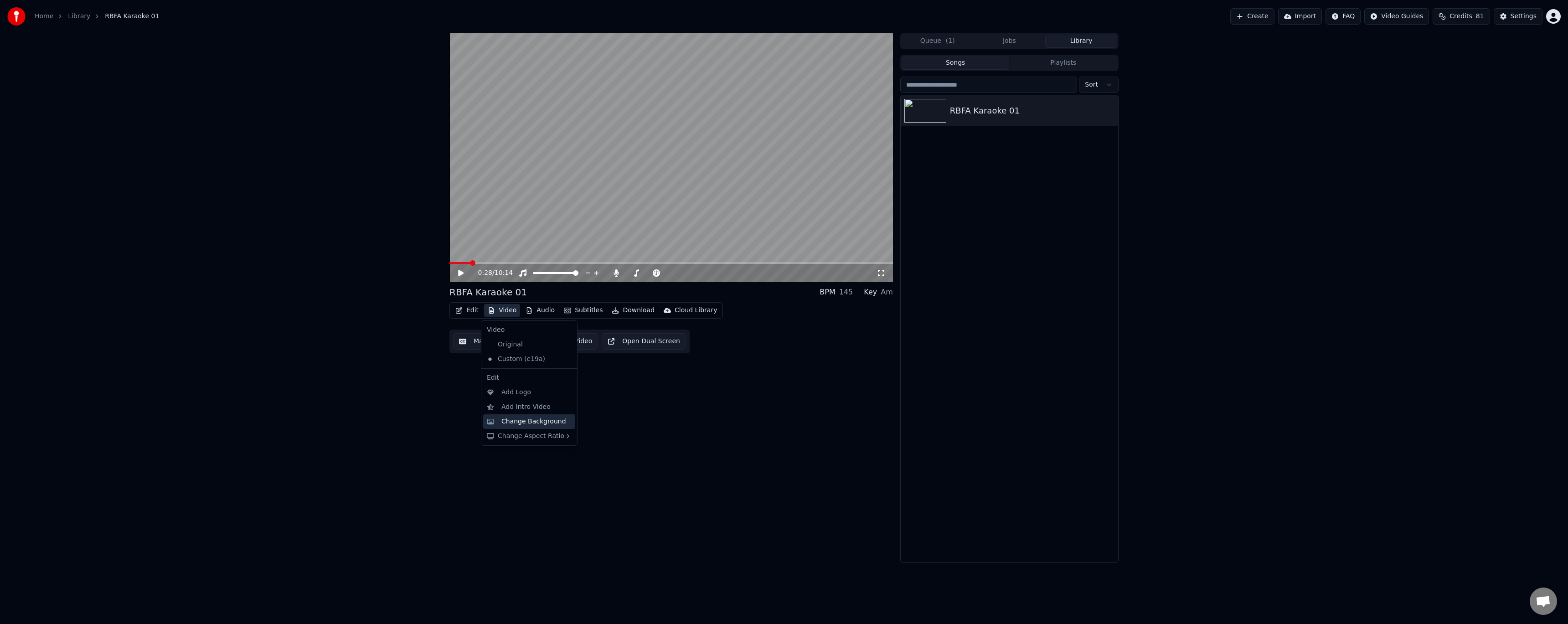
click at [544, 419] on div "Change Background" at bounding box center [533, 421] width 65 height 9
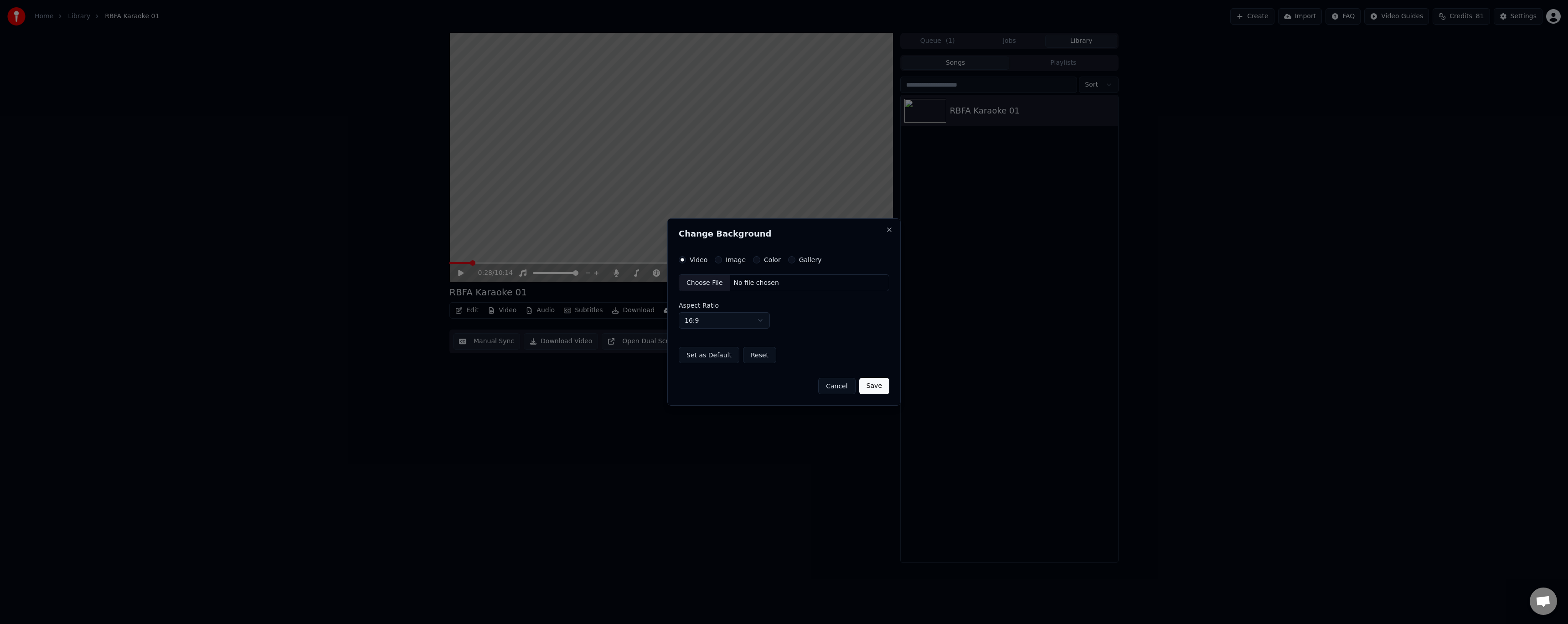
click at [767, 261] on label "Color" at bounding box center [773, 260] width 17 height 6
click at [760, 261] on button "Color" at bounding box center [757, 260] width 8 height 8
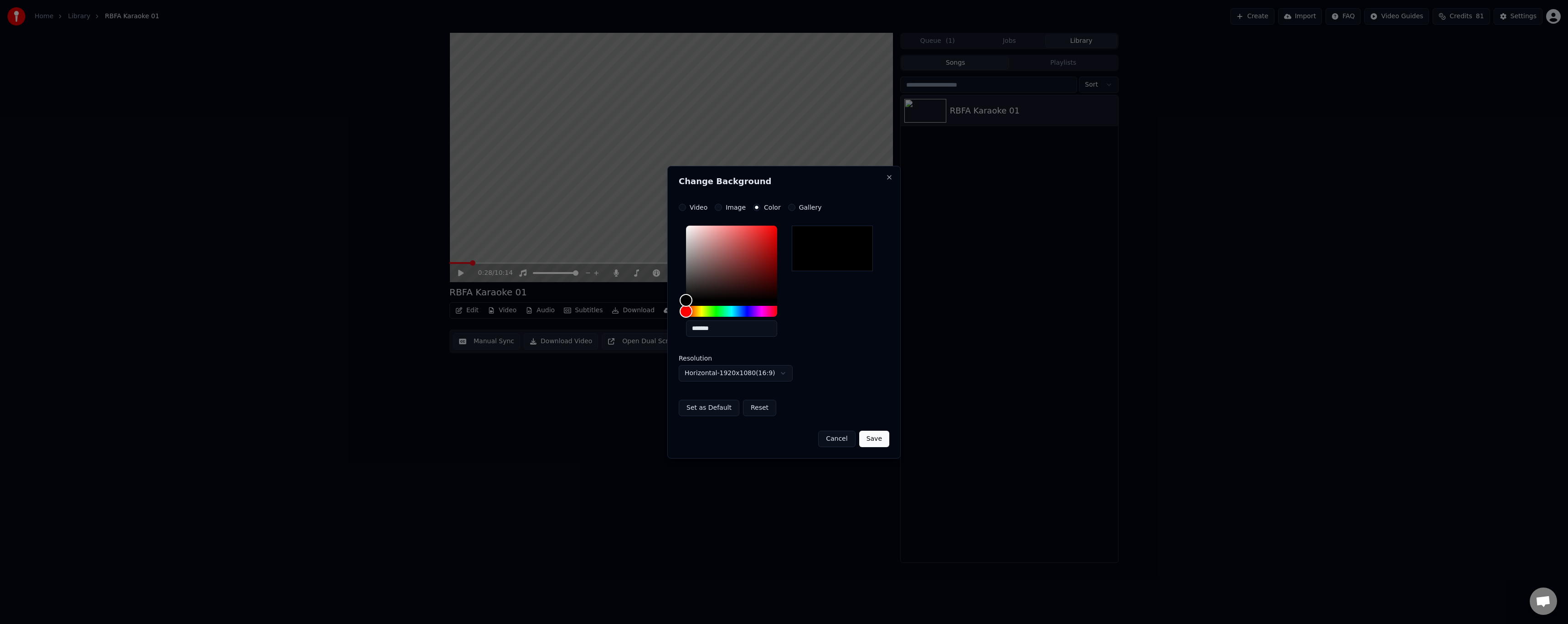
drag, startPoint x: 718, startPoint y: 330, endPoint x: 697, endPoint y: 328, distance: 21.1
click at [697, 328] on input "*******" at bounding box center [731, 329] width 91 height 17
paste input "text"
type input "*******"
click at [841, 315] on div "*******" at bounding box center [784, 283] width 210 height 122
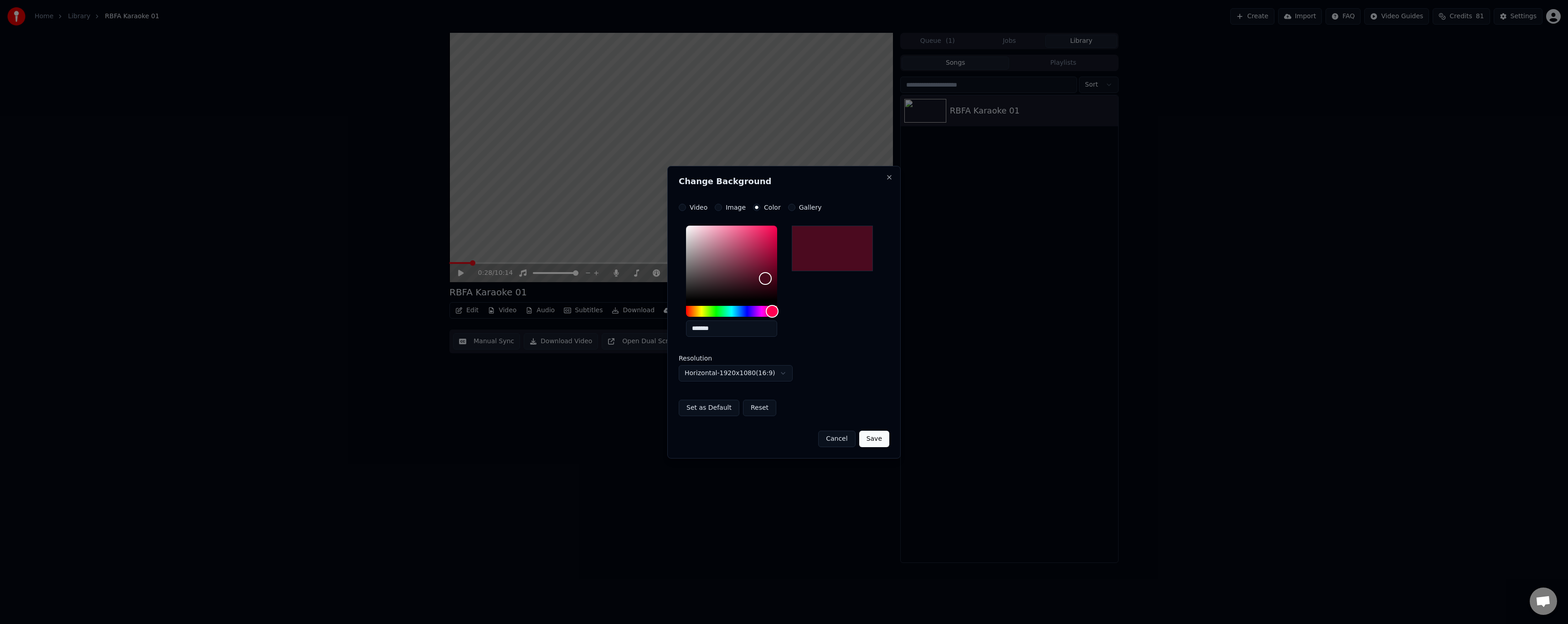
click at [773, 374] on body "**********" at bounding box center [784, 312] width 1568 height 624
select select "*********"
click at [871, 435] on button "Save" at bounding box center [874, 439] width 30 height 17
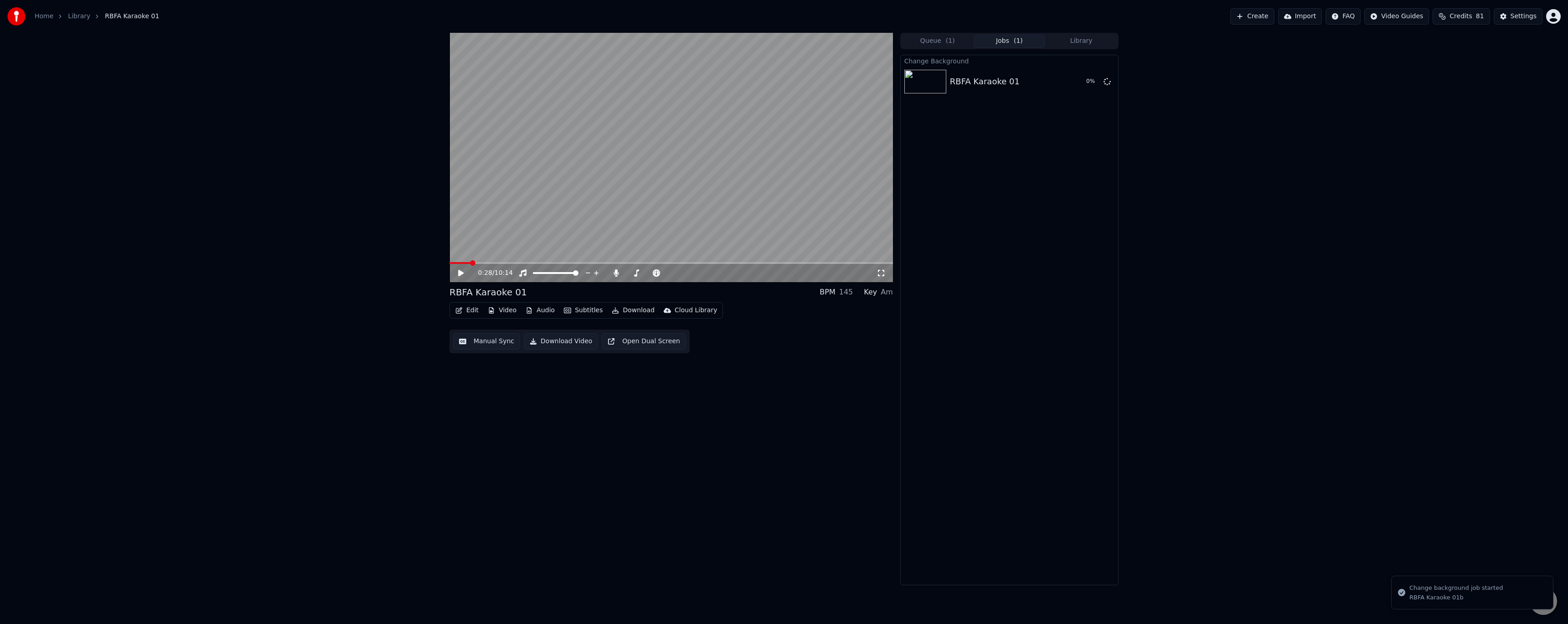
click at [465, 273] on icon at bounding box center [467, 274] width 21 height 8
click at [989, 87] on div "RBFA Karaoke 01" at bounding box center [985, 82] width 70 height 13
click at [1040, 87] on div "RBFA Karaoke 01" at bounding box center [1010, 82] width 121 height 13
click at [1090, 82] on button "Play" at bounding box center [1086, 82] width 29 height 17
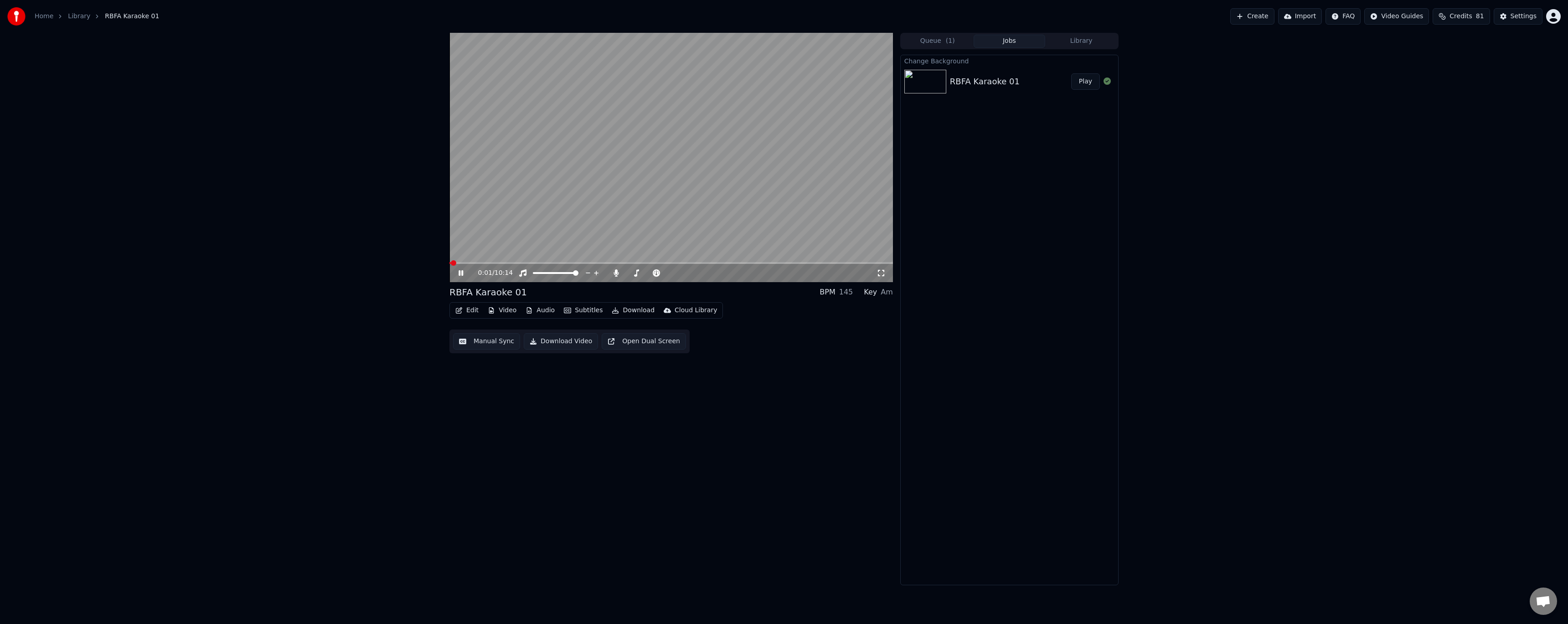
click at [460, 272] on icon at bounding box center [461, 273] width 5 height 5
click at [633, 312] on button "Download" at bounding box center [633, 310] width 50 height 13
click at [650, 372] on div "Transparent Video [.mov]" at bounding box center [661, 374] width 81 height 9
click at [1085, 208] on div "Export [.mov] RBFA Karaoke 01 20 % Change Background RBFA Karaoke 01 Play" at bounding box center [1010, 320] width 219 height 530
click at [1106, 82] on icon at bounding box center [1107, 82] width 8 height 8
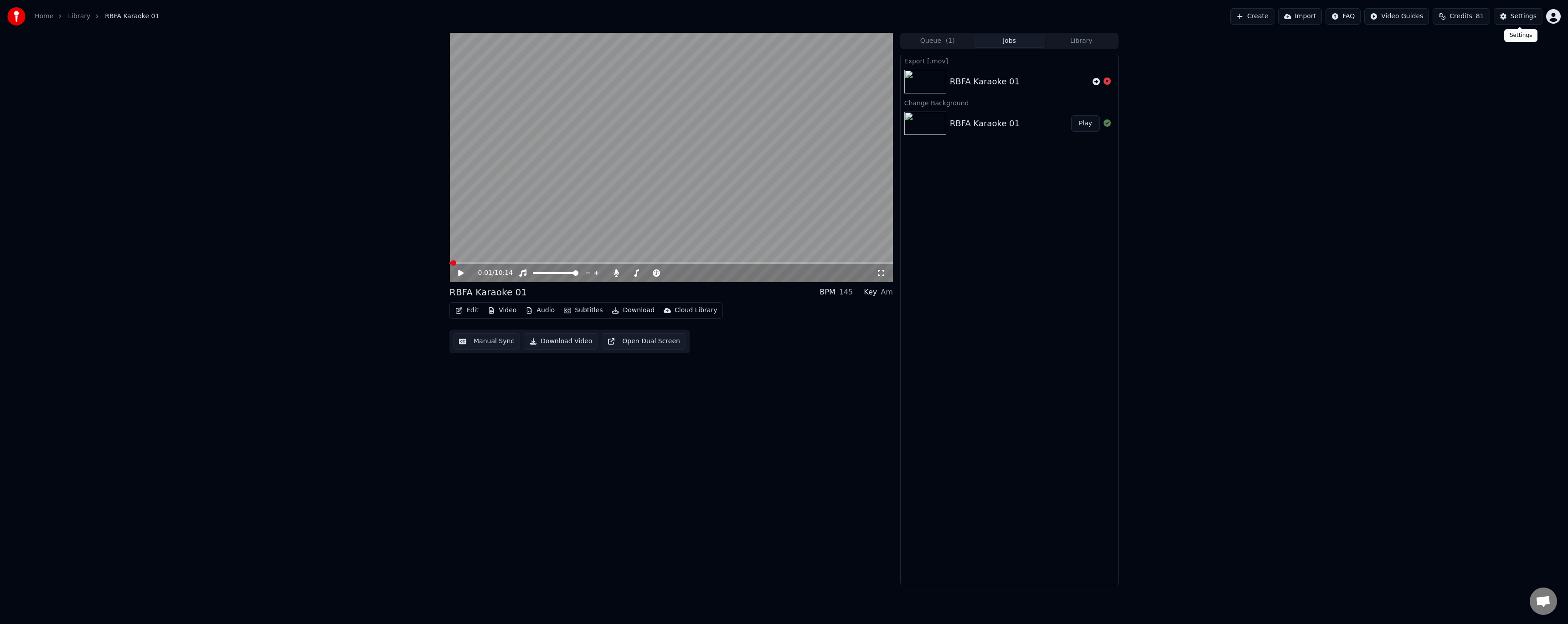
click at [1522, 17] on div "Settings" at bounding box center [1524, 17] width 26 height 9
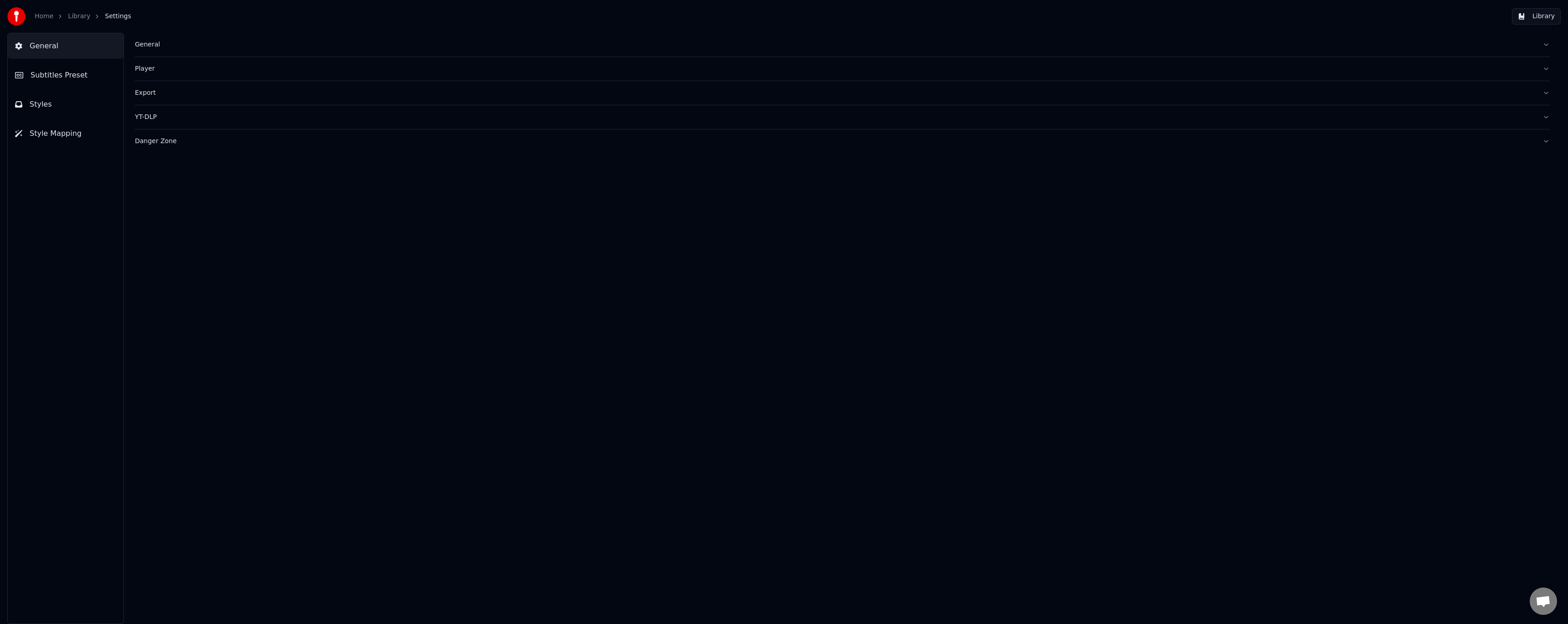
click at [146, 94] on div "Export" at bounding box center [835, 93] width 1400 height 9
click at [350, 141] on button "Change" at bounding box center [351, 134] width 40 height 17
type input "**********"
click at [78, 19] on link "Library" at bounding box center [78, 17] width 22 height 9
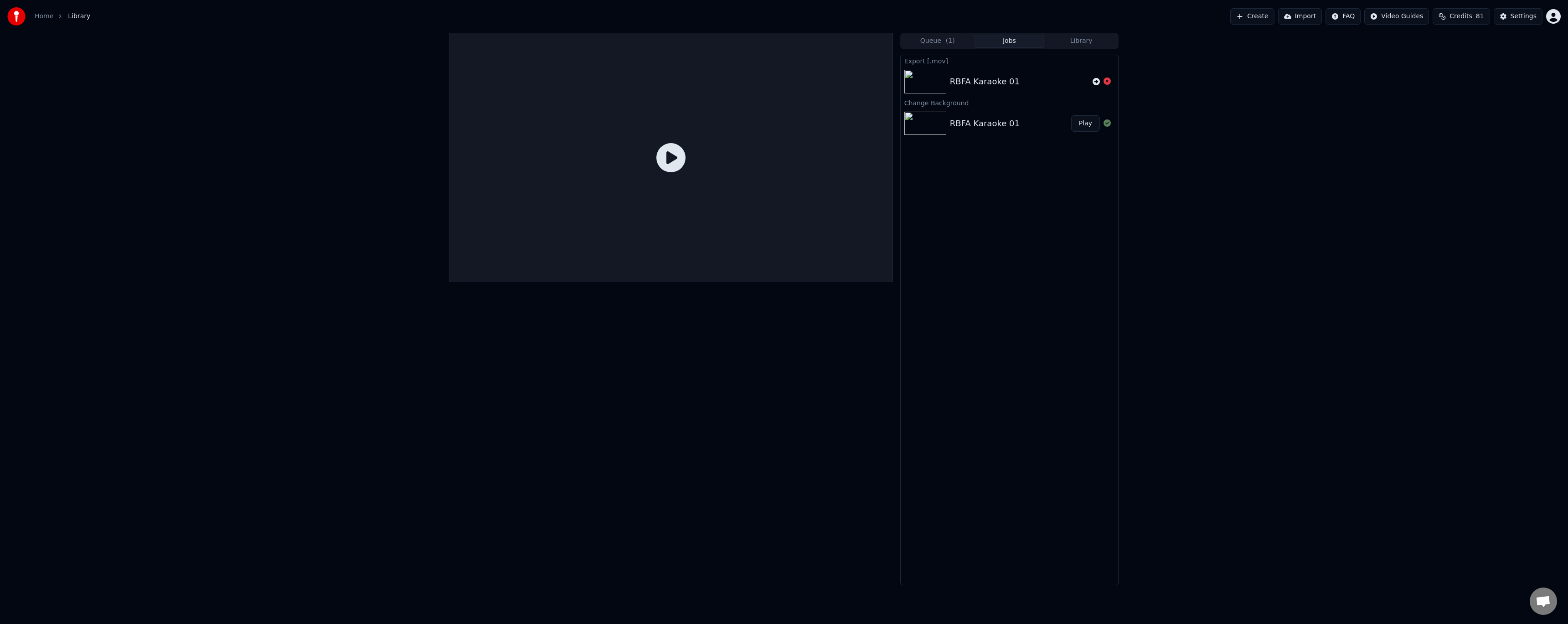
click at [1019, 123] on div "RBFA Karaoke 01" at bounding box center [1010, 123] width 121 height 13
click at [1109, 81] on icon at bounding box center [1107, 82] width 8 height 8
click at [1042, 123] on div "RBFA Karaoke 01" at bounding box center [1010, 123] width 121 height 13
click at [1021, 126] on div "RBFA Karaoke 01" at bounding box center [1010, 123] width 121 height 13
click at [1086, 122] on button "Play" at bounding box center [1086, 123] width 29 height 17
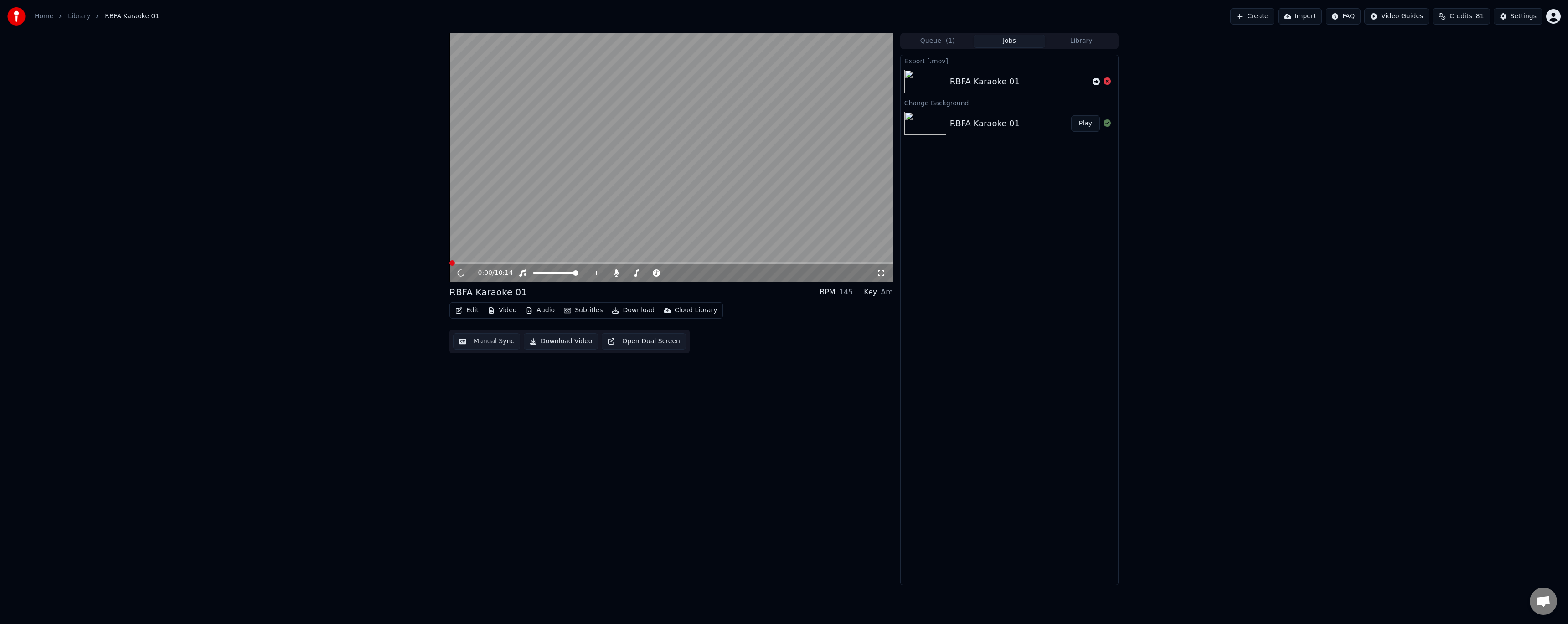
click at [1030, 129] on div "RBFA Karaoke 01" at bounding box center [1010, 123] width 121 height 13
click at [623, 311] on button "Download" at bounding box center [633, 310] width 50 height 13
click at [672, 372] on div "Transparent Video [.mov]" at bounding box center [661, 374] width 81 height 9
click at [459, 274] on icon at bounding box center [461, 273] width 5 height 5
click at [1078, 3] on div "Home Library RBFA Karaoke 01 Create Import FAQ Video Guides Credits 81 Settings" at bounding box center [784, 16] width 1568 height 33
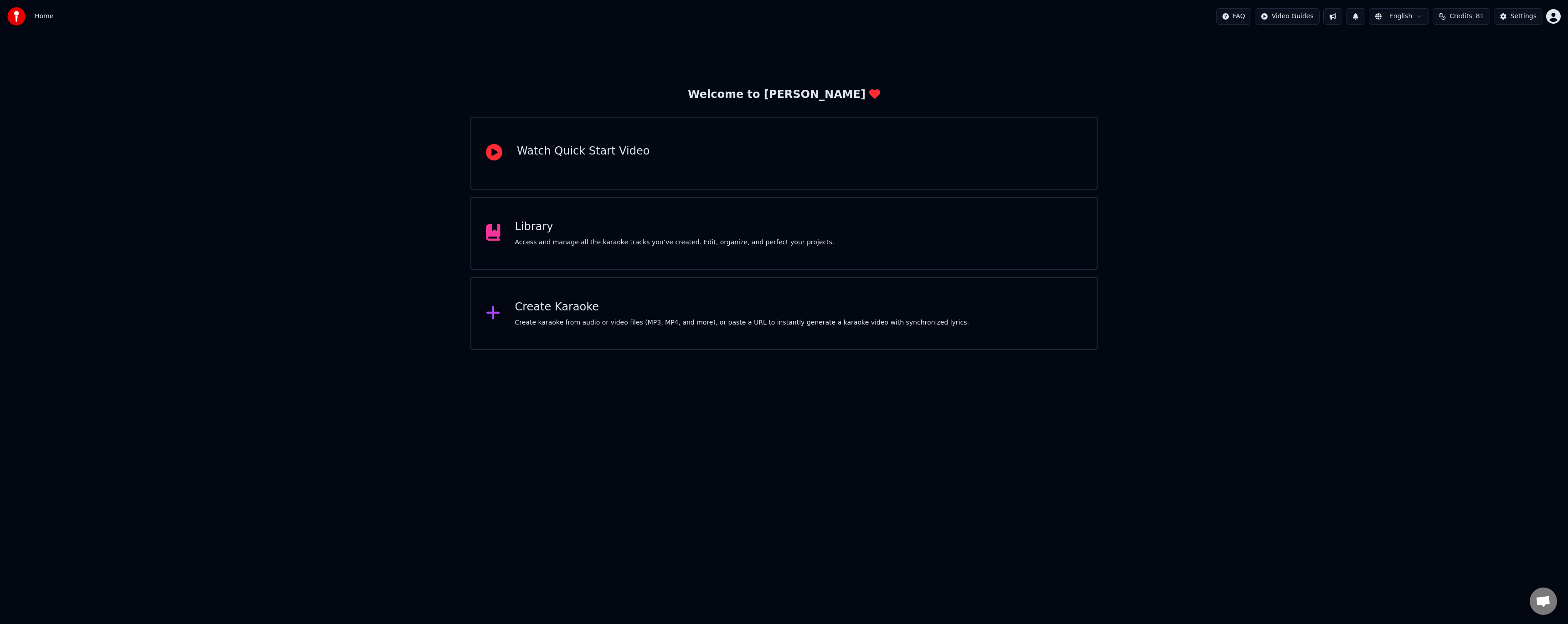
click at [616, 249] on div "Library Access and manage all the karaoke tracks you’ve created. Edit, organize…" at bounding box center [783, 233] width 627 height 73
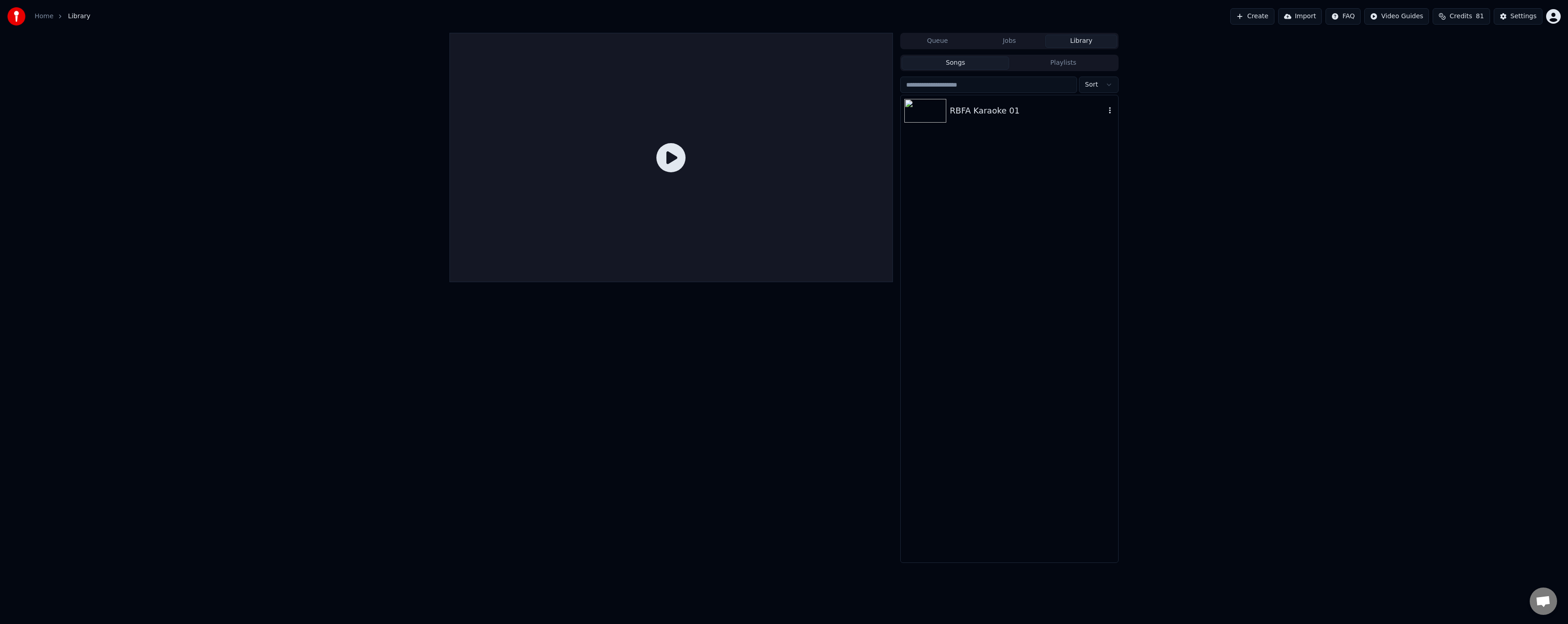
click at [1001, 115] on div "RBFA Karaoke 01" at bounding box center [1028, 110] width 155 height 13
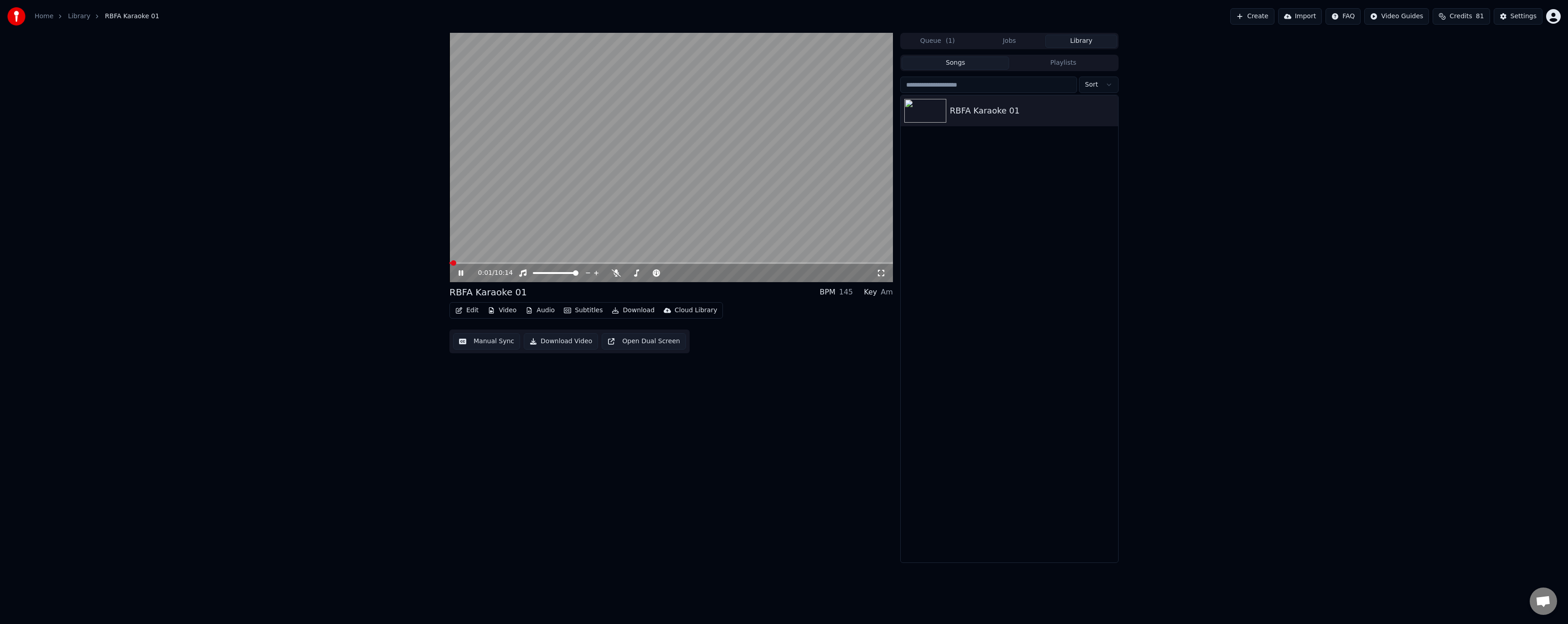
click at [462, 272] on icon at bounding box center [461, 273] width 5 height 5
click at [629, 310] on button "Download" at bounding box center [633, 310] width 50 height 13
click at [653, 331] on div "Video [.mp4]" at bounding box center [642, 330] width 41 height 9
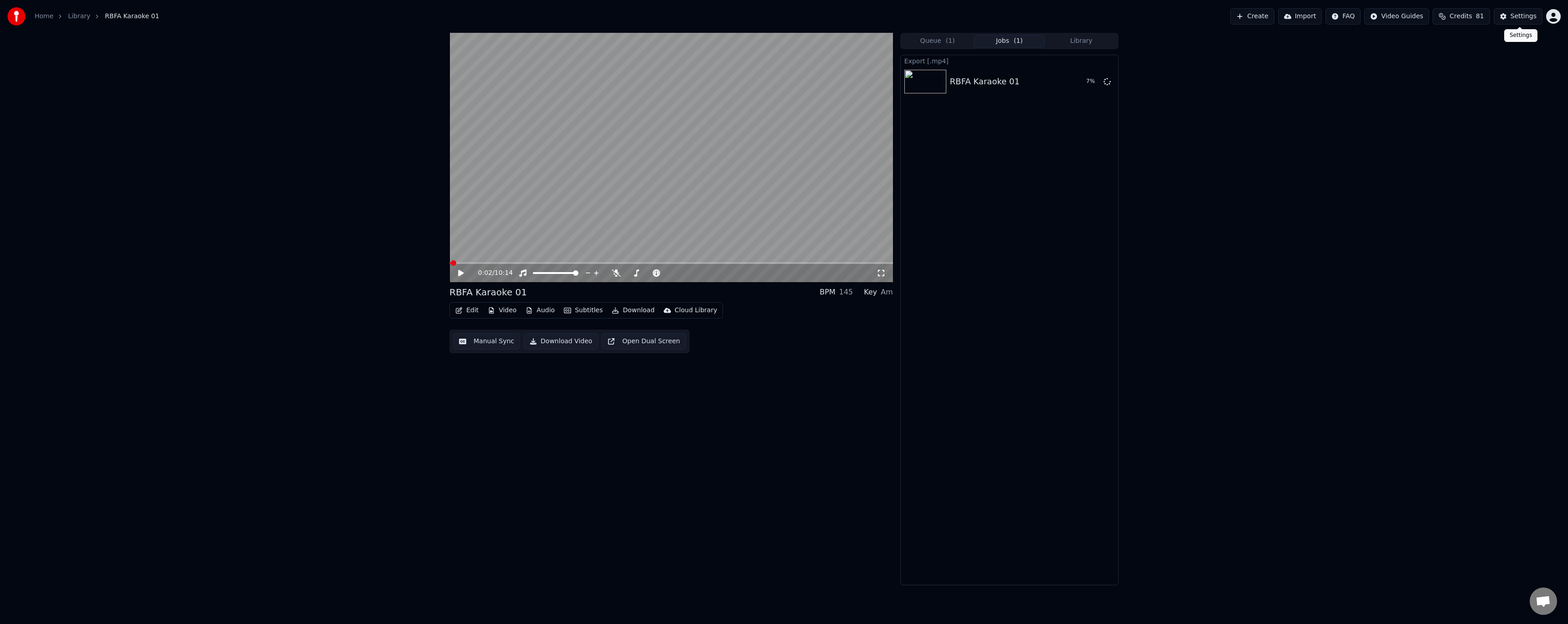
click at [1528, 18] on div "Settings" at bounding box center [1524, 17] width 26 height 9
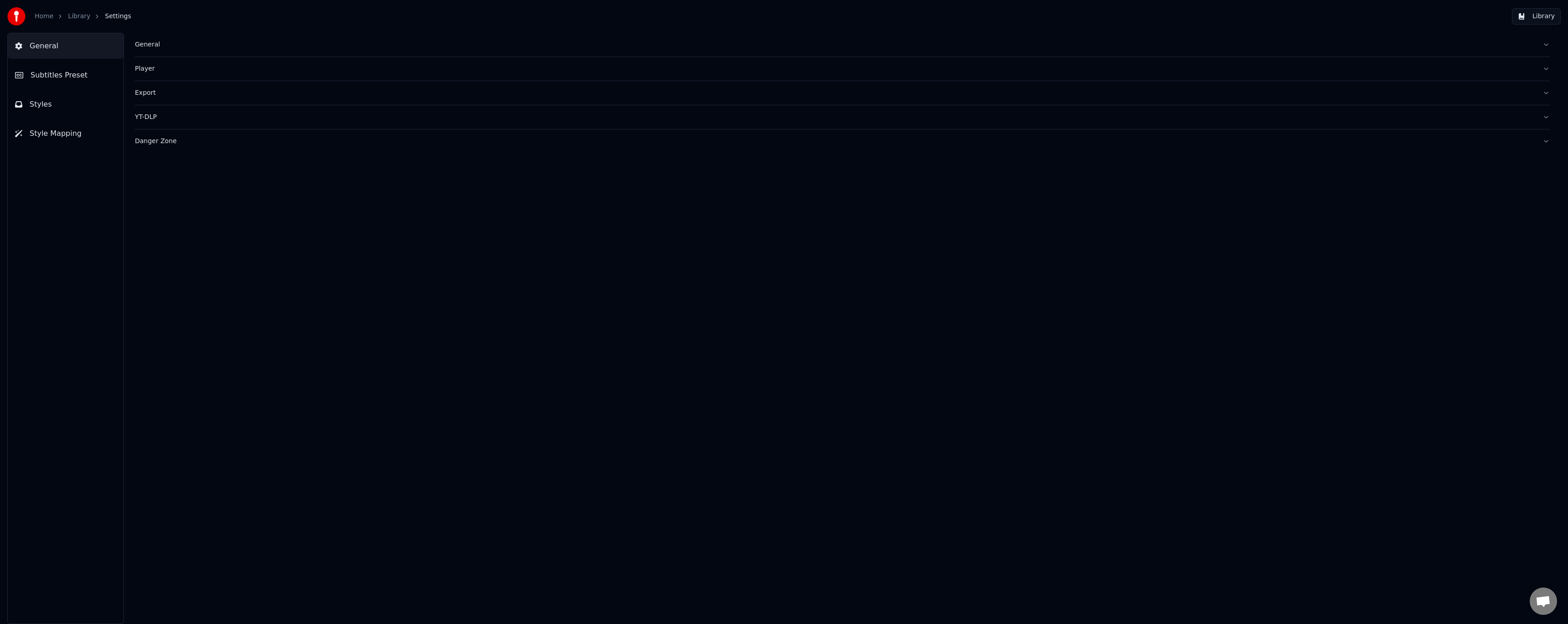
click at [142, 44] on div "General" at bounding box center [835, 45] width 1400 height 9
click at [154, 240] on div "Export" at bounding box center [835, 240] width 1400 height 9
click at [66, 101] on button "Styles" at bounding box center [66, 104] width 116 height 26
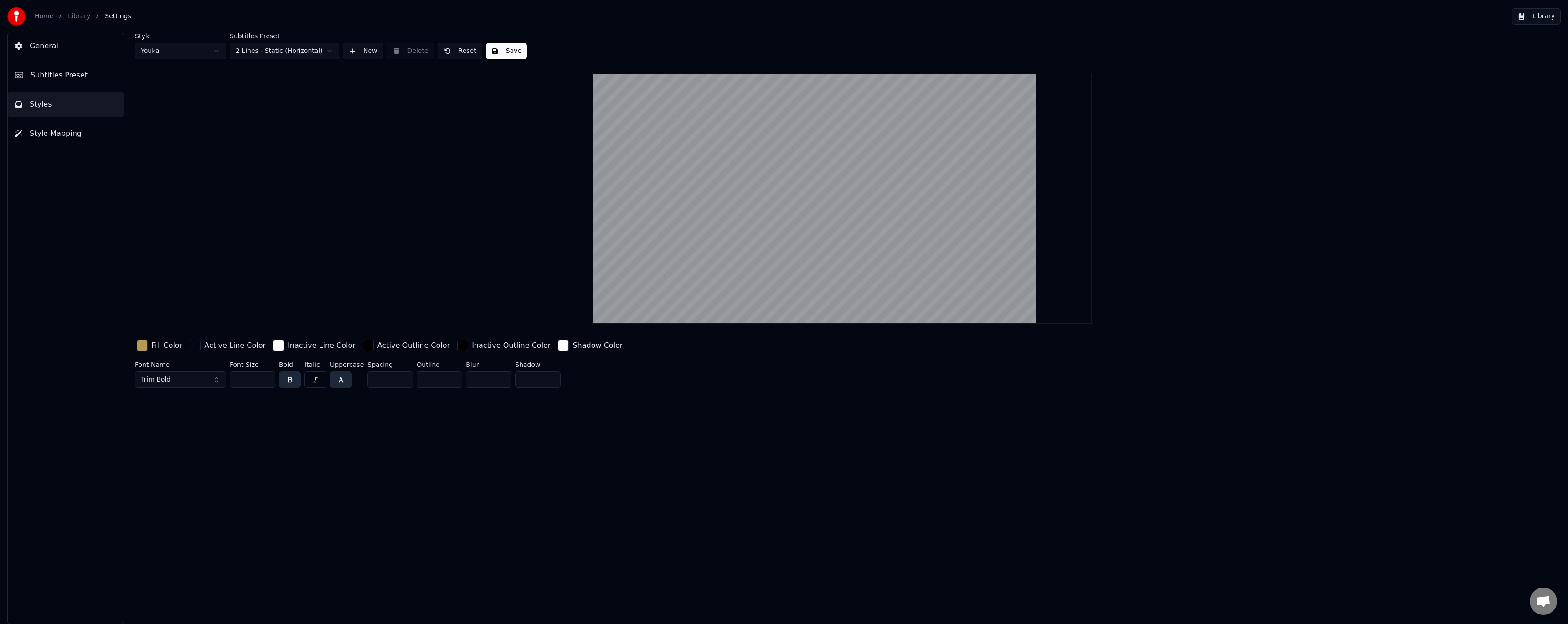
click at [64, 72] on span "Subtitles Preset" at bounding box center [59, 75] width 57 height 11
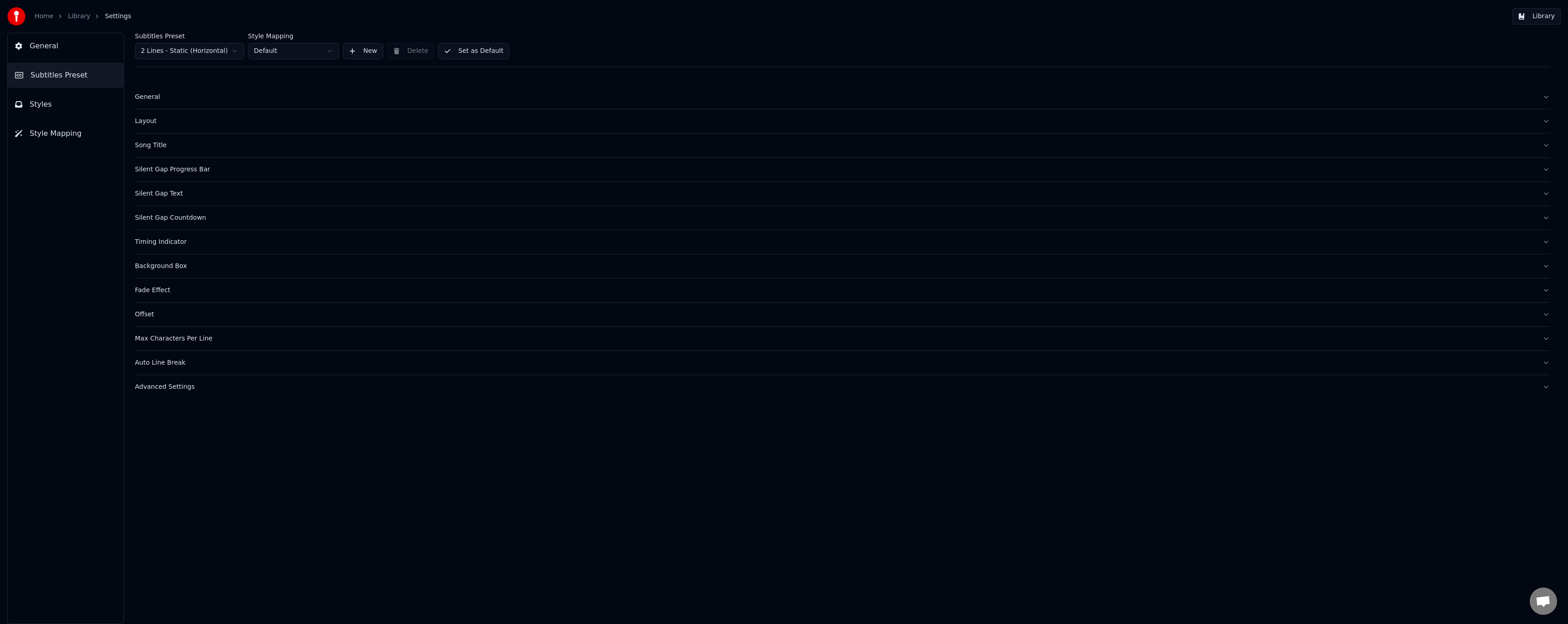
click at [147, 97] on div "General" at bounding box center [835, 97] width 1400 height 9
click at [71, 16] on link "Library" at bounding box center [78, 17] width 22 height 9
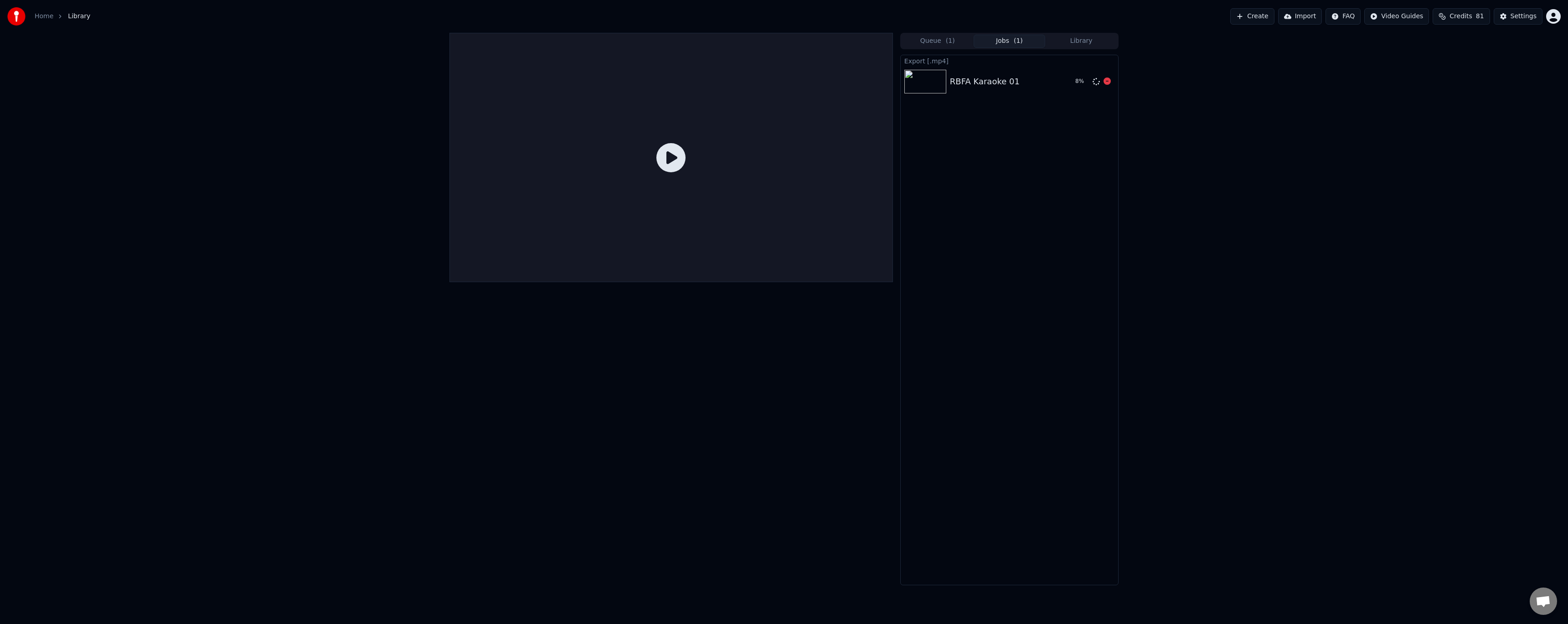
click at [994, 87] on div "RBFA Karaoke 01" at bounding box center [985, 82] width 70 height 13
